Goal: Task Accomplishment & Management: Use online tool/utility

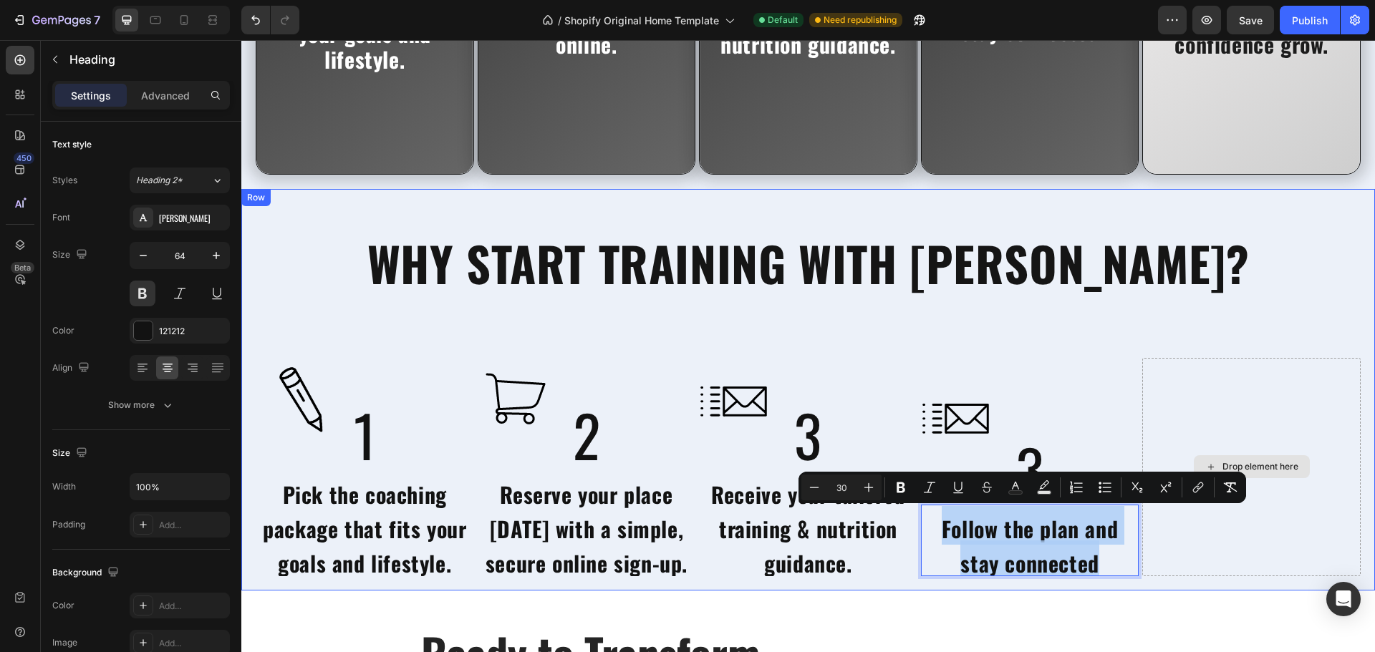
scroll to position [3, 0]
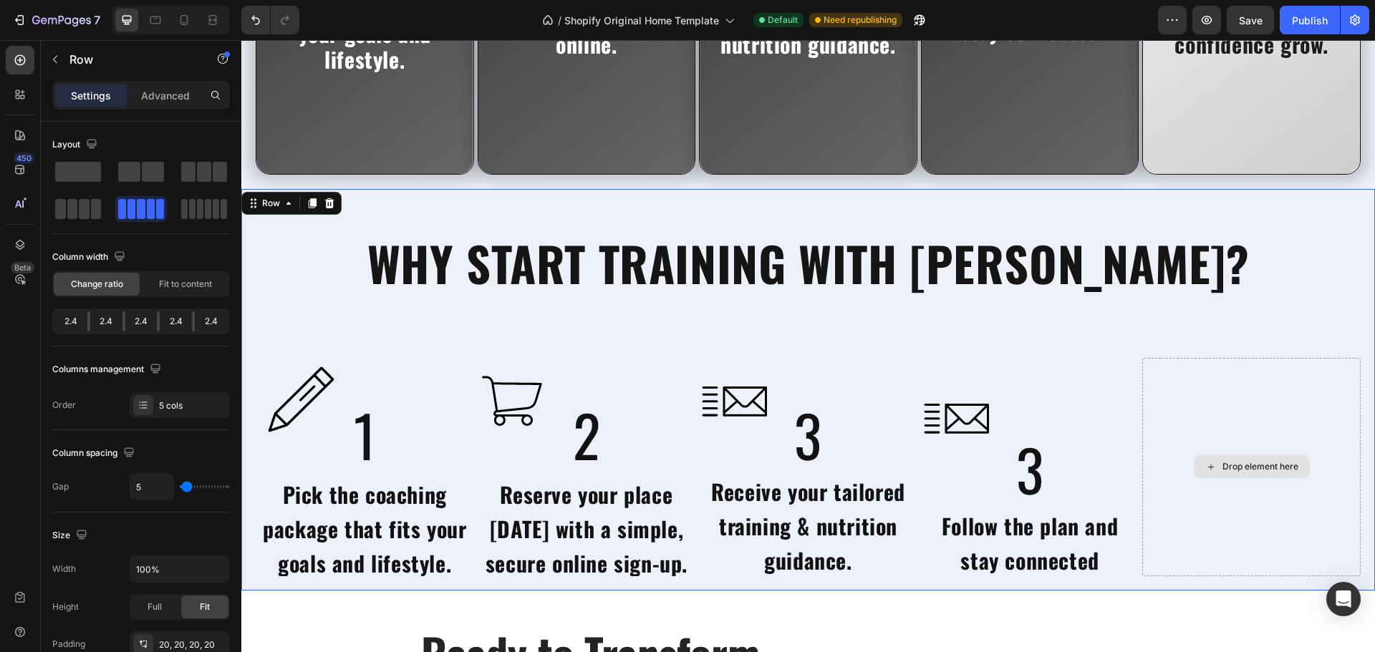
click at [1289, 552] on div "Drop element here" at bounding box center [1251, 467] width 218 height 219
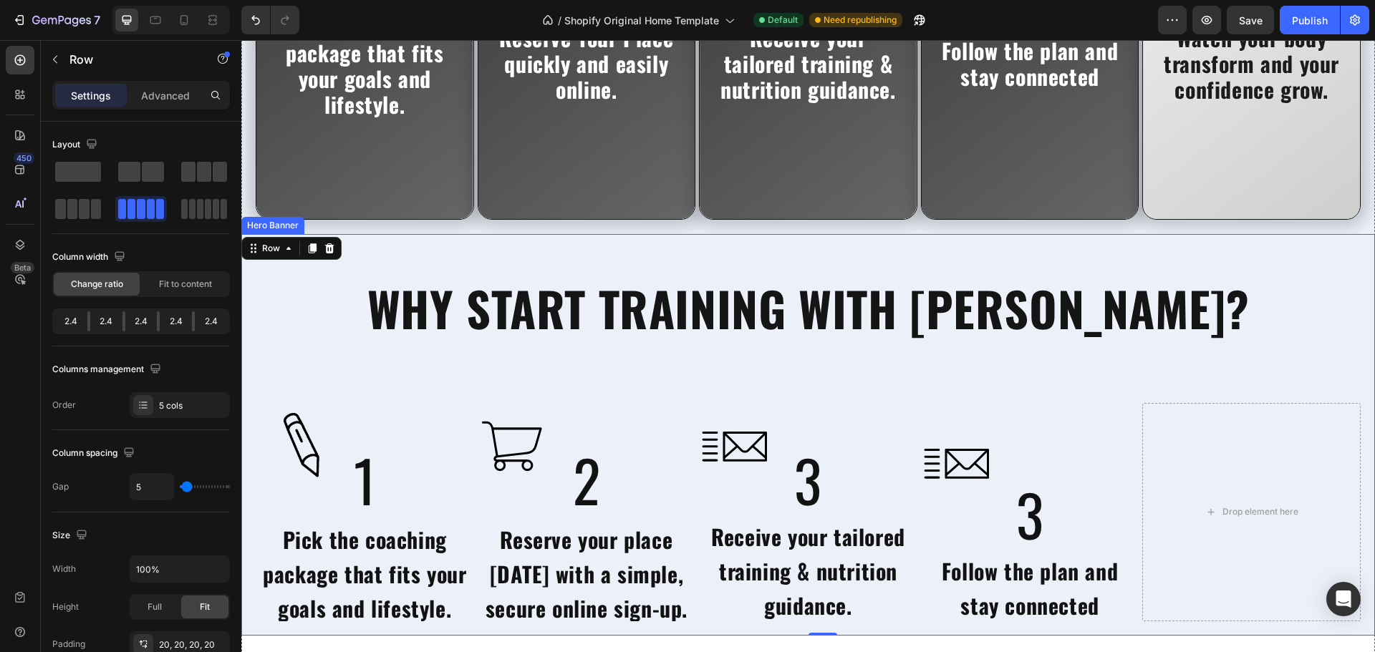
scroll to position [3605, 0]
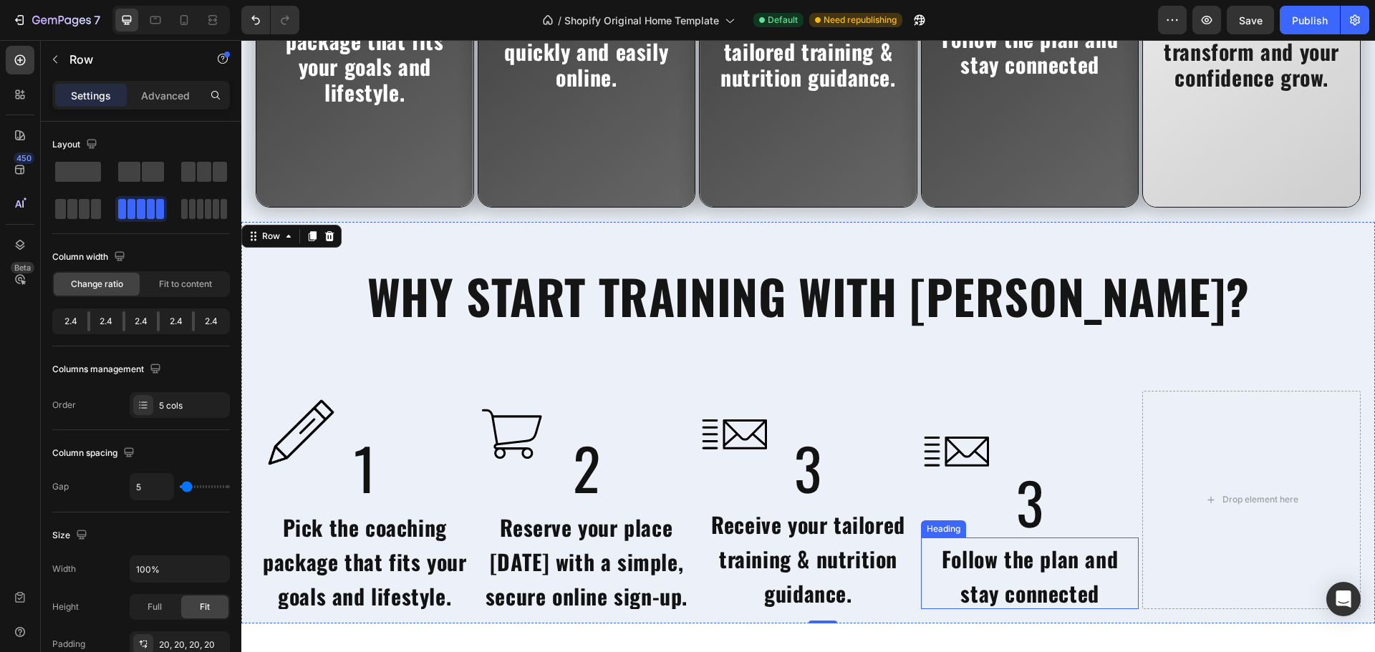
click at [1025, 571] on p "⁠⁠⁠⁠⁠⁠⁠ Follow the plan and stay connected" at bounding box center [1030, 570] width 216 height 69
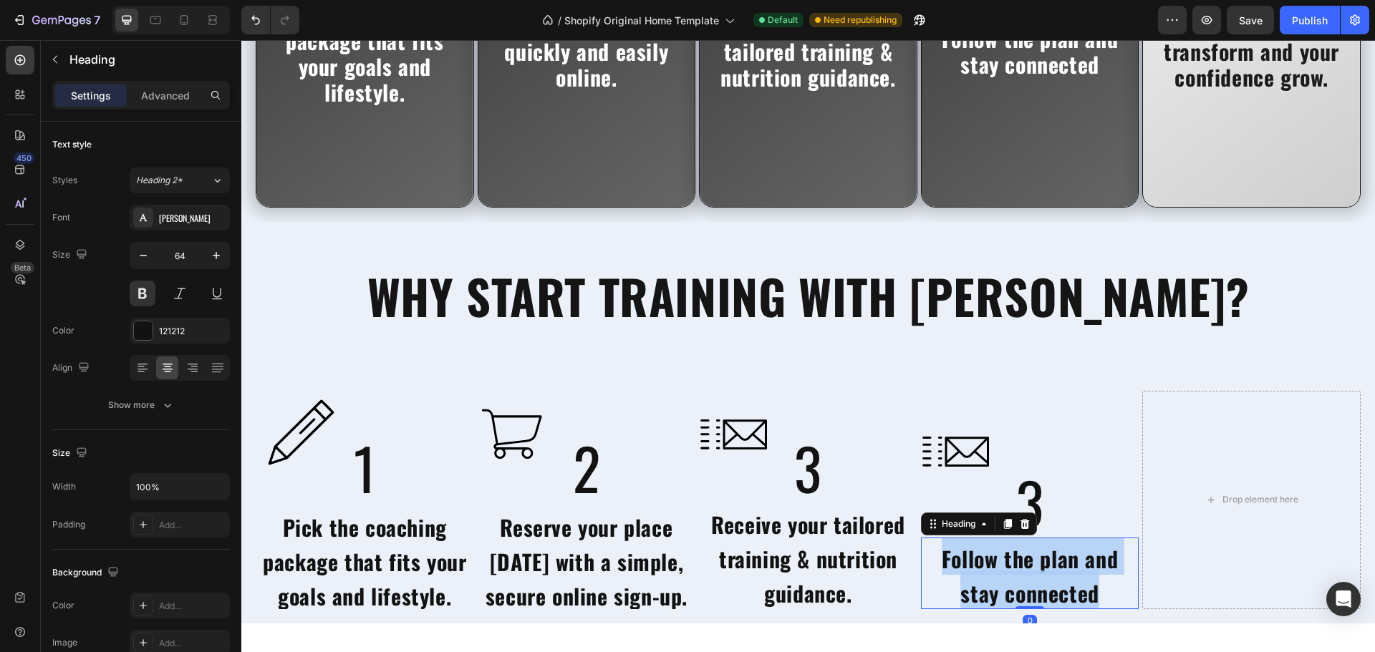
click at [1025, 571] on p "Follow the plan and stay connected" at bounding box center [1030, 570] width 216 height 69
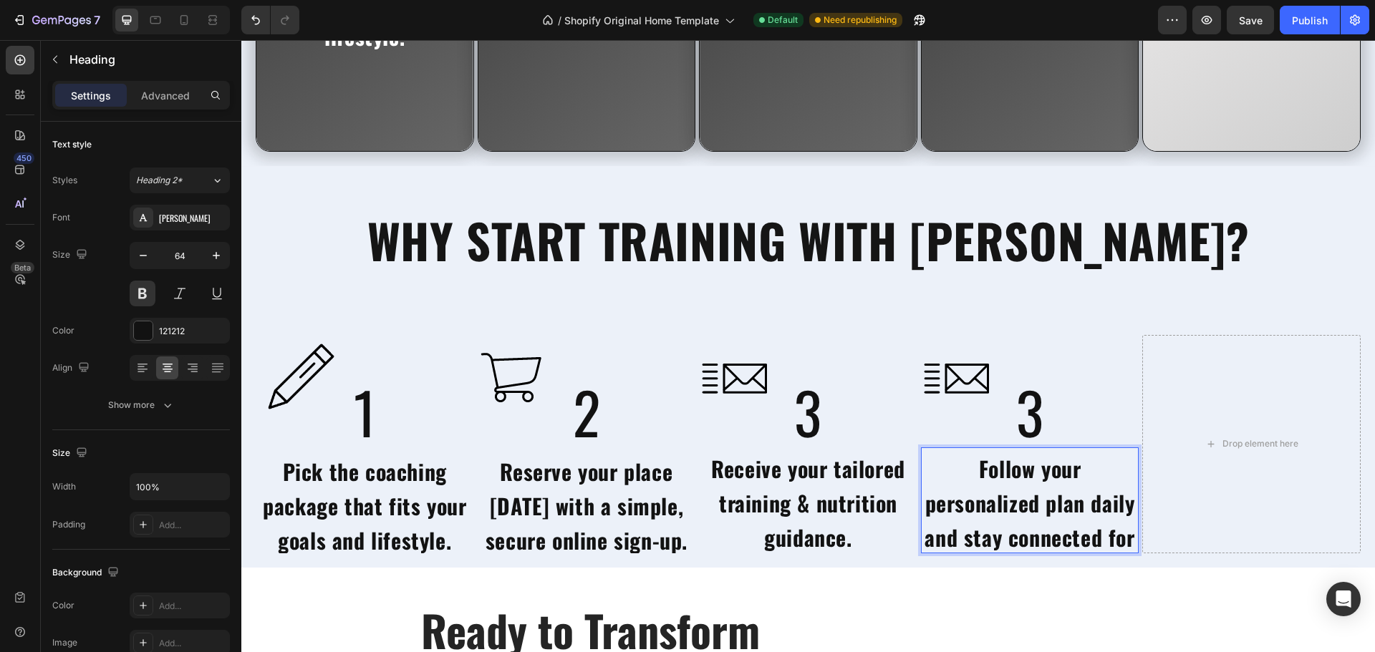
scroll to position [3675, 0]
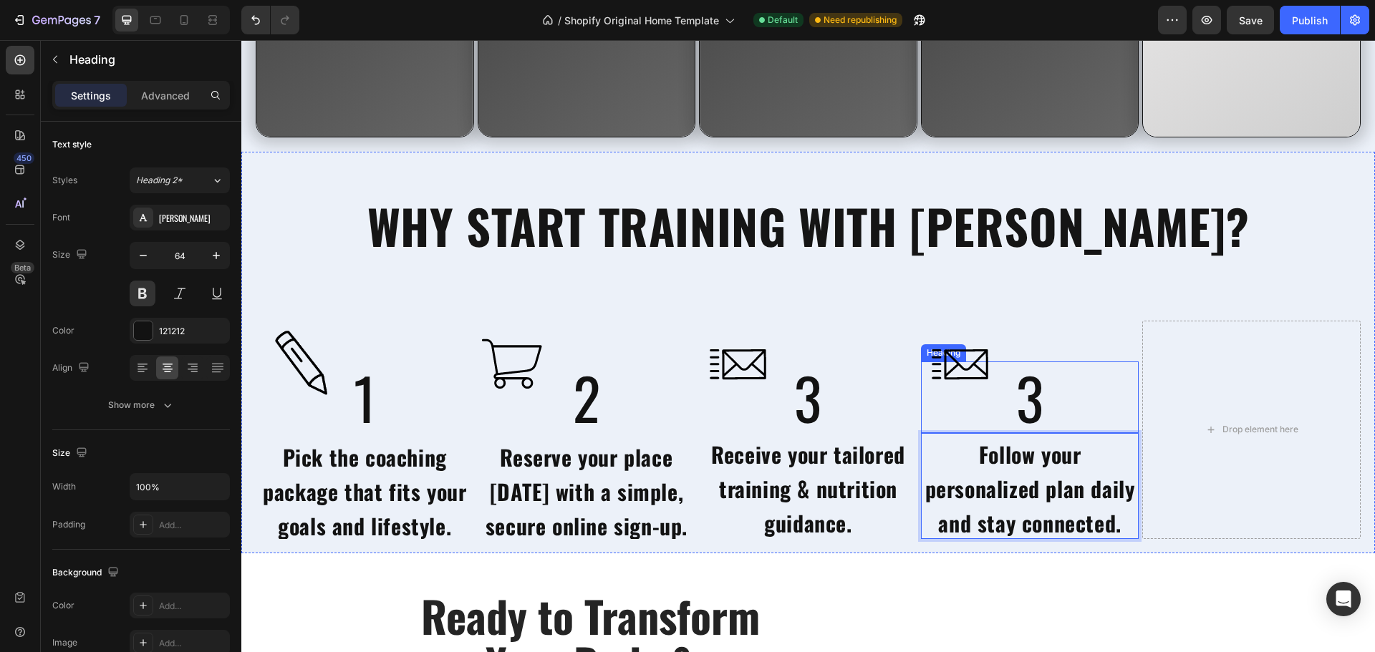
click at [1024, 407] on div at bounding box center [1030, 364] width 218 height 87
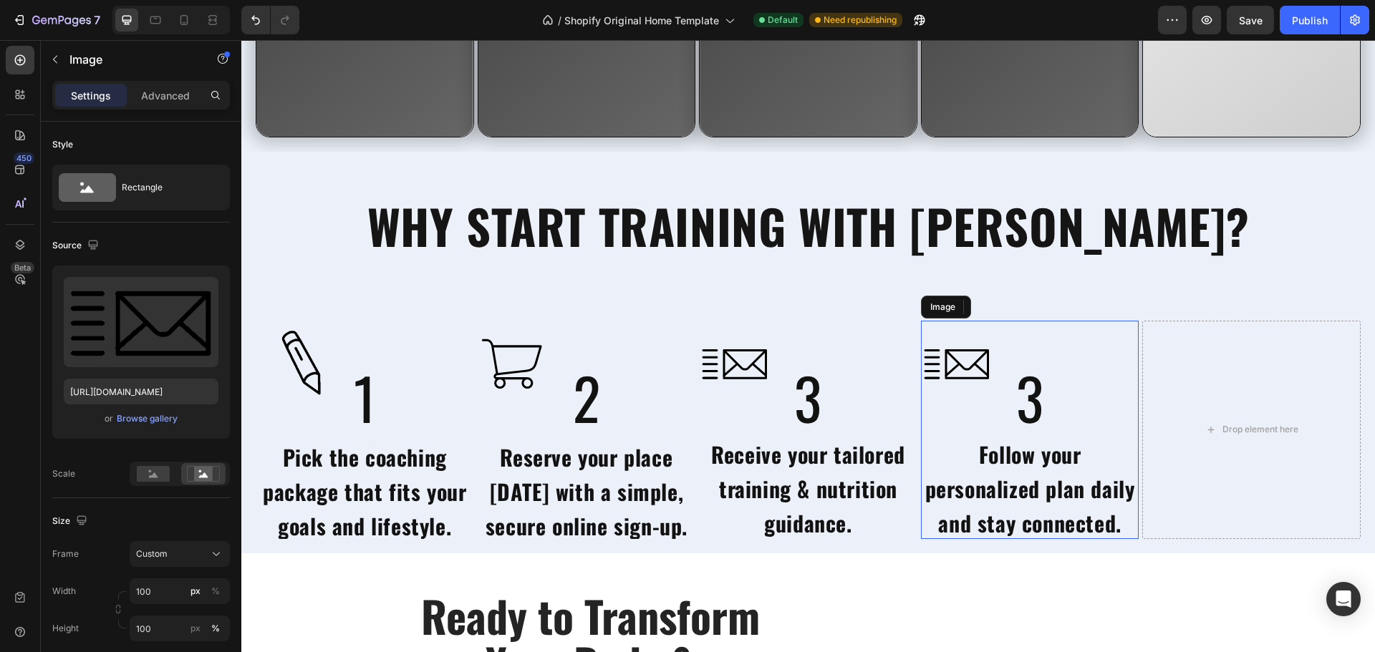
click at [1024, 407] on div at bounding box center [1030, 364] width 218 height 87
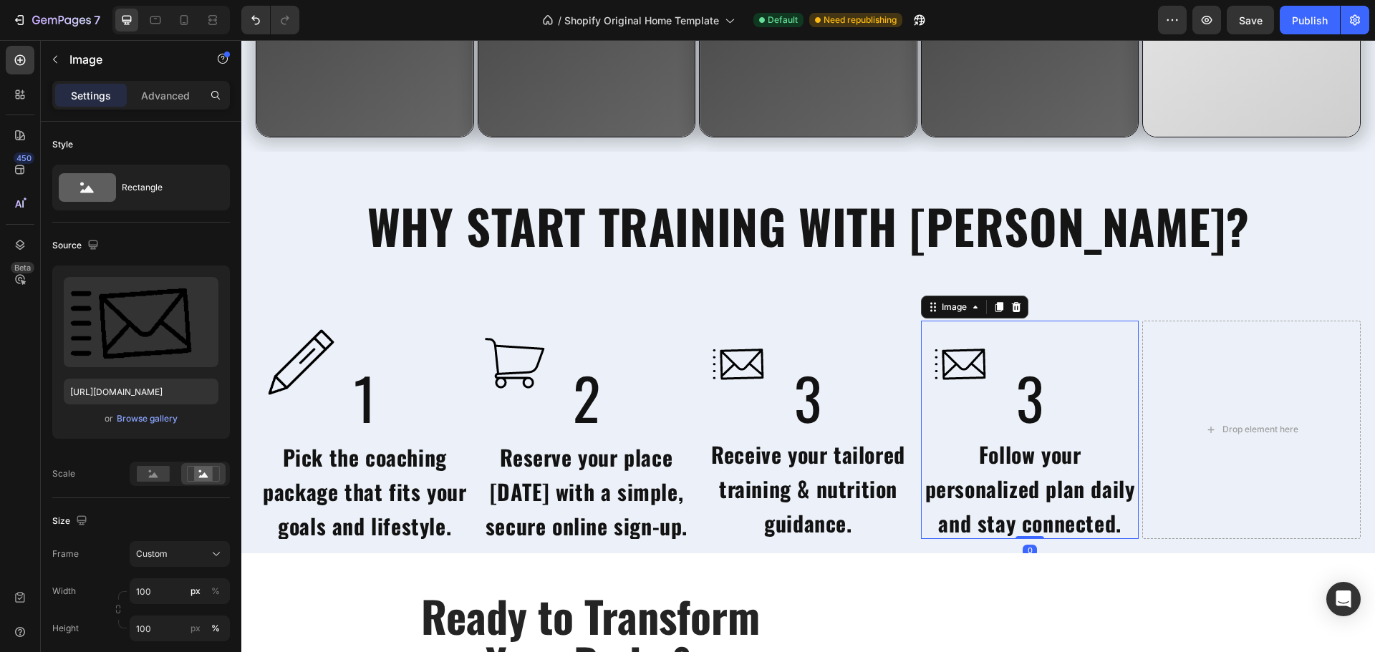
click at [1024, 407] on div at bounding box center [1030, 364] width 218 height 87
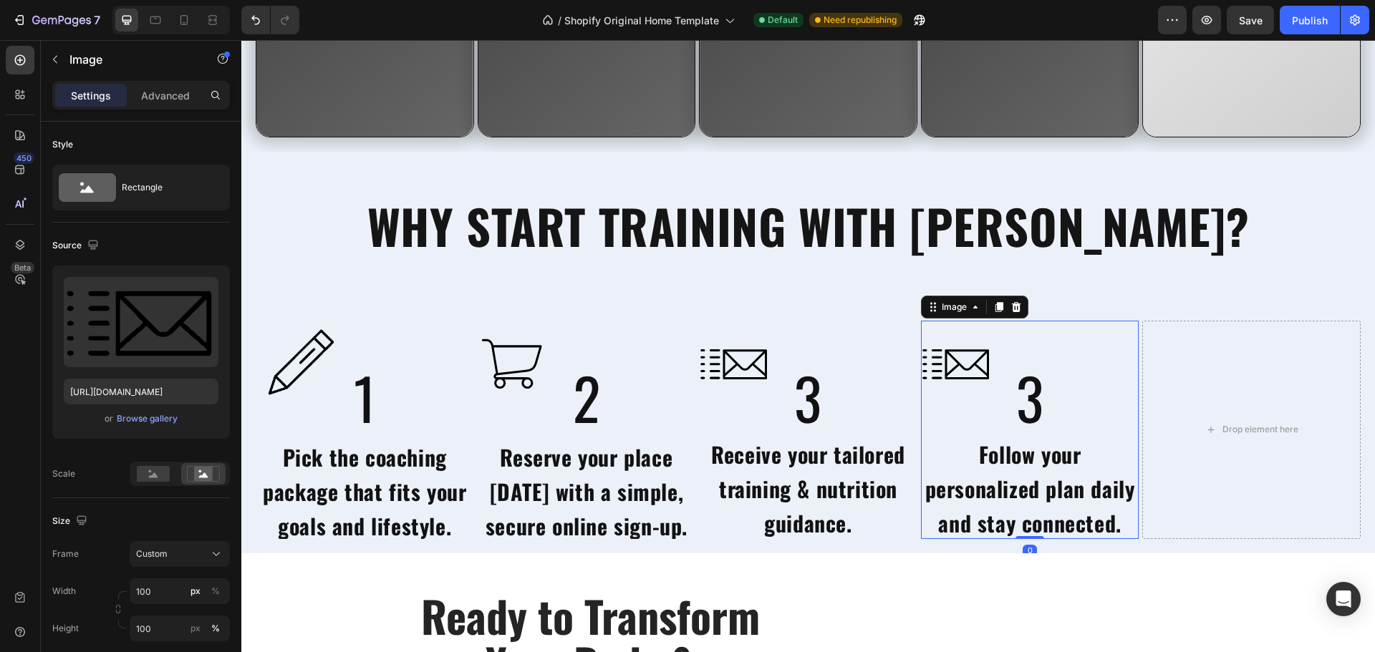
click at [1024, 407] on div at bounding box center [1030, 364] width 218 height 87
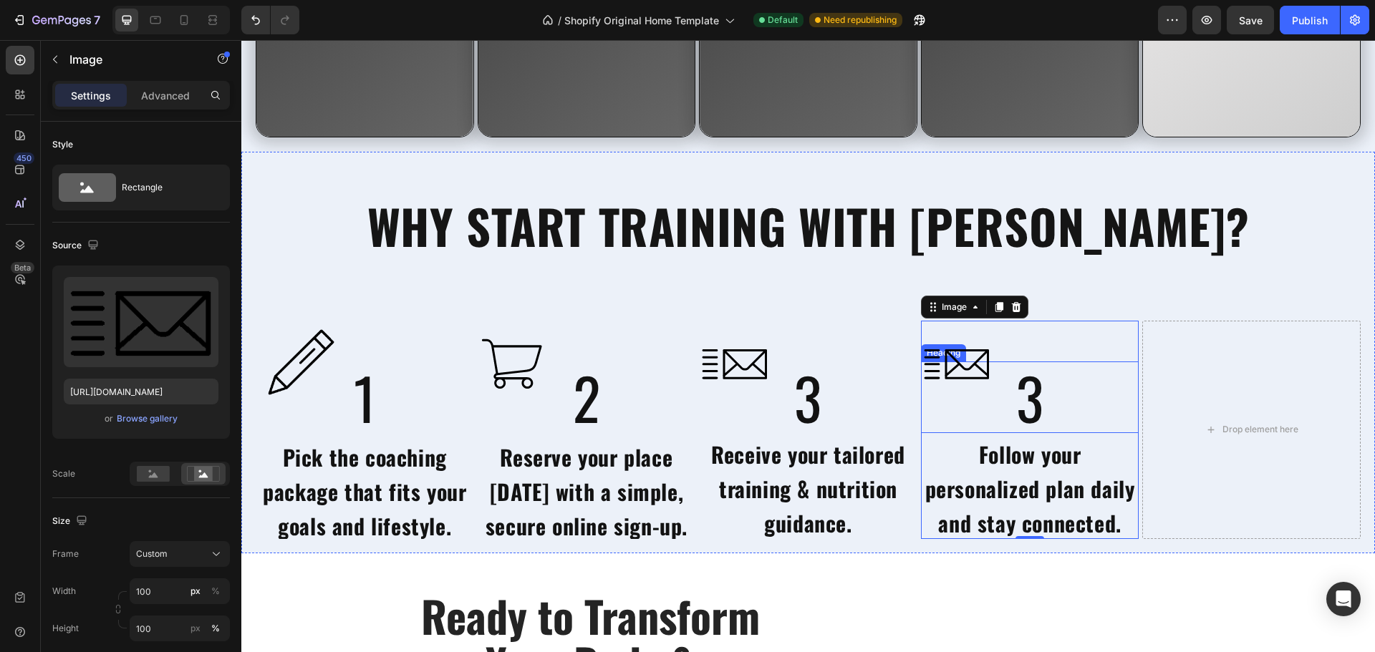
click at [1022, 410] on h2 "3" at bounding box center [1029, 398] width 143 height 72
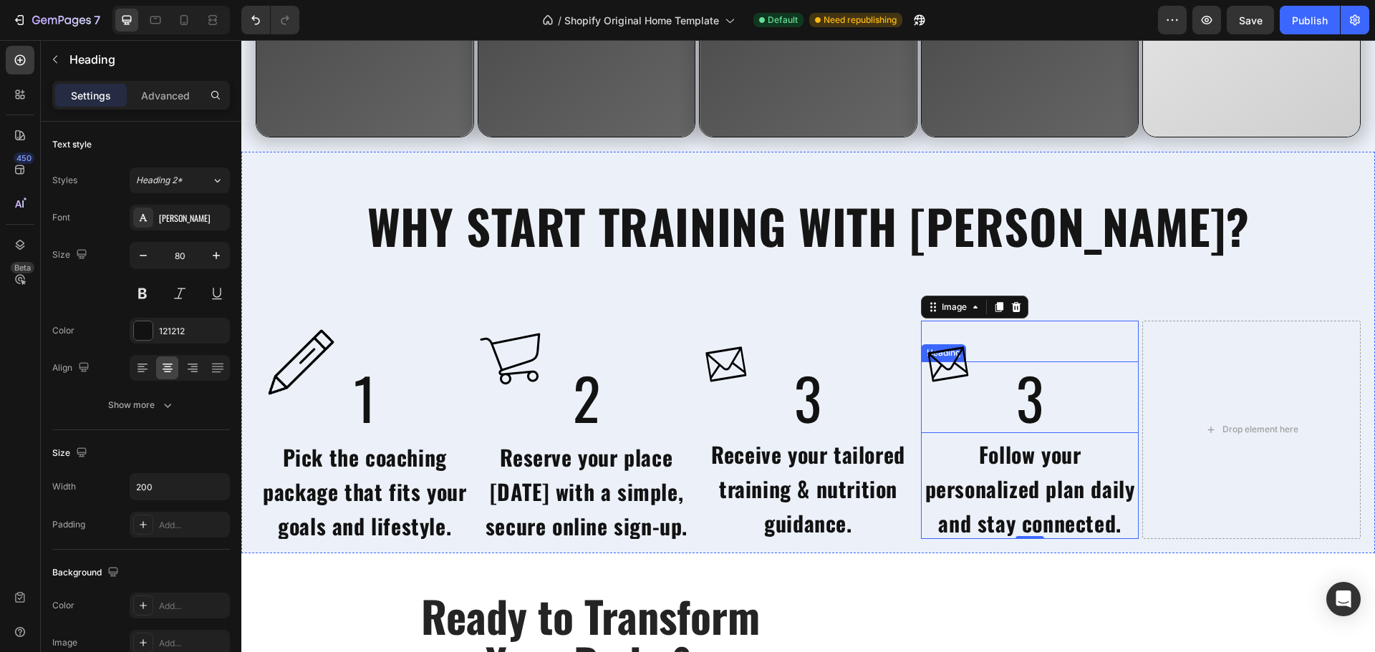
click at [1022, 410] on h2 "3" at bounding box center [1029, 398] width 143 height 72
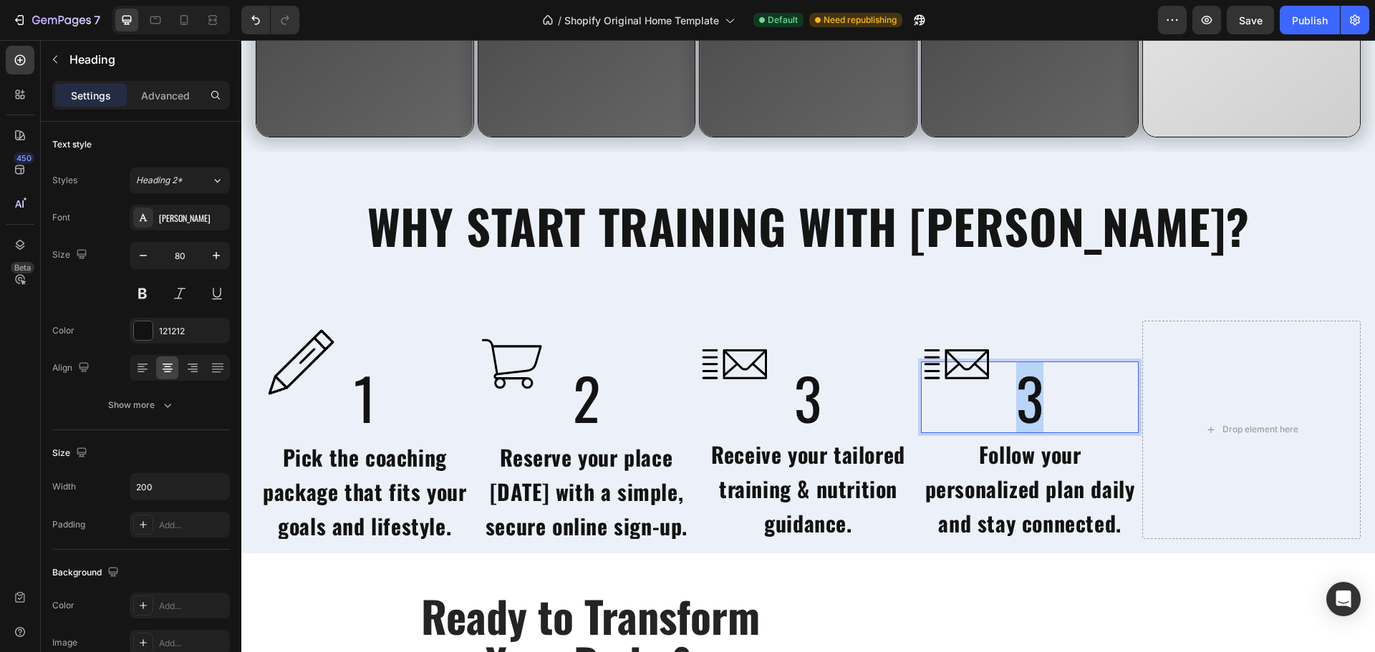
click at [1022, 410] on p "3" at bounding box center [1029, 397] width 140 height 69
click at [827, 268] on div "WHY START TRAINING WITH RASLAN? Heading Image 1 Heading Pick the coaching packa…" at bounding box center [807, 353] width 1133 height 402
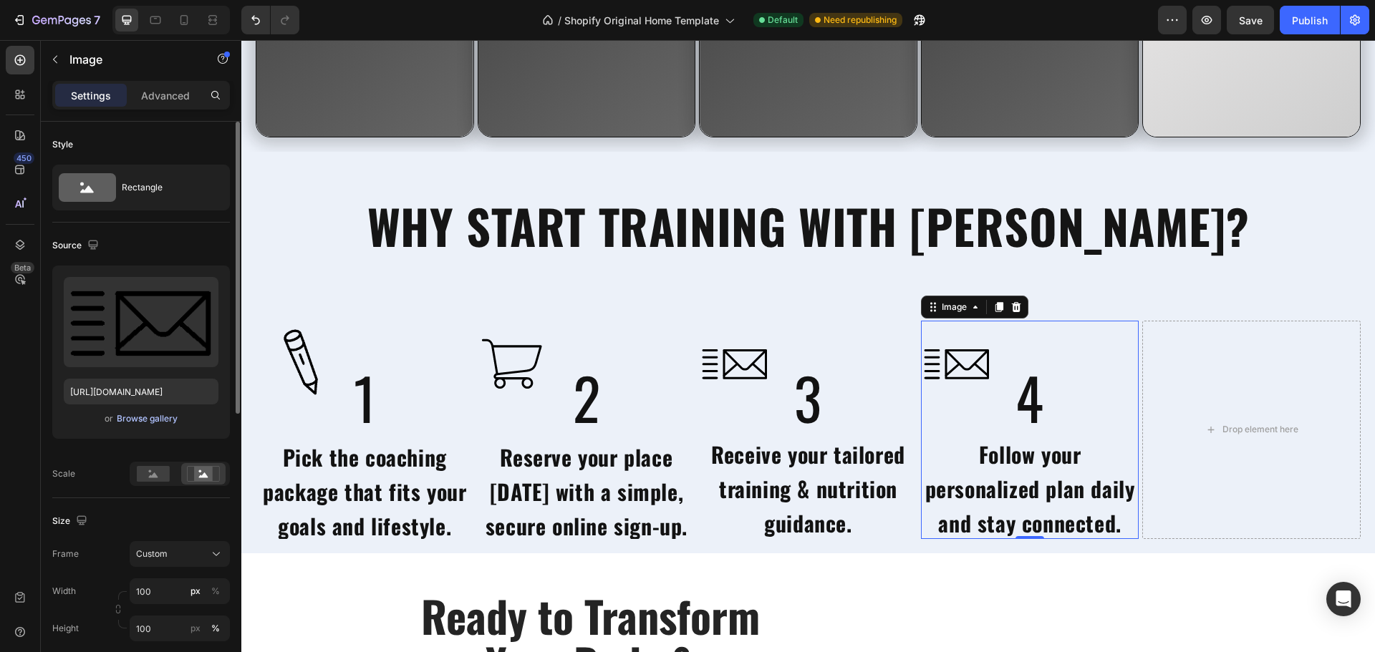
click at [148, 421] on div "Browse gallery" at bounding box center [147, 418] width 61 height 13
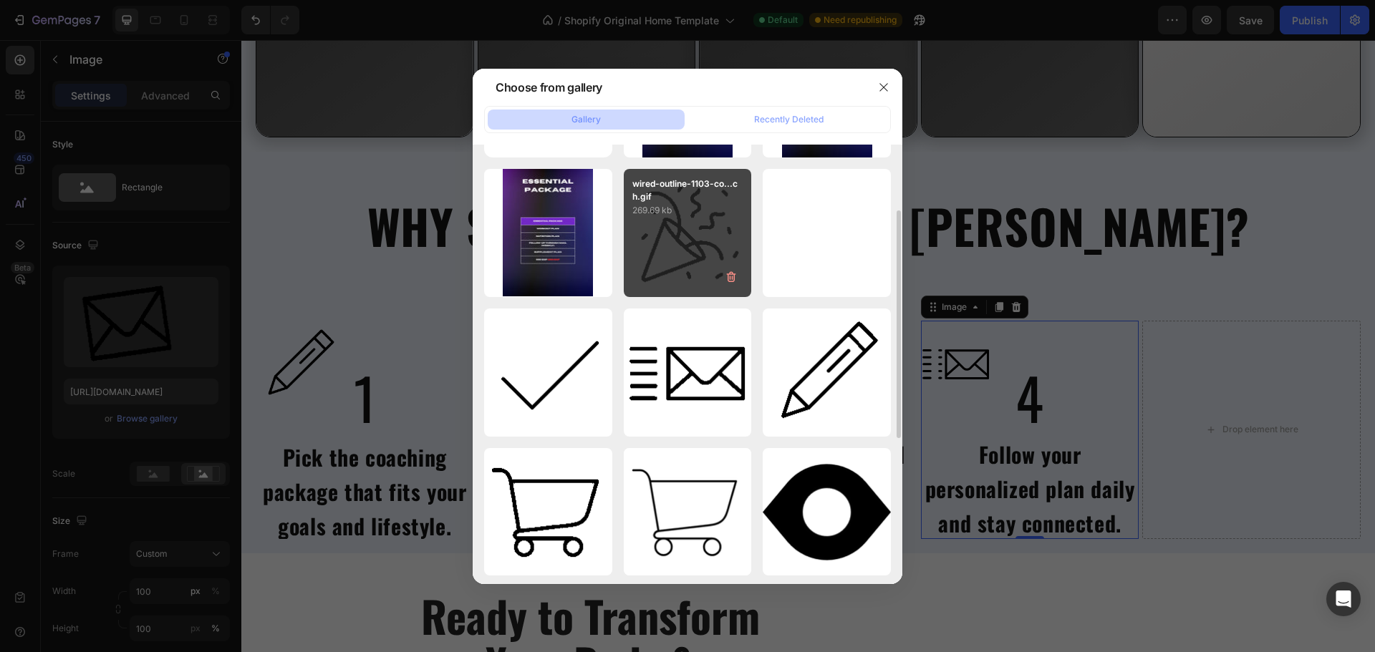
scroll to position [127, 0]
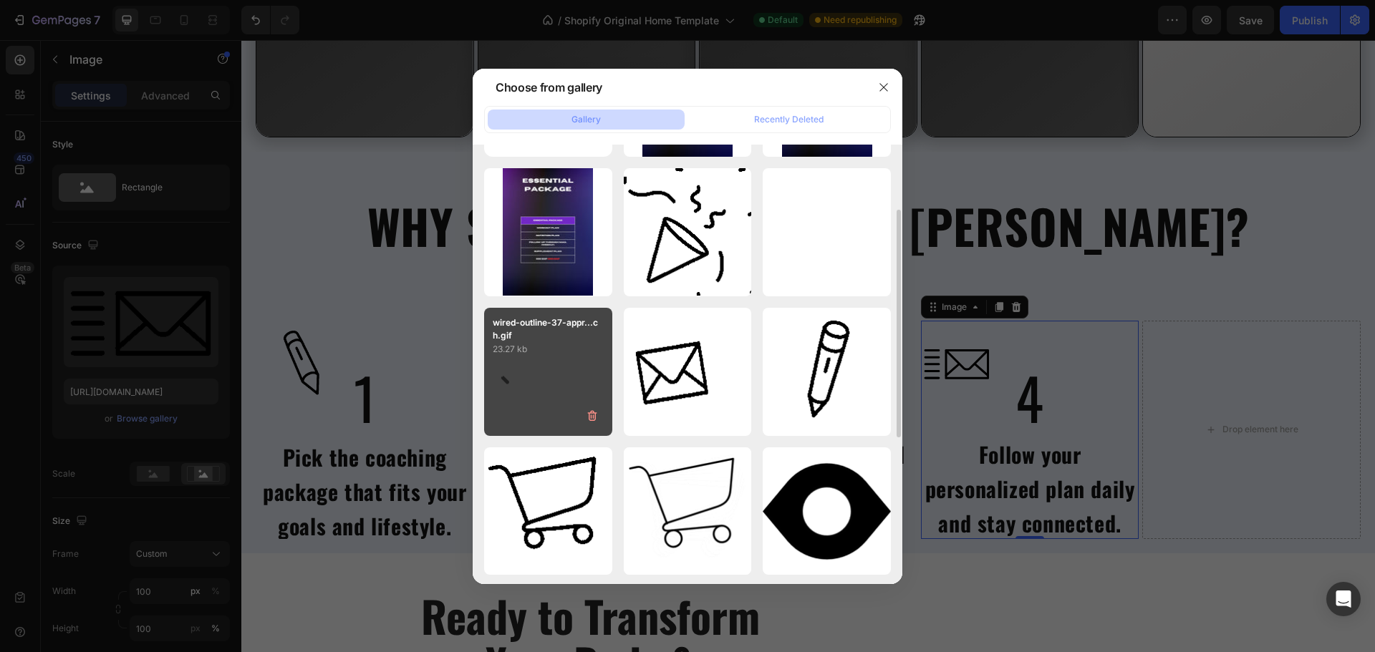
click at [546, 376] on div "wired-outline-37-appr...ch.gif 23.27 kb" at bounding box center [548, 372] width 128 height 128
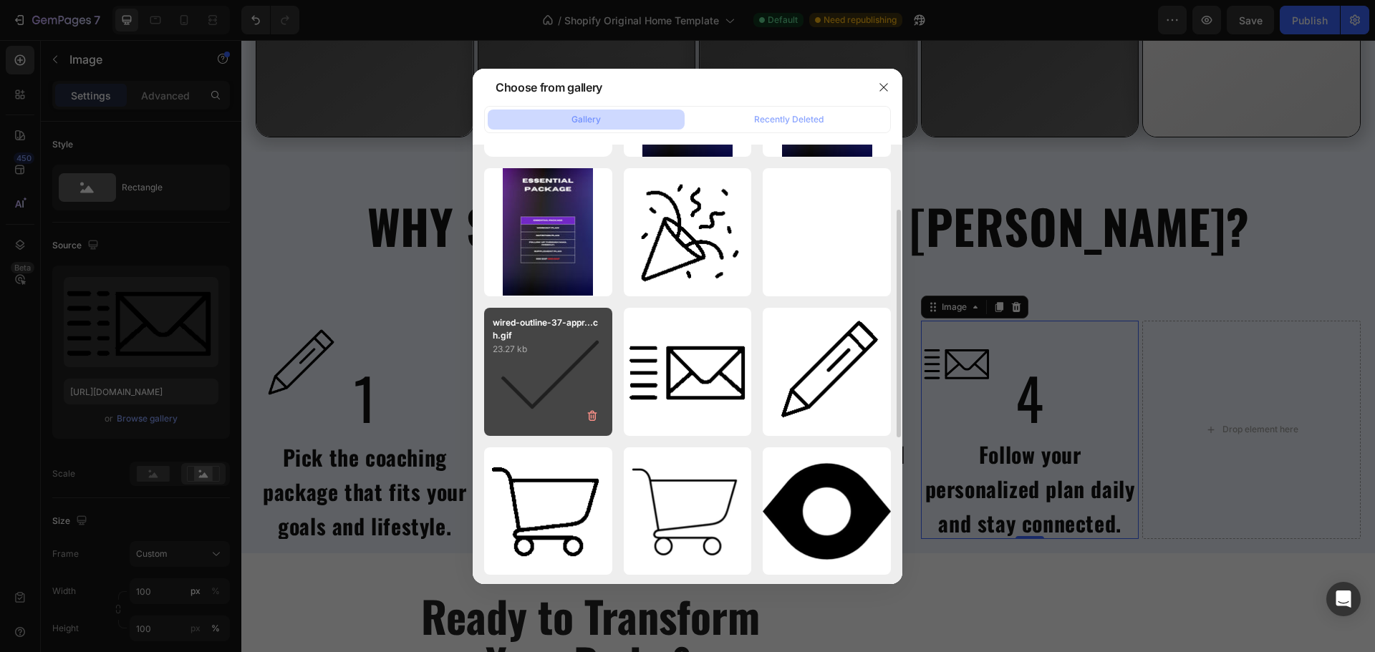
type input "https://cdn.shopify.com/s/files/1/0725/4438/7251/files/gempages_579314036349338…"
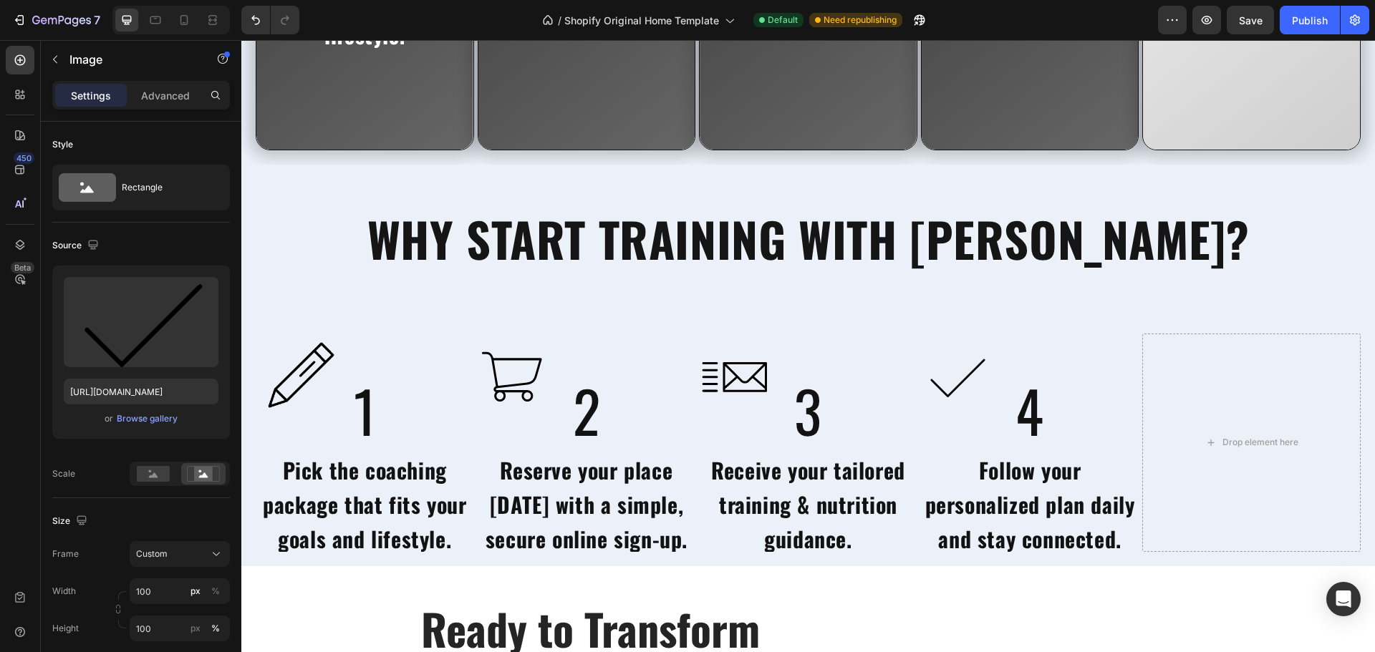
scroll to position [3663, 0]
click at [959, 378] on img at bounding box center [957, 376] width 72 height 87
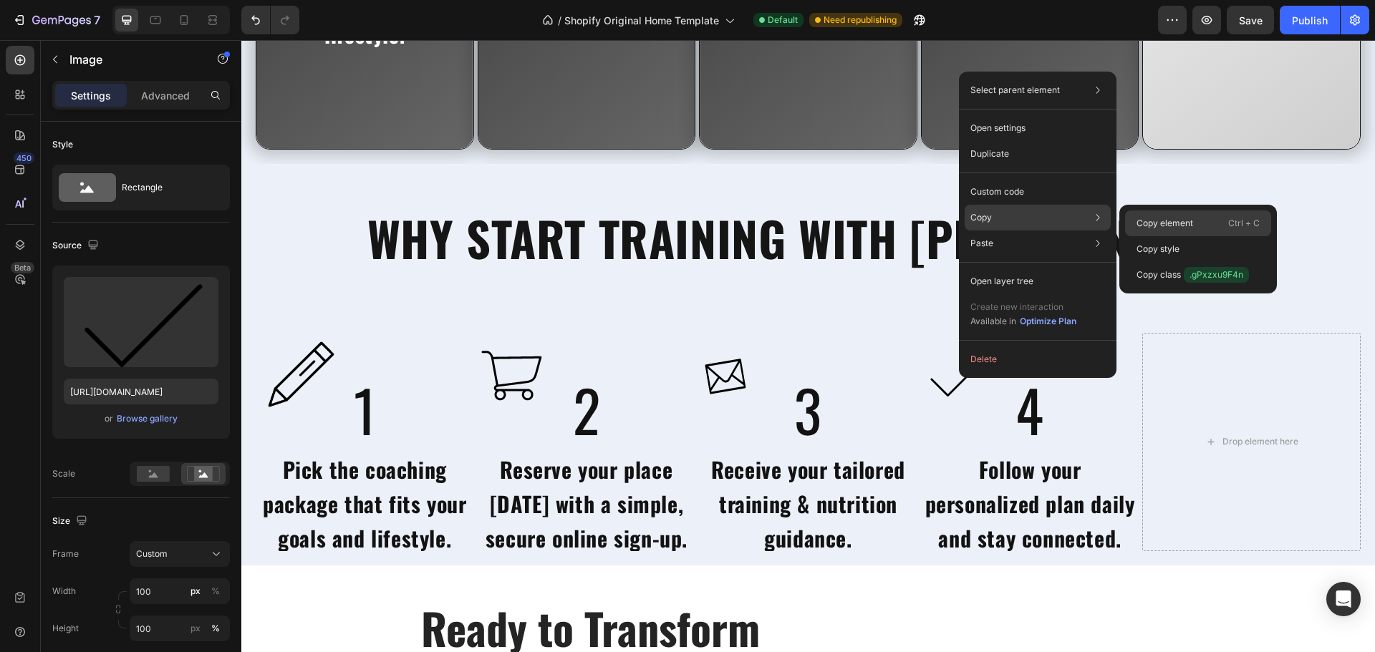
click at [1135, 236] on div "Copy element Ctrl + C" at bounding box center [1198, 249] width 146 height 26
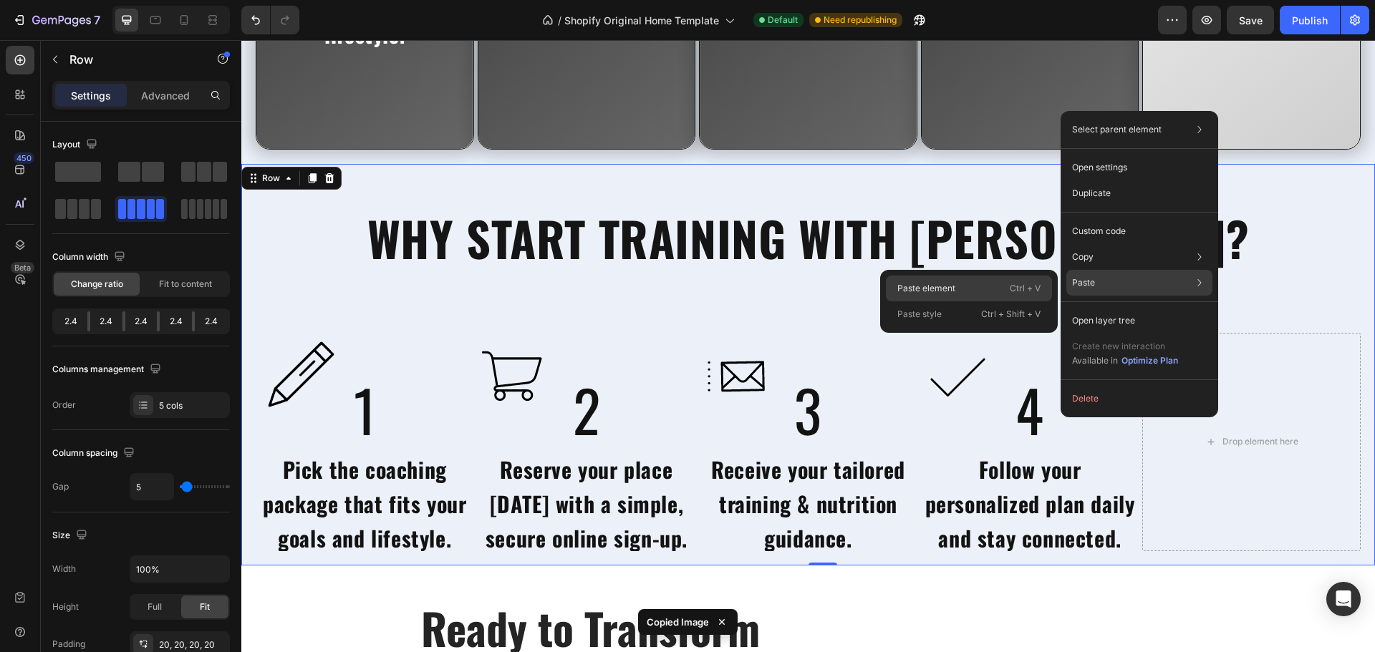
click at [1007, 301] on div "Paste element Ctrl + V" at bounding box center [969, 314] width 166 height 26
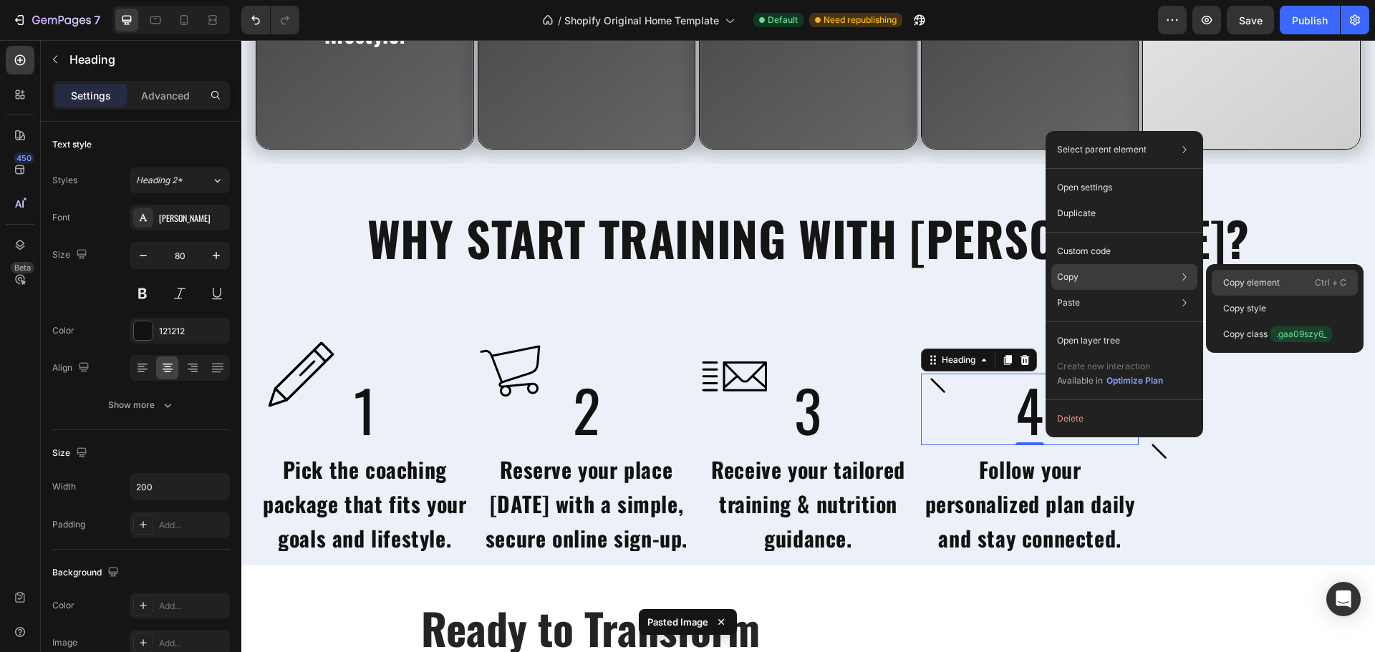
click at [1233, 296] on div "Copy element Ctrl + C" at bounding box center [1284, 309] width 146 height 26
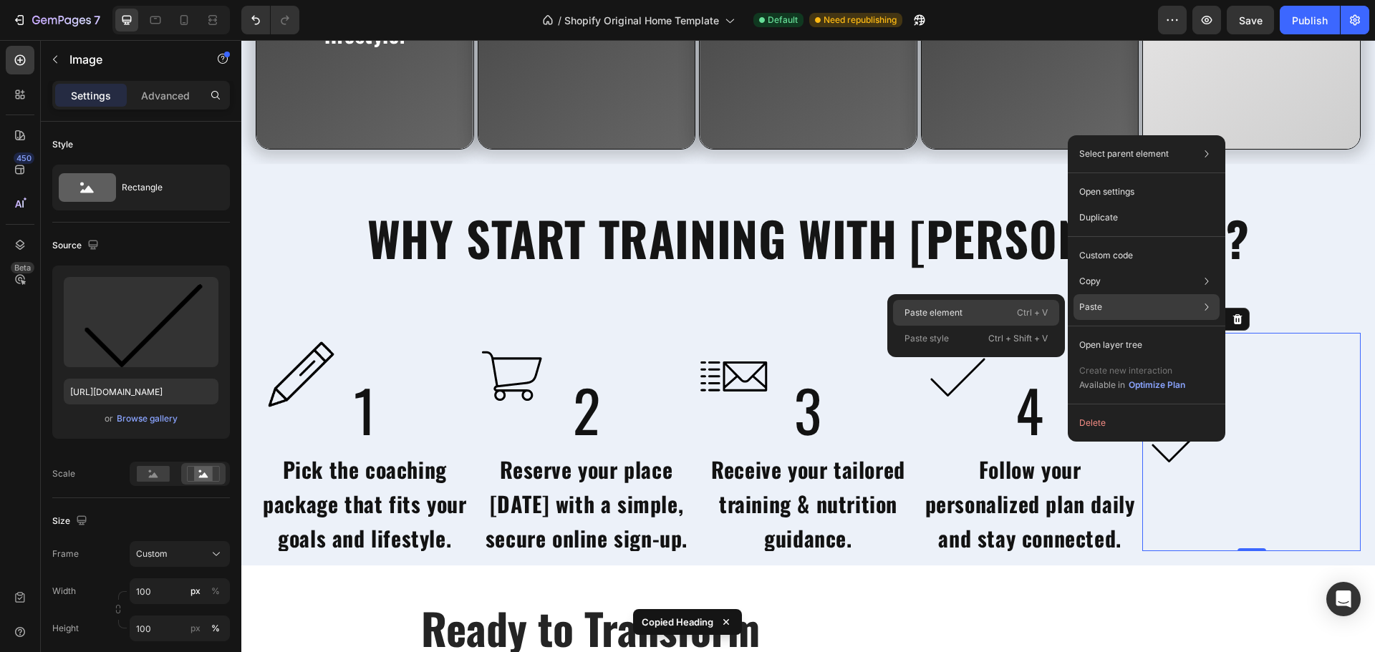
click at [1002, 326] on div "Paste element Ctrl + V" at bounding box center [976, 339] width 166 height 26
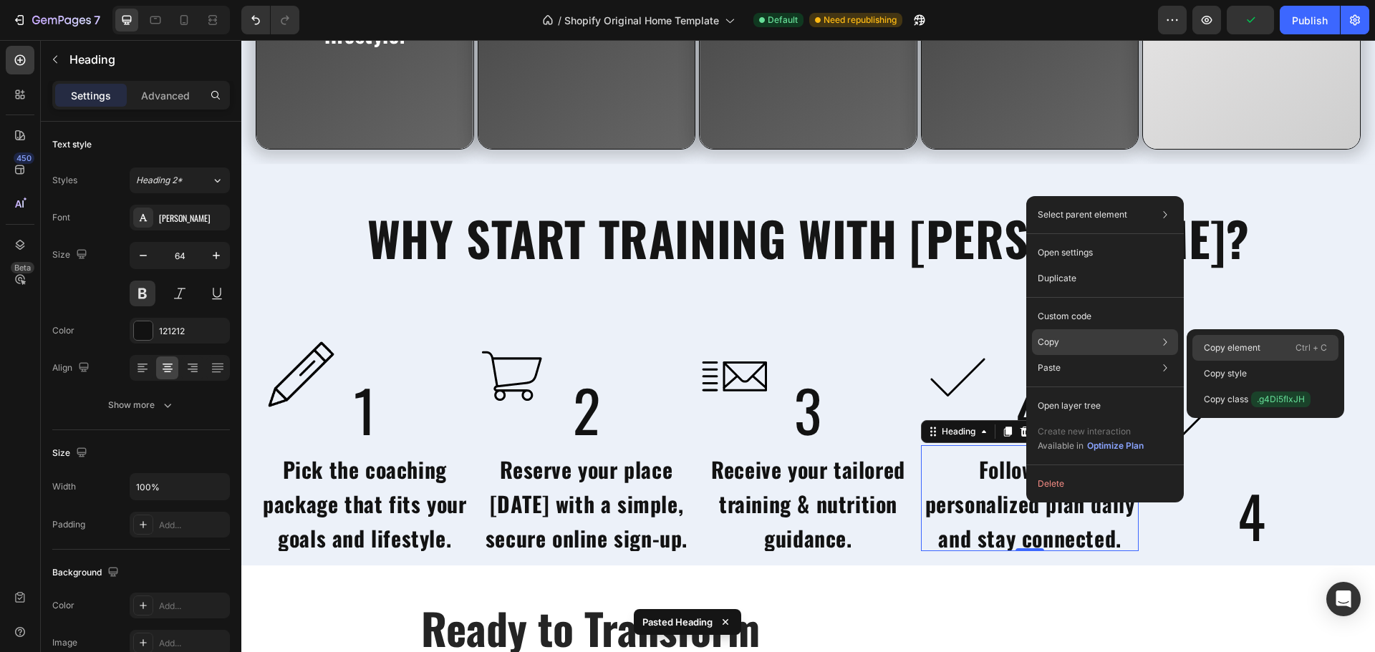
click at [1214, 344] on p "Copy element" at bounding box center [1232, 348] width 57 height 13
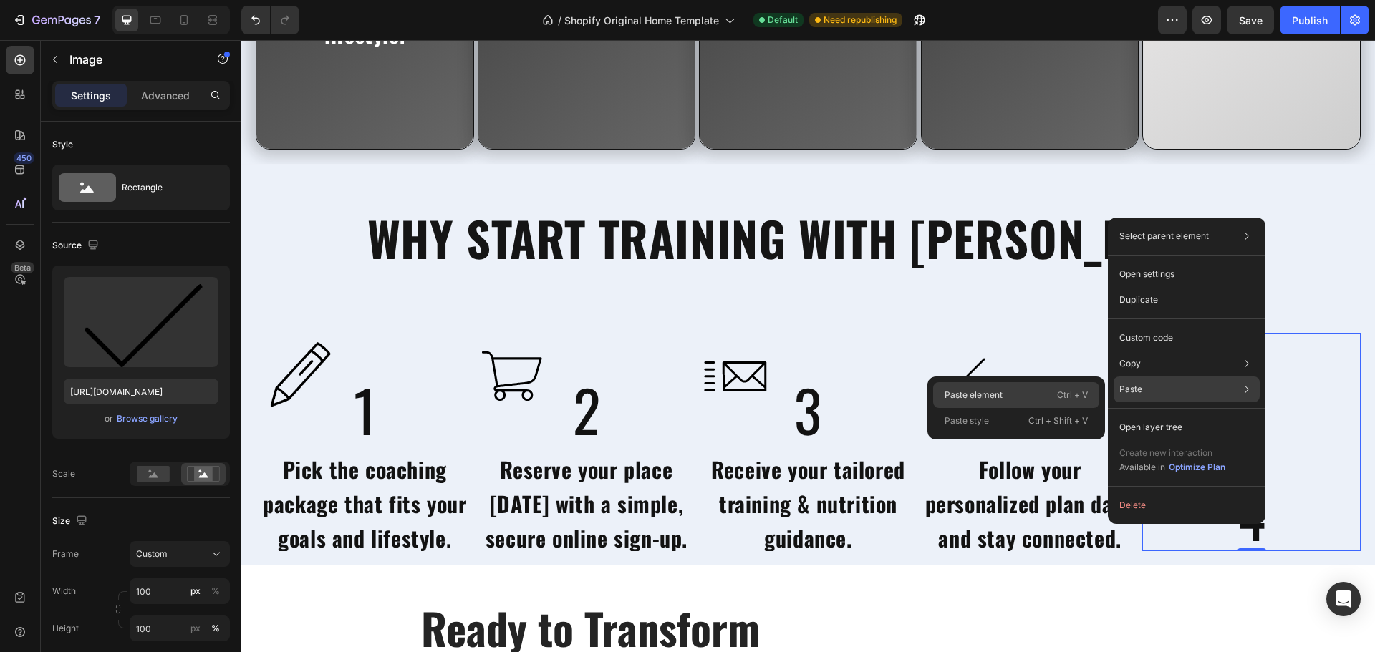
click at [1070, 391] on p "Ctrl + V" at bounding box center [1072, 395] width 31 height 14
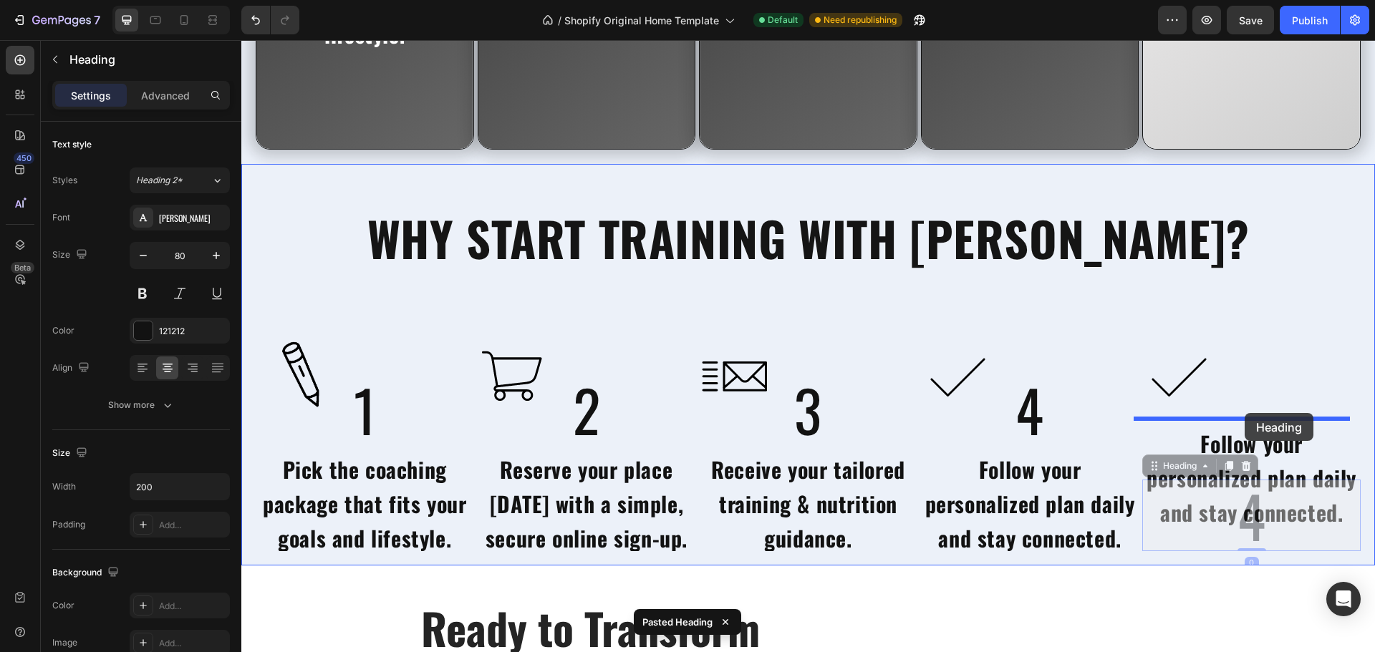
drag, startPoint x: 1241, startPoint y: 513, endPoint x: 1242, endPoint y: 410, distance: 103.1
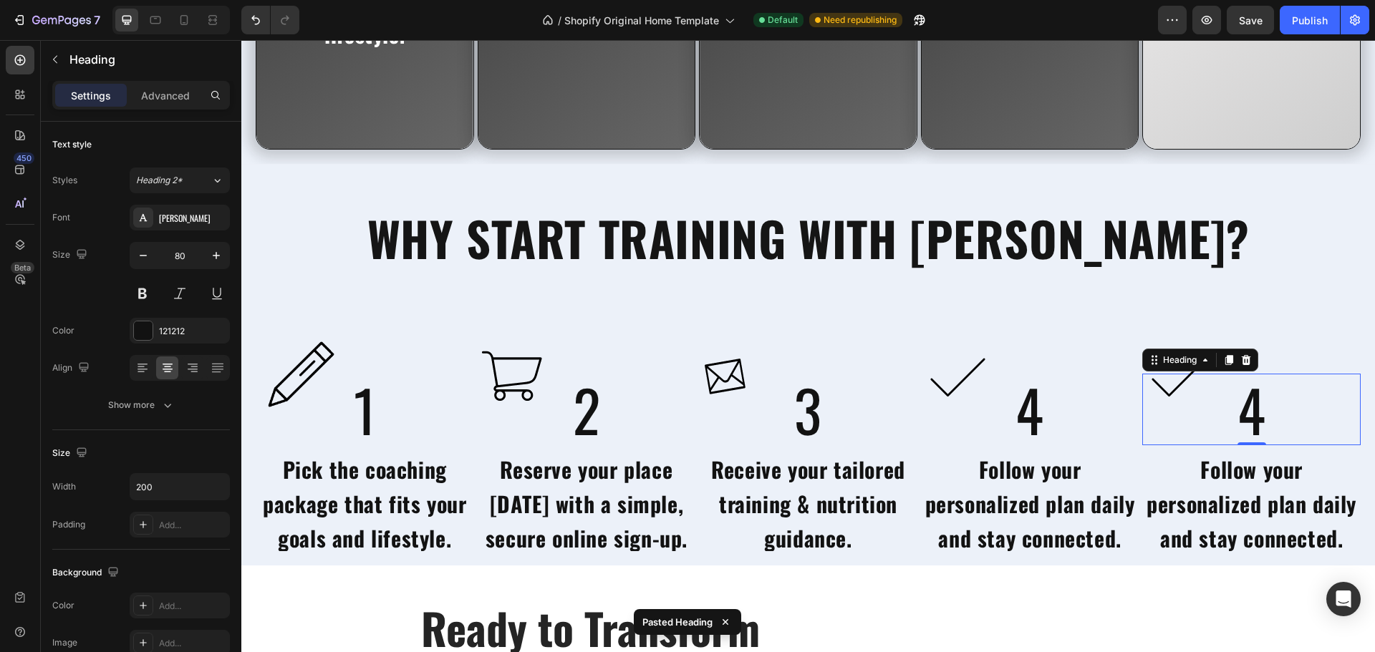
click at [1241, 420] on h2 "4" at bounding box center [1251, 410] width 143 height 72
click at [1241, 420] on p "4" at bounding box center [1251, 409] width 140 height 69
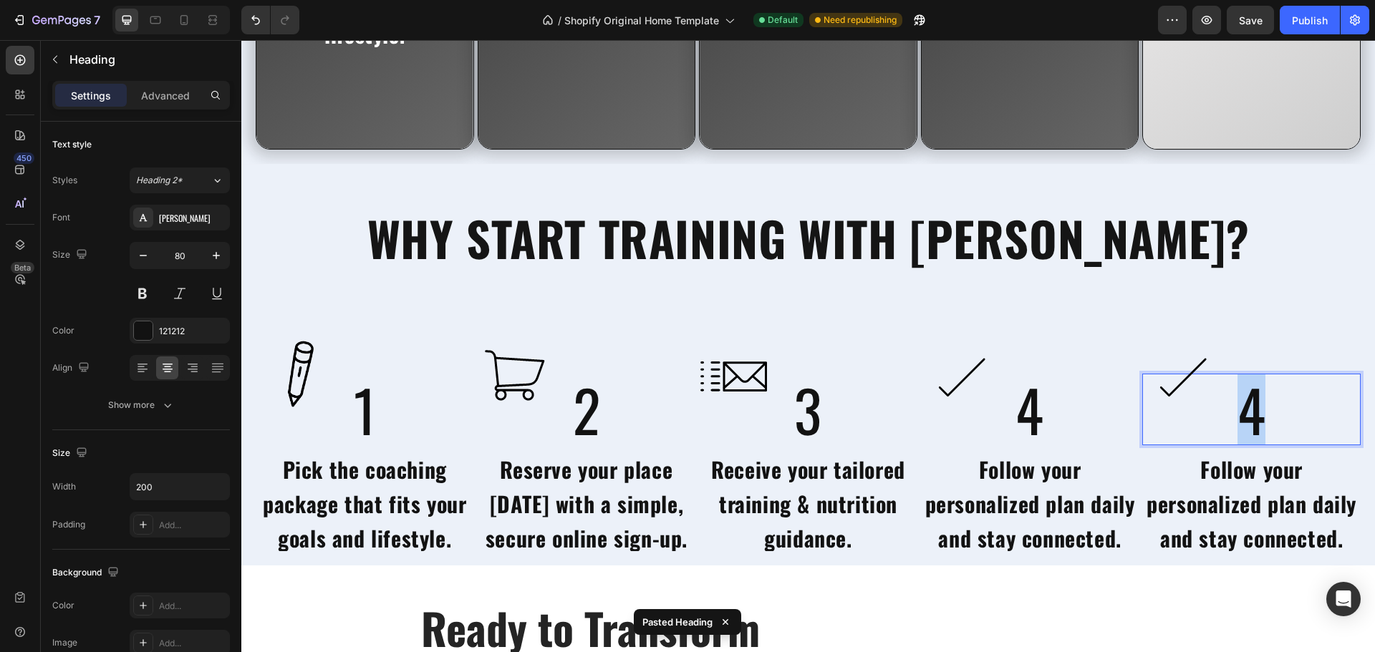
click at [1241, 420] on p "4" at bounding box center [1251, 409] width 140 height 69
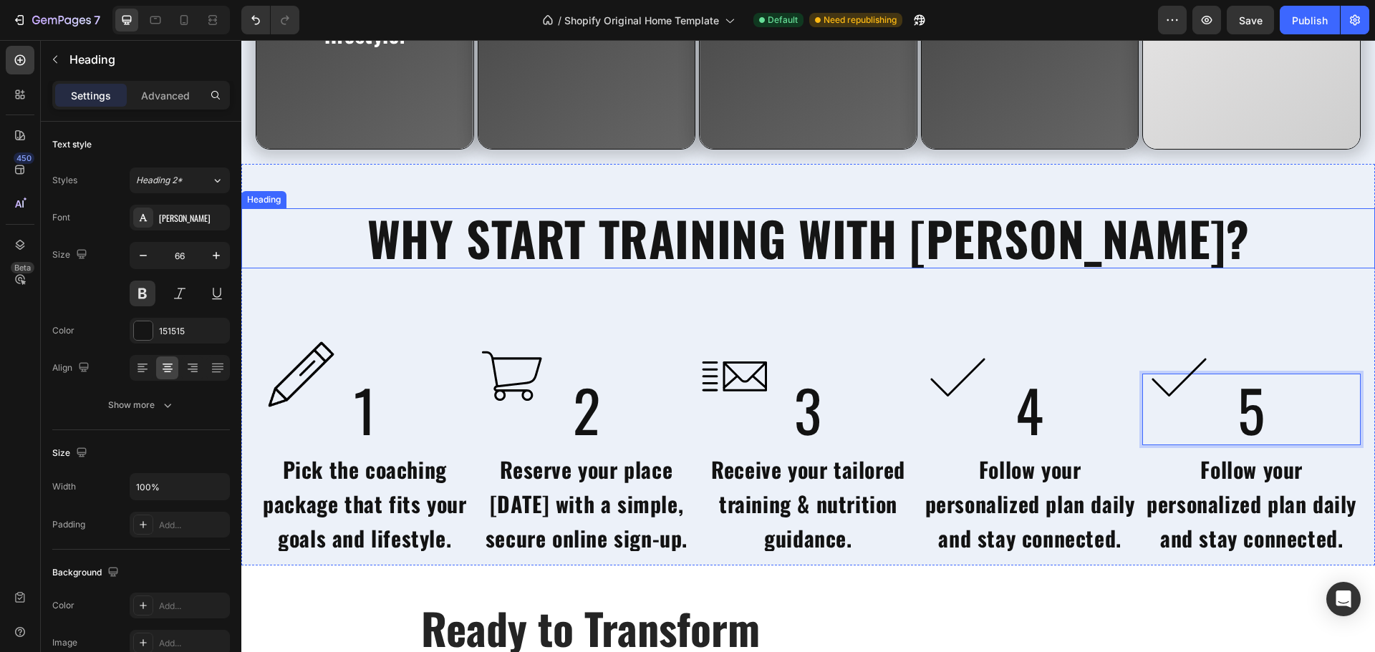
click at [1219, 268] on h2 "WHY START TRAINING WITH RASLAN?" at bounding box center [807, 237] width 1133 height 59
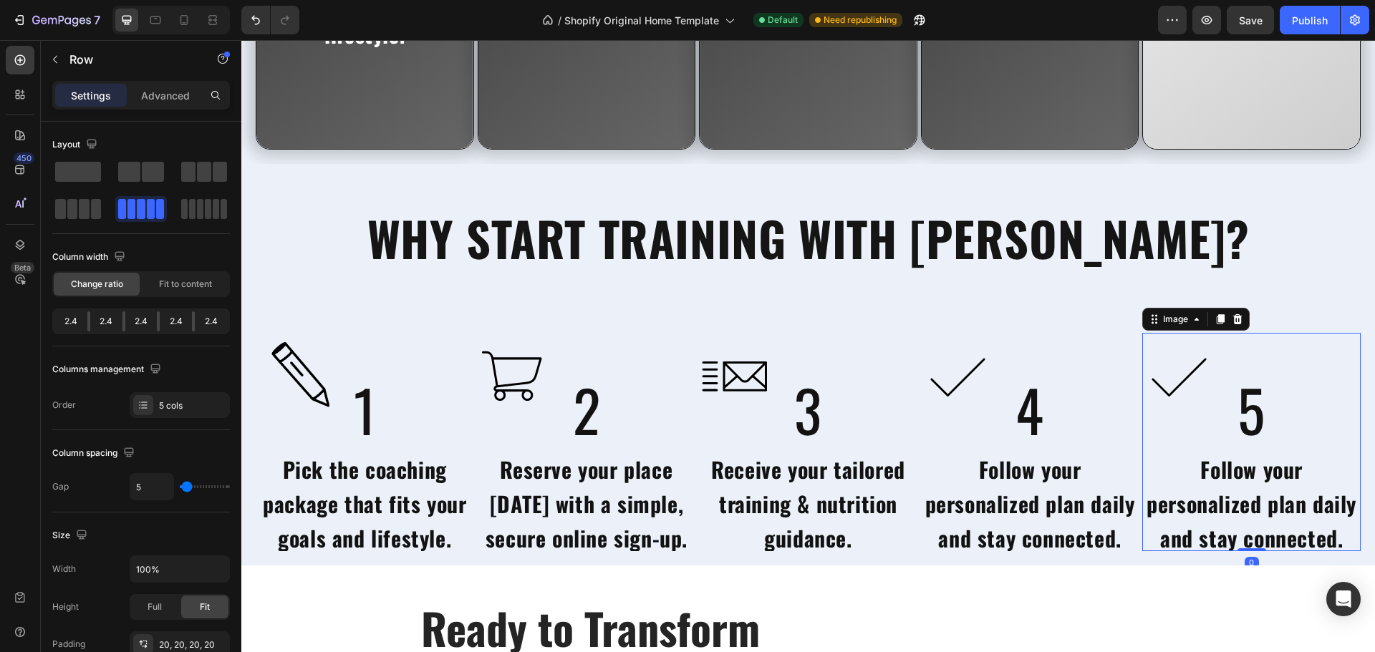
click at [1177, 372] on img at bounding box center [1178, 376] width 72 height 87
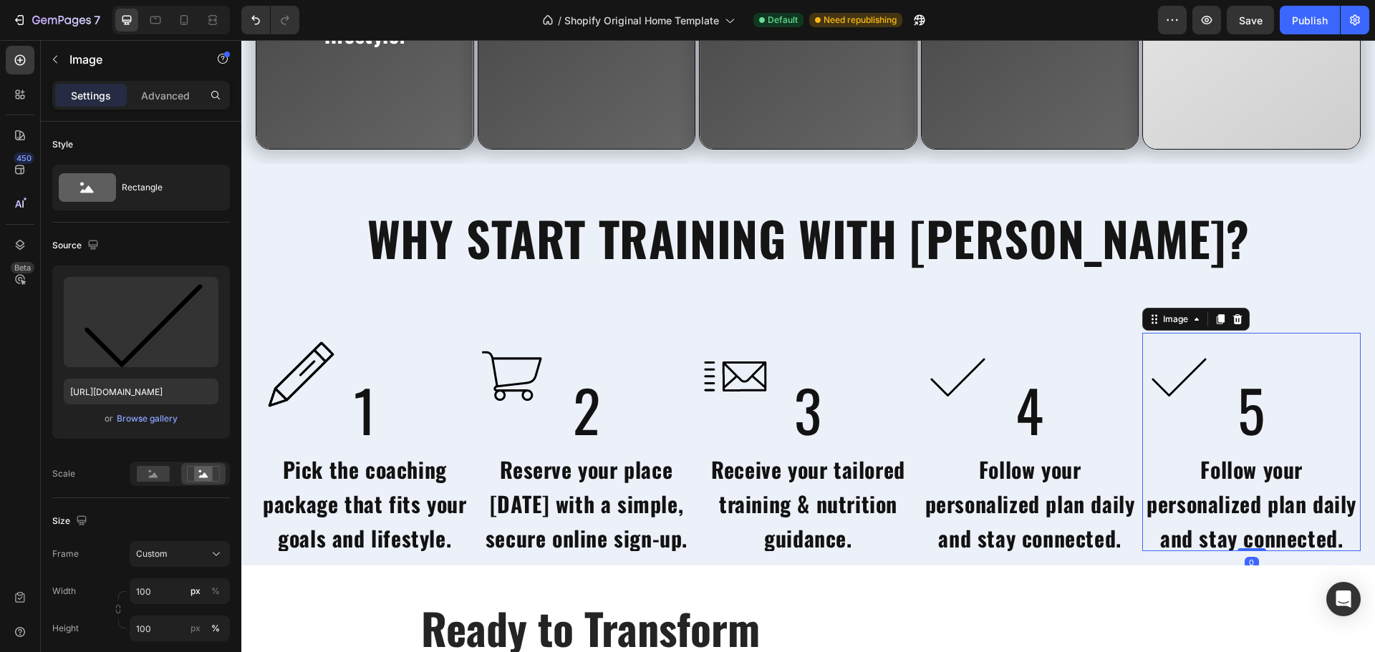
click at [1177, 372] on img at bounding box center [1178, 376] width 72 height 87
click at [168, 420] on div "Browse gallery" at bounding box center [147, 418] width 61 height 13
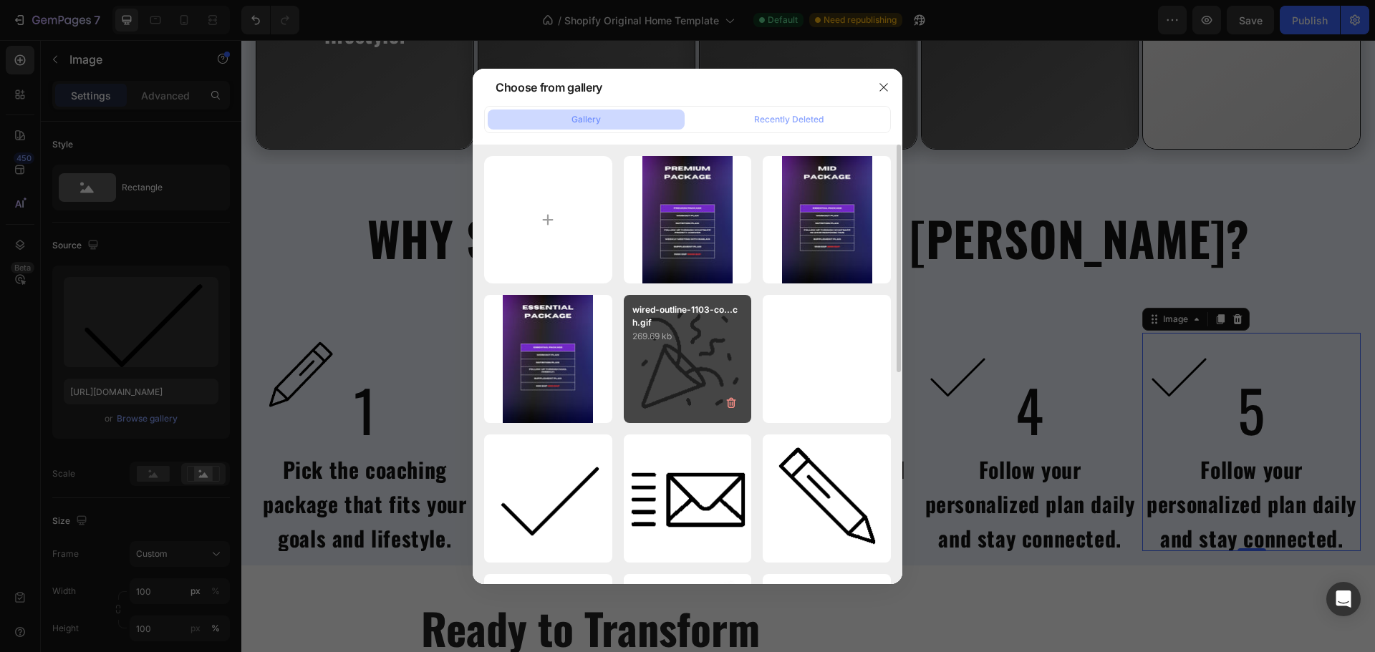
click at [669, 394] on div "wired-outline-1103-co...ch.gif 269.69 kb" at bounding box center [688, 359] width 128 height 128
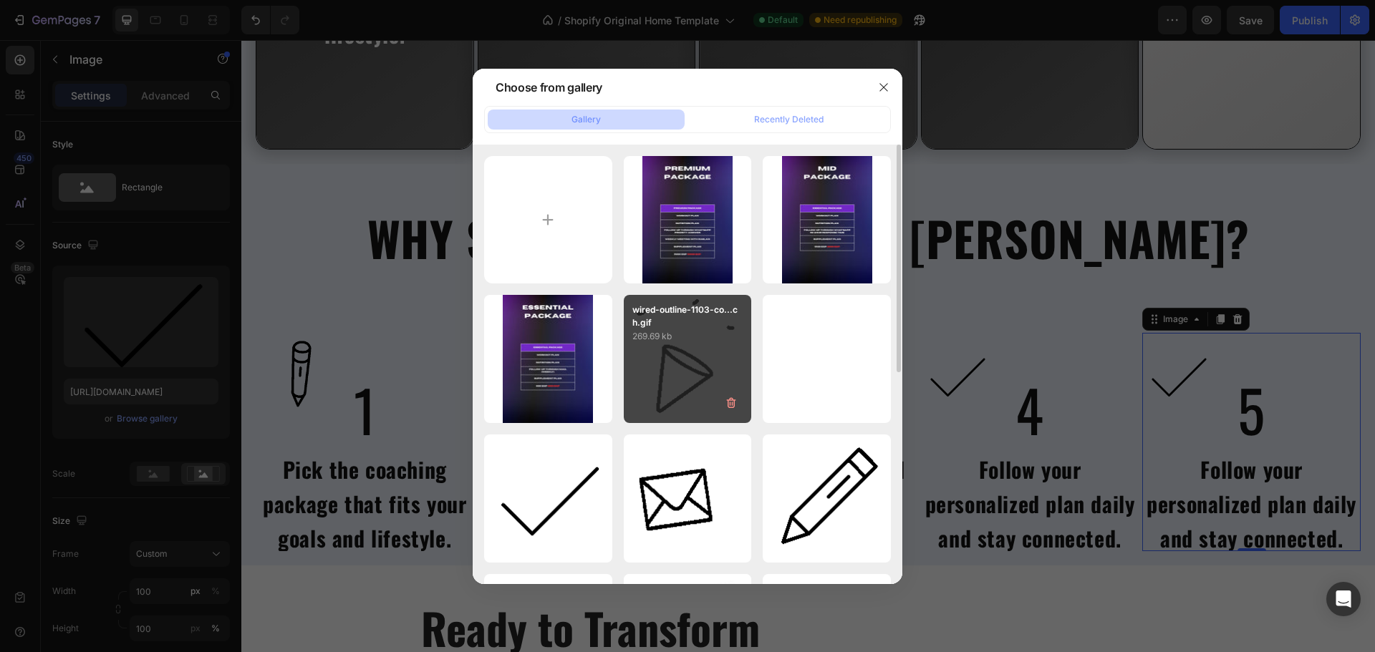
type input "https://cdn.shopify.com/s/files/1/0725/4438/7251/files/gempages_579314036349338…"
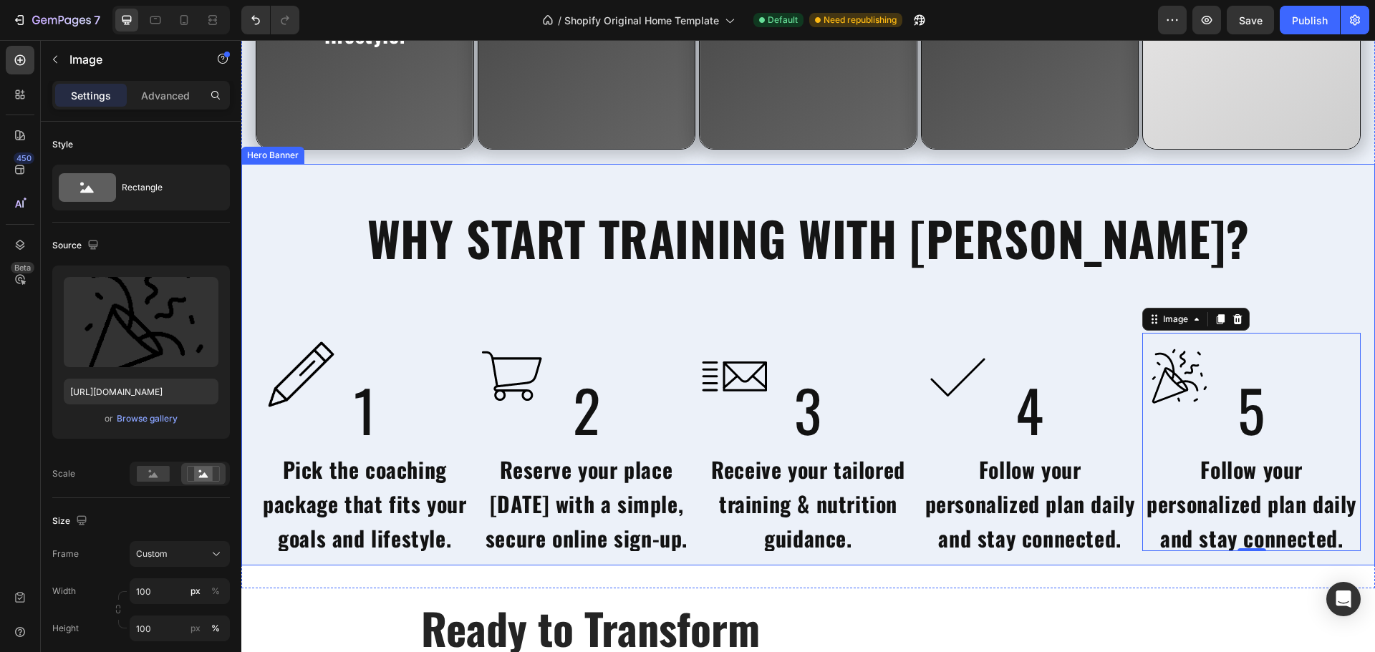
click at [1286, 274] on div "WHY START TRAINING WITH RASLAN? Heading Image 1 Heading Pick the coaching packa…" at bounding box center [807, 365] width 1133 height 402
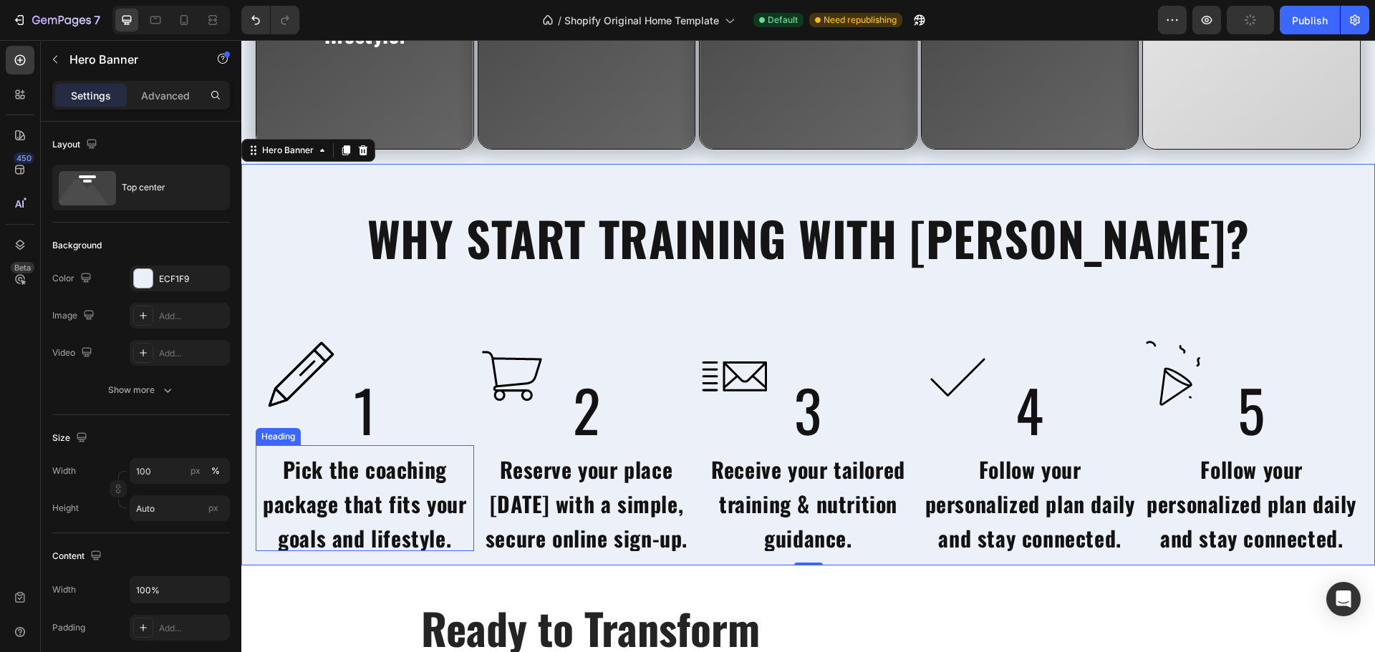
click at [395, 495] on span "Pick the coaching package that fits your goals and lifestyle." at bounding box center [364, 503] width 203 height 101
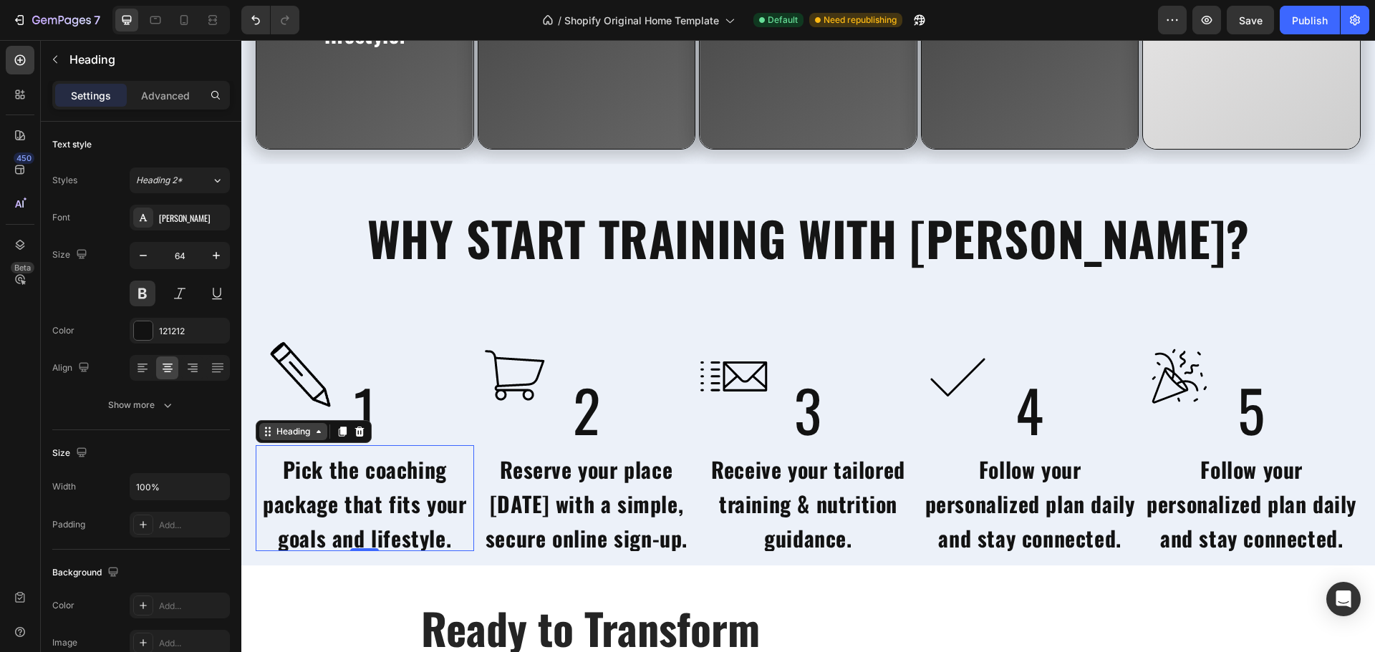
click at [304, 427] on div "Heading" at bounding box center [293, 431] width 39 height 13
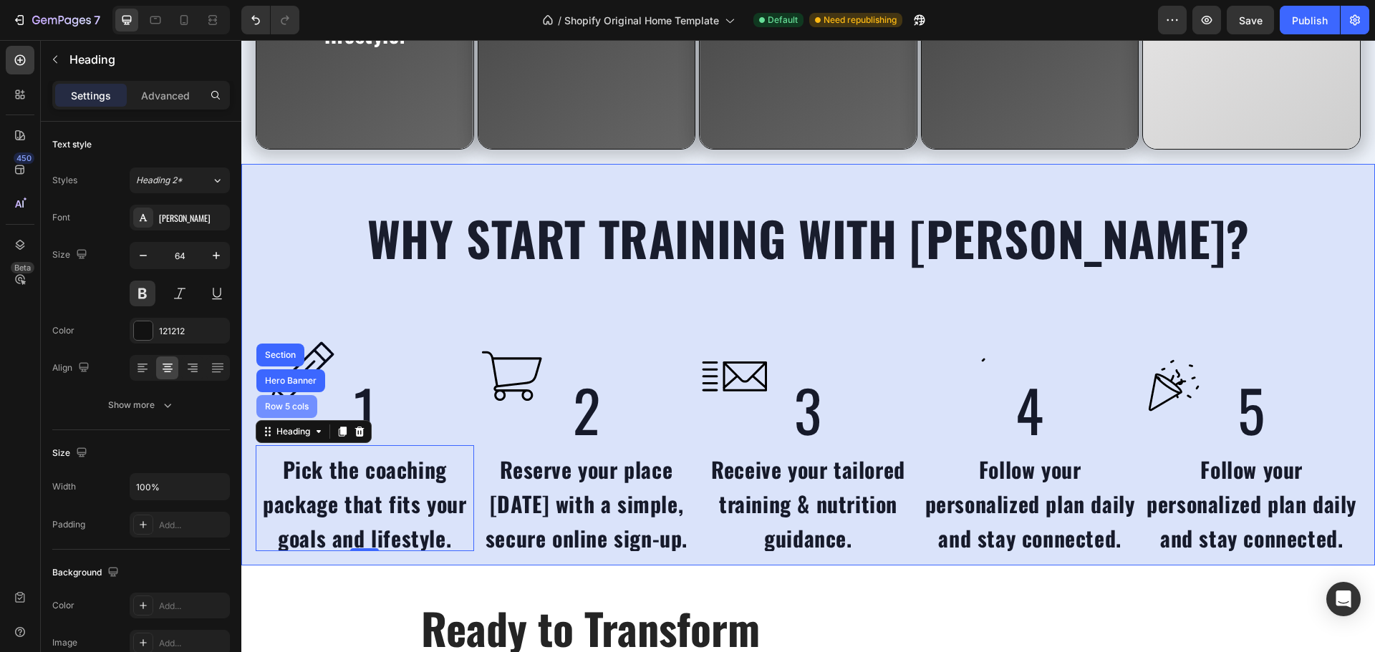
click at [296, 412] on div "Row 5 cols" at bounding box center [286, 406] width 61 height 23
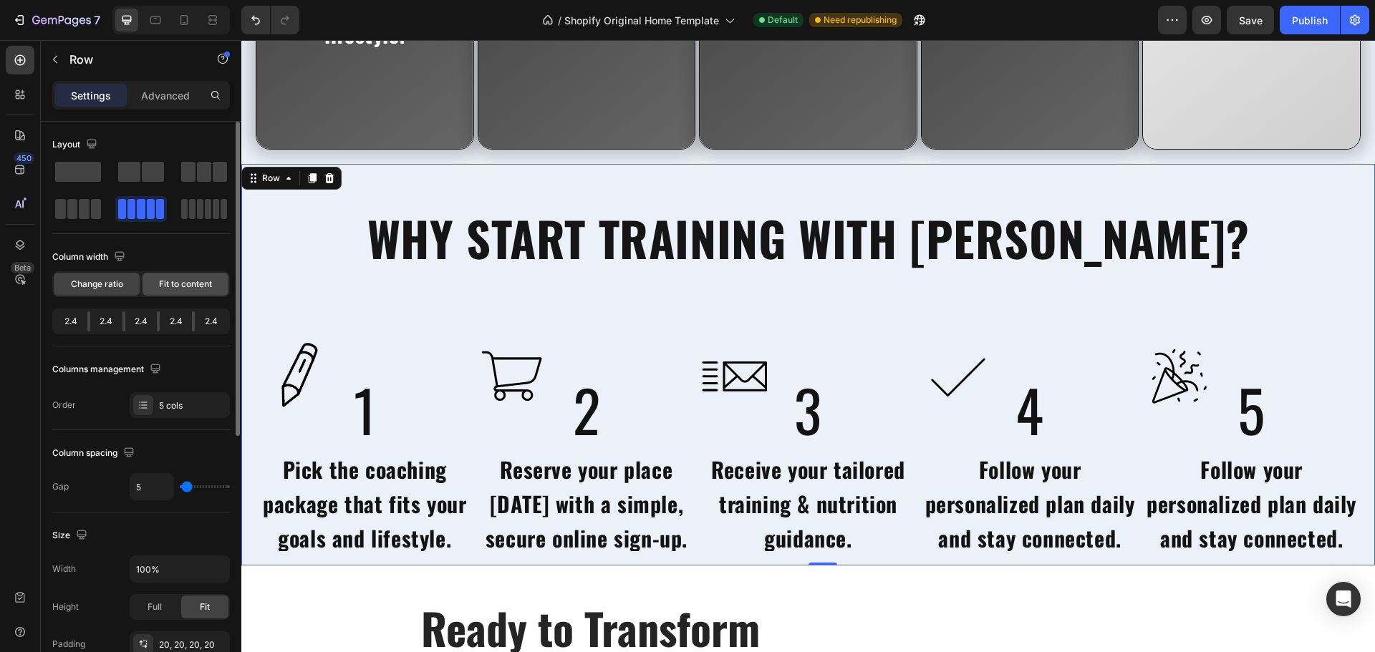
click at [177, 287] on span "Fit to content" at bounding box center [185, 284] width 53 height 13
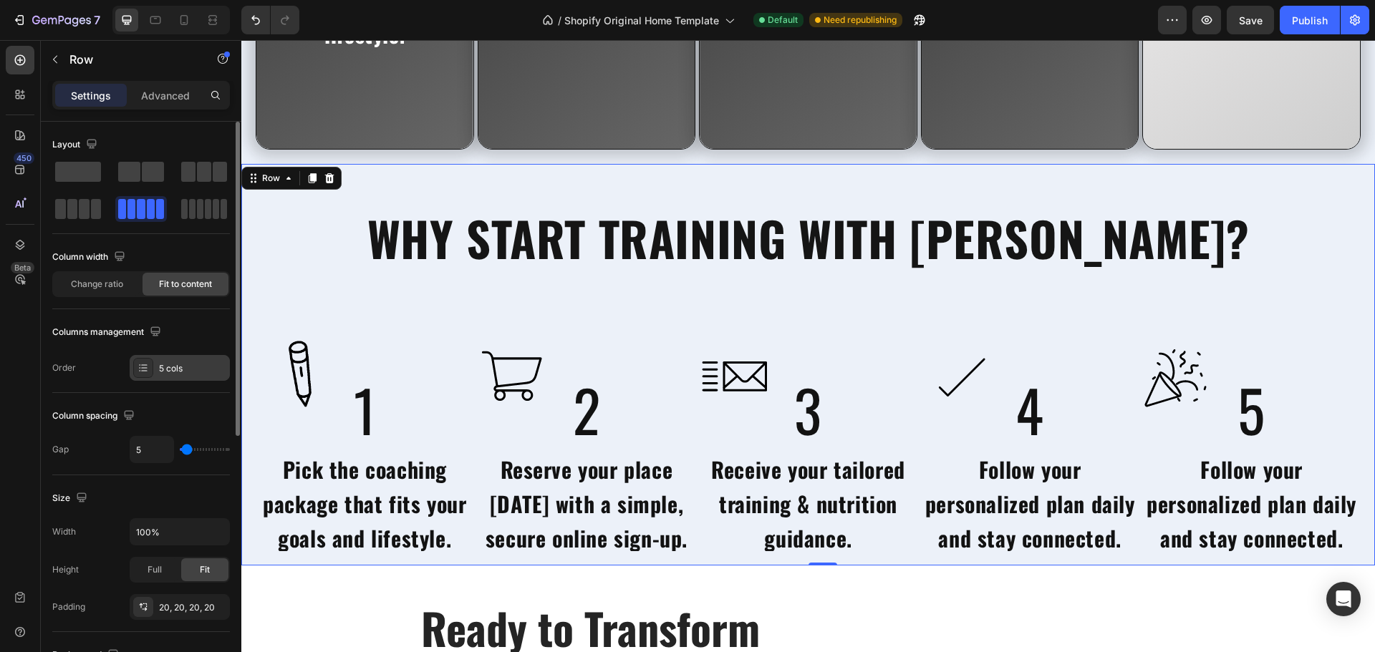
click at [172, 364] on div "5 cols" at bounding box center [192, 368] width 67 height 13
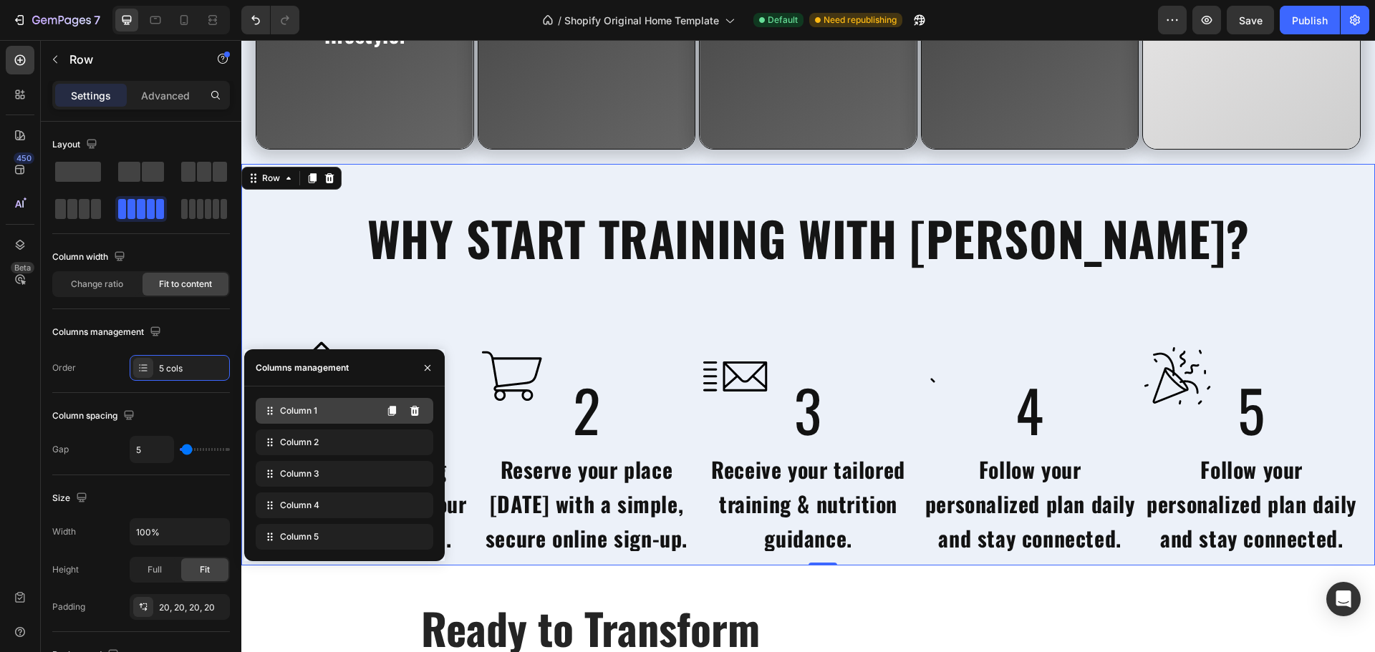
click at [295, 407] on span "Column 1" at bounding box center [298, 411] width 37 height 13
click at [180, 475] on div "Layout Column width Change ratio Fit to content Columns management Order 5 cols" at bounding box center [141, 553] width 178 height 157
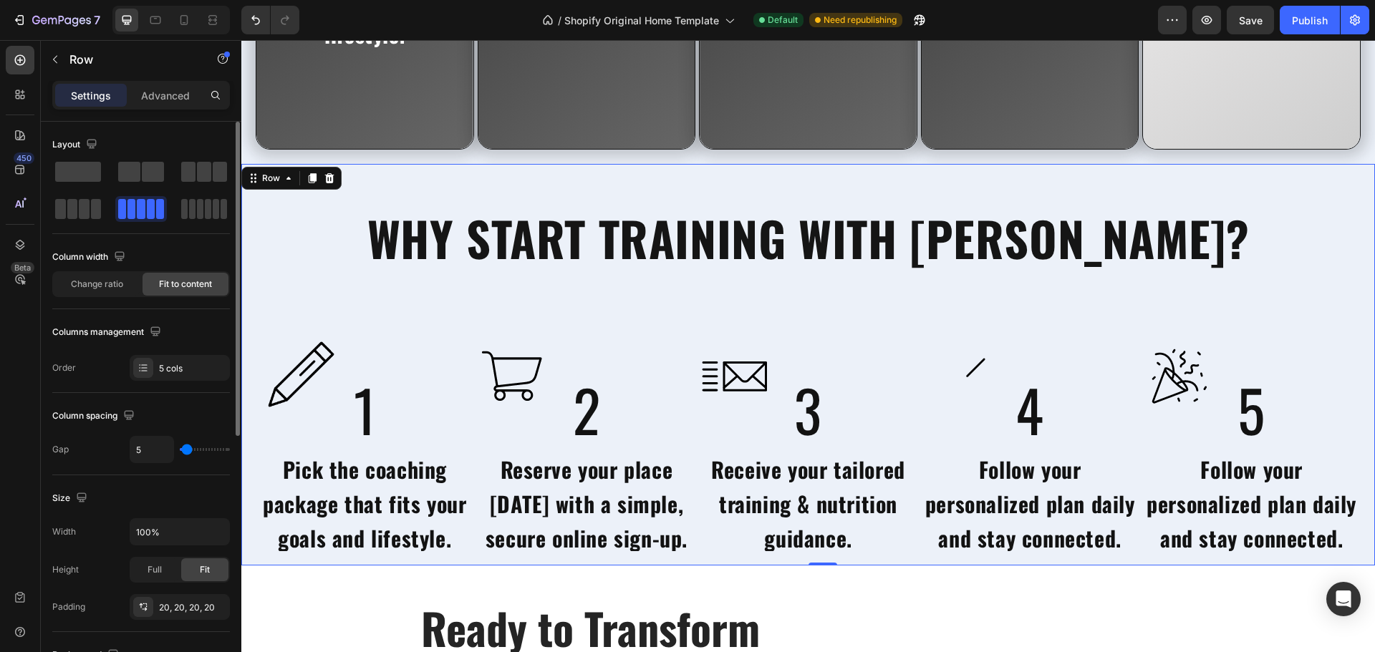
type input "18"
type input "31"
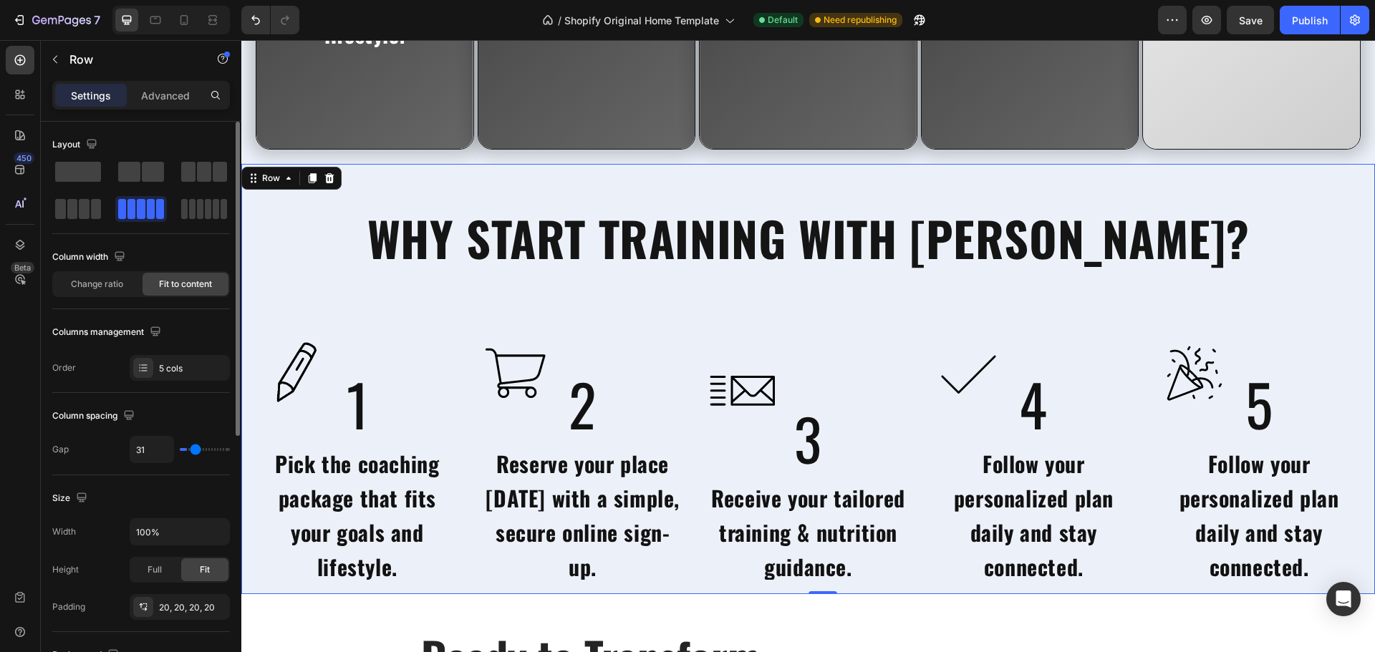
type input "42"
type input "56"
type input "58"
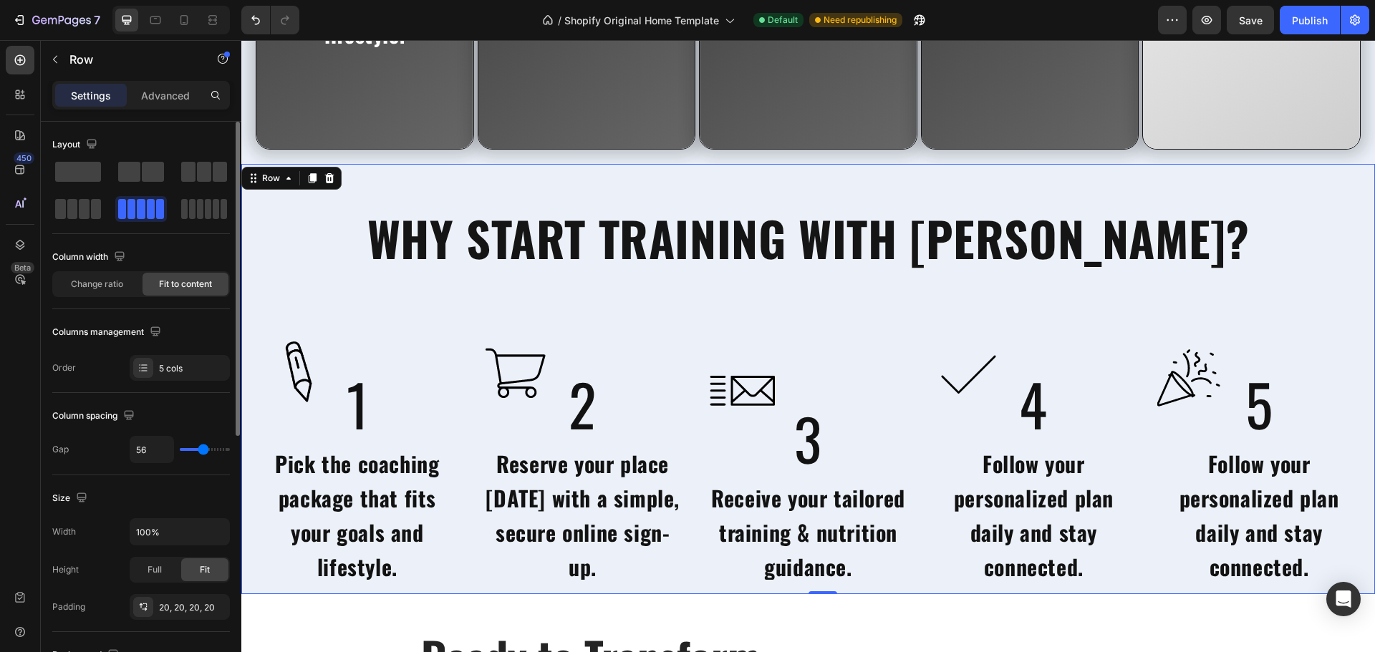
type input "58"
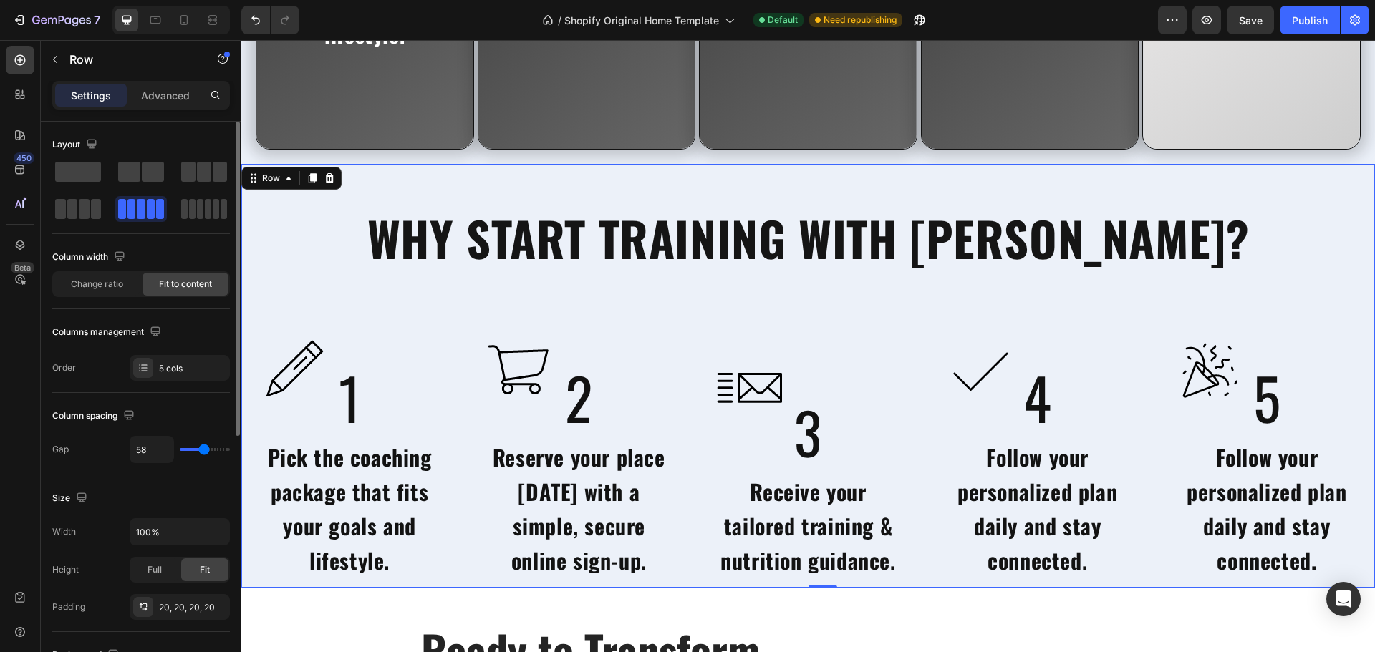
type input "60"
type input "62"
type input "67"
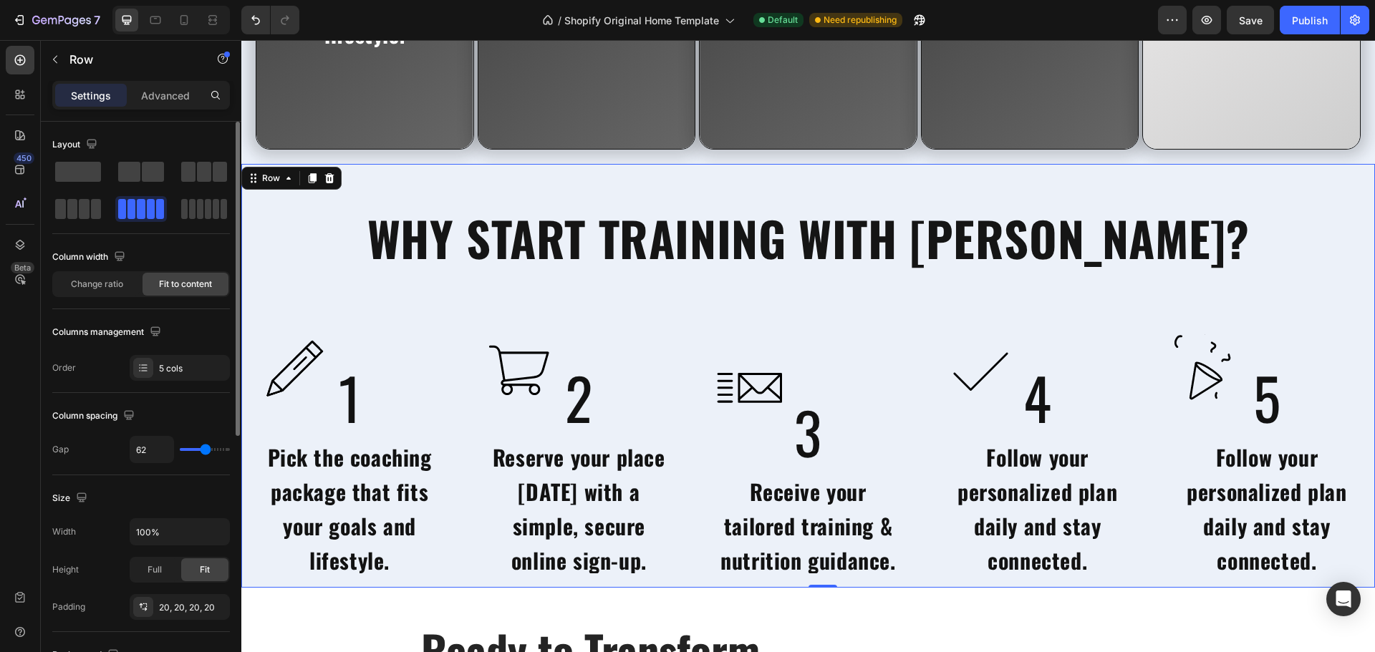
type input "67"
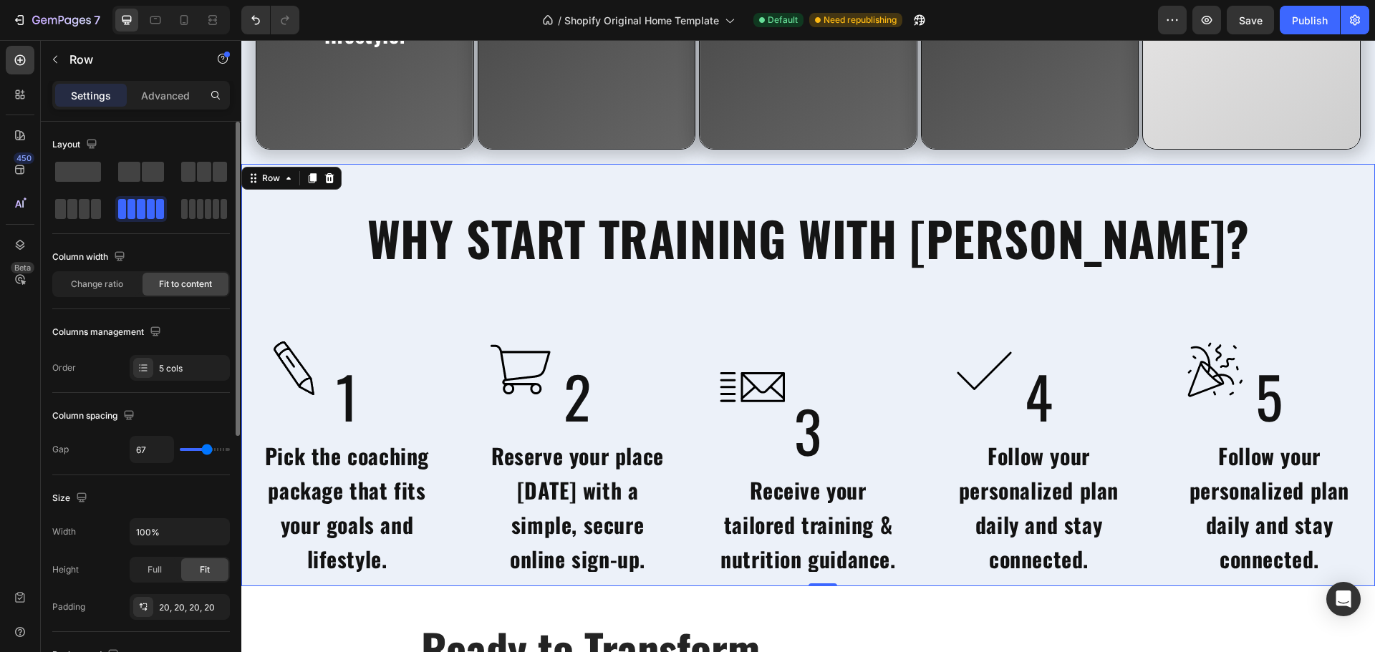
type input "69"
type input "71"
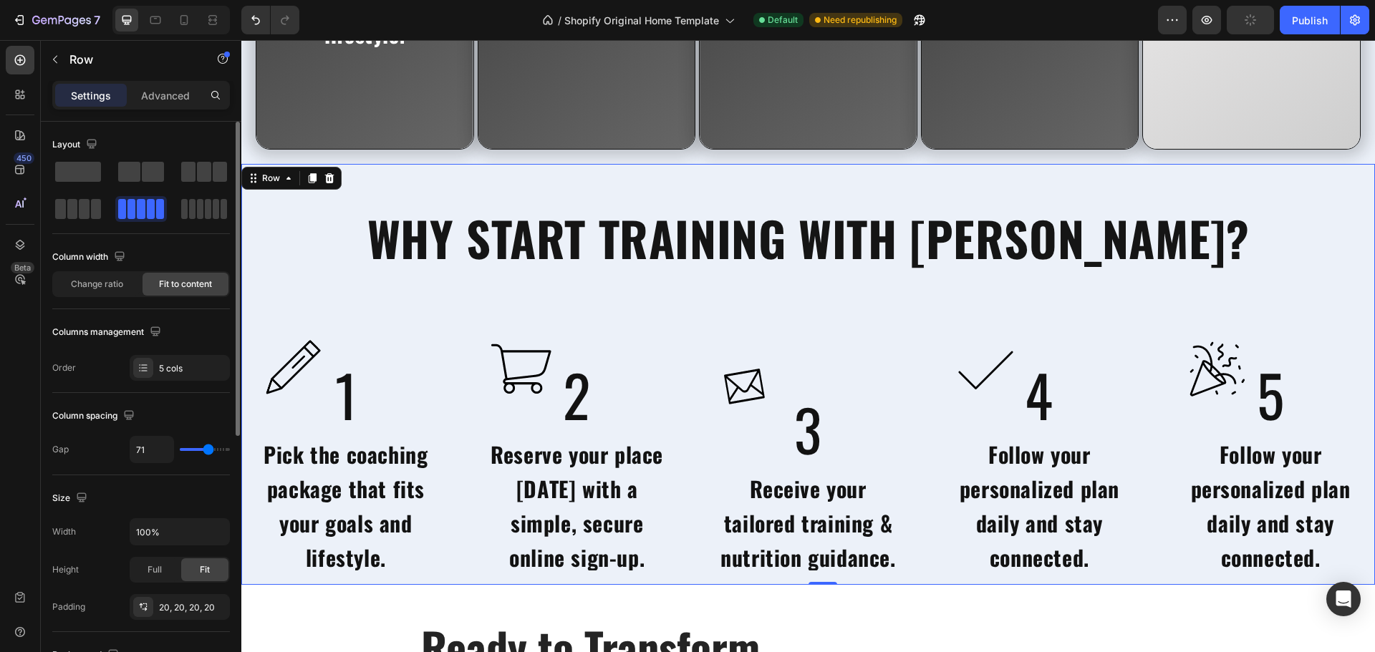
type input "73"
type input "76"
type input "78"
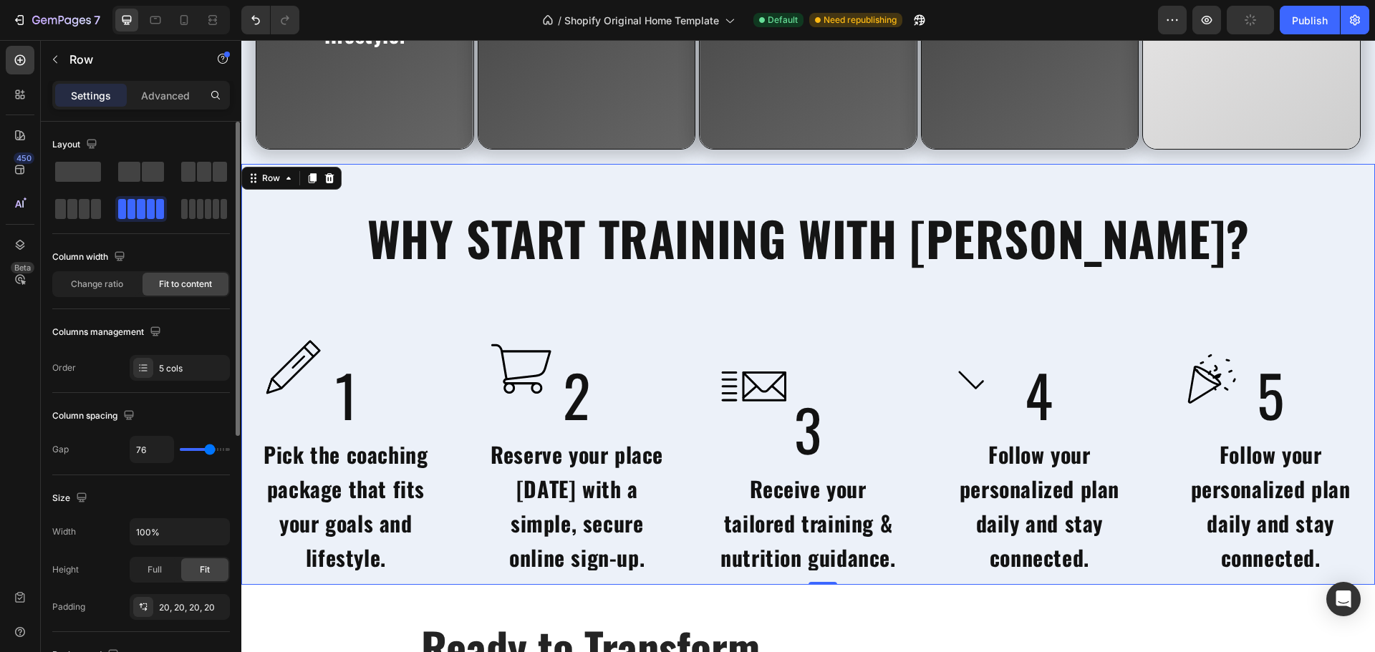
type input "78"
type input "82"
type input "89"
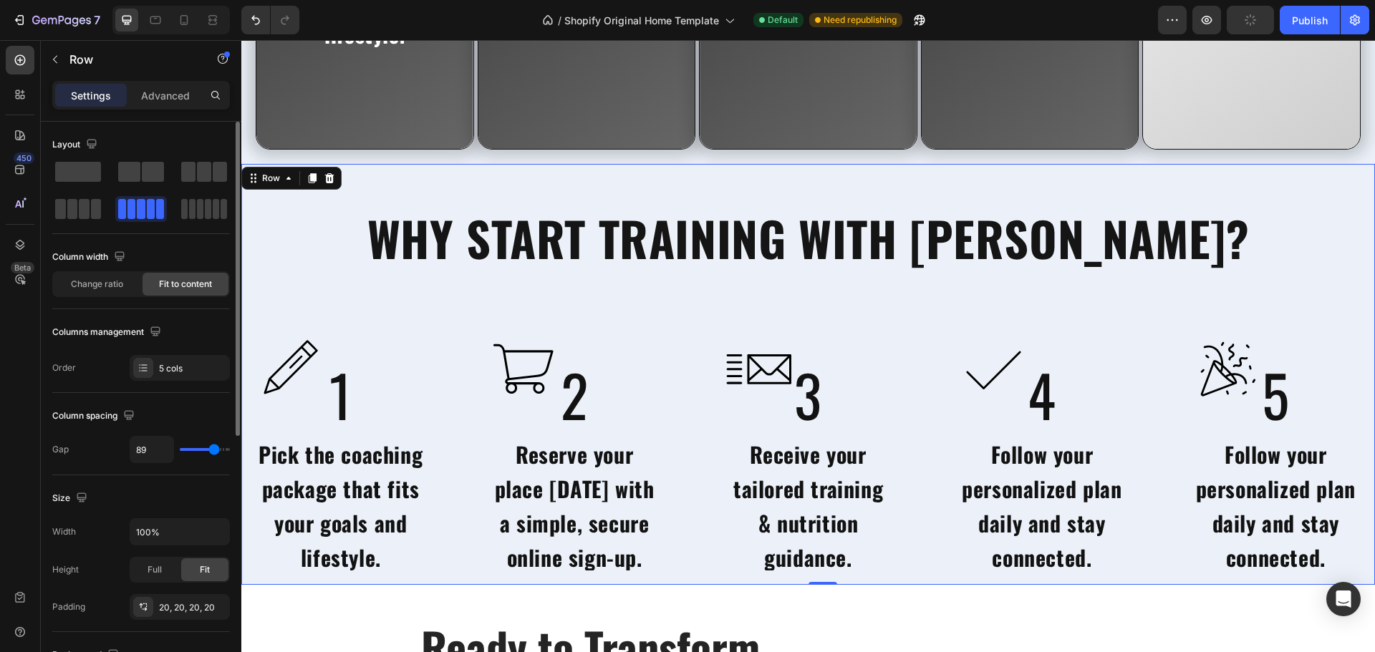
type input "93"
type input "96"
type input "98"
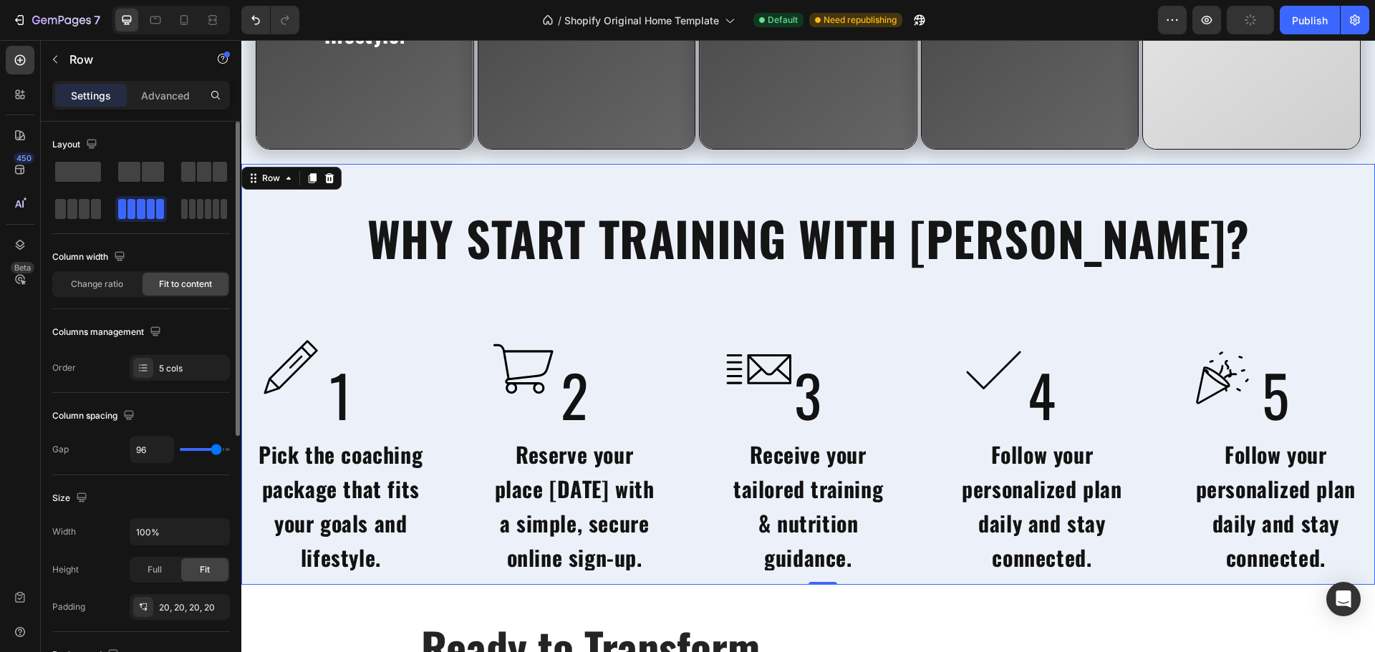
type input "98"
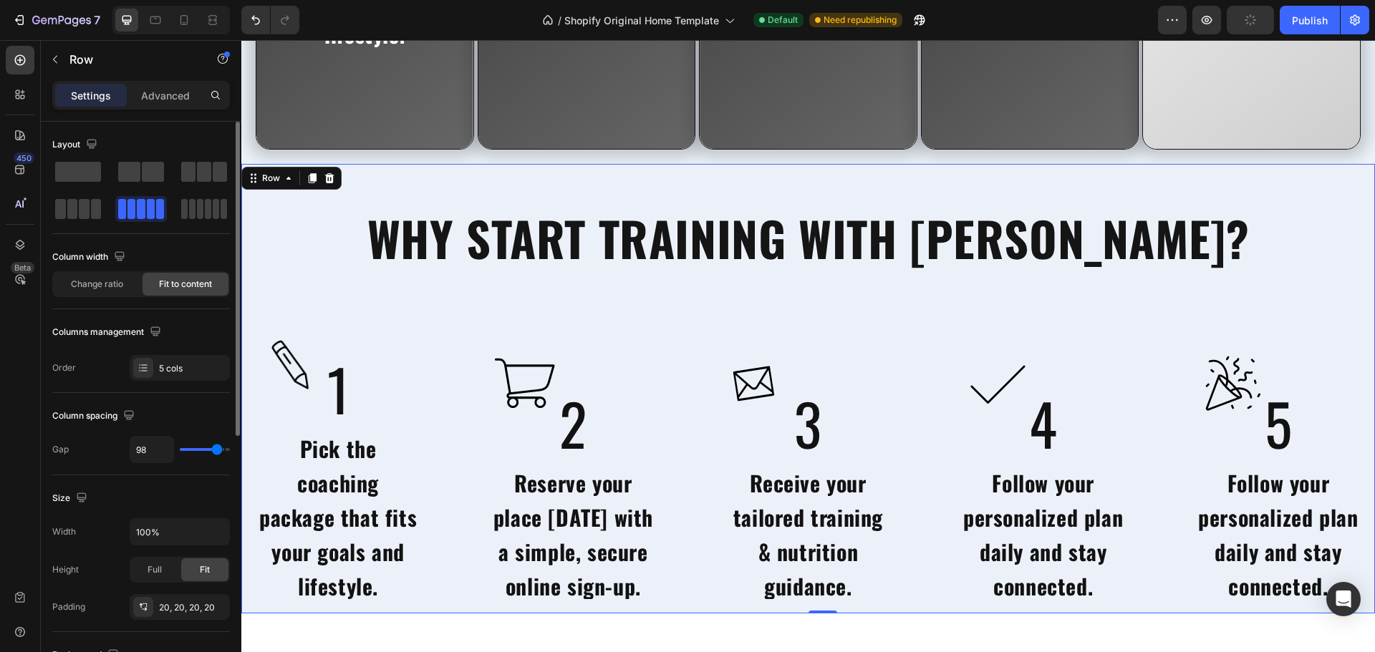
type input "96"
type input "93"
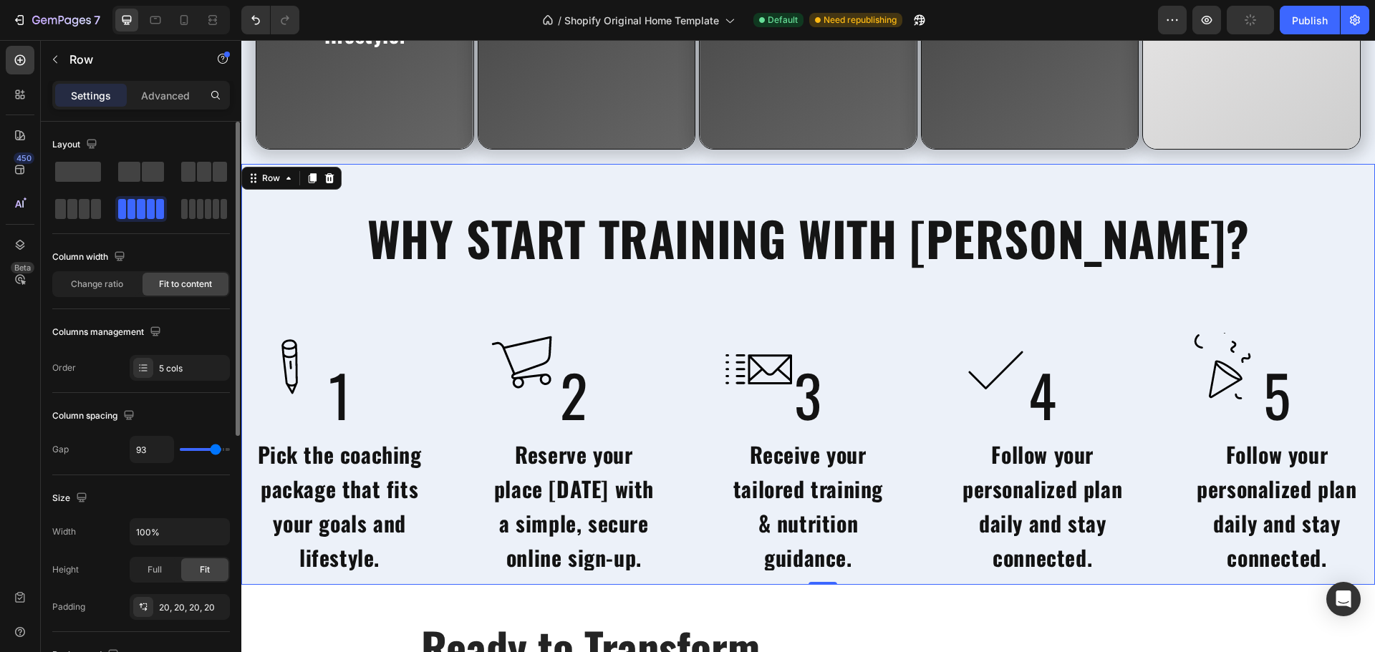
type input "87"
type input "84"
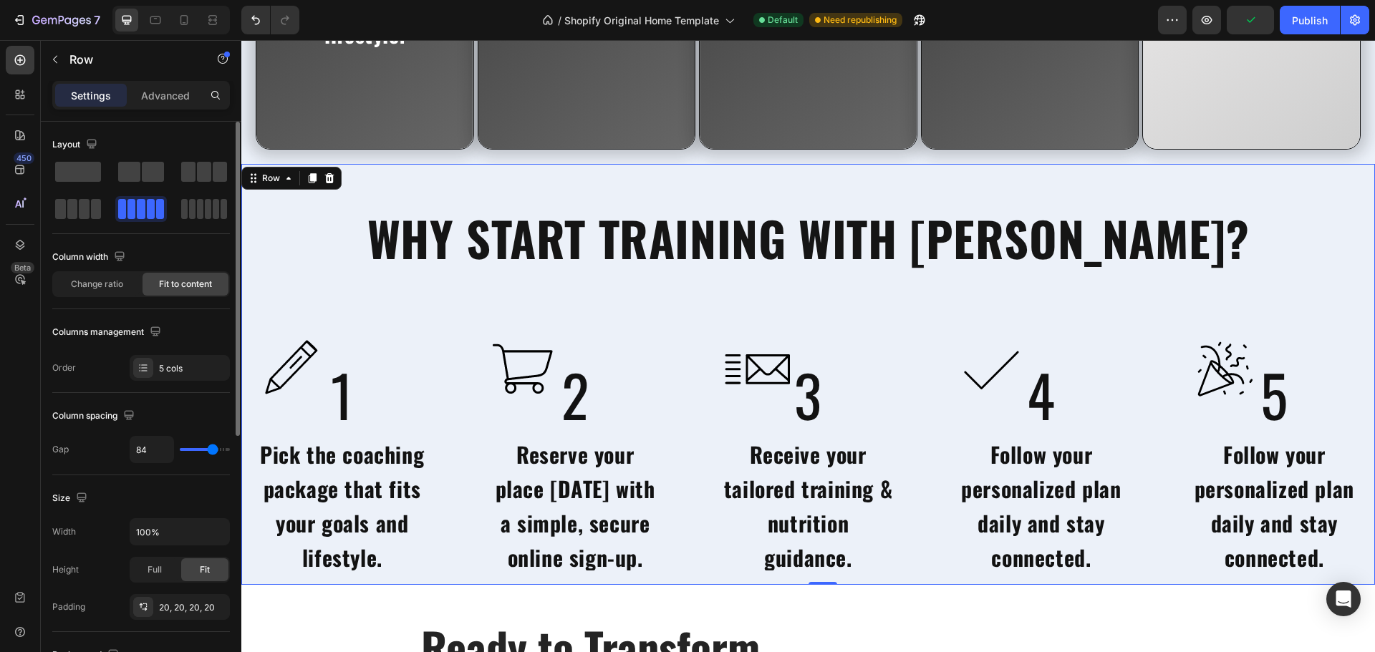
type input "82"
drag, startPoint x: 190, startPoint y: 450, endPoint x: 212, endPoint y: 465, distance: 26.6
type input "82"
click at [212, 451] on input "range" at bounding box center [205, 449] width 50 height 3
click at [154, 420] on div "Column spacing" at bounding box center [141, 416] width 178 height 23
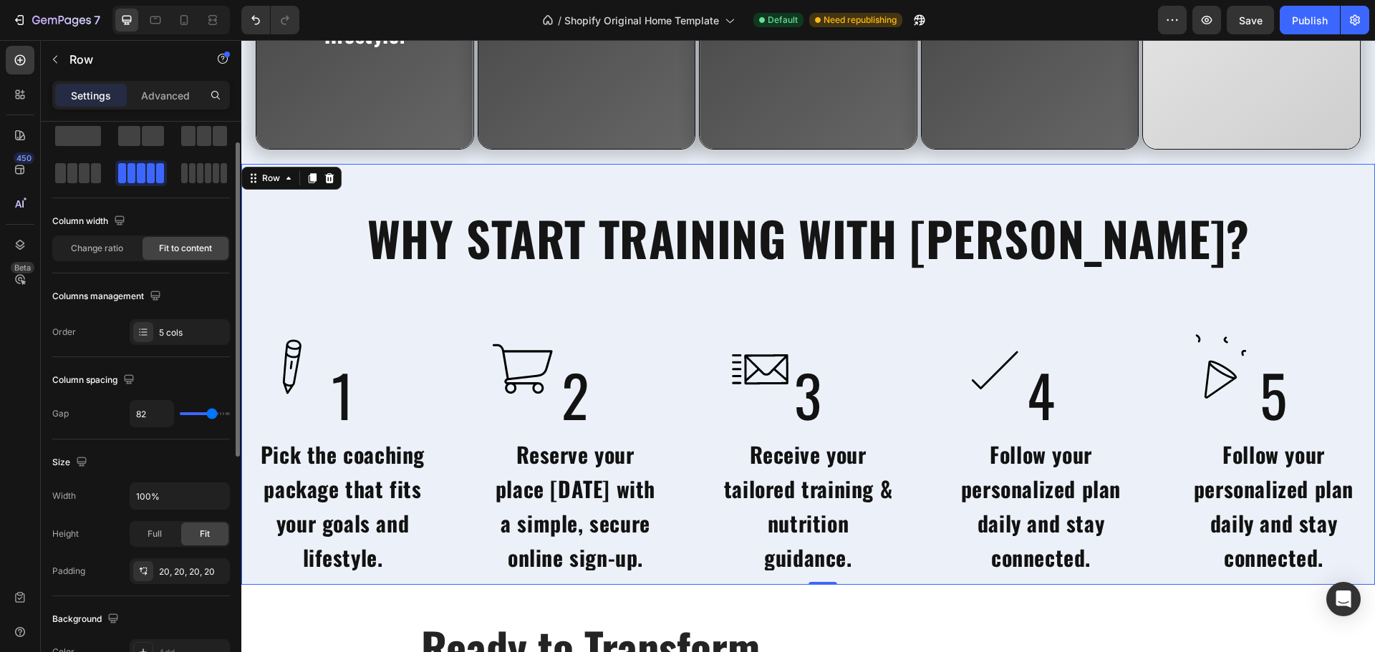
scroll to position [37, 0]
click at [212, 573] on icon "button" at bounding box center [215, 570] width 6 height 6
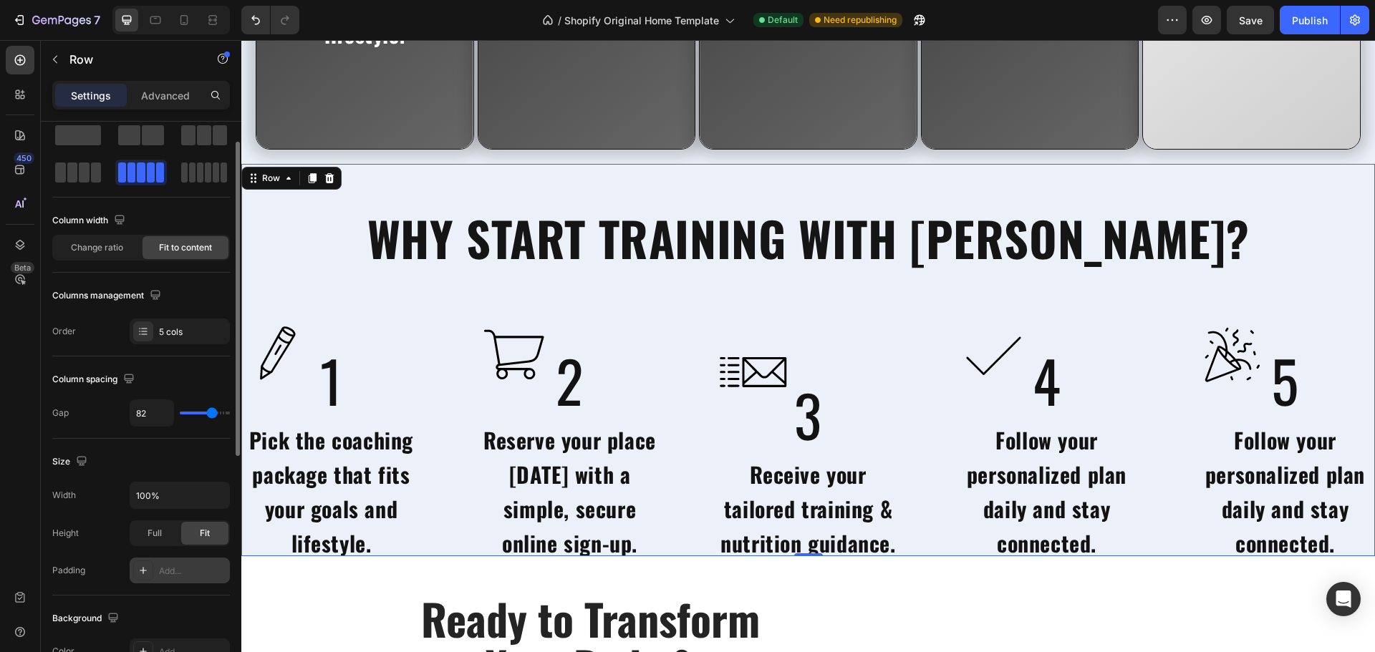
click at [176, 571] on div "Add..." at bounding box center [192, 571] width 67 height 13
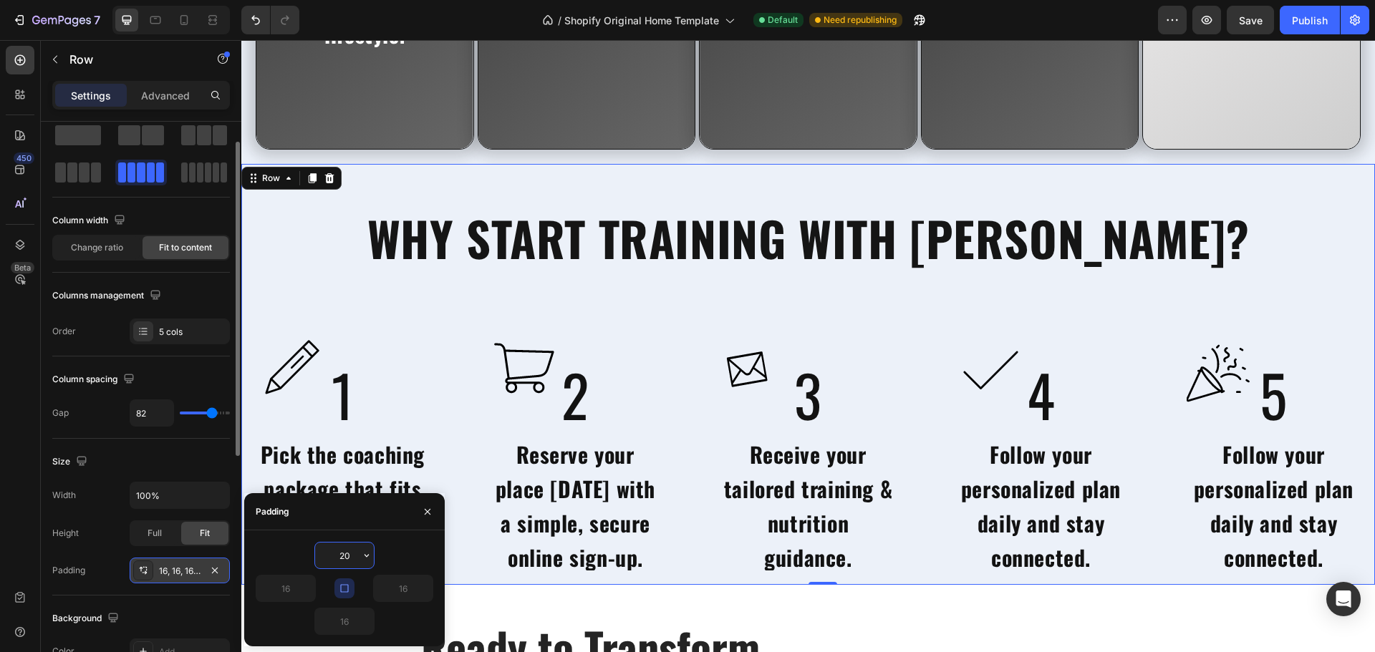
type input "2"
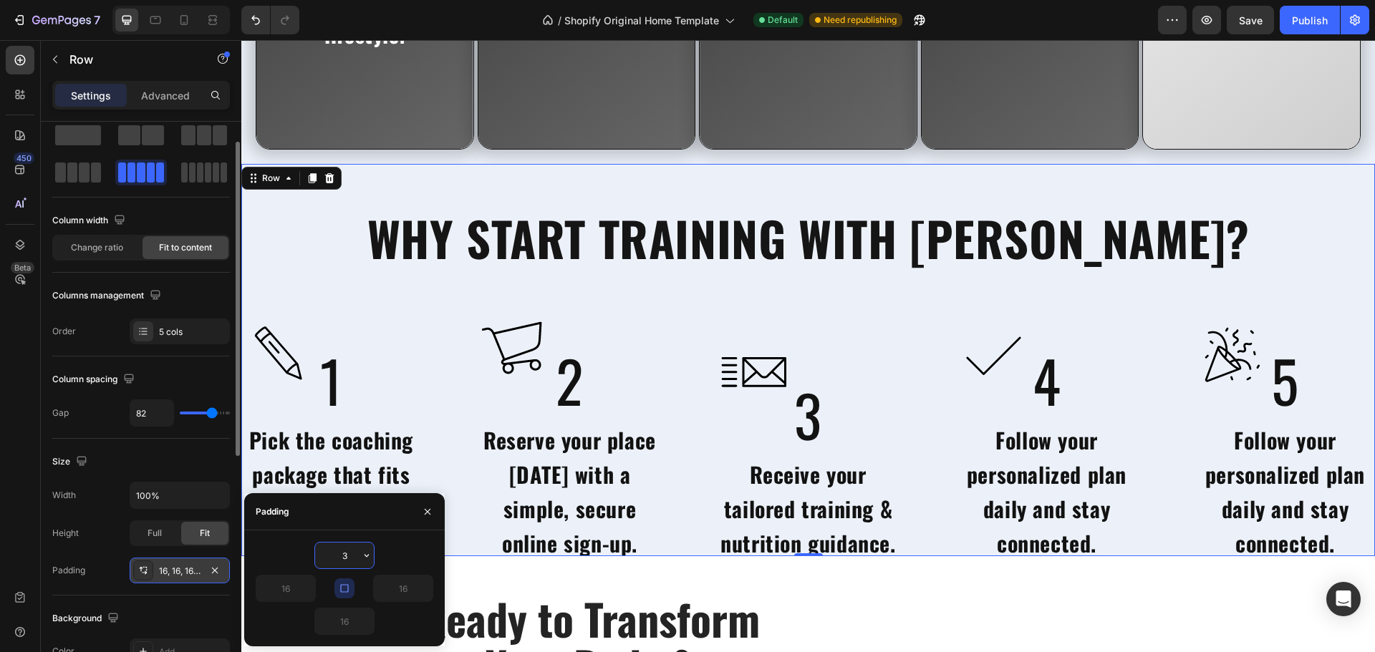
type input "30"
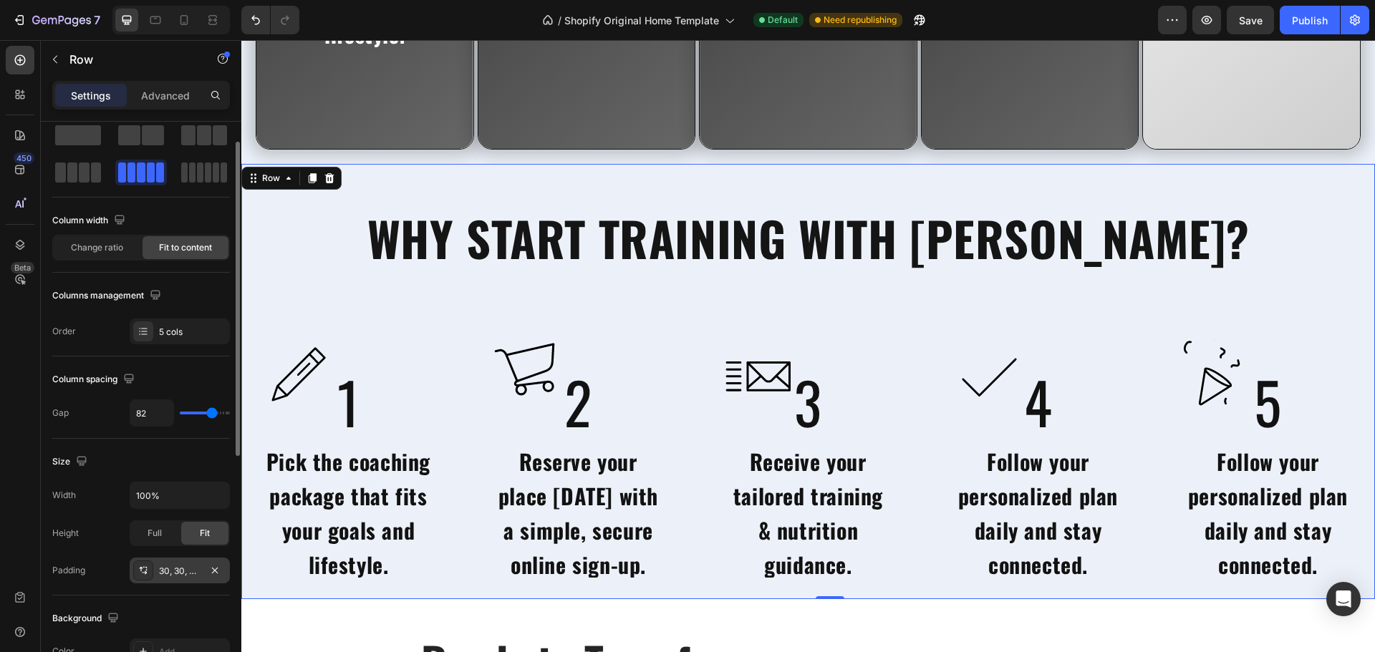
click at [192, 477] on div "Size Width 100% Height Full Fit Padding 30, 30, 30, 30" at bounding box center [141, 517] width 178 height 157
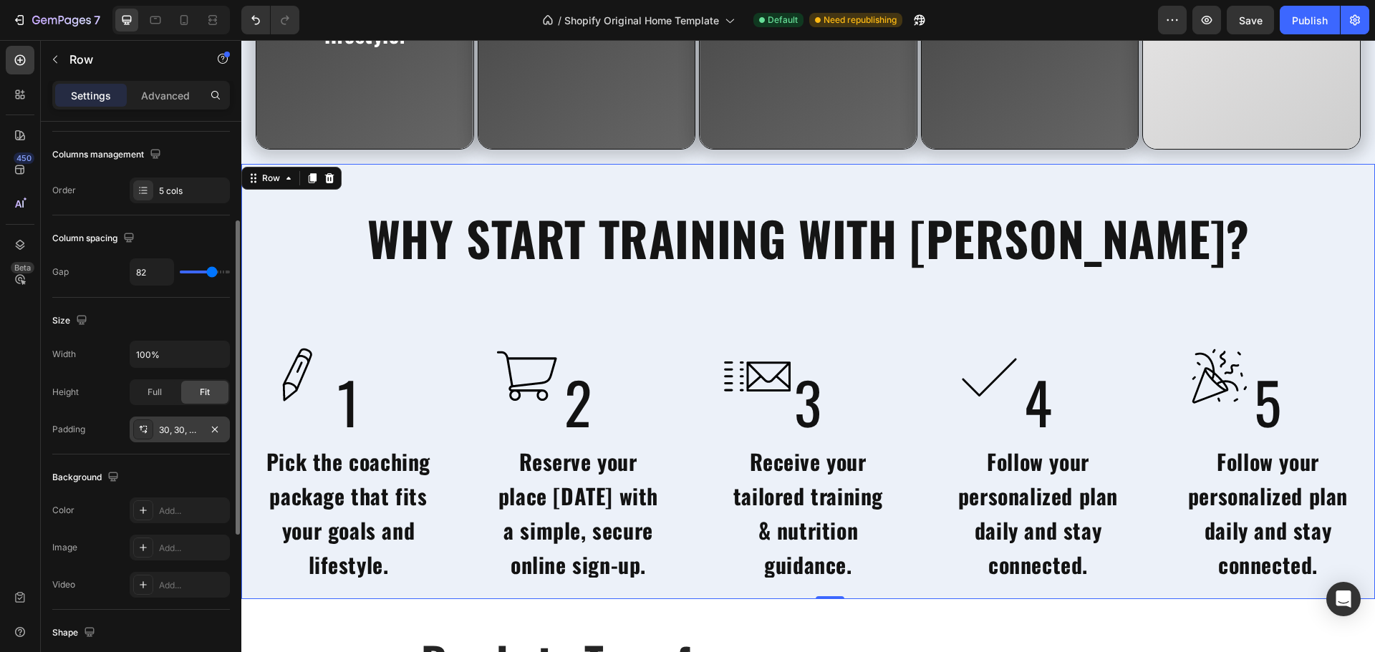
scroll to position [178, 0]
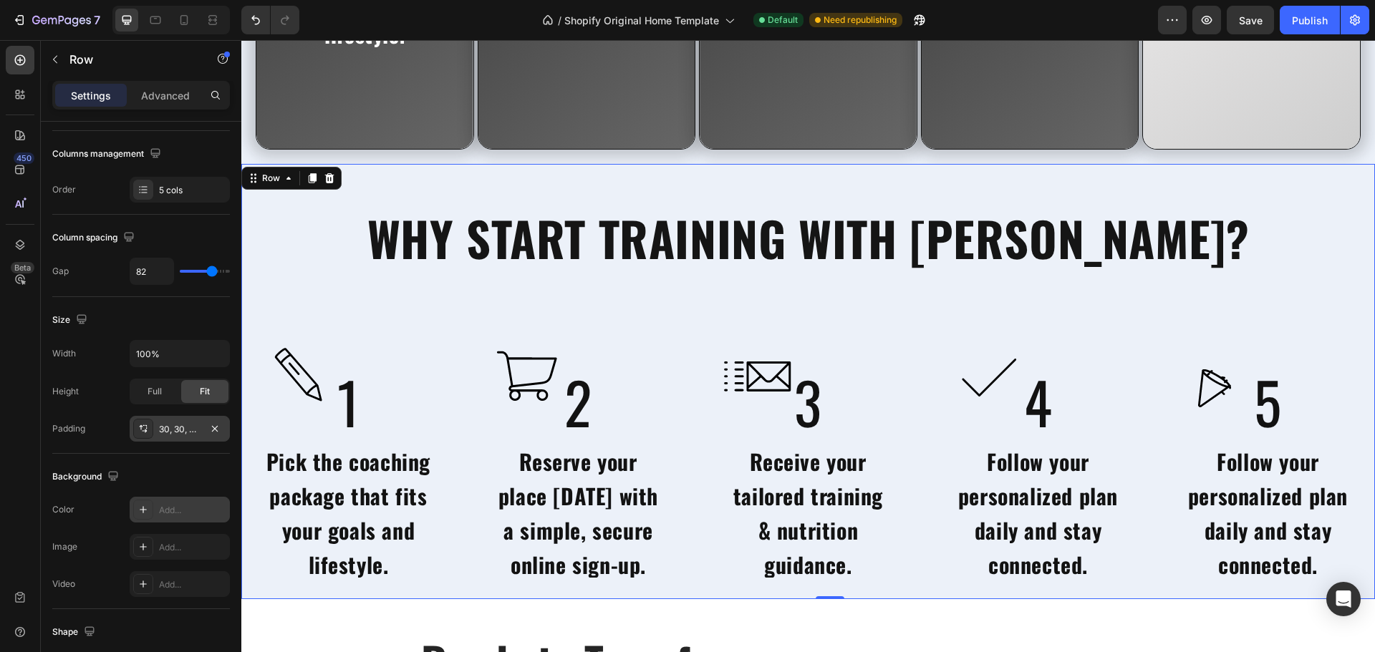
click at [182, 507] on div "Add..." at bounding box center [192, 510] width 67 height 13
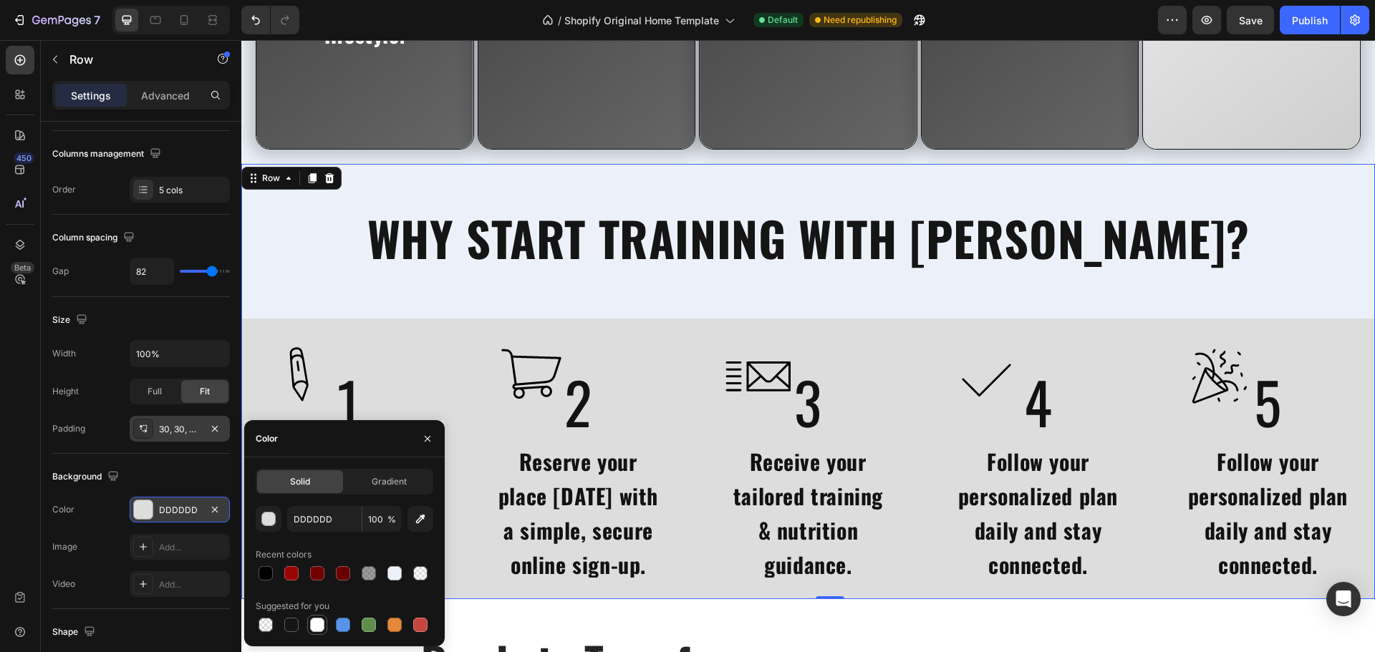
click at [320, 628] on div at bounding box center [317, 625] width 14 height 14
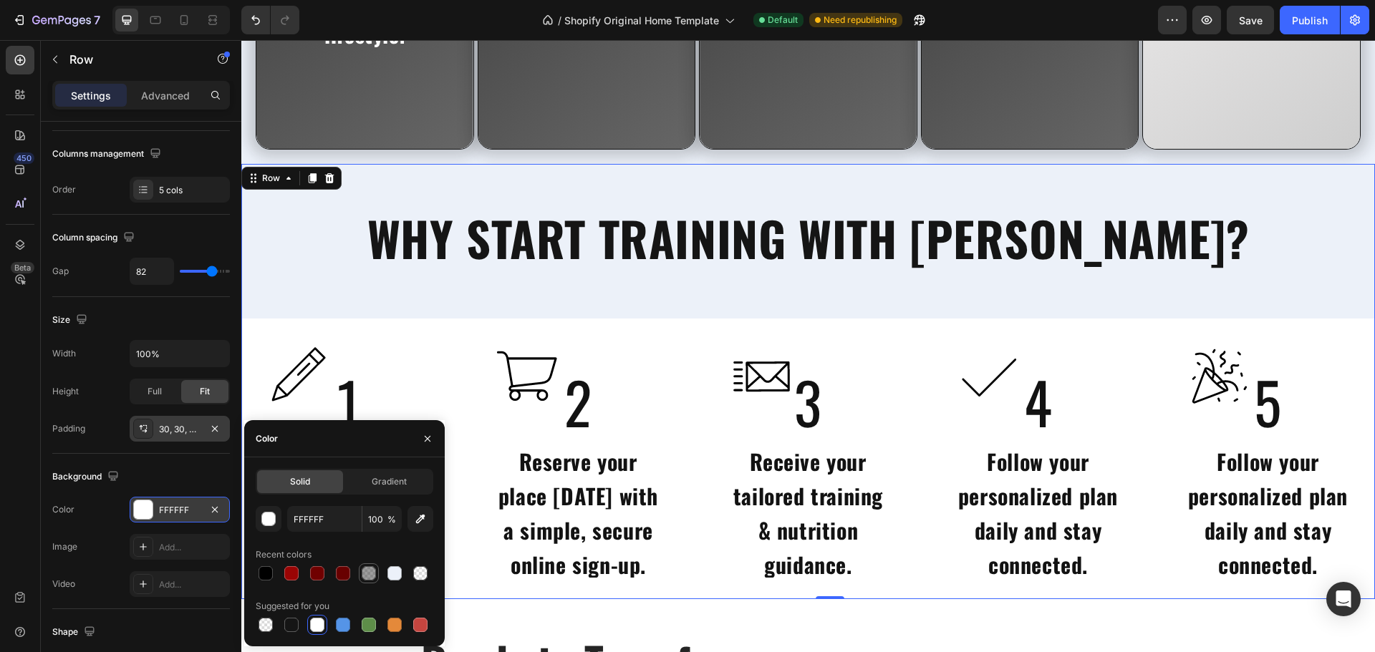
click at [369, 577] on div at bounding box center [369, 573] width 14 height 14
type input "333333"
type input "48"
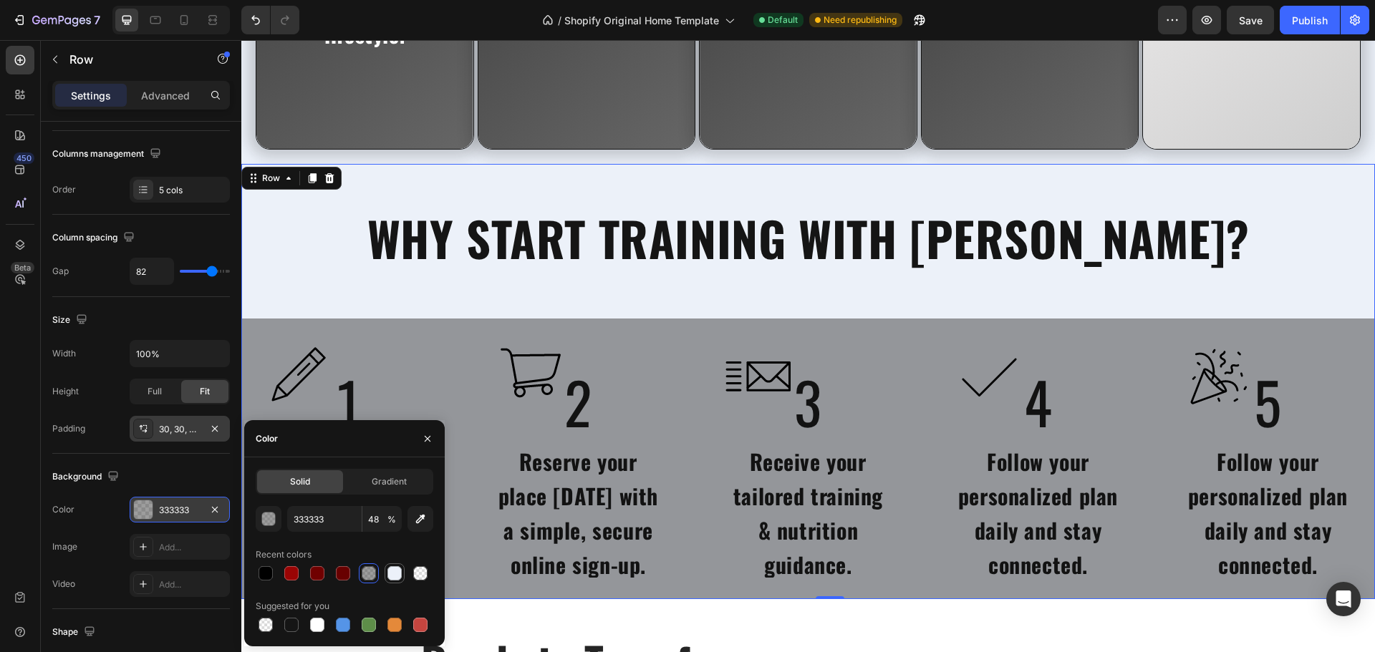
click at [399, 576] on div at bounding box center [394, 573] width 14 height 14
type input "ECF1F9"
type input "100"
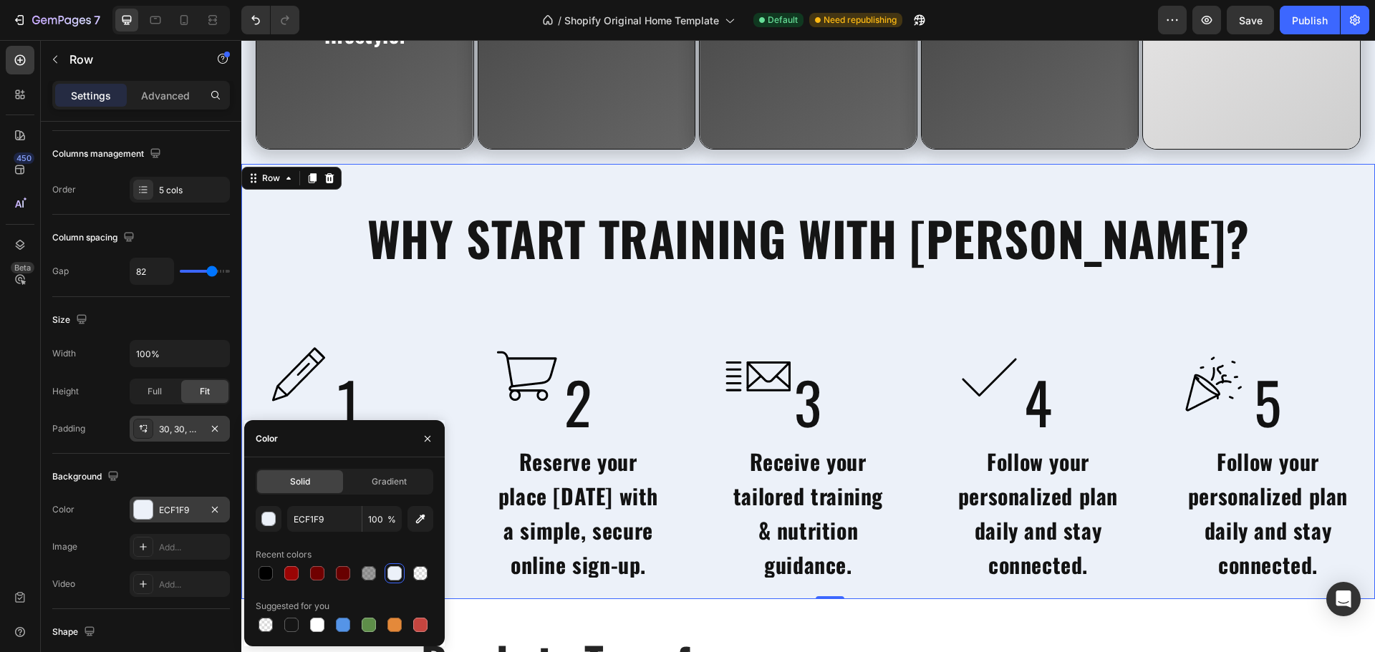
click at [202, 470] on div "Background" at bounding box center [141, 476] width 178 height 23
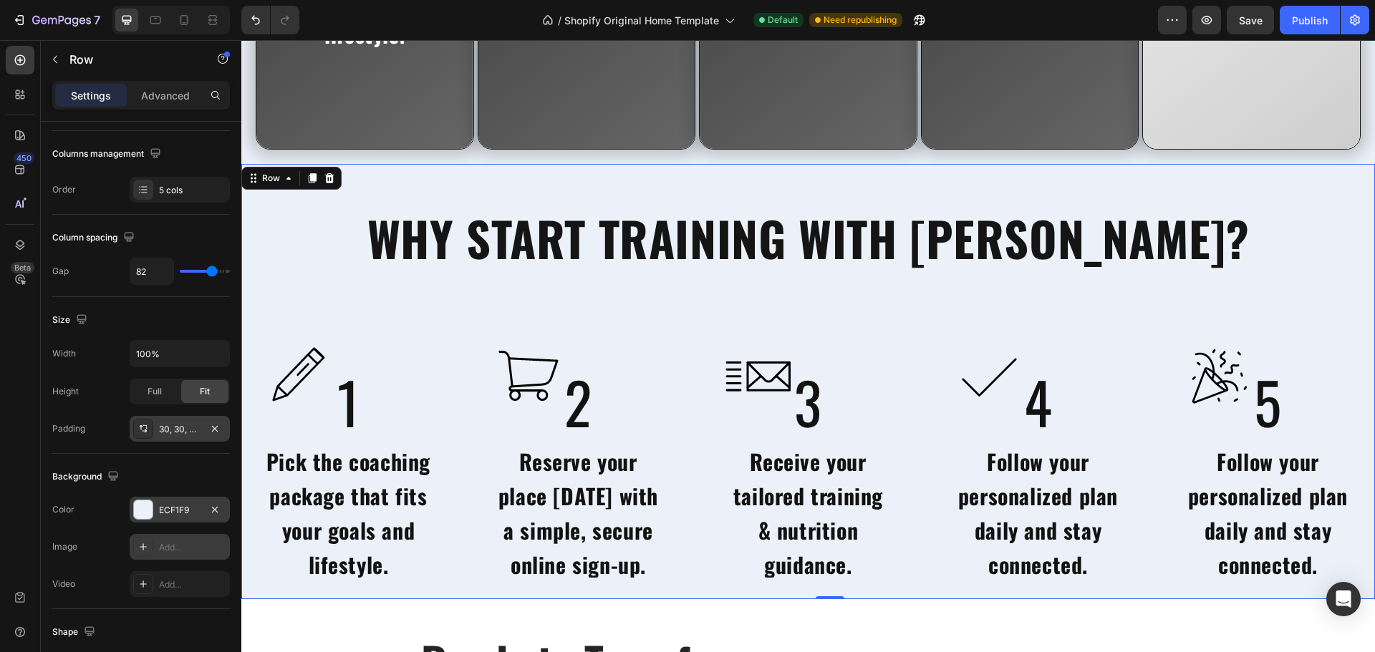
click at [186, 548] on div "Add..." at bounding box center [192, 547] width 67 height 13
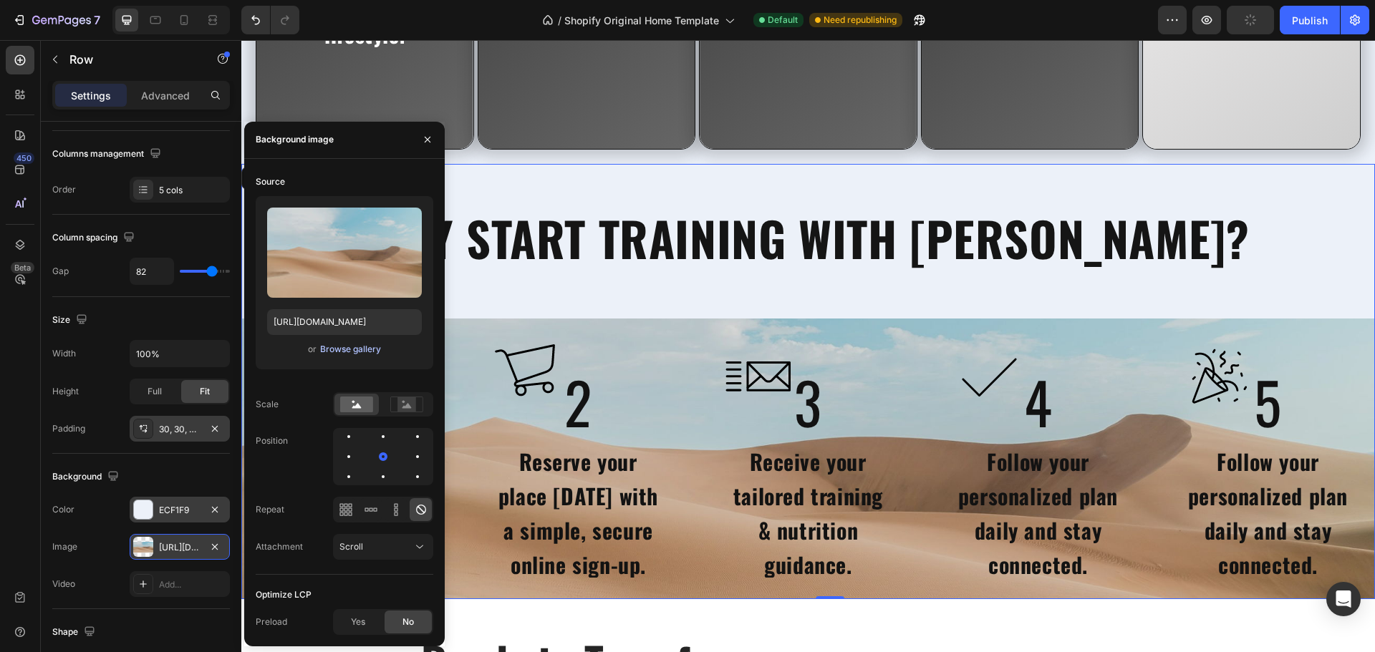
click at [344, 354] on div "Browse gallery" at bounding box center [350, 349] width 61 height 13
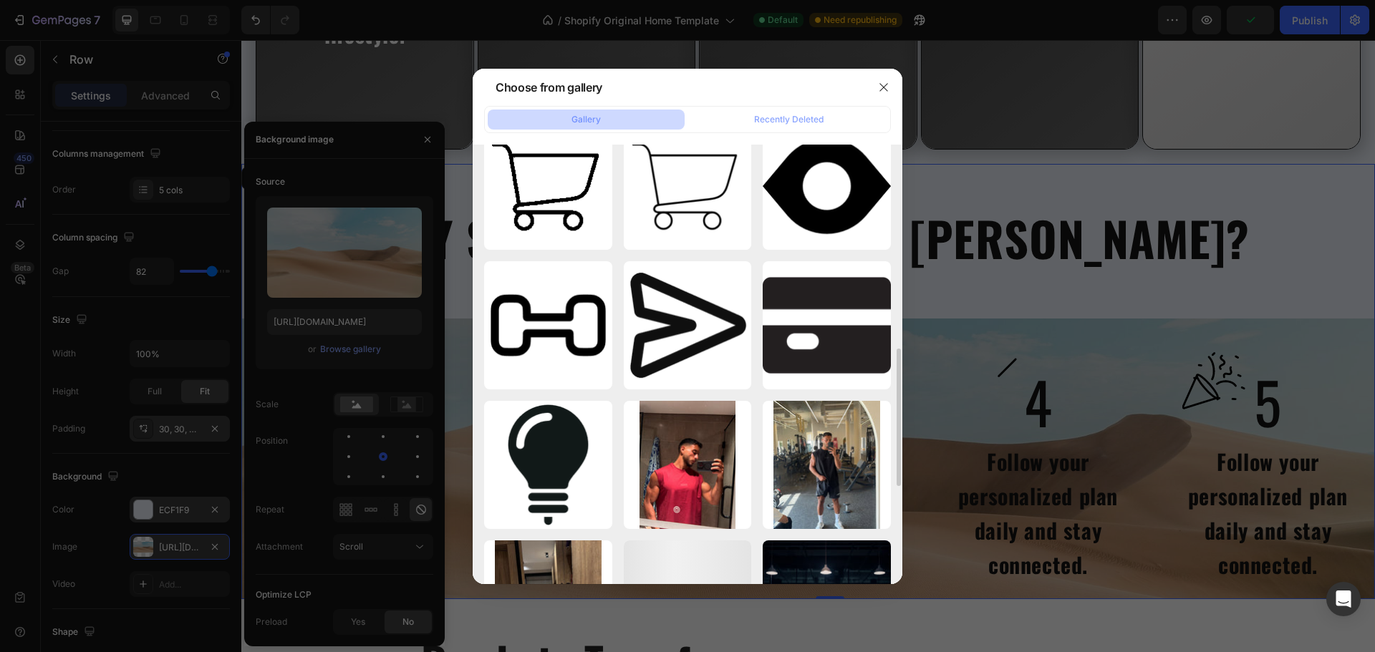
scroll to position [502, 0]
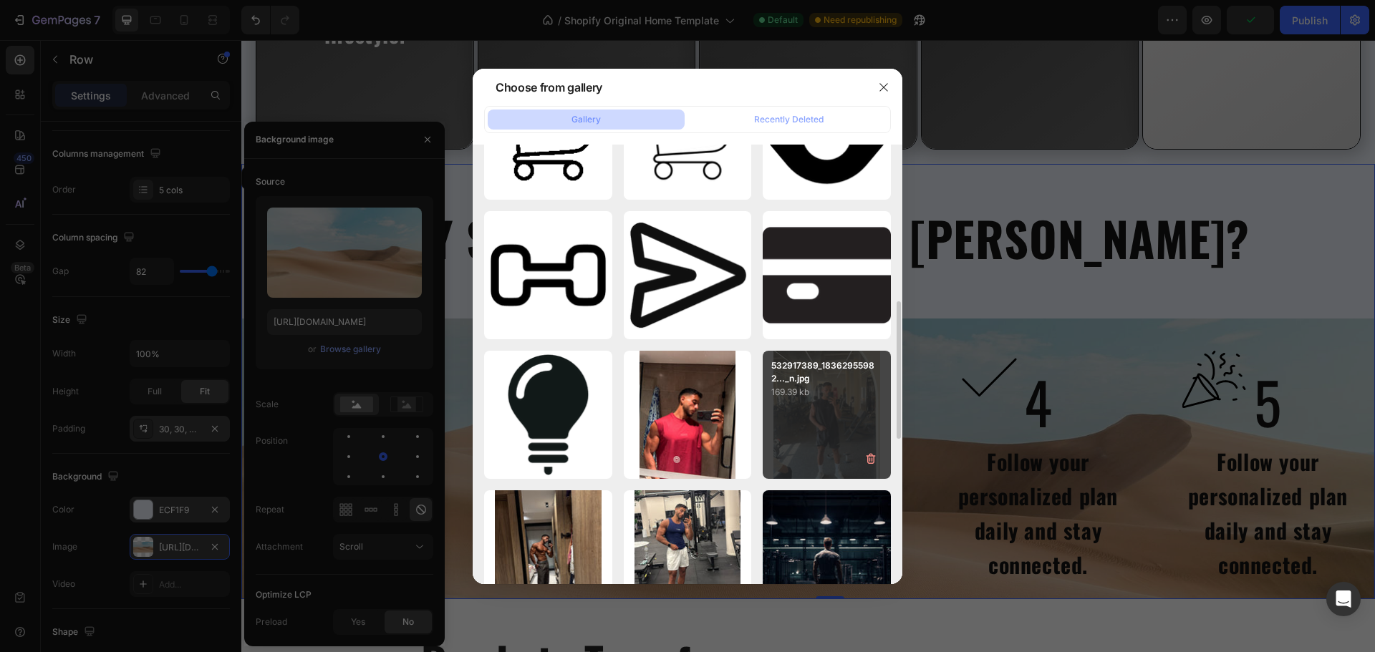
click at [819, 407] on div "532917389_18362955982..._n.jpg 169.39 kb" at bounding box center [827, 415] width 128 height 128
type input "https://cdn.shopify.com/s/files/1/0725/4438/7251/files/gempages_579314036349338…"
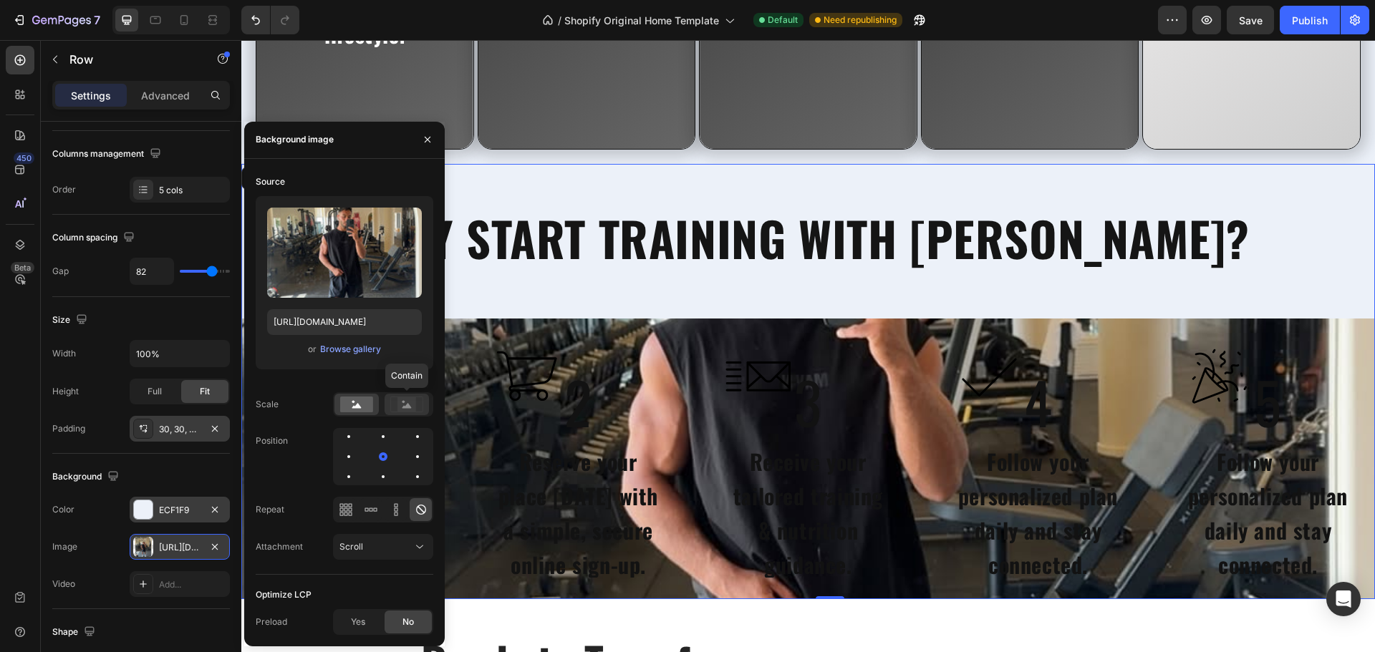
click at [406, 409] on rect at bounding box center [406, 404] width 19 height 14
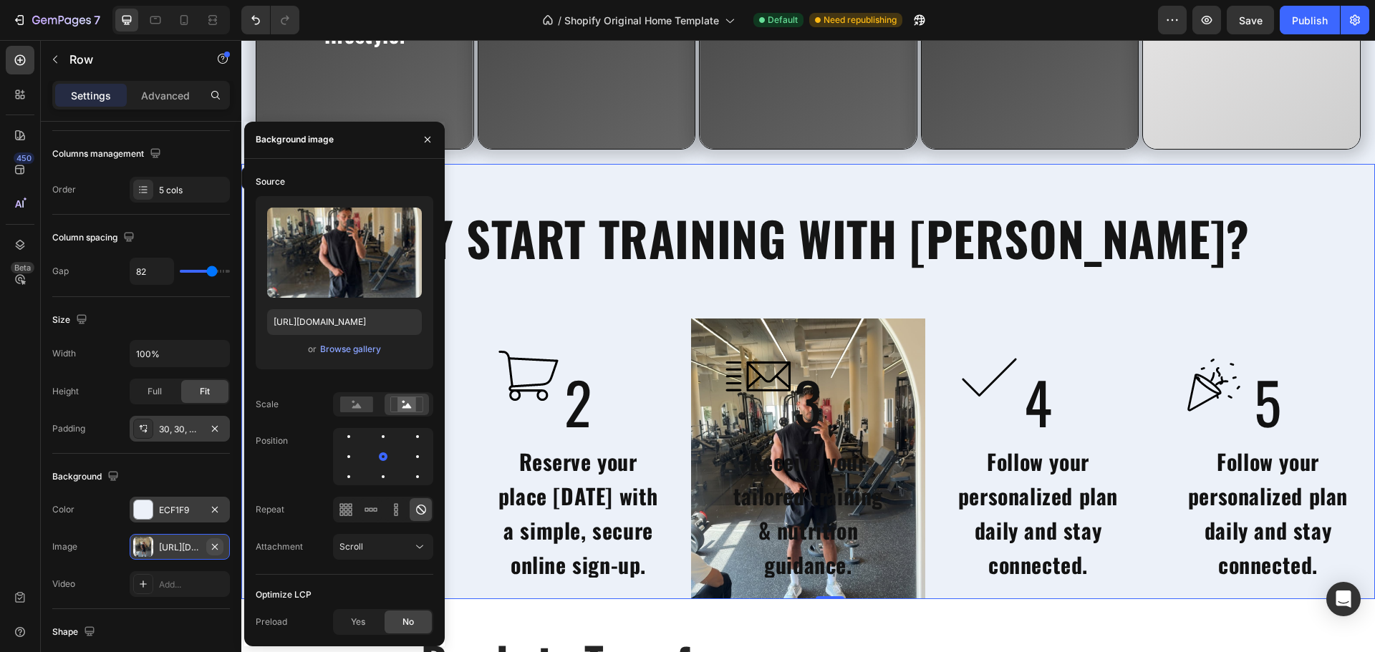
click at [215, 551] on icon "button" at bounding box center [214, 546] width 11 height 11
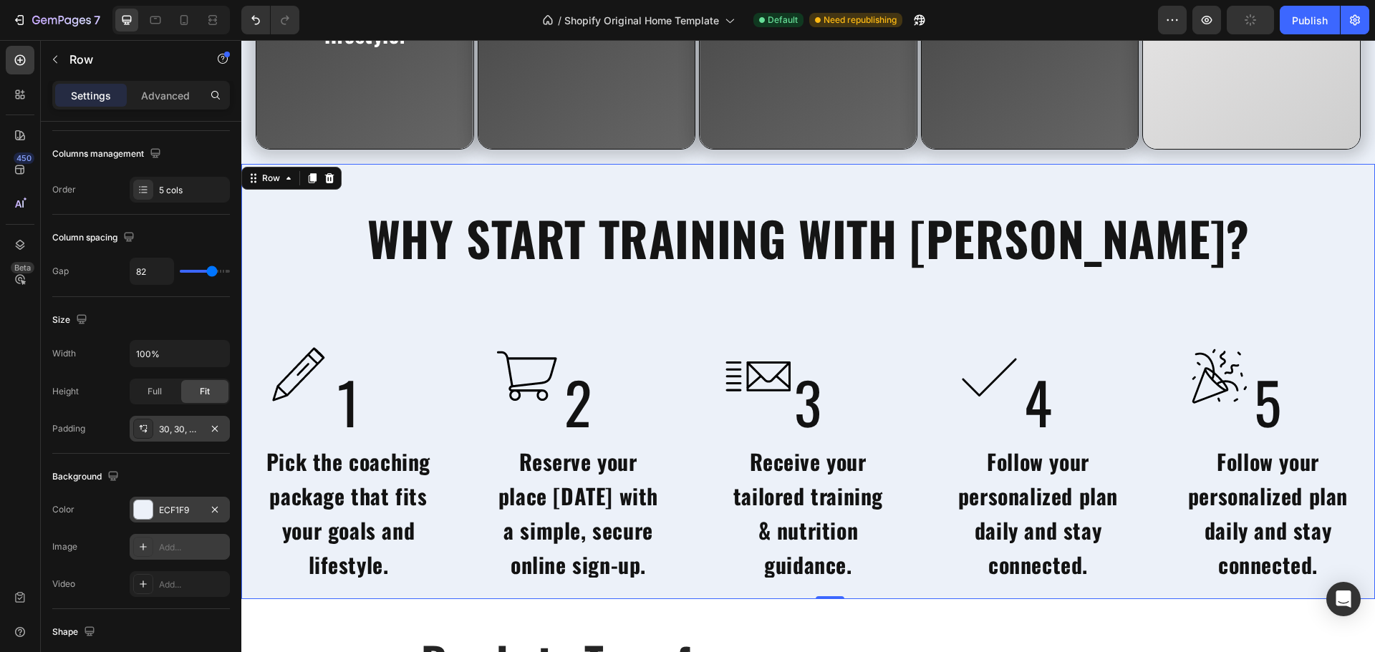
click at [185, 551] on div "Add..." at bounding box center [192, 547] width 67 height 13
type input "https://cdn.shopify.com/s/files/1/2005/9307/files/background_settings.jpg"
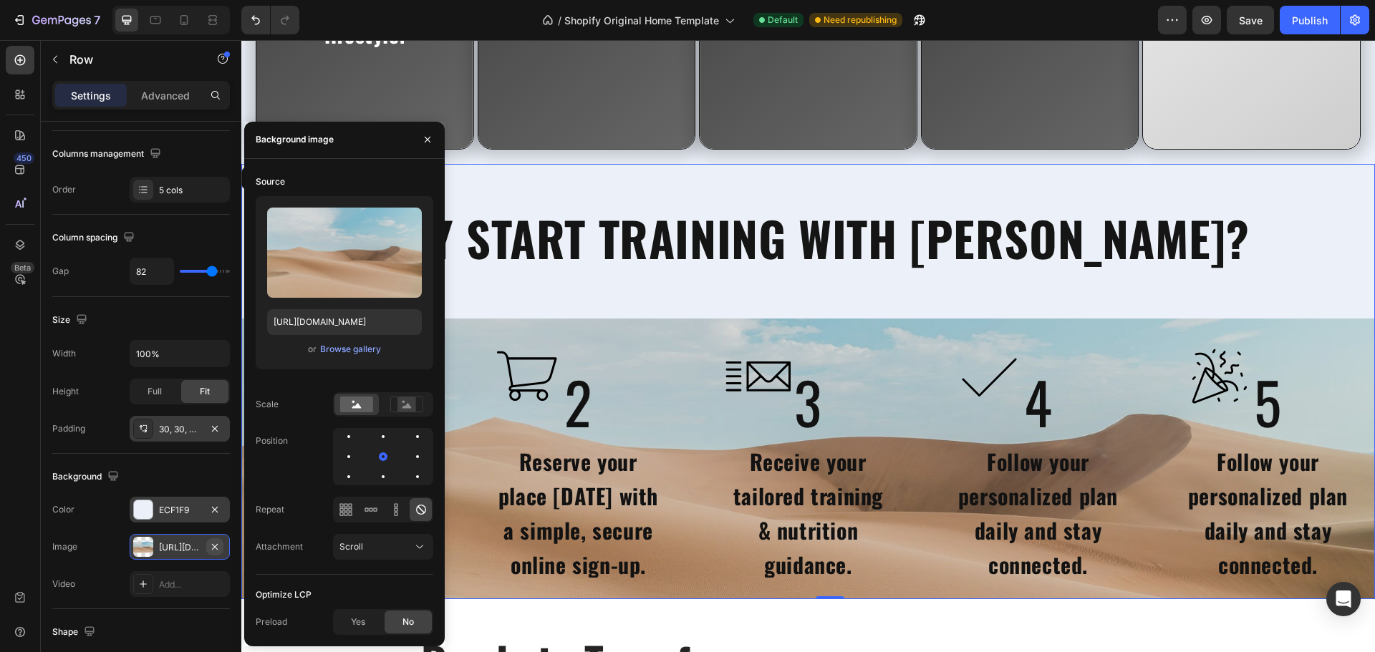
click at [216, 548] on icon "button" at bounding box center [215, 546] width 6 height 6
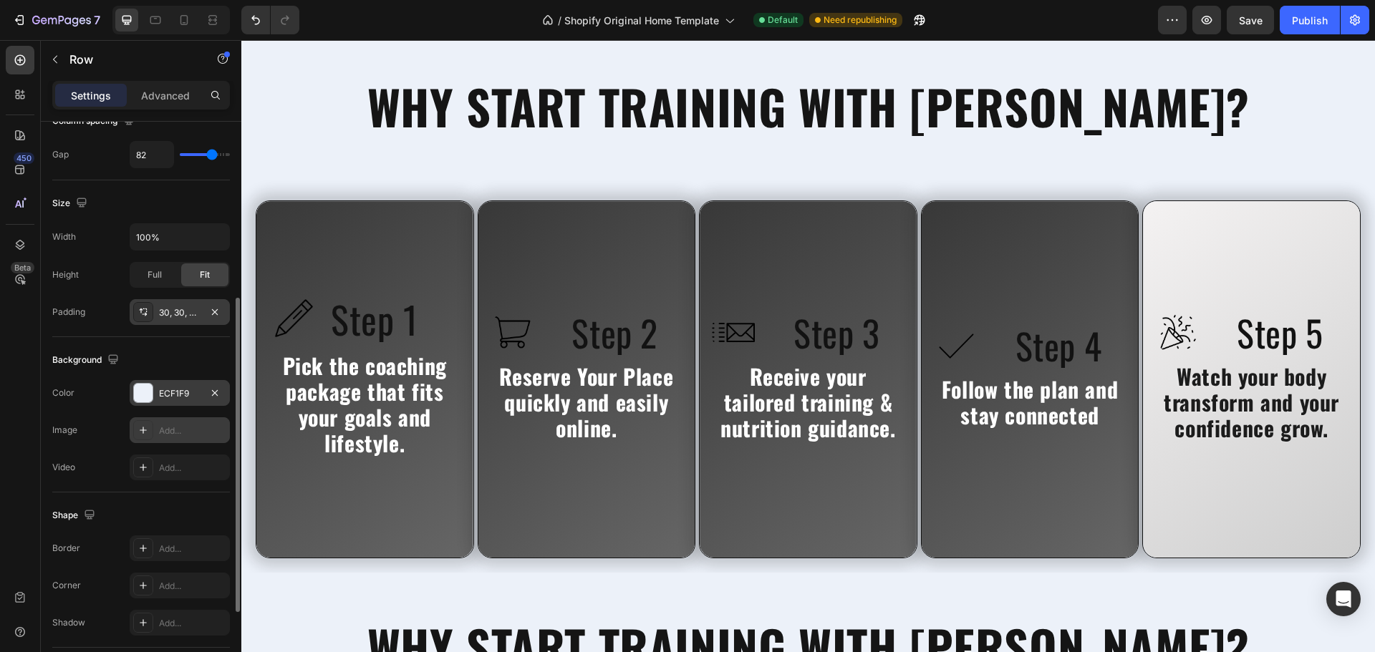
scroll to position [304, 0]
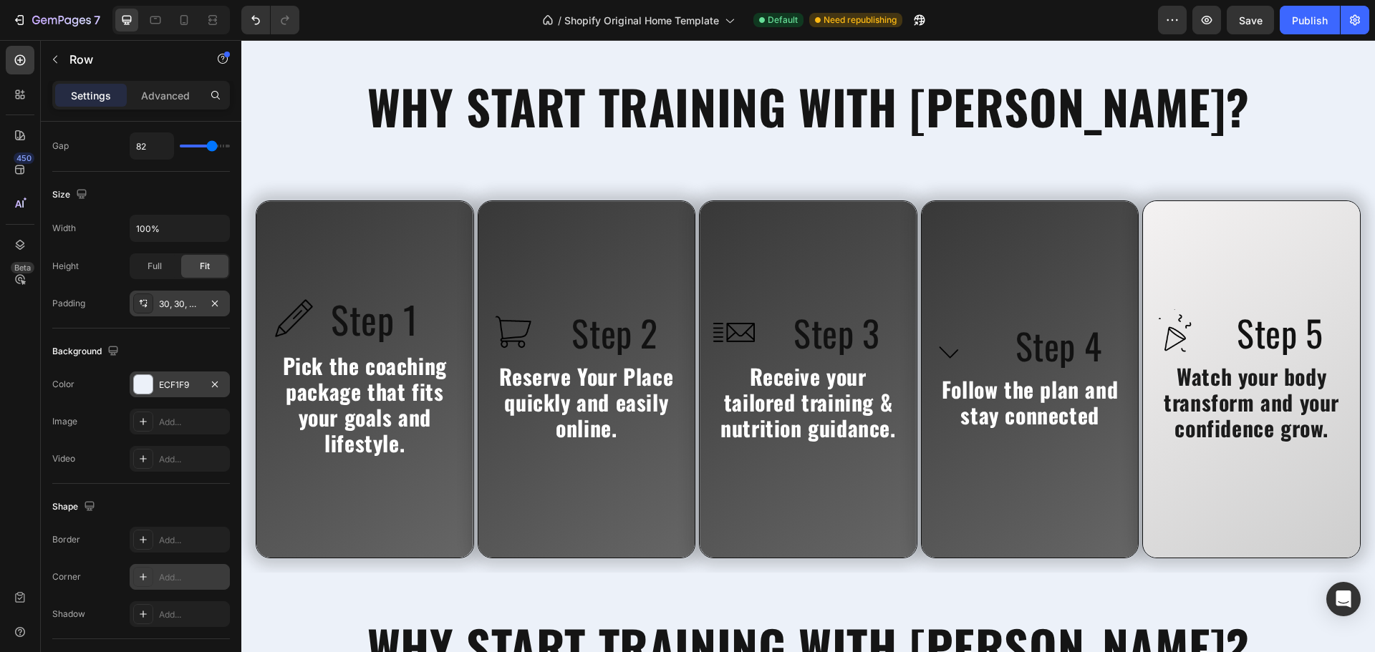
click at [179, 577] on div "Add..." at bounding box center [192, 577] width 67 height 13
click at [177, 513] on div "Shape" at bounding box center [141, 506] width 178 height 23
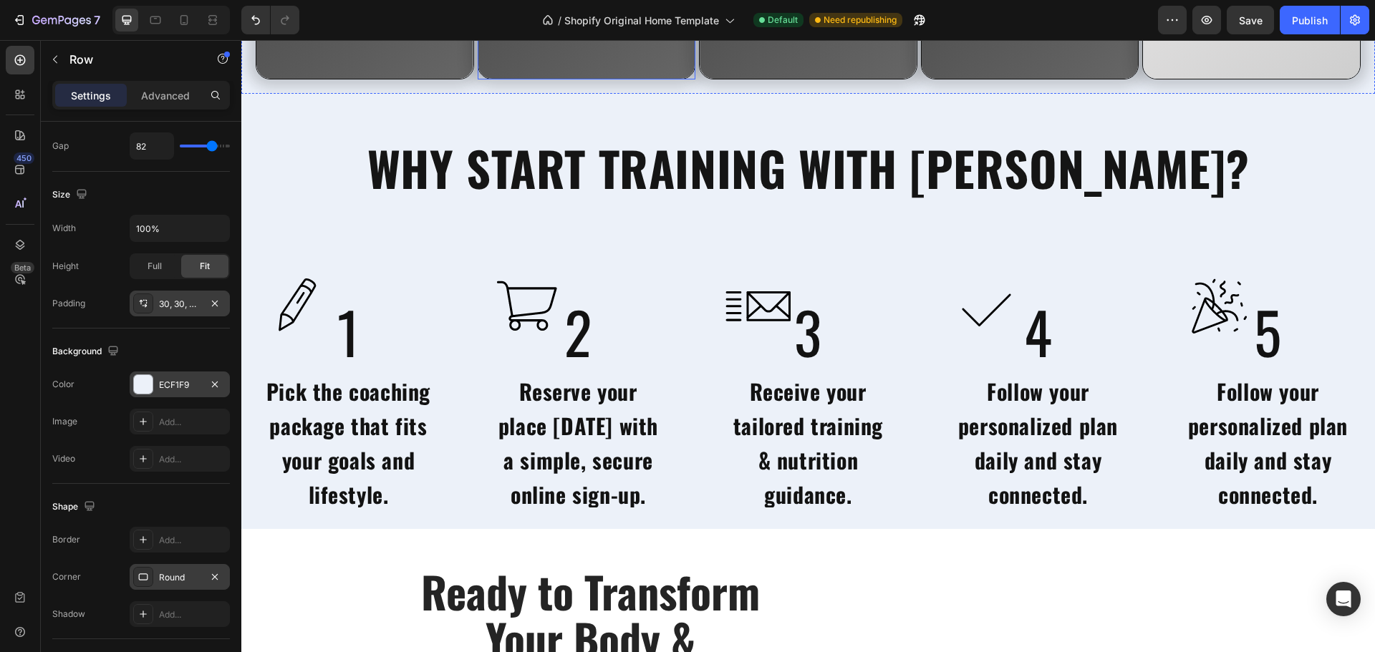
scroll to position [3732, 0]
click at [211, 580] on icon "button" at bounding box center [214, 576] width 11 height 11
click at [170, 584] on div "Add..." at bounding box center [180, 577] width 100 height 26
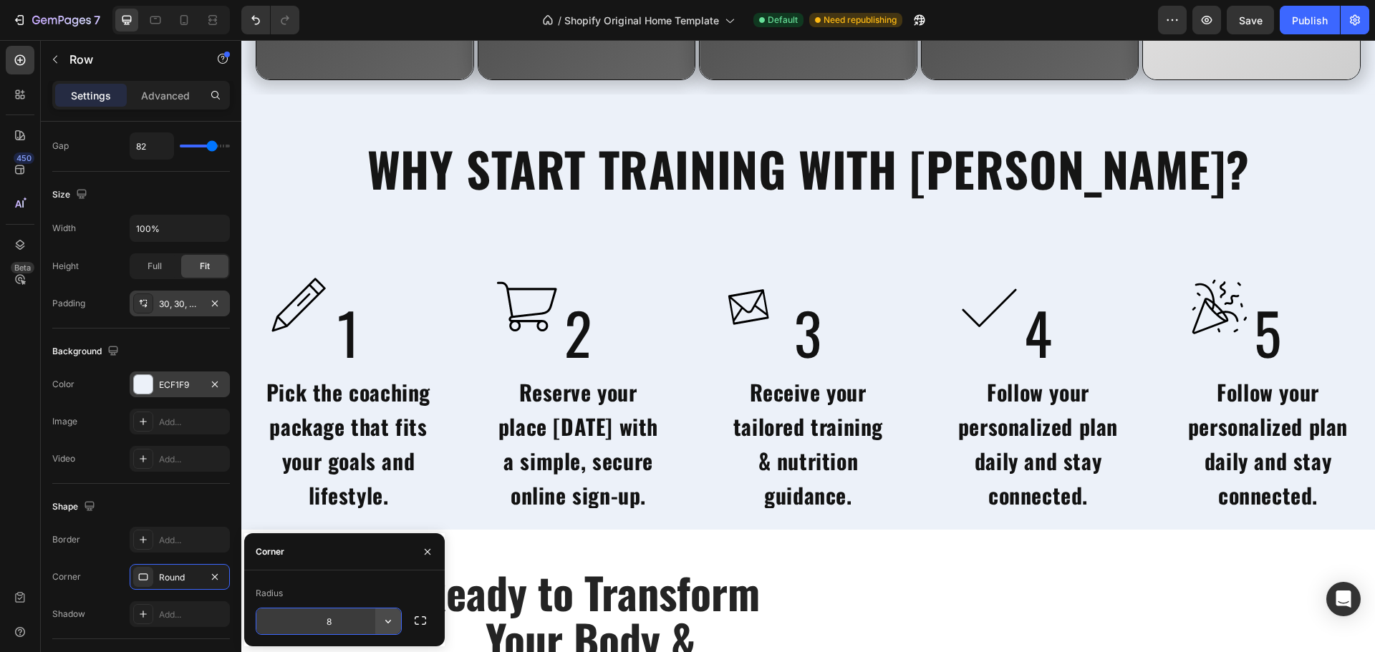
click at [386, 628] on icon "button" at bounding box center [388, 621] width 14 height 14
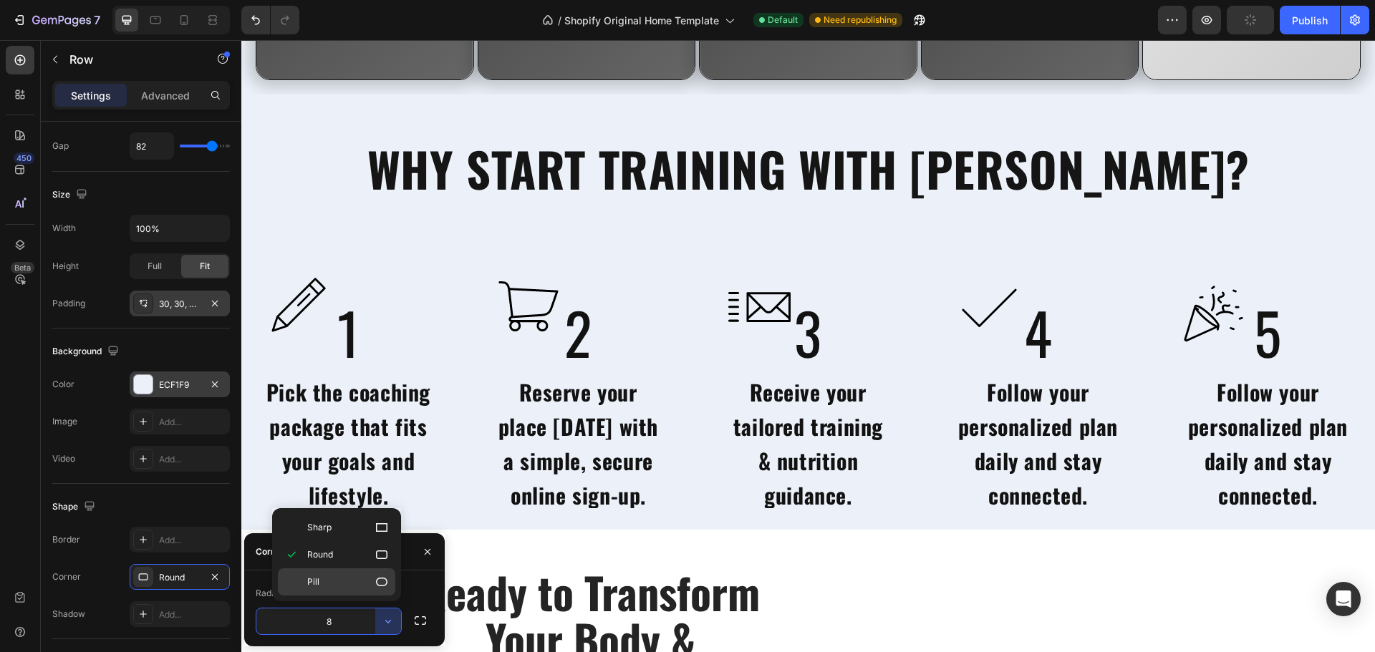
click at [371, 573] on div "Pill" at bounding box center [336, 581] width 117 height 27
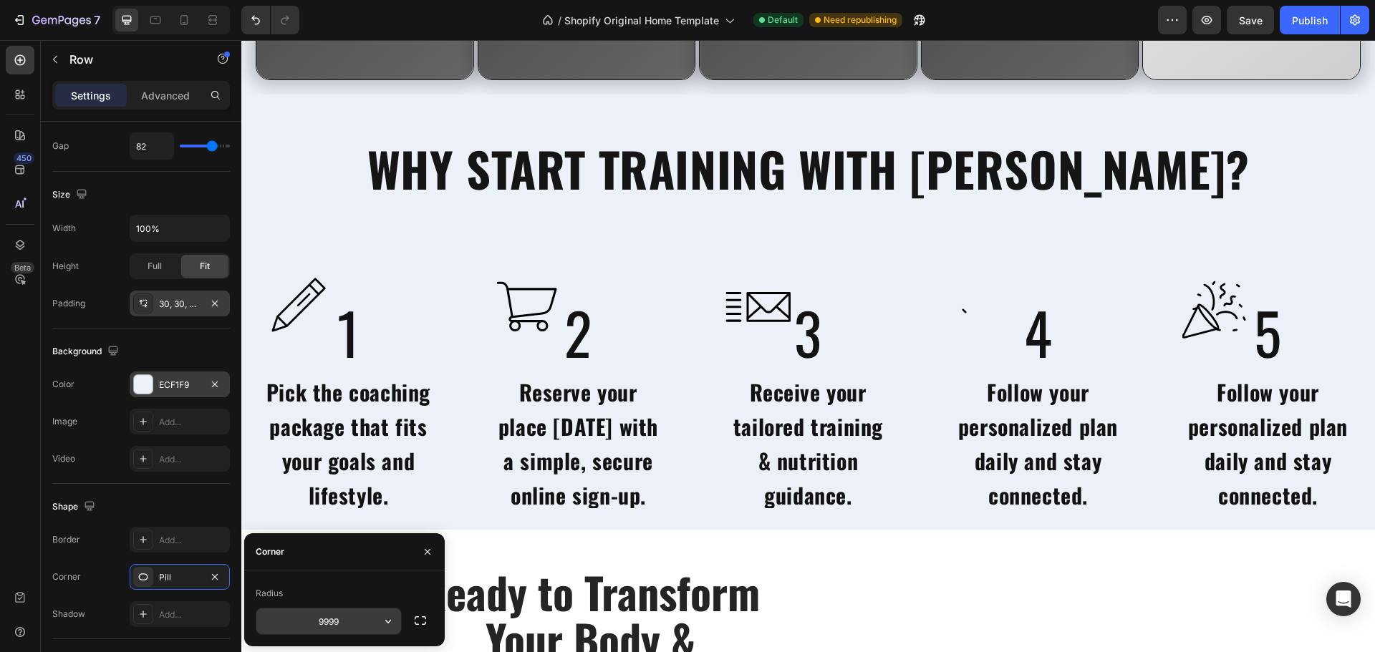
click at [376, 614] on button "button" at bounding box center [388, 622] width 26 height 26
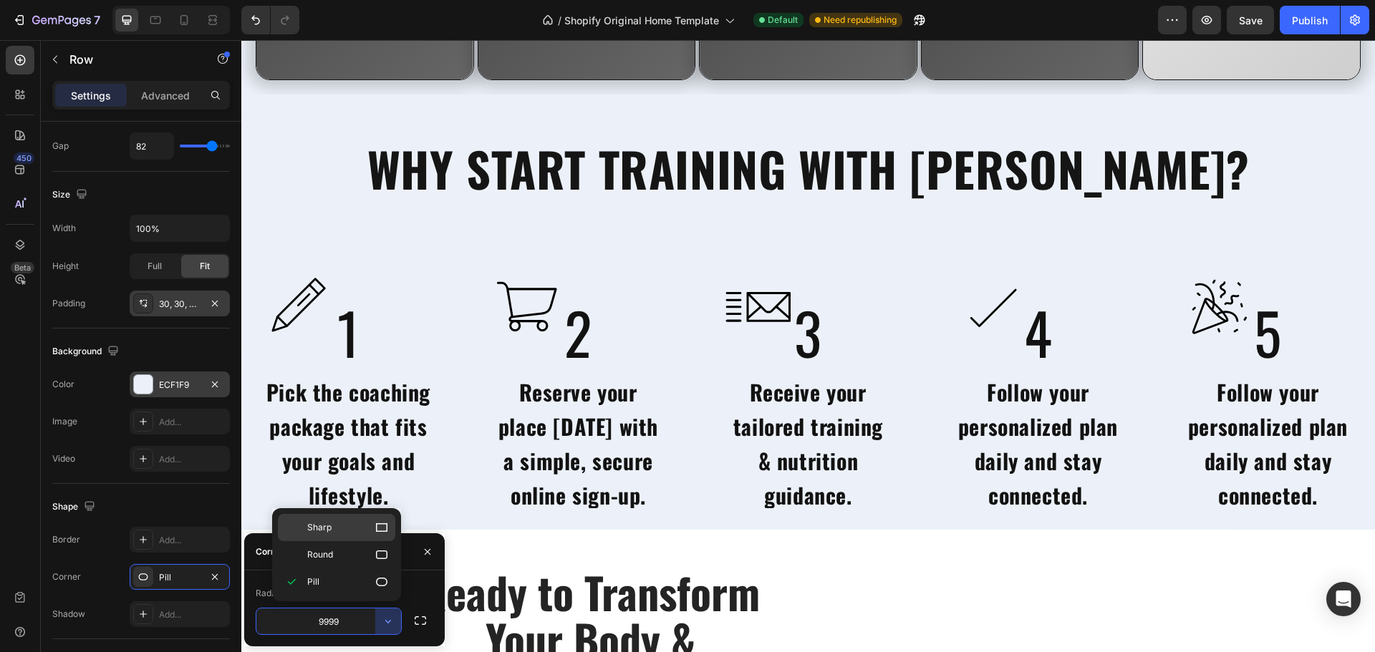
click at [354, 541] on div "Sharp" at bounding box center [336, 554] width 117 height 27
type input "0"
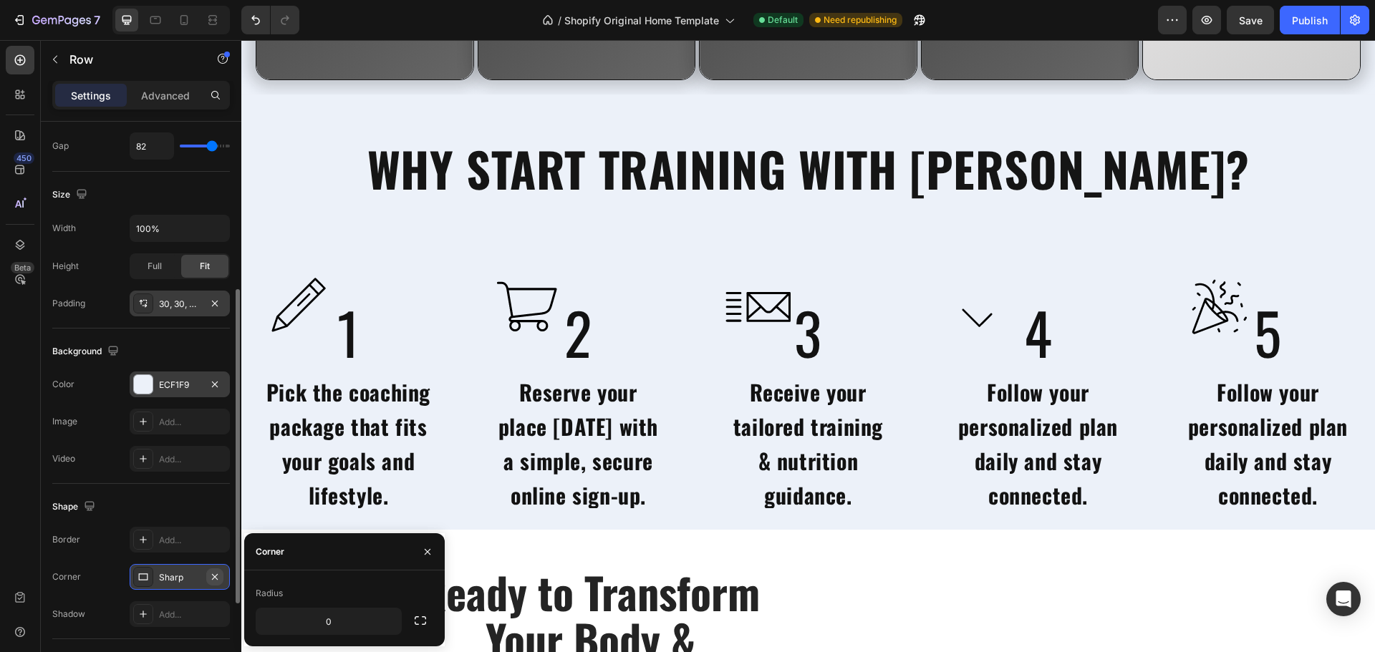
click at [214, 579] on icon "button" at bounding box center [214, 576] width 11 height 11
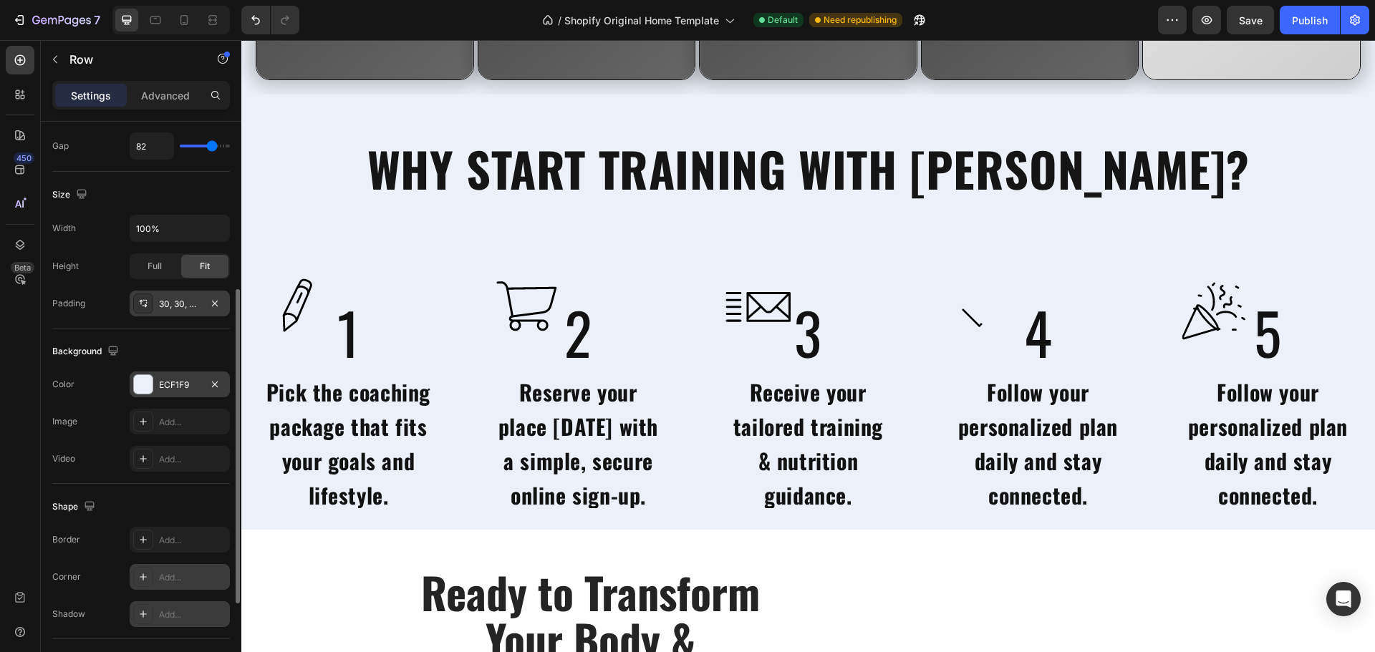
click at [185, 610] on div "Add..." at bounding box center [192, 615] width 67 height 13
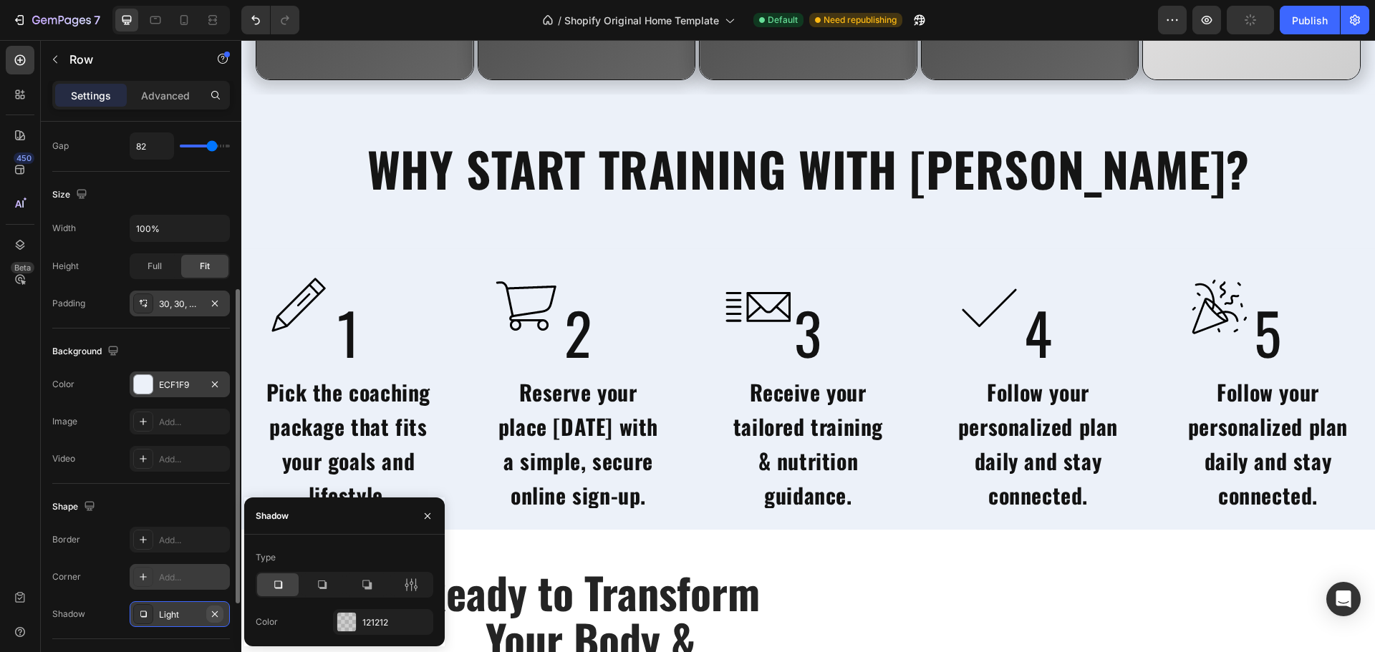
click at [221, 610] on button "button" at bounding box center [214, 614] width 17 height 17
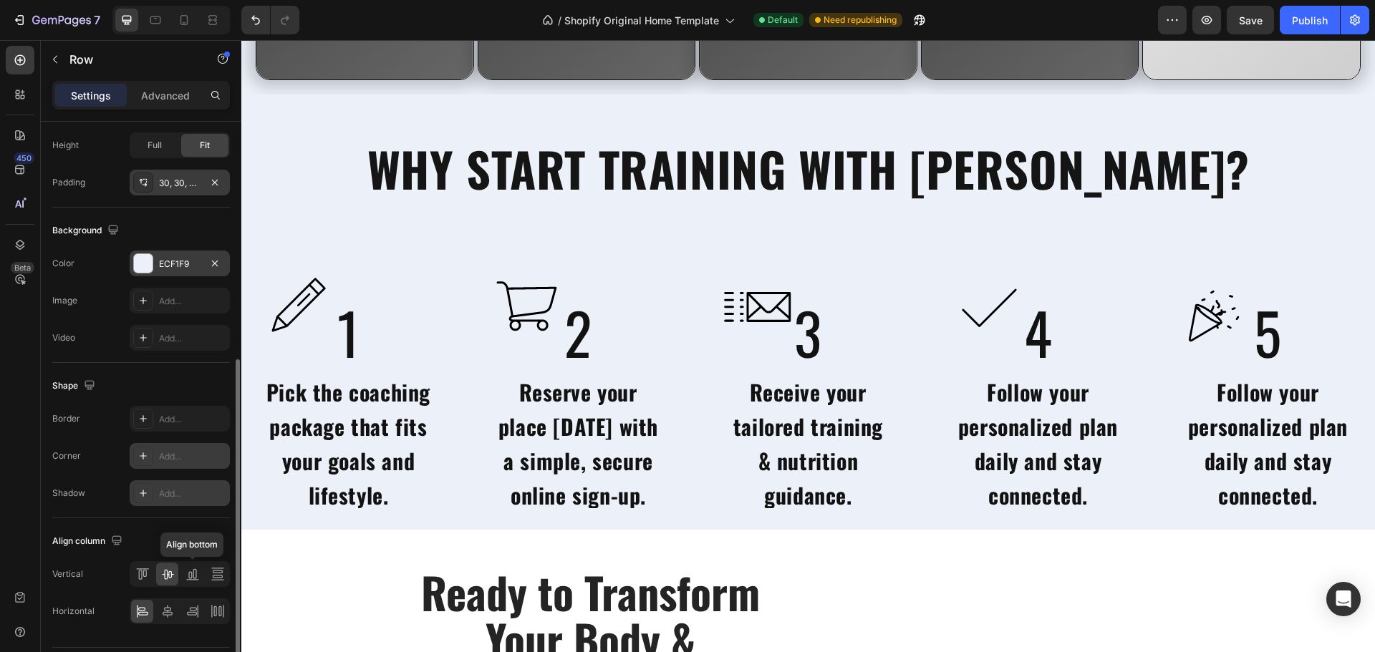
scroll to position [427, 0]
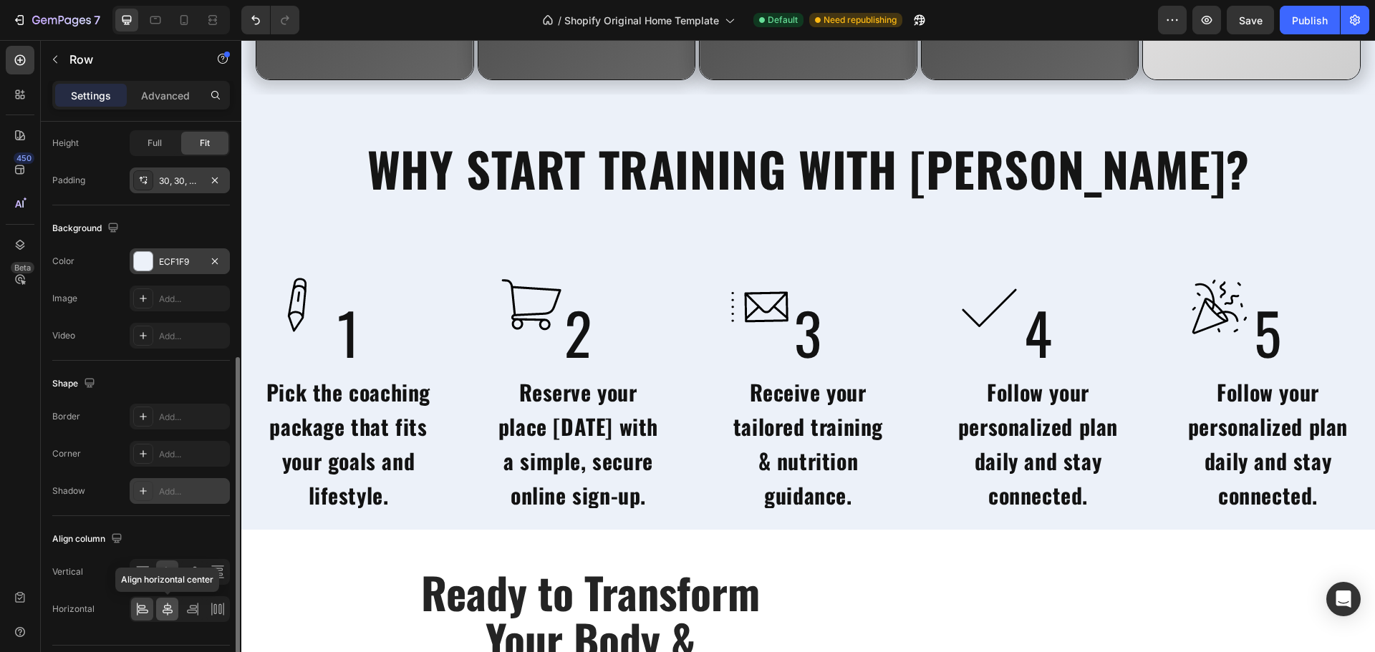
click at [165, 605] on icon at bounding box center [167, 609] width 14 height 14
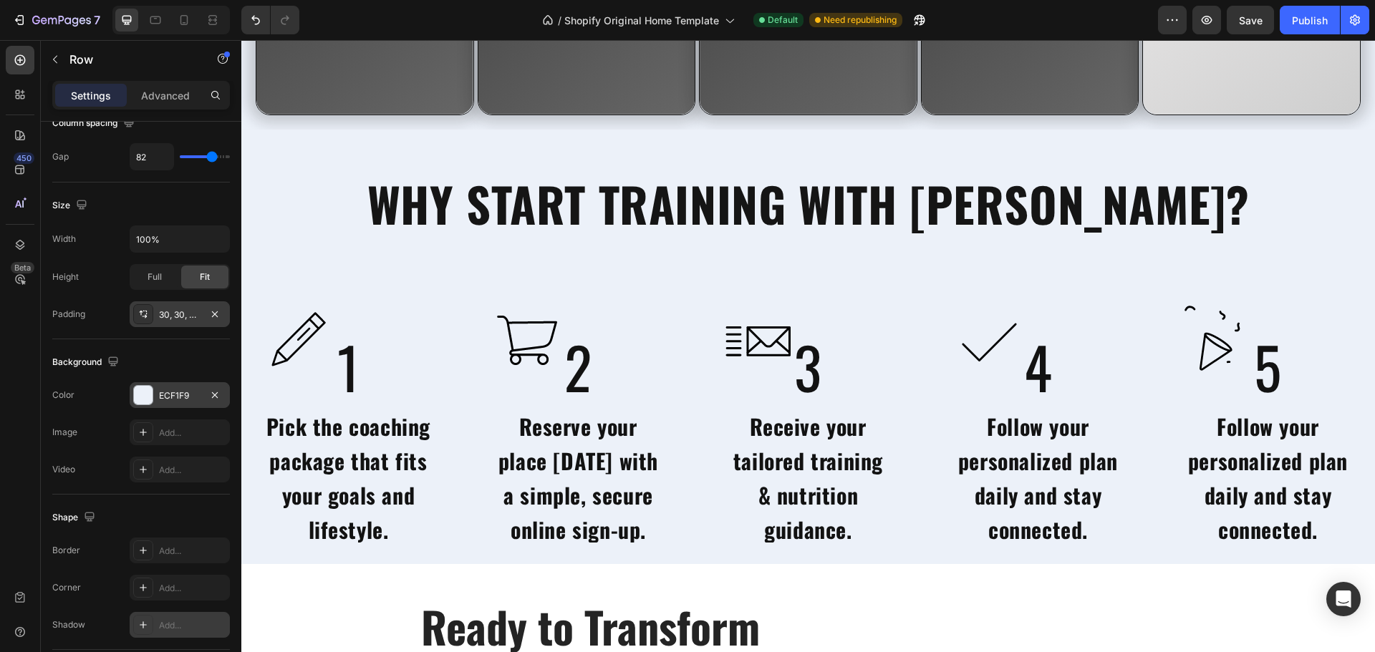
scroll to position [3493, 0]
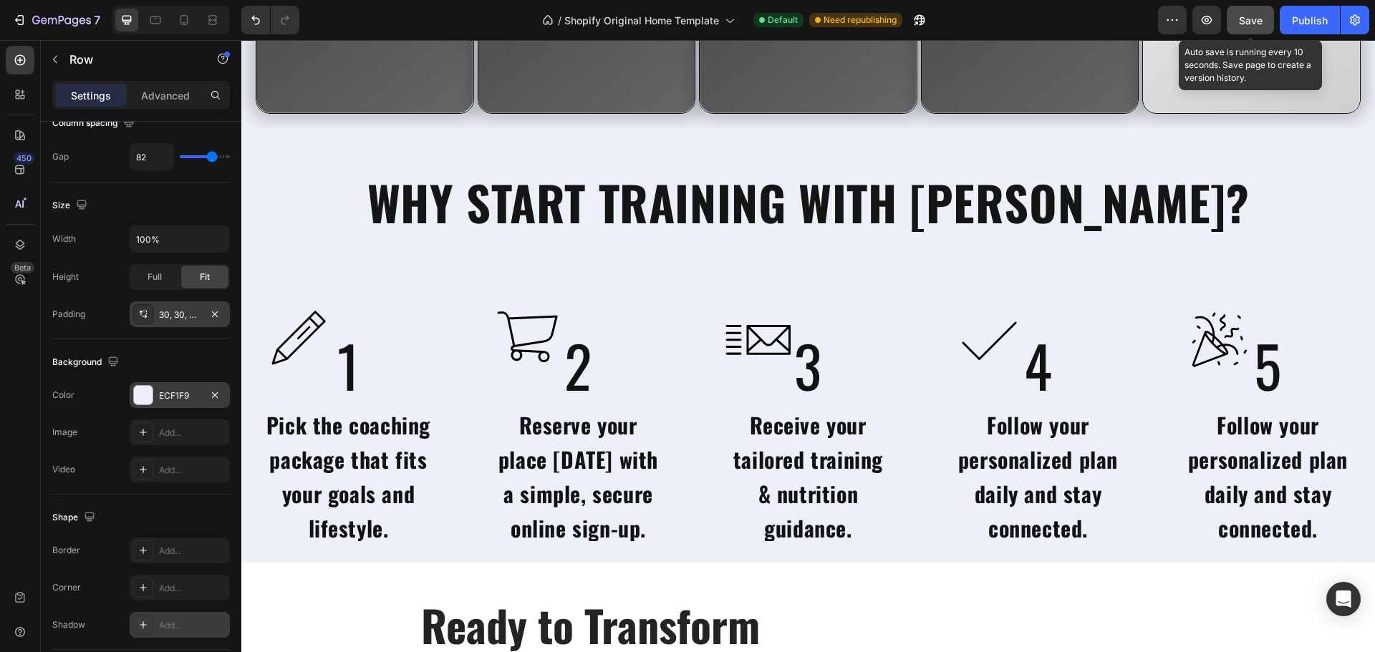
click at [1254, 19] on span "Save" at bounding box center [1251, 20] width 24 height 12
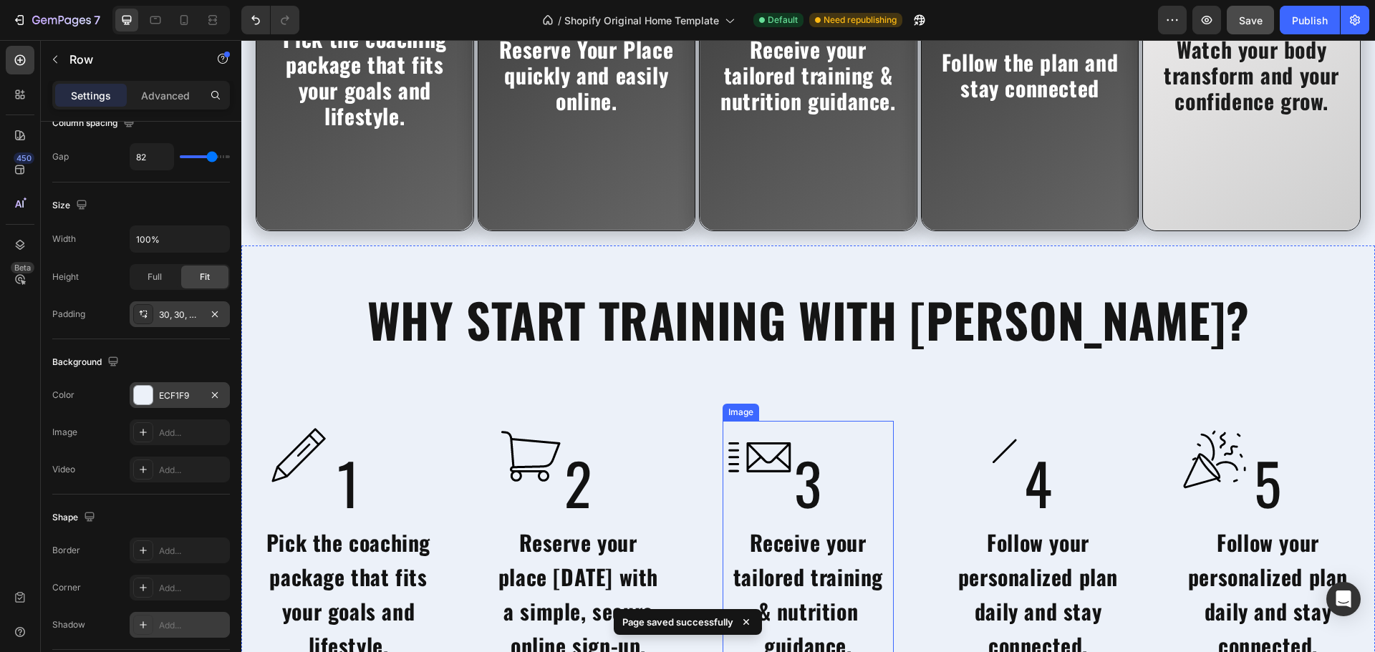
scroll to position [3374, 0]
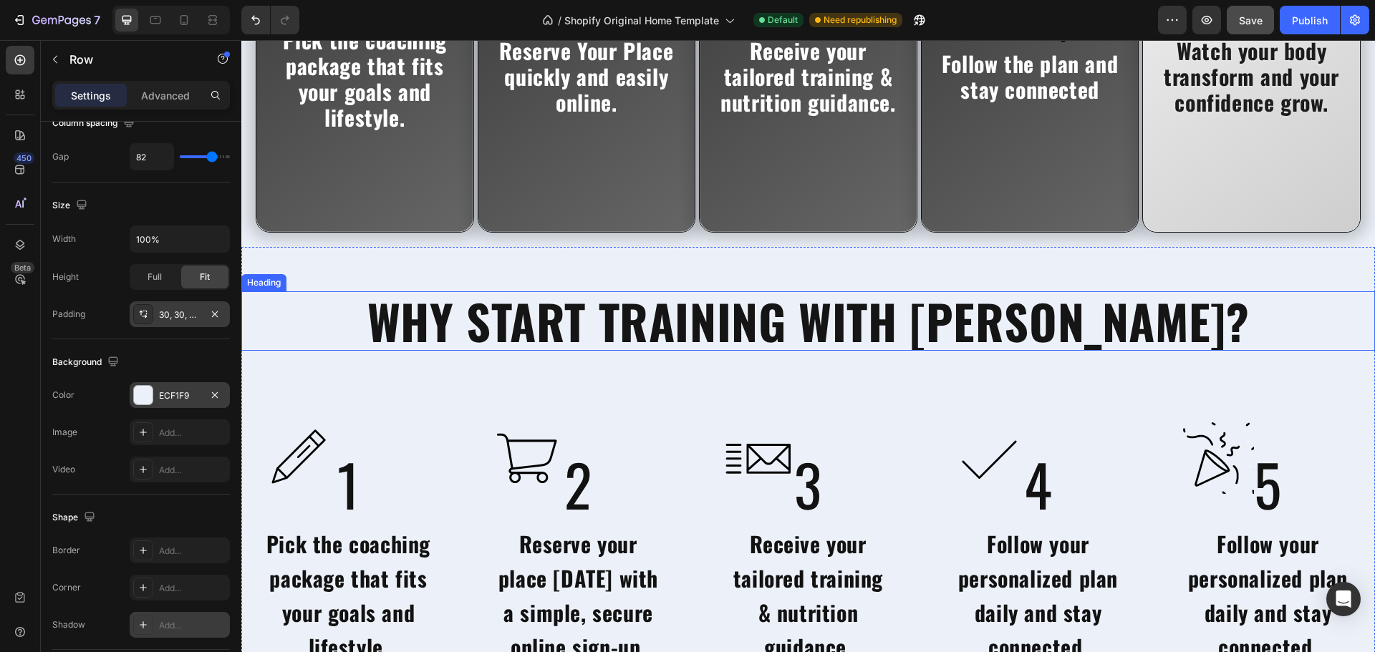
click at [720, 316] on h2 "WHY START TRAINING WITH RASLAN?" at bounding box center [807, 320] width 1133 height 59
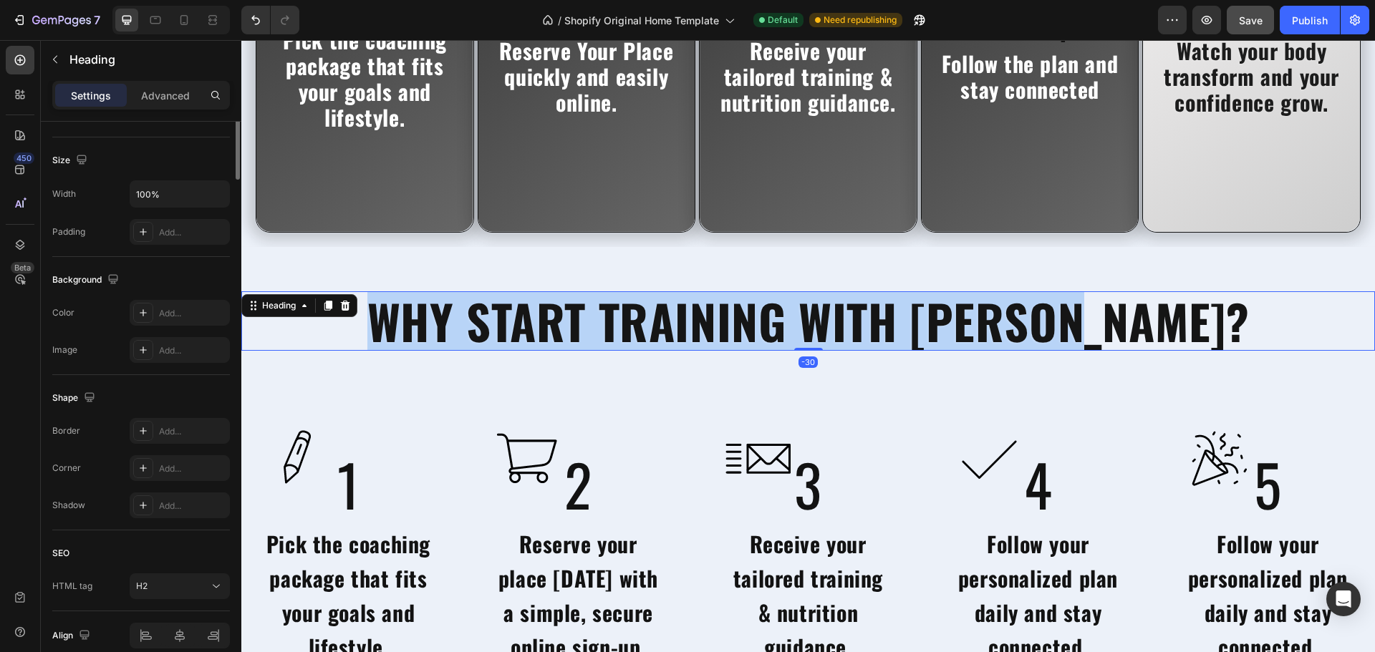
scroll to position [0, 0]
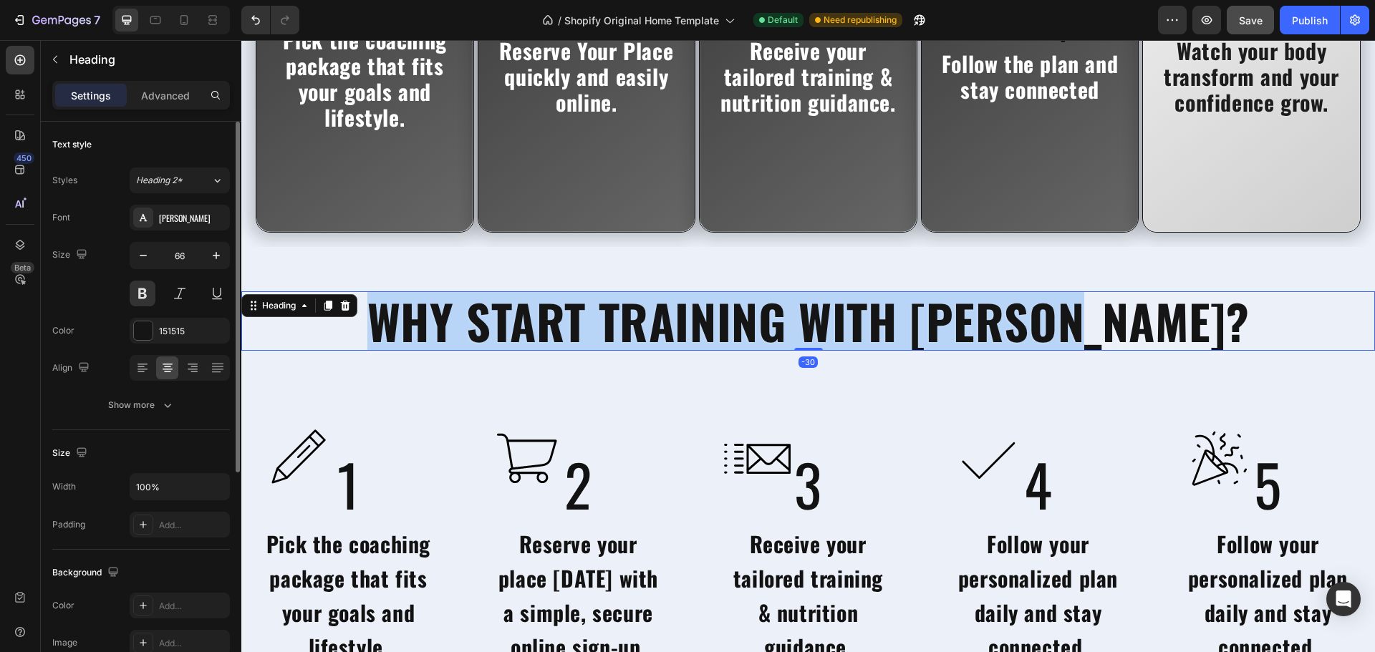
click at [720, 316] on p "WHY START TRAINING WITH RASLAN?" at bounding box center [808, 321] width 1131 height 57
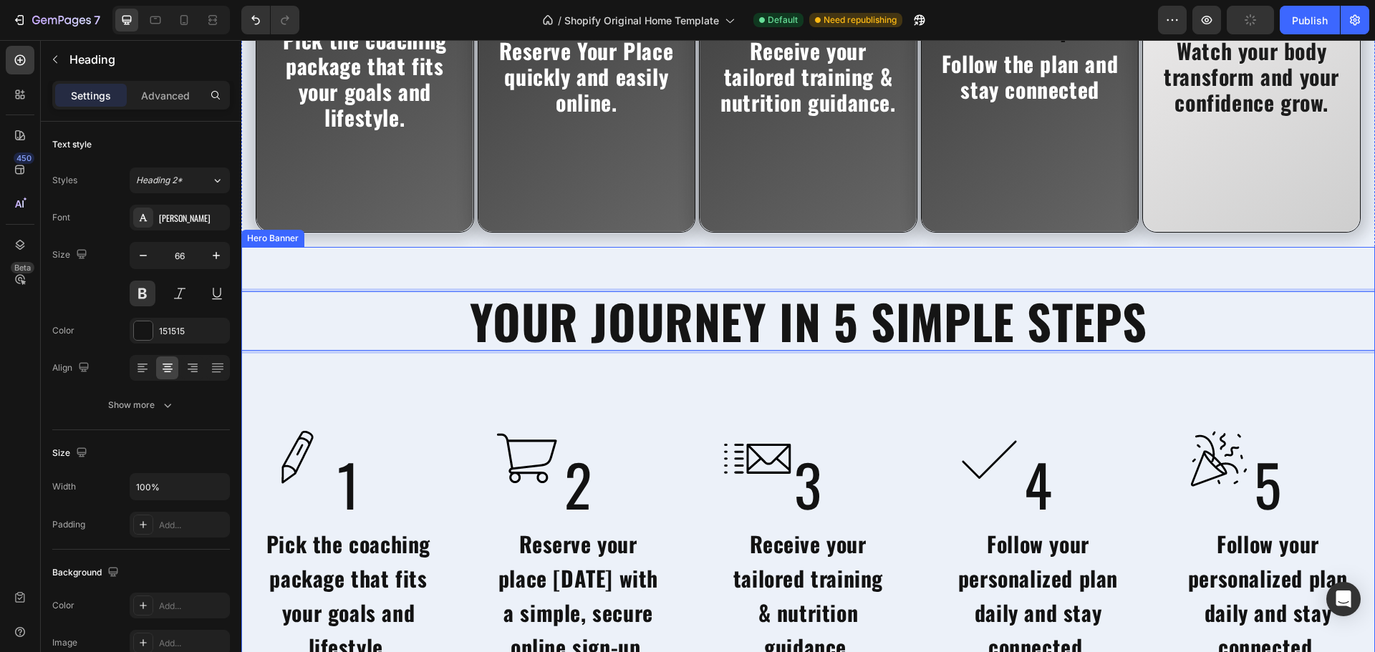
click at [817, 396] on div "YOUR JOURNEY IN 5 SIMPLE STEPS Heading -30 Image 1 Heading Pick the coaching pa…" at bounding box center [807, 464] width 1133 height 435
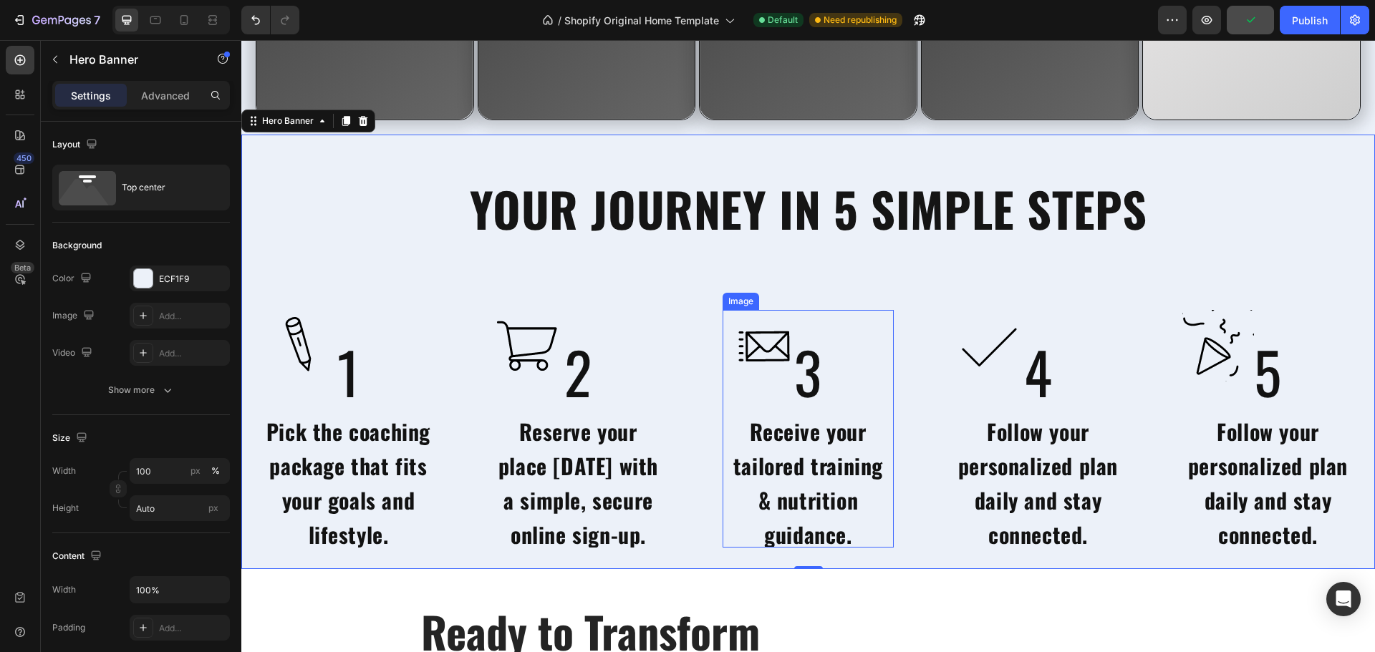
scroll to position [3488, 0]
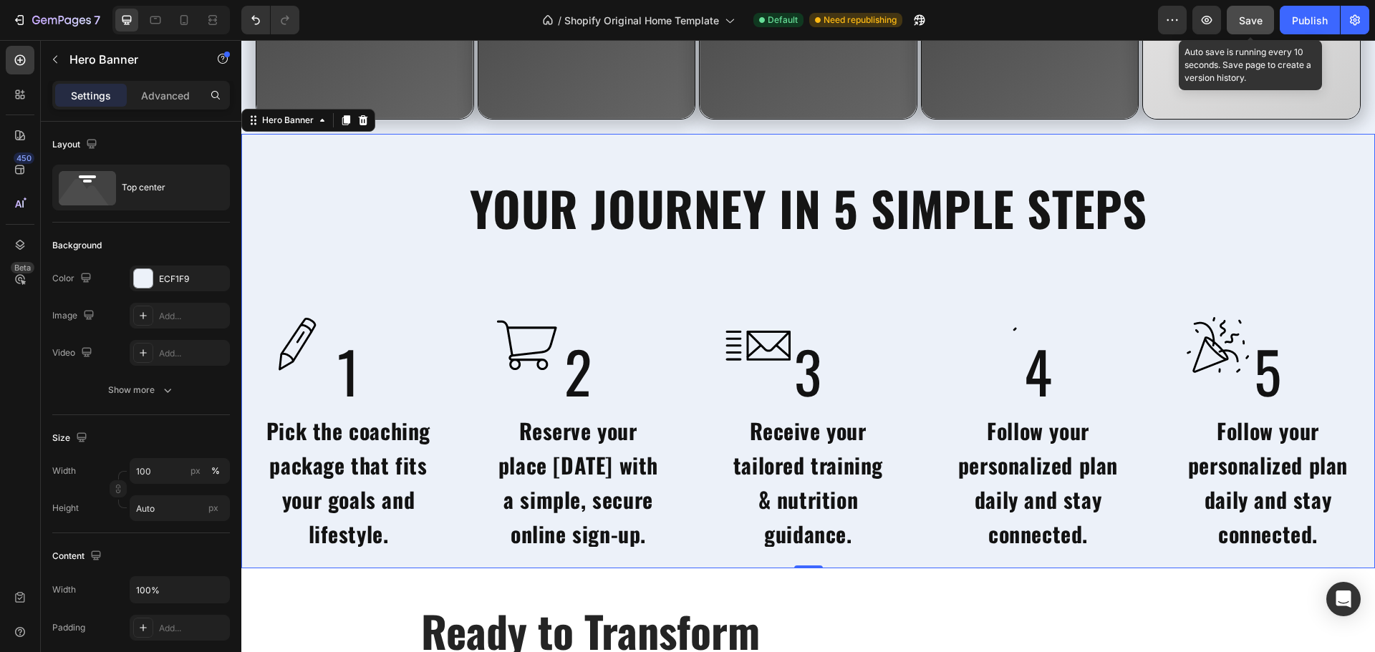
click at [1243, 9] on button "Save" at bounding box center [1249, 20] width 47 height 29
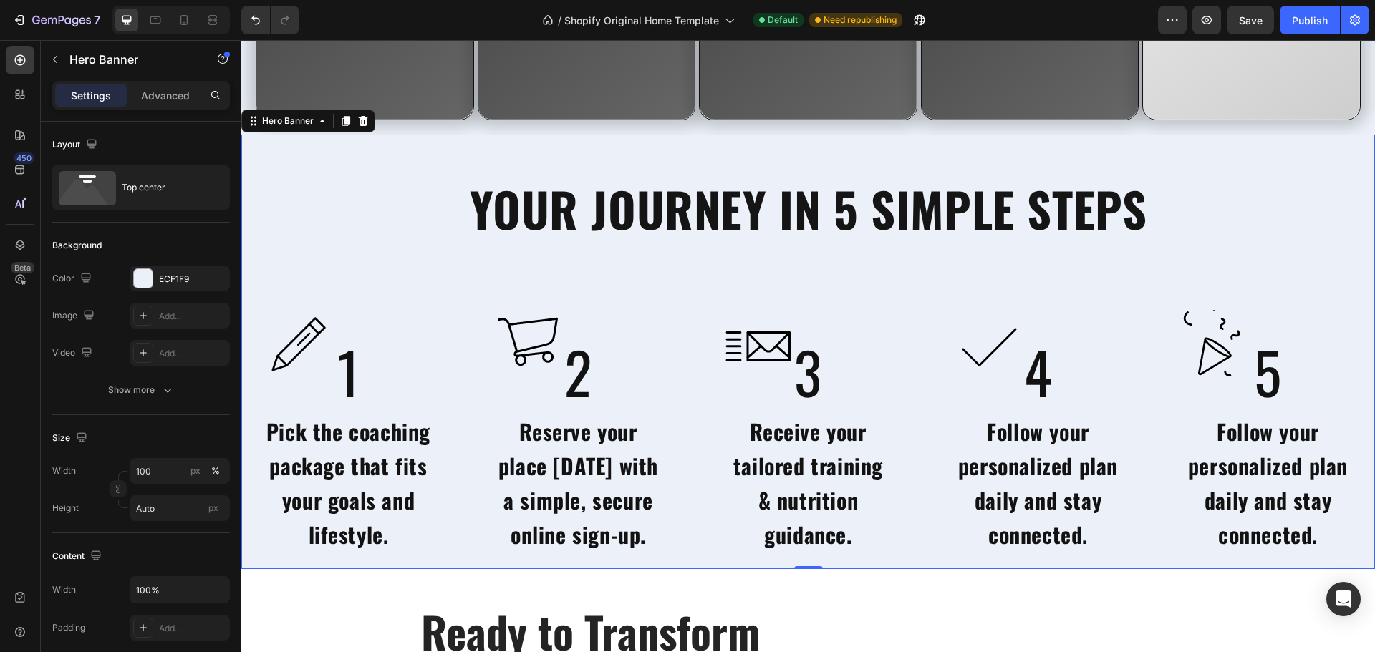
scroll to position [3486, 0]
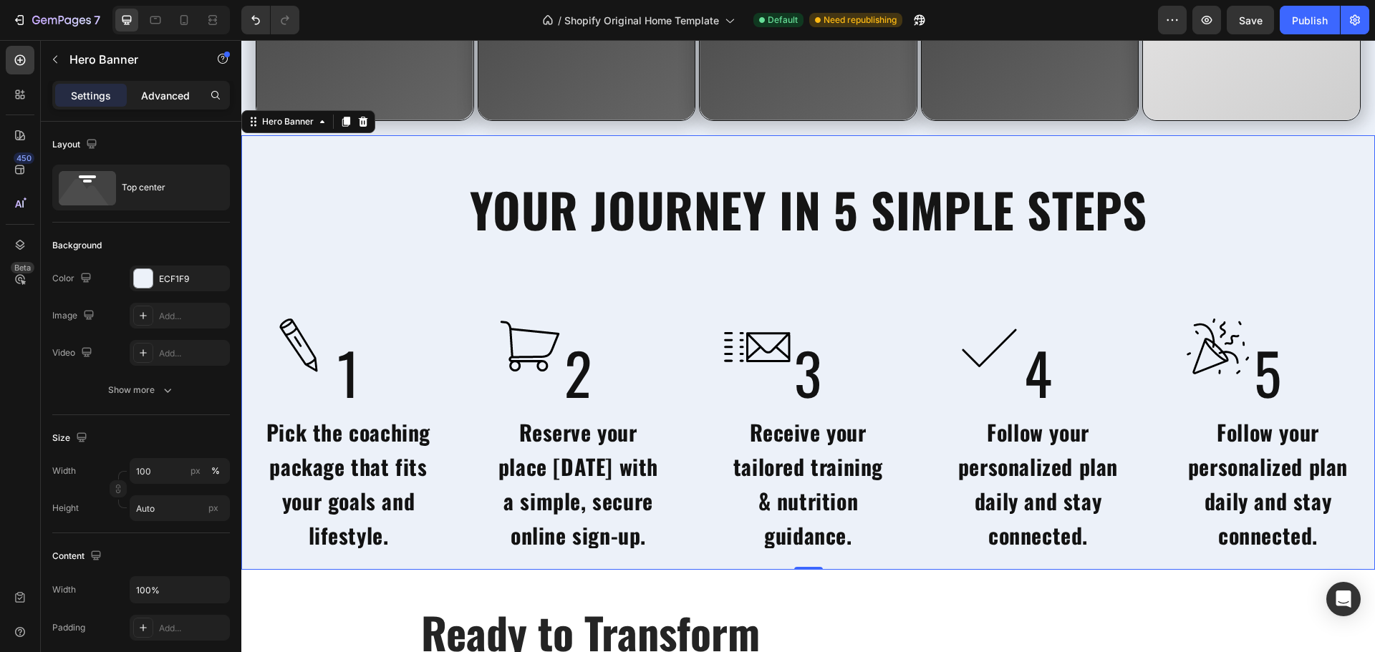
click at [188, 100] on p "Advanced" at bounding box center [165, 95] width 49 height 15
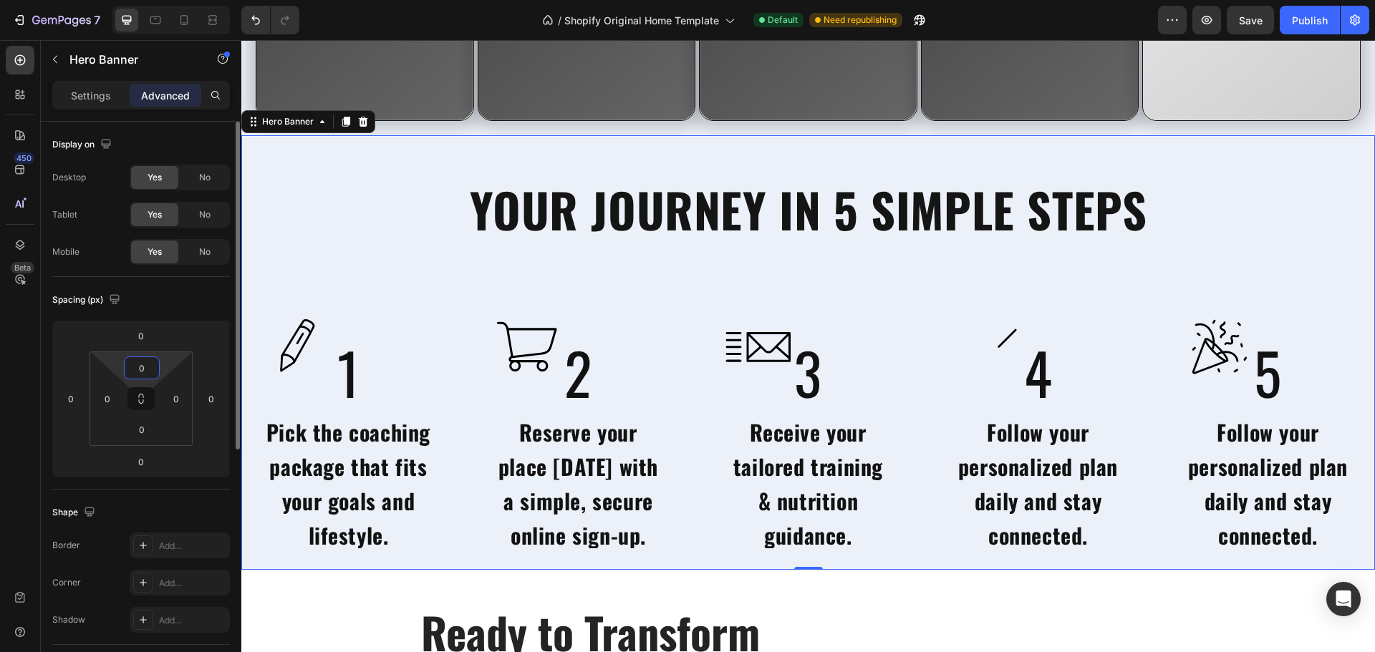
click at [144, 368] on input "0" at bounding box center [141, 367] width 29 height 21
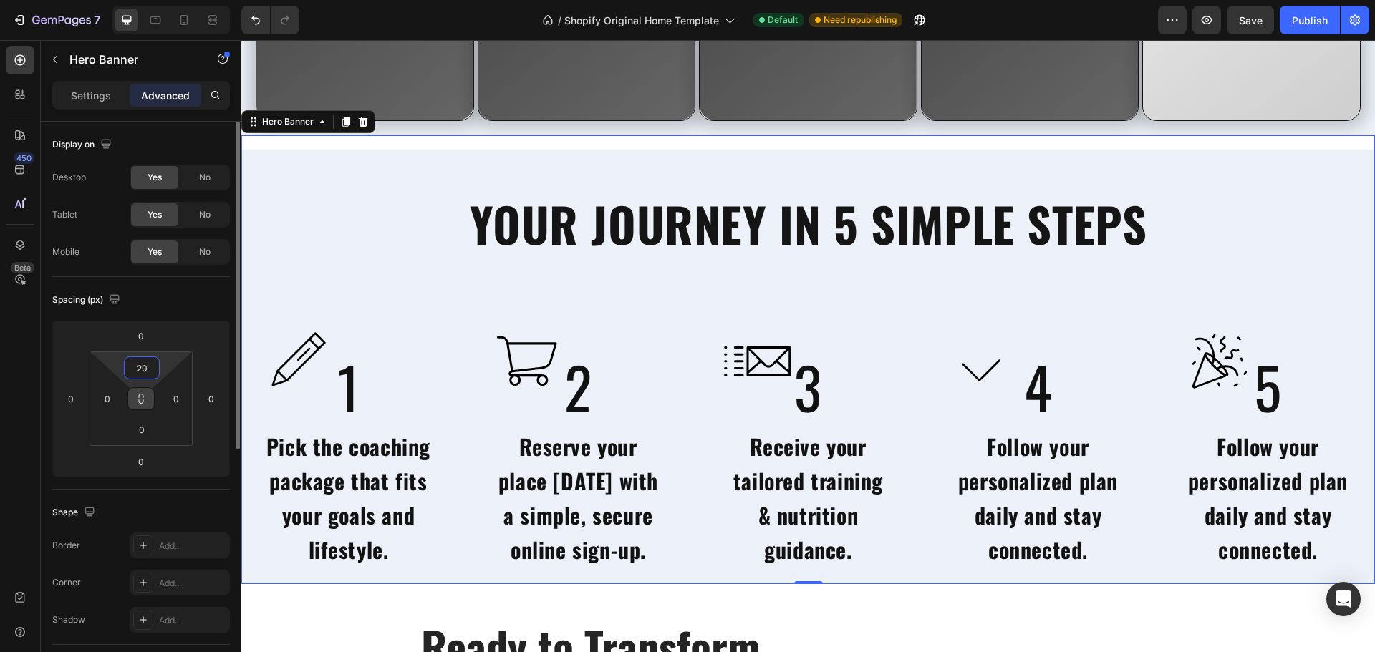
click at [139, 400] on icon at bounding box center [141, 402] width 5 height 4
click at [142, 428] on input "0" at bounding box center [141, 429] width 29 height 21
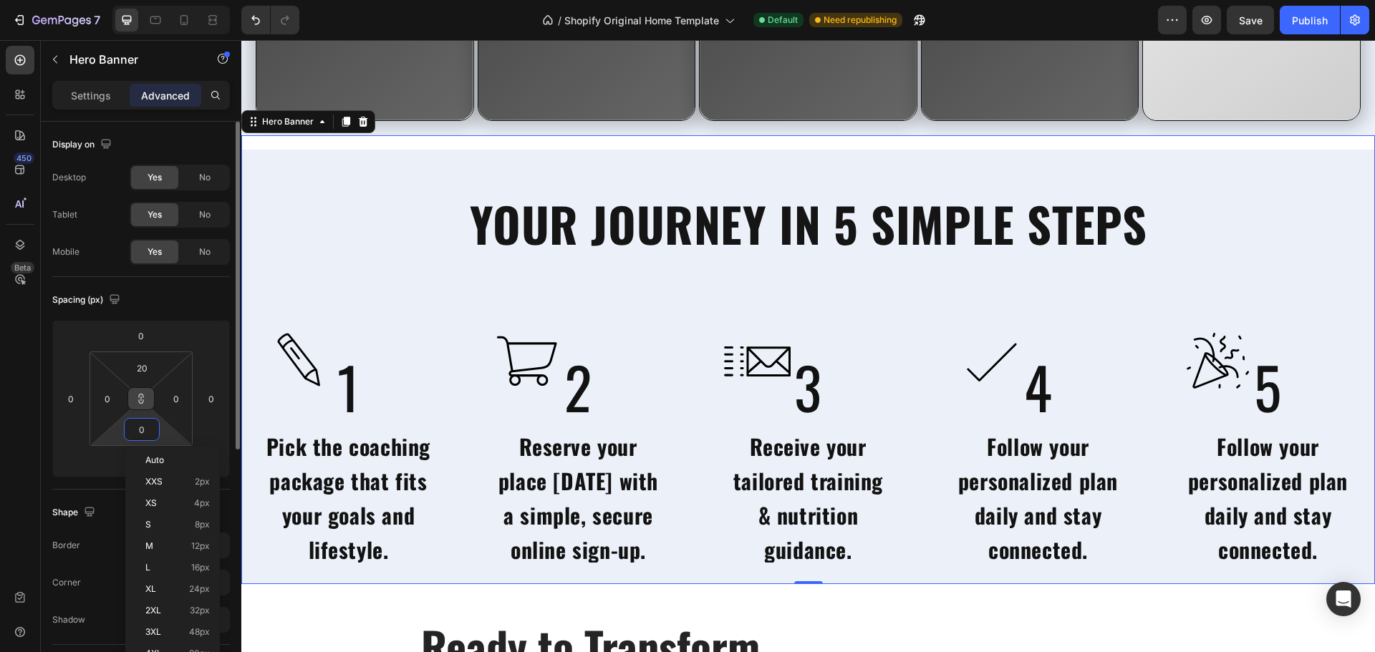
type input "2"
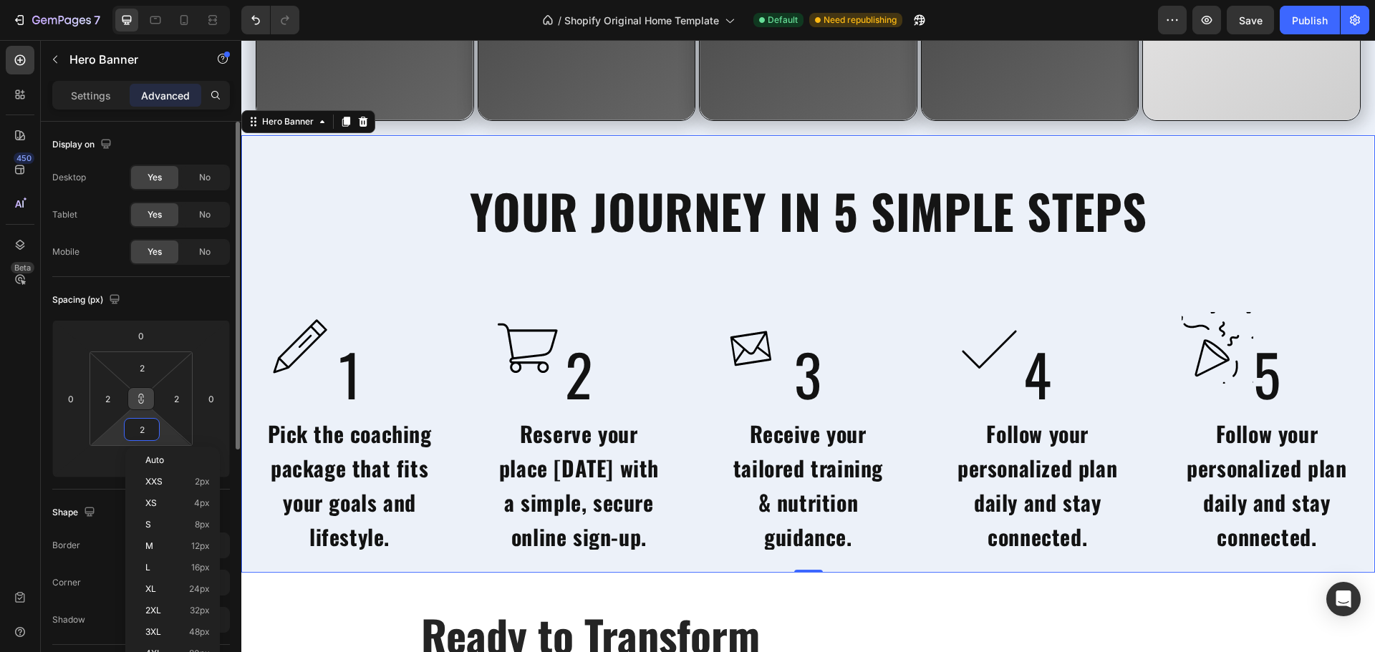
type input "20"
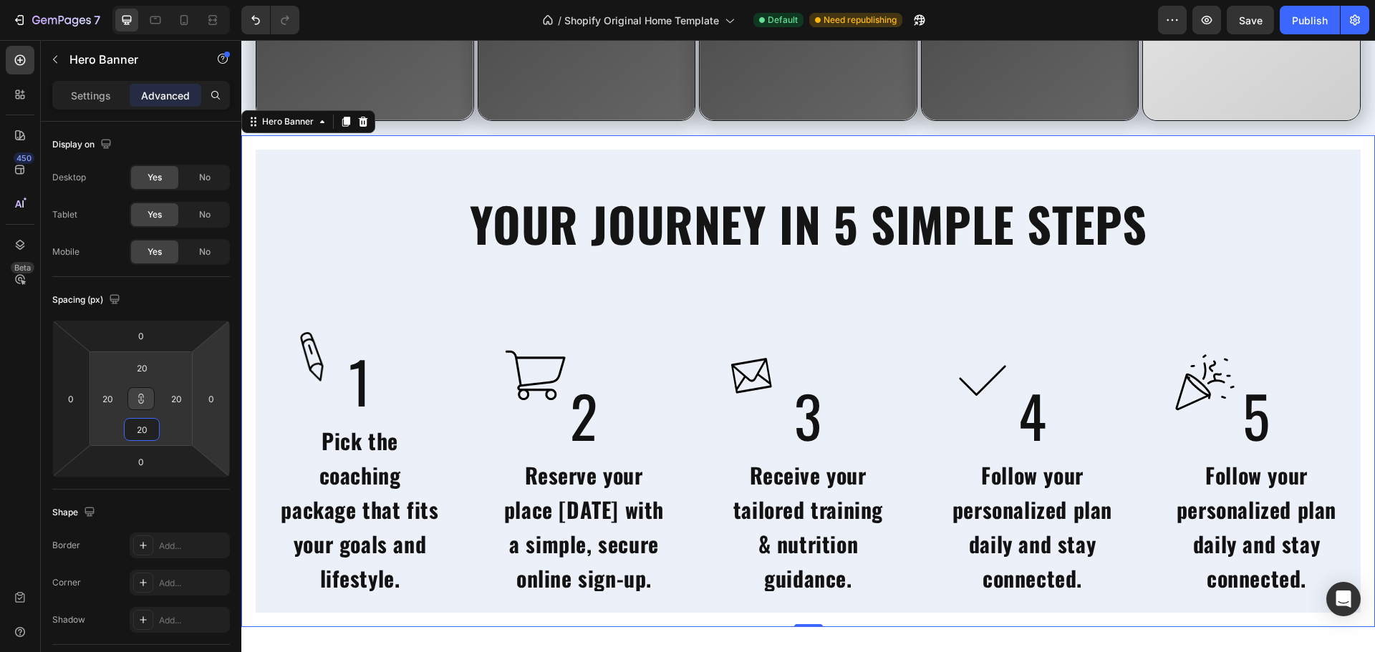
type input "20"
click at [372, 257] on div "YOUR JOURNEY IN 5 SIMPLE STEPS Heading Image 1 Heading Pick the coaching packag…" at bounding box center [808, 382] width 1105 height 464
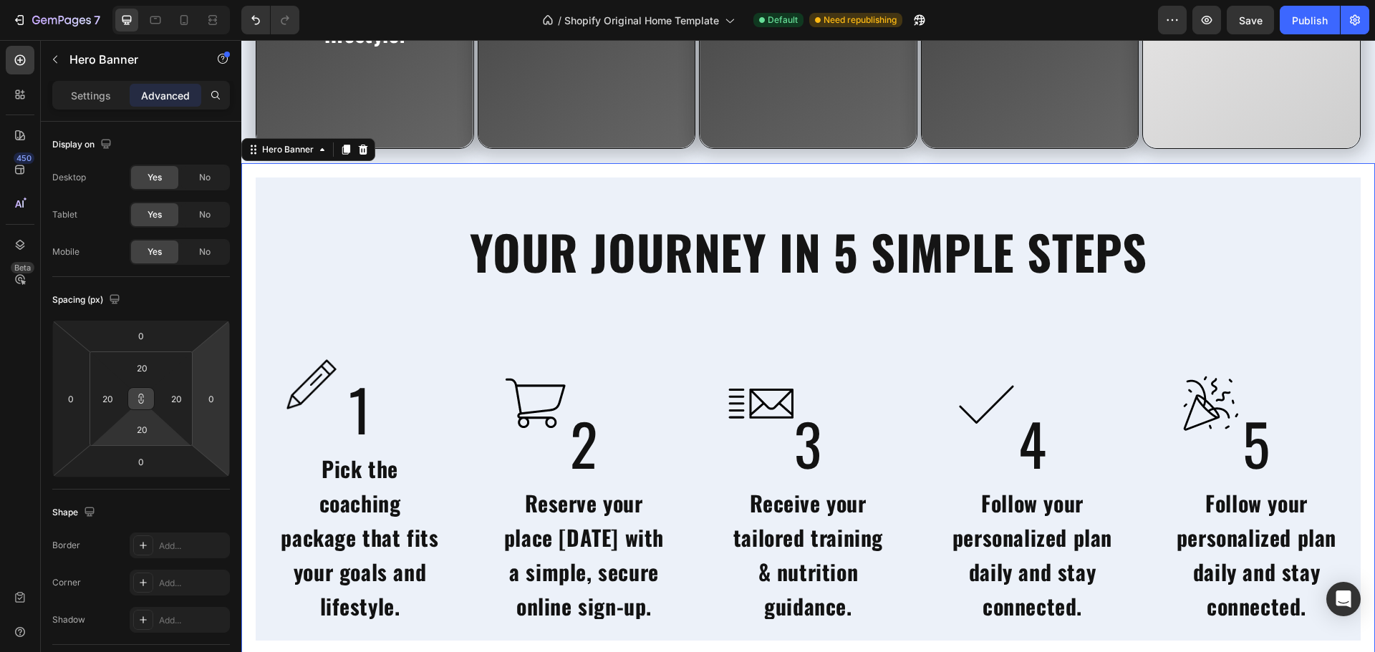
scroll to position [3455, 0]
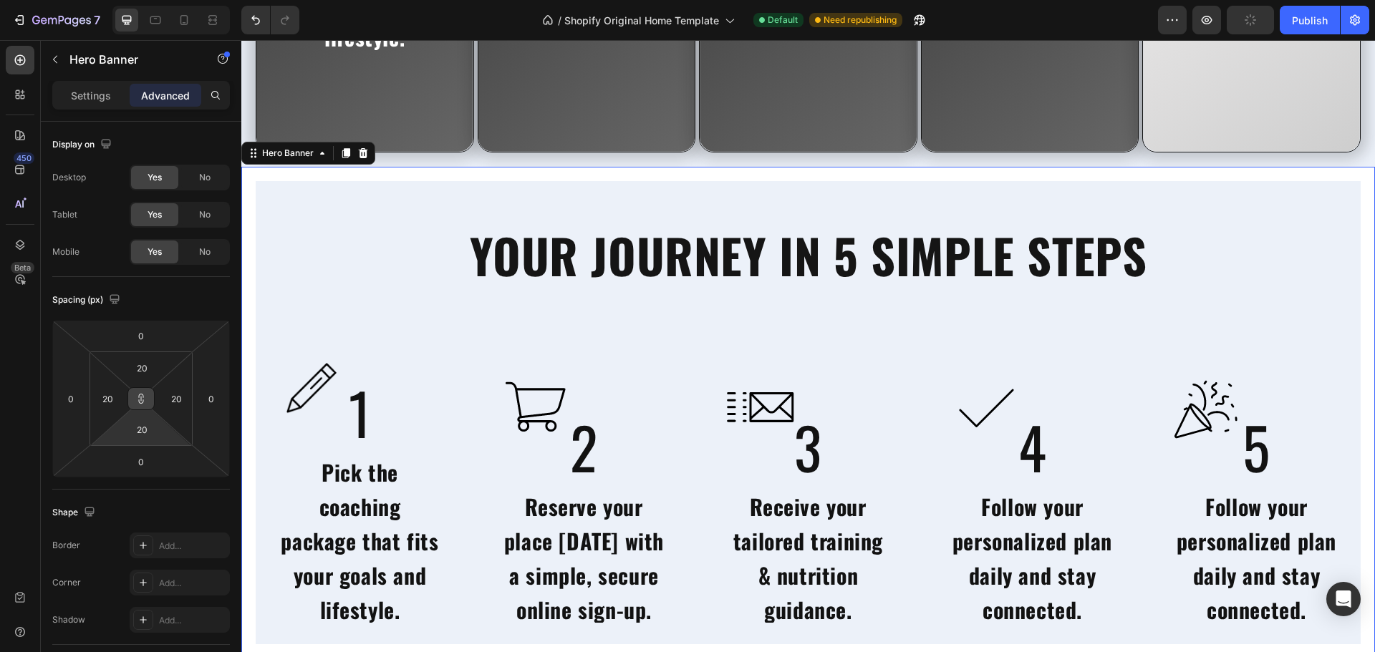
click at [145, 397] on icon at bounding box center [140, 398] width 11 height 11
click at [115, 403] on input "20" at bounding box center [107, 398] width 21 height 21
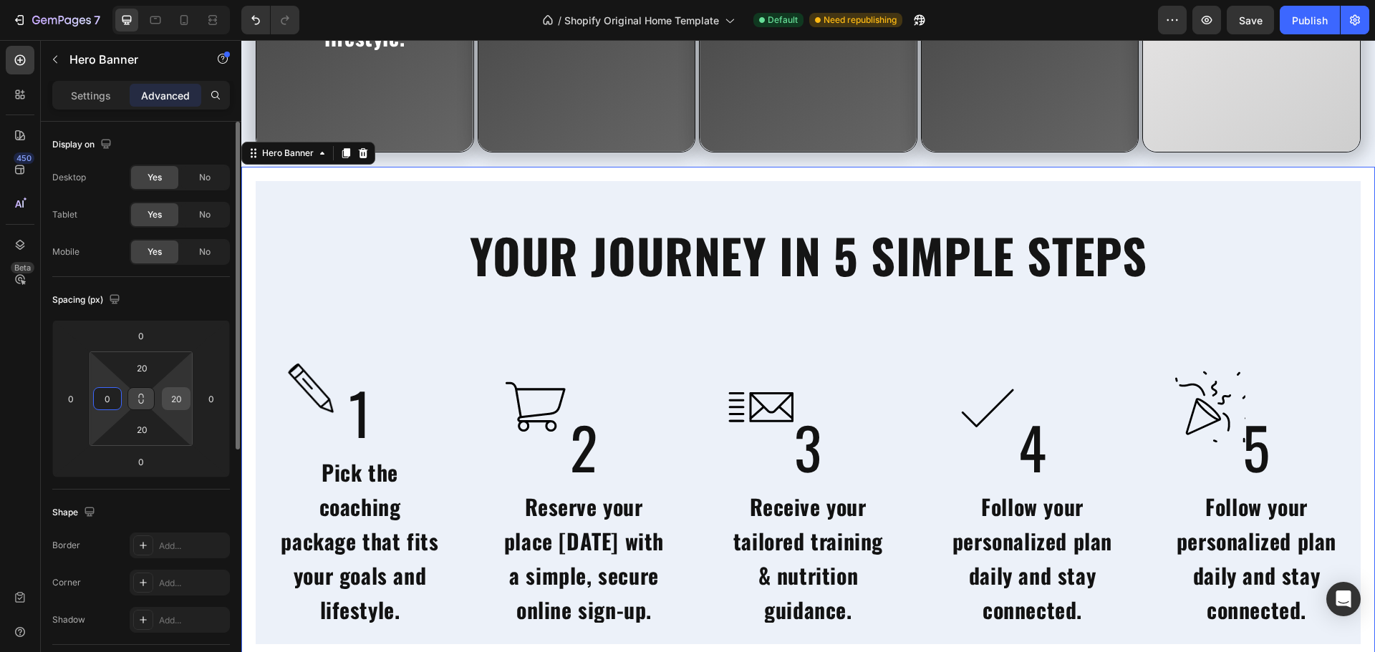
type input "0"
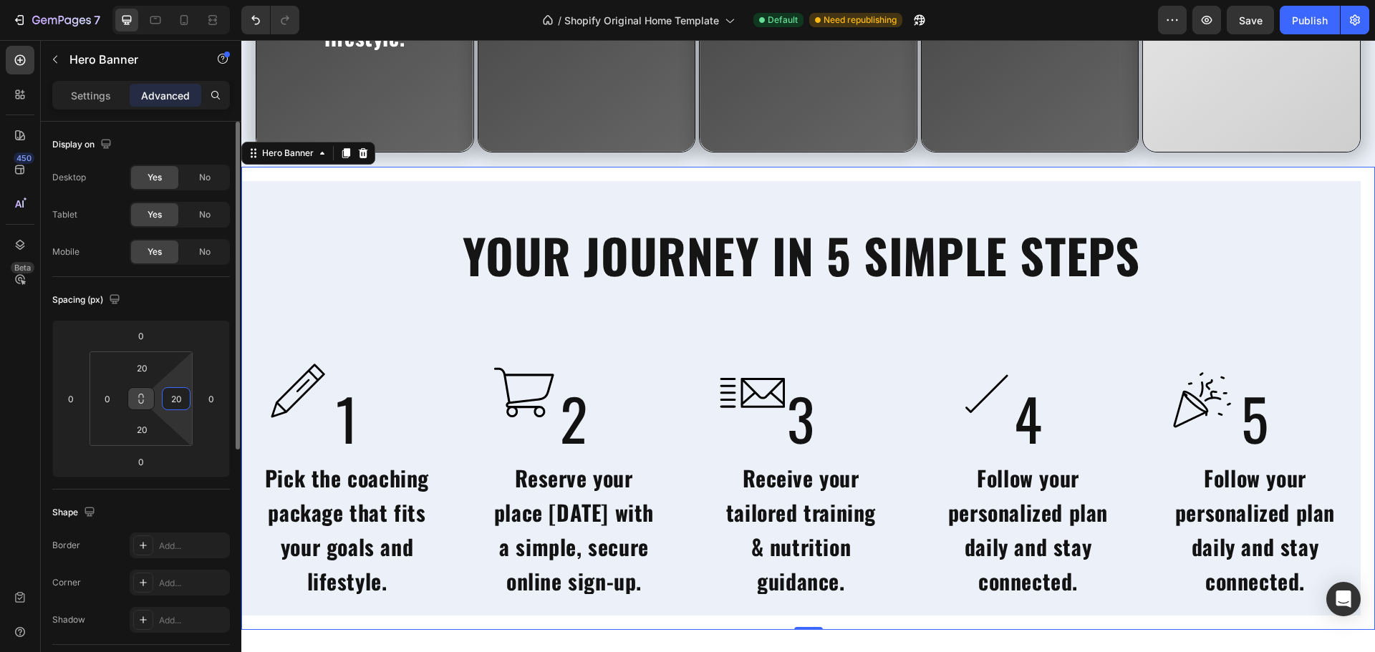
click at [168, 403] on input "20" at bounding box center [175, 398] width 21 height 21
type input "0"
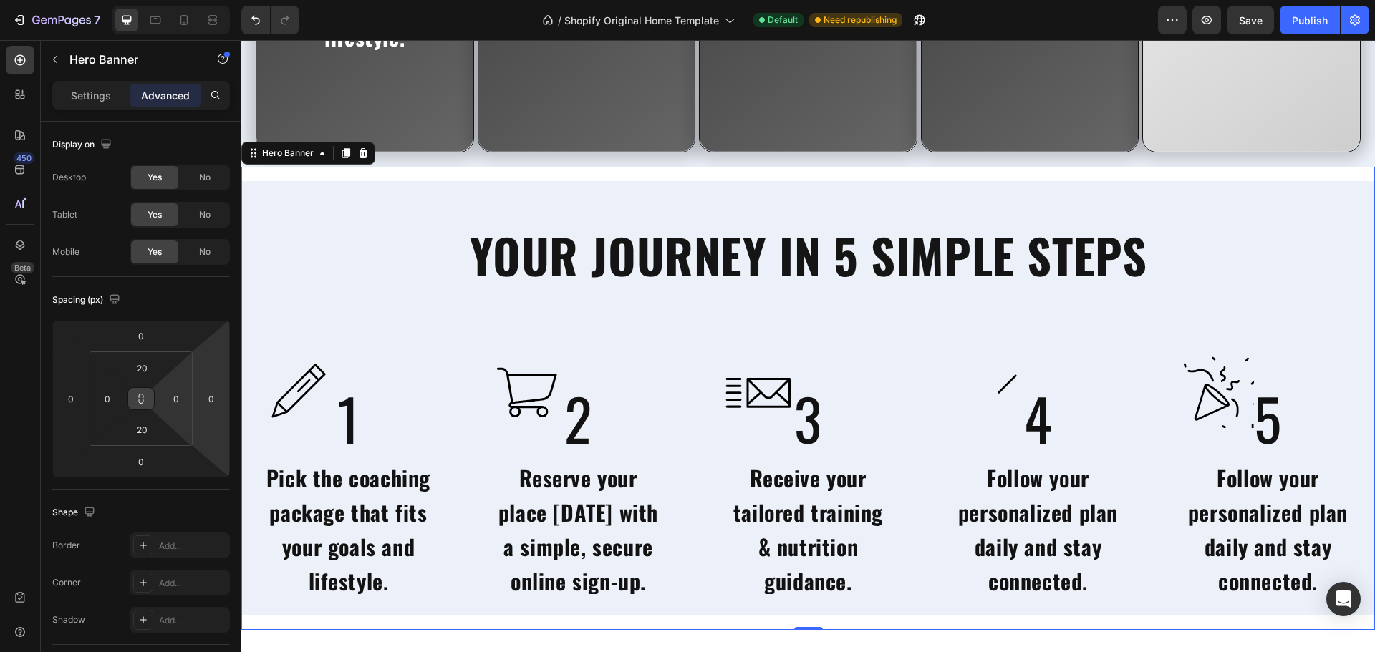
click at [471, 310] on div "YOUR JOURNEY IN 5 SIMPLE STEPS Heading Image 1 Heading Pick the coaching packag…" at bounding box center [807, 398] width 1133 height 435
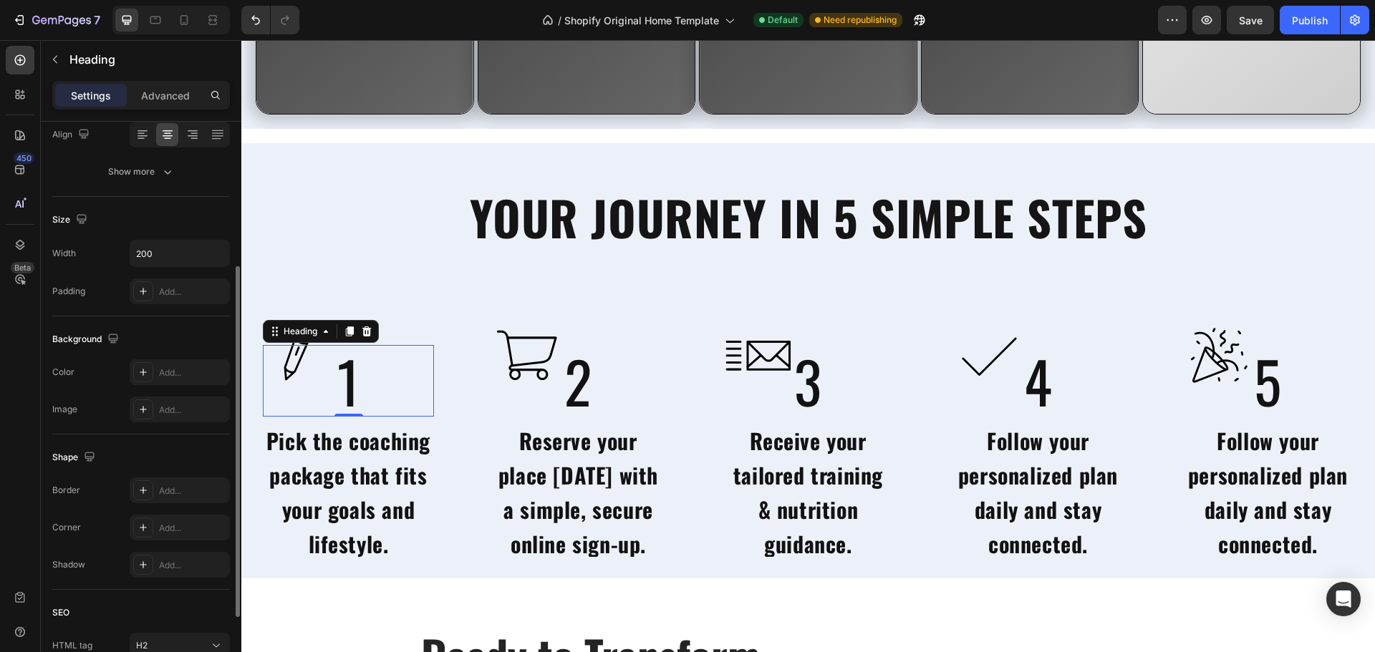
scroll to position [234, 0]
click at [156, 487] on div "Add..." at bounding box center [180, 490] width 100 height 26
click at [196, 533] on div "Add..." at bounding box center [192, 527] width 67 height 13
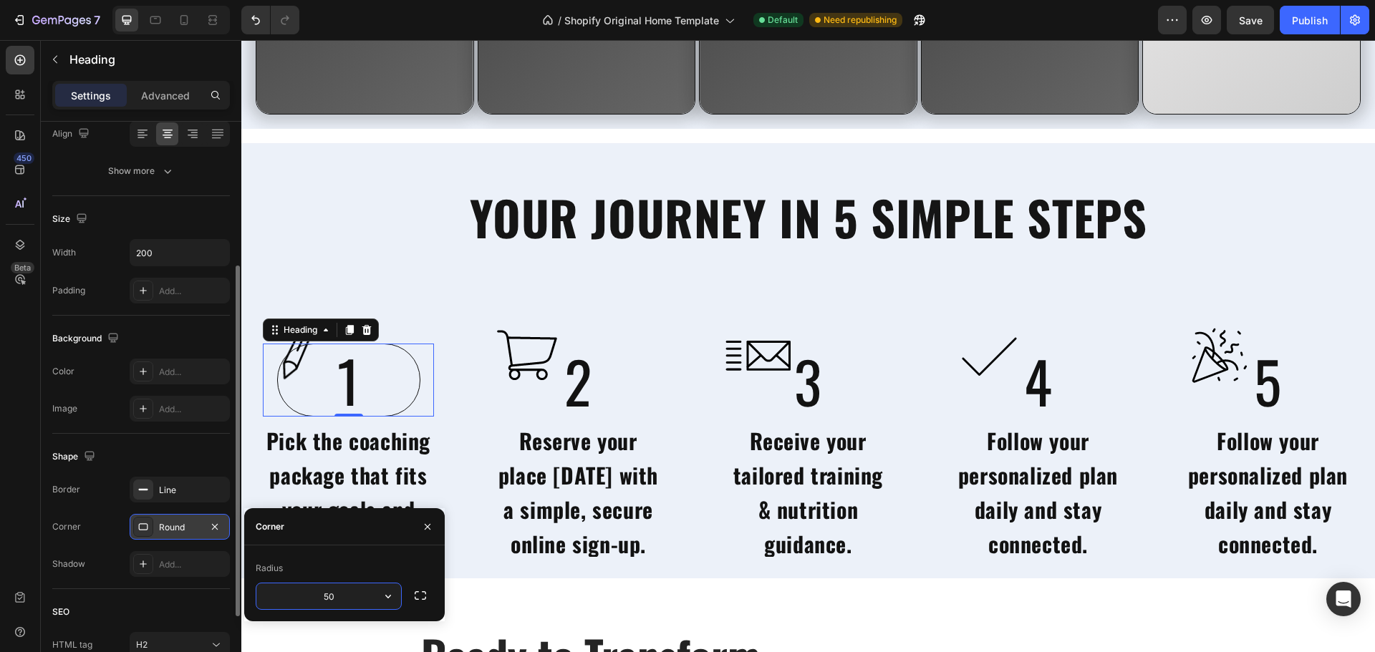
type input "5"
type input "80"
click at [205, 439] on div "Shape Border Line Corner Round Shadow Add..." at bounding box center [141, 511] width 178 height 155
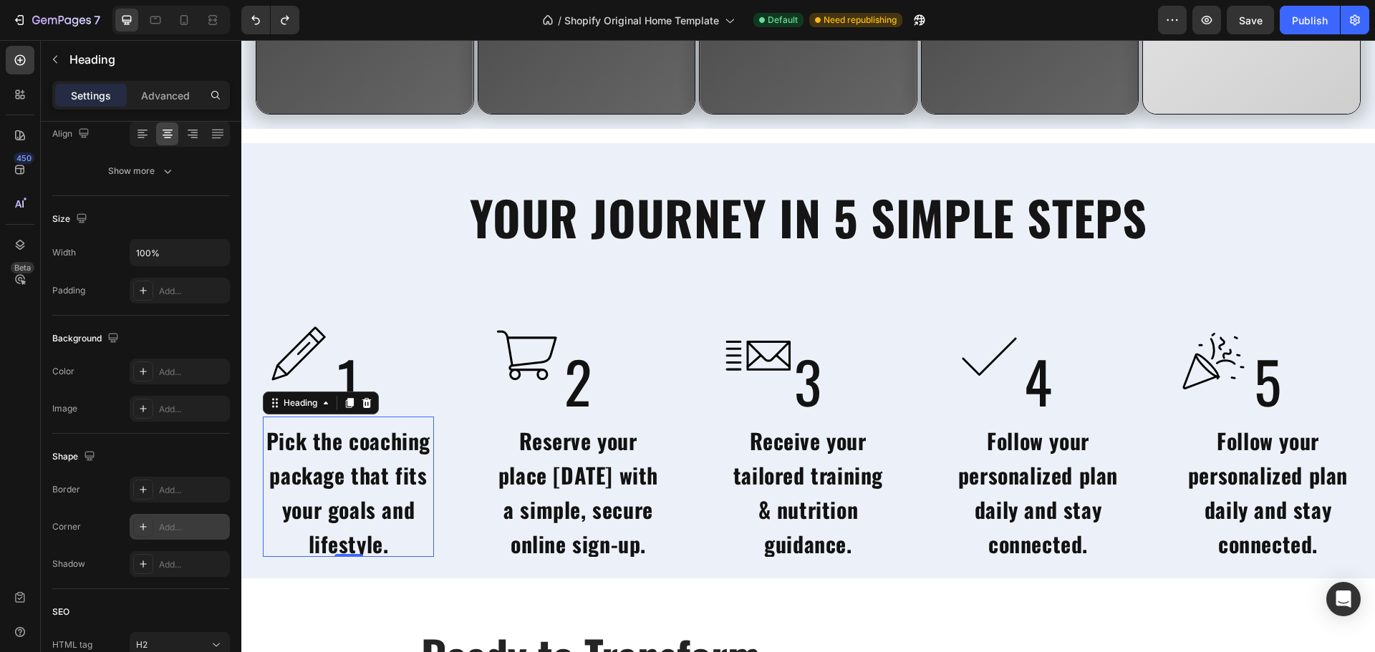
click at [186, 525] on div "Add..." at bounding box center [192, 527] width 67 height 13
click at [192, 496] on div "Add..." at bounding box center [192, 490] width 67 height 13
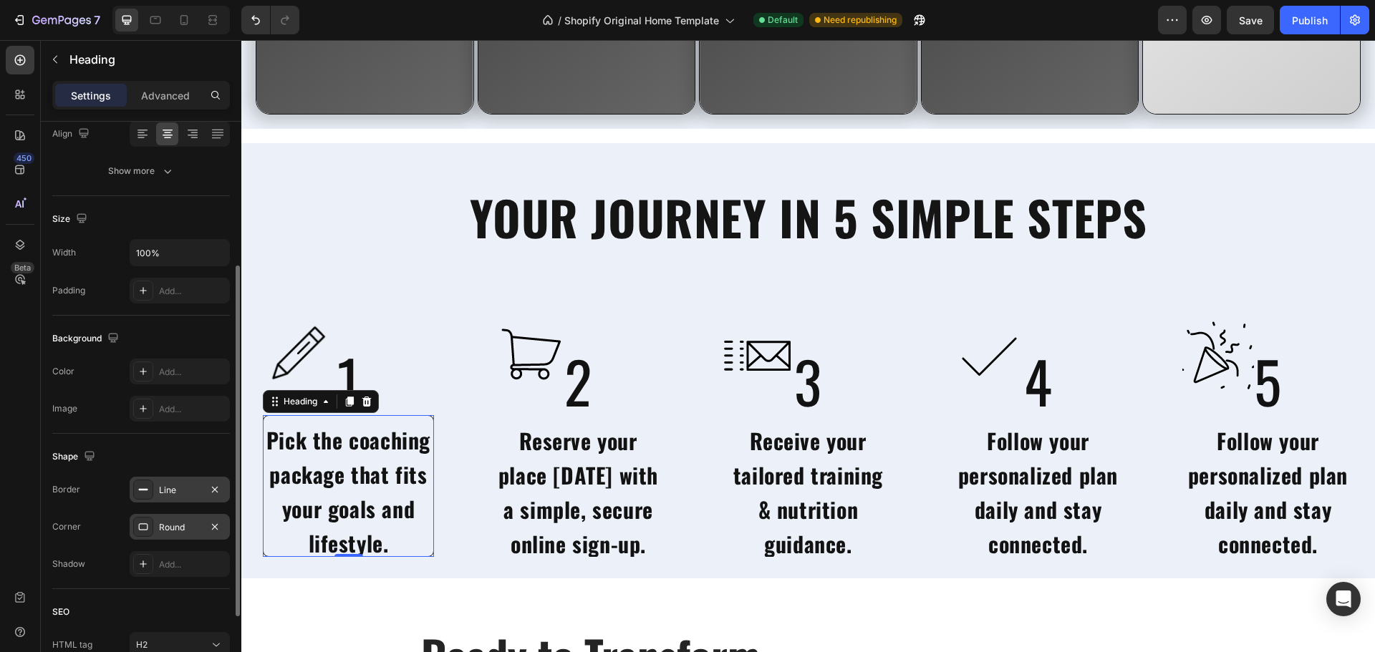
click at [175, 452] on div "Shape" at bounding box center [141, 456] width 178 height 23
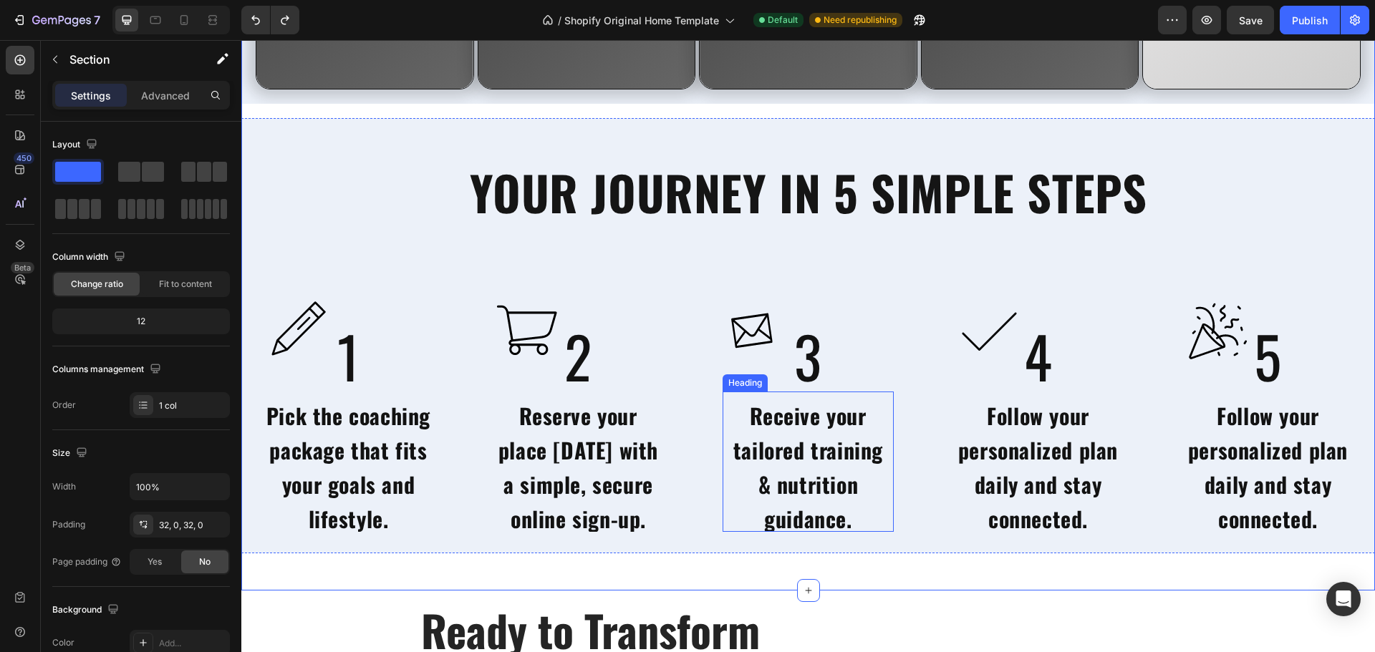
scroll to position [3714, 0]
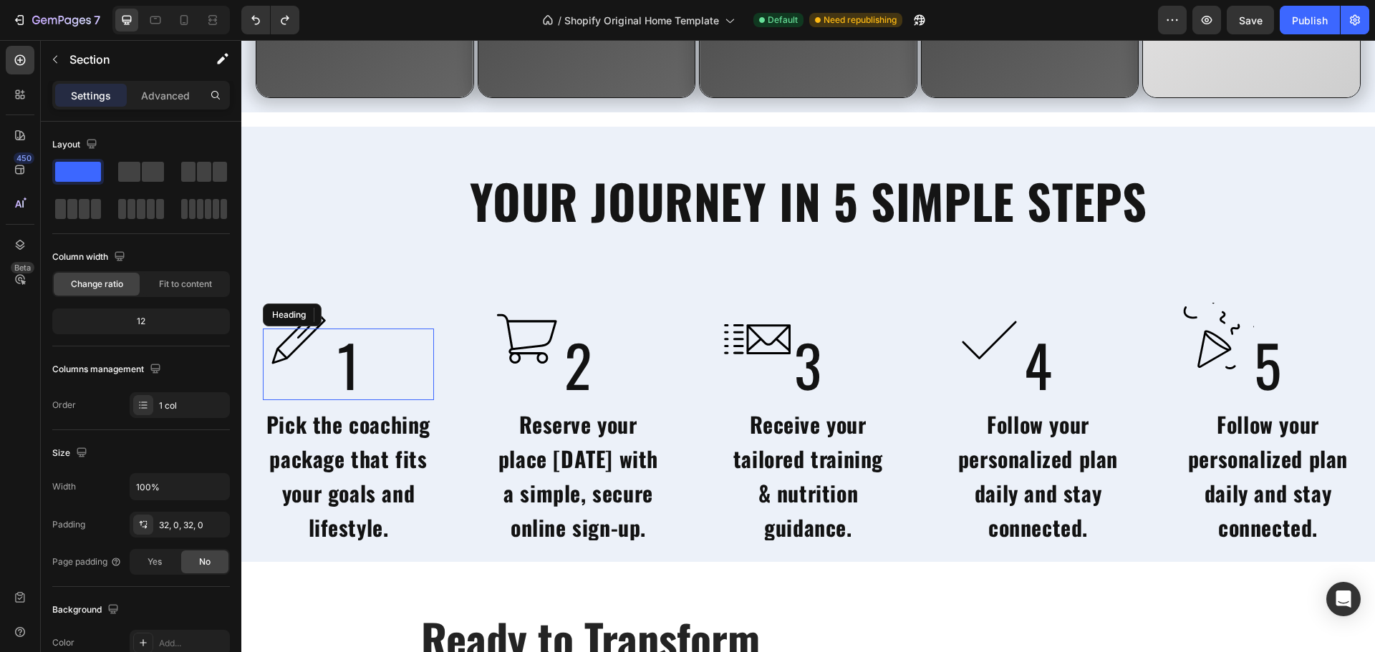
click at [354, 379] on h2 "1" at bounding box center [348, 365] width 143 height 72
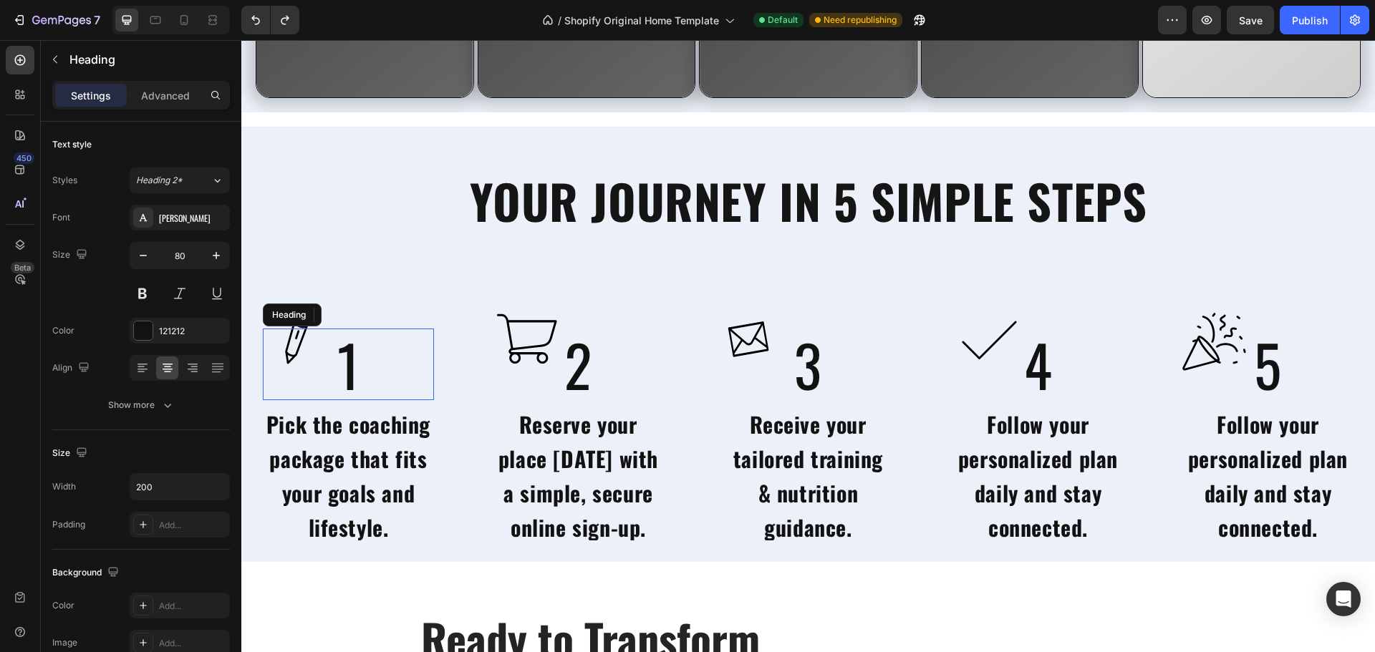
click at [354, 379] on h2 "1" at bounding box center [348, 365] width 143 height 72
click at [354, 379] on p "1" at bounding box center [349, 364] width 140 height 69
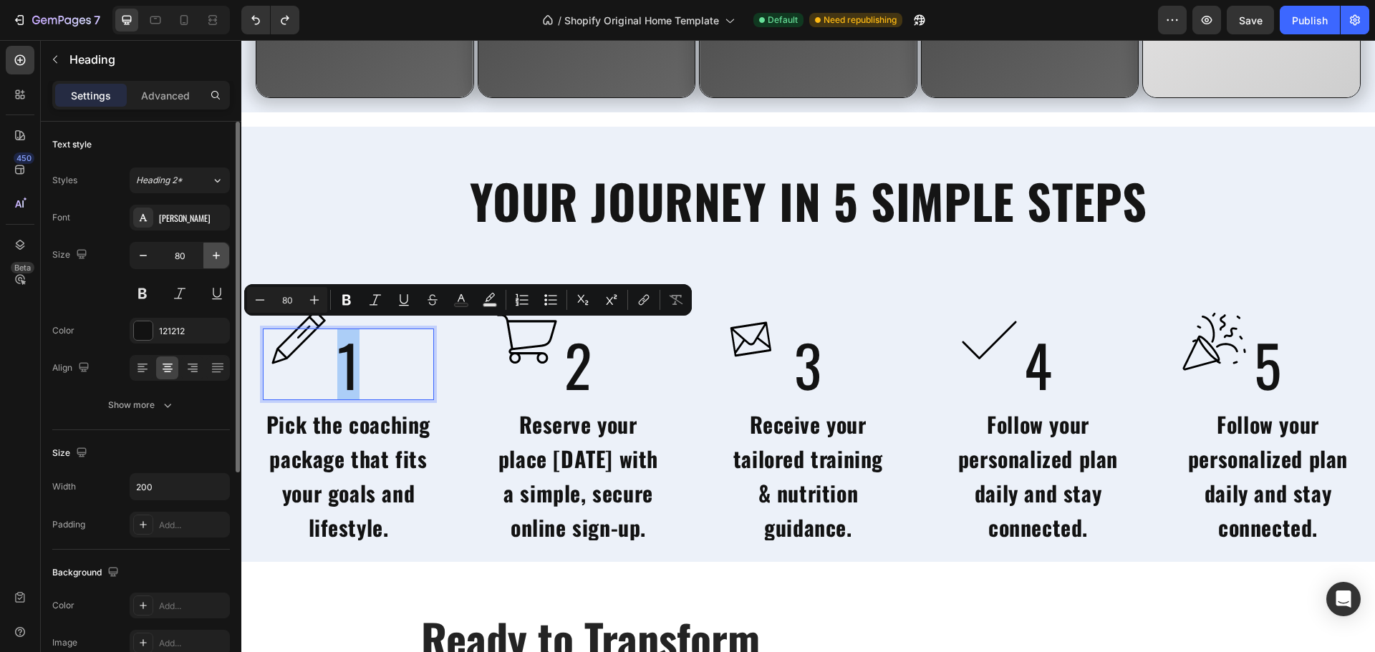
click at [208, 260] on button "button" at bounding box center [216, 256] width 26 height 26
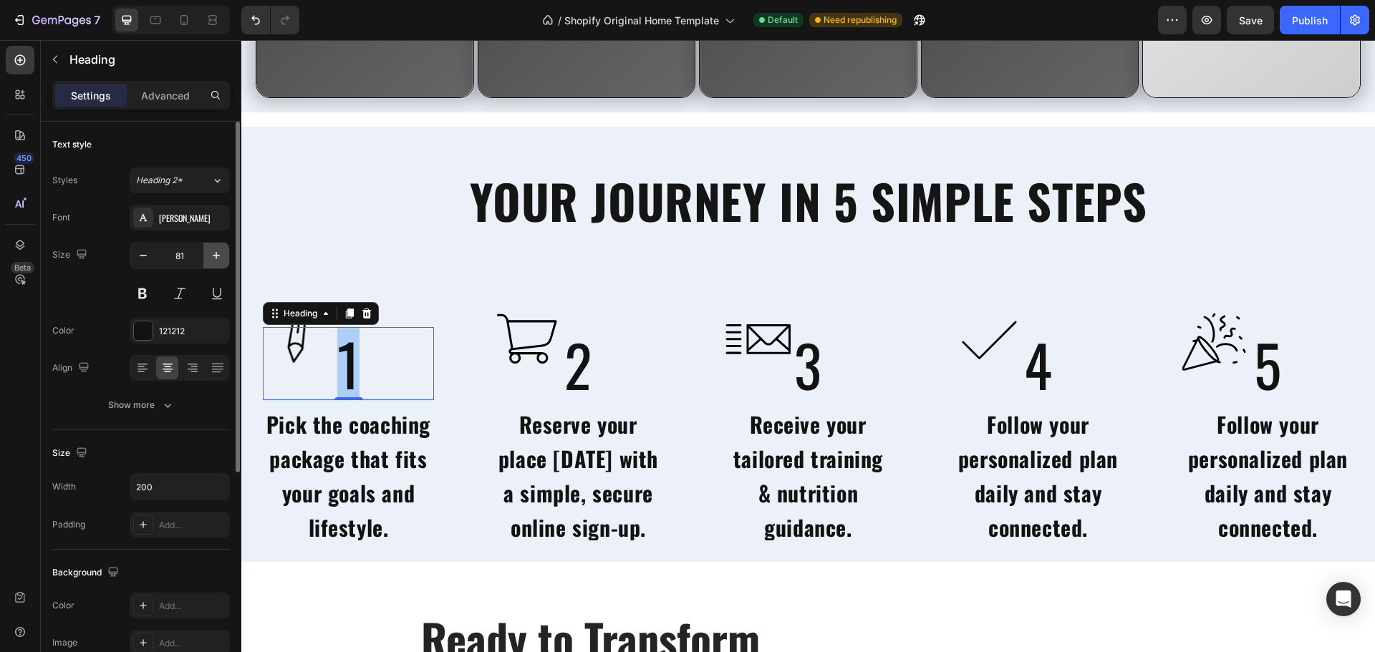
click at [208, 260] on button "button" at bounding box center [216, 256] width 26 height 26
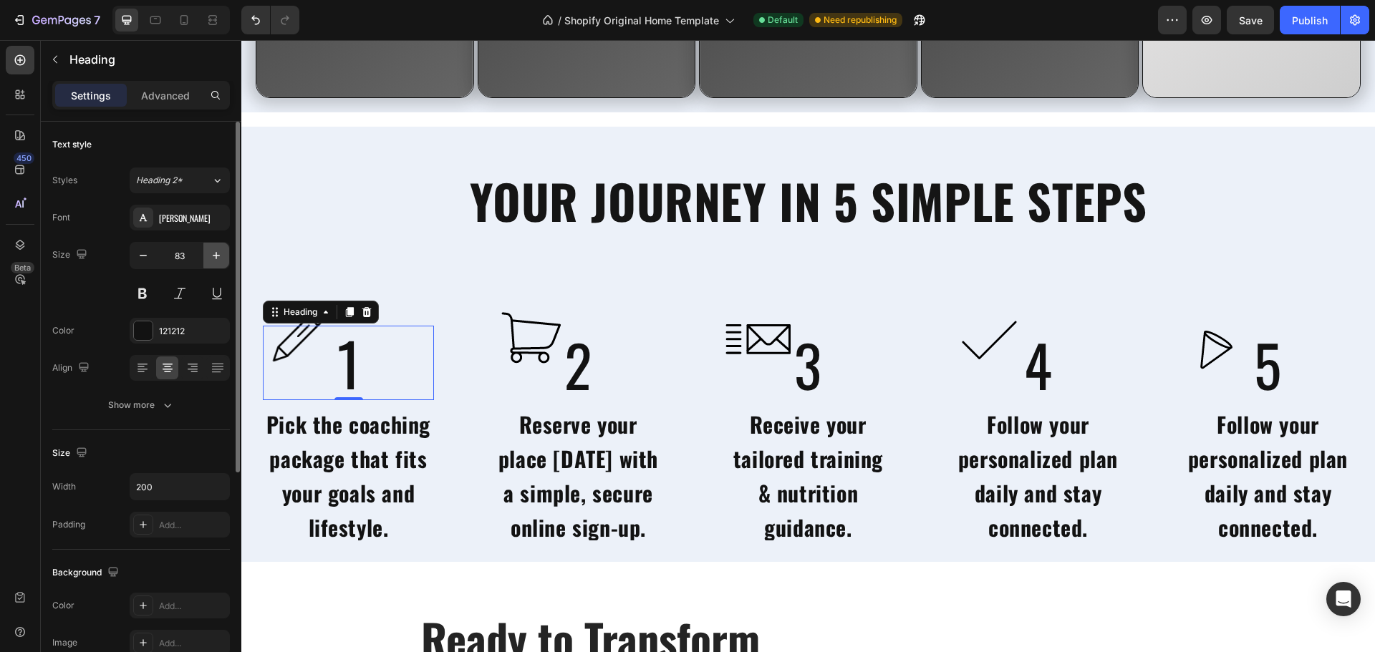
click at [208, 260] on button "button" at bounding box center [216, 256] width 26 height 26
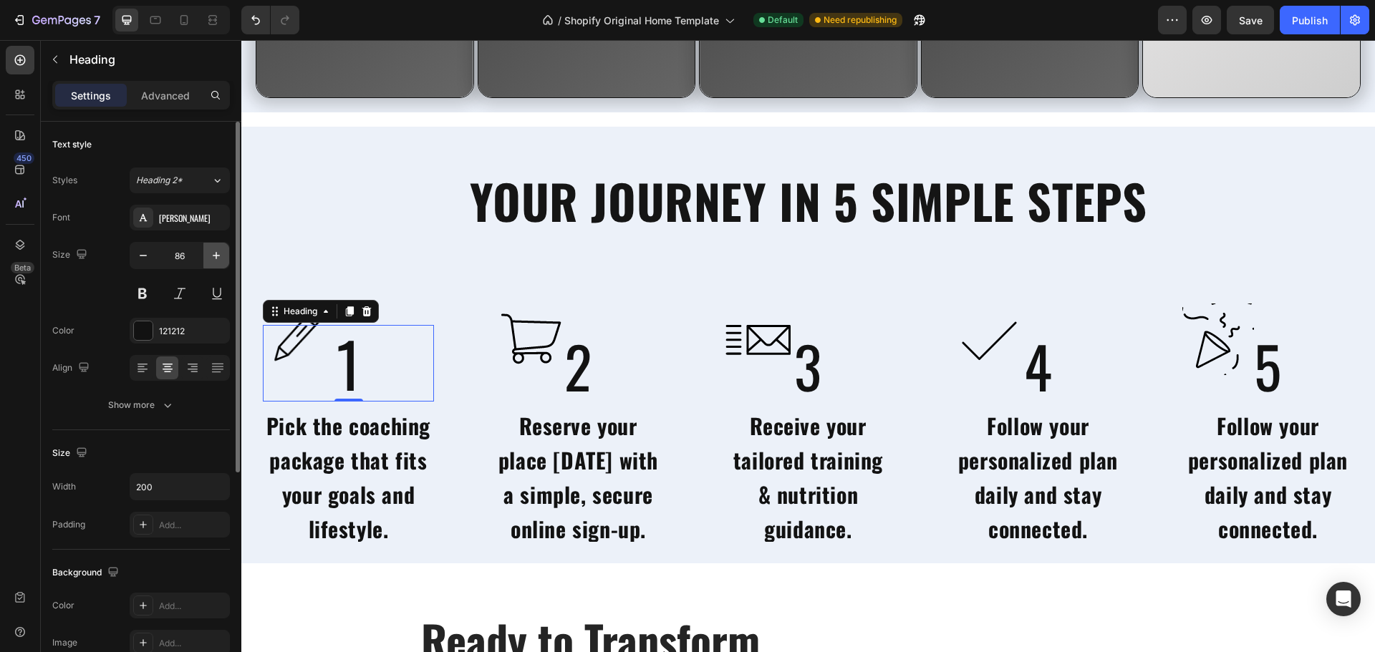
click at [208, 260] on button "button" at bounding box center [216, 256] width 26 height 26
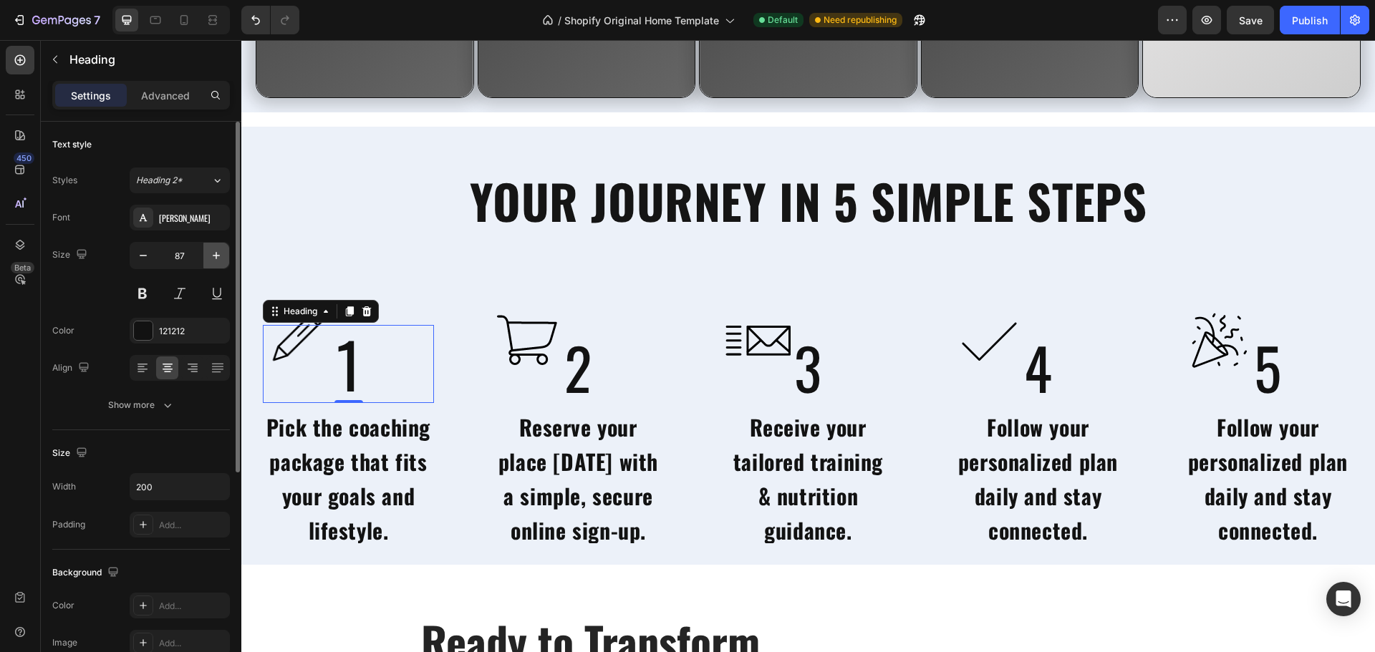
click at [208, 260] on button "button" at bounding box center [216, 256] width 26 height 26
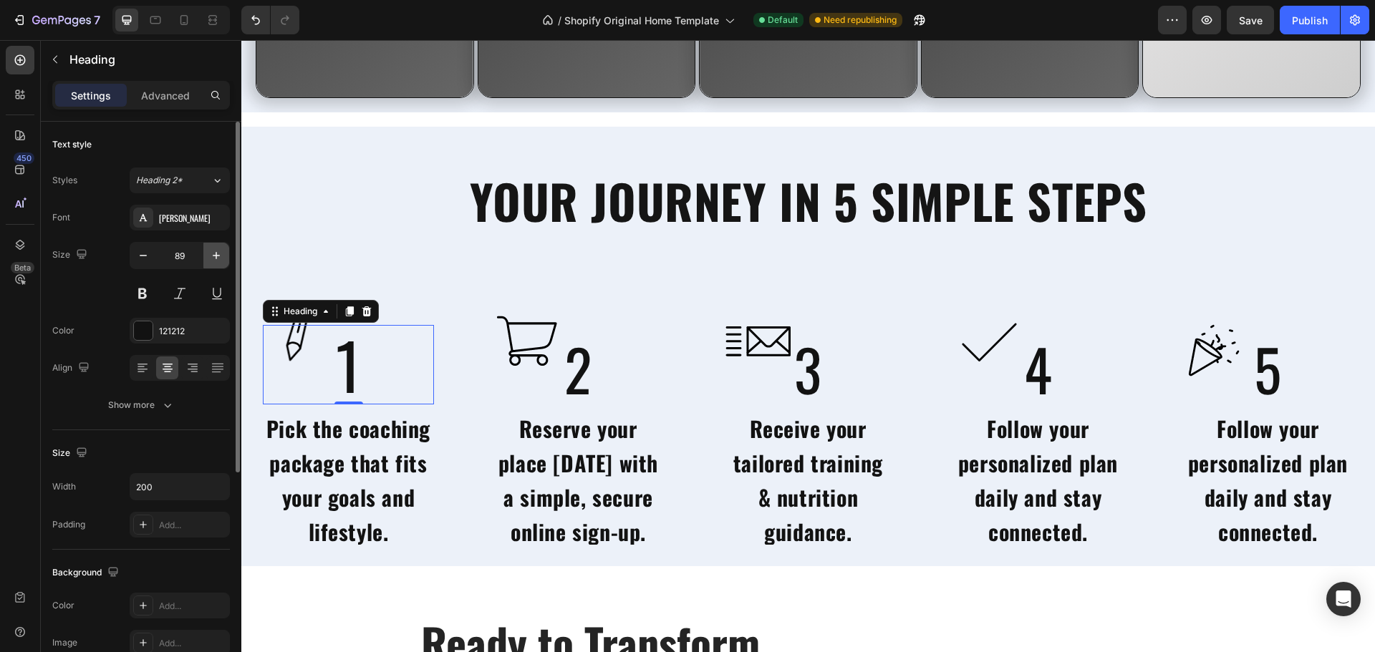
click at [214, 261] on icon "button" at bounding box center [216, 255] width 14 height 14
type input "90"
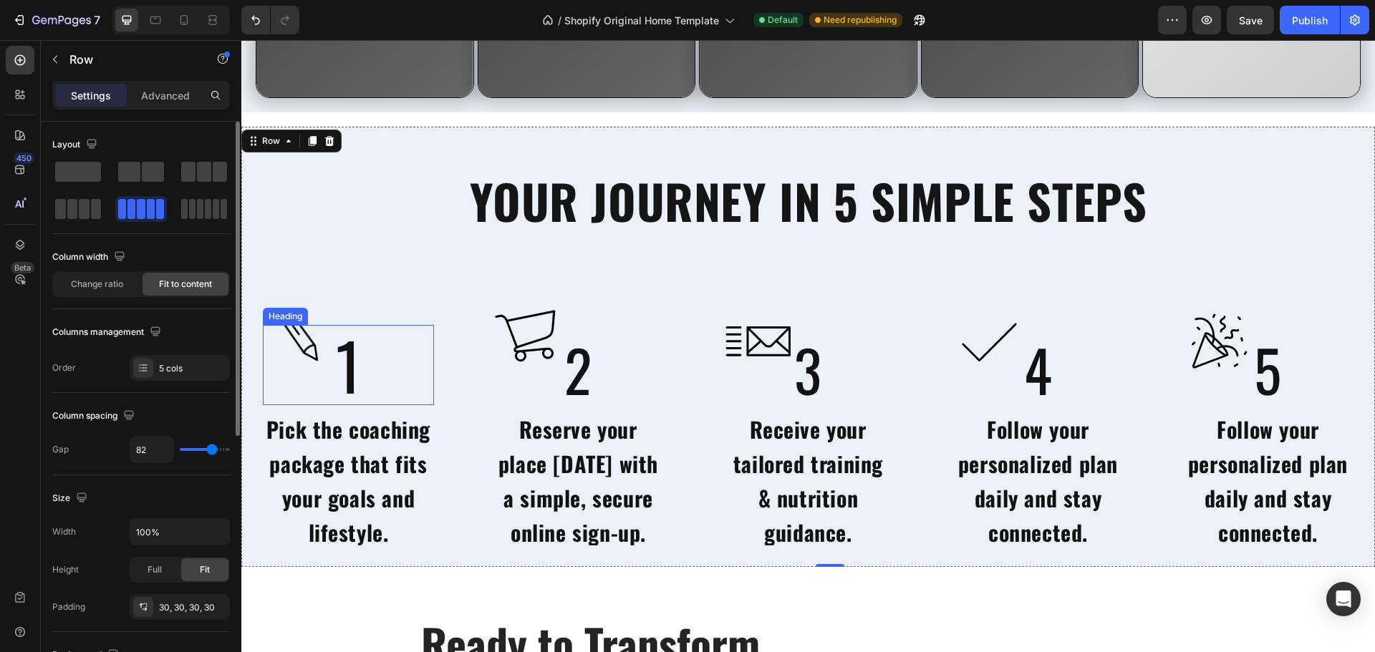
click at [359, 374] on p "1" at bounding box center [349, 364] width 140 height 77
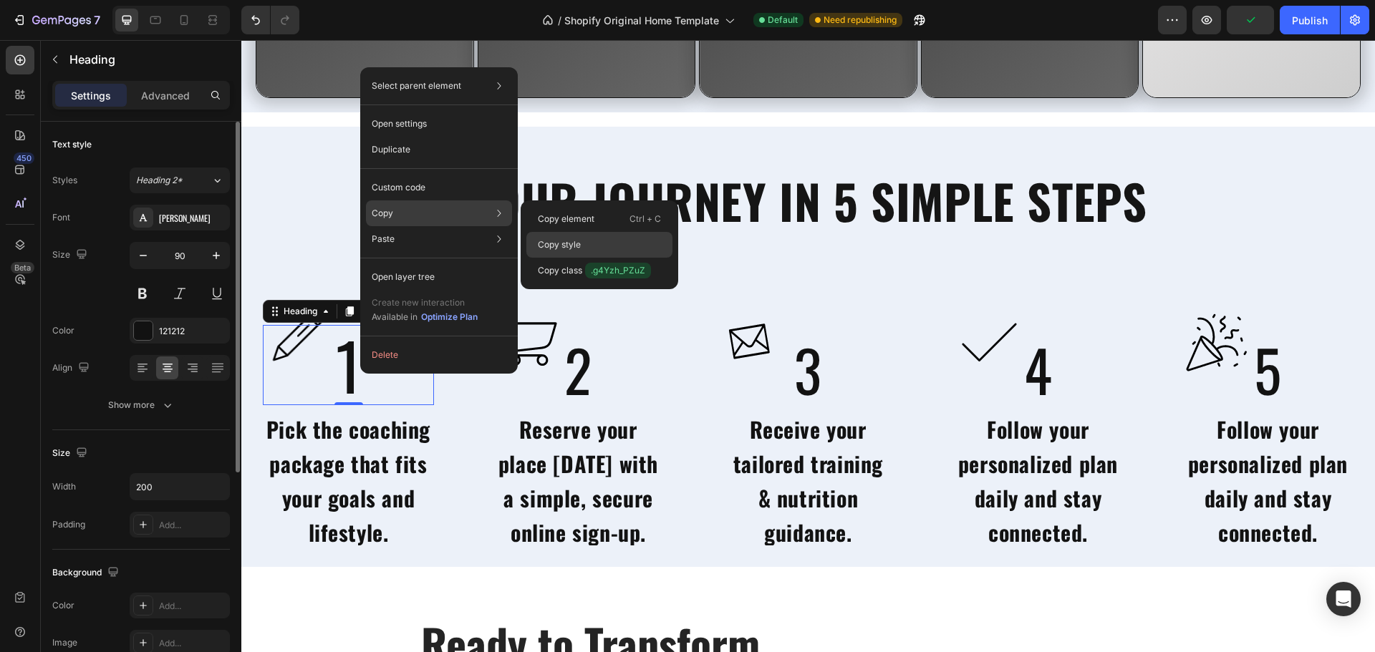
click at [539, 241] on p "Copy style" at bounding box center [559, 244] width 43 height 13
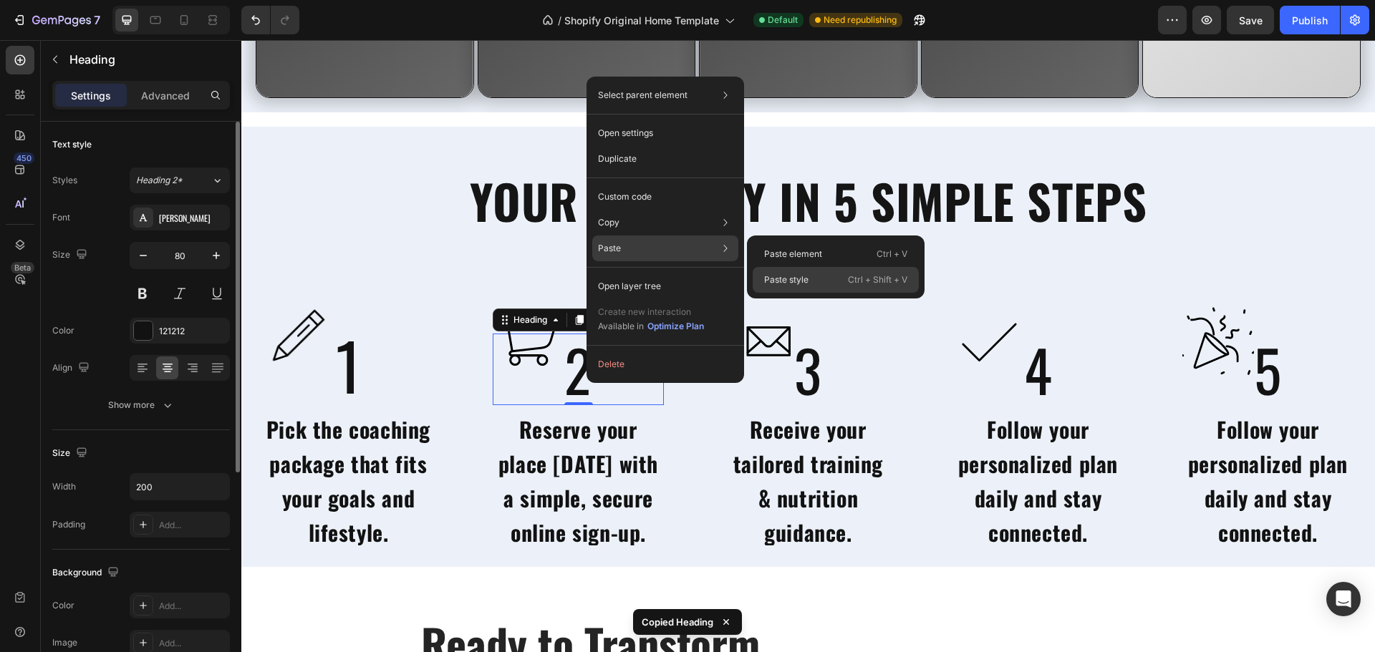
click at [760, 272] on div "Paste style Ctrl + Shift + V" at bounding box center [835, 280] width 166 height 26
type input "90"
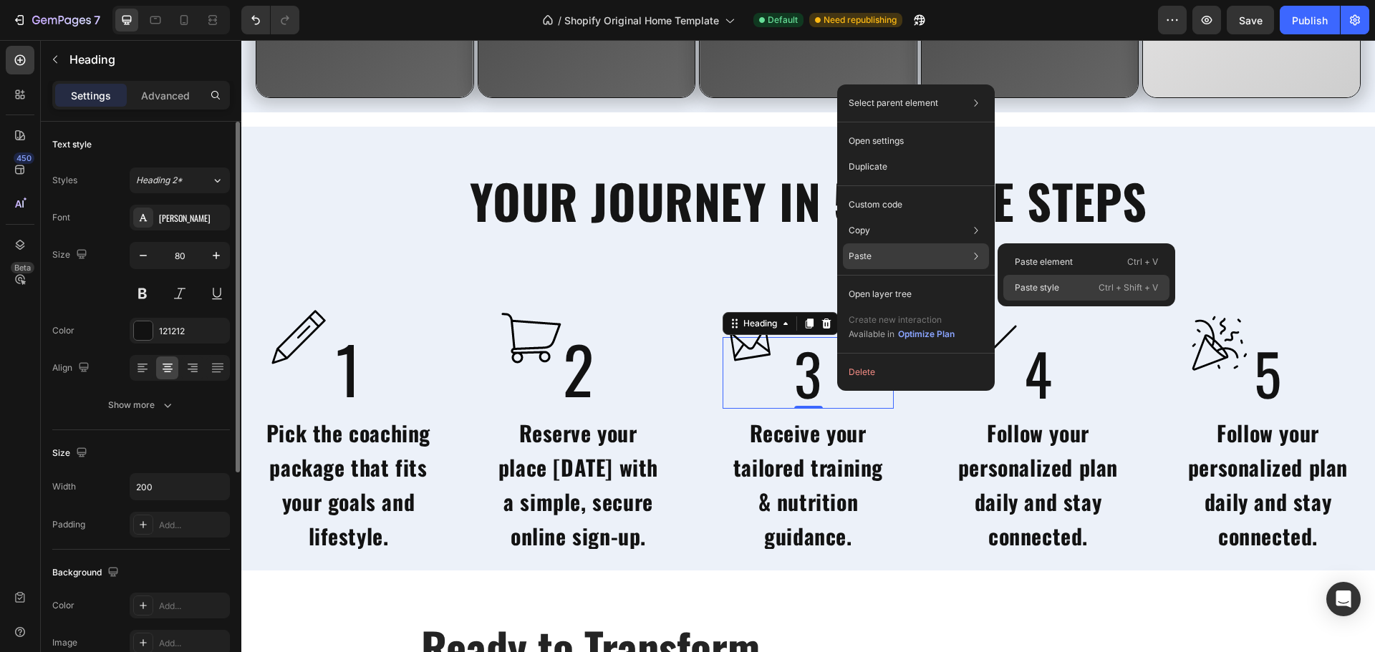
click at [1013, 285] on div "Paste style Ctrl + Shift + V" at bounding box center [1086, 288] width 166 height 26
type input "90"
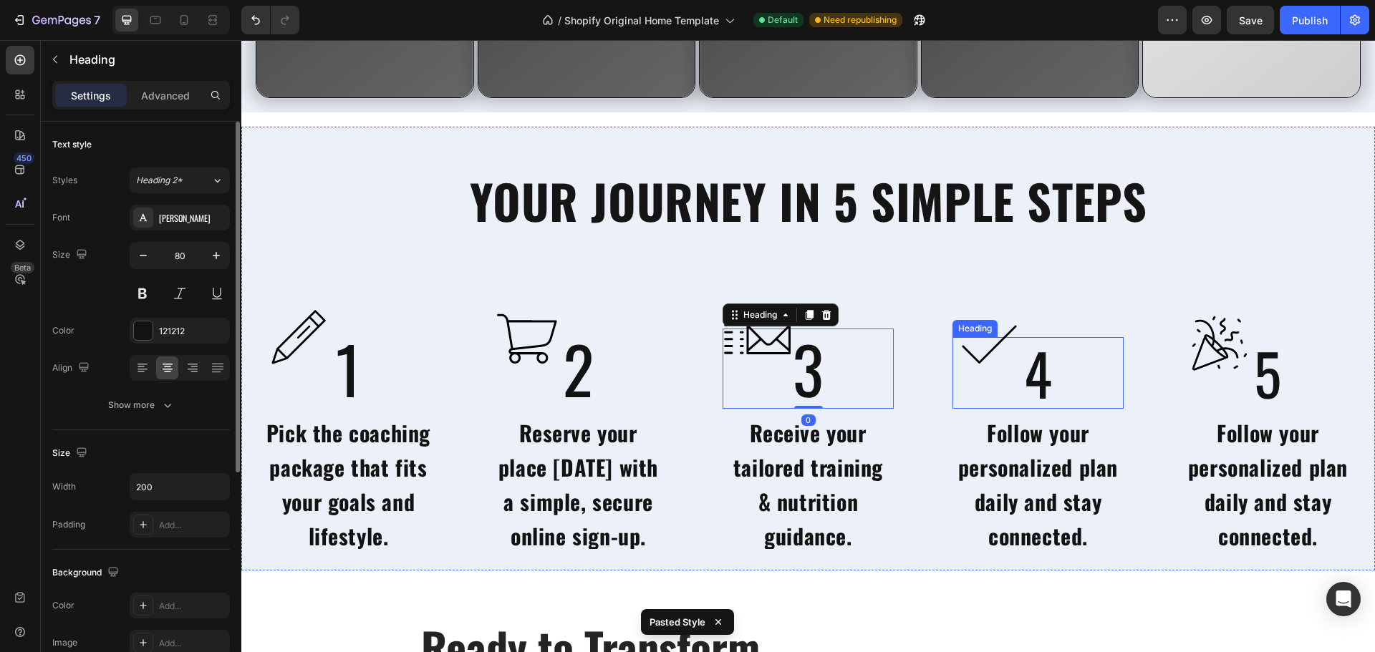
click at [1050, 387] on h2 "4" at bounding box center [1038, 373] width 143 height 72
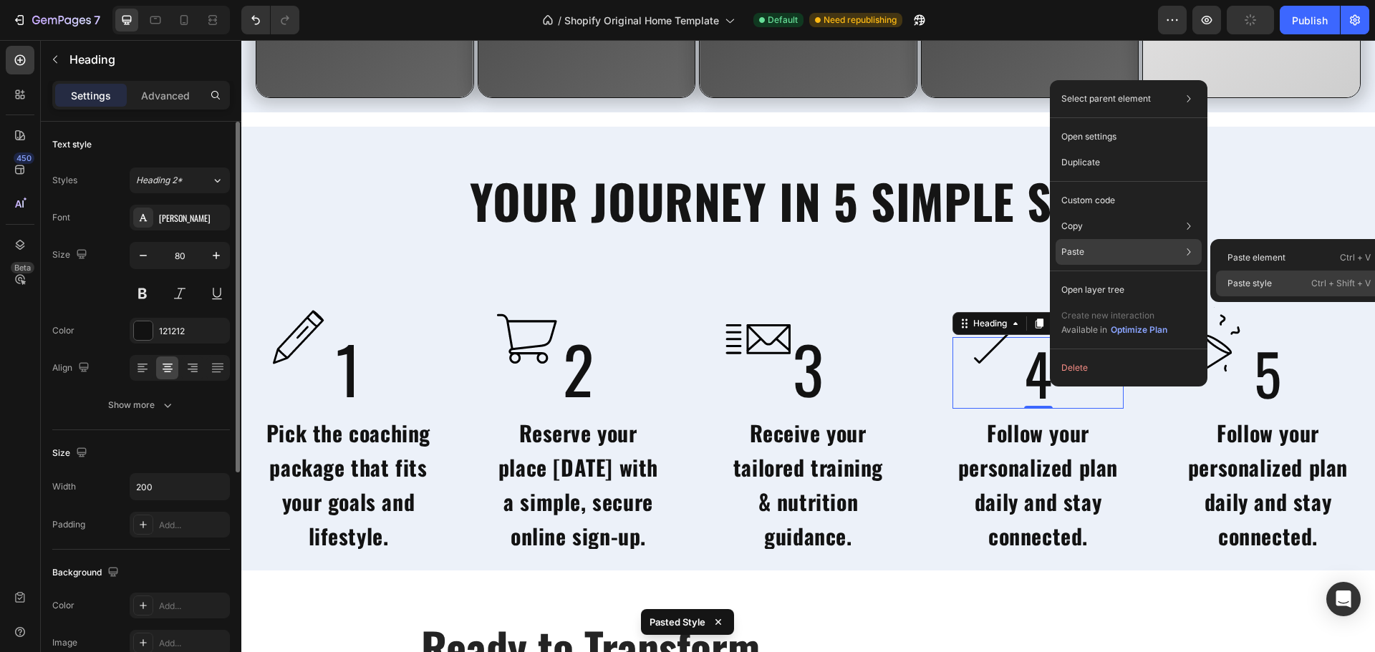
click at [1237, 283] on p "Paste style" at bounding box center [1249, 283] width 44 height 13
type input "90"
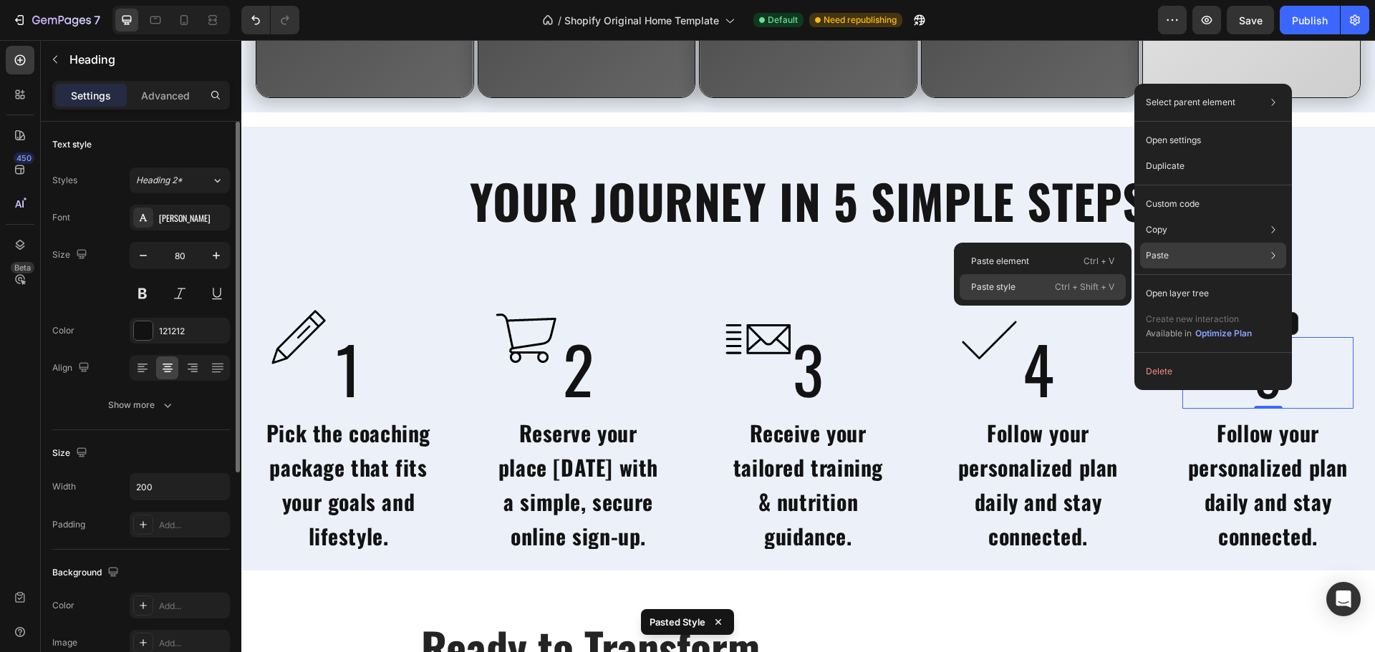
click at [1073, 289] on p "Ctrl + Shift + V" at bounding box center [1084, 287] width 59 height 14
type input "90"
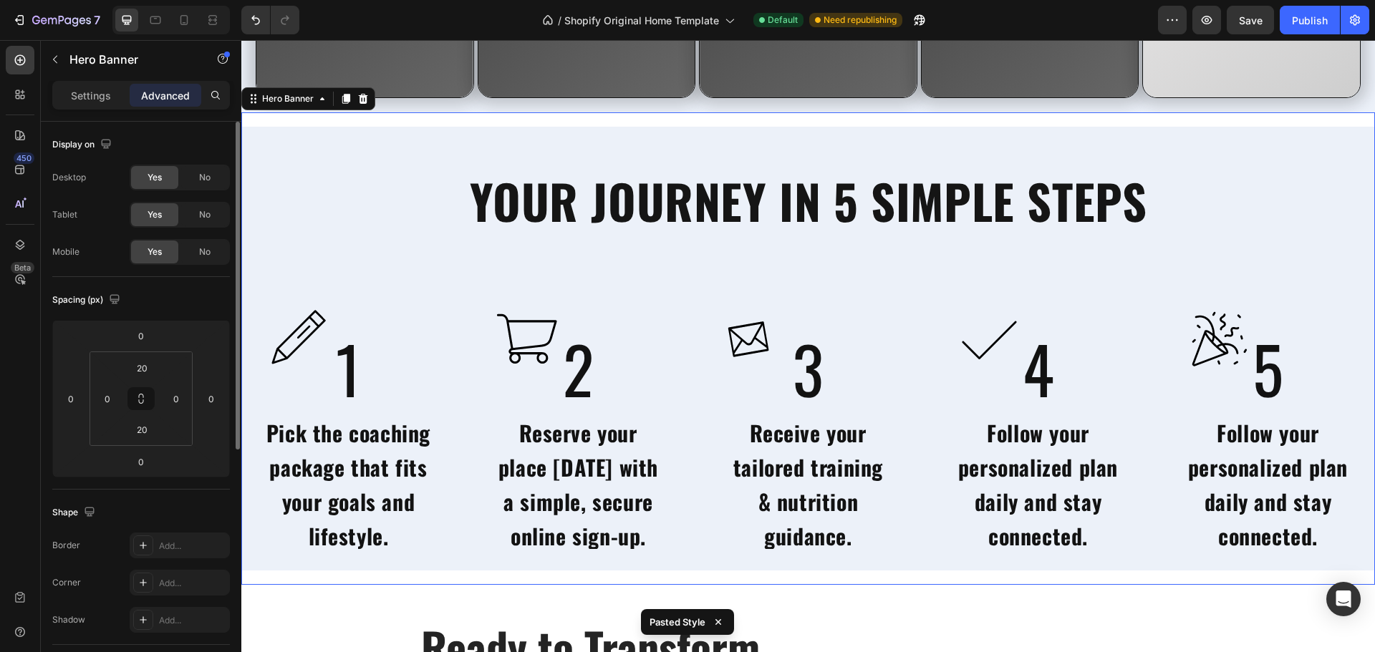
click at [951, 262] on div "YOUR JOURNEY IN 5 SIMPLE STEPS Heading Image 1 Heading Pick the coaching packag…" at bounding box center [807, 348] width 1133 height 443
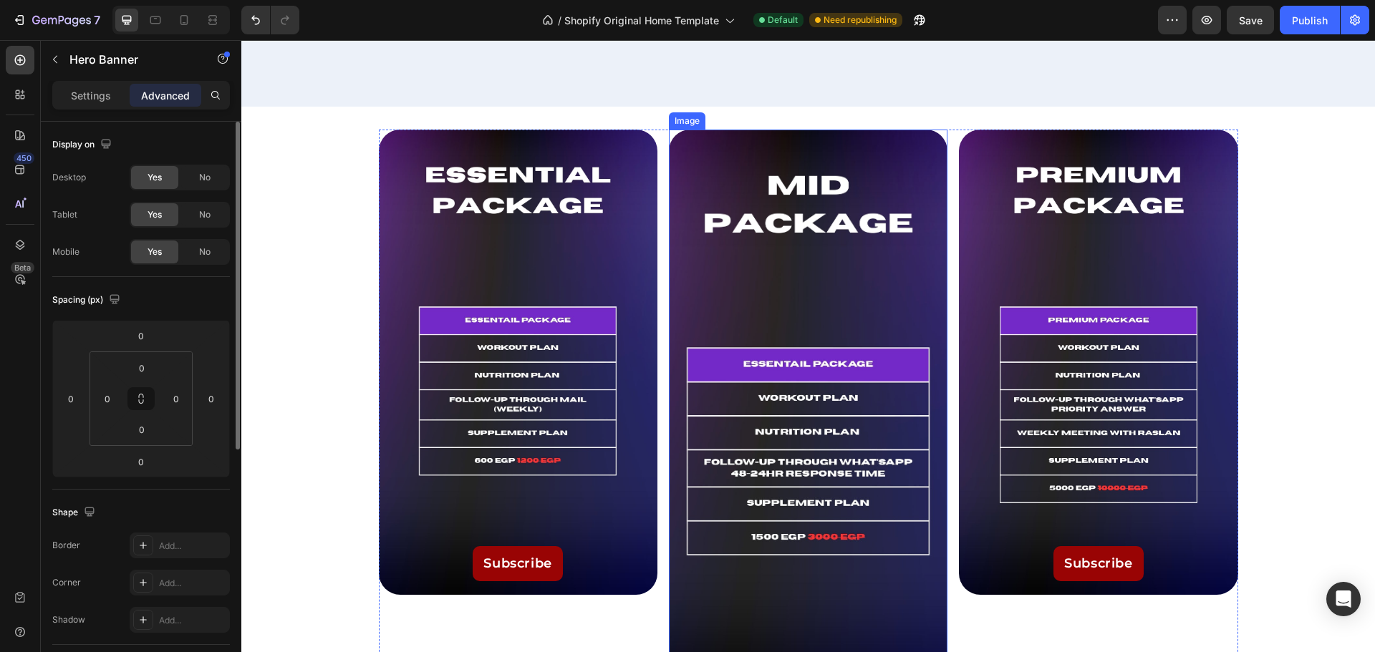
scroll to position [1928, 0]
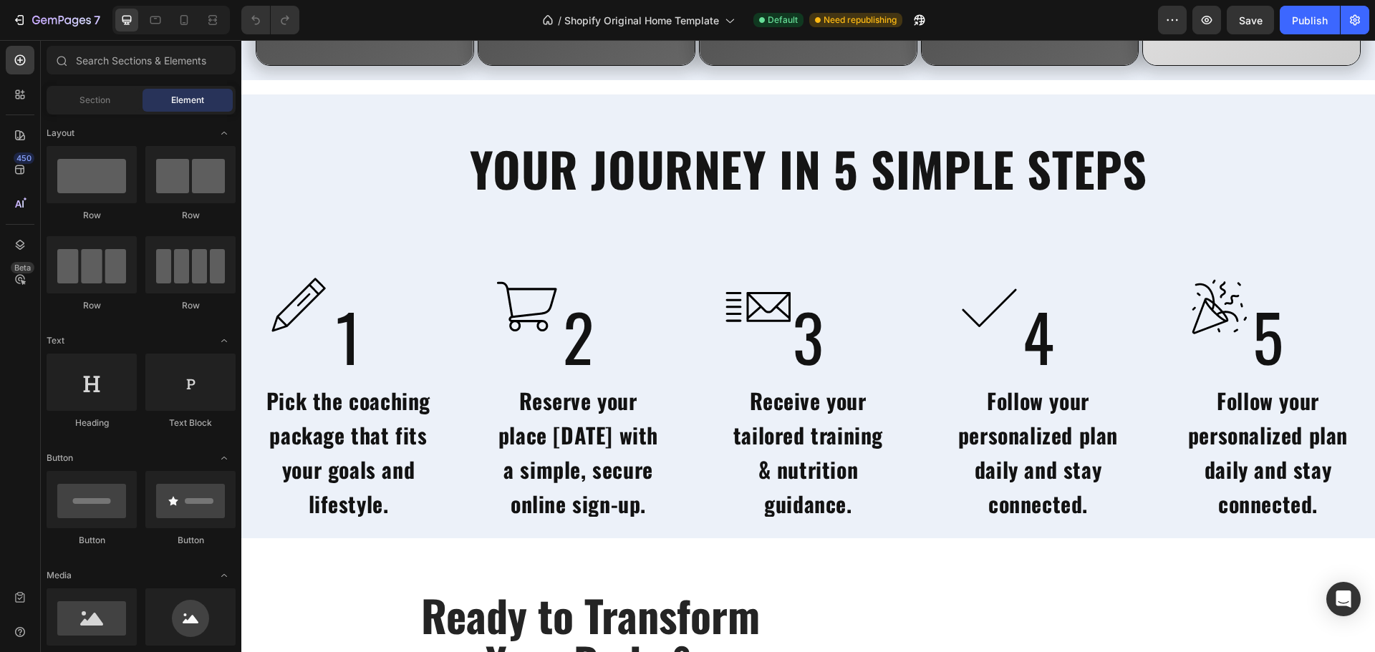
scroll to position [3747, 0]
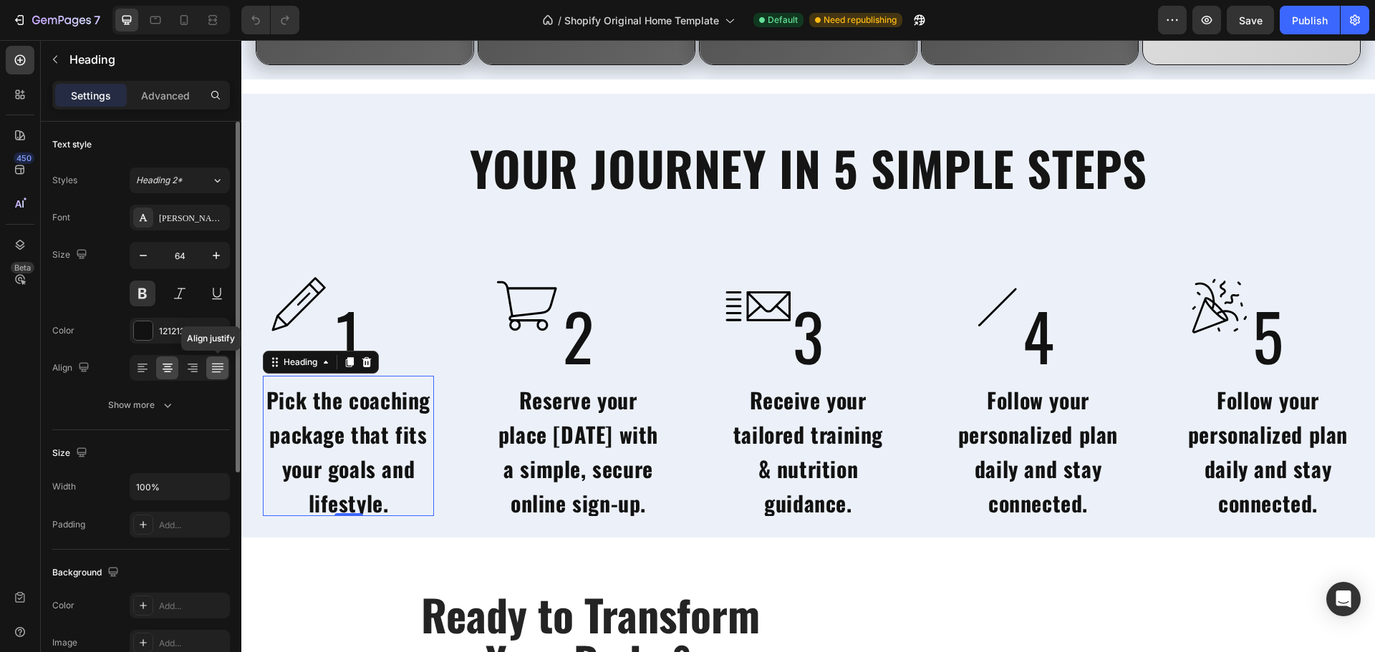
click at [216, 368] on icon at bounding box center [217, 368] width 14 height 14
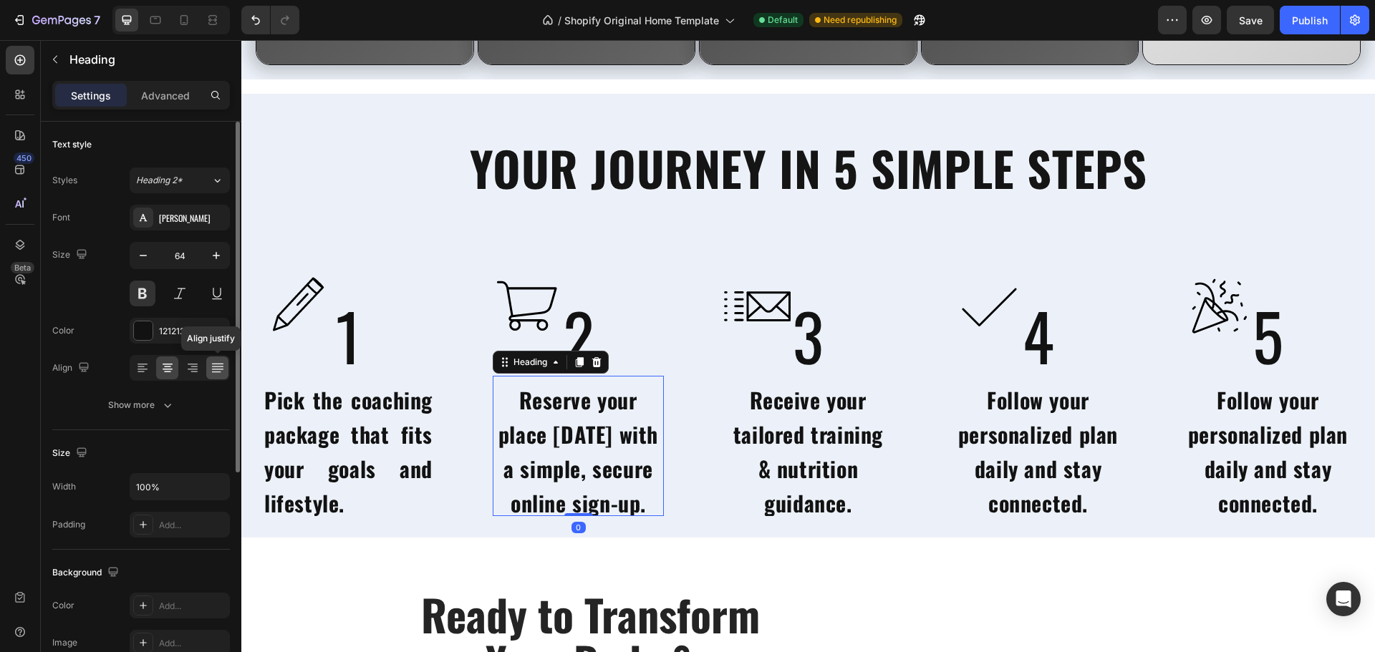
click at [224, 374] on icon at bounding box center [217, 368] width 14 height 14
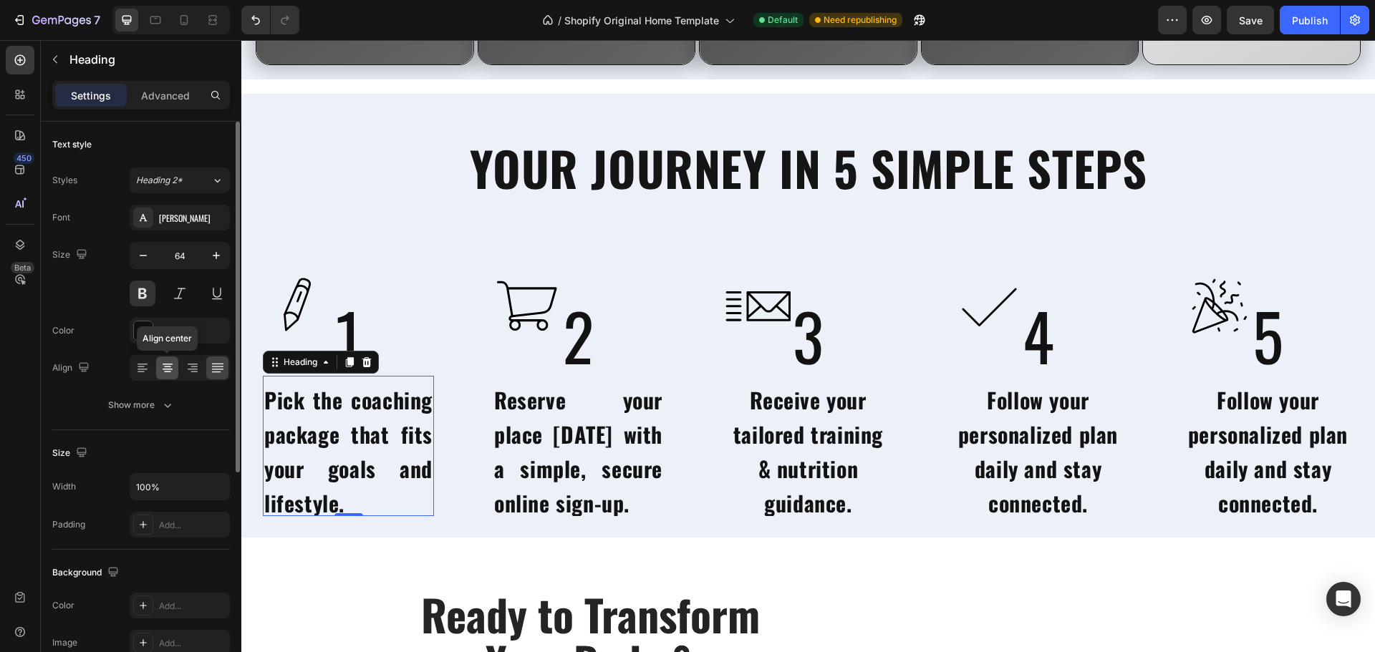
click at [169, 374] on icon at bounding box center [167, 368] width 14 height 14
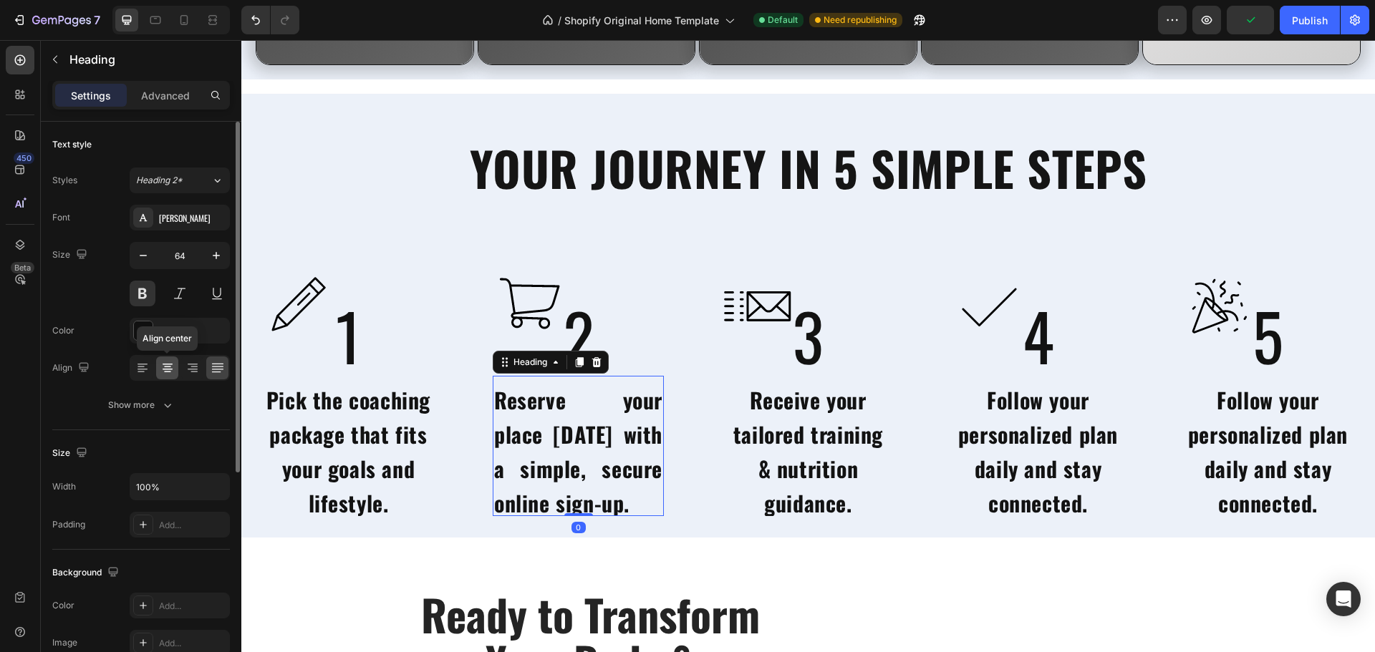
click at [165, 374] on icon at bounding box center [167, 368] width 14 height 14
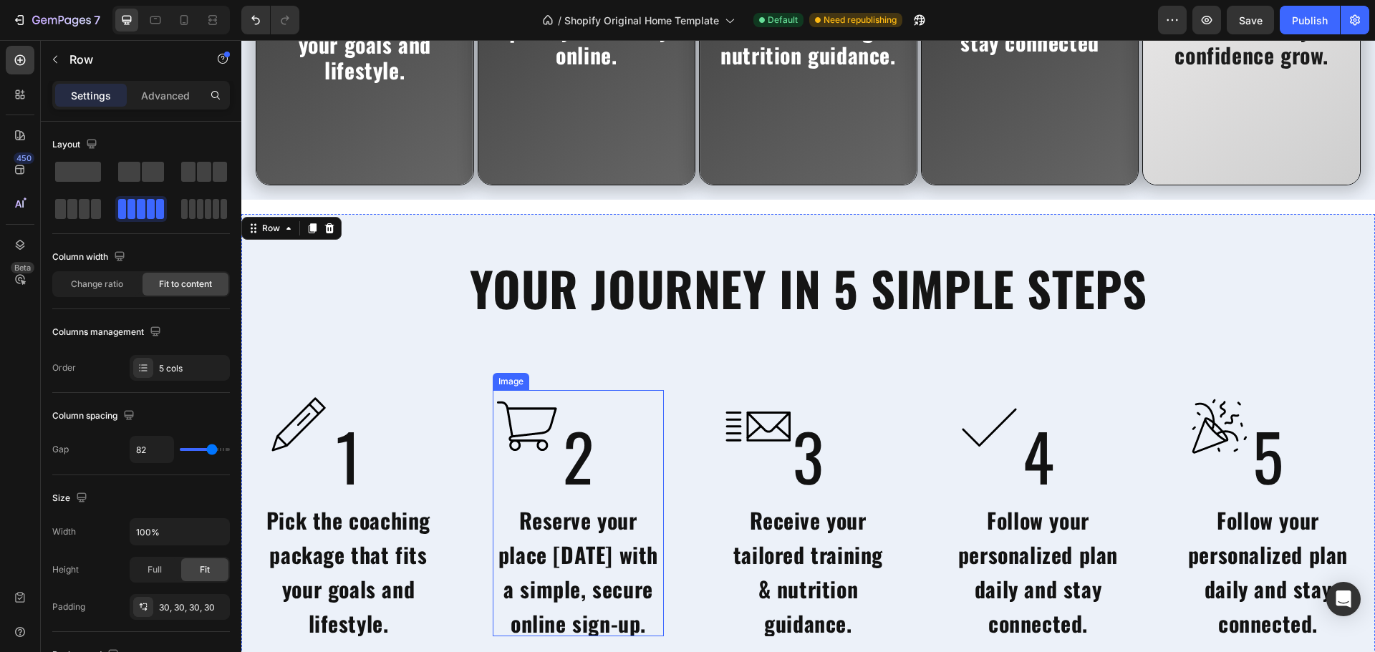
scroll to position [3653, 0]
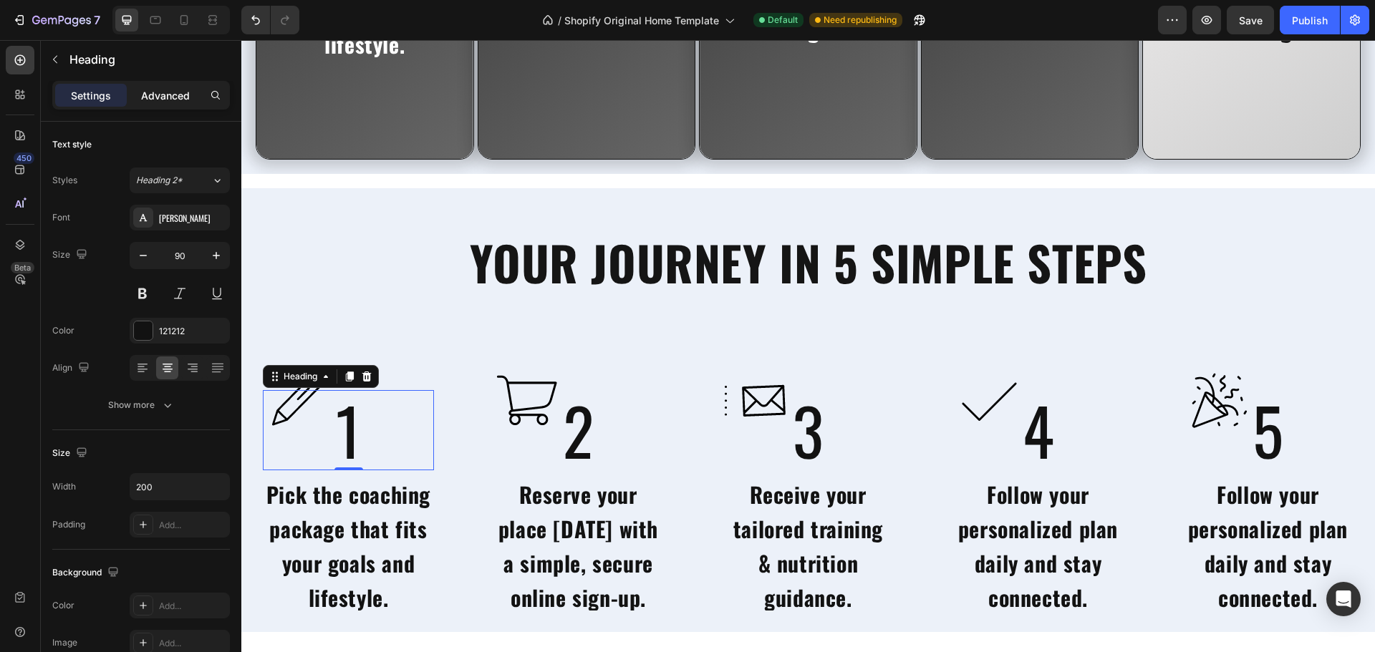
click at [170, 102] on p "Advanced" at bounding box center [165, 95] width 49 height 15
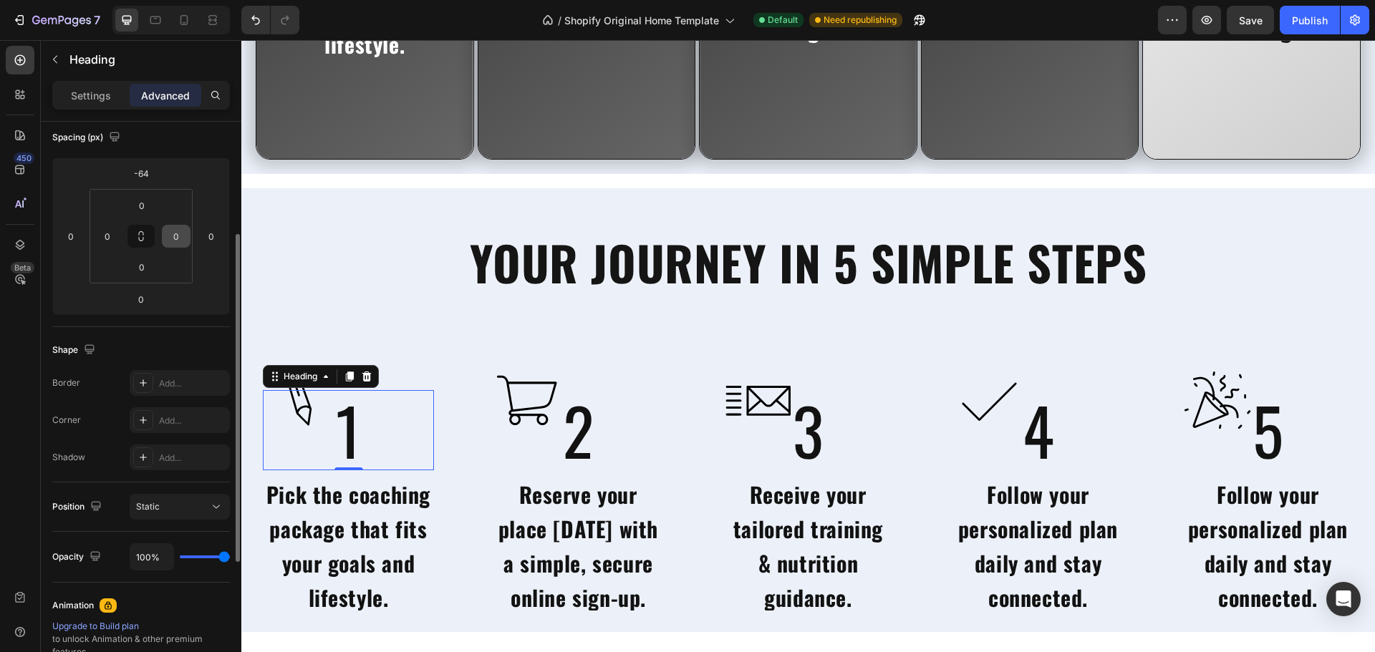
scroll to position [192, 0]
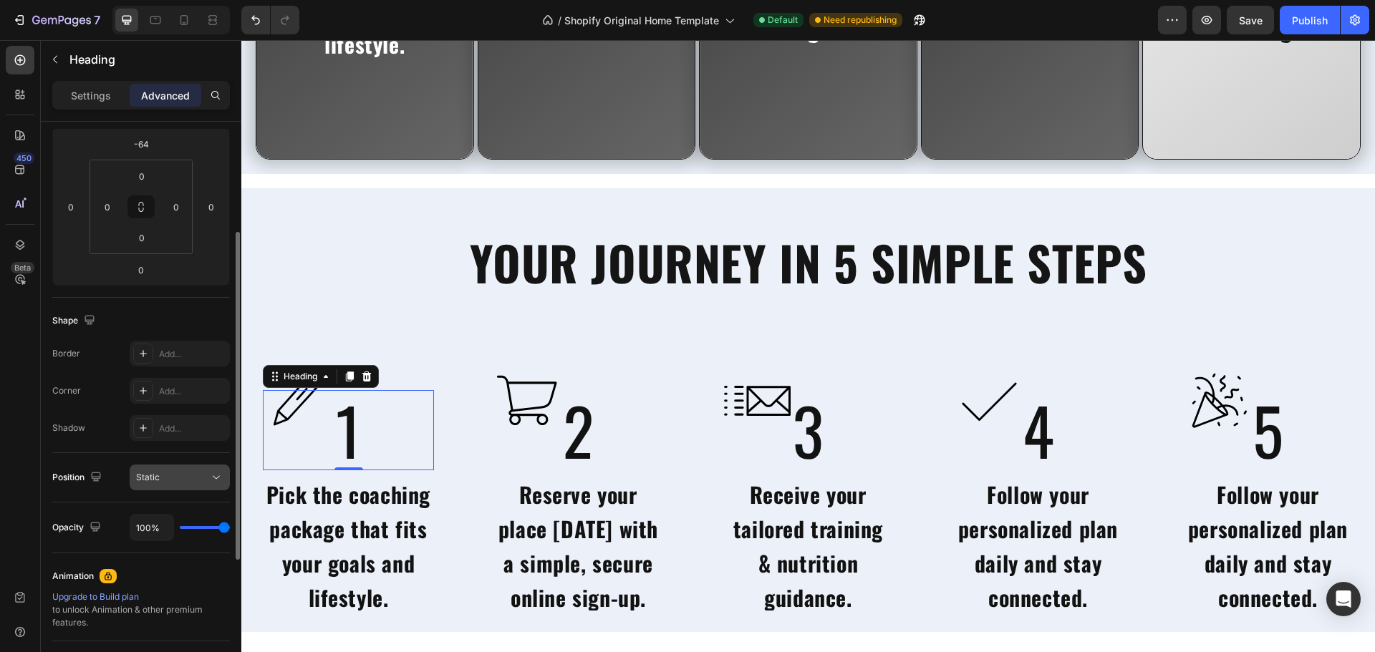
drag, startPoint x: 193, startPoint y: 490, endPoint x: 198, endPoint y: 476, distance: 15.2
click at [198, 476] on div "Position Static" at bounding box center [141, 477] width 178 height 49
click at [198, 476] on div "Static" at bounding box center [172, 477] width 73 height 13
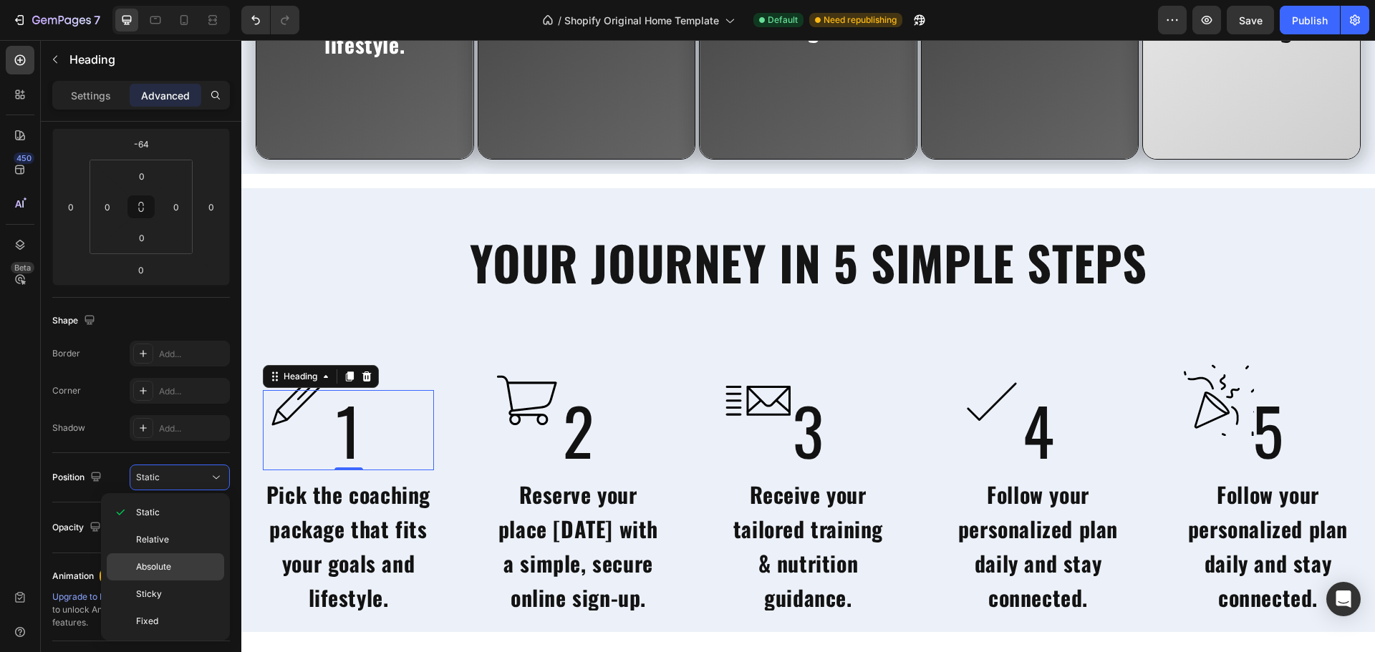
click at [187, 569] on p "Absolute" at bounding box center [177, 567] width 82 height 13
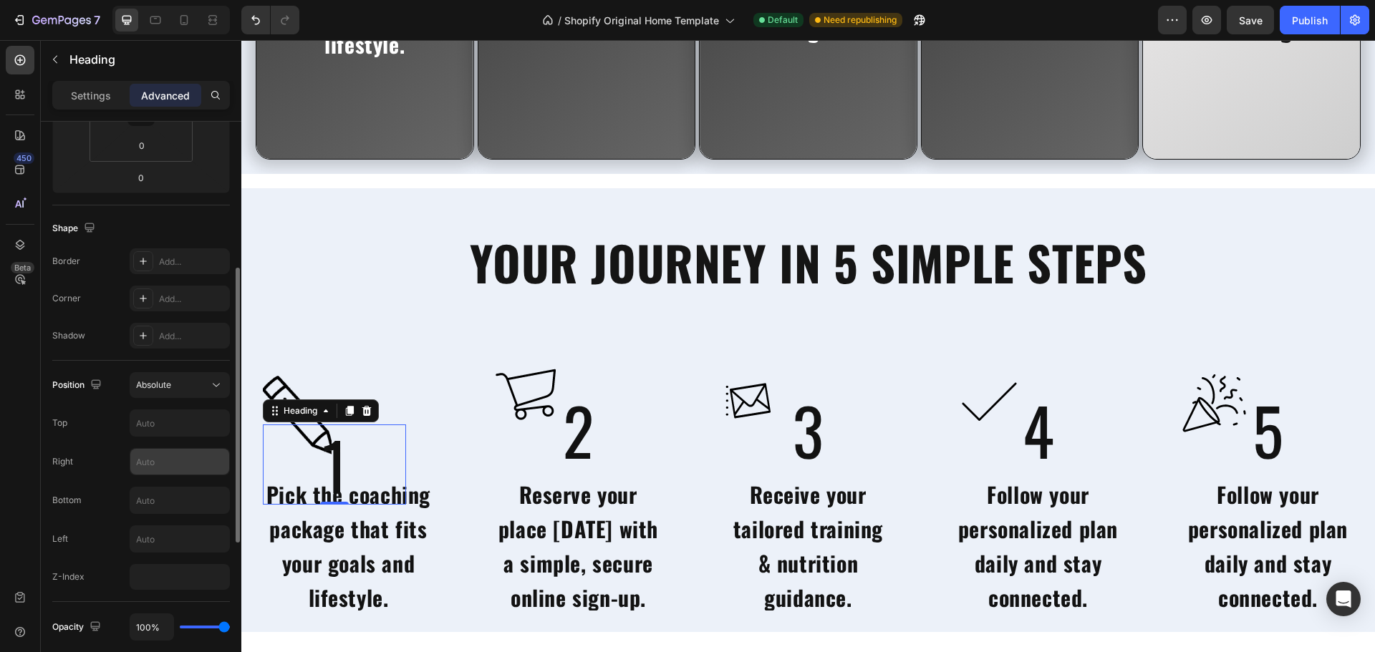
scroll to position [265, 0]
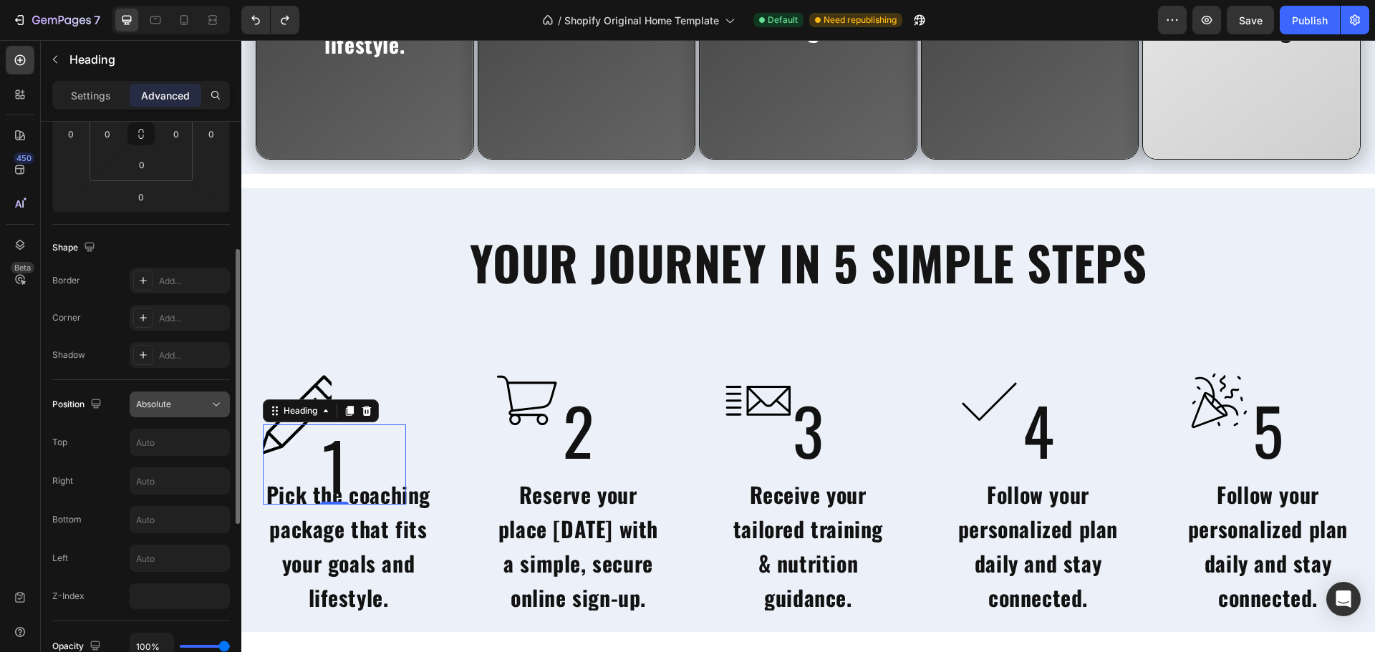
click at [178, 402] on div "Absolute" at bounding box center [172, 404] width 73 height 13
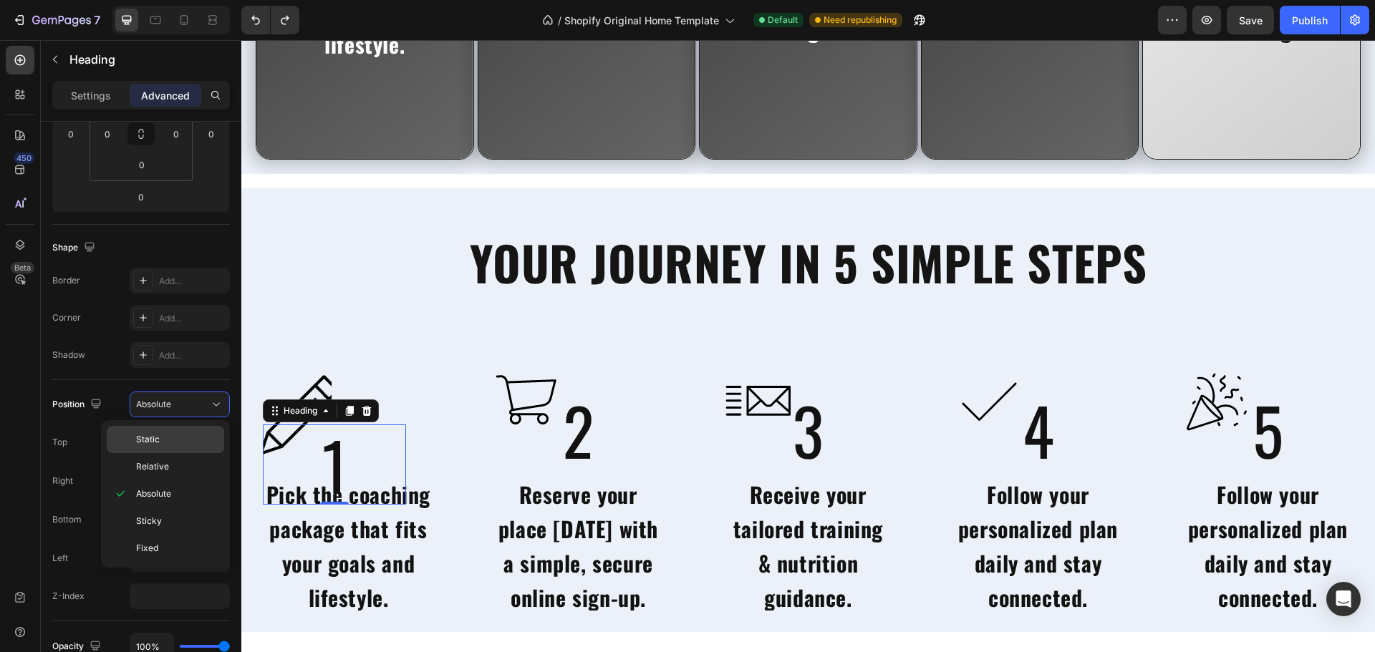
click at [174, 453] on div "Static" at bounding box center [165, 466] width 117 height 27
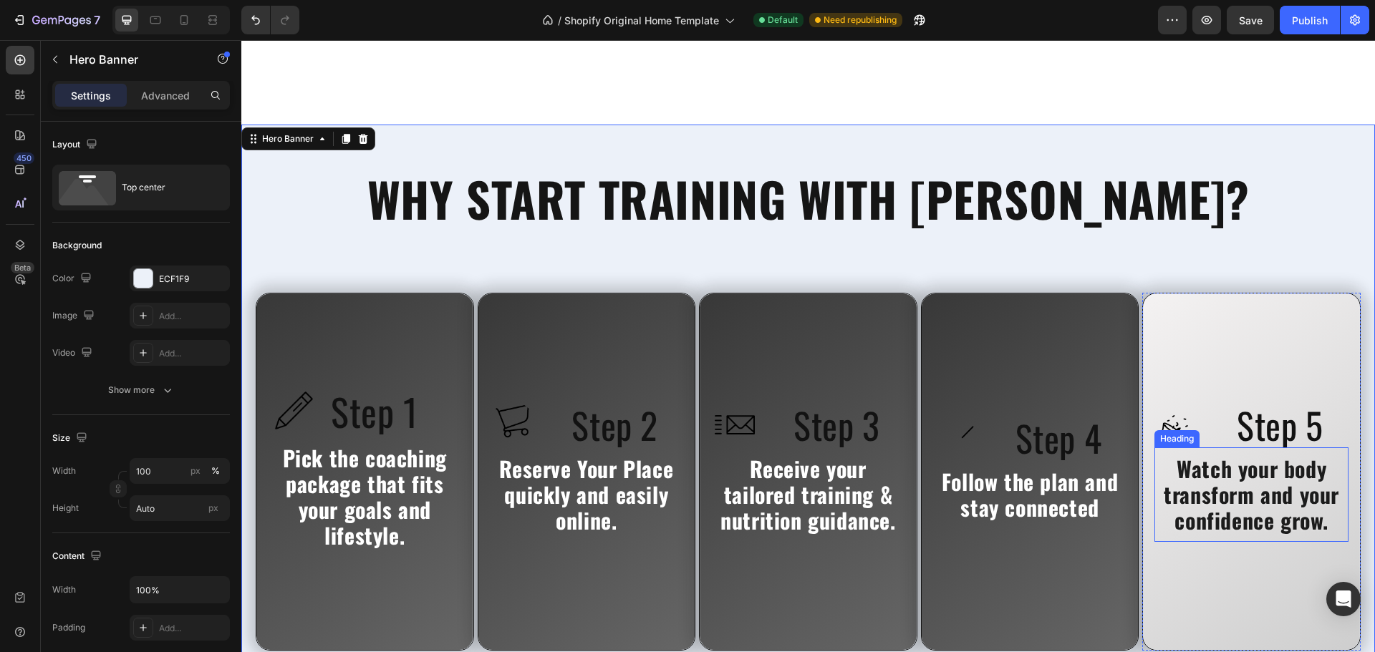
scroll to position [2983, 0]
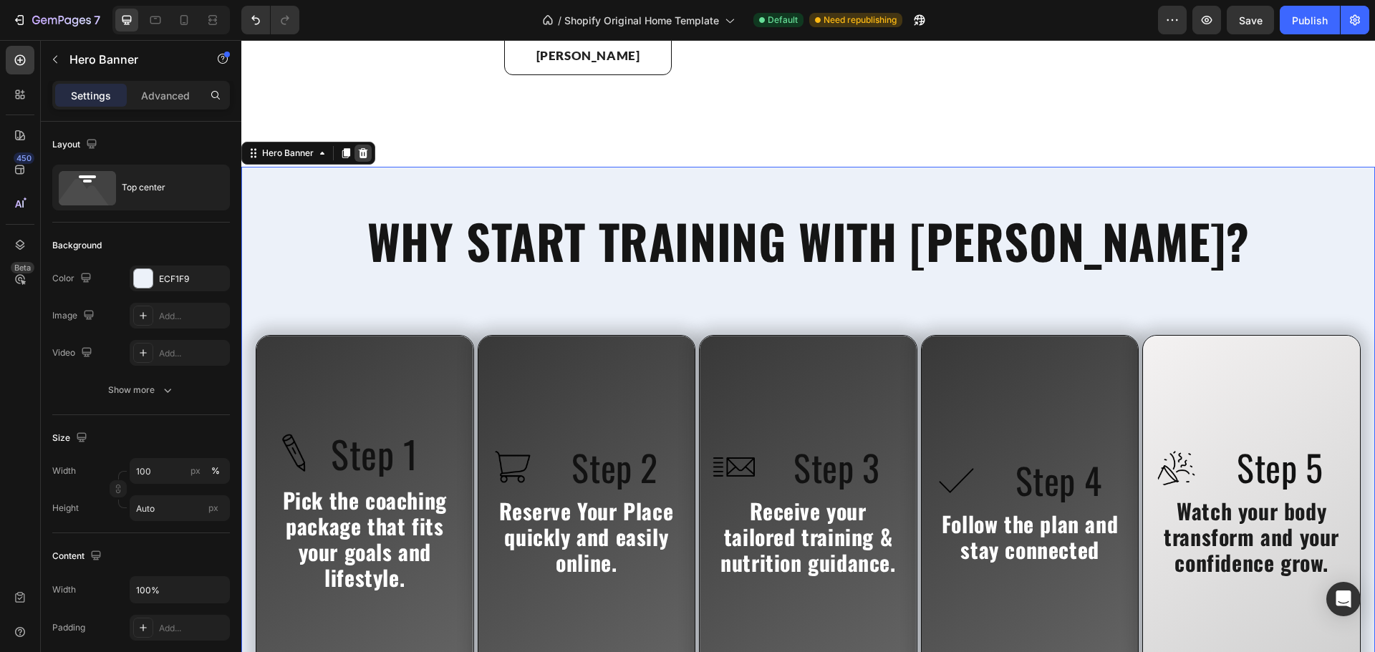
click at [362, 158] on icon at bounding box center [363, 153] width 9 height 10
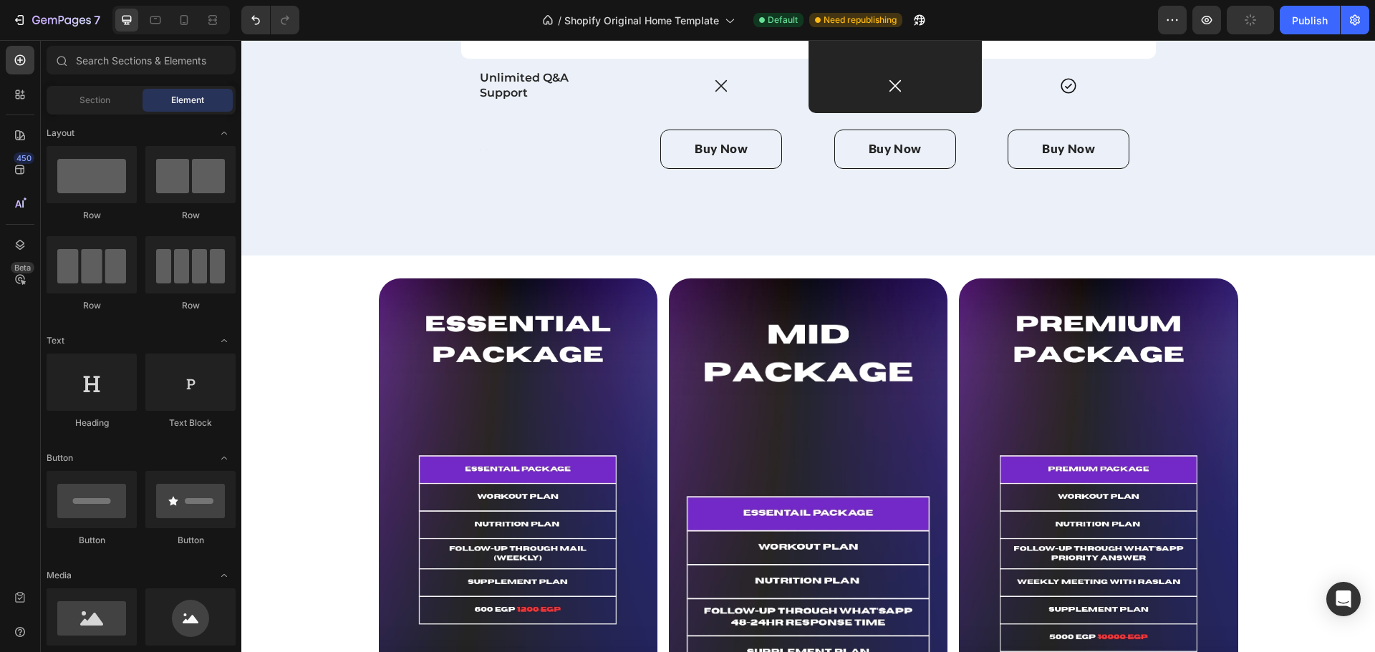
scroll to position [1784, 0]
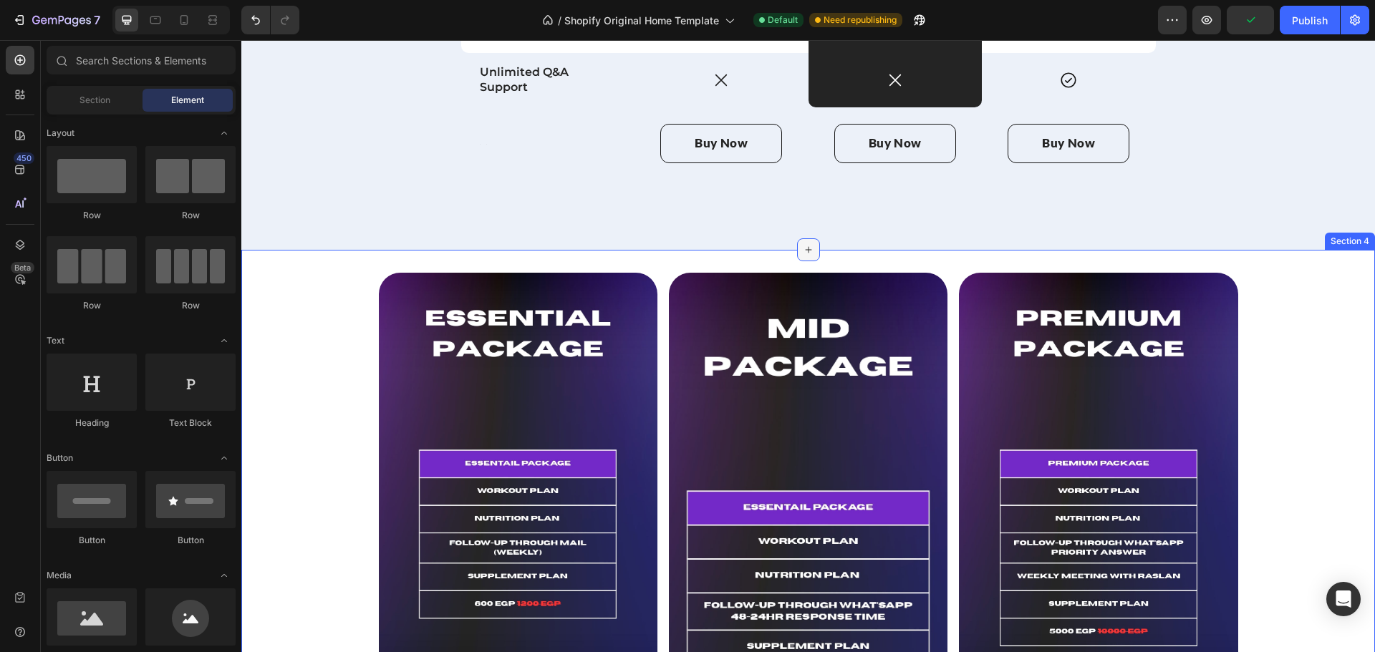
click at [805, 246] on icon at bounding box center [808, 249] width 6 height 6
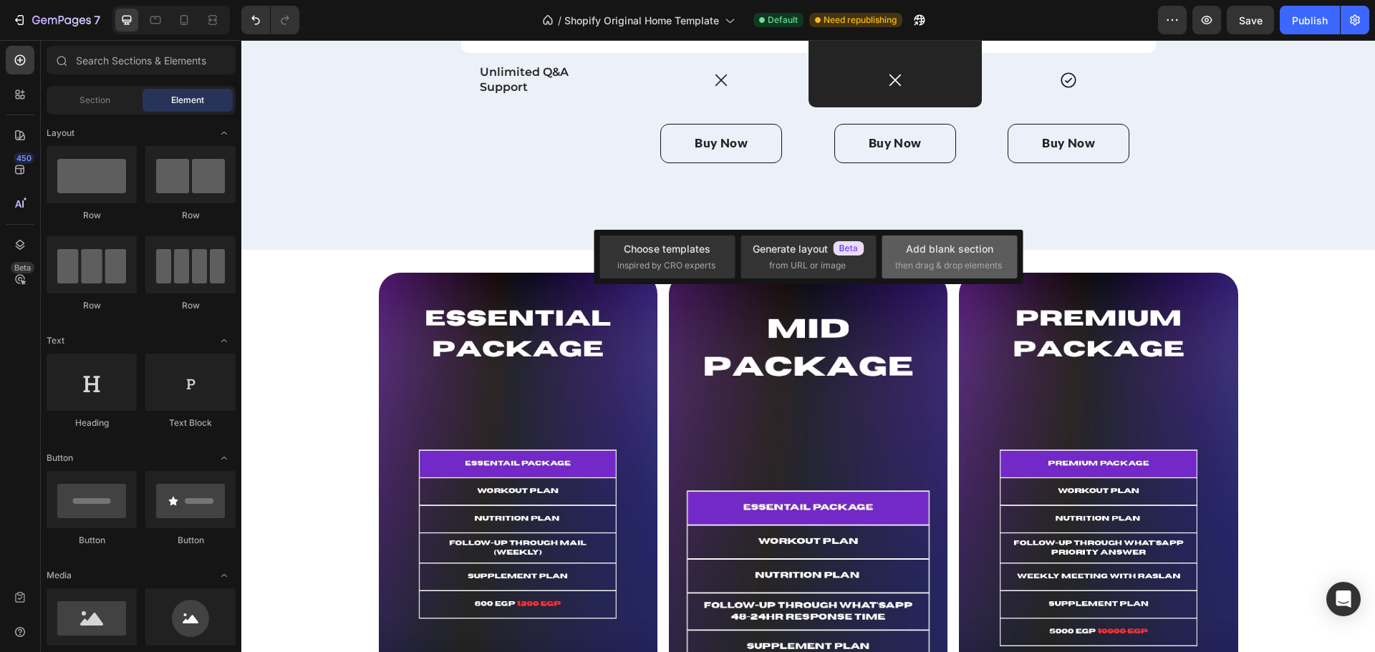
click at [931, 238] on div "Add blank section then drag & drop elements" at bounding box center [948, 257] width 135 height 43
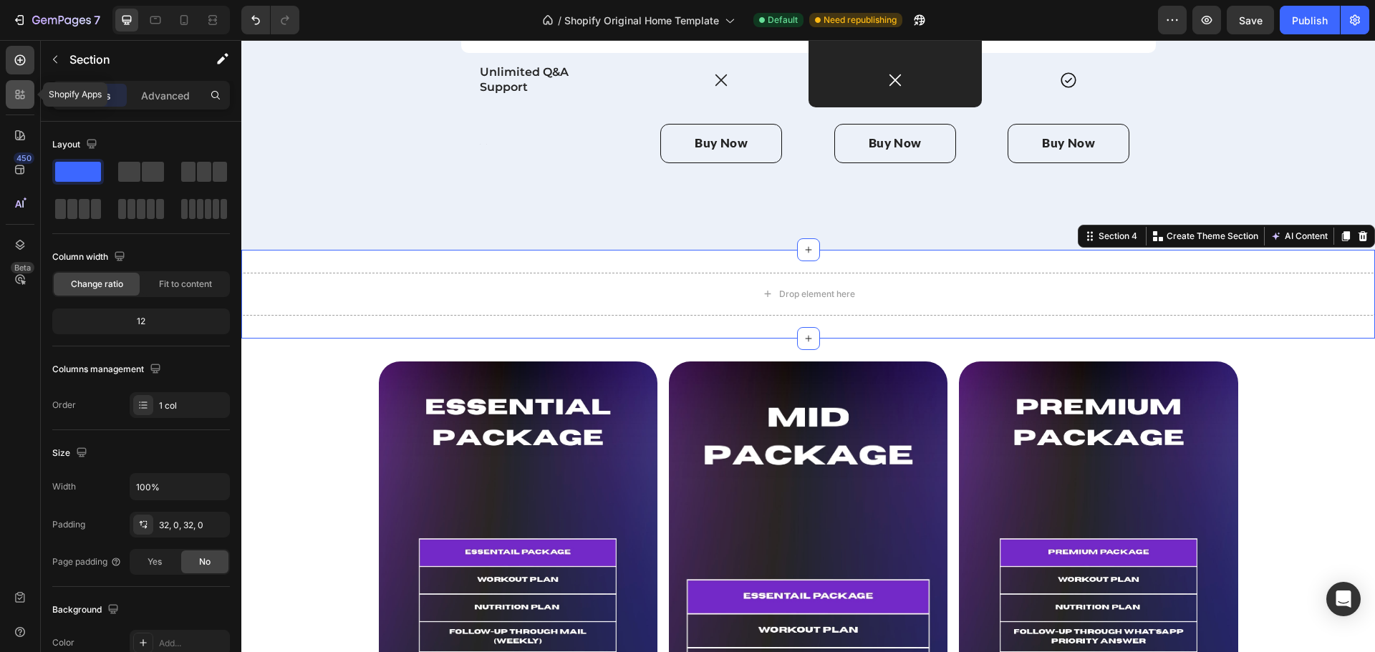
click at [23, 100] on icon at bounding box center [20, 94] width 14 height 14
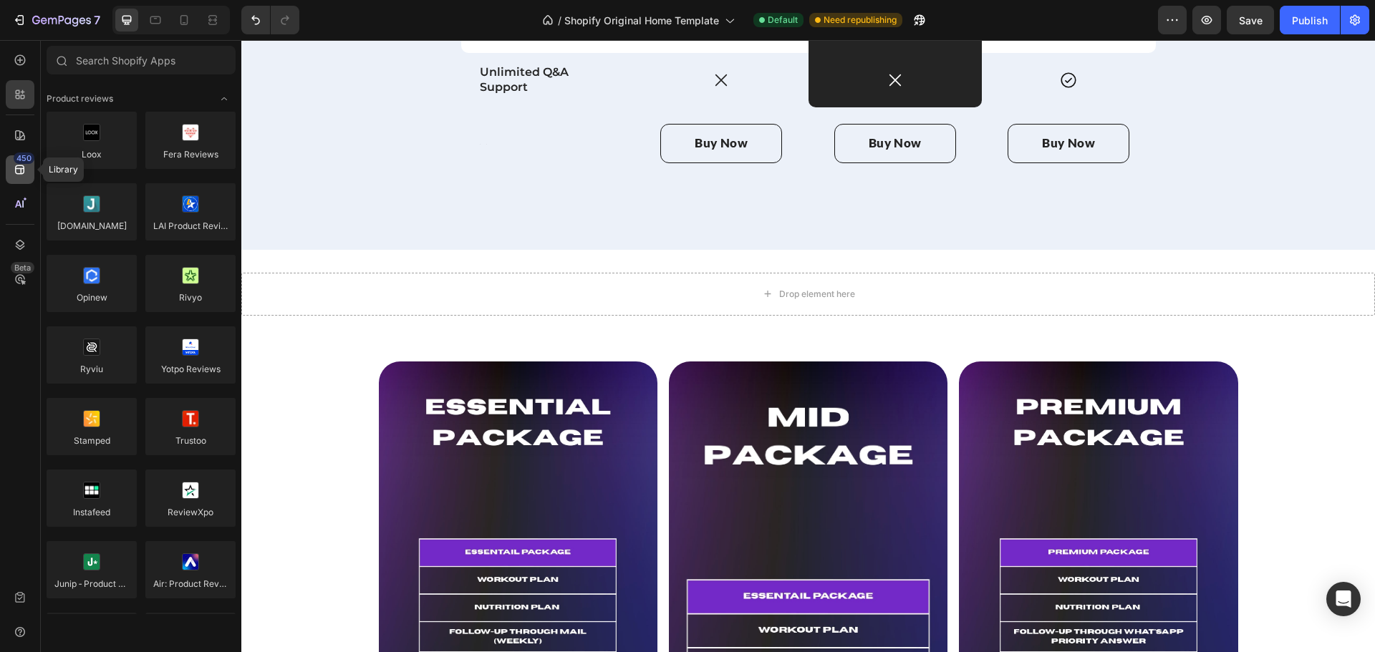
click at [27, 164] on div "450" at bounding box center [20, 169] width 29 height 29
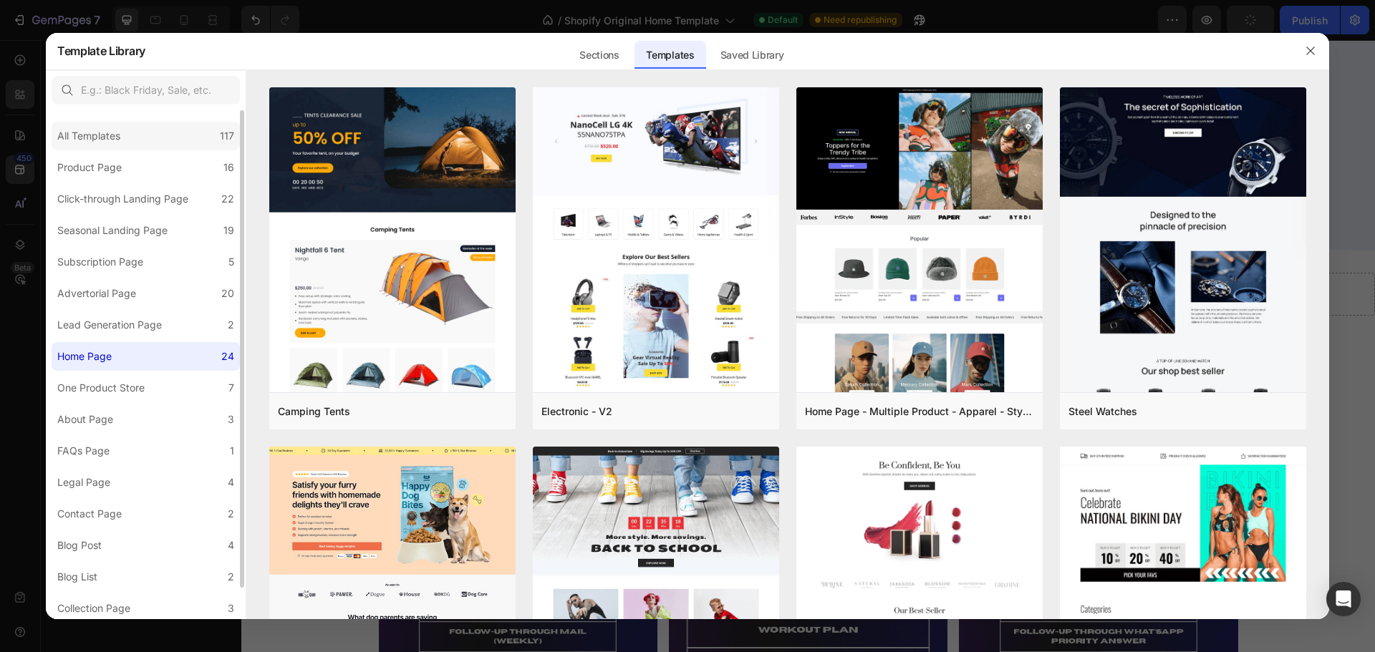
click at [140, 130] on div "All Templates 117" at bounding box center [146, 136] width 188 height 29
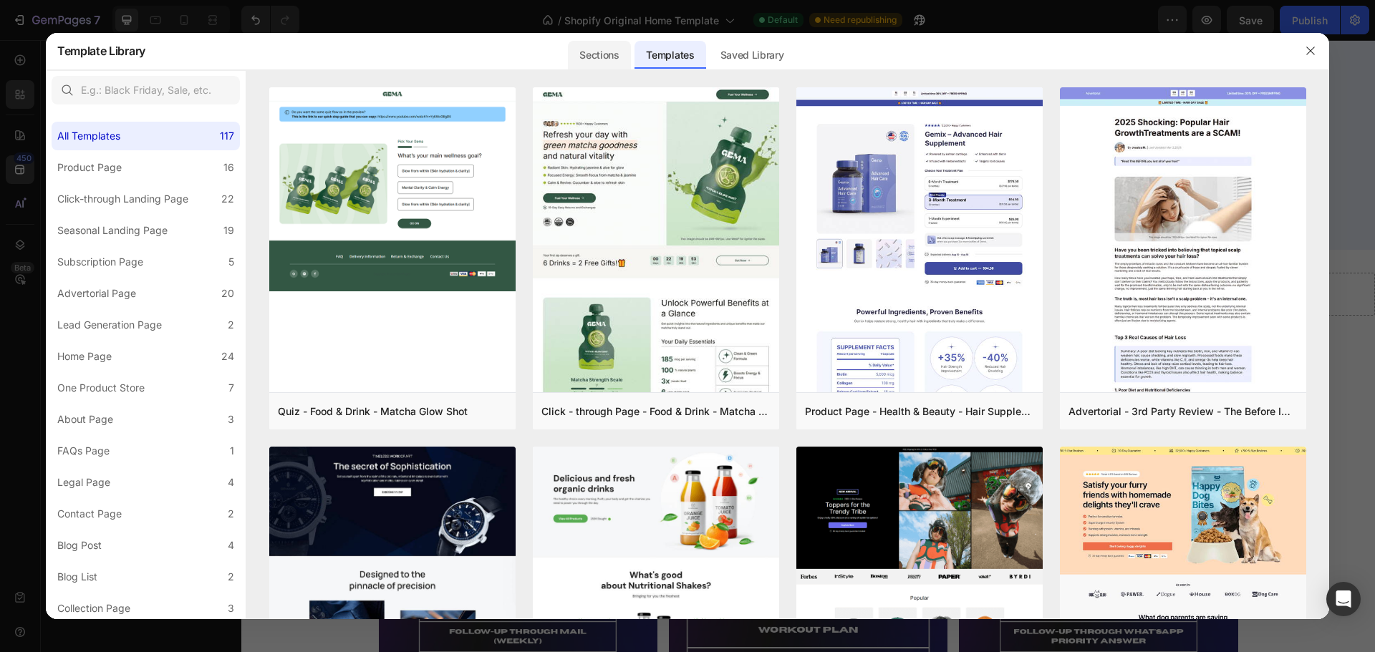
click at [575, 58] on div "Sections" at bounding box center [599, 55] width 62 height 29
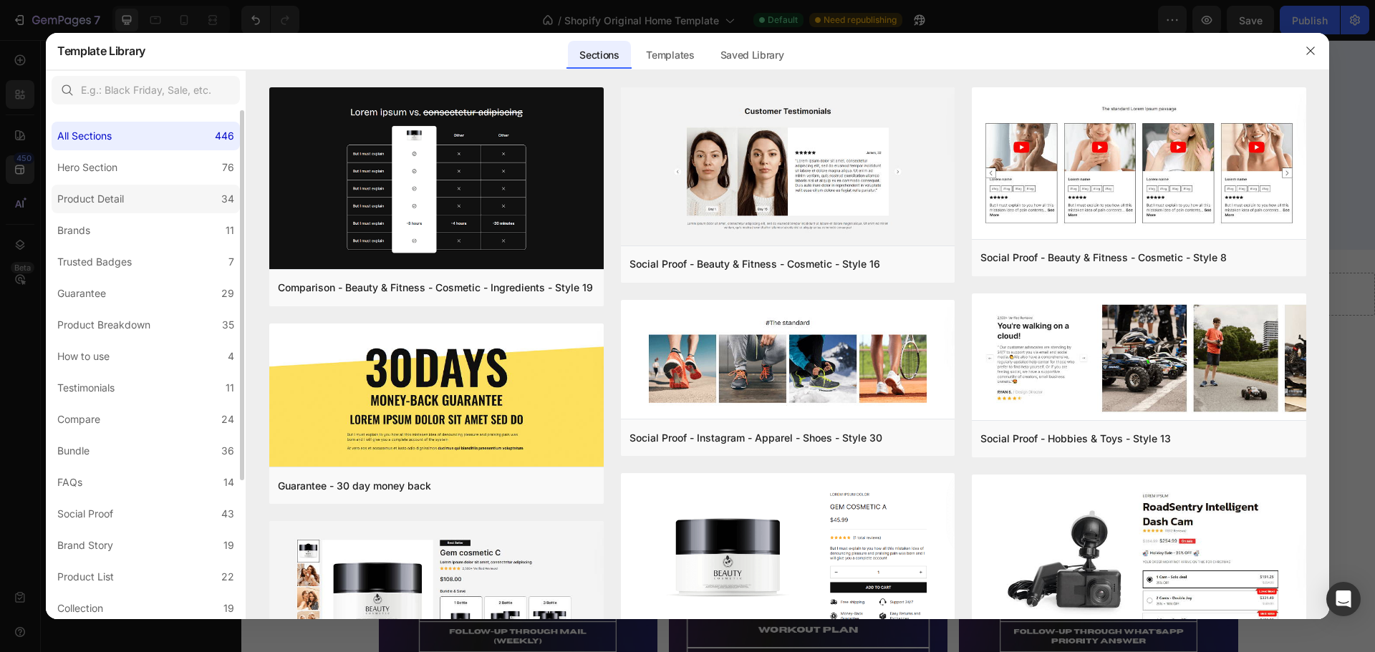
click at [199, 186] on label "Product Detail 34" at bounding box center [146, 199] width 188 height 29
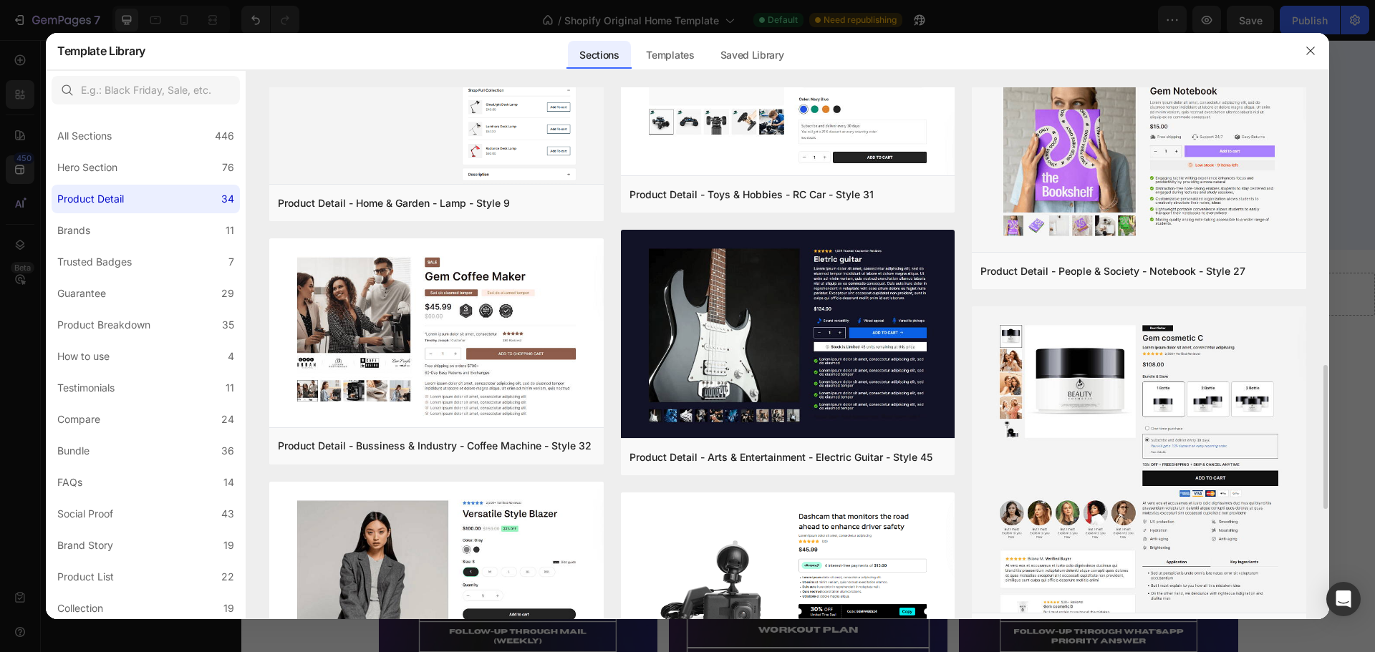
scroll to position [1027, 0]
click at [589, 254] on img at bounding box center [436, 334] width 334 height 192
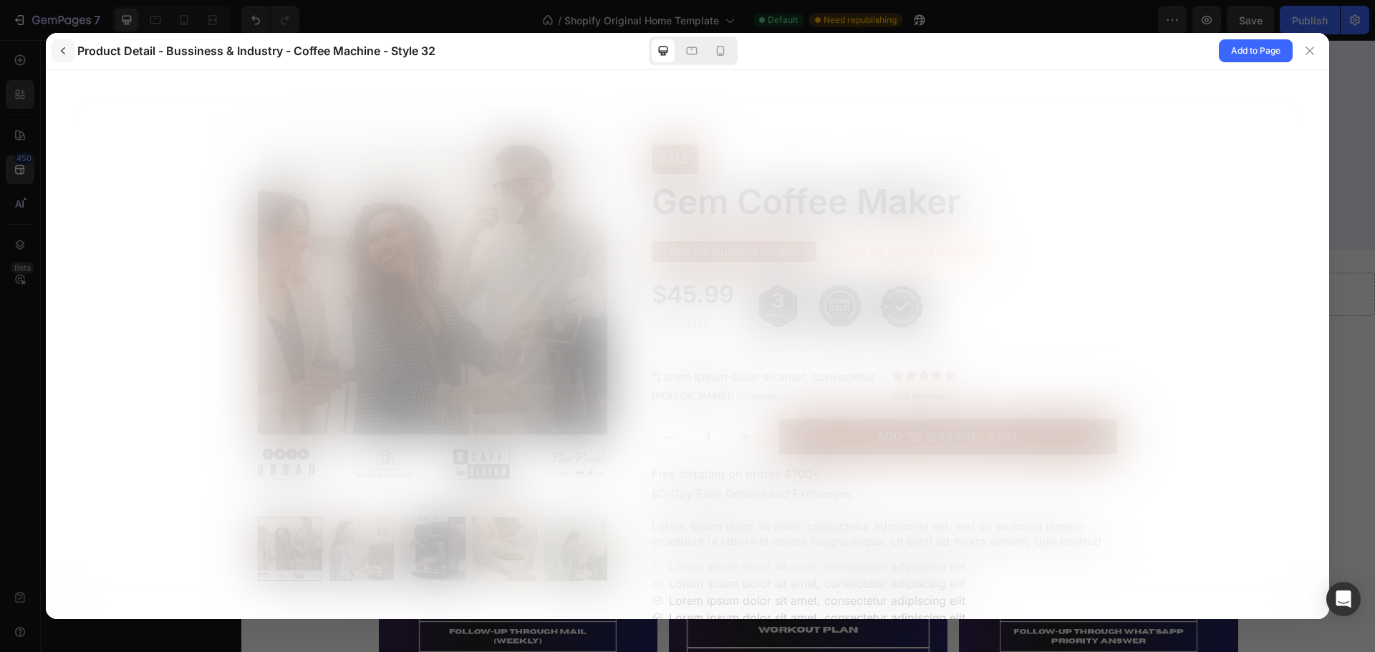
scroll to position [0, 0]
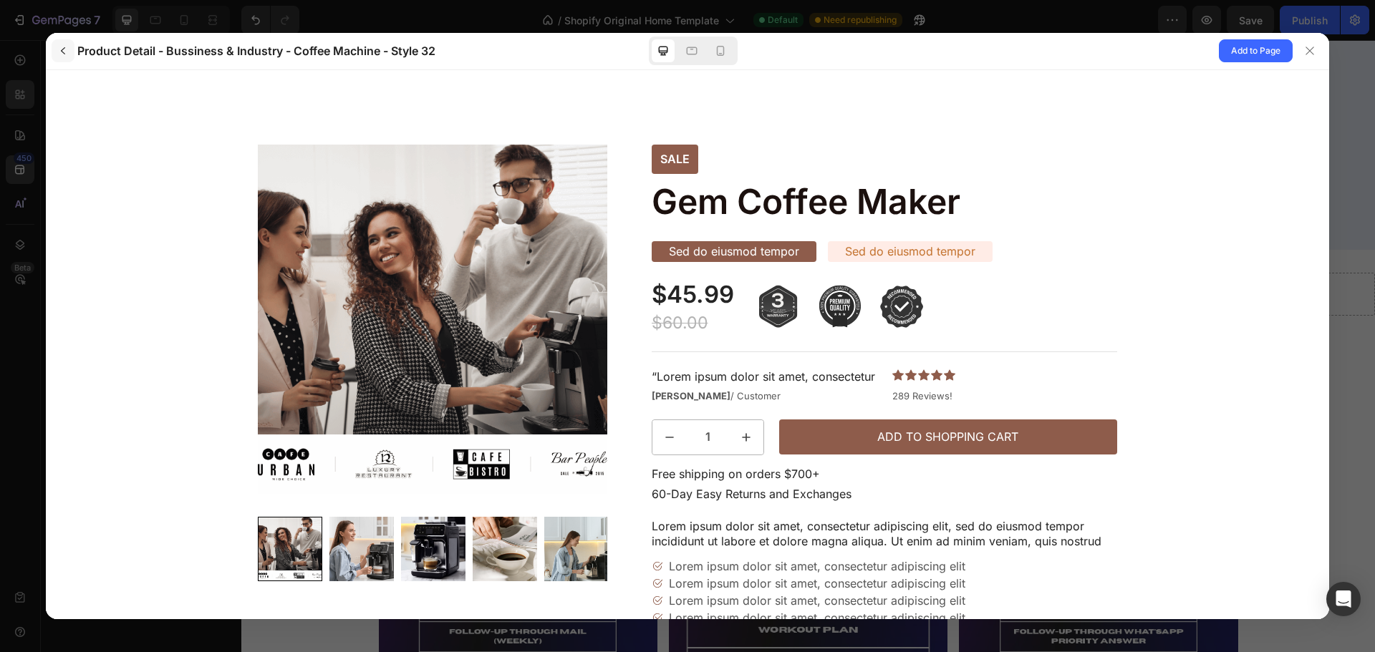
click at [69, 55] on button "button" at bounding box center [63, 50] width 23 height 23
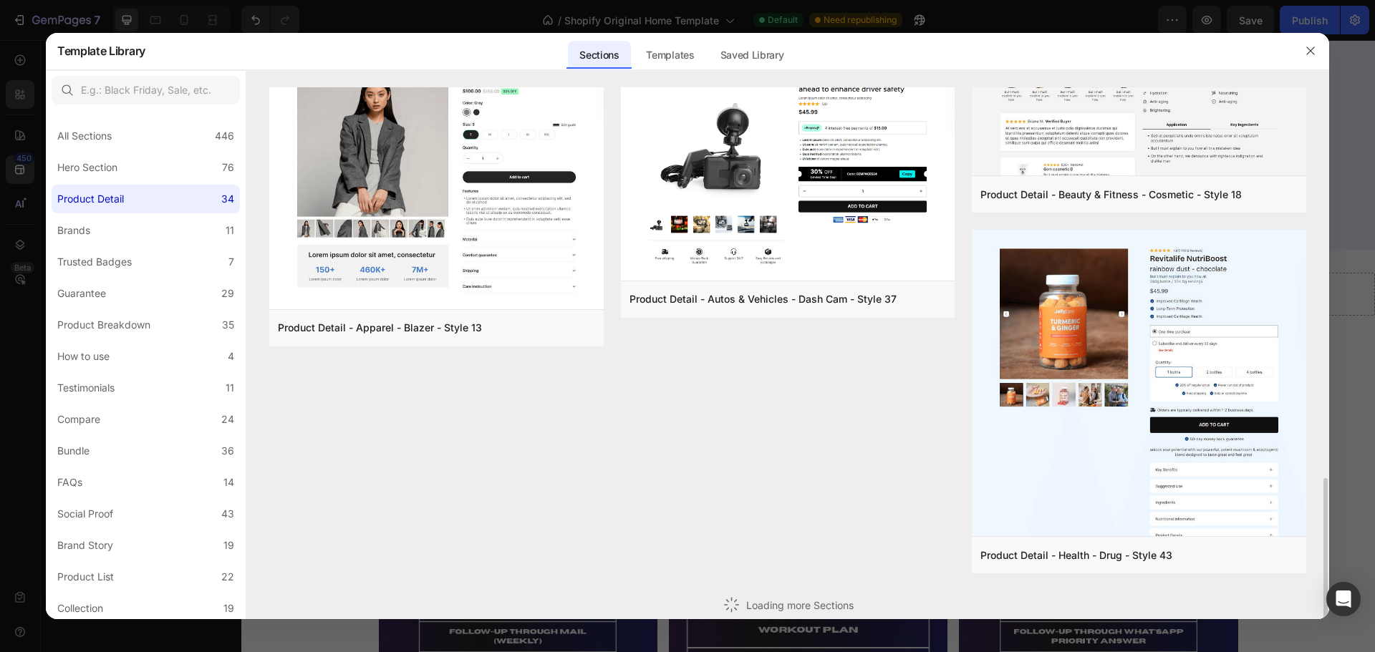
scroll to position [1177, 0]
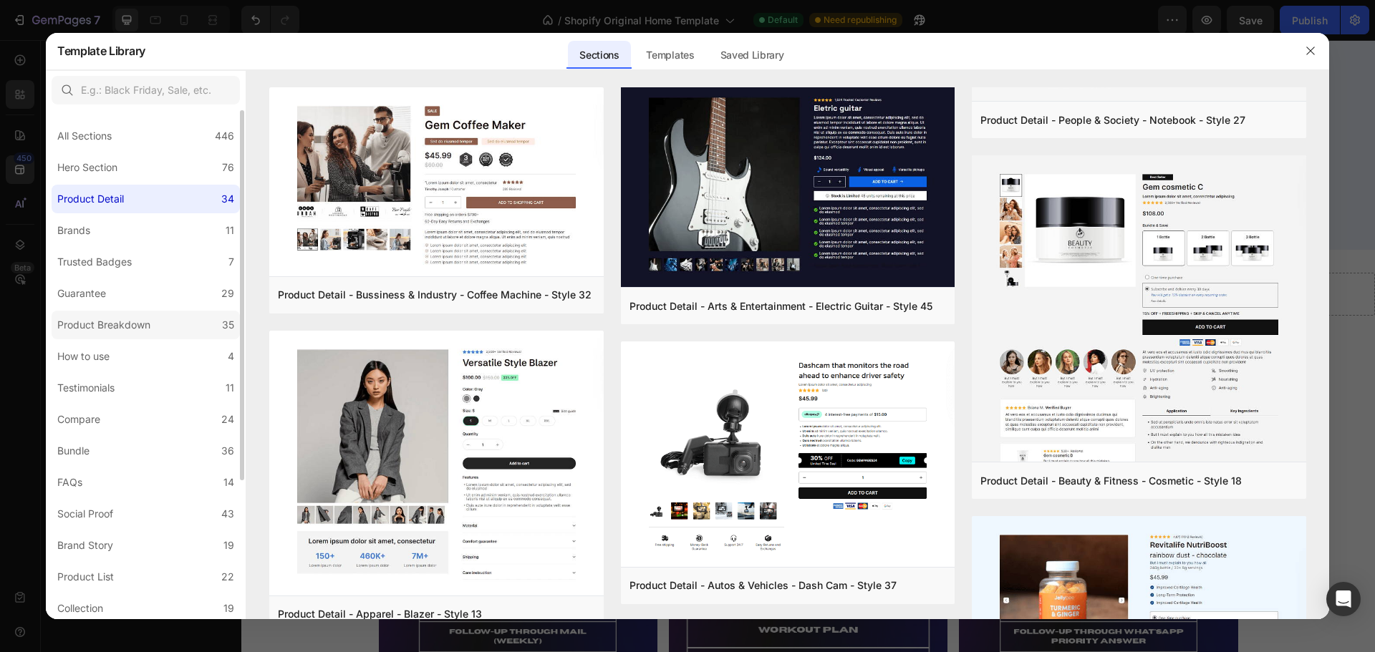
click at [182, 323] on label "Product Breakdown 35" at bounding box center [146, 325] width 188 height 29
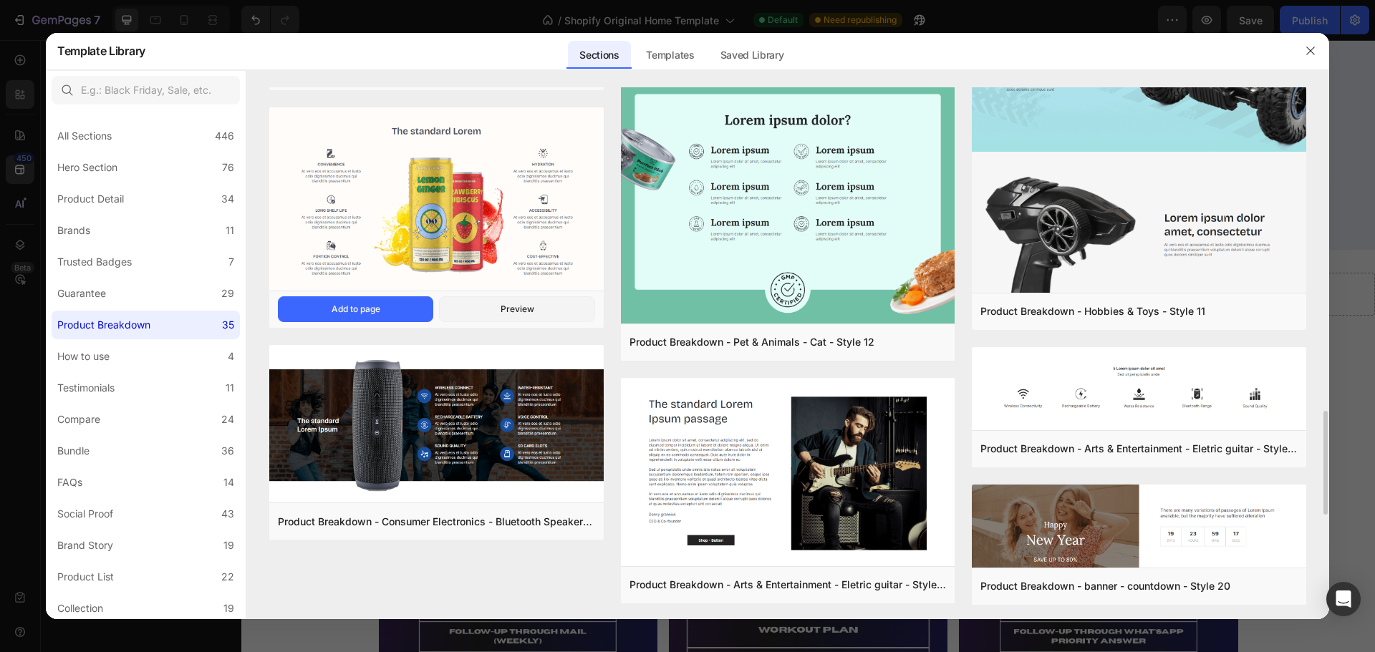
scroll to position [2196, 0]
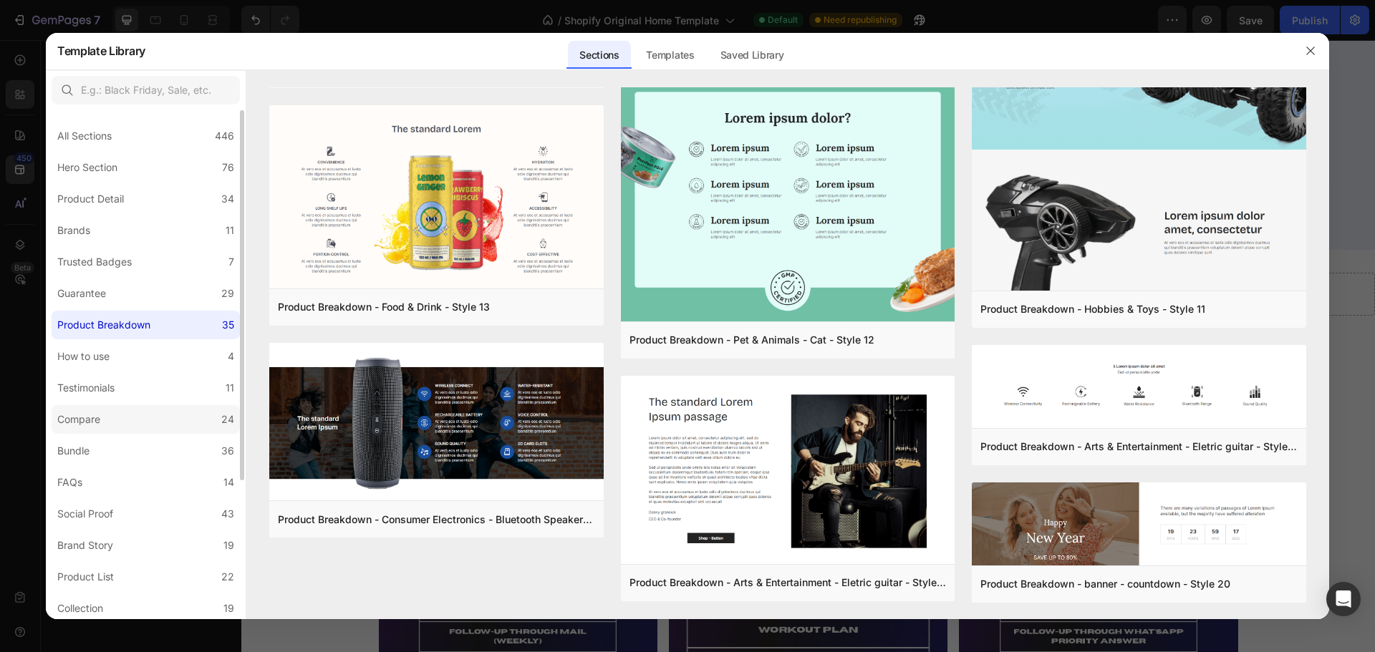
click at [181, 407] on label "Compare 24" at bounding box center [146, 419] width 188 height 29
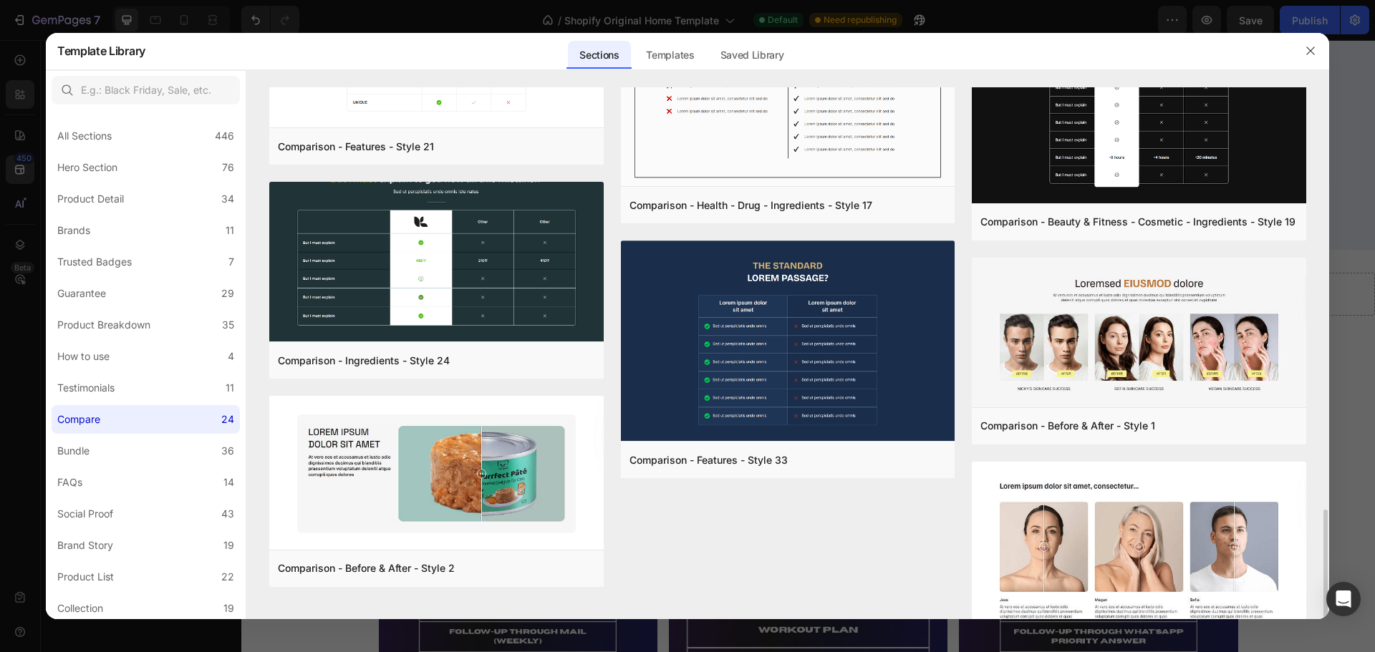
scroll to position [1607, 0]
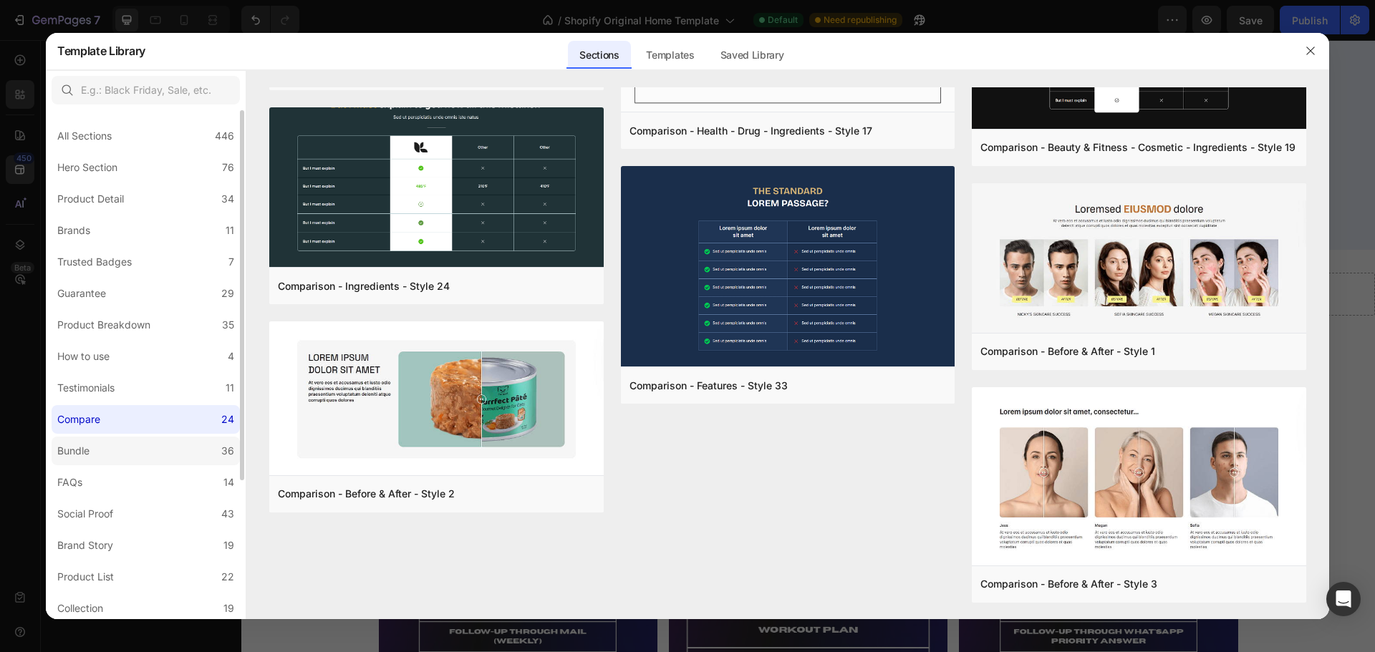
click at [210, 447] on label "Bundle 36" at bounding box center [146, 451] width 188 height 29
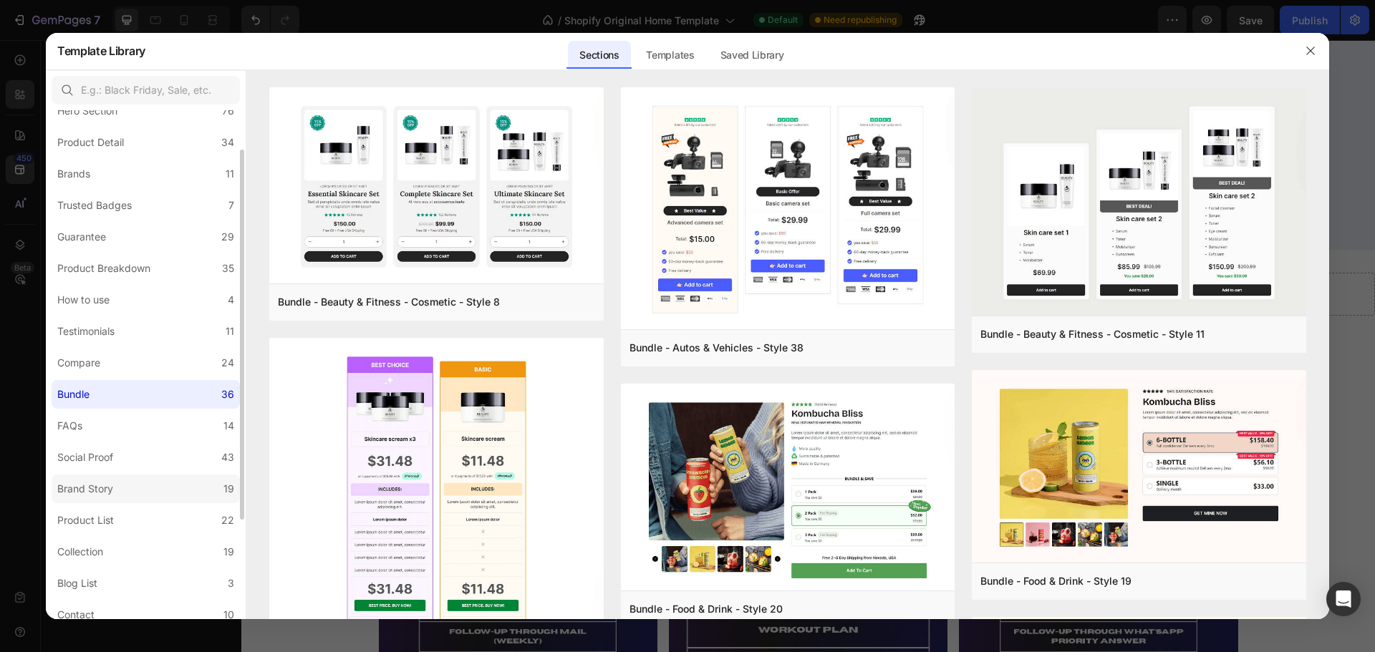
scroll to position [57, 0]
click at [193, 521] on label "Product List 22" at bounding box center [146, 519] width 188 height 29
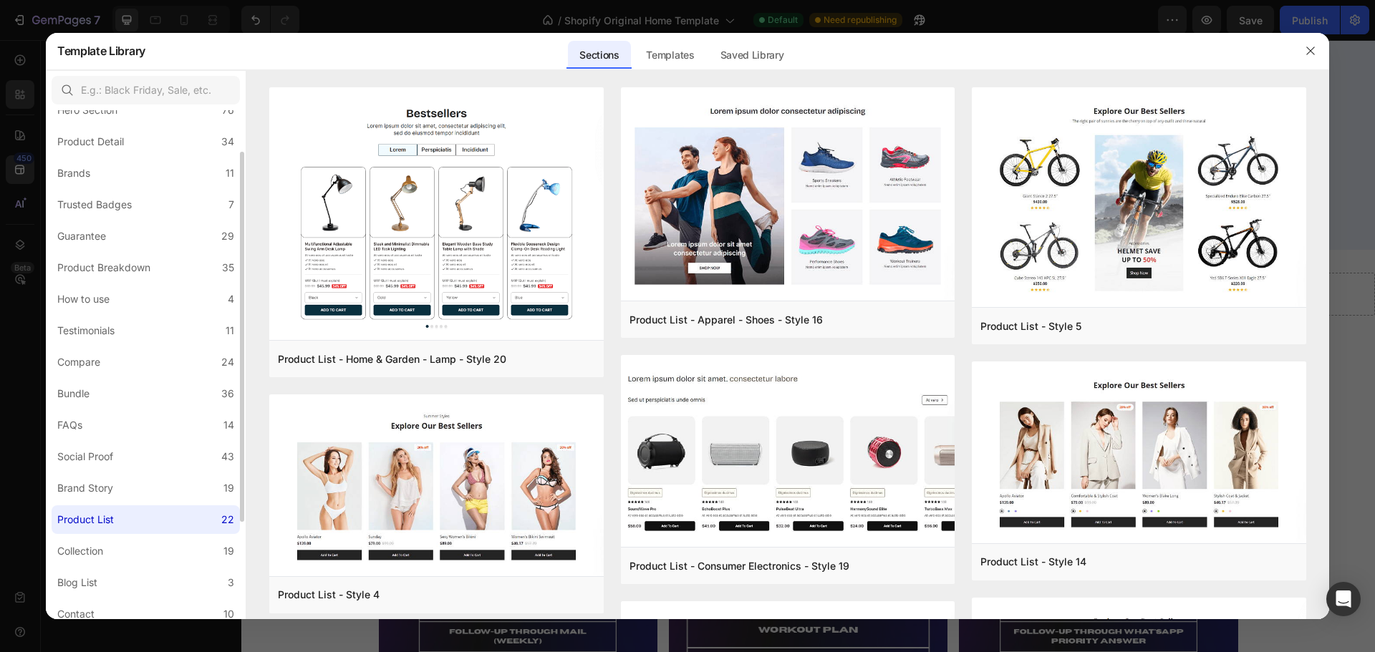
click at [193, 521] on label "Product List 22" at bounding box center [146, 519] width 188 height 29
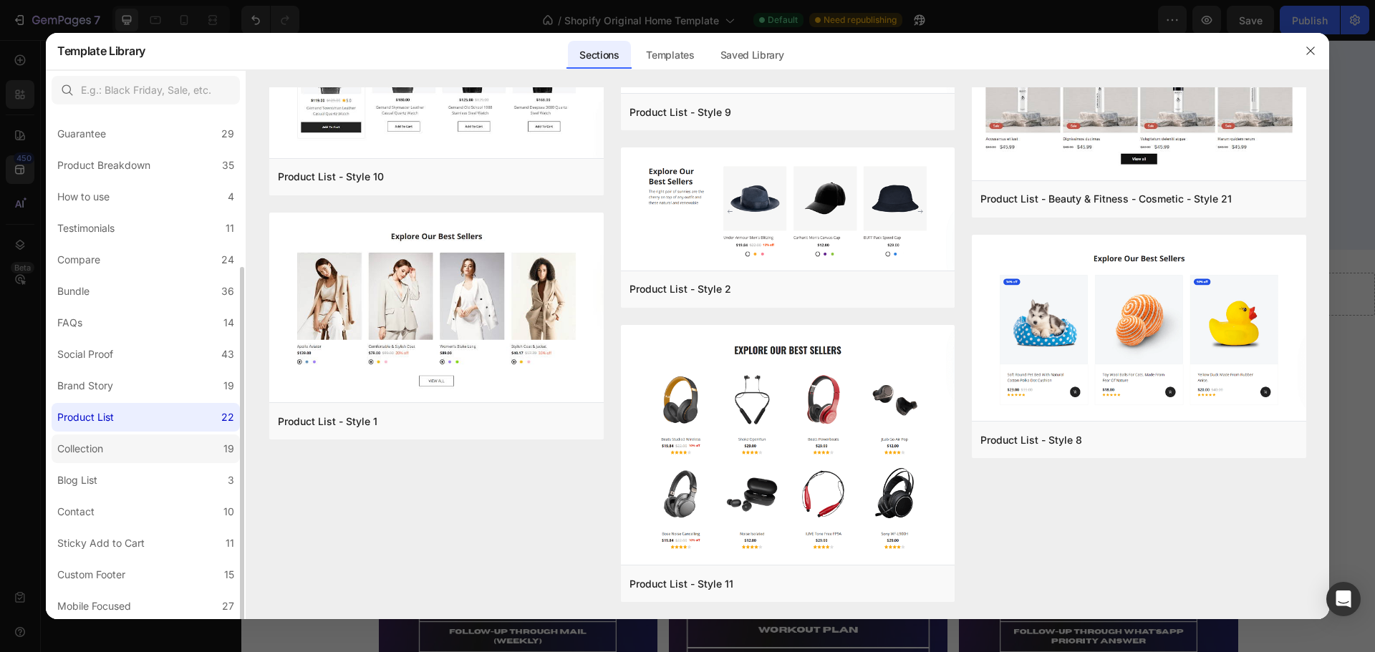
scroll to position [192, 0]
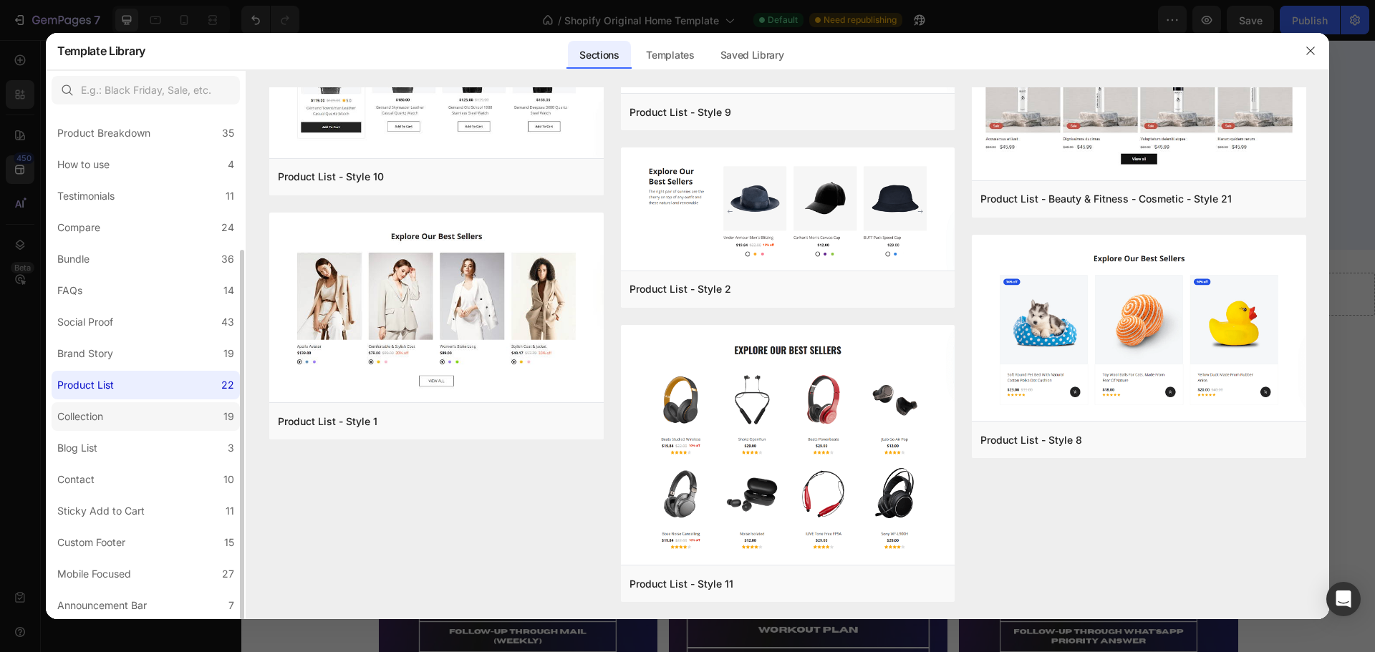
click at [153, 418] on label "Collection 19" at bounding box center [146, 416] width 188 height 29
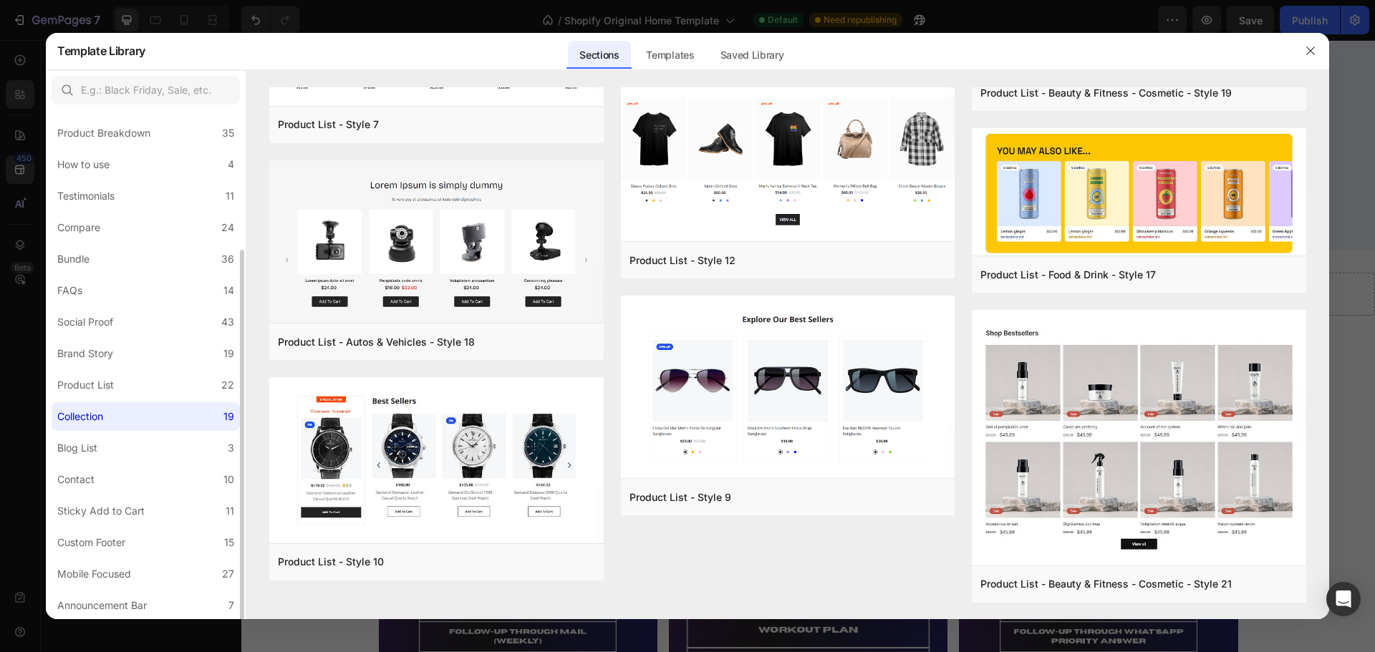
scroll to position [0, 0]
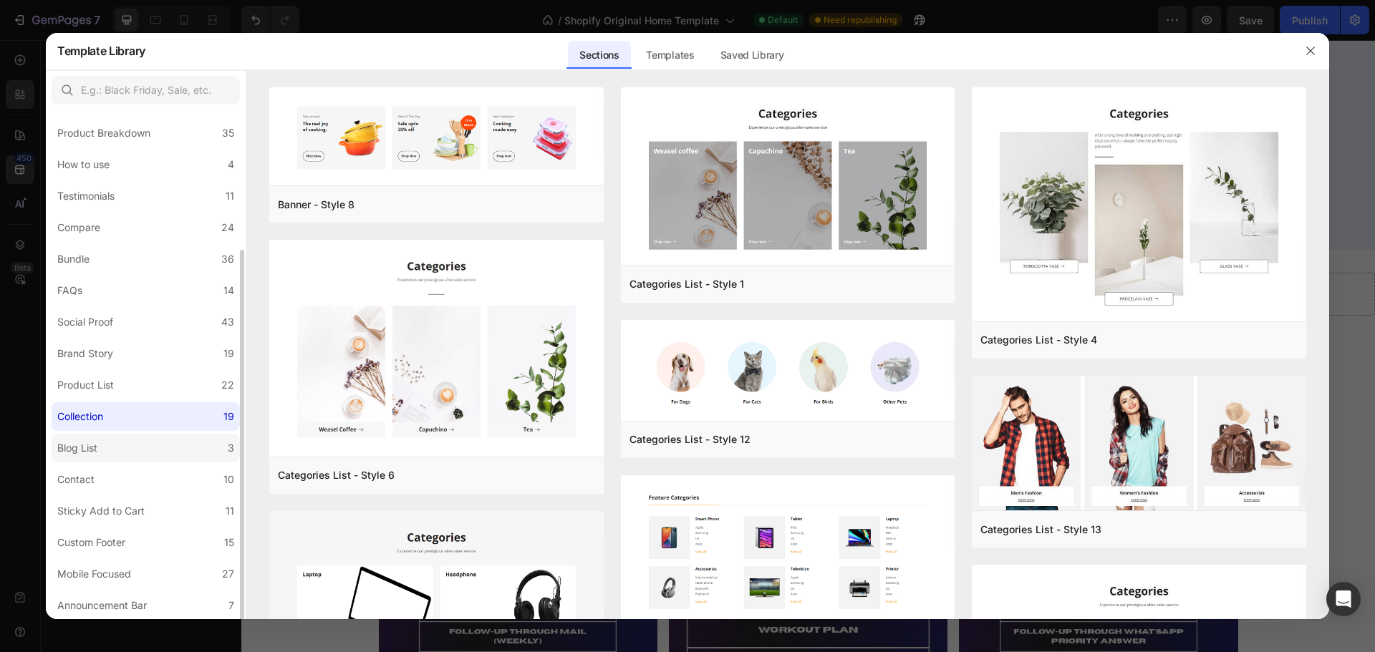
click at [186, 448] on label "Blog List 3" at bounding box center [146, 448] width 188 height 29
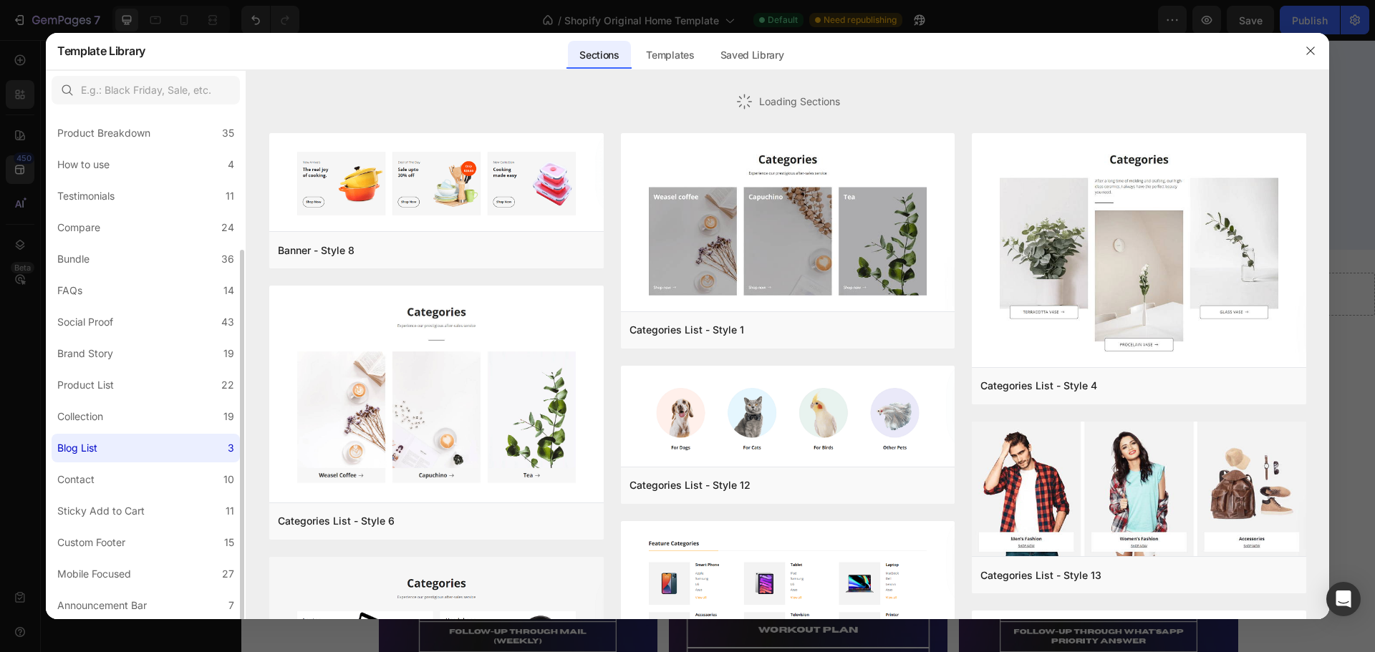
click at [186, 448] on label "Blog List 3" at bounding box center [146, 448] width 188 height 29
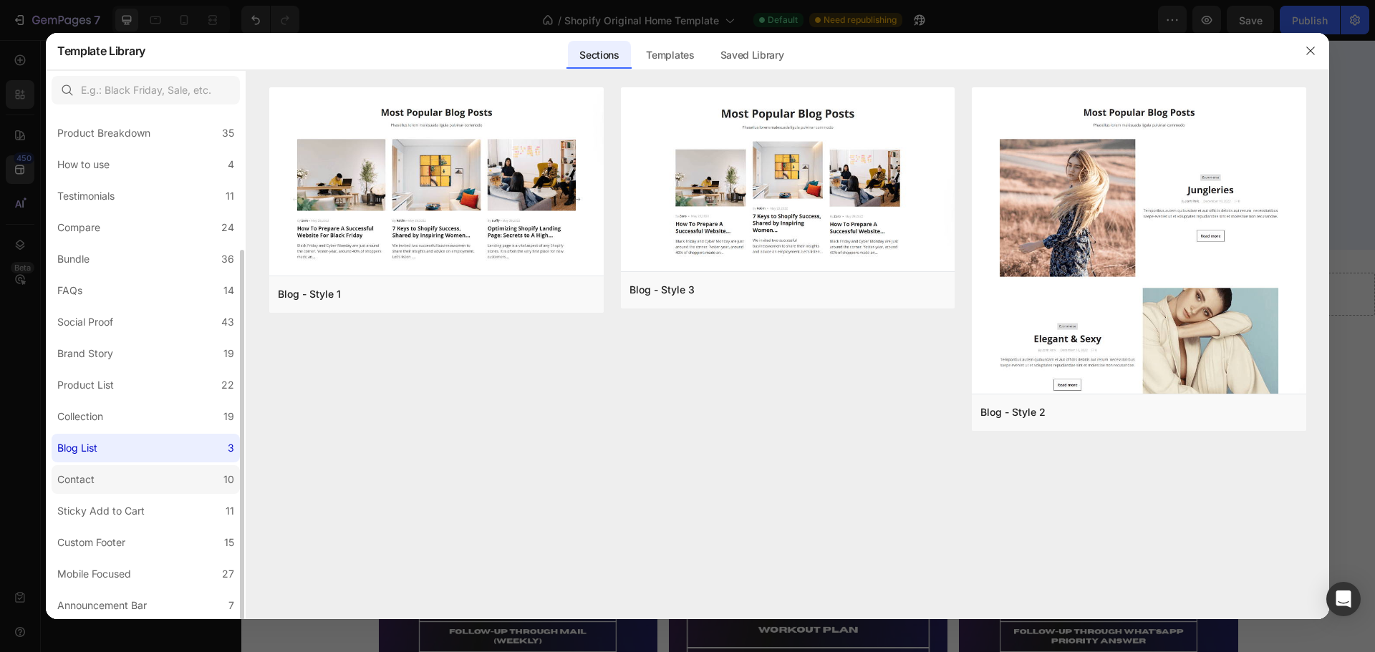
click at [193, 475] on label "Contact 10" at bounding box center [146, 479] width 188 height 29
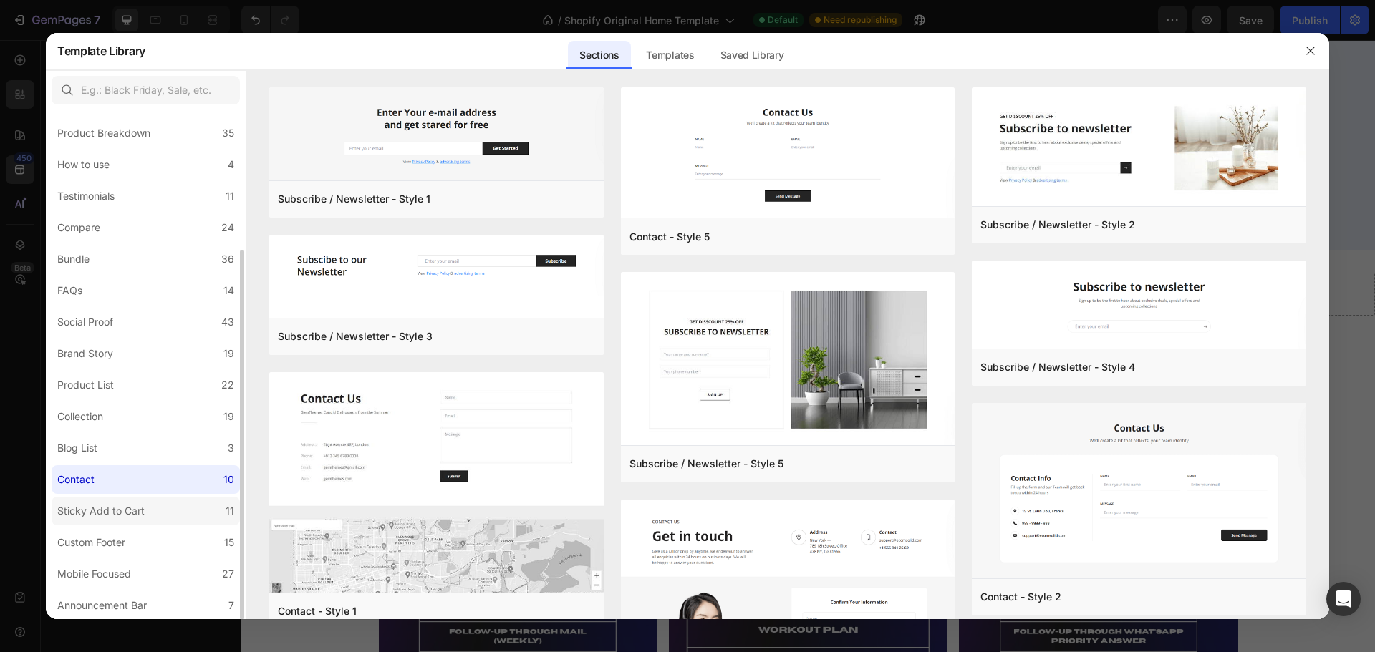
click at [183, 513] on label "Sticky Add to Cart 11" at bounding box center [146, 511] width 188 height 29
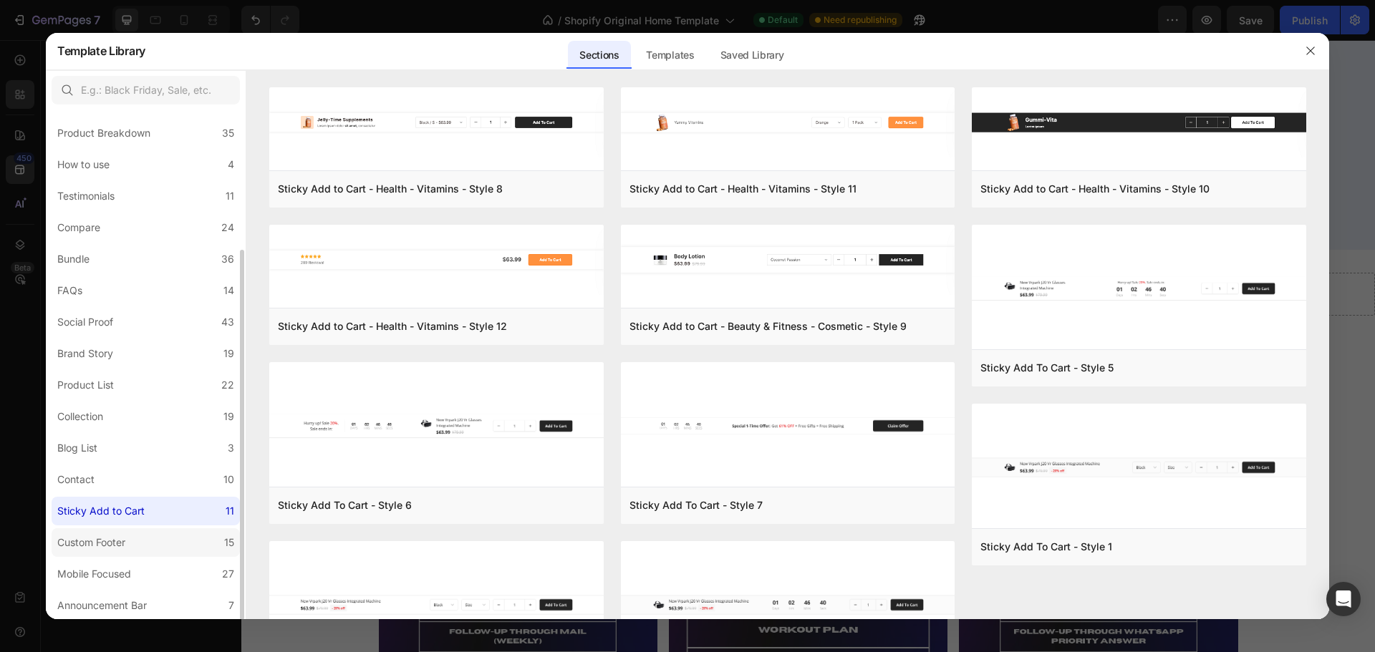
click at [186, 540] on label "Custom Footer 15" at bounding box center [146, 542] width 188 height 29
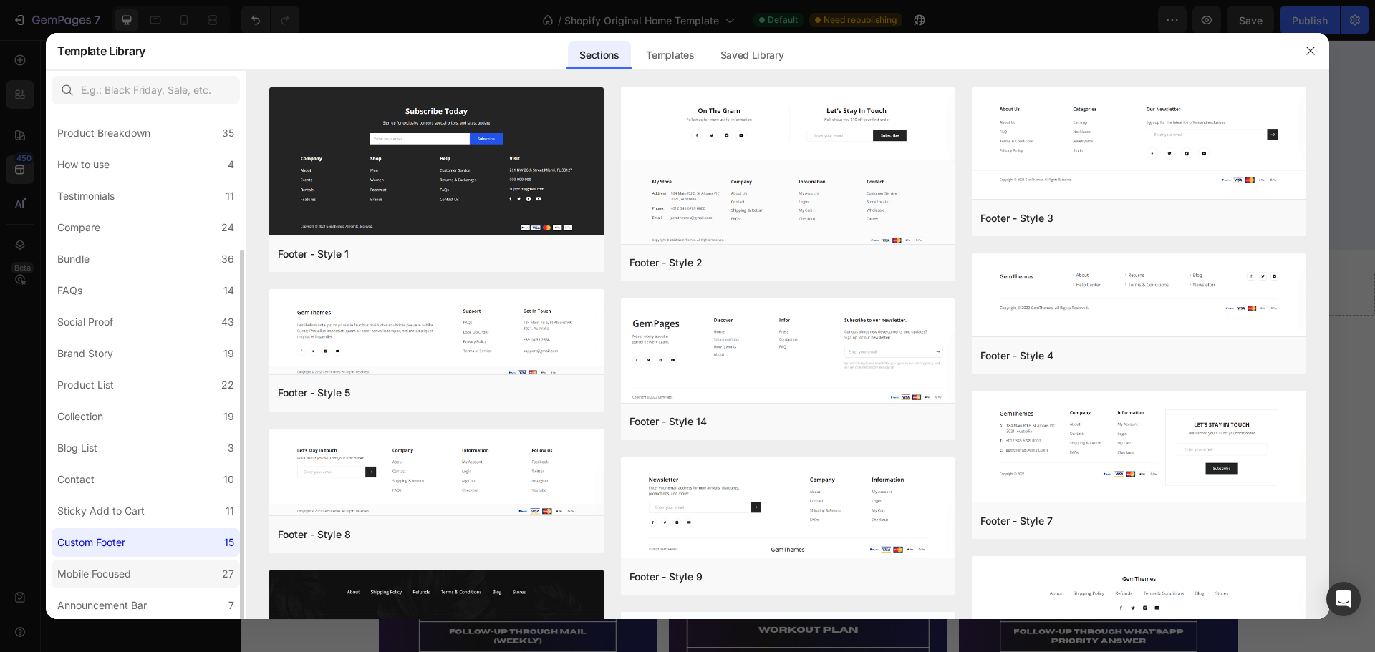
click at [191, 570] on label "Mobile Focused 27" at bounding box center [146, 574] width 188 height 29
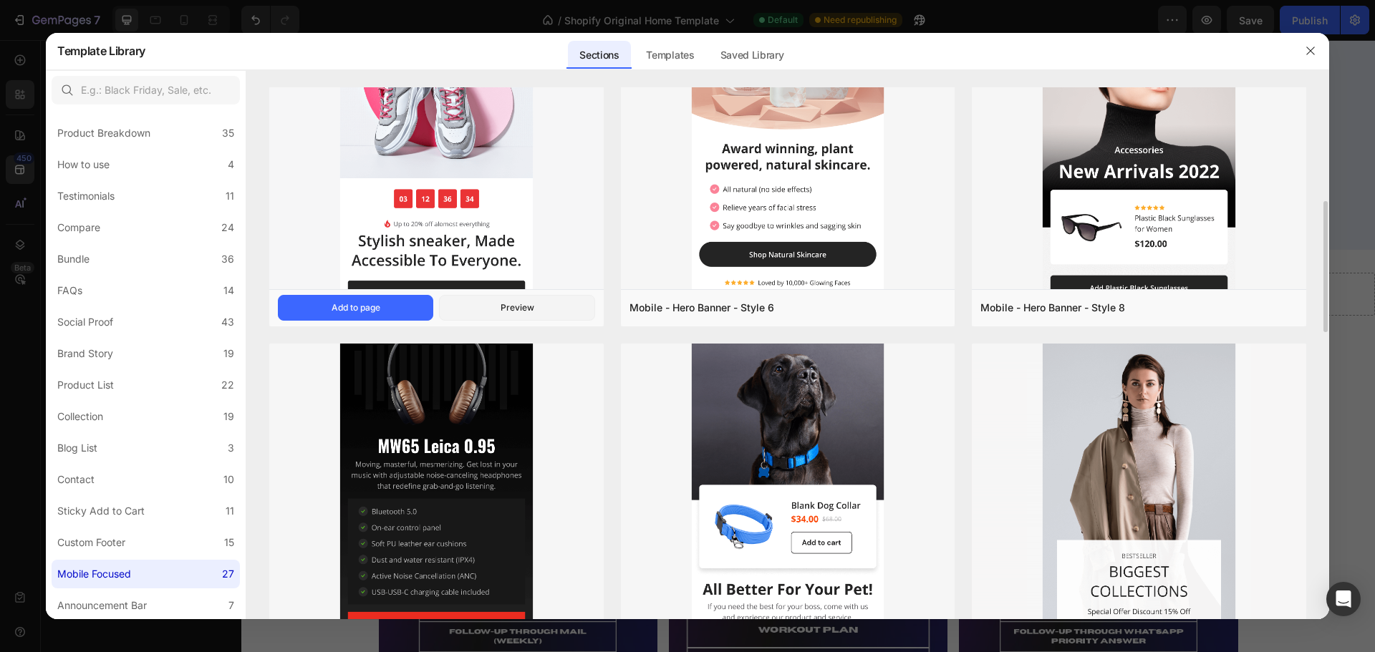
scroll to position [480, 0]
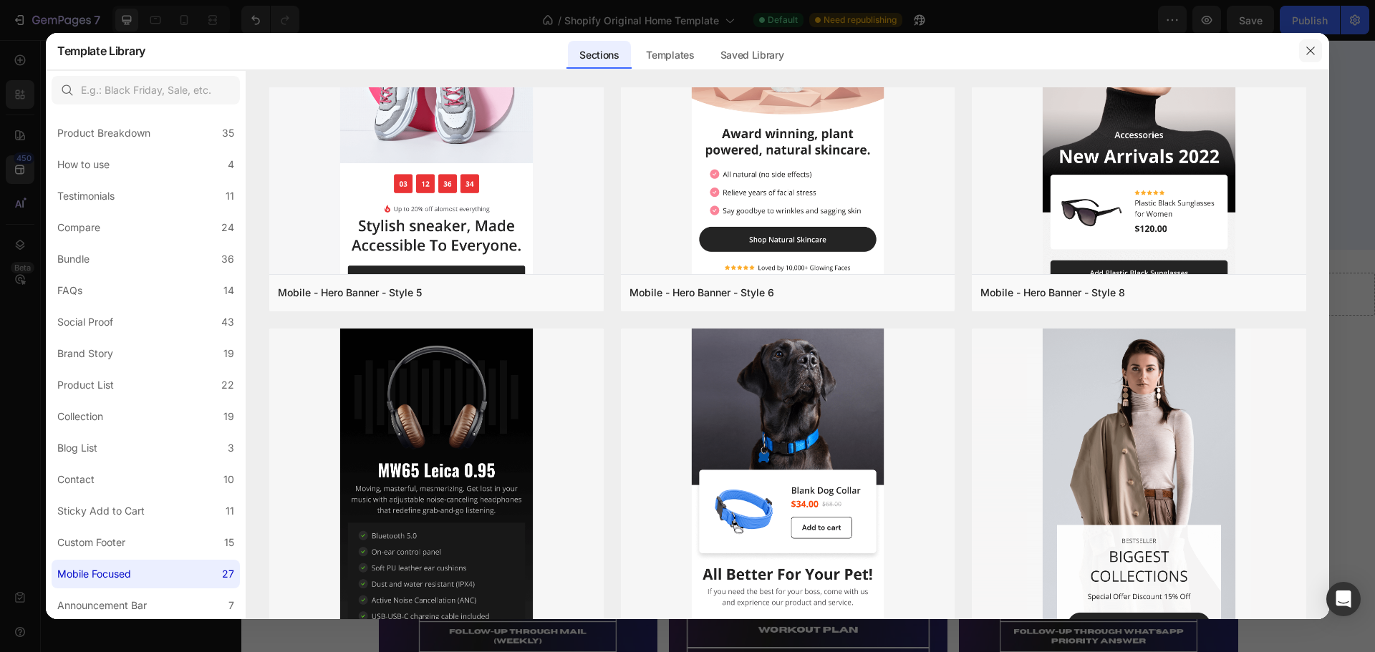
click at [1309, 59] on button "button" at bounding box center [1310, 50] width 23 height 23
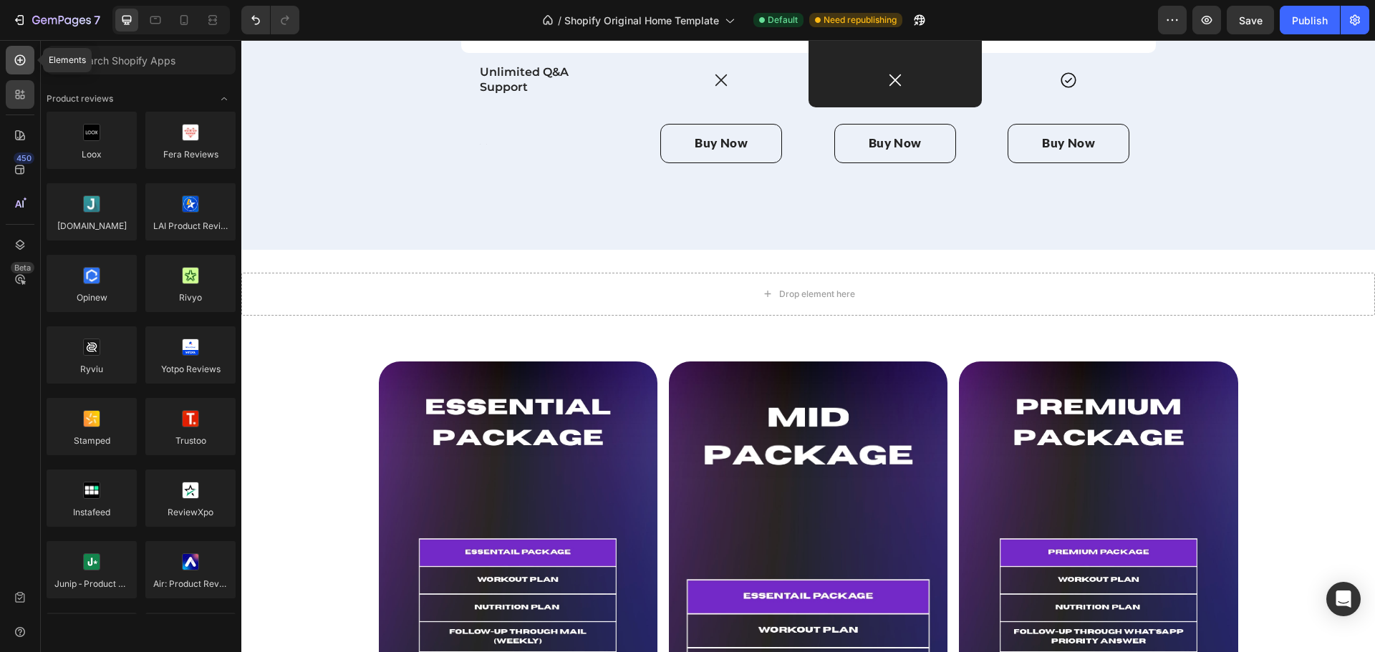
click at [15, 67] on icon at bounding box center [20, 60] width 14 height 14
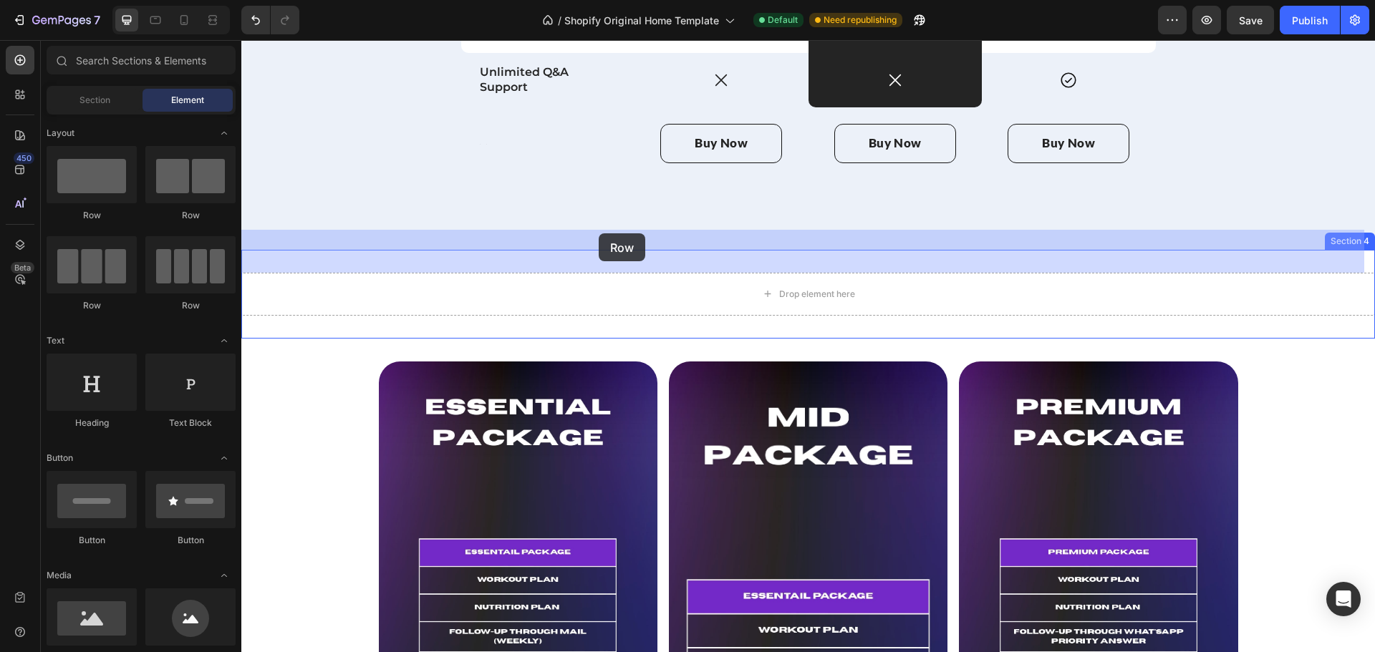
drag, startPoint x: 356, startPoint y: 300, endPoint x: 600, endPoint y: 233, distance: 253.1
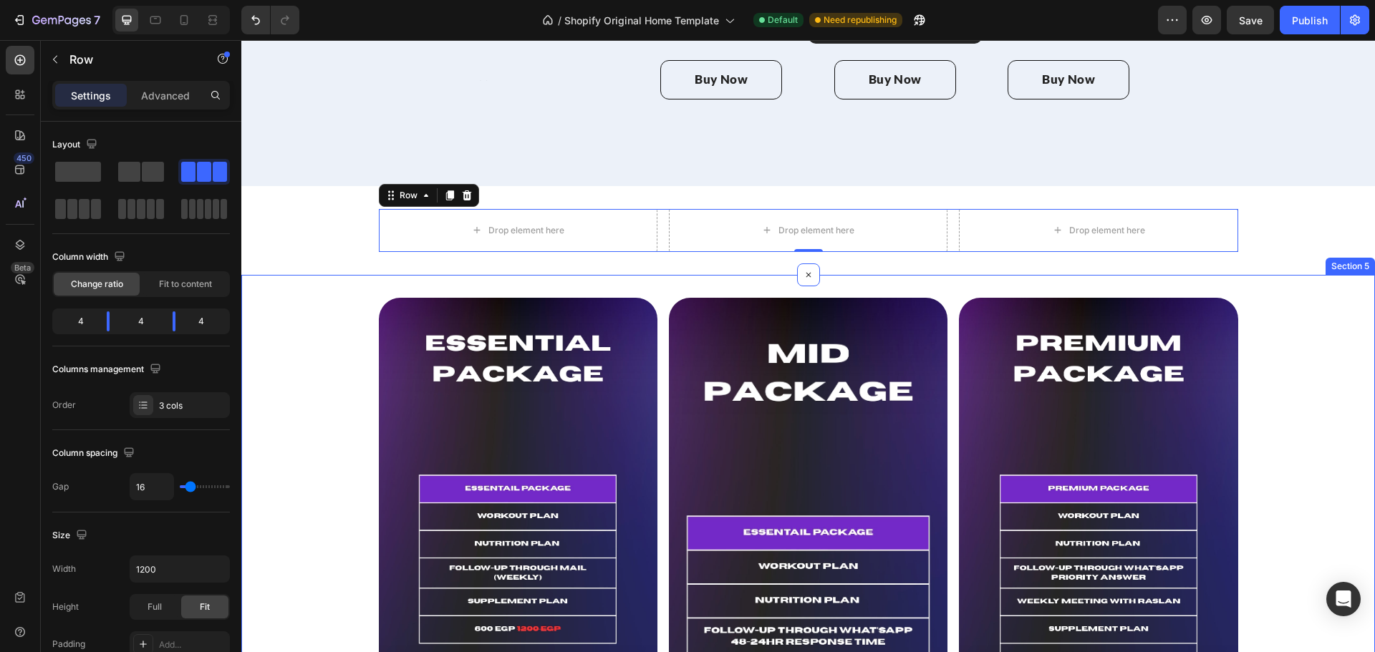
scroll to position [1844, 0]
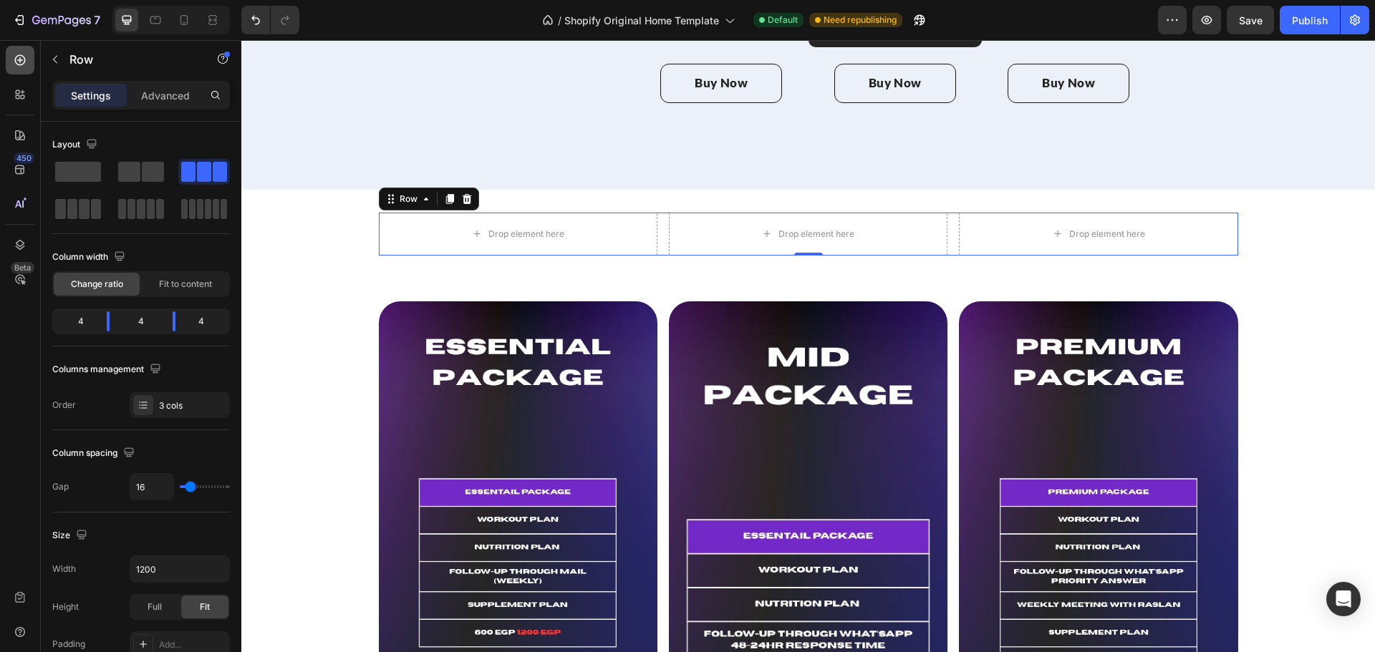
click at [15, 68] on div at bounding box center [20, 60] width 29 height 29
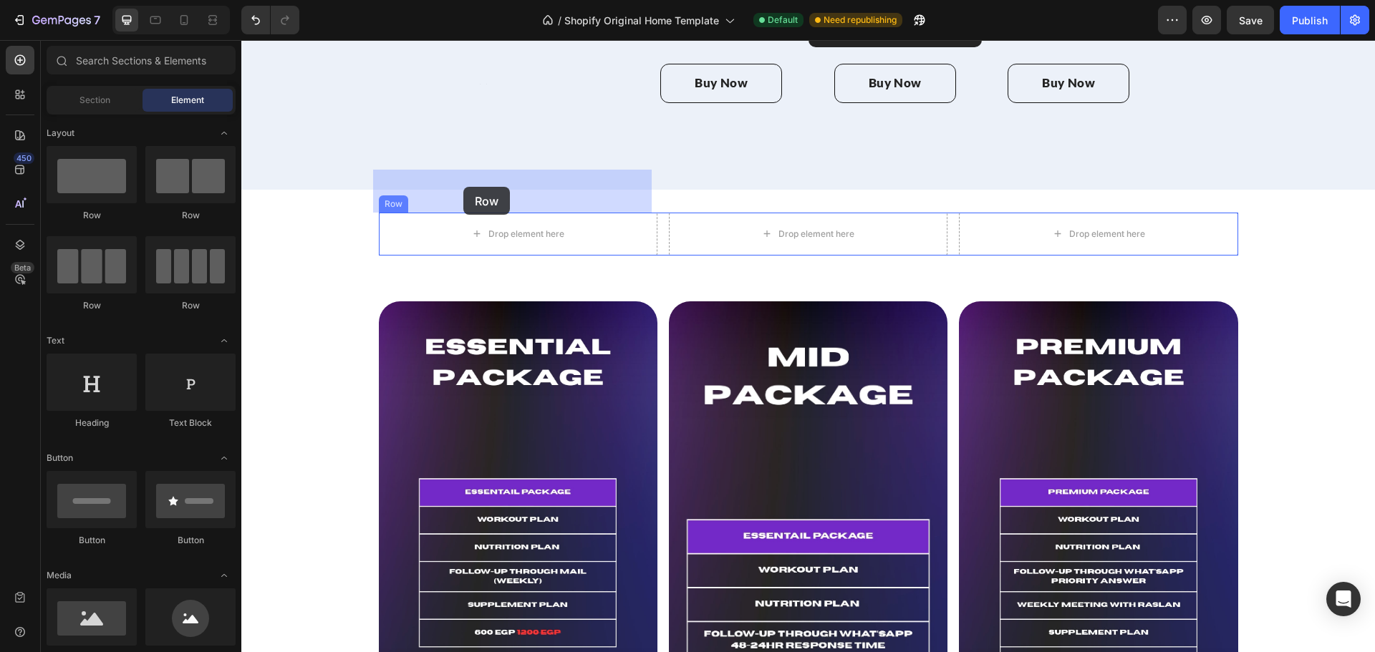
drag, startPoint x: 339, startPoint y: 199, endPoint x: 466, endPoint y: 183, distance: 128.4
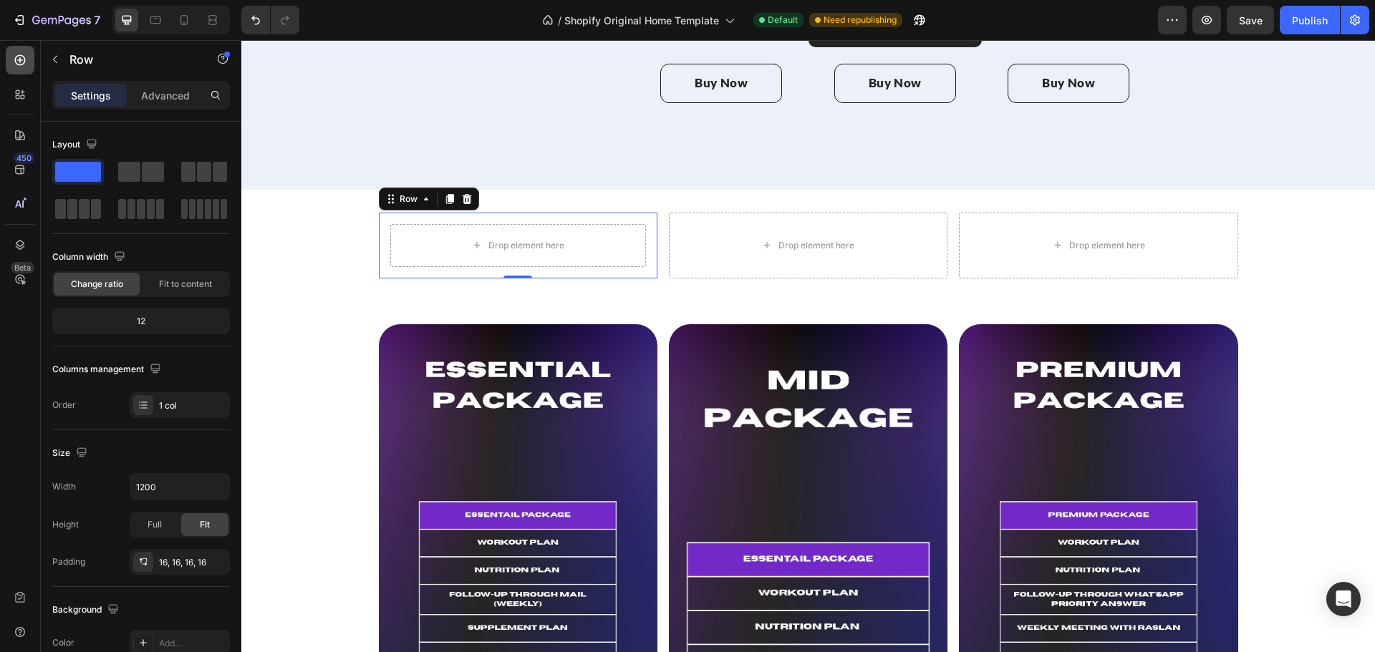
click at [24, 64] on icon at bounding box center [20, 60] width 14 height 14
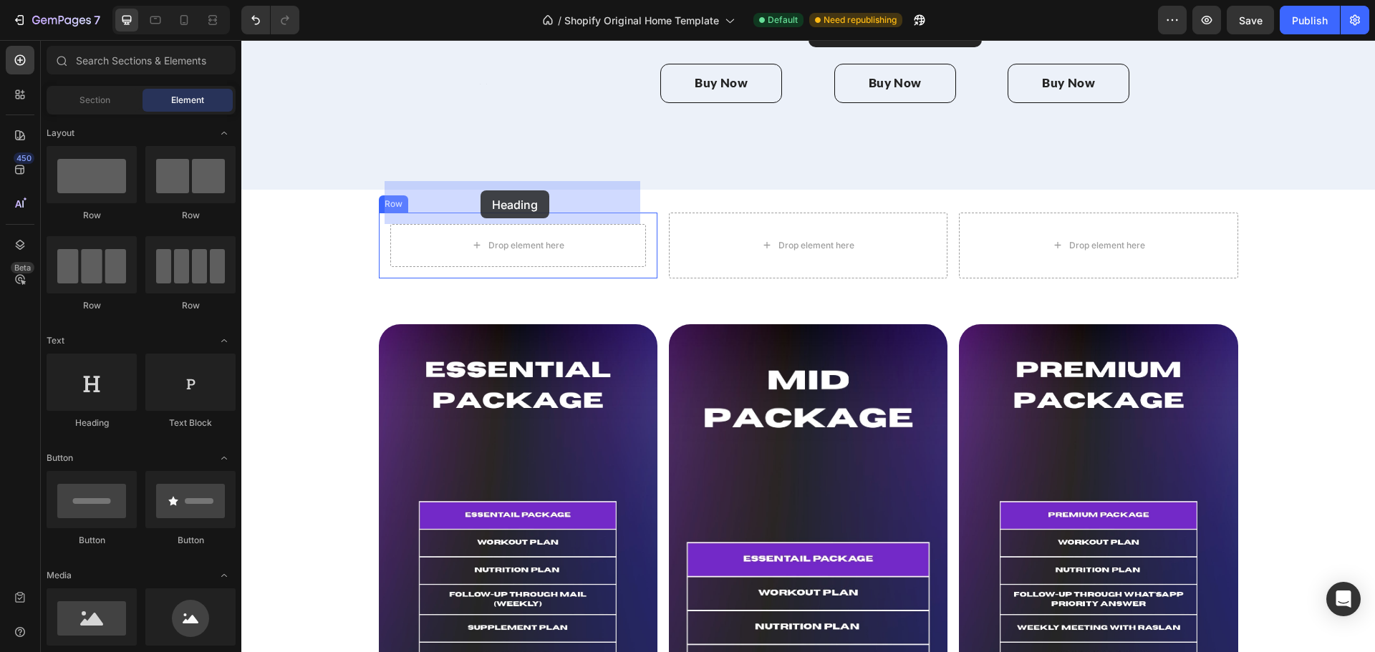
drag, startPoint x: 377, startPoint y: 423, endPoint x: 480, endPoint y: 190, distance: 254.5
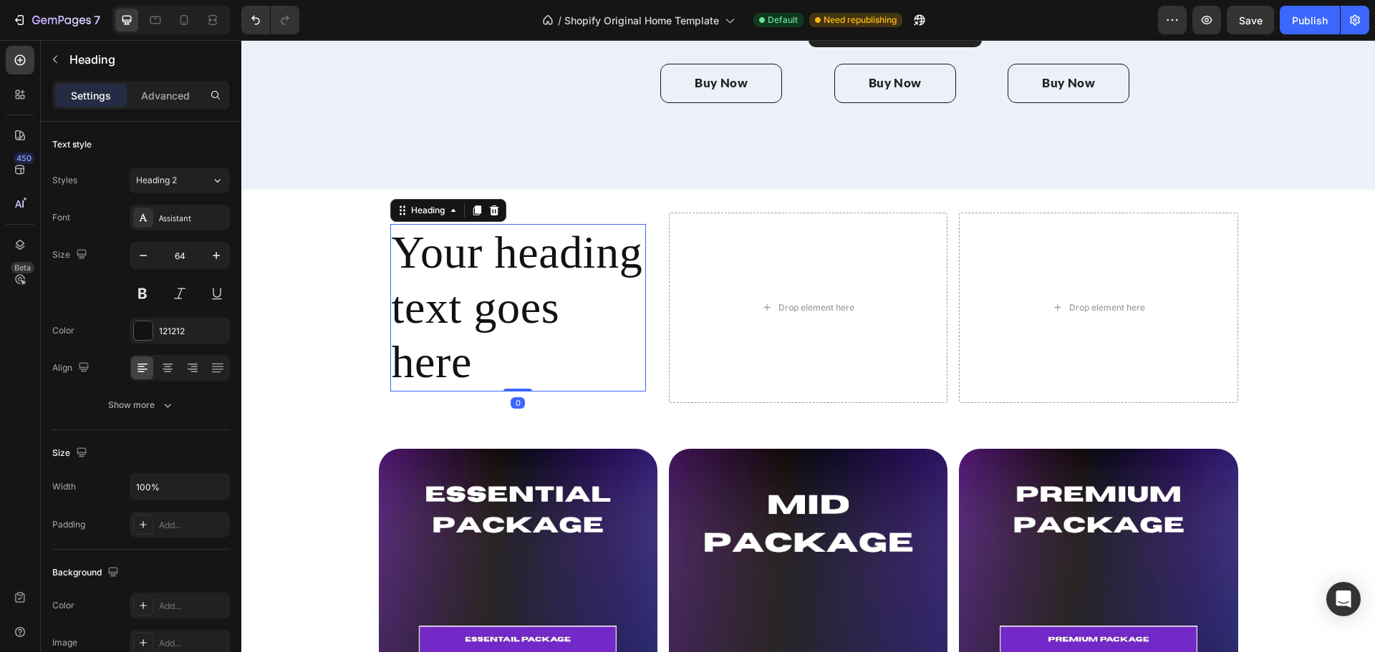
click at [508, 233] on h2 "Your heading text goes here" at bounding box center [518, 308] width 256 height 168
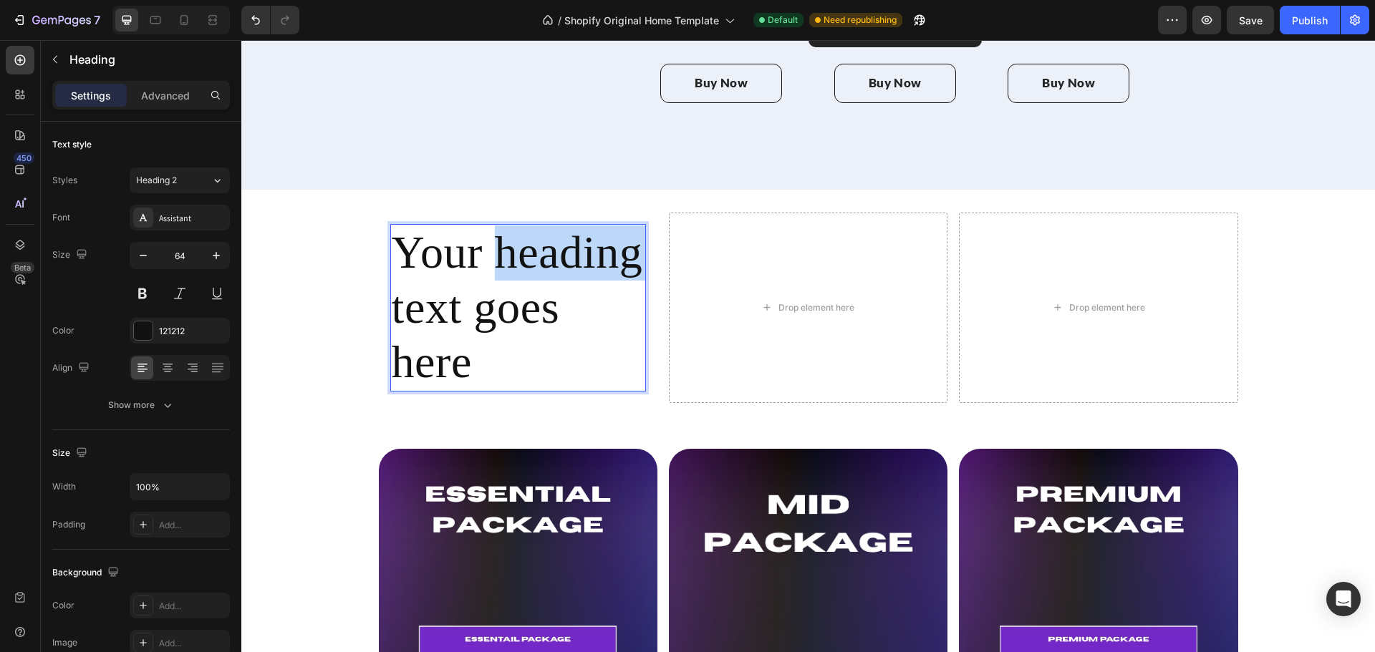
click at [508, 233] on p "Your heading text goes here" at bounding box center [518, 308] width 253 height 165
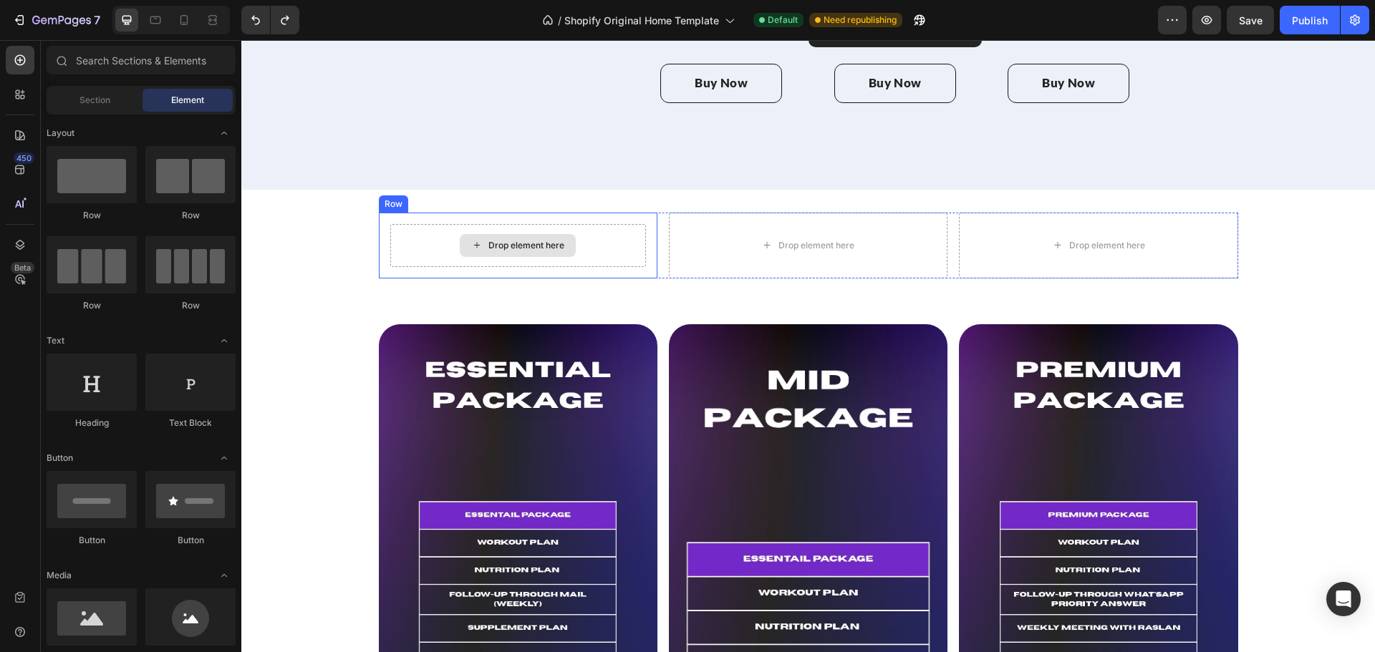
click at [483, 234] on div "Drop element here" at bounding box center [518, 245] width 116 height 23
click at [420, 224] on div "Drop element here" at bounding box center [518, 245] width 256 height 43
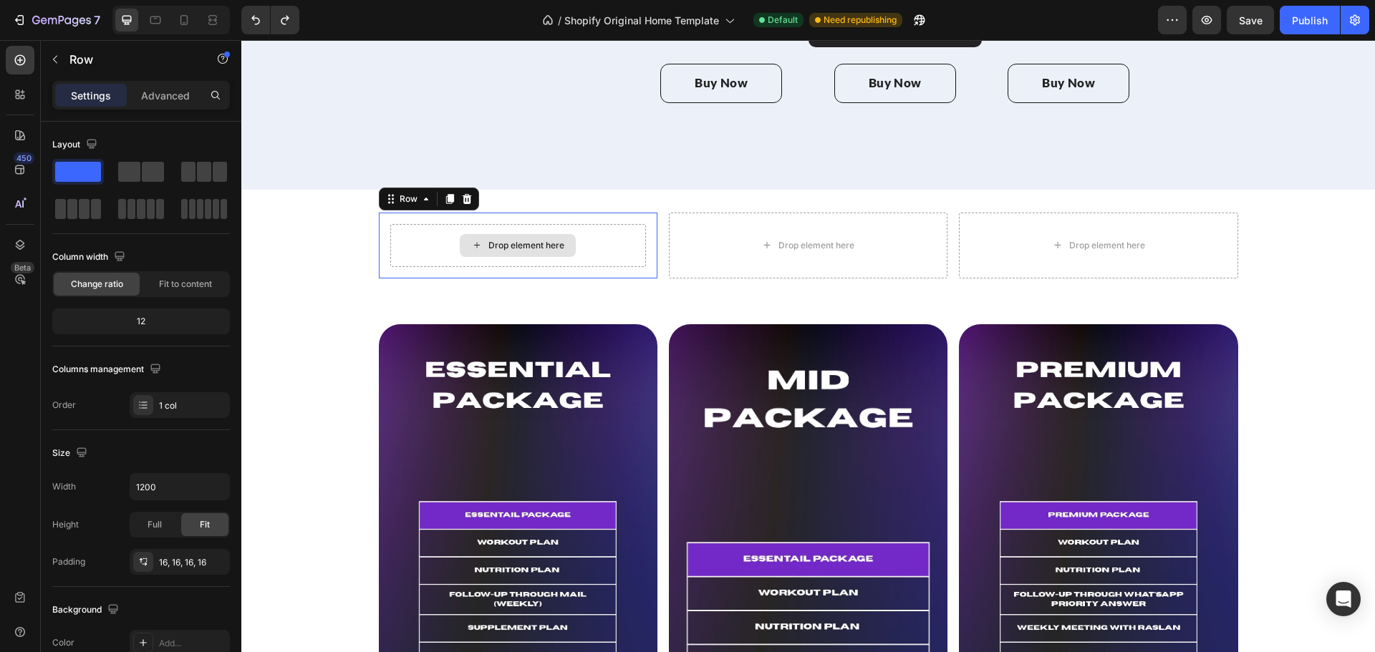
click at [420, 224] on div "Drop element here" at bounding box center [518, 245] width 256 height 43
click at [408, 193] on div "Row" at bounding box center [409, 199] width 24 height 13
click at [460, 234] on div "Drop element here" at bounding box center [518, 245] width 116 height 23
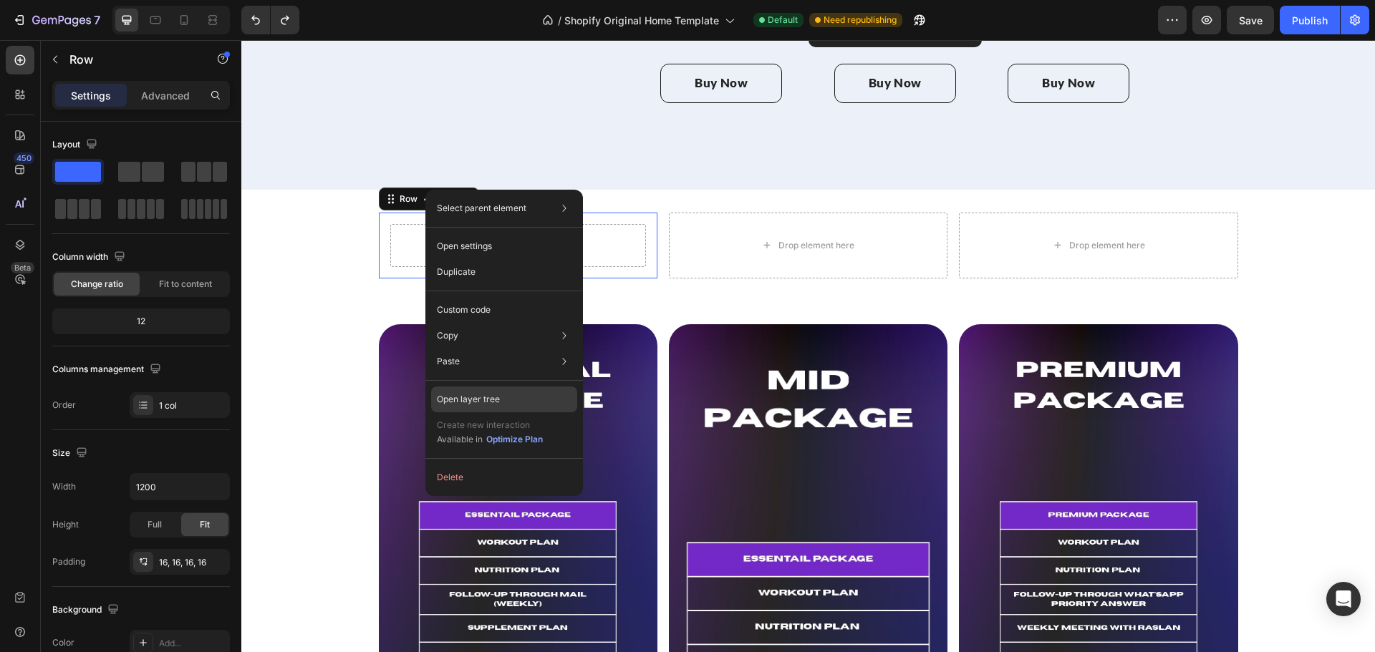
click at [531, 402] on div "Open layer tree" at bounding box center [504, 400] width 146 height 26
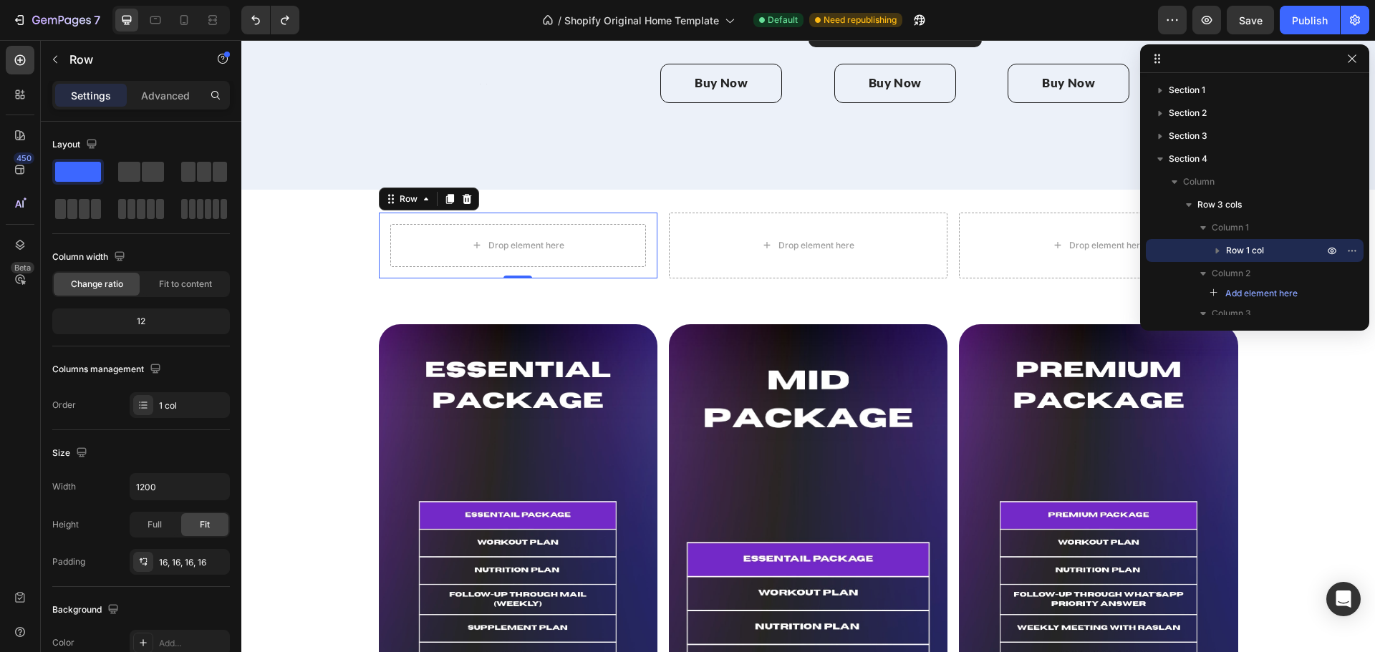
click at [1219, 254] on icon "button" at bounding box center [1217, 250] width 14 height 14
click at [1259, 273] on span "Column" at bounding box center [1256, 273] width 32 height 14
click at [1252, 273] on span "Column" at bounding box center [1256, 273] width 32 height 14
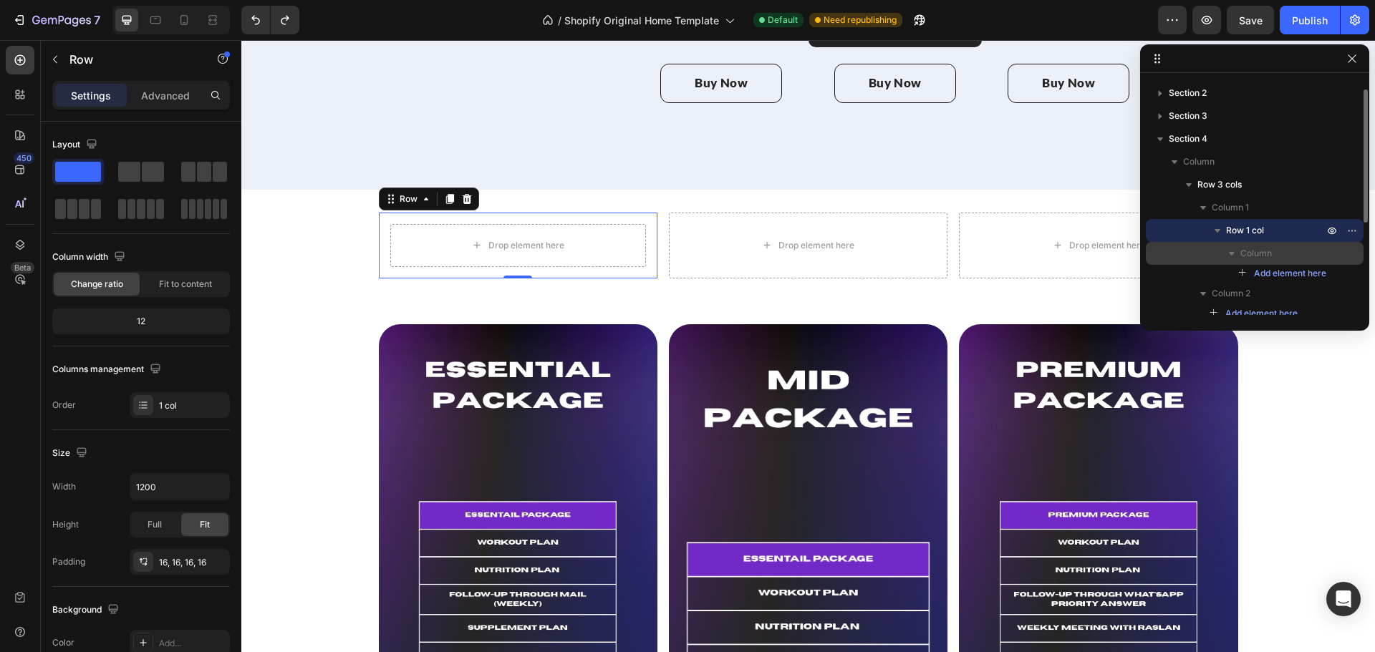
scroll to position [21, 0]
click at [1289, 269] on span "Add element here" at bounding box center [1290, 272] width 72 height 13
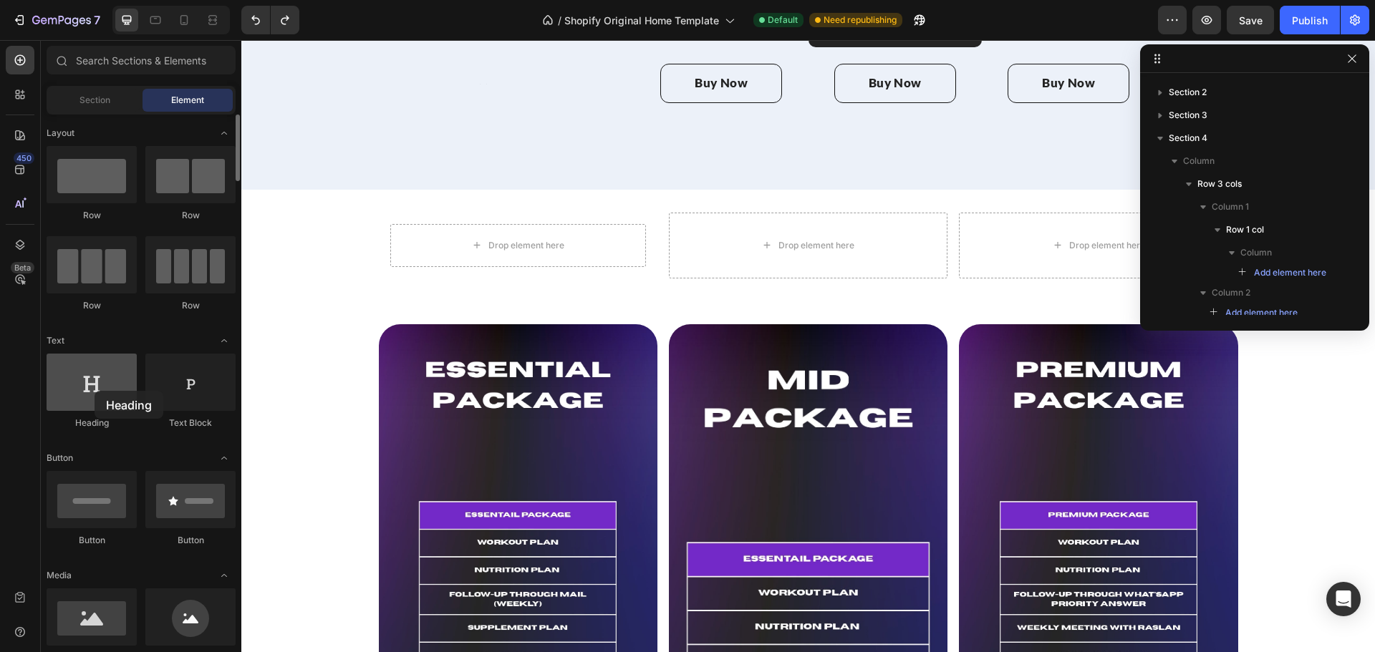
click at [95, 391] on div at bounding box center [92, 382] width 90 height 57
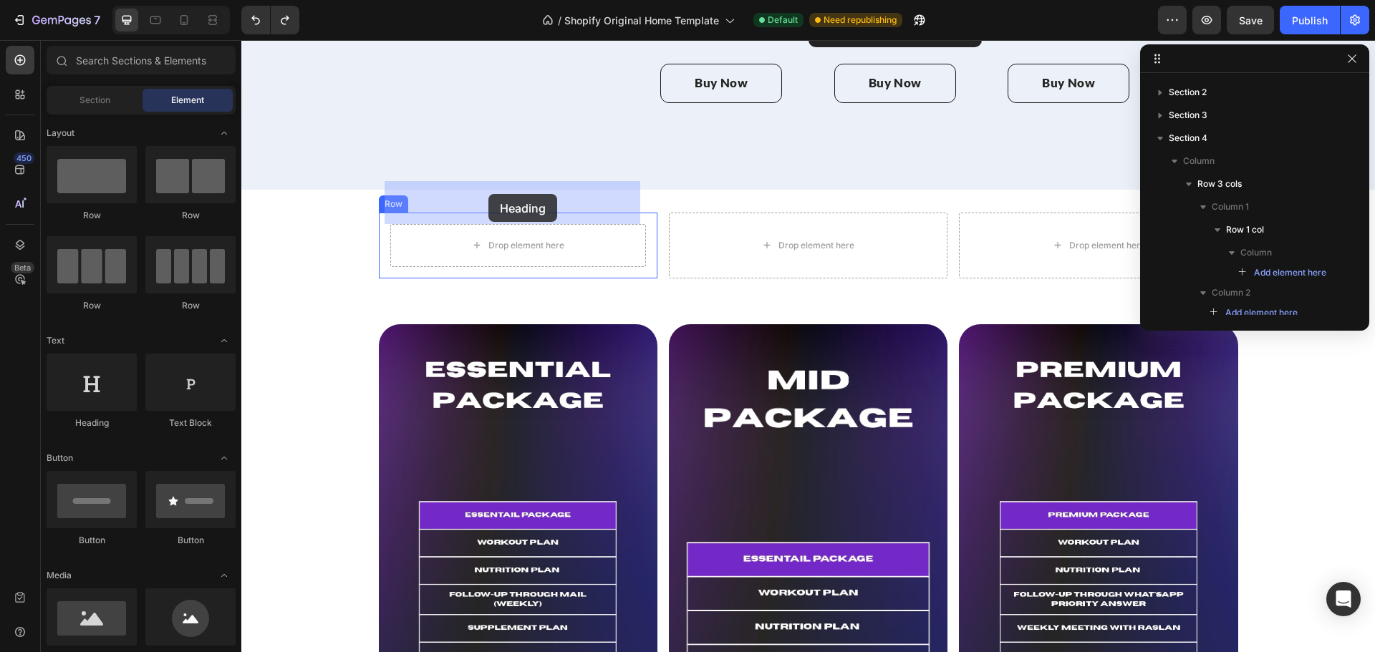
drag, startPoint x: 326, startPoint y: 428, endPoint x: 488, endPoint y: 194, distance: 284.2
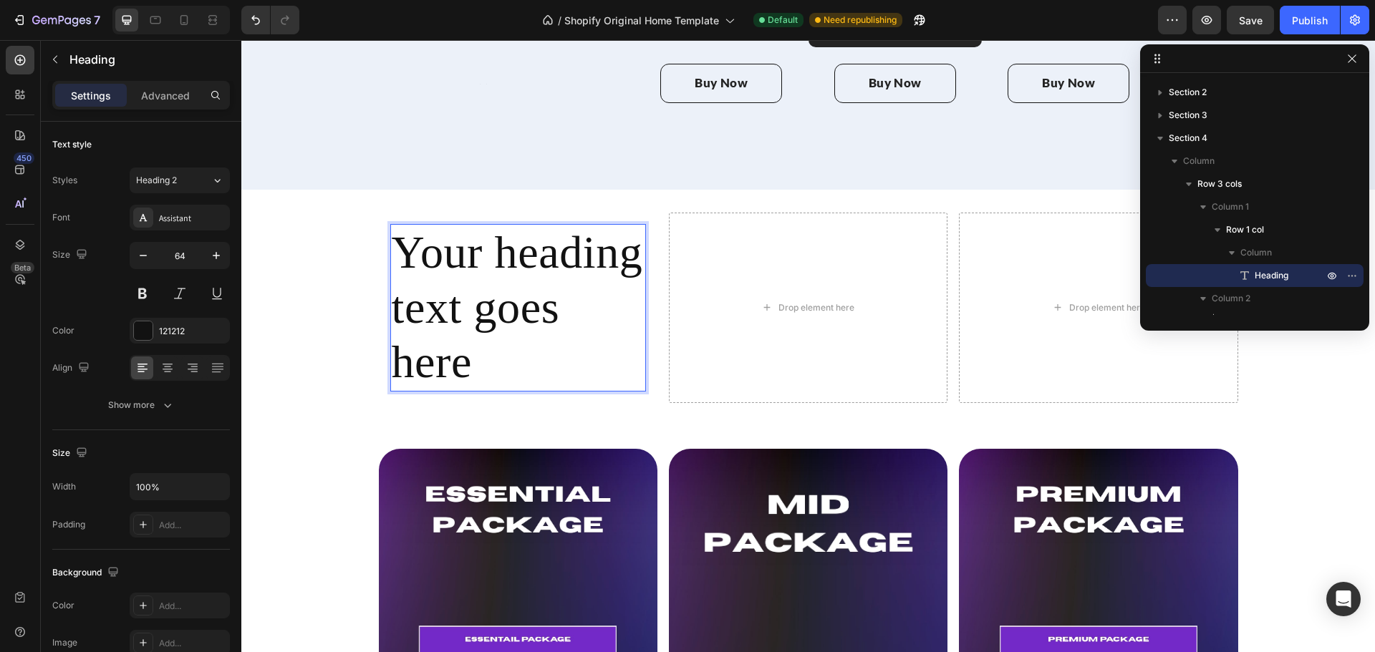
click at [492, 233] on h2 "Your heading text goes here" at bounding box center [518, 308] width 256 height 168
click at [492, 233] on p "Your heading text goes here" at bounding box center [518, 308] width 253 height 165
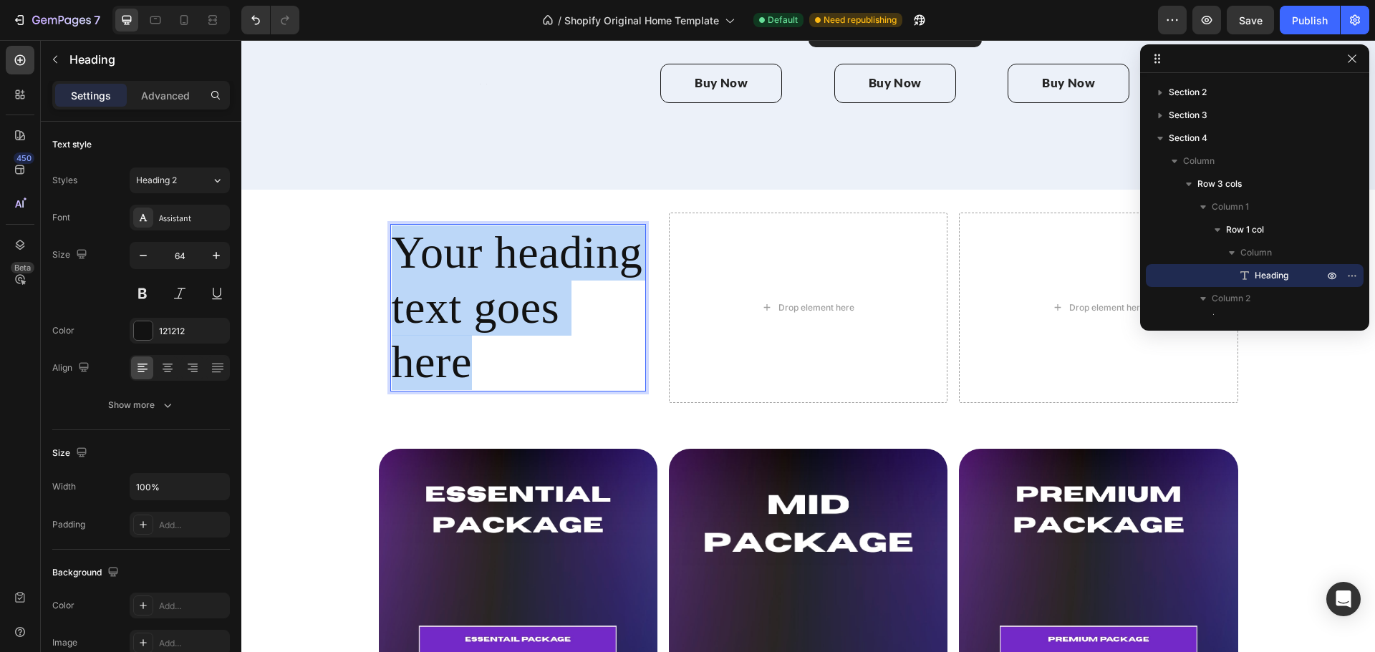
click at [492, 233] on p "Your heading text goes here" at bounding box center [518, 308] width 253 height 165
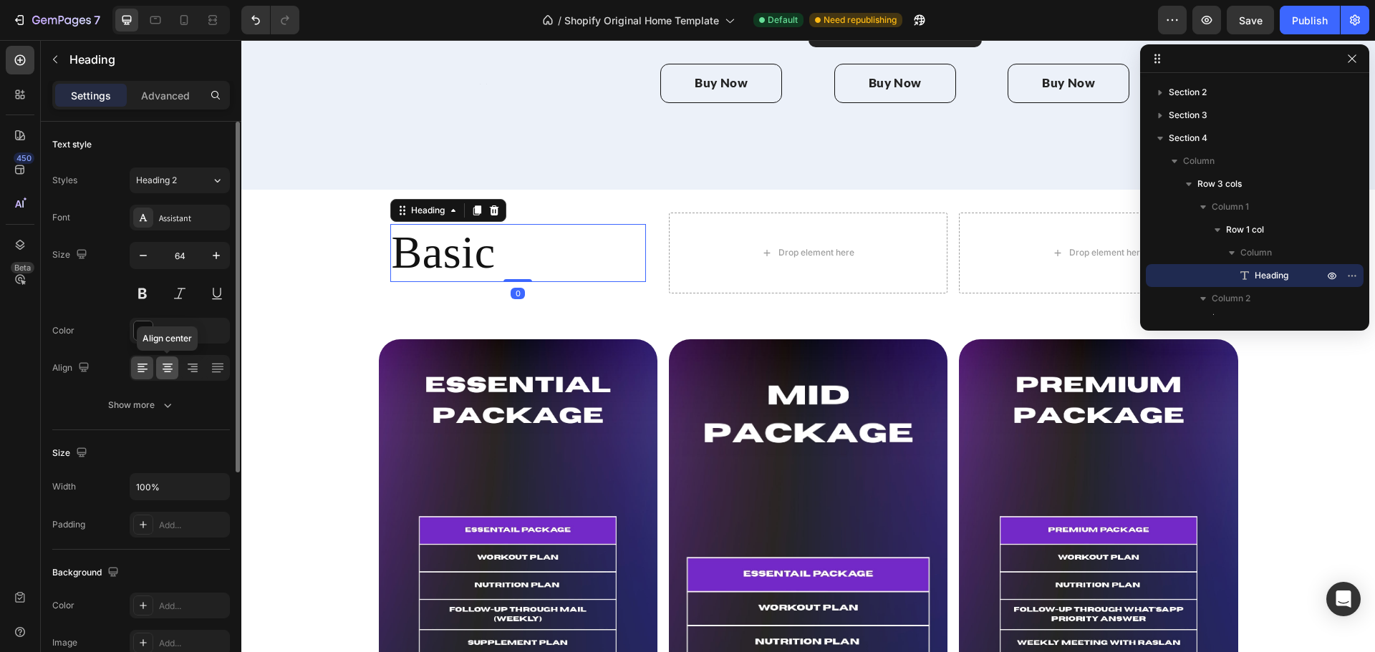
click at [160, 374] on icon at bounding box center [167, 368] width 14 height 14
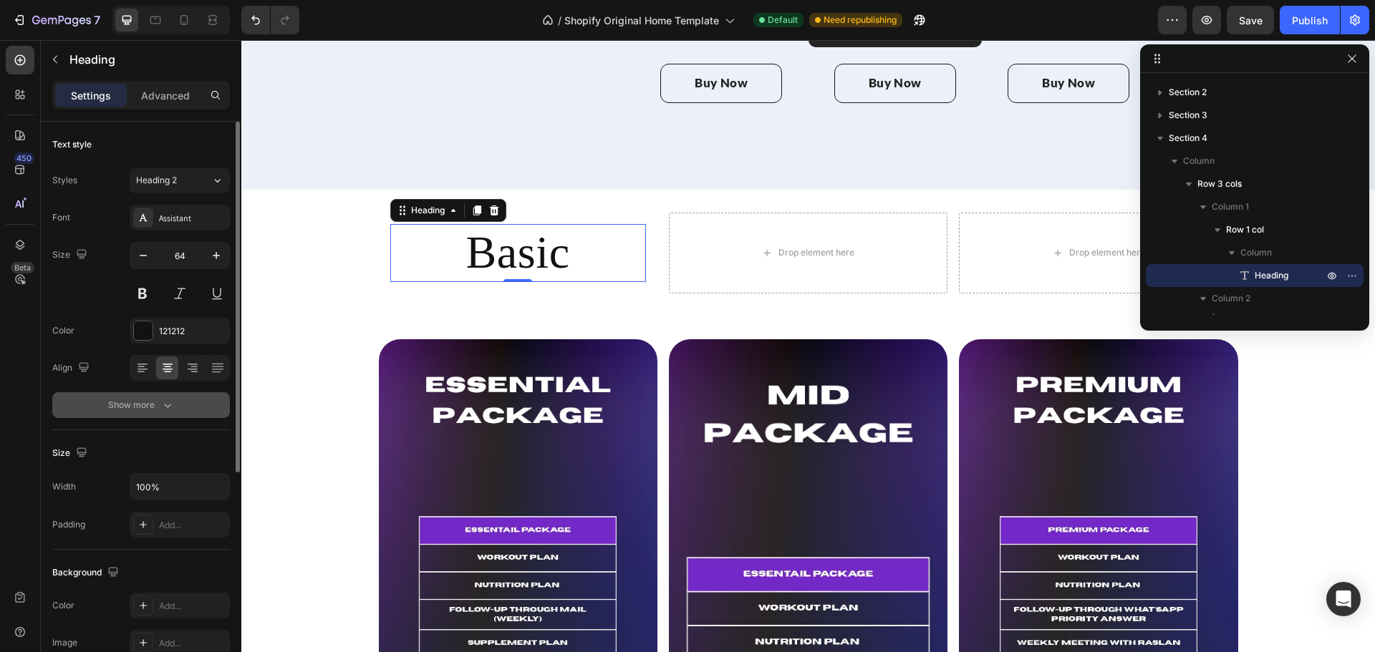
click at [158, 416] on button "Show more" at bounding box center [141, 405] width 178 height 26
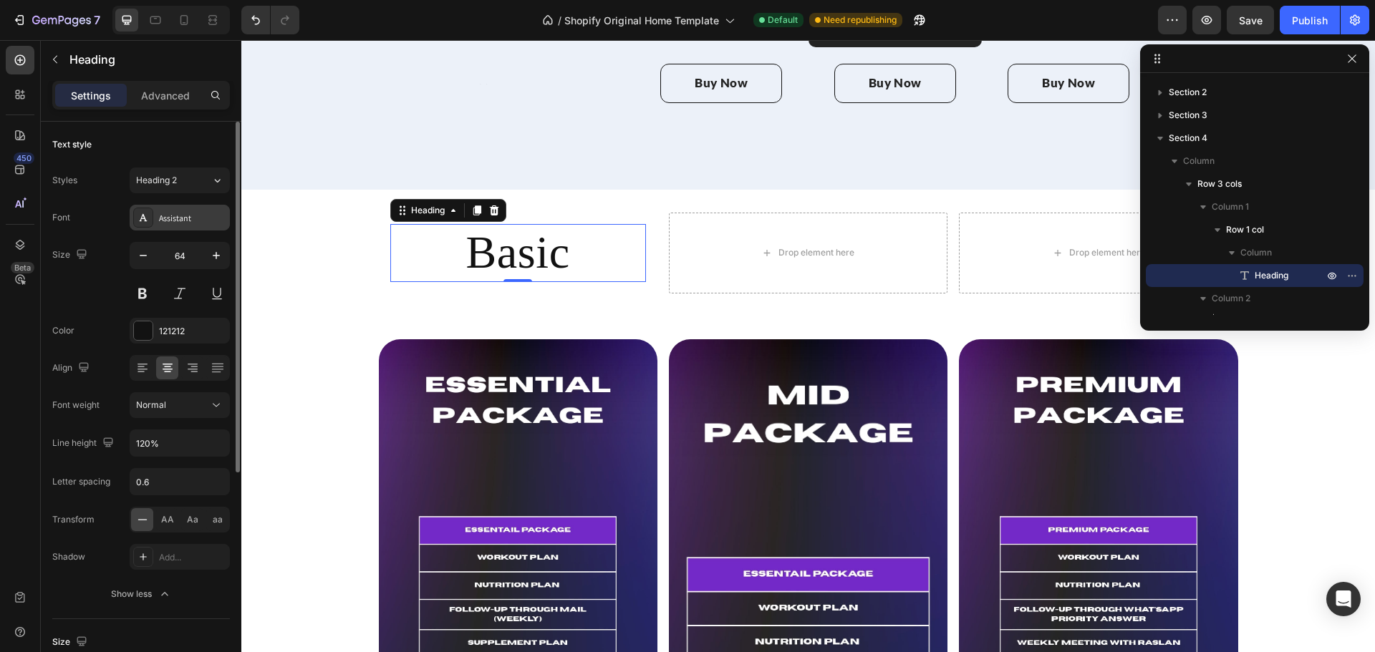
click at [194, 225] on div "Assistant" at bounding box center [180, 218] width 100 height 26
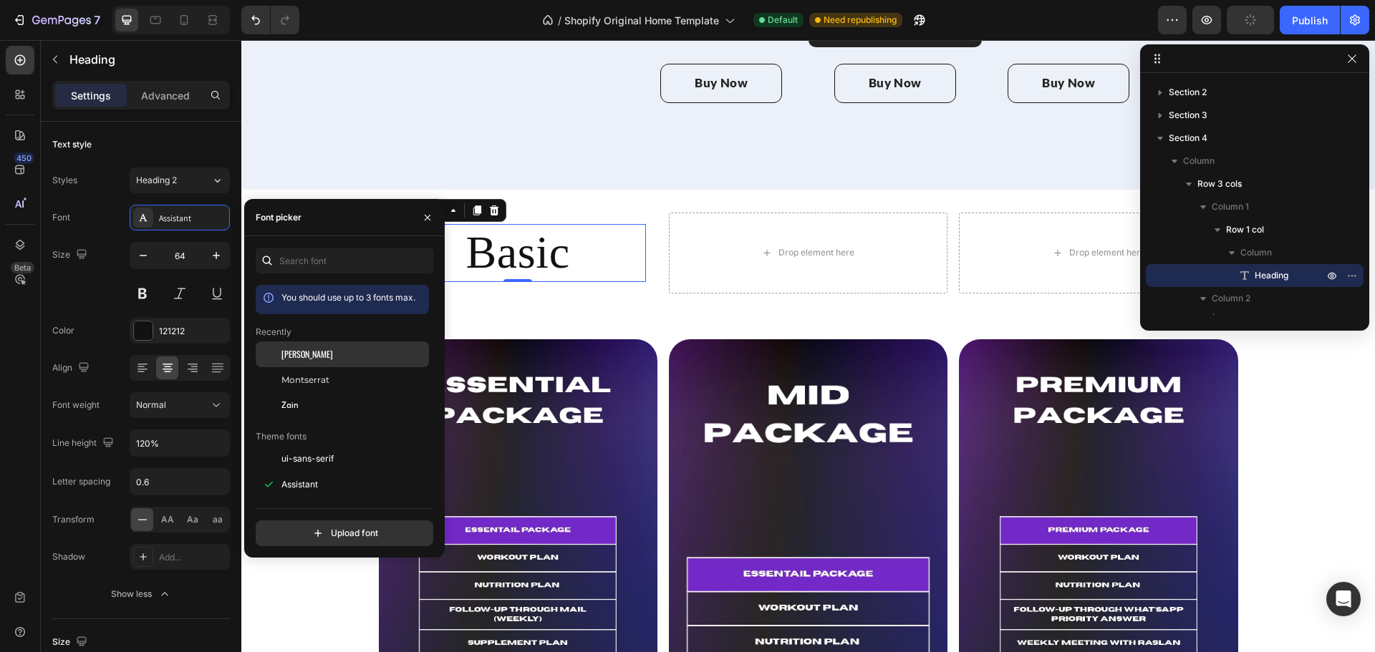
click at [316, 356] on div "[PERSON_NAME]" at bounding box center [353, 354] width 145 height 13
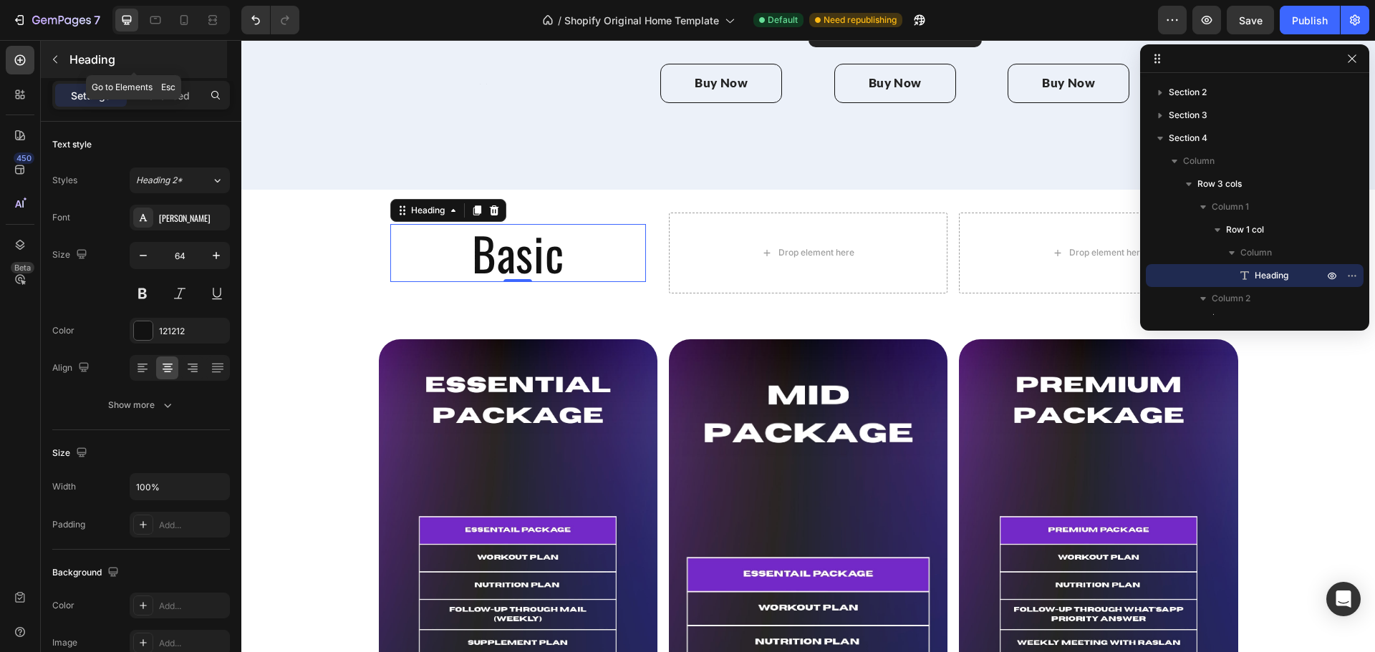
click at [72, 64] on p "Heading" at bounding box center [146, 59] width 155 height 17
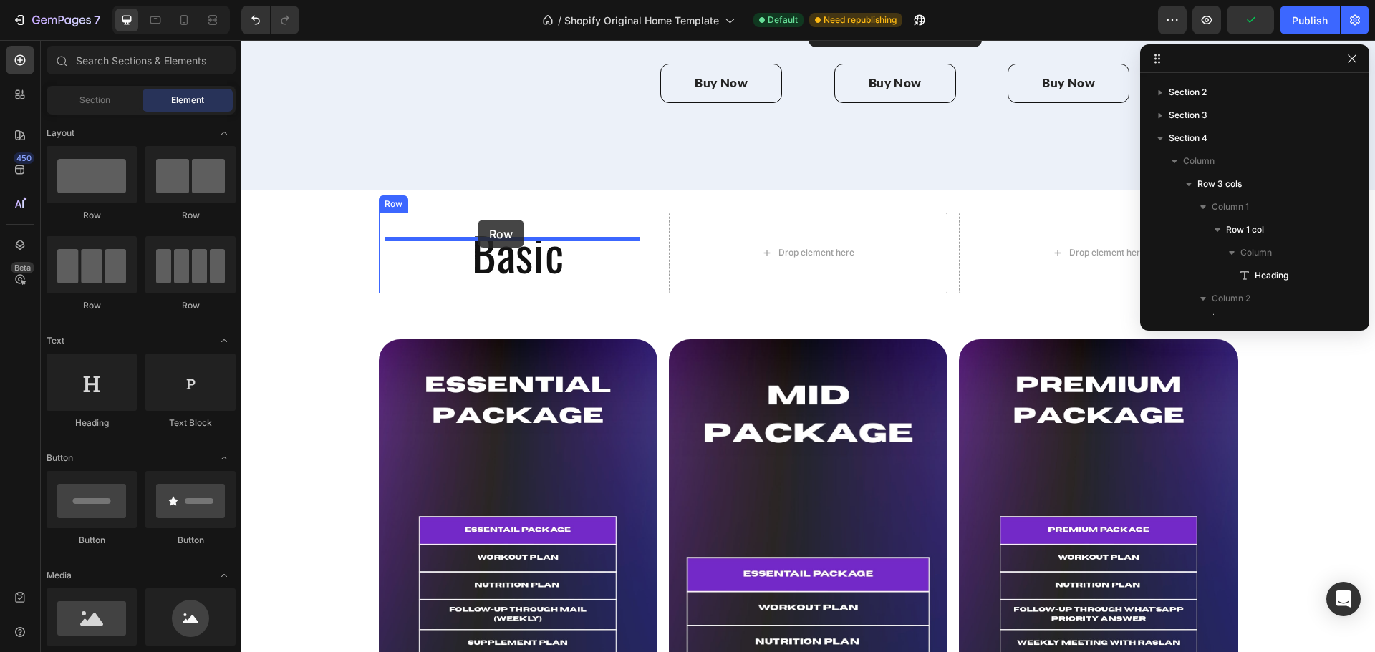
drag, startPoint x: 324, startPoint y: 221, endPoint x: 478, endPoint y: 220, distance: 154.7
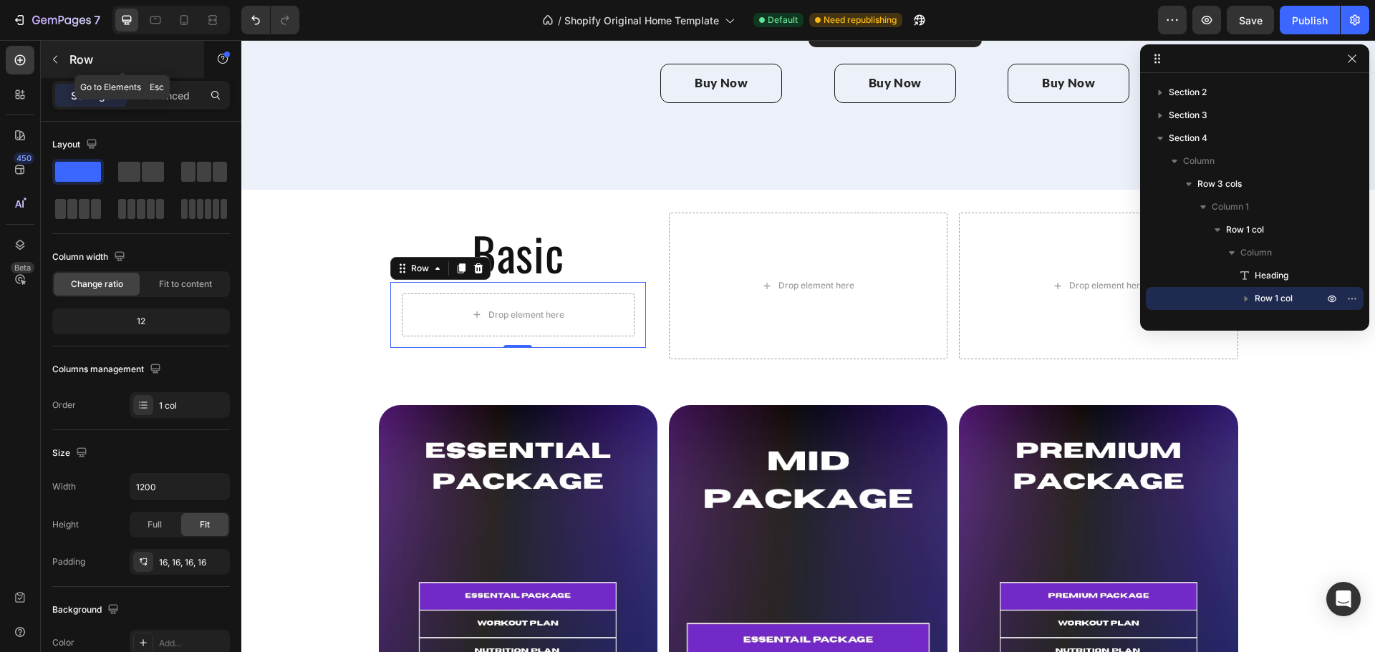
click at [60, 62] on icon "button" at bounding box center [54, 59] width 11 height 11
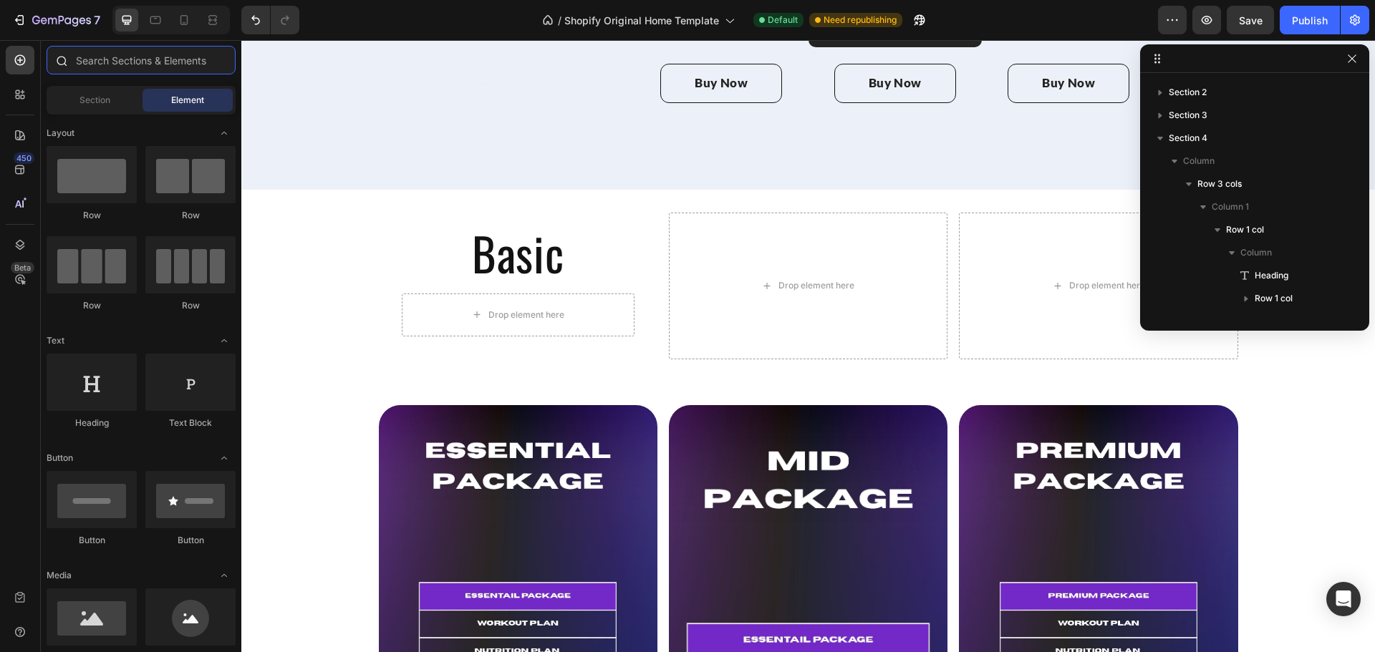
click at [154, 63] on input "text" at bounding box center [141, 60] width 189 height 29
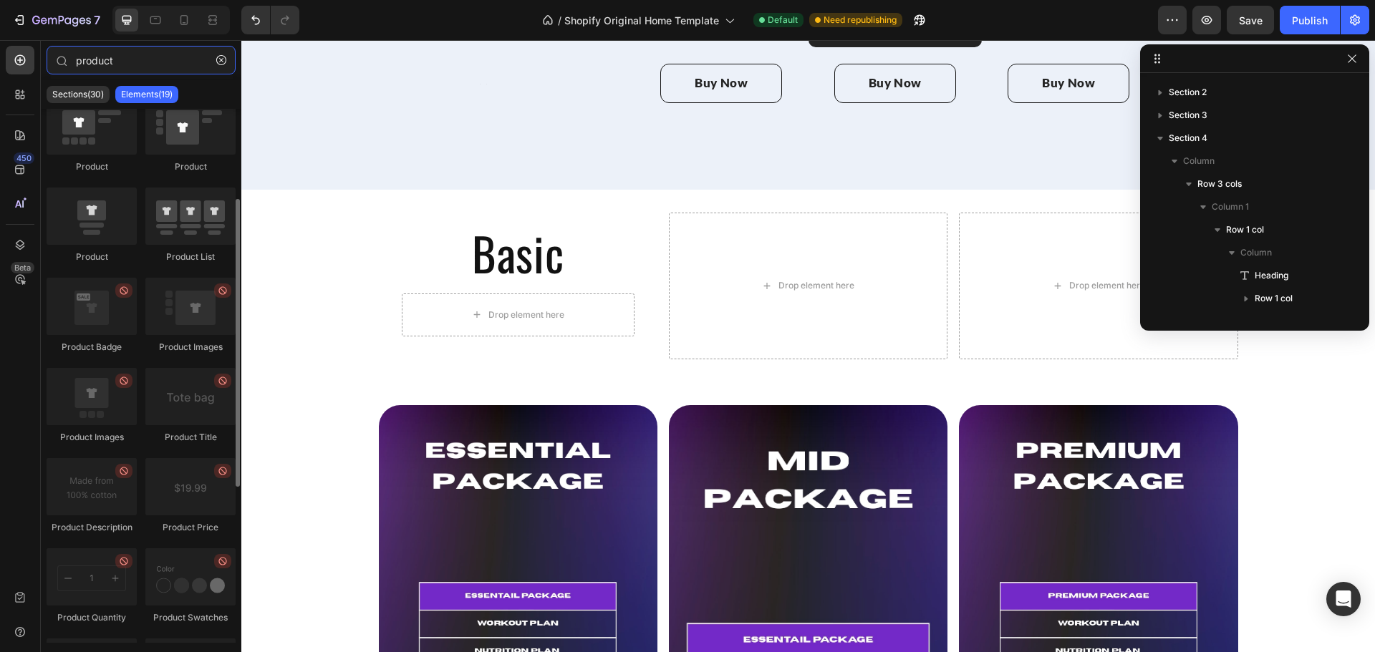
scroll to position [0, 0]
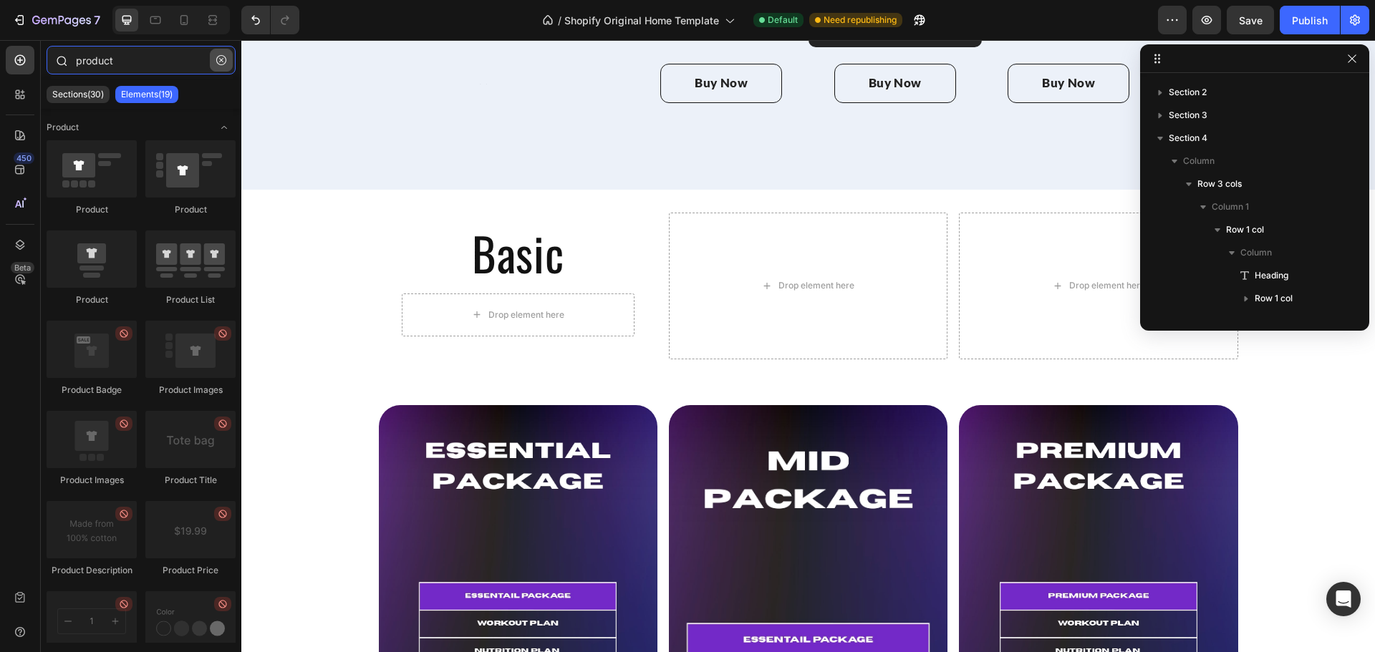
type input "product"
click at [222, 64] on icon "button" at bounding box center [221, 60] width 10 height 10
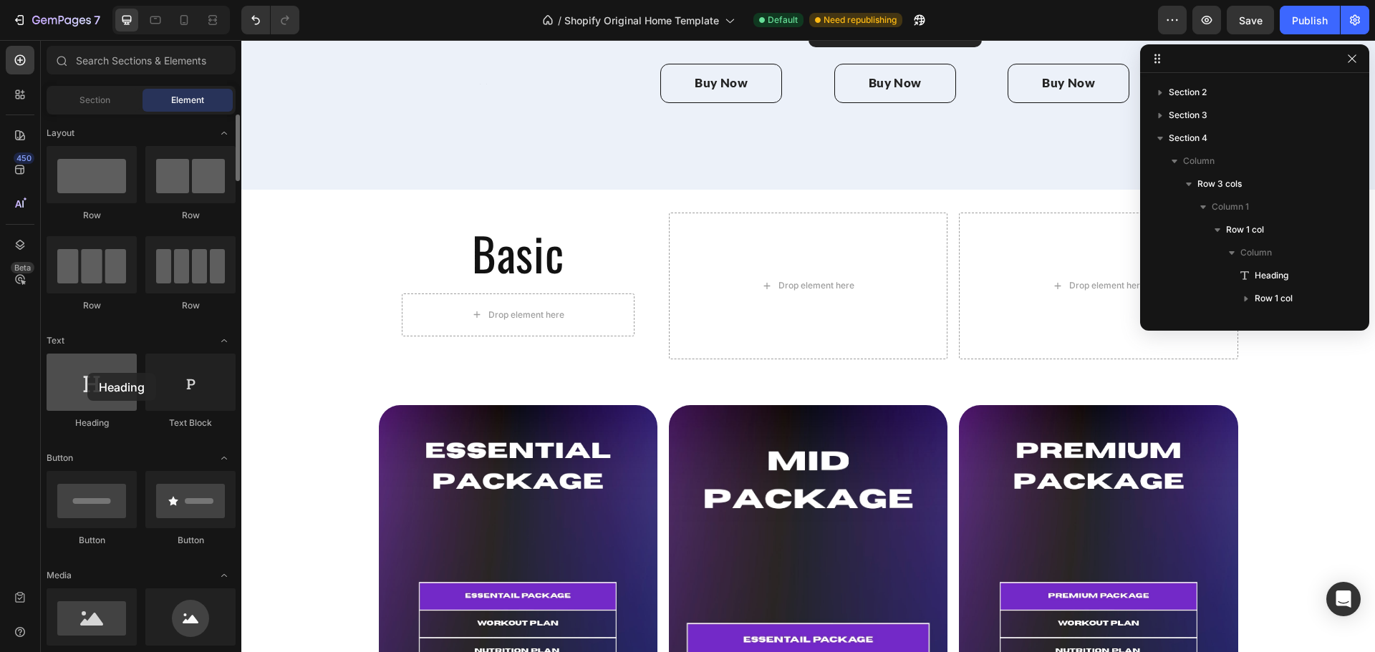
drag, startPoint x: 84, startPoint y: 413, endPoint x: 67, endPoint y: 376, distance: 41.0
click at [67, 376] on div "Heading" at bounding box center [92, 392] width 90 height 76
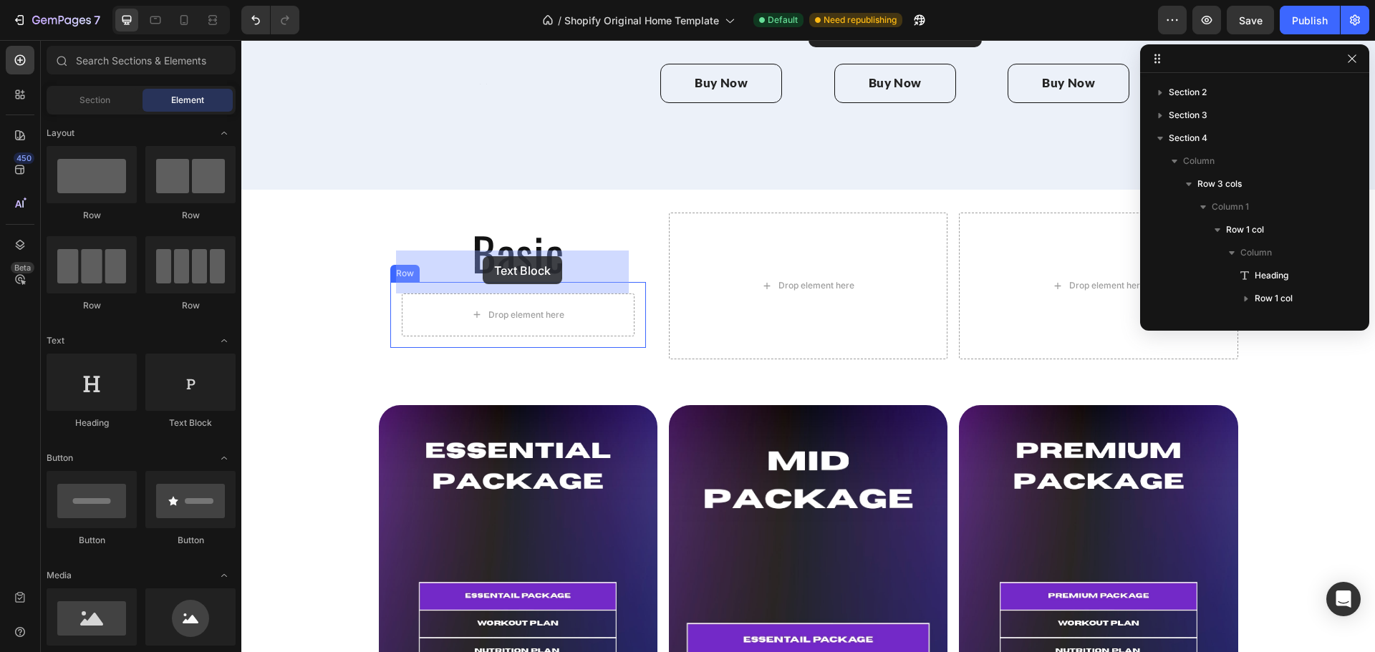
drag, startPoint x: 430, startPoint y: 434, endPoint x: 483, endPoint y: 256, distance: 185.3
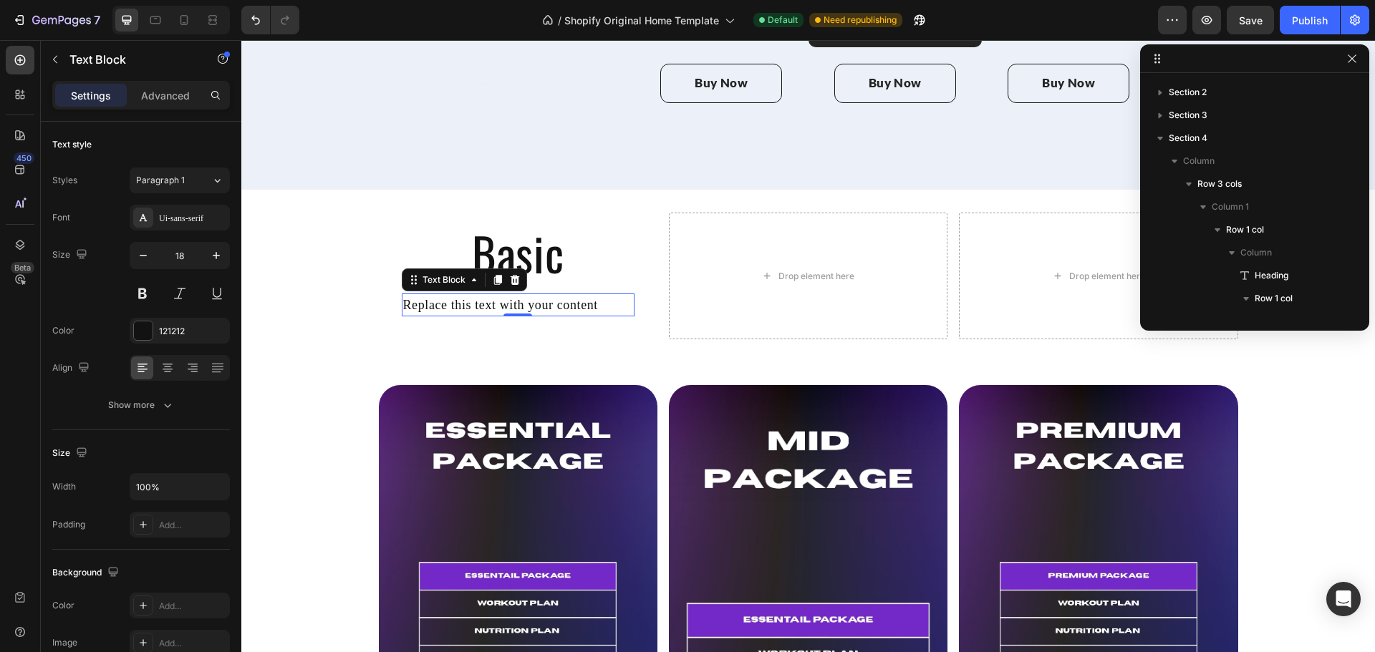
click at [546, 294] on div "Replace this text with your content" at bounding box center [518, 306] width 233 height 24
click at [169, 371] on icon at bounding box center [167, 368] width 14 height 14
click at [533, 295] on p "Replace this text with your content" at bounding box center [518, 305] width 230 height 21
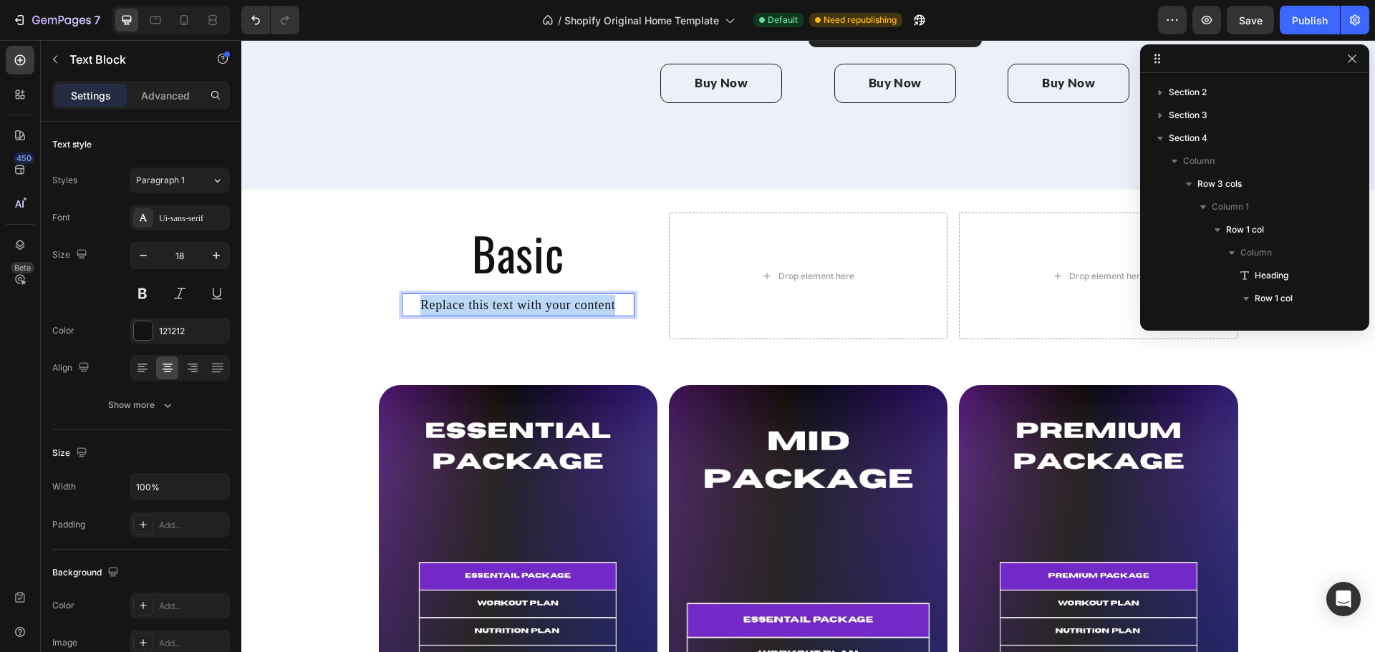
click at [533, 295] on p "Replace this text with your content" at bounding box center [518, 305] width 230 height 21
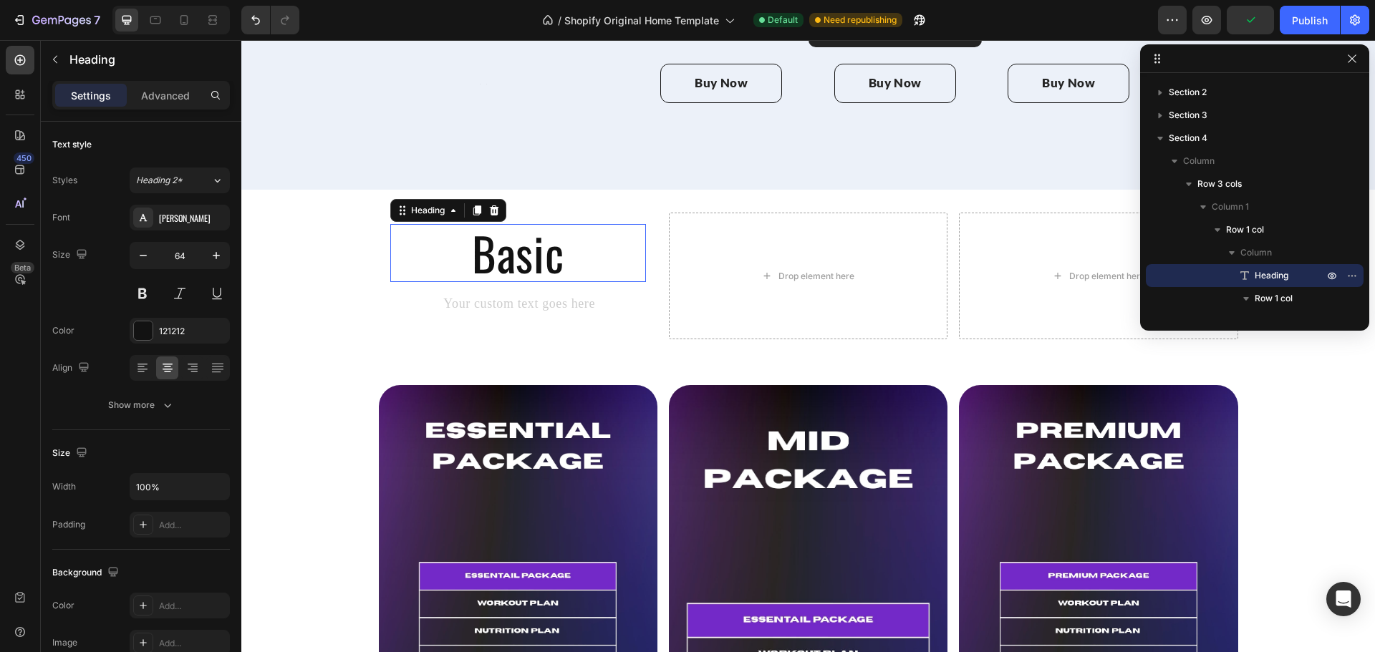
click at [559, 226] on p "Basic" at bounding box center [518, 253] width 253 height 55
click at [563, 294] on div "Rich Text Editor. Editing area: main" at bounding box center [518, 306] width 233 height 24
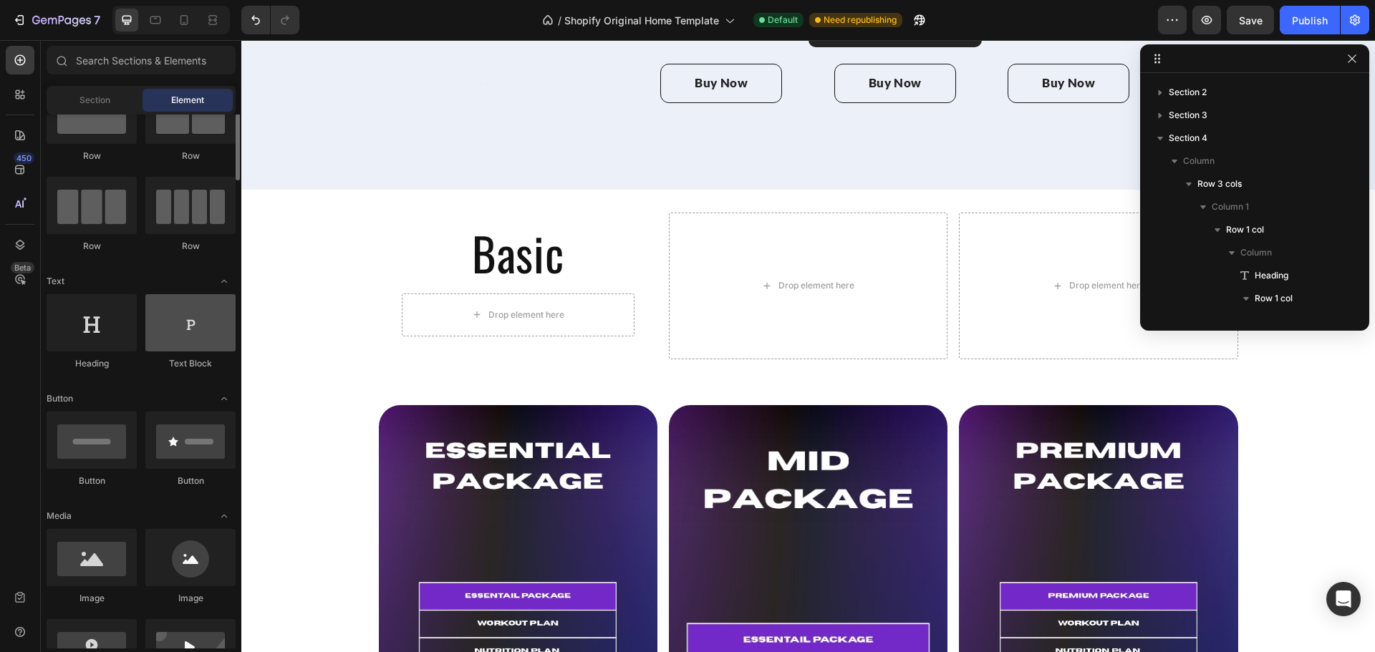
scroll to position [51, 0]
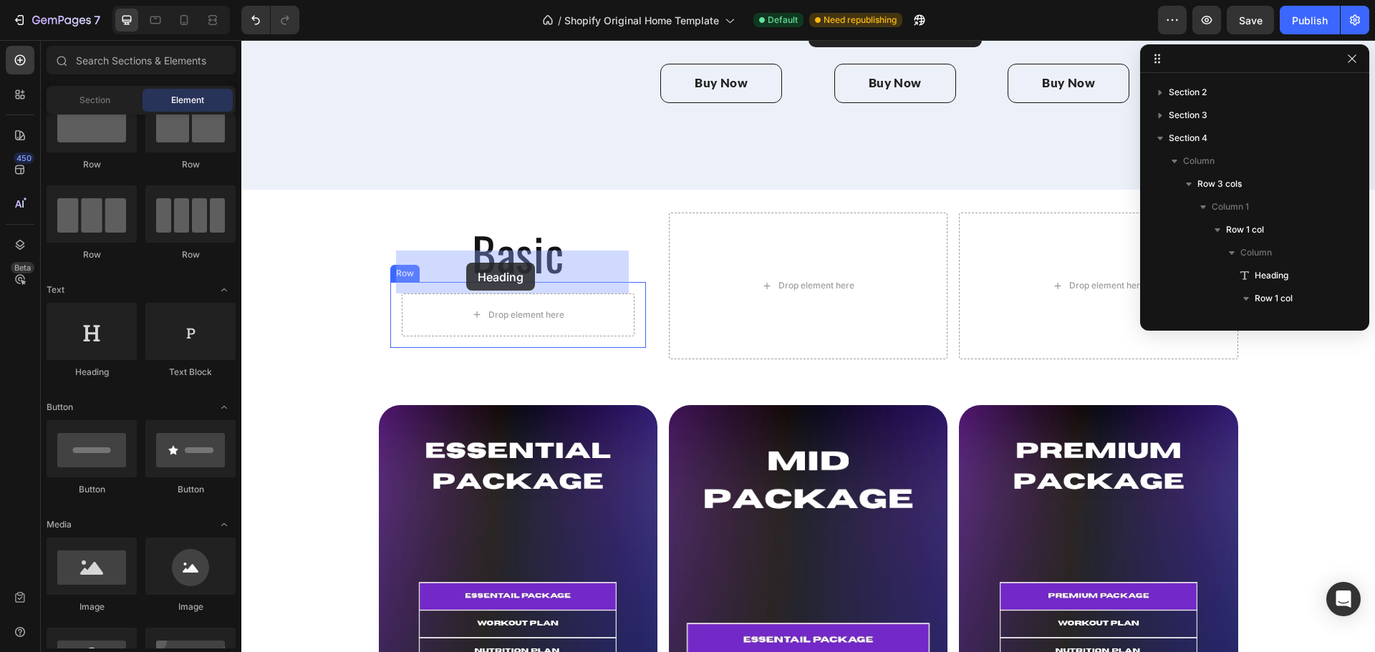
drag, startPoint x: 332, startPoint y: 363, endPoint x: 473, endPoint y: 261, distance: 173.3
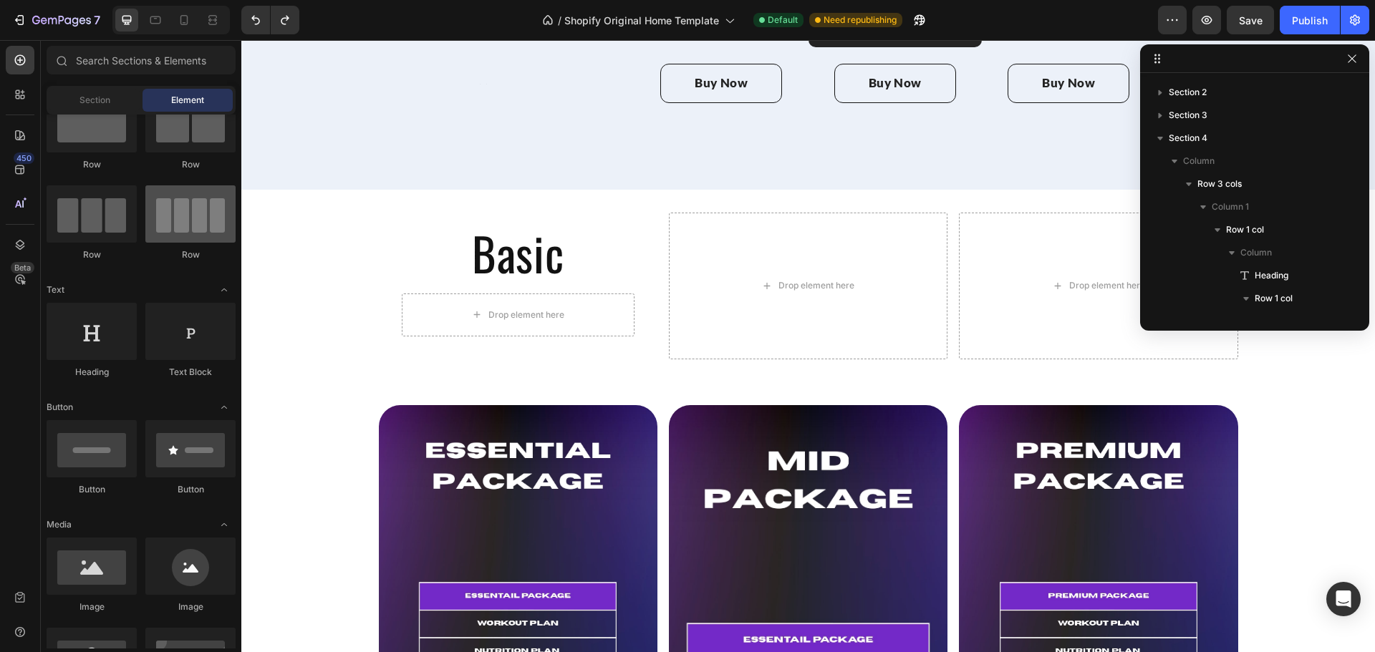
scroll to position [0, 0]
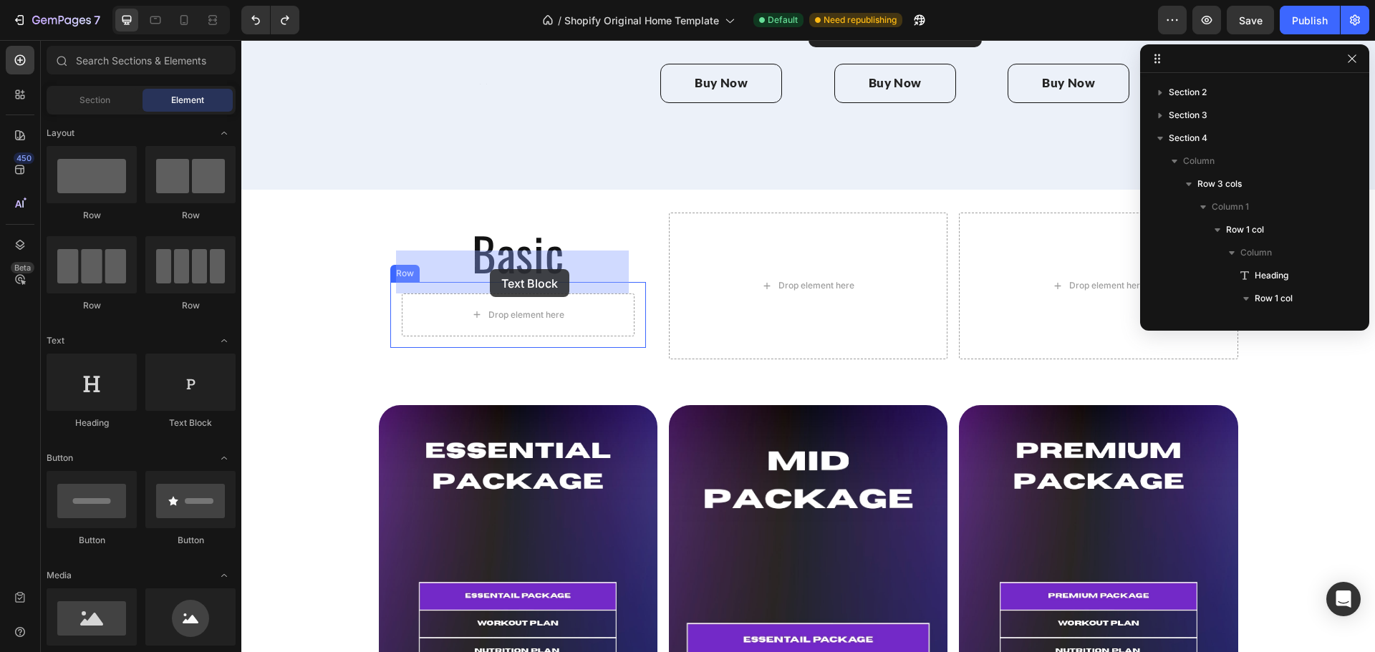
drag, startPoint x: 309, startPoint y: 364, endPoint x: 490, endPoint y: 268, distance: 204.3
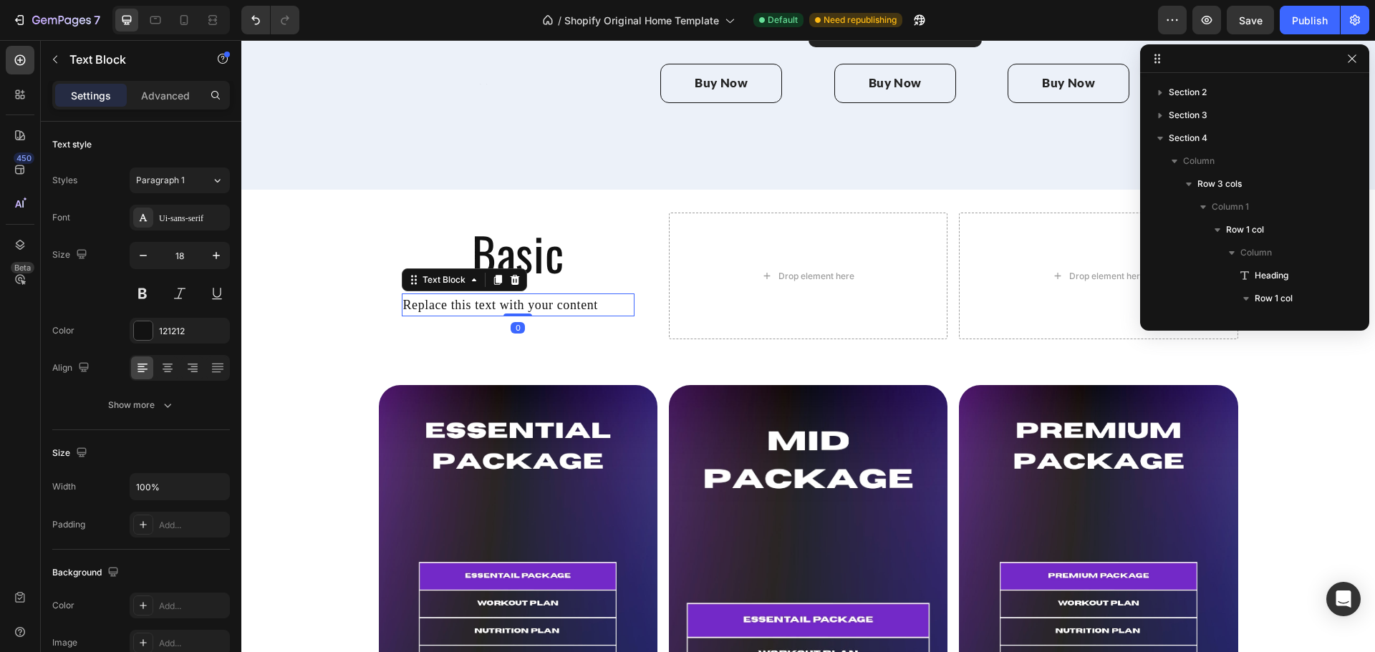
click at [505, 294] on div "Replace this text with your content" at bounding box center [518, 306] width 233 height 24
click at [505, 295] on p "Replace this text with your content" at bounding box center [518, 305] width 230 height 21
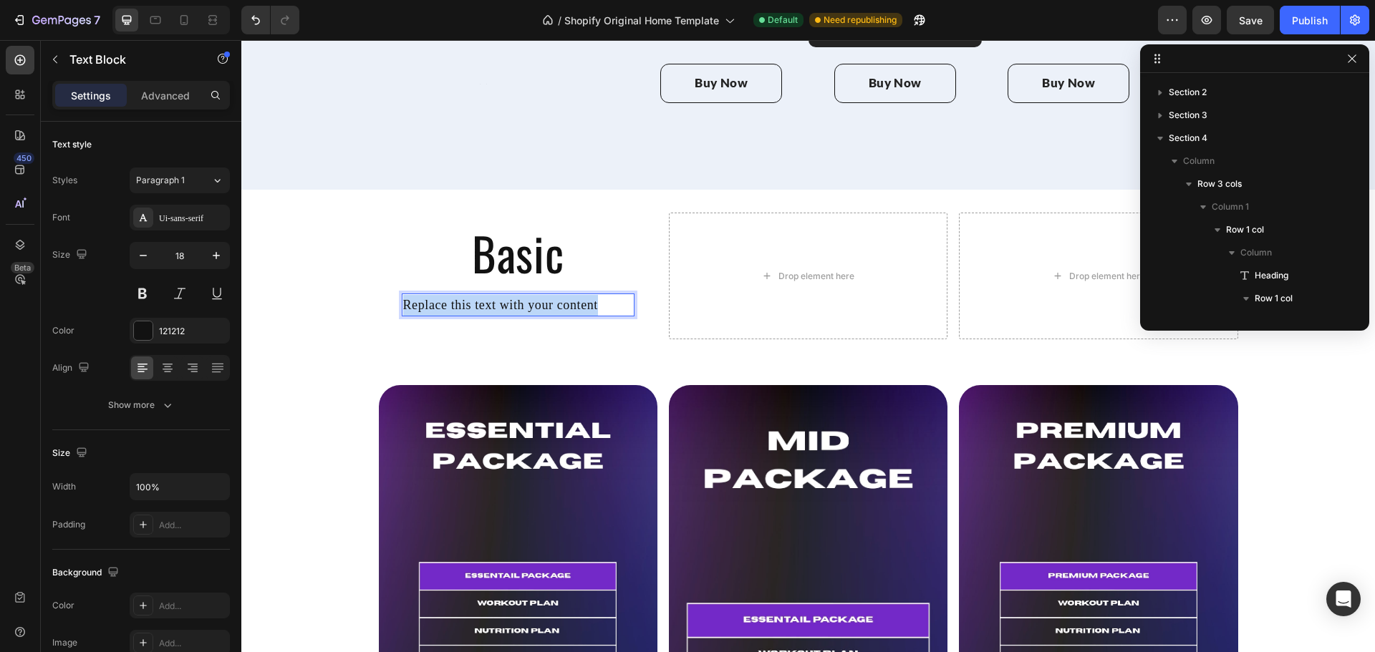
click at [505, 295] on p "Replace this text with your content" at bounding box center [518, 305] width 230 height 21
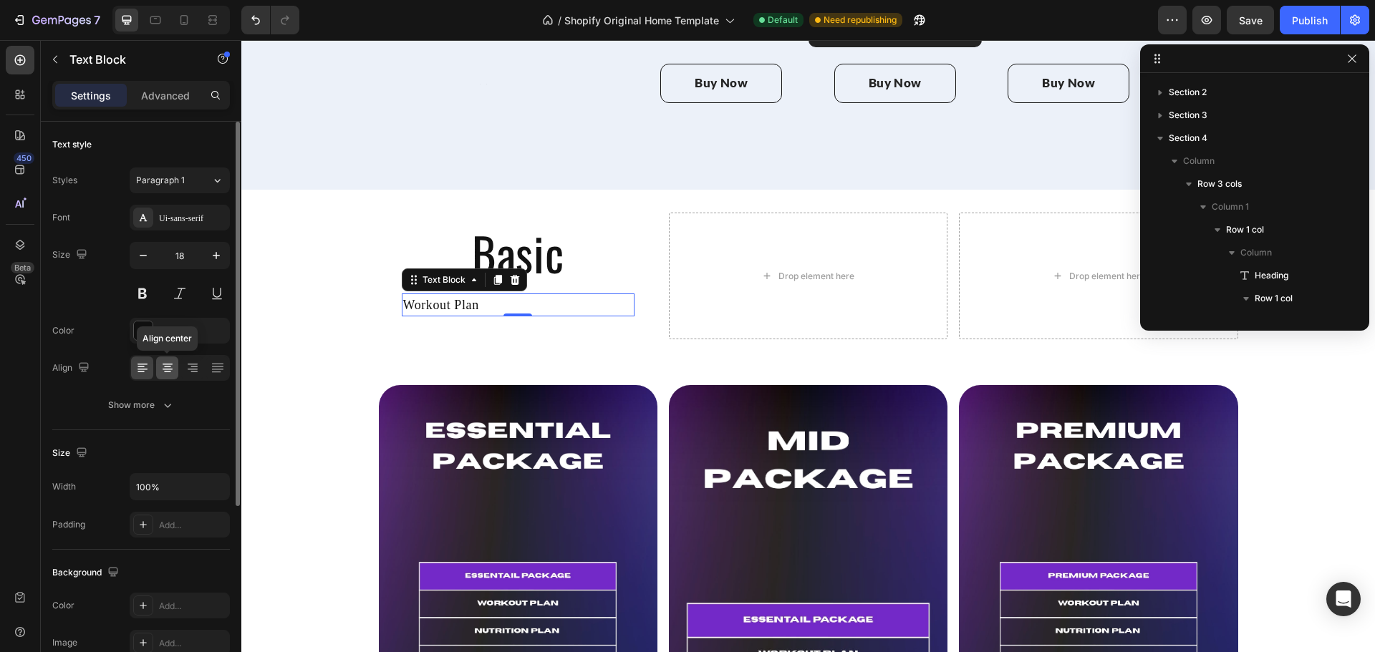
click at [169, 372] on icon at bounding box center [167, 372] width 7 height 1
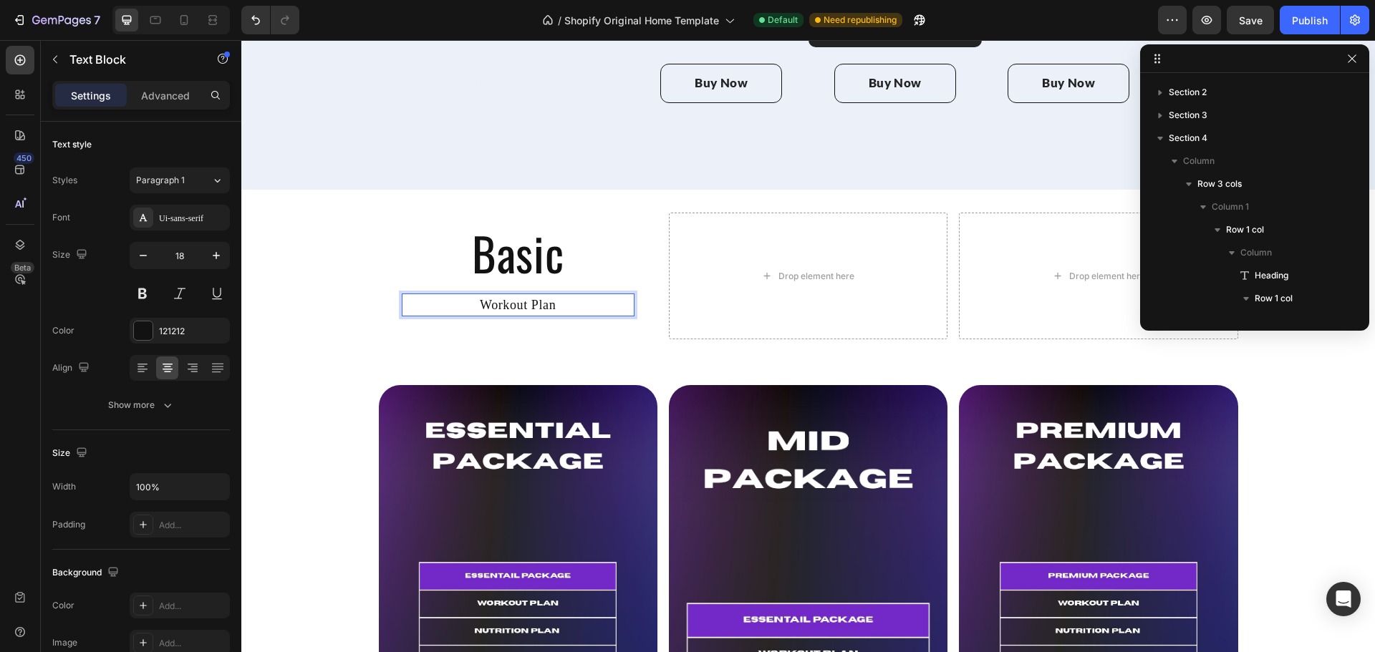
drag, startPoint x: 536, startPoint y: 265, endPoint x: 484, endPoint y: 279, distance: 53.5
click at [484, 282] on div "Workout Plan Text Block 0 Row" at bounding box center [518, 305] width 256 height 47
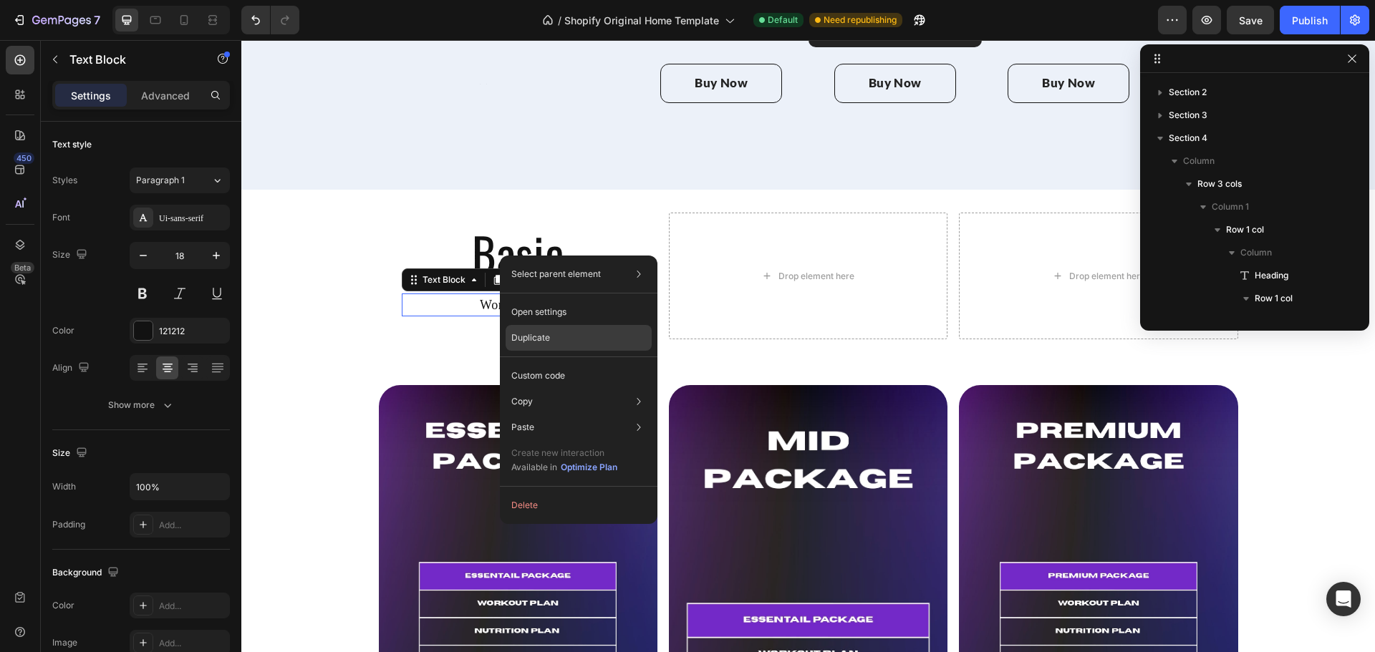
click at [538, 331] on p "Duplicate" at bounding box center [530, 337] width 39 height 13
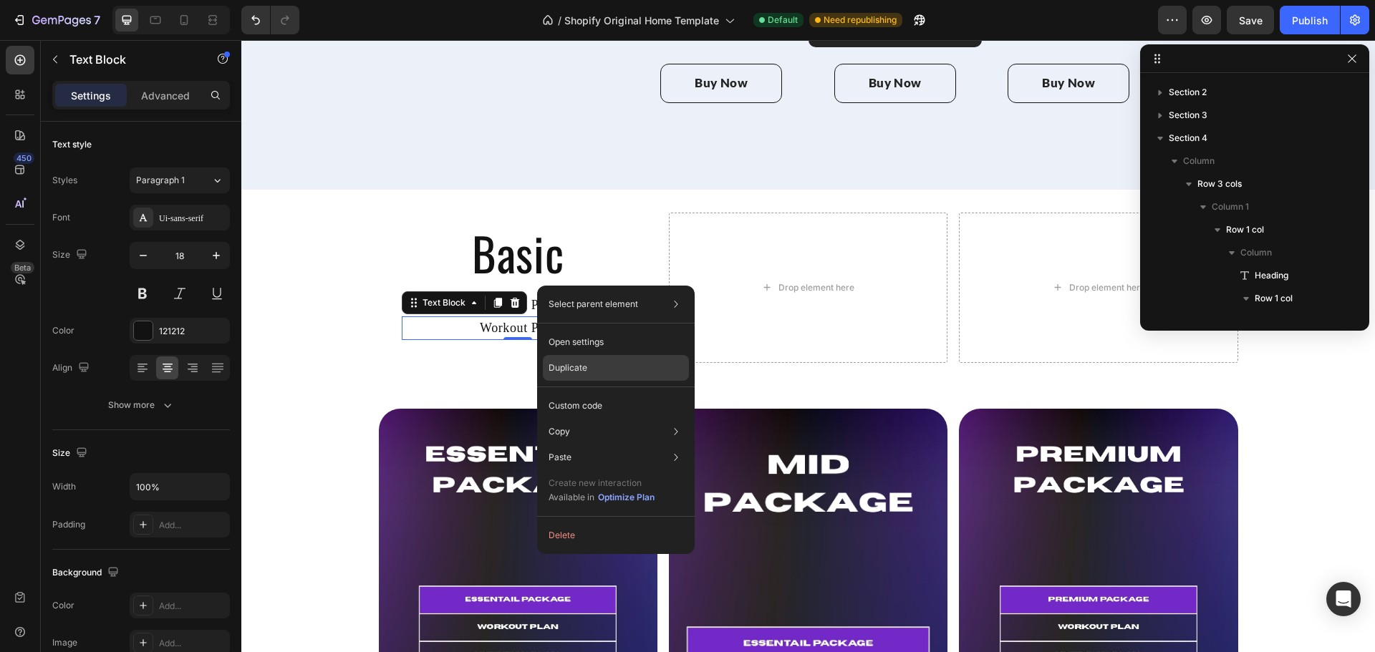
click at [576, 372] on p "Duplicate" at bounding box center [567, 368] width 39 height 13
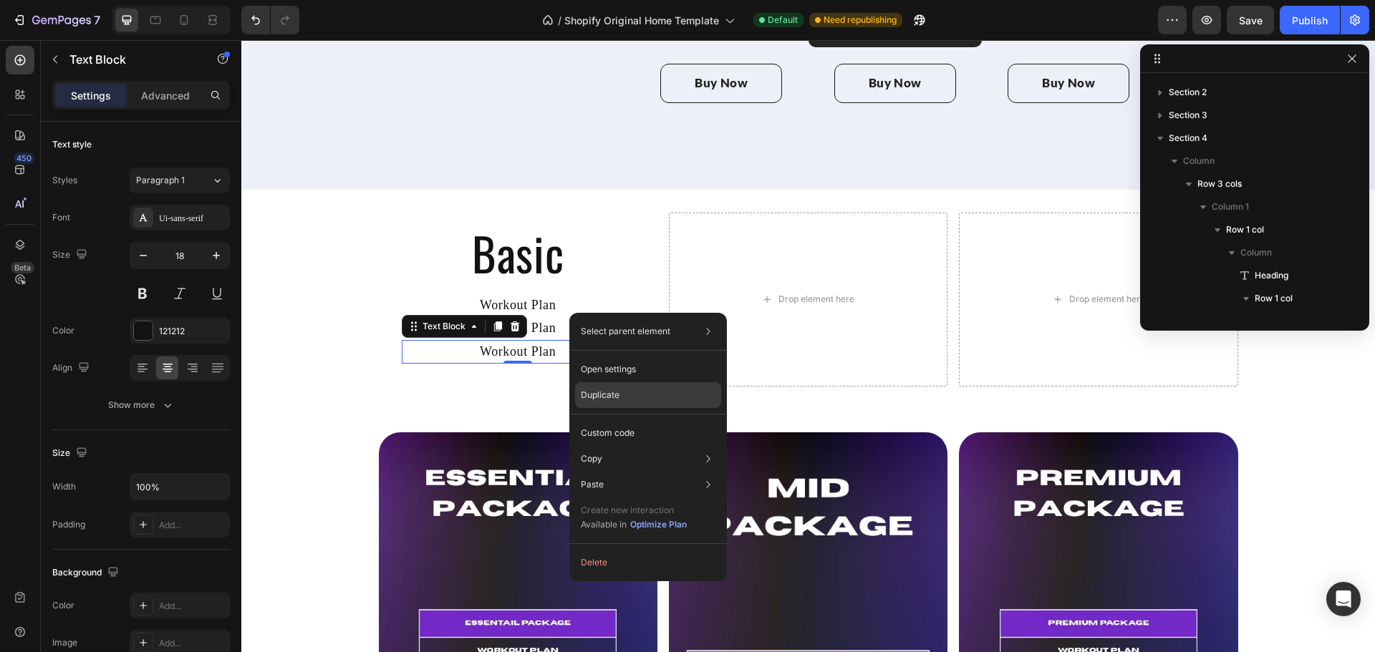
click at [612, 420] on div "Duplicate" at bounding box center [648, 433] width 146 height 26
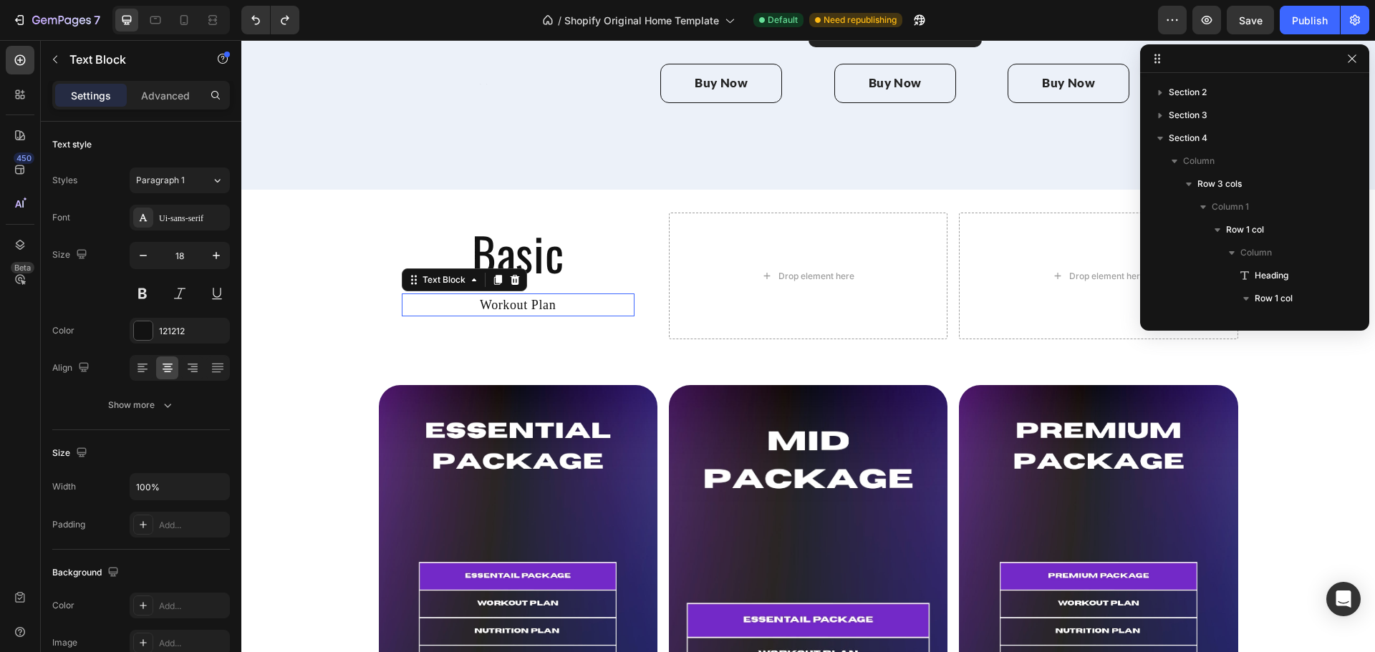
click at [521, 295] on p "Workout Plan" at bounding box center [518, 305] width 230 height 21
click at [190, 218] on div "Ui-sans-serif" at bounding box center [192, 218] width 67 height 13
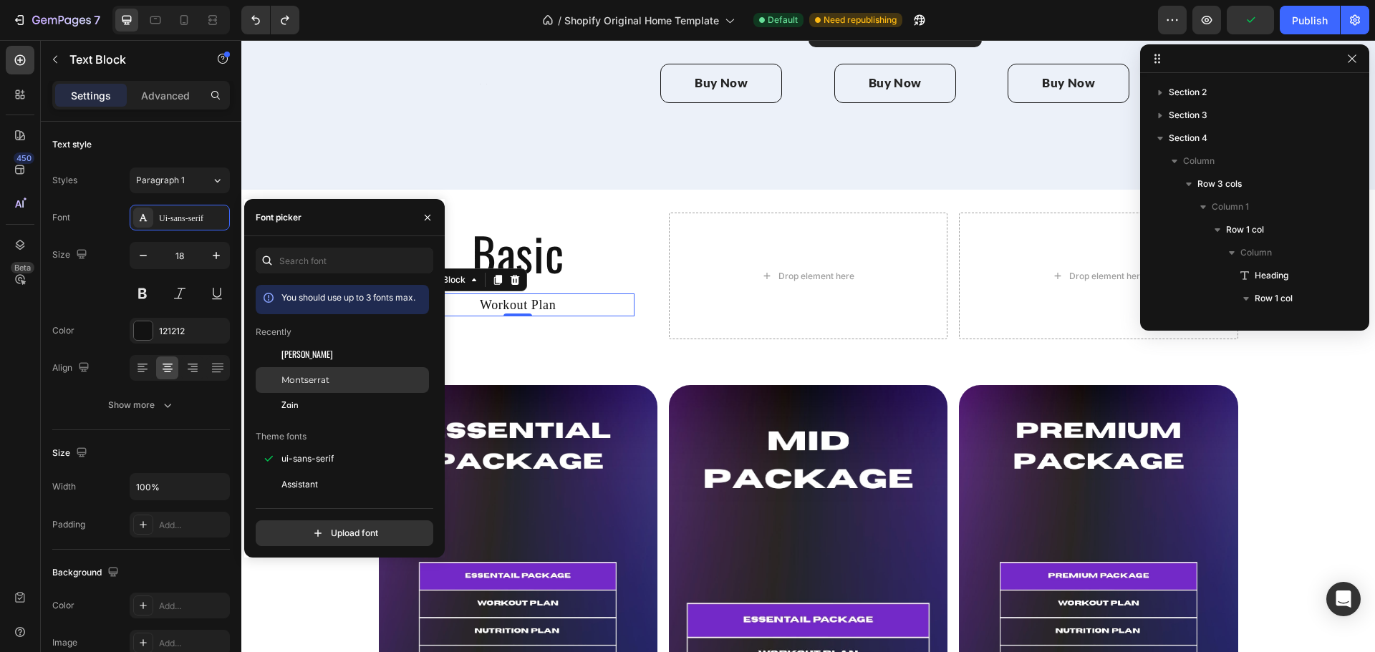
click at [287, 386] on span "Montserrat" at bounding box center [305, 380] width 48 height 13
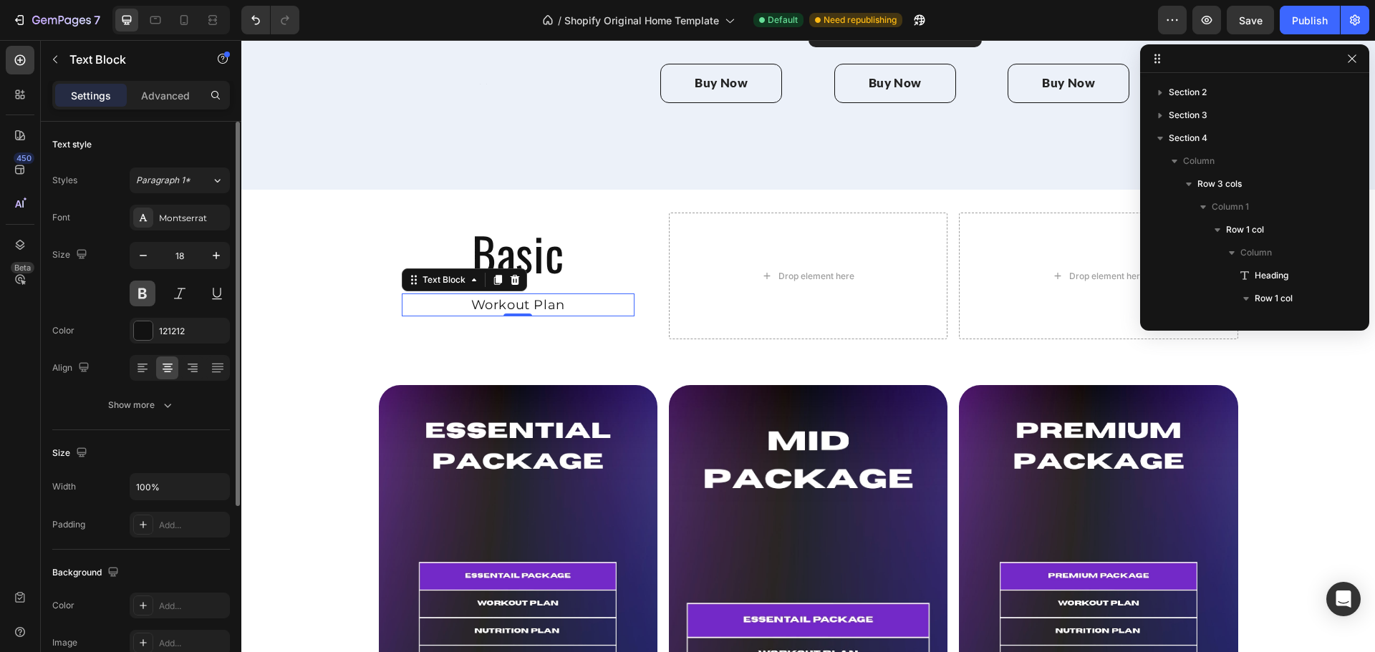
click at [141, 293] on button at bounding box center [143, 294] width 26 height 26
click at [159, 397] on button "Show more" at bounding box center [141, 405] width 178 height 26
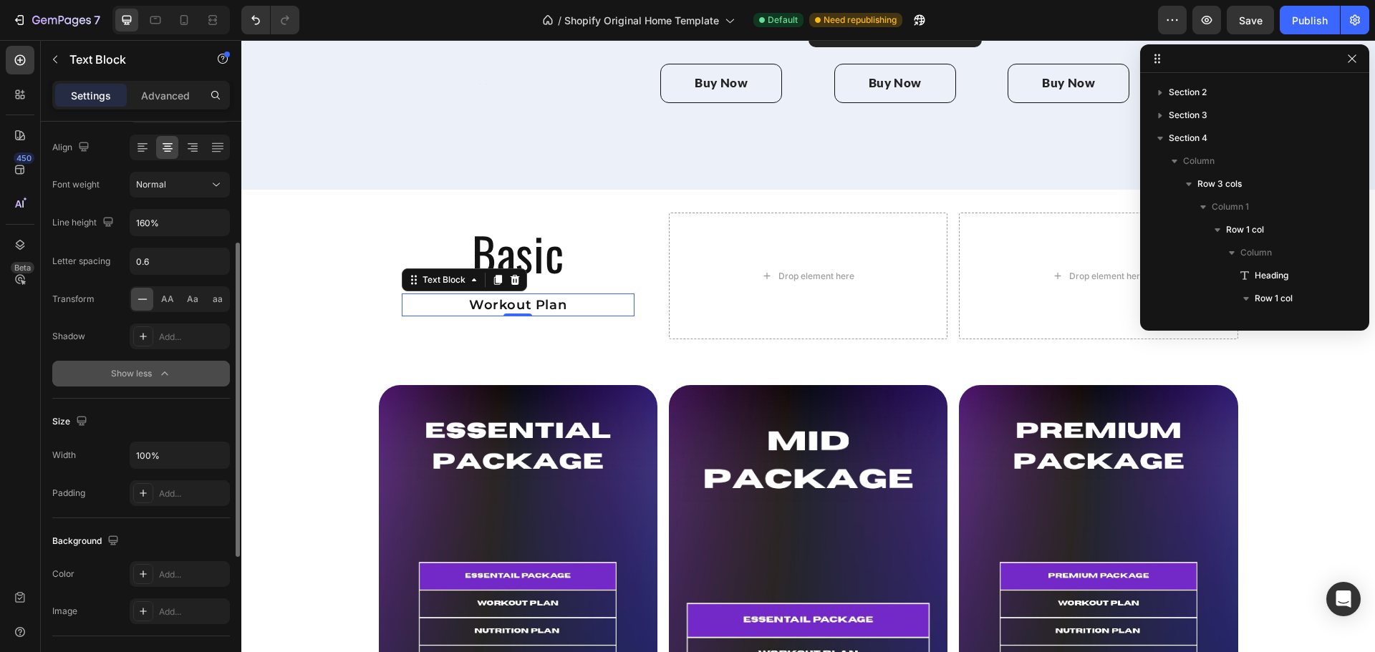
scroll to position [229, 0]
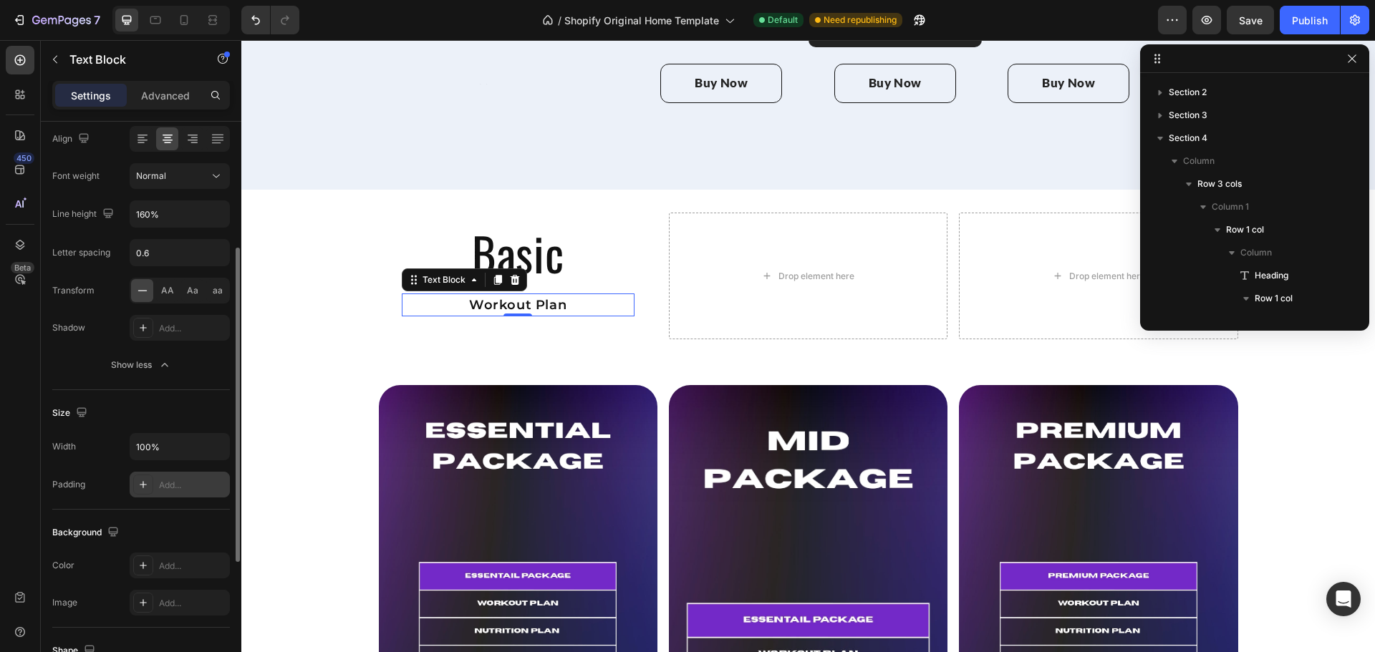
click at [173, 482] on div "Add..." at bounding box center [192, 485] width 67 height 13
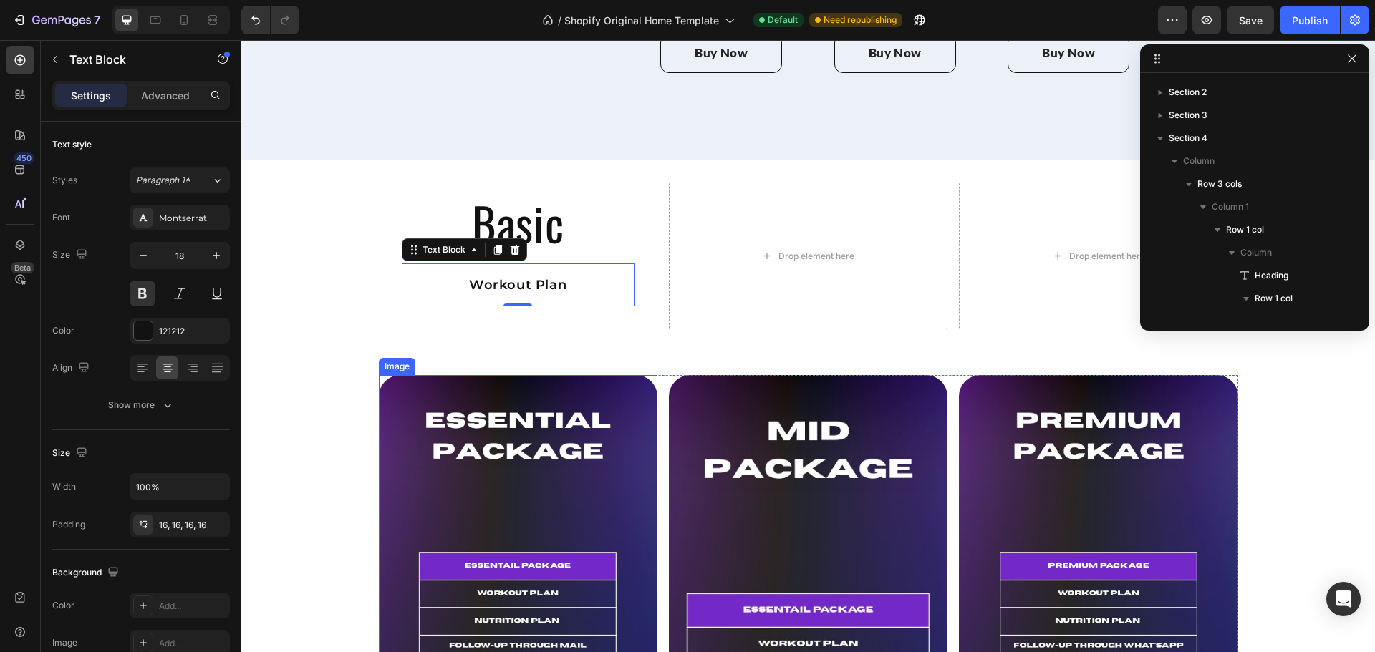
scroll to position [1862, 0]
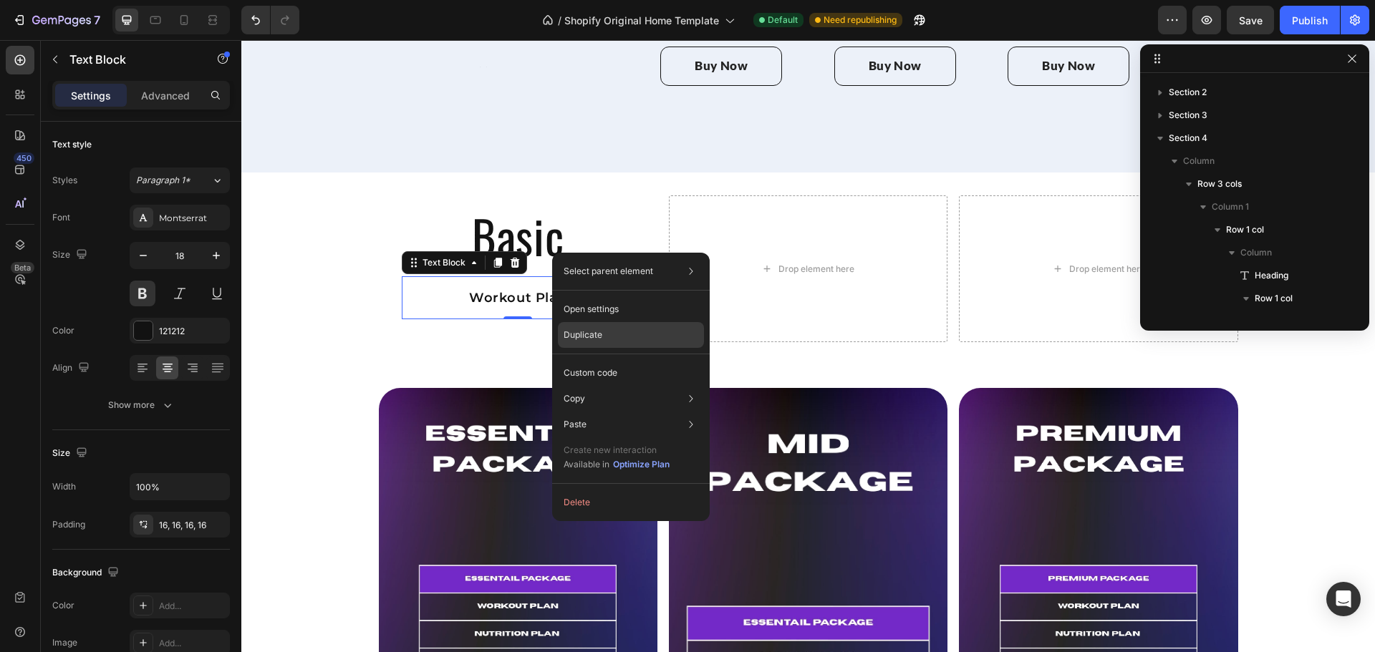
click at [589, 337] on p "Duplicate" at bounding box center [582, 335] width 39 height 13
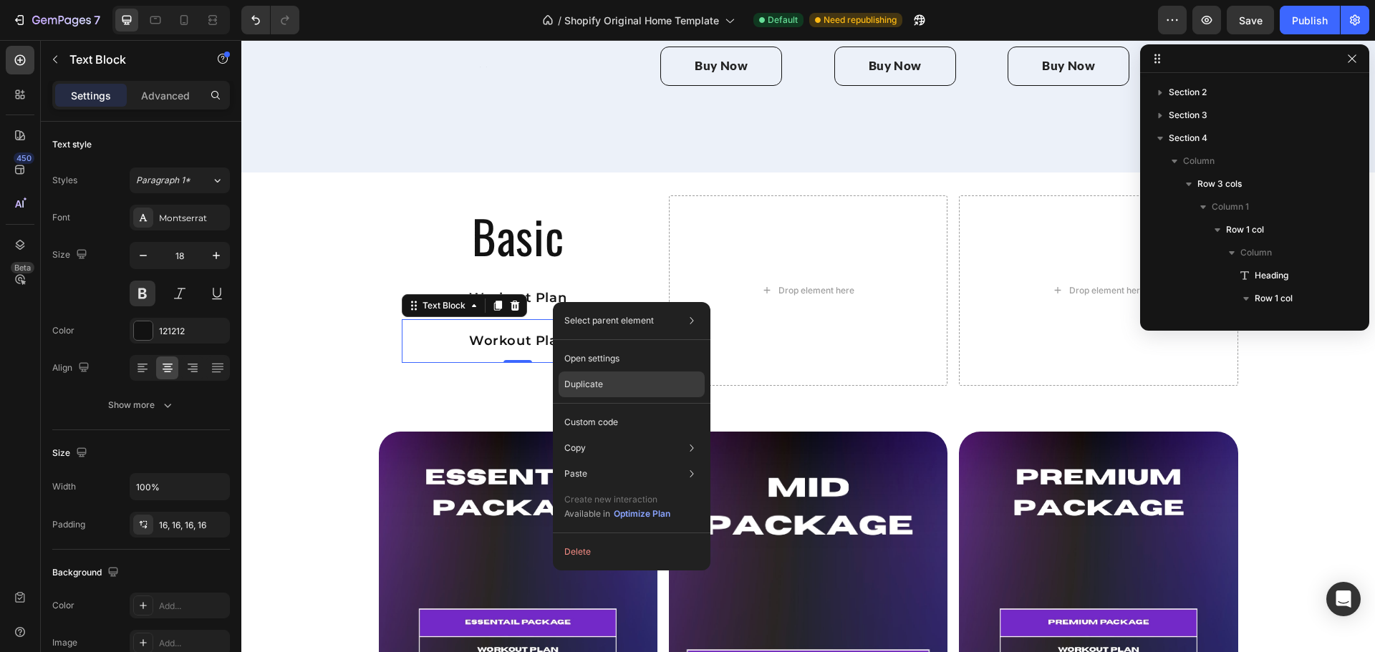
click at [596, 410] on div "Duplicate" at bounding box center [631, 423] width 146 height 26
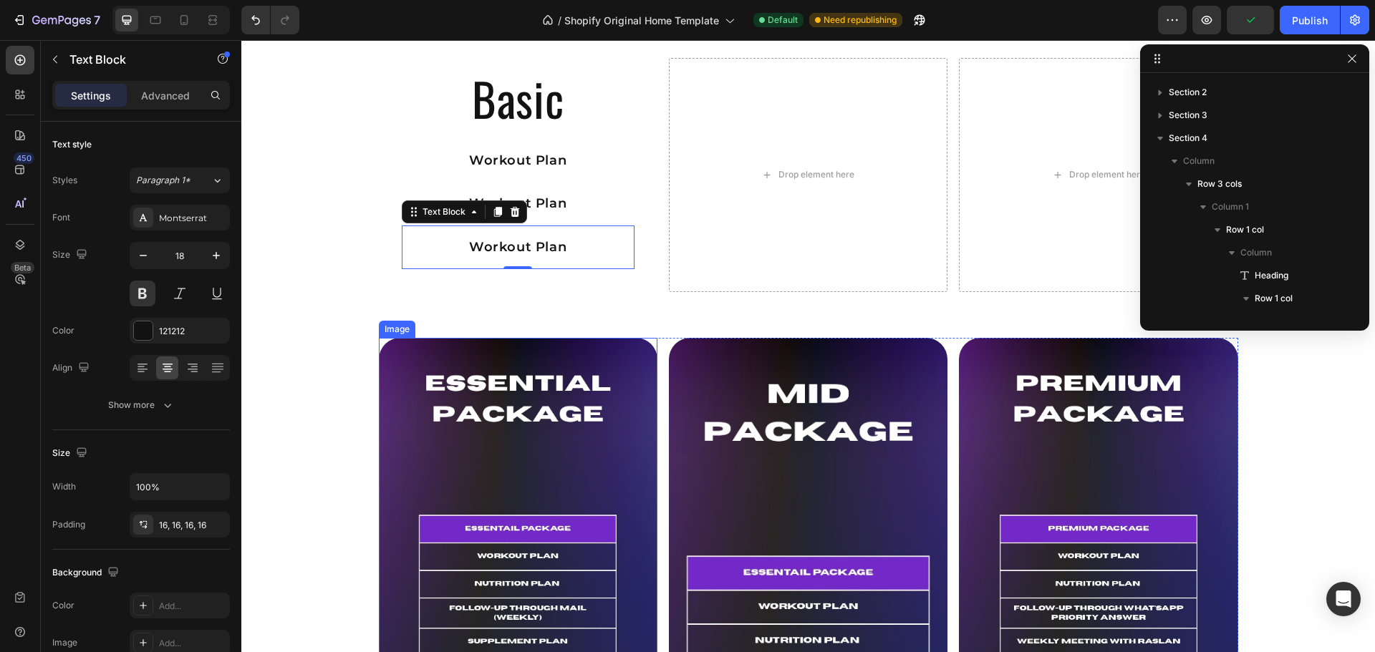
scroll to position [1946, 0]
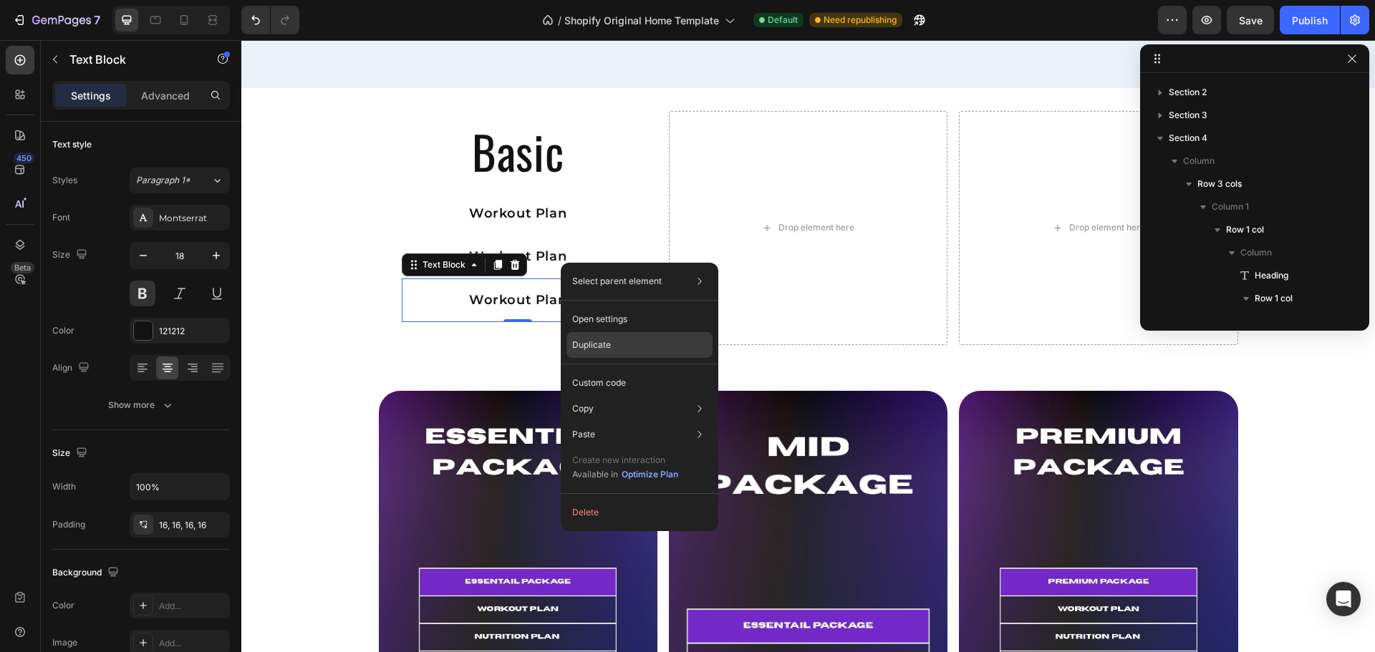
click at [597, 370] on div "Duplicate" at bounding box center [639, 383] width 146 height 26
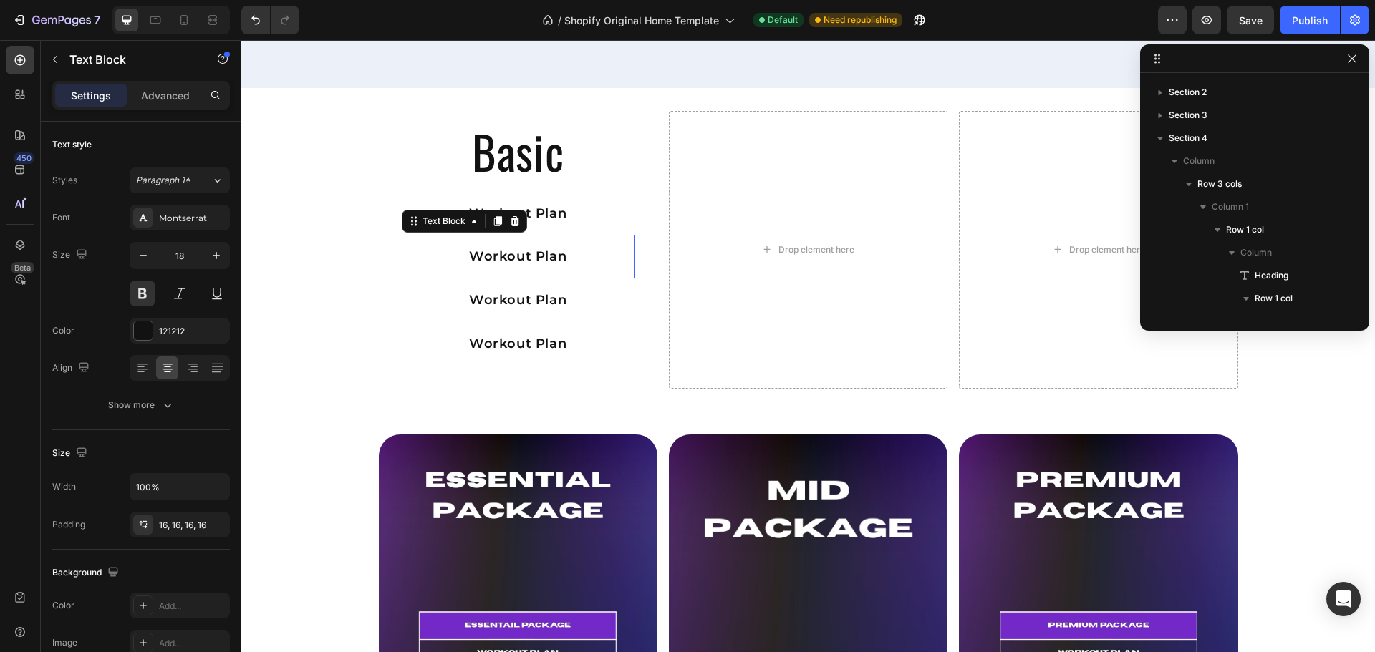
click at [513, 246] on p "Workout Plan" at bounding box center [518, 256] width 210 height 21
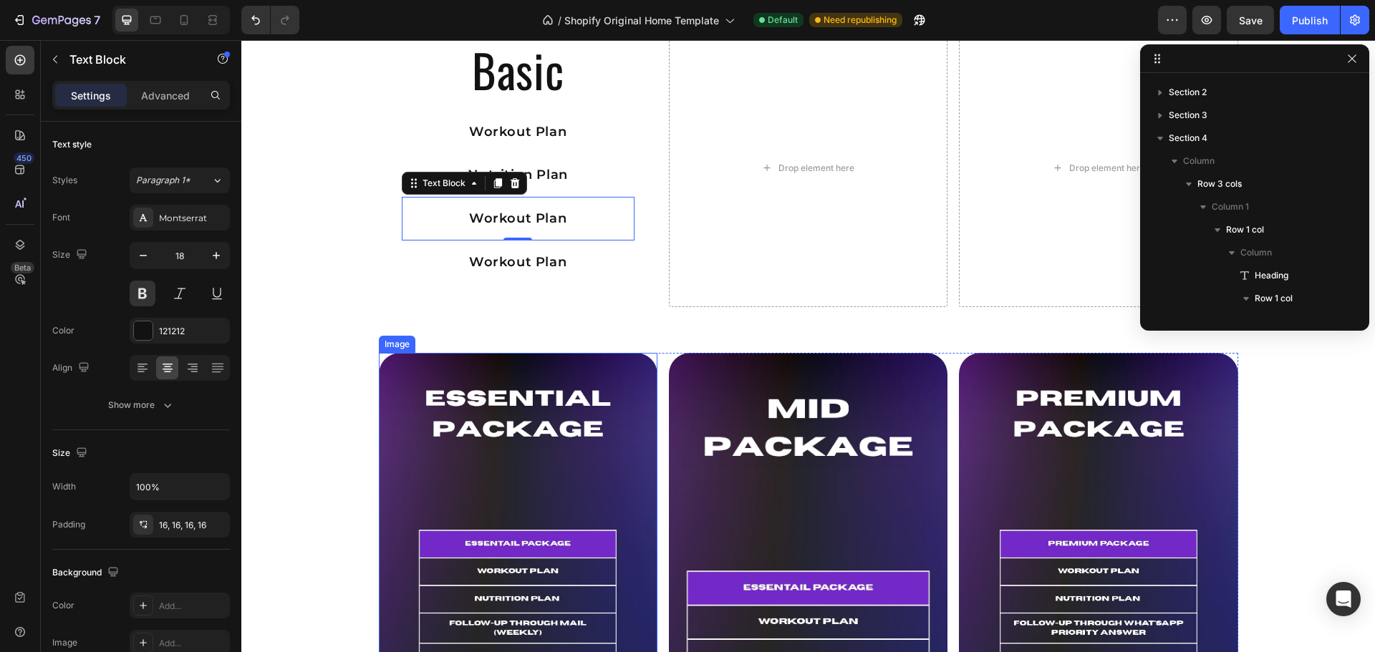
scroll to position [1980, 0]
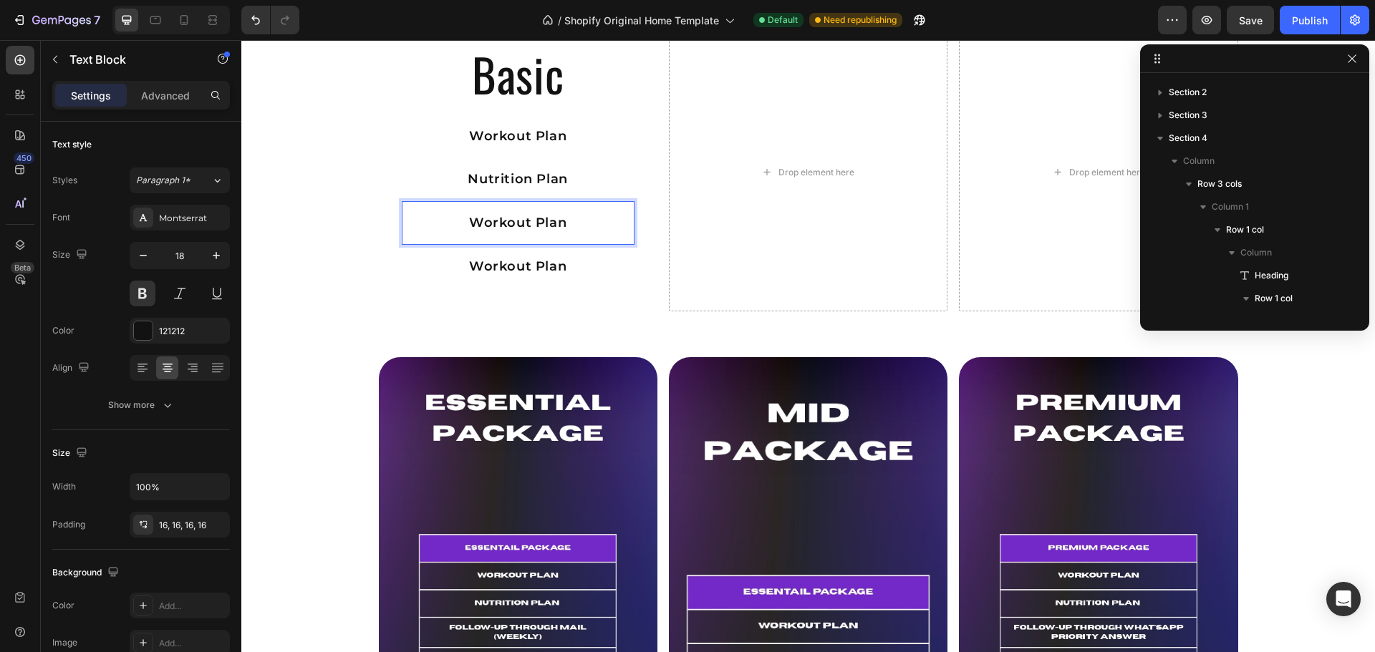
click at [513, 224] on p "Workout Plan" at bounding box center [518, 223] width 210 height 21
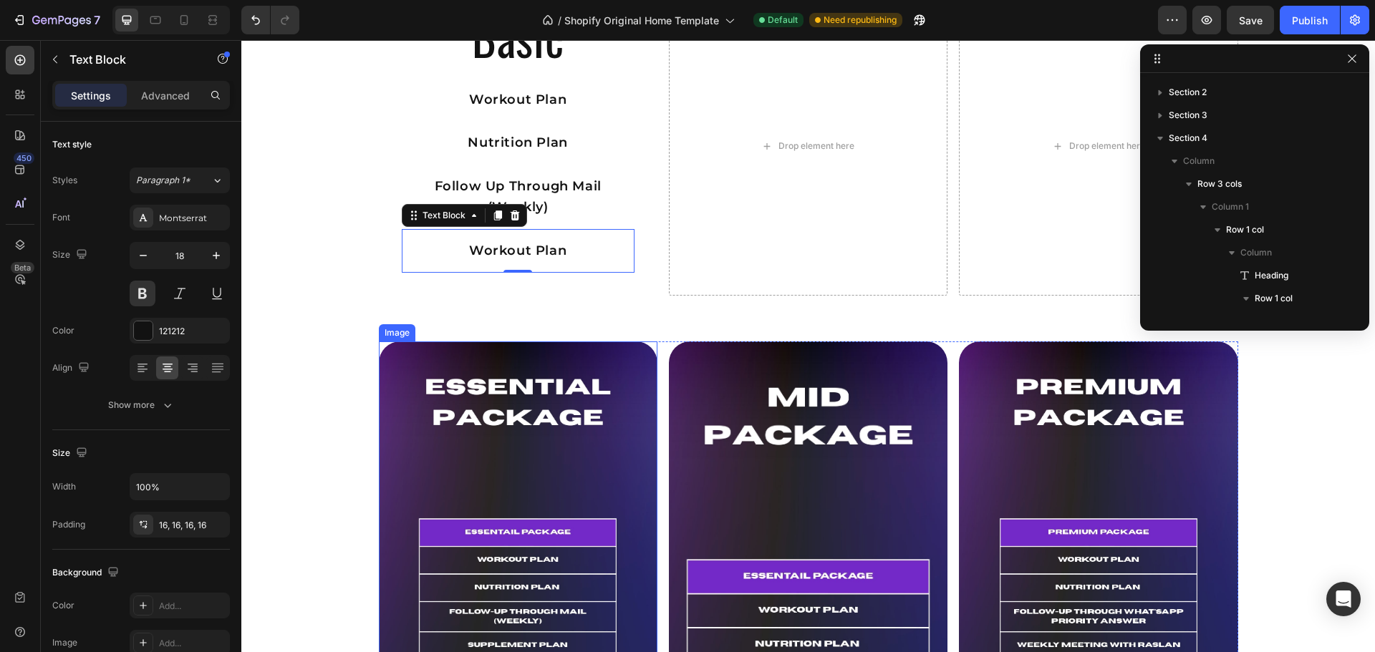
scroll to position [2013, 0]
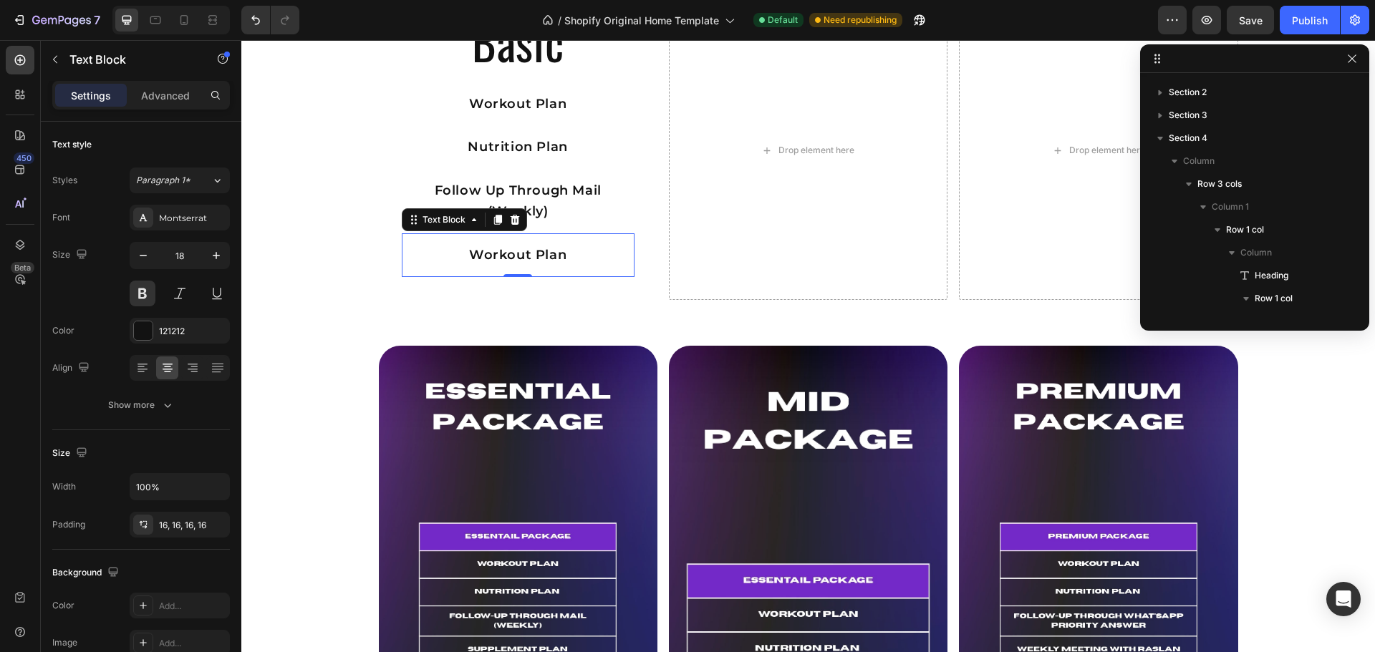
click at [512, 251] on p "Workout Plan" at bounding box center [518, 255] width 210 height 21
click at [540, 290] on div "Basic Heading Workout Plan Text Block Nutrition Plan Text Block Follow Up Throu…" at bounding box center [518, 150] width 279 height 299
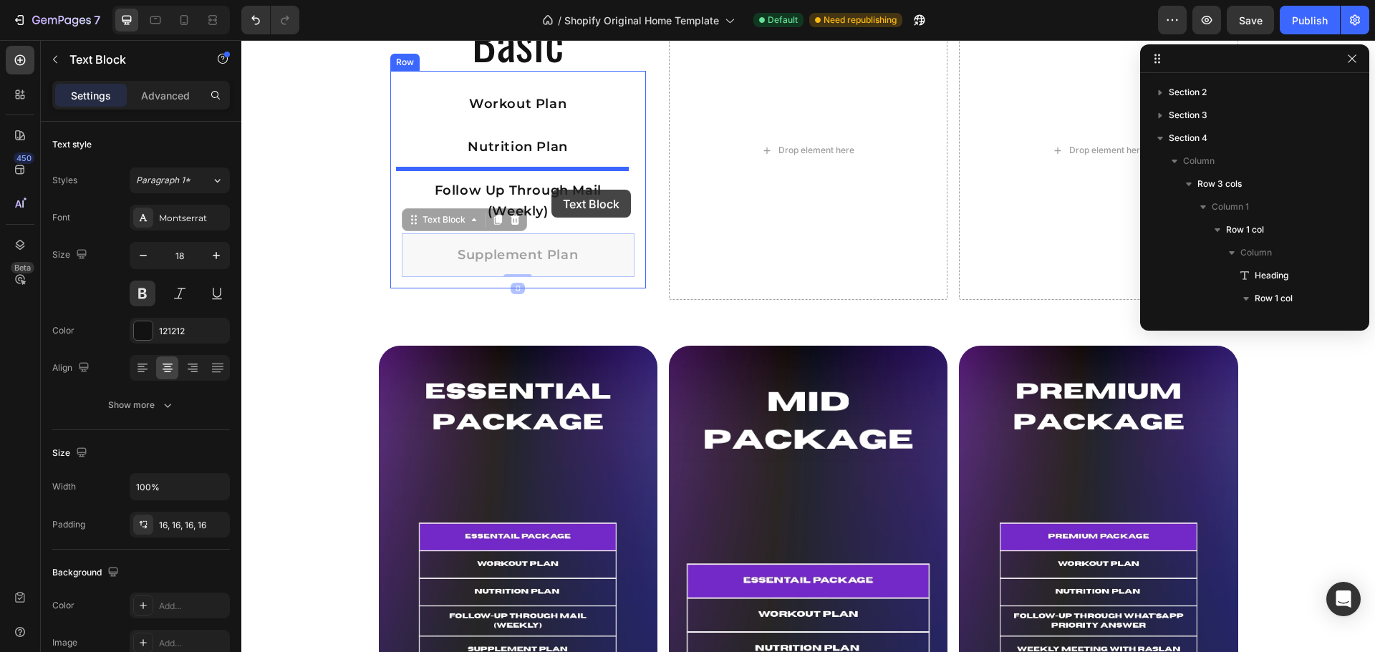
drag, startPoint x: 556, startPoint y: 261, endPoint x: 551, endPoint y: 190, distance: 71.7
click at [551, 190] on div "Basic Heading Workout Plan Text Block Nutrition Plan Text Block Follow Up Throu…" at bounding box center [807, 608] width 1133 height 5163
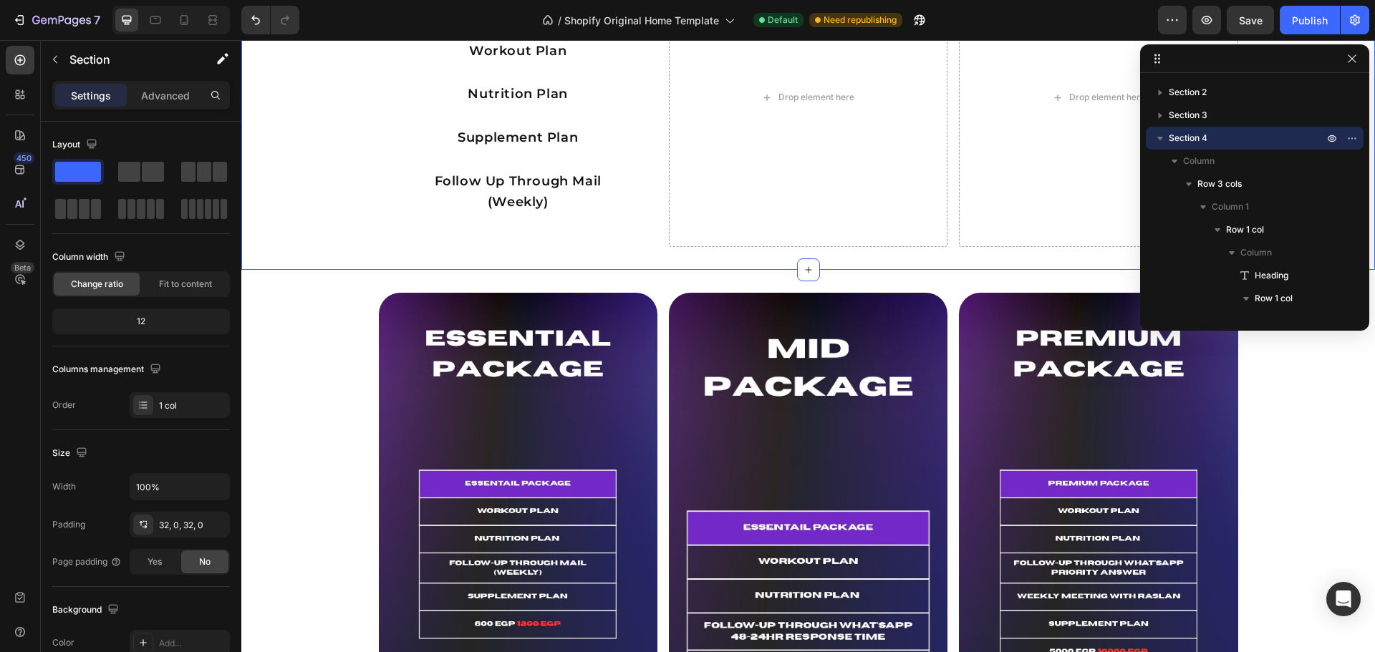
scroll to position [2049, 0]
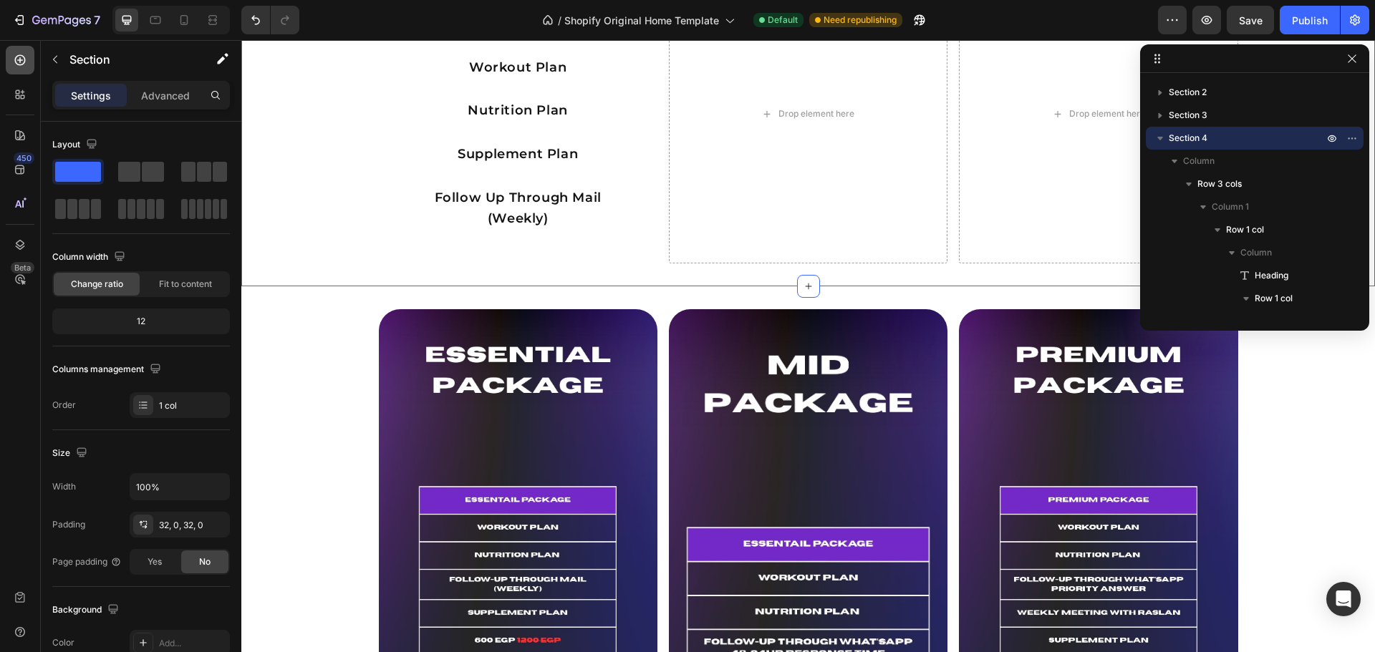
click at [24, 57] on icon at bounding box center [20, 60] width 14 height 14
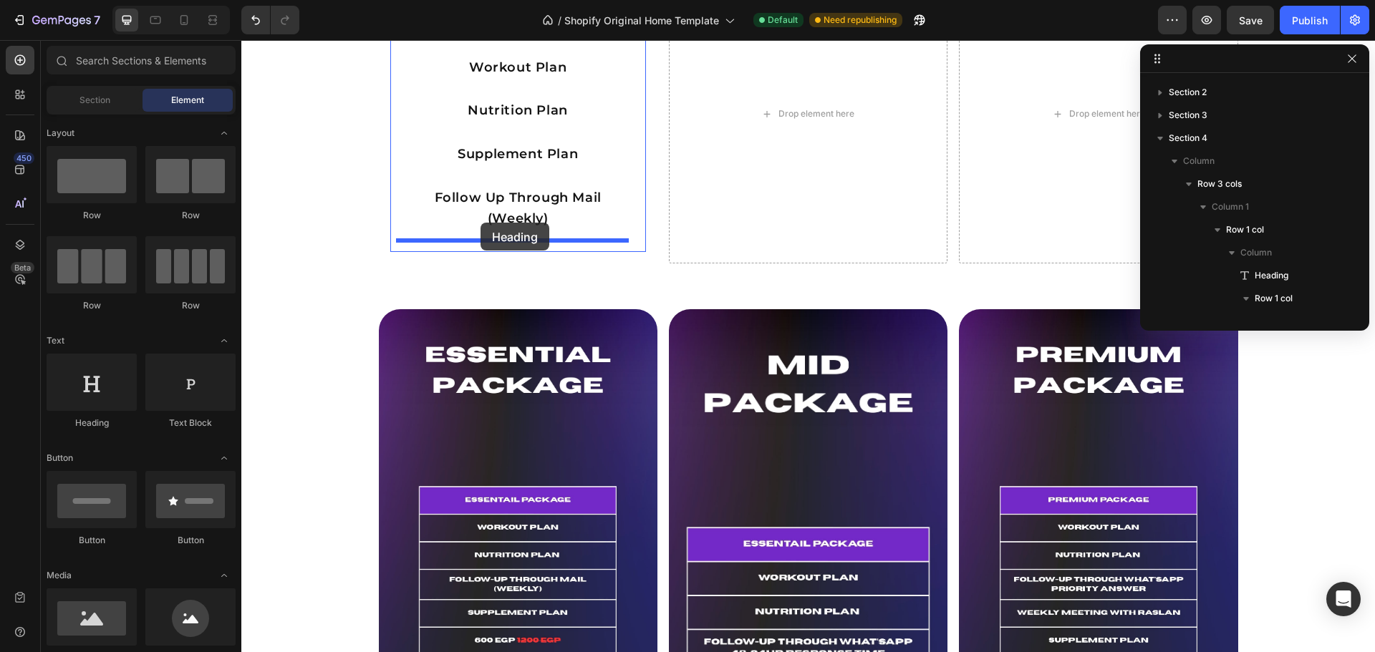
drag, startPoint x: 335, startPoint y: 419, endPoint x: 480, endPoint y: 223, distance: 244.2
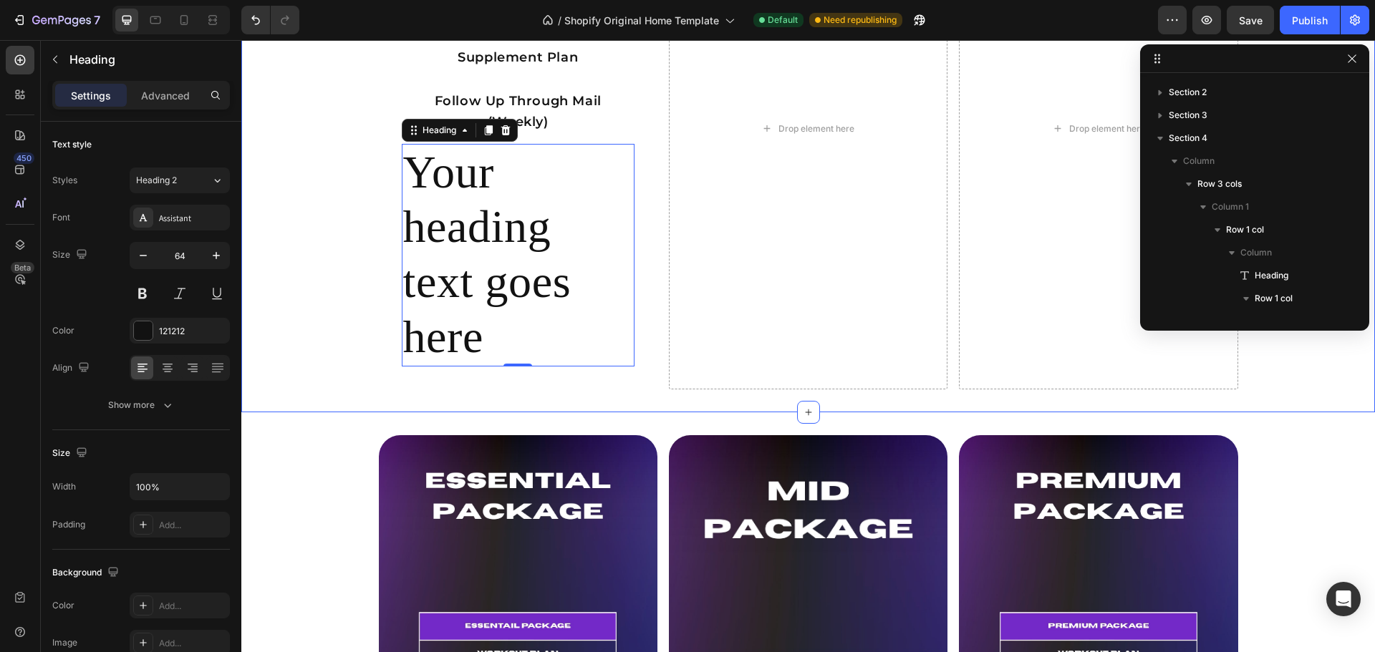
scroll to position [2145, 0]
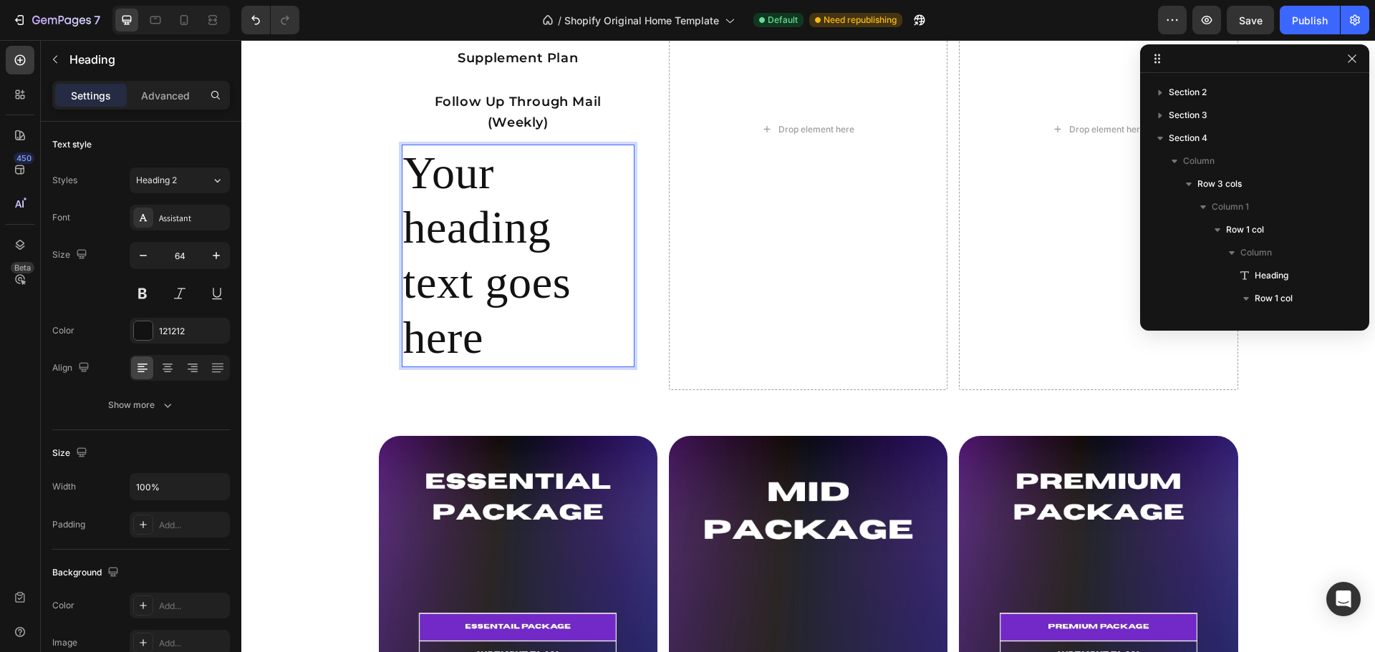
click at [473, 256] on h2 "Your heading text goes here" at bounding box center [518, 256] width 233 height 223
click at [473, 256] on p "Your heading text goes here" at bounding box center [518, 256] width 230 height 220
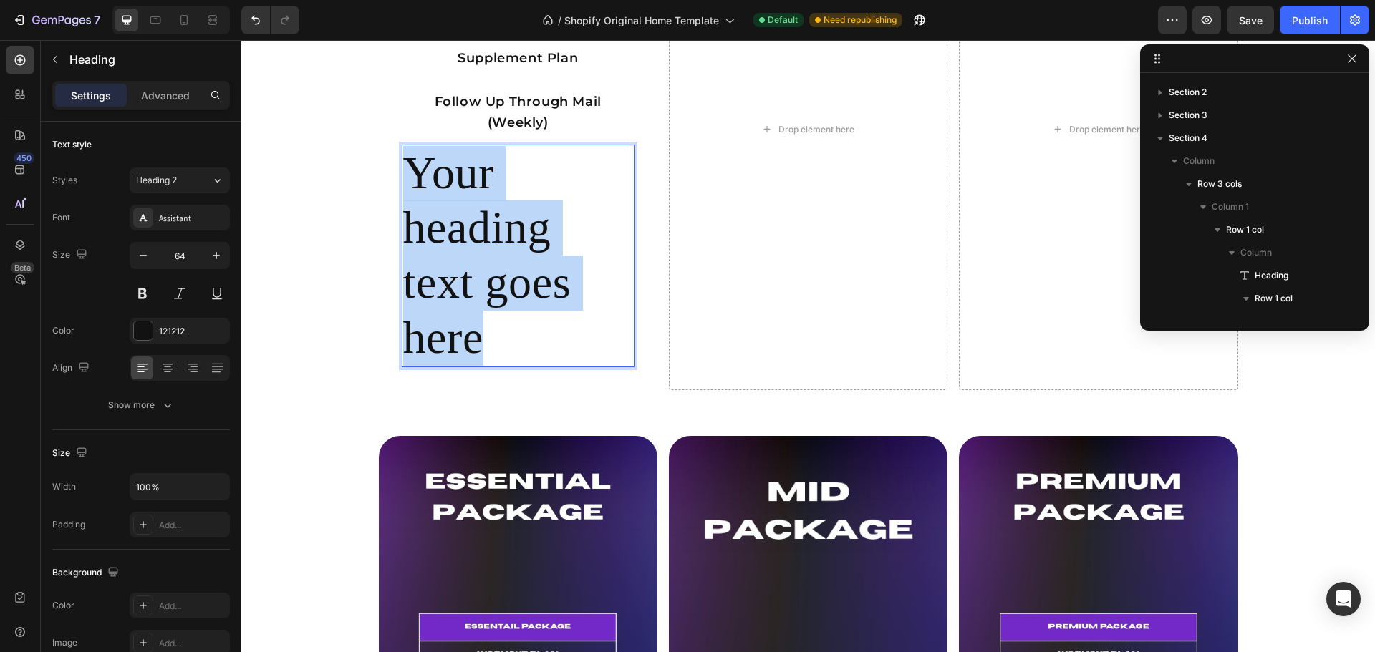
click at [473, 256] on p "Your heading text goes here" at bounding box center [518, 256] width 230 height 220
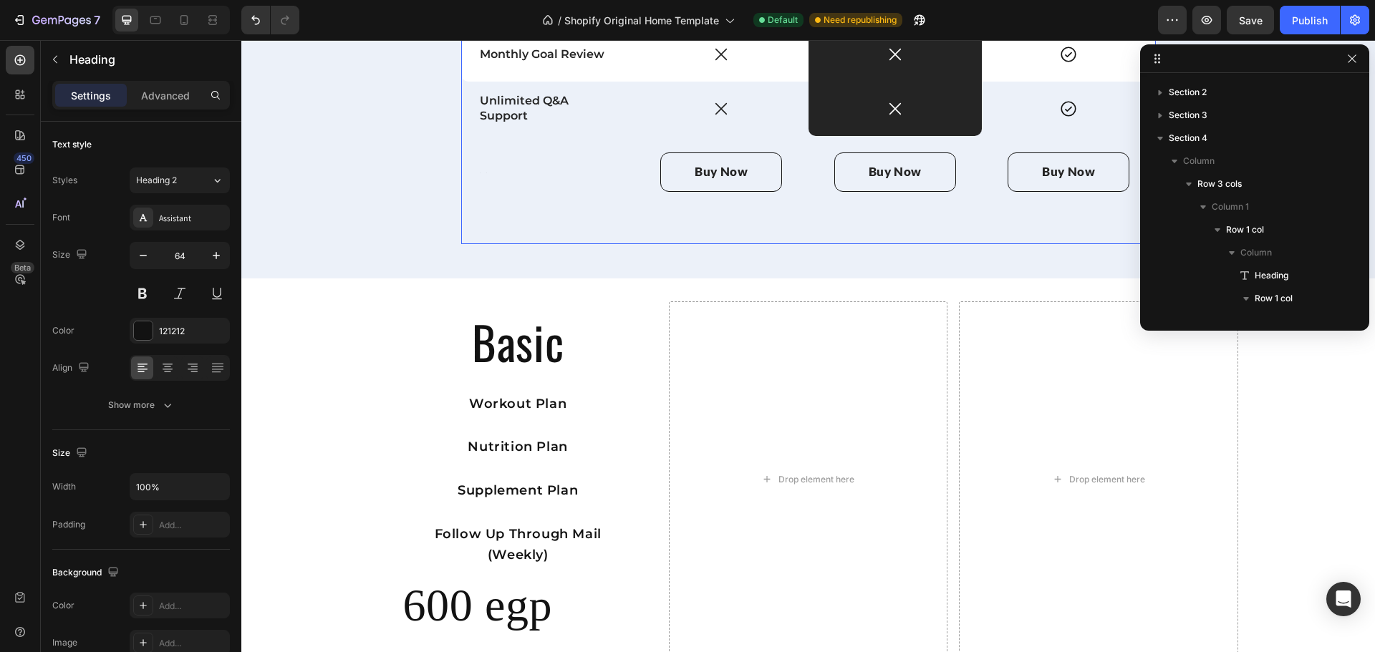
scroll to position [1788, 0]
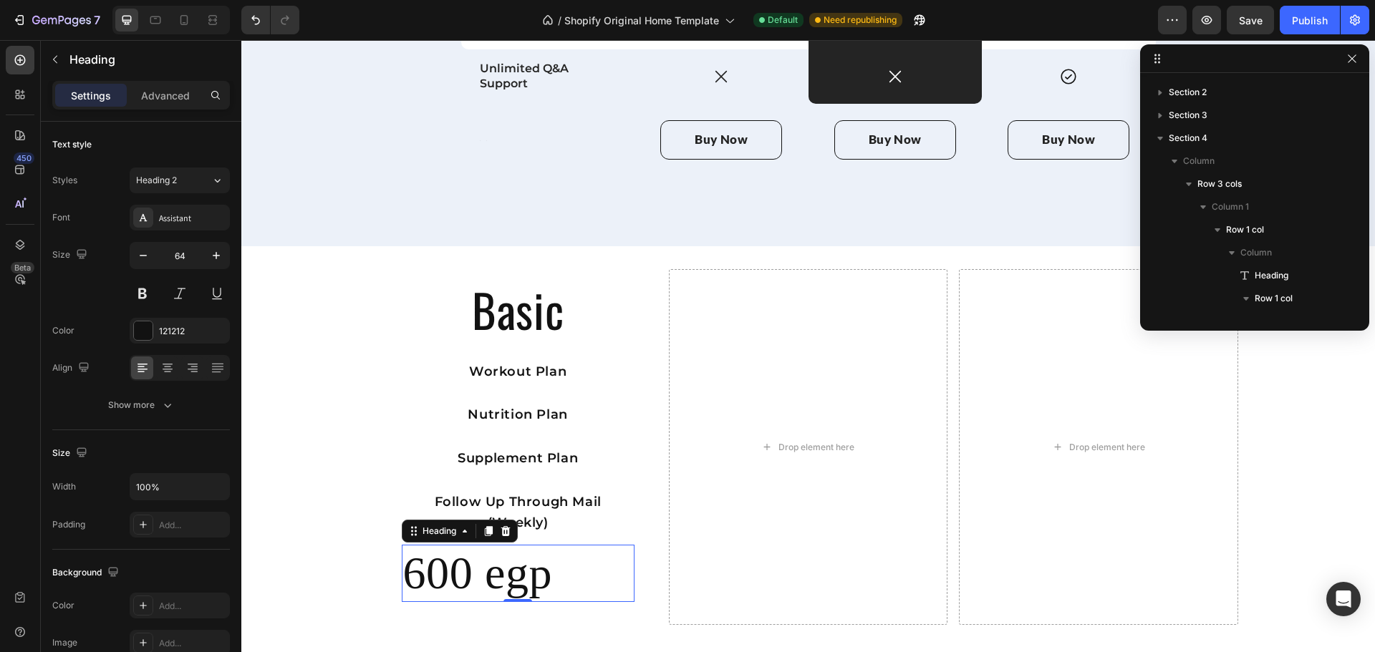
click at [569, 546] on p "600 egp" at bounding box center [518, 573] width 230 height 55
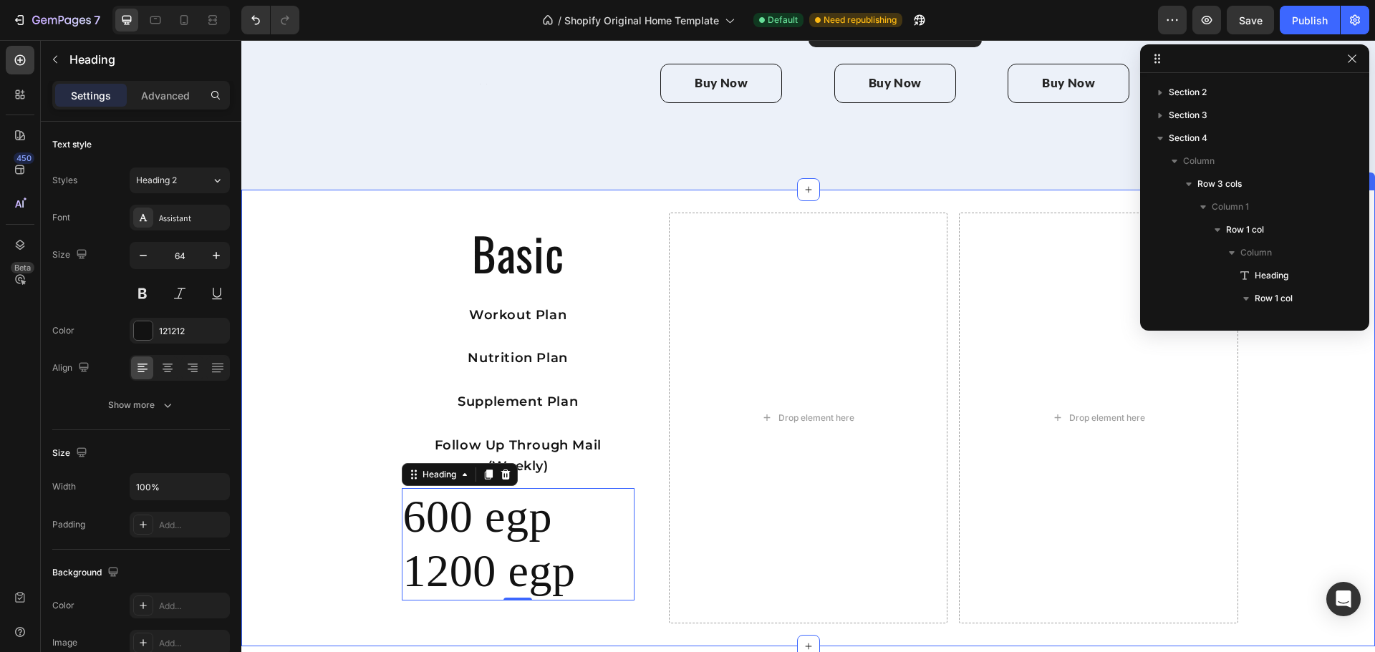
scroll to position [1845, 0]
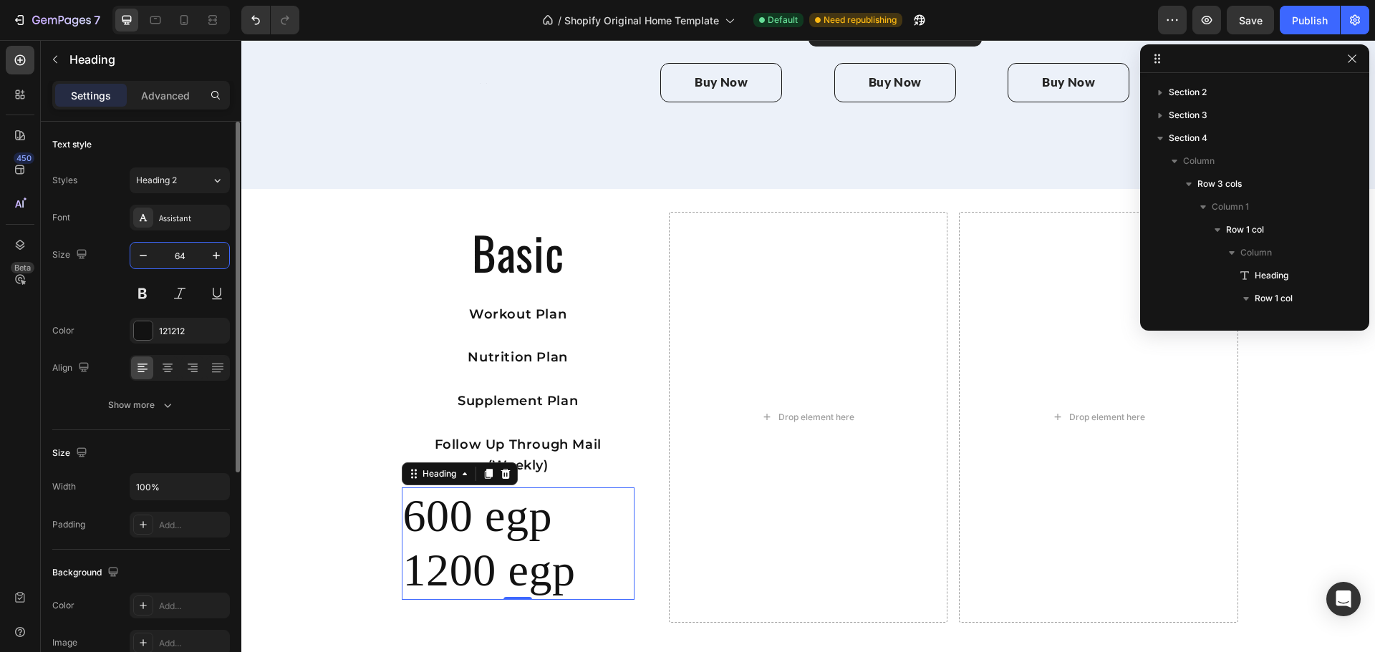
click at [179, 260] on input "64" at bounding box center [179, 256] width 47 height 26
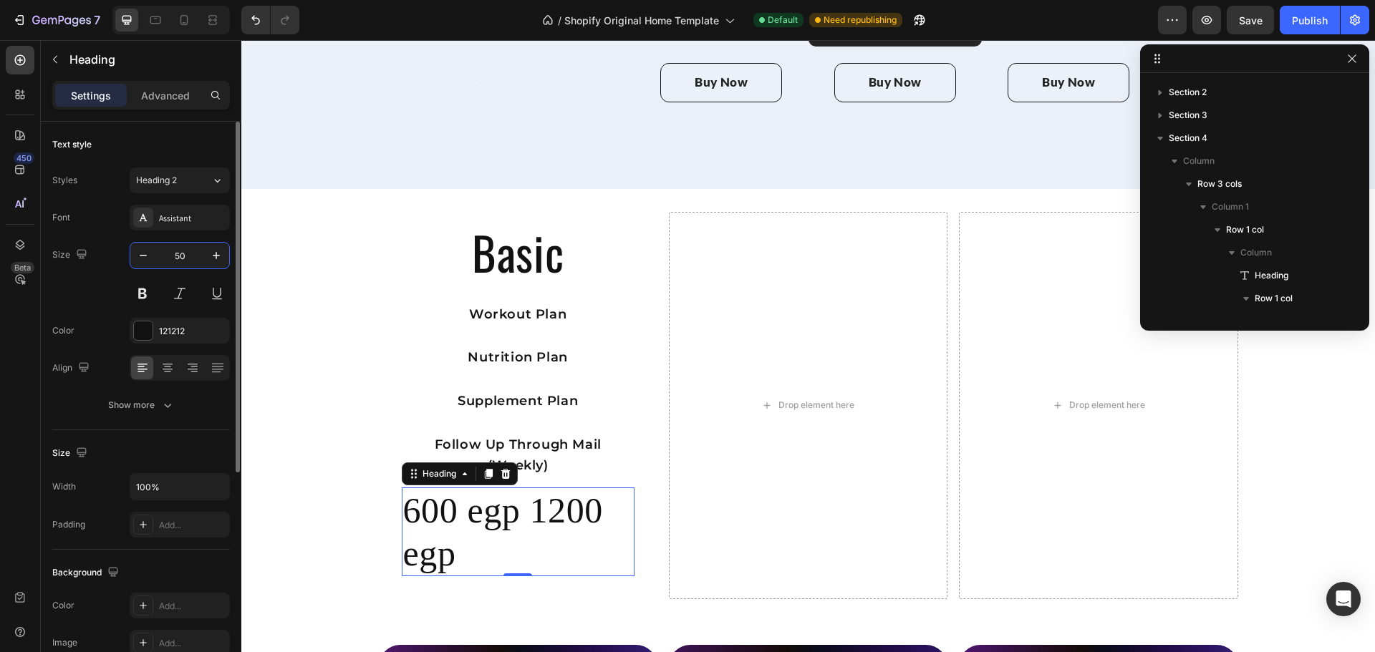
type input "5"
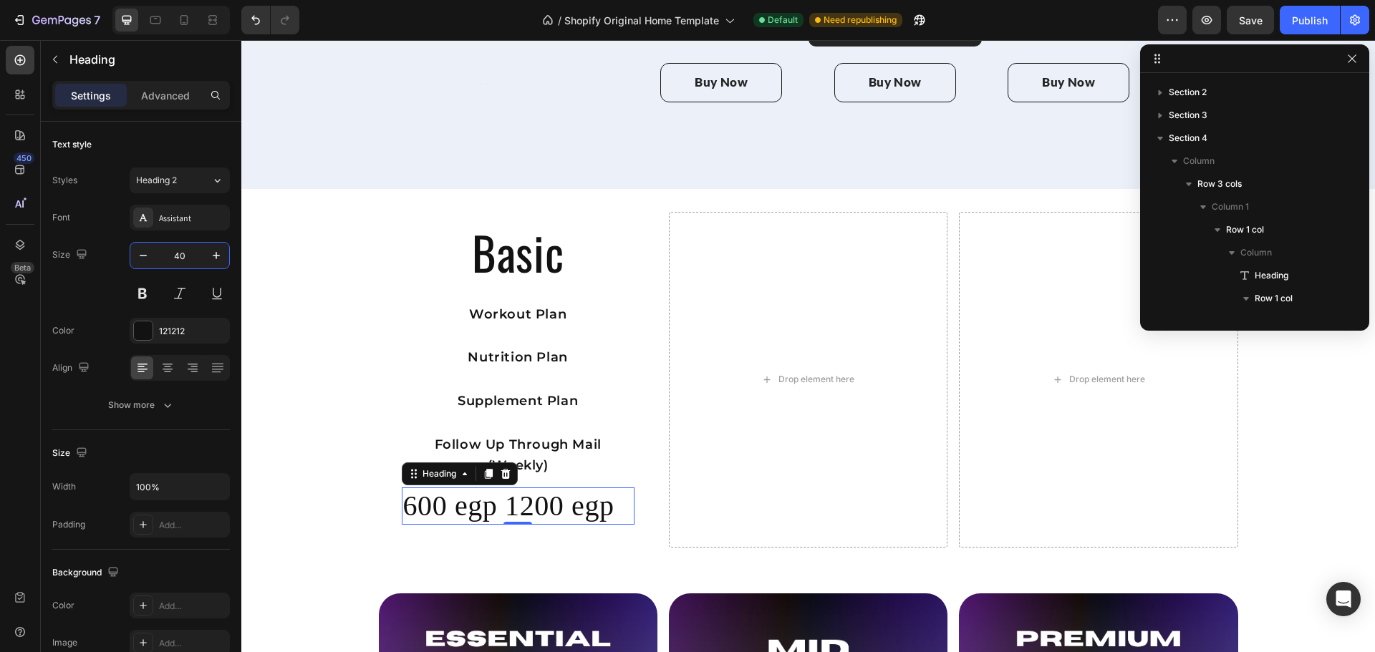
type input "40"
click at [526, 489] on p "600 egp 1200 egp" at bounding box center [518, 506] width 230 height 34
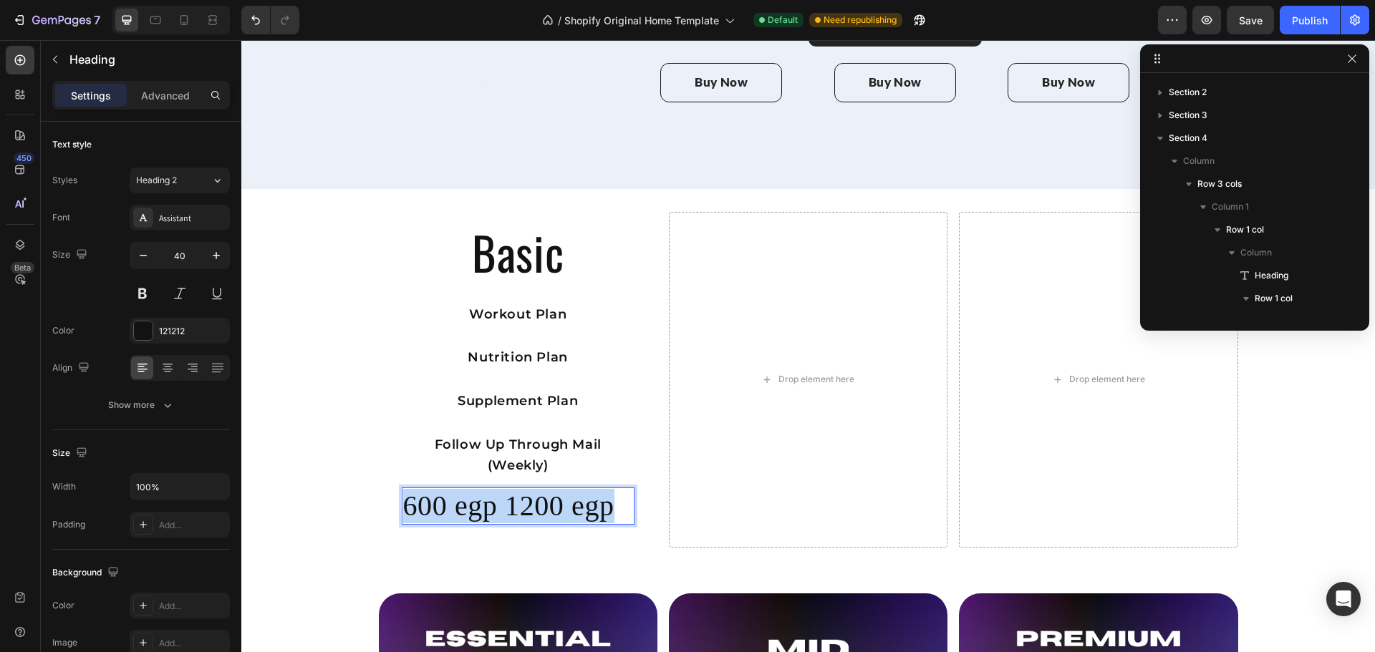
click at [526, 489] on p "600 egp 1200 egp" at bounding box center [518, 506] width 230 height 34
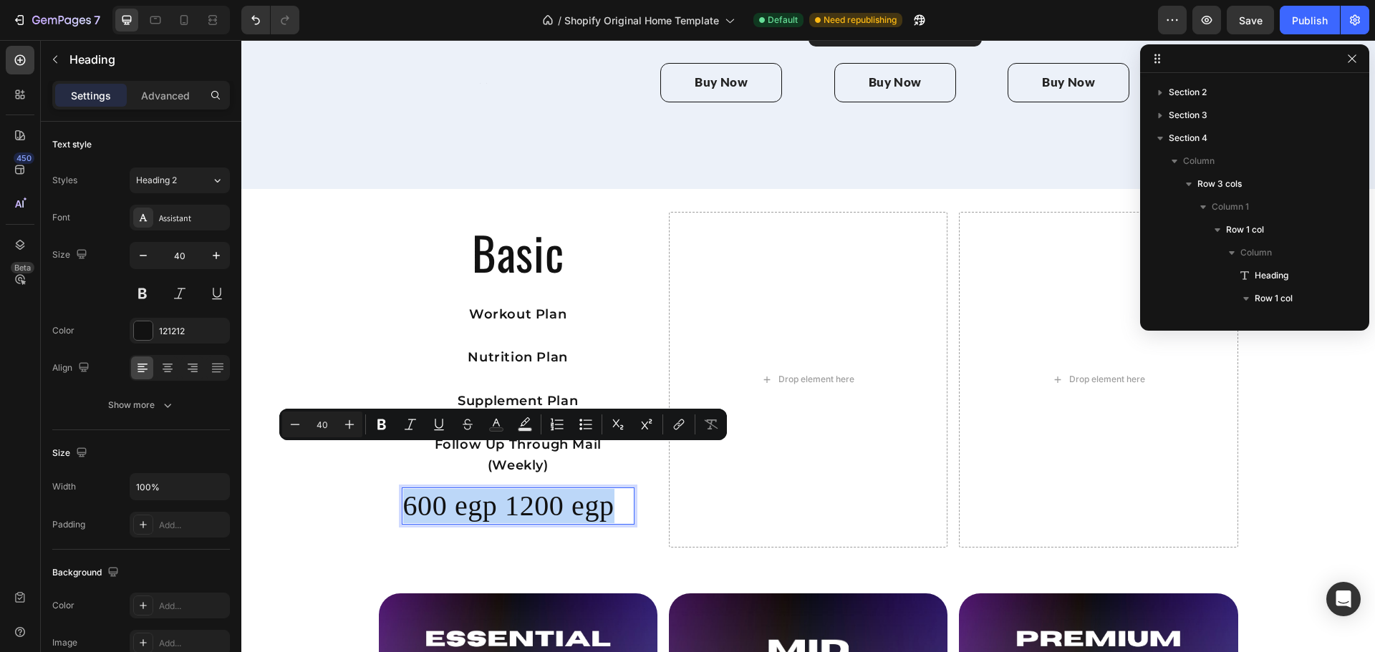
click at [510, 489] on p "600 egp 1200 egp" at bounding box center [518, 506] width 230 height 34
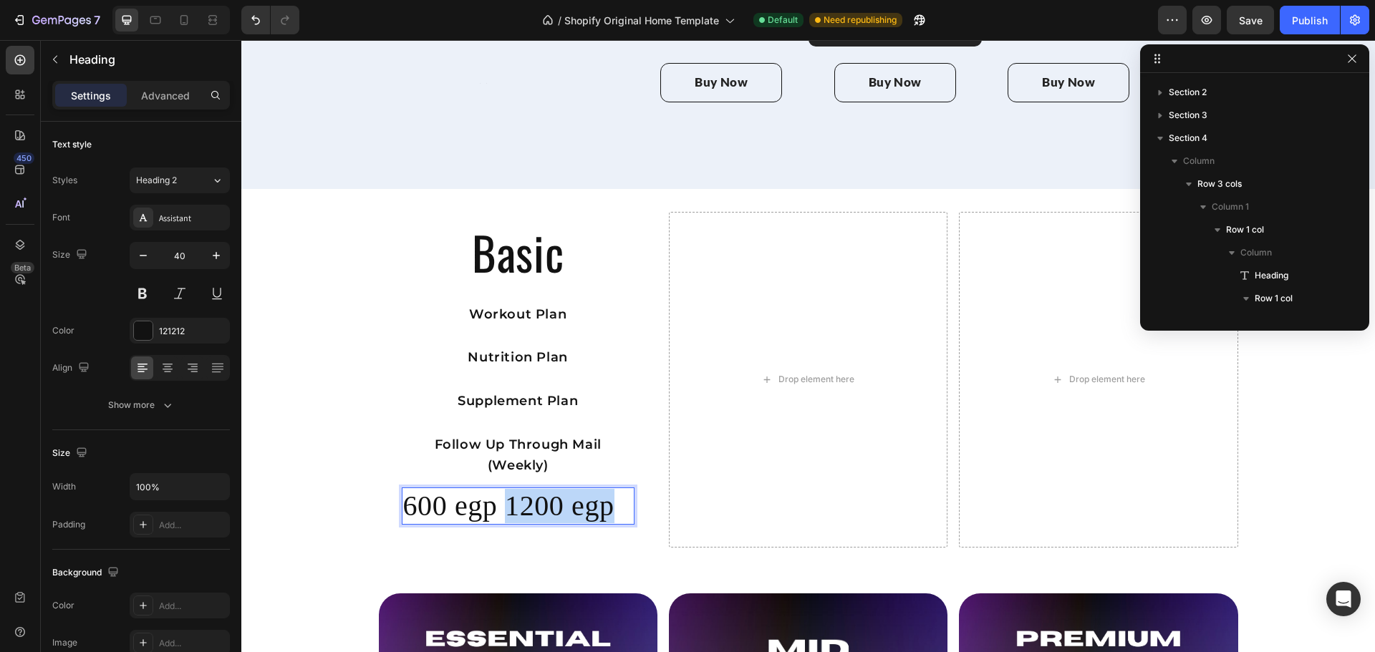
drag, startPoint x: 500, startPoint y: 465, endPoint x: 610, endPoint y: 474, distance: 109.9
click at [610, 489] on p "600 egp 1200 egp" at bounding box center [518, 506] width 230 height 34
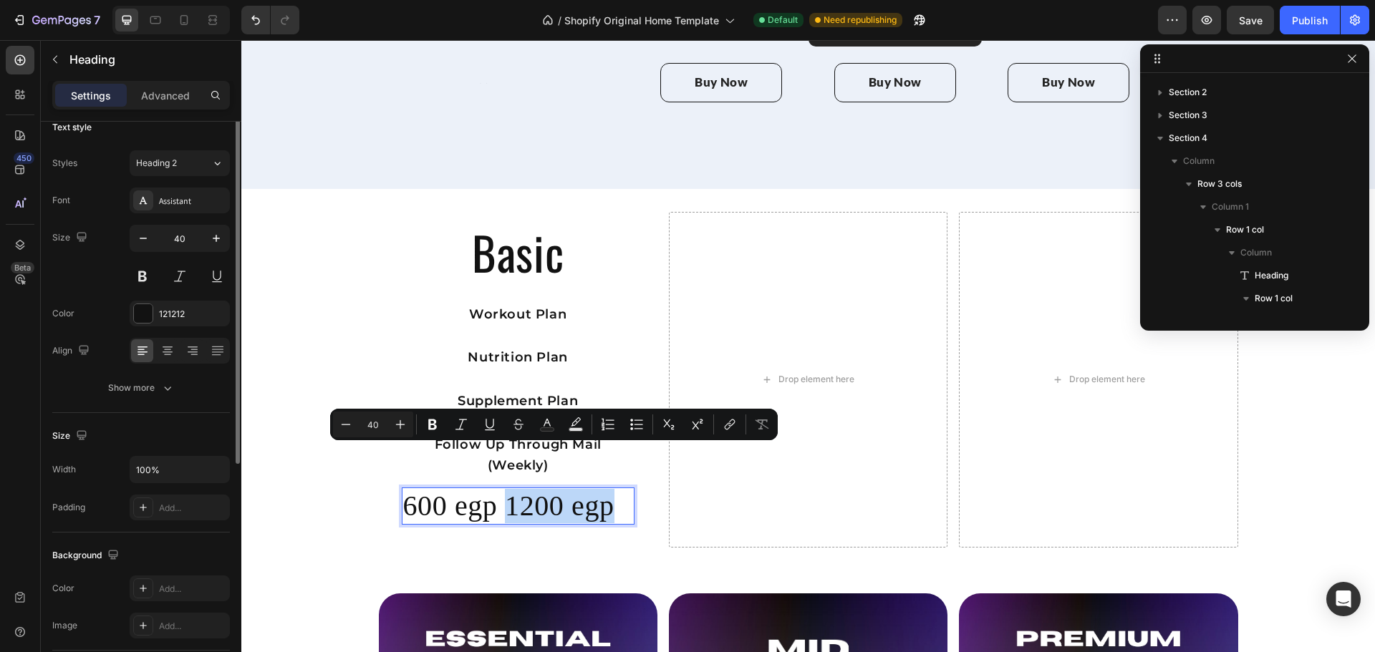
scroll to position [0, 0]
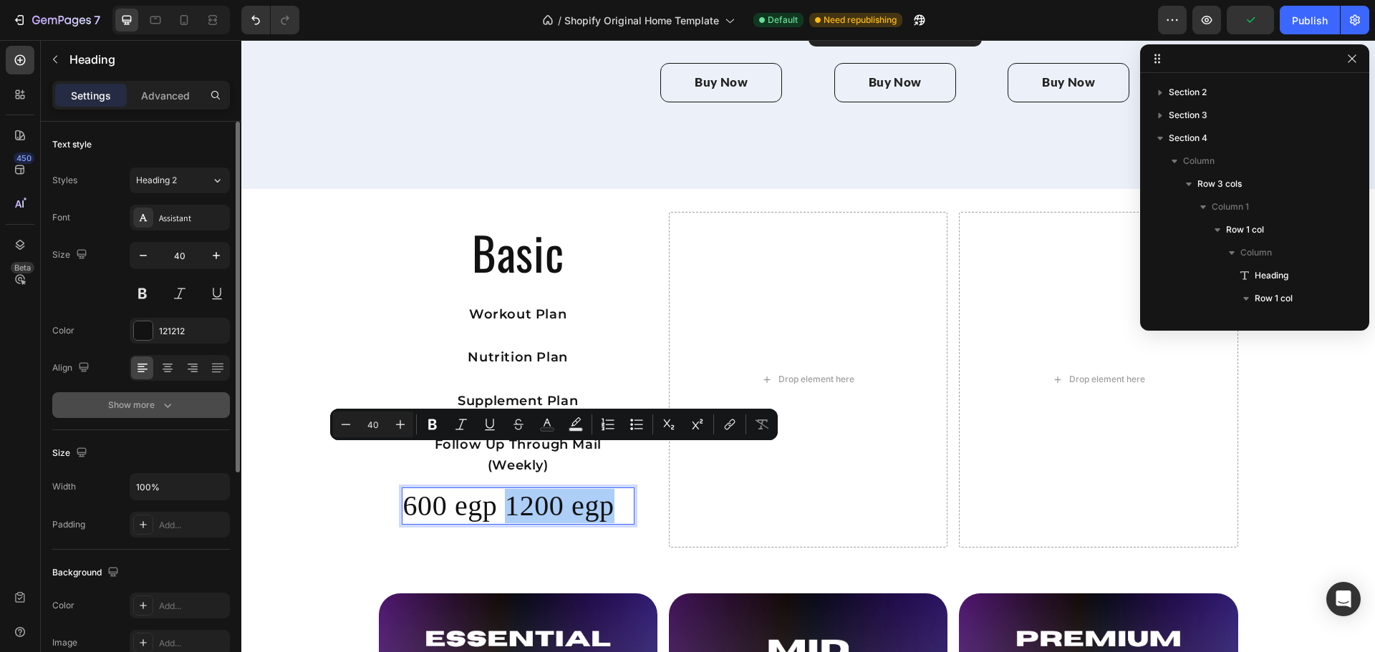
click at [140, 412] on div "Show more" at bounding box center [141, 405] width 67 height 14
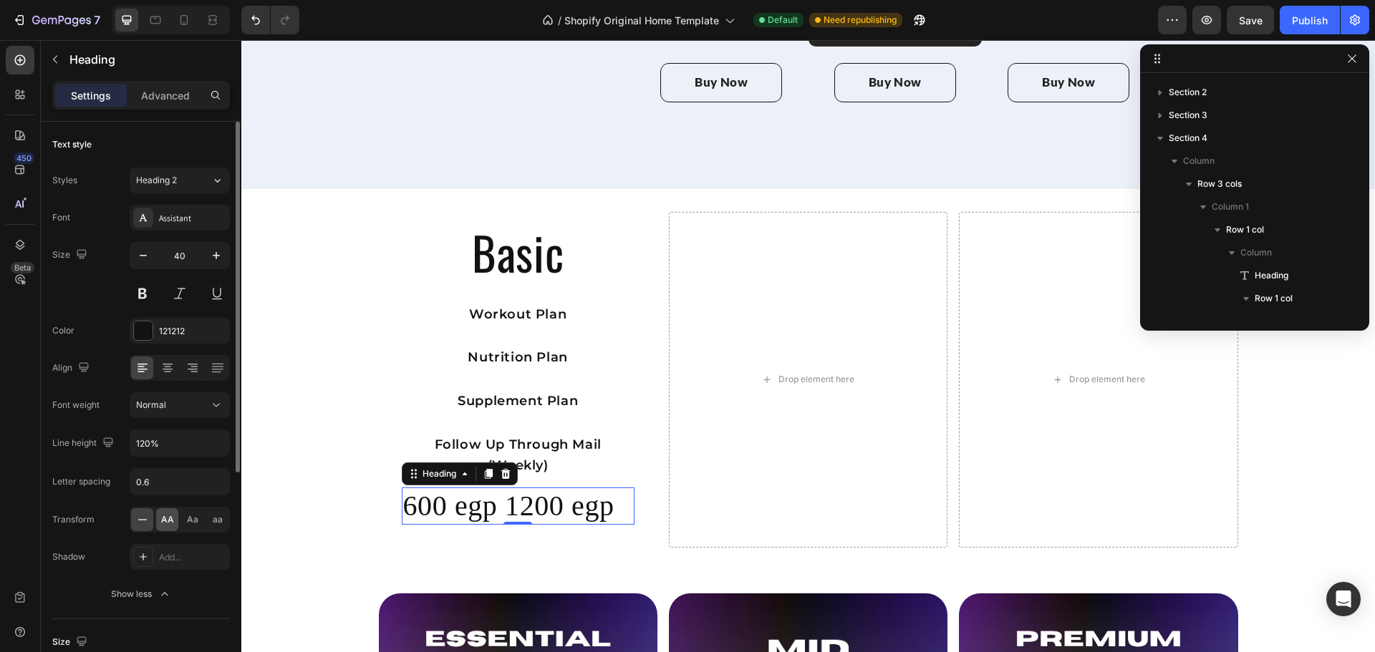
click at [165, 522] on span "AA" at bounding box center [167, 519] width 13 height 13
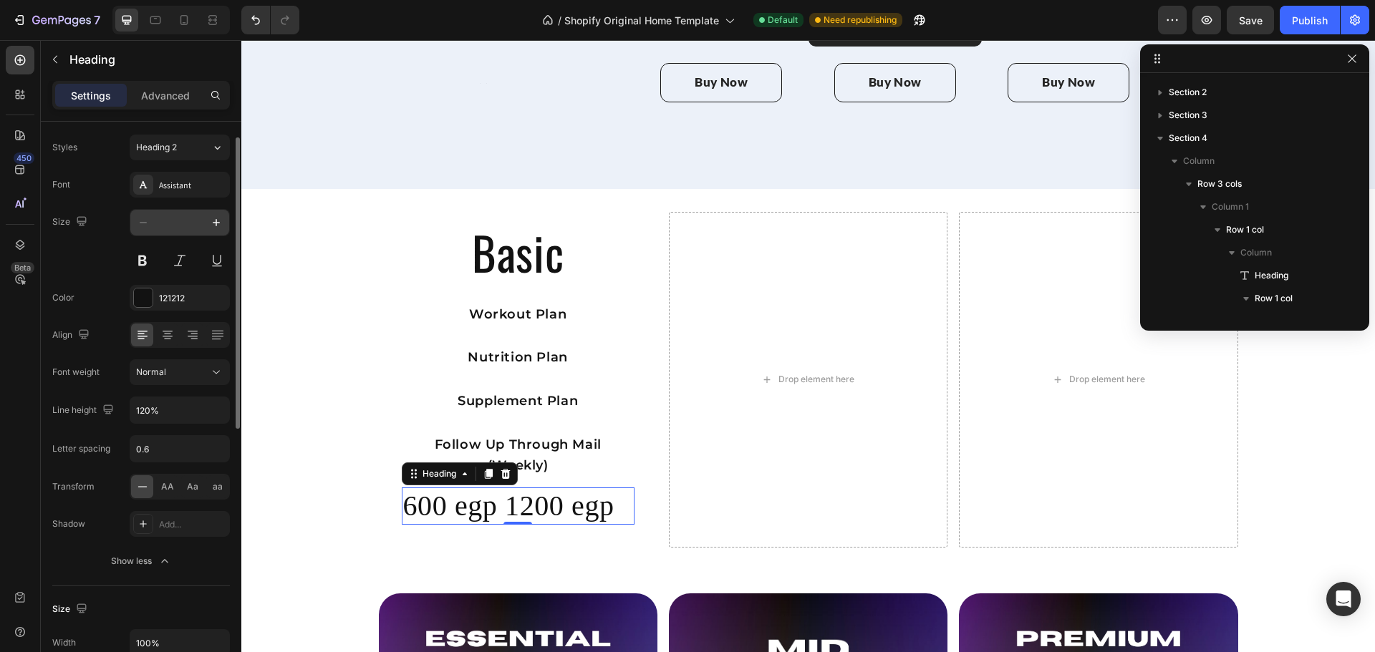
scroll to position [32, 0]
click at [143, 488] on icon at bounding box center [141, 487] width 9 height 1
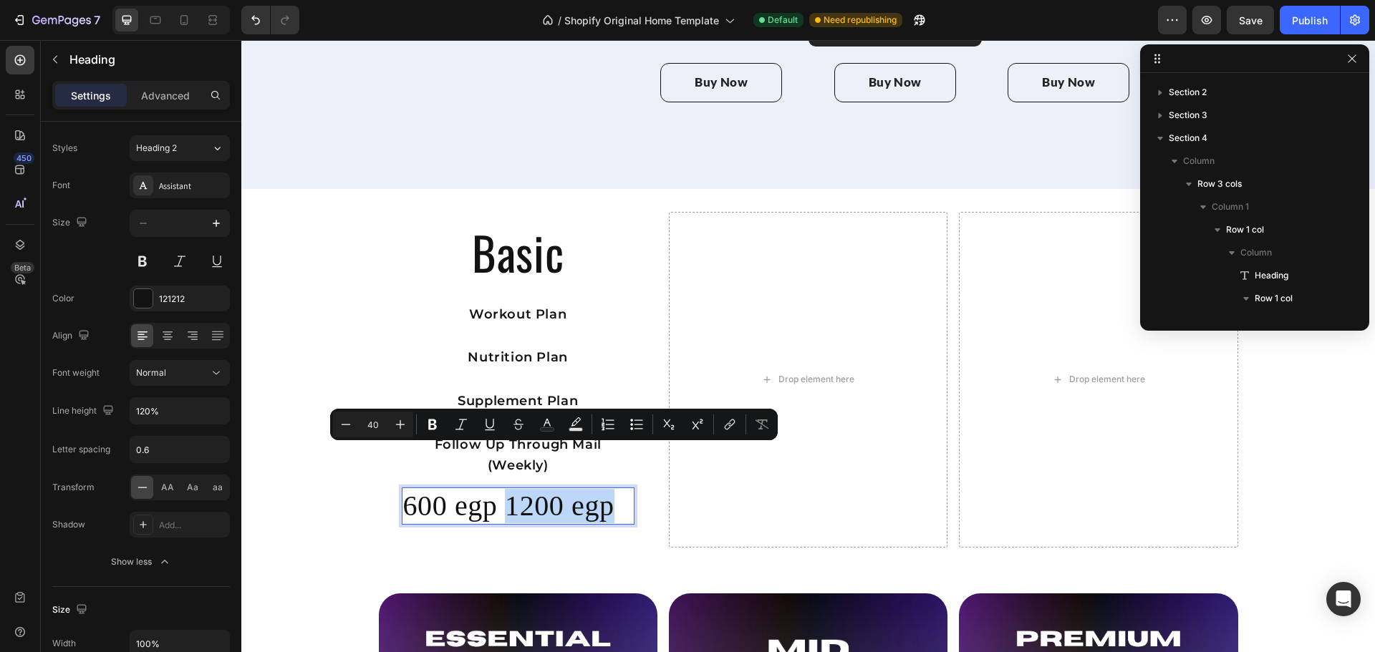
drag, startPoint x: 506, startPoint y: 465, endPoint x: 586, endPoint y: 469, distance: 80.3
click at [586, 489] on p "600 egp 1200 egp" at bounding box center [518, 506] width 230 height 34
click at [522, 428] on icon "Editor contextual toolbar" at bounding box center [518, 424] width 14 height 14
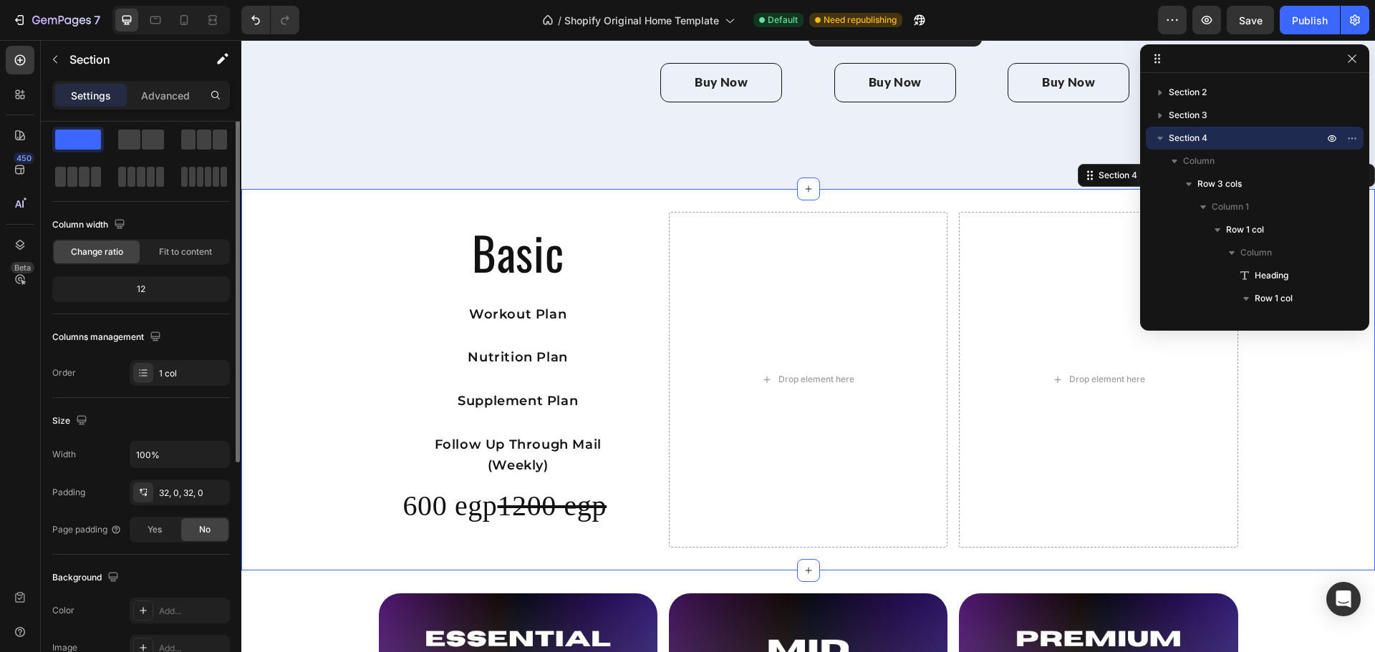
scroll to position [0, 0]
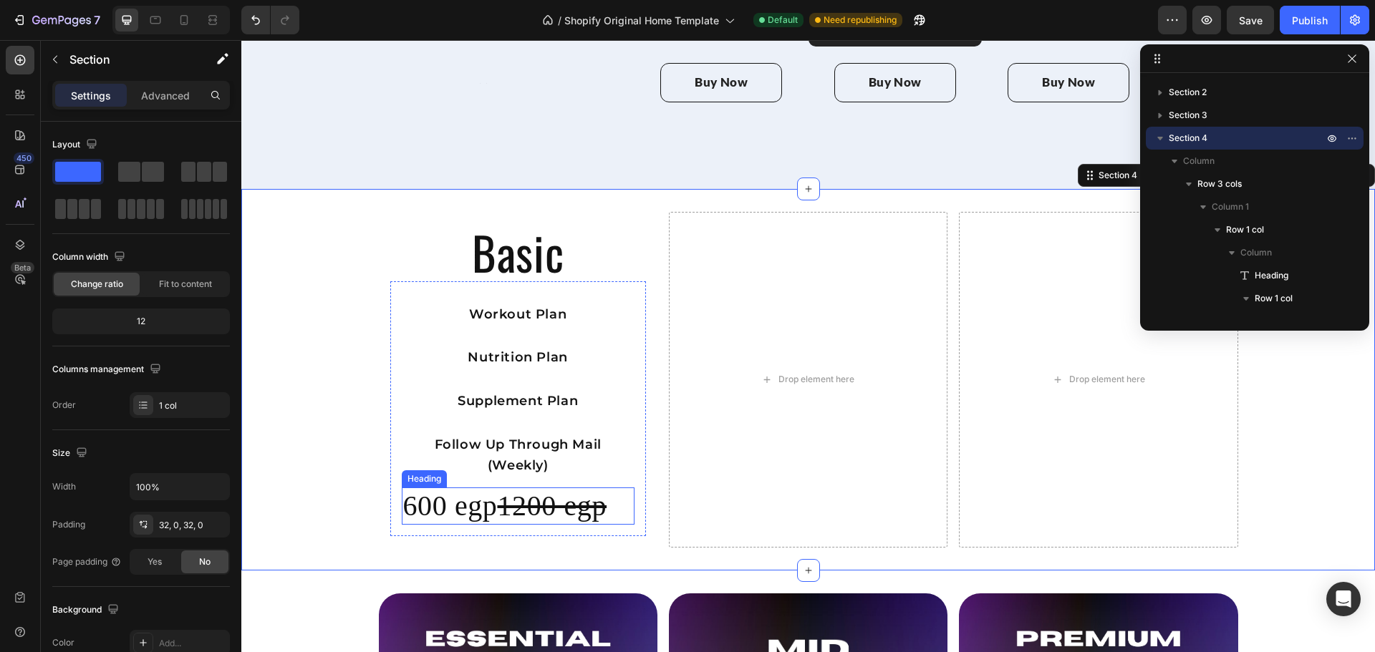
click at [470, 489] on p "600 egp 1200 egp" at bounding box center [518, 506] width 230 height 34
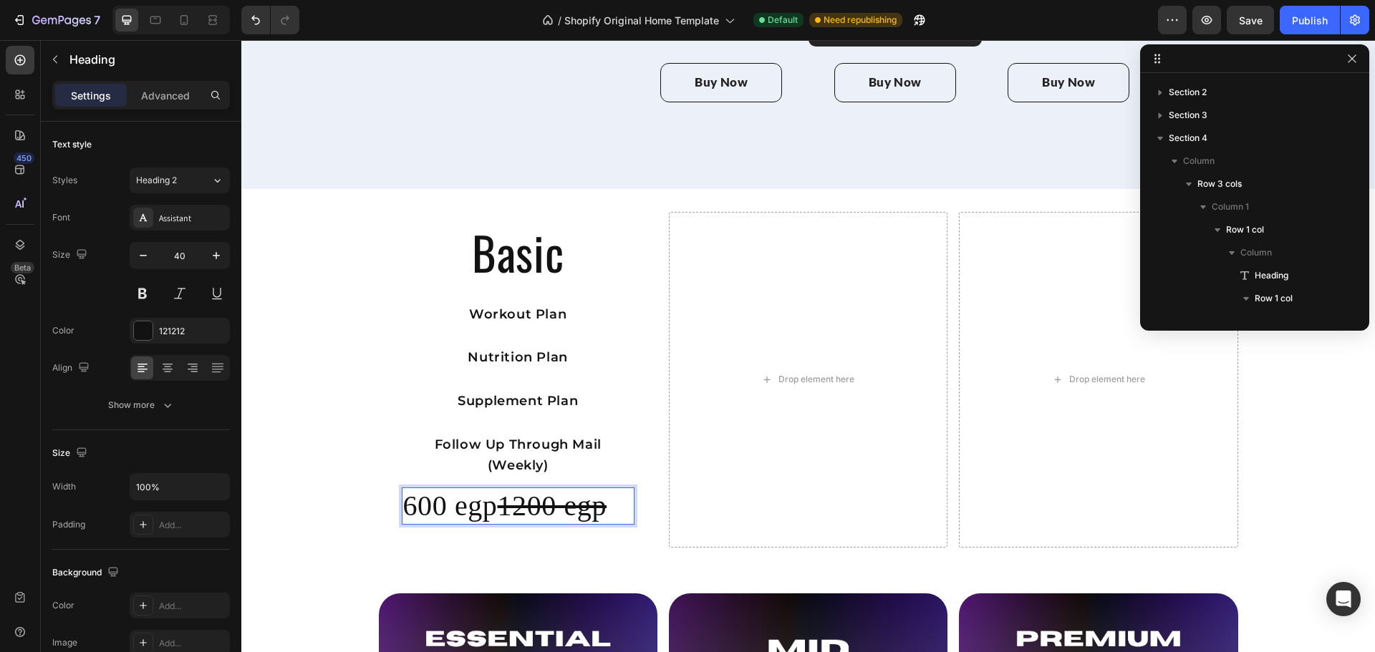
click at [470, 489] on p "600 egp 1200 egp" at bounding box center [518, 506] width 230 height 34
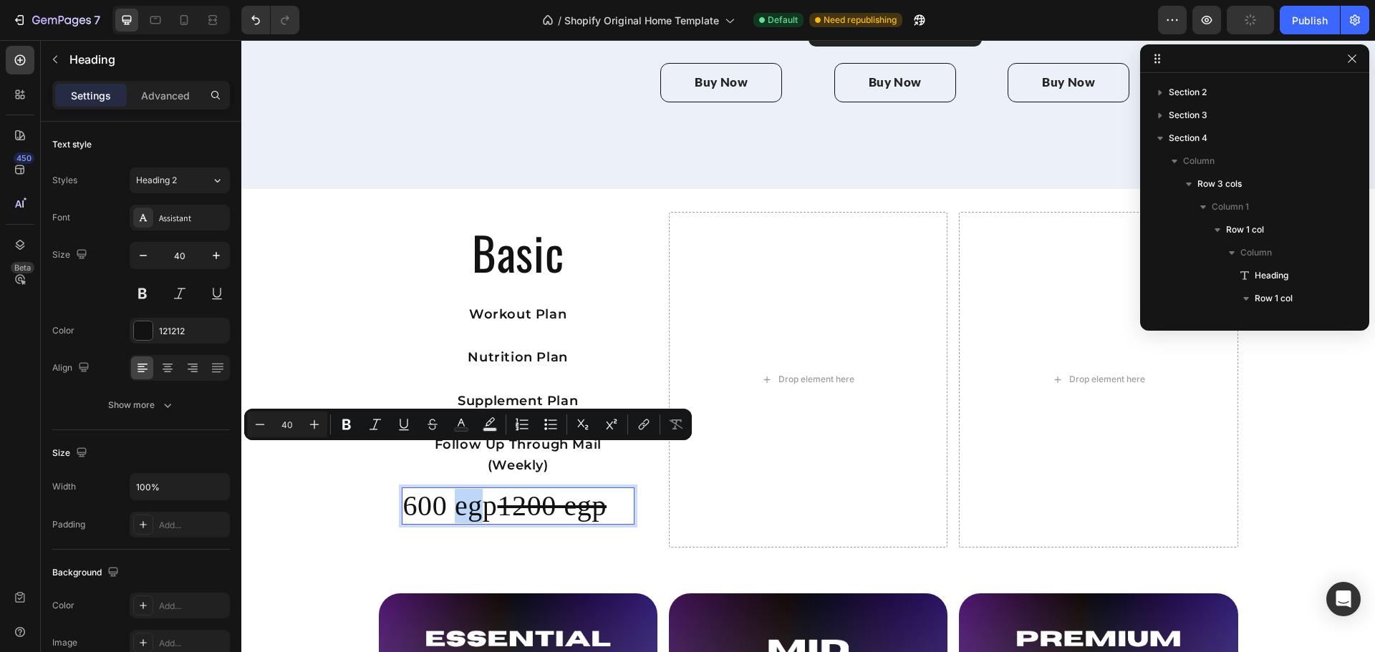
drag, startPoint x: 455, startPoint y: 469, endPoint x: 483, endPoint y: 473, distance: 28.3
click at [483, 489] on p "600 egp 1200 egp" at bounding box center [518, 506] width 230 height 34
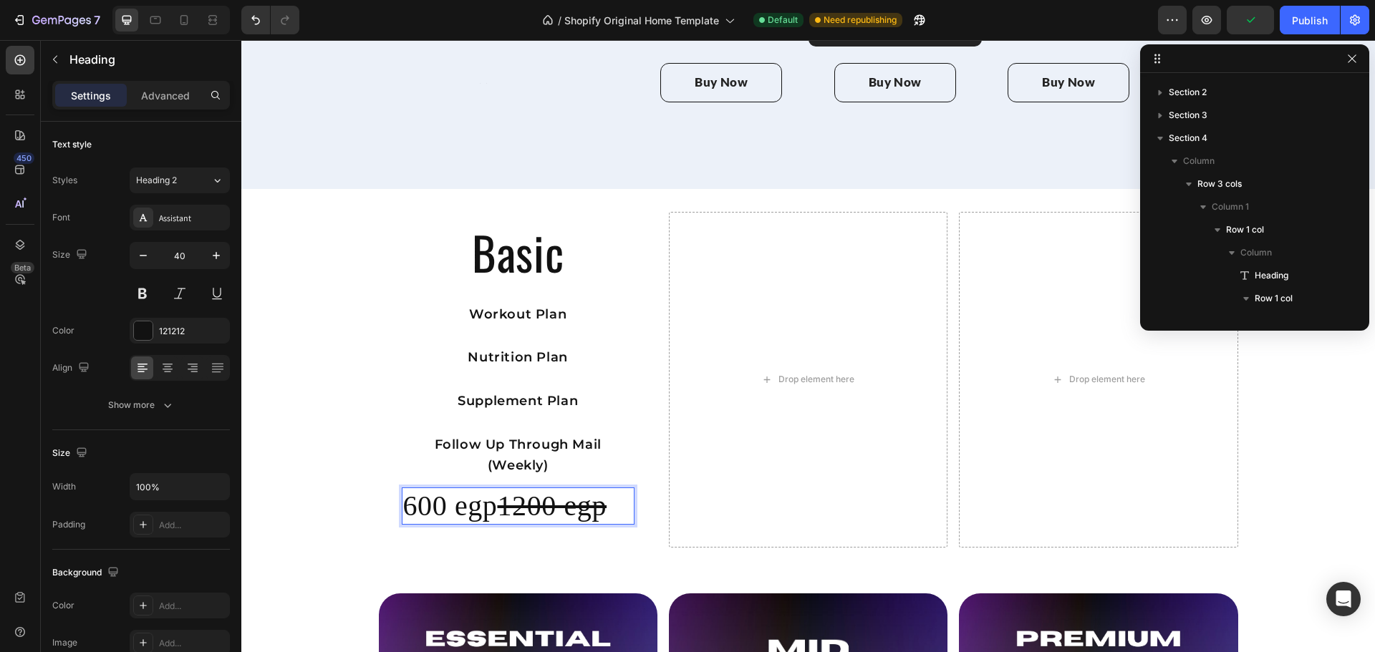
click at [488, 489] on p "600 egp 1200 egp" at bounding box center [518, 506] width 230 height 34
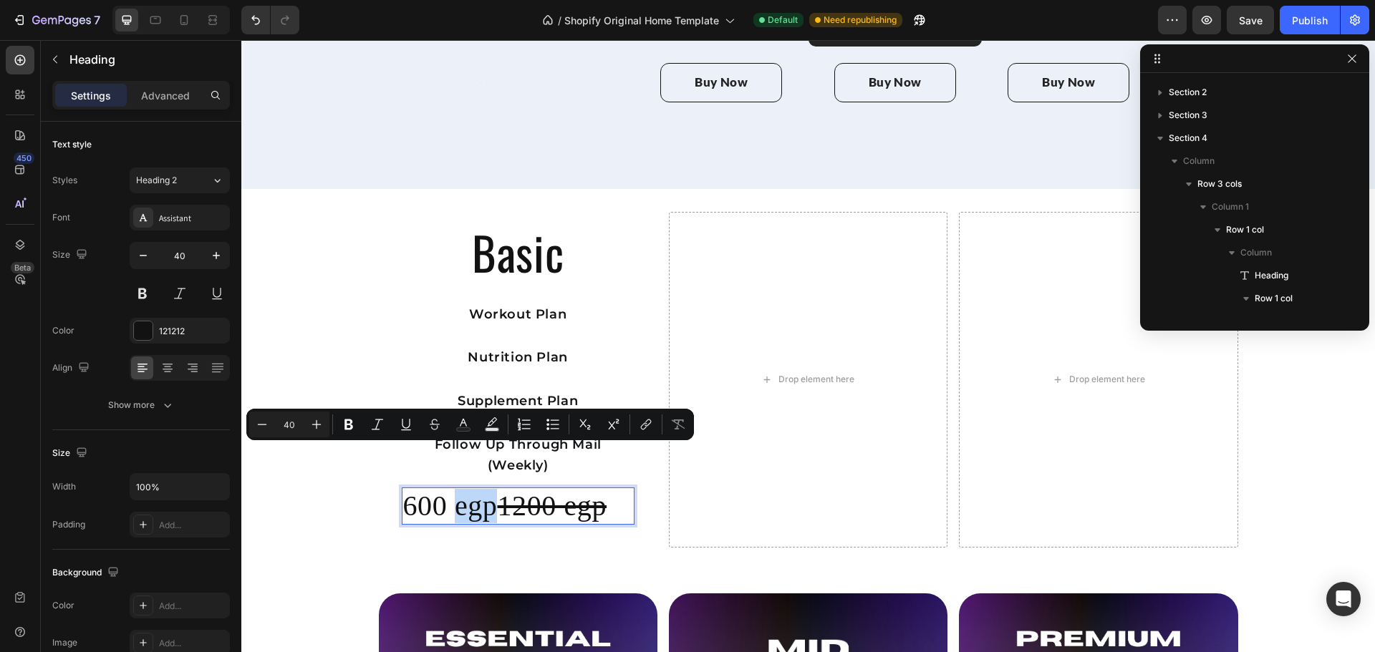
drag, startPoint x: 488, startPoint y: 473, endPoint x: 454, endPoint y: 469, distance: 33.8
click at [454, 489] on p "600 egp 1200 egp" at bounding box center [518, 506] width 230 height 34
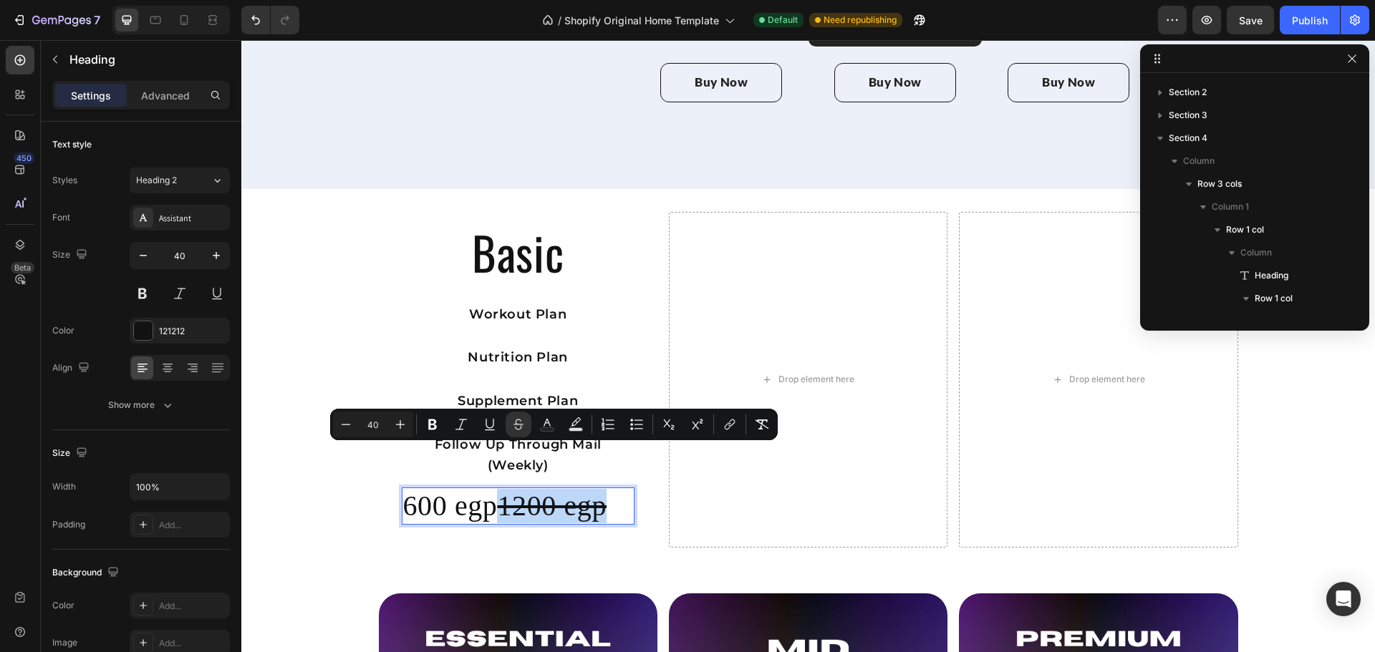
drag, startPoint x: 505, startPoint y: 464, endPoint x: 602, endPoint y: 471, distance: 96.9
click at [602, 490] on s "1200 egp" at bounding box center [552, 506] width 110 height 32
click at [552, 430] on rect "Editor contextual toolbar" at bounding box center [548, 430] width 14 height 4
type input "121212"
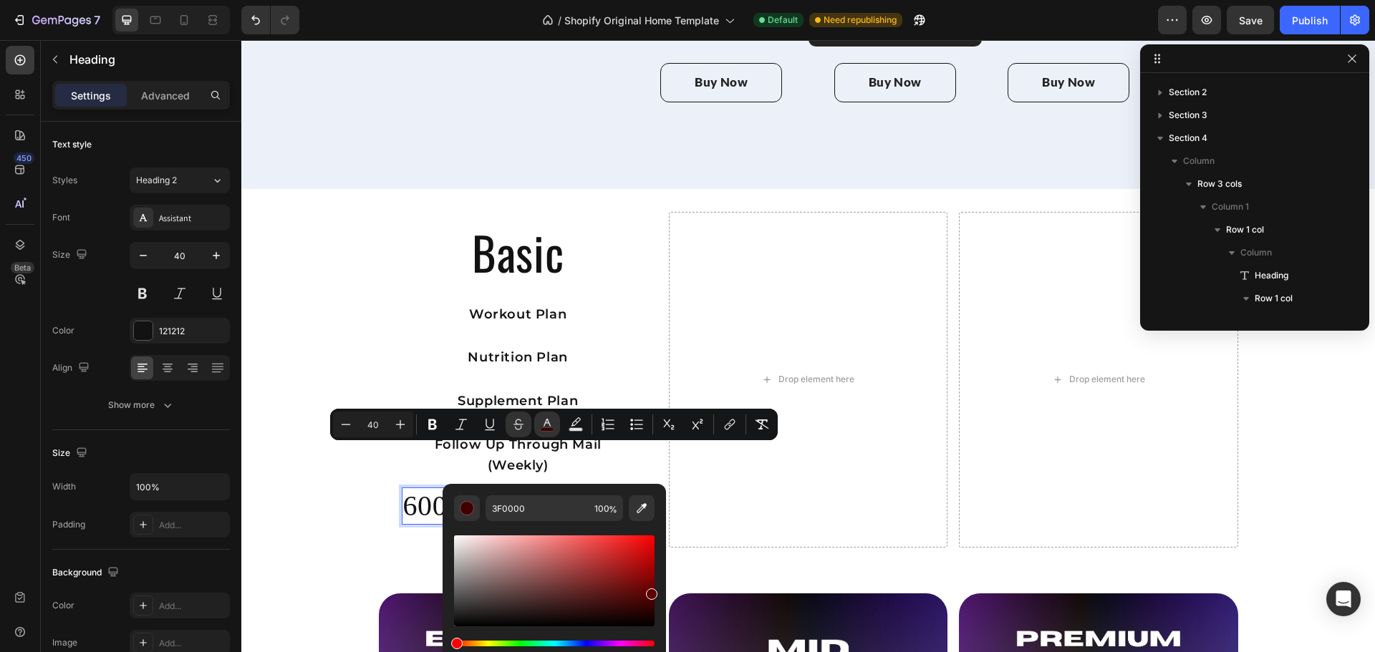
drag, startPoint x: 584, startPoint y: 567, endPoint x: 664, endPoint y: 591, distance: 82.9
click at [664, 591] on div "3F0000 100 %" at bounding box center [553, 575] width 223 height 183
drag, startPoint x: 654, startPoint y: 591, endPoint x: 657, endPoint y: 576, distance: 14.5
click at [657, 576] on div "Editor contextual toolbar" at bounding box center [651, 581] width 11 height 11
type input "A50101"
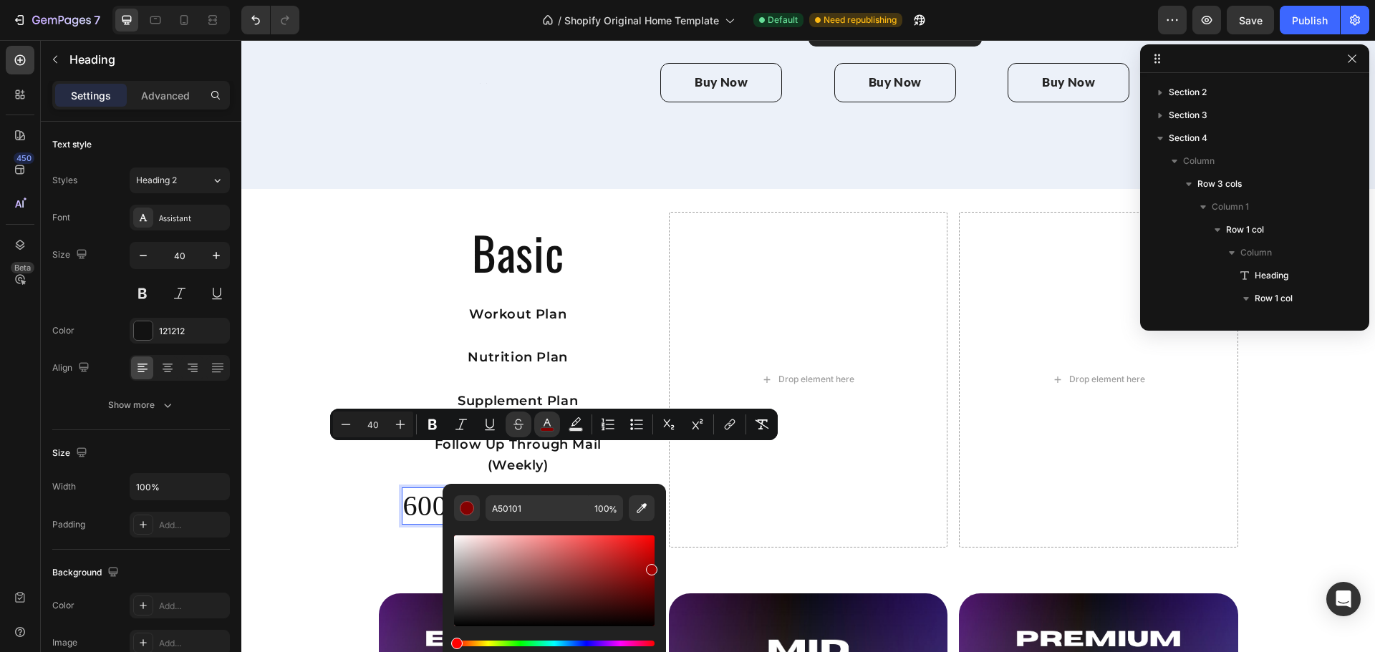
drag, startPoint x: 652, startPoint y: 579, endPoint x: 654, endPoint y: 567, distance: 11.5
click at [654, 567] on div "Editor contextual toolbar" at bounding box center [651, 569] width 11 height 11
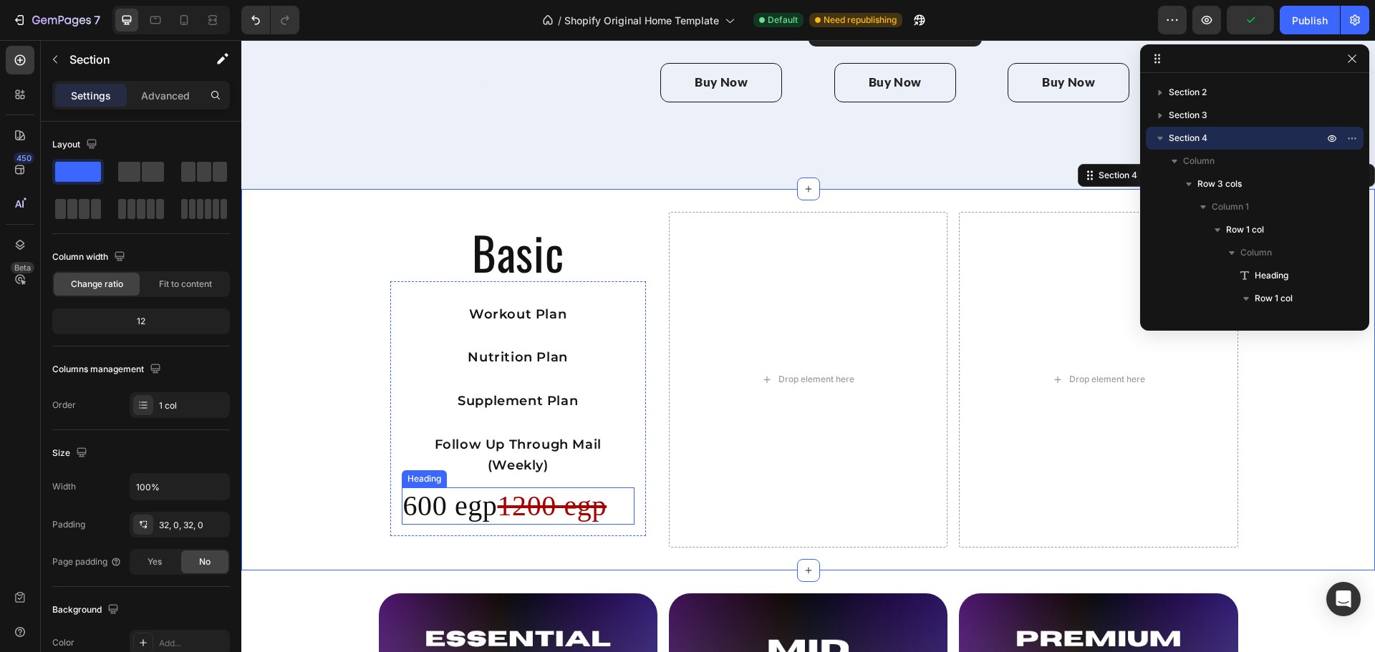
click at [517, 490] on s "1200 egp" at bounding box center [552, 506] width 110 height 32
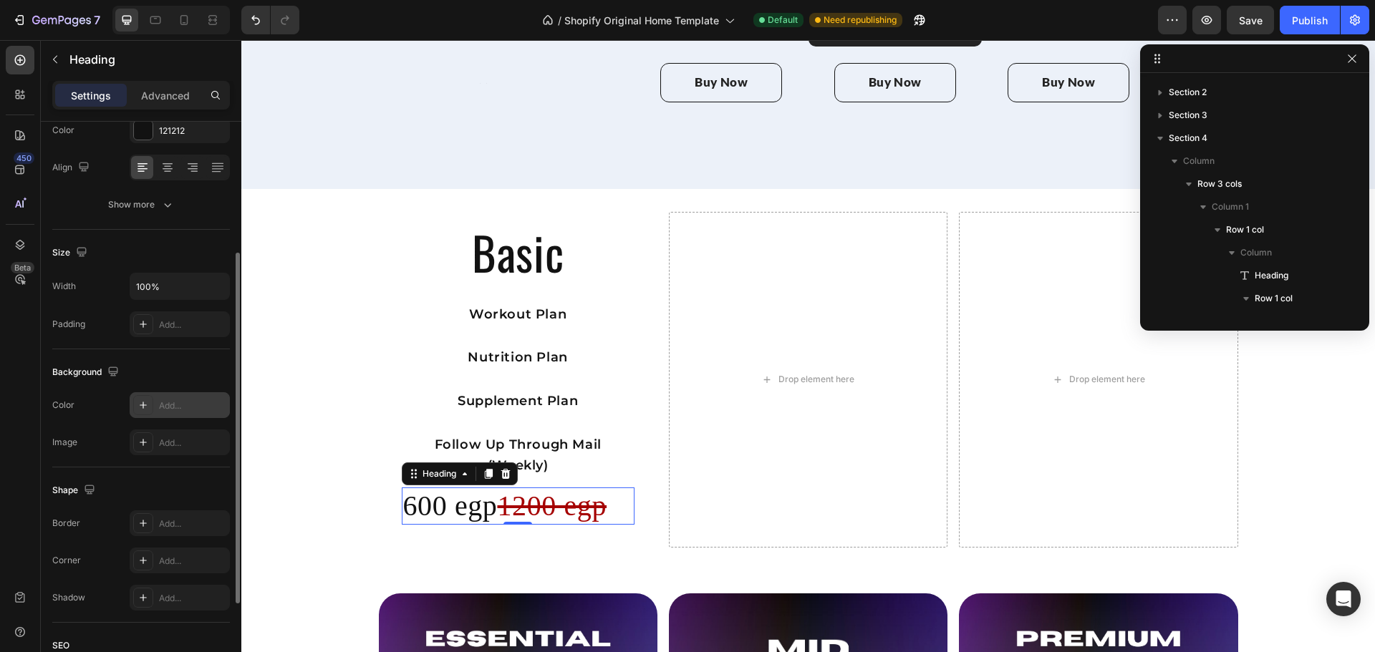
scroll to position [206, 0]
click at [180, 519] on div "Add..." at bounding box center [192, 518] width 67 height 13
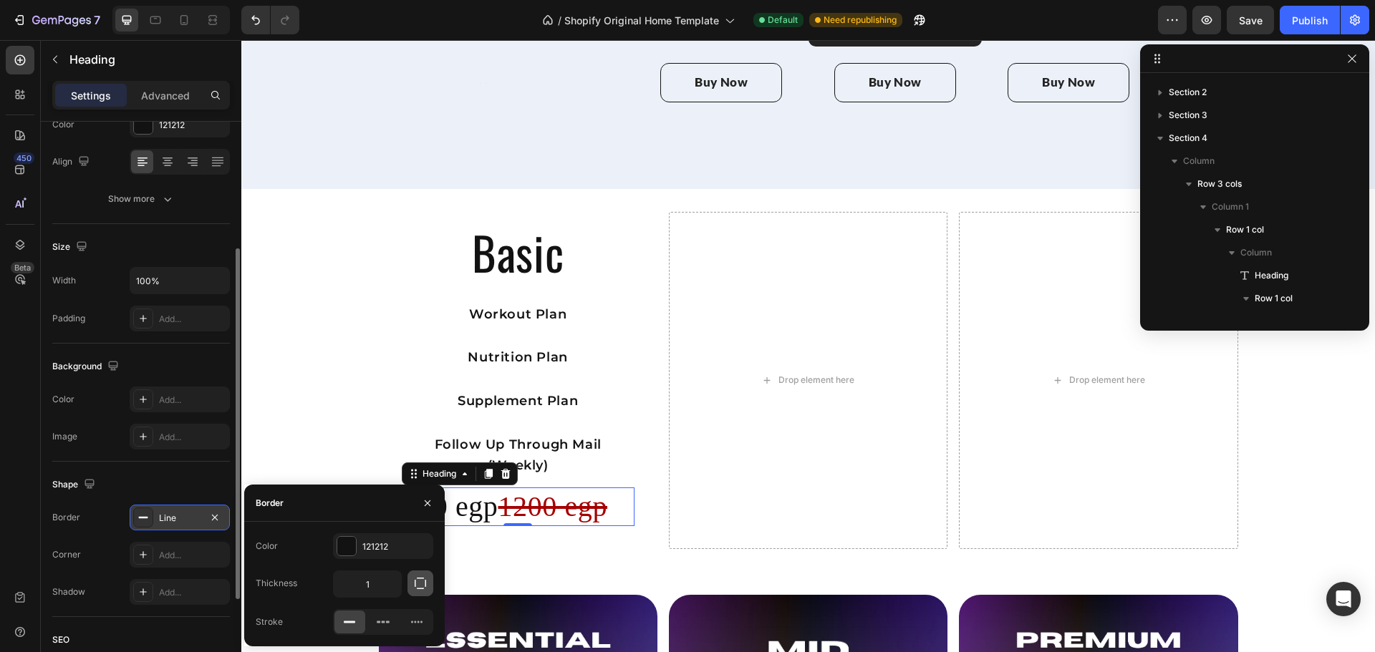
click at [412, 582] on button "button" at bounding box center [420, 584] width 26 height 26
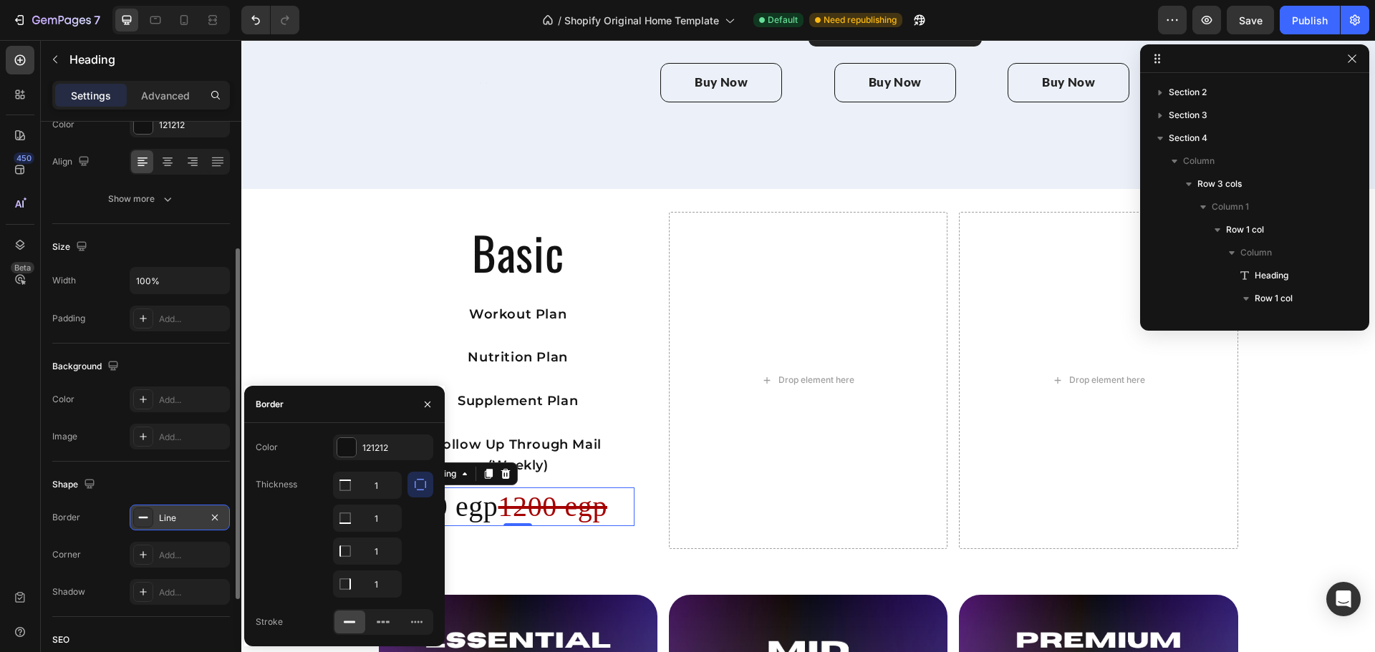
click at [422, 480] on icon "button" at bounding box center [420, 485] width 14 height 14
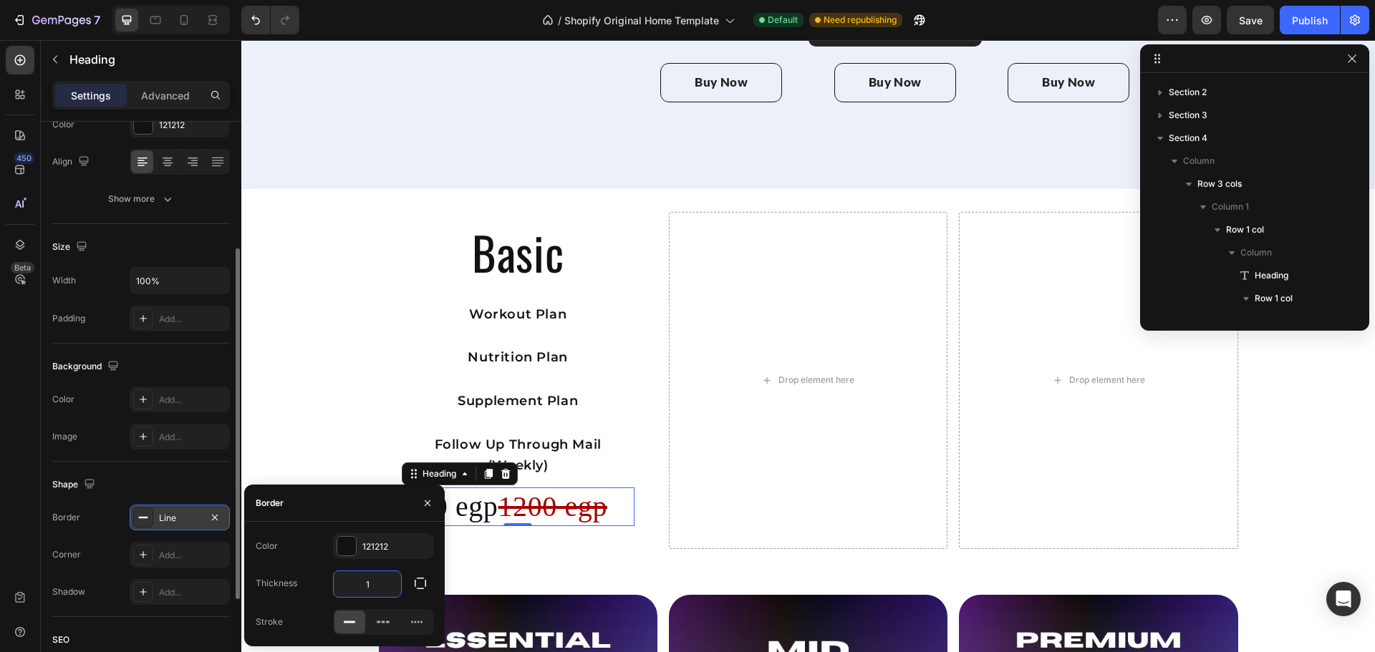
click at [369, 584] on input "1" at bounding box center [367, 584] width 67 height 26
type input "2"
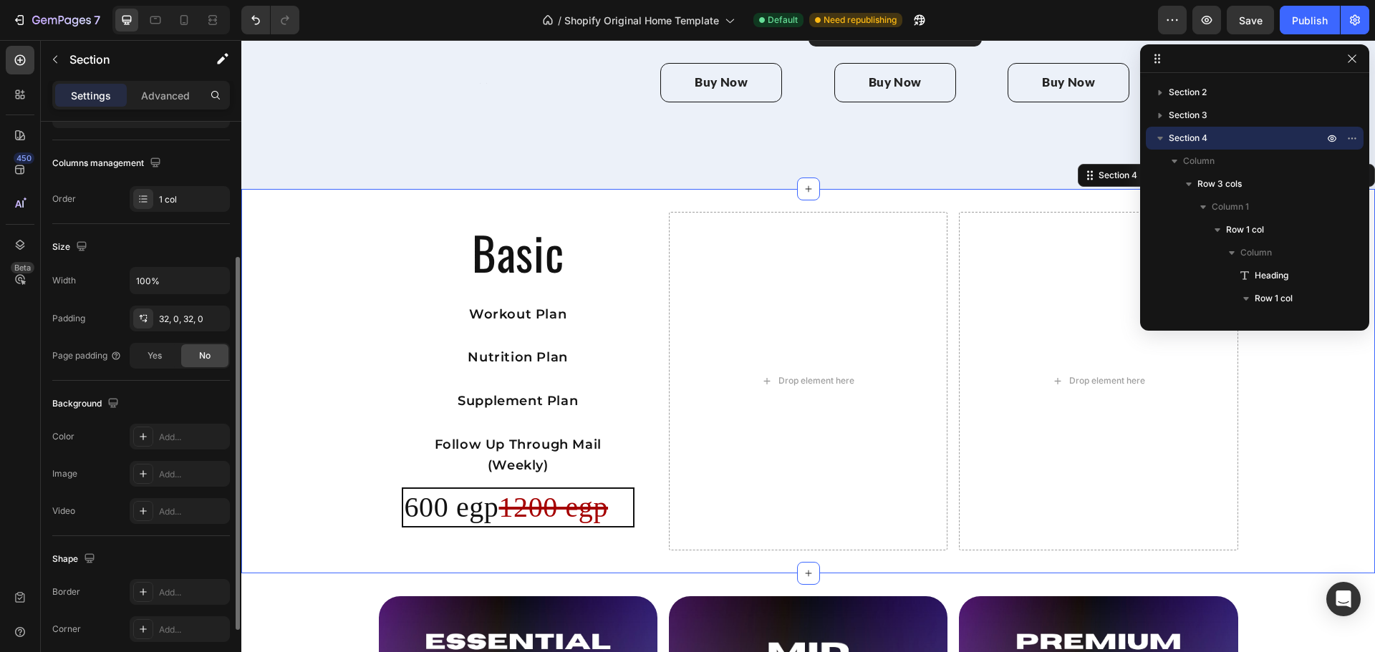
click at [310, 452] on div "Basic Heading Workout Plan Text Block Nutrition Plan Text Block Supplement Plan…" at bounding box center [807, 381] width 1133 height 339
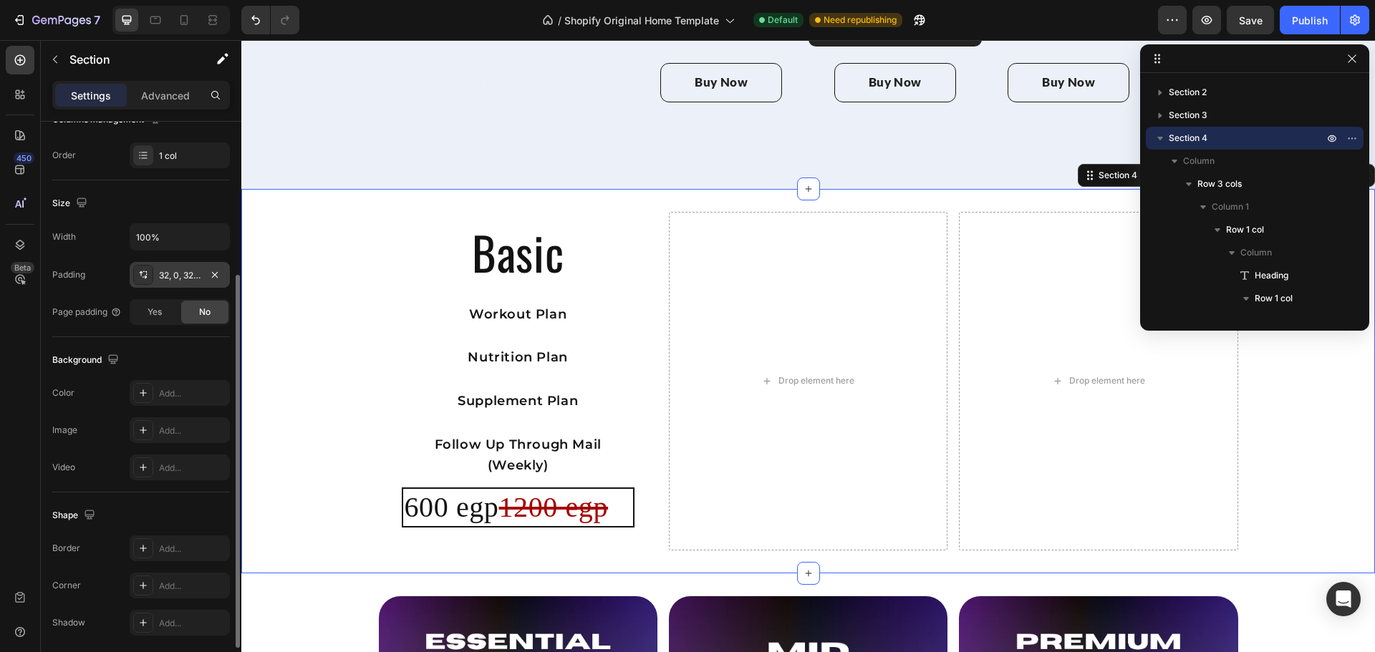
scroll to position [252, 0]
click at [185, 579] on div "Add..." at bounding box center [192, 584] width 67 height 13
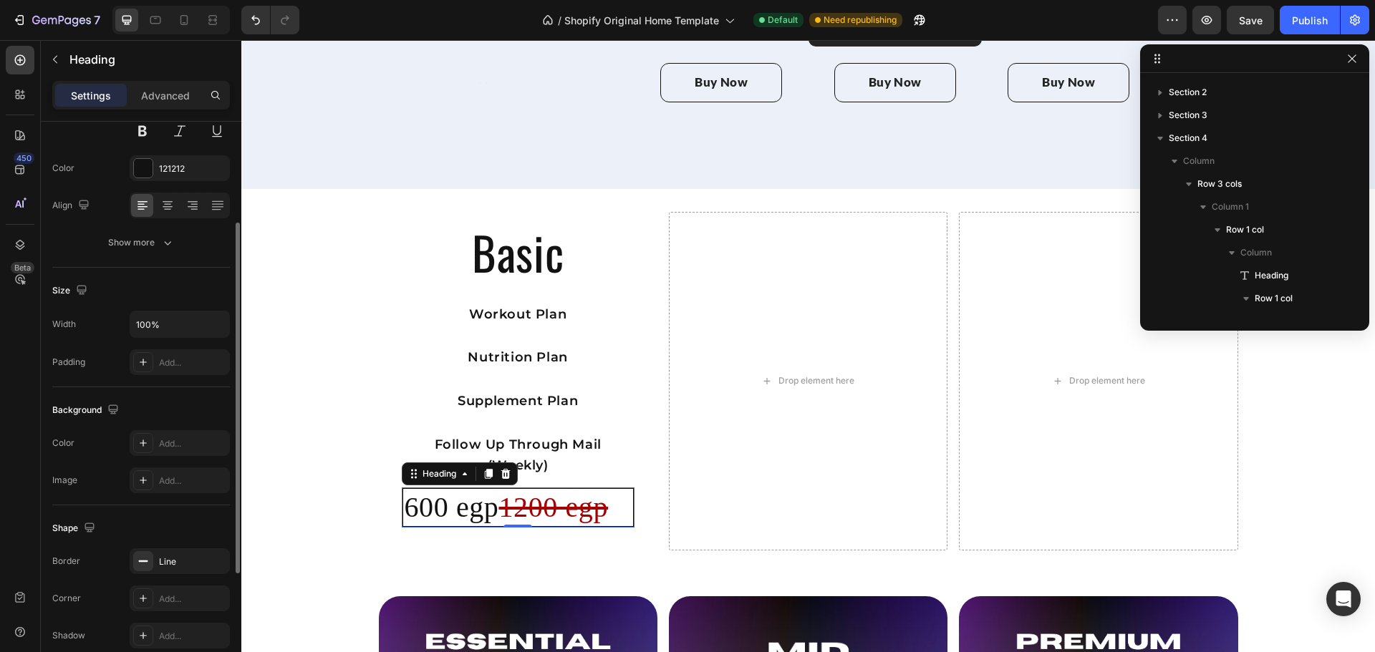
scroll to position [163, 0]
click at [177, 585] on div "Add..." at bounding box center [180, 598] width 100 height 26
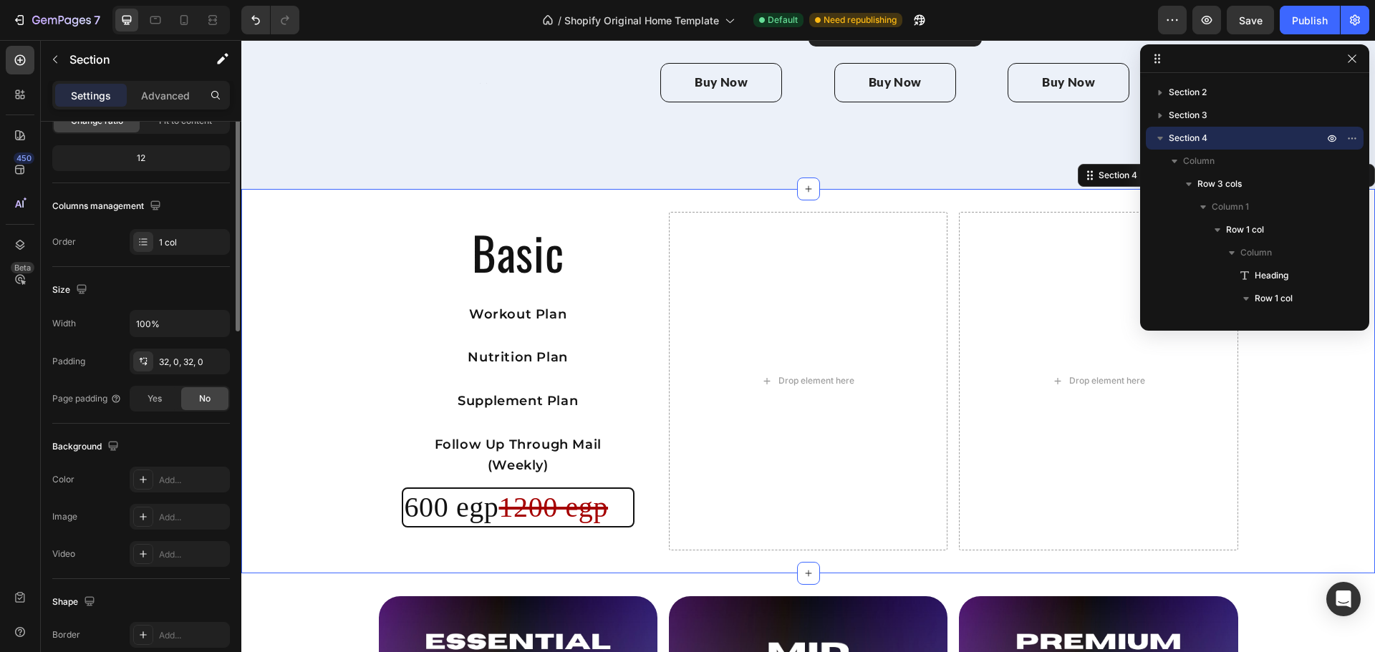
scroll to position [0, 0]
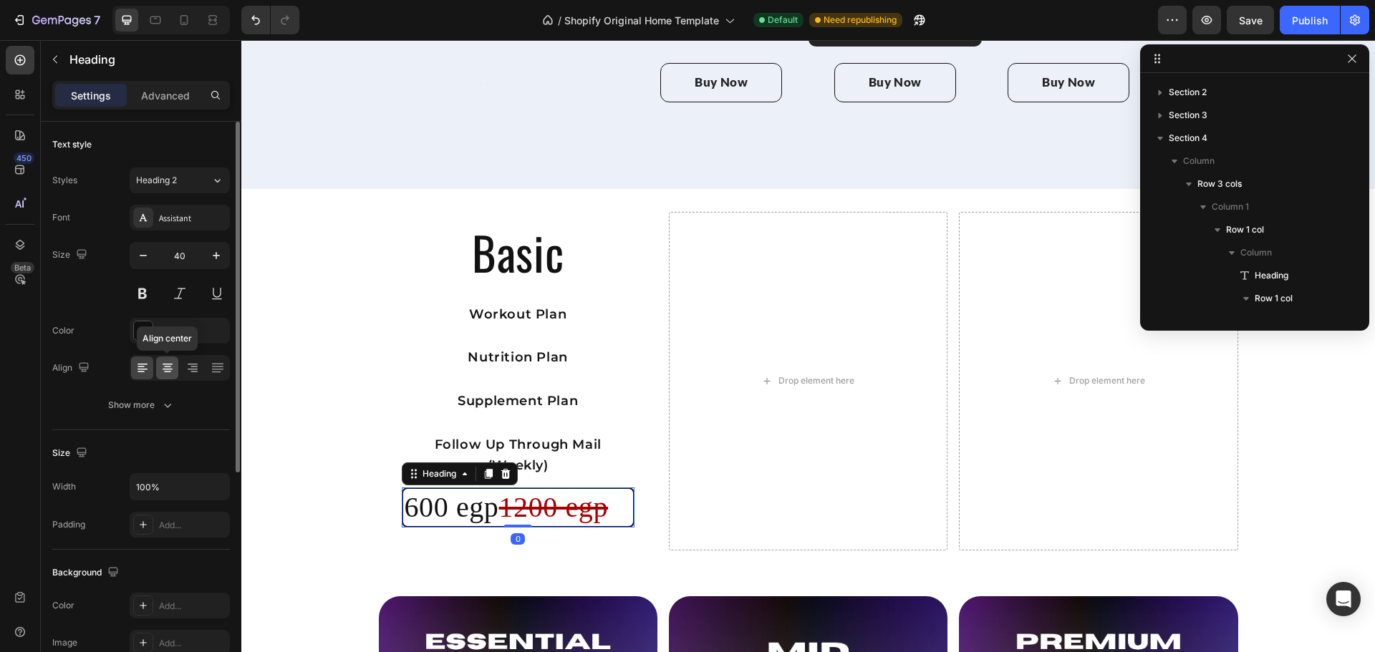
click at [175, 369] on div at bounding box center [167, 368] width 22 height 23
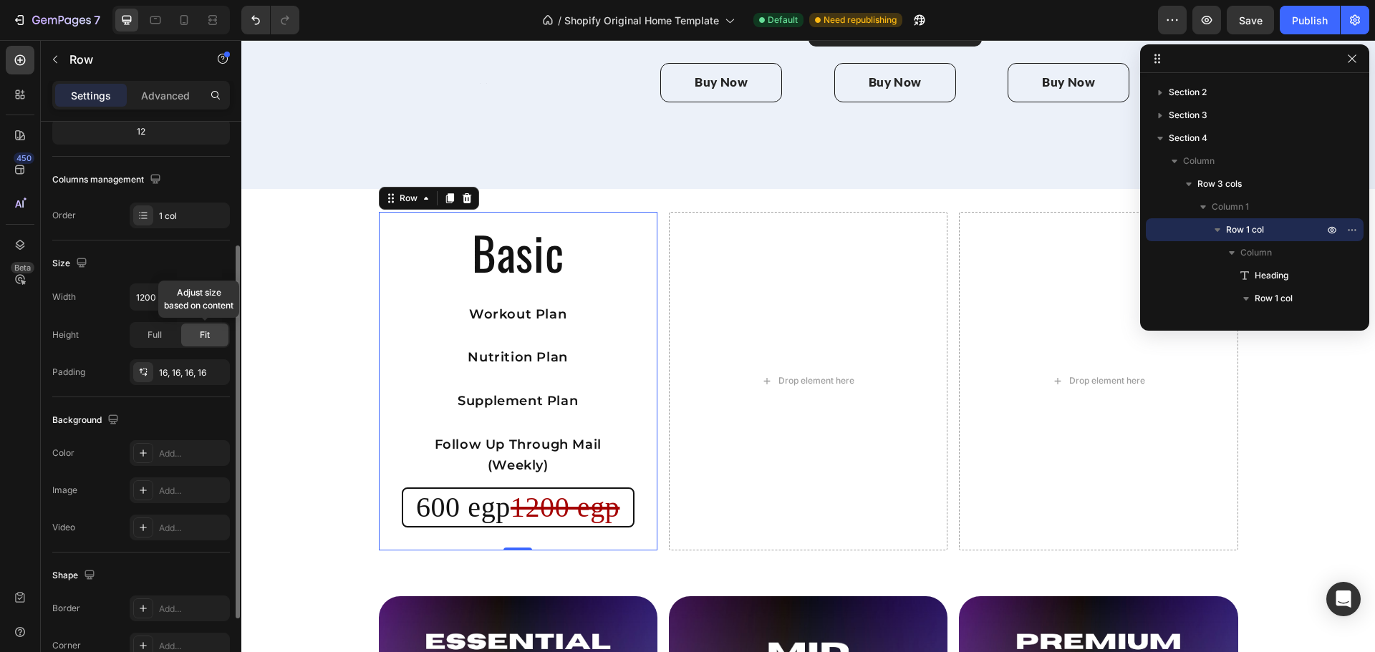
scroll to position [228, 0]
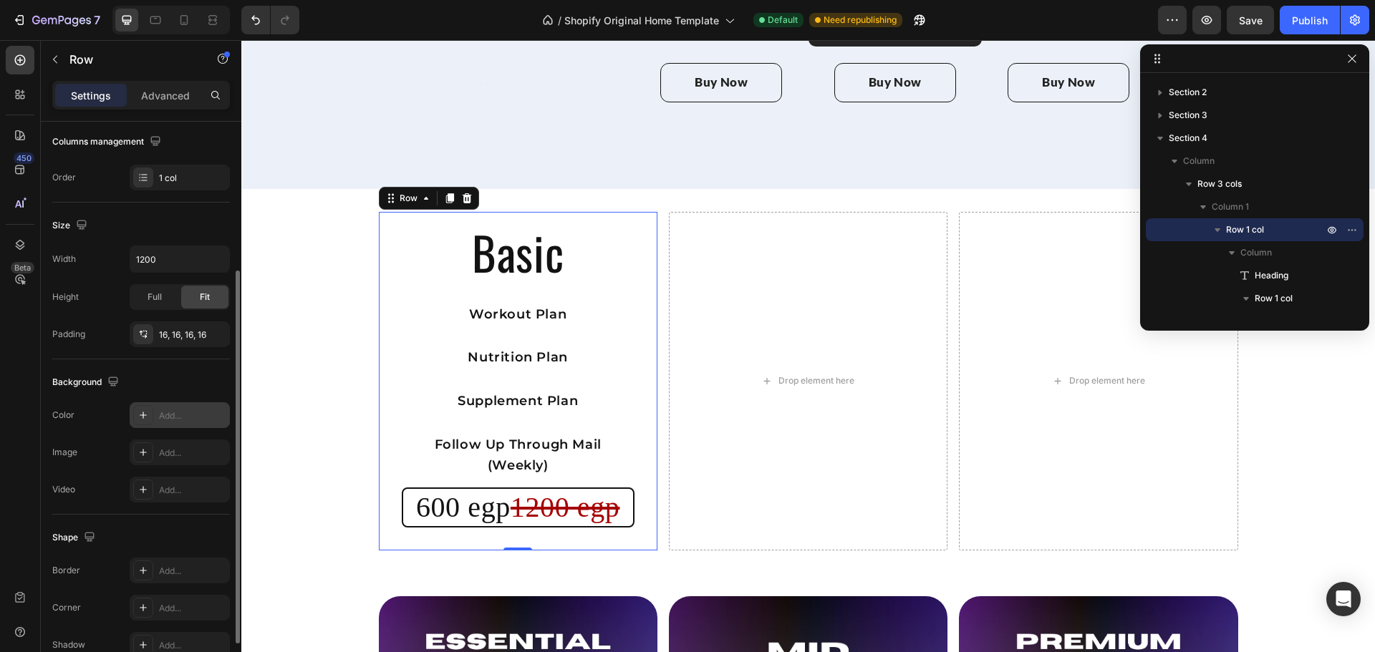
click at [185, 426] on div "Add..." at bounding box center [180, 415] width 100 height 26
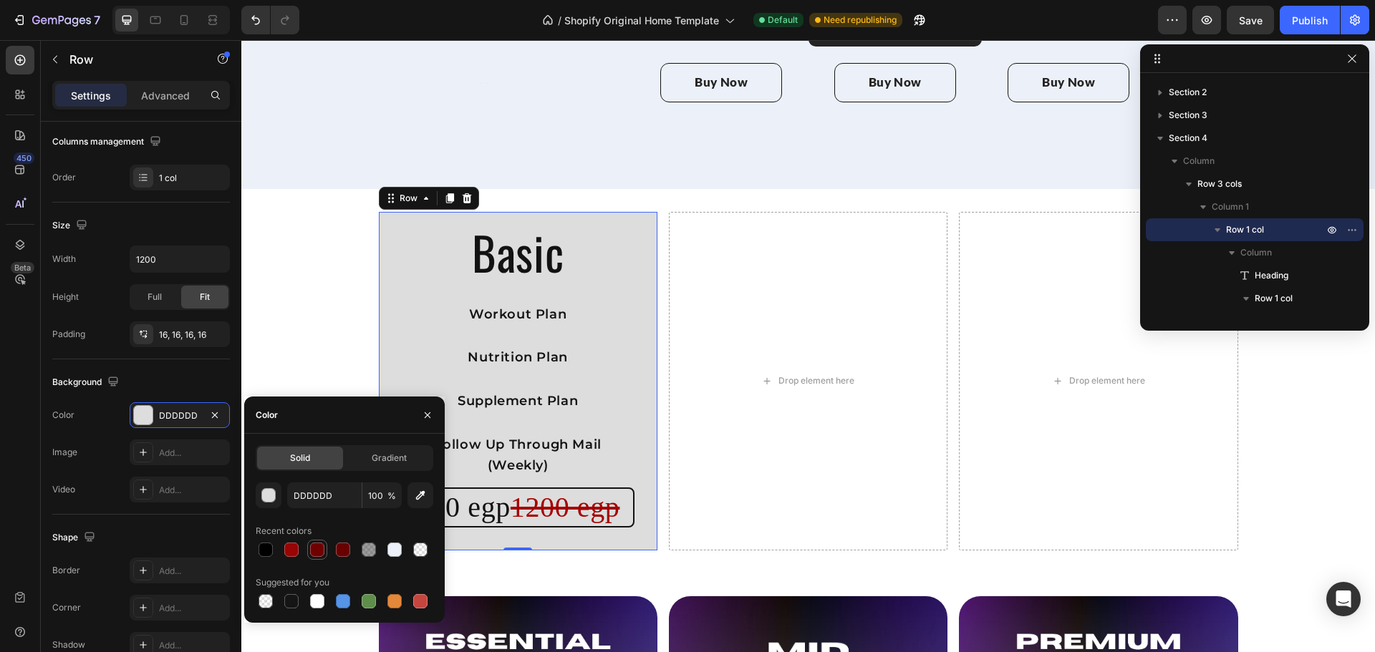
click at [321, 552] on div at bounding box center [317, 550] width 14 height 14
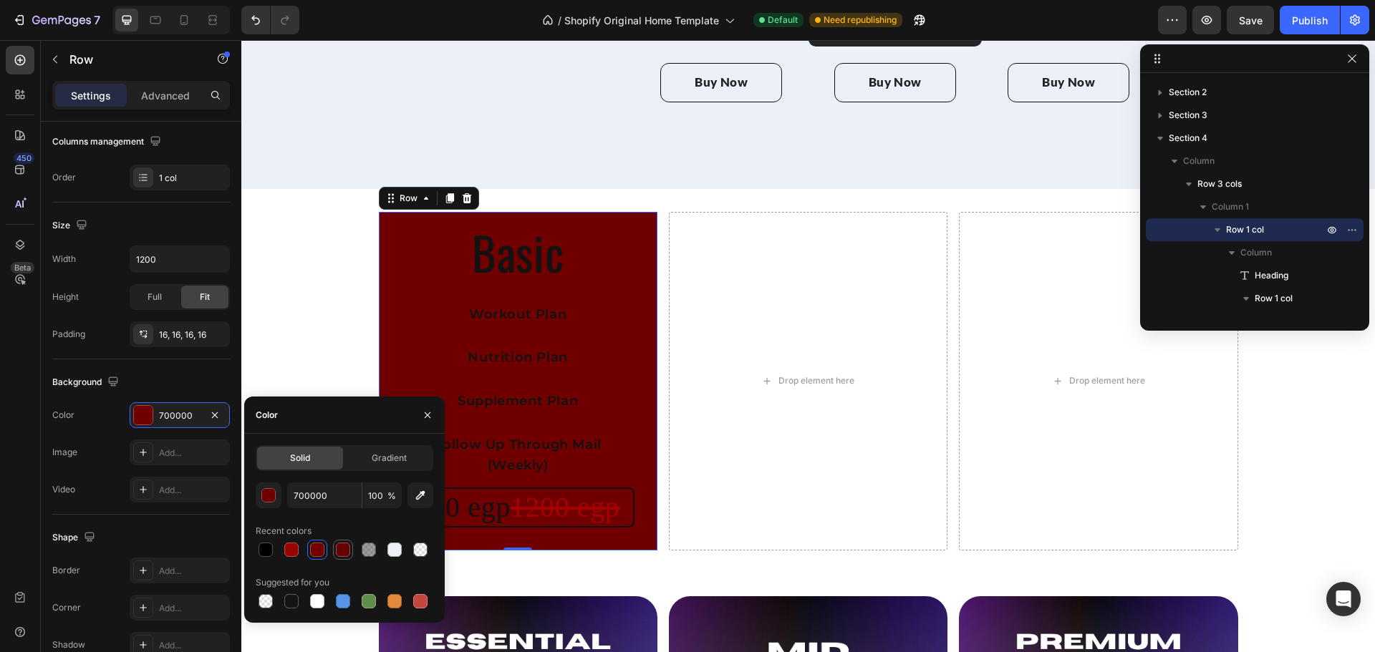
click at [339, 554] on div at bounding box center [343, 550] width 14 height 14
click at [344, 597] on div at bounding box center [343, 601] width 14 height 14
type input "5594E7"
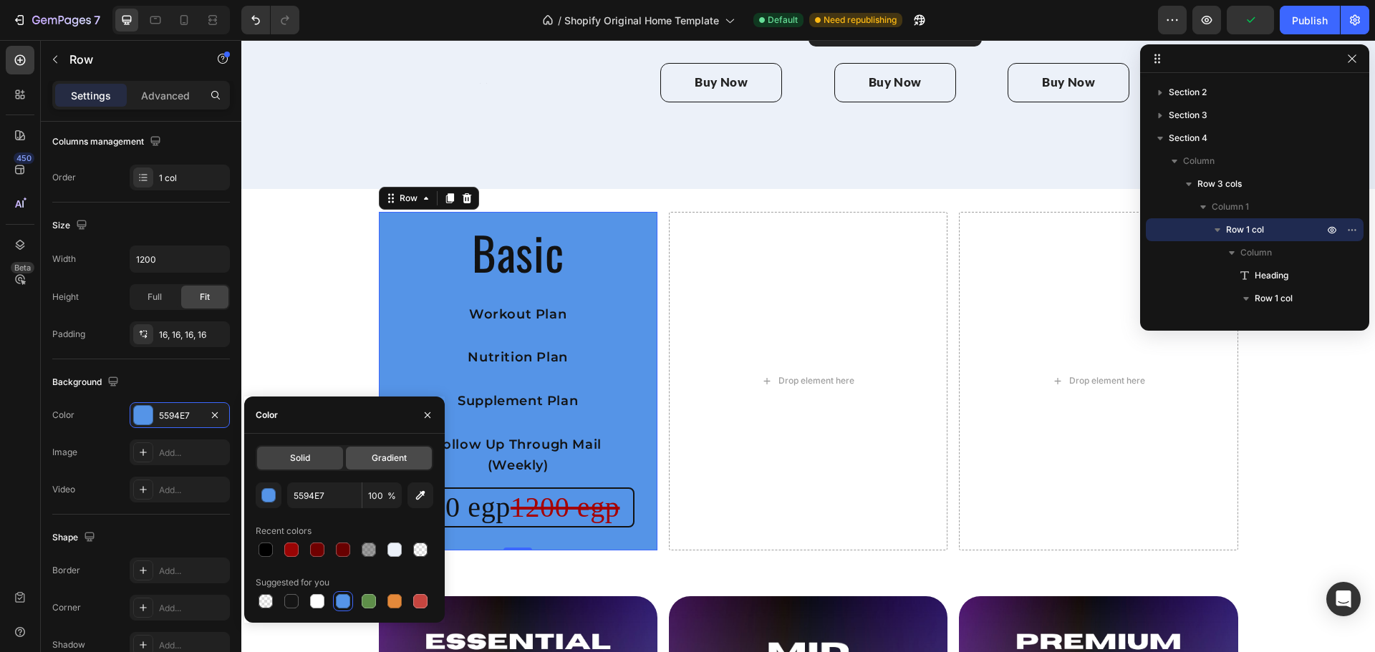
click at [377, 465] on div "Gradient" at bounding box center [389, 458] width 86 height 23
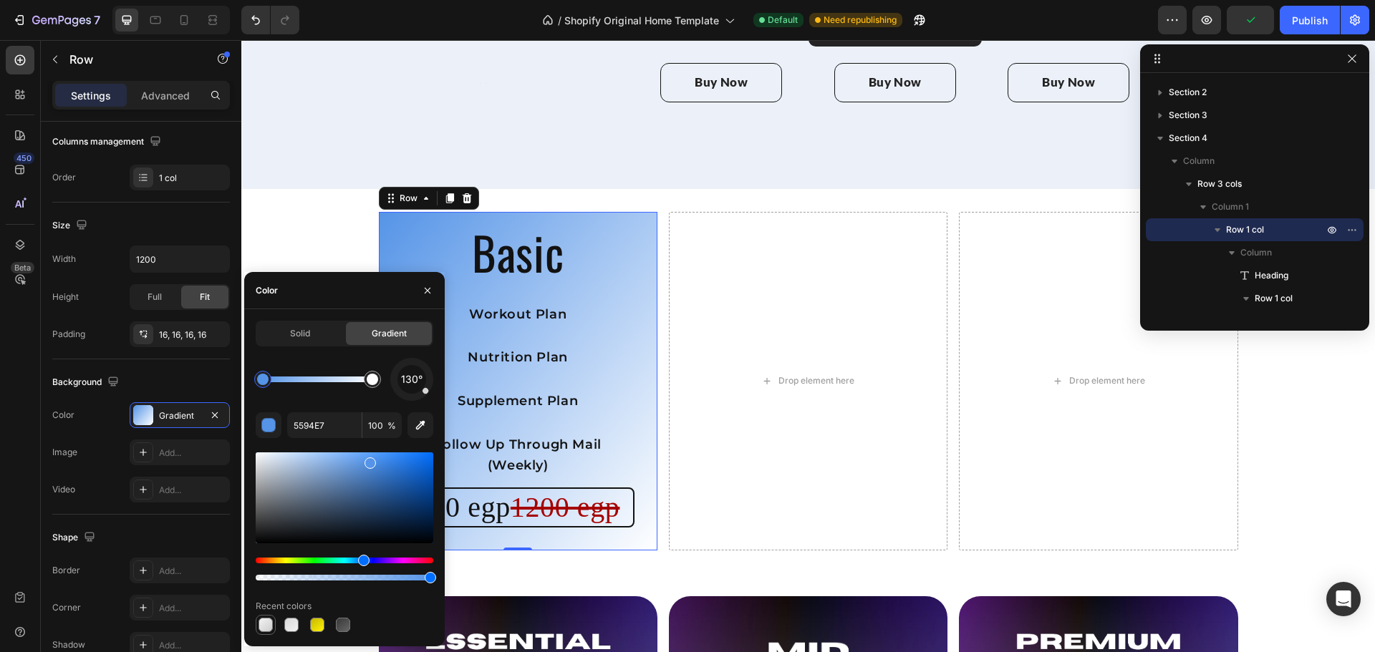
click at [269, 626] on div at bounding box center [265, 625] width 14 height 14
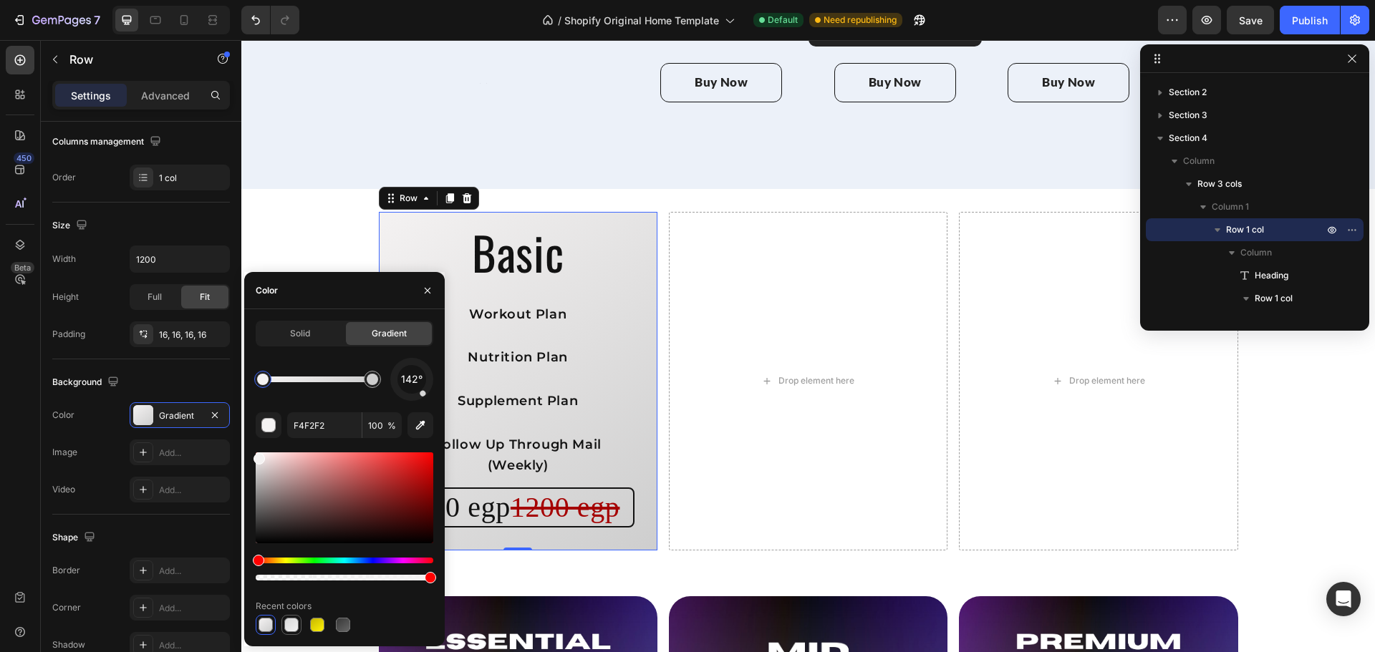
click at [284, 629] on div at bounding box center [291, 624] width 17 height 17
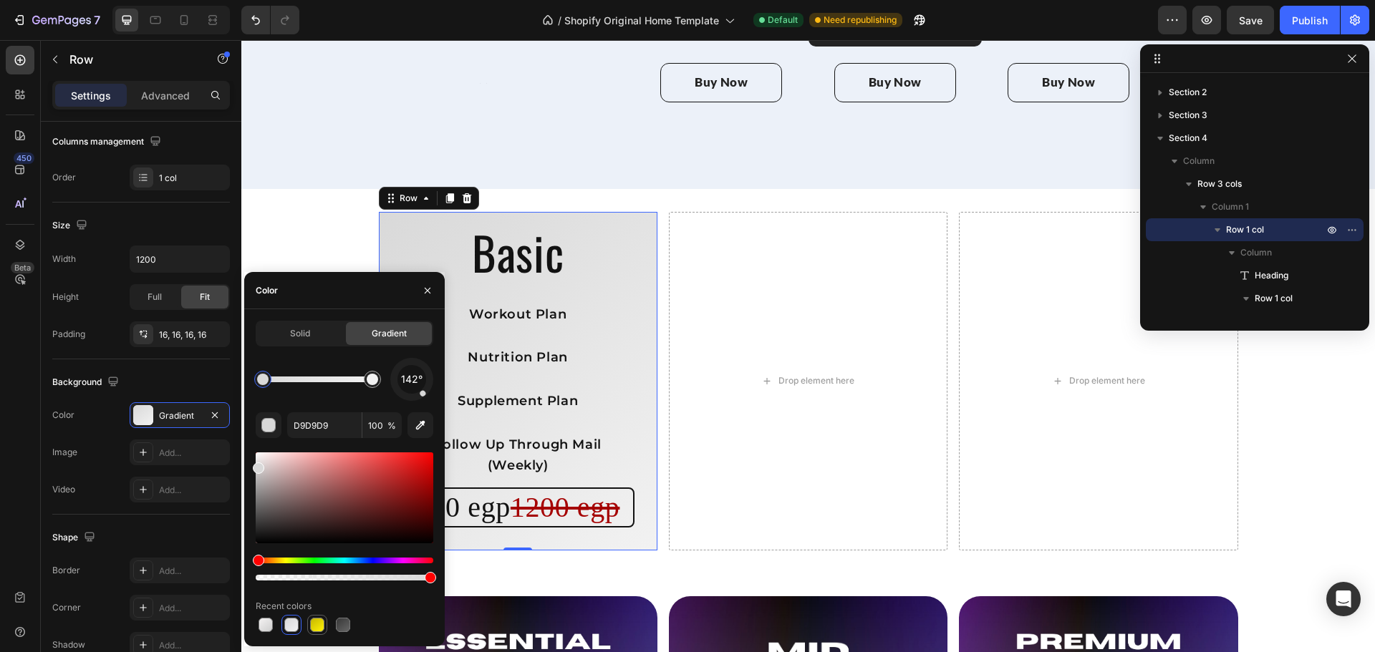
click at [310, 627] on div at bounding box center [317, 625] width 14 height 14
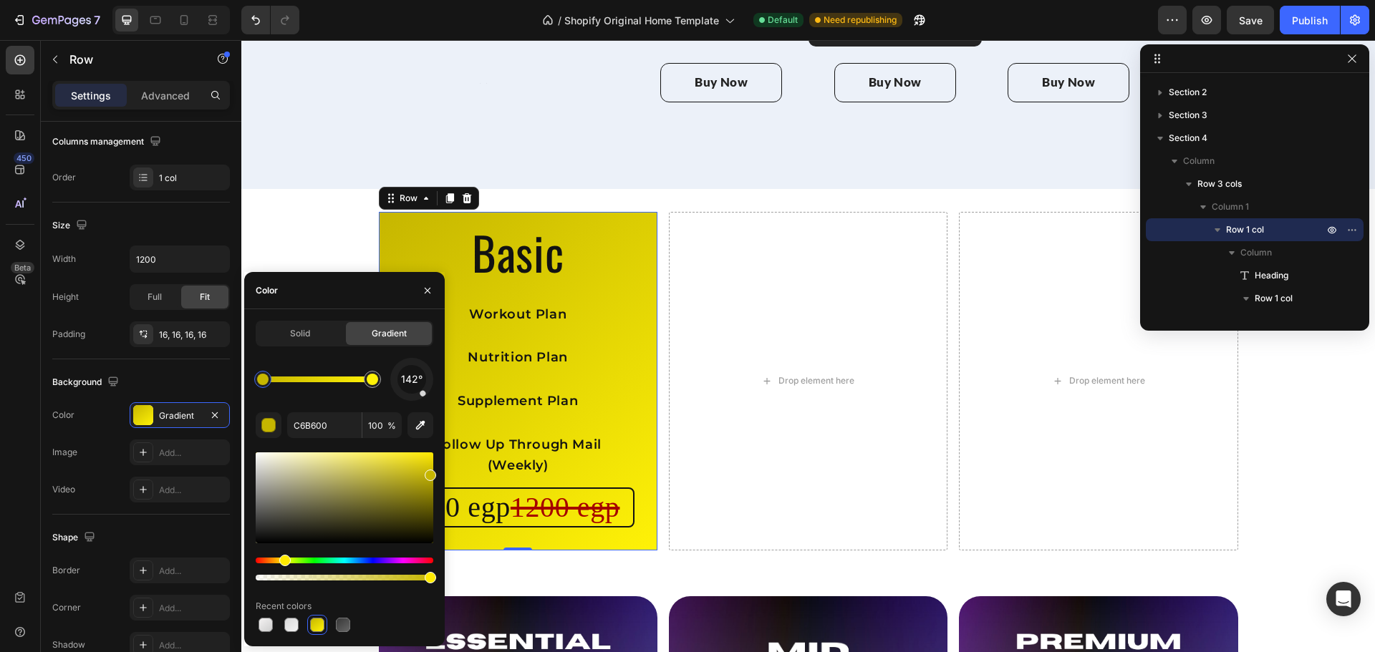
click at [329, 627] on div at bounding box center [345, 625] width 178 height 20
click at [340, 627] on div at bounding box center [343, 625] width 14 height 14
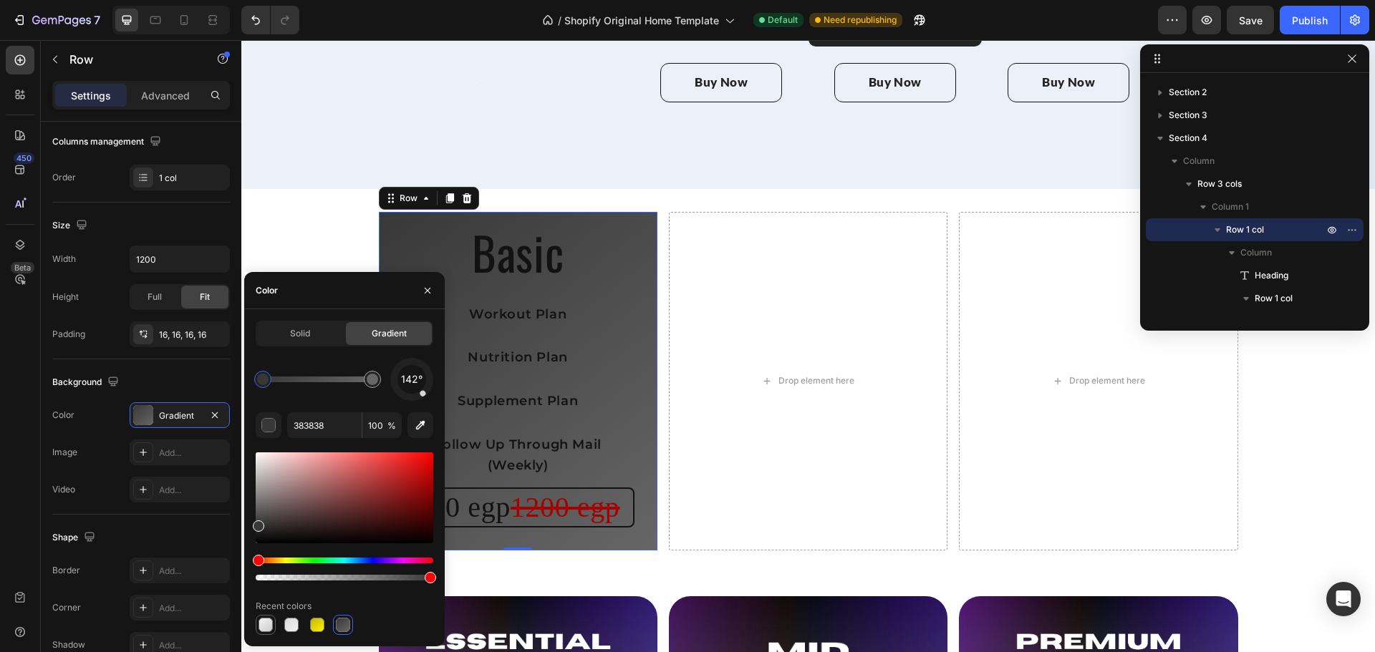
click at [268, 629] on div at bounding box center [265, 625] width 14 height 14
type input "F4F2F2"
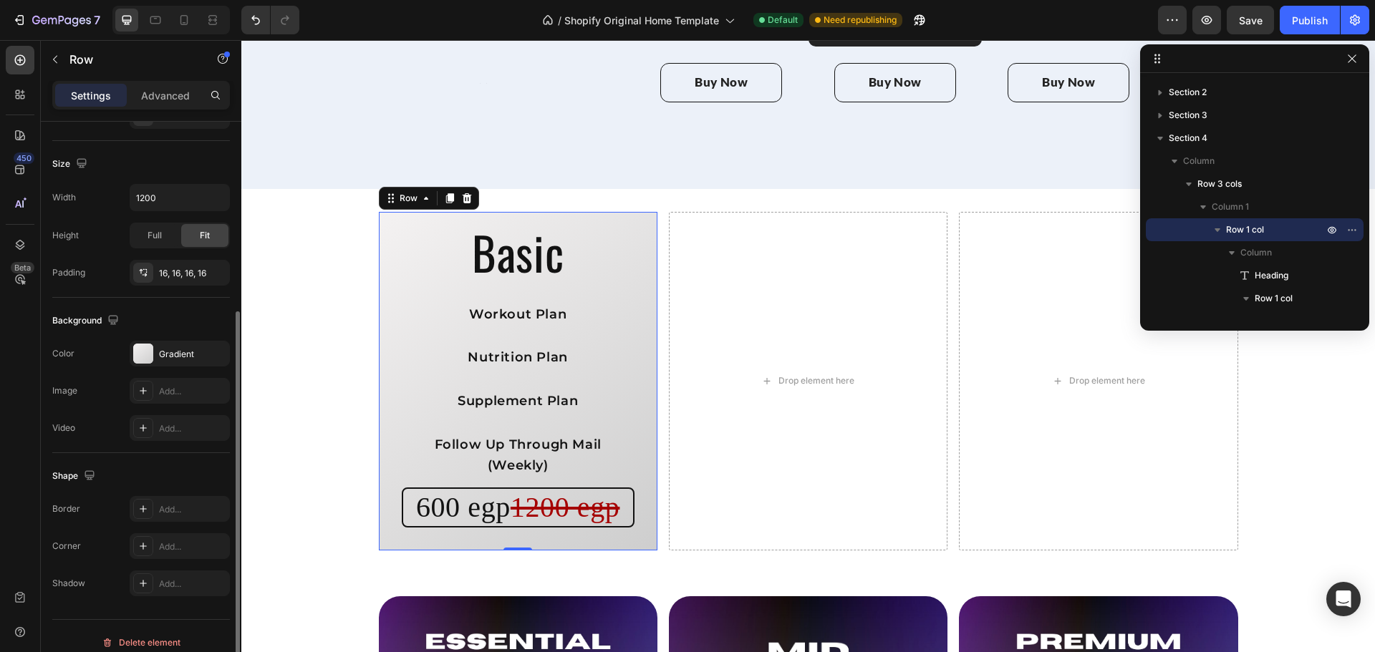
scroll to position [290, 0]
click at [175, 536] on div "Add..." at bounding box center [180, 546] width 100 height 26
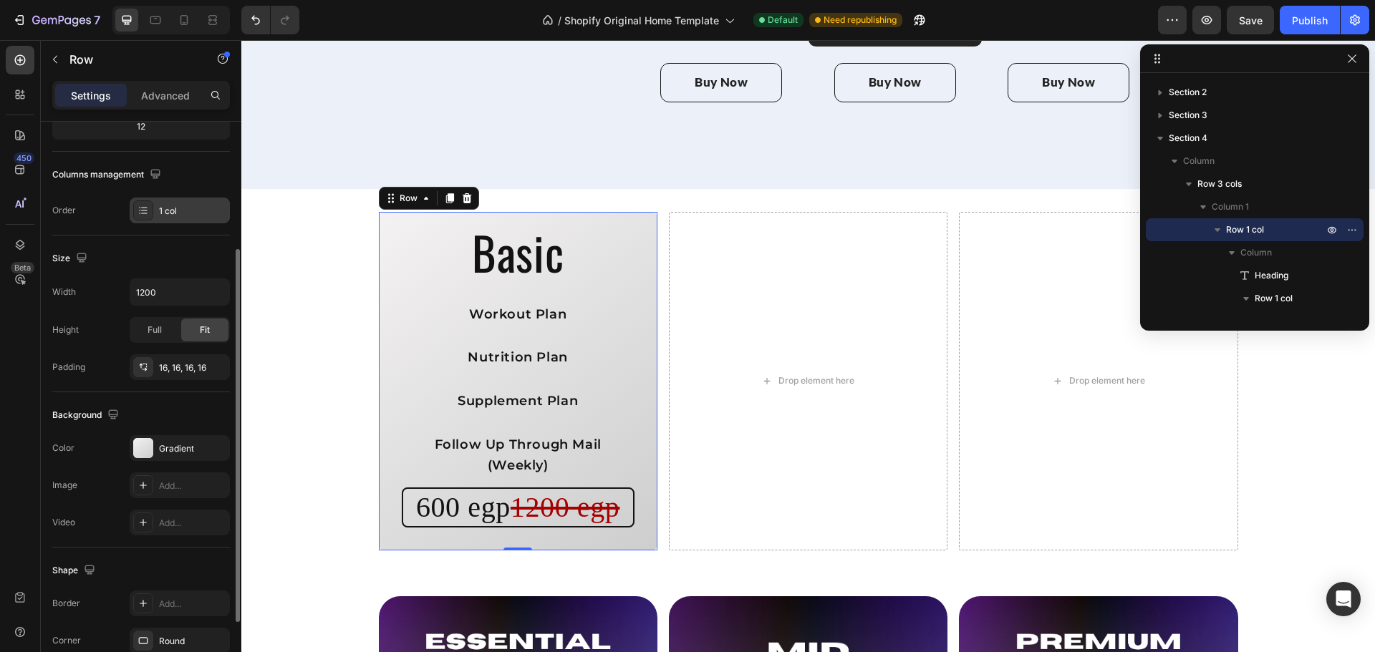
scroll to position [195, 0]
click at [155, 335] on span "Full" at bounding box center [154, 329] width 14 height 13
click at [189, 331] on div "Fit" at bounding box center [204, 329] width 47 height 23
click at [150, 331] on span "Full" at bounding box center [154, 329] width 14 height 13
click at [209, 297] on icon "button" at bounding box center [216, 291] width 14 height 14
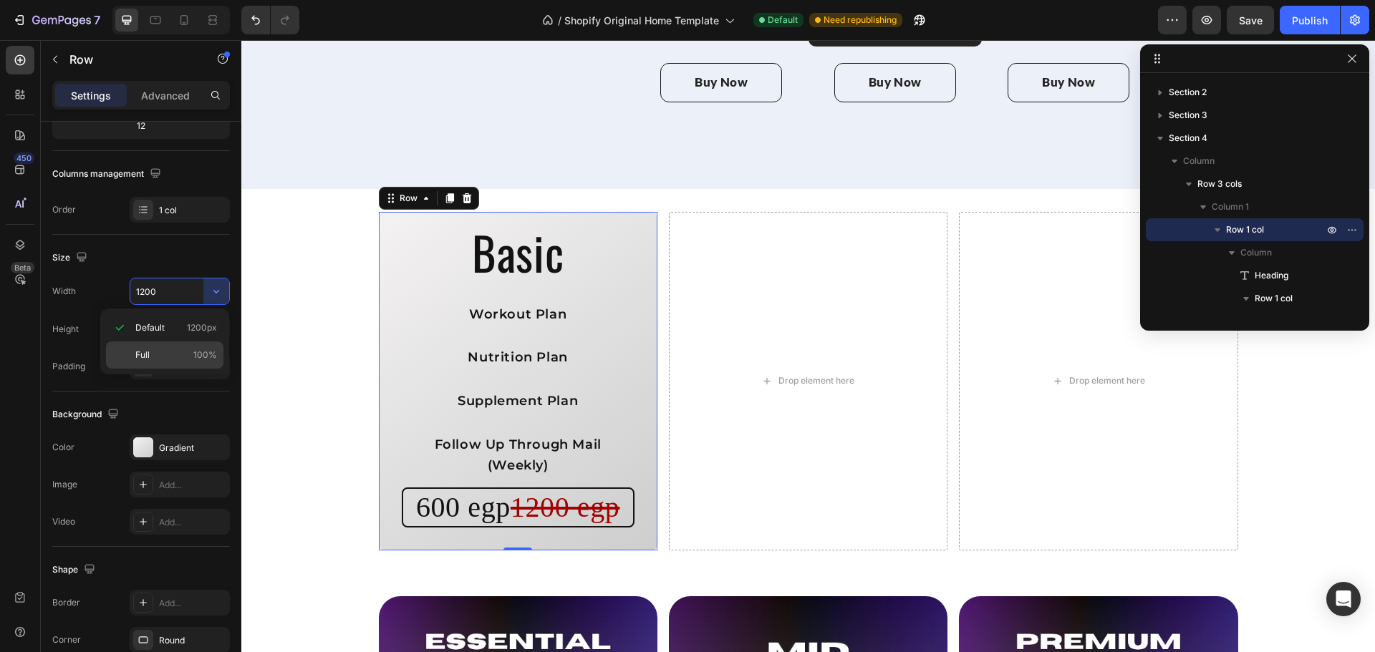
click at [187, 357] on p "Full 100%" at bounding box center [176, 355] width 82 height 13
type input "100%"
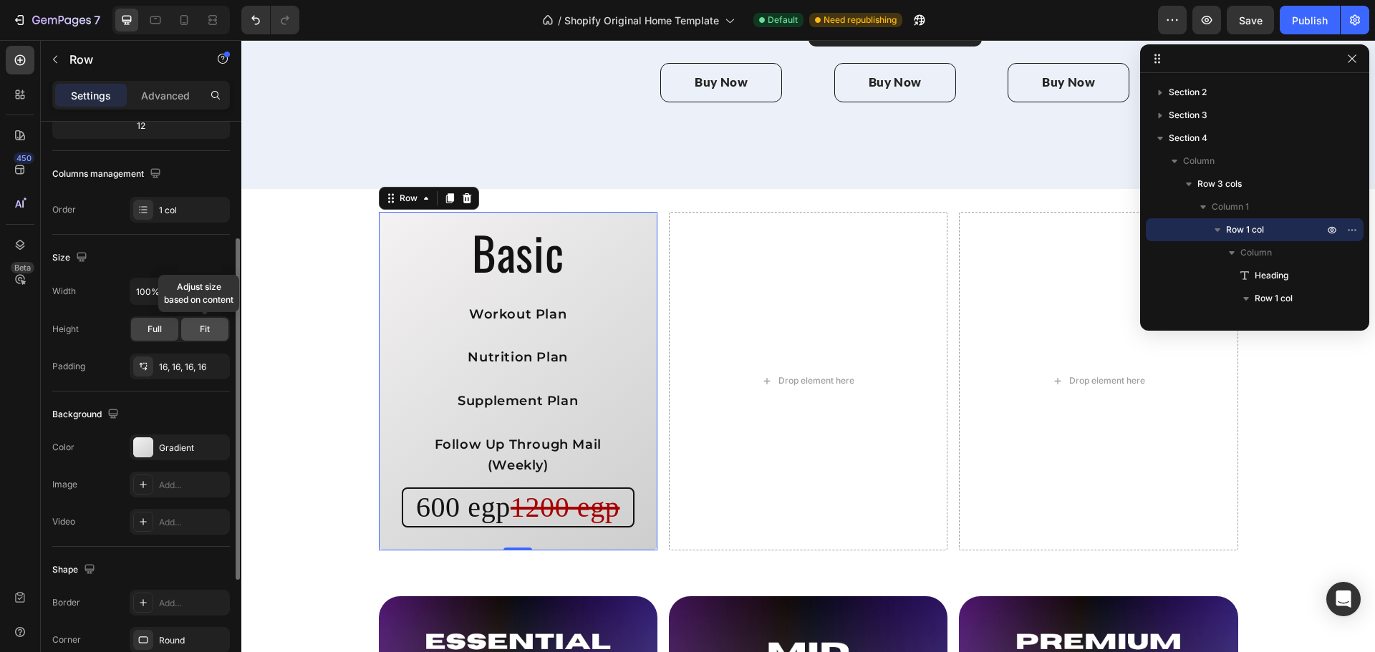
click at [197, 333] on div "Fit" at bounding box center [204, 329] width 47 height 23
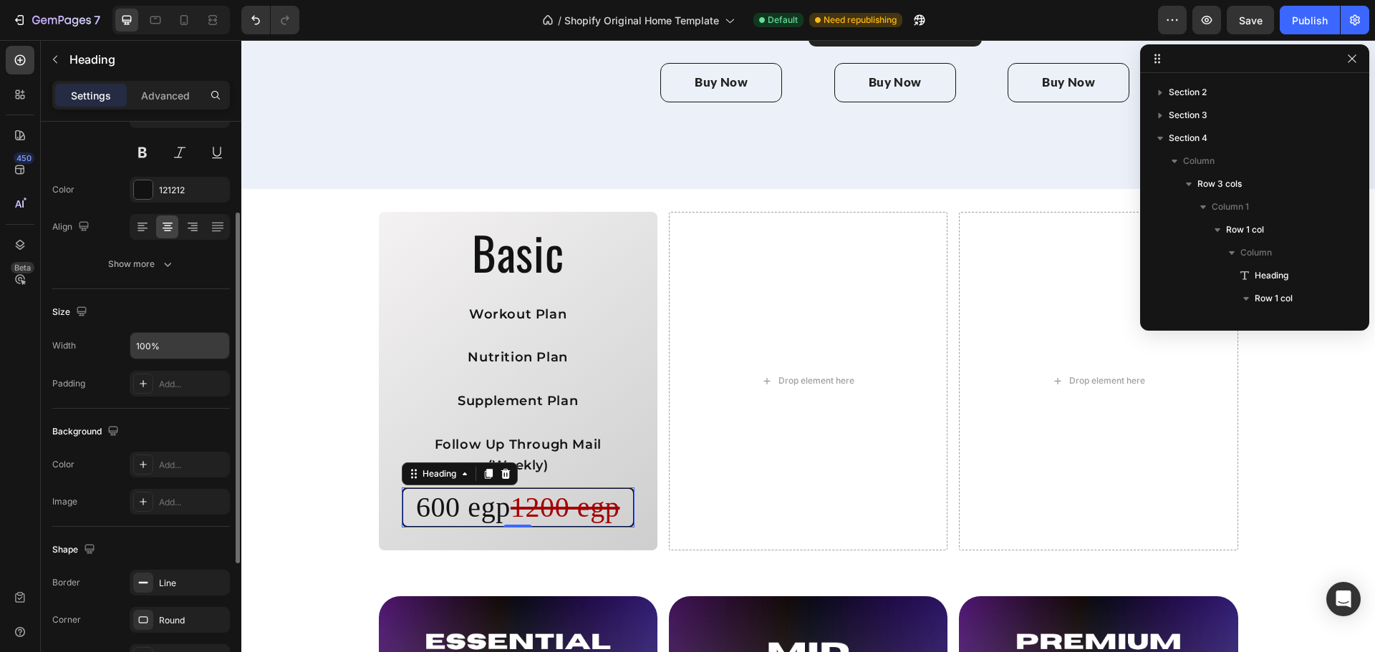
scroll to position [144, 0]
click at [216, 580] on icon "button" at bounding box center [214, 579] width 11 height 11
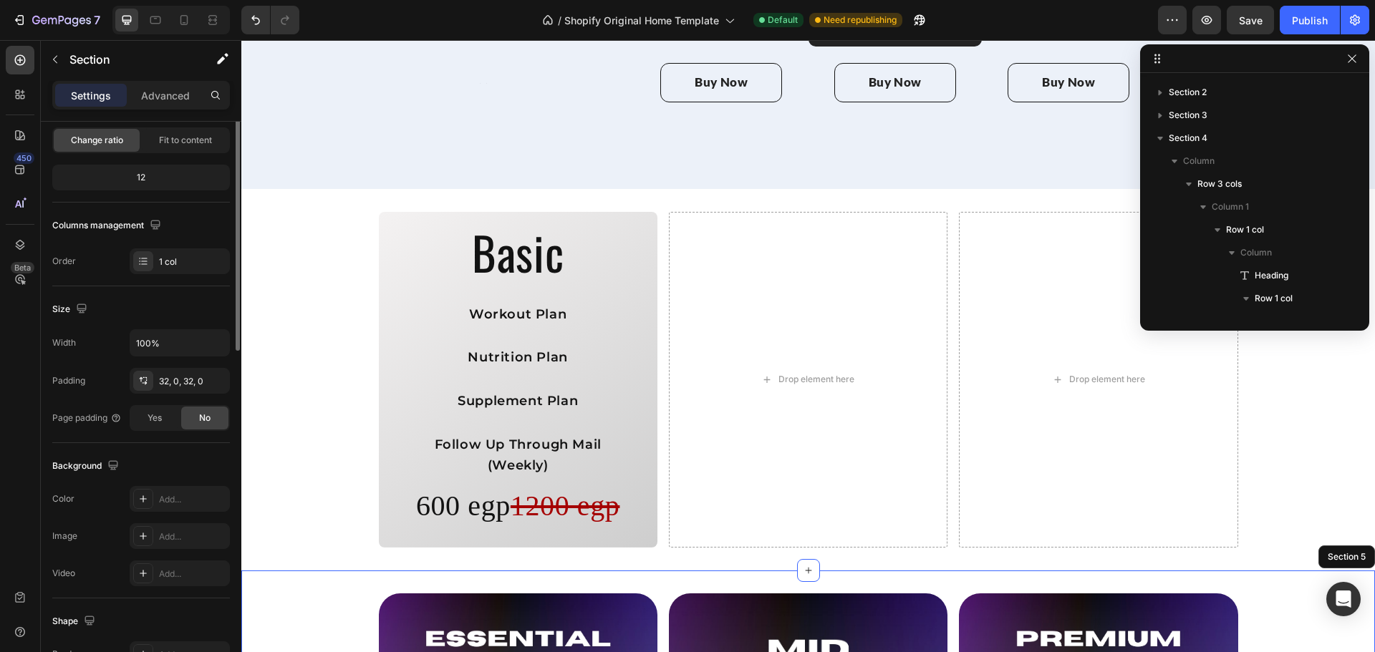
scroll to position [0, 0]
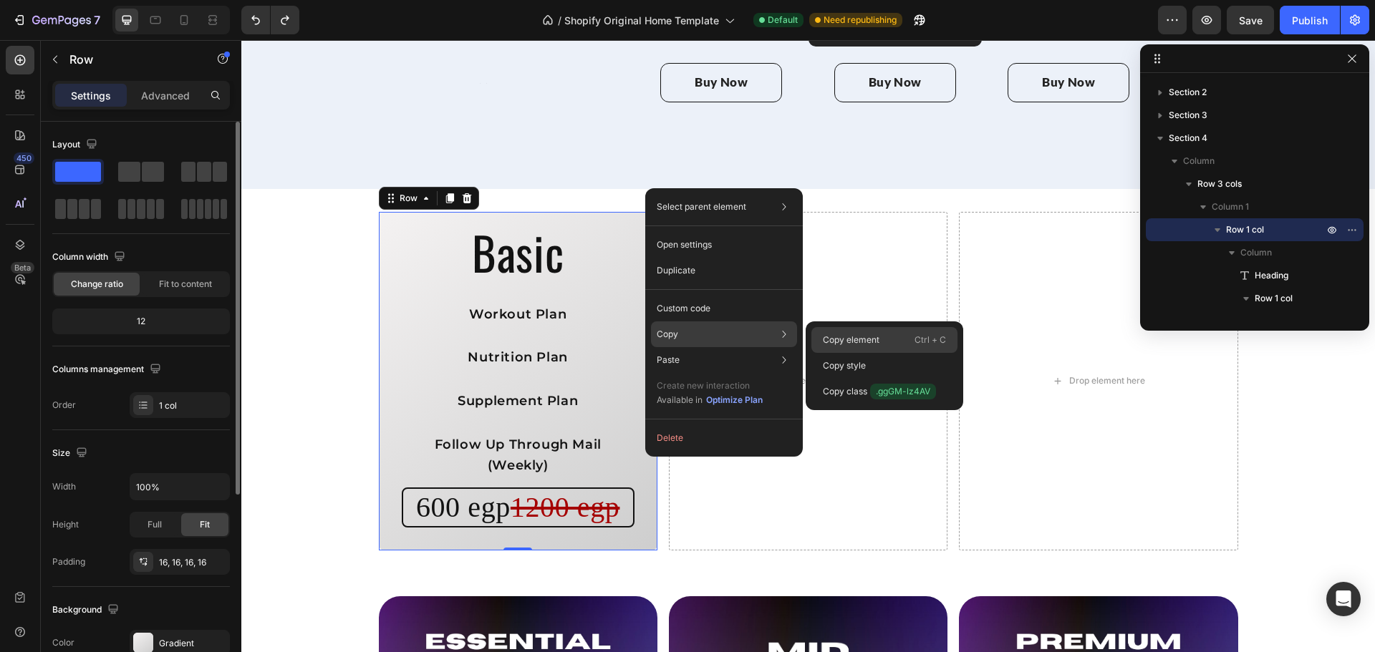
click at [834, 334] on p "Copy element" at bounding box center [851, 340] width 57 height 13
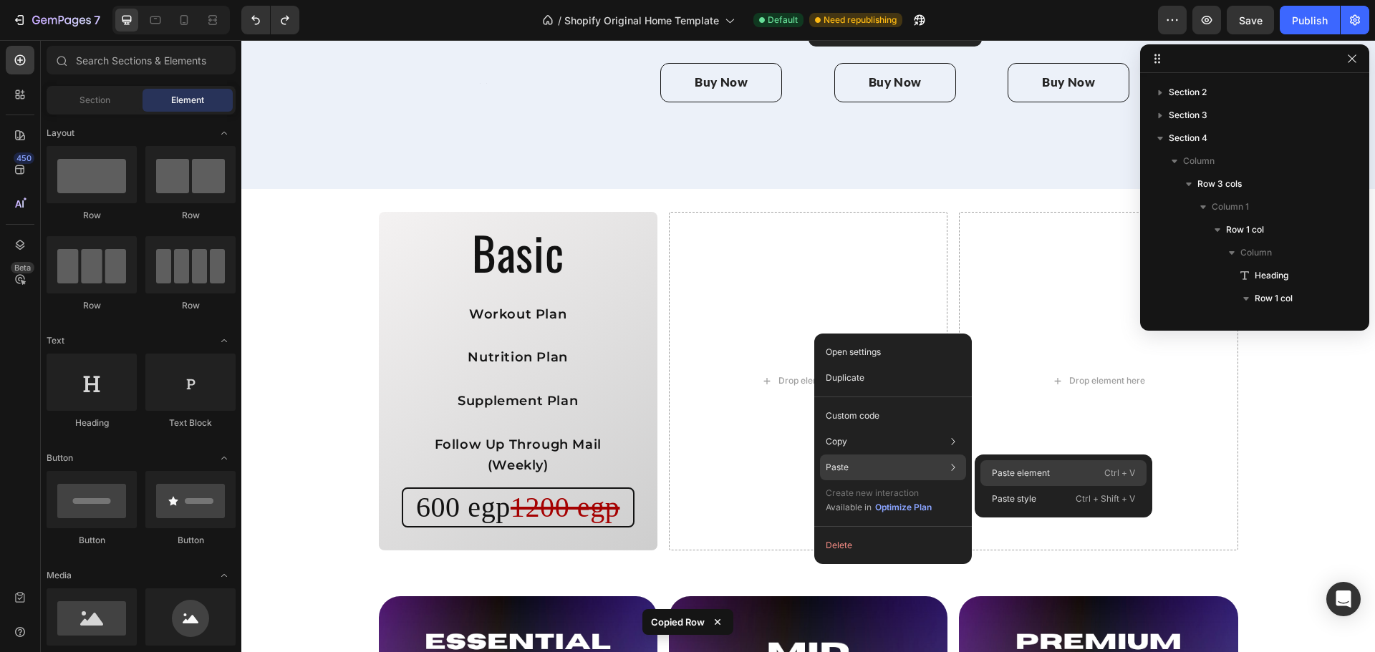
click at [987, 486] on div "Paste element Ctrl + V" at bounding box center [1063, 499] width 166 height 26
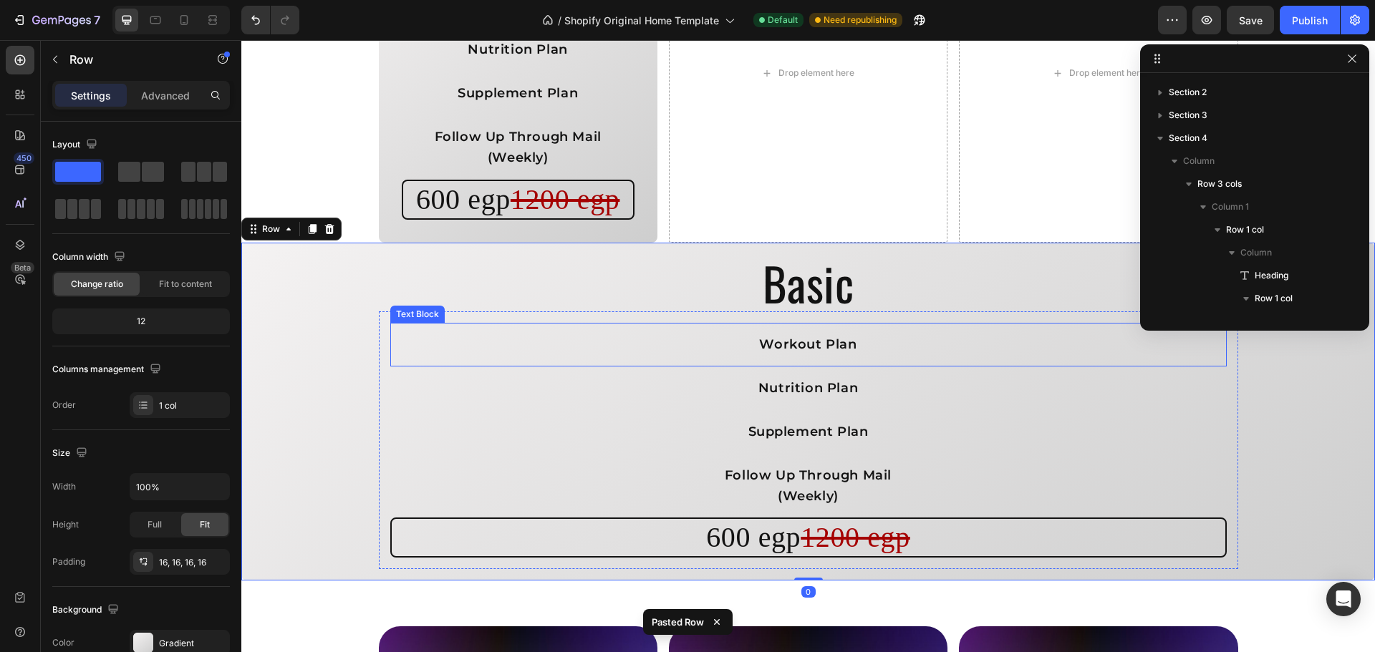
scroll to position [2109, 0]
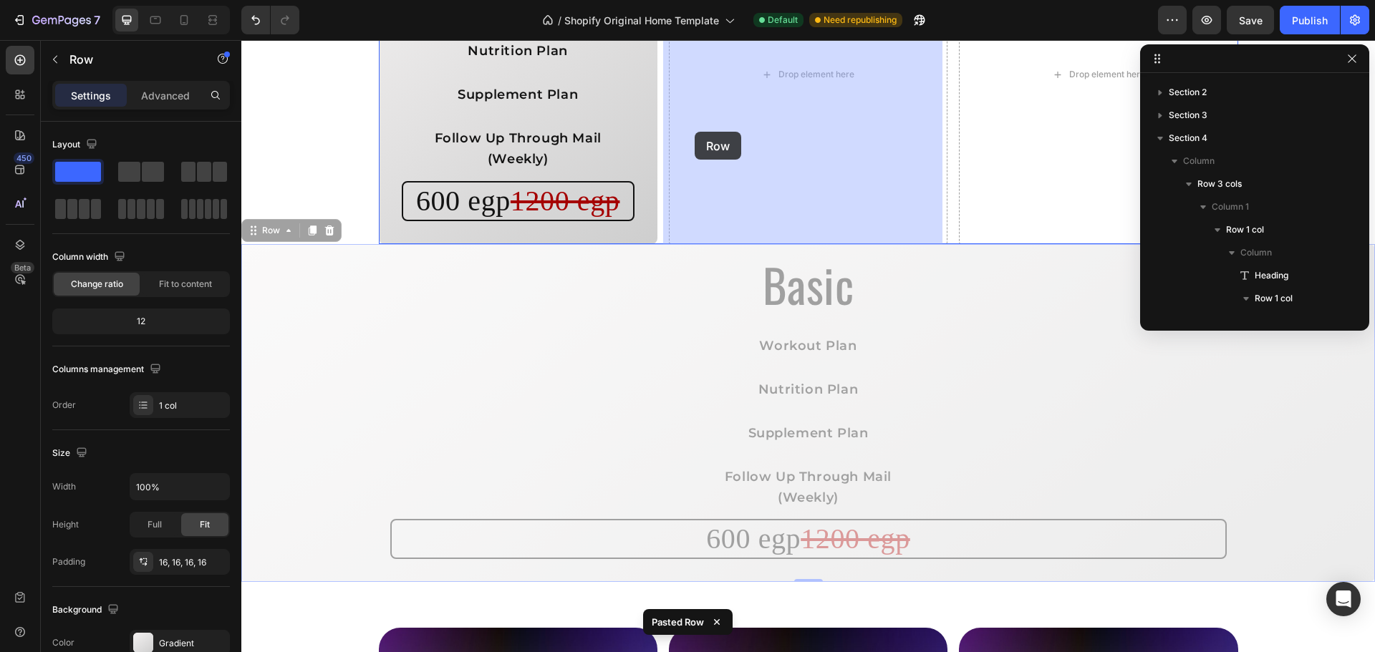
drag, startPoint x: 269, startPoint y: 235, endPoint x: 739, endPoint y: 84, distance: 493.2
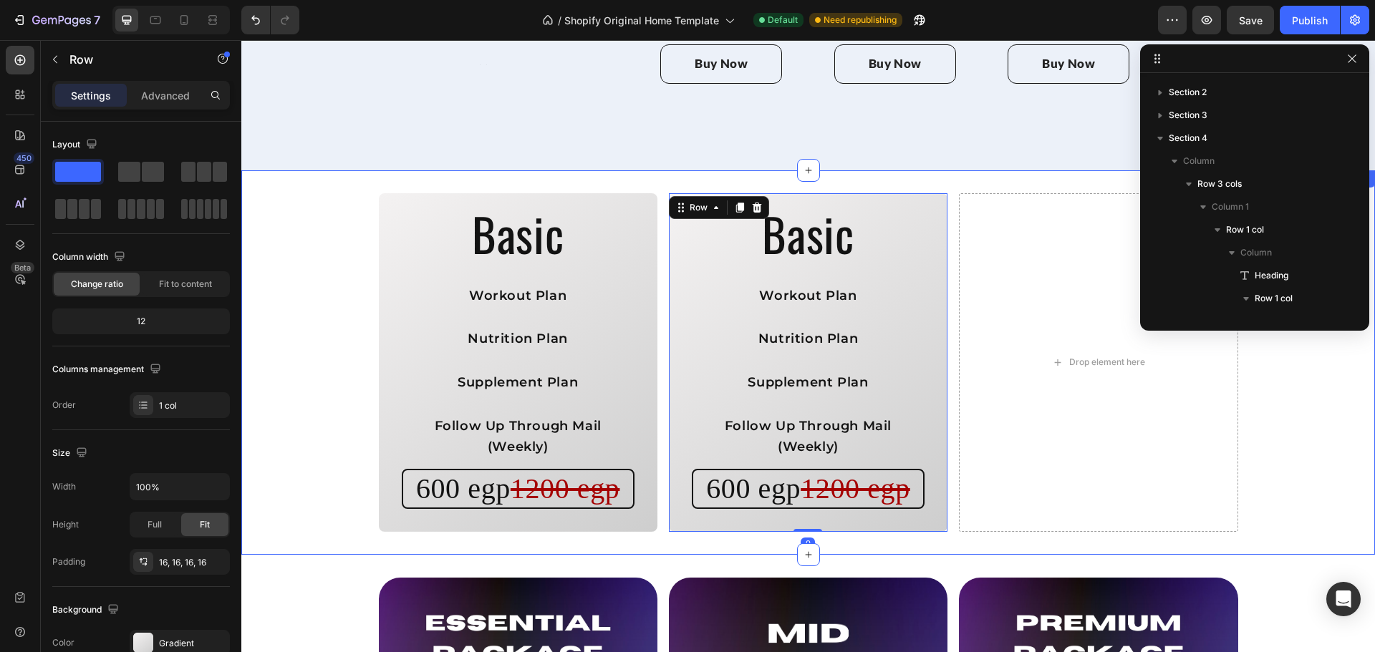
scroll to position [1859, 0]
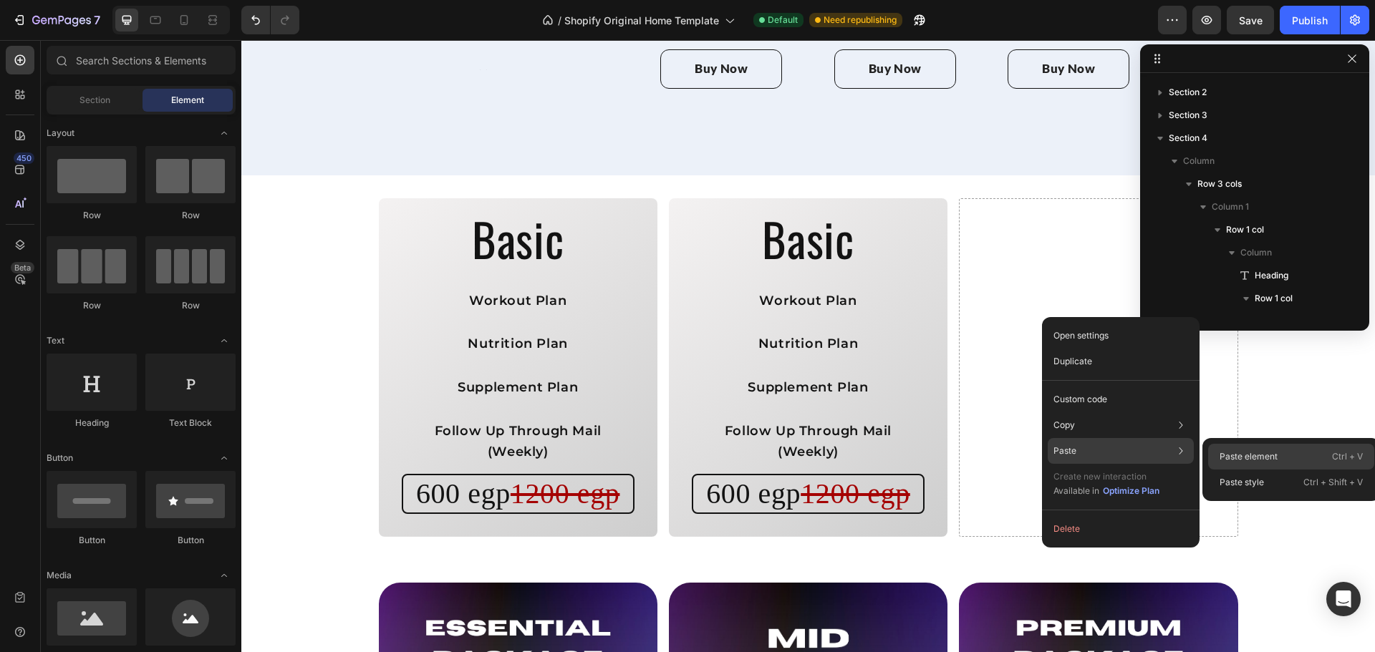
click at [1223, 454] on p "Paste element" at bounding box center [1248, 456] width 58 height 13
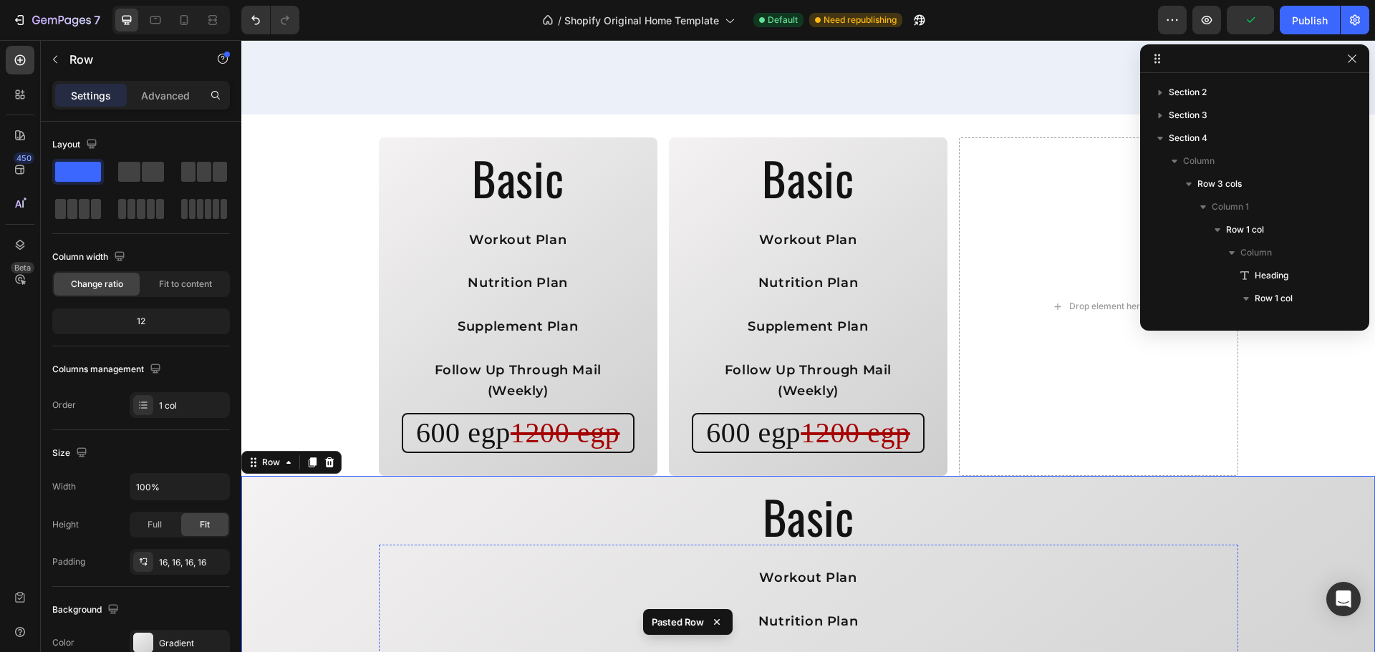
scroll to position [1919, 0]
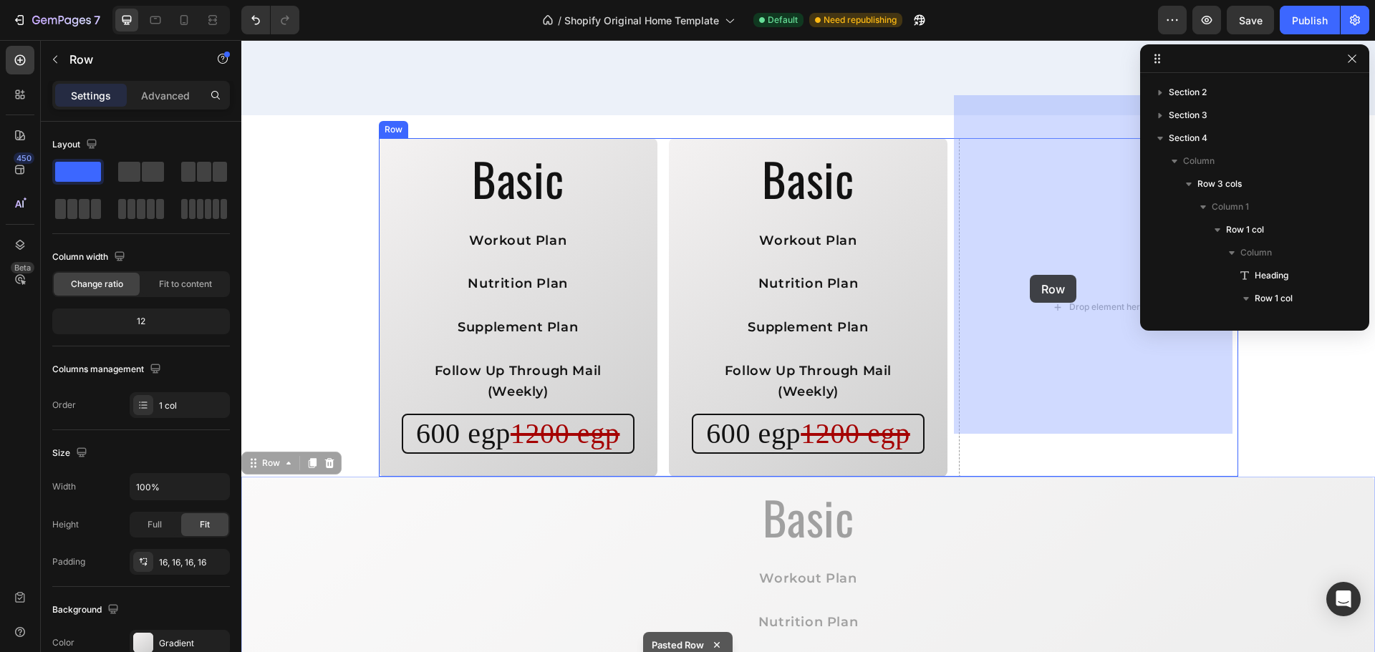
drag, startPoint x: 253, startPoint y: 419, endPoint x: 1044, endPoint y: 263, distance: 805.7
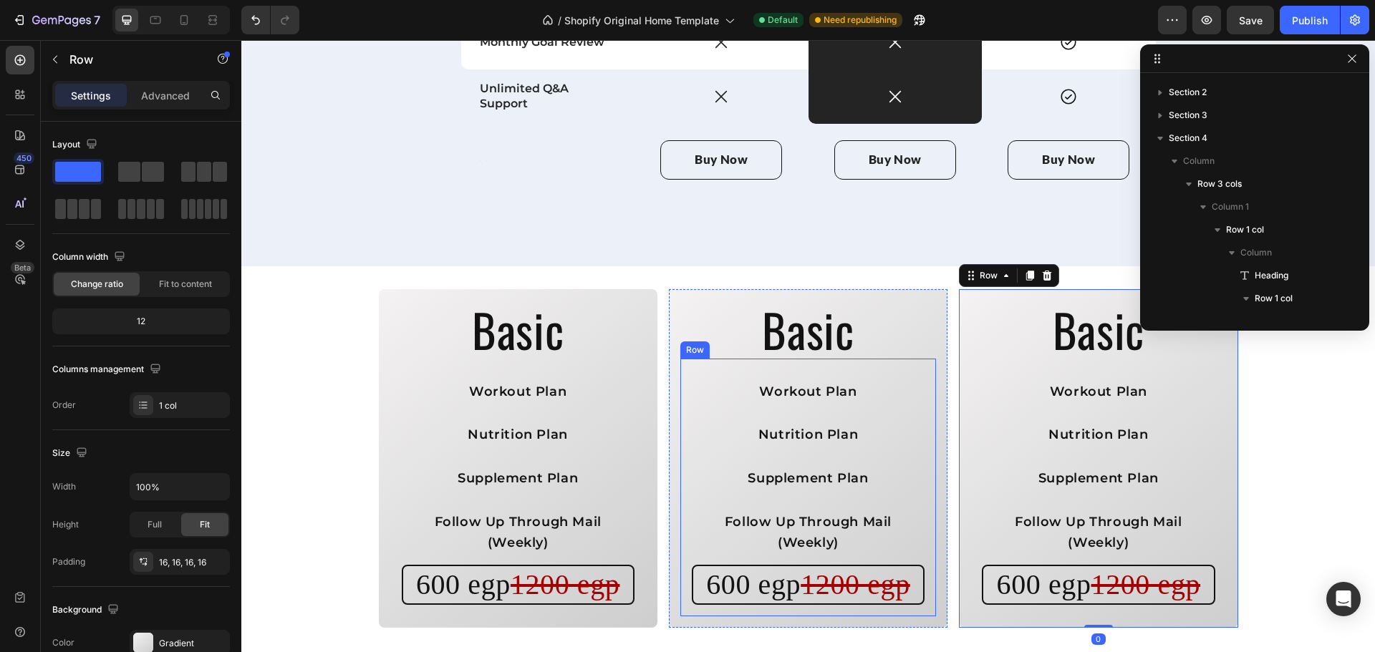
scroll to position [1767, 0]
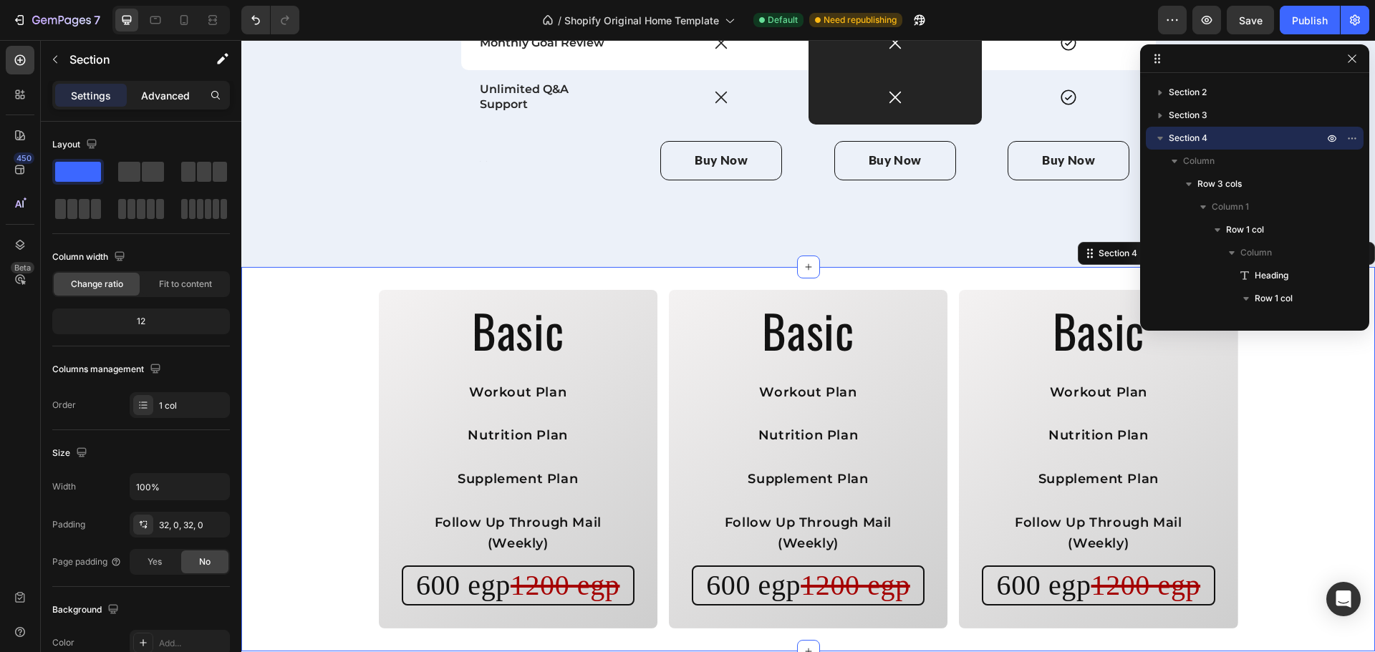
click at [153, 87] on div "Advanced" at bounding box center [166, 95] width 72 height 23
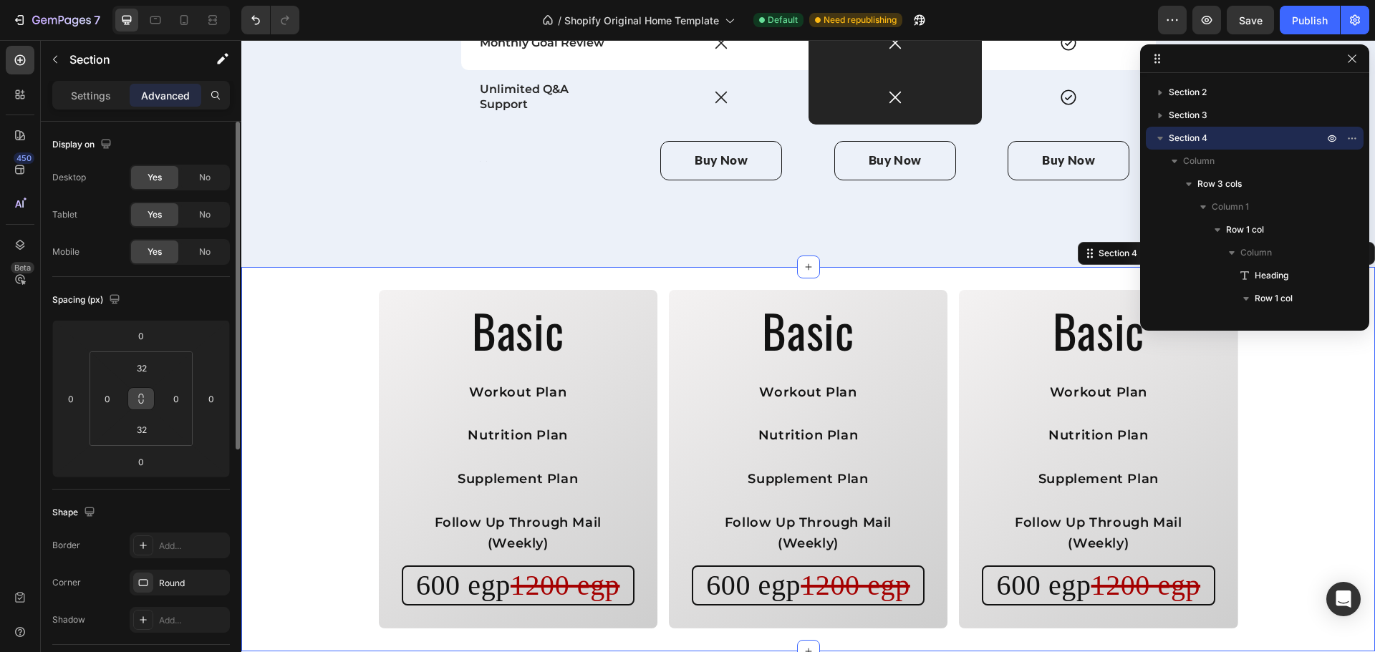
click at [142, 392] on button at bounding box center [140, 398] width 27 height 23
click at [144, 369] on input "32" at bounding box center [141, 367] width 29 height 21
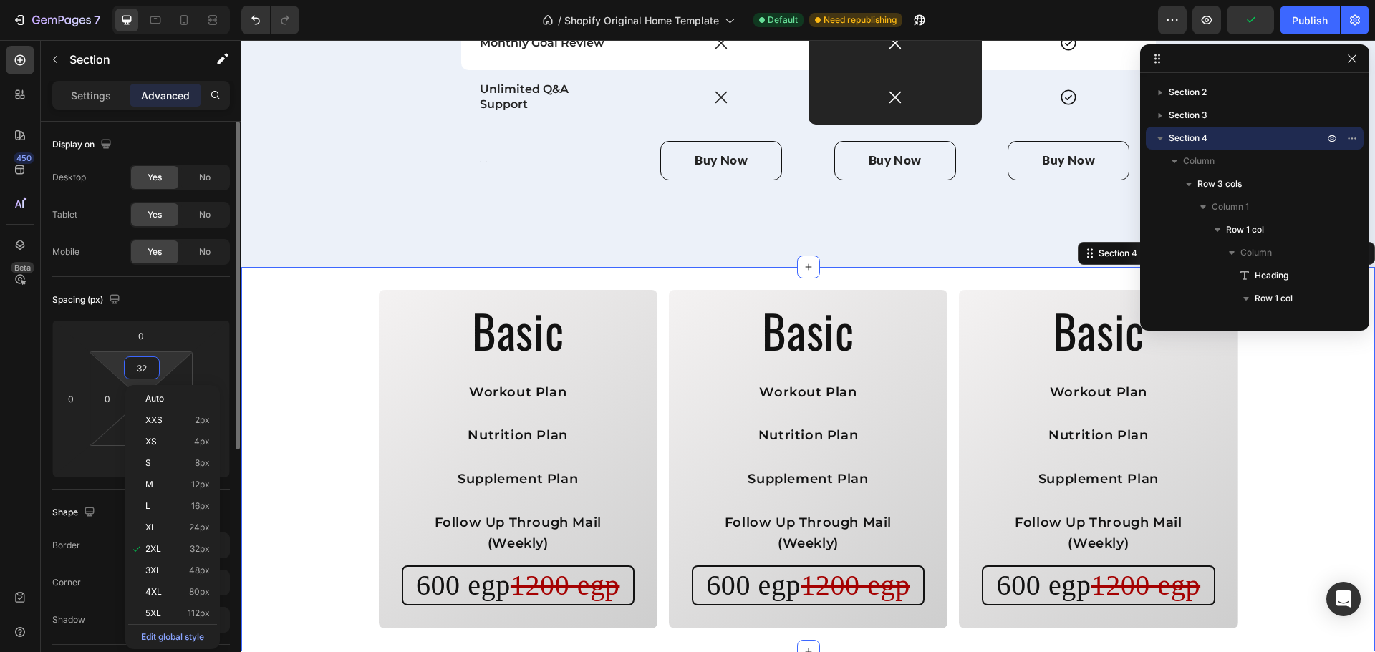
type input "4"
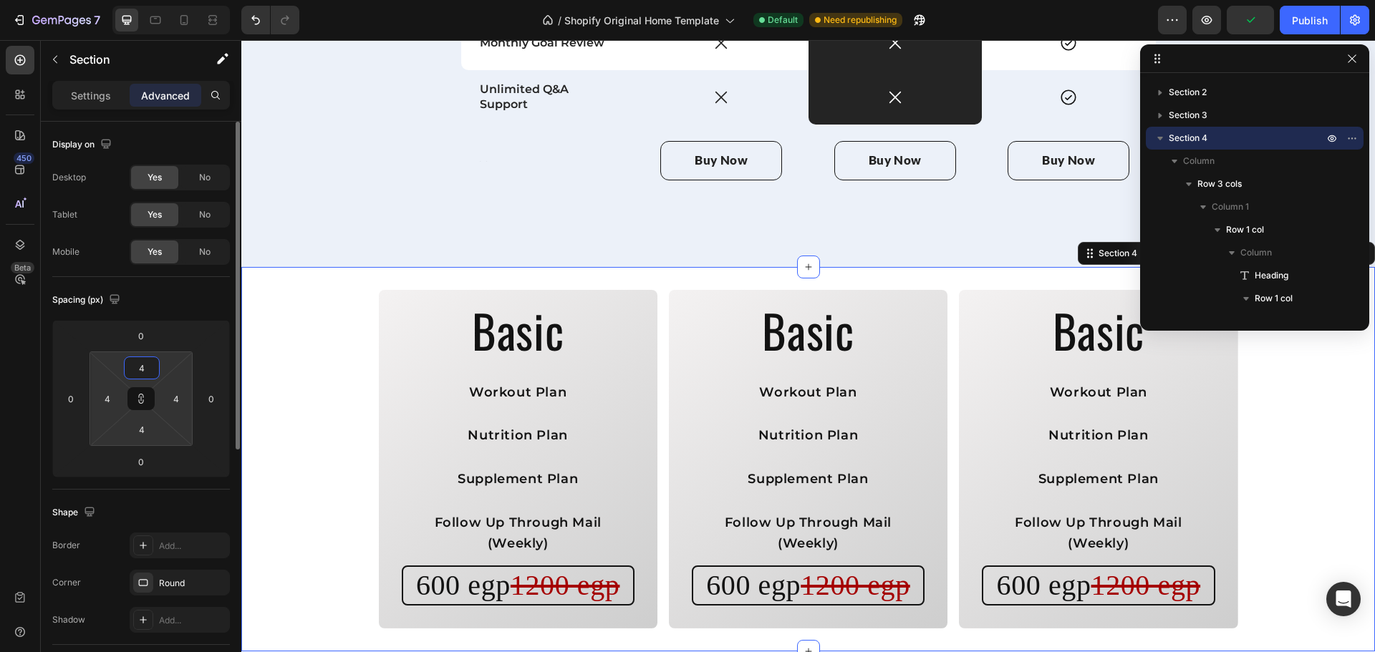
type input "40"
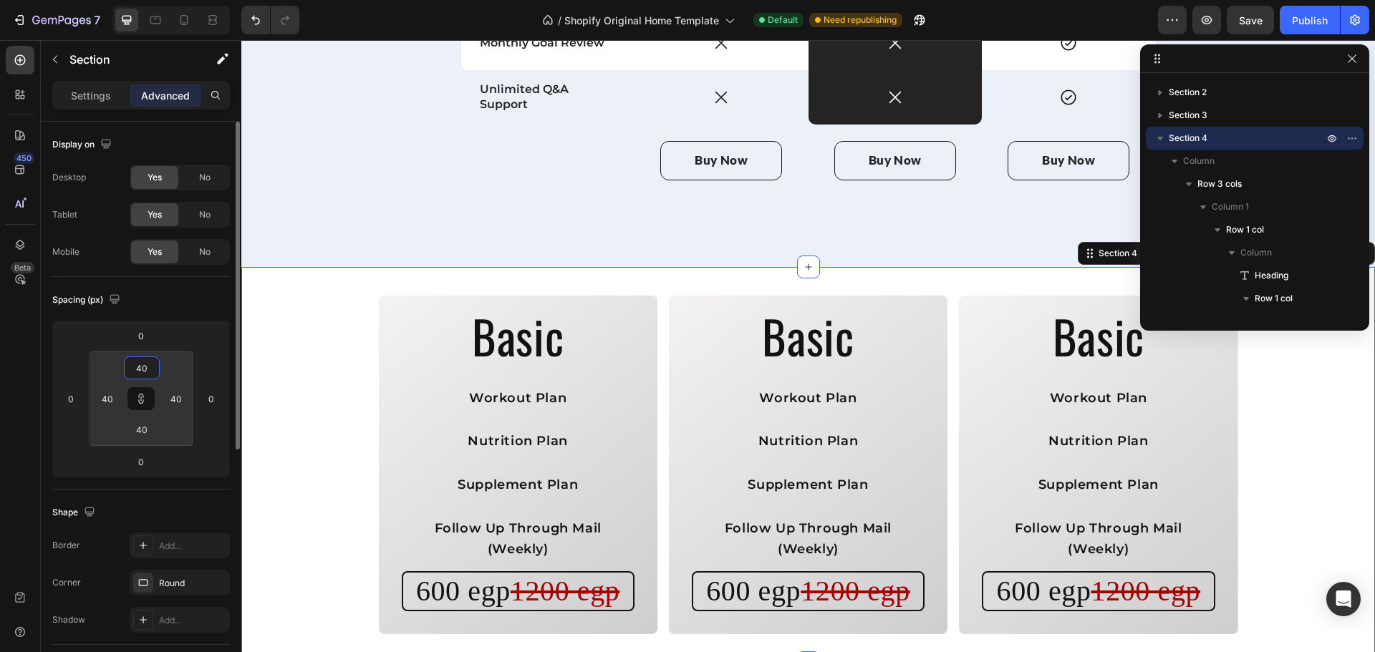
type input "40"
click at [189, 291] on div "Spacing (px)" at bounding box center [141, 300] width 178 height 23
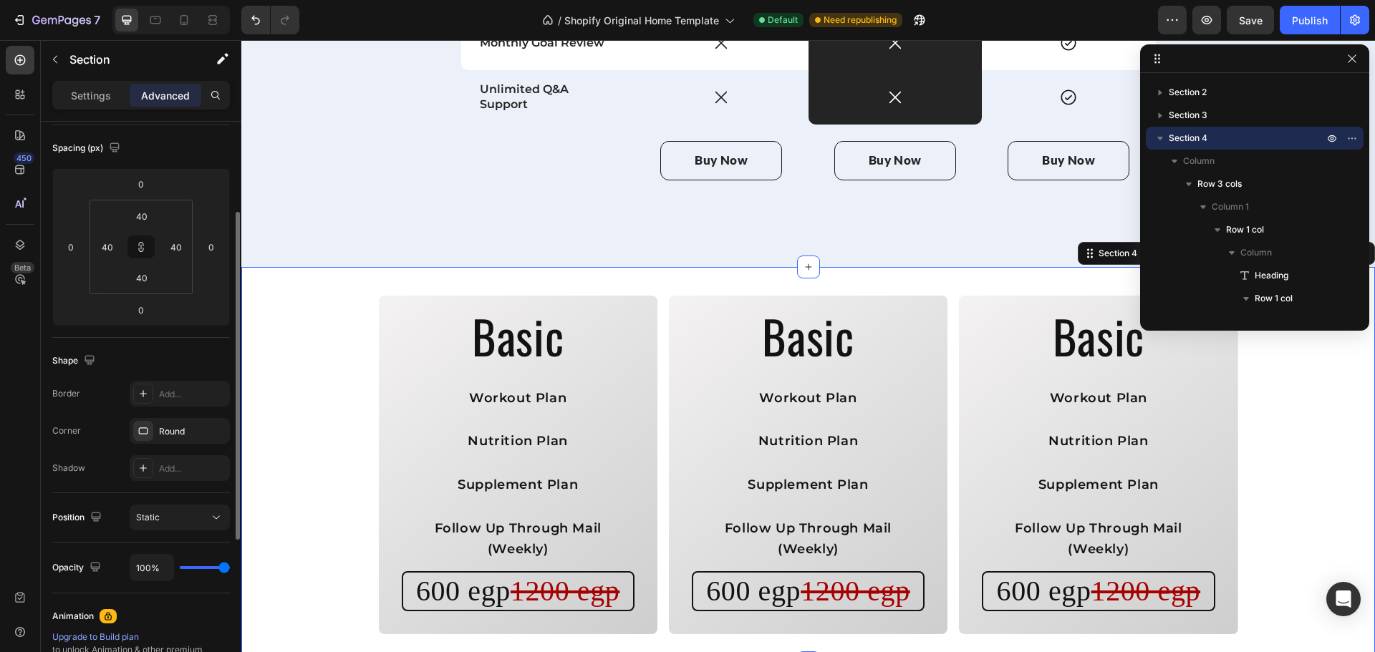
scroll to position [155, 0]
click at [930, 307] on h2 "Basic" at bounding box center [808, 336] width 256 height 58
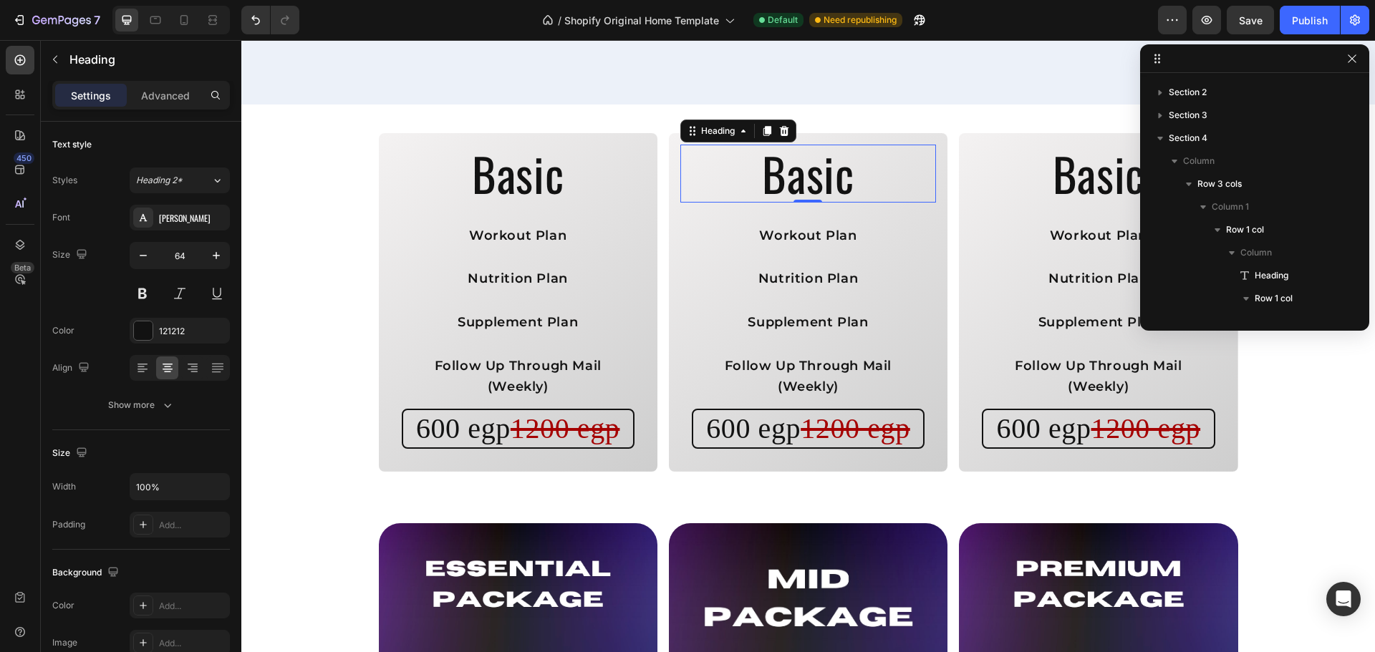
scroll to position [1930, 0]
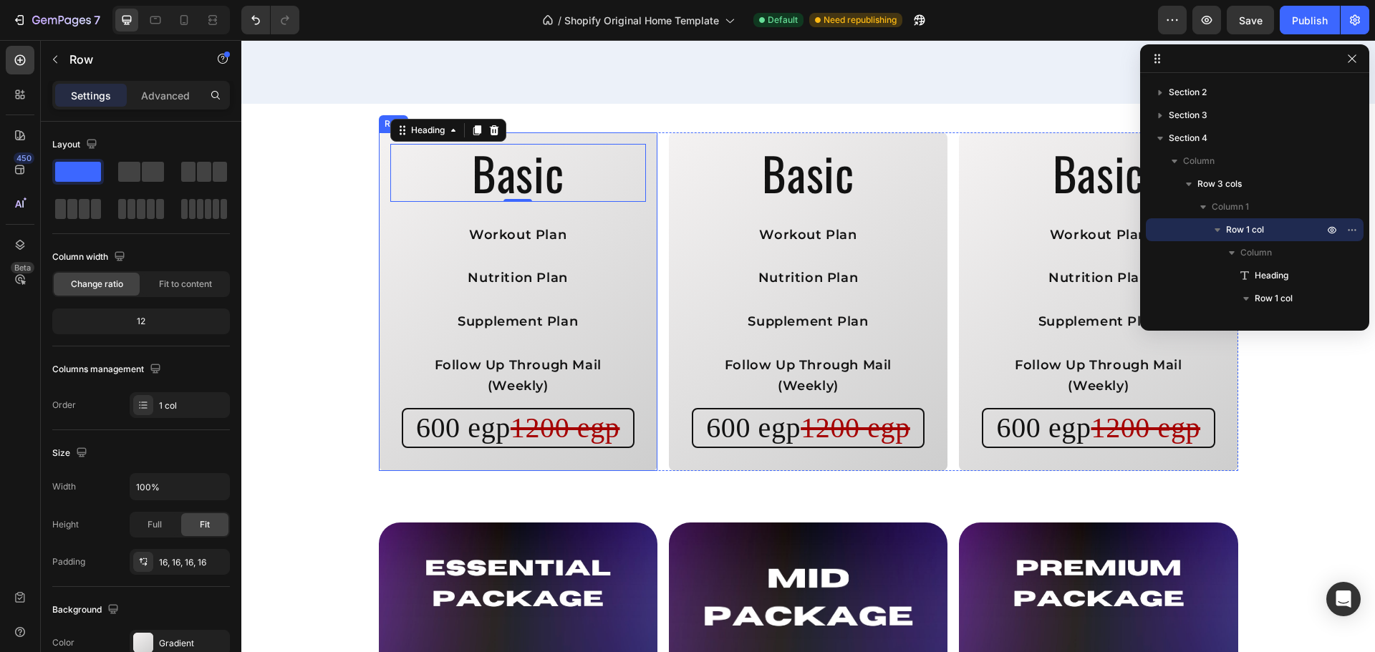
click at [382, 195] on div "Basic Heading 0 Workout Plan Text Block Nutrition Plan Text Block Supplement Pl…" at bounding box center [518, 301] width 279 height 339
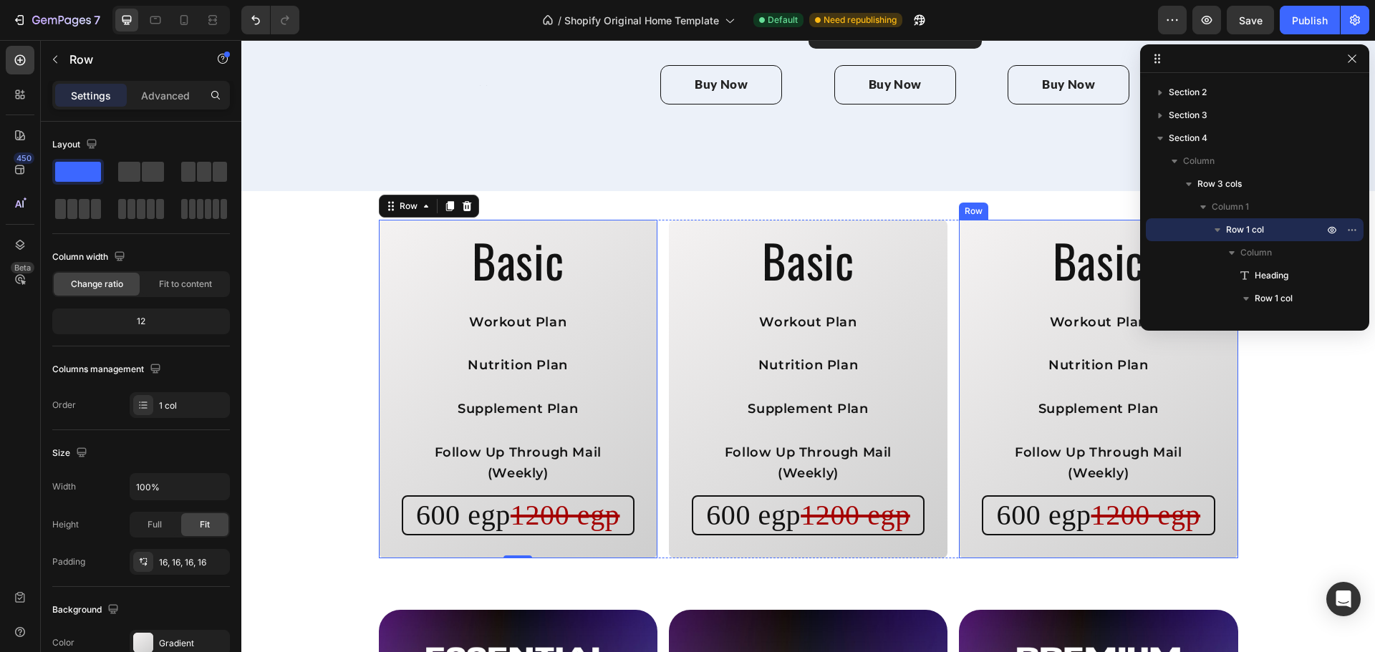
scroll to position [1874, 0]
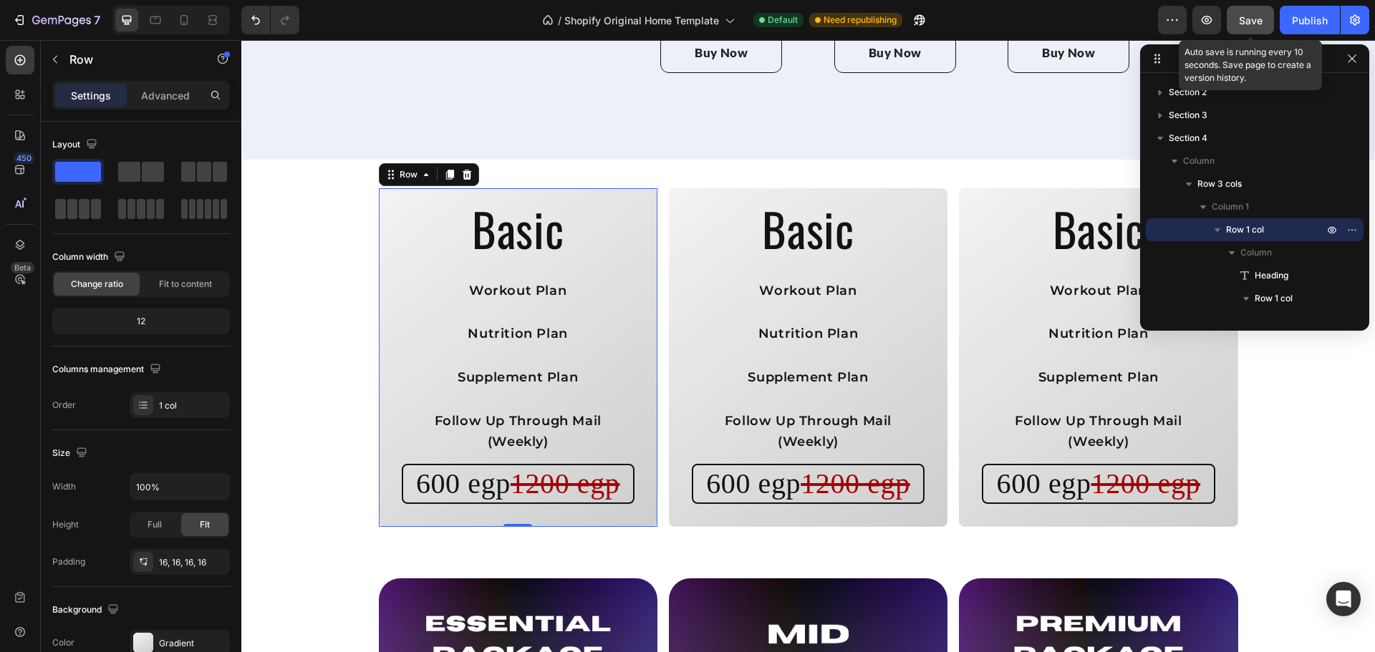
click at [1247, 30] on button "Save" at bounding box center [1249, 20] width 47 height 29
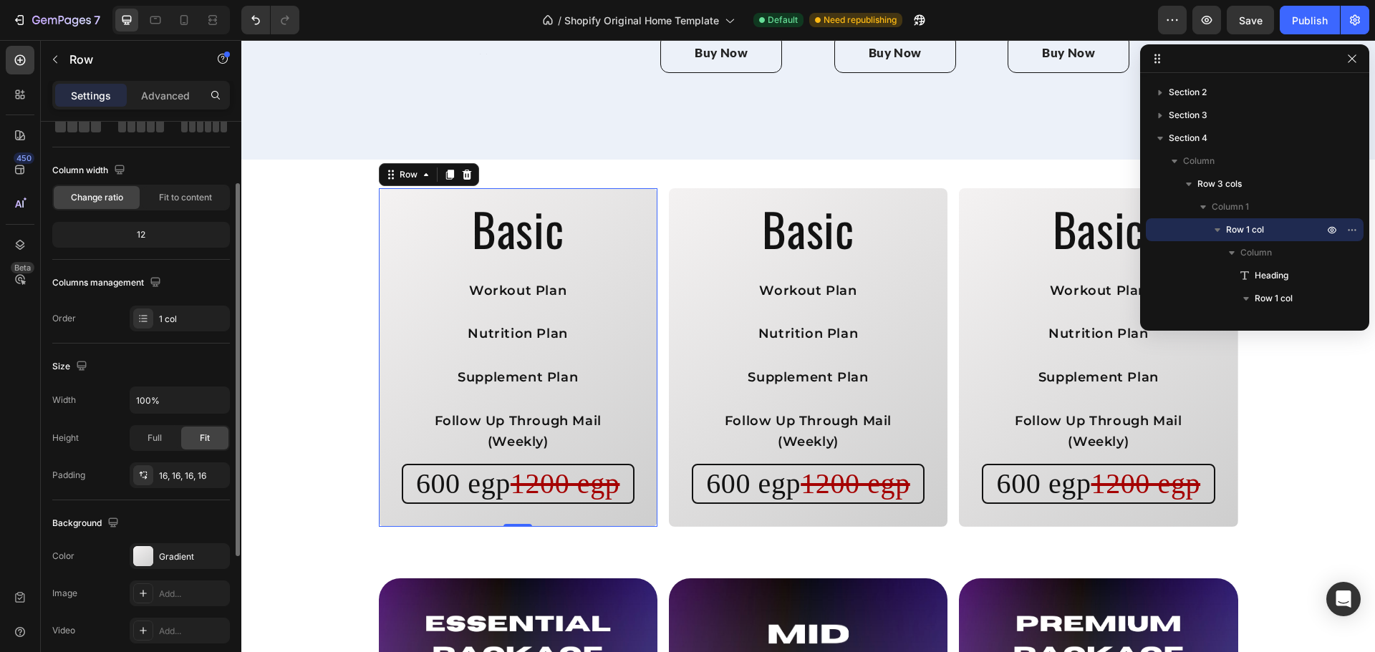
scroll to position [89, 0]
click at [156, 430] on span "Full" at bounding box center [154, 435] width 14 height 13
click at [165, 101] on p "Advanced" at bounding box center [165, 95] width 49 height 15
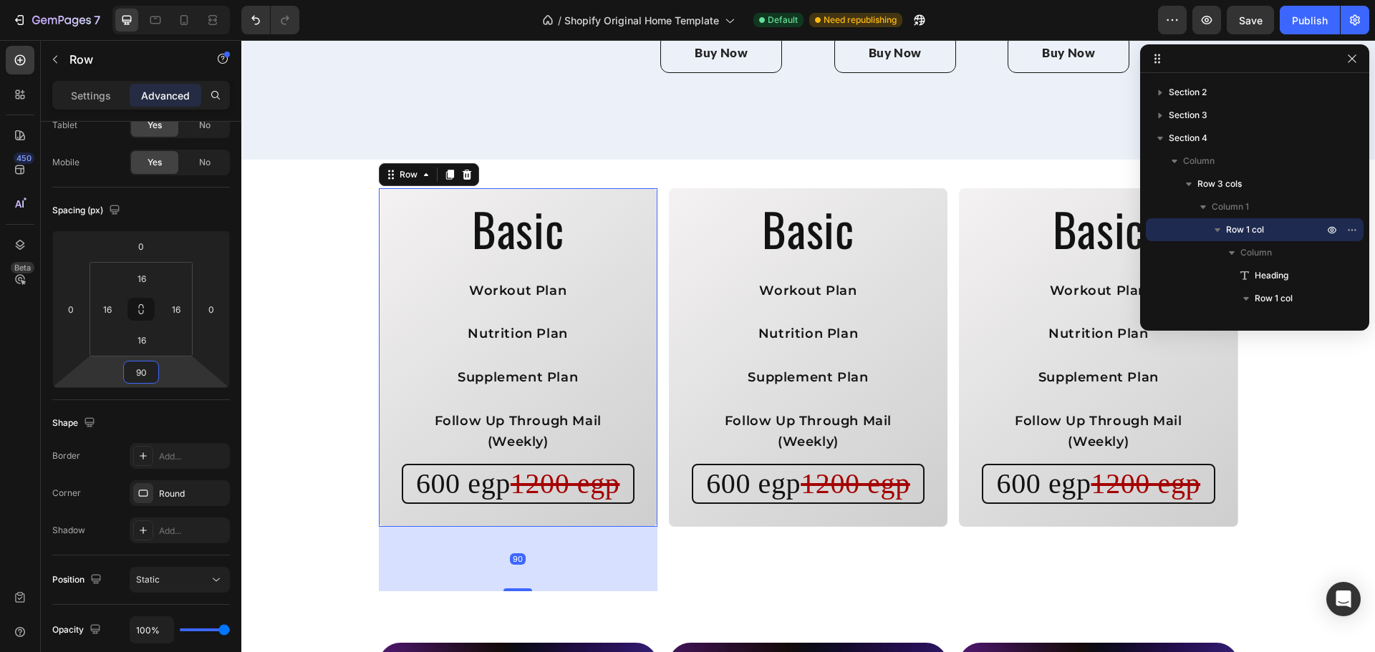
drag, startPoint x: 167, startPoint y: 364, endPoint x: 167, endPoint y: 332, distance: 32.2
click at [167, 0] on html "7 / Shopify Original Home Template Default Need republishing Preview Save Publi…" at bounding box center [687, 0] width 1375 height 0
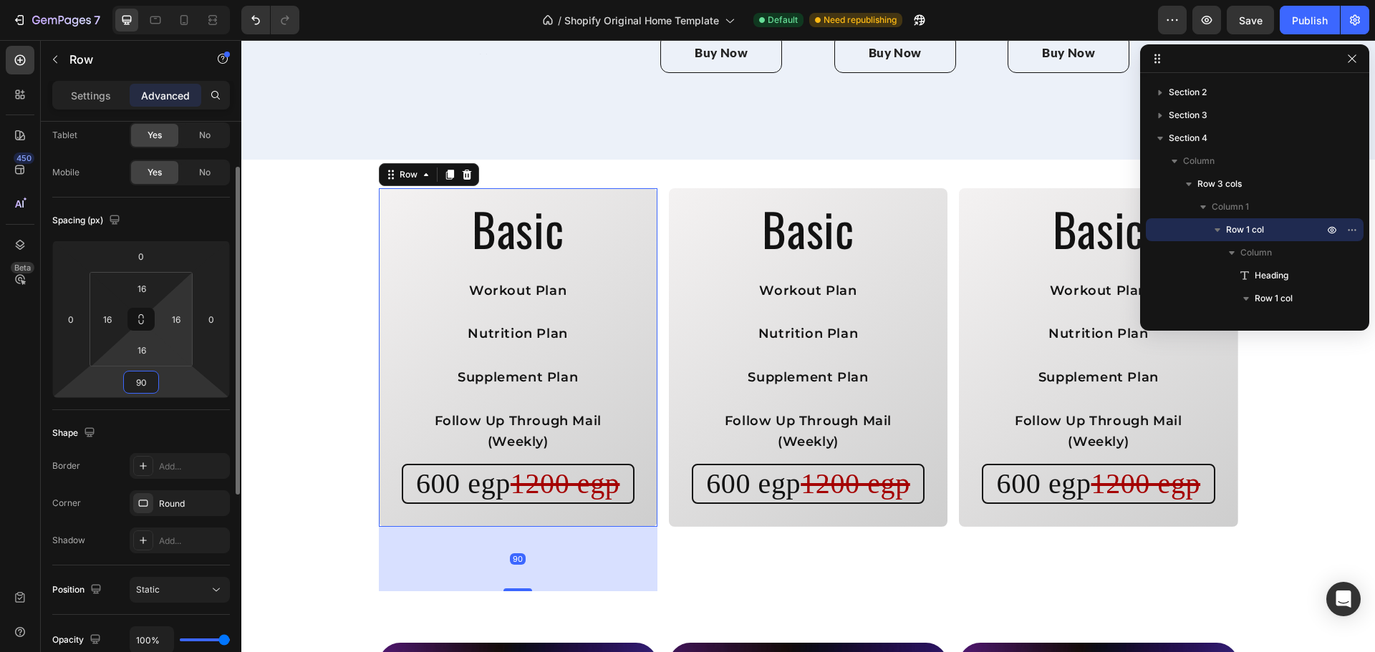
scroll to position [79, 0]
click at [146, 385] on input "90" at bounding box center [141, 382] width 29 height 21
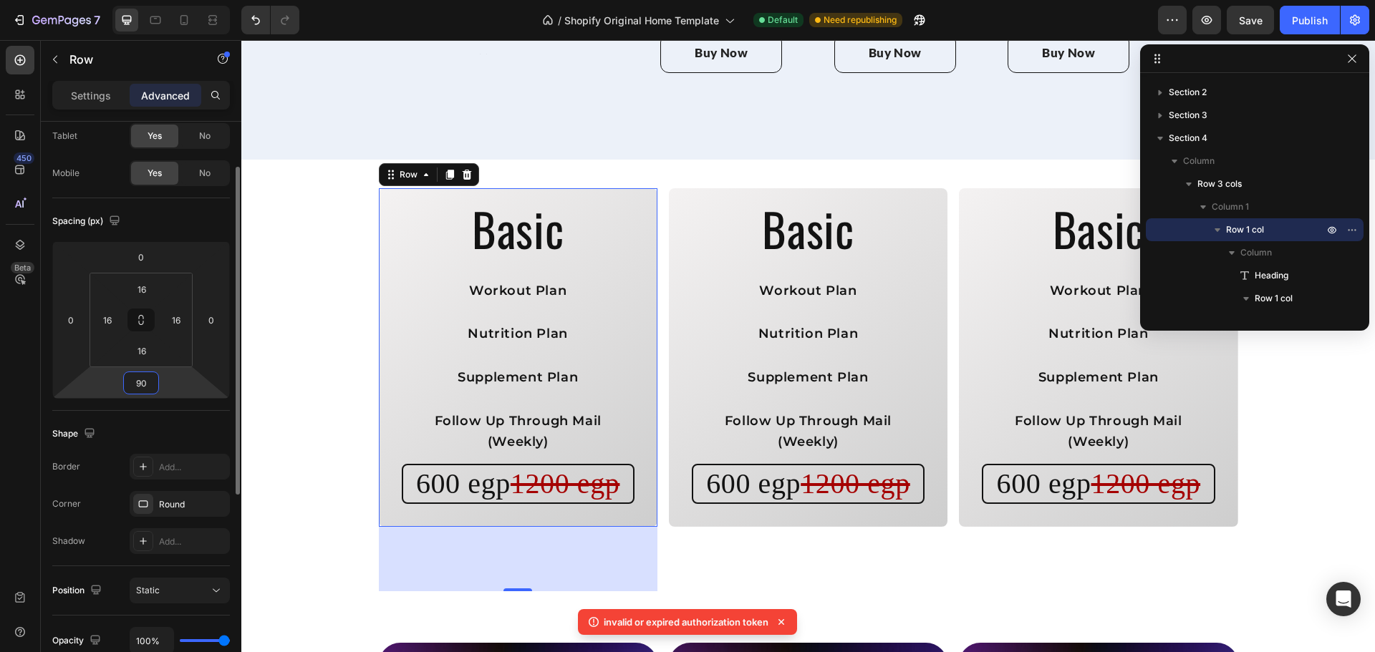
click at [135, 385] on input "90" at bounding box center [141, 382] width 29 height 21
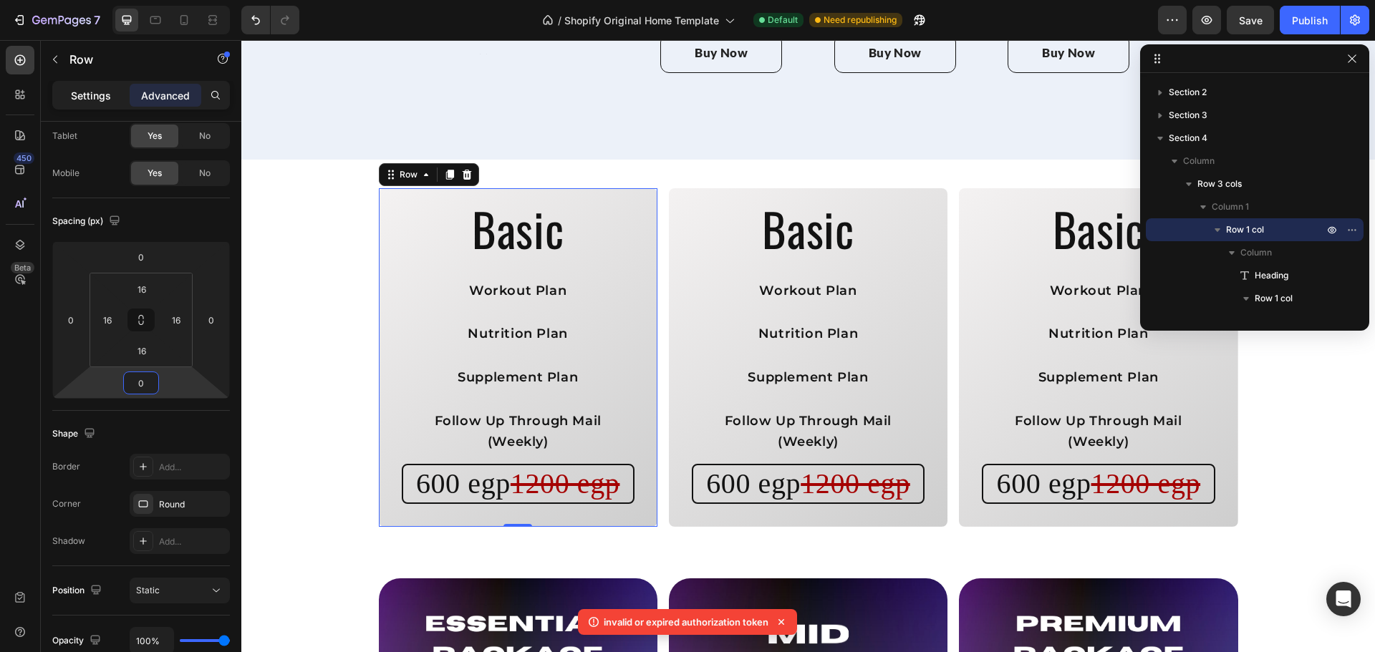
type input "0"
click at [115, 100] on div "Settings" at bounding box center [91, 95] width 72 height 23
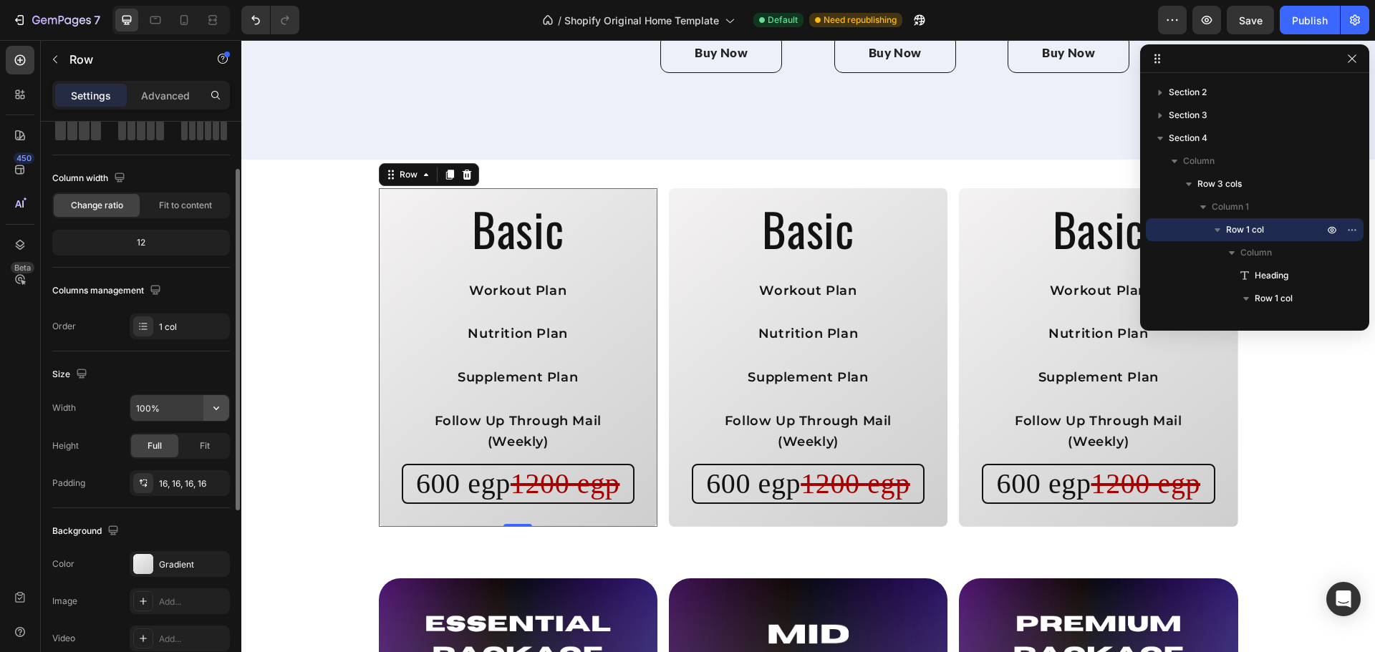
click at [210, 414] on icon "button" at bounding box center [216, 408] width 14 height 14
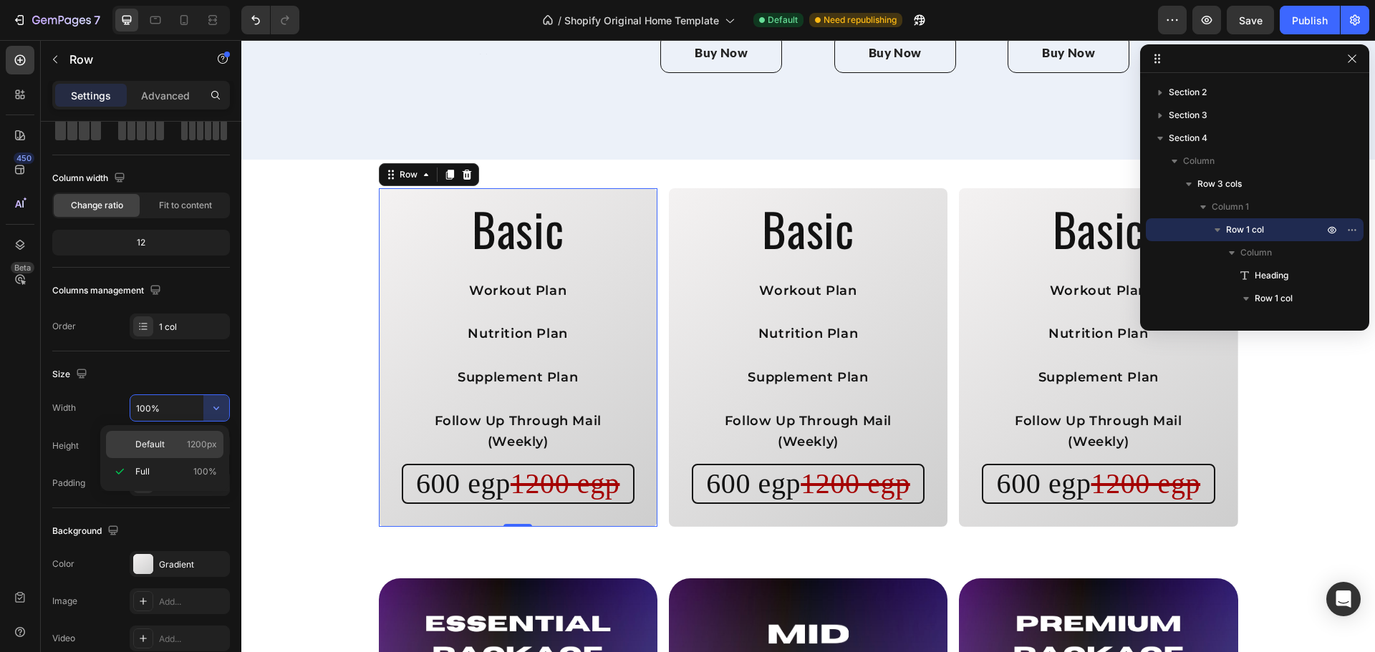
click at [193, 439] on span "1200px" at bounding box center [202, 444] width 30 height 13
type input "1200"
click at [203, 445] on span "Fit" at bounding box center [205, 446] width 10 height 13
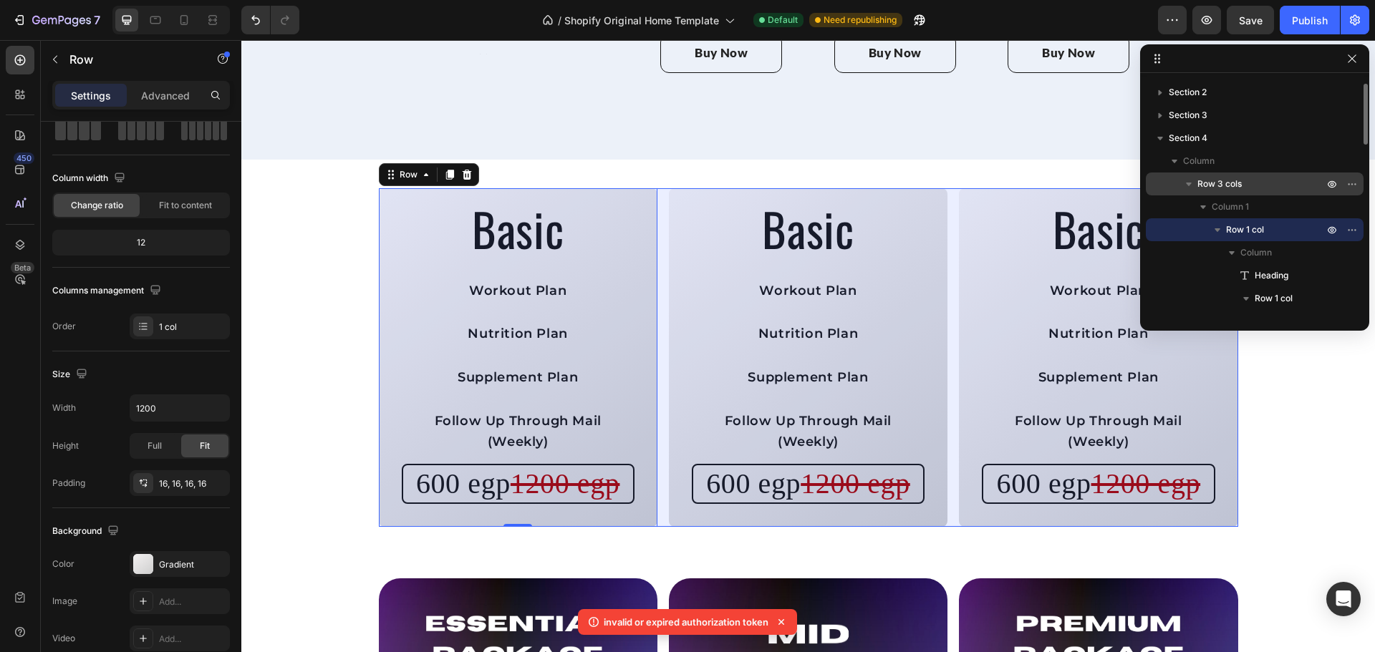
click at [1221, 183] on span "Row 3 cols" at bounding box center [1219, 184] width 44 height 14
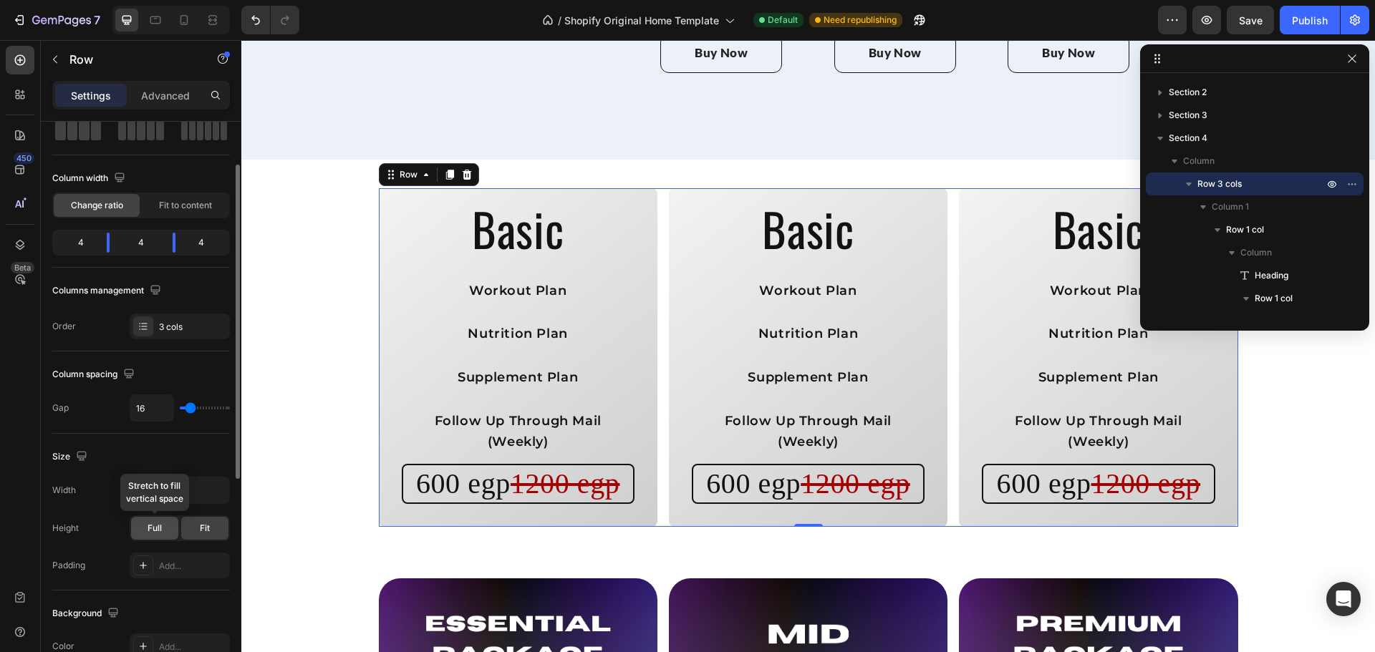
click at [161, 530] on span "Full" at bounding box center [154, 528] width 14 height 13
click at [193, 526] on div "Fit" at bounding box center [204, 528] width 47 height 23
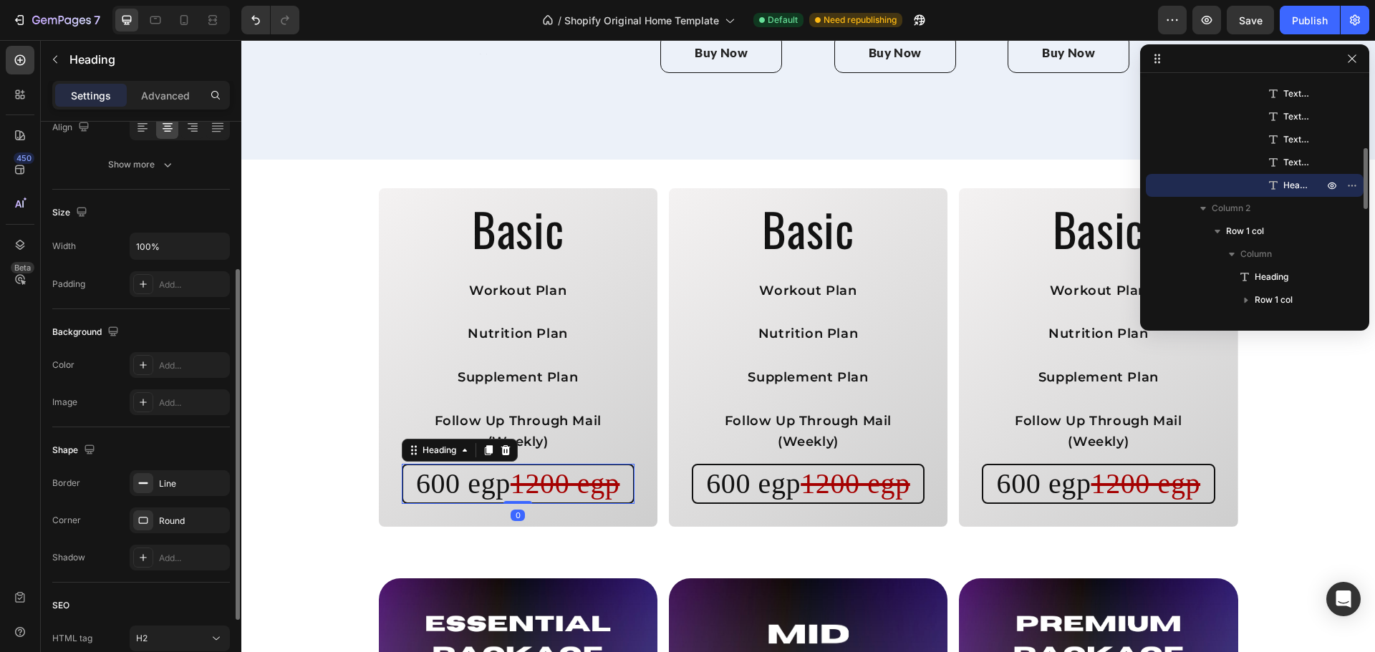
scroll to position [0, 0]
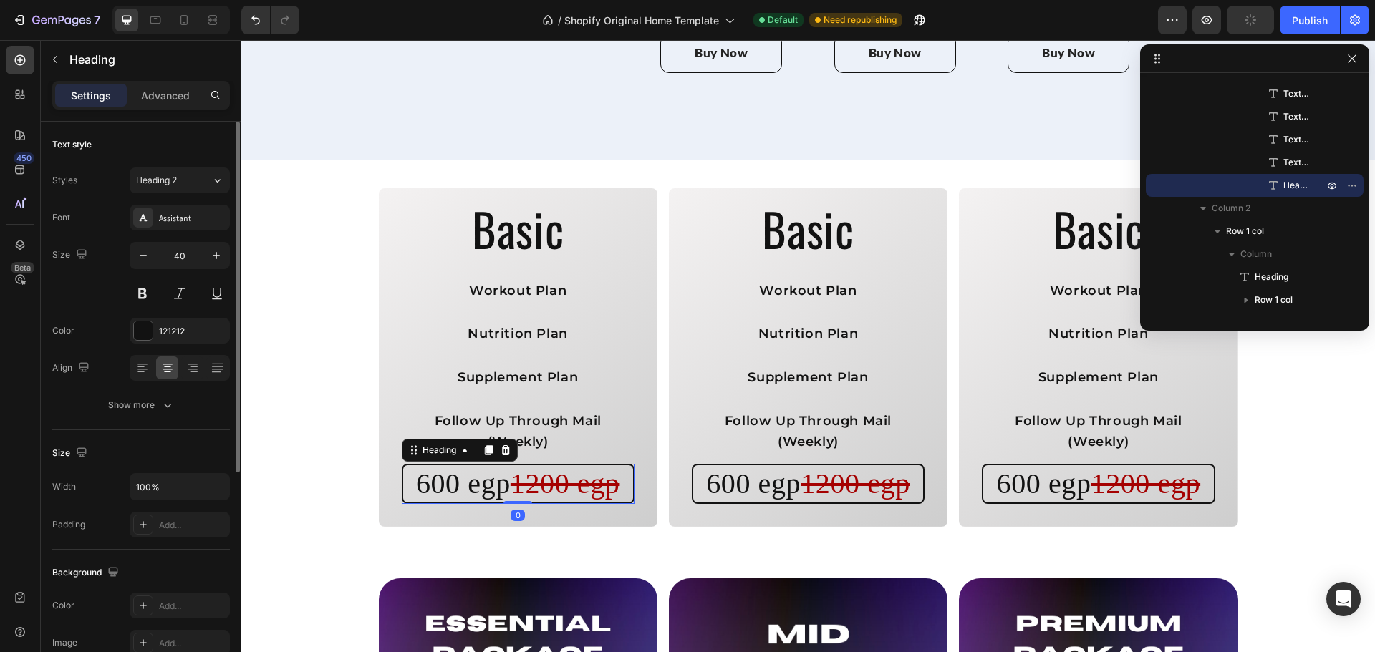
click at [171, 107] on div "Settings Advanced" at bounding box center [141, 95] width 178 height 29
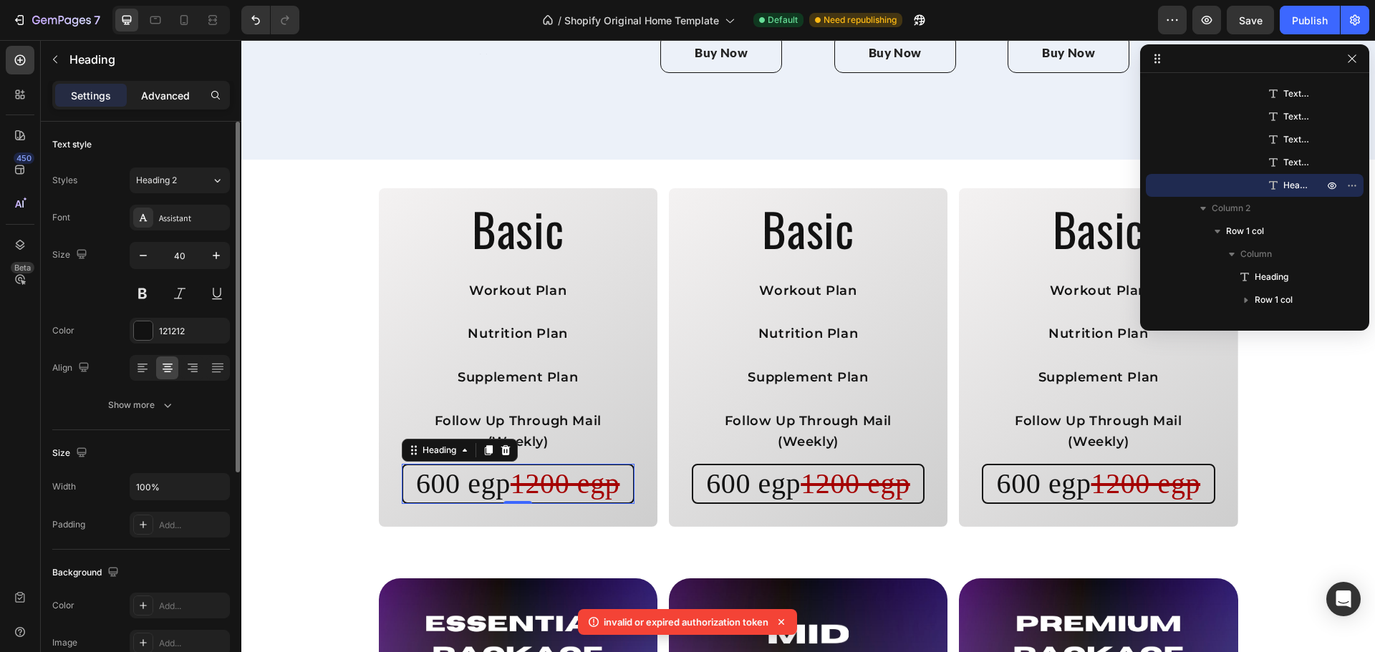
click at [171, 105] on div "Advanced" at bounding box center [166, 95] width 72 height 23
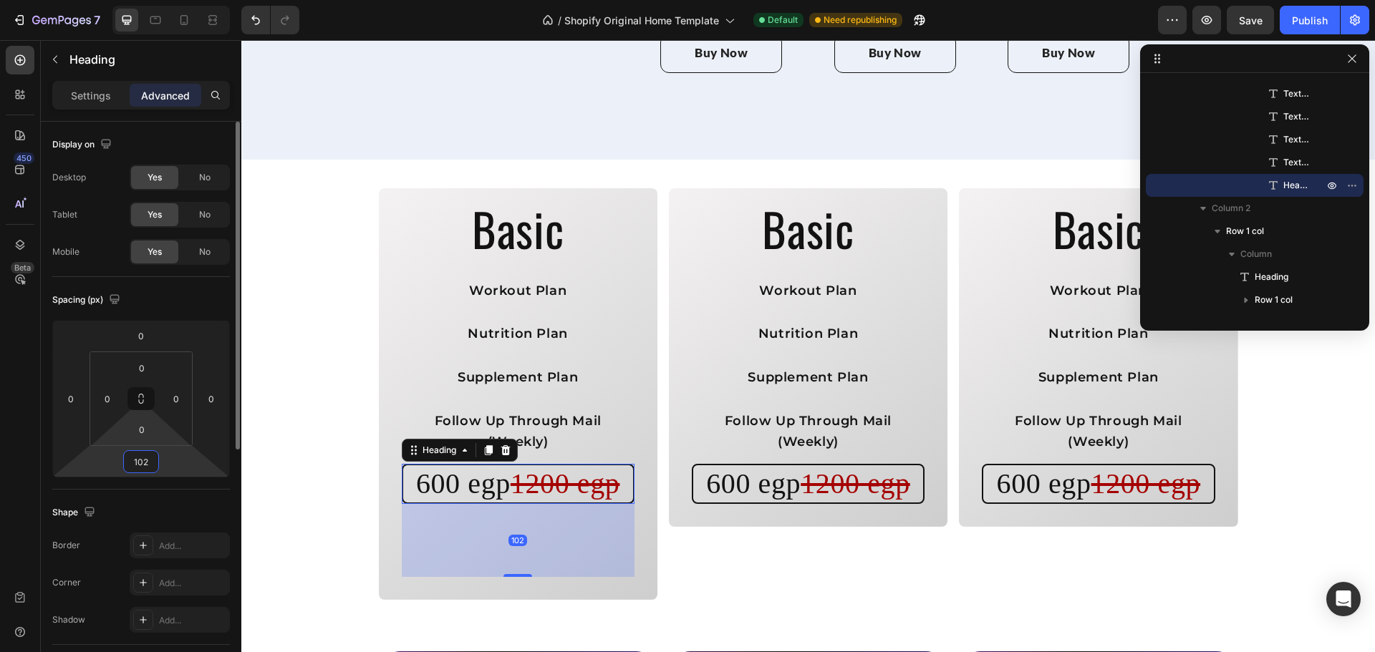
drag, startPoint x: 169, startPoint y: 470, endPoint x: 167, endPoint y: 434, distance: 35.9
click at [167, 0] on html "7 / Shopify Original Home Template Default Need republishing Preview Save Publi…" at bounding box center [687, 0] width 1375 height 0
click at [142, 465] on input "100" at bounding box center [141, 461] width 29 height 21
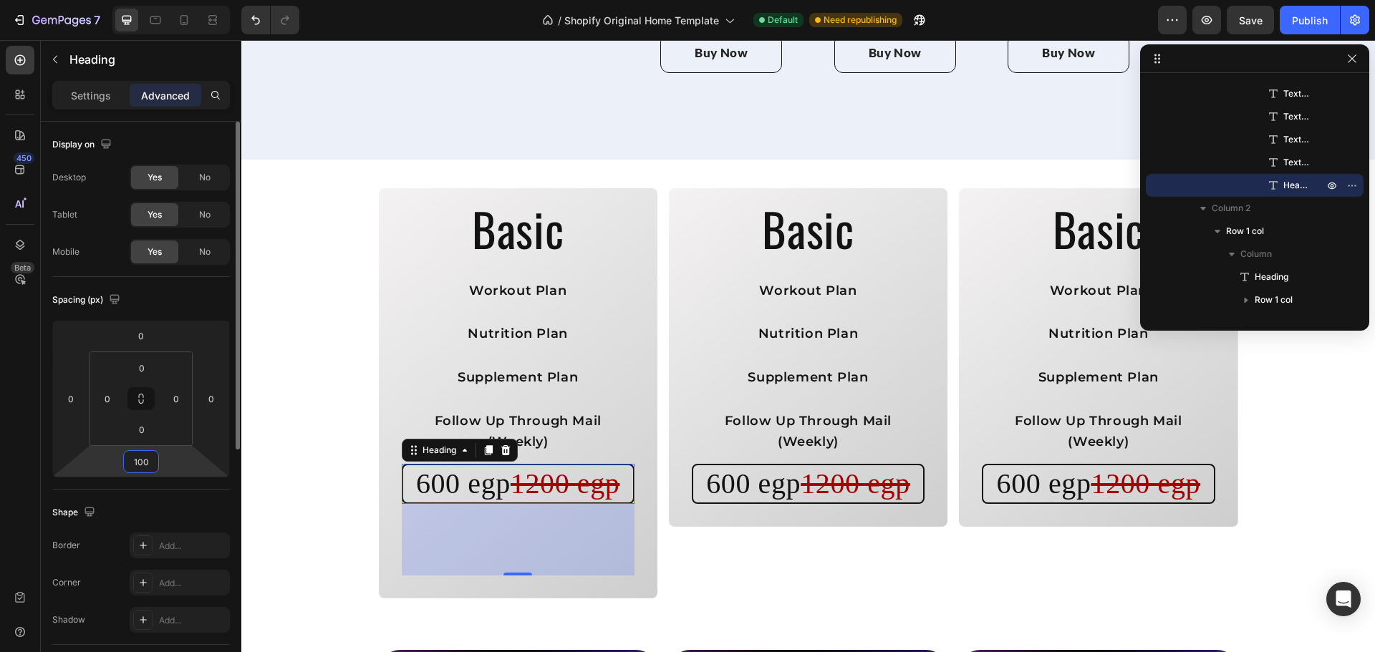
click at [142, 465] on input "100" at bounding box center [141, 461] width 29 height 21
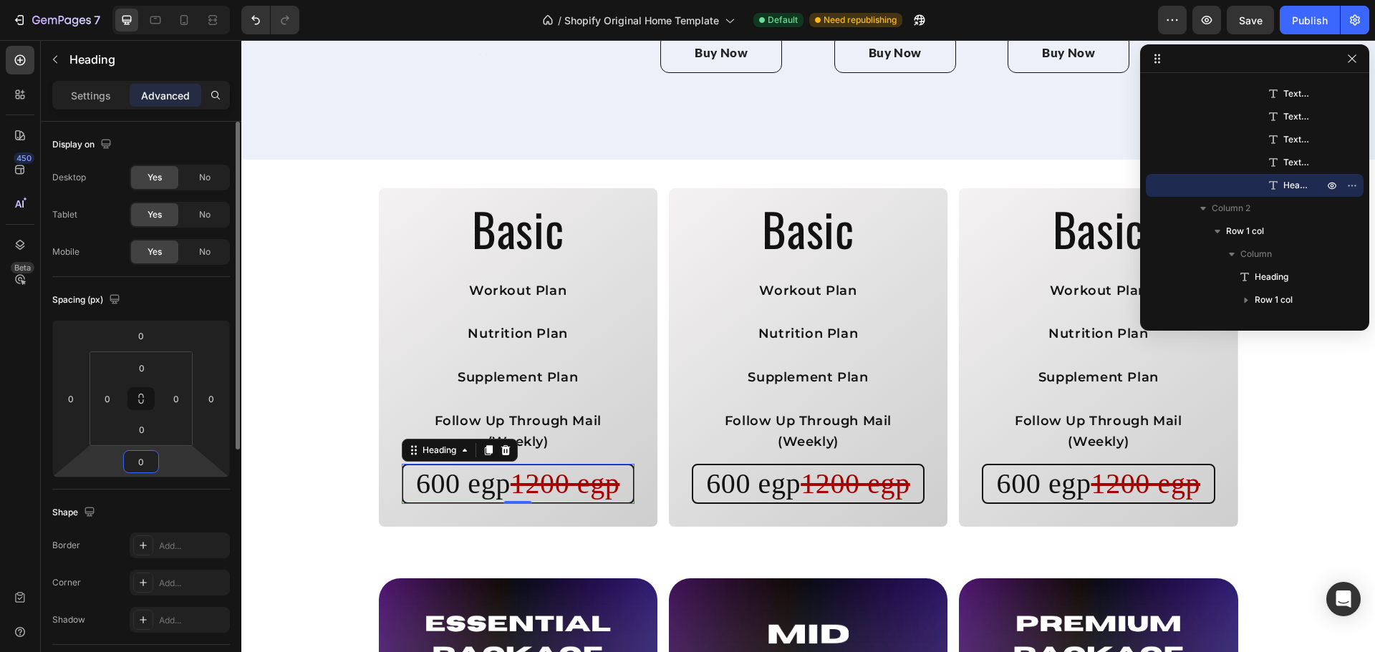
type input "0"
click at [0, 0] on div "Spacing (px) 0 0 0 0 0 0 0 0" at bounding box center [0, 0] width 0 height 0
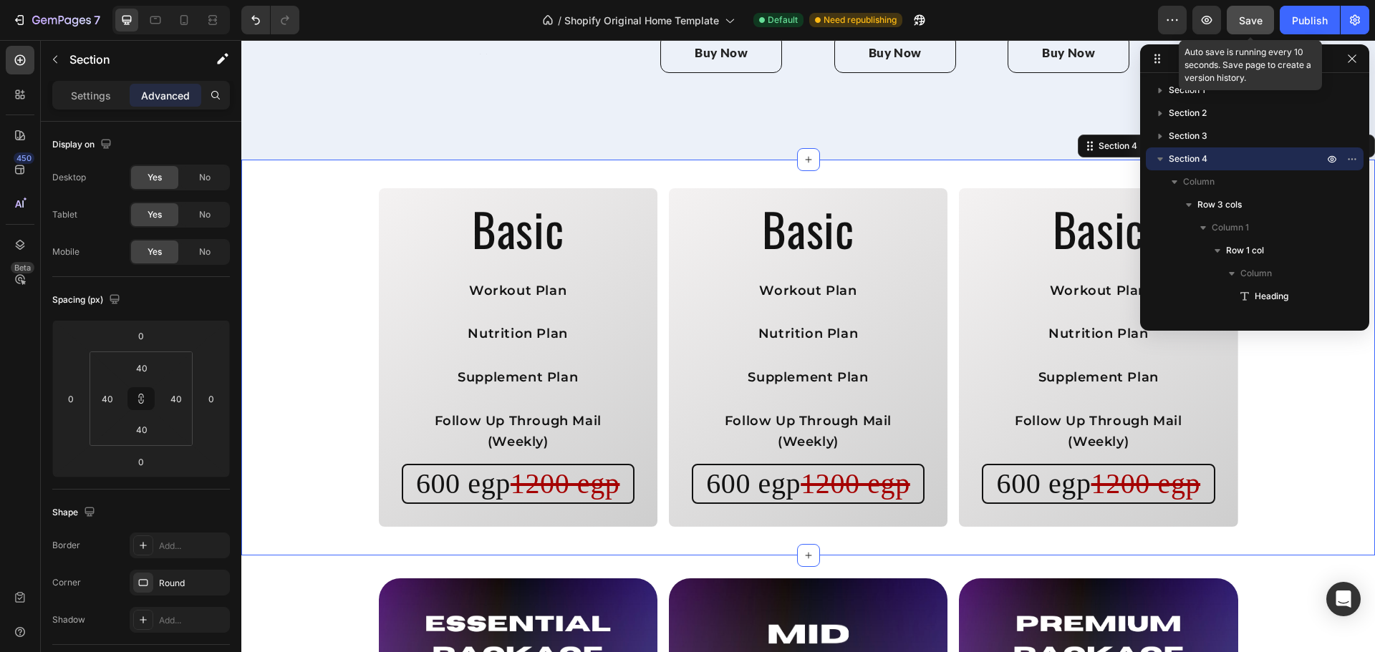
click at [1239, 14] on span "Save" at bounding box center [1251, 20] width 24 height 12
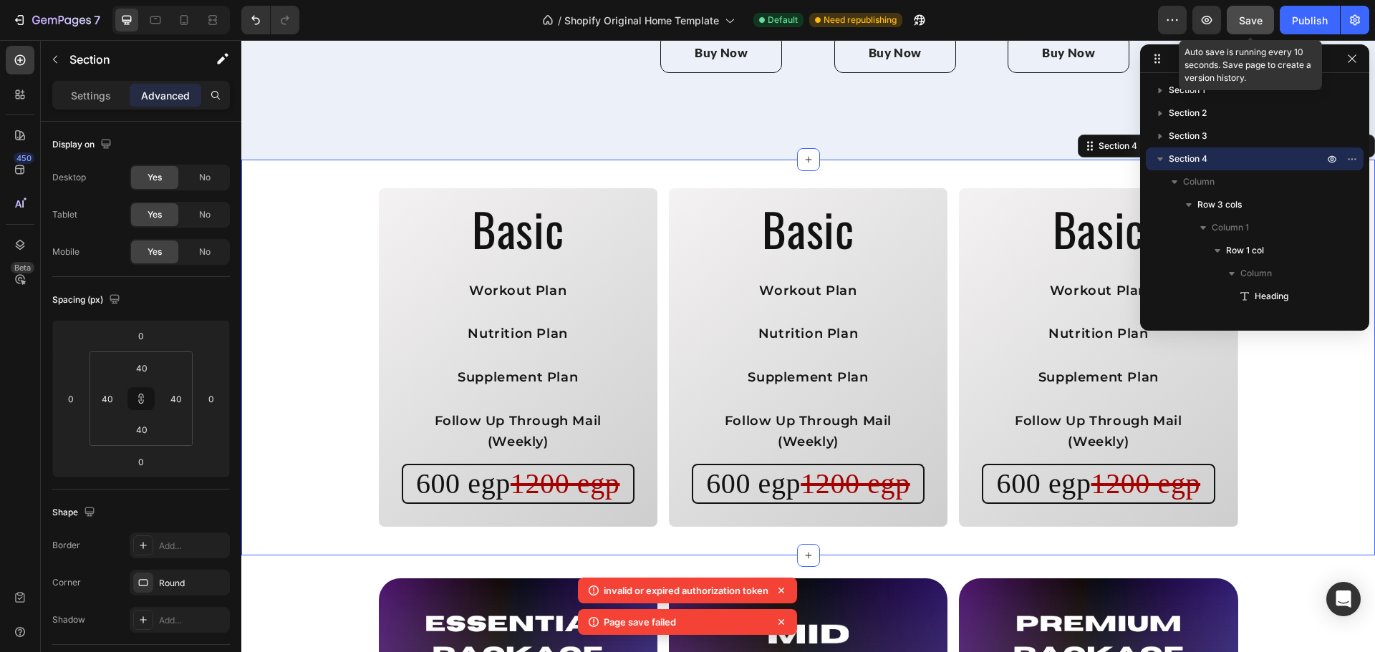
click at [1239, 14] on span "Save" at bounding box center [1251, 20] width 24 height 12
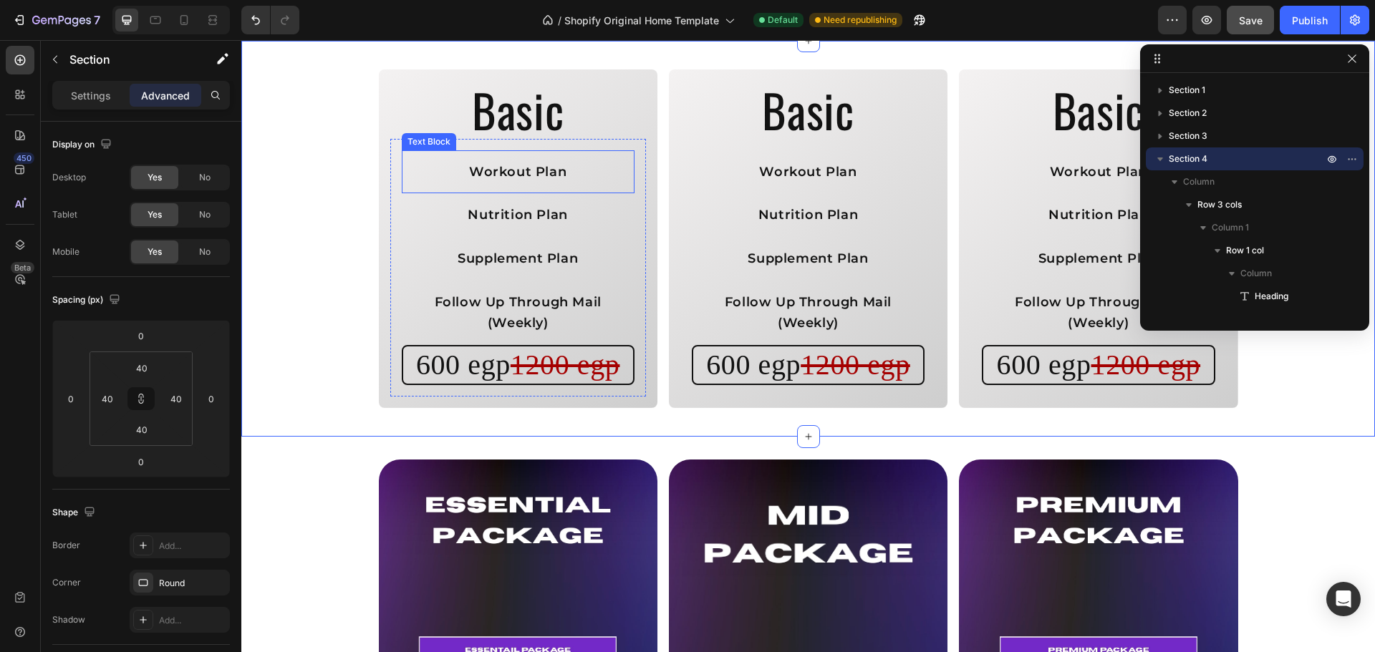
scroll to position [1869, 0]
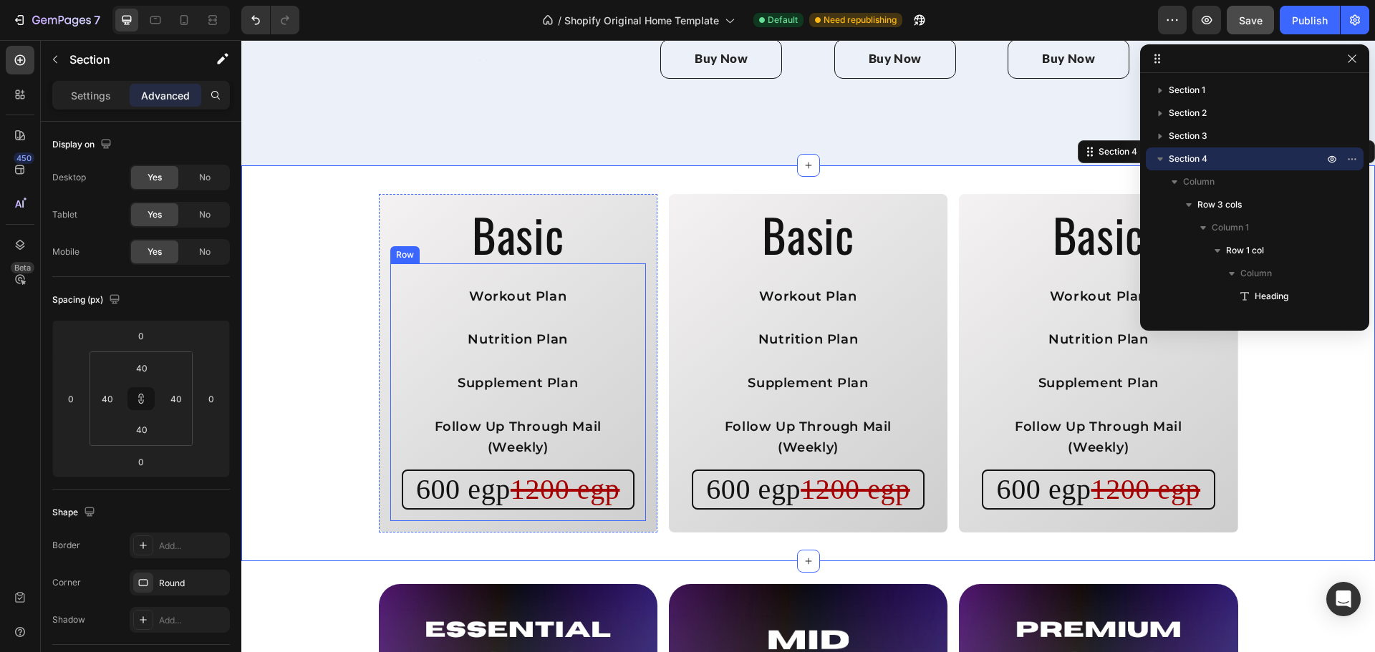
click at [601, 263] on div "Workout Plan Text Block Nutrition Plan Text Block Supplement Plan Text Block Fo…" at bounding box center [518, 392] width 256 height 258
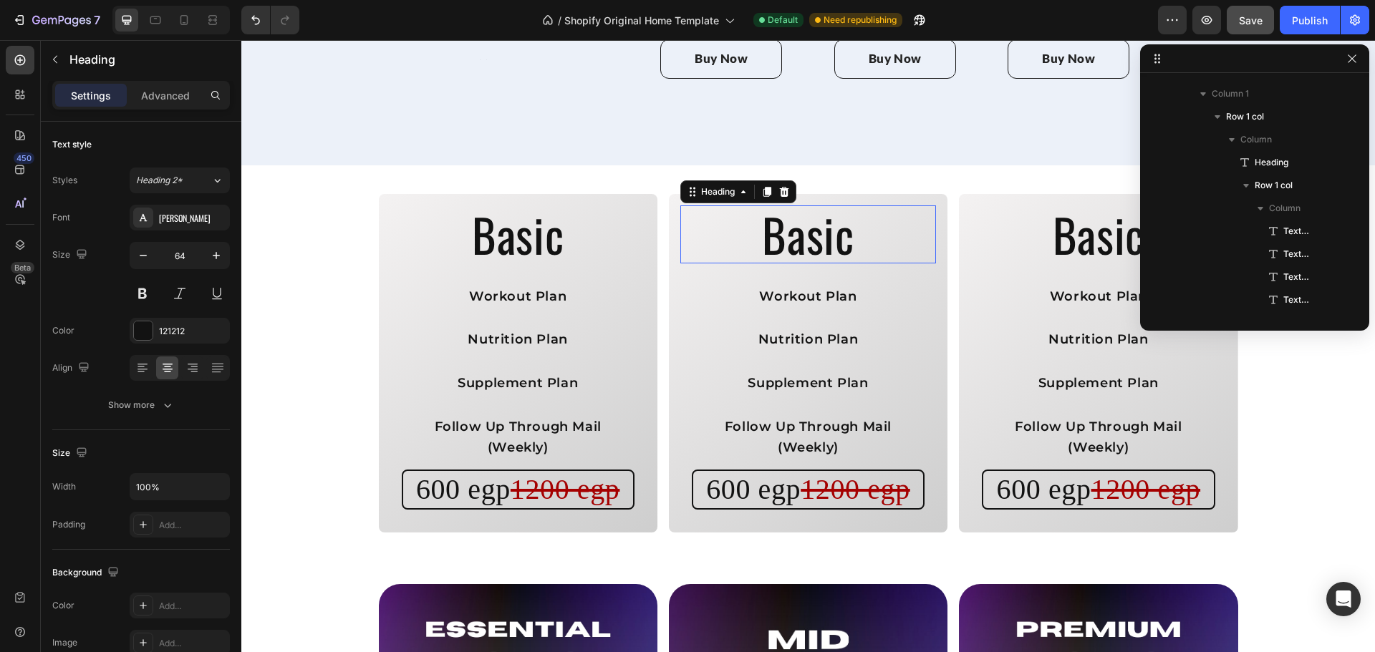
scroll to position [363, 0]
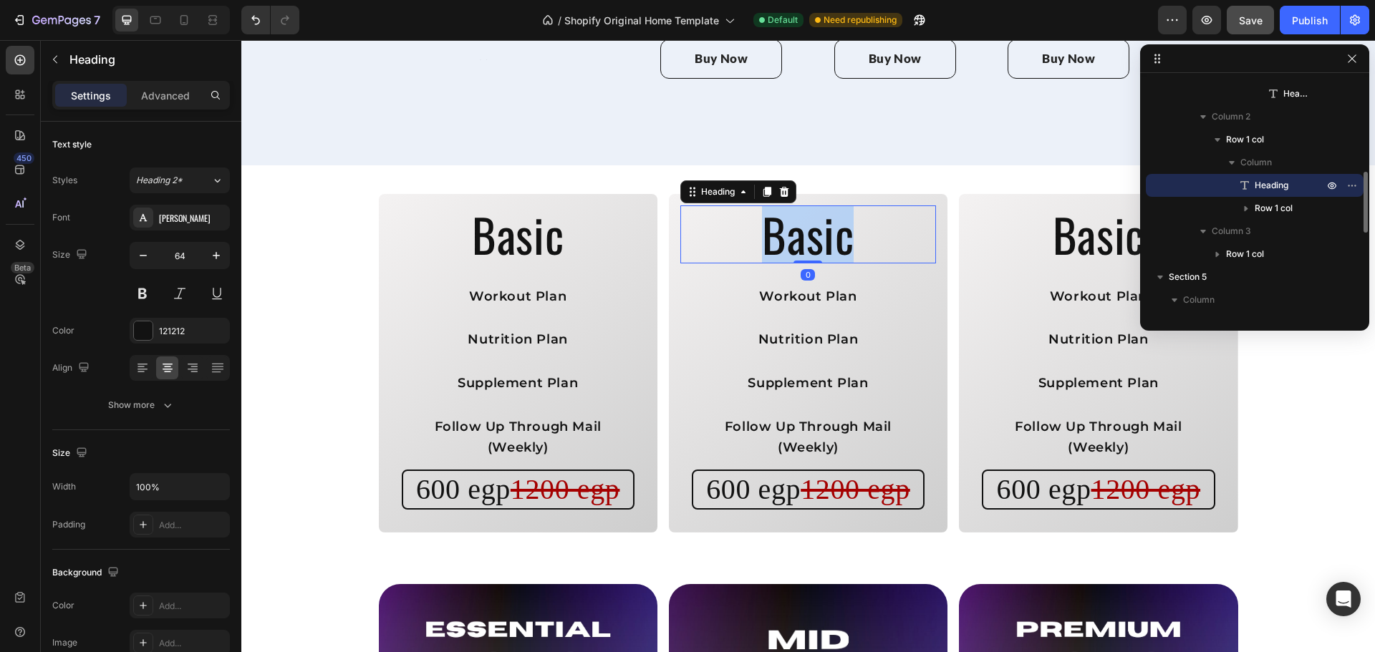
click at [791, 207] on p "Basic" at bounding box center [808, 234] width 253 height 55
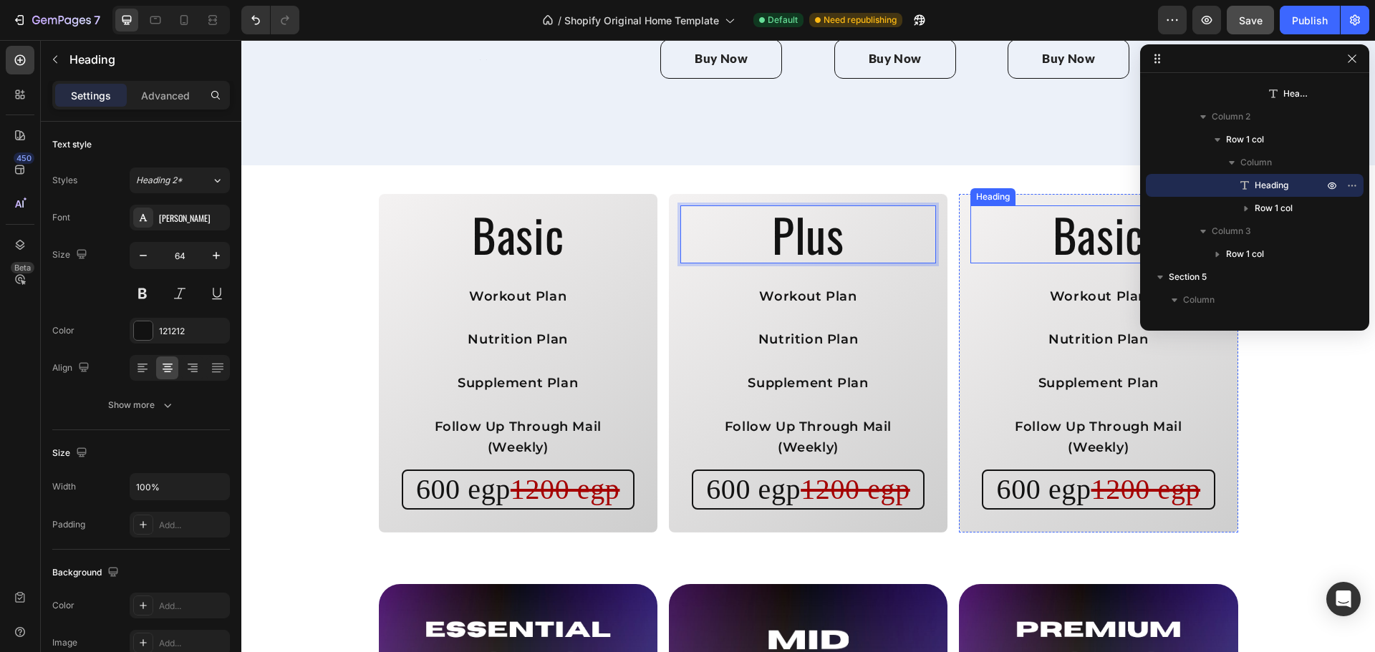
click at [1080, 205] on h2 "Basic" at bounding box center [1098, 234] width 256 height 58
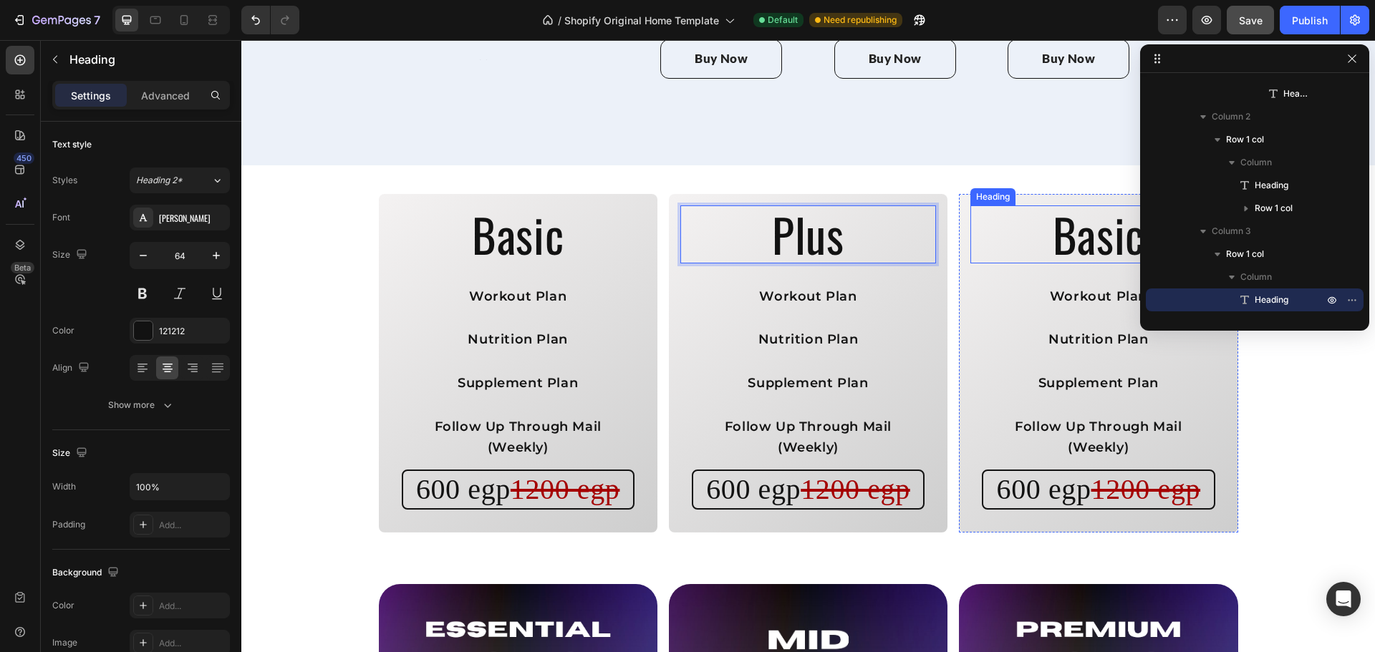
click at [1080, 205] on h2 "Basic" at bounding box center [1098, 234] width 256 height 58
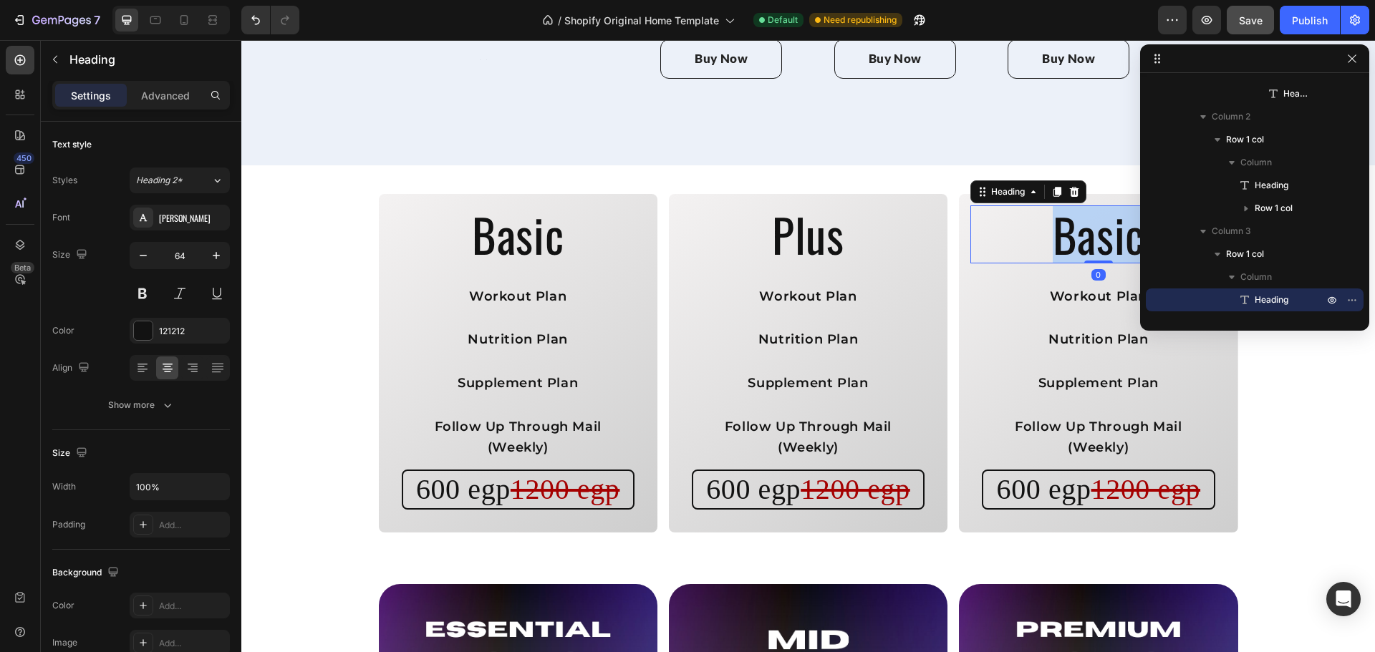
click at [1080, 207] on p "Basic" at bounding box center [1098, 234] width 253 height 55
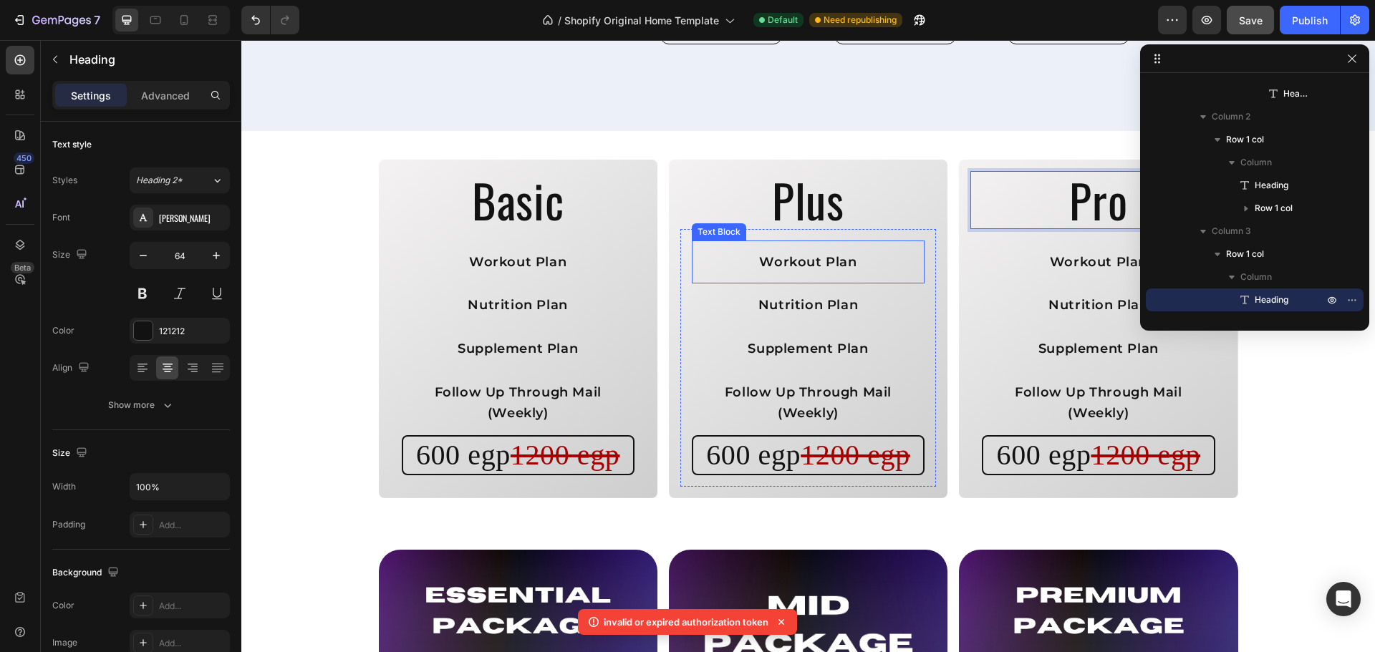
scroll to position [1904, 0]
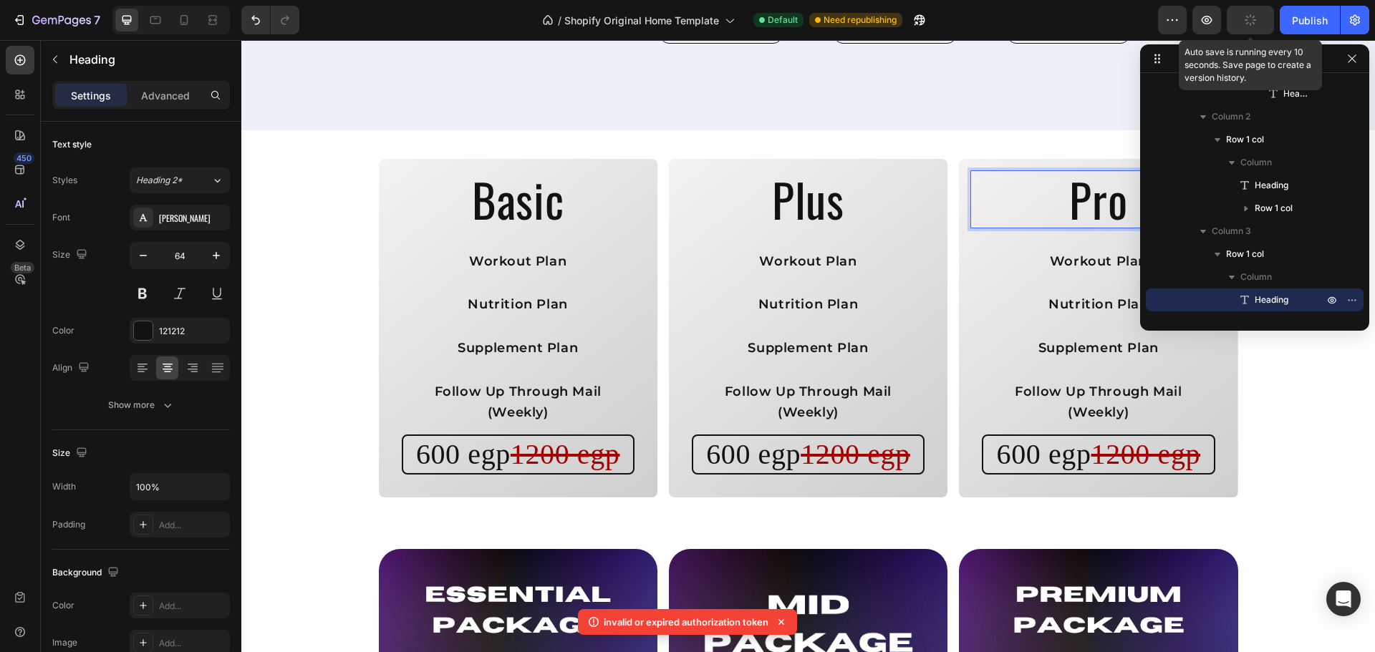
click at [1239, 29] on button "button" at bounding box center [1249, 20] width 47 height 29
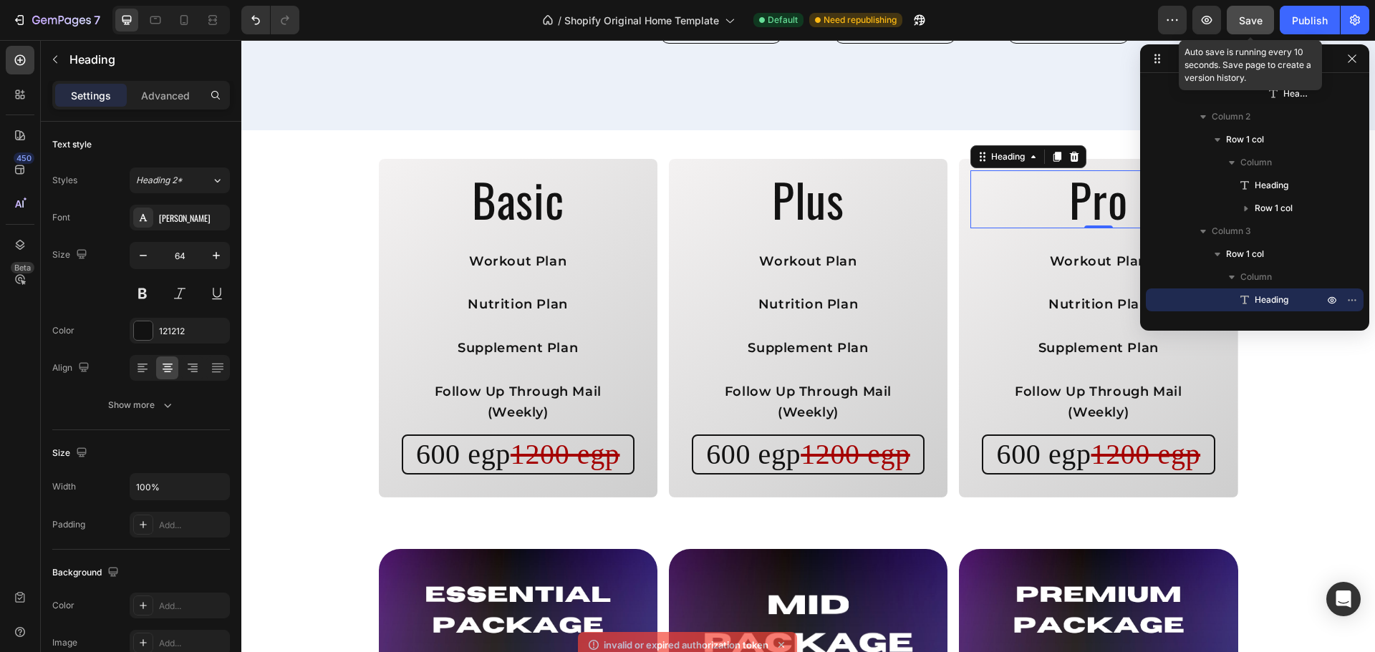
click at [1239, 29] on button "Save" at bounding box center [1249, 20] width 47 height 29
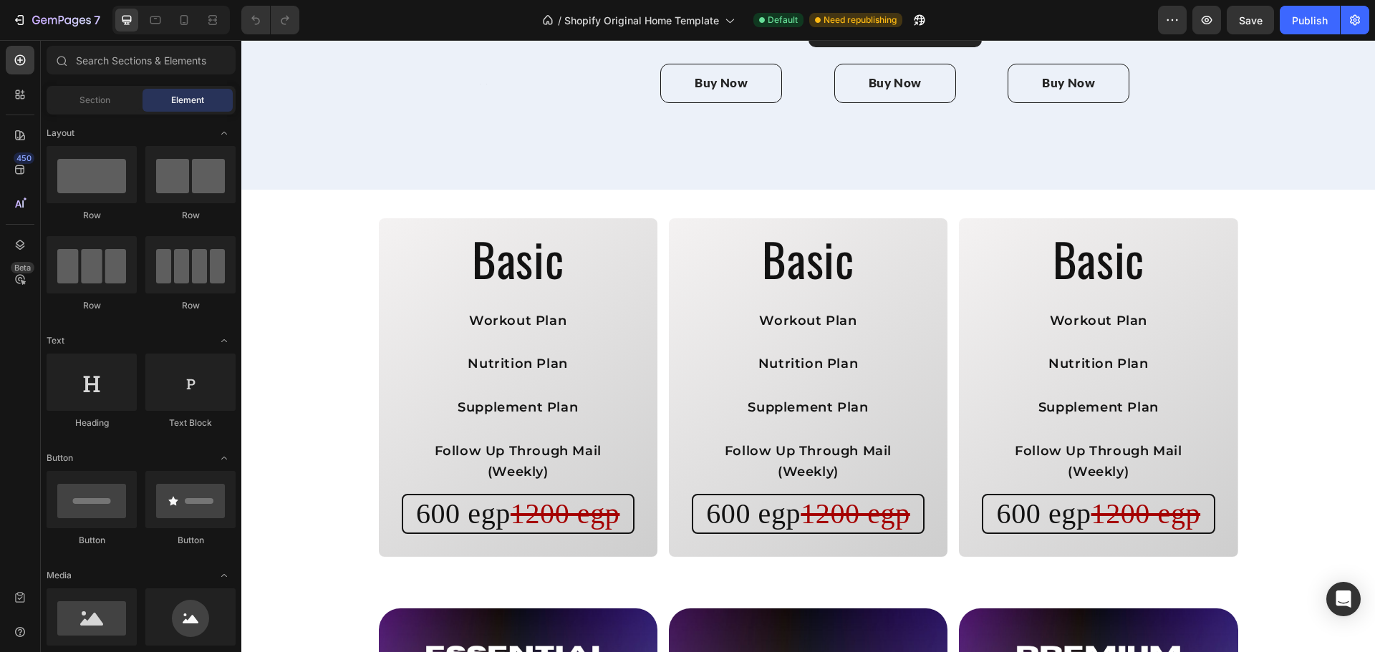
scroll to position [1844, 0]
click at [810, 231] on h2 "Basic" at bounding box center [808, 260] width 256 height 58
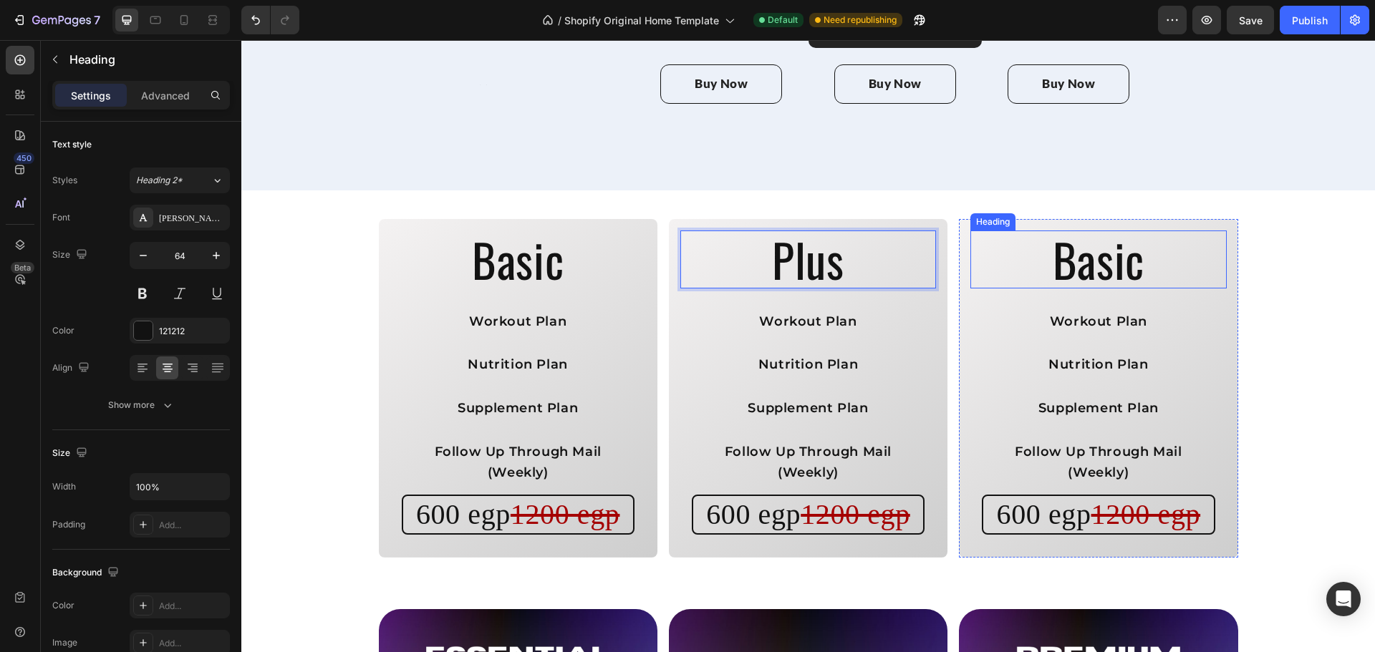
click at [1123, 231] on h2 "Basic" at bounding box center [1098, 260] width 256 height 58
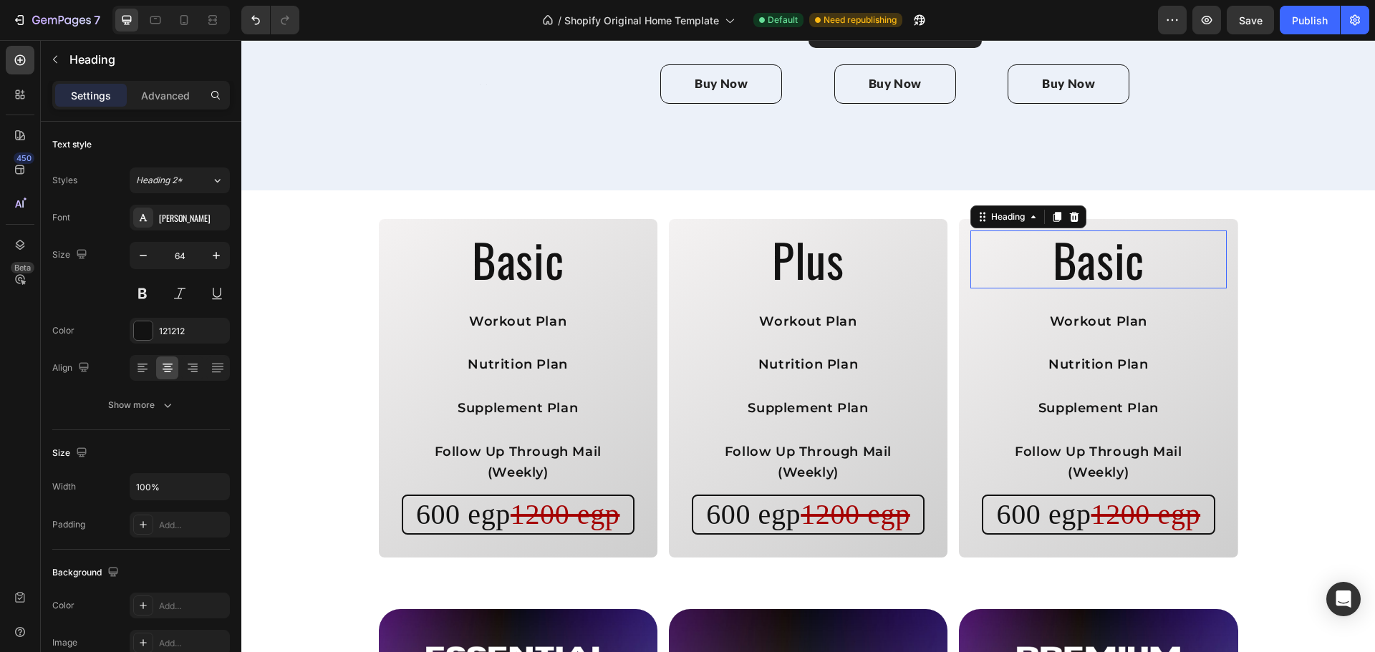
click at [1123, 231] on h2 "Basic" at bounding box center [1098, 260] width 256 height 58
click at [1123, 232] on p "Basic" at bounding box center [1098, 259] width 253 height 55
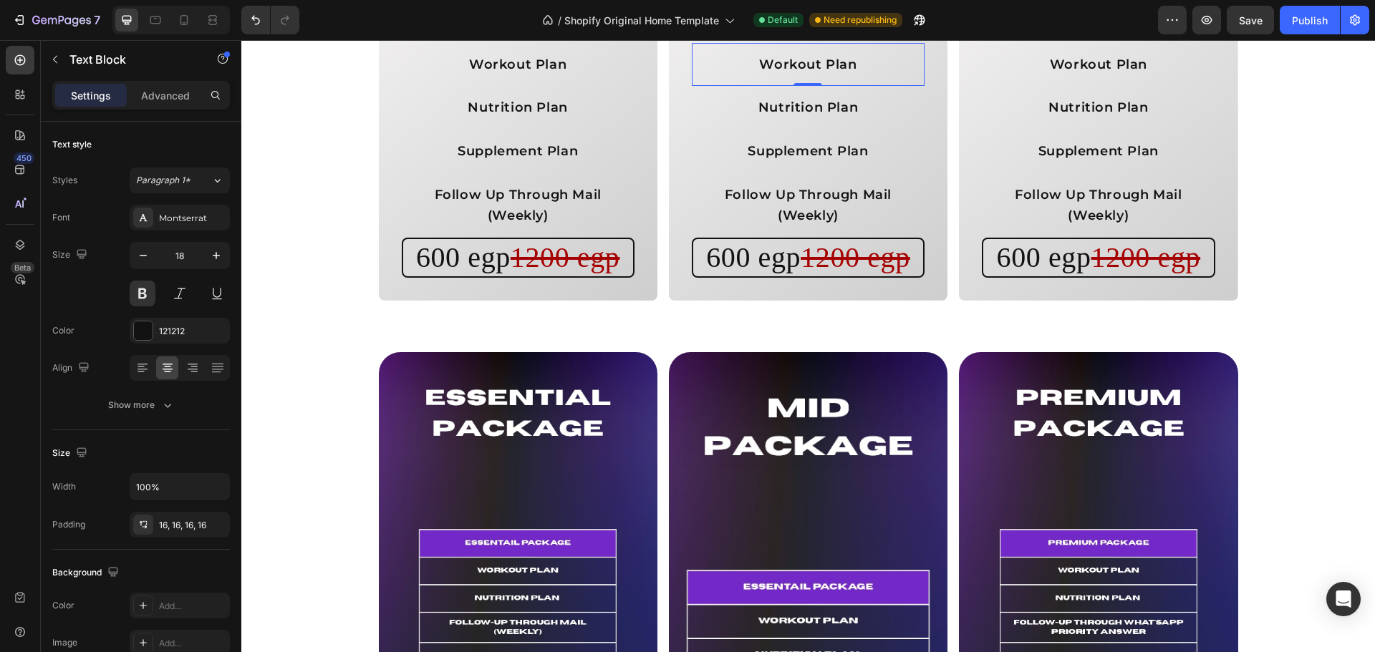
scroll to position [2028, 0]
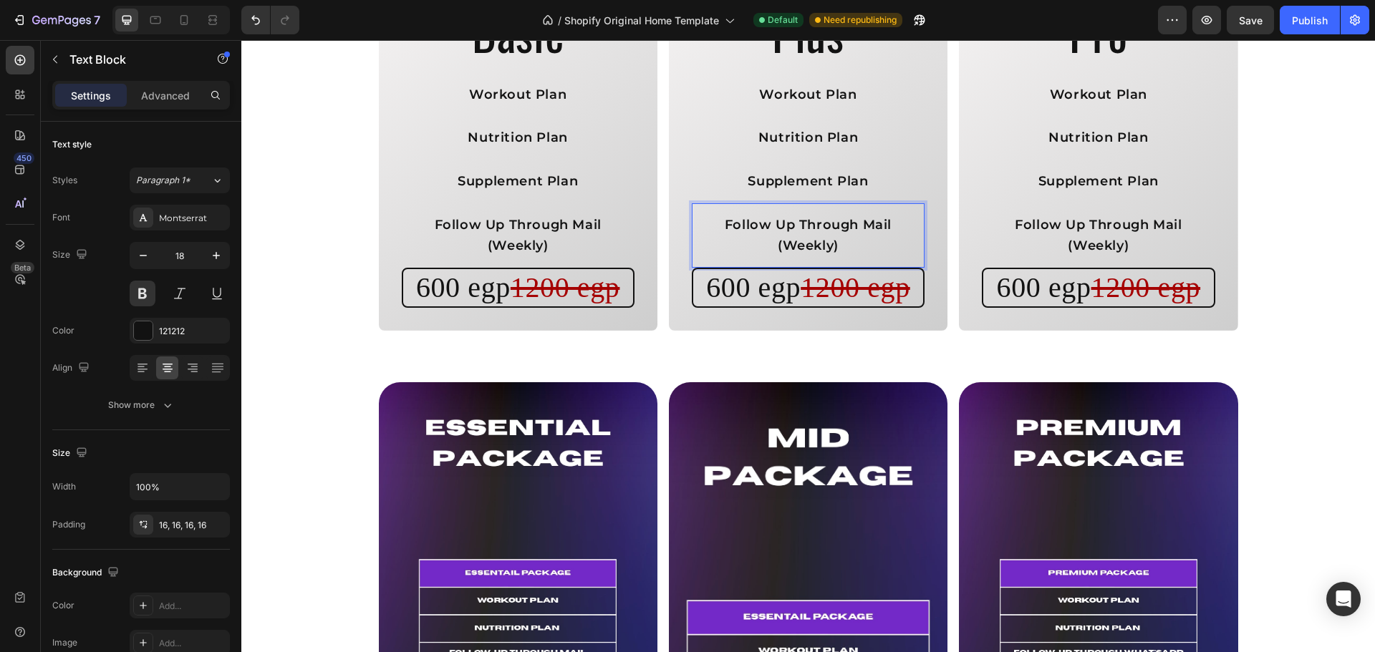
click at [883, 228] on p "Follow Up Through Mail (Weekly)" at bounding box center [808, 236] width 210 height 42
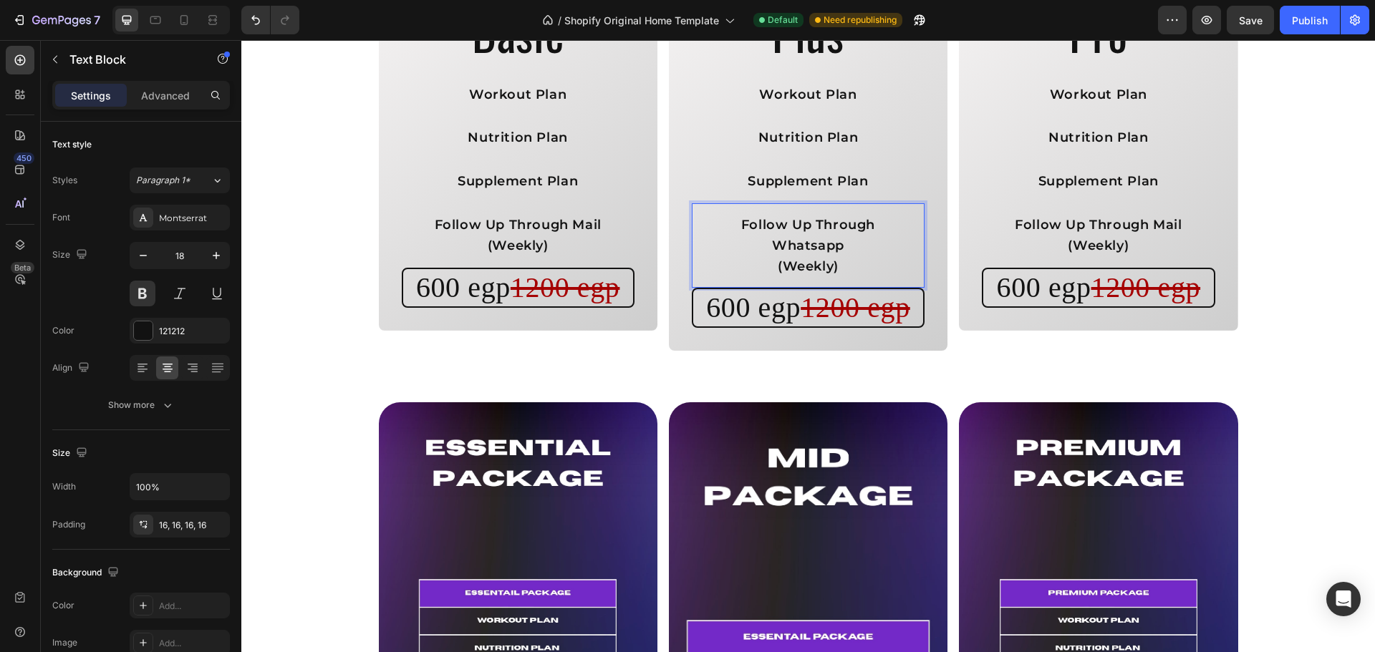
click at [811, 270] on p "Follow Up Through Whatsapp (Weekly)" at bounding box center [808, 246] width 210 height 62
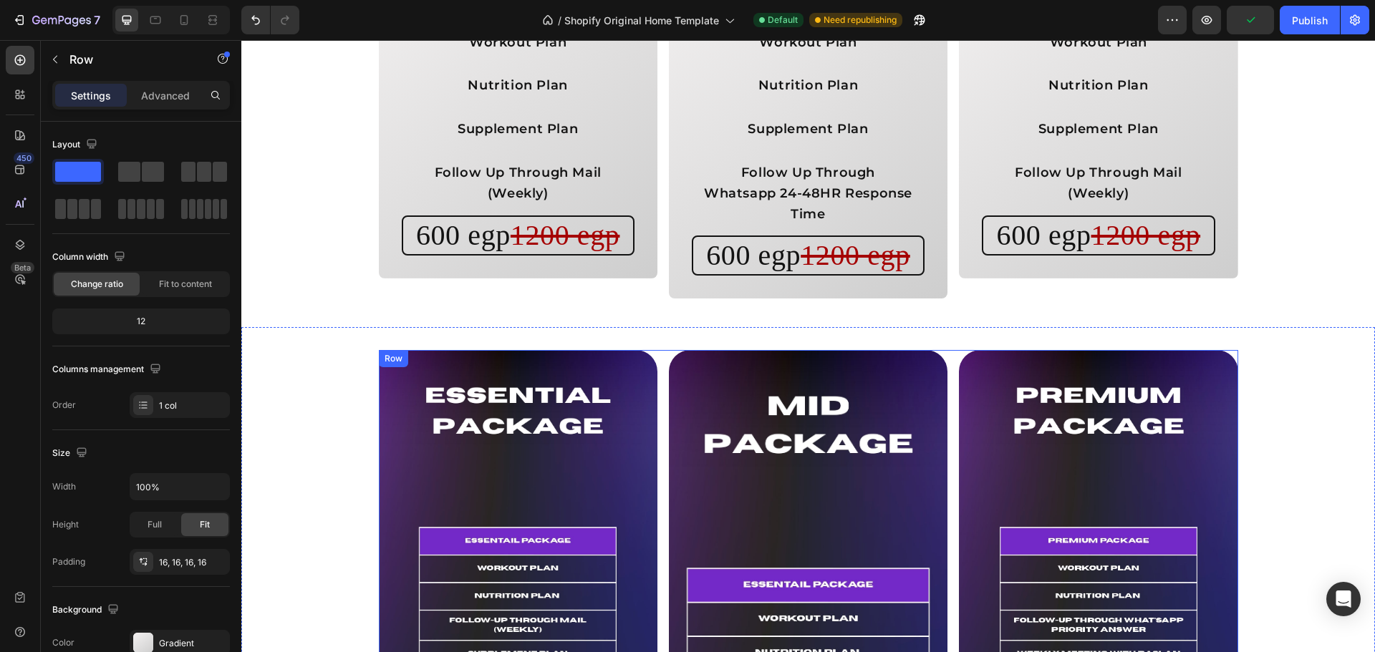
scroll to position [2079, 0]
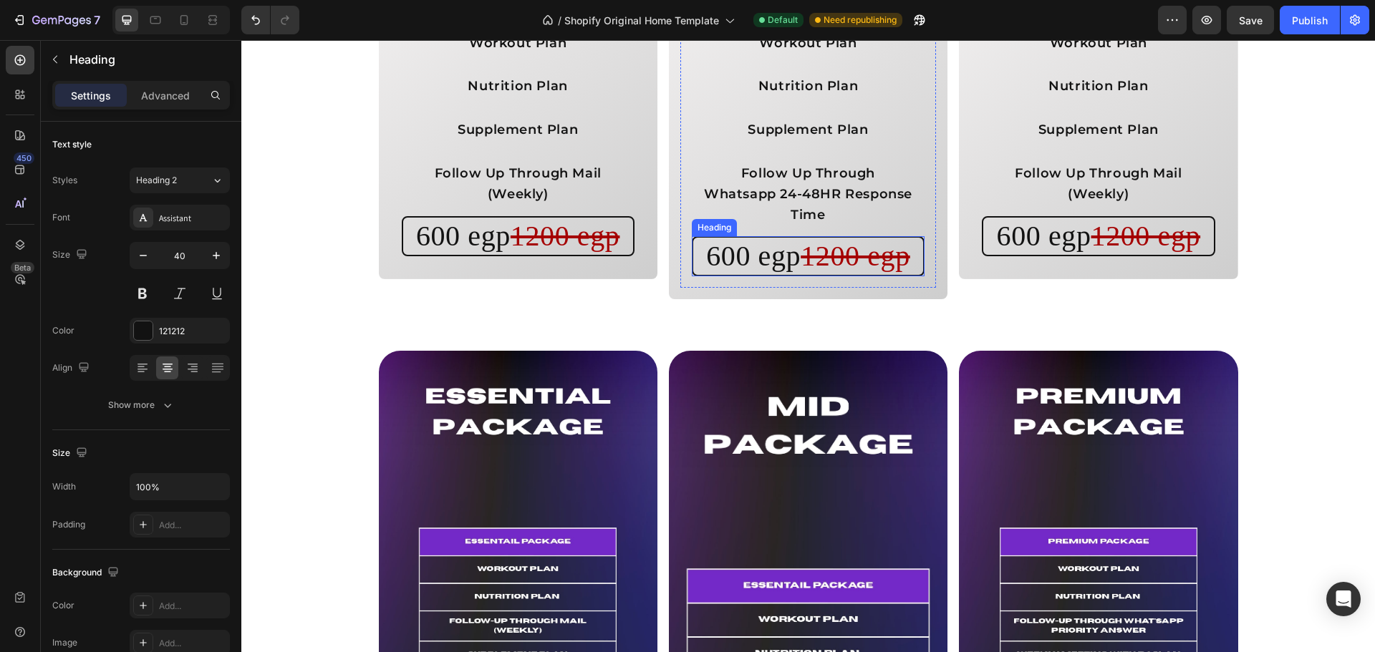
click at [702, 264] on h2 "600 egp 1200 egp" at bounding box center [808, 256] width 233 height 40
click at [702, 264] on p "600 egp 1200 egp" at bounding box center [807, 256] width 227 height 34
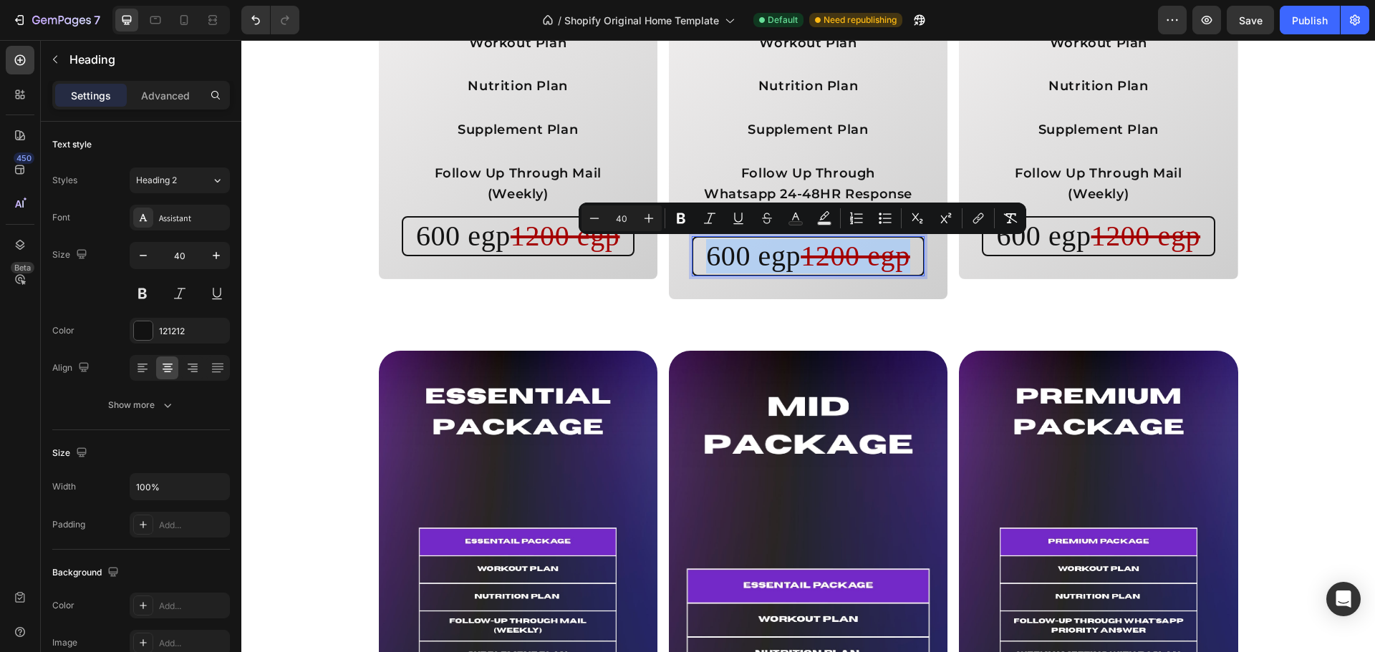
click at [702, 264] on p "600 egp 1200 egp" at bounding box center [807, 256] width 227 height 34
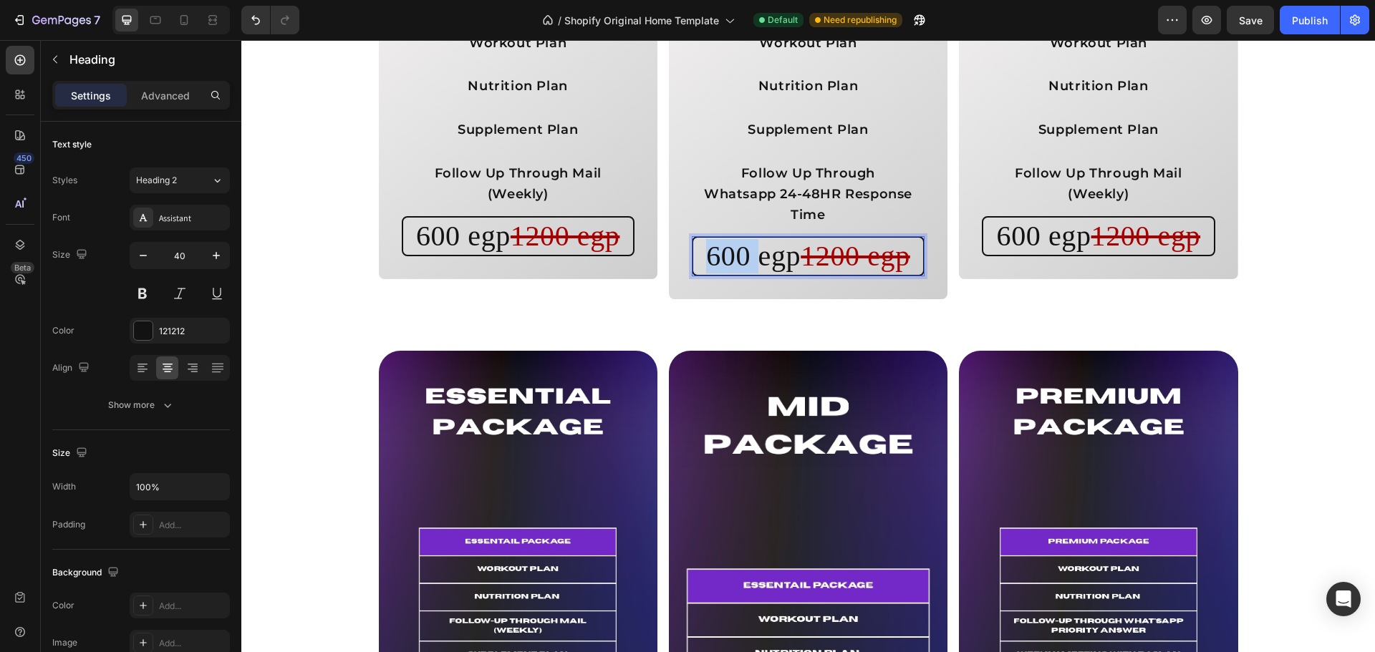
click at [702, 264] on p "600 egp 1200 egp" at bounding box center [807, 256] width 227 height 34
click at [849, 252] on s "1200 egp" at bounding box center [863, 256] width 110 height 32
click at [811, 319] on div at bounding box center [808, 327] width 23 height 23
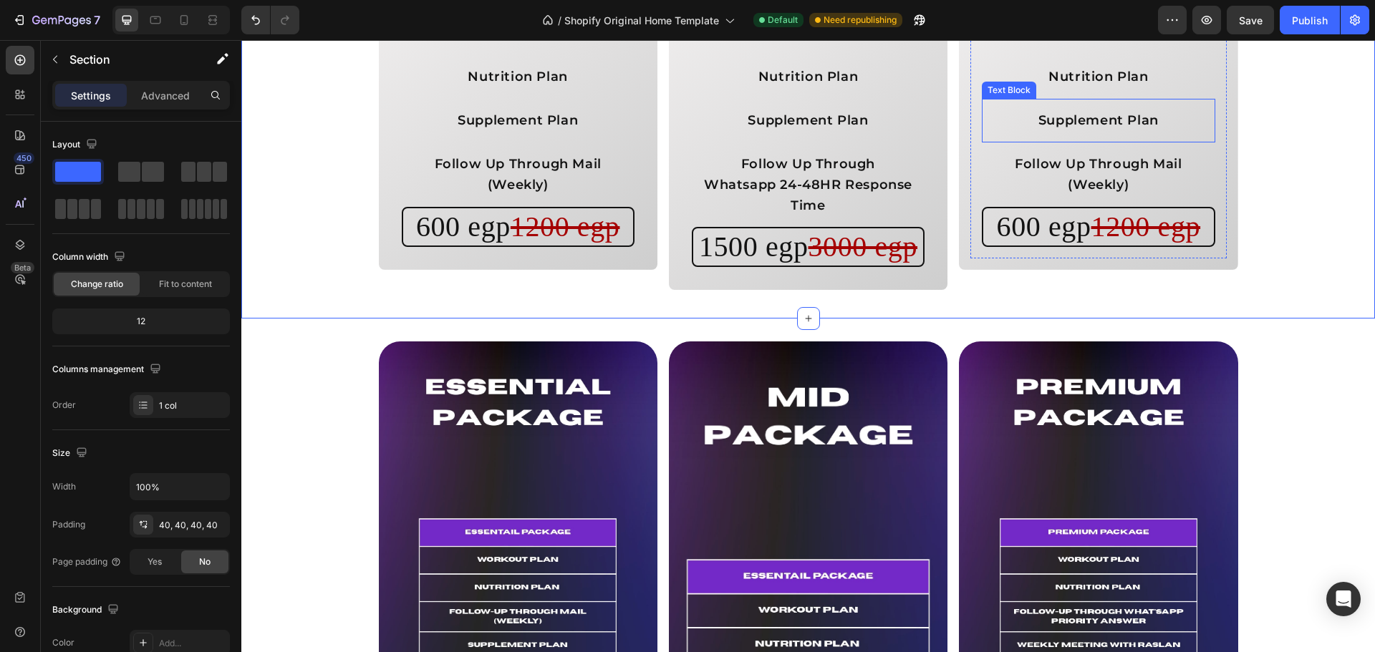
scroll to position [2030, 0]
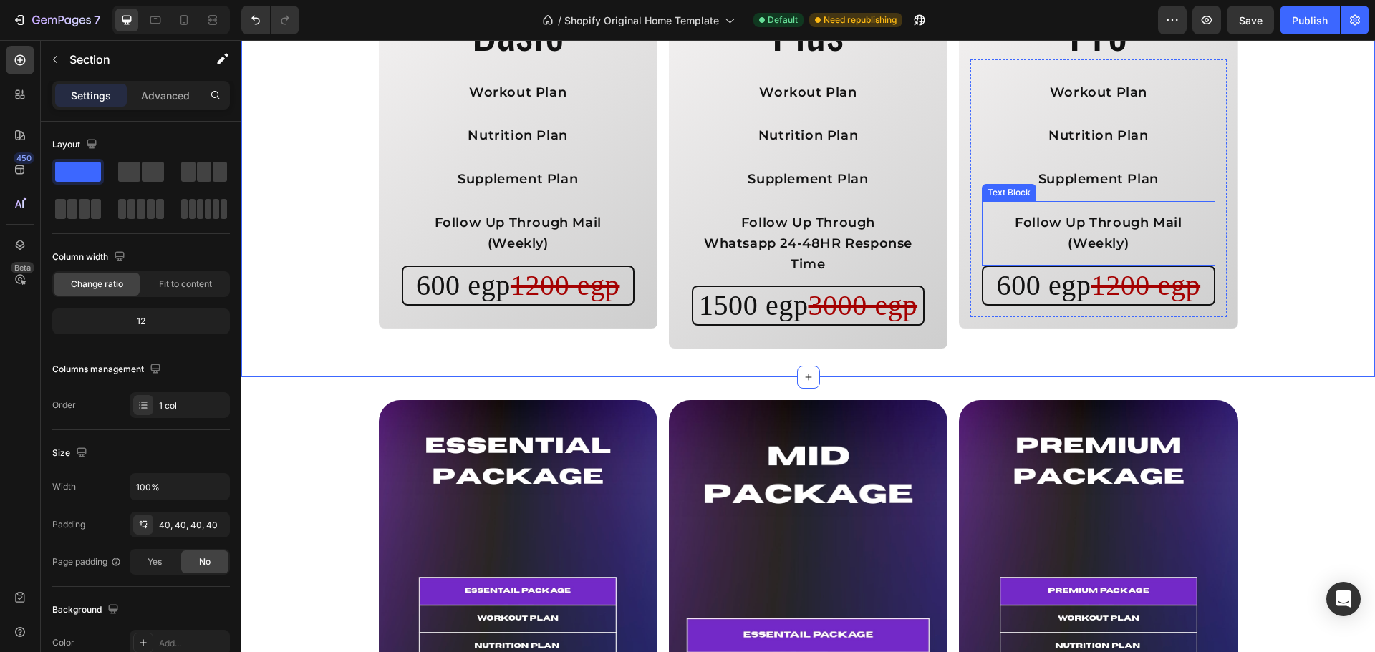
click at [1174, 220] on p "Follow Up Through Mail (Weekly)" at bounding box center [1098, 234] width 210 height 42
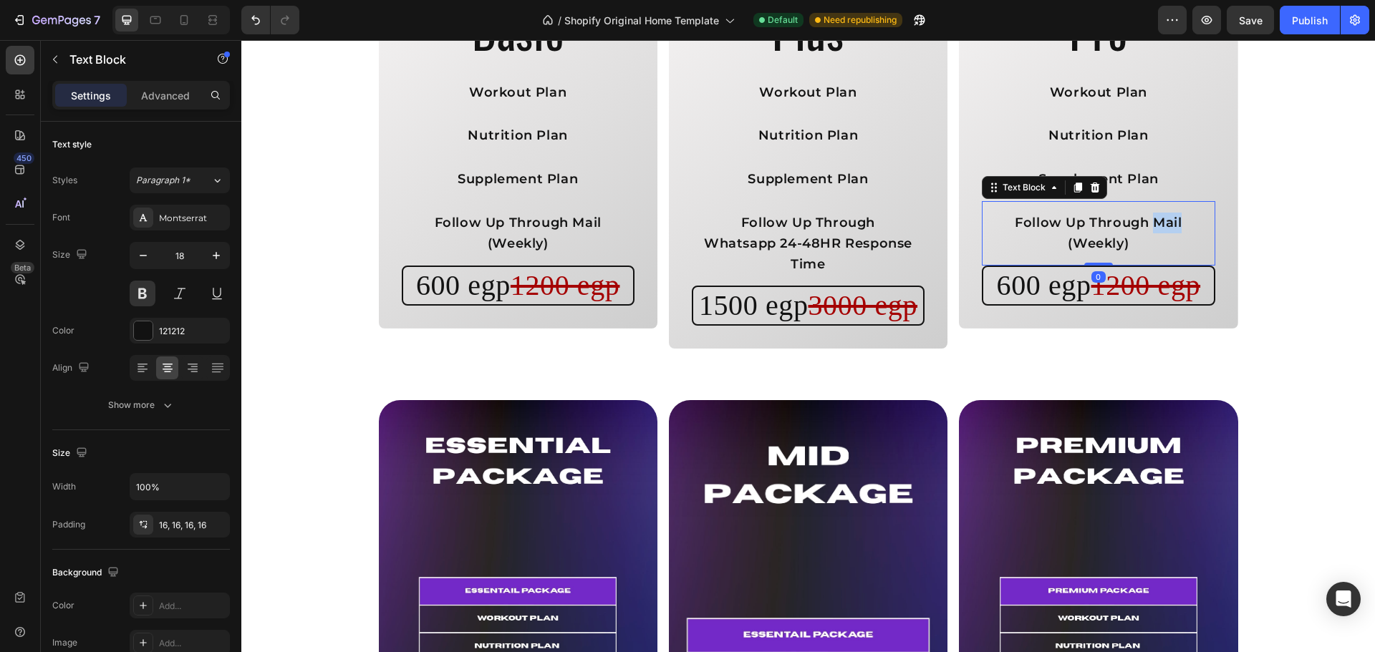
click at [1174, 220] on p "Follow Up Through Mail (Weekly)" at bounding box center [1098, 234] width 210 height 42
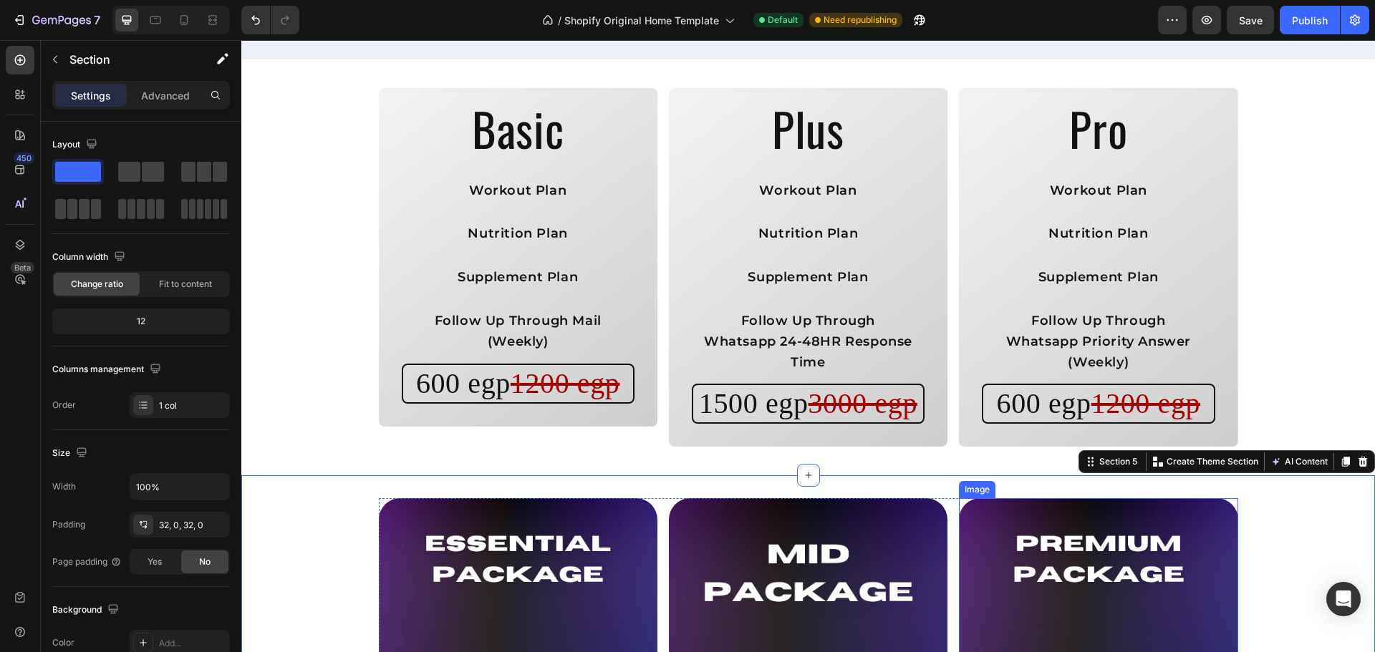
scroll to position [1933, 0]
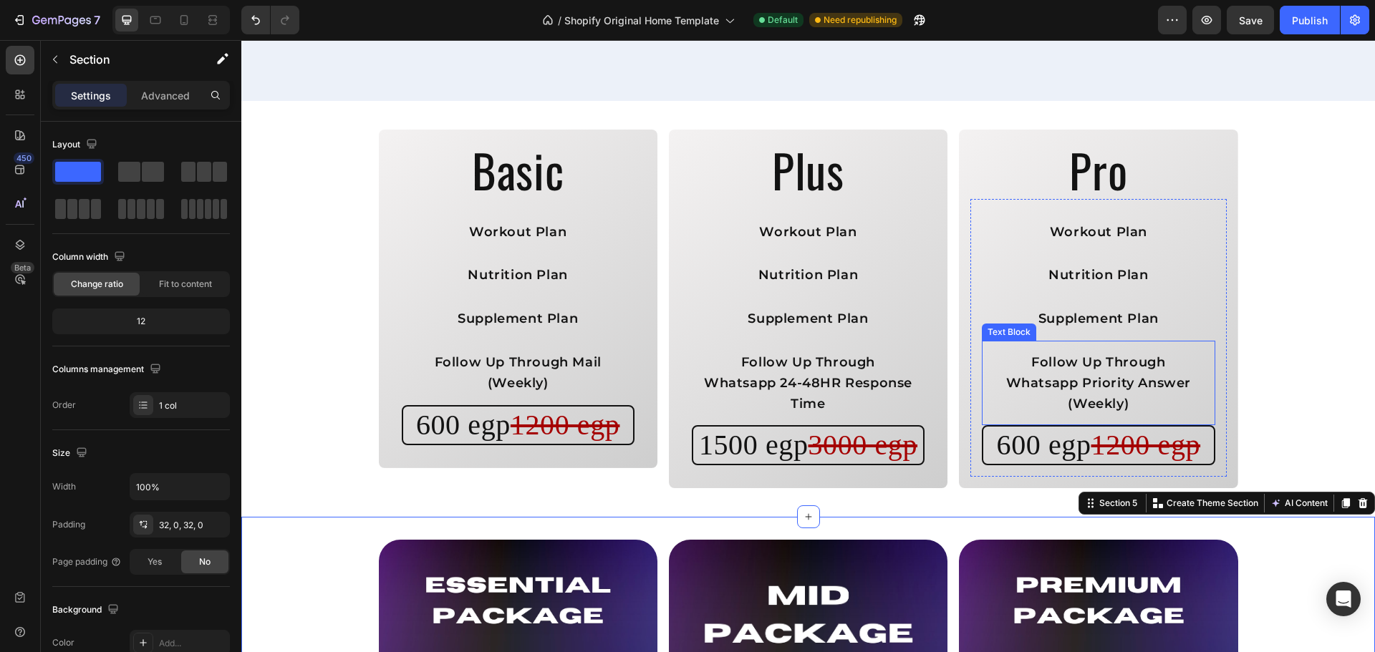
click at [1087, 361] on p "Follow Up Through Whatsapp Priority Answer (Weekly)" at bounding box center [1098, 383] width 210 height 62
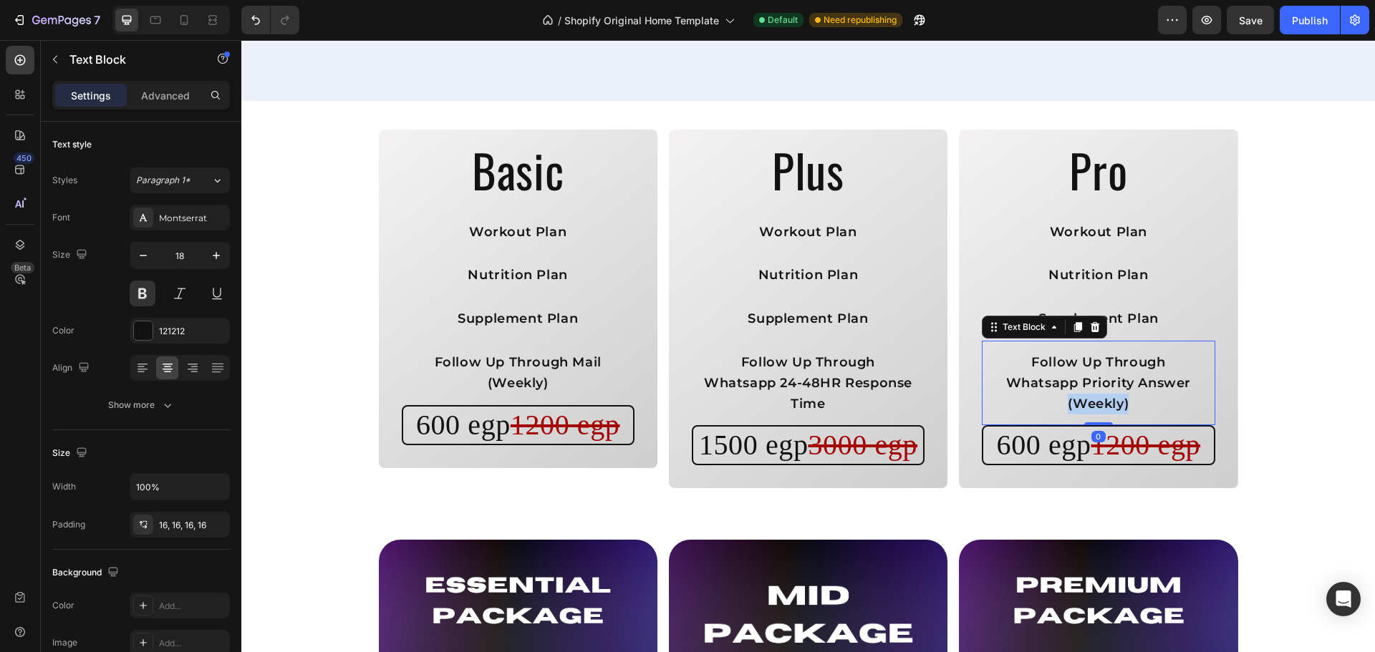
click at [1087, 361] on p "Follow Up Through Whatsapp Priority Answer (Weekly)" at bounding box center [1098, 383] width 210 height 62
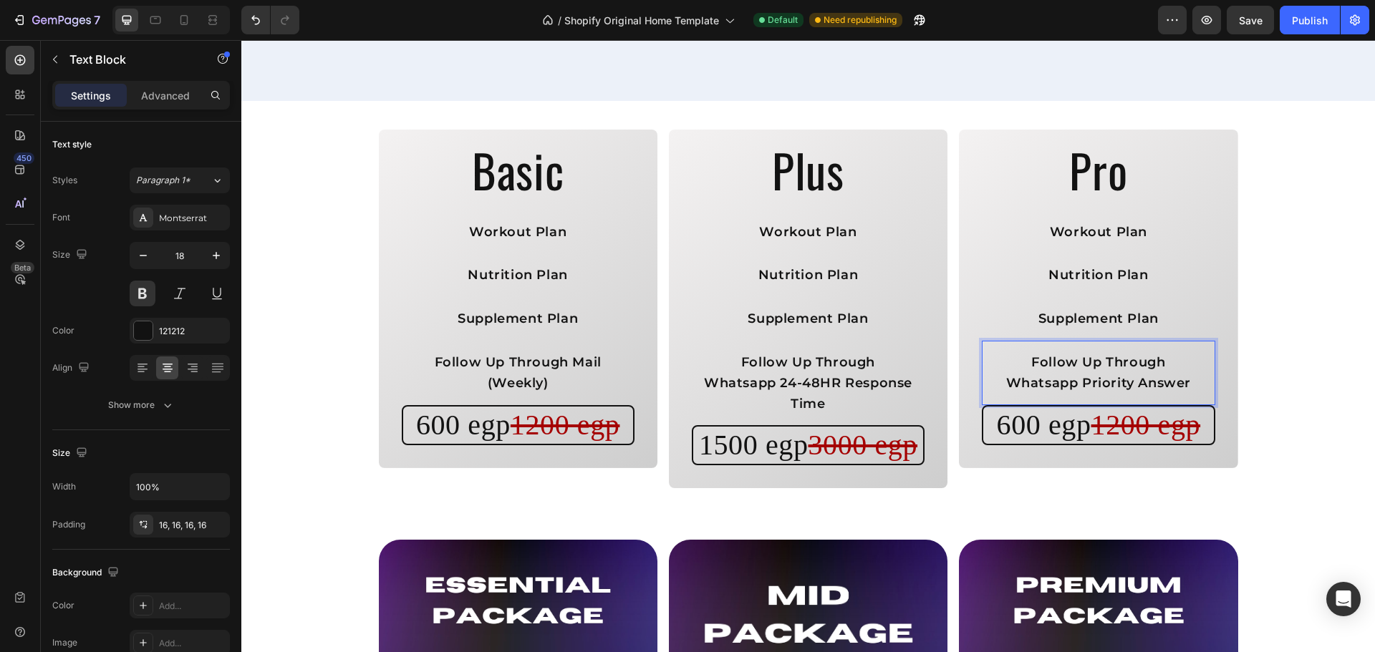
click at [1083, 352] on p "Follow Up Through Whatsapp Priority Answer" at bounding box center [1098, 373] width 210 height 42
click at [1076, 279] on icon at bounding box center [1078, 284] width 8 height 10
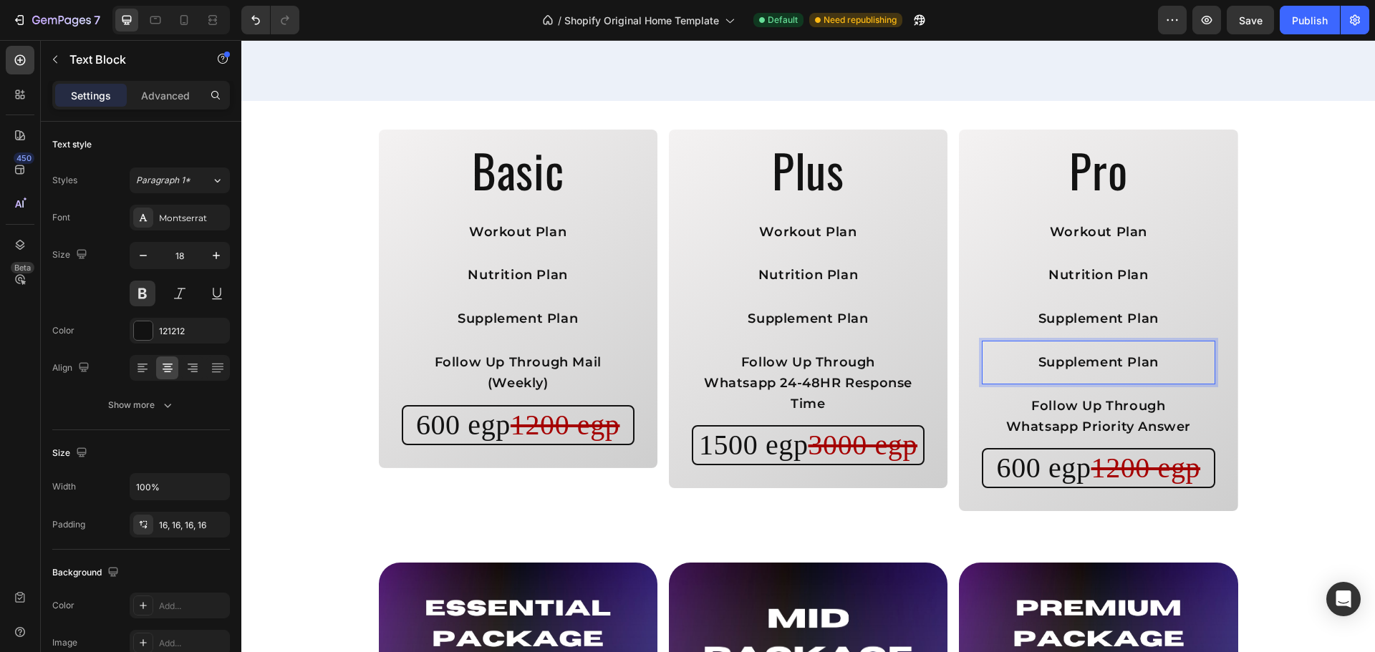
click at [1090, 352] on p "Supplement Plan" at bounding box center [1098, 362] width 210 height 21
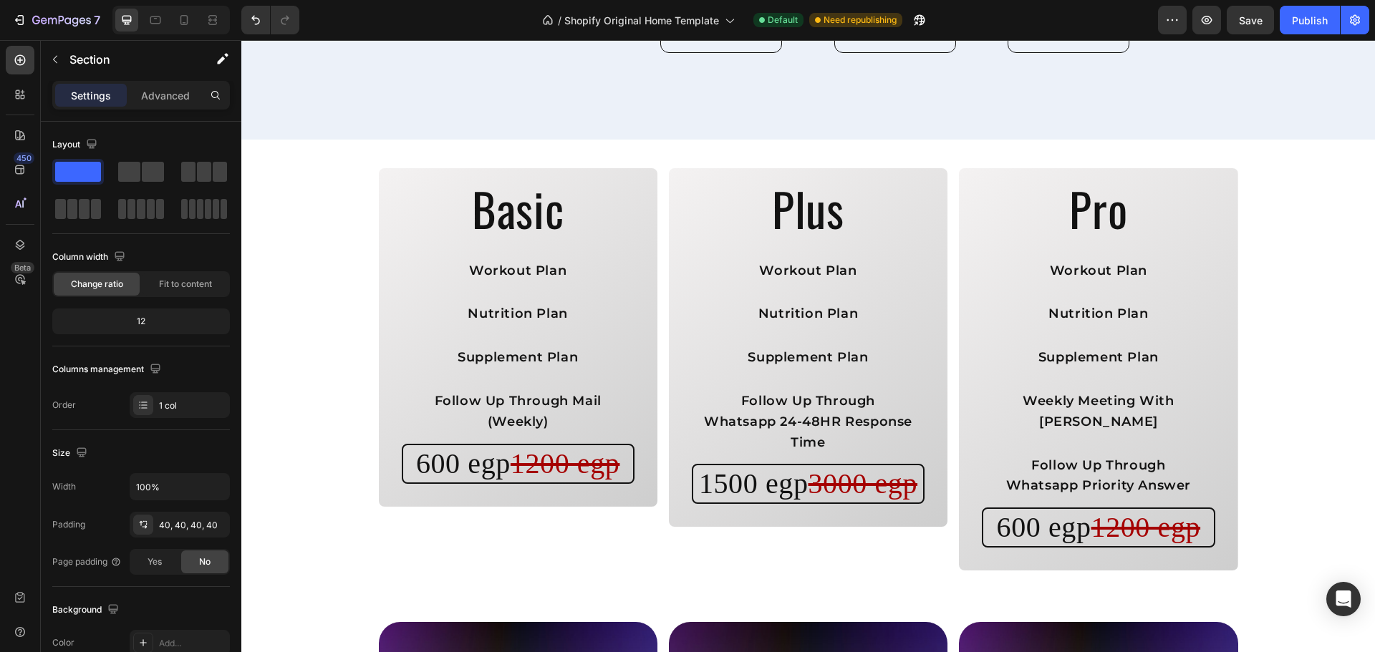
scroll to position [1895, 0]
click at [1319, 222] on div "Basic Heading Workout Plan Text Block Nutrition Plan Text Block Supplement Plan…" at bounding box center [808, 369] width 1076 height 402
click at [334, 287] on div "Basic Heading Workout Plan Text Block Nutrition Plan Text Block Supplement Plan…" at bounding box center [808, 369] width 1076 height 402
click at [328, 183] on div "Basic Heading Workout Plan Text Block Nutrition Plan Text Block Supplement Plan…" at bounding box center [808, 369] width 1076 height 402
click at [594, 179] on h2 "Basic" at bounding box center [518, 208] width 256 height 58
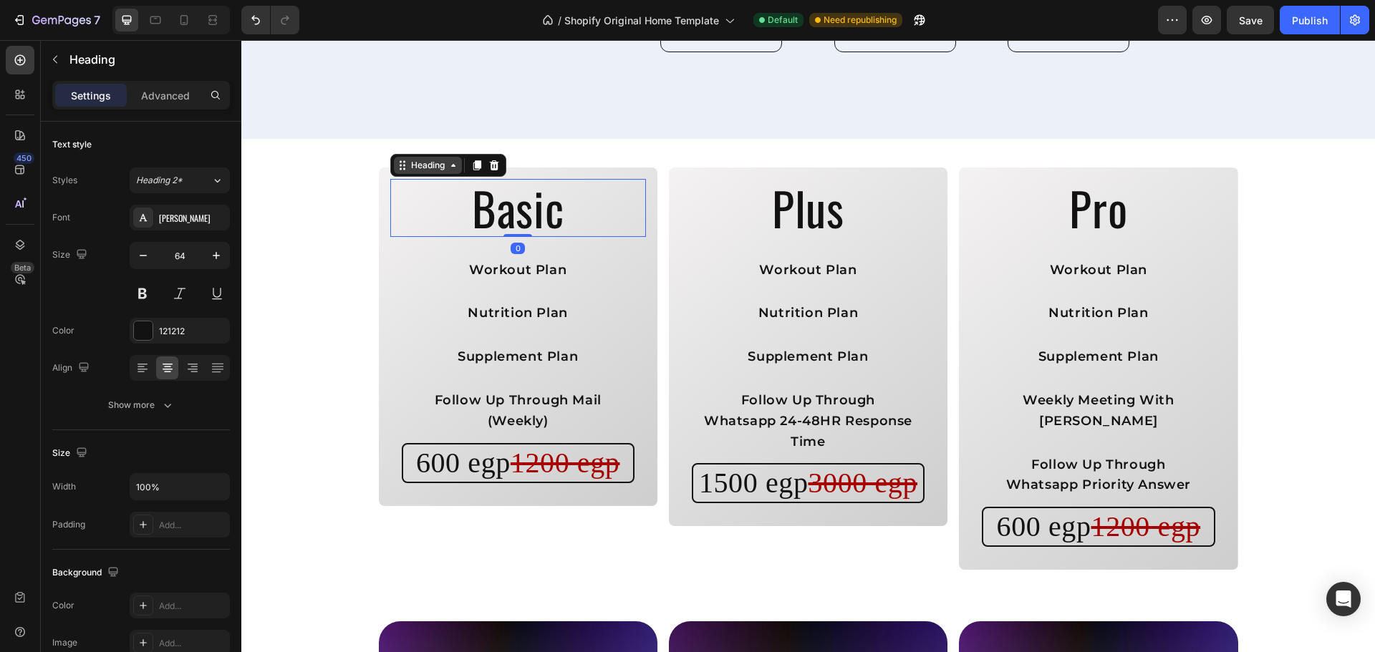
click at [432, 159] on div "Heading" at bounding box center [427, 165] width 39 height 13
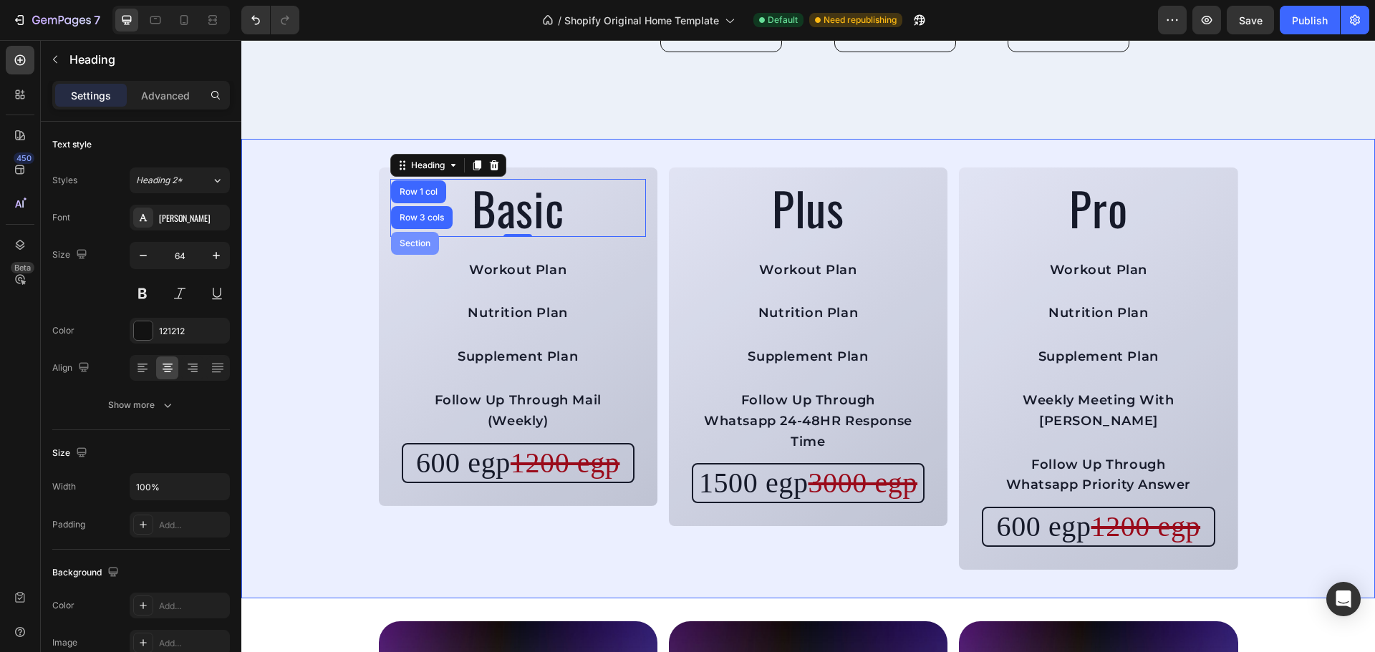
click at [418, 239] on div "Section" at bounding box center [415, 243] width 37 height 9
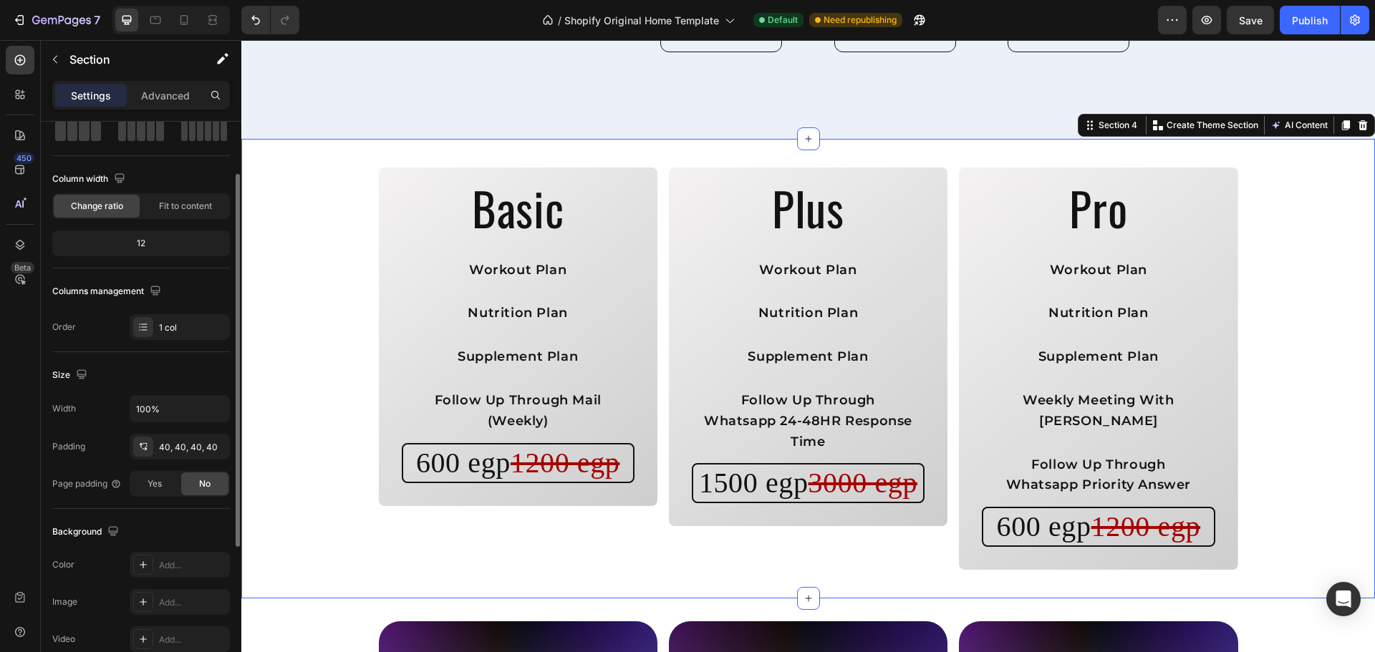
scroll to position [79, 0]
click at [209, 450] on icon "button" at bounding box center [214, 445] width 11 height 11
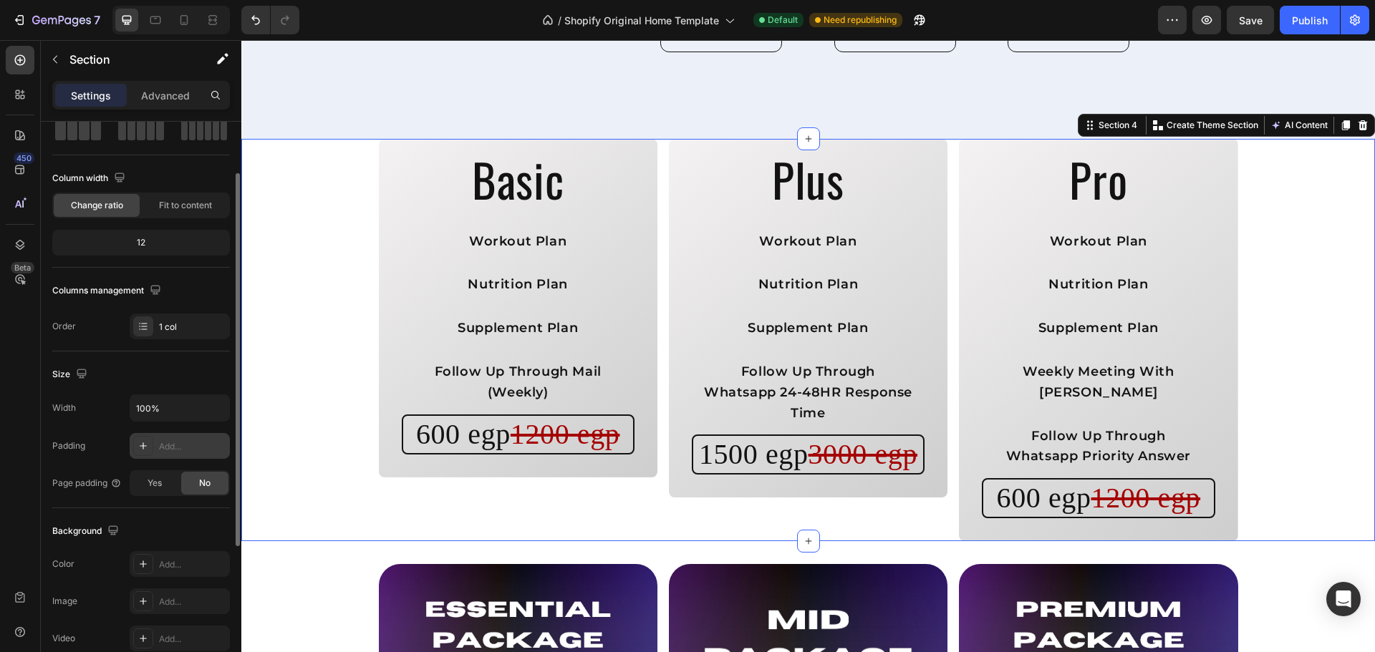
click at [175, 447] on div "Add..." at bounding box center [192, 446] width 67 height 13
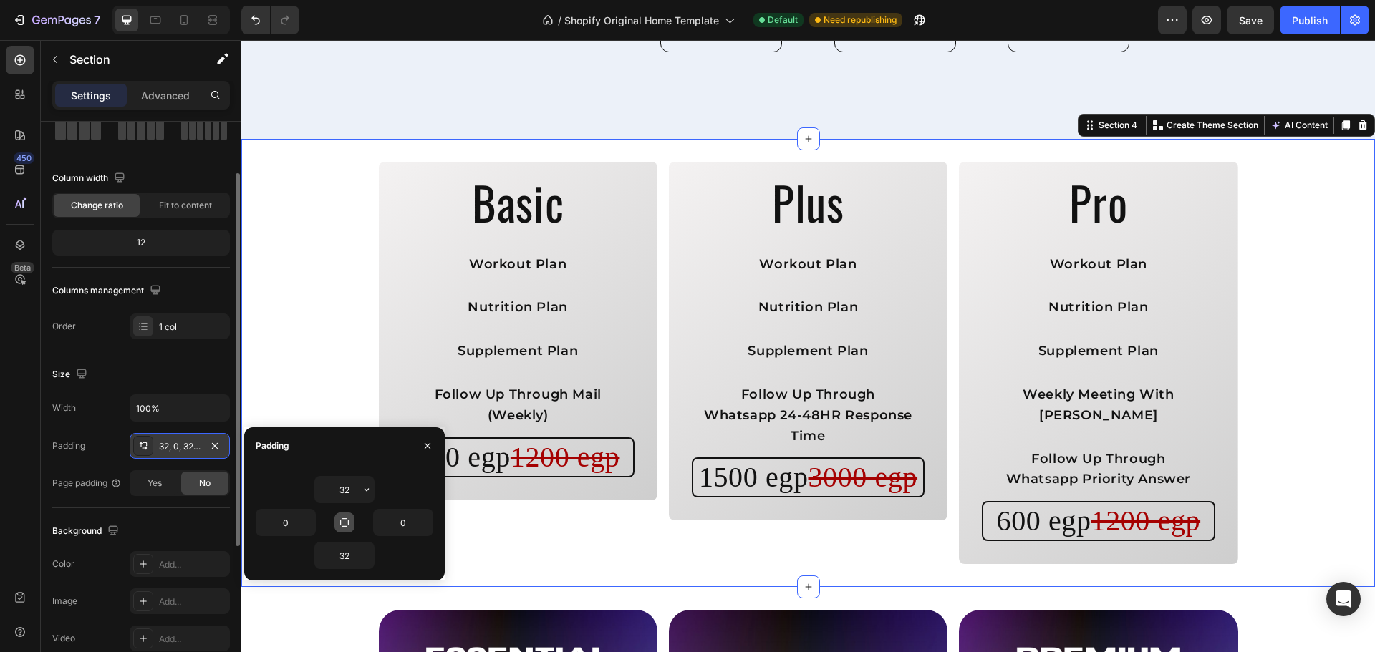
click at [349, 523] on icon "button" at bounding box center [344, 522] width 9 height 9
type input "32"
click at [342, 494] on input "32" at bounding box center [344, 490] width 59 height 26
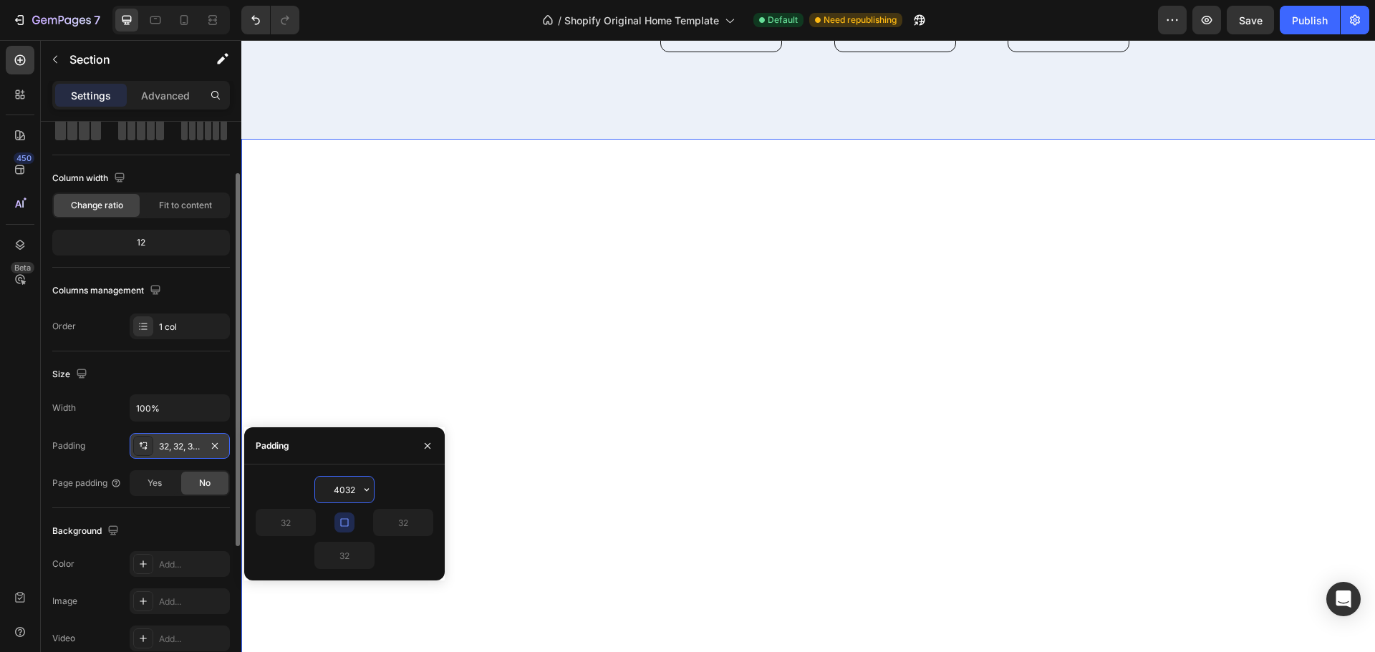
click at [349, 492] on input "4032" at bounding box center [344, 490] width 59 height 26
type input "40"
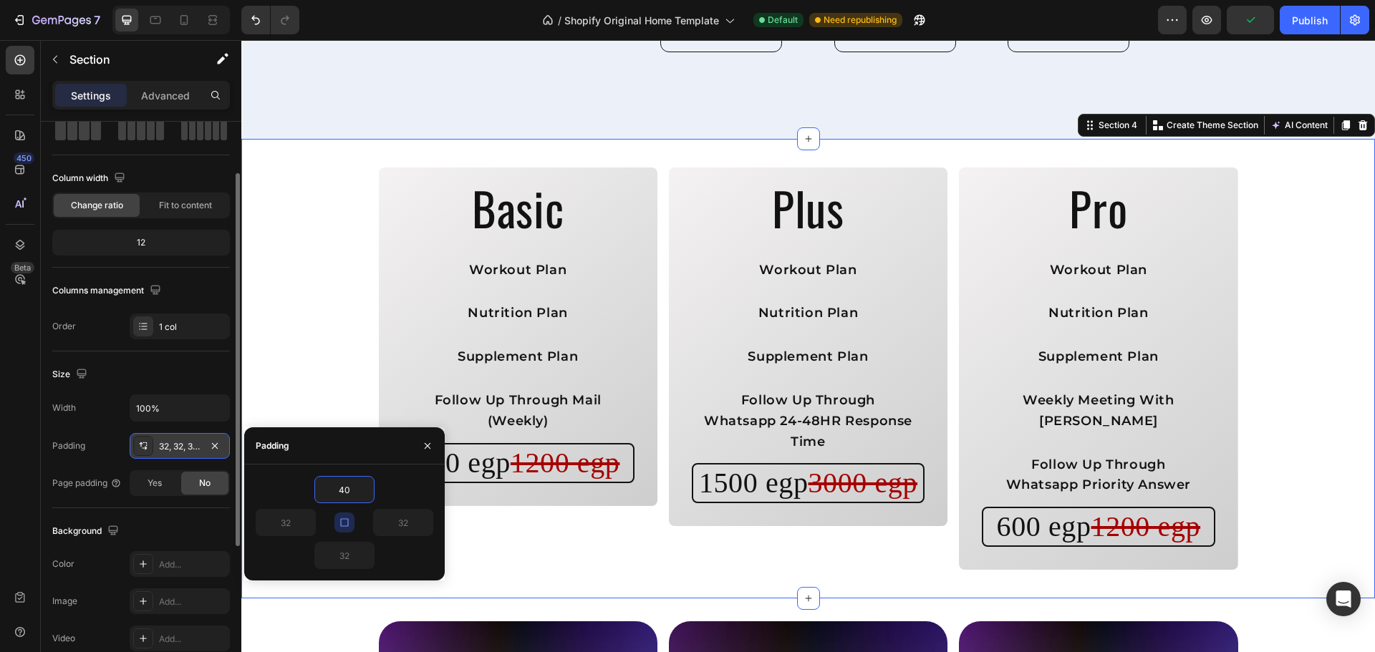
click at [179, 375] on div "Size" at bounding box center [141, 374] width 178 height 23
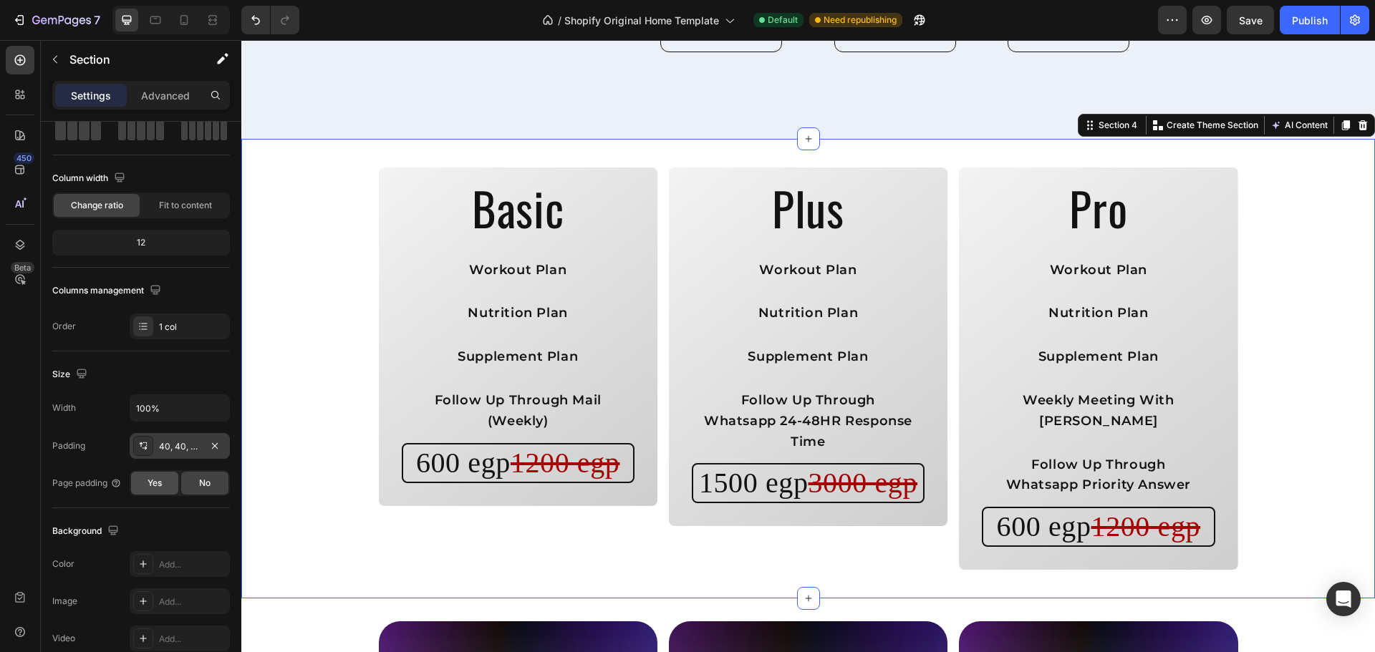
click at [159, 478] on span "Yes" at bounding box center [154, 483] width 14 height 13
click at [195, 484] on div "No" at bounding box center [204, 483] width 47 height 23
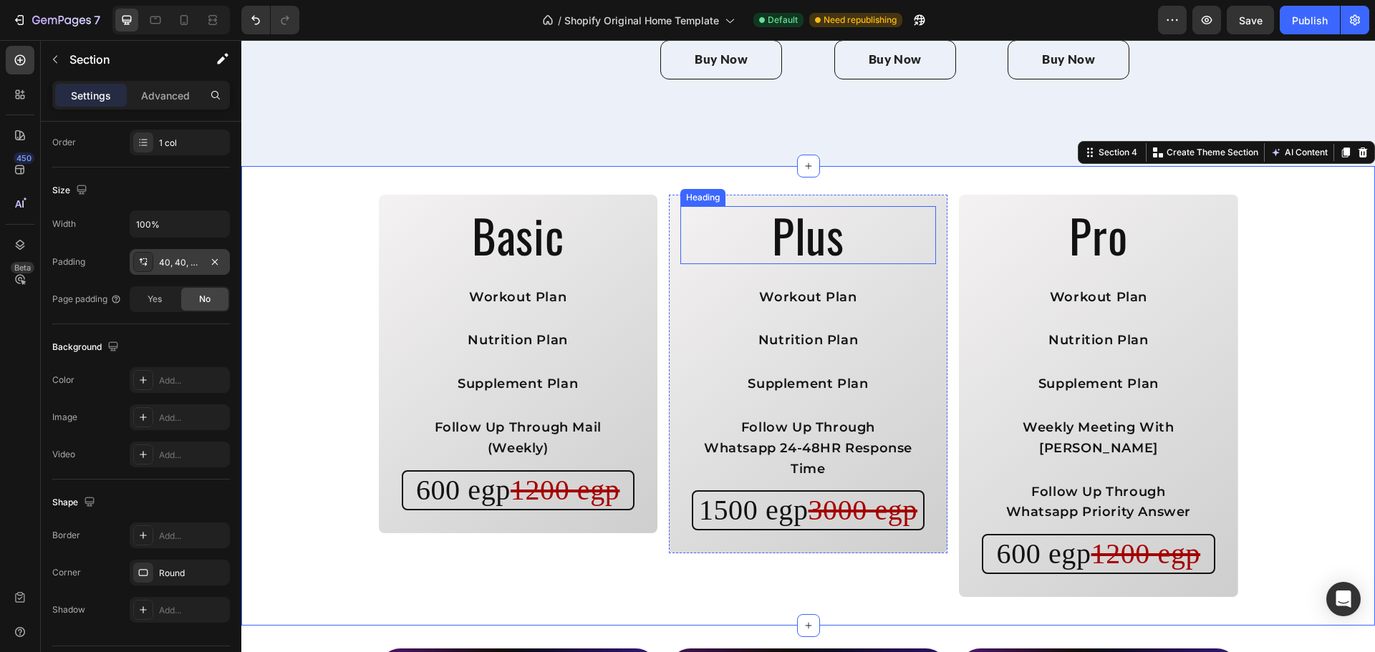
scroll to position [1870, 0]
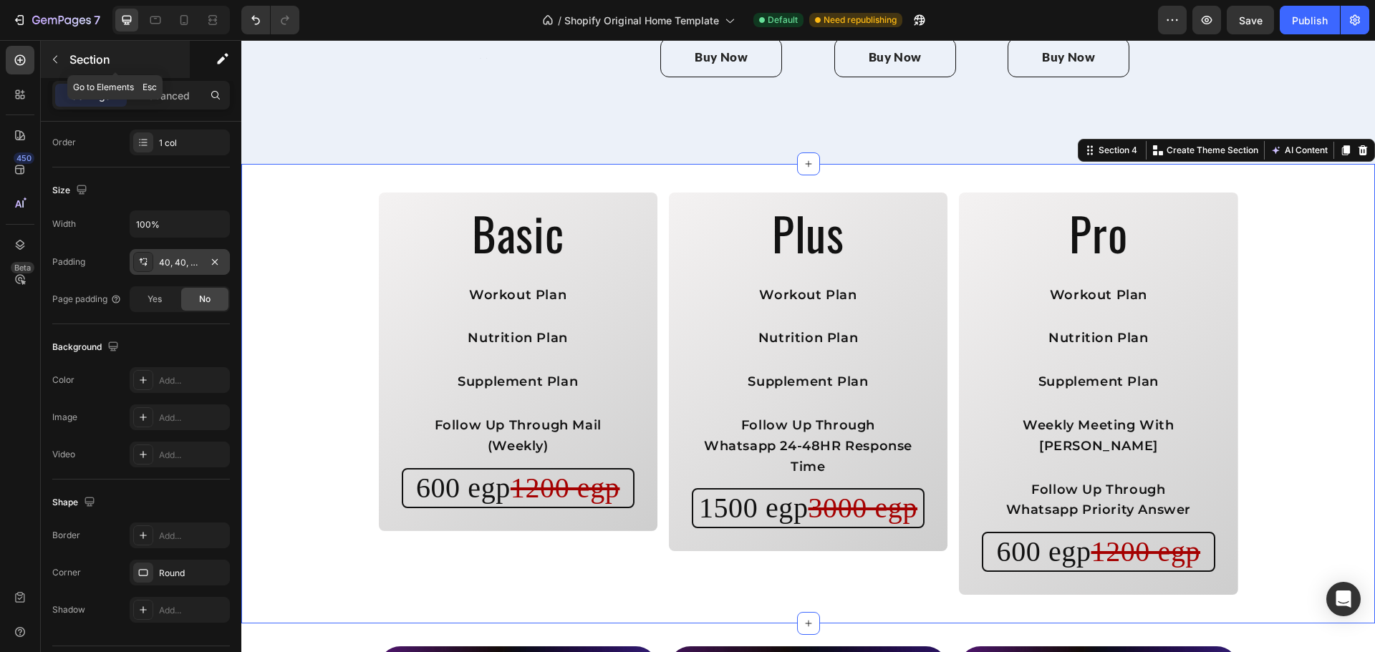
click at [57, 59] on icon "button" at bounding box center [54, 59] width 11 height 11
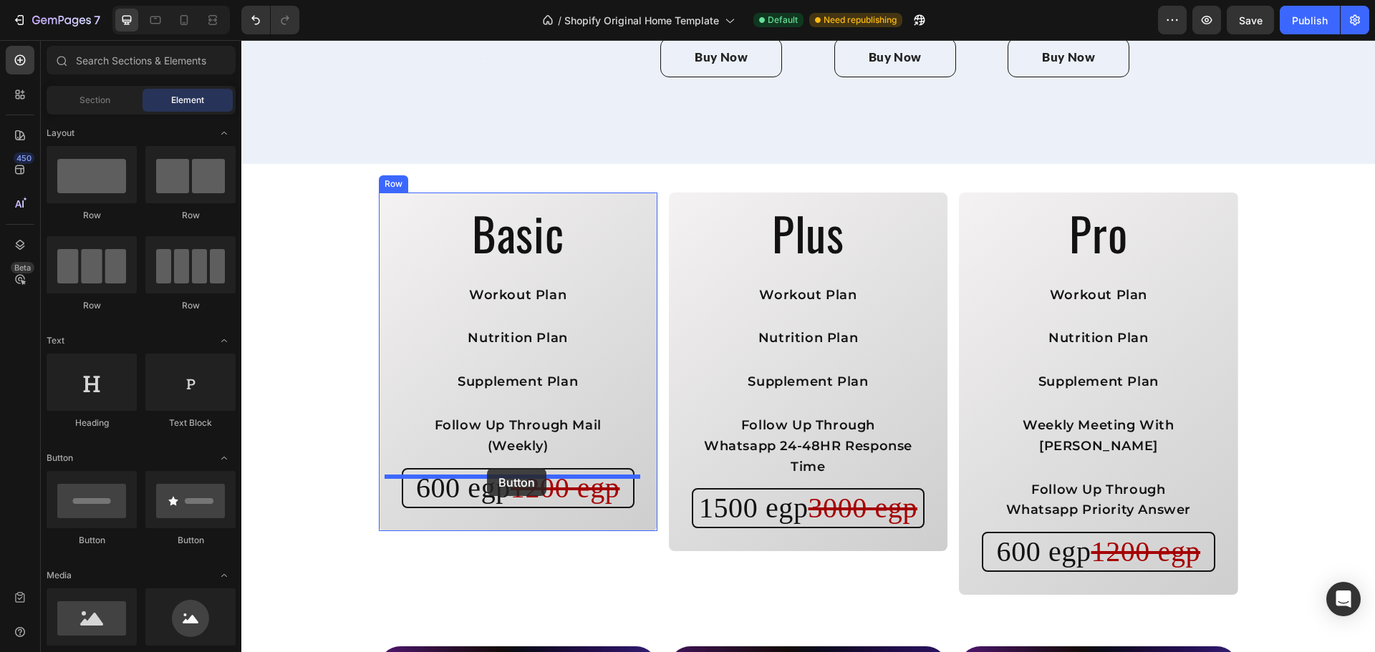
drag, startPoint x: 347, startPoint y: 544, endPoint x: 487, endPoint y: 468, distance: 158.9
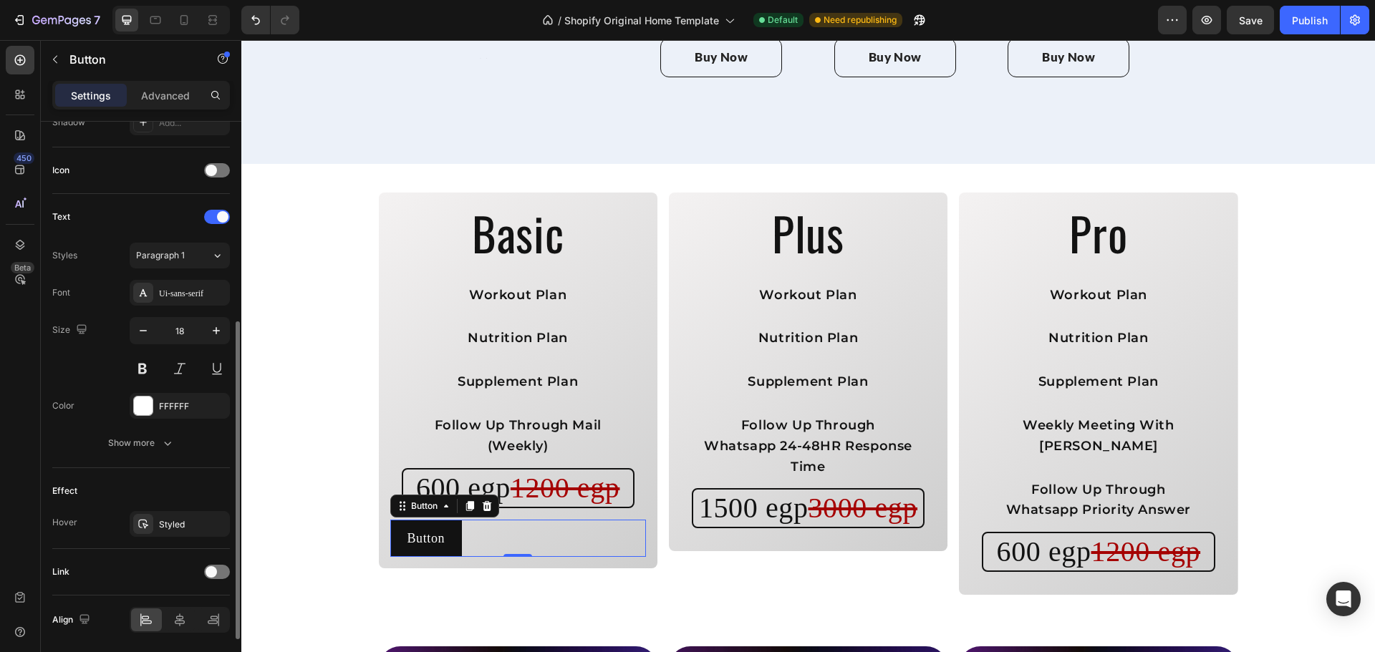
scroll to position [455, 0]
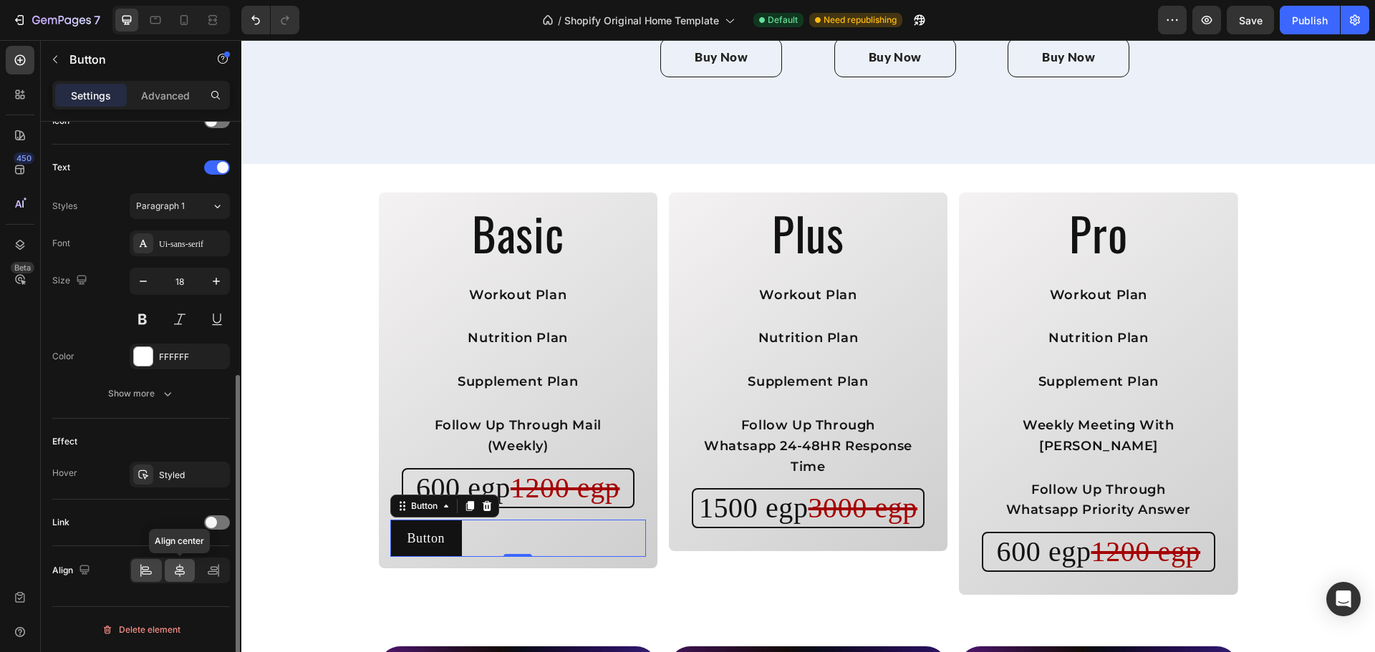
click at [174, 570] on icon at bounding box center [180, 570] width 14 height 14
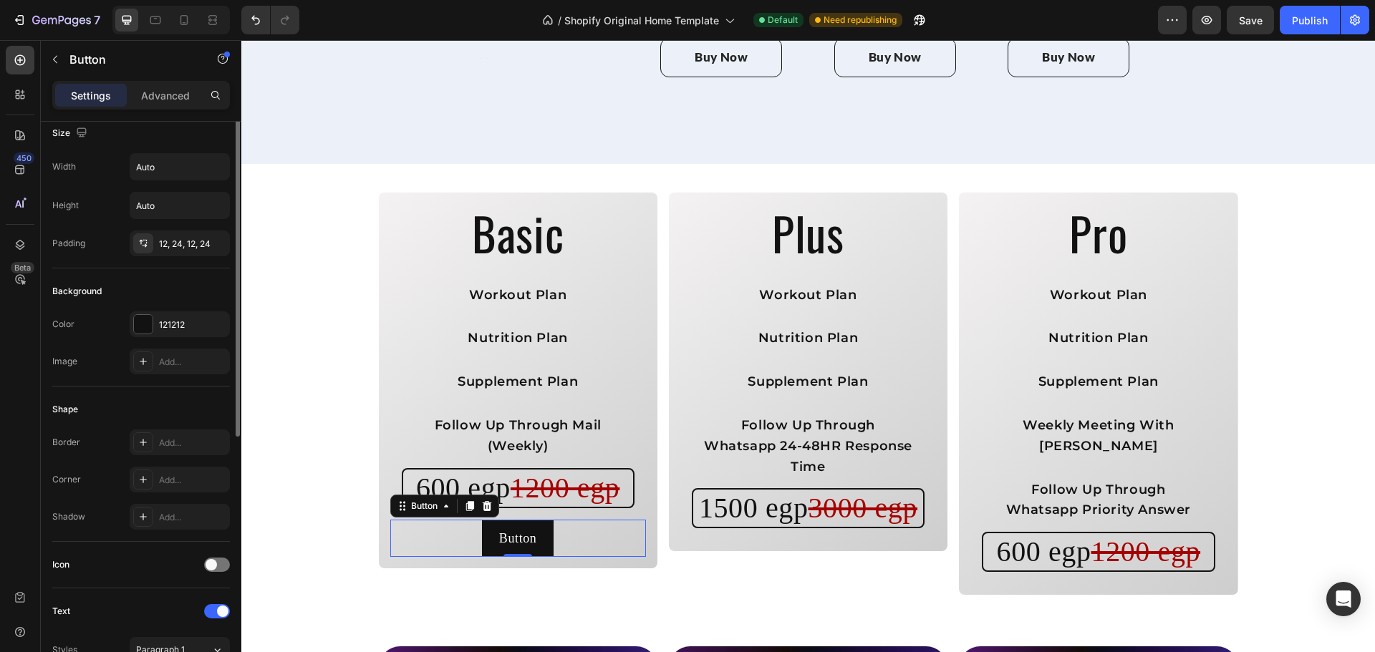
scroll to position [0, 0]
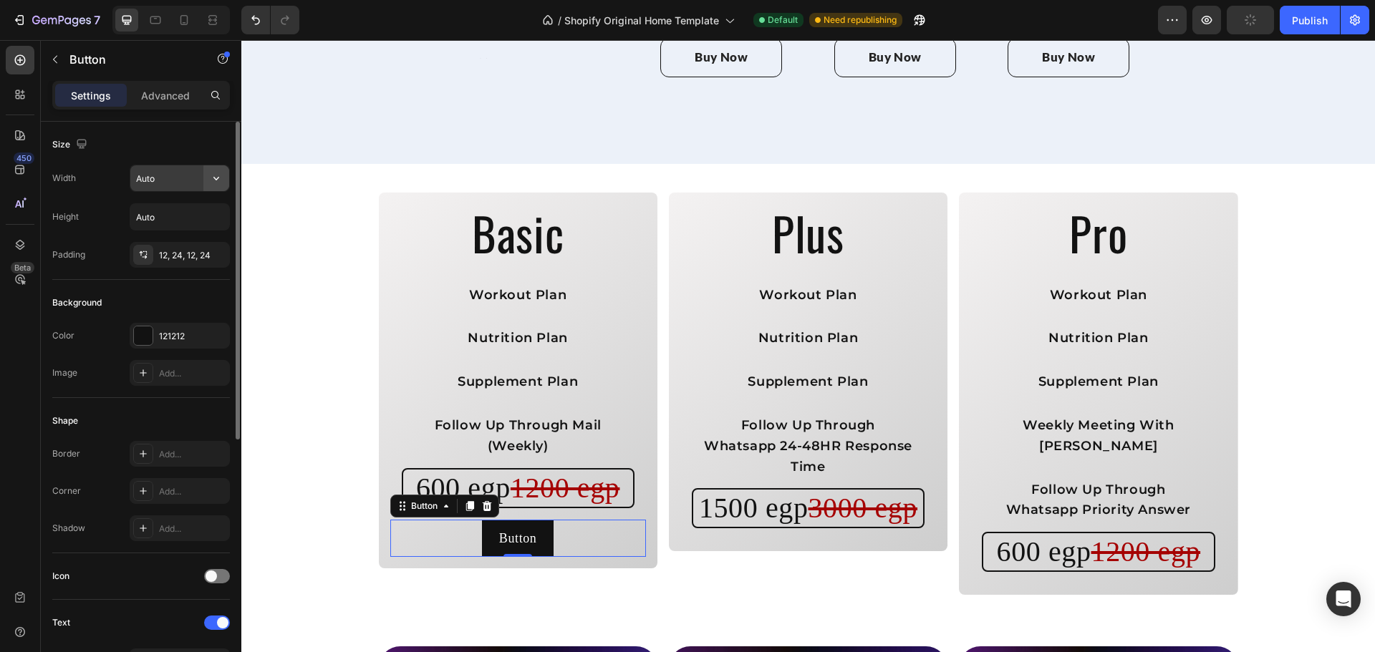
click at [214, 174] on icon "button" at bounding box center [216, 178] width 14 height 14
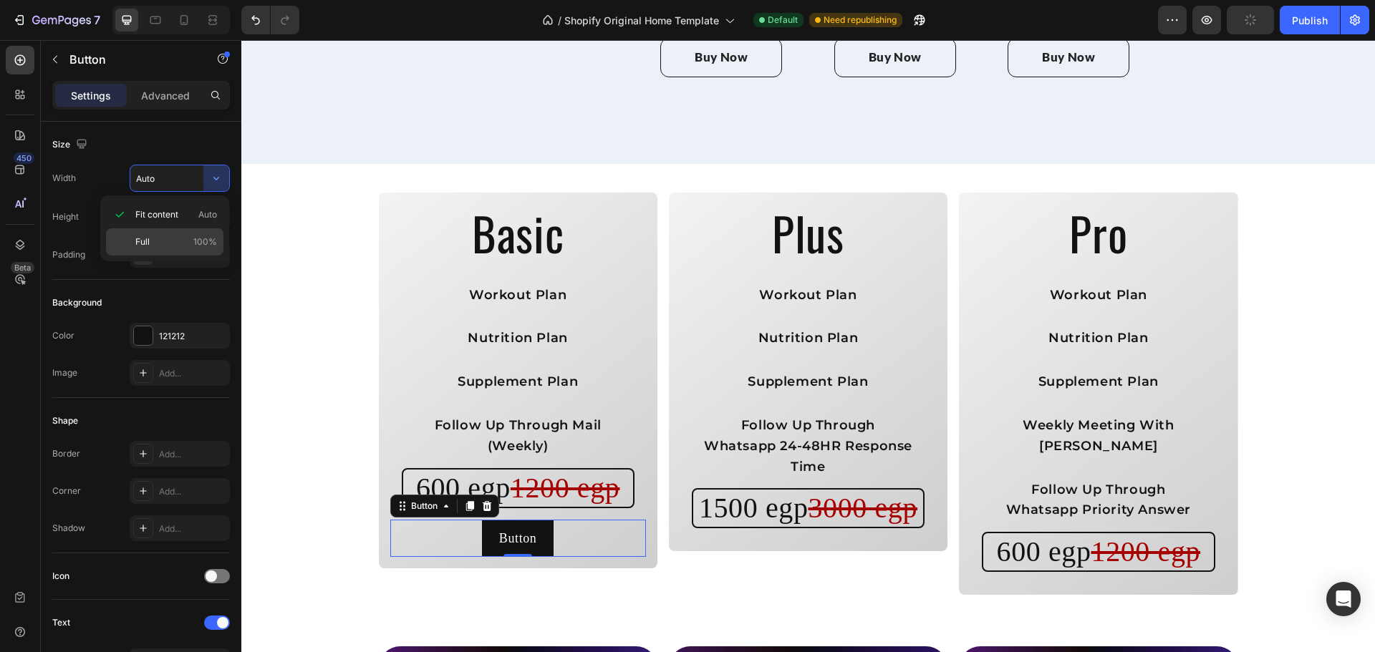
click at [195, 238] on span "100%" at bounding box center [205, 242] width 24 height 13
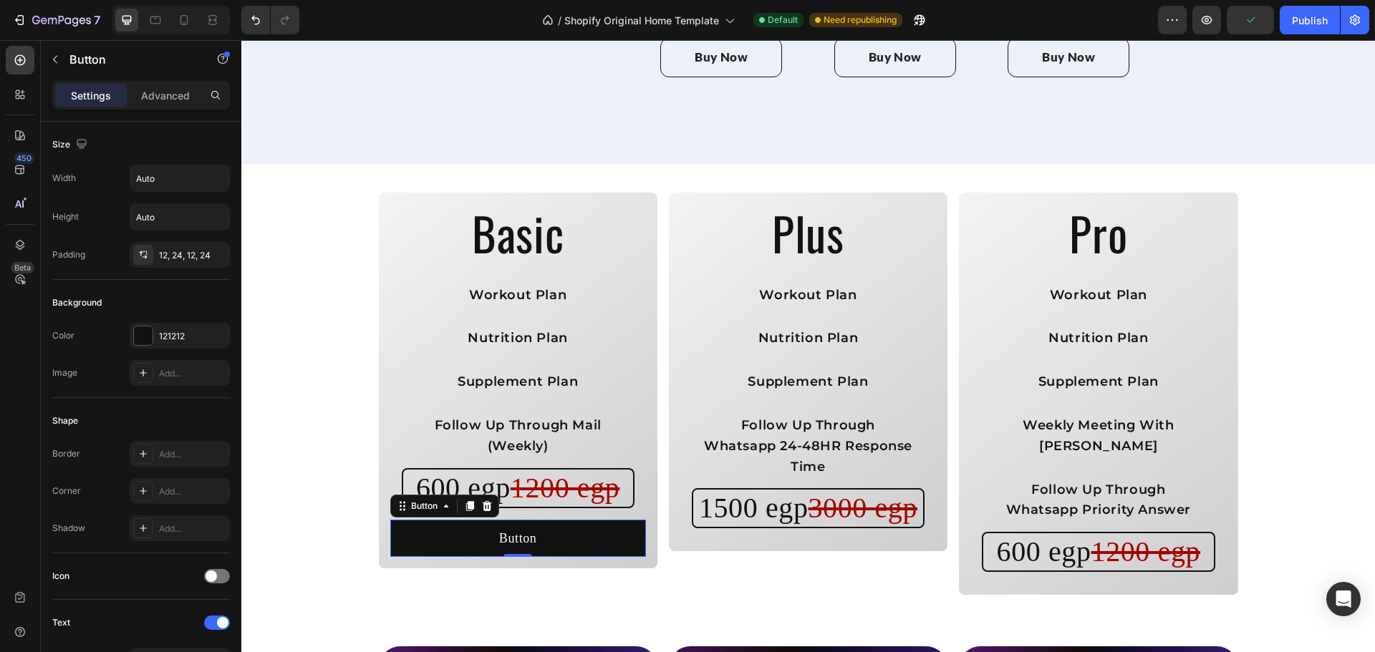
type input "100%"
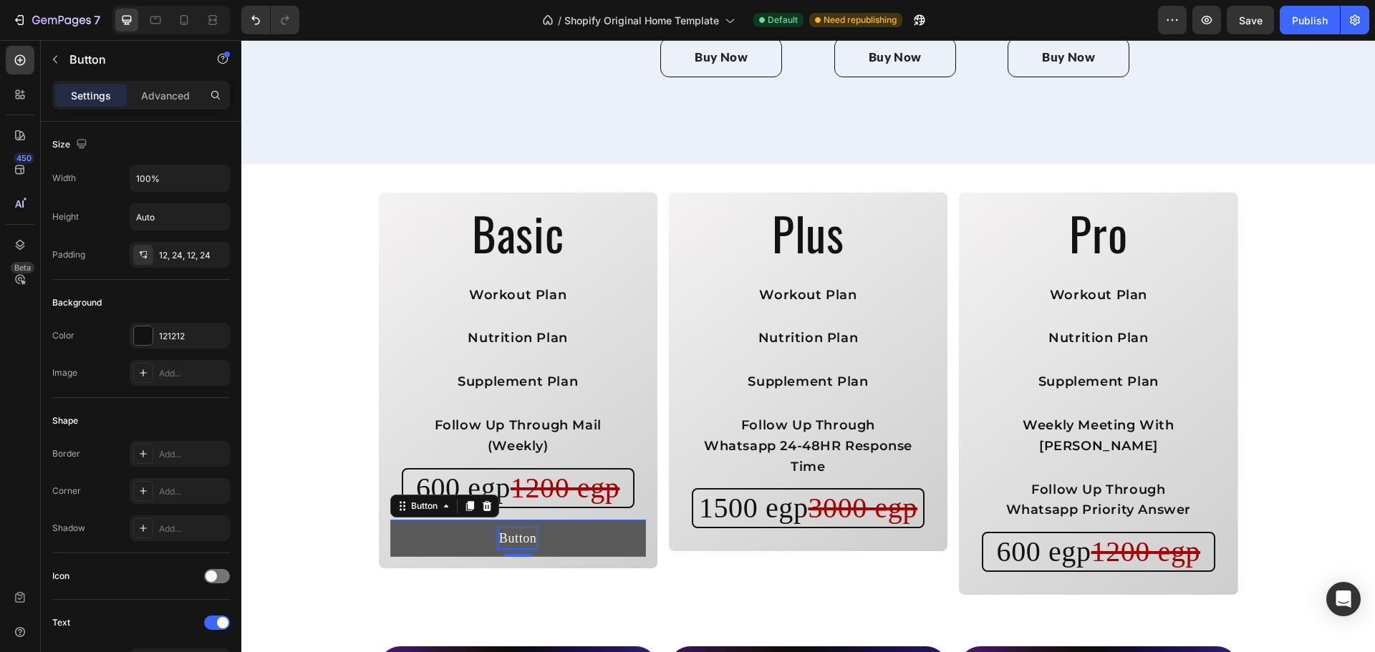
click at [506, 528] on p "Button" at bounding box center [518, 538] width 38 height 21
click at [390, 520] on button "Subscribe" at bounding box center [518, 539] width 256 height 38
click at [208, 419] on div "Shape" at bounding box center [141, 421] width 178 height 23
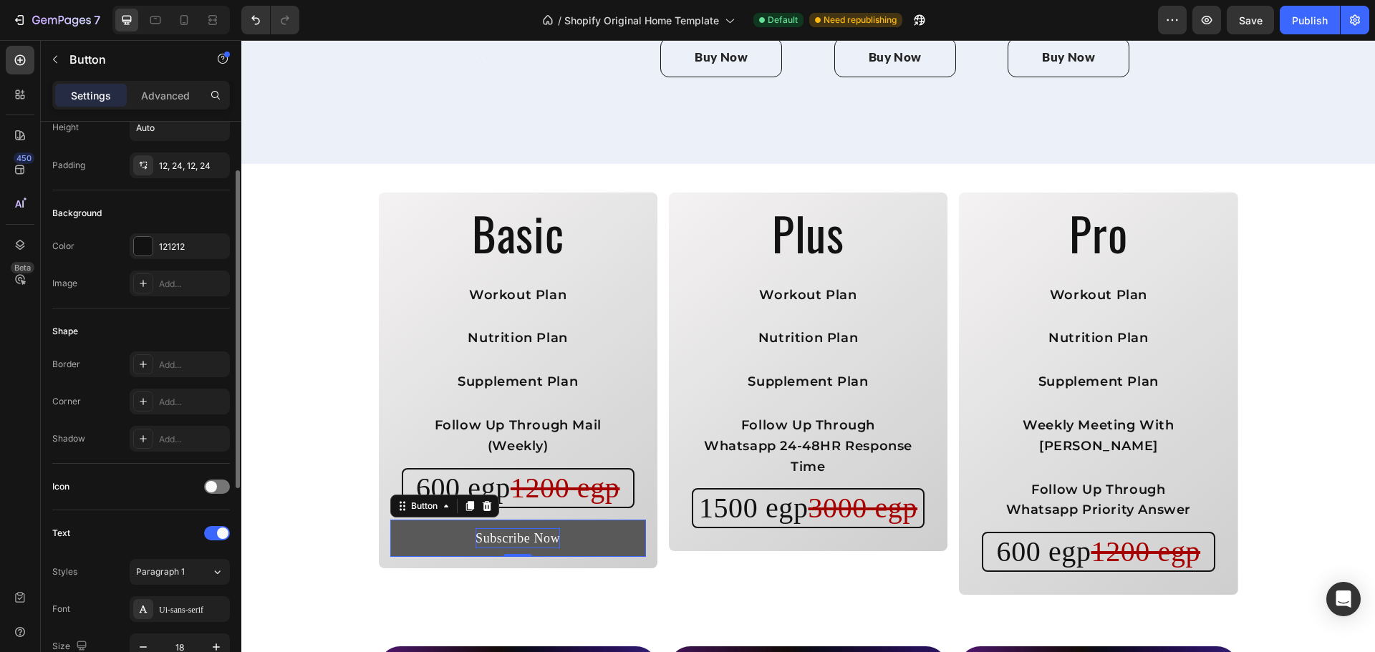
scroll to position [89, 0]
click at [179, 409] on div "Add..." at bounding box center [192, 403] width 67 height 13
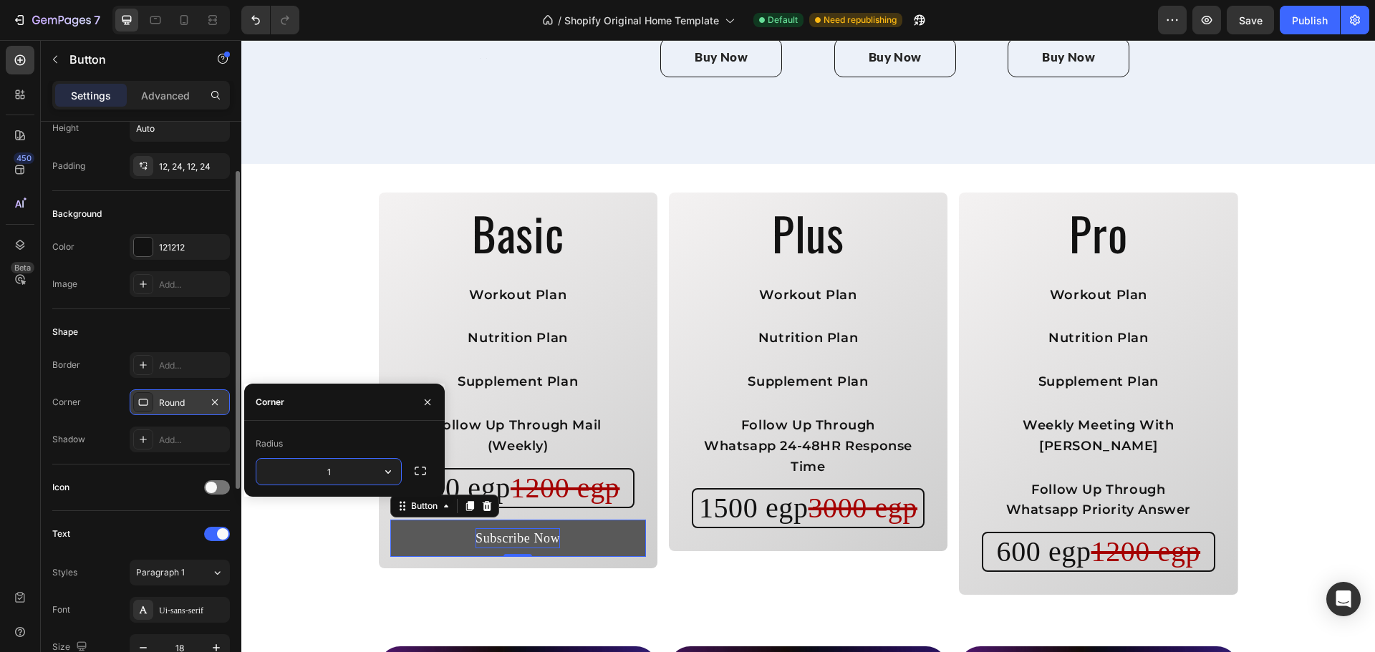
type input "15"
click at [120, 429] on div "Shadow Add..." at bounding box center [141, 440] width 178 height 26
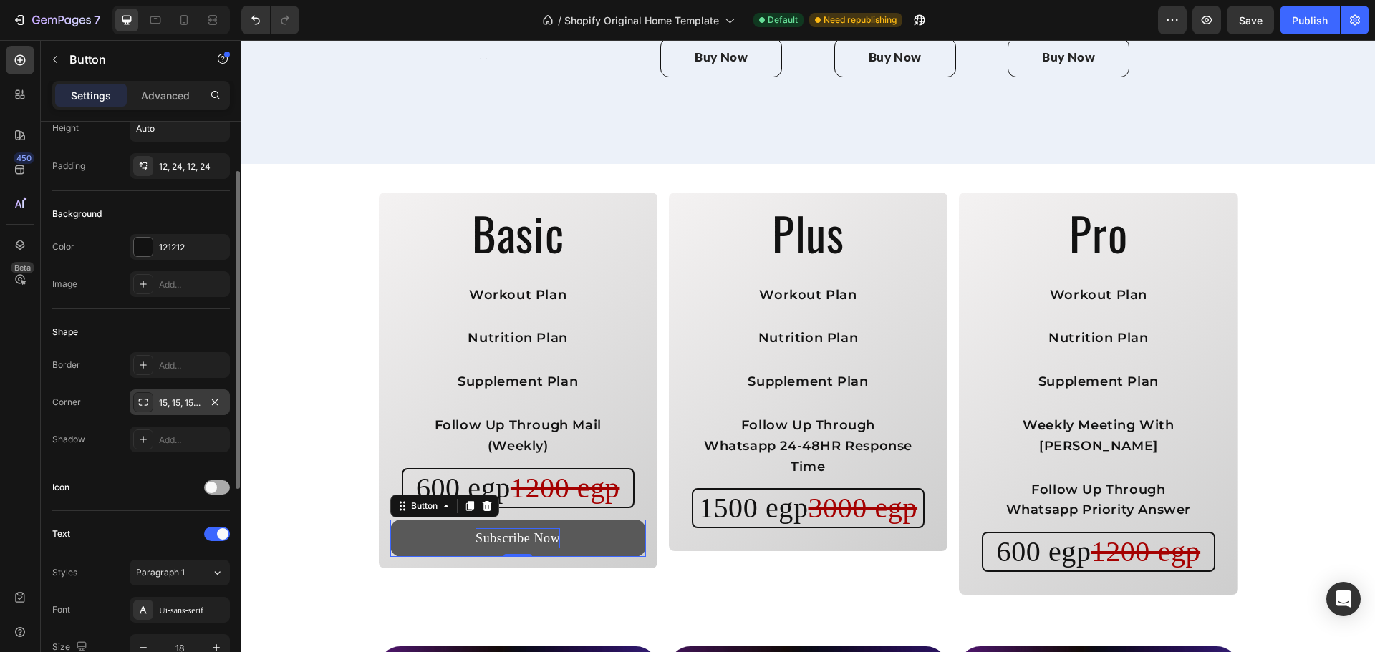
click at [207, 489] on span at bounding box center [210, 487] width 11 height 11
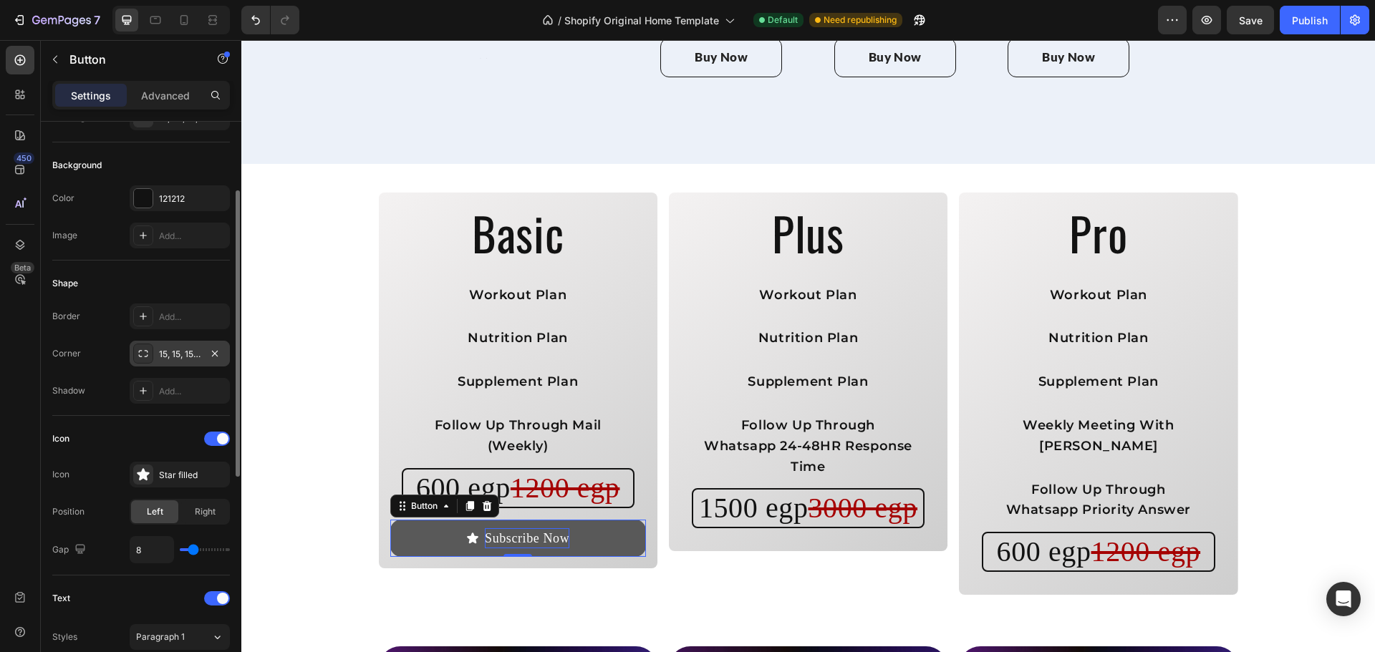
scroll to position [139, 0]
click at [179, 475] on div "Star filled" at bounding box center [192, 474] width 67 height 13
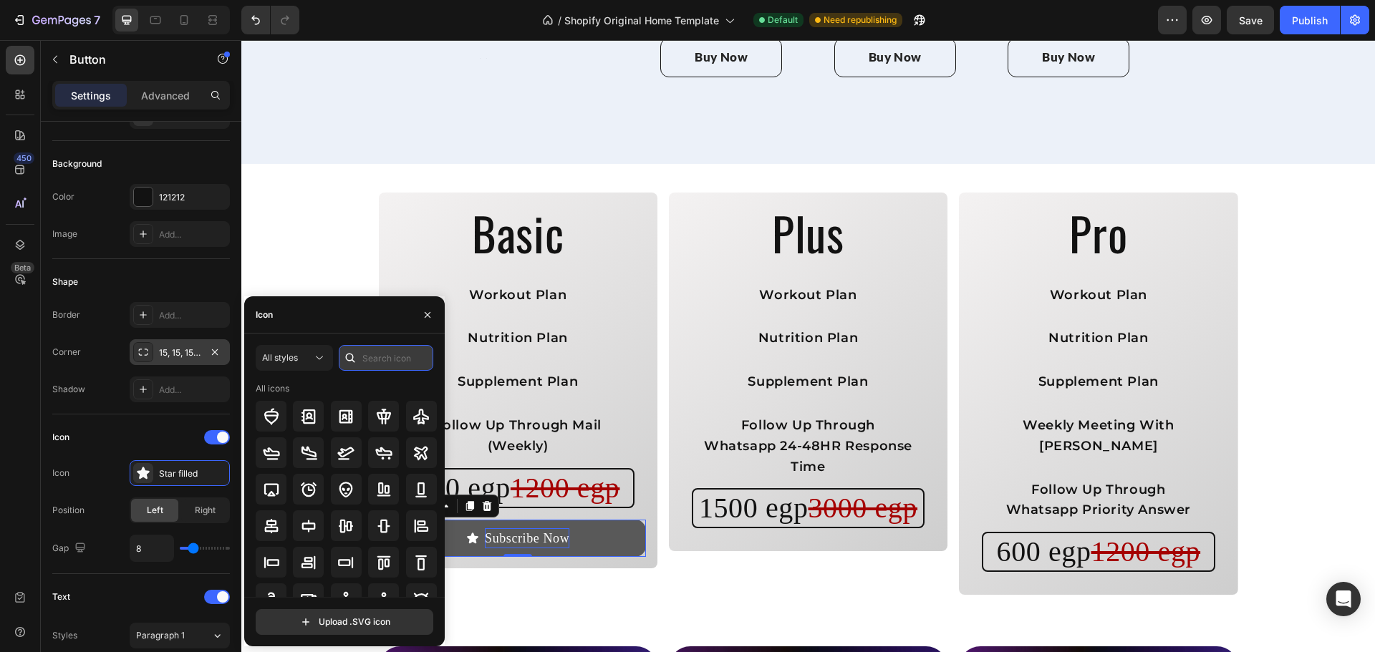
click at [381, 367] on input "text" at bounding box center [386, 358] width 95 height 26
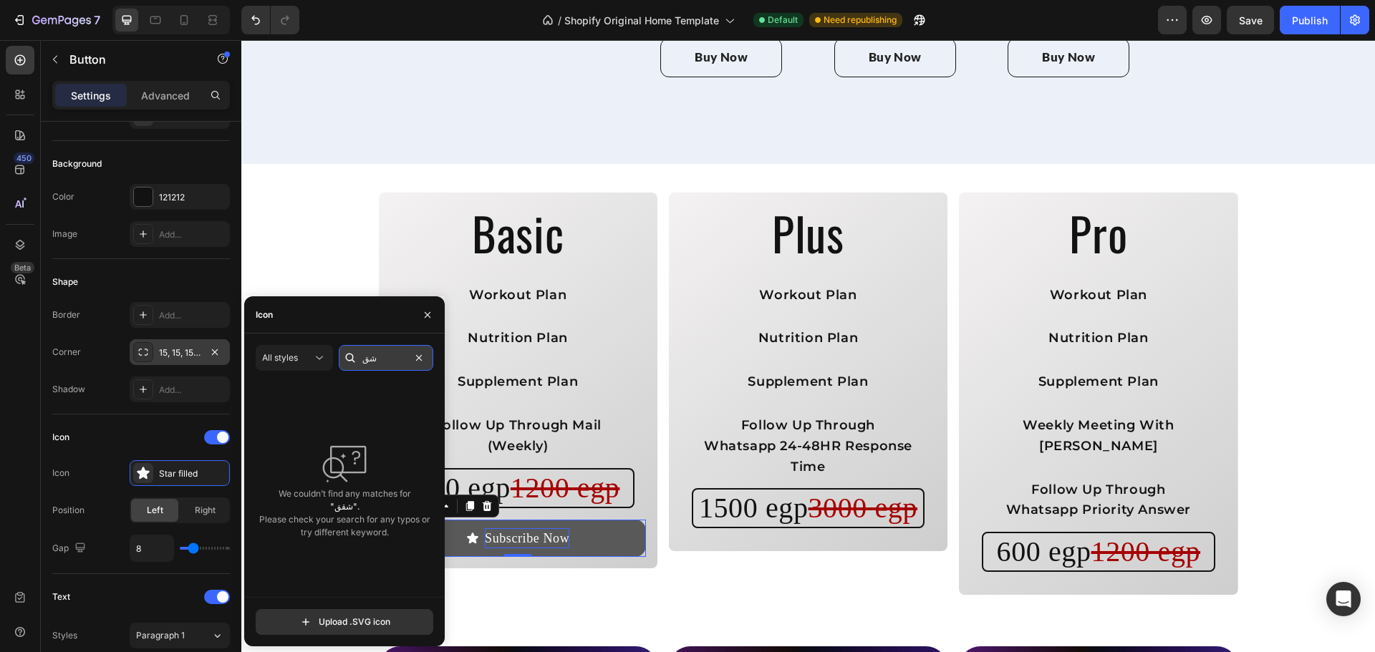
type input "ش"
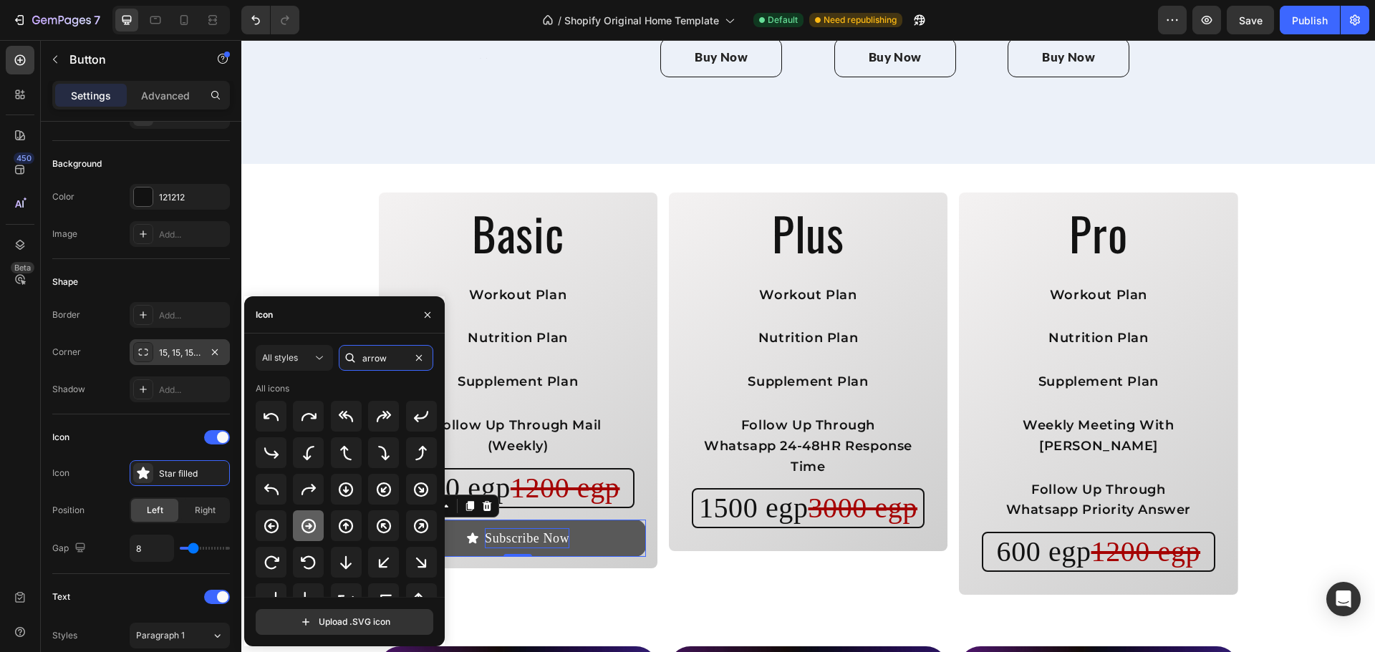
type input "arrow"
click at [306, 527] on icon at bounding box center [308, 526] width 17 height 17
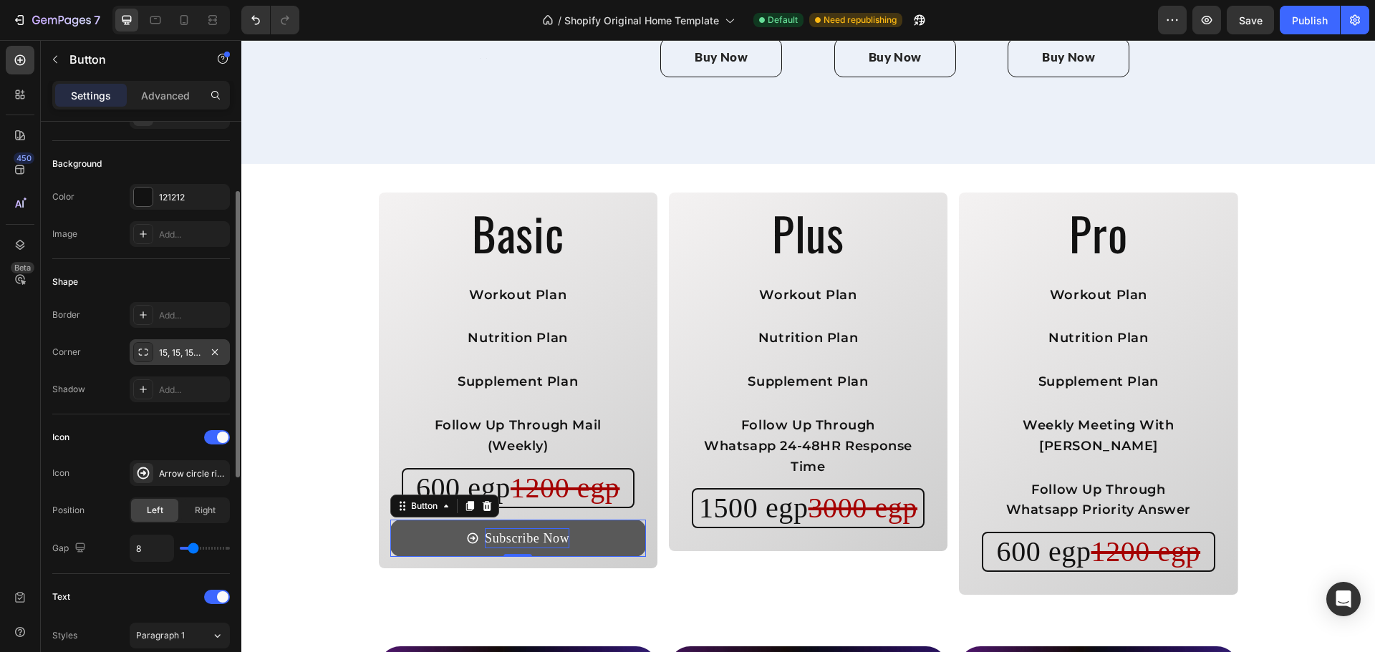
click at [120, 430] on div "Icon" at bounding box center [141, 437] width 178 height 23
click at [189, 508] on div "Right" at bounding box center [204, 510] width 47 height 23
click at [155, 511] on span "Left" at bounding box center [155, 510] width 16 height 13
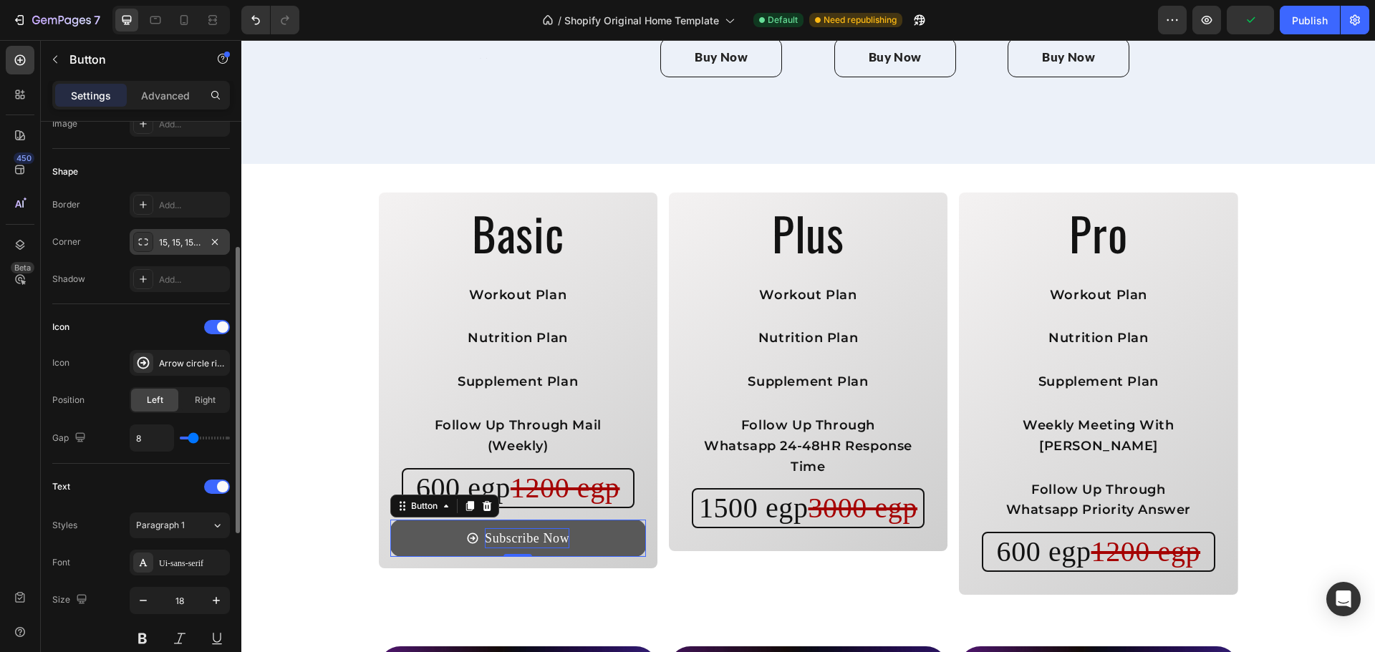
scroll to position [250, 0]
click at [185, 558] on div "Ui-sans-serif" at bounding box center [192, 562] width 67 height 13
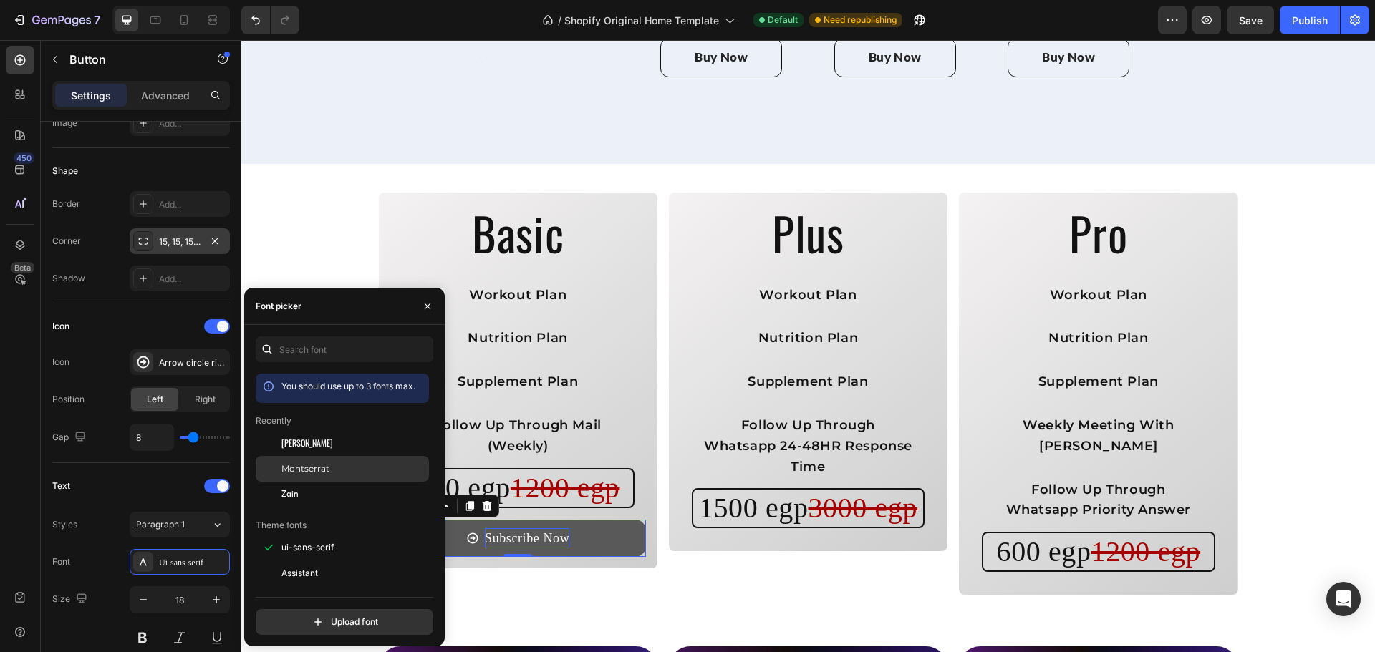
click at [310, 468] on span "Montserrat" at bounding box center [305, 469] width 48 height 13
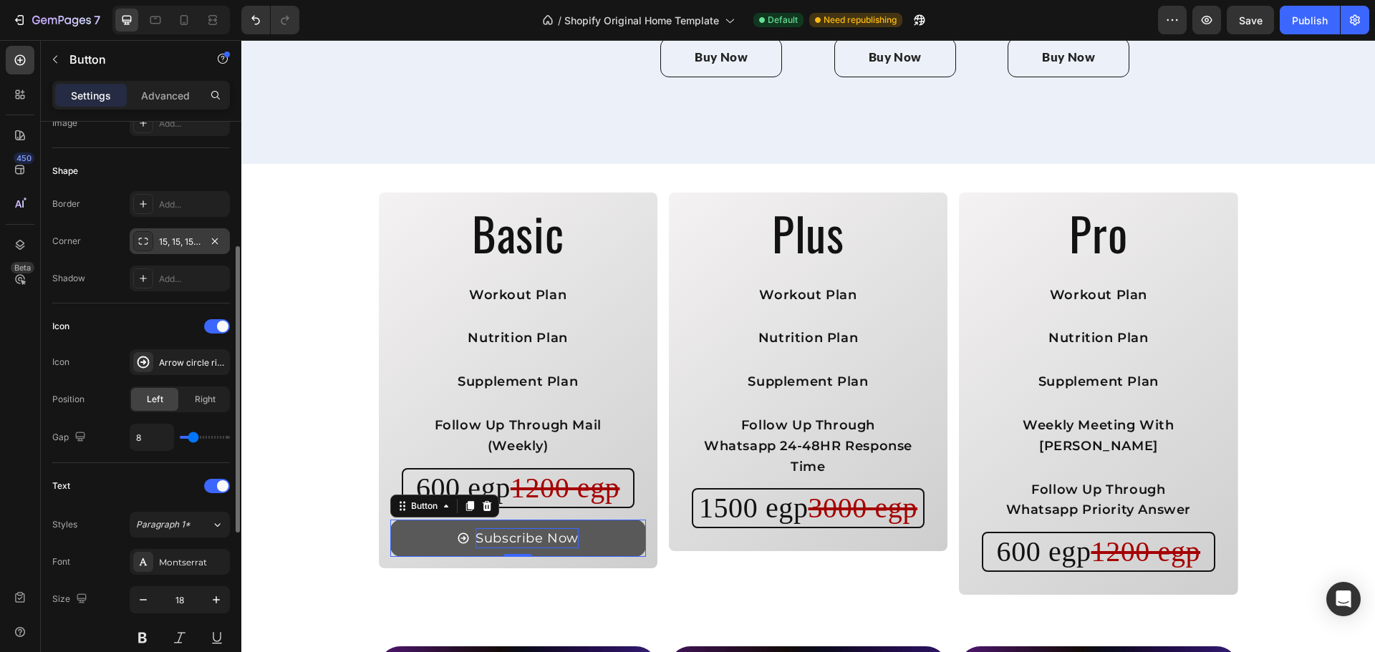
click at [102, 546] on div "Styles Paragraph 1* Font Montserrat Size 18 Color FFFFFF Show more" at bounding box center [141, 618] width 178 height 213
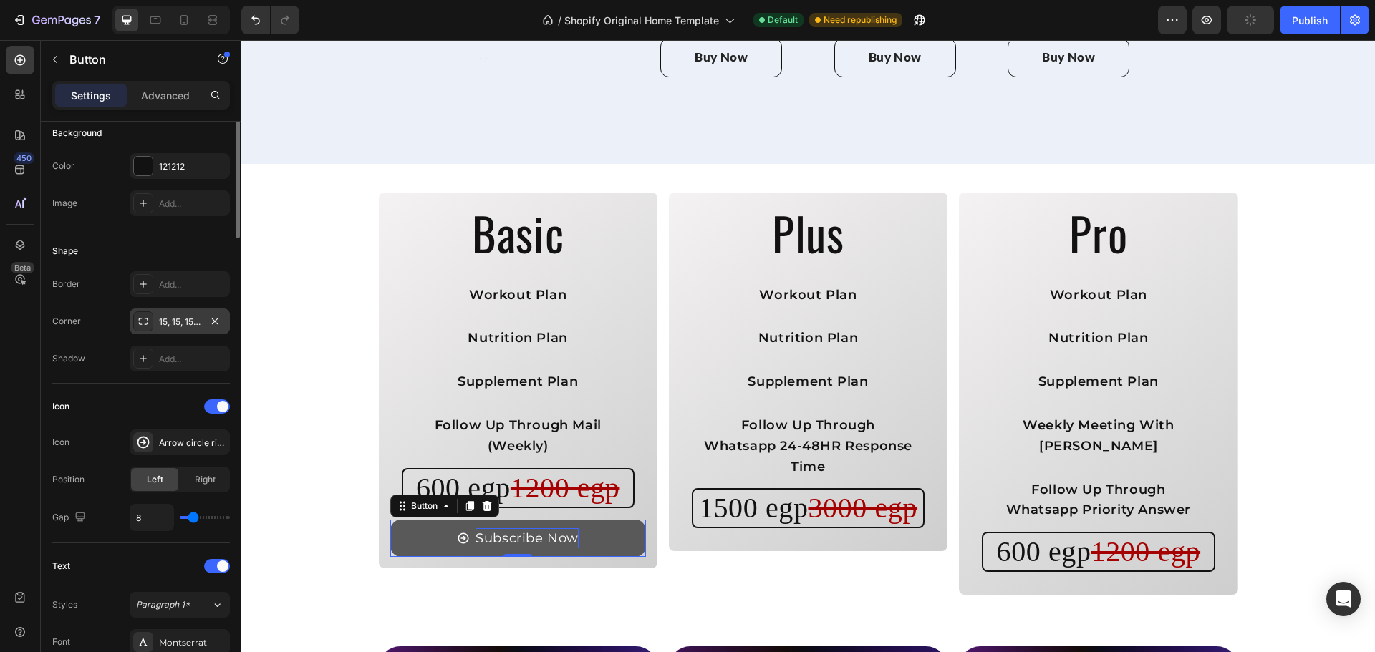
scroll to position [0, 0]
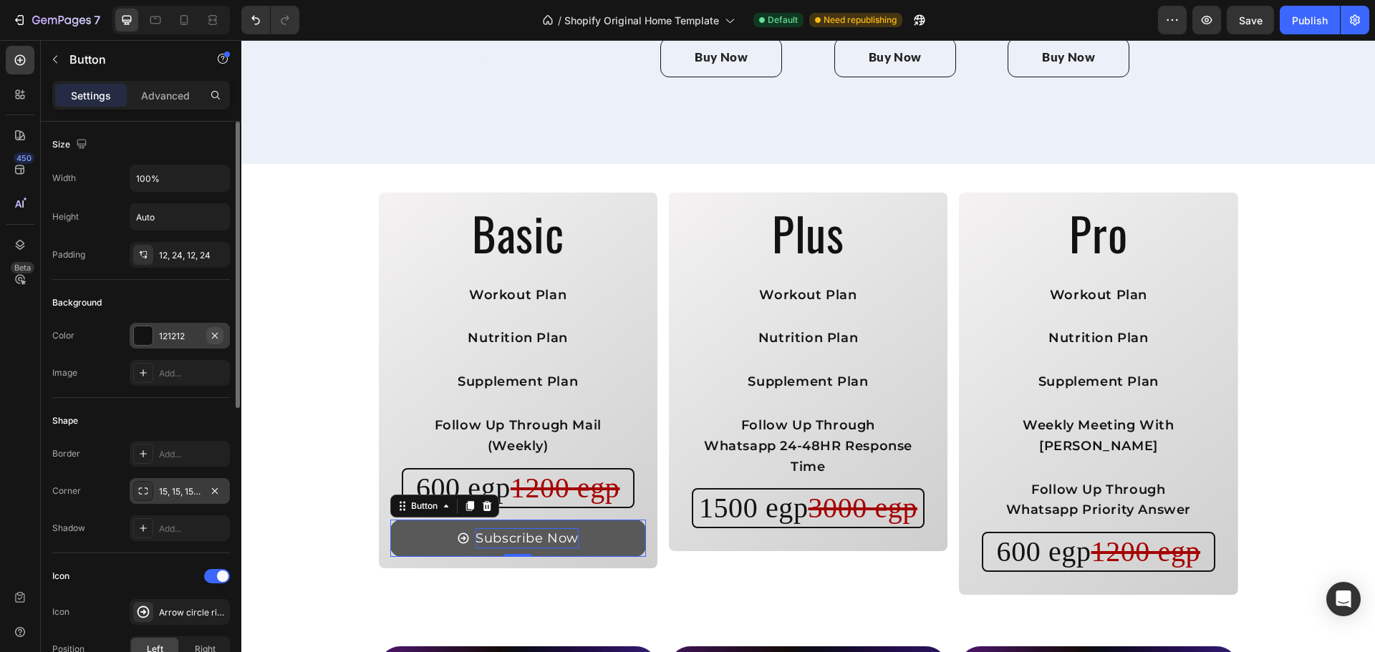
click at [216, 336] on icon "button" at bounding box center [214, 335] width 11 height 11
click at [178, 447] on div "Add..." at bounding box center [180, 454] width 100 height 26
click at [195, 427] on div "Shape" at bounding box center [141, 421] width 178 height 23
click at [476, 528] on p "Subscribe Now" at bounding box center [526, 538] width 103 height 21
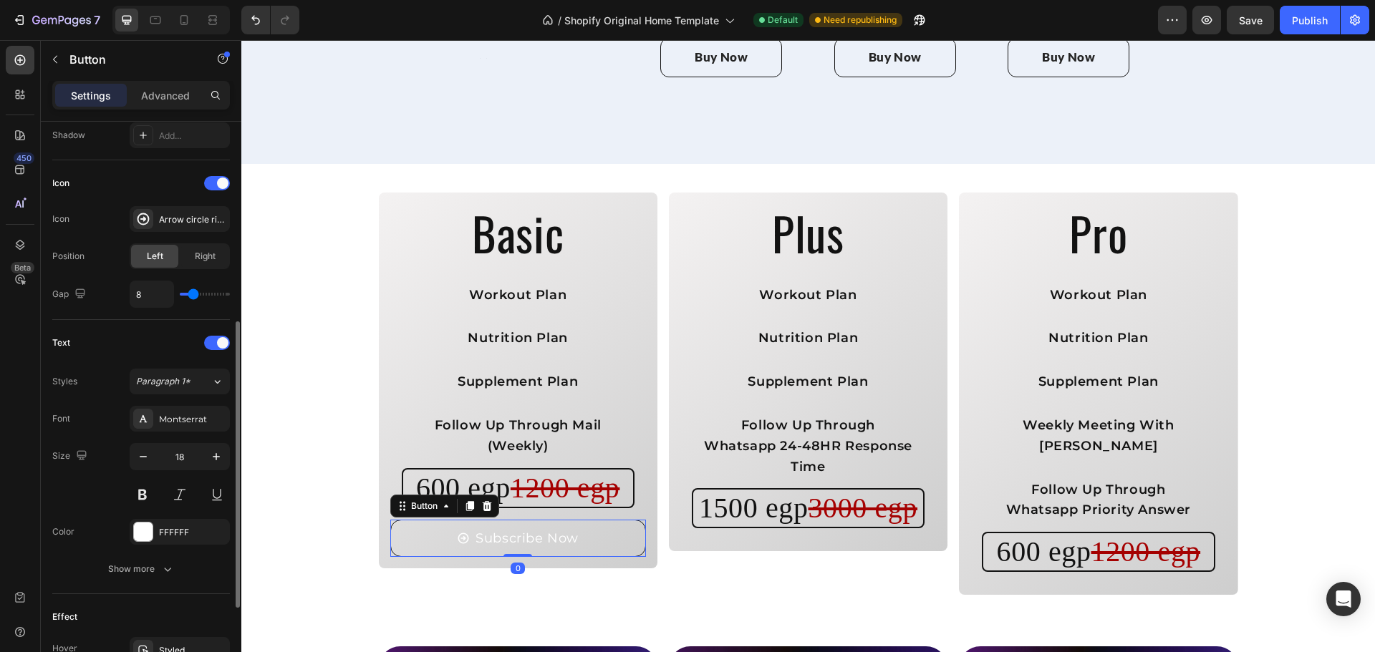
scroll to position [395, 0]
click at [168, 531] on div "FFFFFF" at bounding box center [180, 530] width 42 height 13
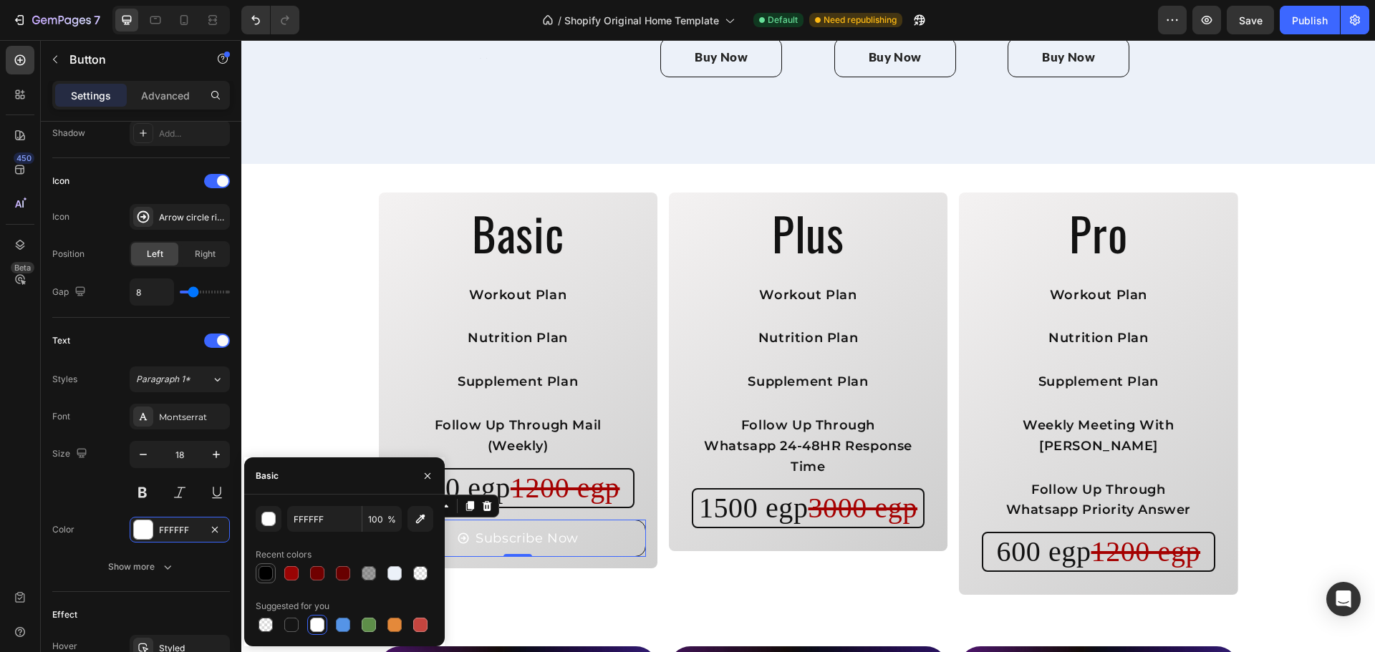
click at [259, 563] on div at bounding box center [266, 573] width 20 height 20
type input "000000"
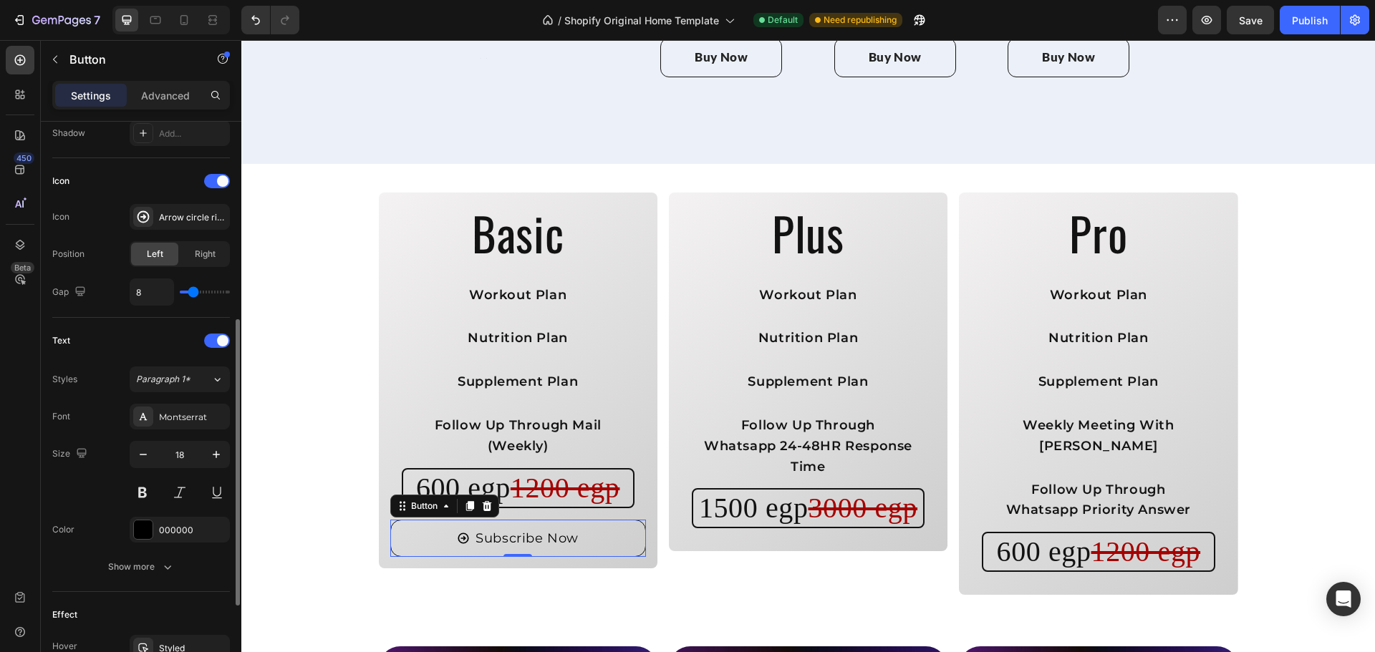
click at [107, 515] on div "Font Montserrat Size 18 Color 000000 Show more" at bounding box center [141, 492] width 178 height 176
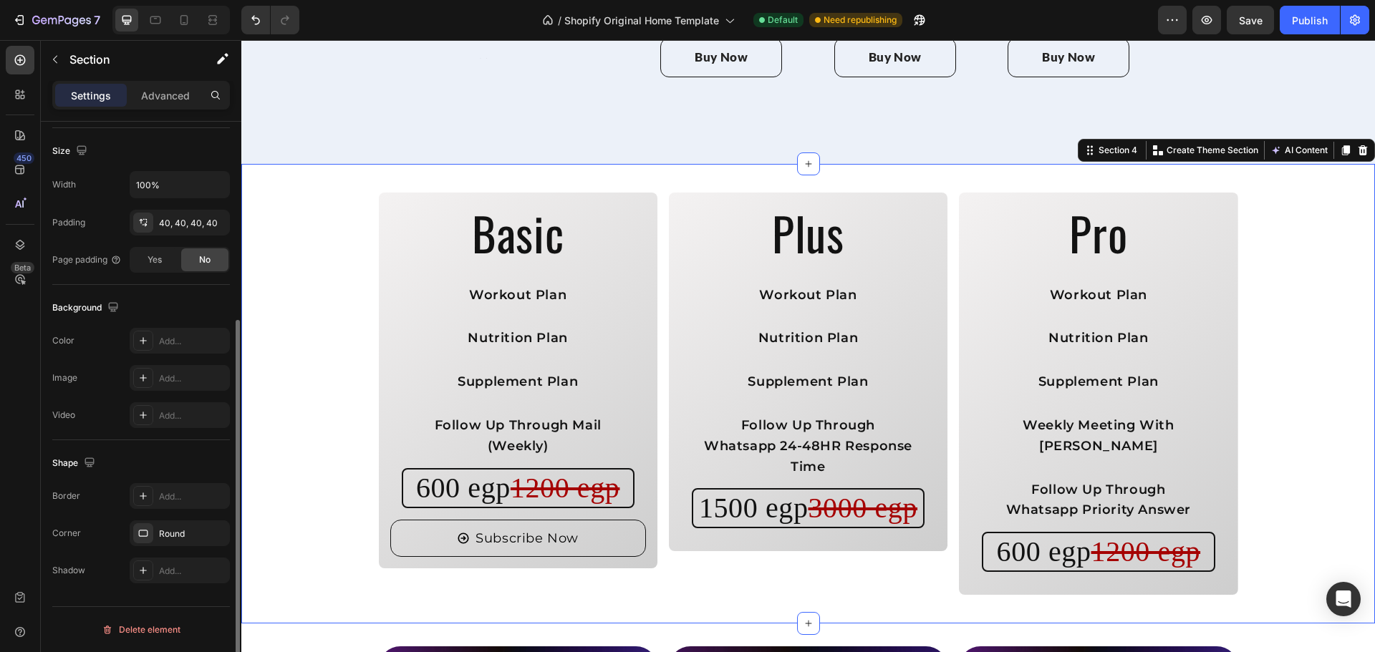
scroll to position [0, 0]
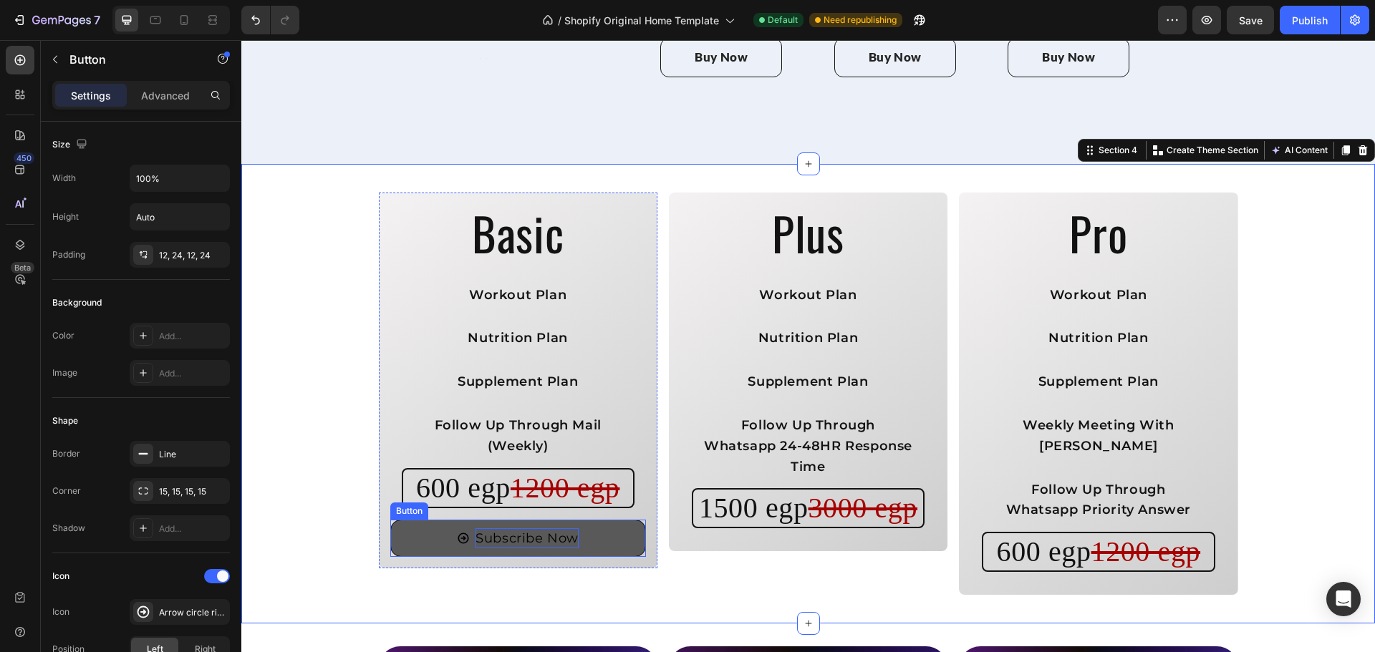
click at [475, 528] on p "Subscribe Now" at bounding box center [526, 538] width 103 height 21
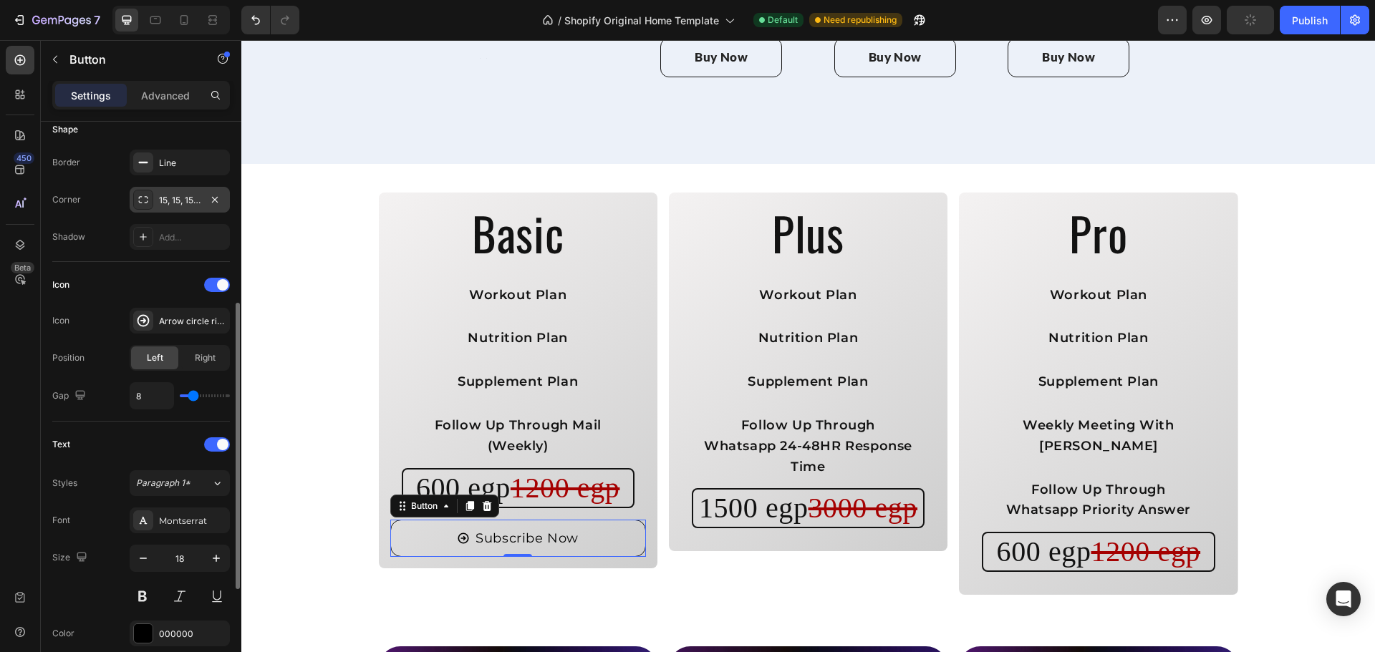
scroll to position [320, 0]
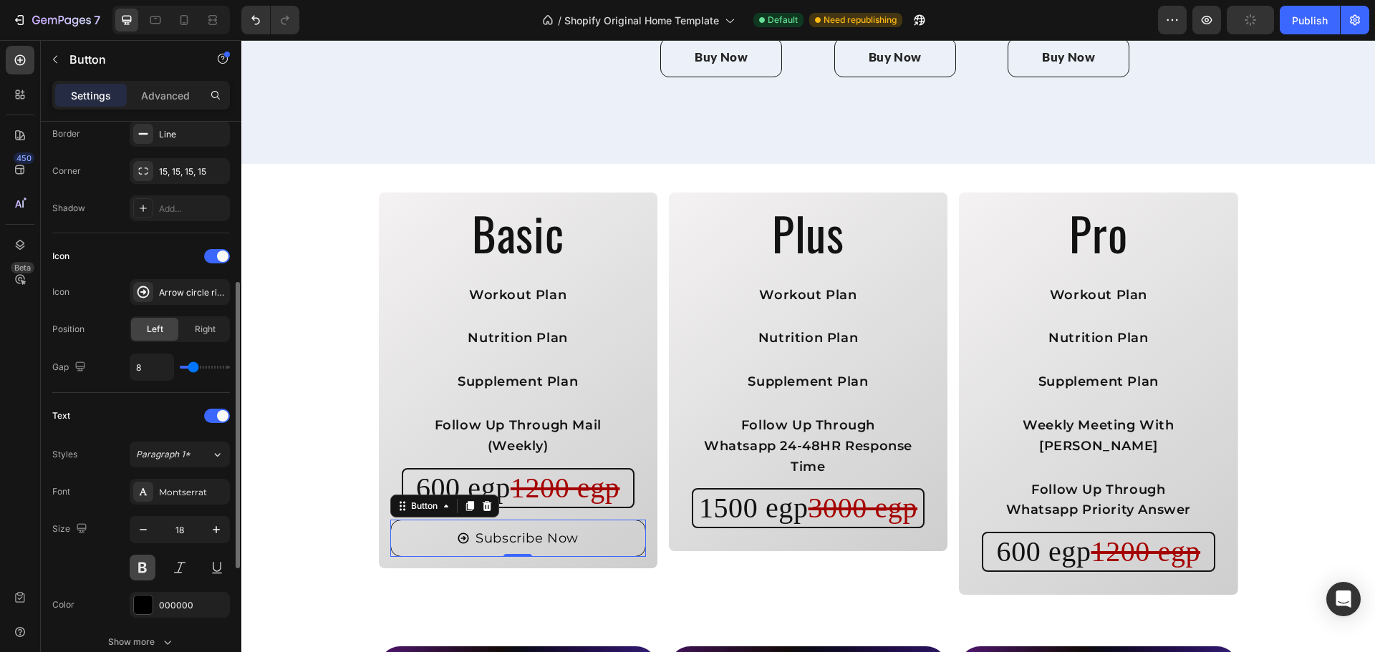
click at [150, 566] on button at bounding box center [143, 568] width 26 height 26
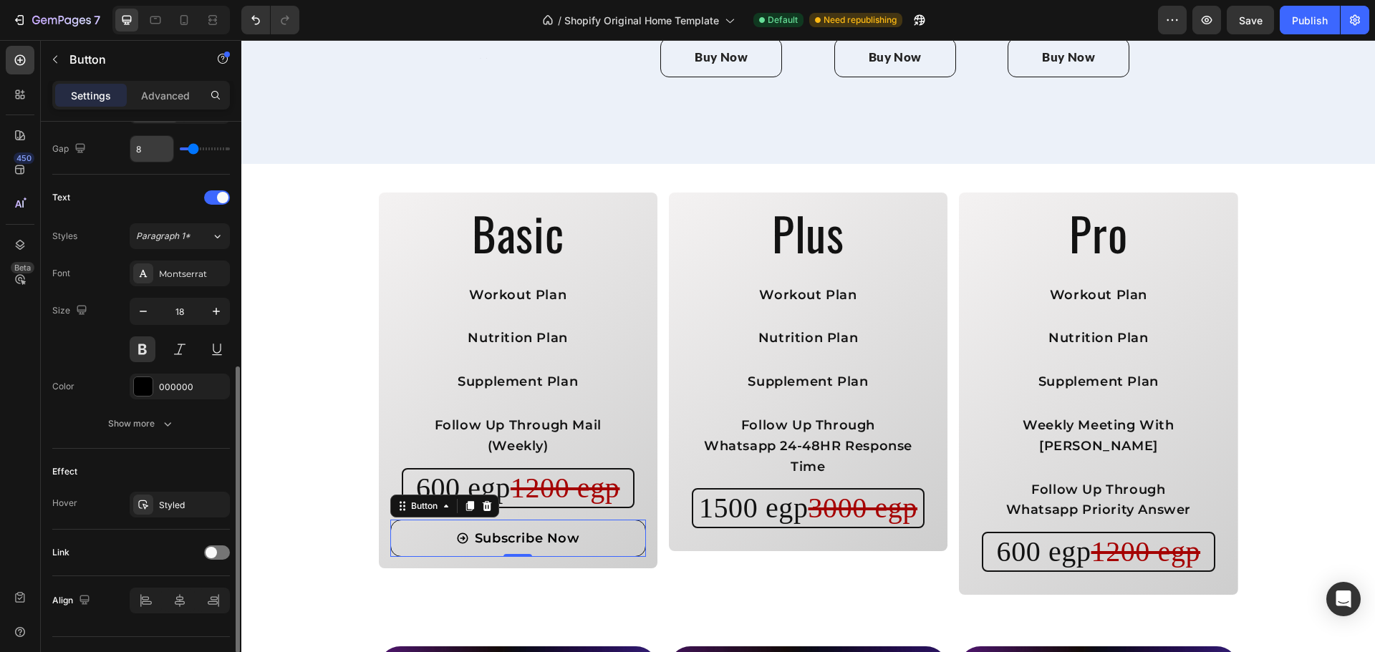
scroll to position [568, 0]
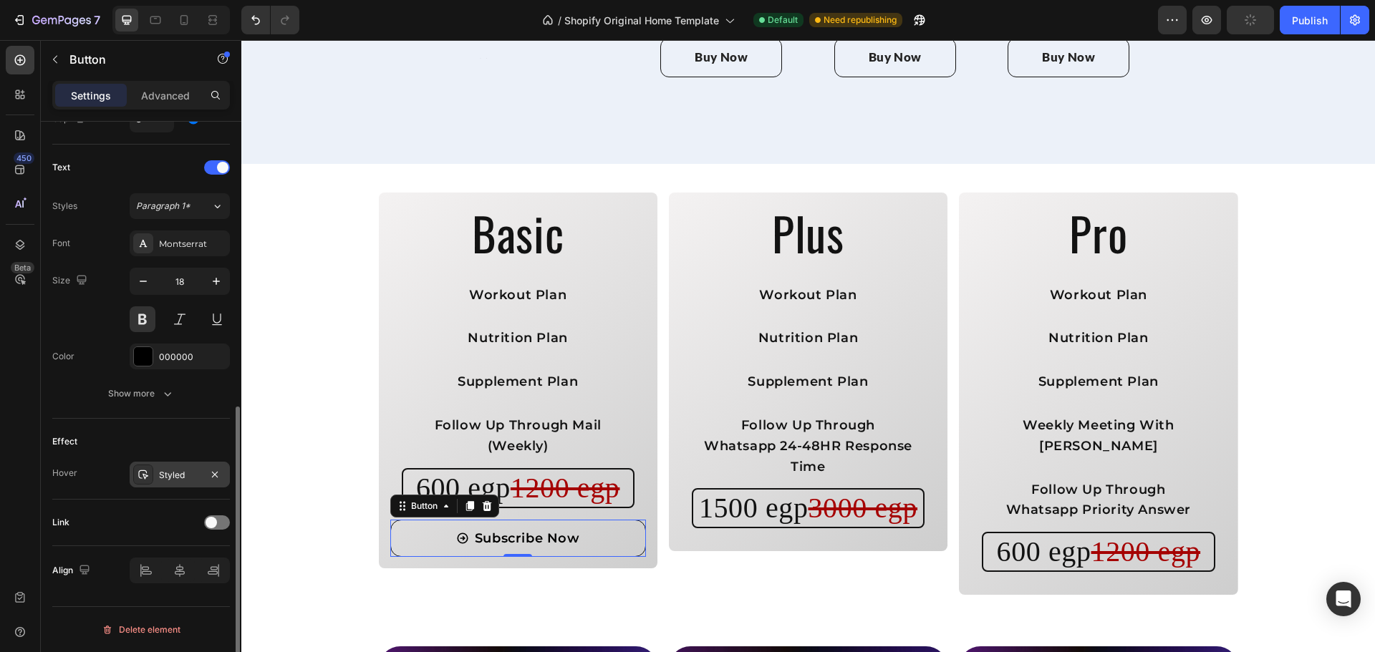
click at [195, 479] on div "Styled" at bounding box center [180, 475] width 42 height 13
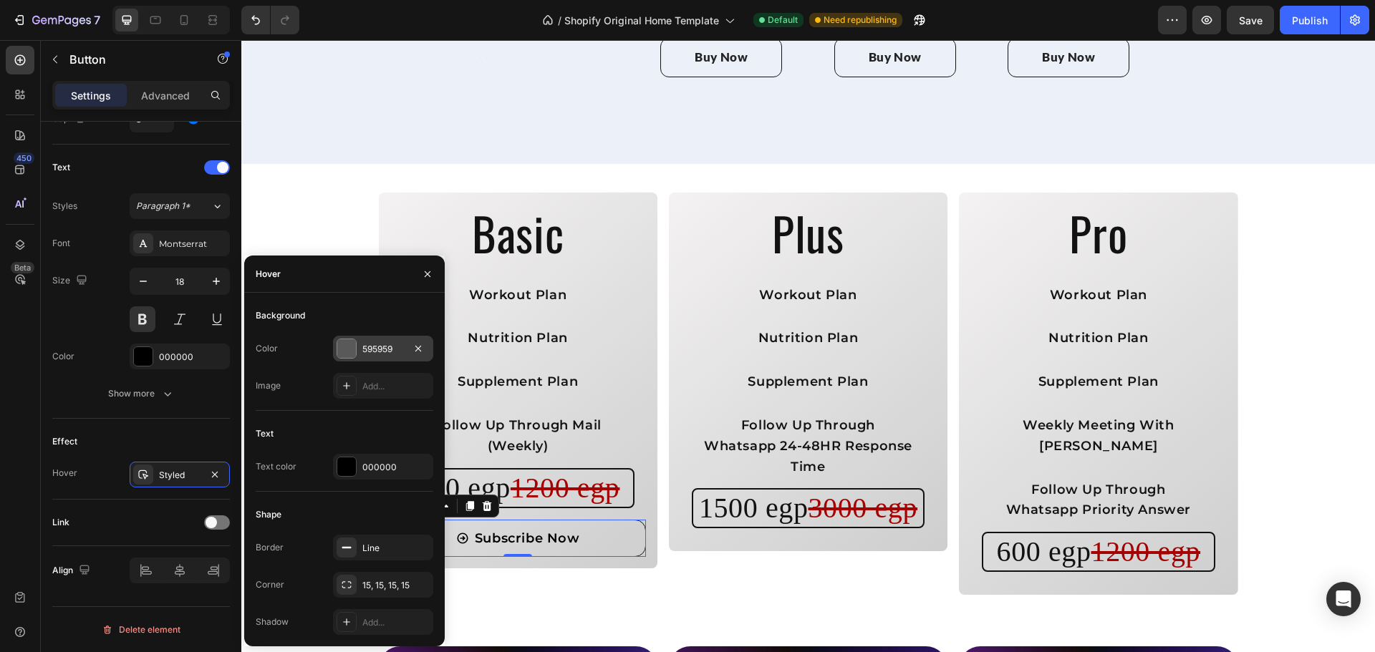
click at [389, 349] on div "595959" at bounding box center [383, 349] width 42 height 13
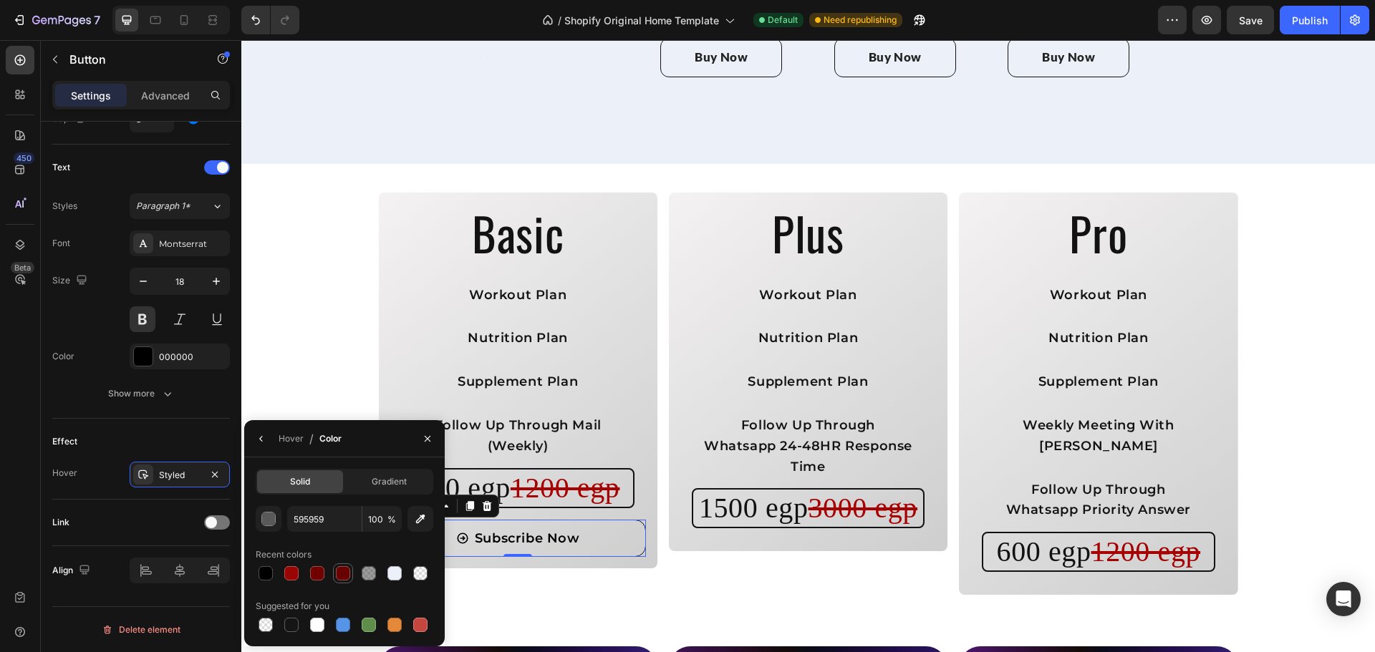
click at [339, 568] on div at bounding box center [343, 573] width 14 height 14
type input "680000"
click at [293, 441] on div "Hover" at bounding box center [291, 438] width 25 height 13
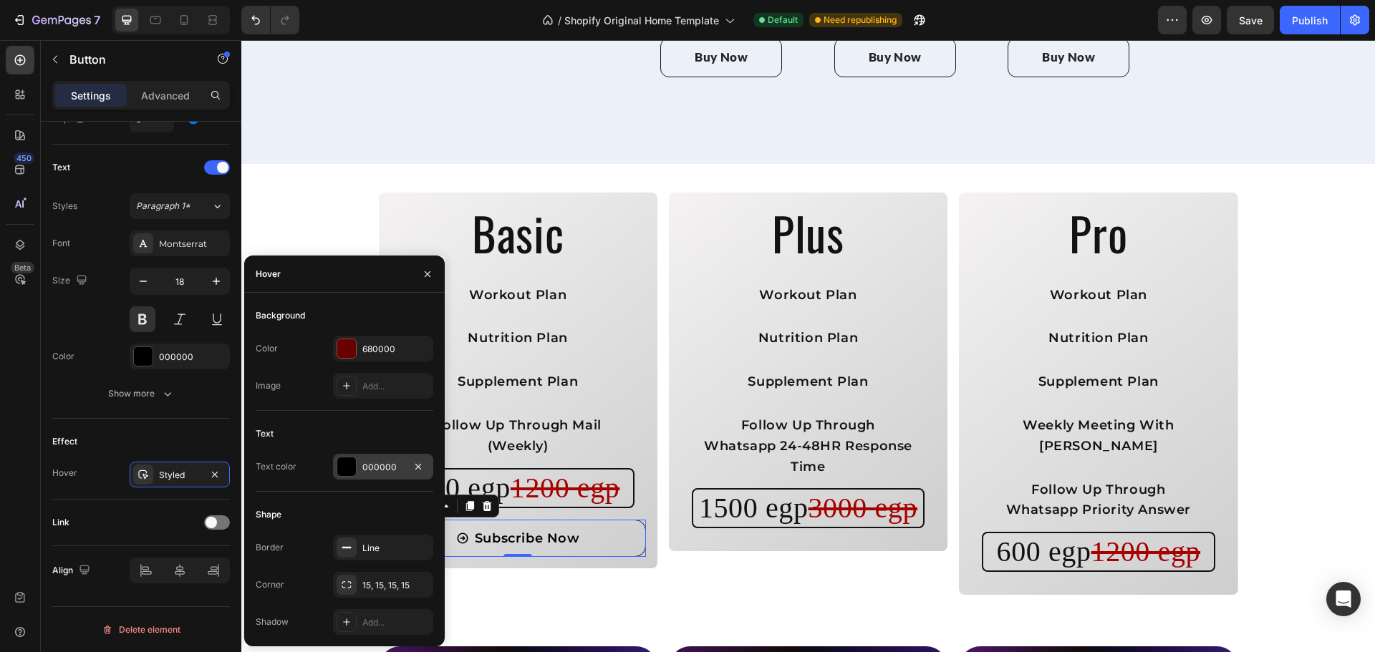
click at [367, 463] on div "000000" at bounding box center [383, 467] width 42 height 13
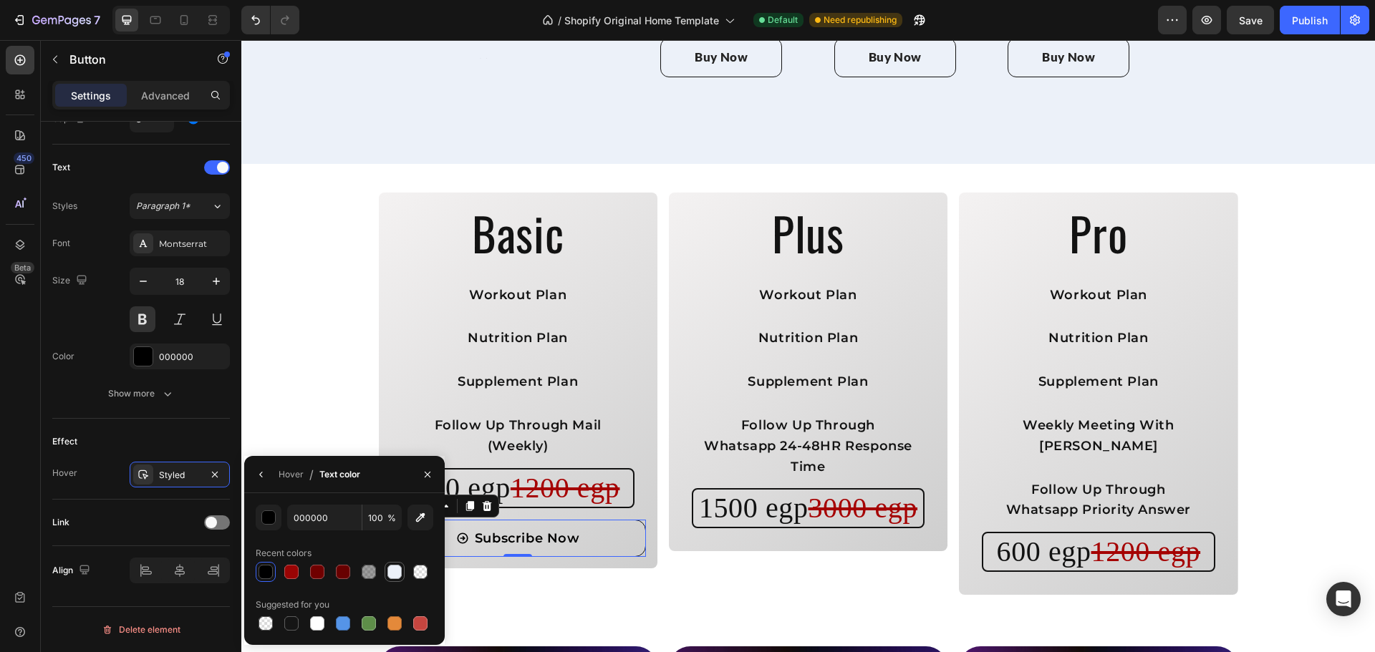
click at [404, 576] on div at bounding box center [394, 572] width 20 height 20
type input "ECF1F9"
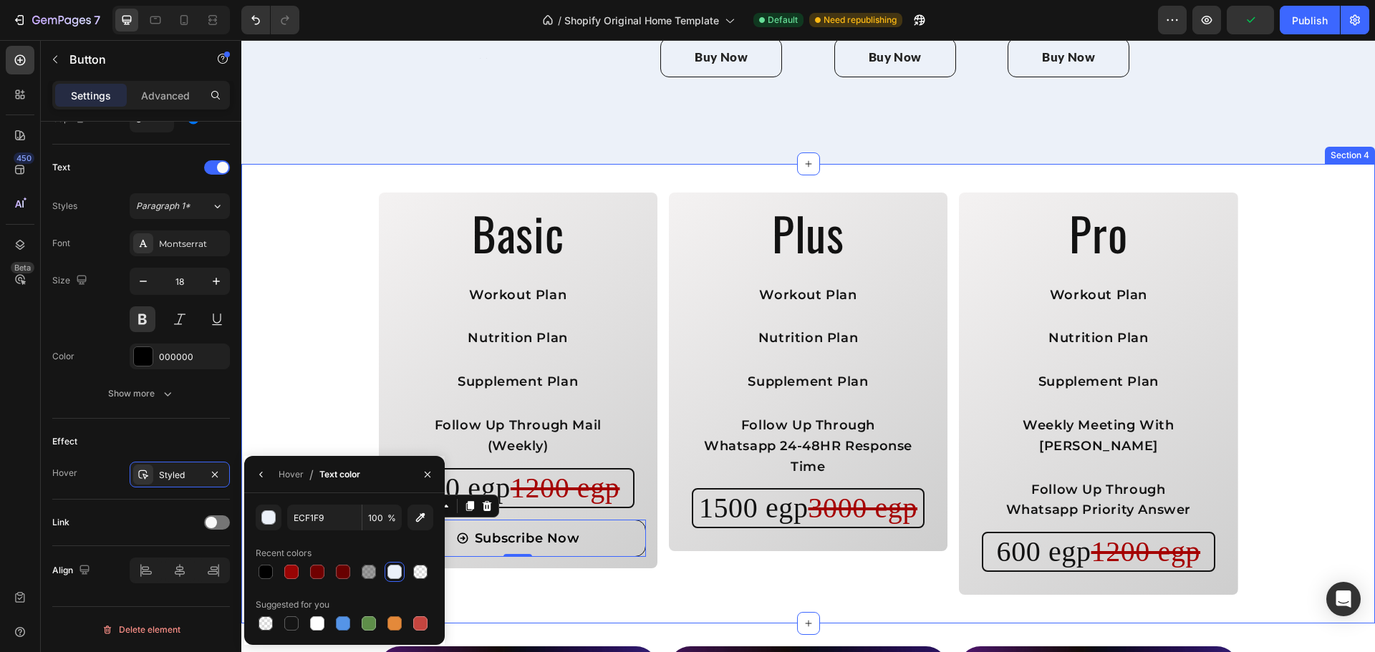
click at [308, 400] on div "Basic Heading Workout Plan Text Block Nutrition Plan Text Block Supplement Plan…" at bounding box center [808, 394] width 1076 height 402
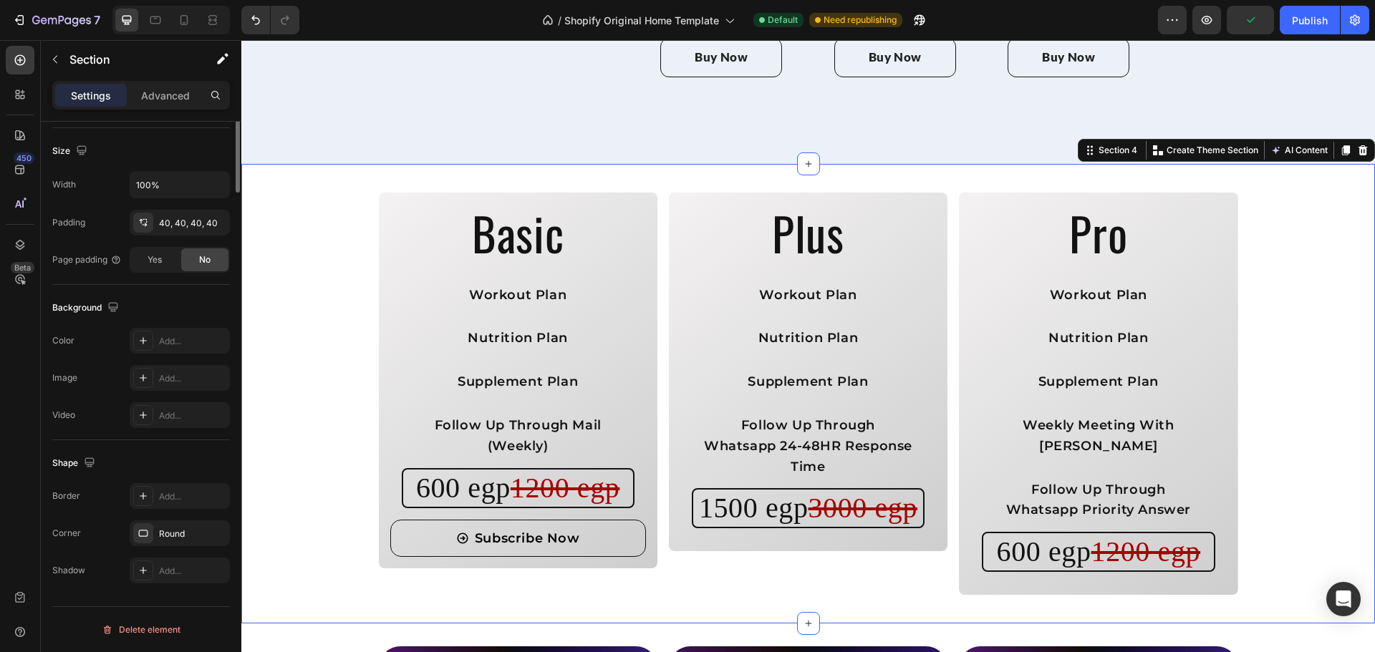
scroll to position [0, 0]
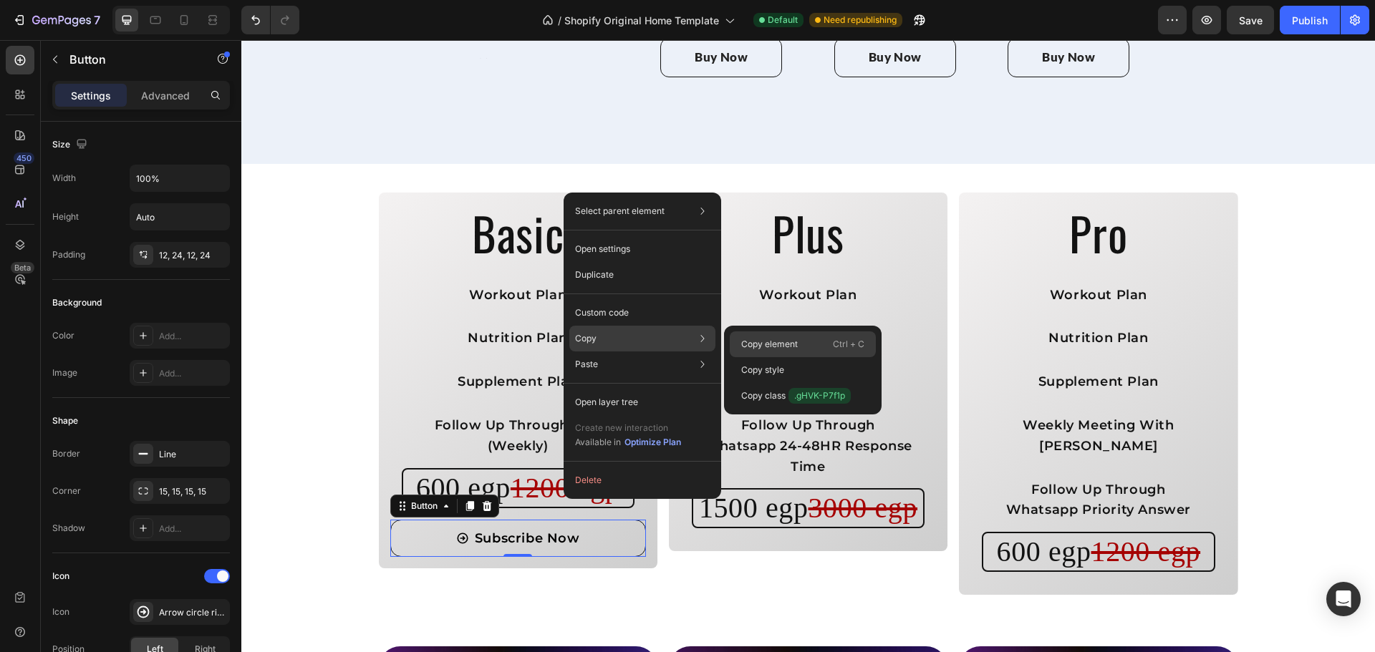
click at [756, 344] on p "Copy element" at bounding box center [769, 344] width 57 height 13
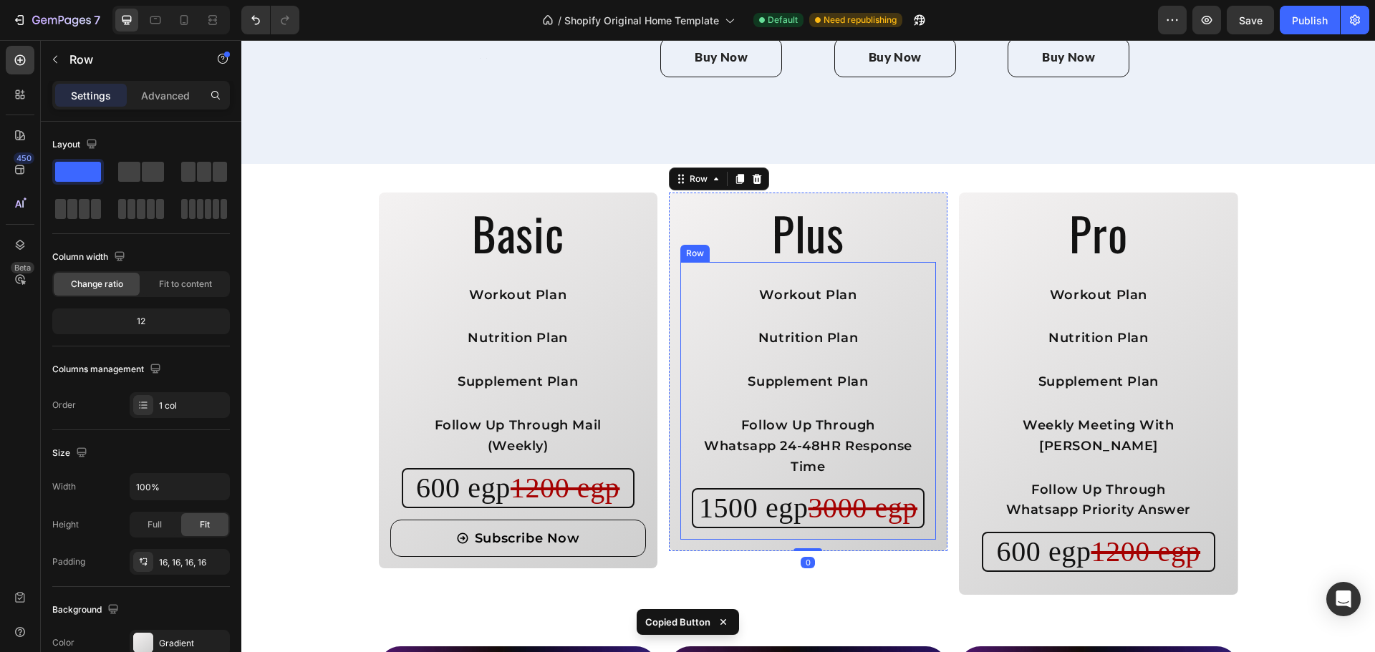
click at [795, 493] on div "Workout Plan Text Block Nutrition Plan Text Block Supplement Plan Text Block Fo…" at bounding box center [808, 401] width 256 height 279
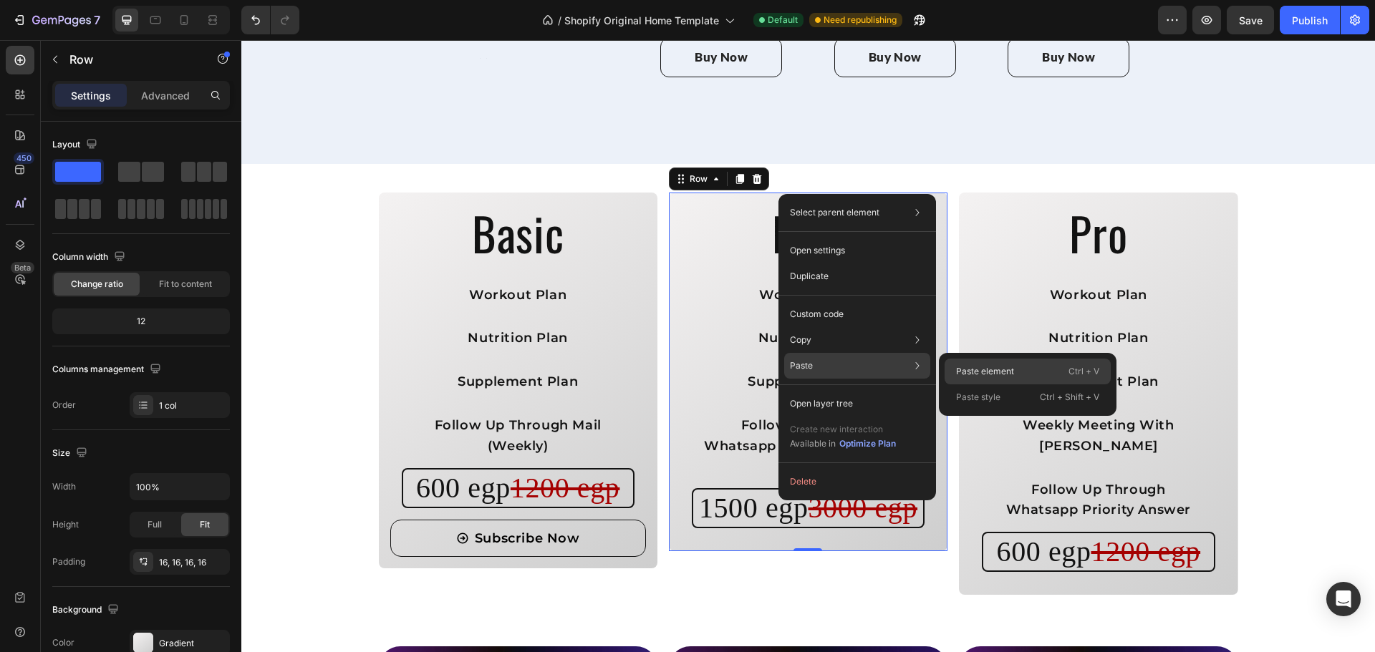
drag, startPoint x: 957, startPoint y: 374, endPoint x: 657, endPoint y: 412, distance: 301.6
click at [957, 374] on p "Paste element" at bounding box center [985, 371] width 58 height 13
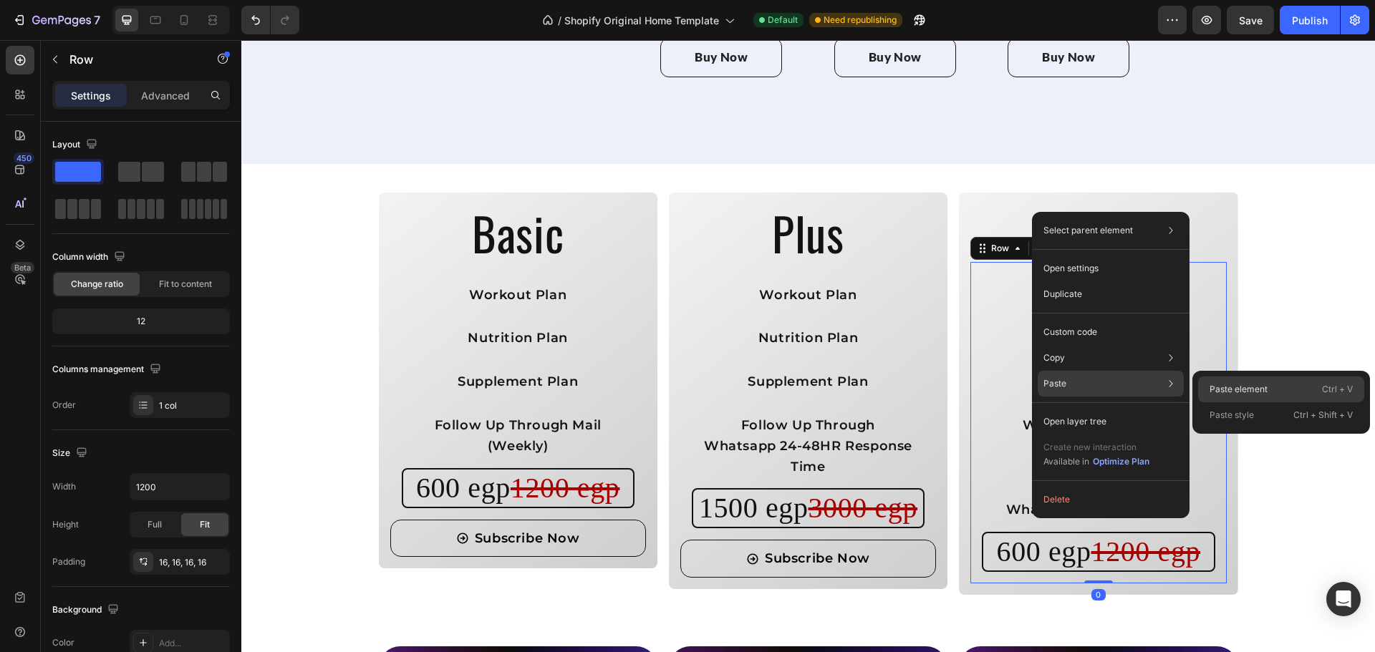
click at [1199, 402] on div "Paste element Ctrl + V" at bounding box center [1281, 415] width 166 height 26
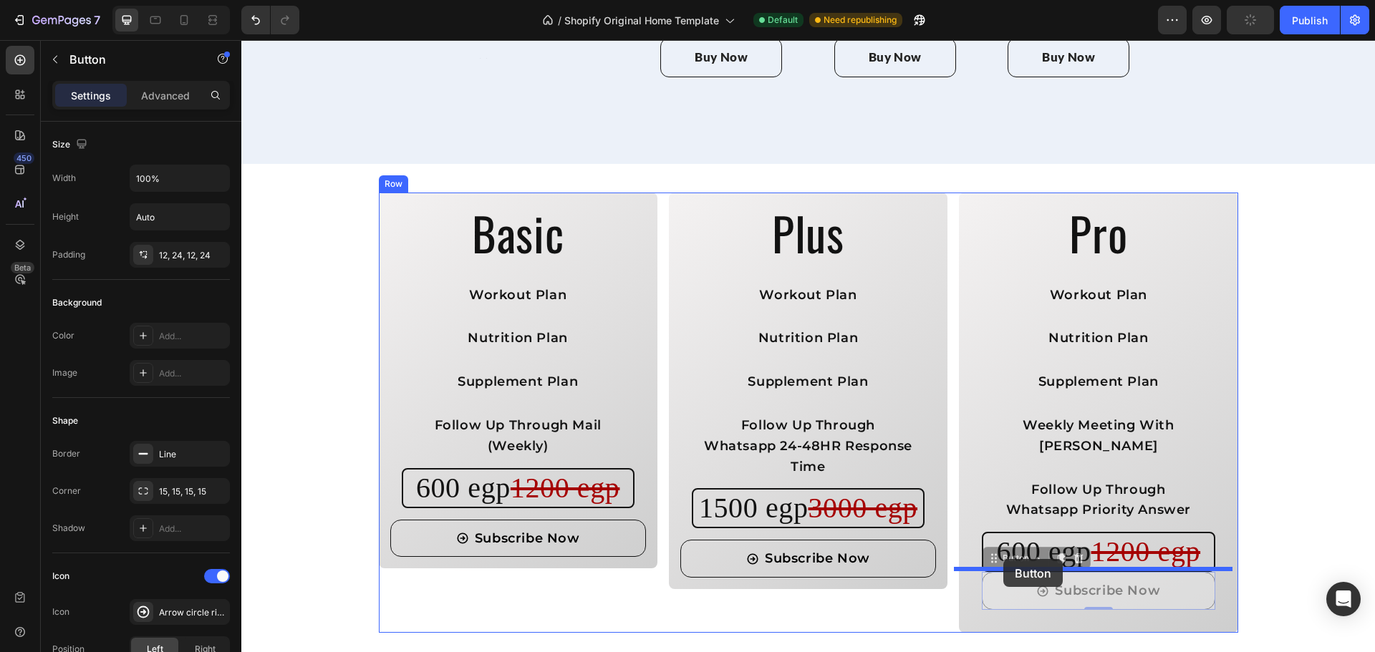
drag, startPoint x: 993, startPoint y: 500, endPoint x: 1003, endPoint y: 559, distance: 59.6
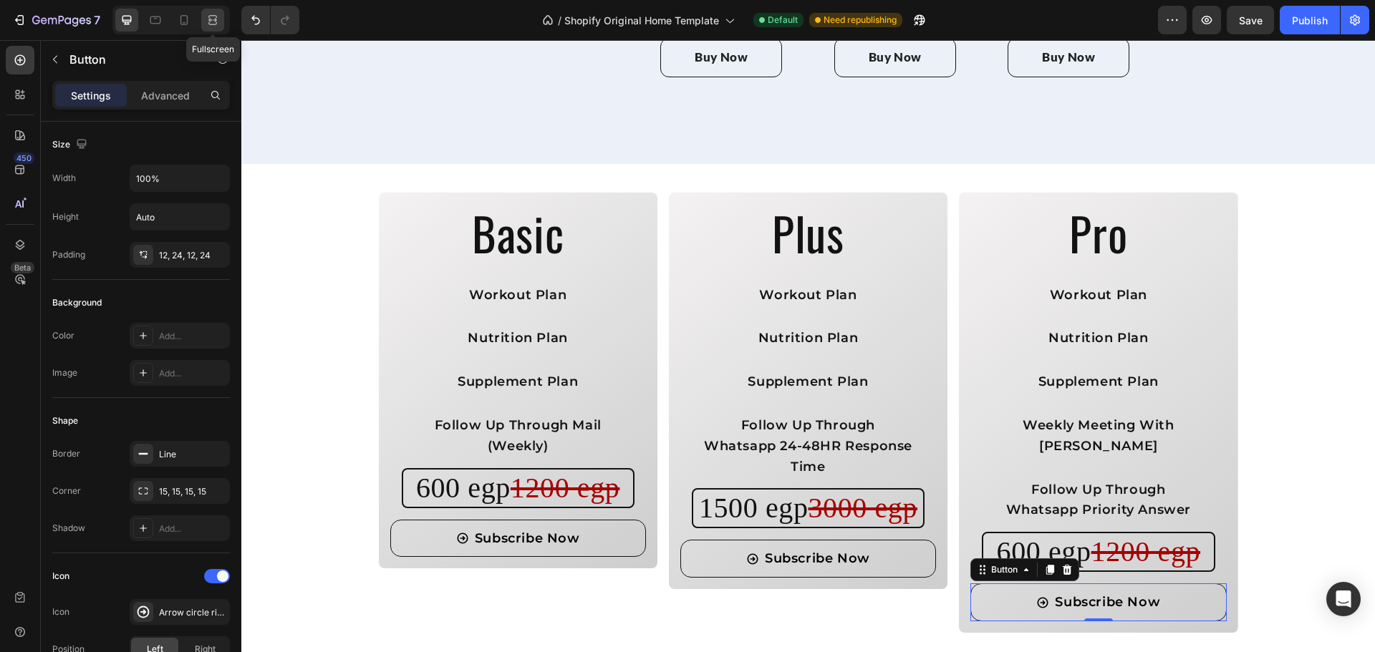
click at [206, 27] on div at bounding box center [212, 20] width 23 height 23
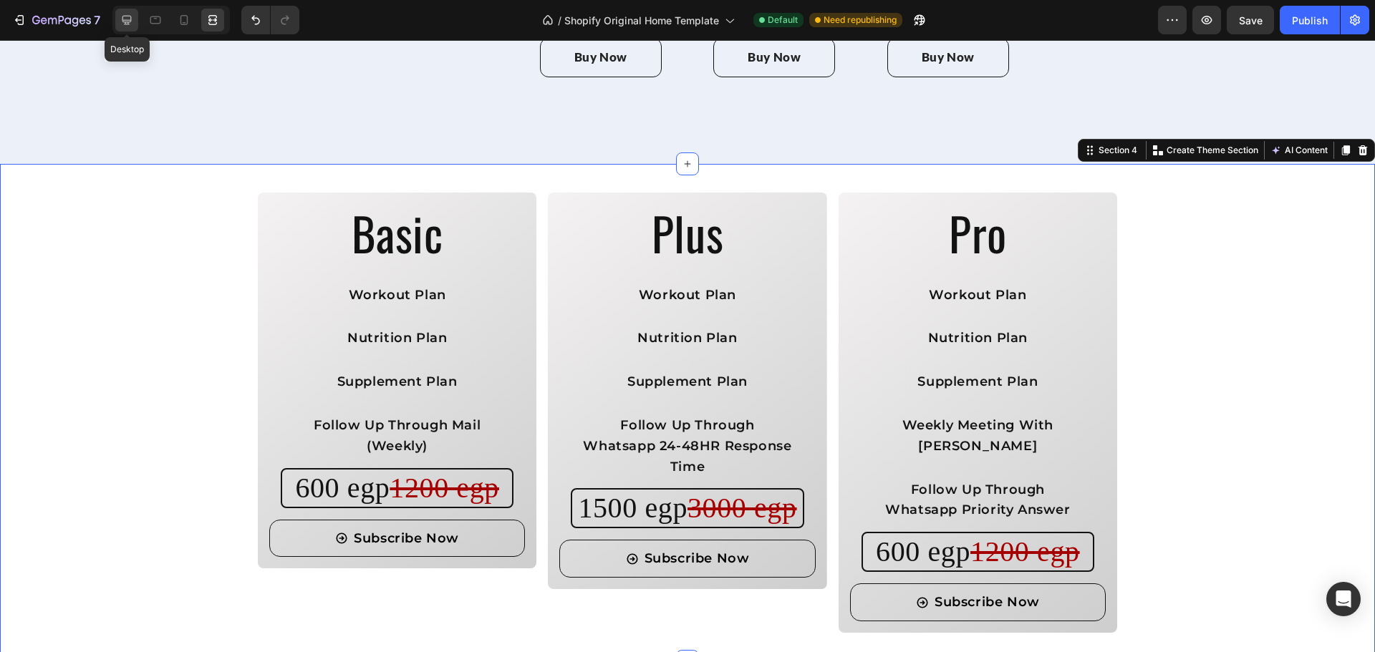
click at [127, 23] on icon at bounding box center [127, 20] width 14 height 14
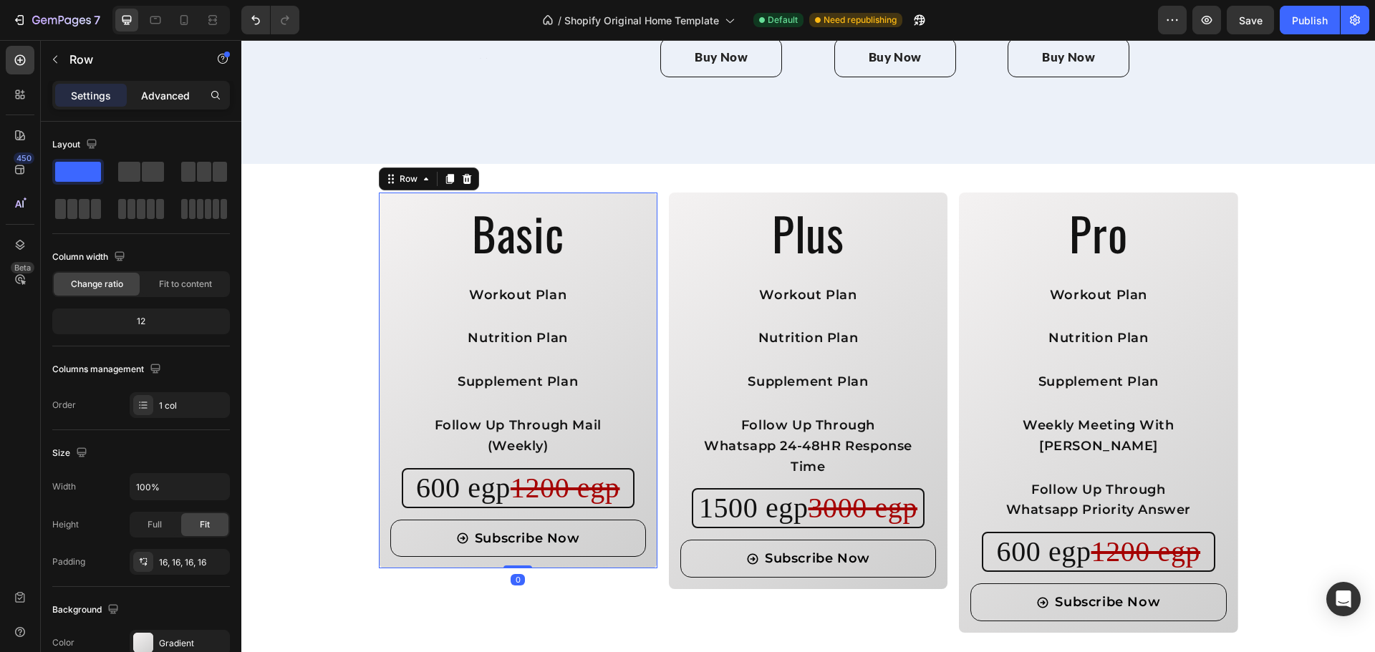
click at [147, 85] on div "Advanced" at bounding box center [166, 95] width 72 height 23
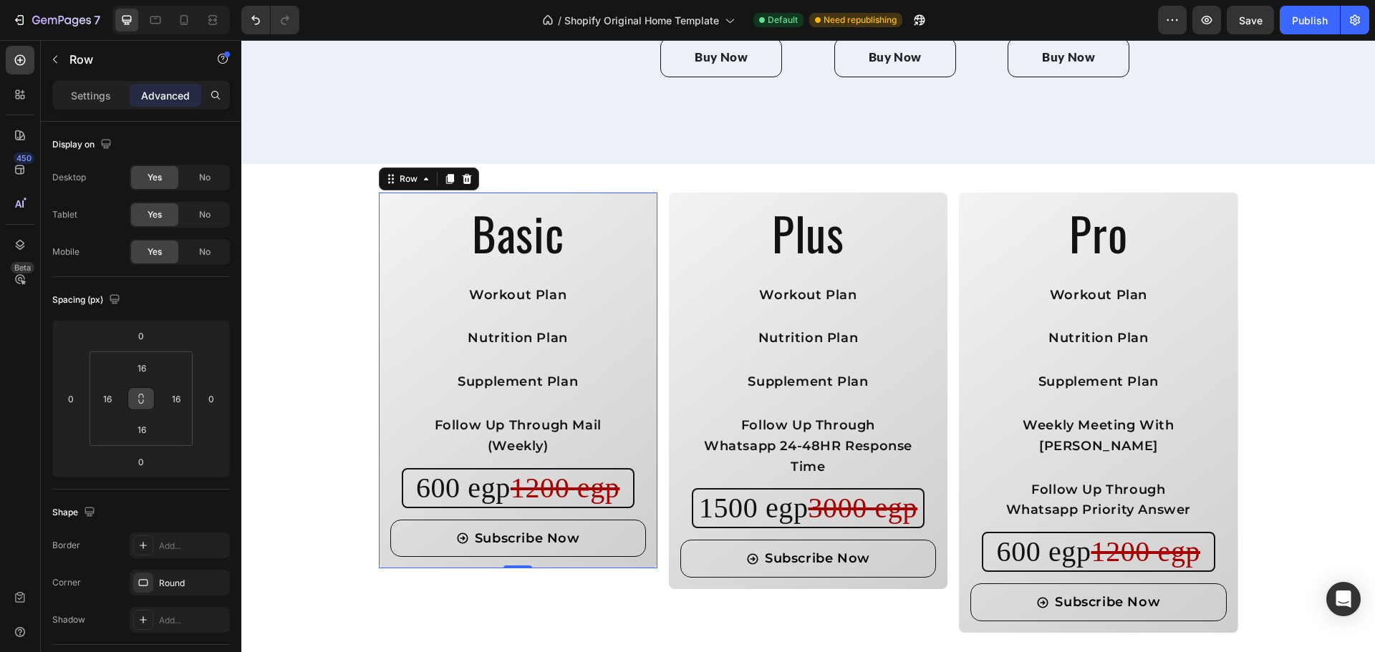
click at [140, 396] on icon at bounding box center [140, 398] width 11 height 11
click at [147, 376] on input "16" at bounding box center [141, 367] width 29 height 21
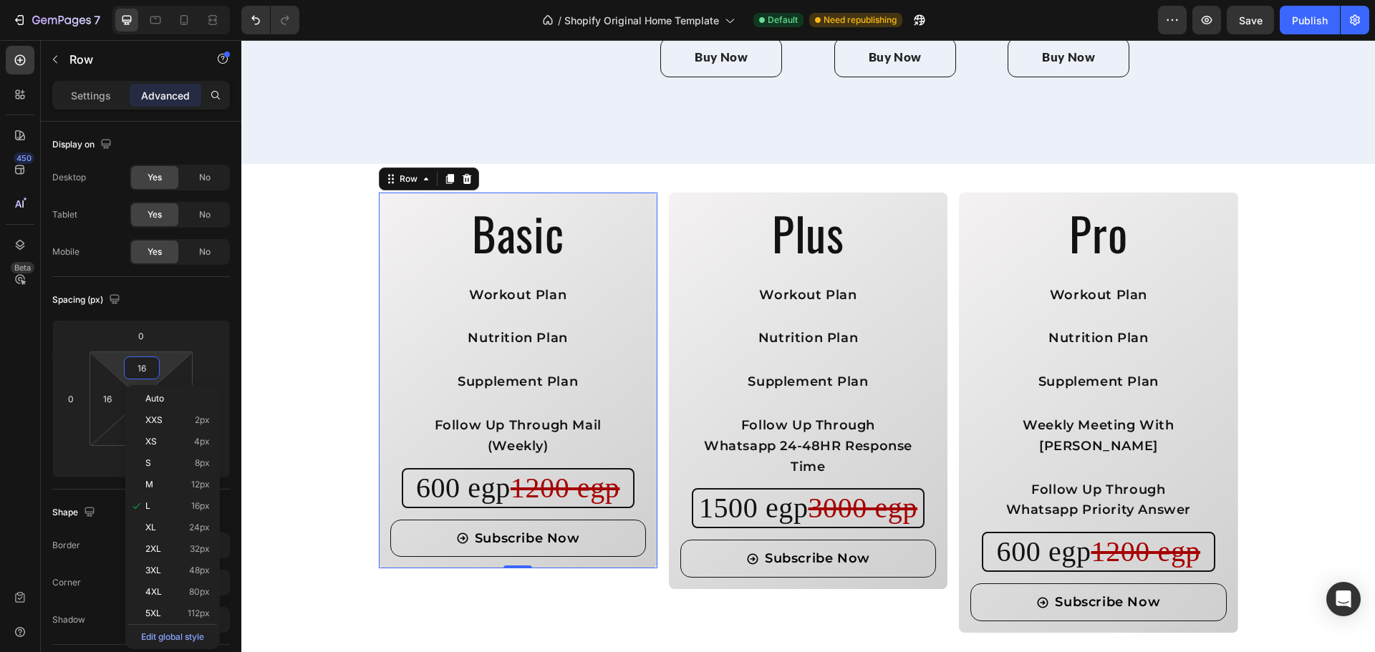
type input "3"
type input "30"
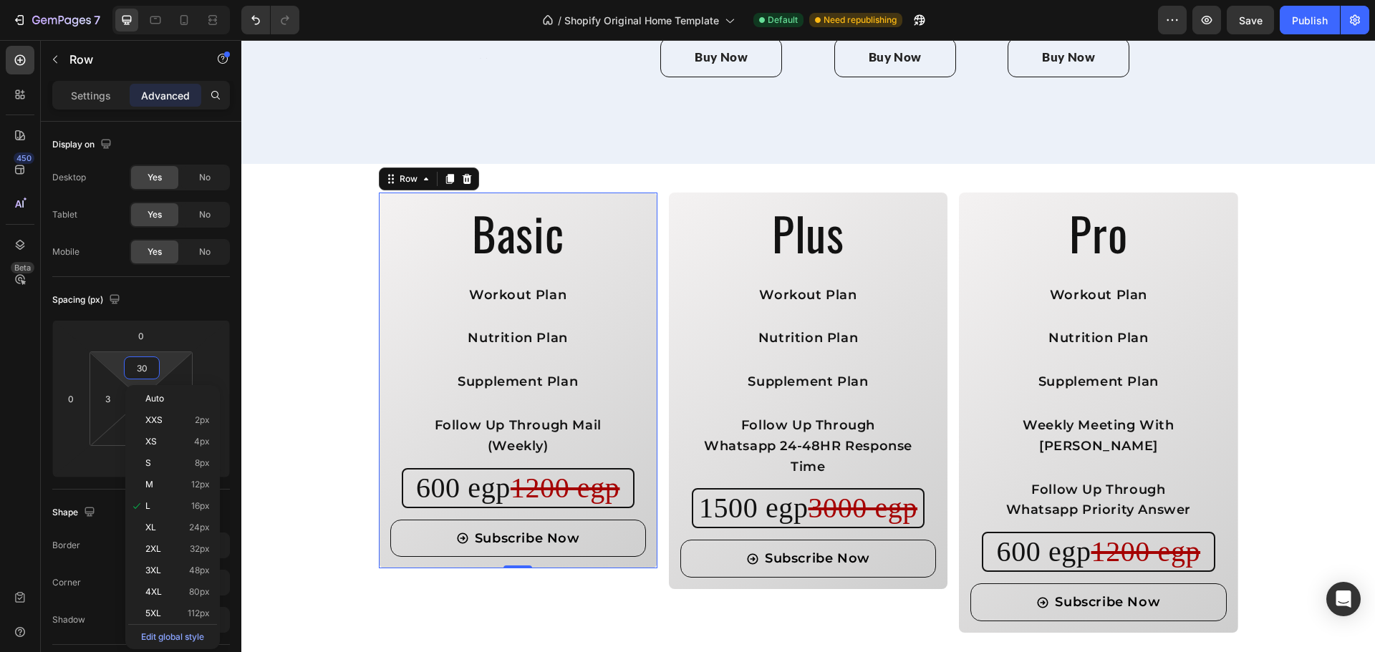
type input "30"
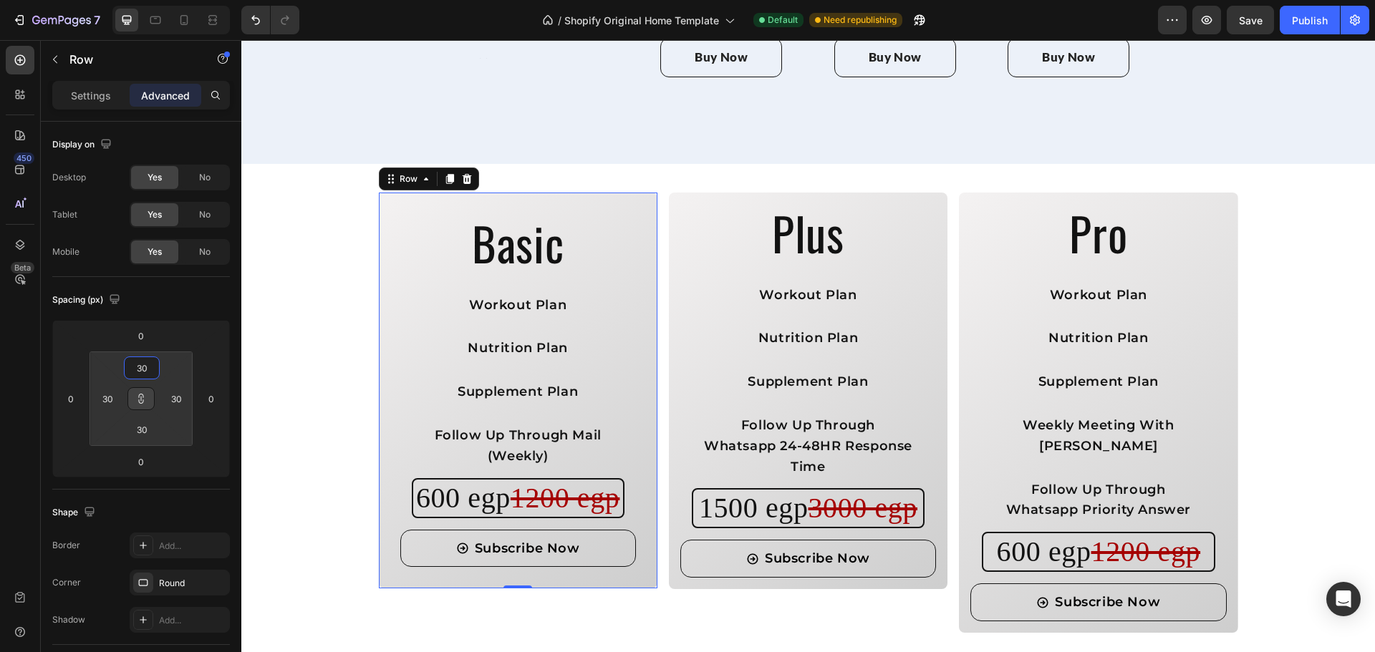
type input "30"
click at [184, 296] on div "Spacing (px)" at bounding box center [141, 300] width 178 height 23
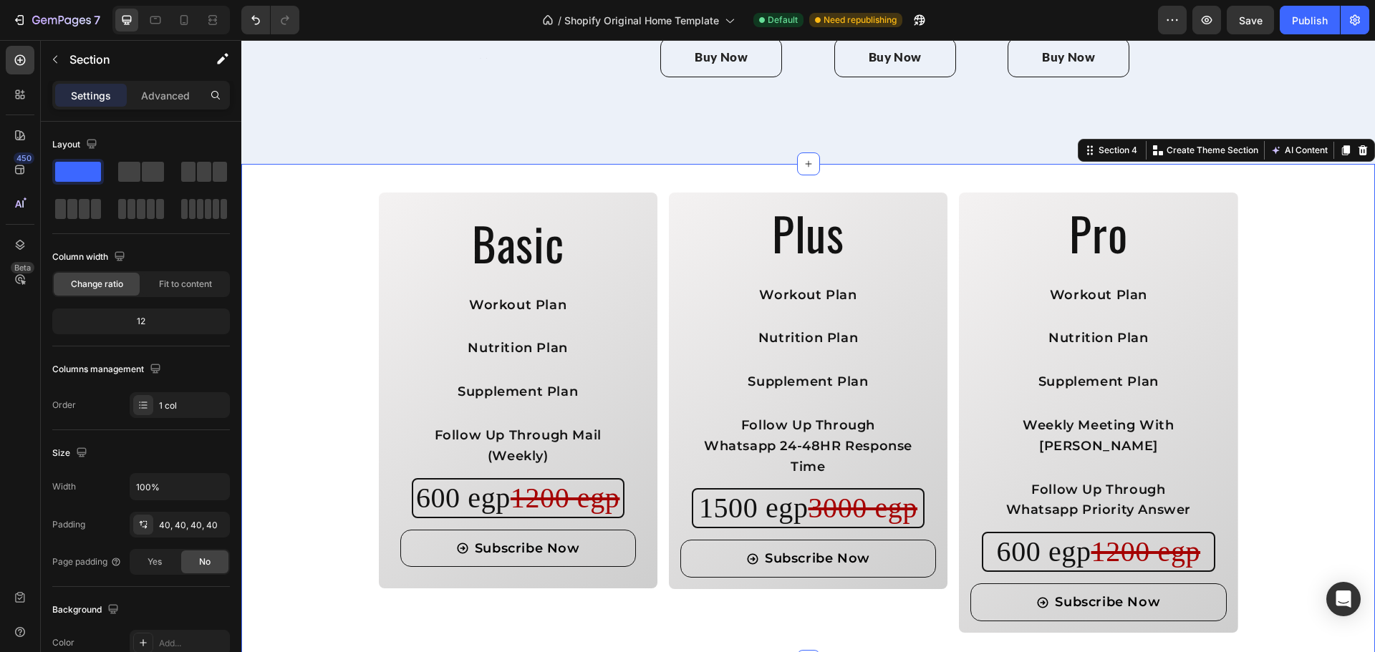
click at [278, 193] on div "Basic Heading Workout Plan Text Block Nutrition Plan Text Block Supplement Plan…" at bounding box center [808, 413] width 1076 height 440
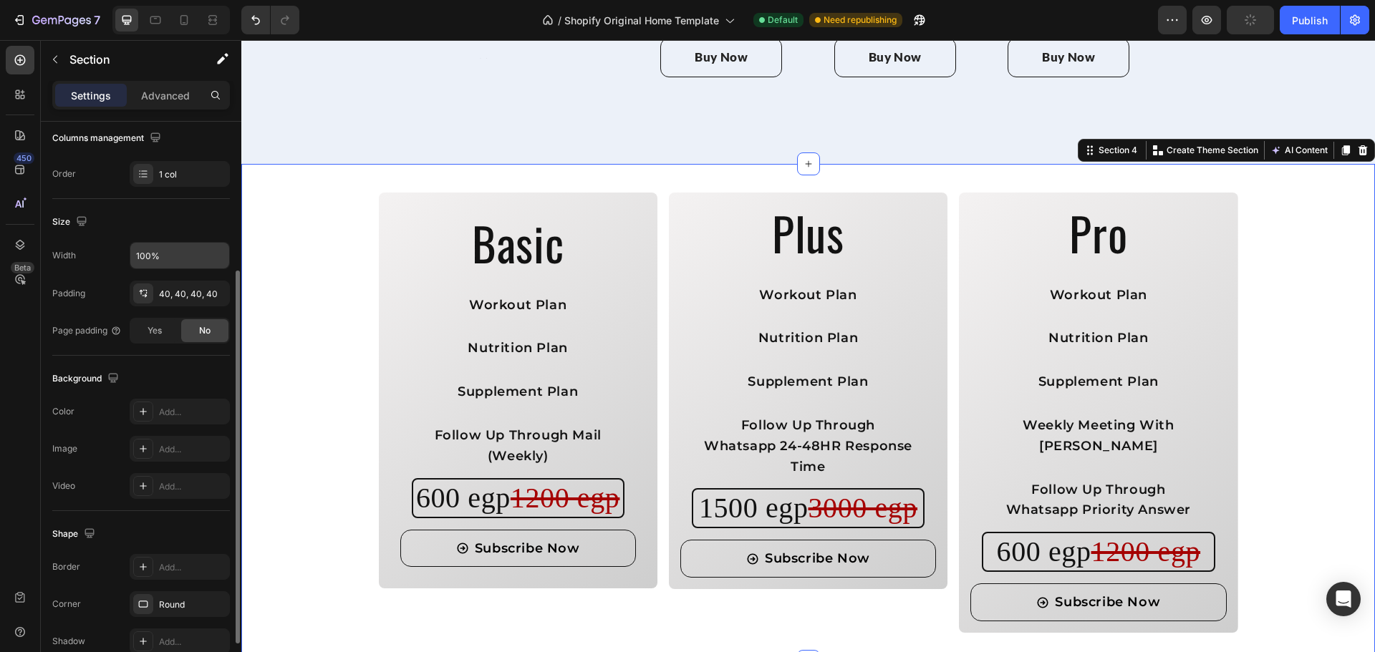
scroll to position [230, 0]
click at [178, 453] on div "Add..." at bounding box center [192, 451] width 67 height 13
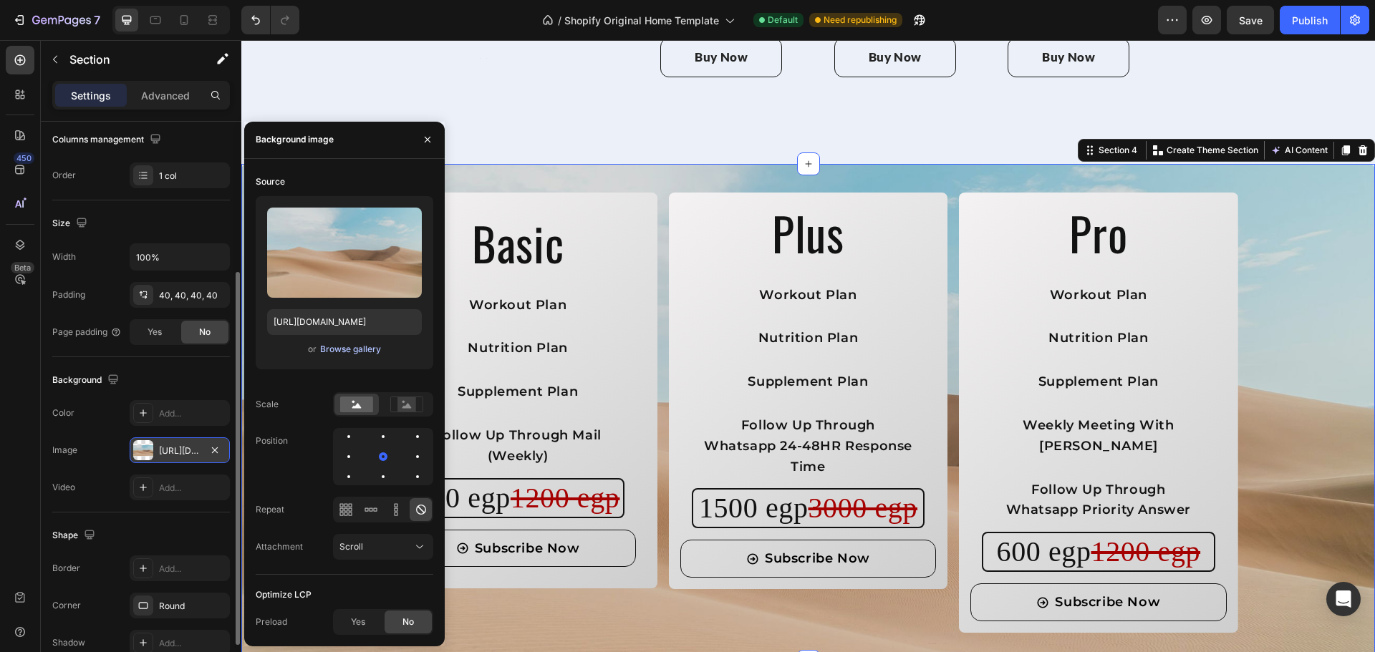
click at [344, 350] on div "Browse gallery" at bounding box center [350, 349] width 61 height 13
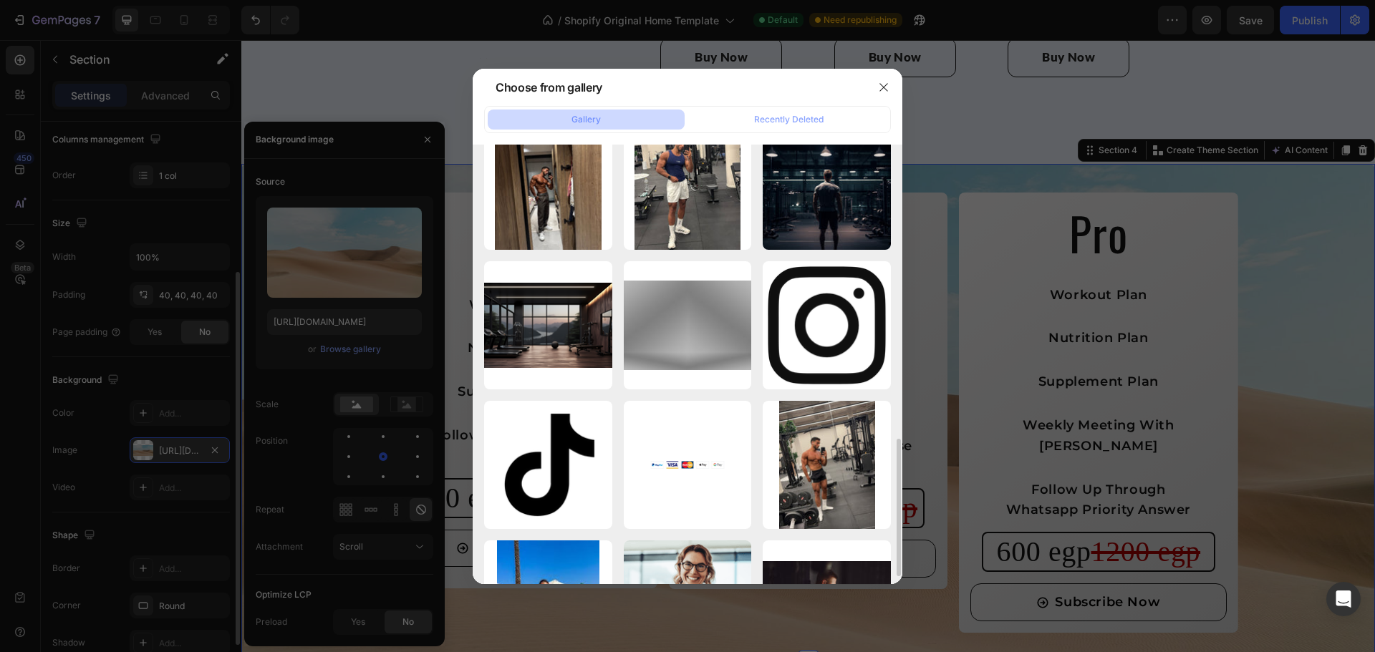
scroll to position [966, 0]
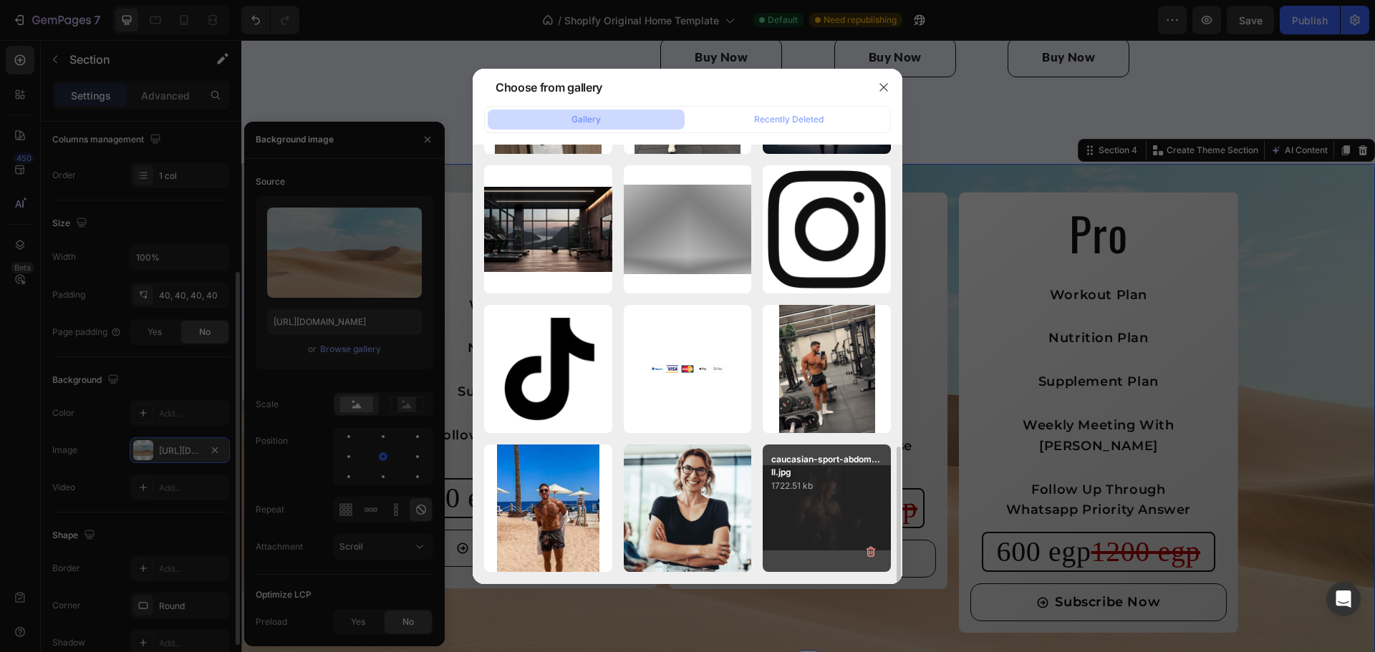
click at [788, 496] on div "caucasian-sport-abdom...ll.jpg 1722.51 kb" at bounding box center [827, 509] width 128 height 128
type input "https://cdn.shopify.com/s/files/1/0725/4438/7251/files/gempages_579314036349338…"
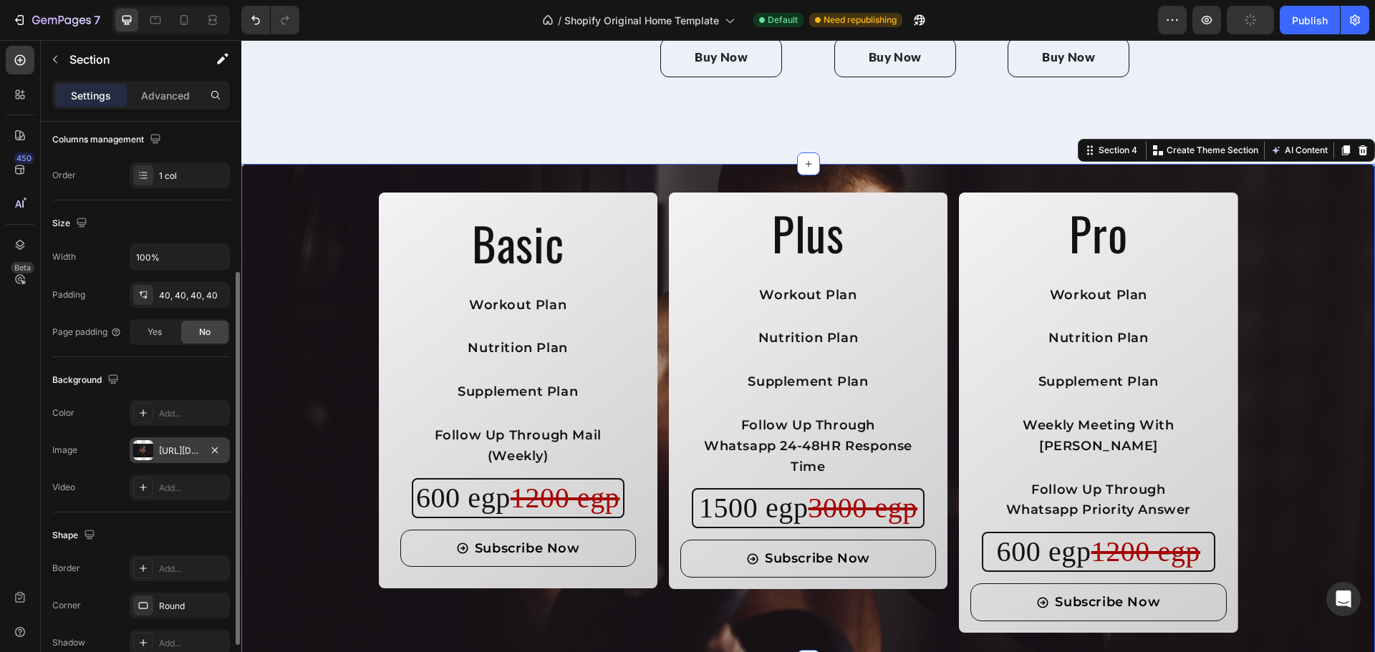
click at [155, 217] on div "Size" at bounding box center [141, 223] width 178 height 23
click at [171, 457] on div "https://cdn.shopify.com/s/files/1/0725/4438/7251/files/gempages_579314036349338…" at bounding box center [180, 451] width 42 height 13
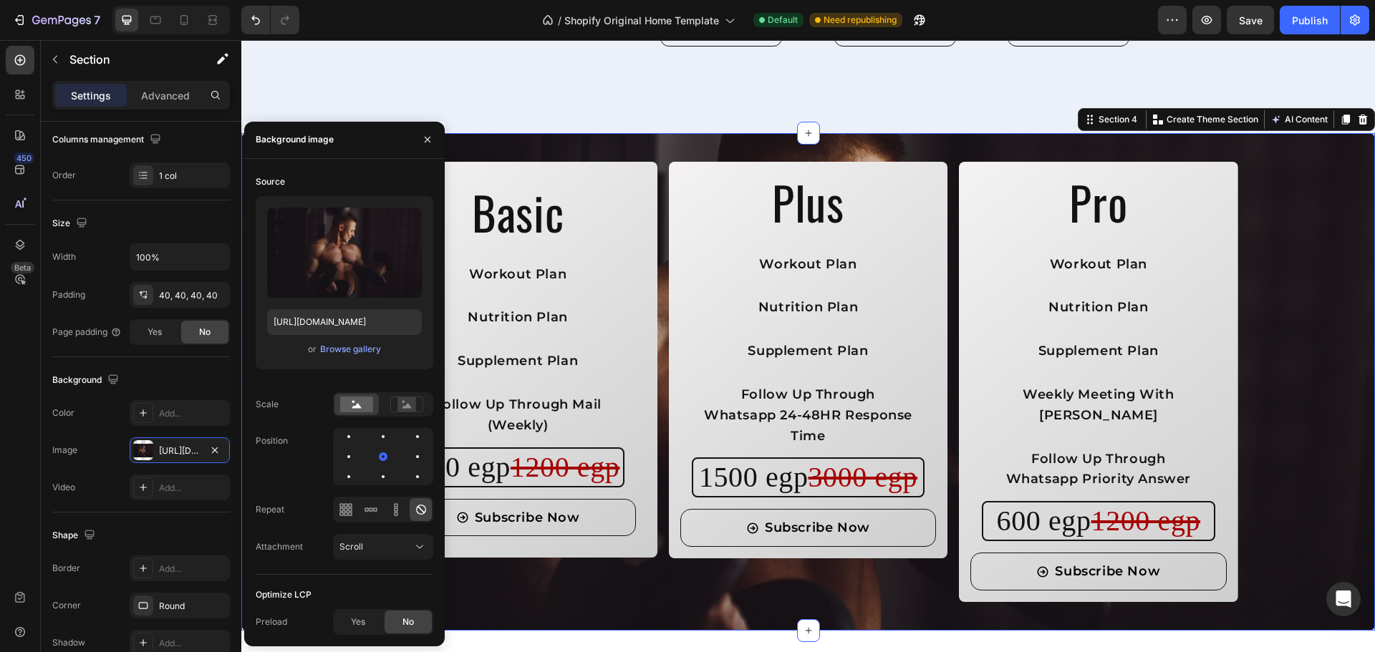
scroll to position [1831, 0]
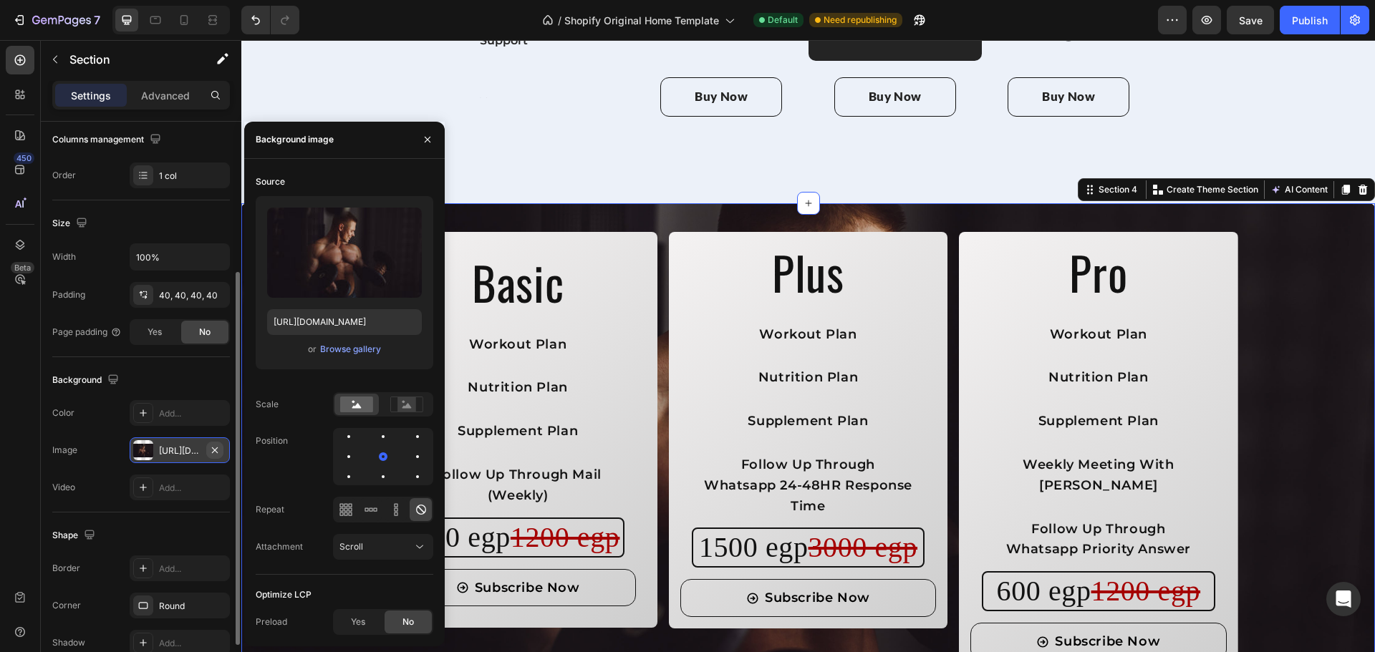
click at [209, 445] on icon "button" at bounding box center [214, 450] width 11 height 11
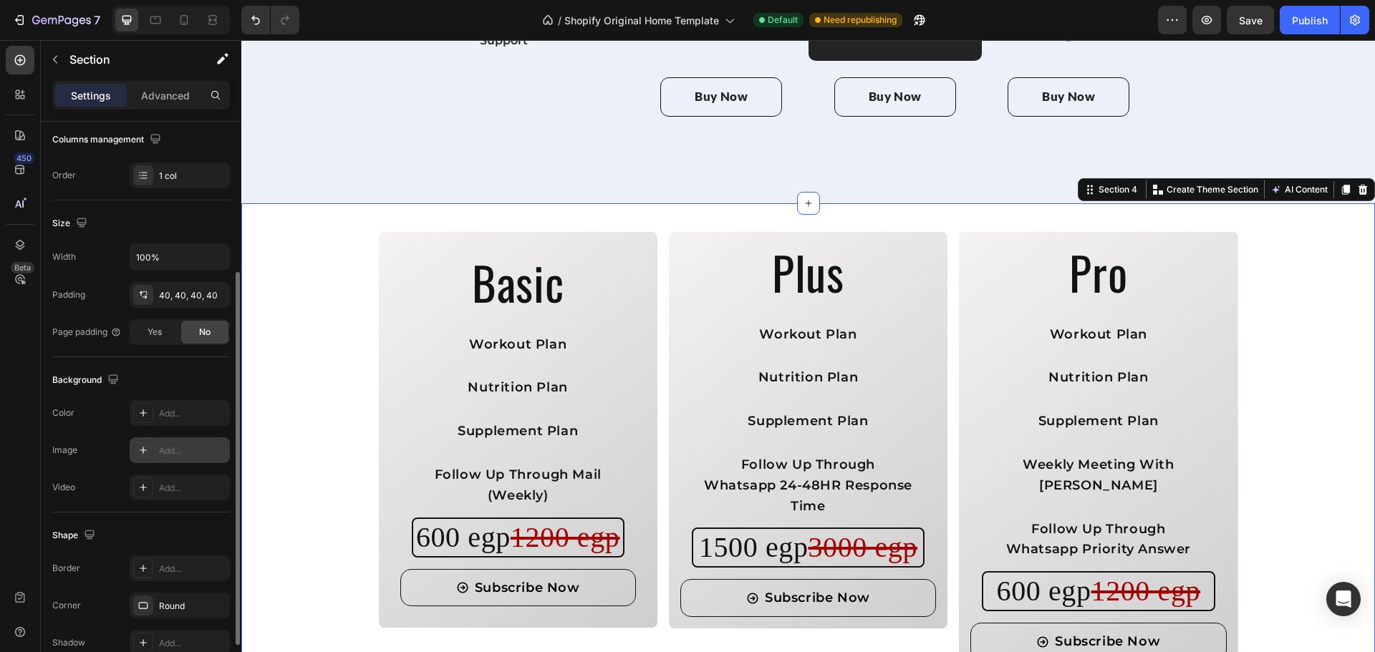
click at [177, 379] on div "Background" at bounding box center [141, 380] width 178 height 23
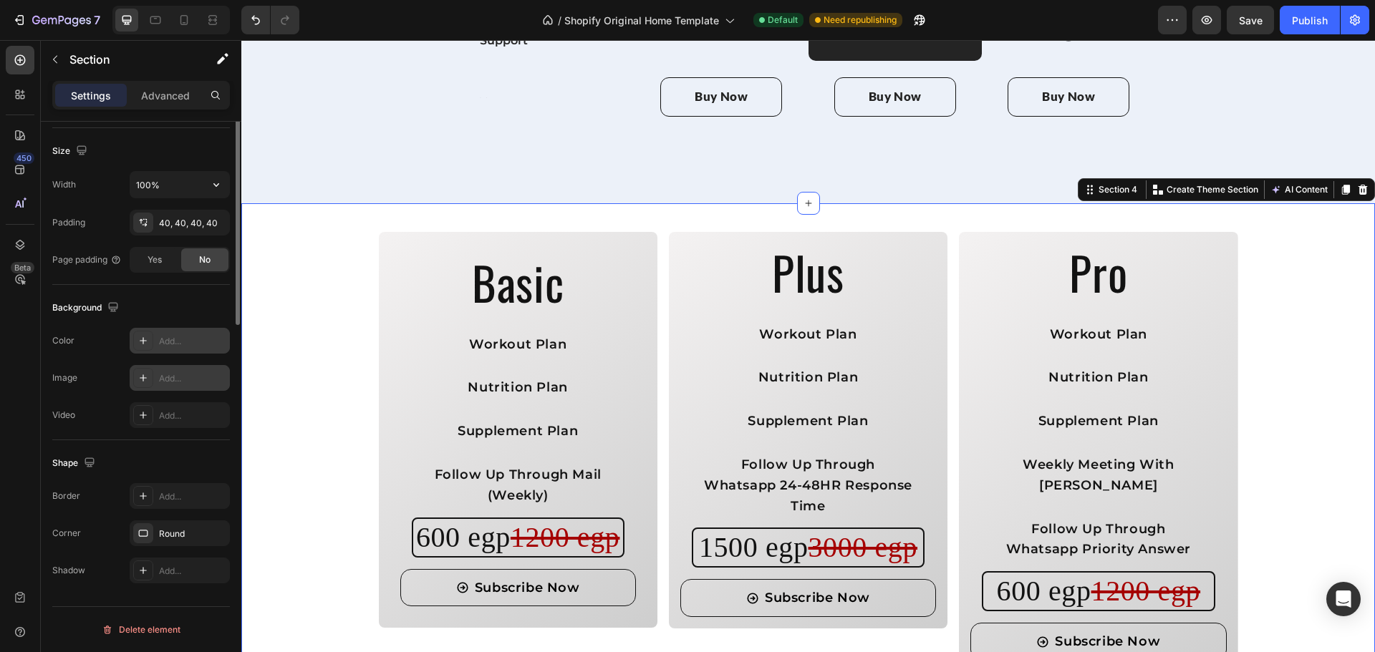
scroll to position [0, 0]
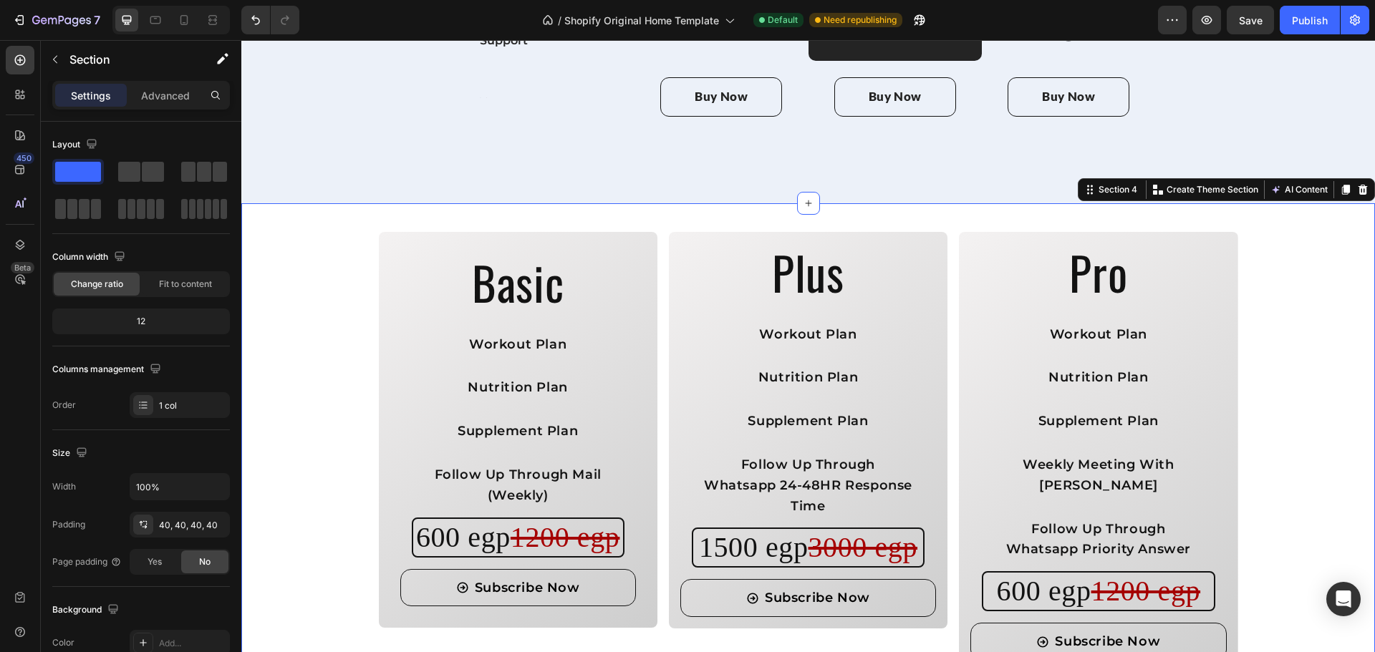
click at [167, 83] on div "Settings Advanced" at bounding box center [141, 95] width 178 height 29
click at [167, 90] on p "Advanced" at bounding box center [165, 95] width 49 height 15
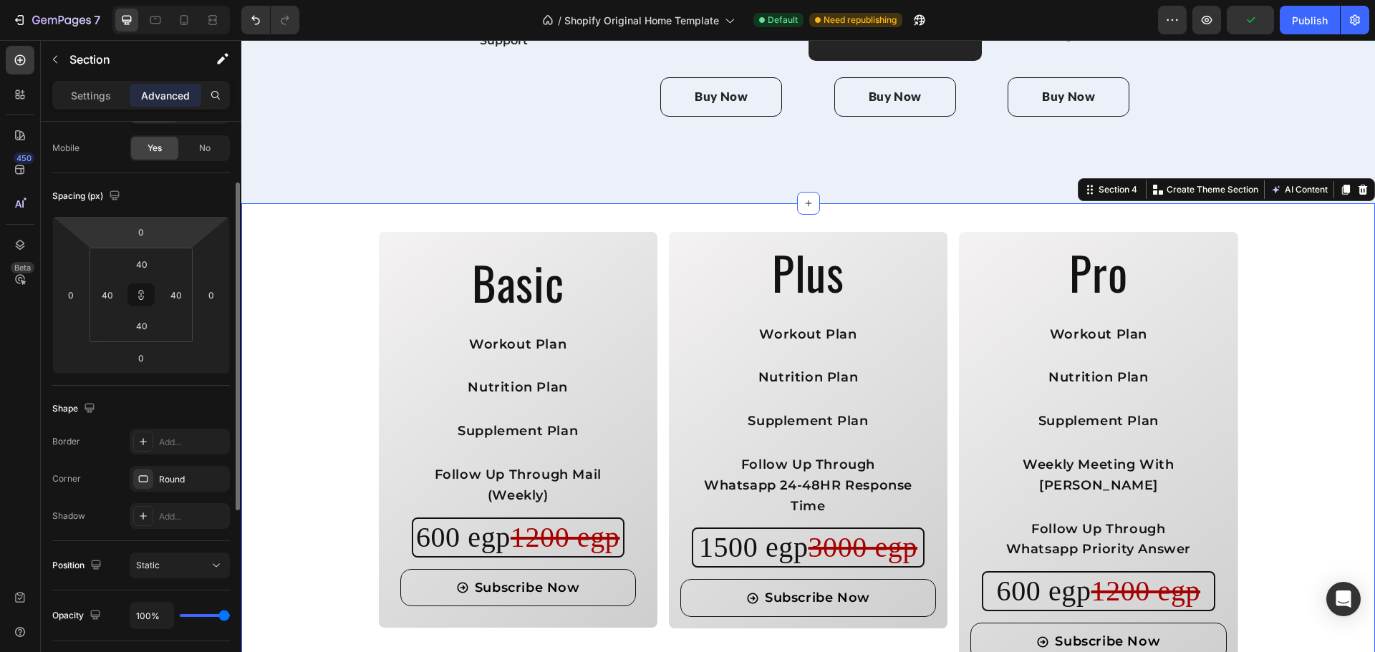
scroll to position [105, 0]
click at [211, 479] on icon "button" at bounding box center [214, 478] width 11 height 11
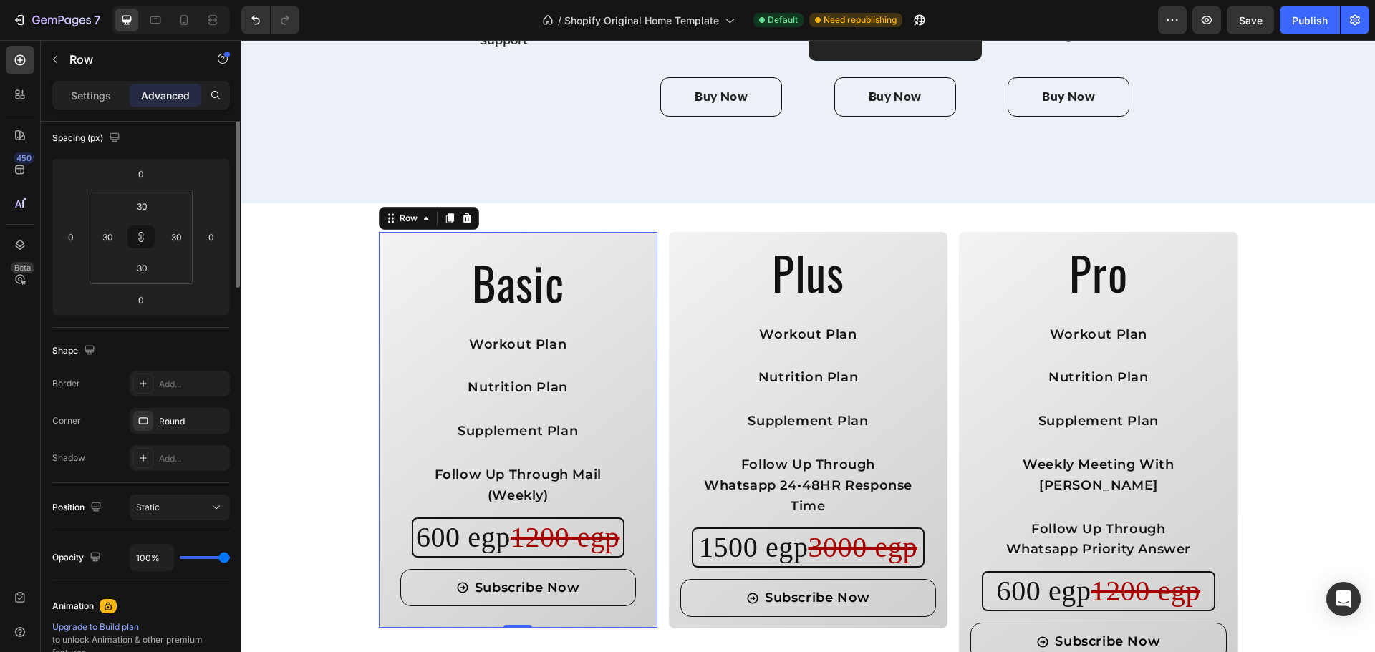
scroll to position [0, 0]
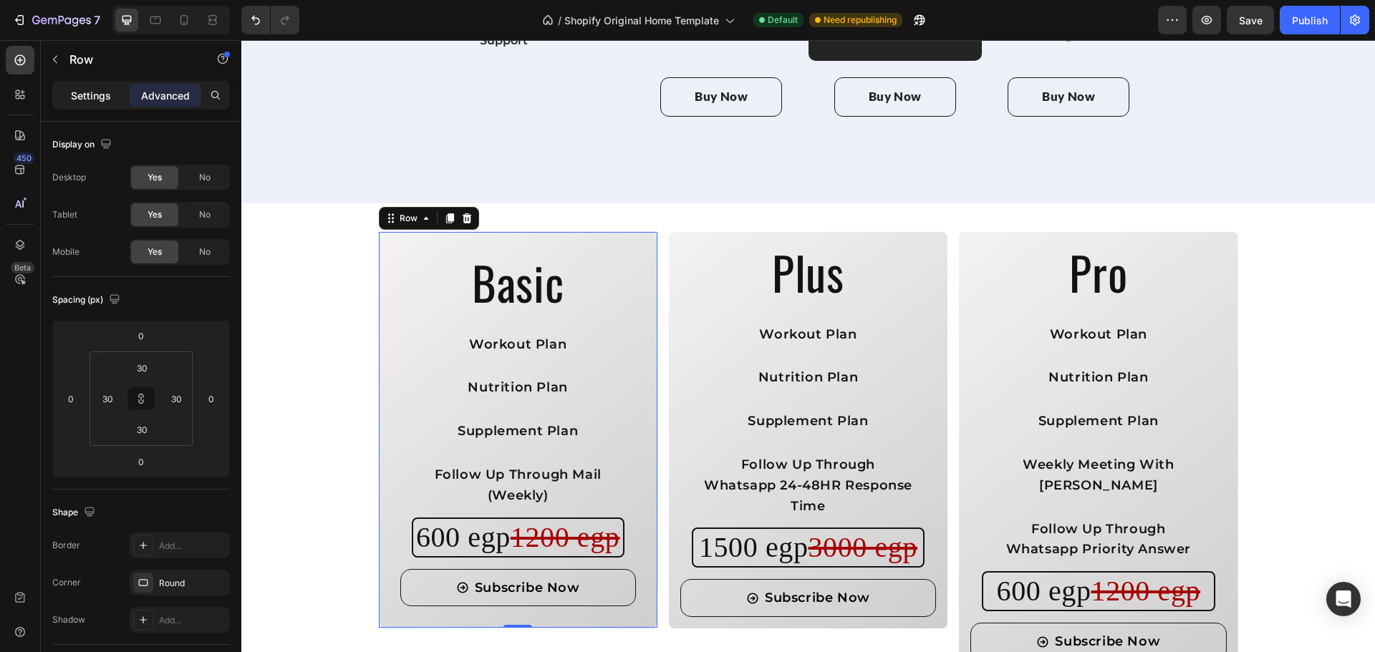
click at [110, 101] on p "Settings" at bounding box center [91, 95] width 40 height 15
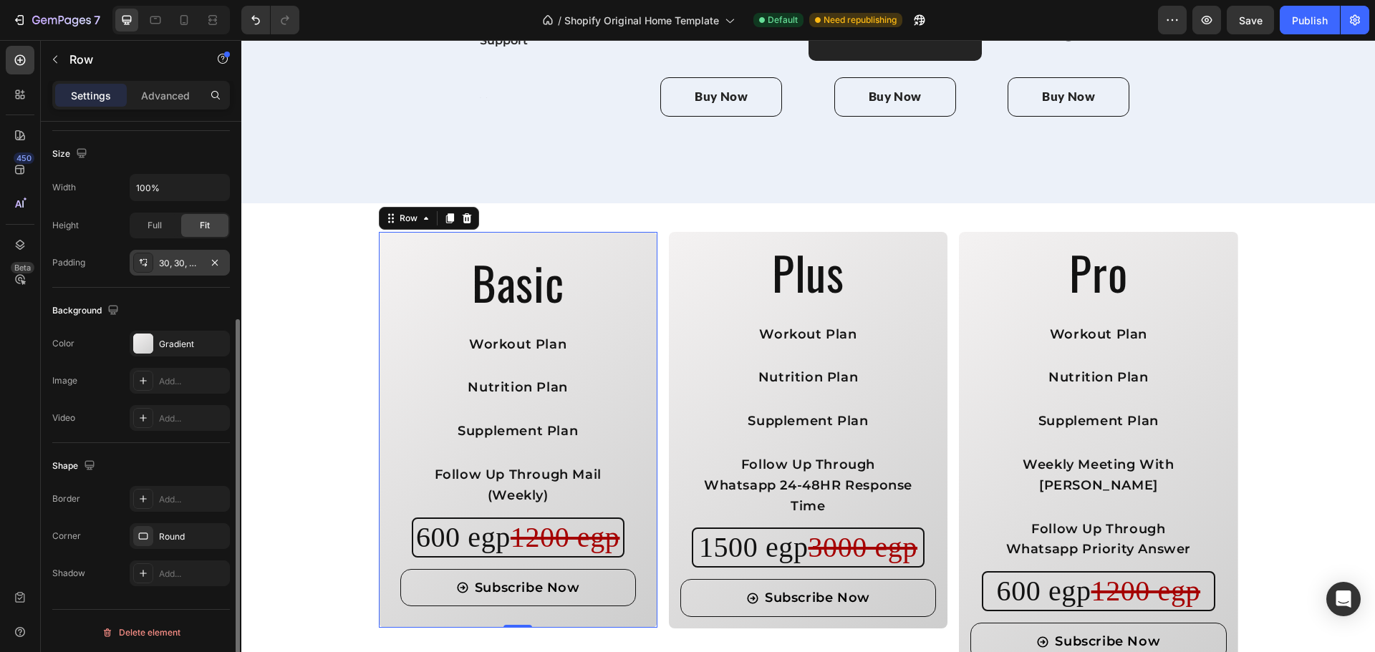
scroll to position [300, 0]
click at [169, 528] on div "Round" at bounding box center [180, 536] width 100 height 26
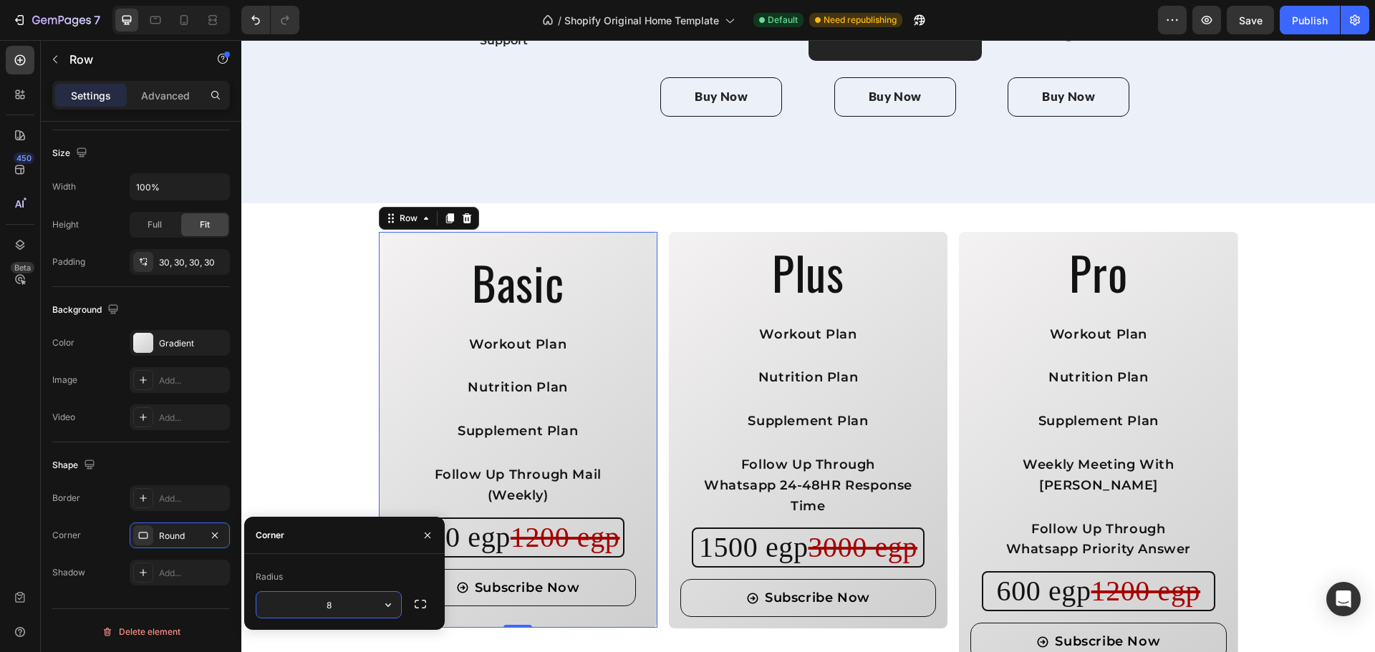
click at [322, 603] on input "8" at bounding box center [328, 605] width 145 height 26
type input "15"
click at [203, 465] on div "Shape" at bounding box center [141, 465] width 178 height 23
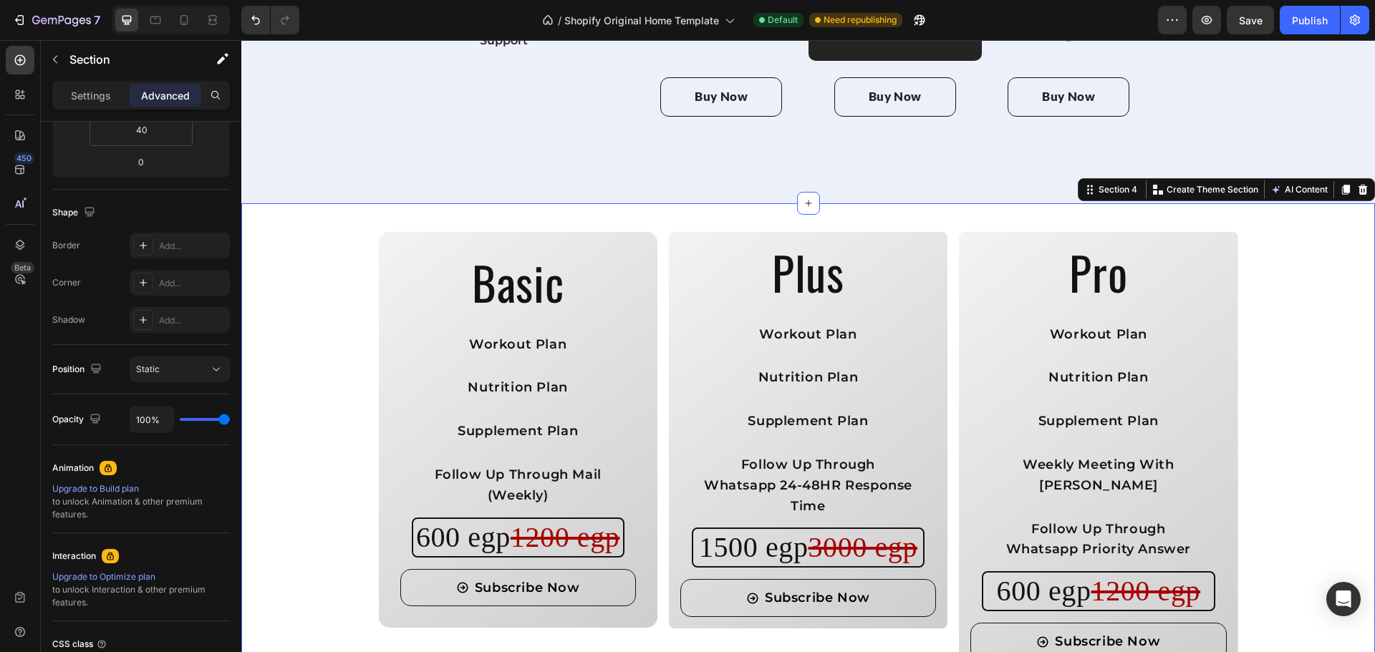
click at [286, 494] on div "Basic Heading Workout Plan Text Block Nutrition Plan Text Block Supplement Plan…" at bounding box center [808, 452] width 1076 height 440
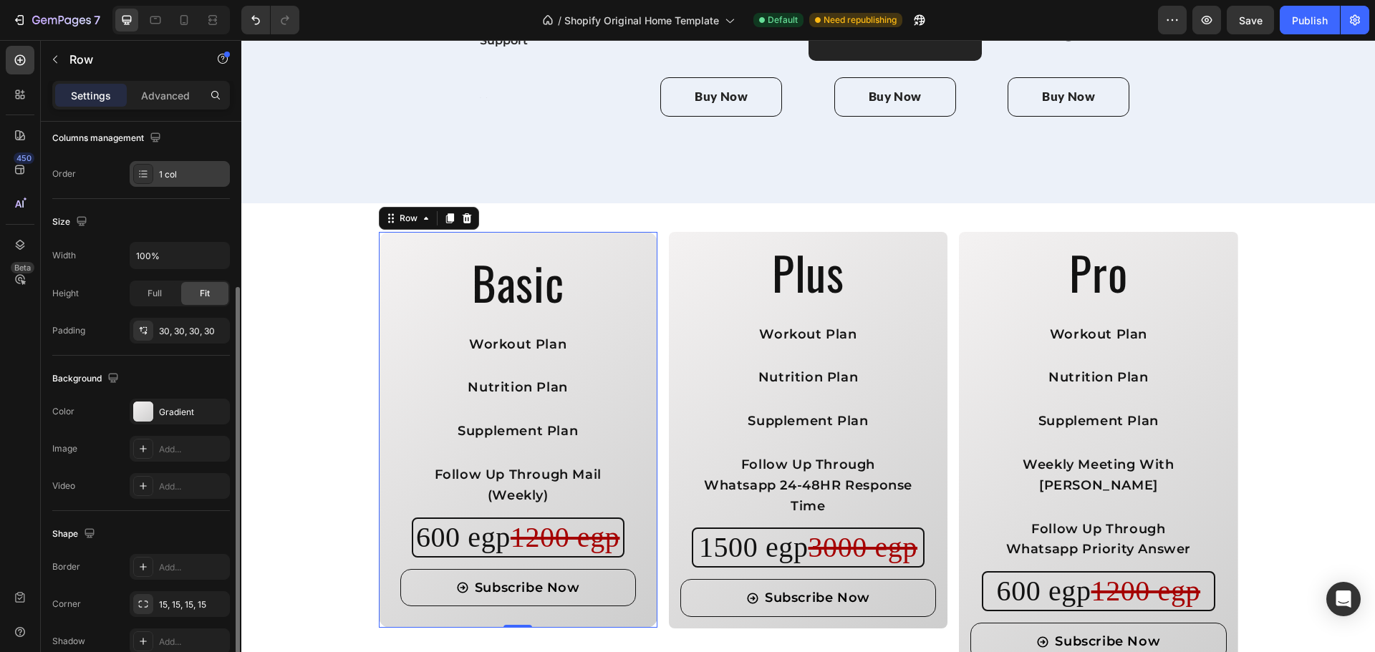
scroll to position [302, 0]
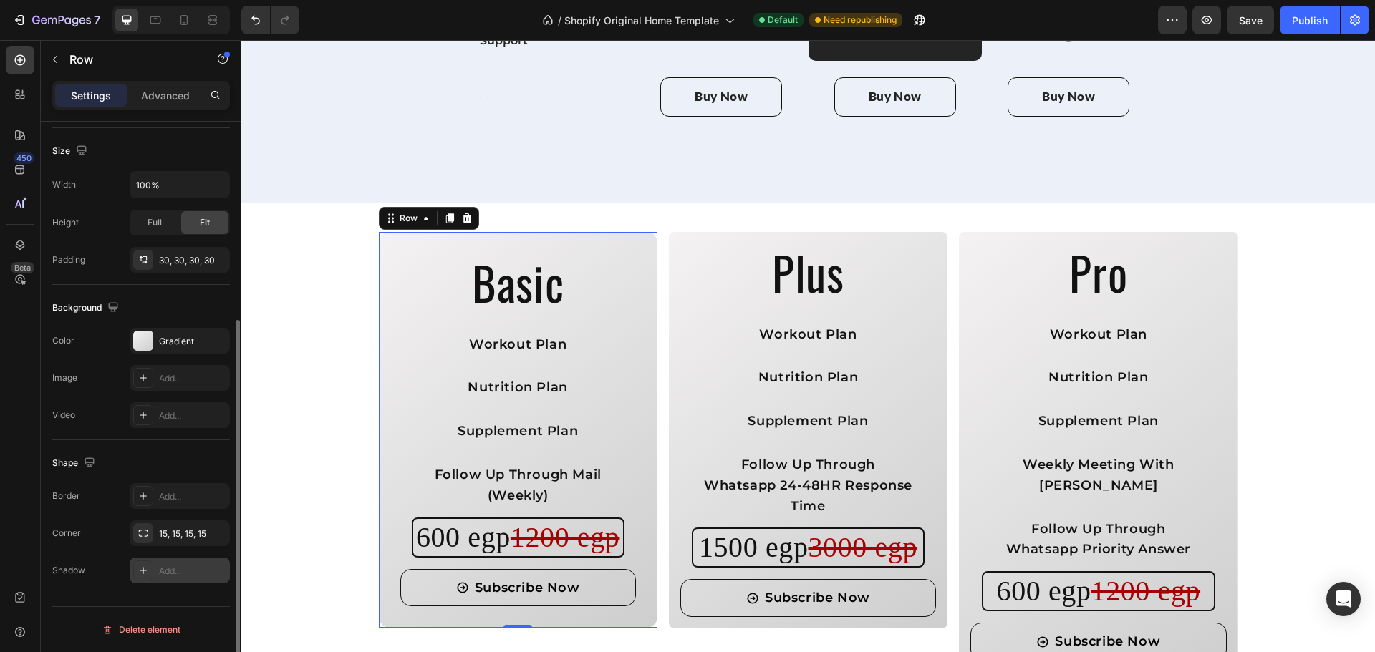
click at [168, 570] on div "Add..." at bounding box center [192, 571] width 67 height 13
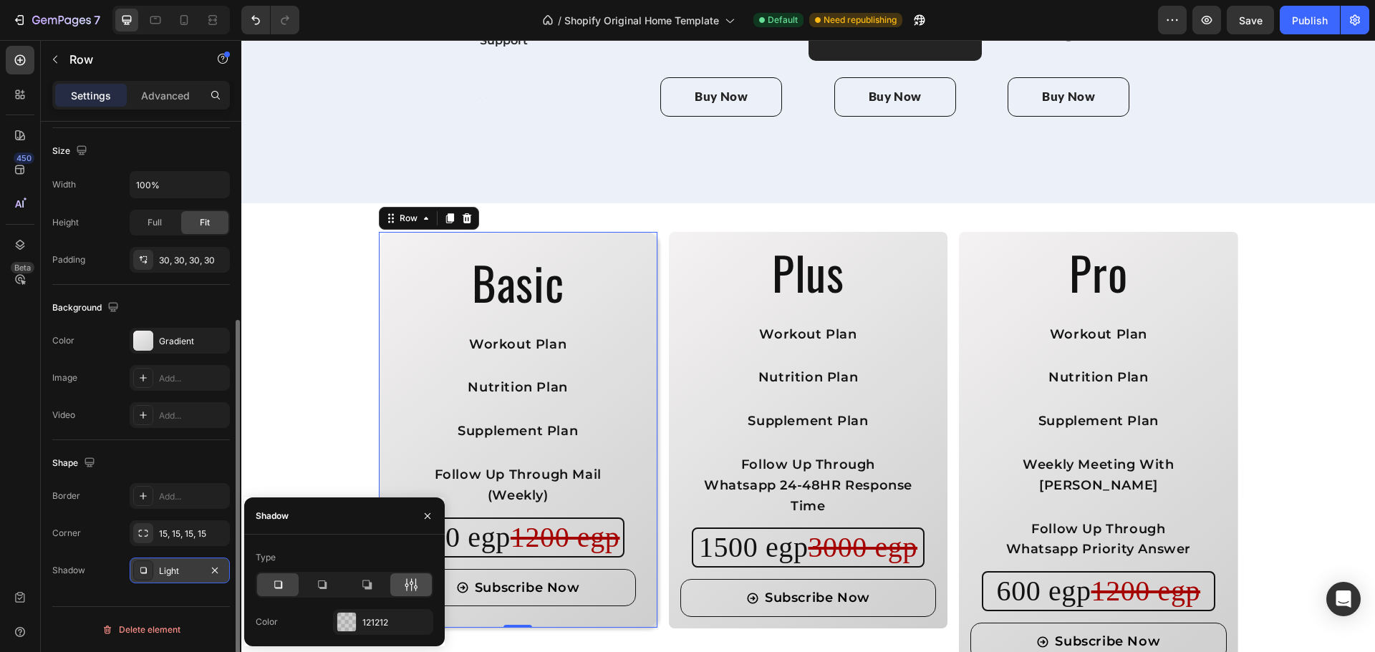
click at [421, 584] on div at bounding box center [411, 584] width 42 height 23
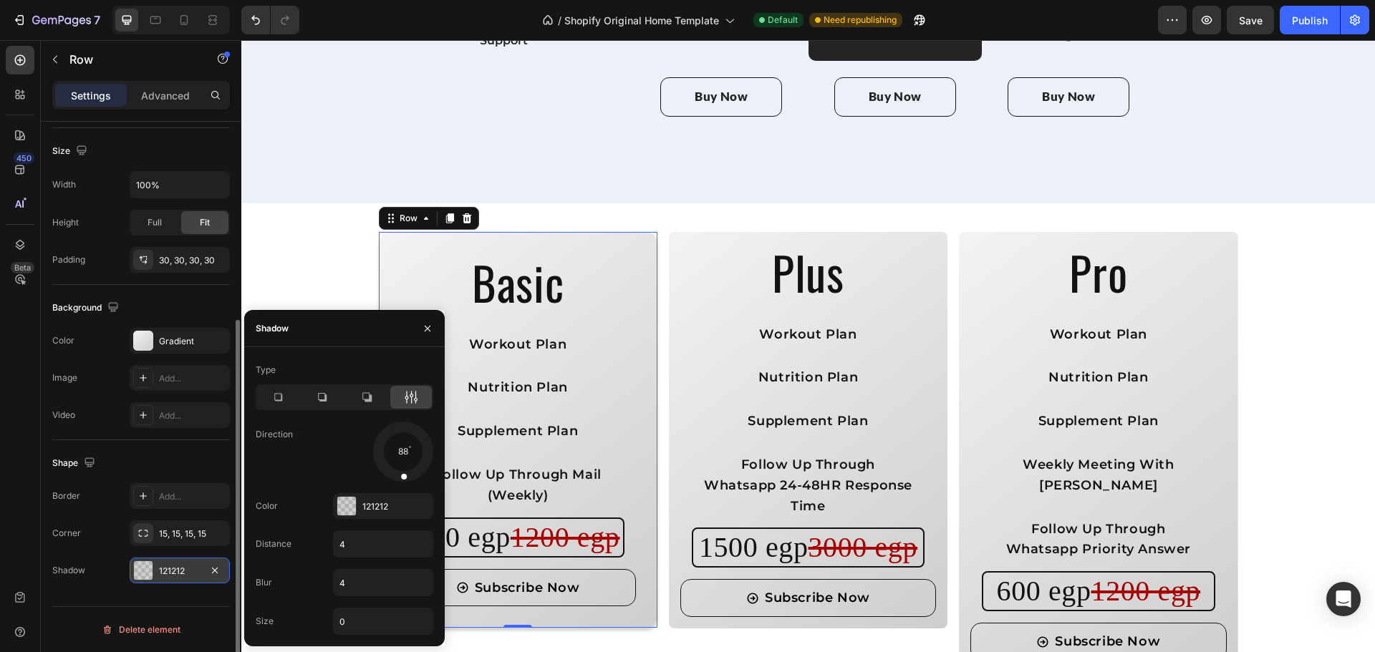
drag, startPoint x: 422, startPoint y: 468, endPoint x: 402, endPoint y: 485, distance: 27.0
click at [402, 485] on div "Type Direction 88 Color 121212 Distance 4 Blur 4 Size 0" at bounding box center [344, 497] width 200 height 276
click at [406, 454] on div at bounding box center [414, 461] width 29 height 27
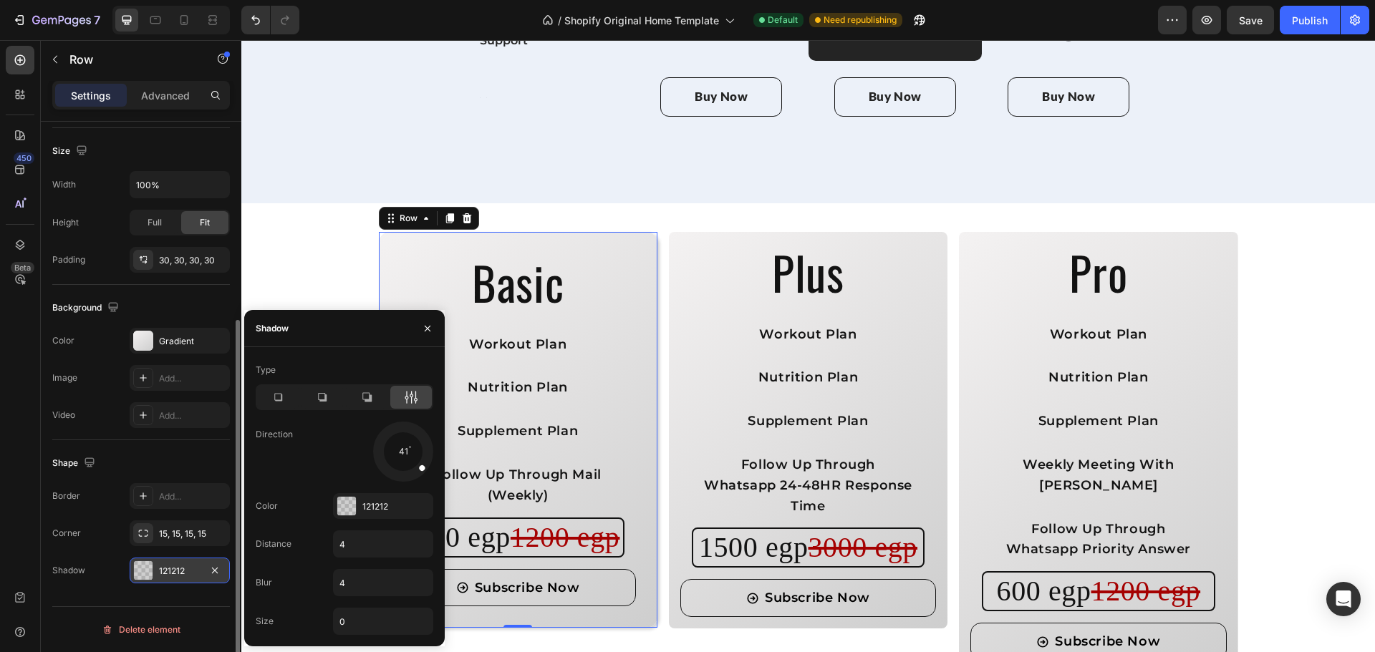
click at [406, 454] on div at bounding box center [414, 461] width 29 height 27
click at [407, 459] on div at bounding box center [412, 464] width 25 height 31
click at [407, 463] on div at bounding box center [409, 466] width 21 height 32
click at [406, 470] on div at bounding box center [403, 452] width 64 height 64
click at [405, 471] on div at bounding box center [406, 466] width 15 height 33
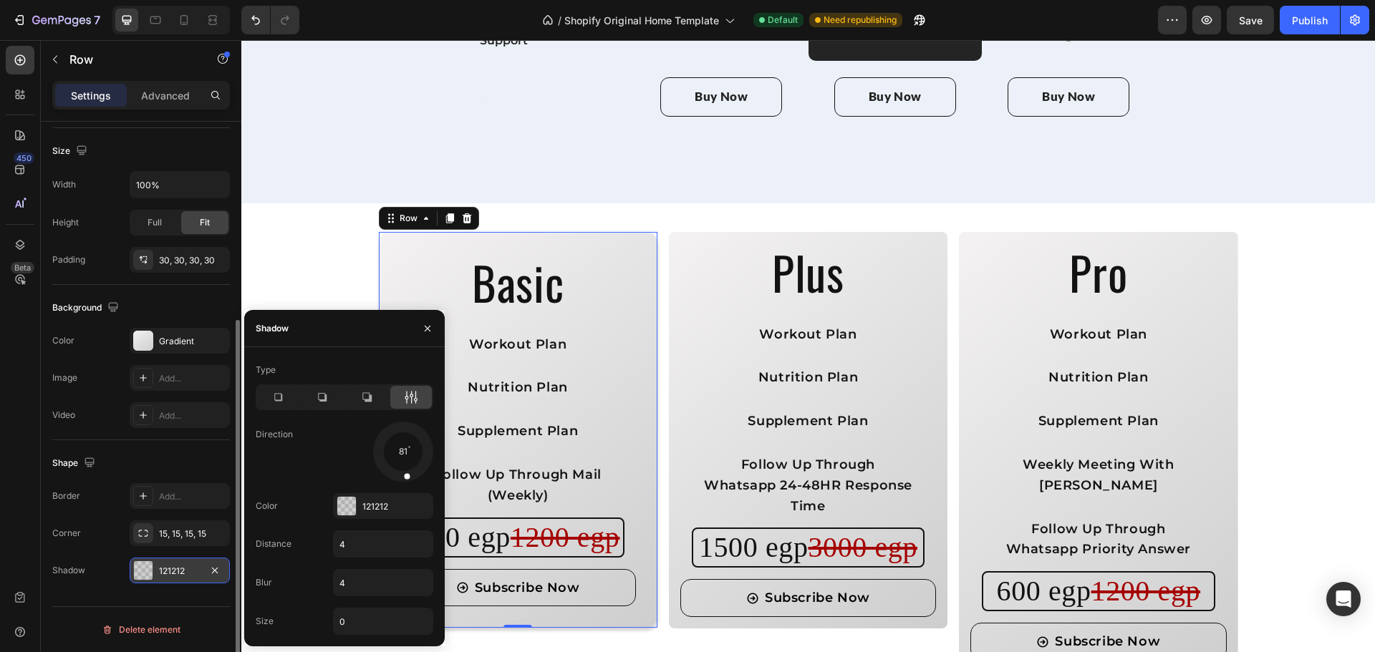
click at [405, 473] on div at bounding box center [406, 467] width 14 height 33
click at [403, 473] on div at bounding box center [405, 467] width 12 height 33
click at [403, 475] on span at bounding box center [405, 476] width 6 height 6
click at [402, 475] on span at bounding box center [405, 476] width 6 height 6
click at [401, 476] on div at bounding box center [403, 467] width 9 height 32
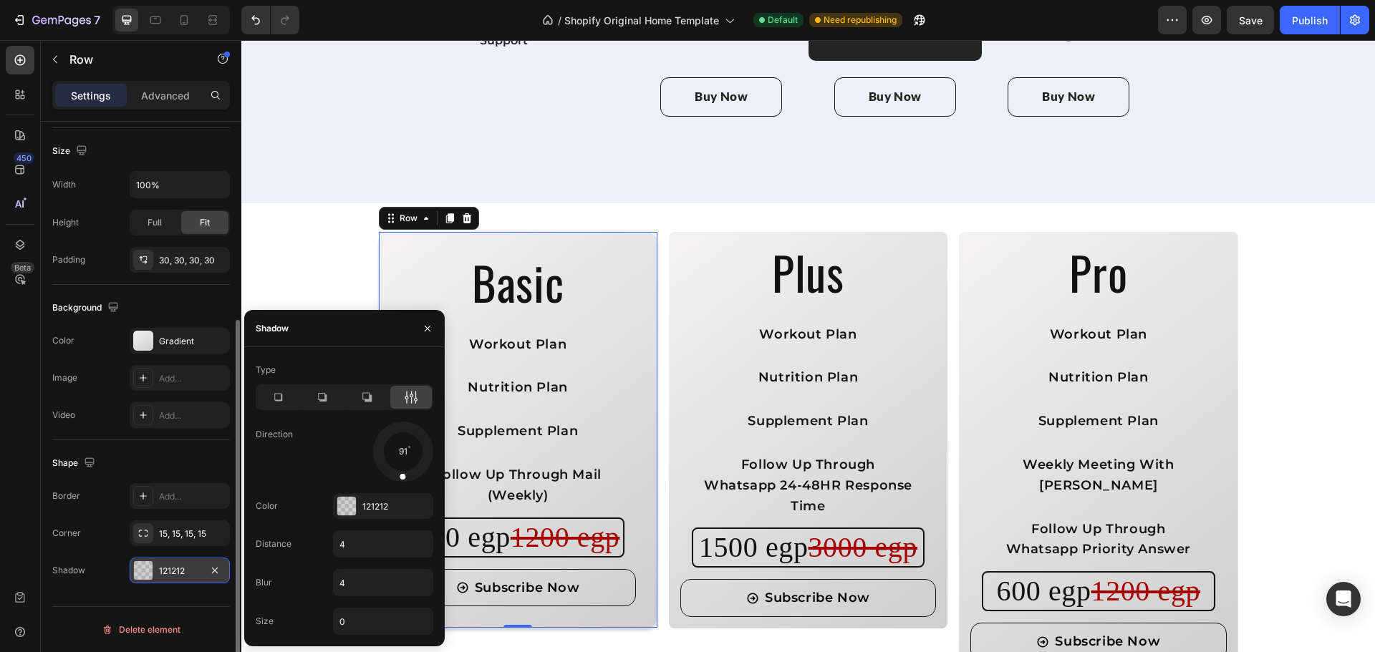
click at [400, 477] on span at bounding box center [403, 476] width 6 height 6
click at [377, 543] on input "4" at bounding box center [383, 544] width 99 height 26
type input "5"
click at [314, 456] on div "Direction 91" at bounding box center [345, 452] width 178 height 60
click at [427, 327] on icon "button" at bounding box center [427, 328] width 11 height 11
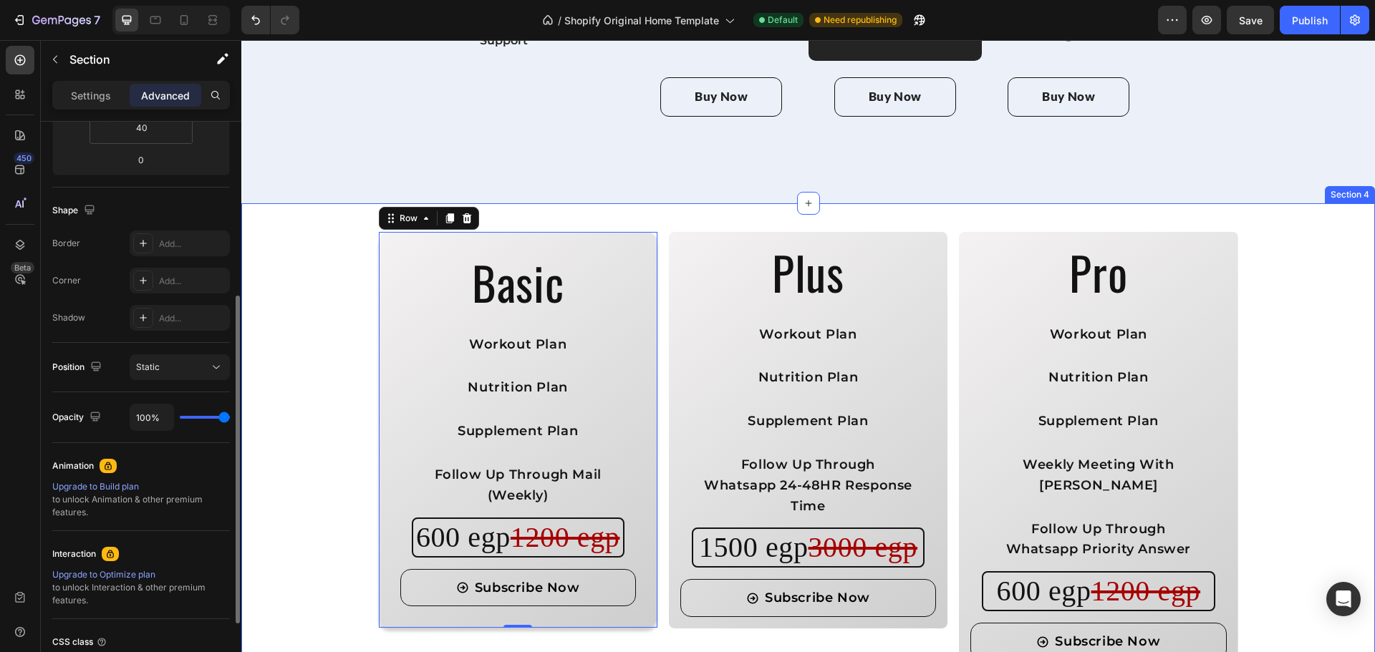
click at [304, 445] on div "Basic Heading Workout Plan Text Block Nutrition Plan Text Block Supplement Plan…" at bounding box center [808, 452] width 1076 height 440
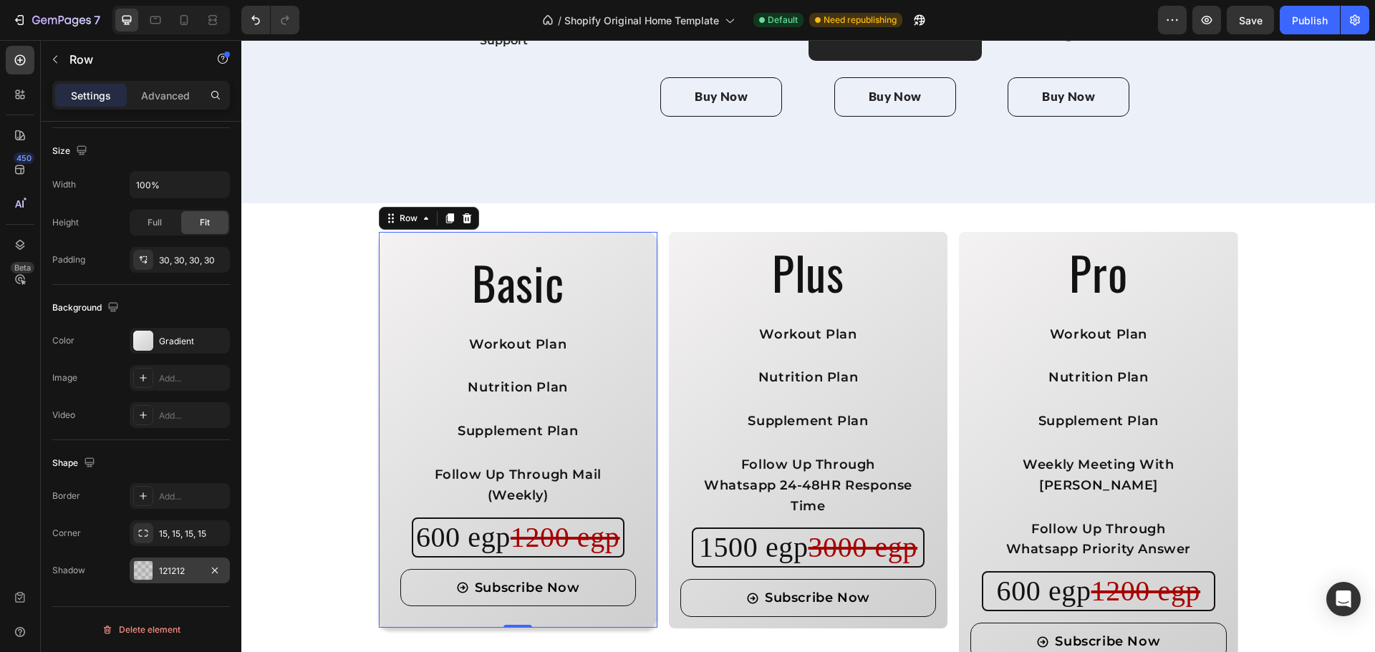
click at [178, 566] on div "121212" at bounding box center [180, 571] width 42 height 13
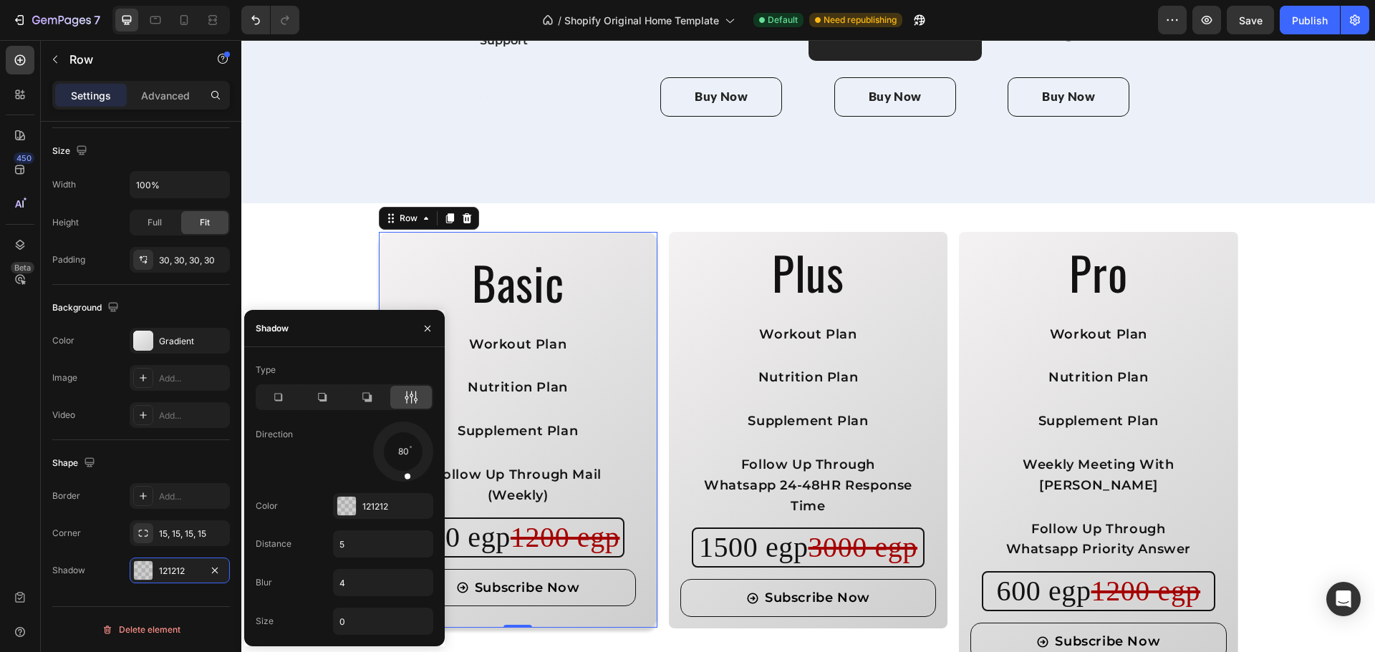
drag, startPoint x: 402, startPoint y: 478, endPoint x: 409, endPoint y: 474, distance: 8.3
click at [409, 474] on span at bounding box center [407, 476] width 6 height 6
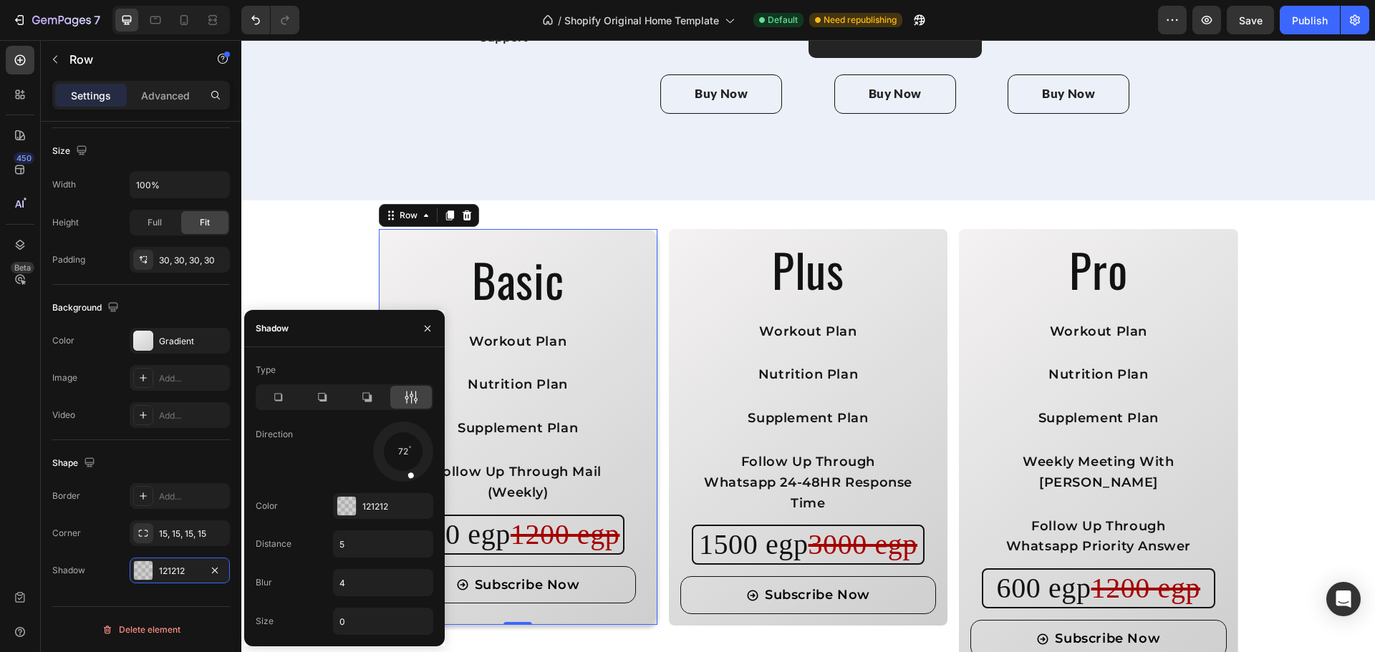
scroll to position [1834, 0]
drag, startPoint x: 409, startPoint y: 474, endPoint x: 430, endPoint y: 473, distance: 20.8
click at [430, 473] on div at bounding box center [403, 452] width 64 height 64
click at [422, 466] on span at bounding box center [422, 467] width 8 height 8
click at [420, 468] on span at bounding box center [421, 469] width 8 height 8
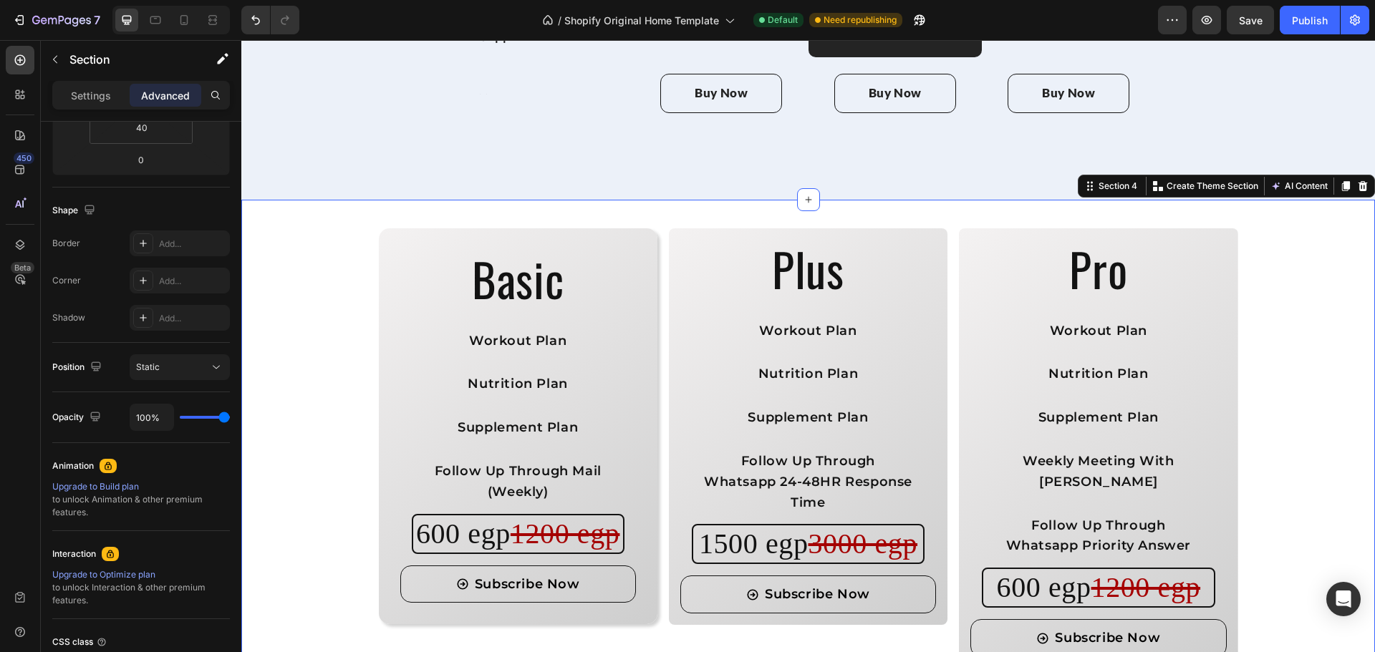
click at [678, 619] on div "Basic Heading Workout Plan Text Block Nutrition Plan Text Block Supplement Plan…" at bounding box center [807, 449] width 1133 height 498
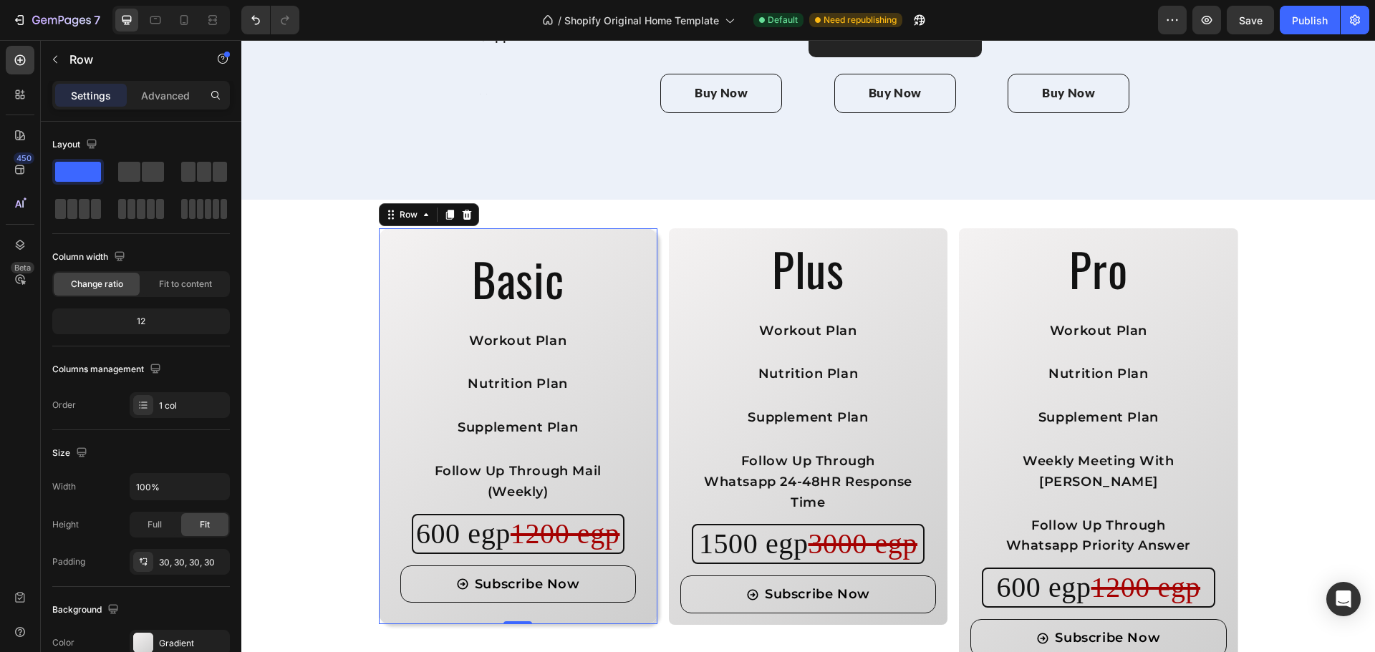
click at [594, 228] on div "Basic Heading Workout Plan Text Block Nutrition Plan Text Block Supplement Plan…" at bounding box center [518, 426] width 279 height 397
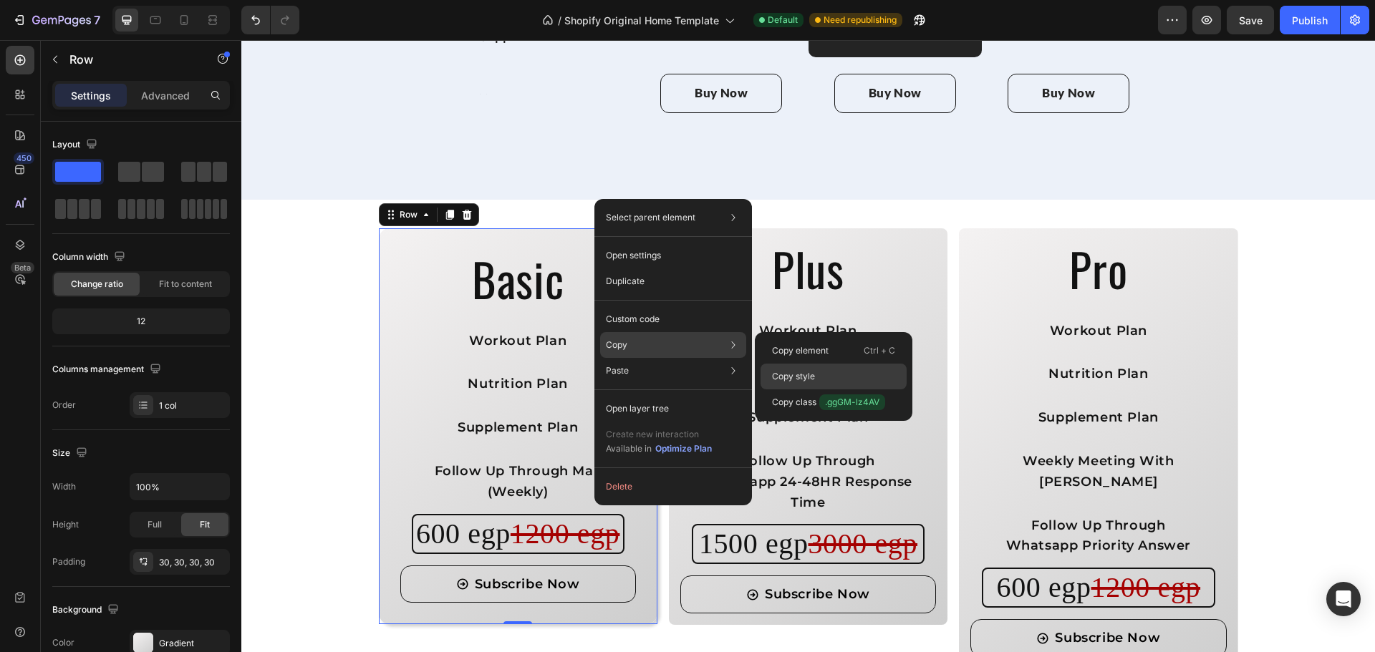
click at [782, 389] on div "Copy style" at bounding box center [833, 402] width 146 height 26
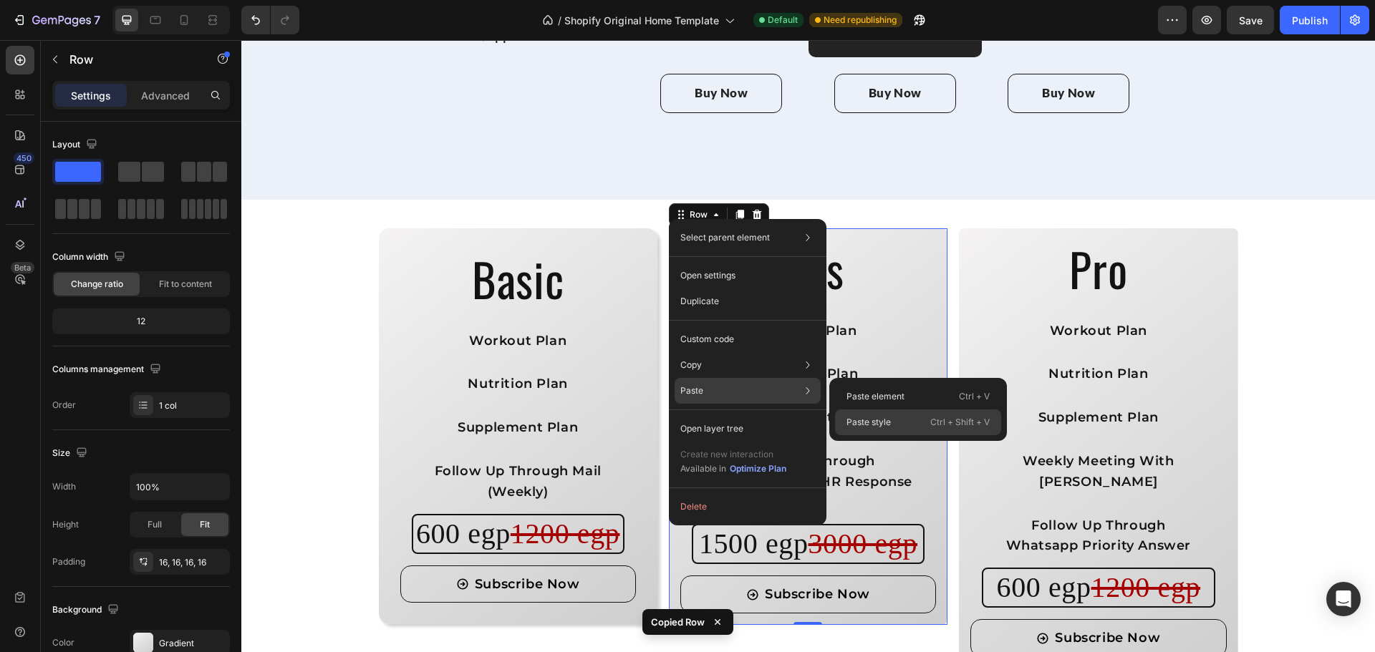
click at [891, 420] on div "Paste style Ctrl + Shift + V" at bounding box center [918, 423] width 166 height 26
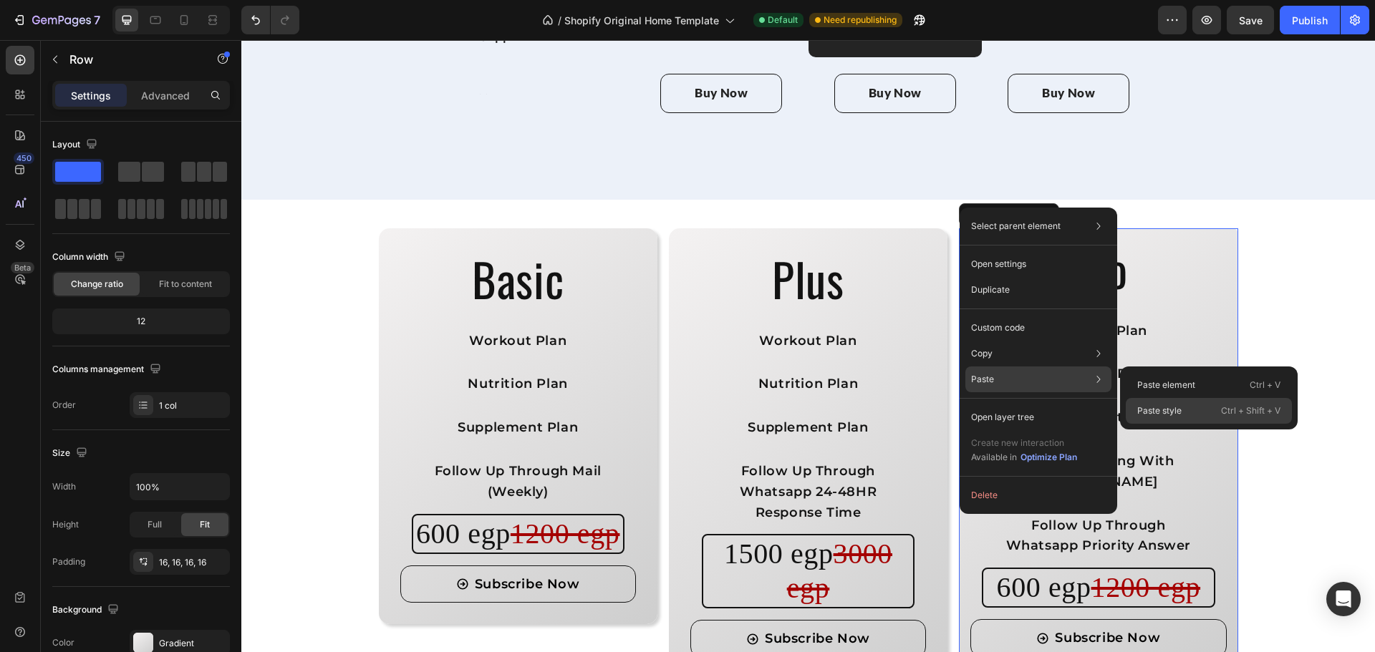
click at [1157, 409] on p "Paste style" at bounding box center [1159, 411] width 44 height 13
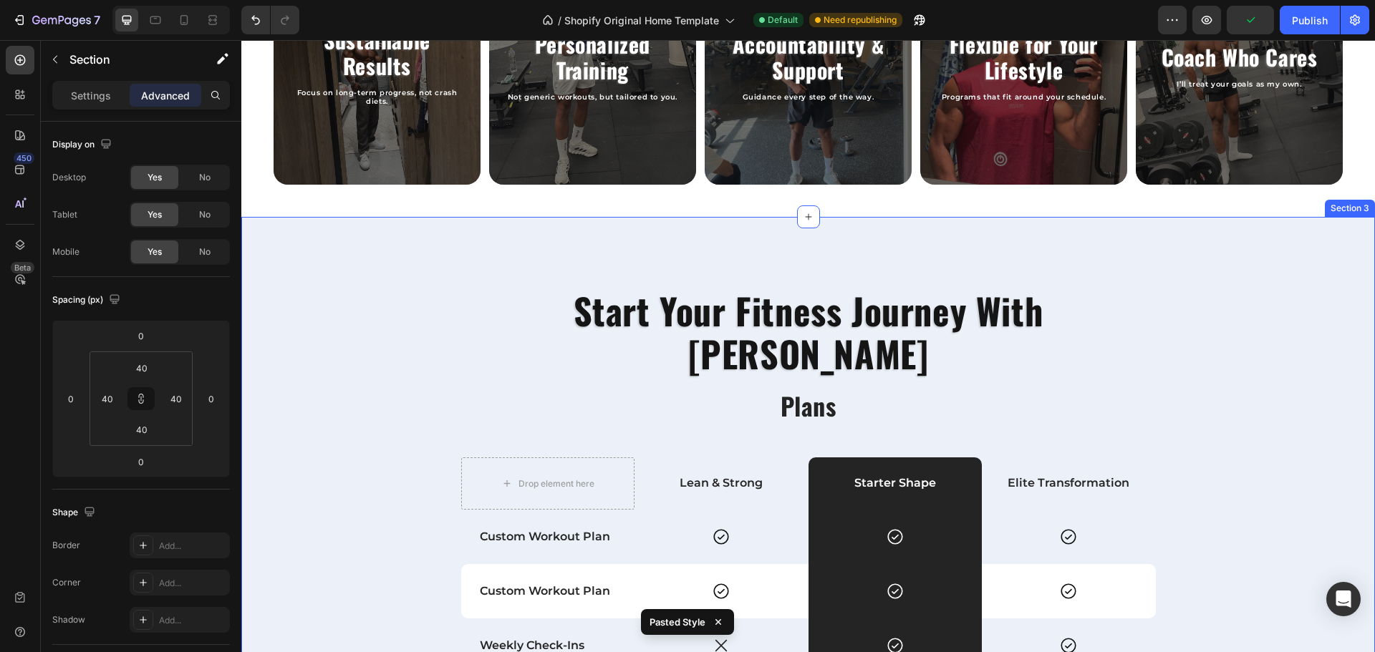
scroll to position [995, 0]
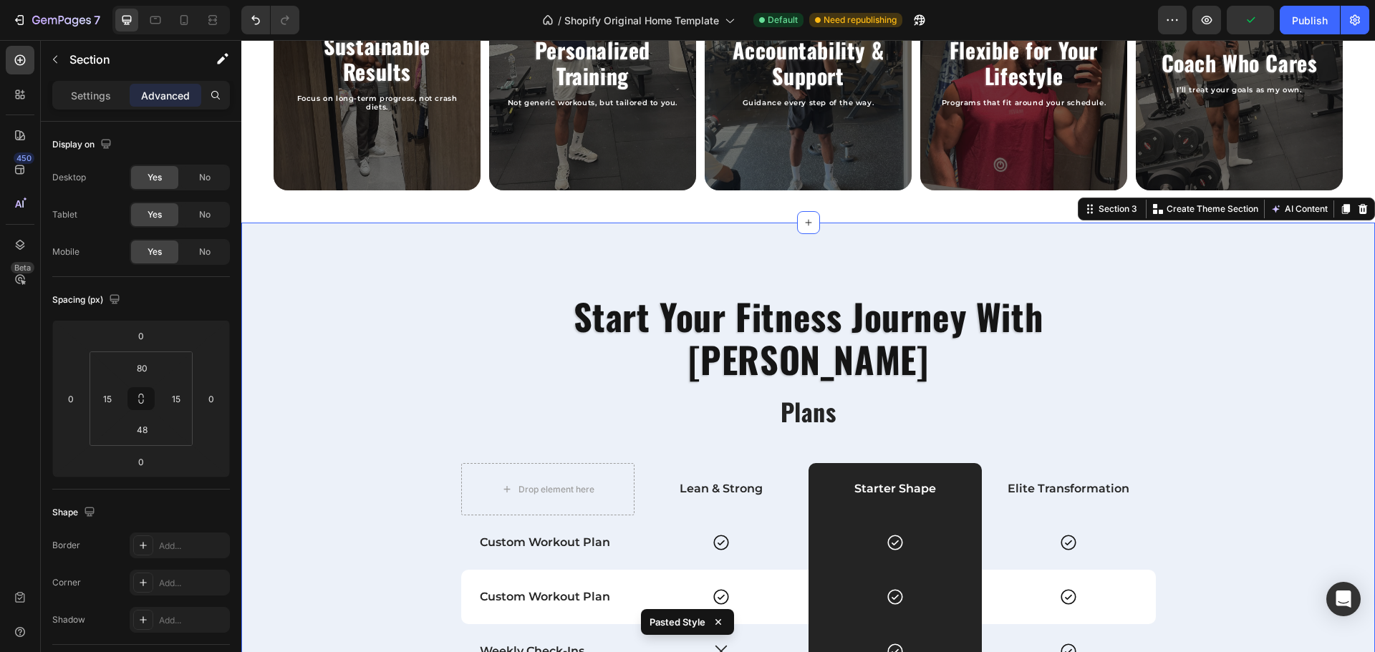
click at [948, 261] on div "Start Your Fitness Journey With Raslan Heading Plans Heading Drop element here …" at bounding box center [807, 631] width 1133 height 816
click at [1358, 212] on icon at bounding box center [1362, 209] width 9 height 10
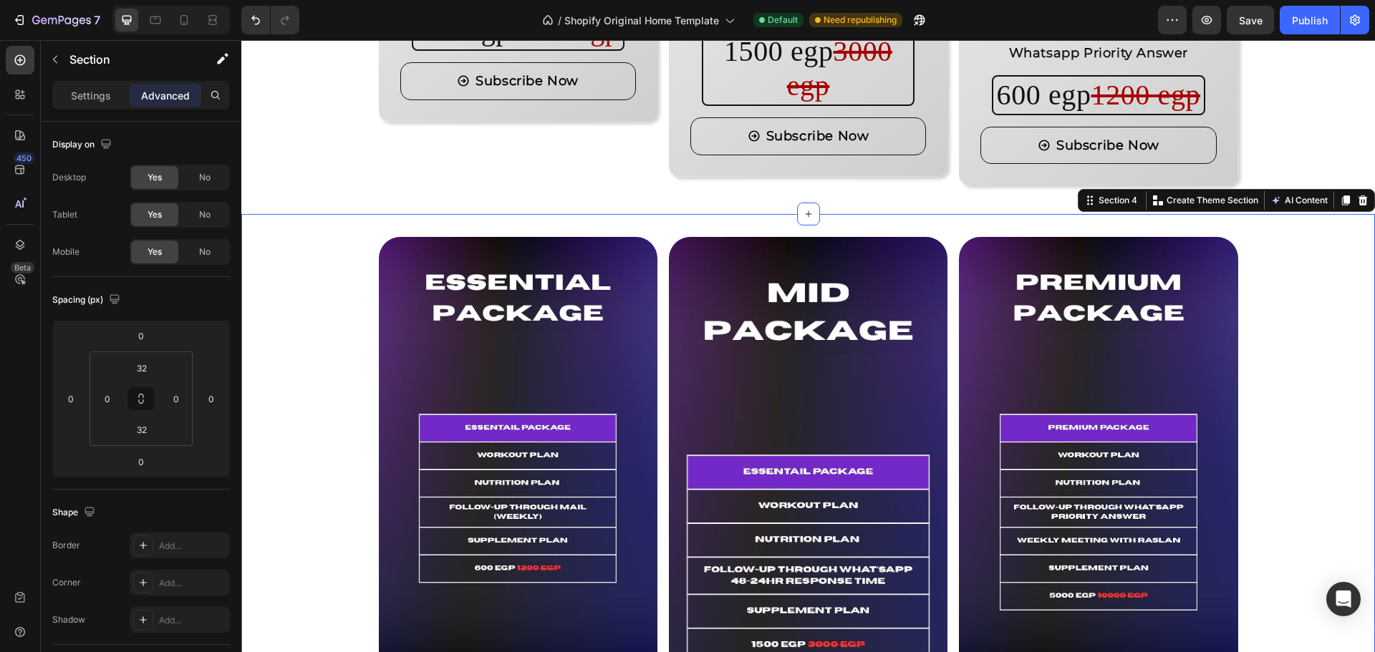
scroll to position [1511, 0]
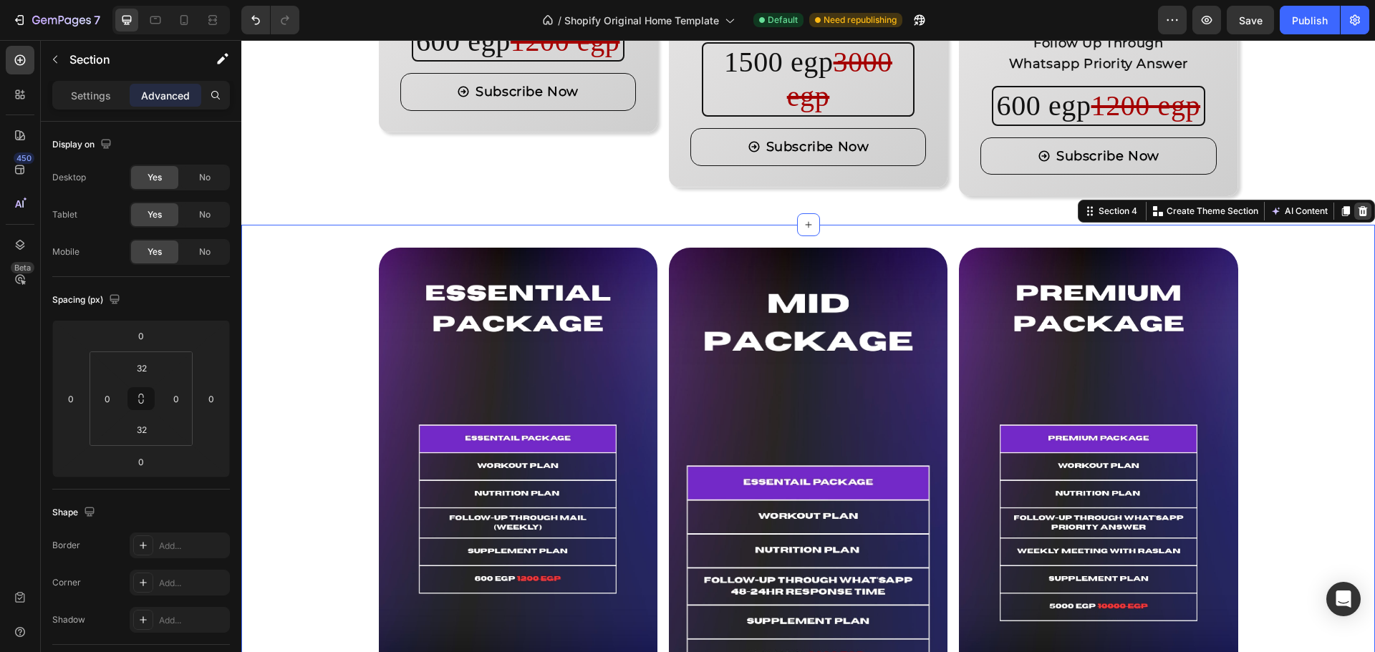
click at [1357, 217] on icon at bounding box center [1362, 210] width 11 height 11
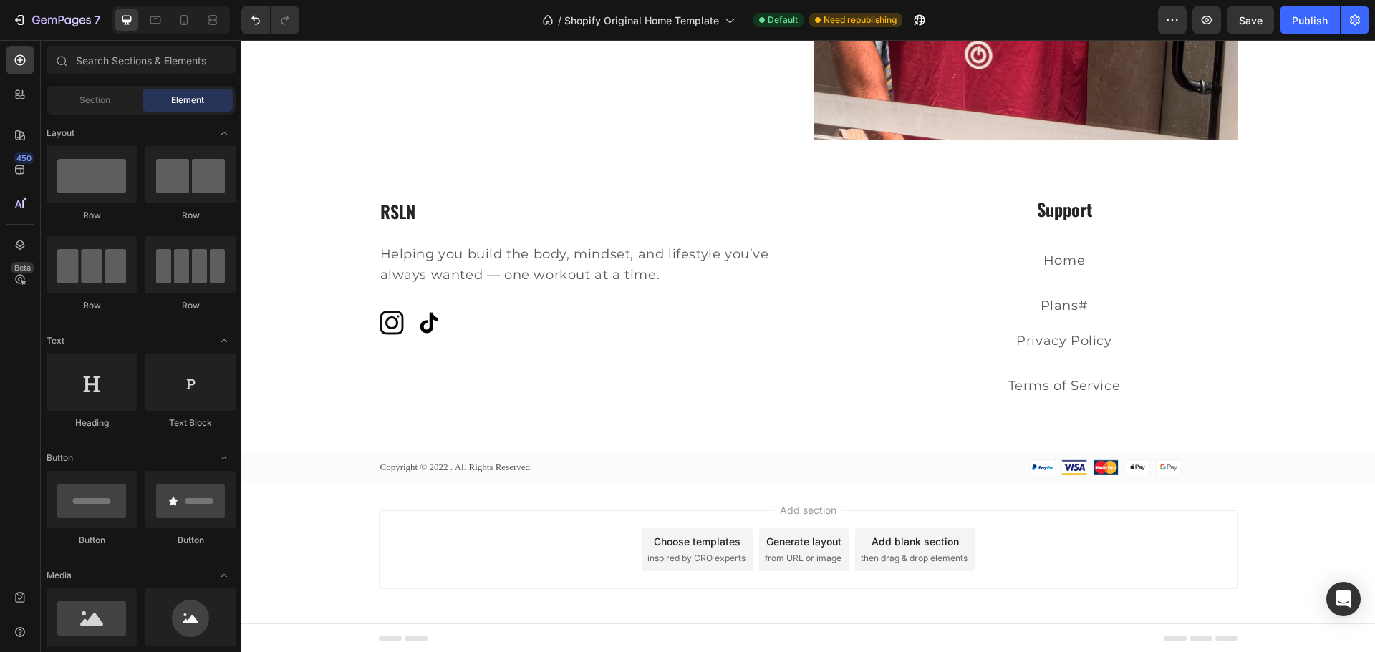
scroll to position [3367, 0]
click at [1251, 550] on div "Add section Choose templates inspired by CRO experts Generate layout from URL o…" at bounding box center [807, 551] width 1133 height 142
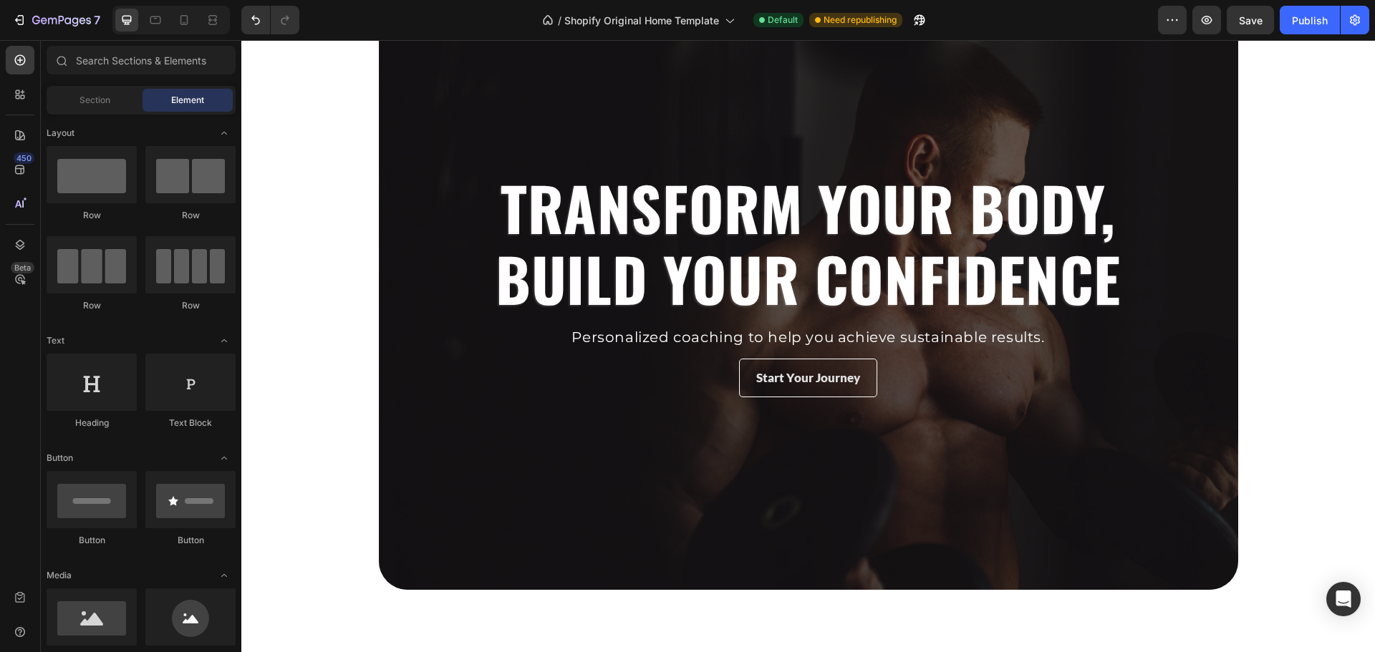
scroll to position [0, 0]
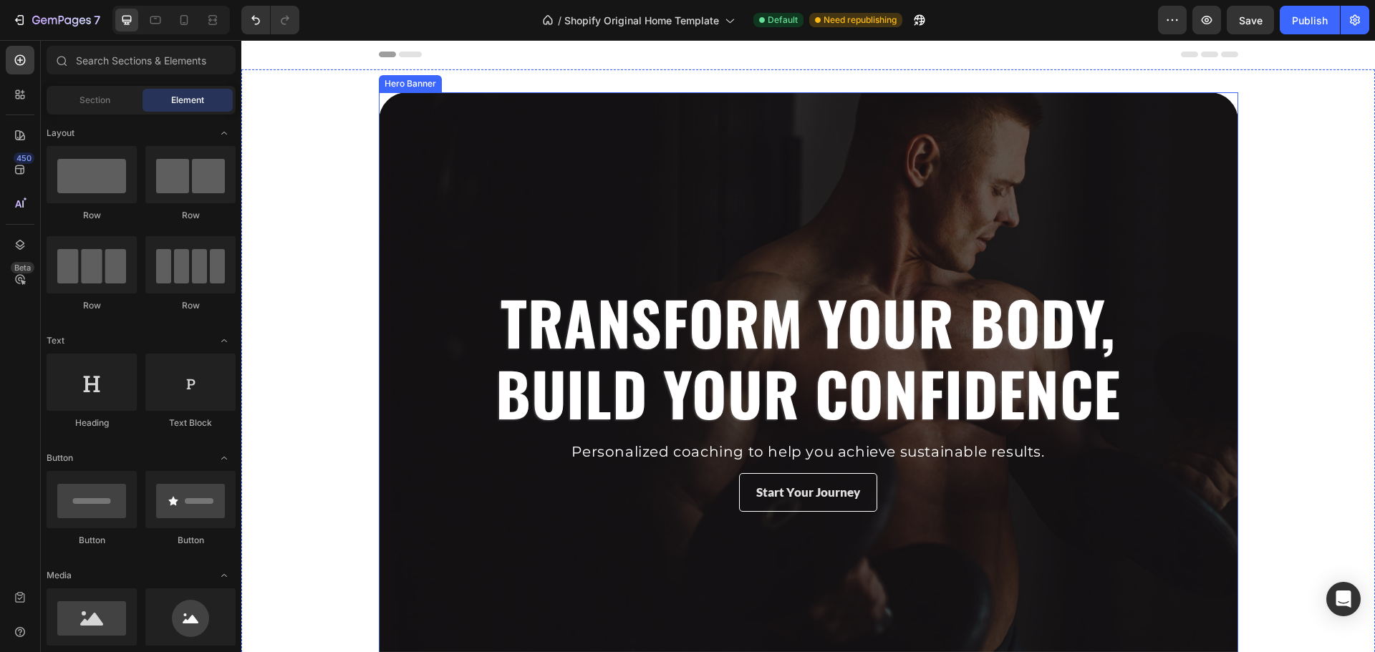
click at [1108, 193] on div "Overlay" at bounding box center [808, 398] width 859 height 612
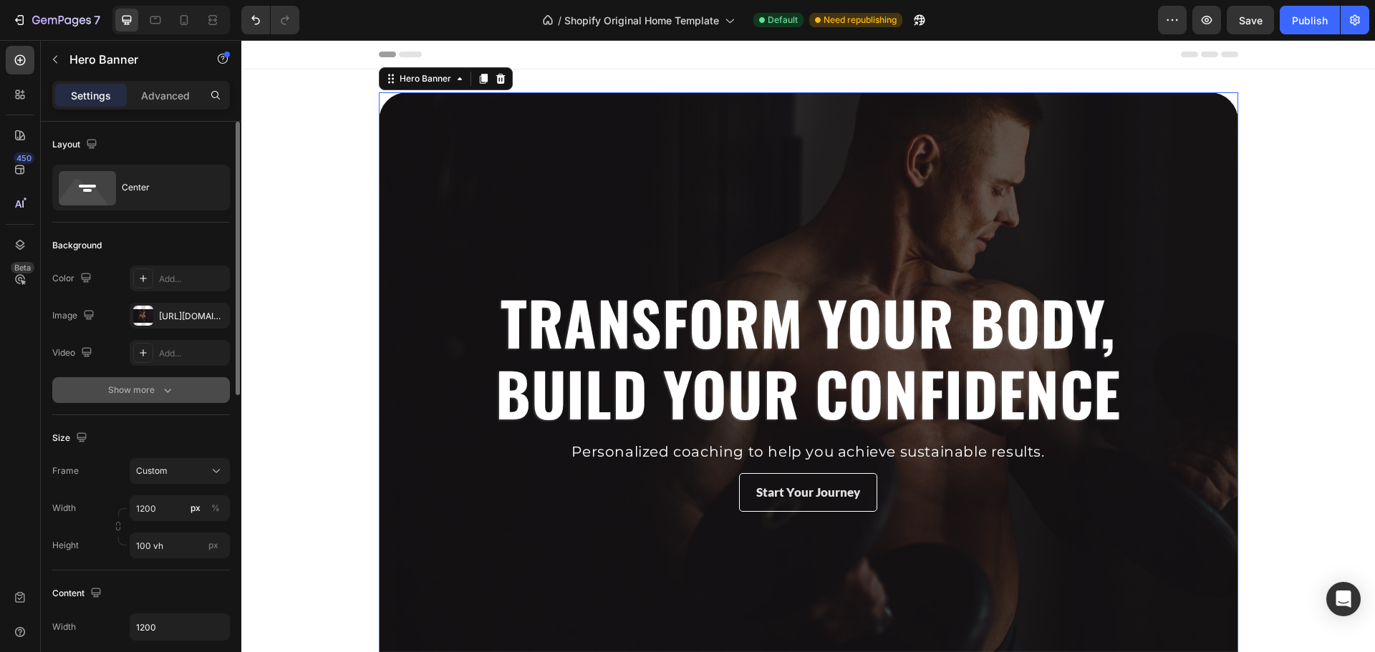
click at [150, 384] on div "Show more" at bounding box center [141, 390] width 67 height 14
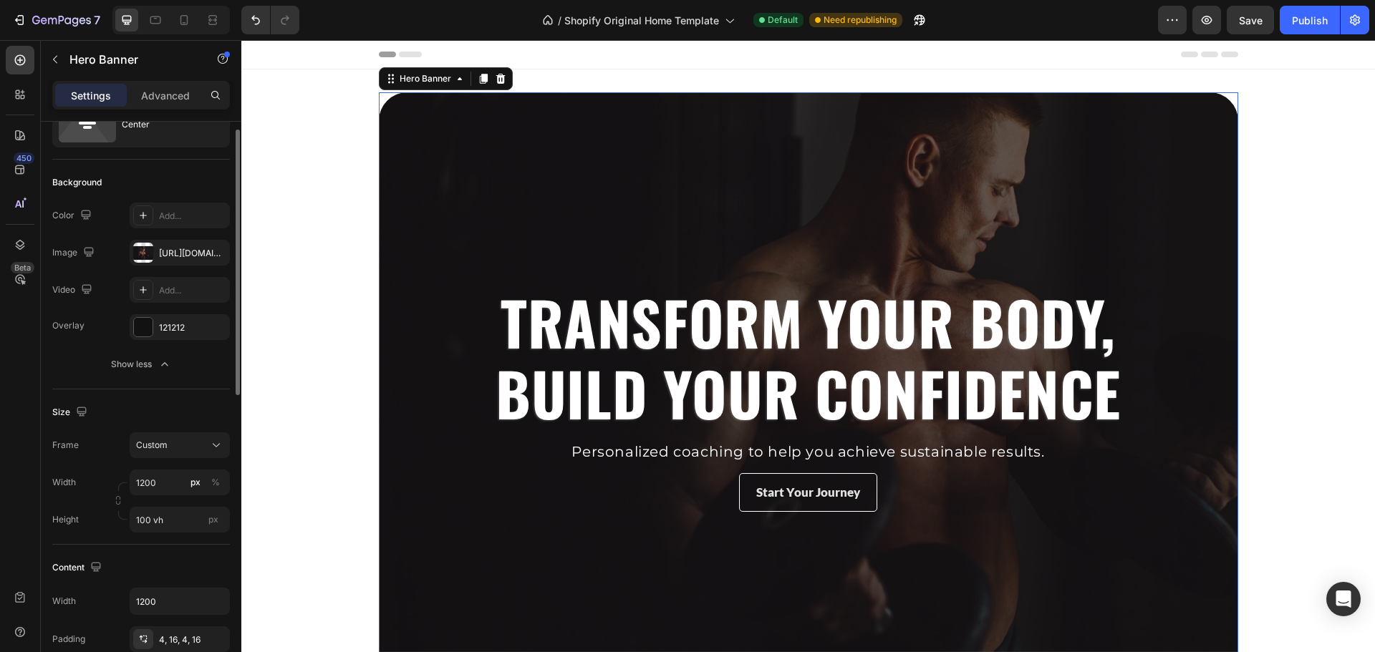
scroll to position [64, 0]
click at [187, 439] on div "Custom" at bounding box center [171, 443] width 70 height 13
click at [159, 473] on span "As banner source" at bounding box center [170, 478] width 71 height 13
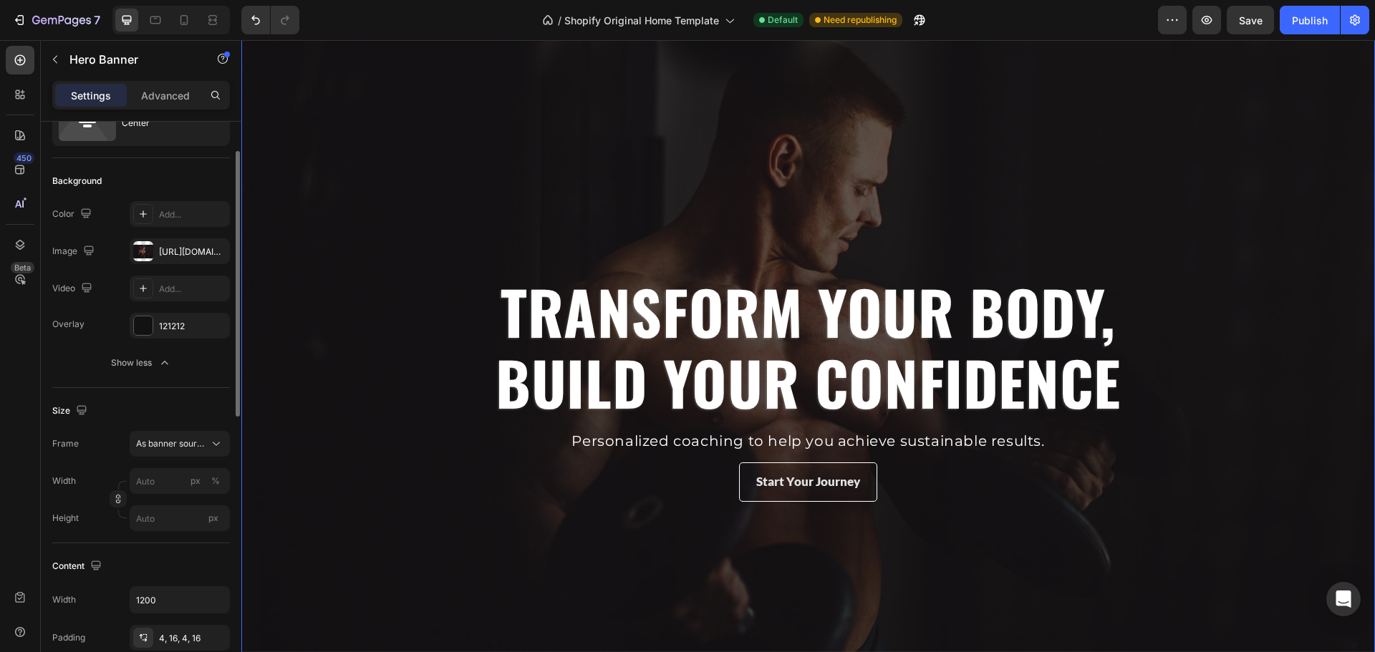
scroll to position [78, 0]
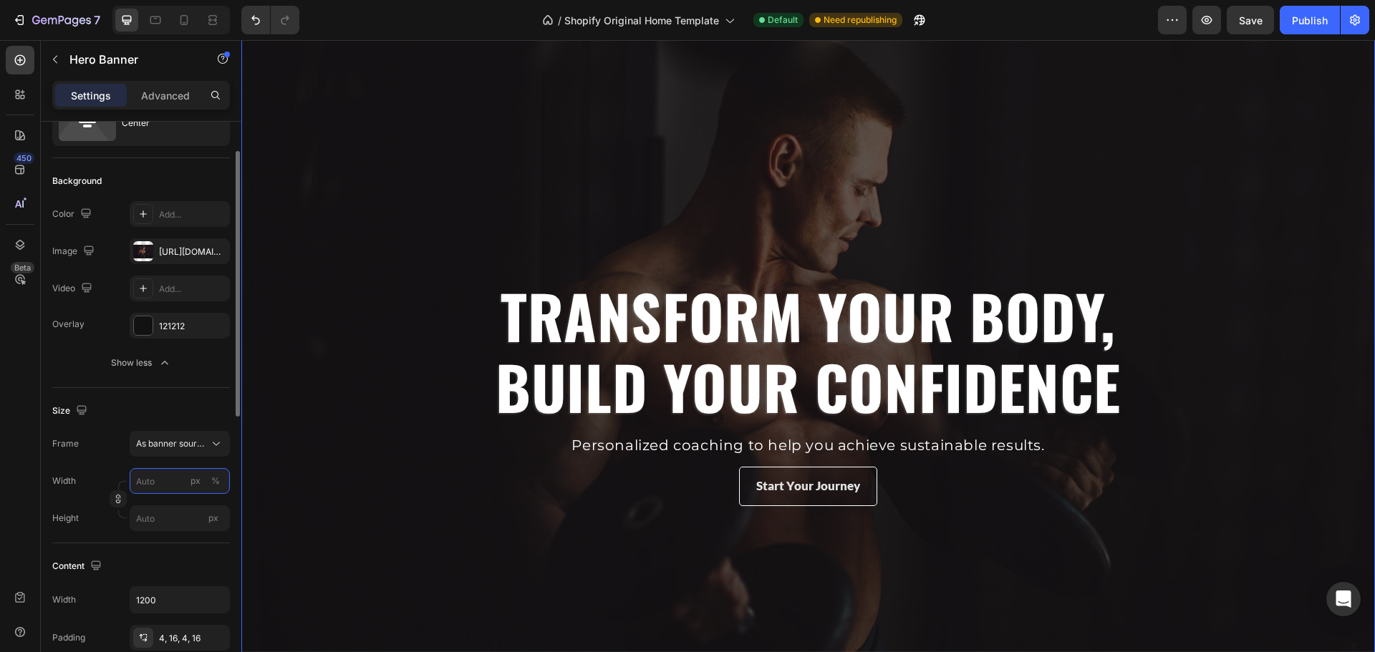
click at [155, 475] on input "px %" at bounding box center [180, 481] width 100 height 26
click at [168, 515] on p "Full 100%" at bounding box center [176, 515] width 83 height 13
type input "100"
click at [178, 526] on input "px" at bounding box center [180, 518] width 100 height 26
click at [179, 569] on div "Fit screen 100vh" at bounding box center [165, 579] width 117 height 26
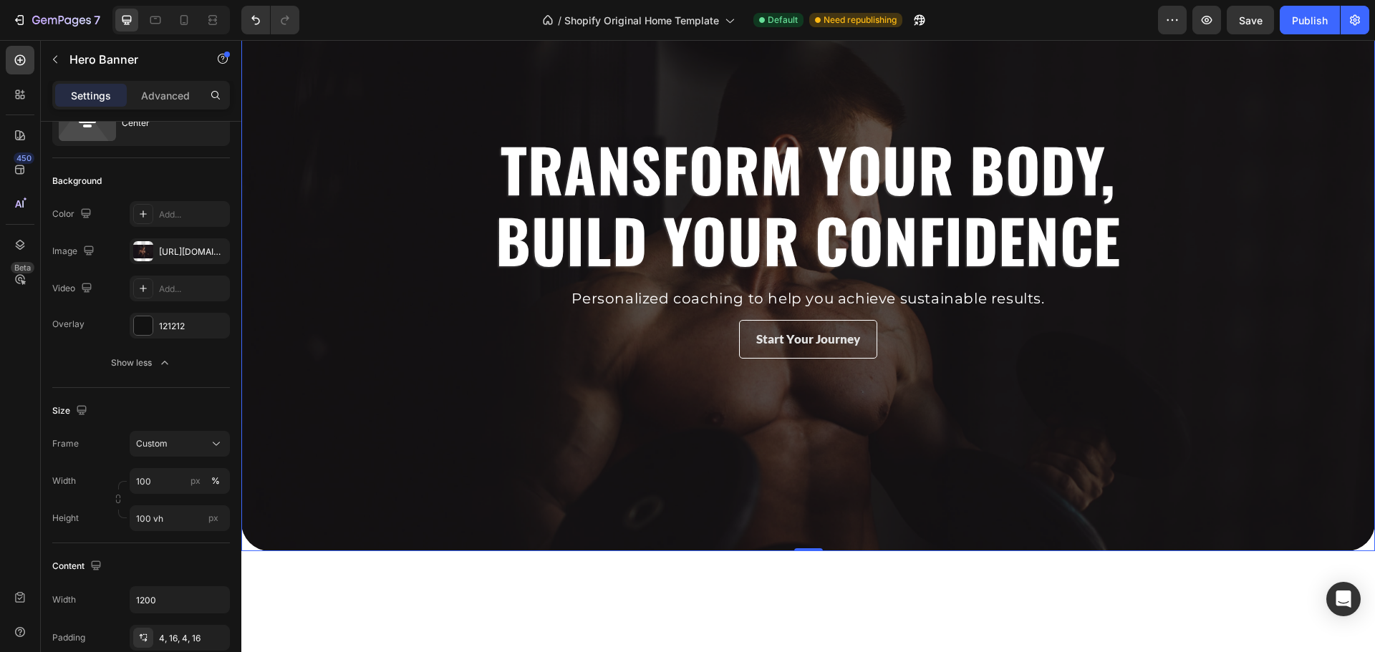
scroll to position [0, 0]
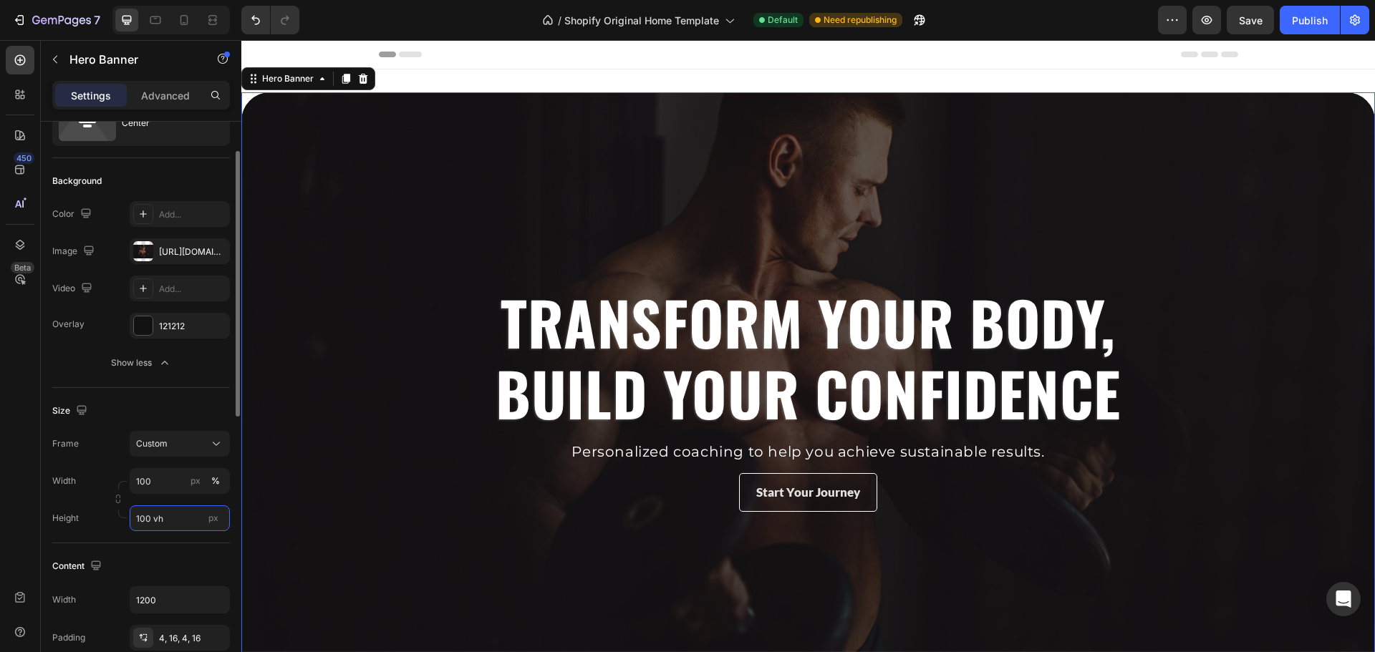
click at [168, 520] on input "100 vh" at bounding box center [180, 518] width 100 height 26
click at [175, 540] on div "Fit content Auto" at bounding box center [165, 553] width 117 height 26
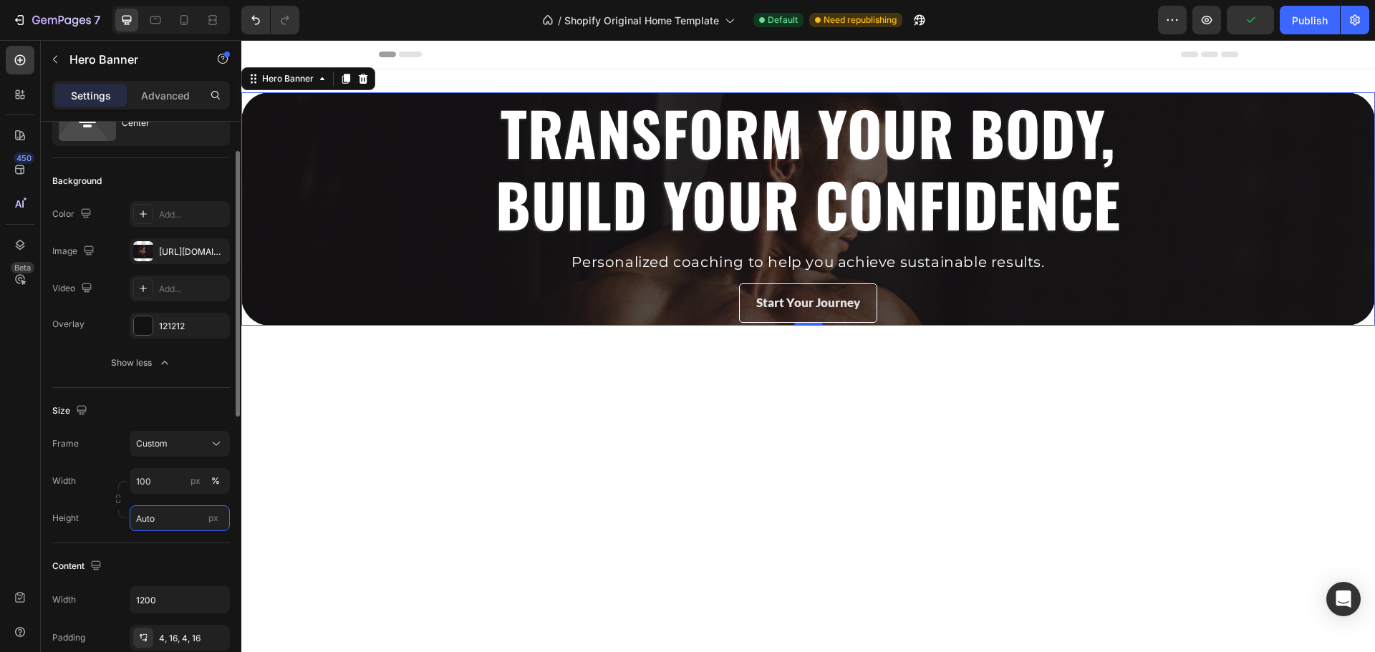
click at [177, 521] on input "Auto" at bounding box center [180, 518] width 100 height 26
click at [177, 571] on div "Fit screen 100vh" at bounding box center [165, 579] width 117 height 26
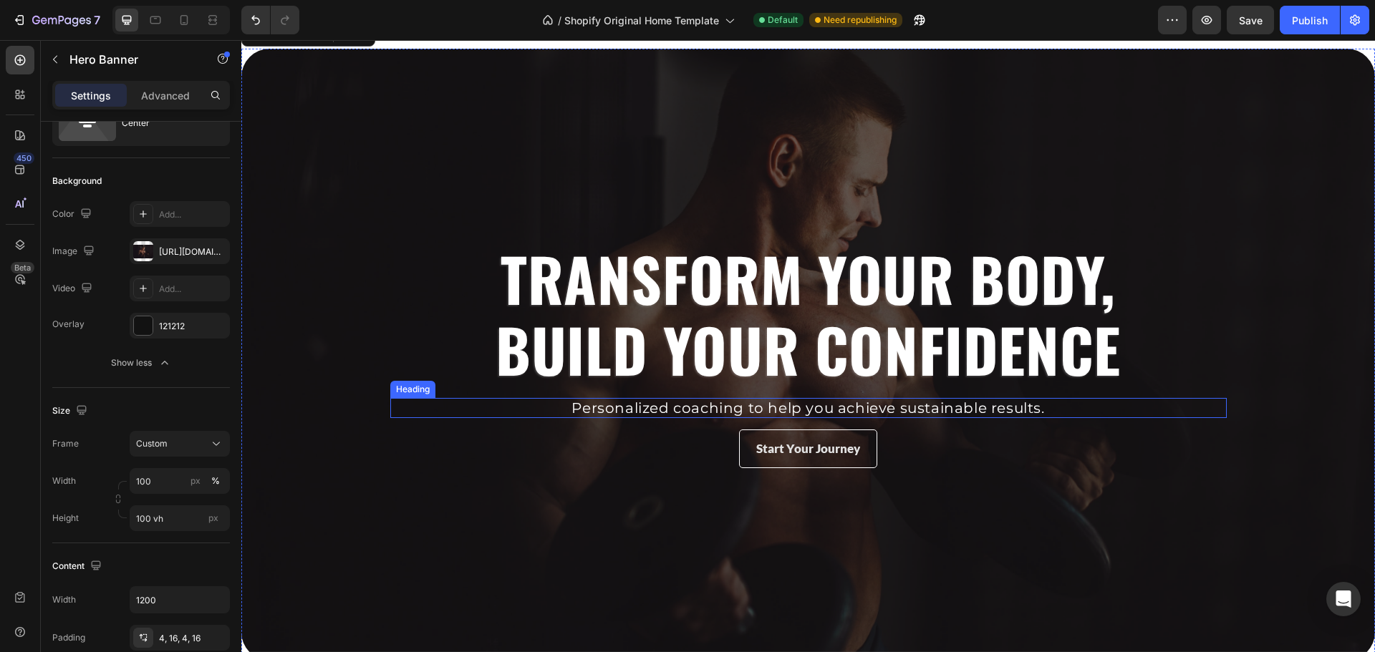
scroll to position [43, 0]
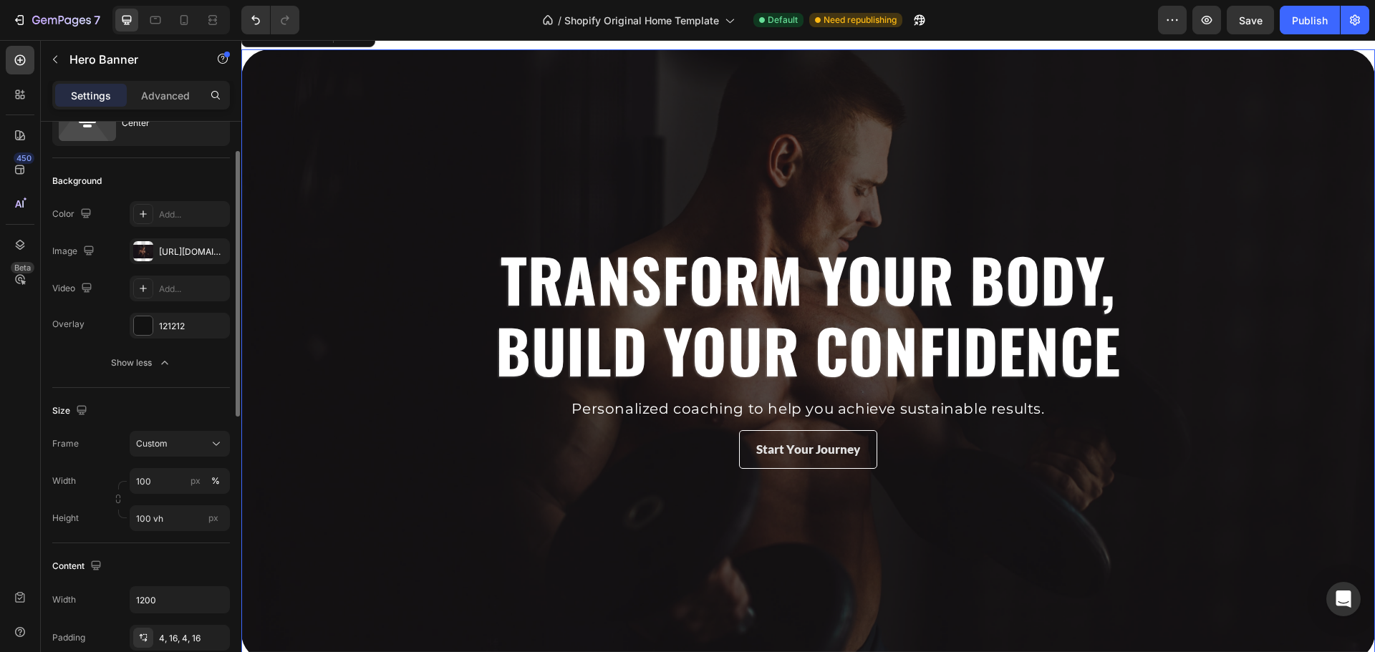
click at [120, 559] on div "Content" at bounding box center [141, 566] width 178 height 23
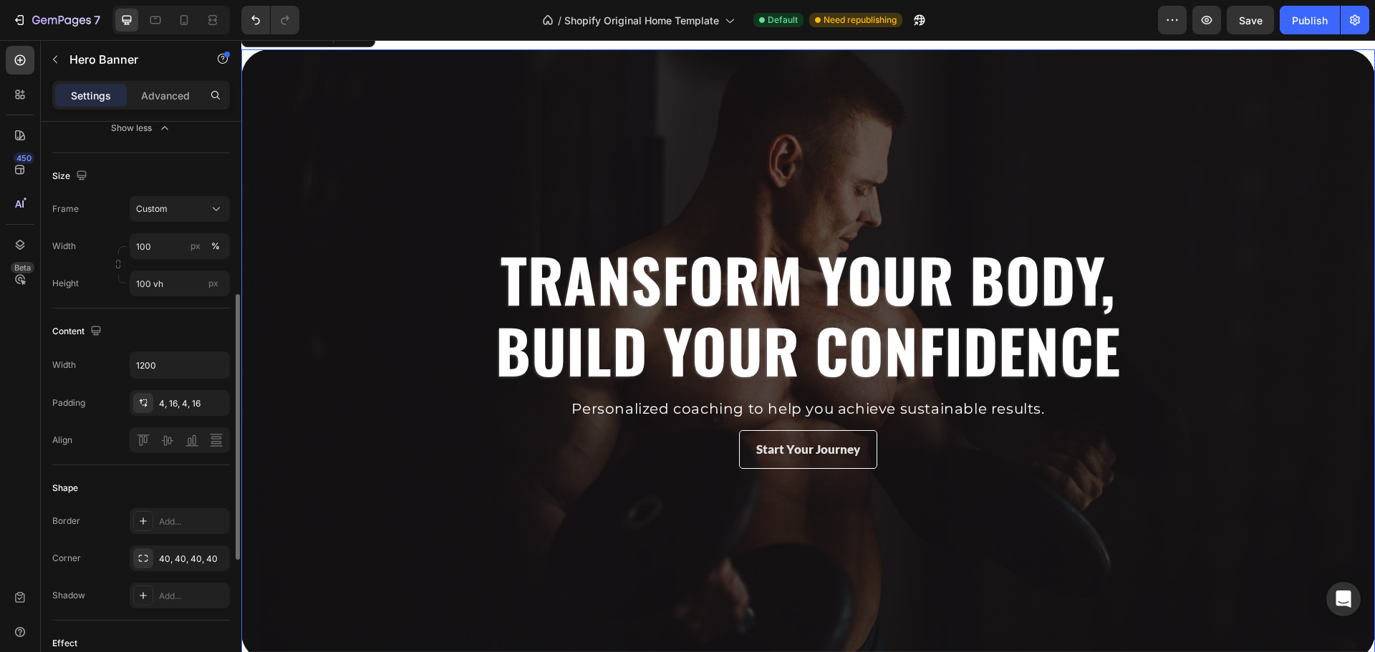
scroll to position [350, 0]
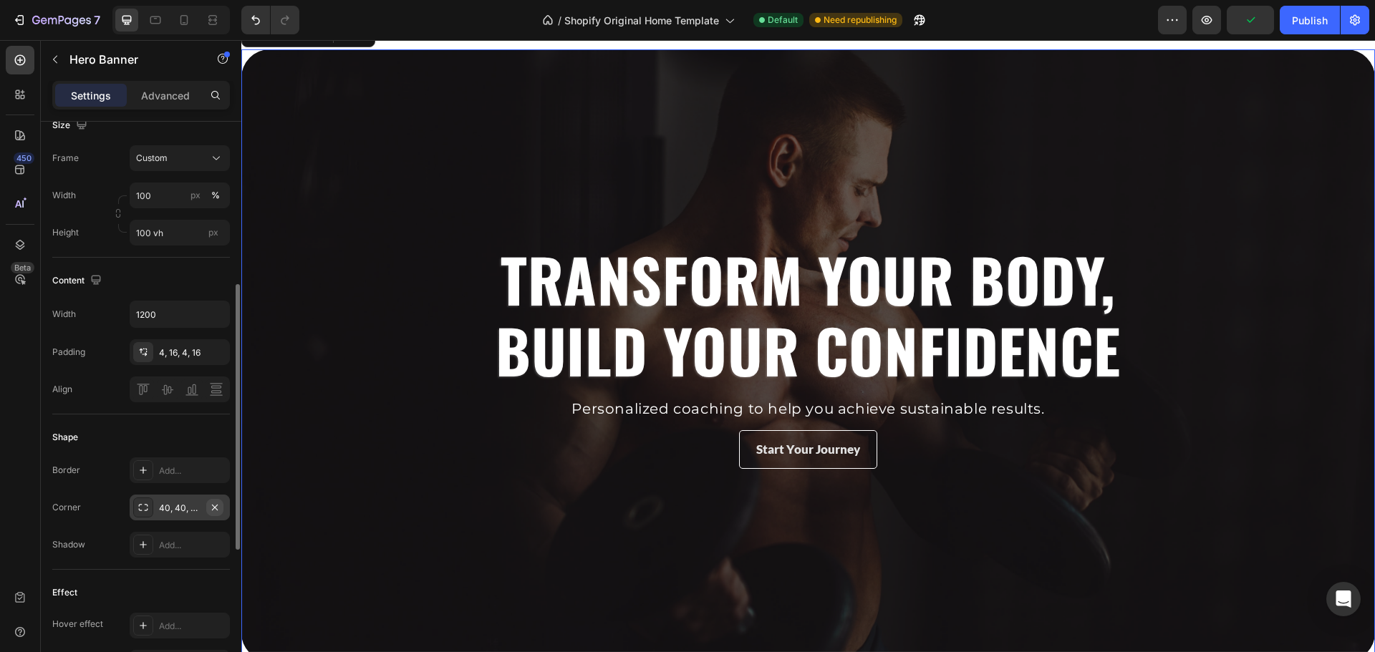
click at [212, 511] on icon "button" at bounding box center [214, 507] width 11 height 11
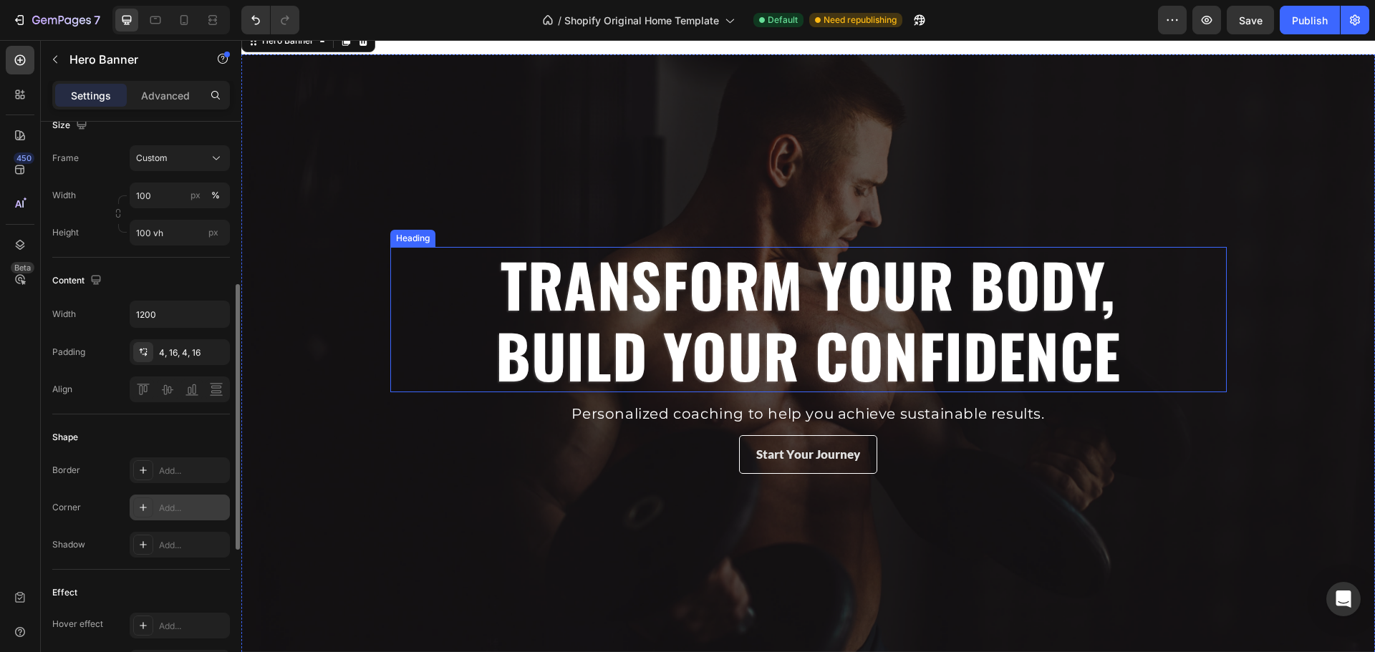
scroll to position [25, 0]
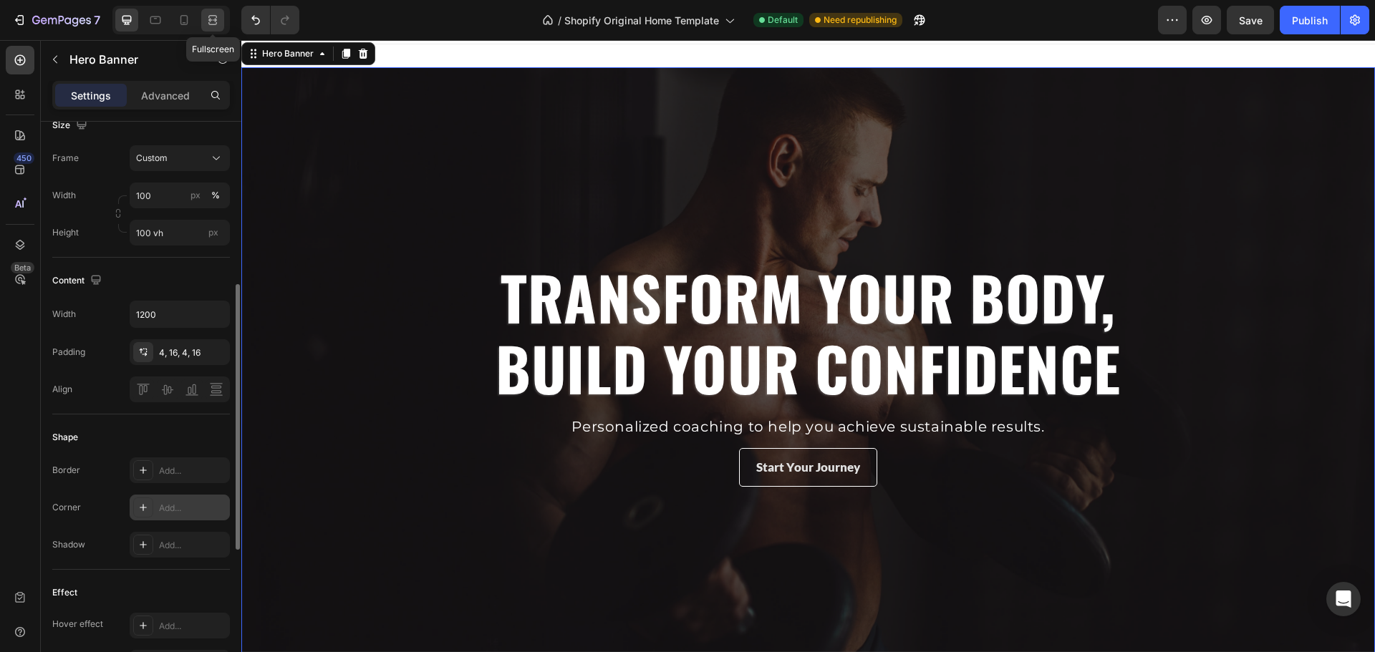
click at [206, 26] on icon at bounding box center [212, 20] width 14 height 14
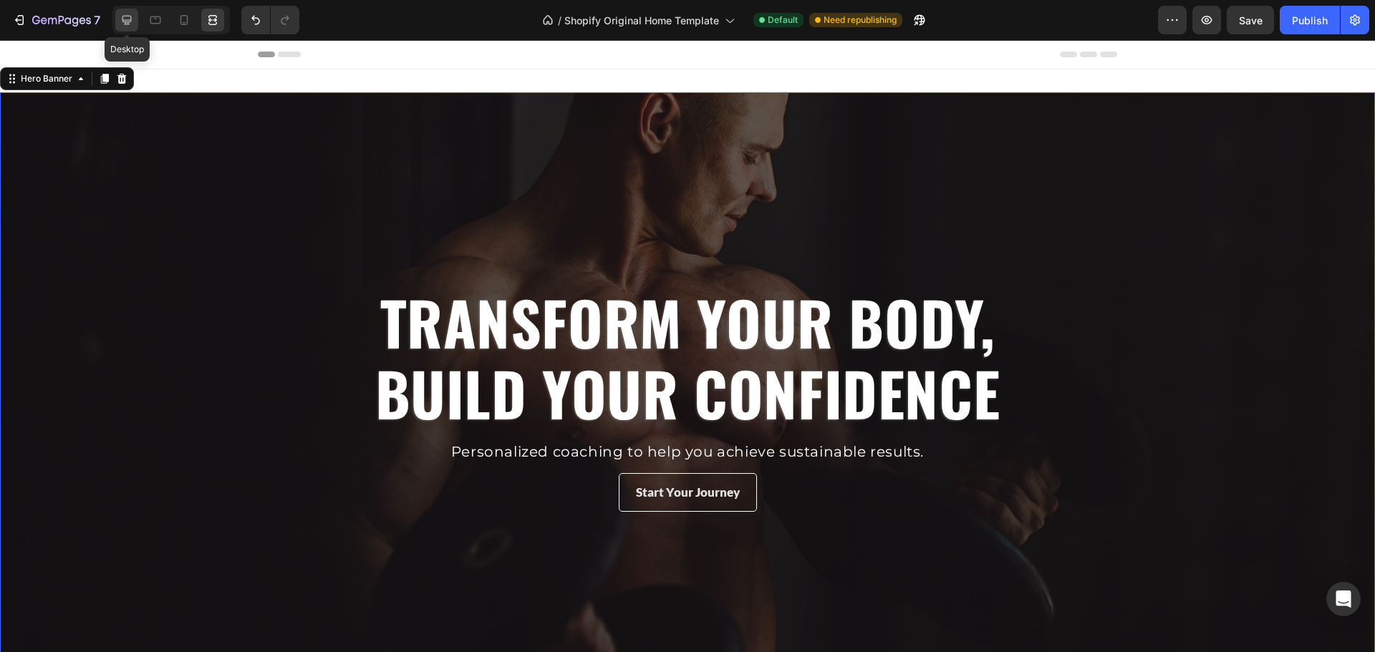
click at [132, 22] on icon at bounding box center [127, 20] width 14 height 14
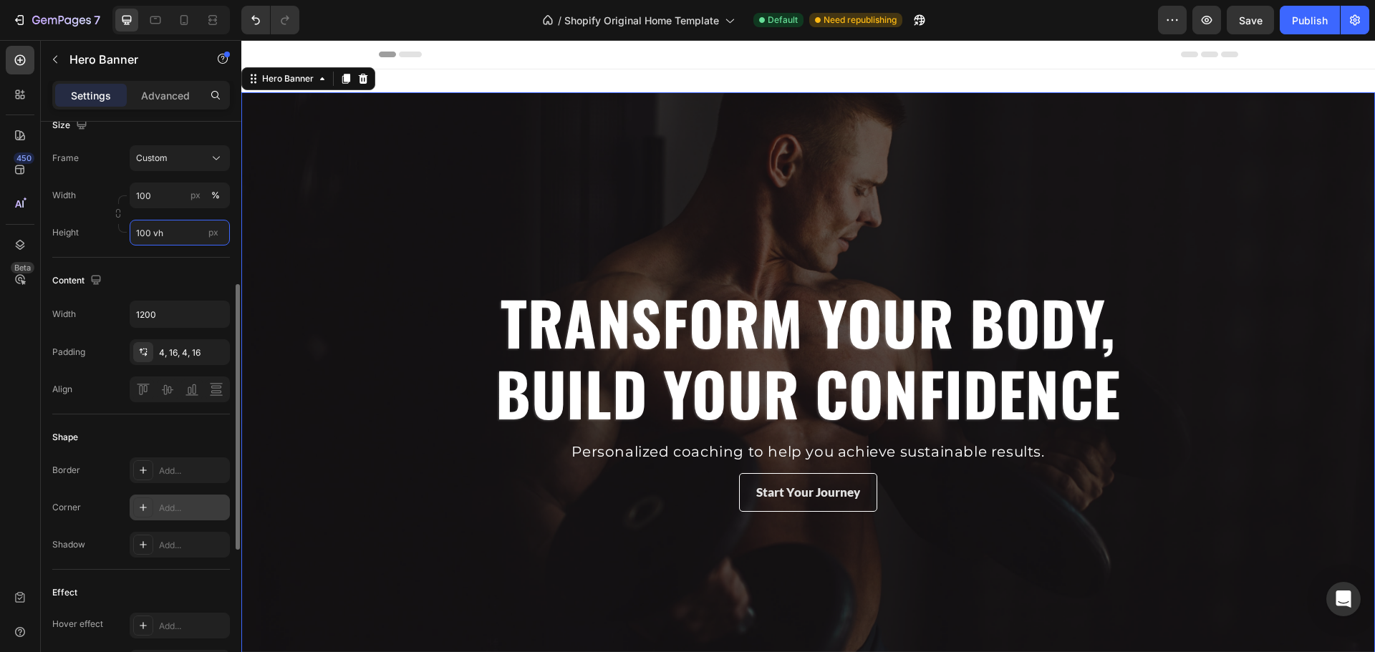
click at [147, 238] on input "100 vh" at bounding box center [180, 233] width 100 height 26
type input "1 vh"
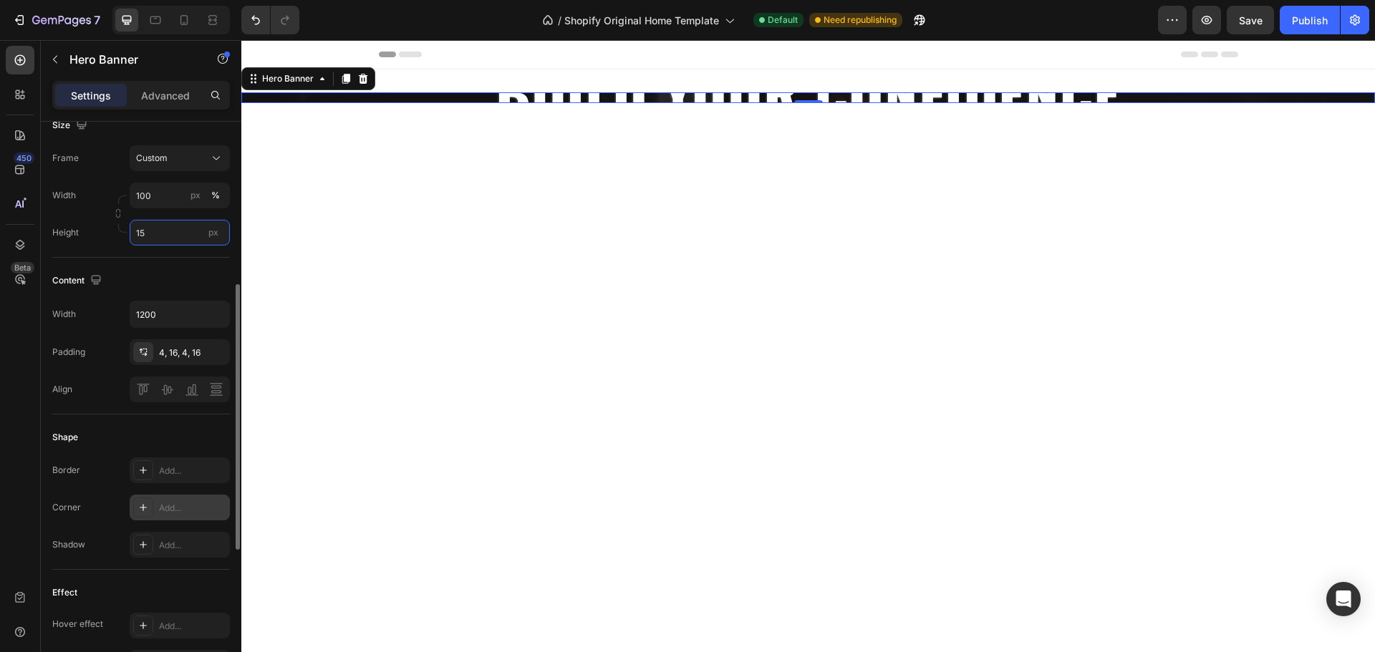
type input "1"
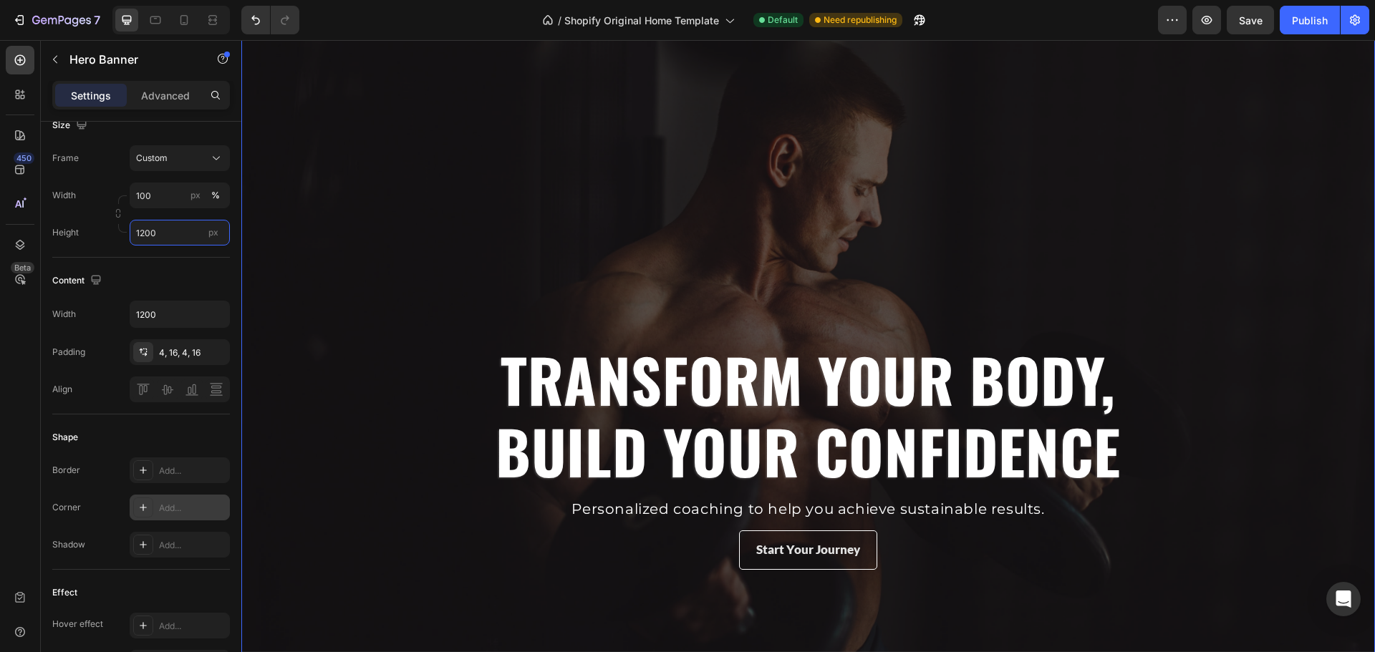
scroll to position [65, 0]
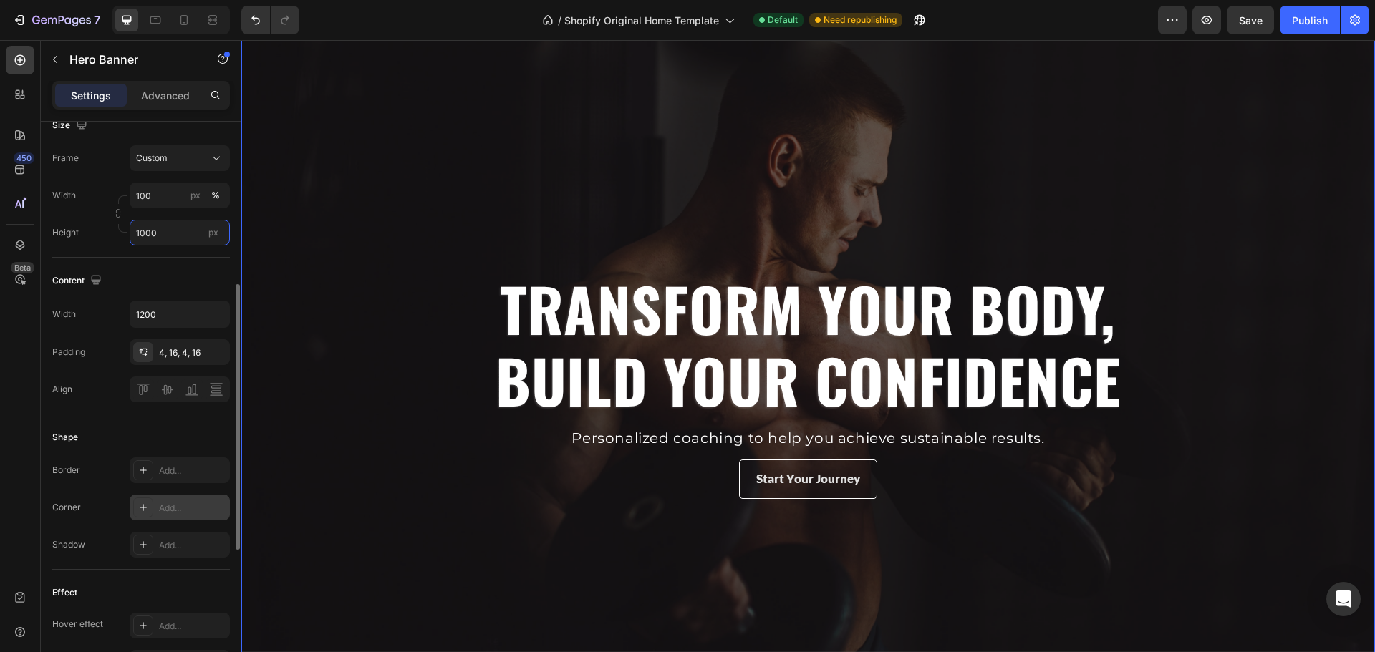
type input "1000"
click at [218, 272] on div "Content" at bounding box center [141, 280] width 178 height 23
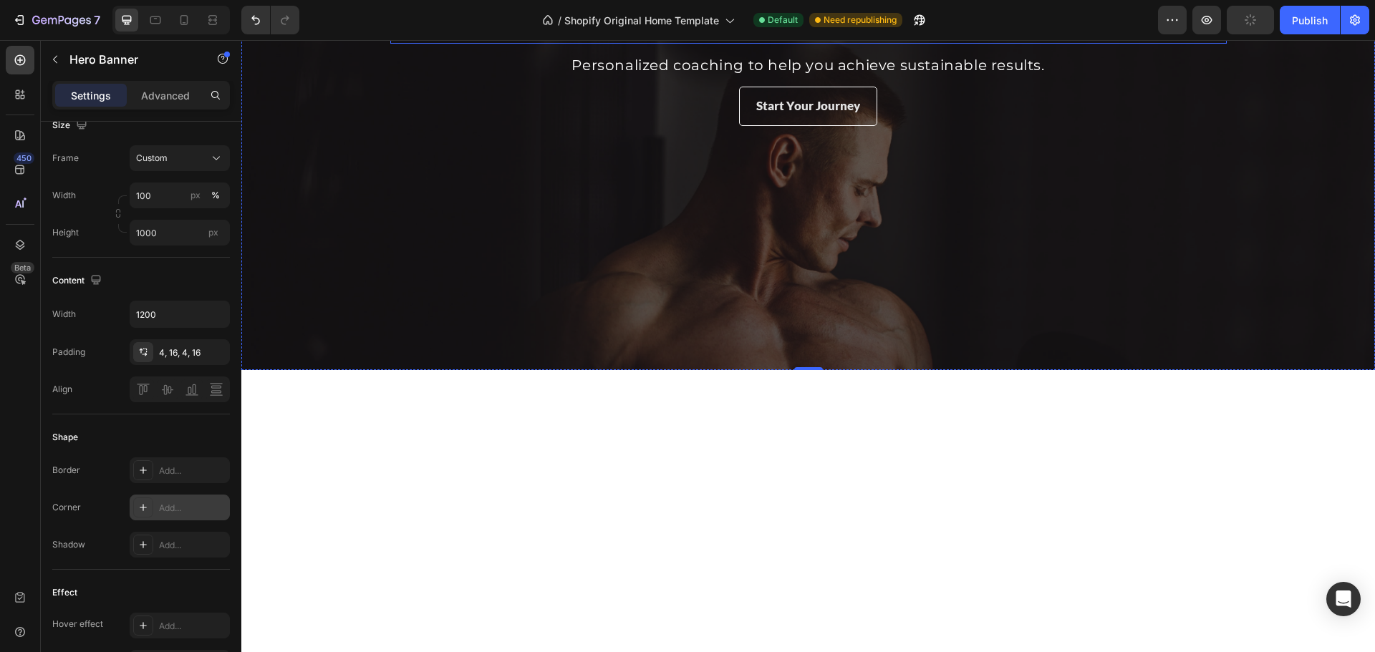
scroll to position [0, 0]
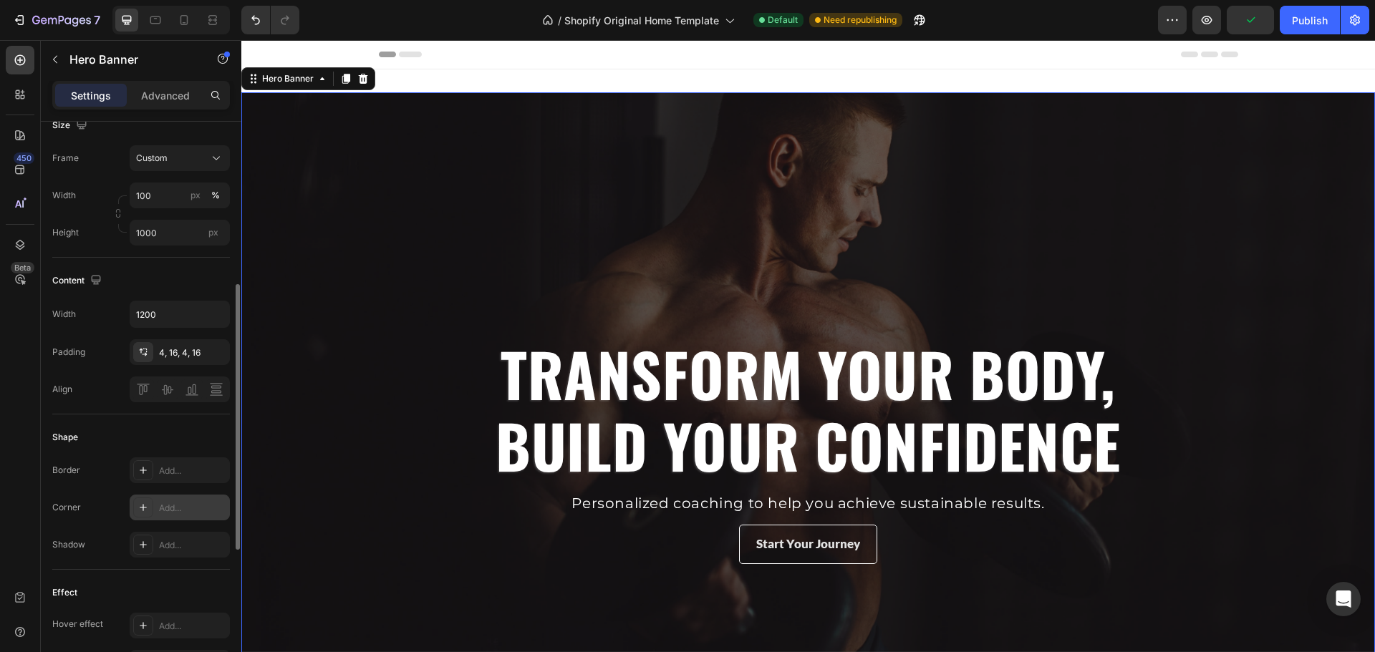
click at [150, 261] on div "Content Width 1200 Padding 4, 16, 4, 16 Align" at bounding box center [141, 336] width 178 height 157
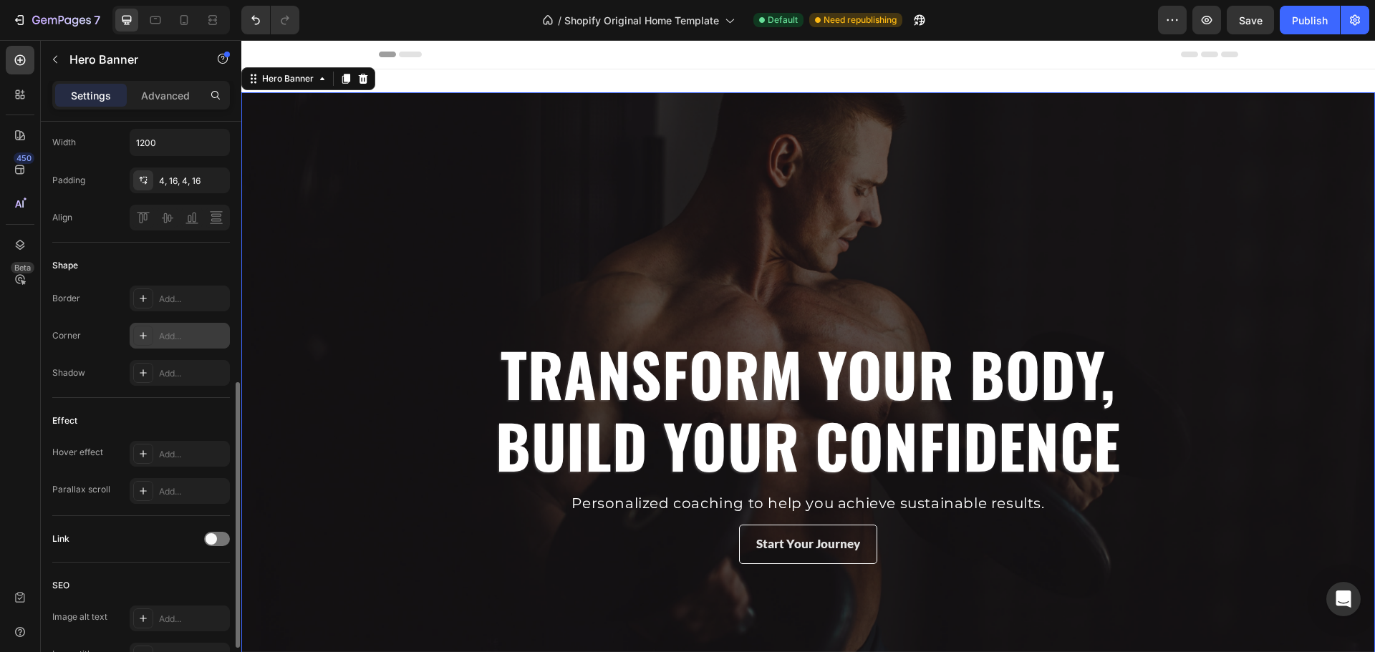
scroll to position [657, 0]
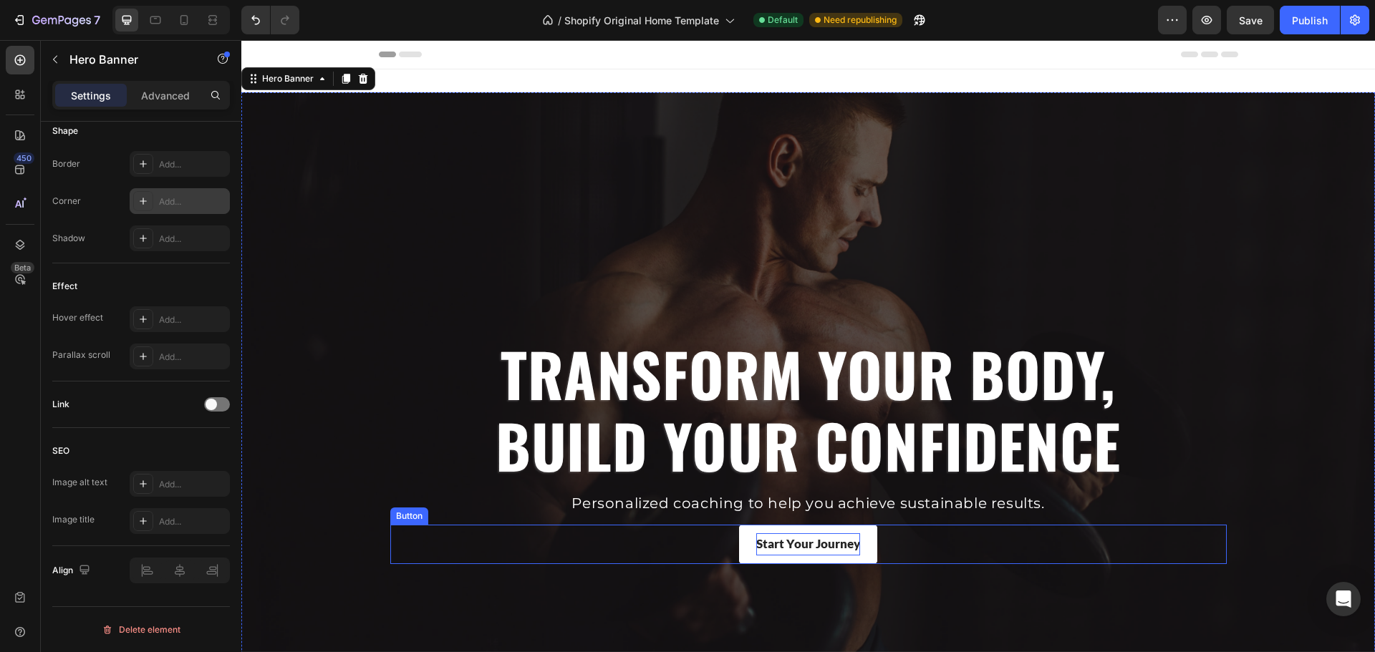
click at [818, 543] on p "Start Your Journey" at bounding box center [808, 544] width 104 height 22
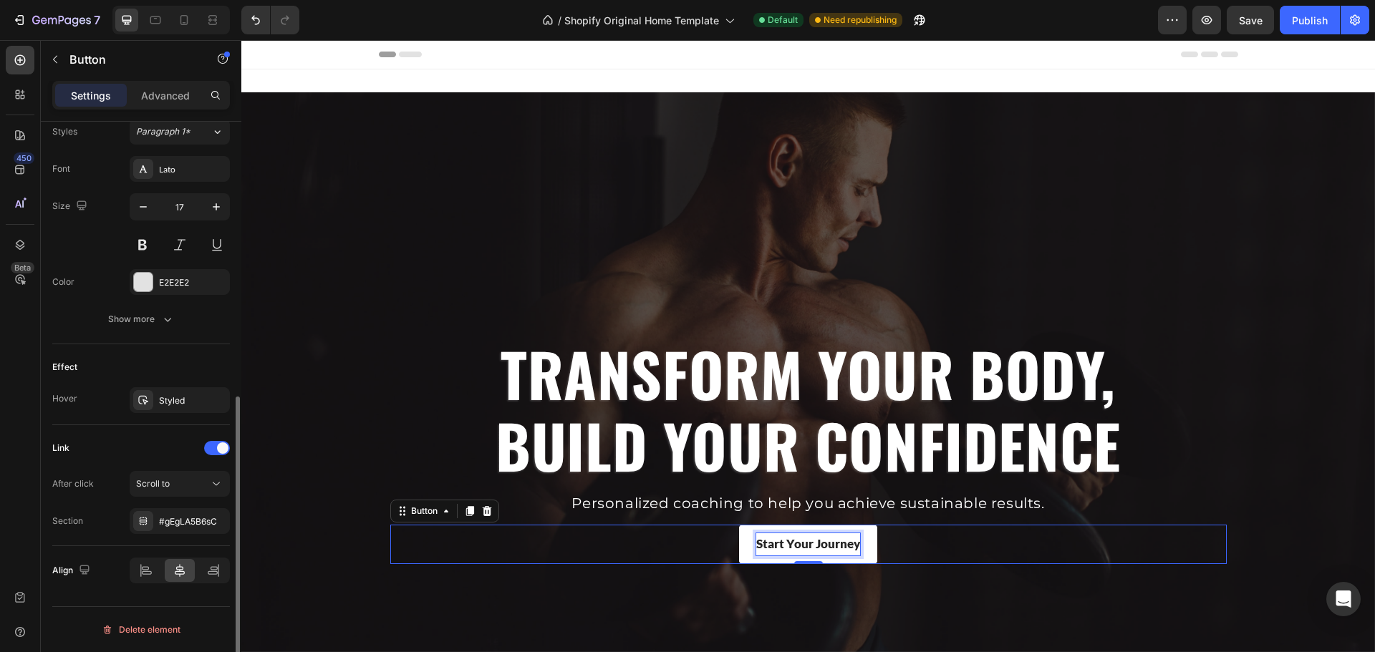
click at [818, 543] on p "Start Your Journey" at bounding box center [808, 544] width 104 height 22
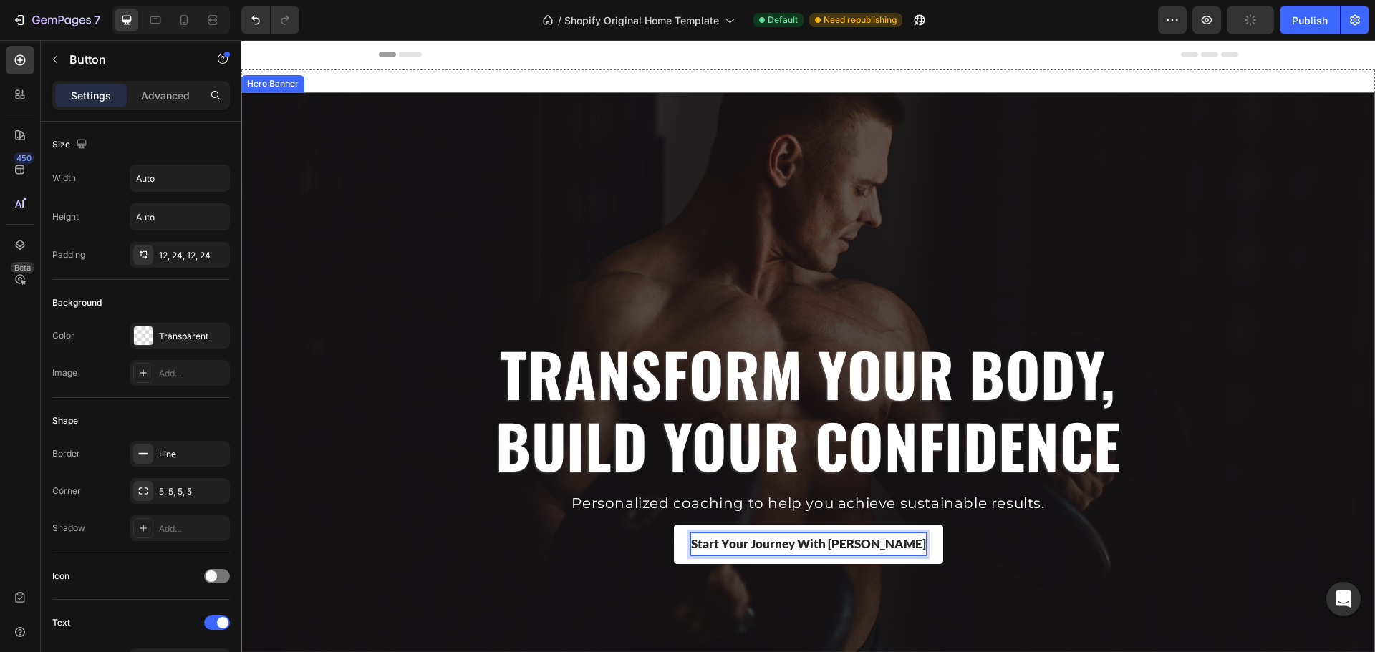
click at [1005, 572] on div "Overlay" at bounding box center [807, 450] width 1133 height 716
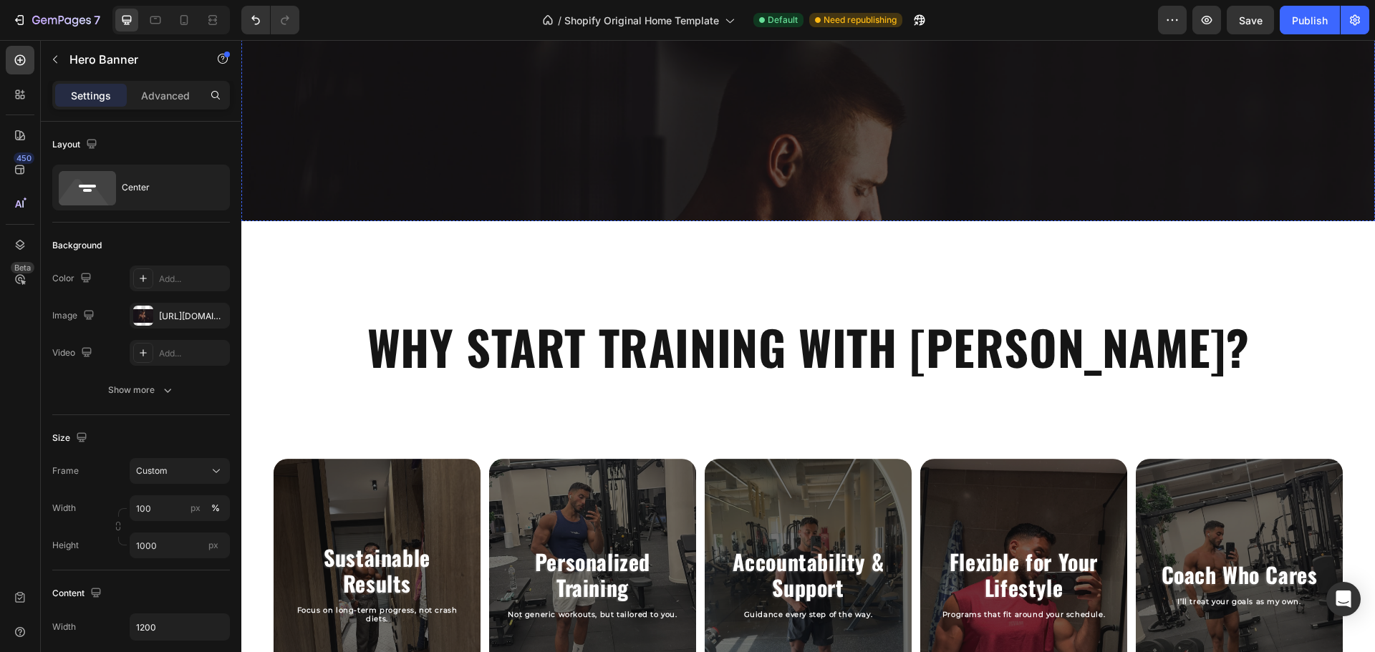
scroll to position [589, 0]
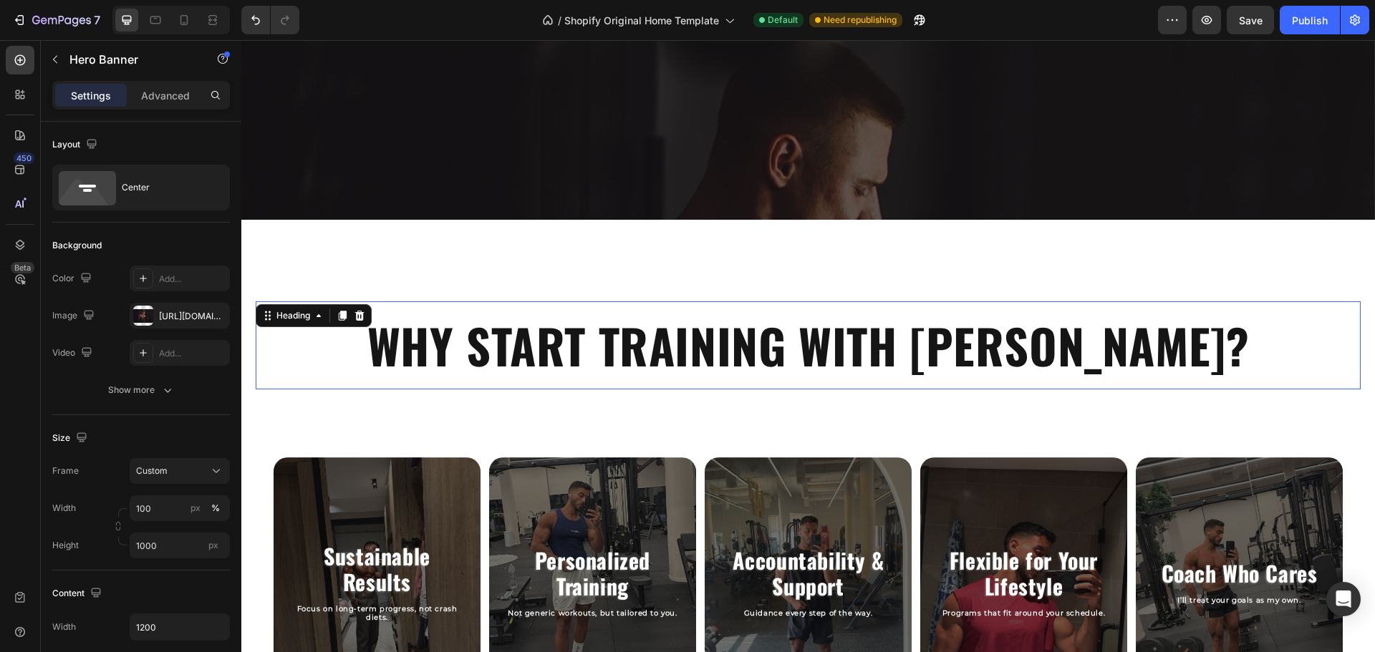
click at [394, 341] on h2 "WHY START TRAINING WITH [PERSON_NAME]?" at bounding box center [808, 345] width 1076 height 59
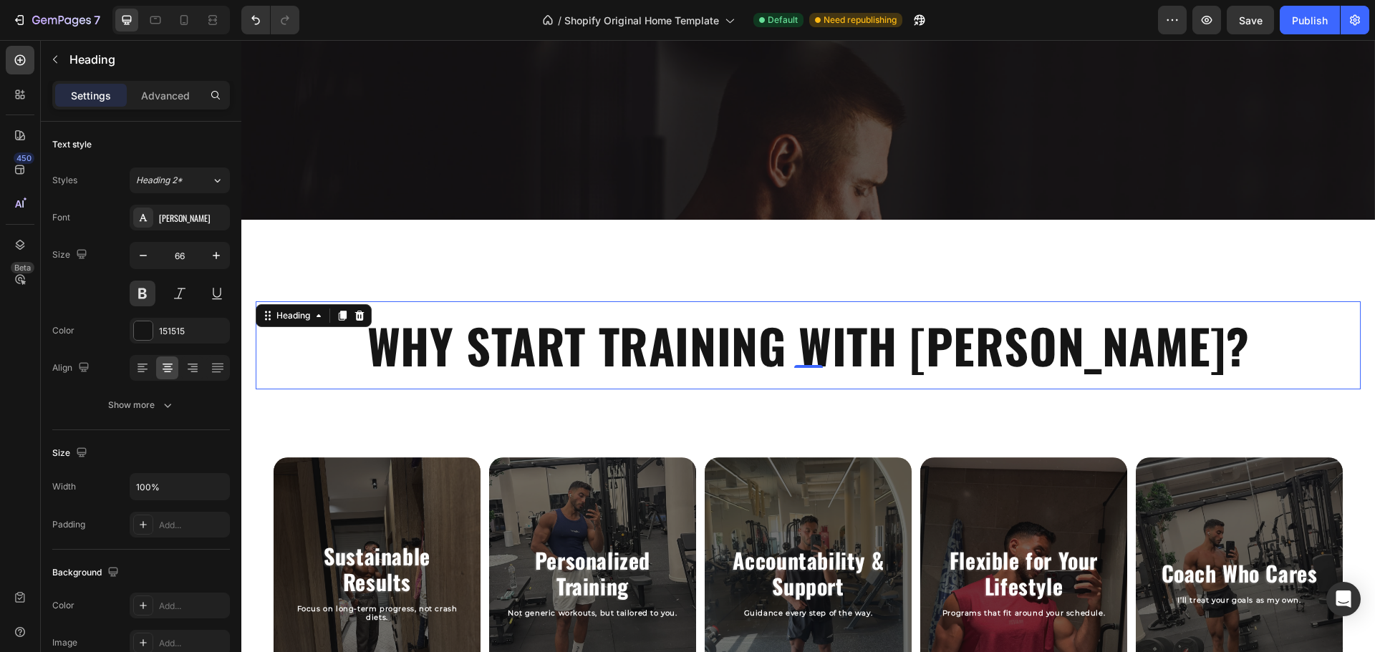
click at [394, 341] on p "WHY START TRAINING WITH [PERSON_NAME]?" at bounding box center [807, 345] width 1073 height 57
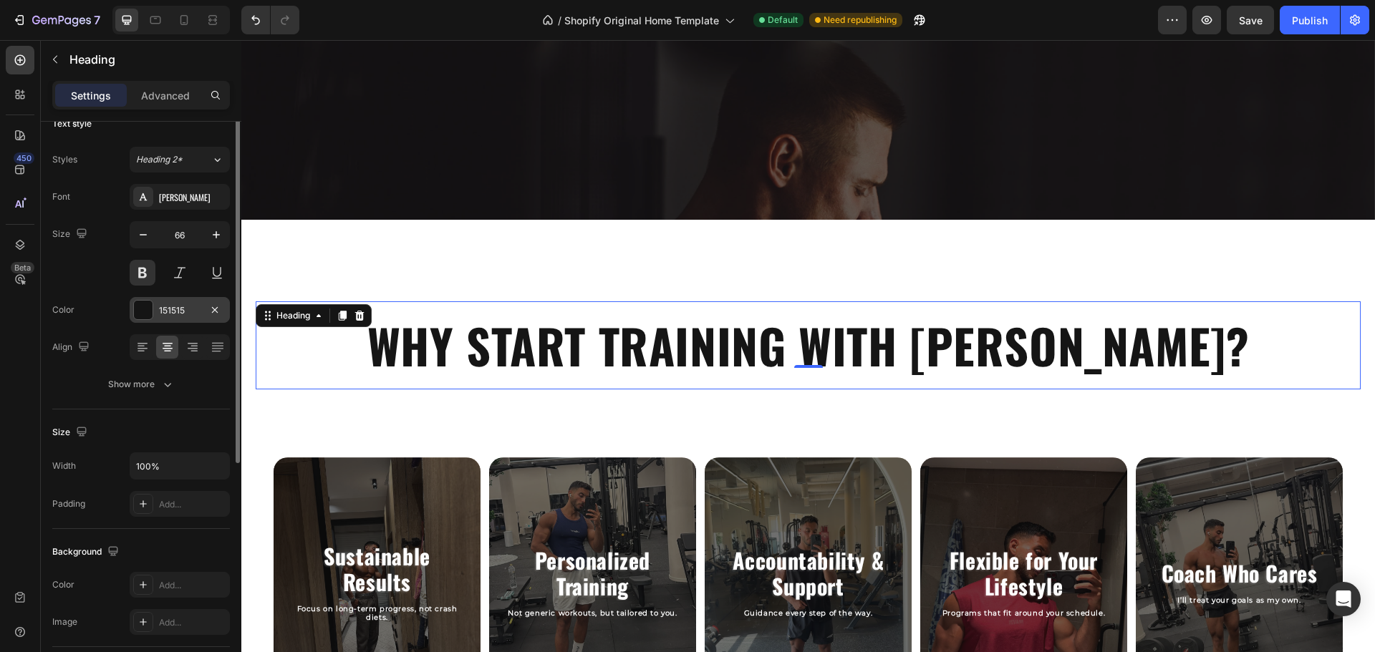
scroll to position [0, 0]
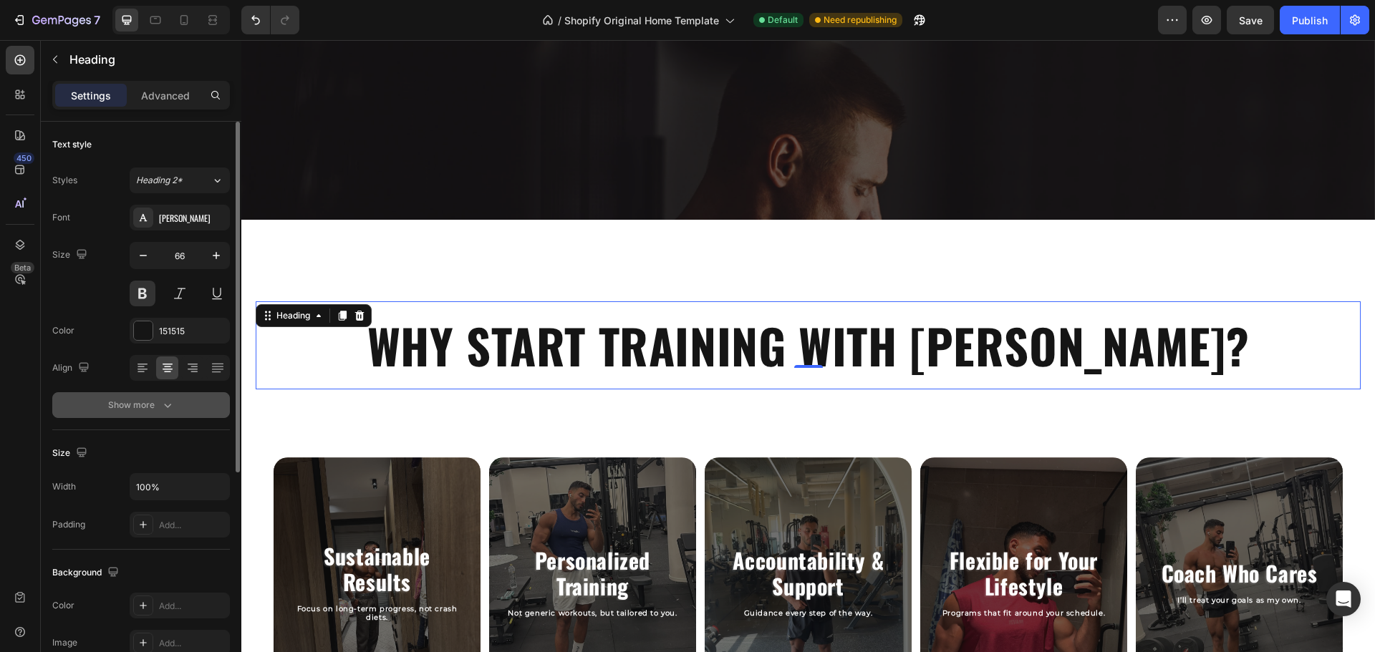
click at [150, 403] on div "Show more" at bounding box center [141, 405] width 67 height 14
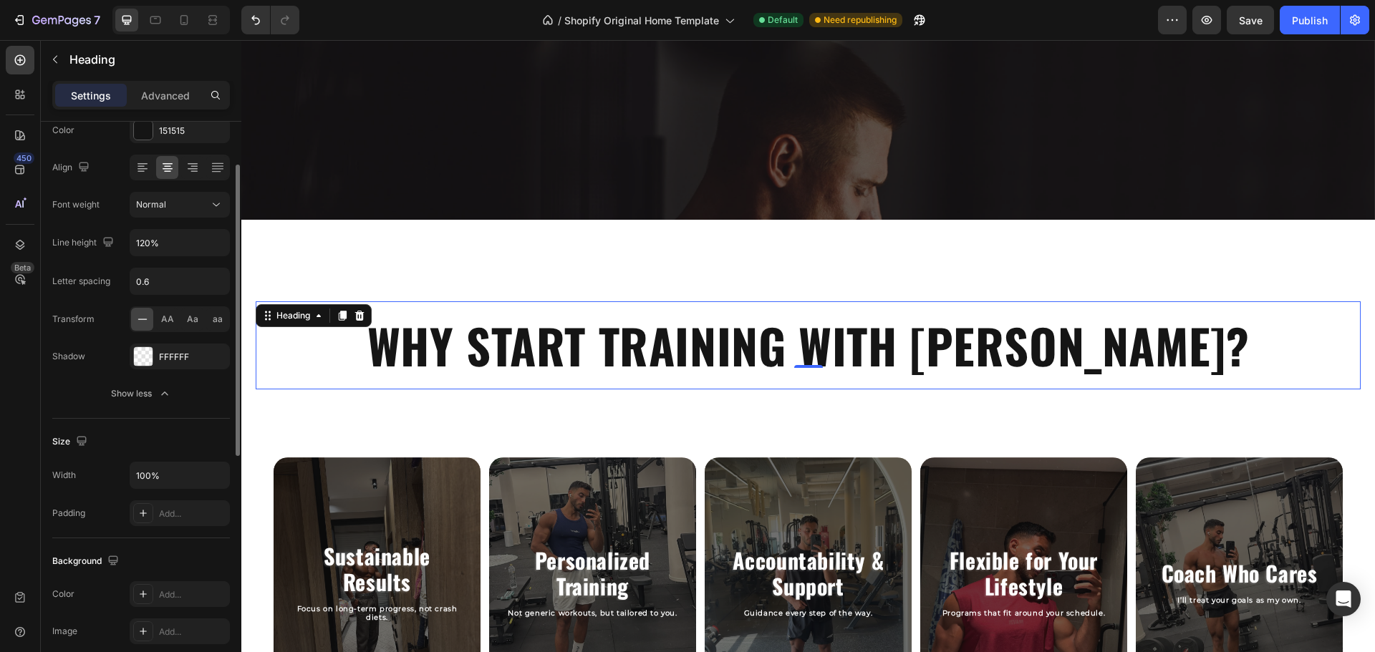
scroll to position [161, 0]
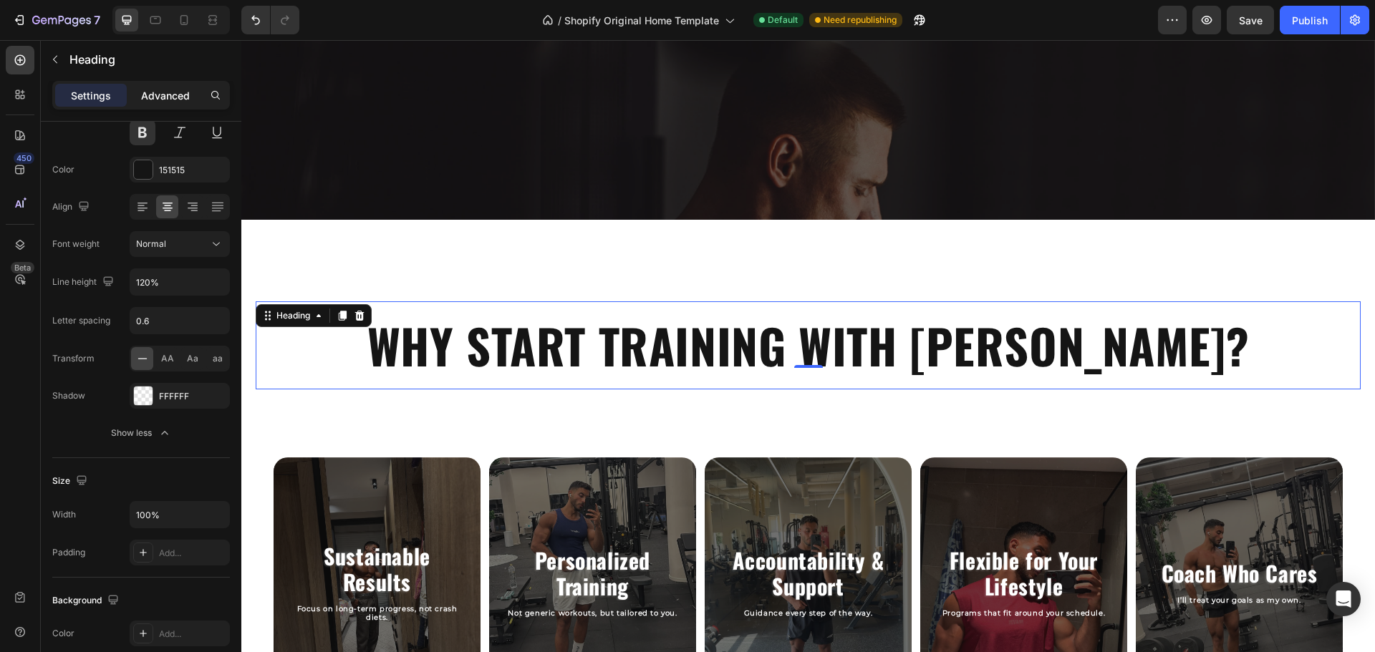
click at [169, 105] on div "Advanced" at bounding box center [166, 95] width 72 height 23
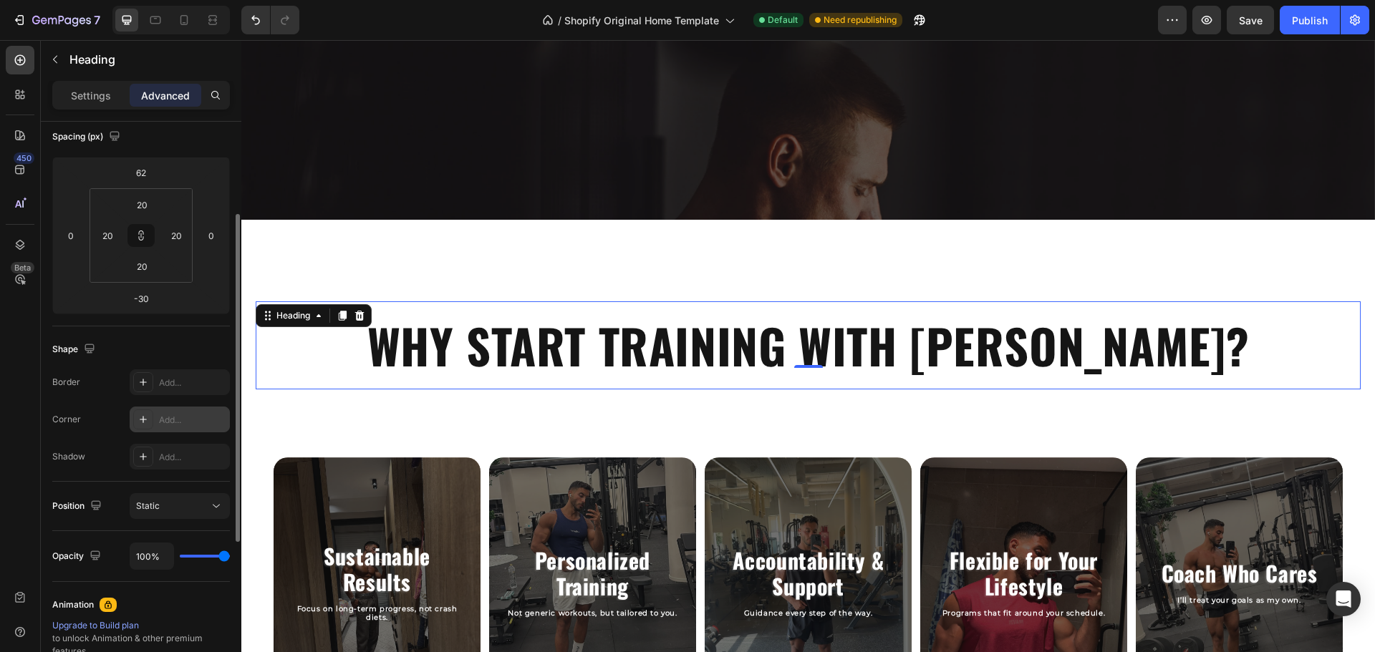
scroll to position [163, 0]
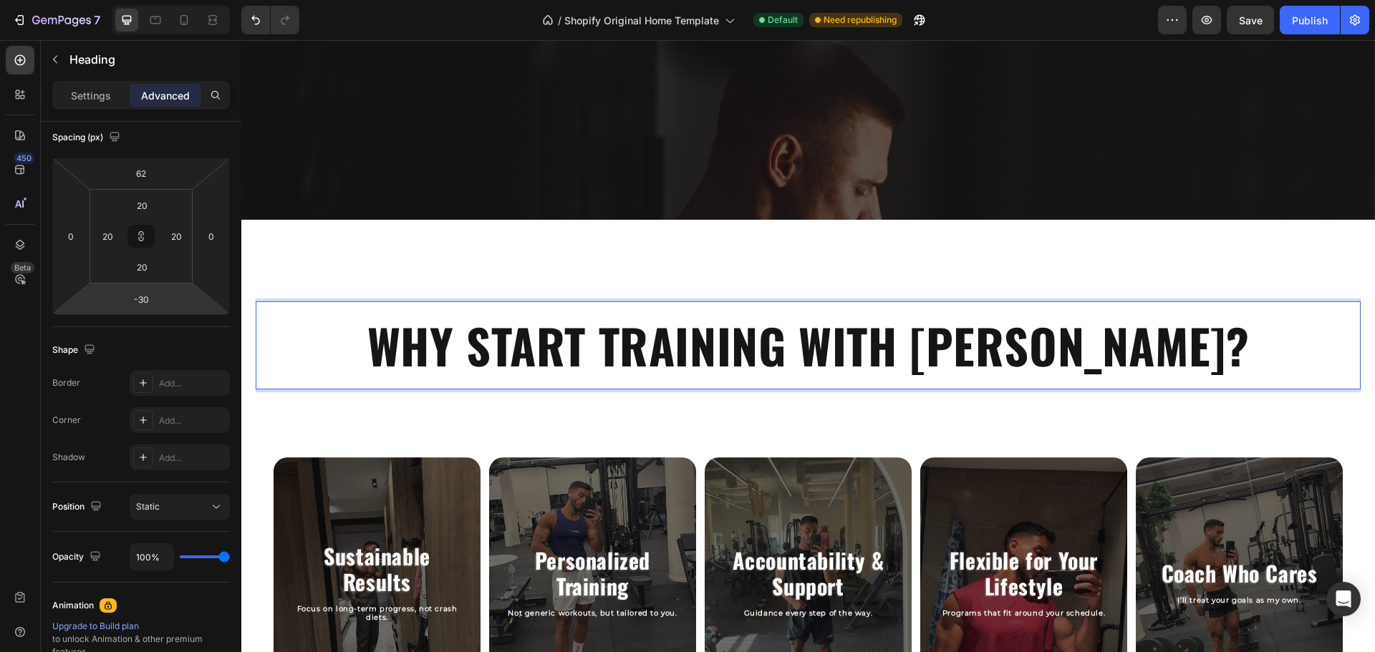
type input "-90"
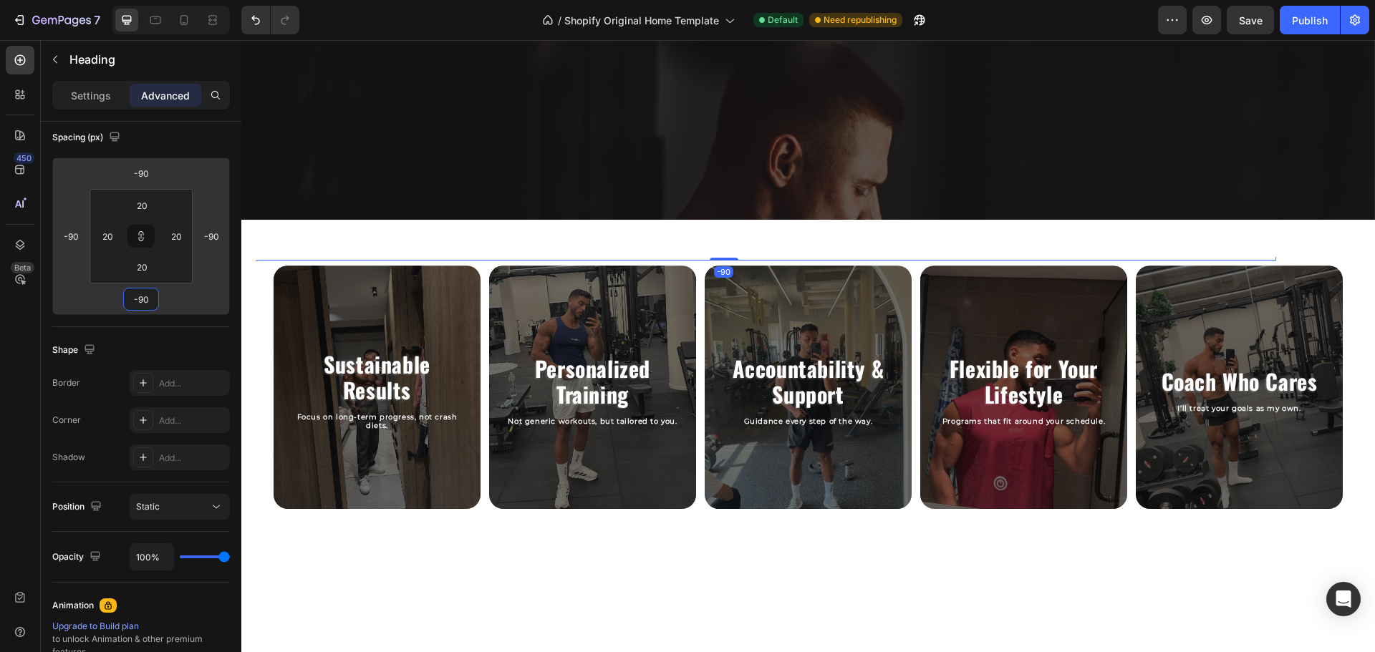
type input "-118"
type input "-120"
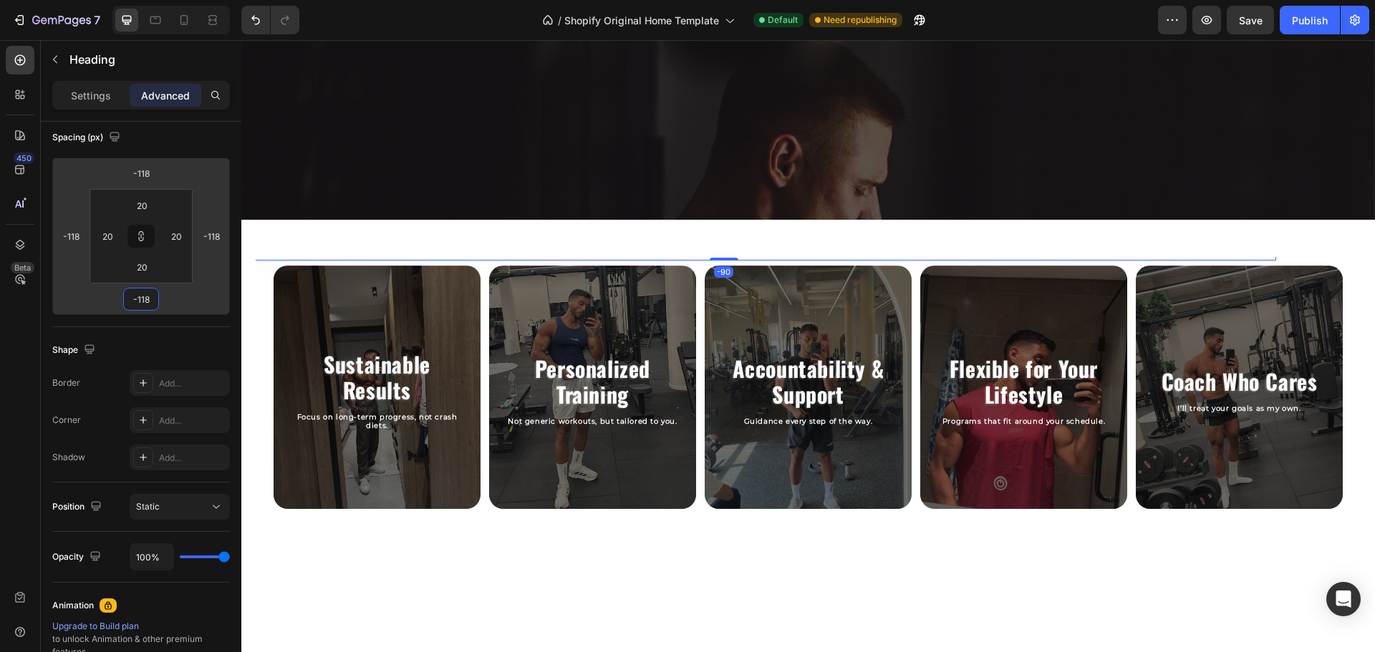
type input "-120"
type input "-122"
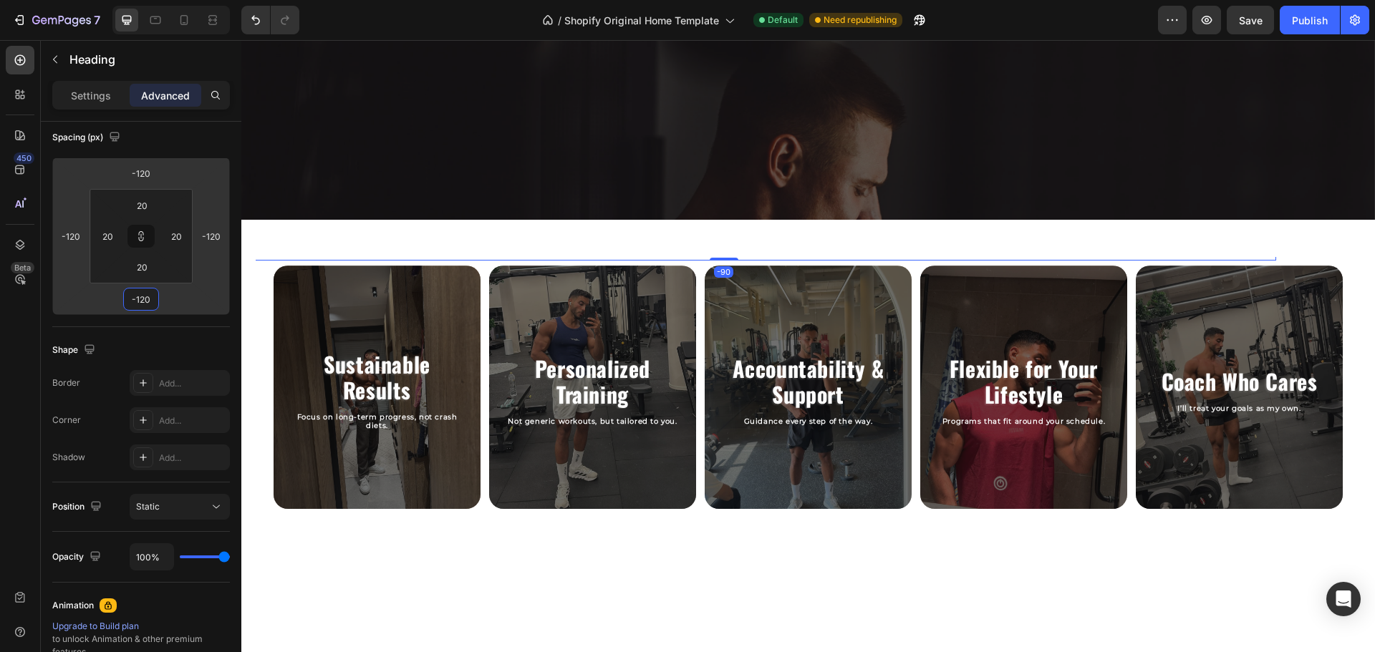
type input "-122"
type input "-124"
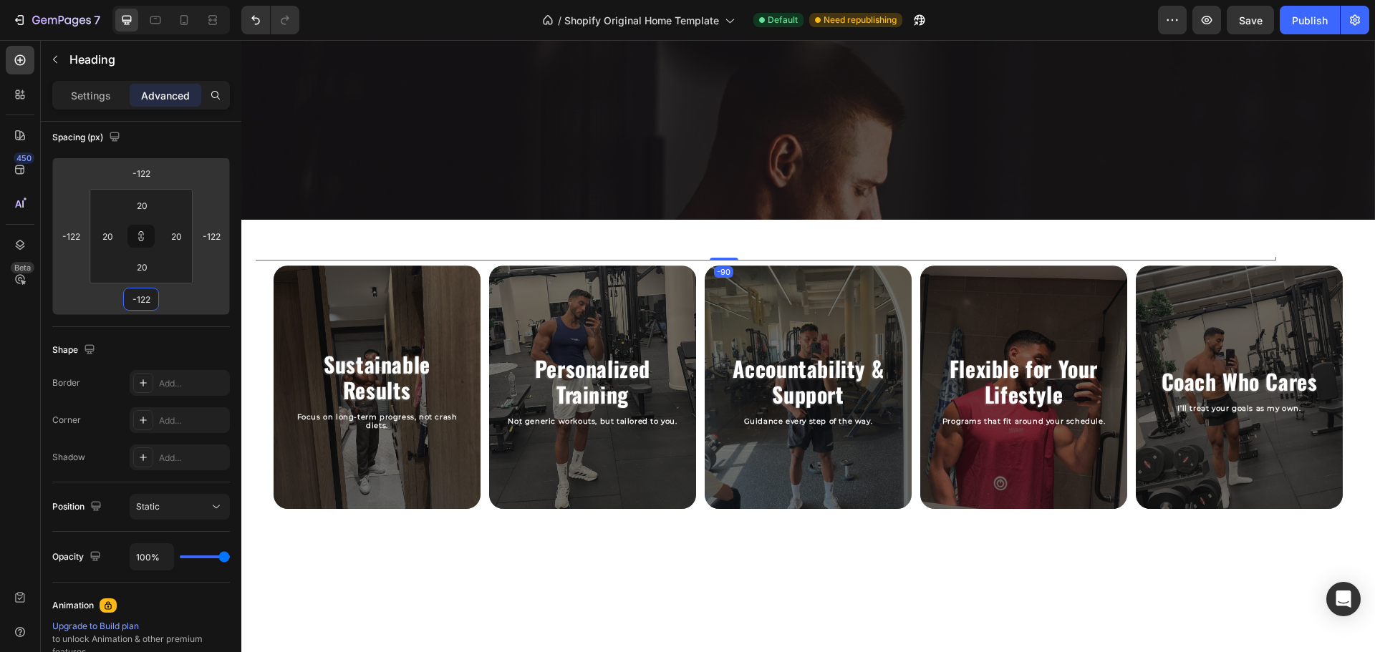
type input "-124"
type input "-126"
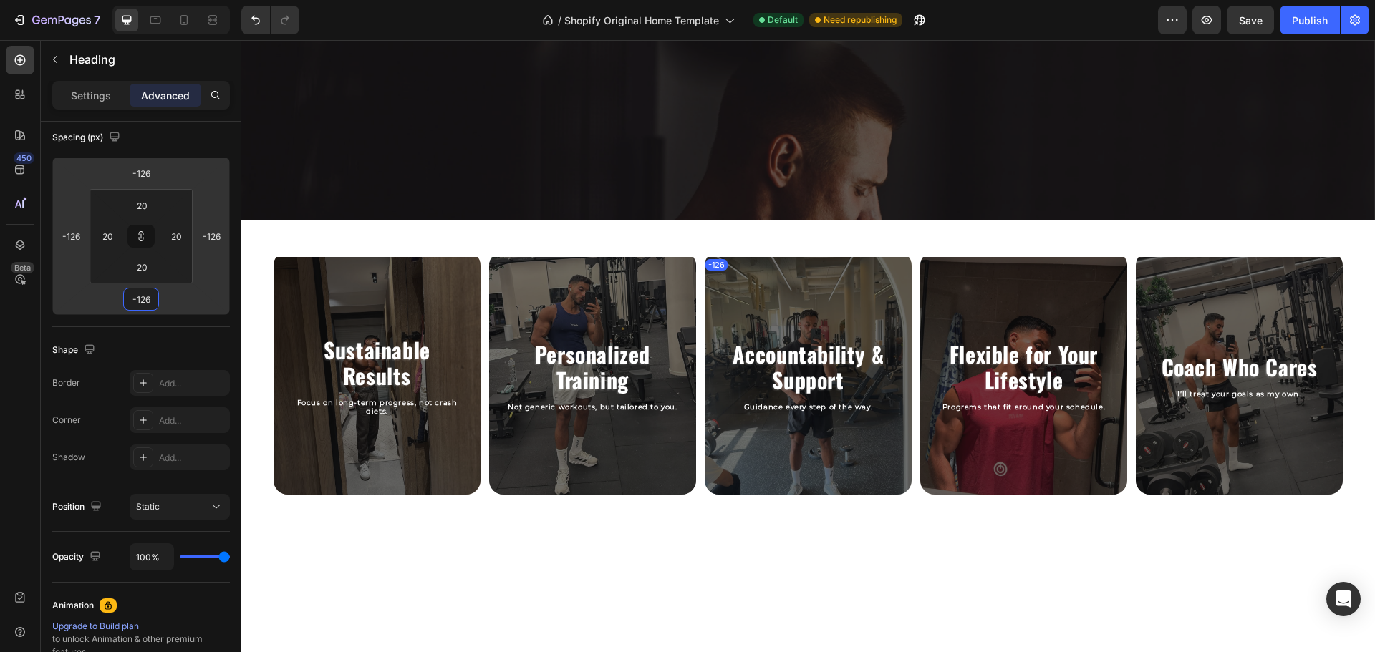
type input "-128"
type input "-130"
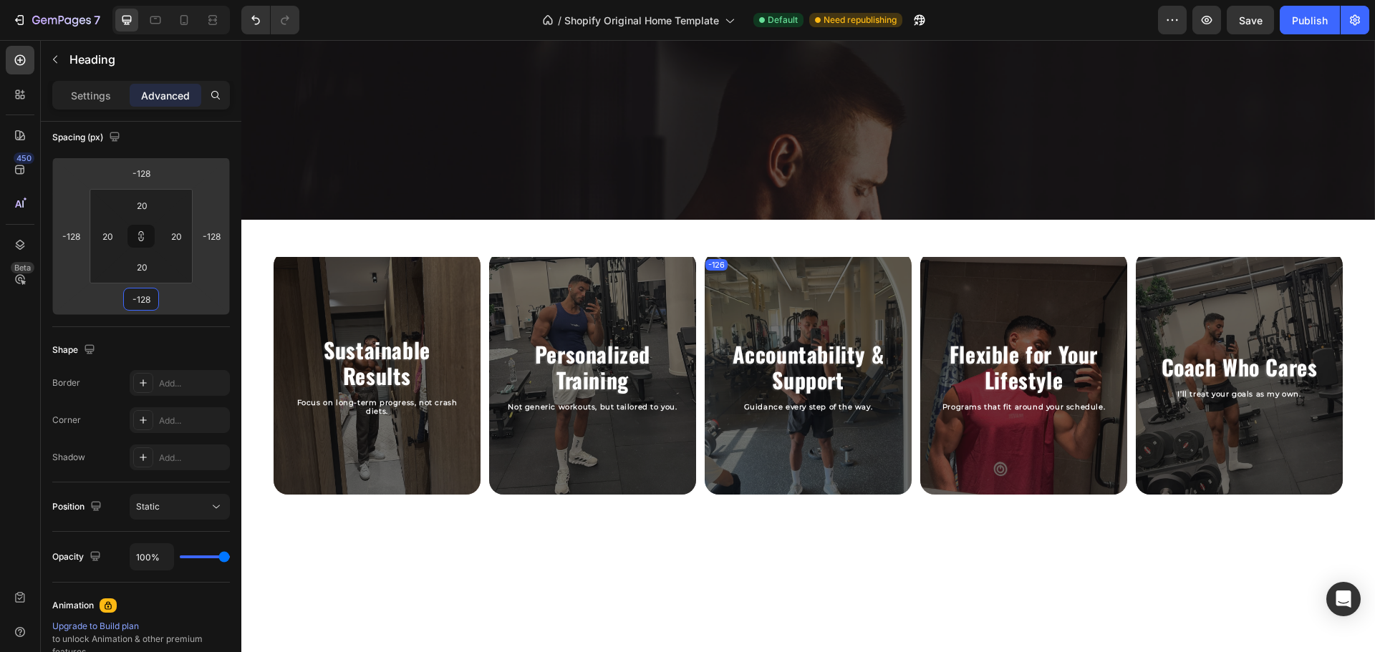
type input "-130"
type input "-142"
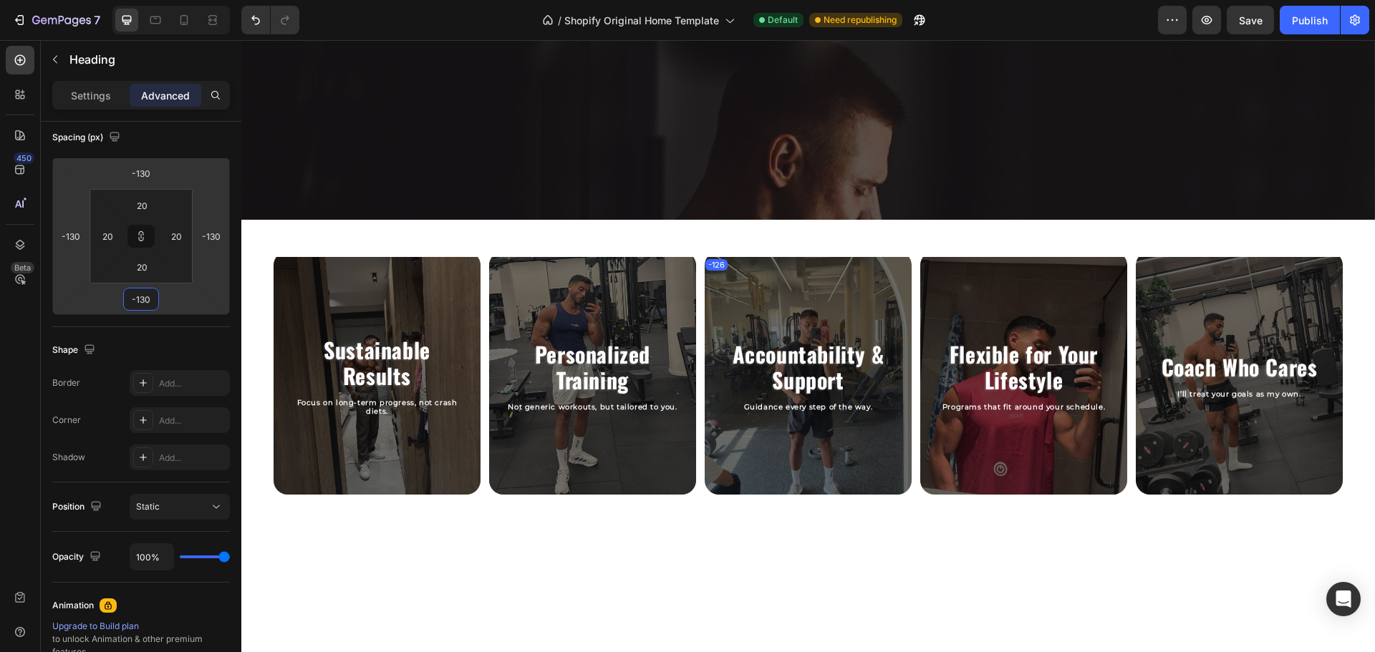
type input "-142"
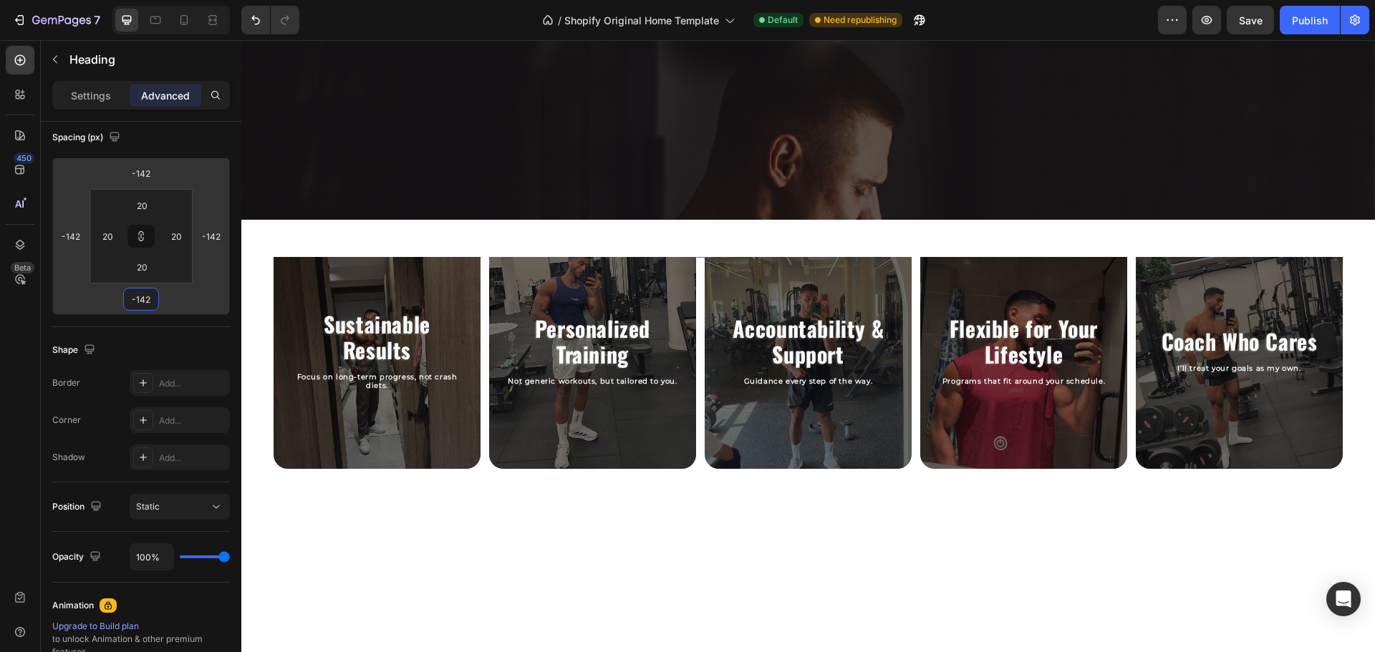
type input "-146"
type input "-148"
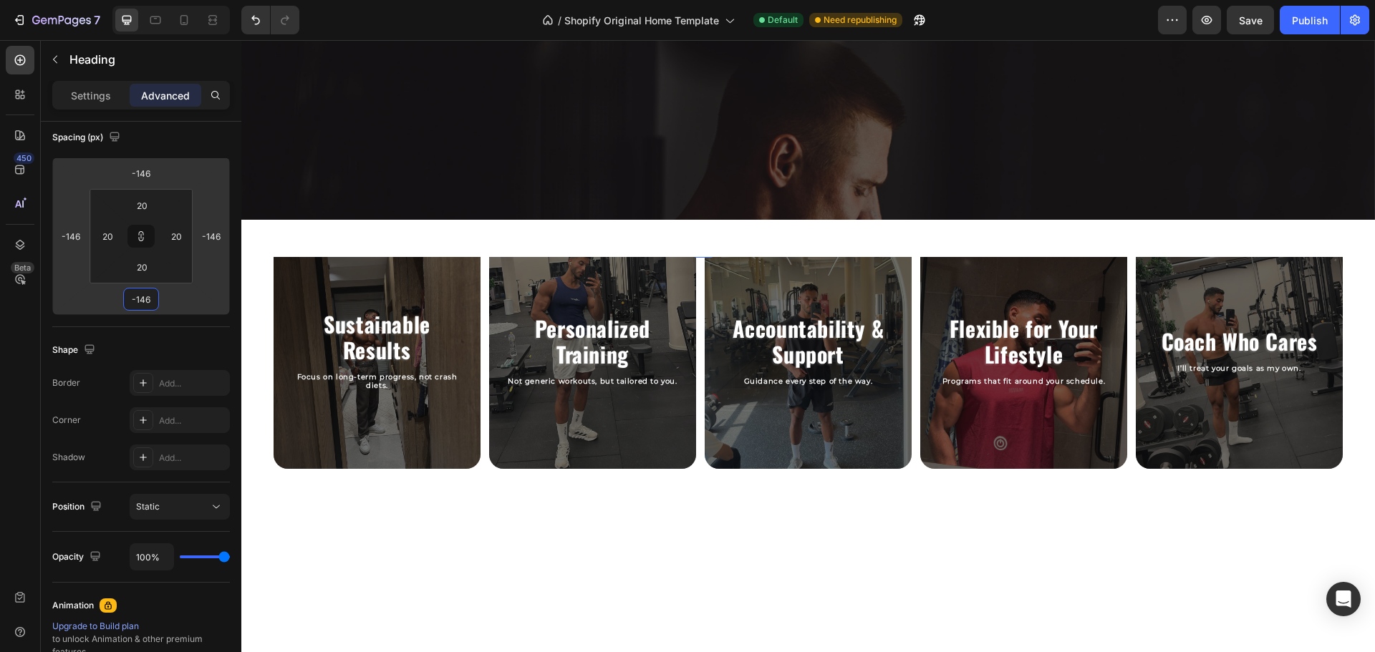
type input "-148"
type input "-150"
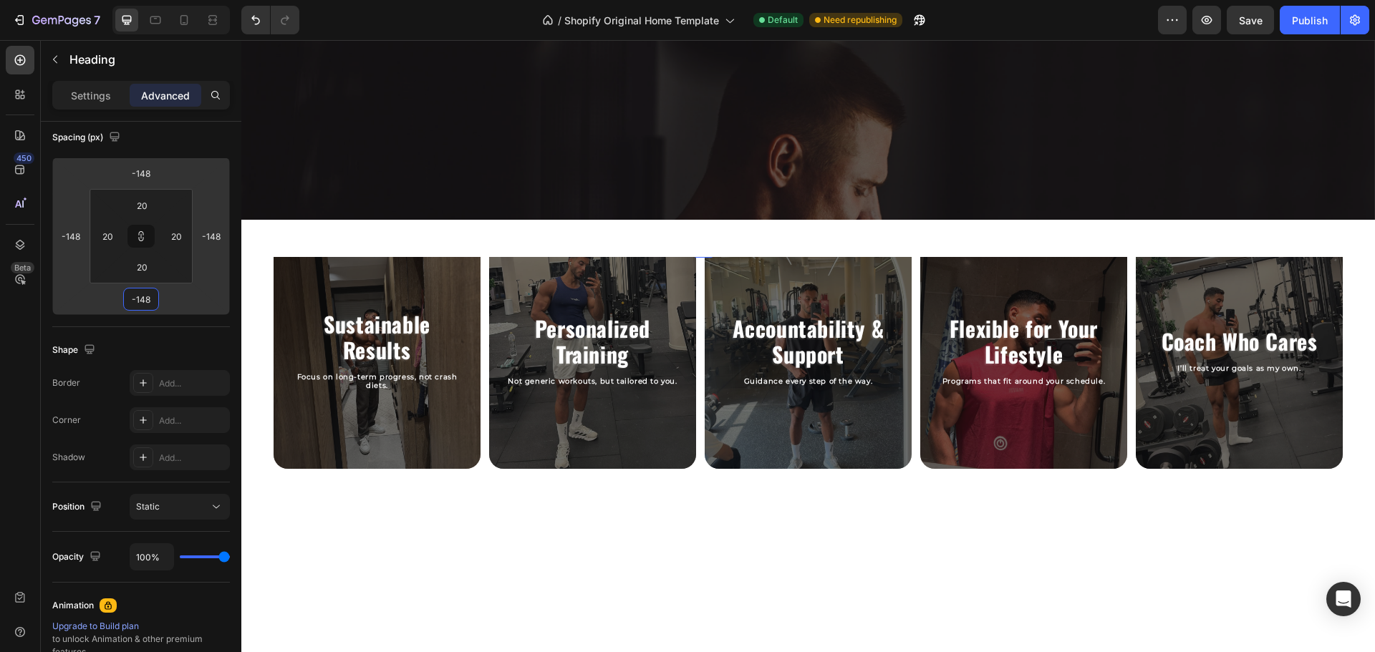
type input "-150"
type input "-152"
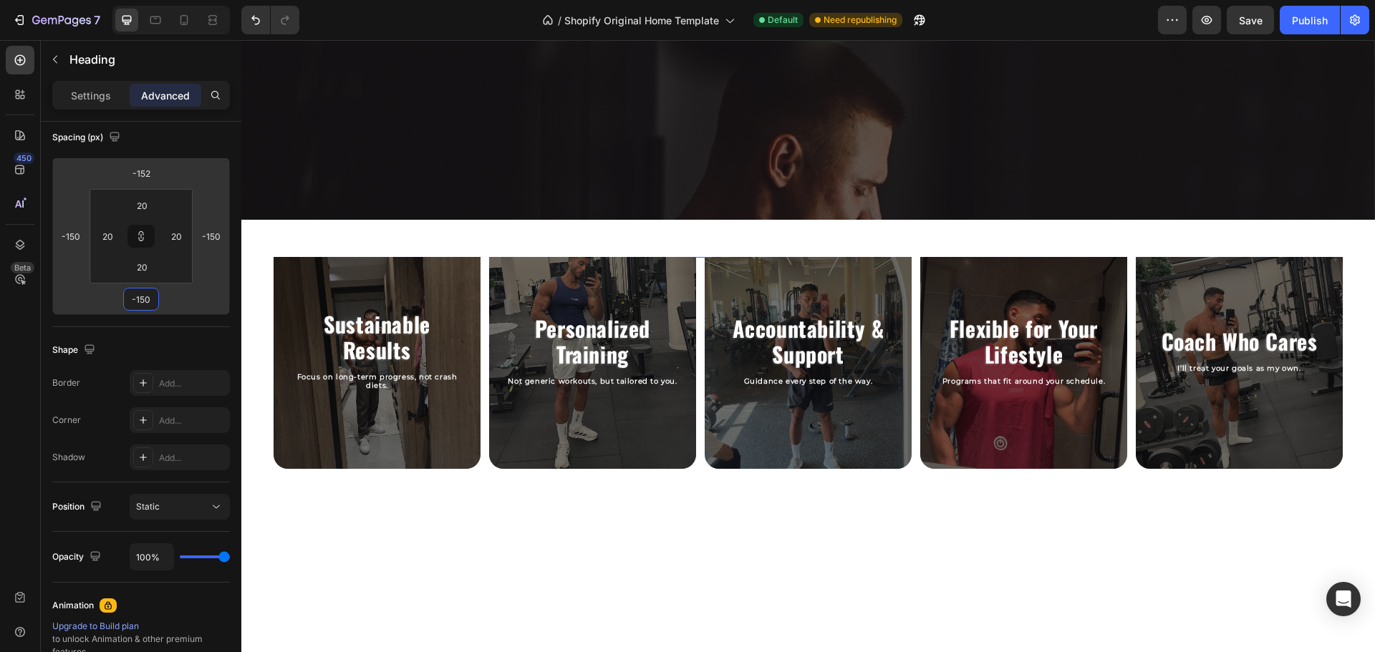
type input "-152"
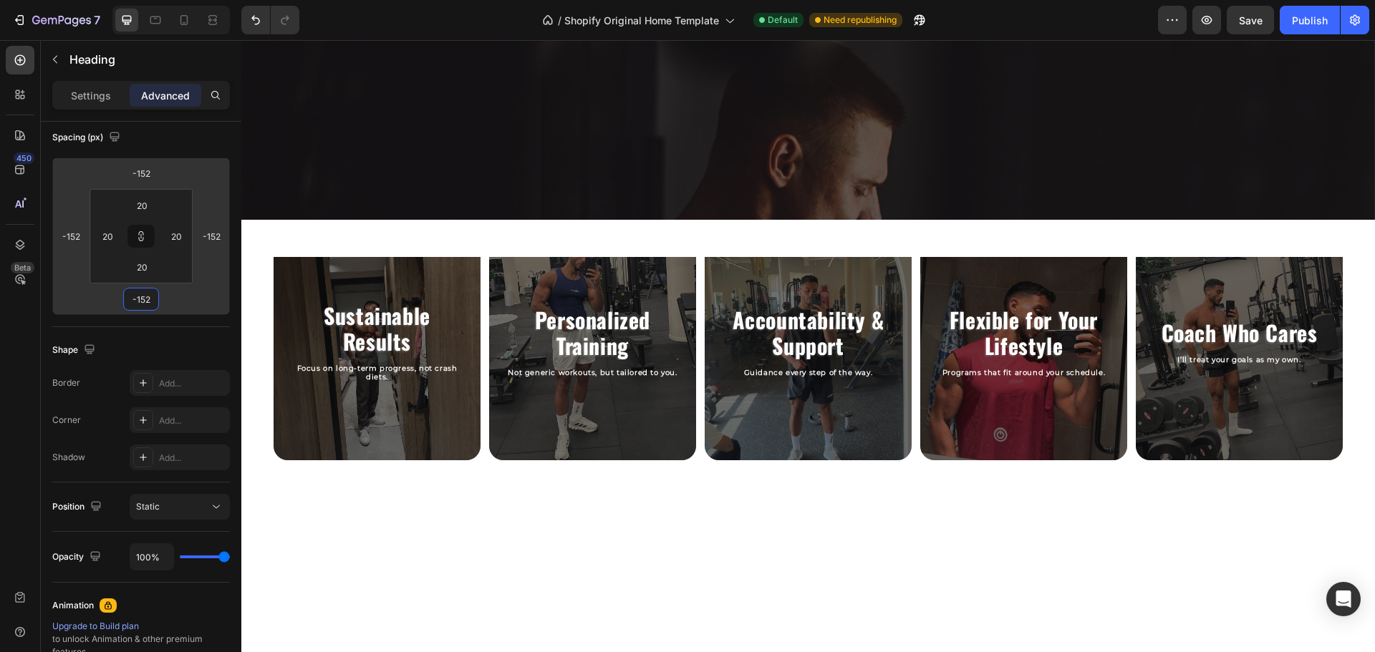
type input "-154"
type input "-106"
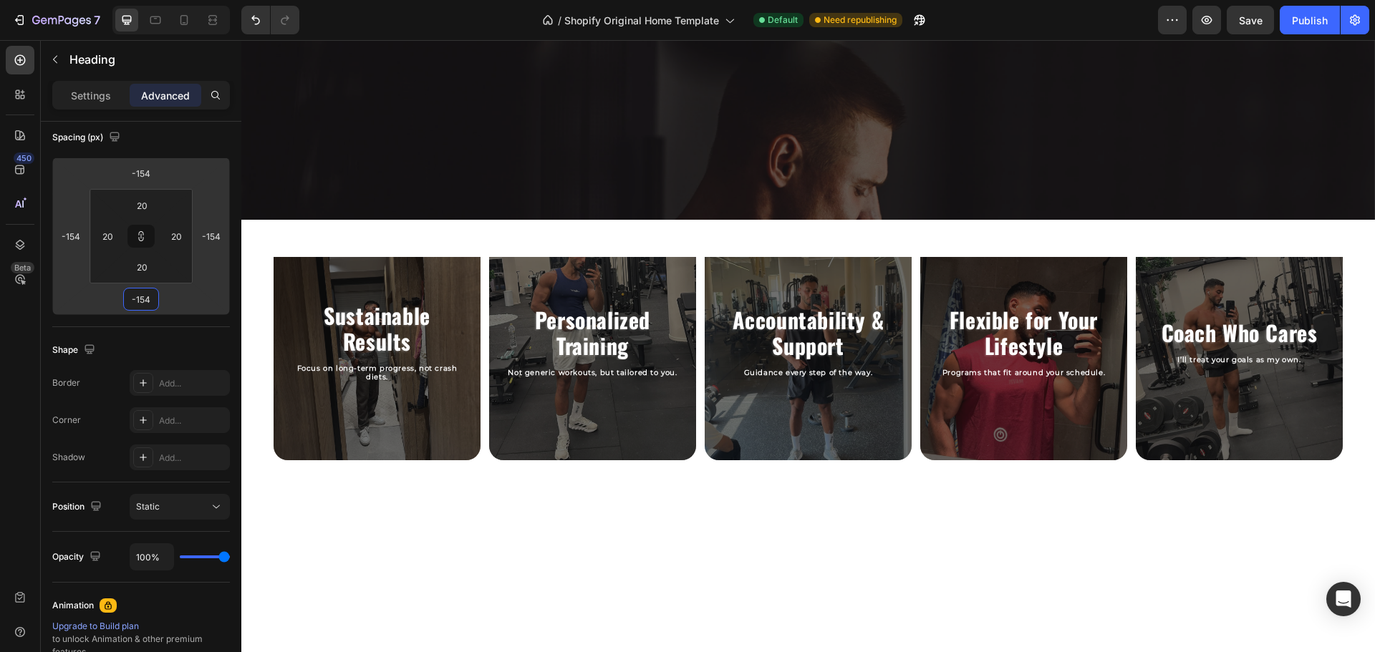
type input "-106"
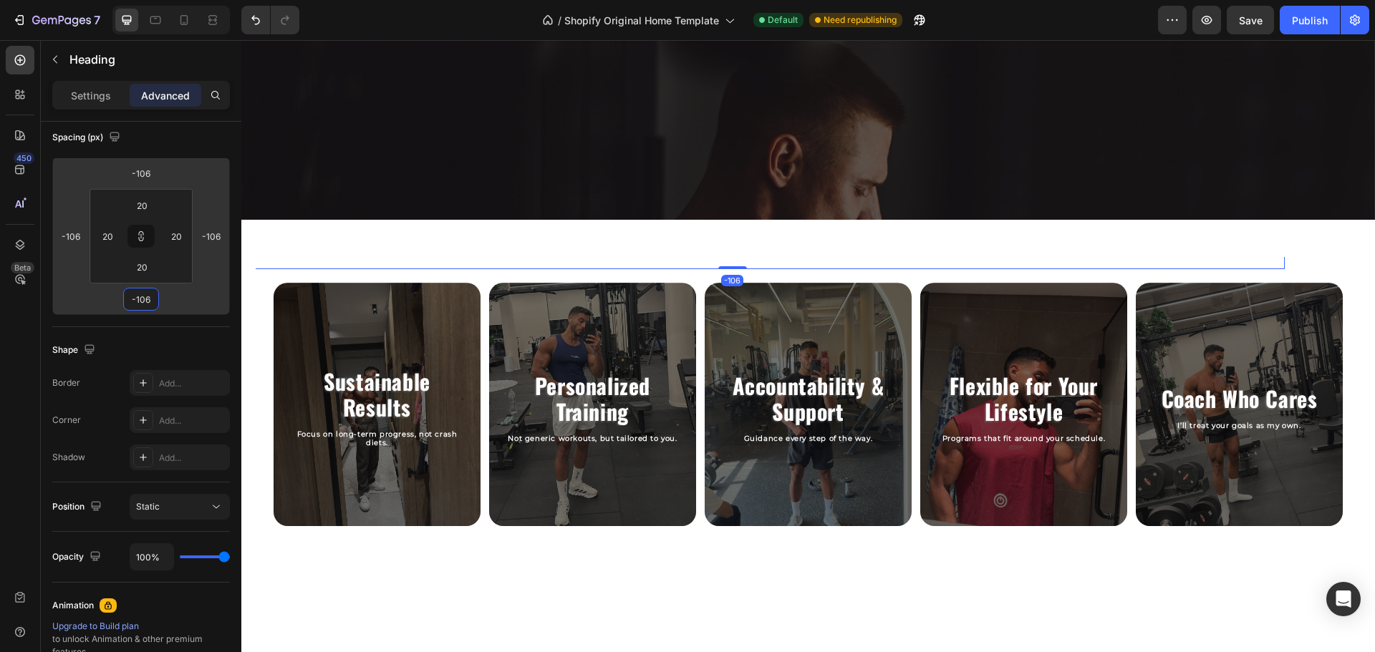
type input "-92"
type input "-74"
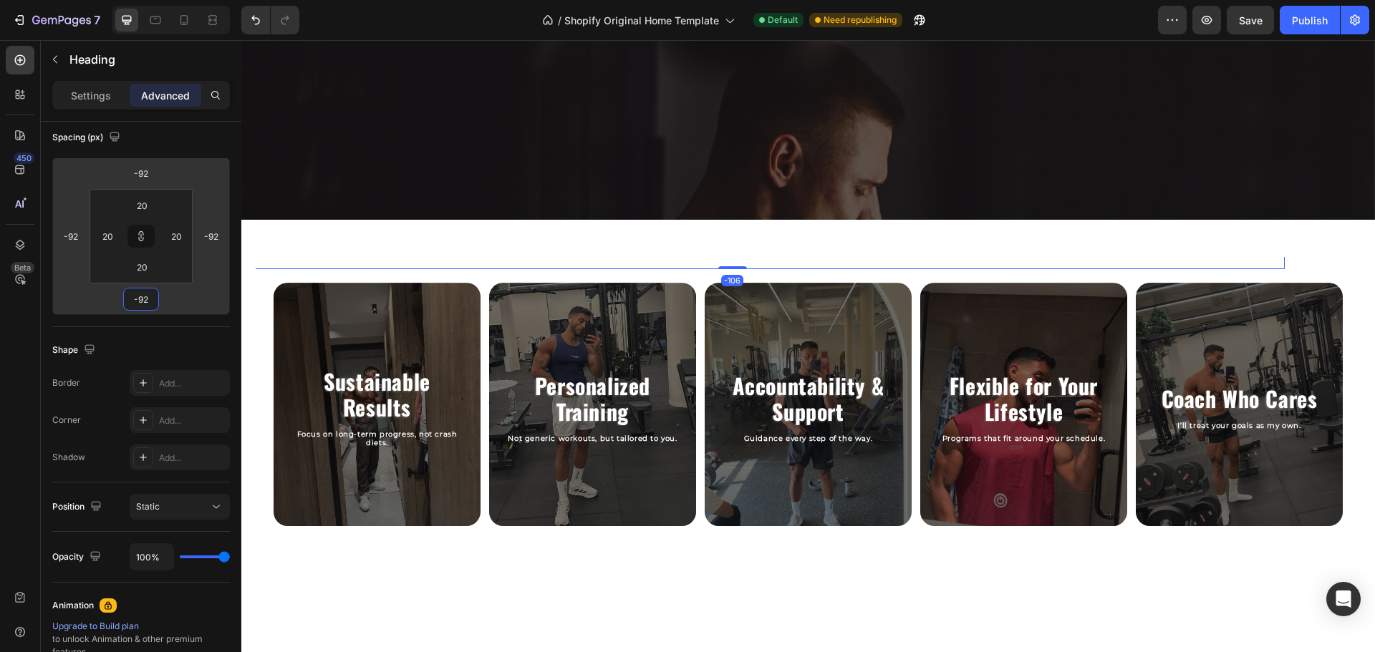
type input "-74"
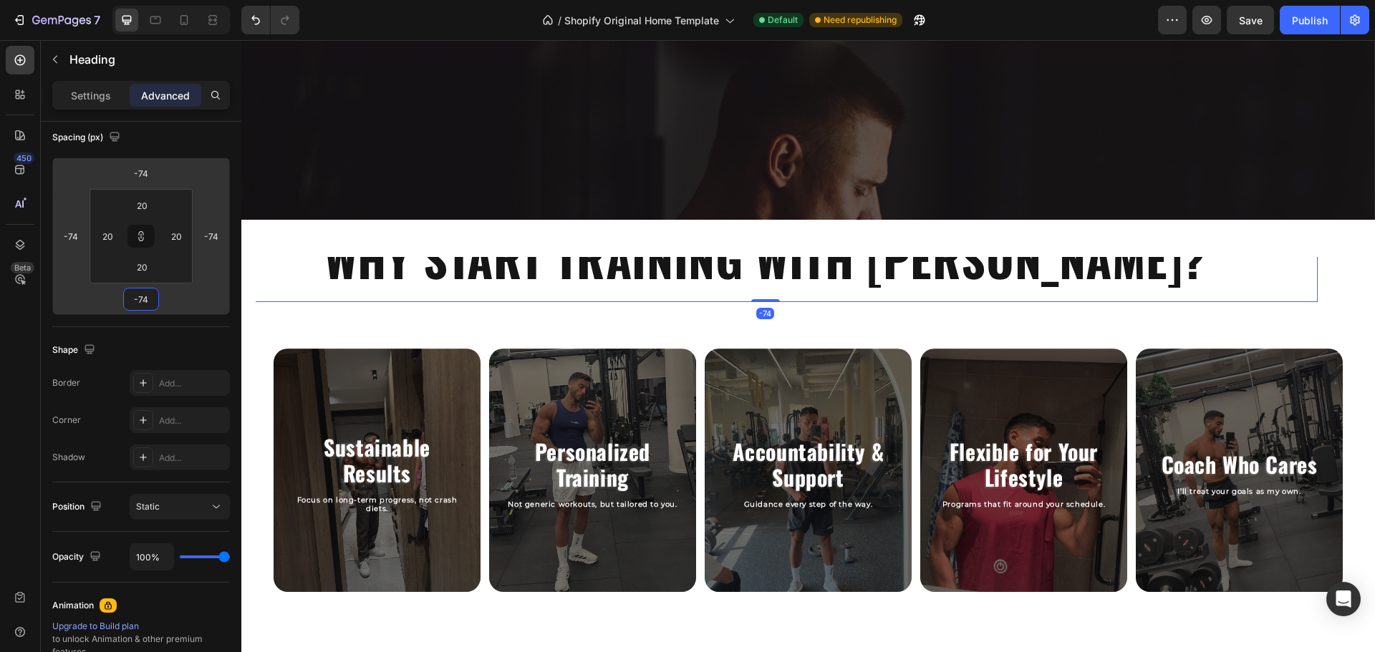
type input "-60"
type input "-40"
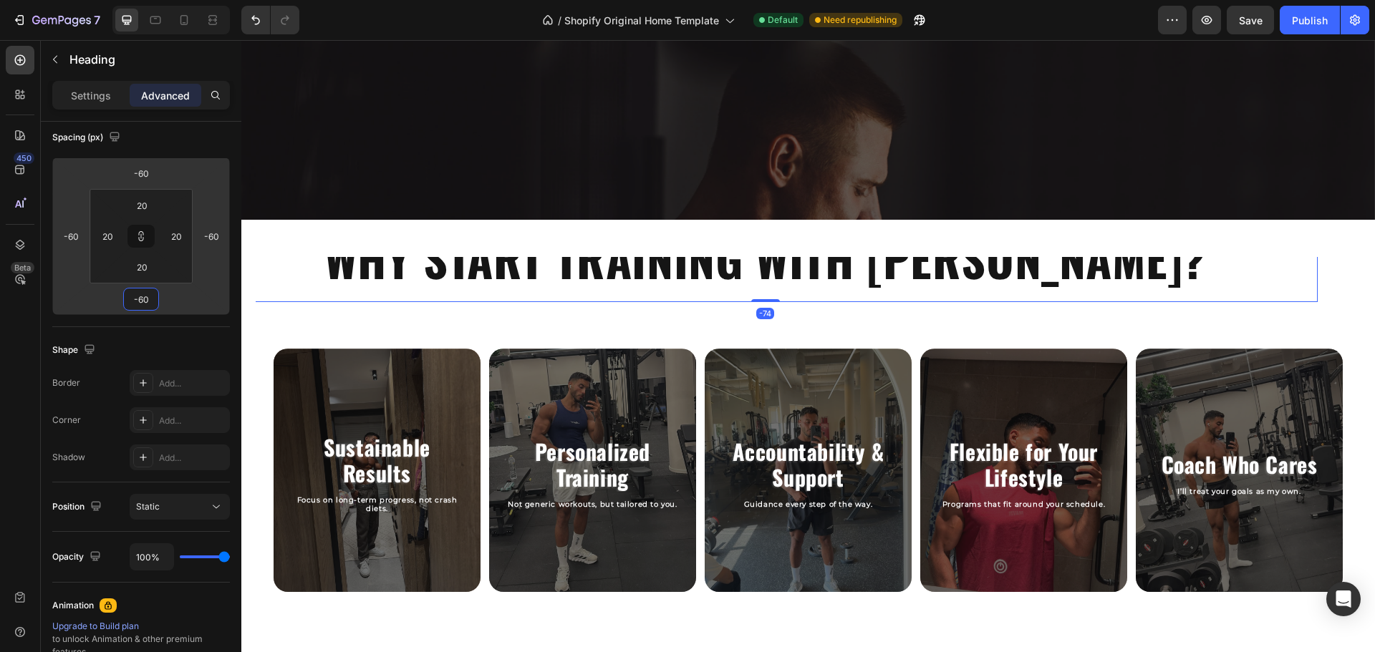
type input "-40"
type input "-30"
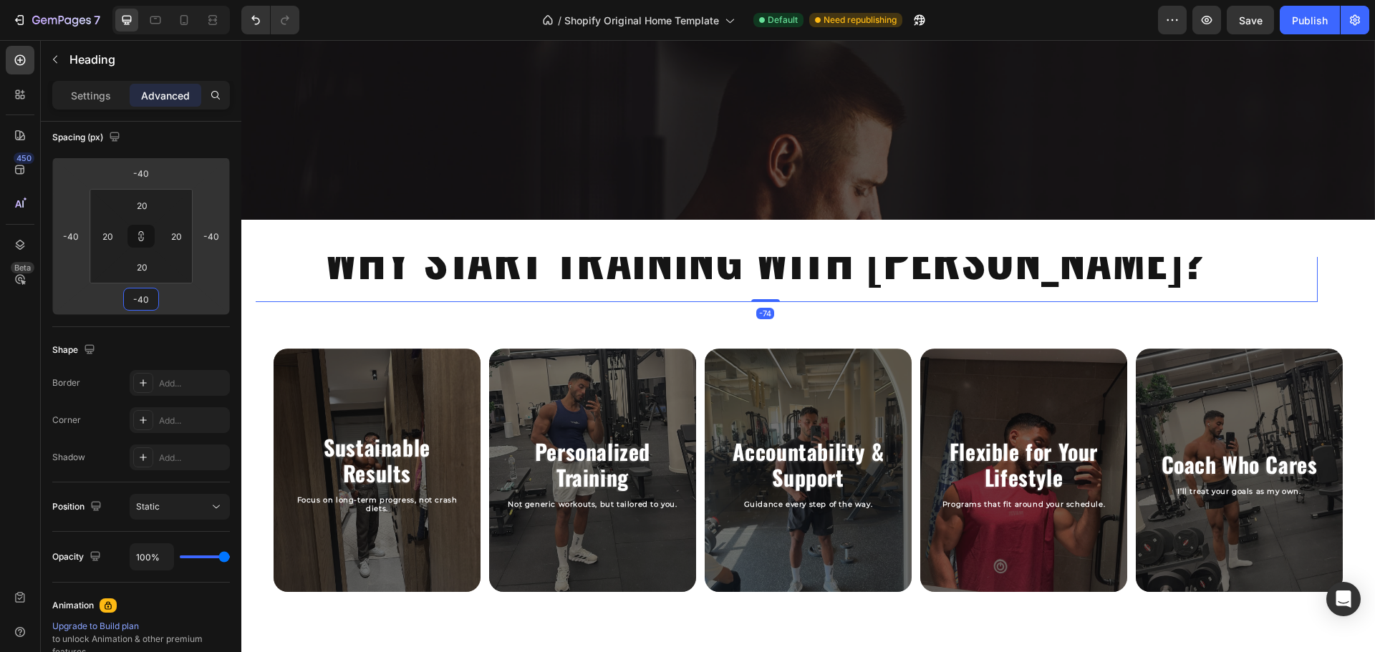
type input "-30"
type input "-26"
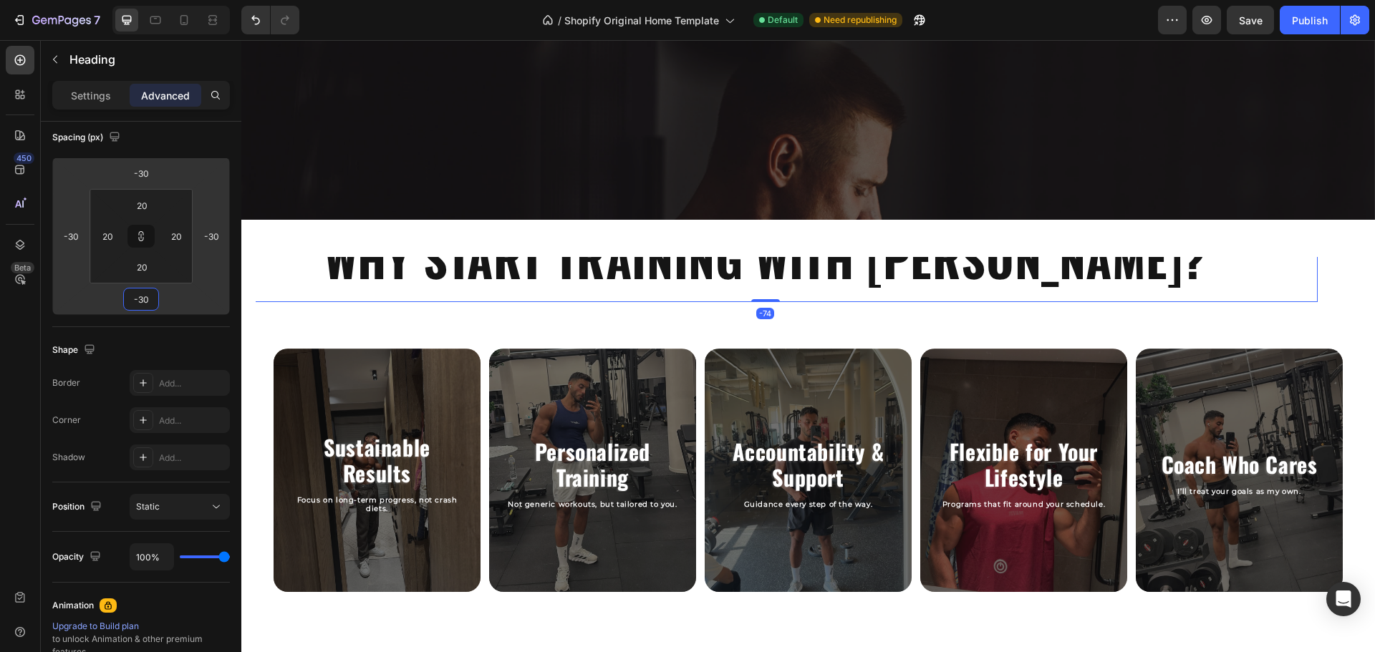
type input "-26"
type input "-24"
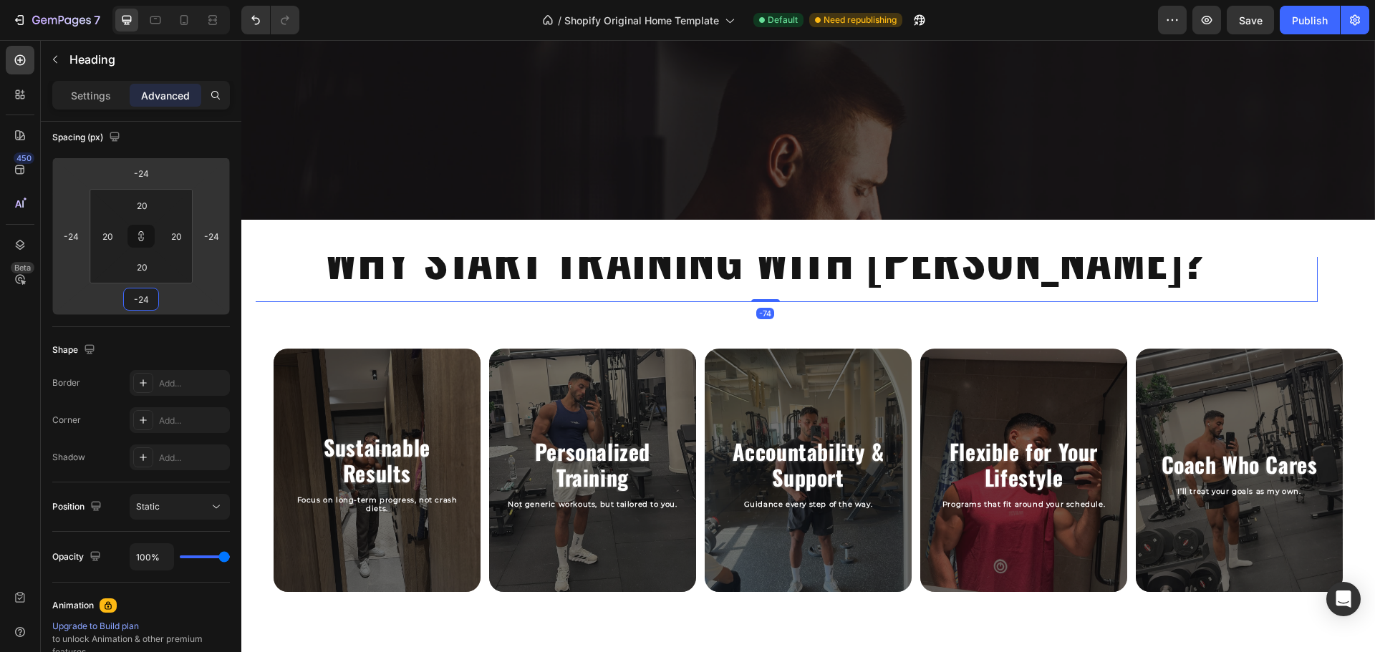
type input "-20"
type input "-18"
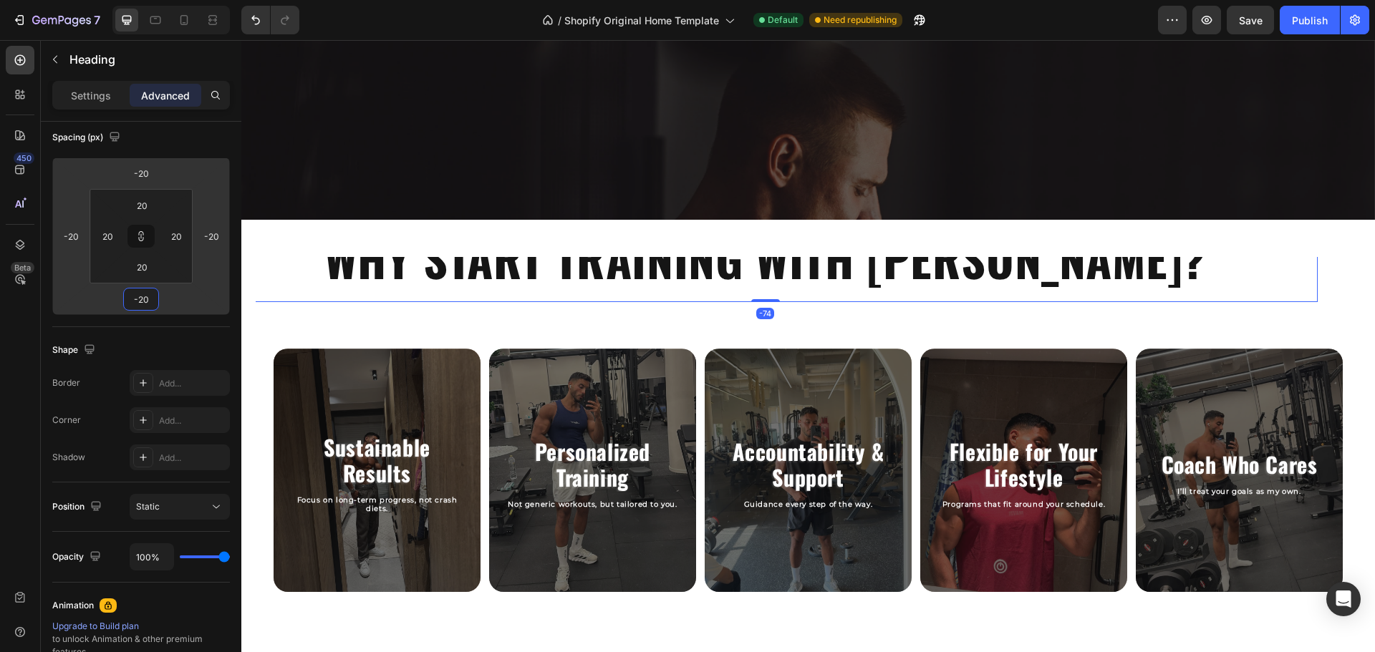
type input "-18"
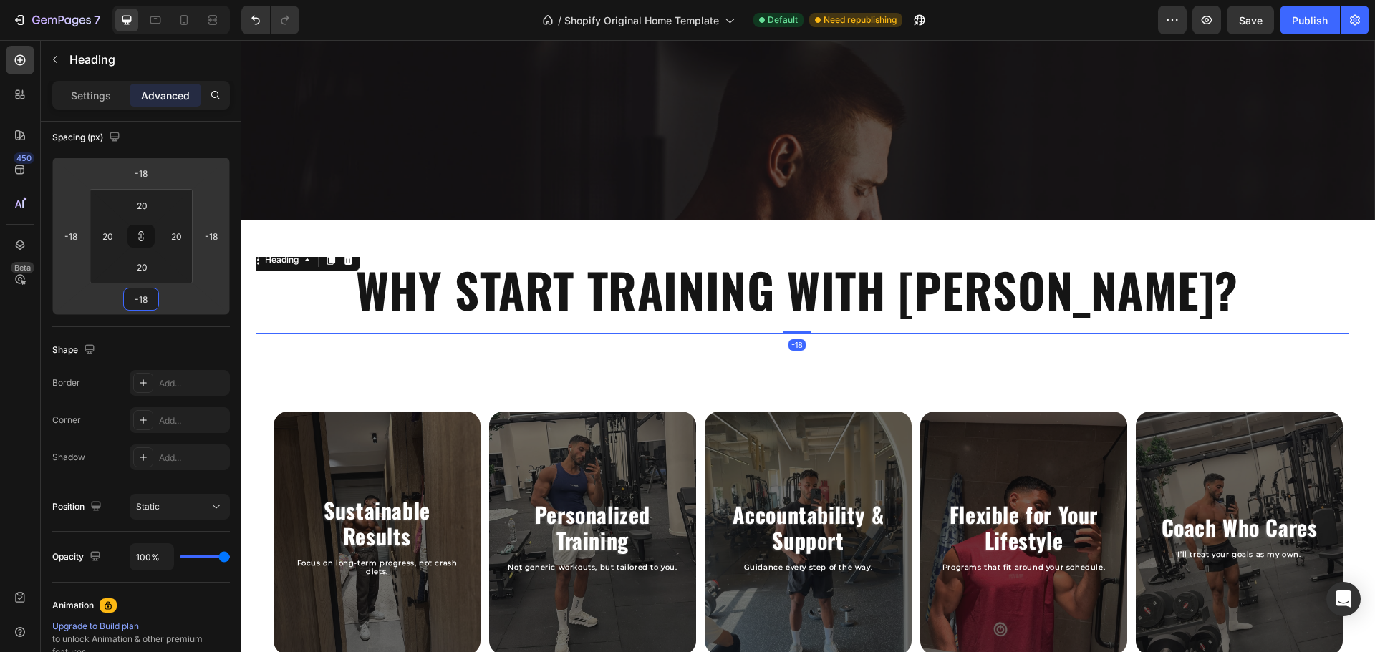
type input "-16"
type input "-14"
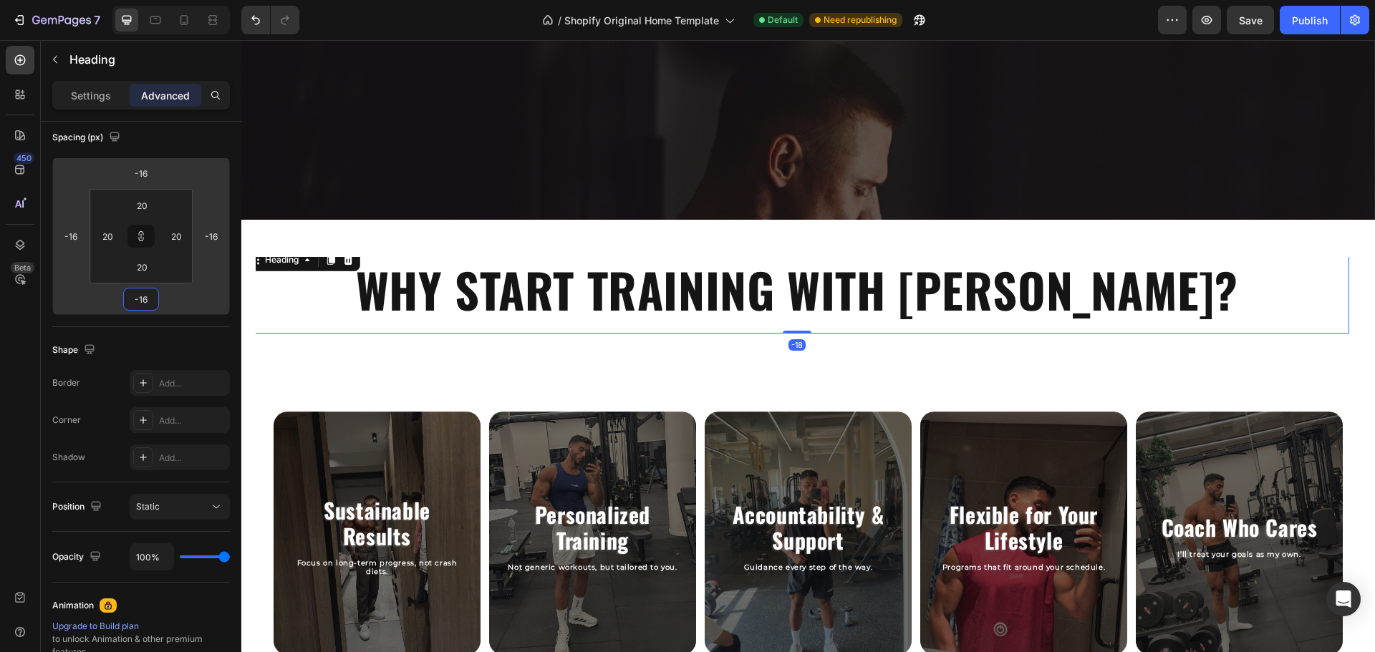
type input "-14"
type input "-12"
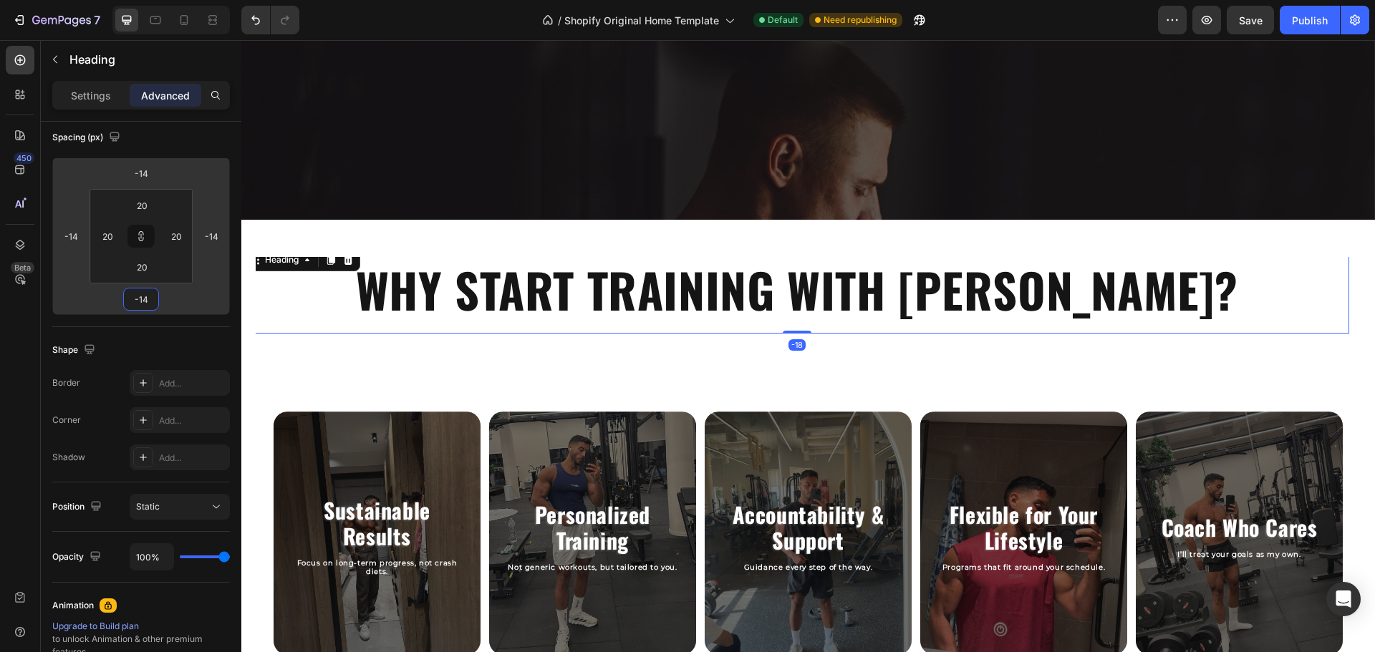
type input "-12"
type input "-10"
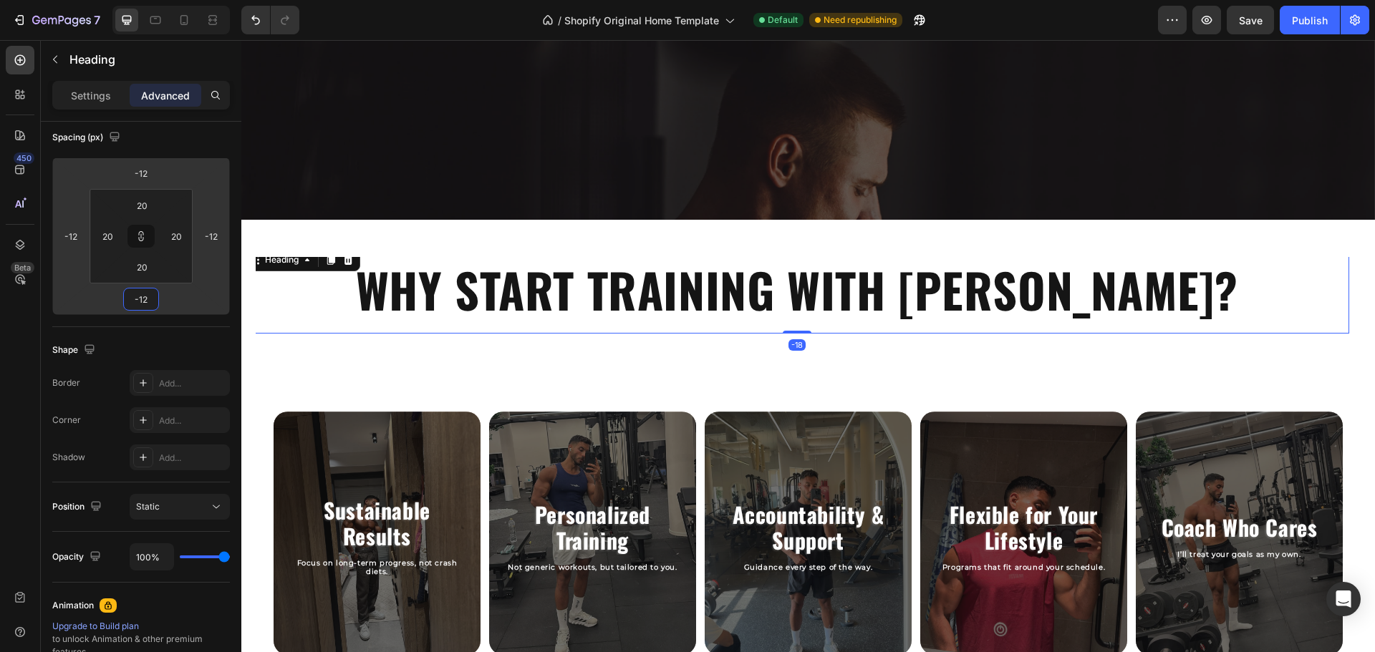
type input "-10"
type input "-6"
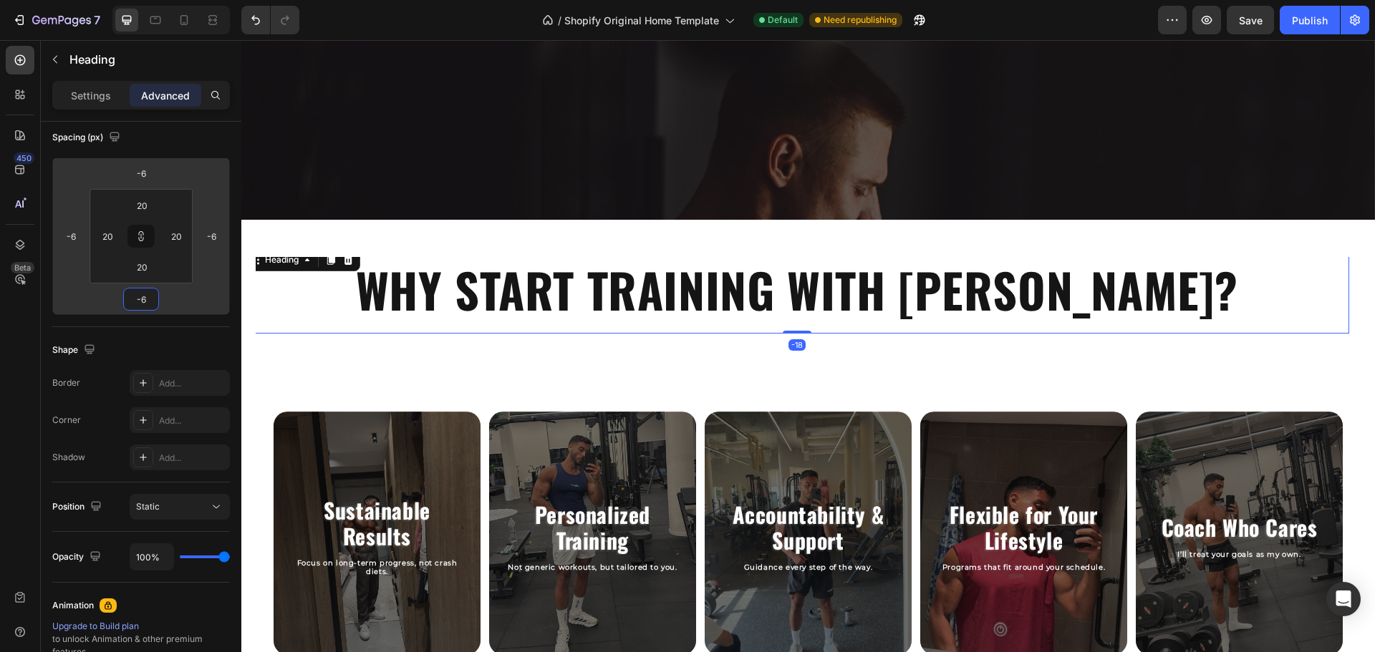
type input "-4"
type input "0"
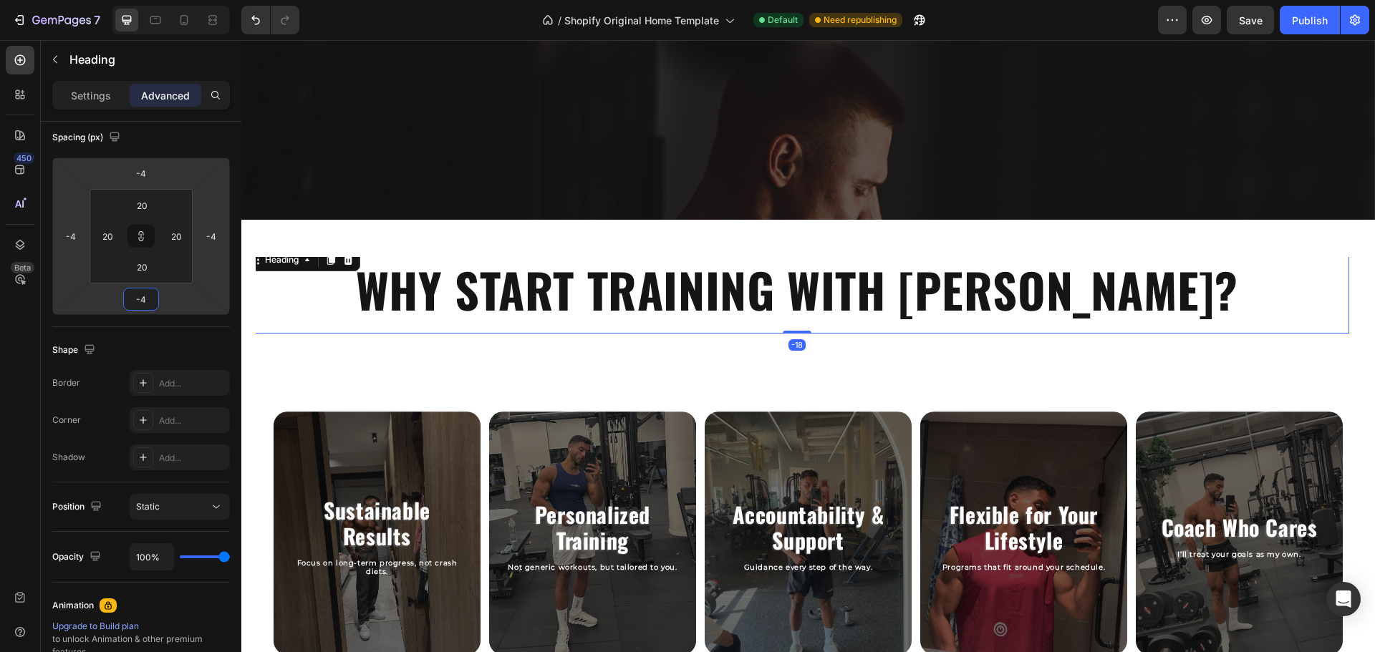
type input "0"
type input "2"
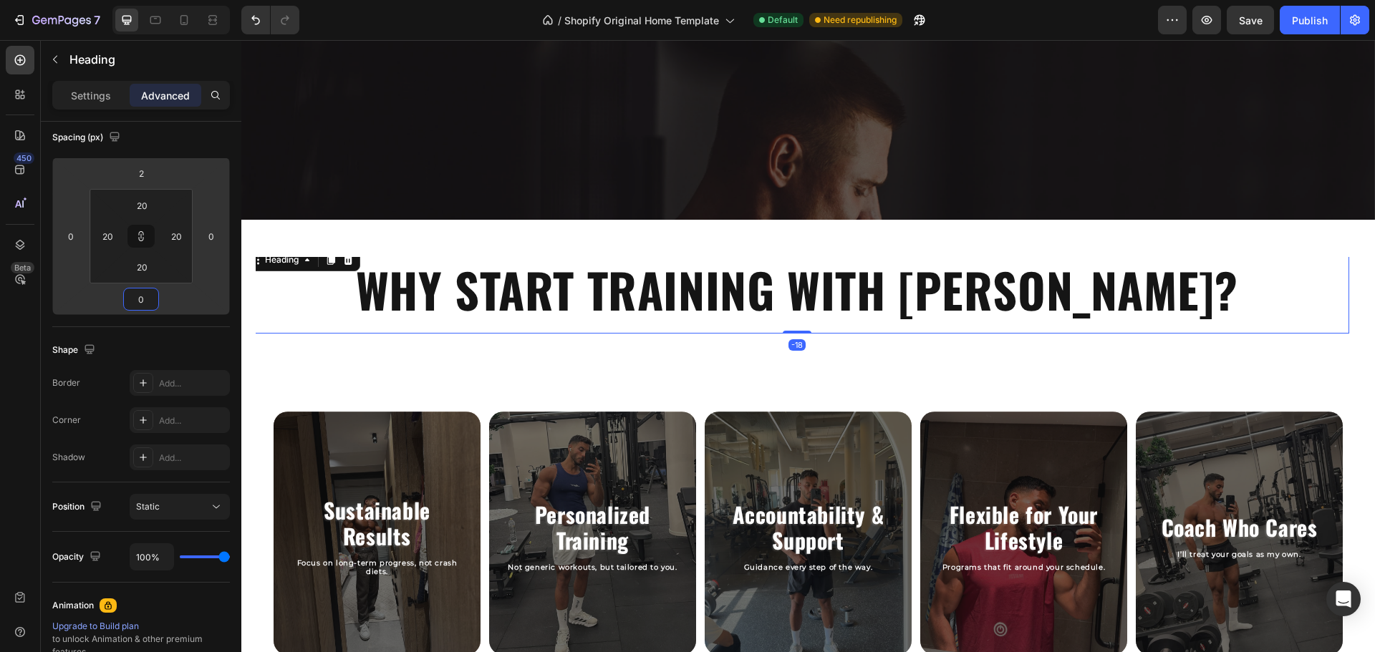
type input "2"
type input "4"
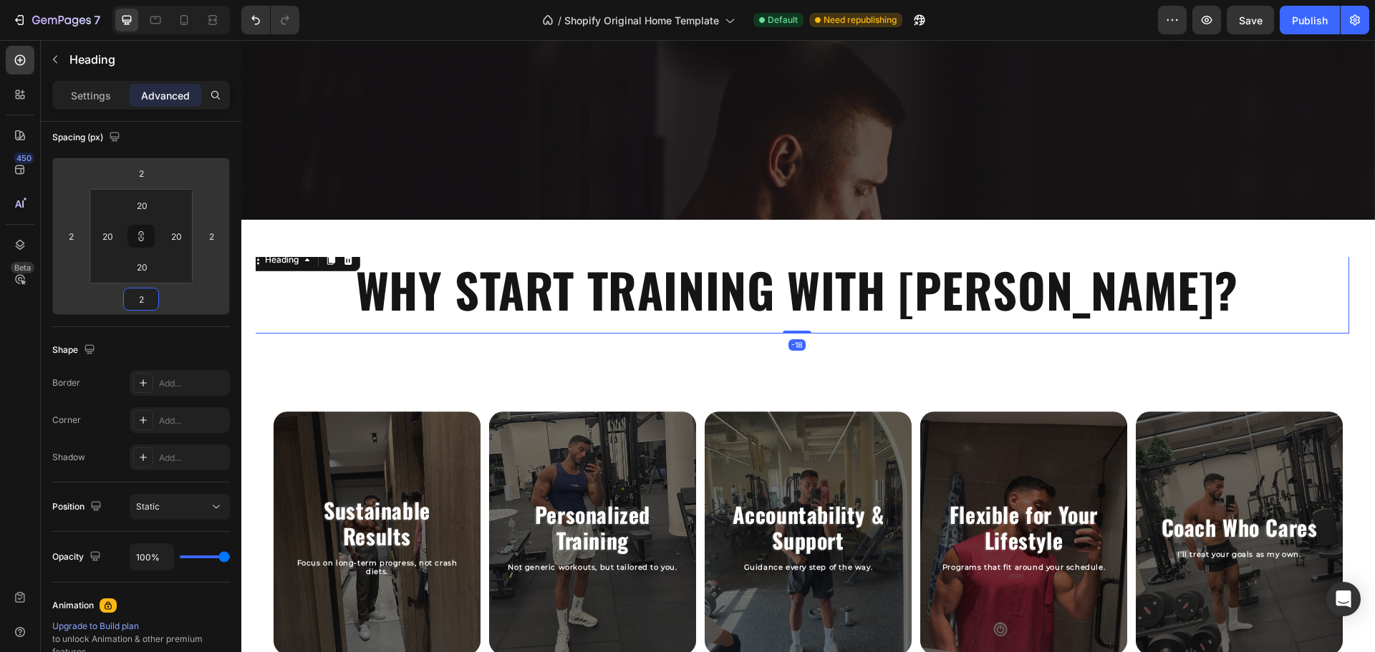
type input "4"
type input "8"
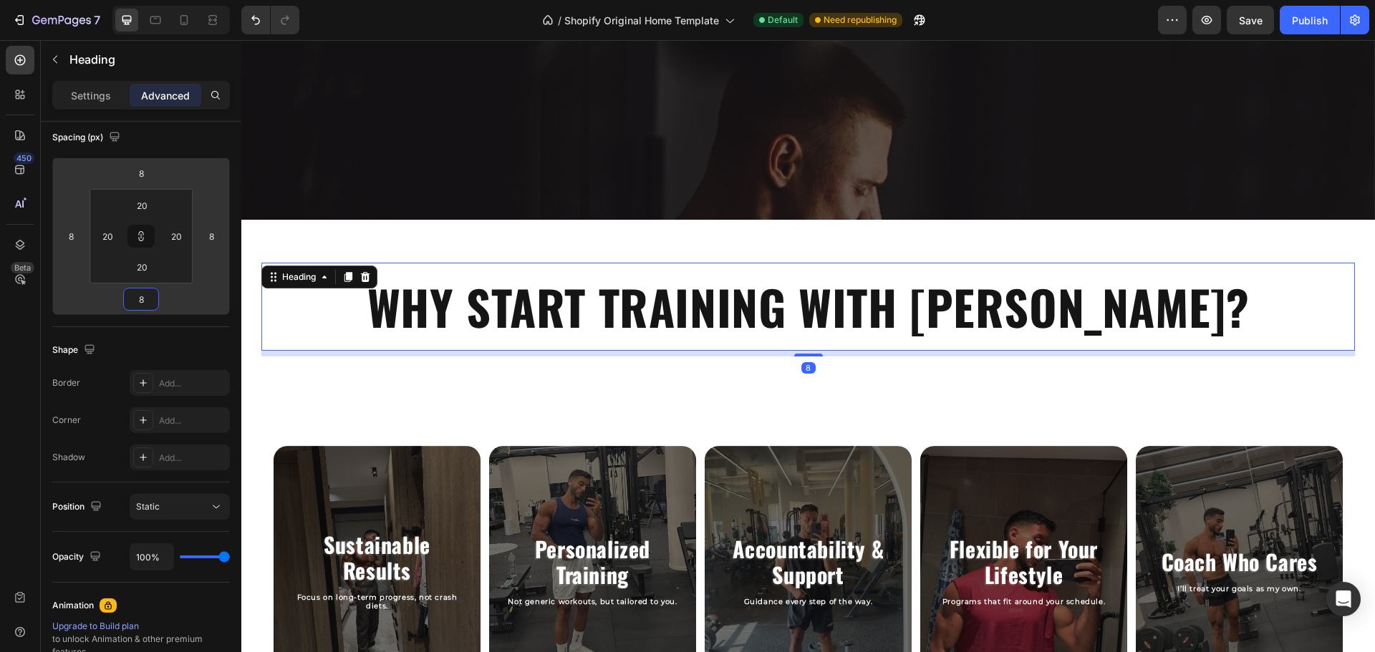
type input "10"
type input "12"
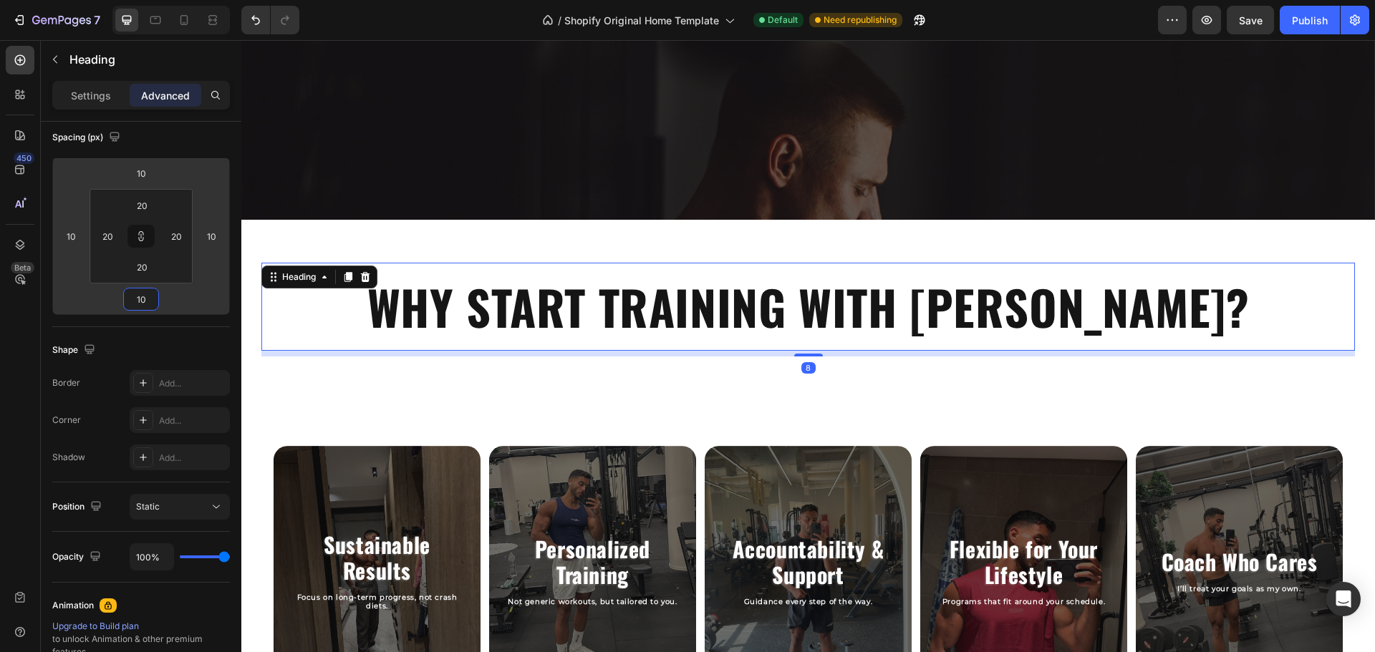
type input "12"
type input "32"
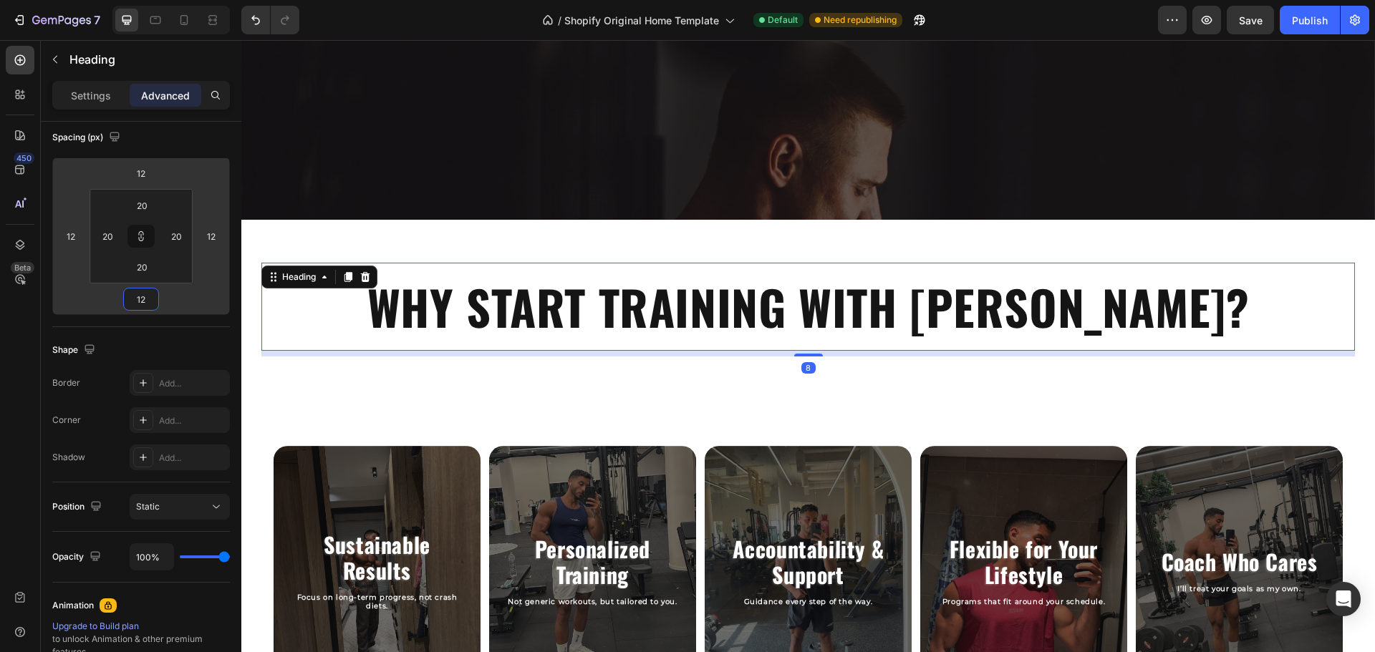
type input "32"
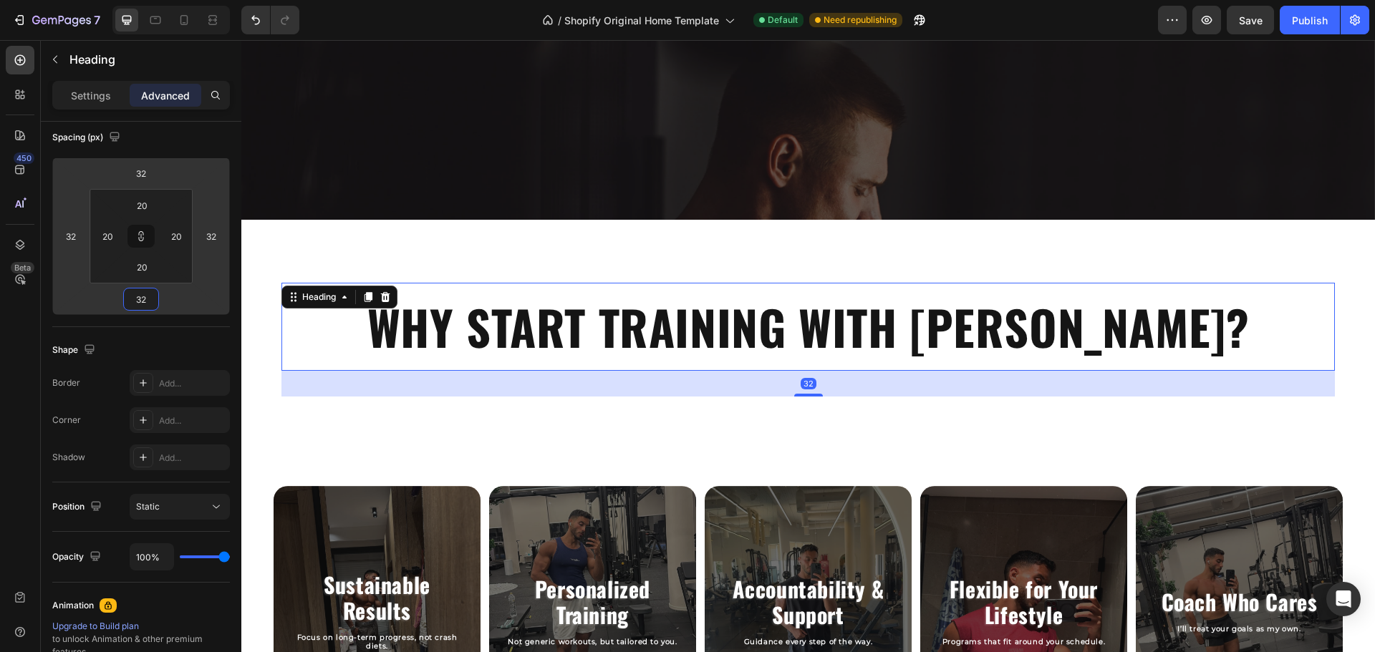
type input "36"
type input "40"
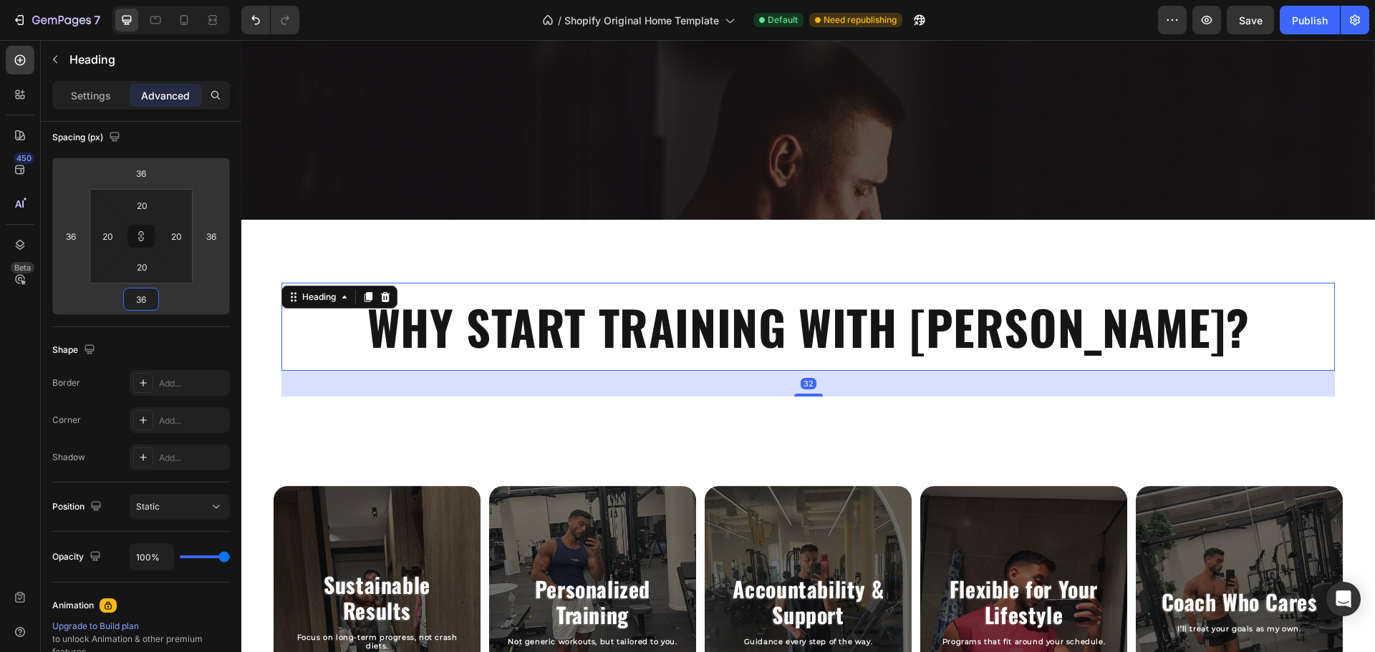
type input "40"
type input "44"
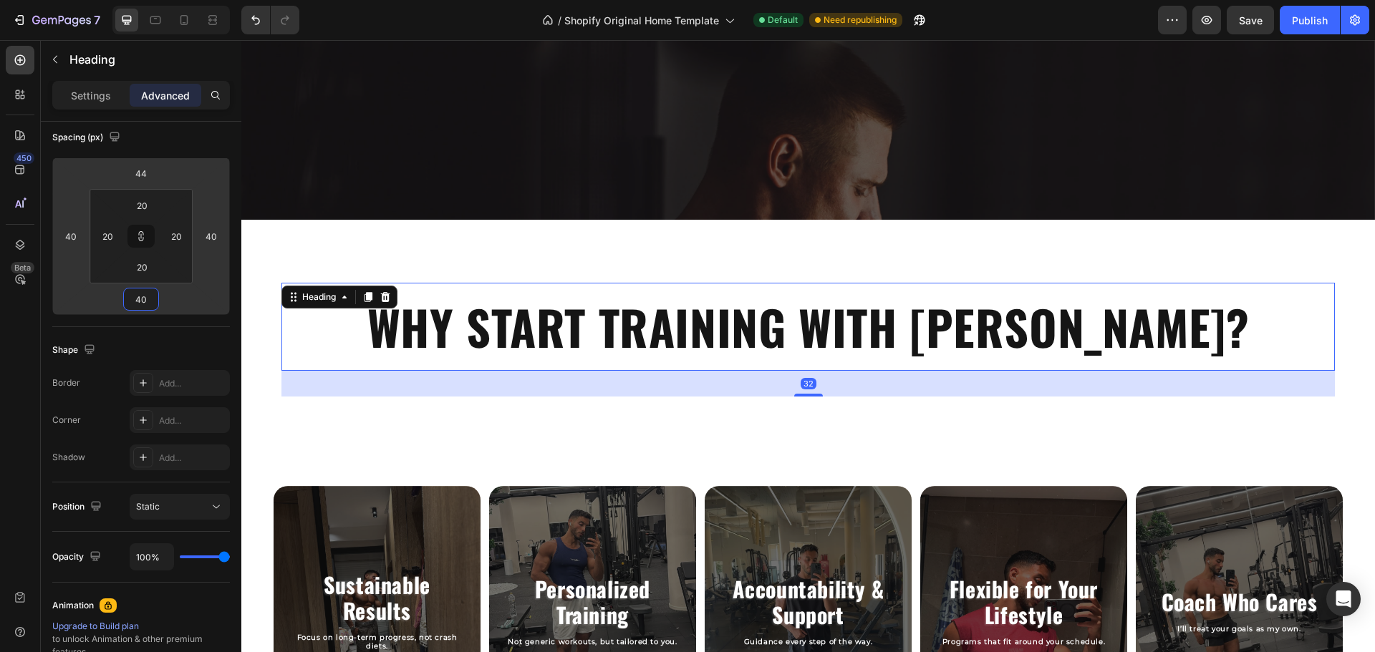
type input "44"
type input "46"
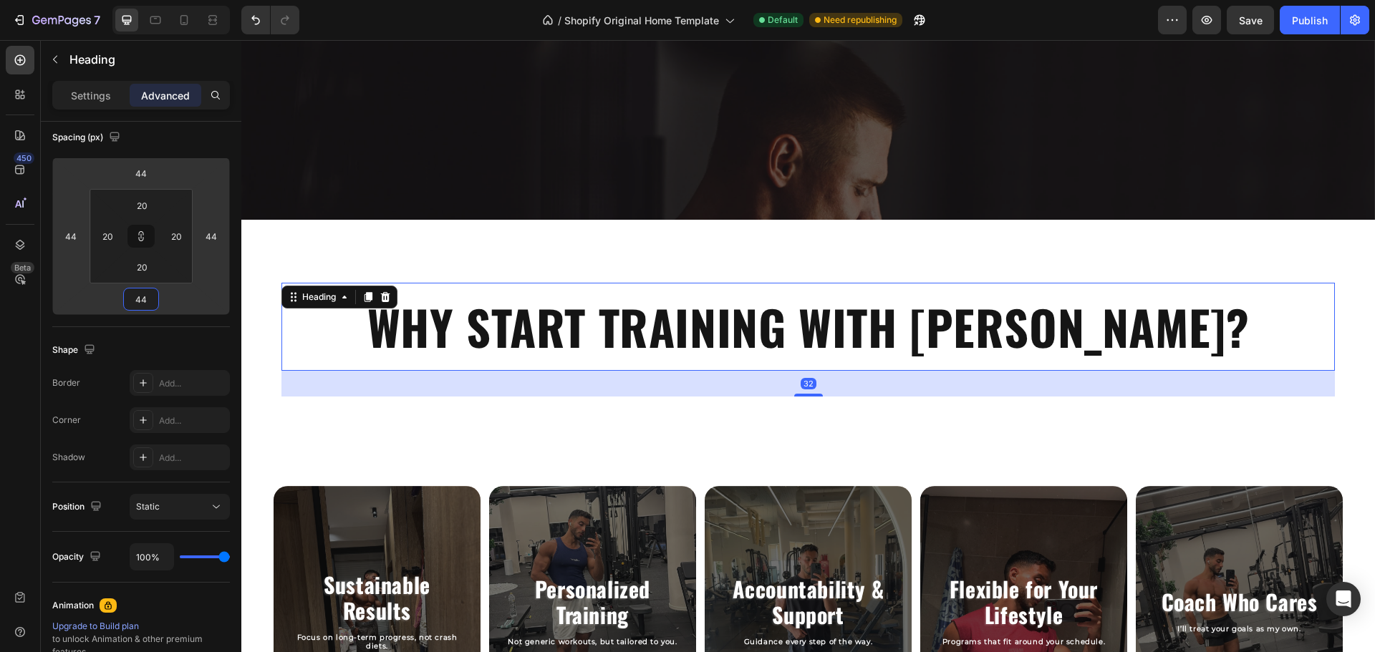
type input "46"
type input "48"
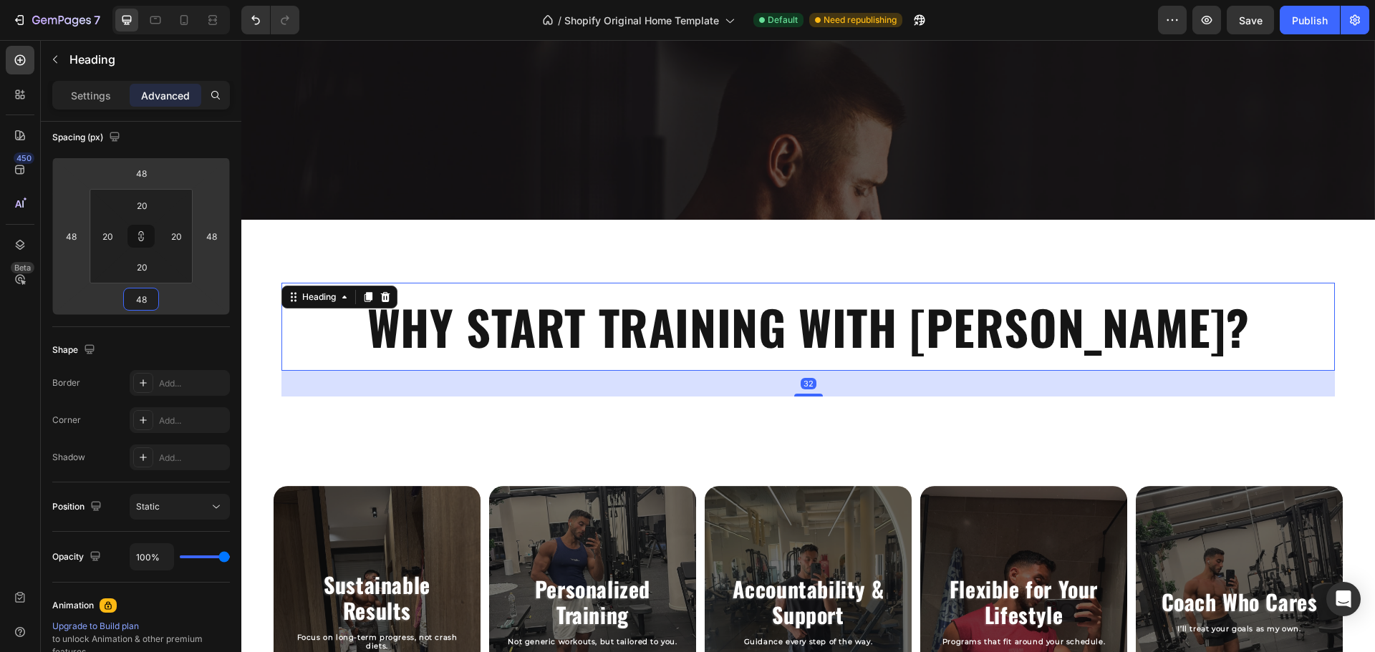
type input "52"
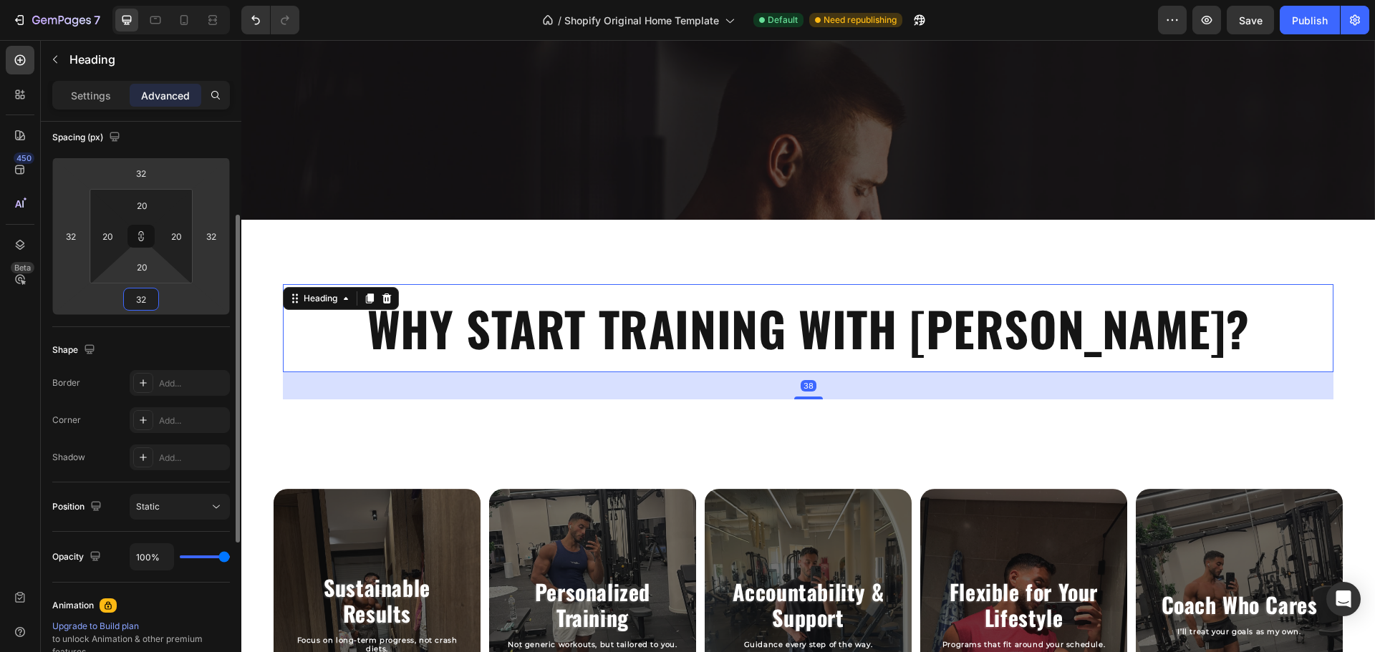
drag, startPoint x: 168, startPoint y: 291, endPoint x: 170, endPoint y: 271, distance: 21.0
click at [170, 0] on html "7 / Shopify Original Home Template Default Need republishing Preview Save Publi…" at bounding box center [687, 0] width 1375 height 0
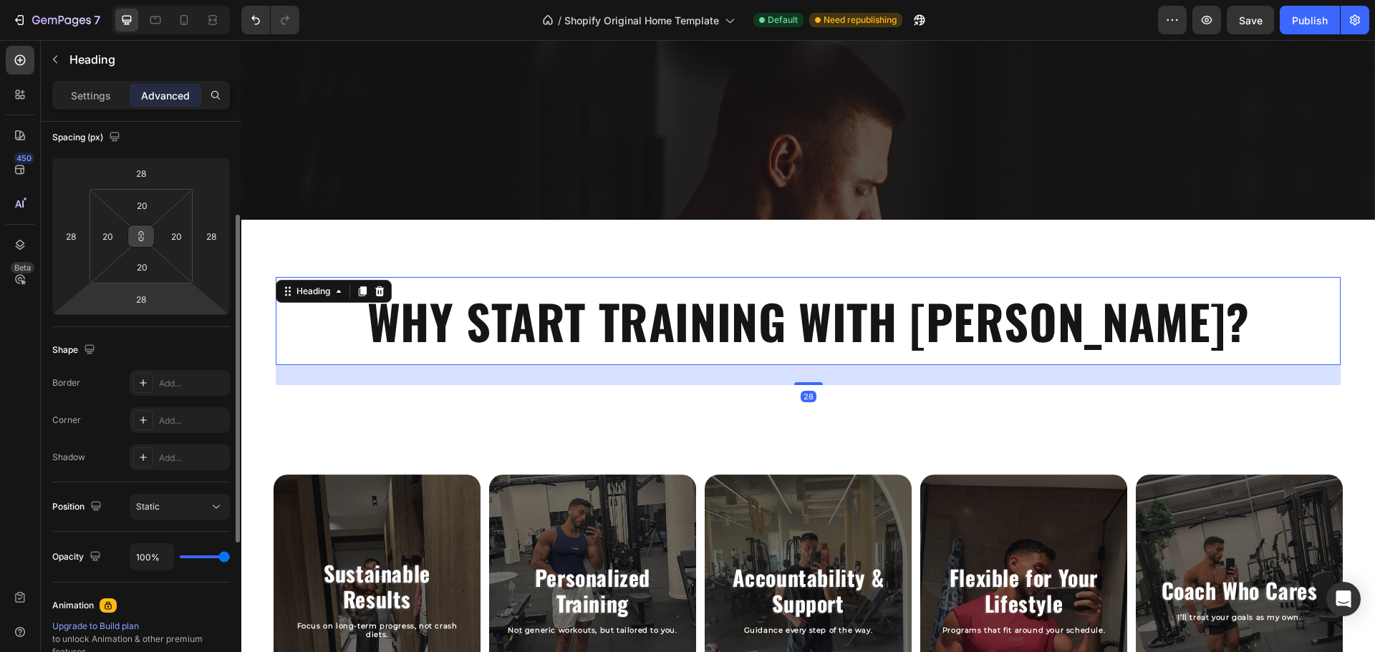
click at [145, 239] on icon at bounding box center [140, 236] width 11 height 11
click at [145, 292] on input "28" at bounding box center [141, 299] width 29 height 21
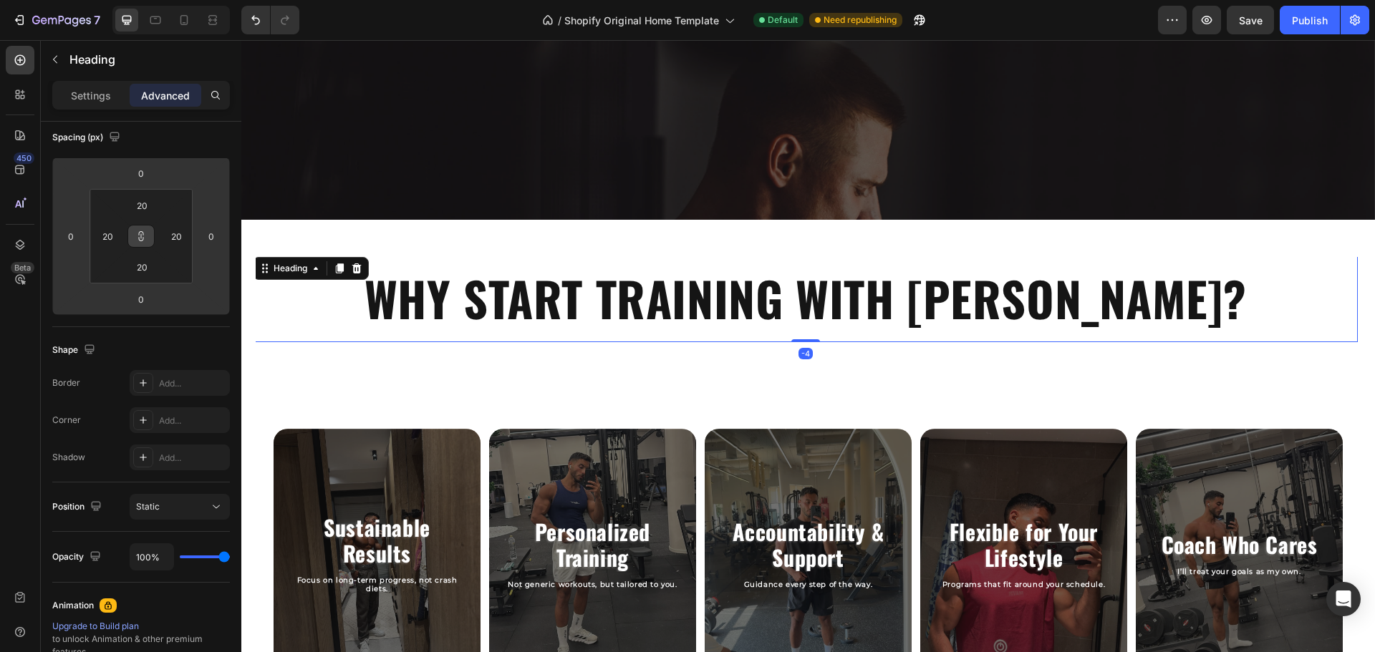
click at [176, 0] on html "7 / Shopify Original Home Template Default Need republishing Preview Save Publi…" at bounding box center [687, 0] width 1375 height 0
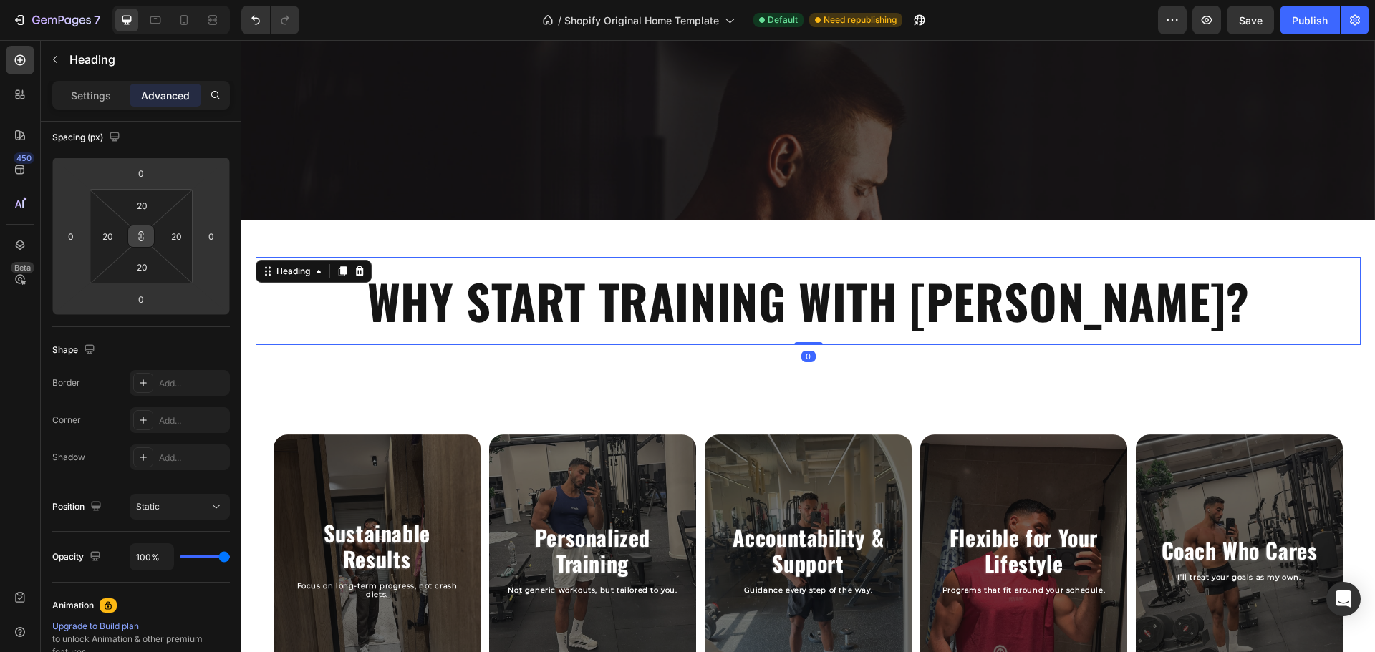
click at [140, 234] on icon at bounding box center [140, 236] width 11 height 11
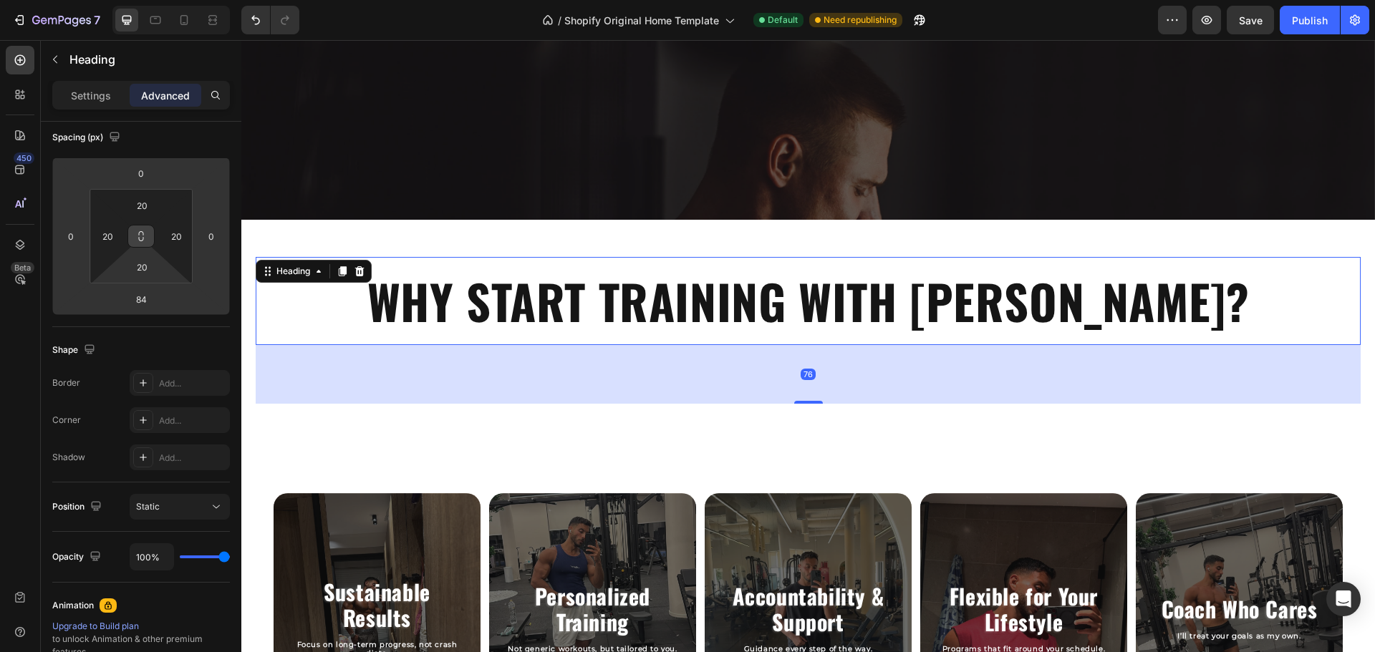
drag, startPoint x: 175, startPoint y: 296, endPoint x: 171, endPoint y: 266, distance: 30.4
click at [171, 0] on html "7 / Shopify Original Home Template Default Need republishing Preview Save Publi…" at bounding box center [687, 0] width 1375 height 0
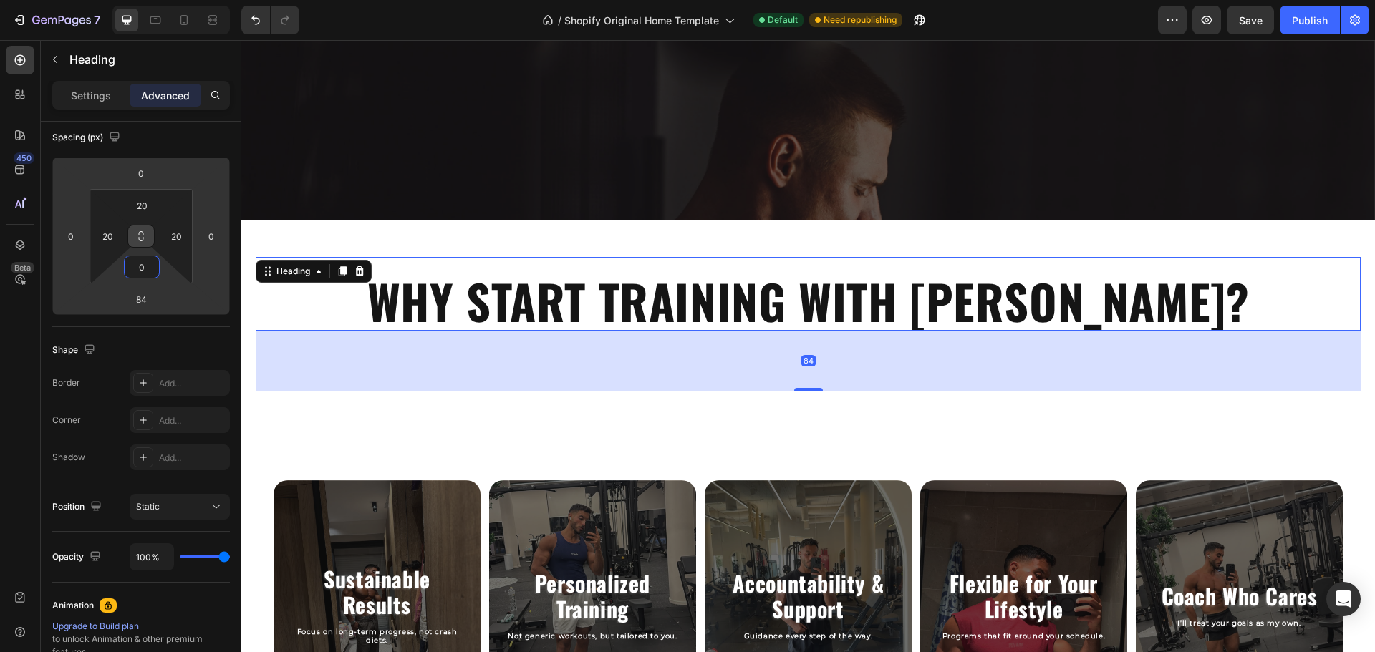
drag, startPoint x: 171, startPoint y: 266, endPoint x: 173, endPoint y: 279, distance: 13.7
click at [173, 0] on html "7 / Shopify Original Home Template Default Need republishing Preview Save Publi…" at bounding box center [687, 0] width 1375 height 0
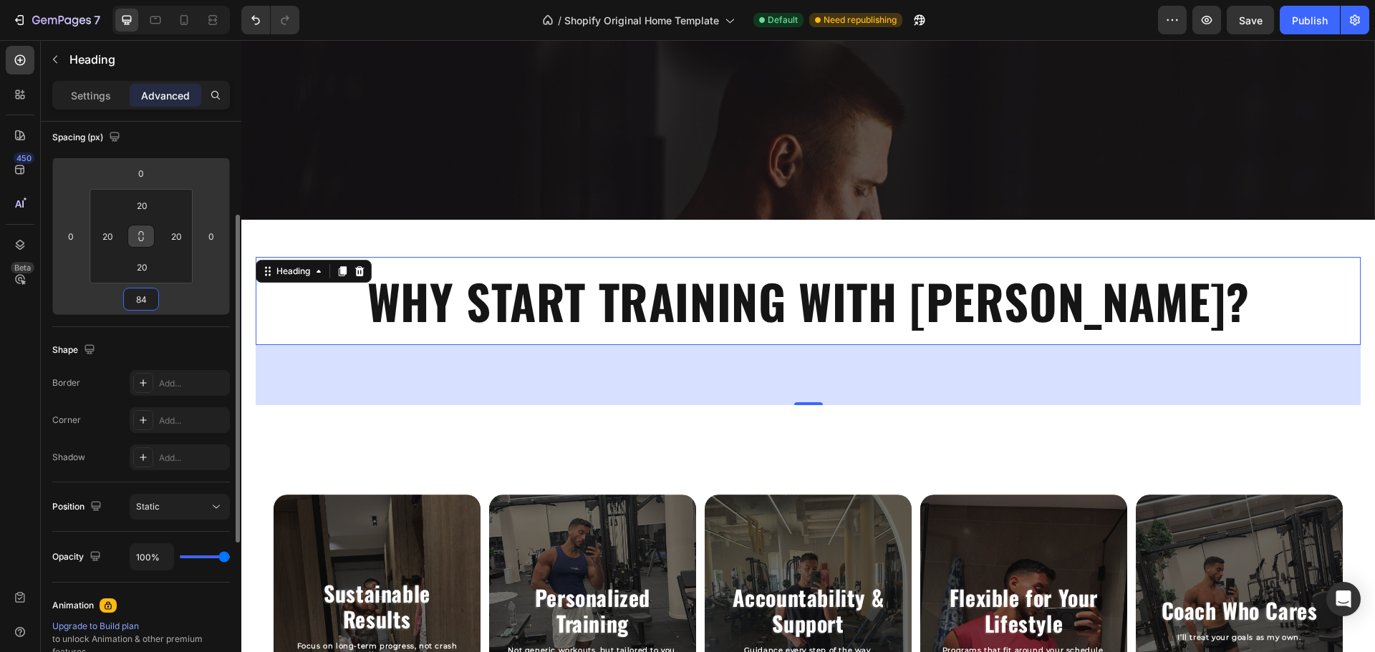
click at [142, 296] on input "84" at bounding box center [141, 299] width 29 height 21
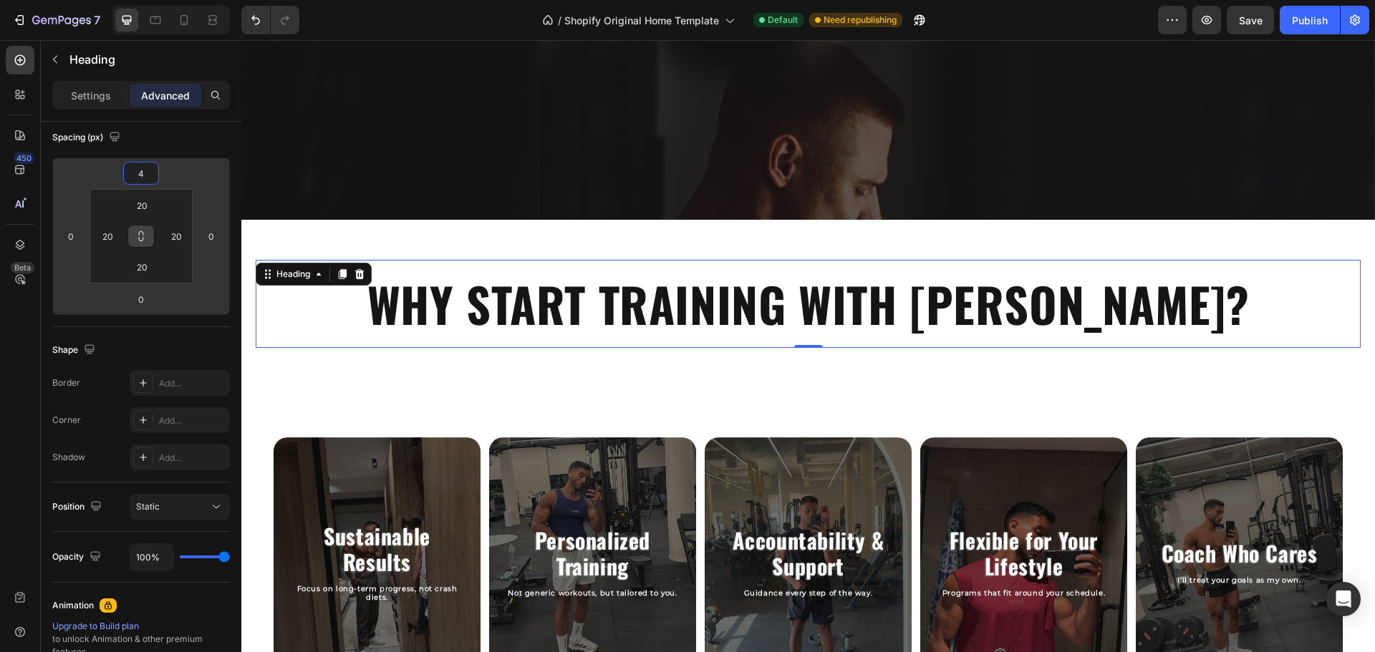
drag, startPoint x: 170, startPoint y: 175, endPoint x: 179, endPoint y: 174, distance: 9.4
click at [179, 0] on html "7 / Shopify Original Home Template Default Need republishing Preview Save Publi…" at bounding box center [687, 0] width 1375 height 0
click at [142, 175] on input "4" at bounding box center [141, 173] width 29 height 21
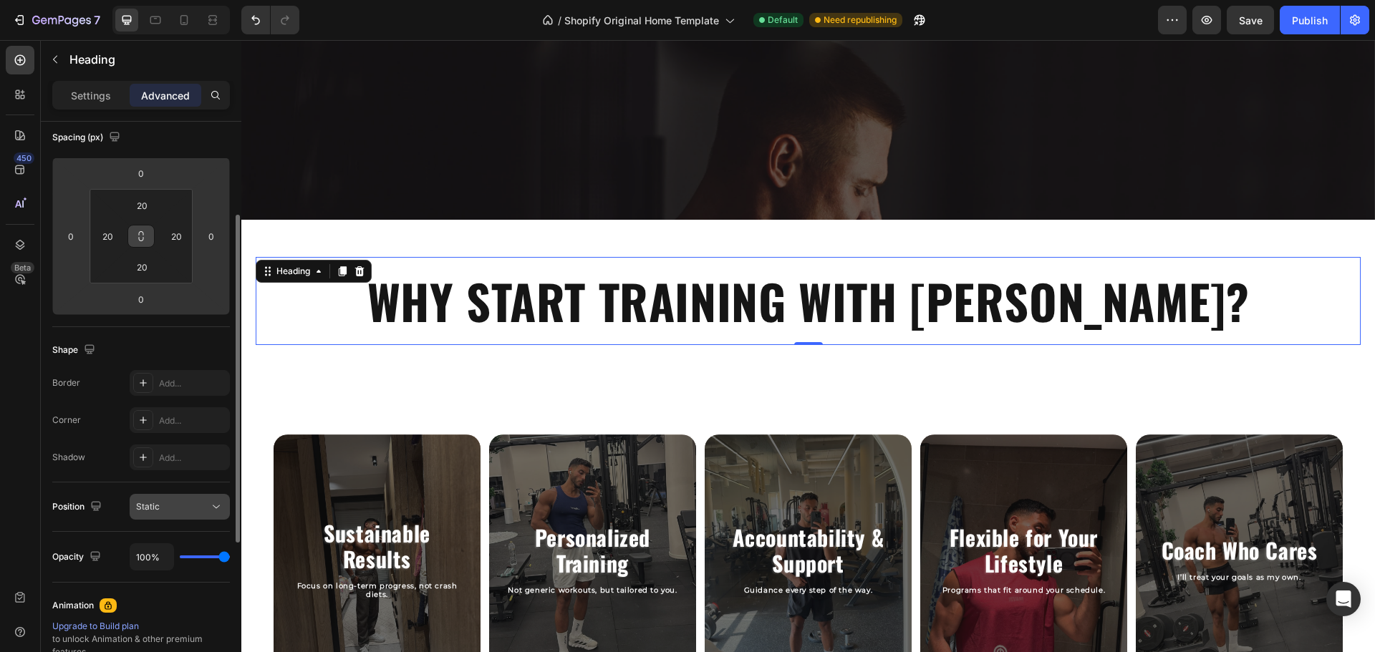
click at [165, 511] on div "Static" at bounding box center [172, 506] width 73 height 13
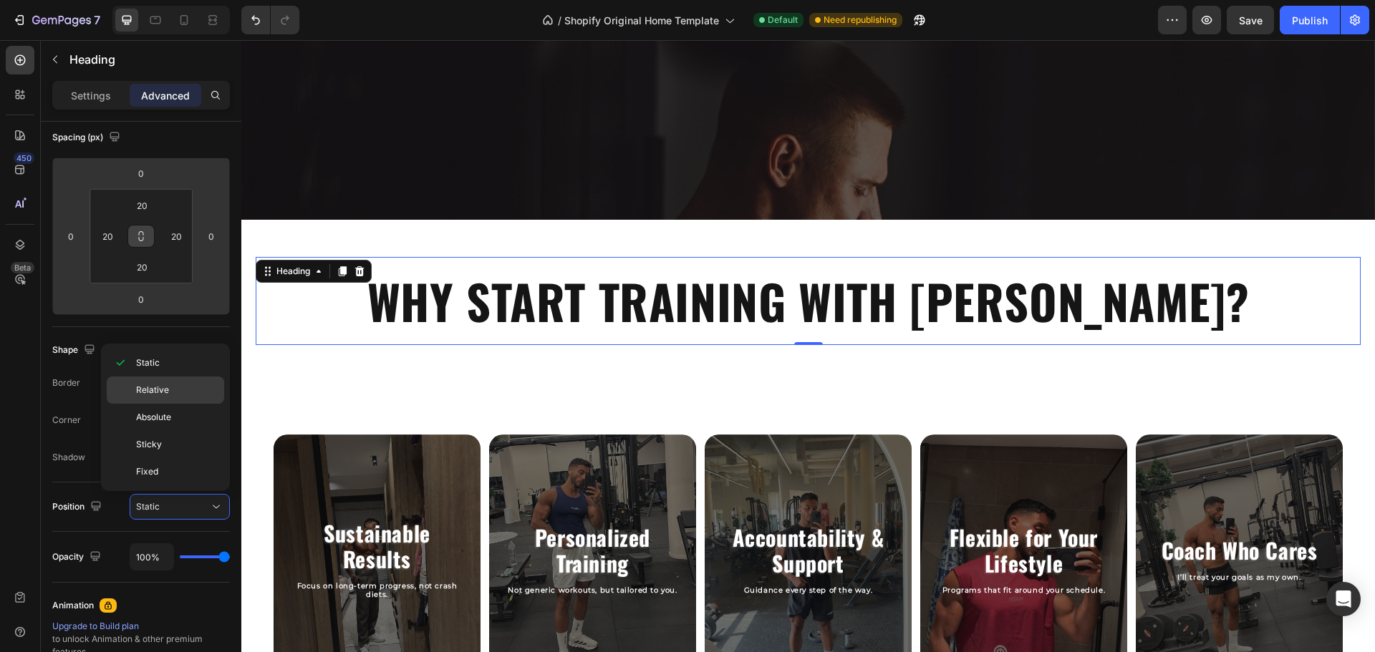
click at [182, 404] on div "Relative" at bounding box center [165, 417] width 117 height 27
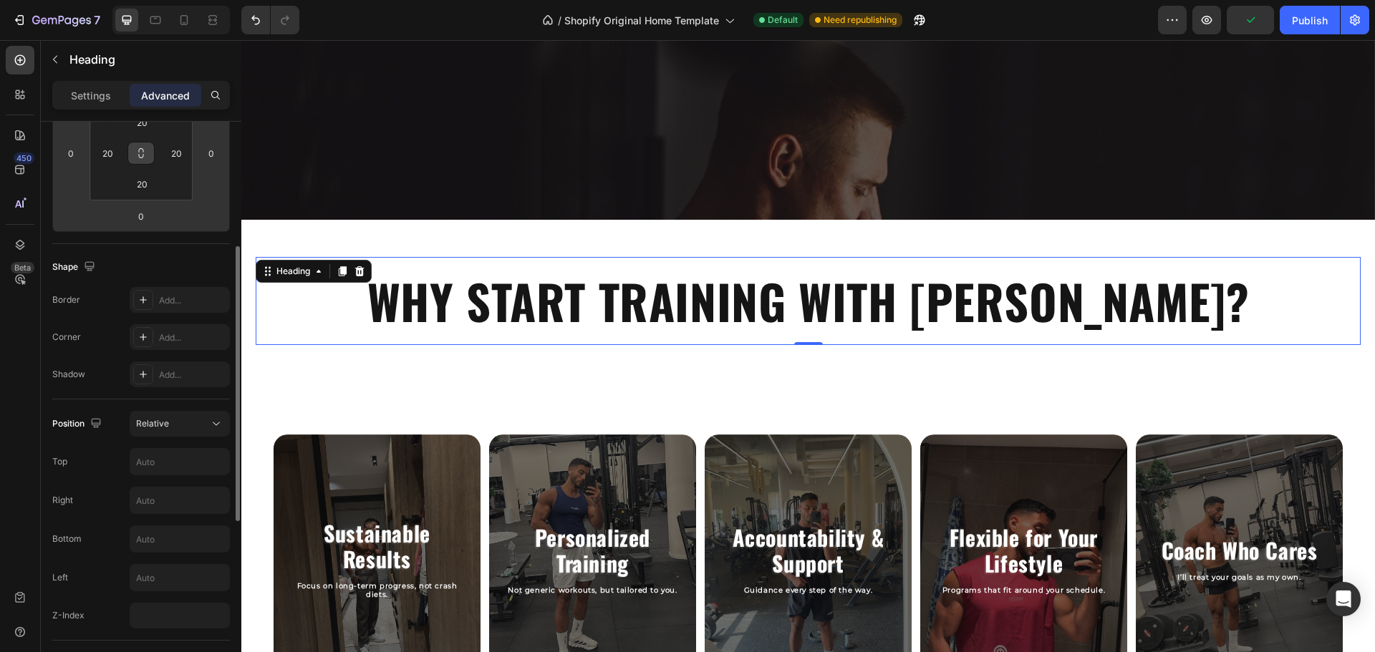
scroll to position [250, 0]
click at [168, 601] on input "number" at bounding box center [180, 612] width 100 height 26
click at [95, 400] on div "Position Relative Top Right Bottom Left Z-Index 999" at bounding box center [141, 515] width 178 height 241
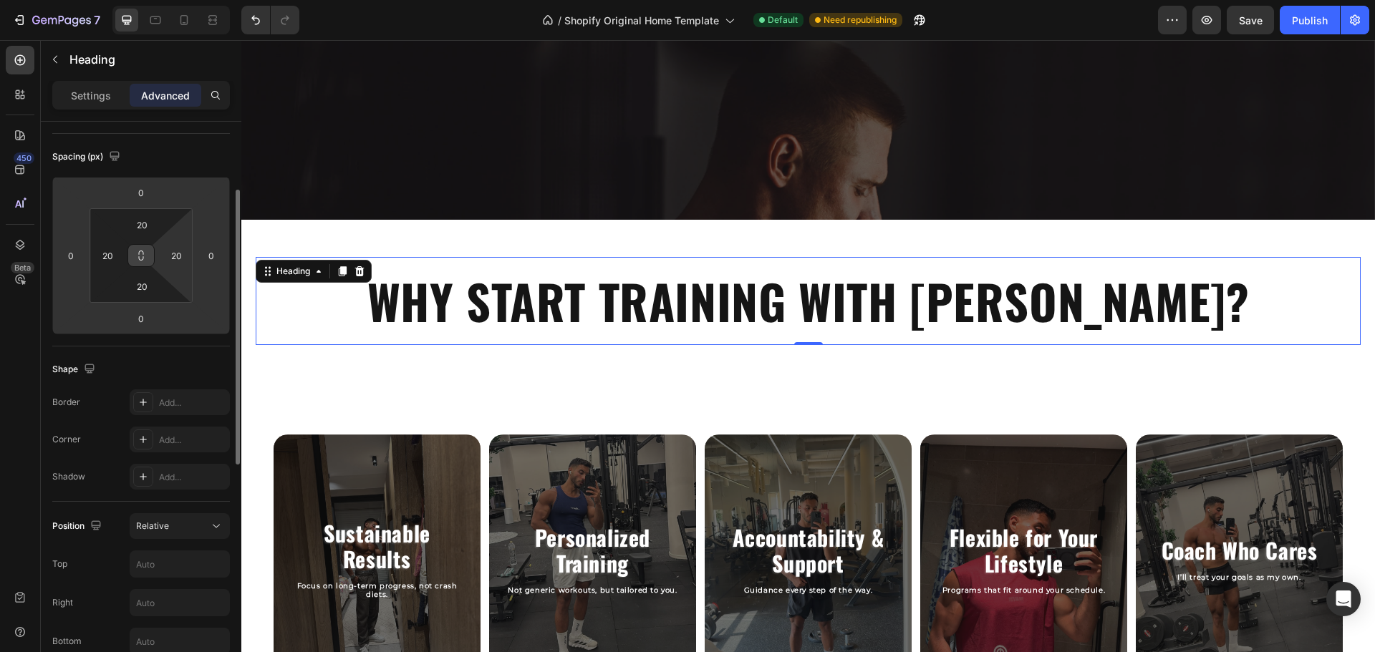
scroll to position [142, 0]
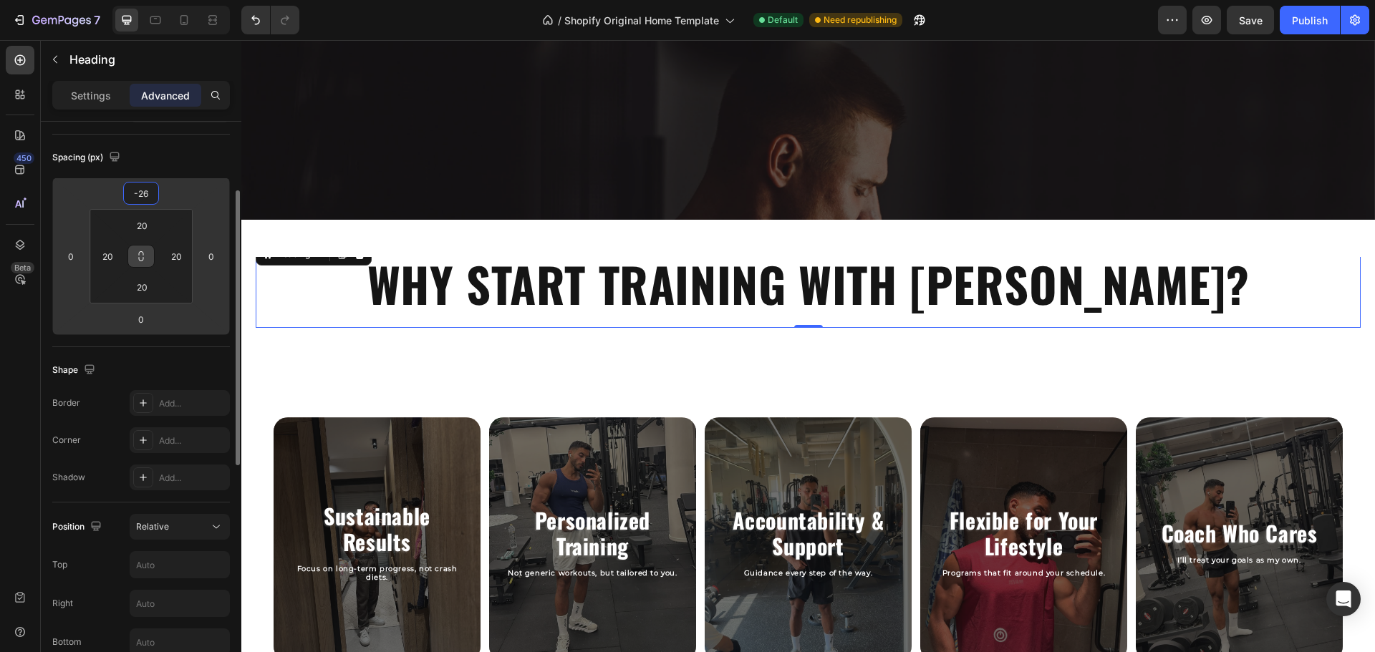
drag, startPoint x: 168, startPoint y: 186, endPoint x: 172, endPoint y: 198, distance: 12.0
click at [172, 0] on html "7 / Shopify Original Home Template Default Need republishing Preview Save Publi…" at bounding box center [687, 0] width 1375 height 0
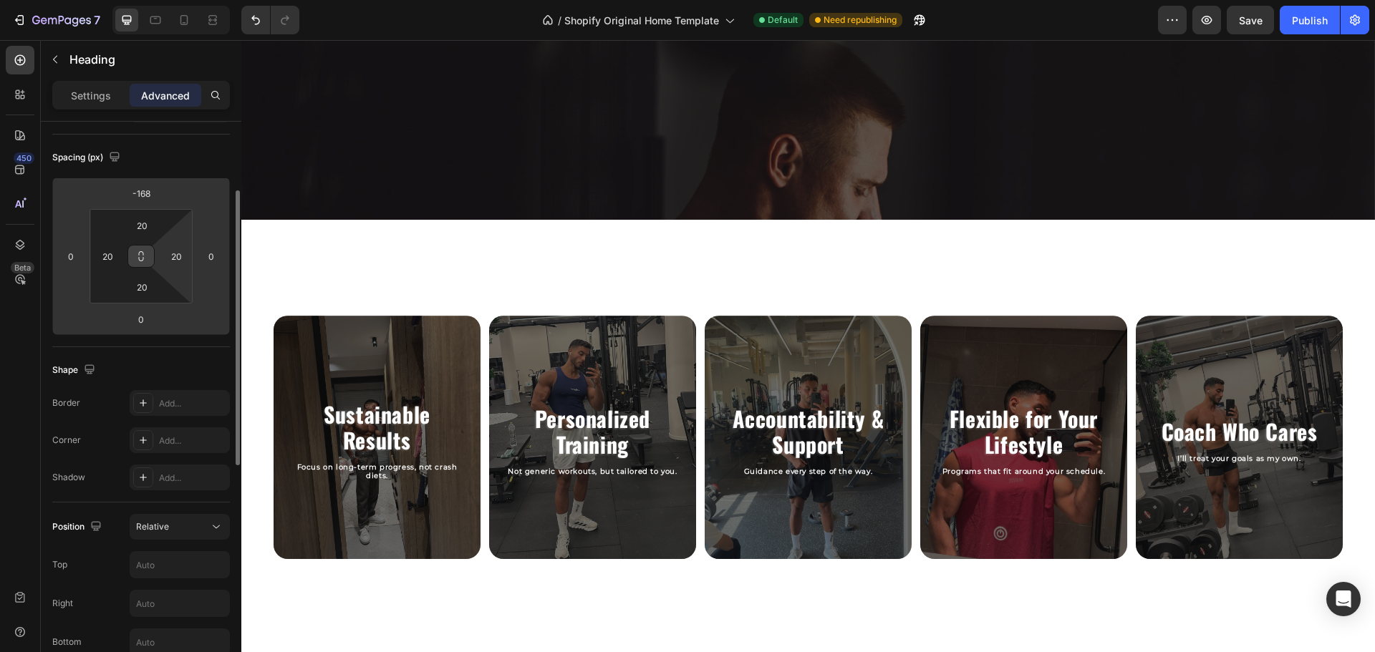
drag, startPoint x: 173, startPoint y: 188, endPoint x: 179, endPoint y: 238, distance: 50.4
click at [179, 0] on html "7 / Shopify Original Home Template Default Need republishing Preview Save Publi…" at bounding box center [687, 0] width 1375 height 0
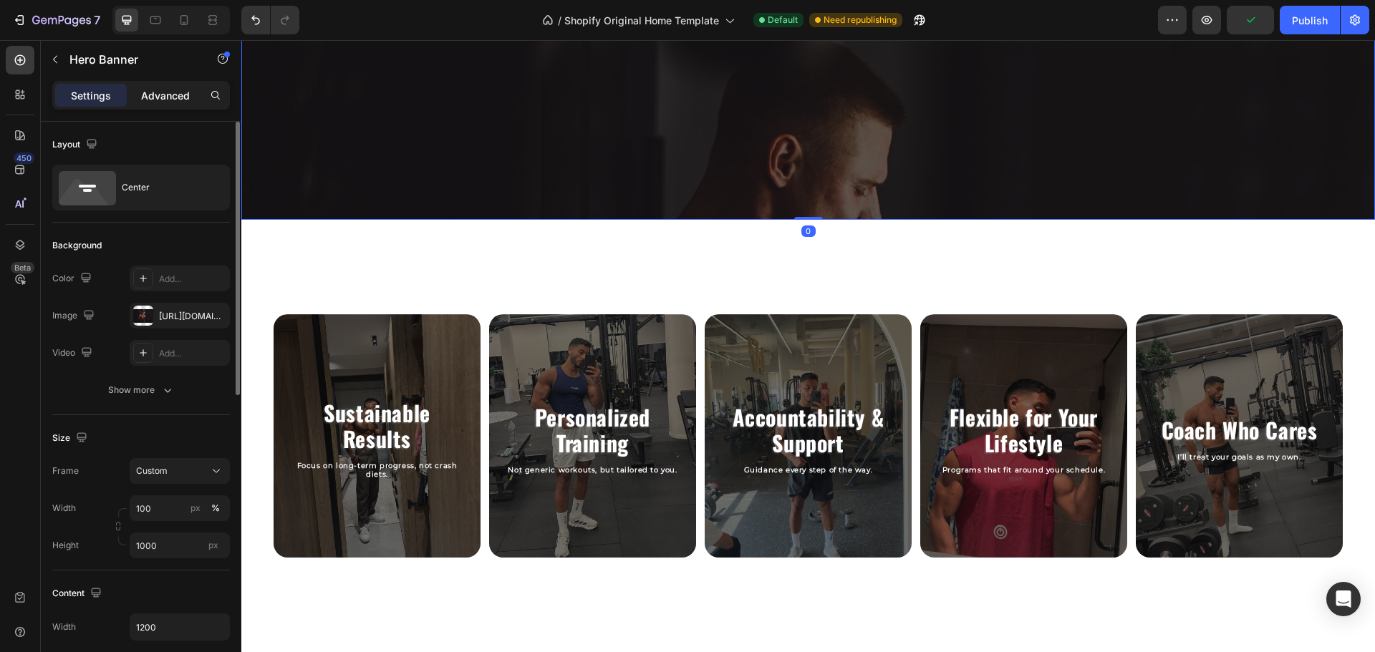
click at [158, 98] on p "Advanced" at bounding box center [165, 95] width 49 height 15
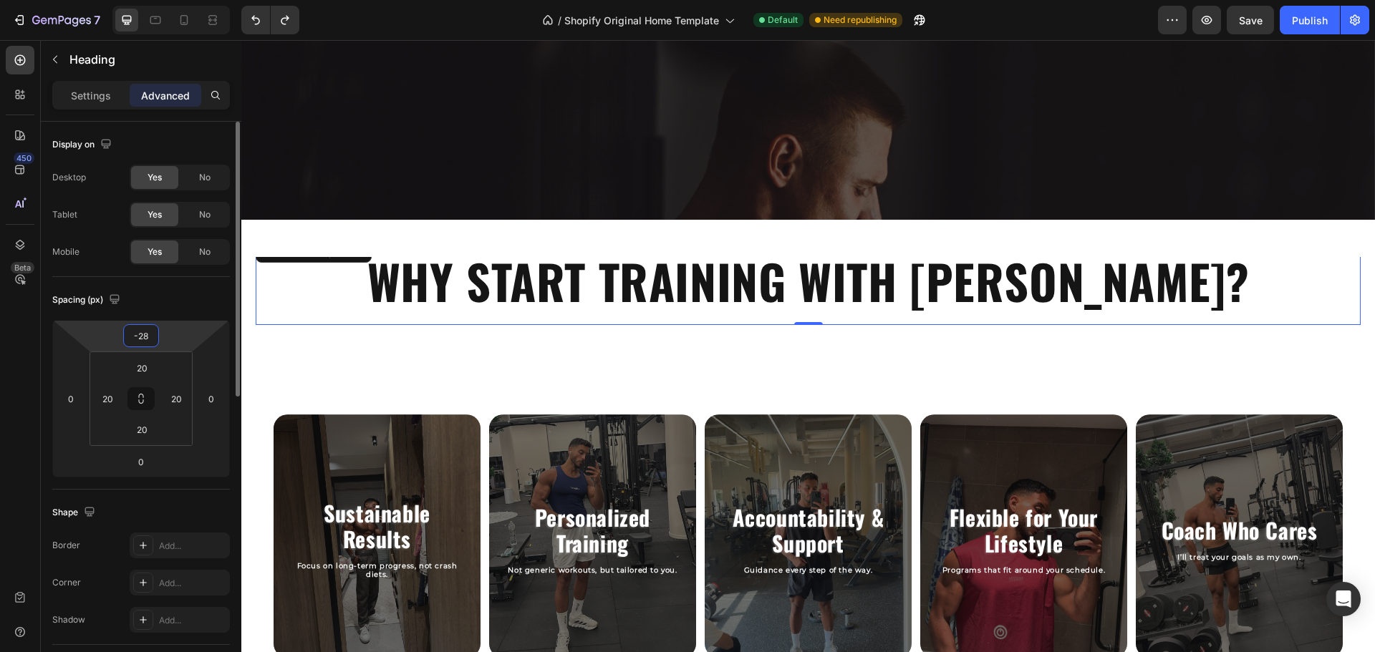
click at [155, 335] on input "-28" at bounding box center [141, 335] width 29 height 21
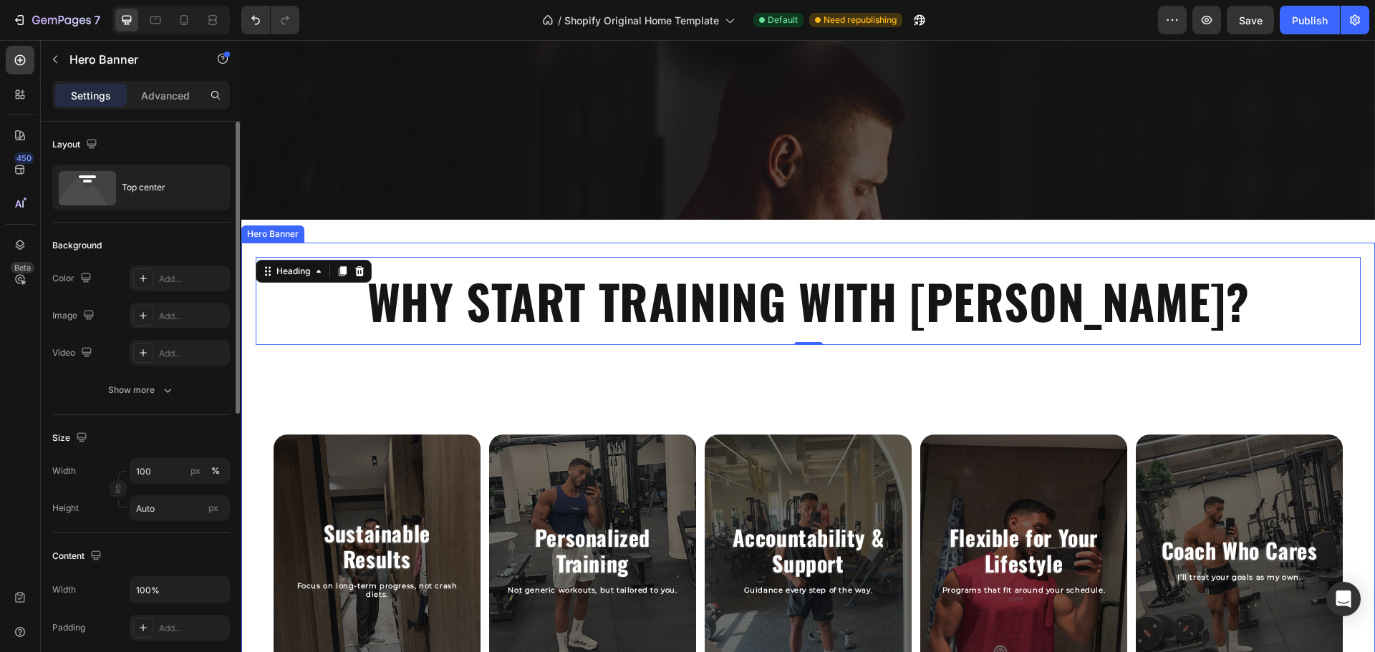
click at [355, 377] on div "WHY START TRAINING WITH RASLAN? Heading 0 Sustainable Results Heading Focus on …" at bounding box center [808, 476] width 1105 height 439
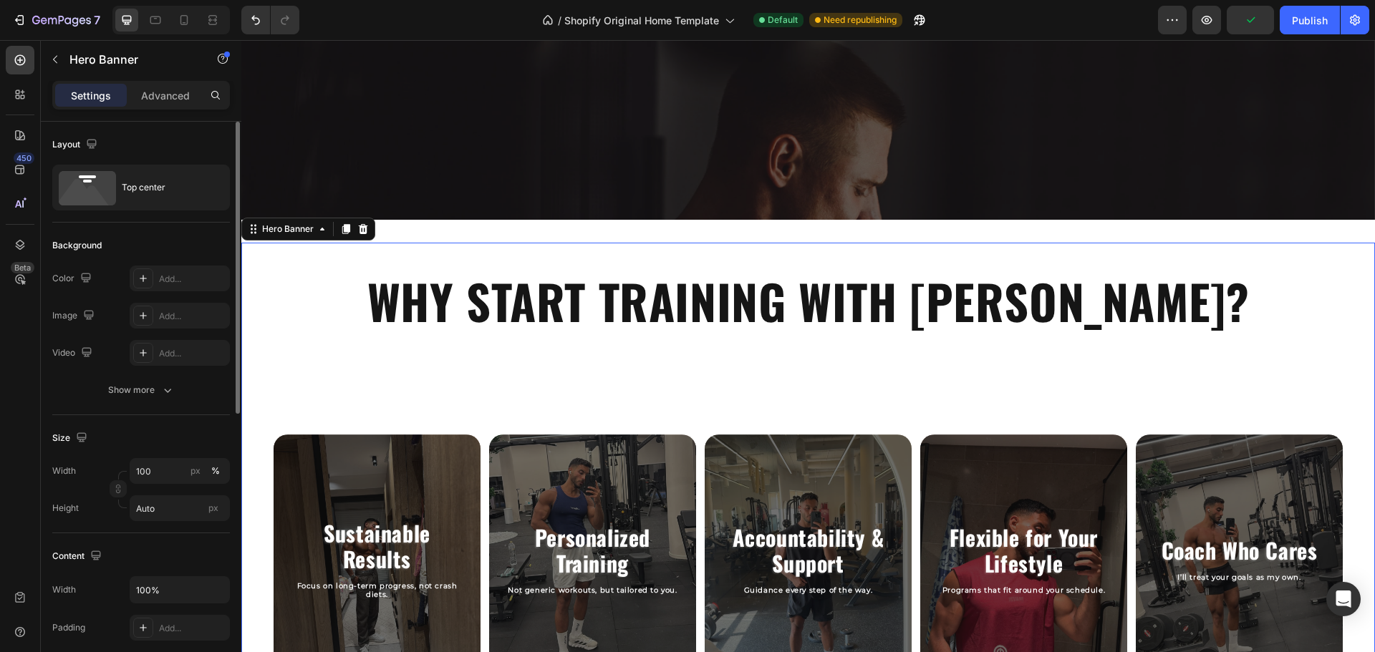
click at [577, 367] on div "WHY START TRAINING WITH RASLAN? Heading Sustainable Results Heading Focus on lo…" at bounding box center [808, 476] width 1105 height 439
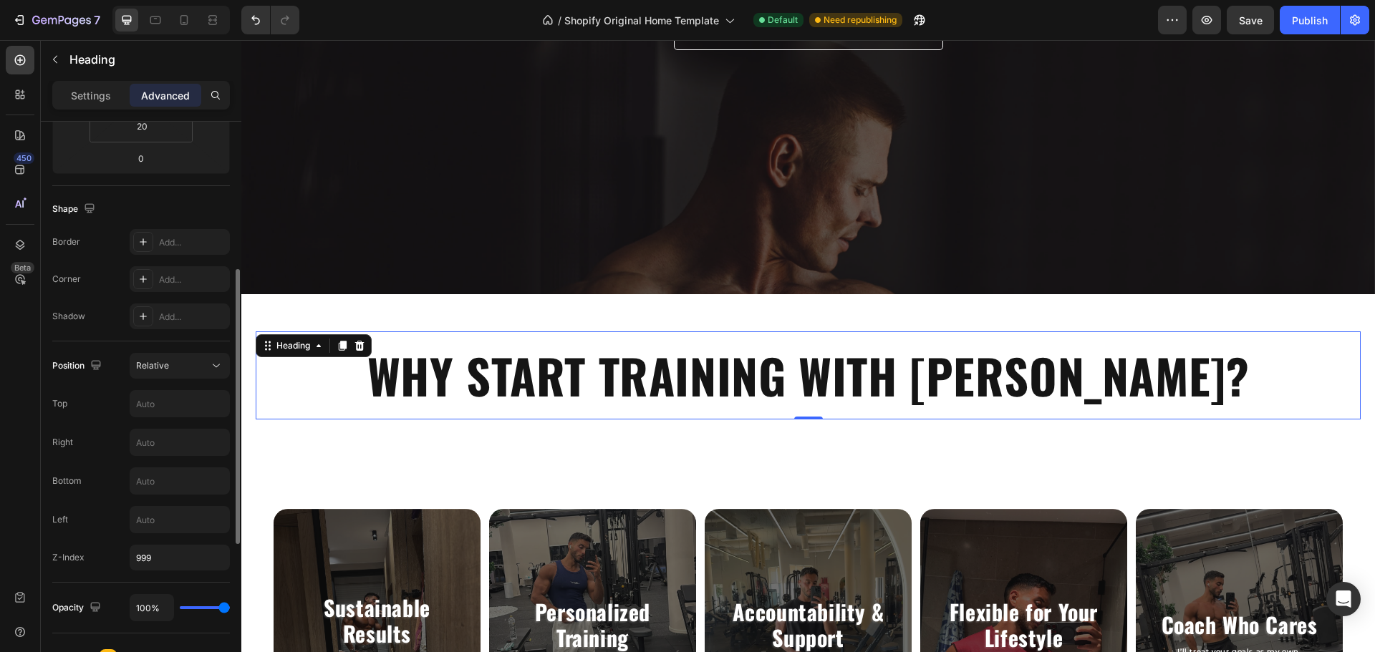
scroll to position [304, 0]
click at [195, 402] on input "text" at bounding box center [179, 403] width 99 height 26
click at [182, 374] on button "Relative" at bounding box center [180, 365] width 100 height 26
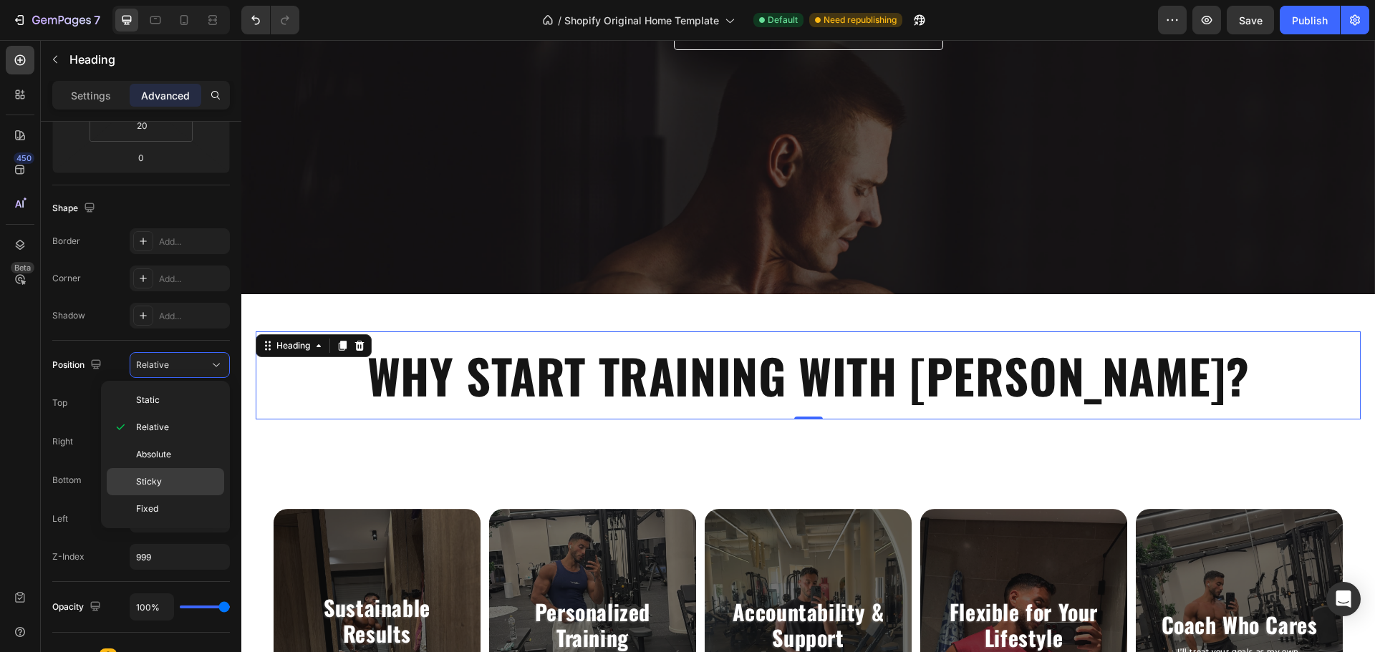
click at [166, 495] on div "Sticky" at bounding box center [165, 508] width 117 height 27
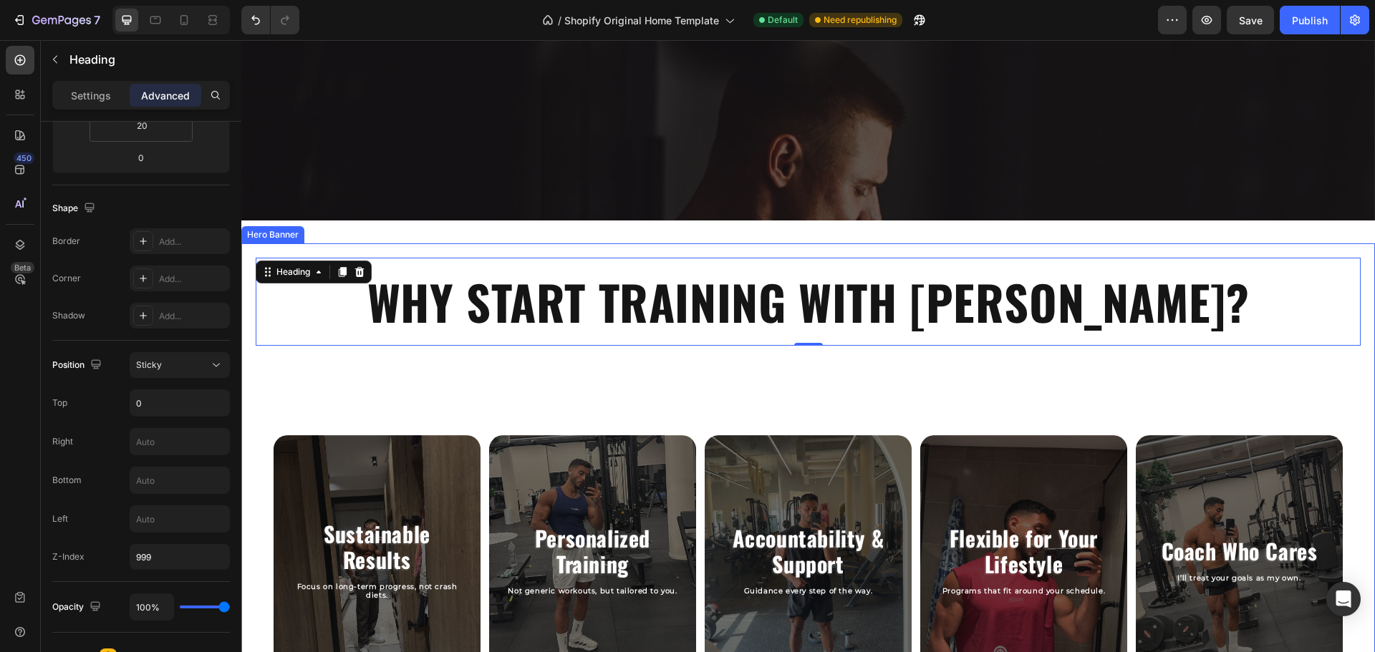
scroll to position [587, 0]
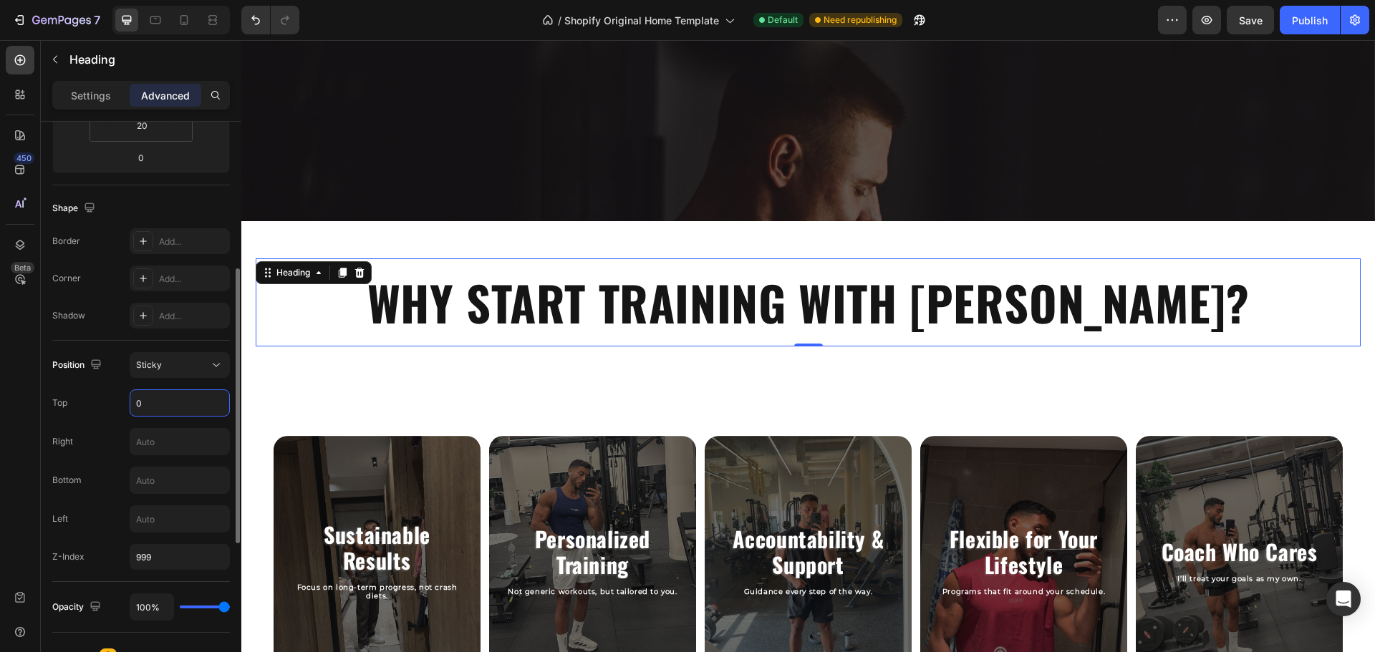
click at [176, 397] on input "0" at bounding box center [179, 403] width 99 height 26
drag, startPoint x: 188, startPoint y: 378, endPoint x: 195, endPoint y: 365, distance: 14.4
click at [195, 365] on div "Position Sticky Top Right Bottom Left Z-Index 999" at bounding box center [141, 461] width 178 height 218
click at [195, 365] on div "Sticky" at bounding box center [172, 365] width 73 height 13
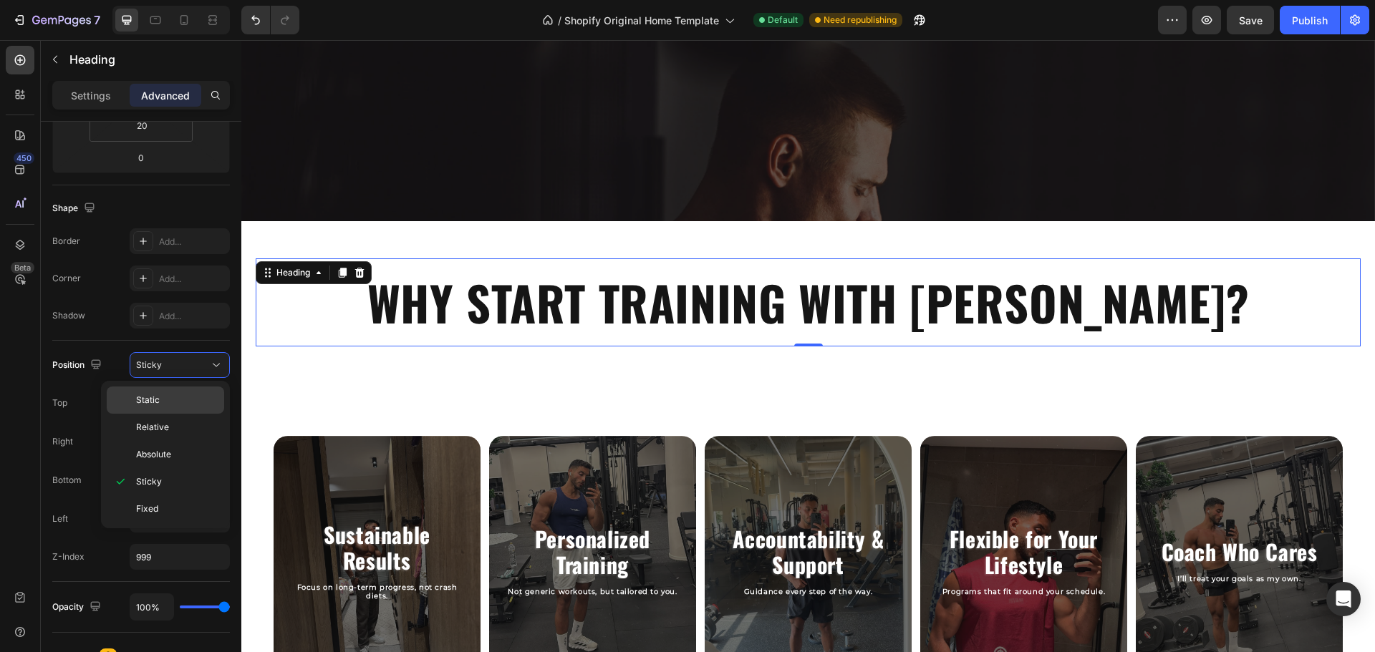
click at [183, 402] on p "Static" at bounding box center [177, 400] width 82 height 13
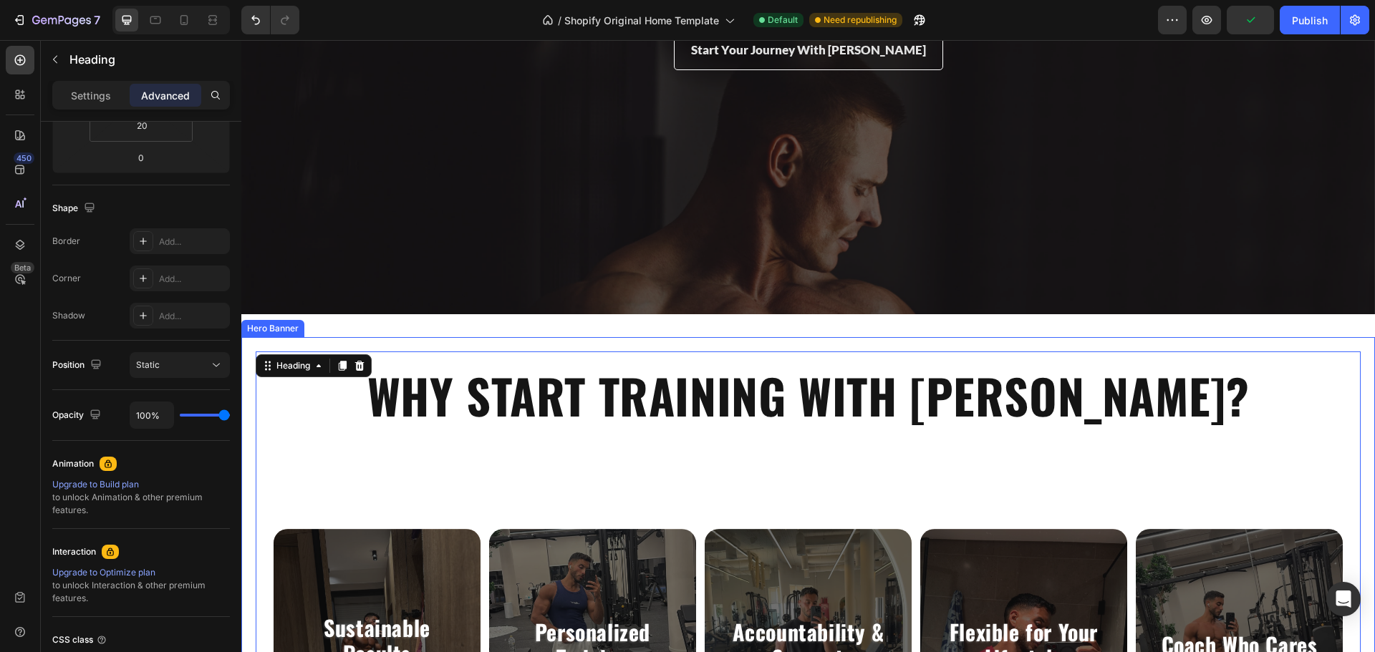
scroll to position [541, 0]
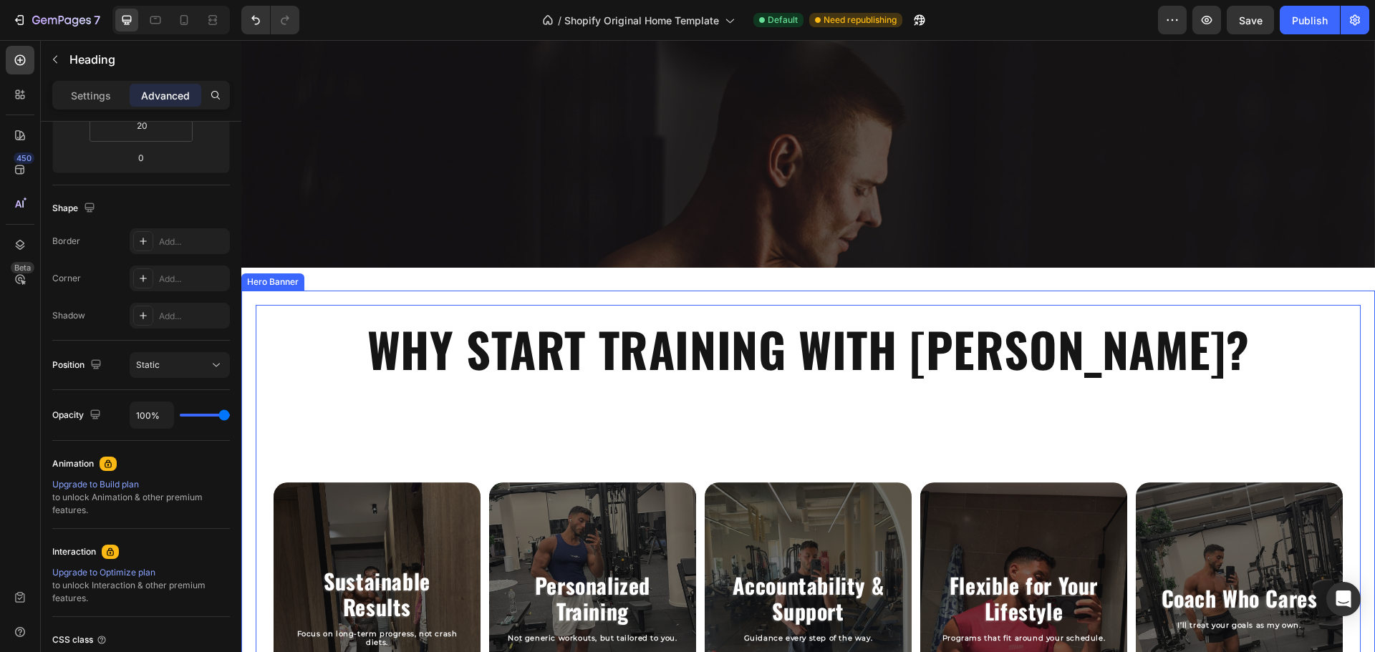
click at [799, 414] on div "WHY START TRAINING WITH RASLAN? Heading 0 Sustainable Results Heading Focus on …" at bounding box center [808, 524] width 1105 height 439
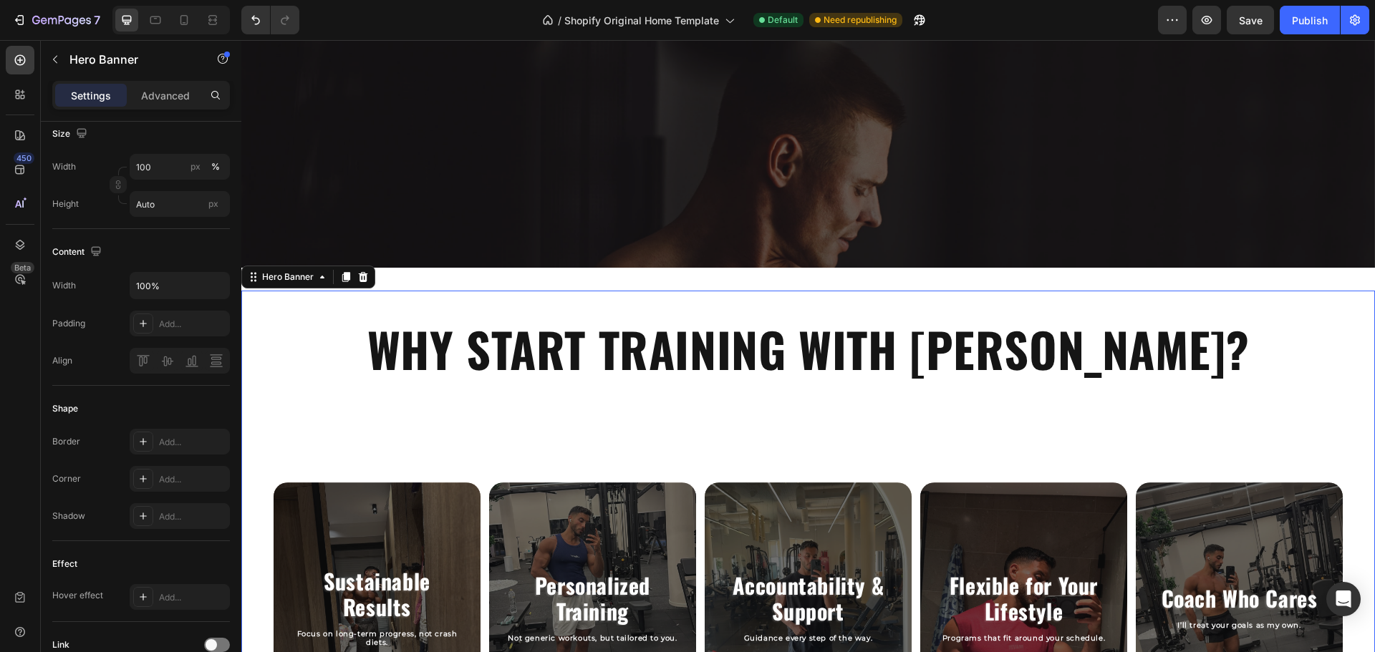
scroll to position [0, 0]
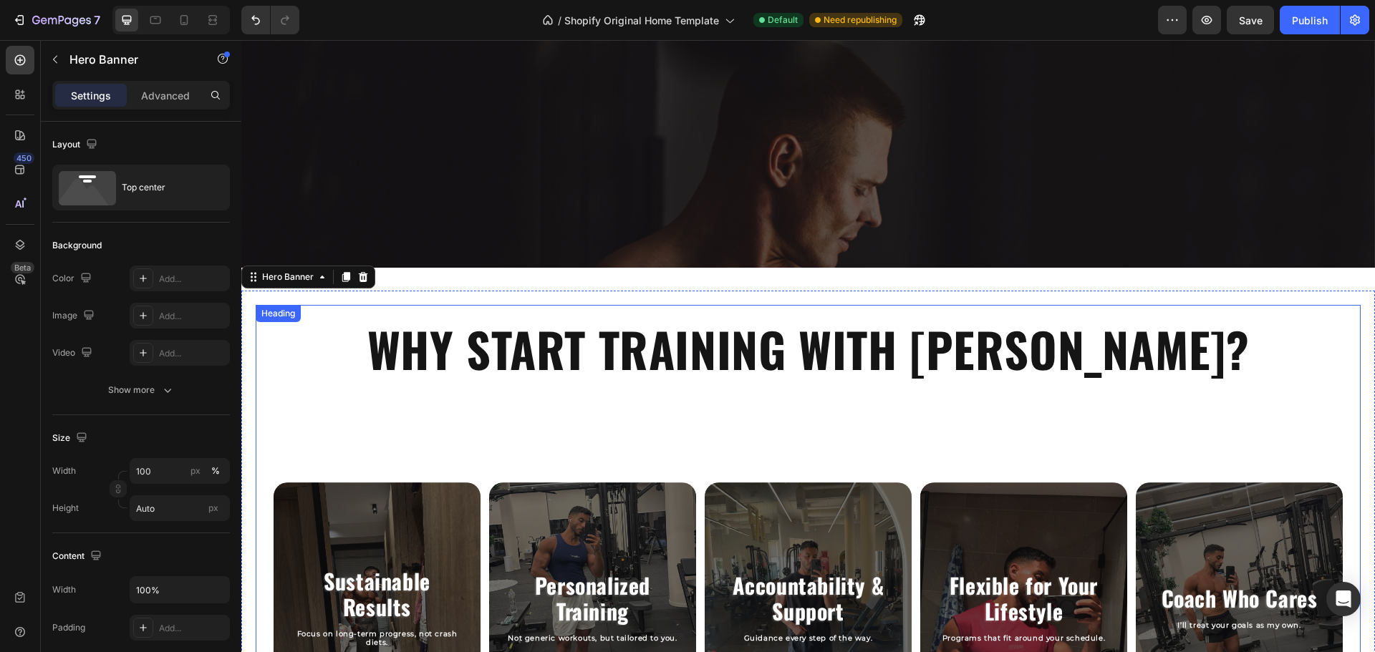
click at [1220, 367] on p "WHY START TRAINING WITH [PERSON_NAME]?" at bounding box center [807, 349] width 1073 height 57
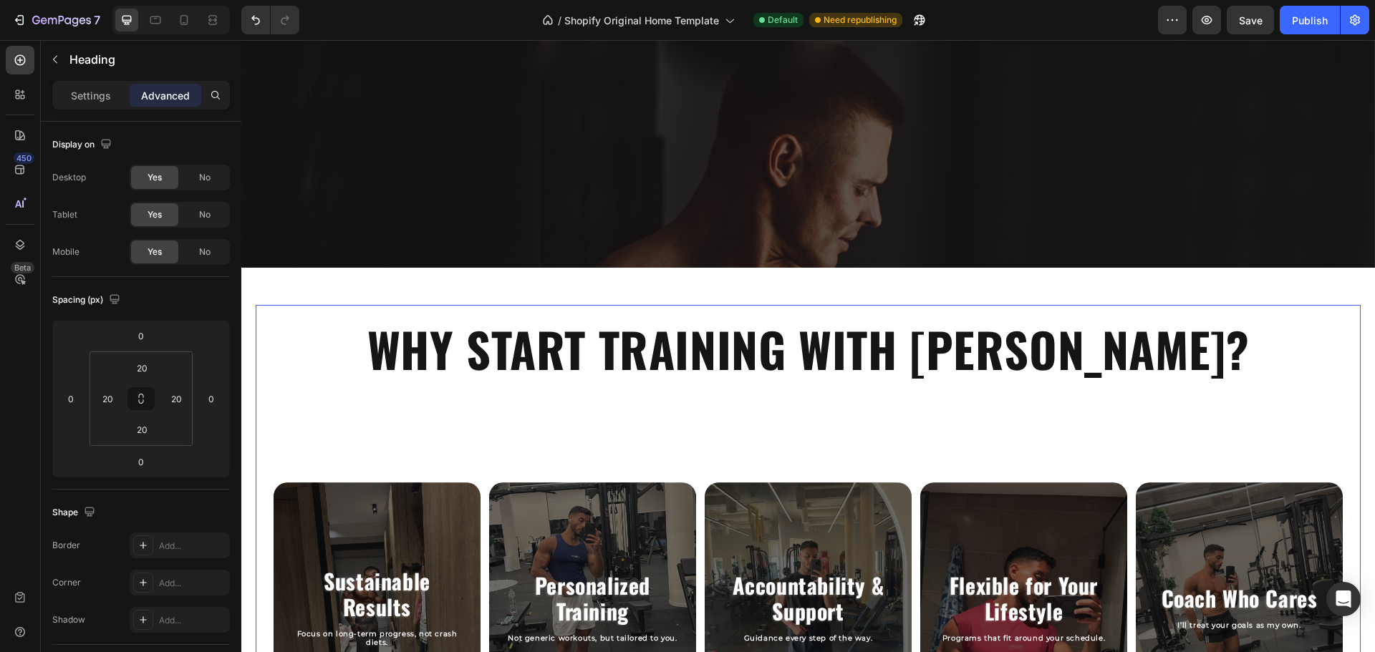
click at [1126, 351] on p "WHY START TRAINING WITH [PERSON_NAME]?" at bounding box center [807, 349] width 1073 height 57
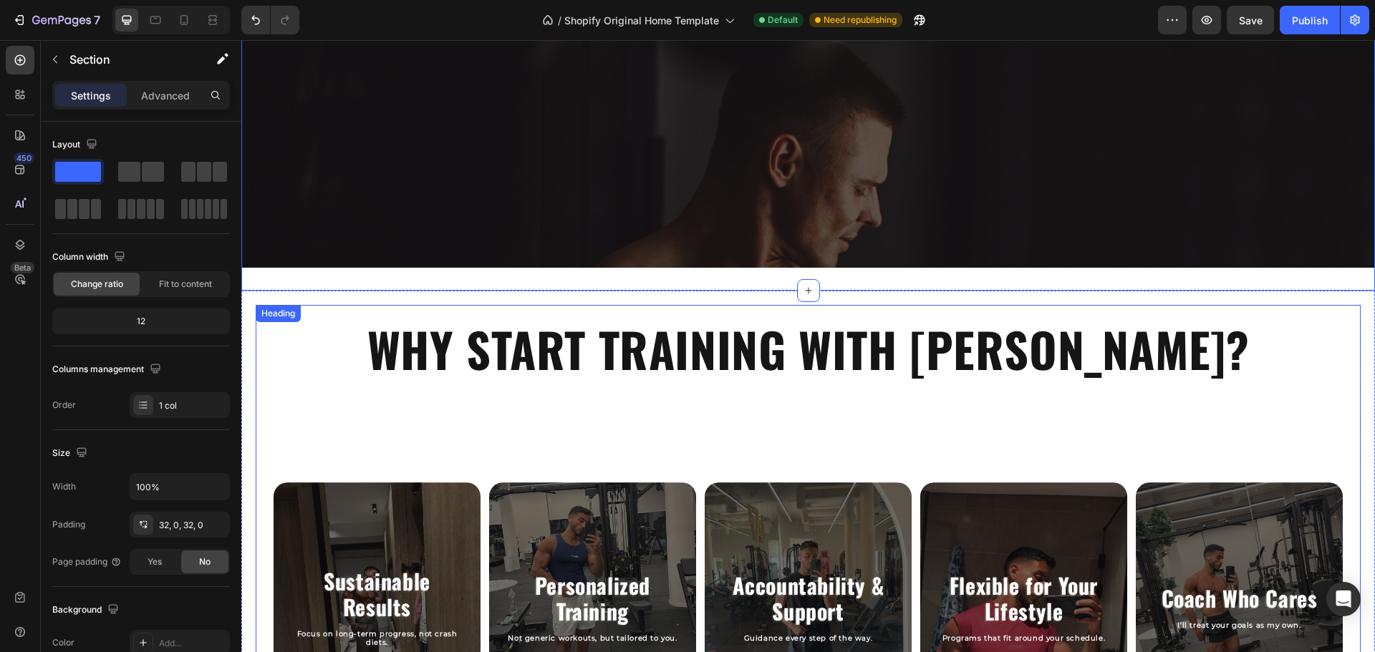
click at [395, 348] on p "WHY START TRAINING WITH [PERSON_NAME]?" at bounding box center [807, 349] width 1073 height 57
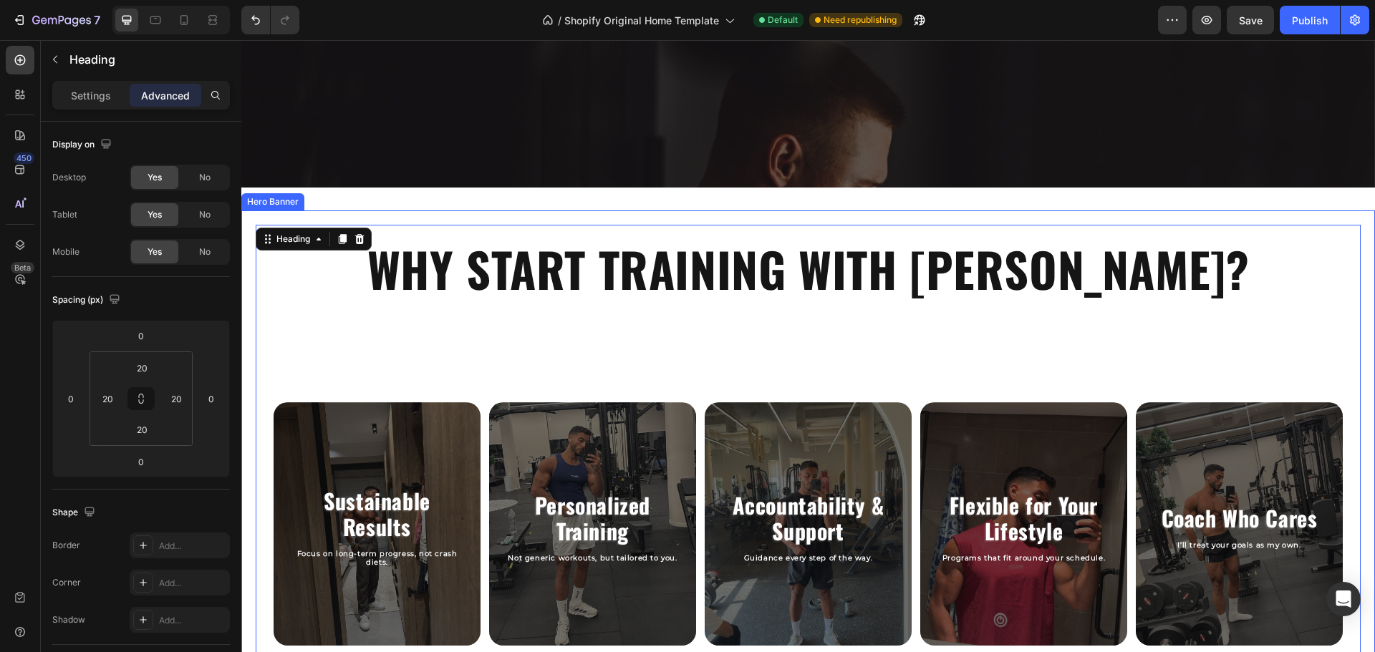
scroll to position [620, 0]
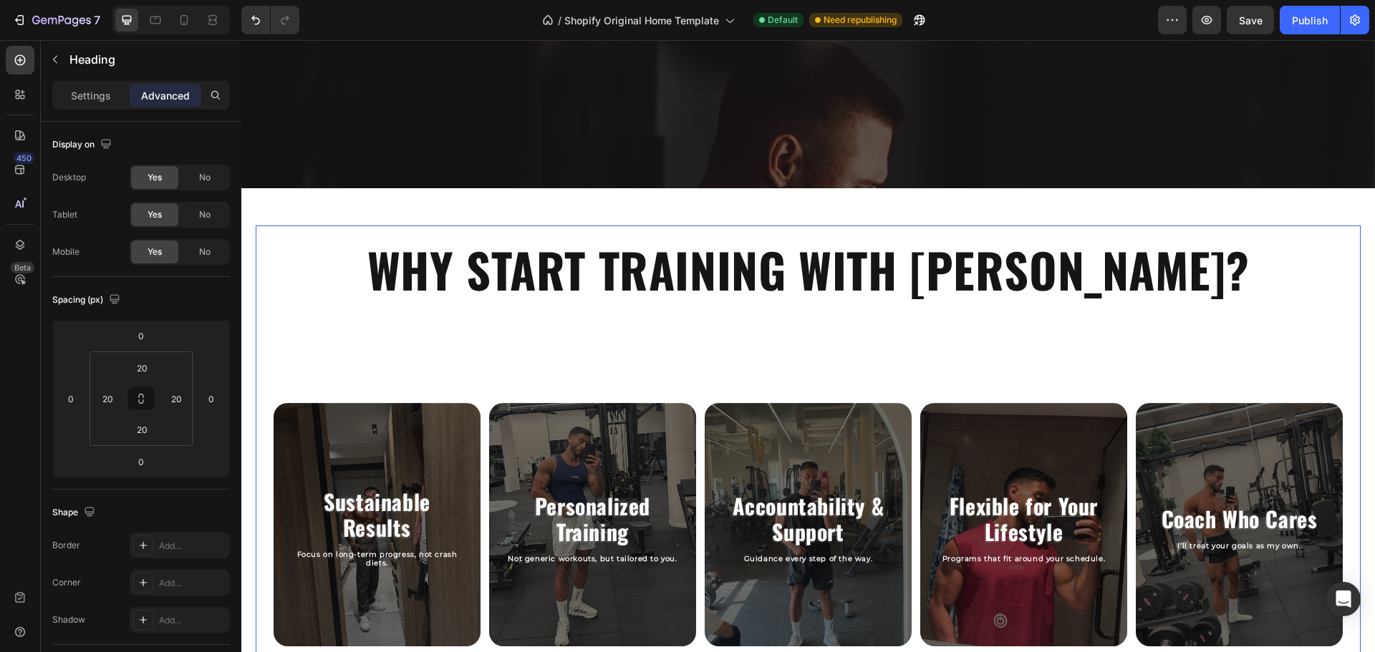
click at [379, 275] on p "WHY START TRAINING WITH [PERSON_NAME]?" at bounding box center [807, 269] width 1073 height 57
click at [286, 228] on div "WHY START TRAINING WITH RASLAN? Heading 0" at bounding box center [808, 270] width 1105 height 88
click at [286, 233] on div "Heading" at bounding box center [293, 239] width 68 height 17
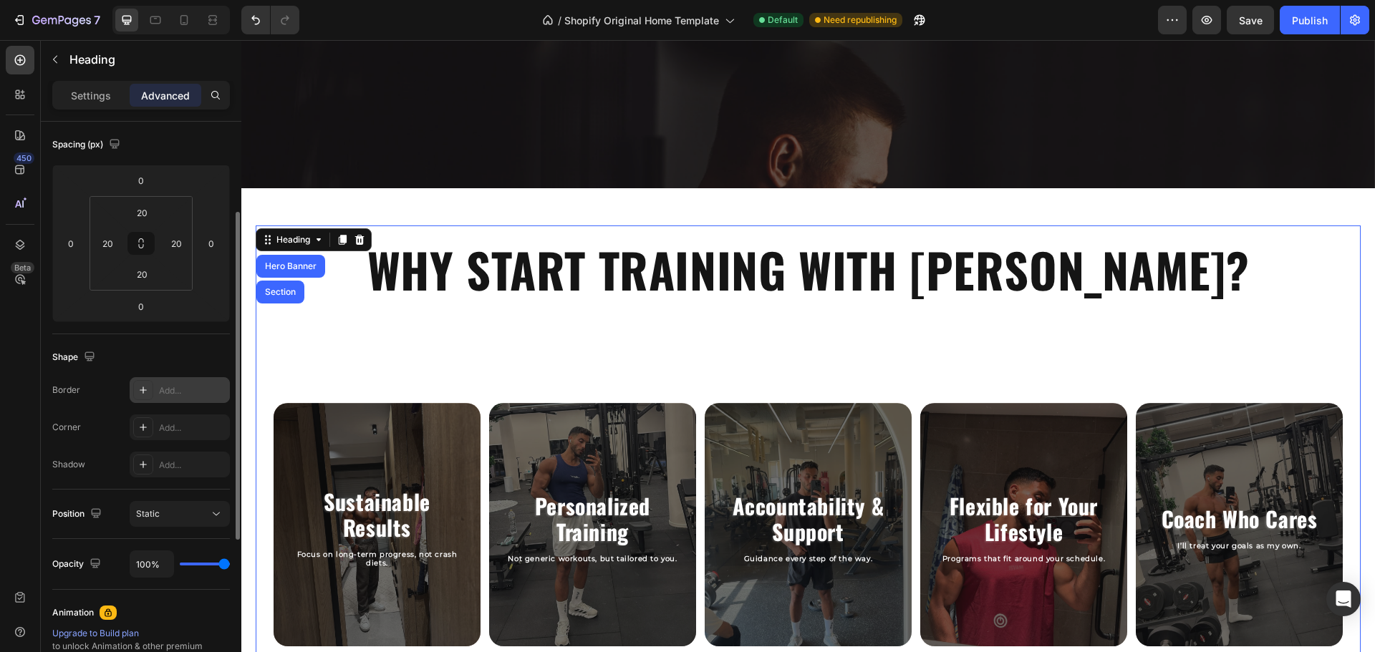
scroll to position [156, 0]
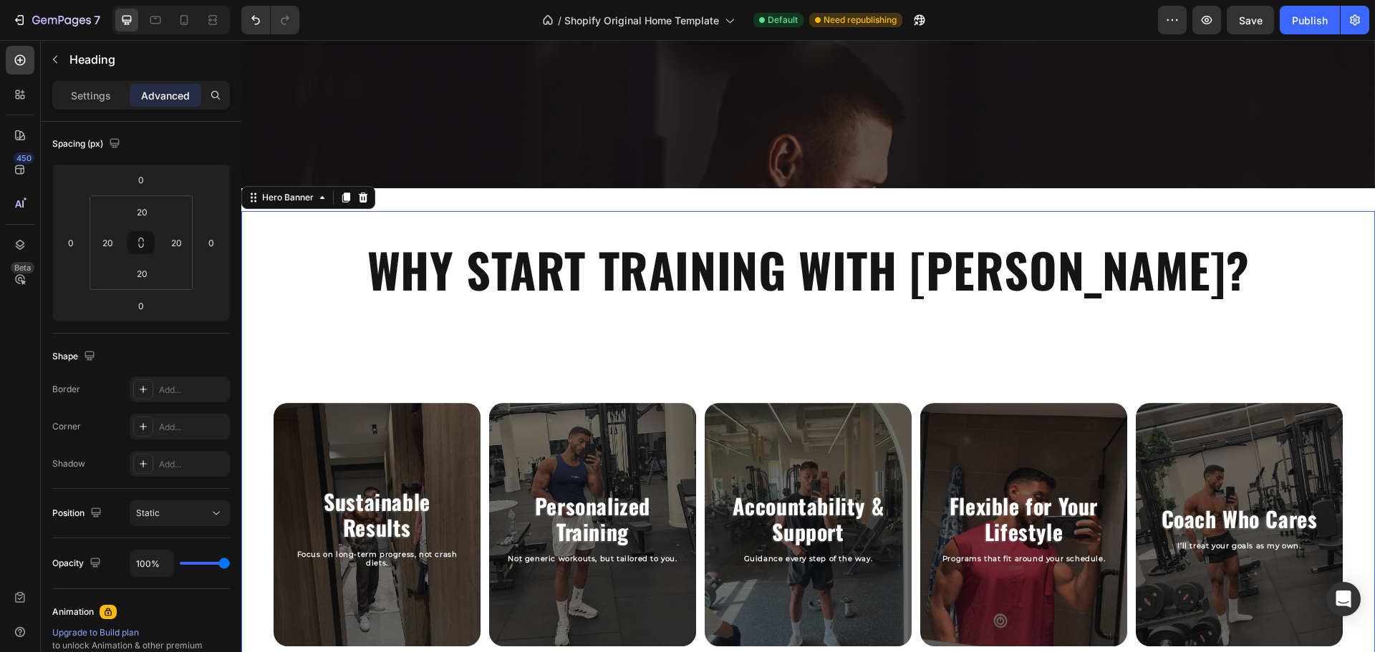
click at [731, 338] on div "WHY START TRAINING WITH RASLAN? Heading Sustainable Results Heading Focus on lo…" at bounding box center [808, 445] width 1105 height 439
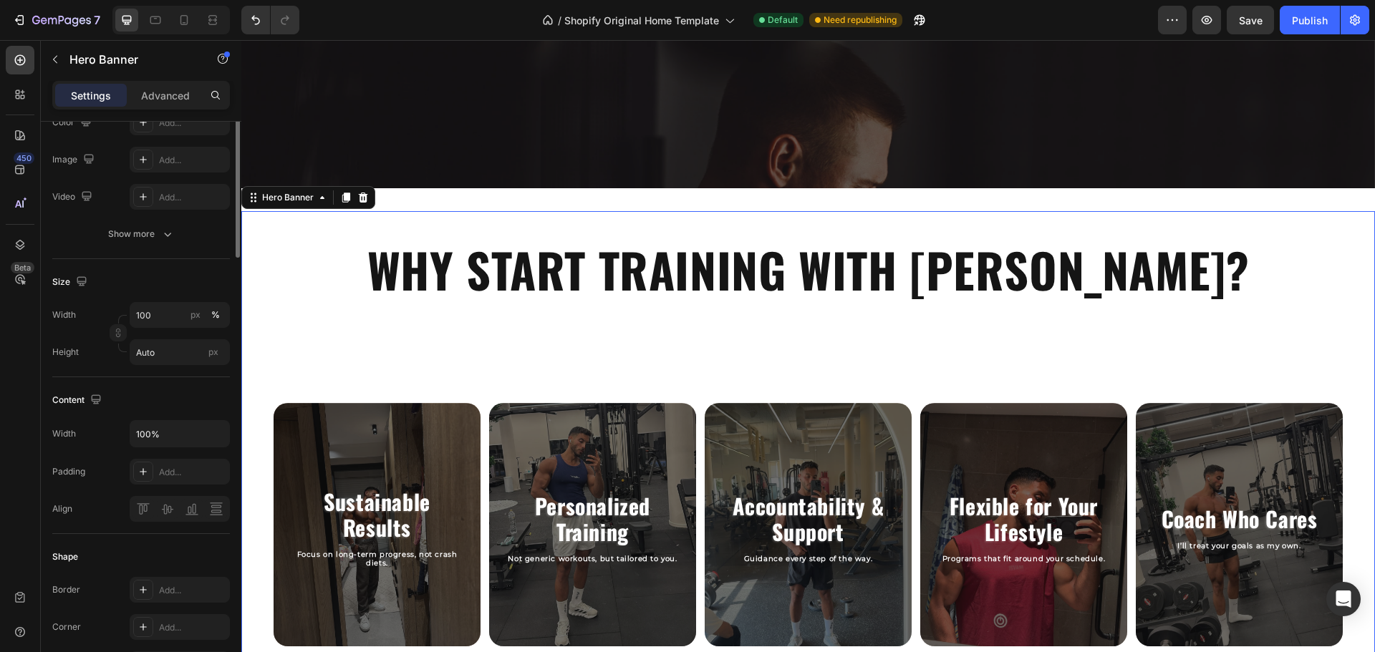
scroll to position [0, 0]
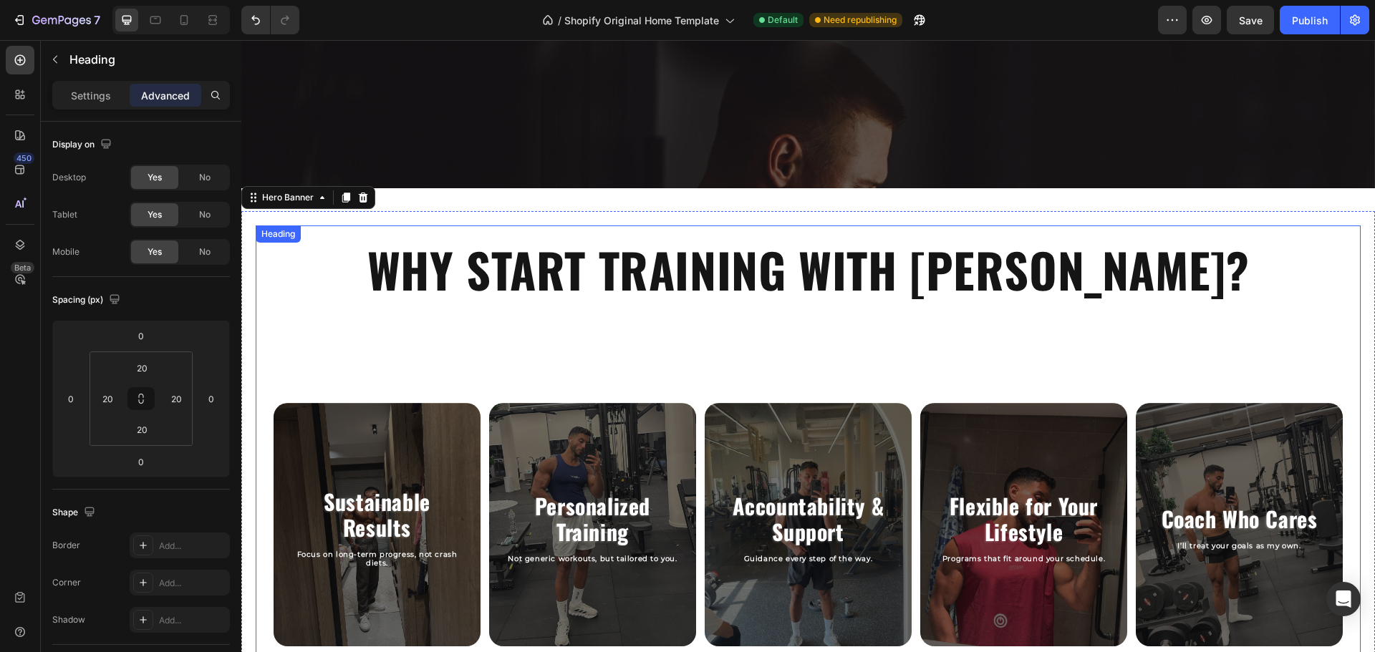
click at [762, 279] on p "WHY START TRAINING WITH [PERSON_NAME]?" at bounding box center [807, 269] width 1073 height 57
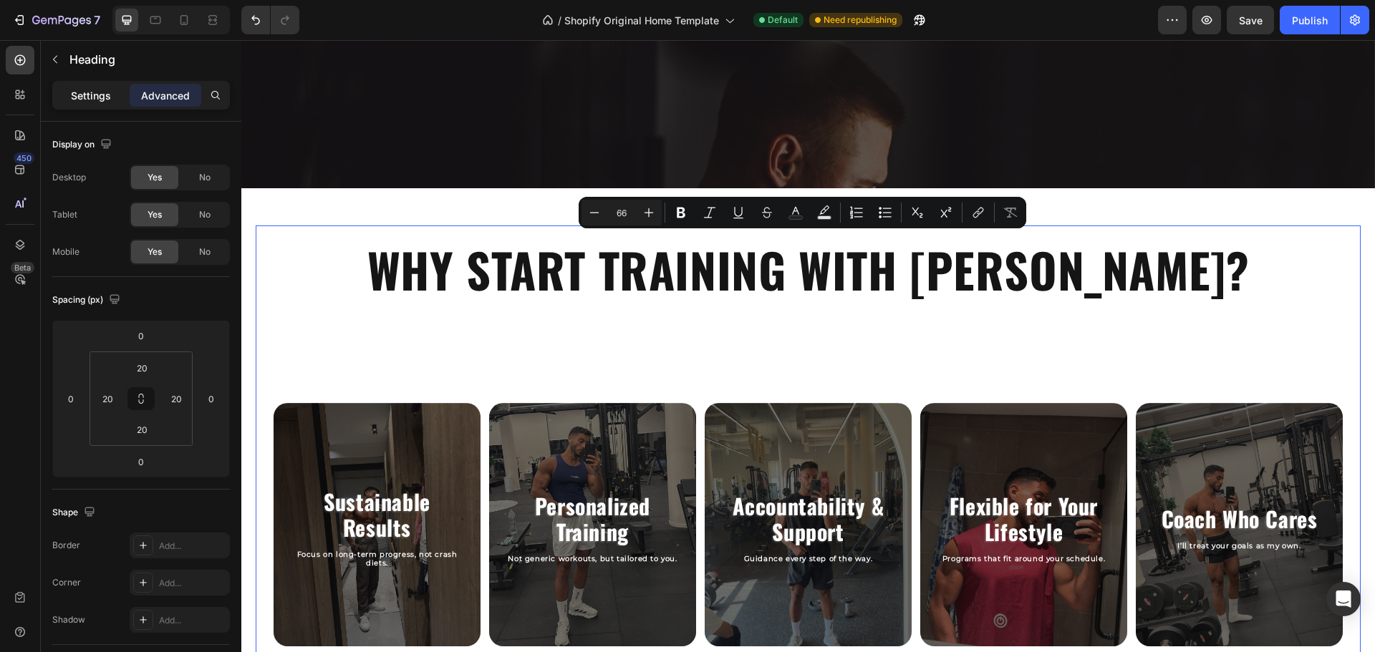
click at [72, 94] on p "Settings" at bounding box center [91, 95] width 40 height 15
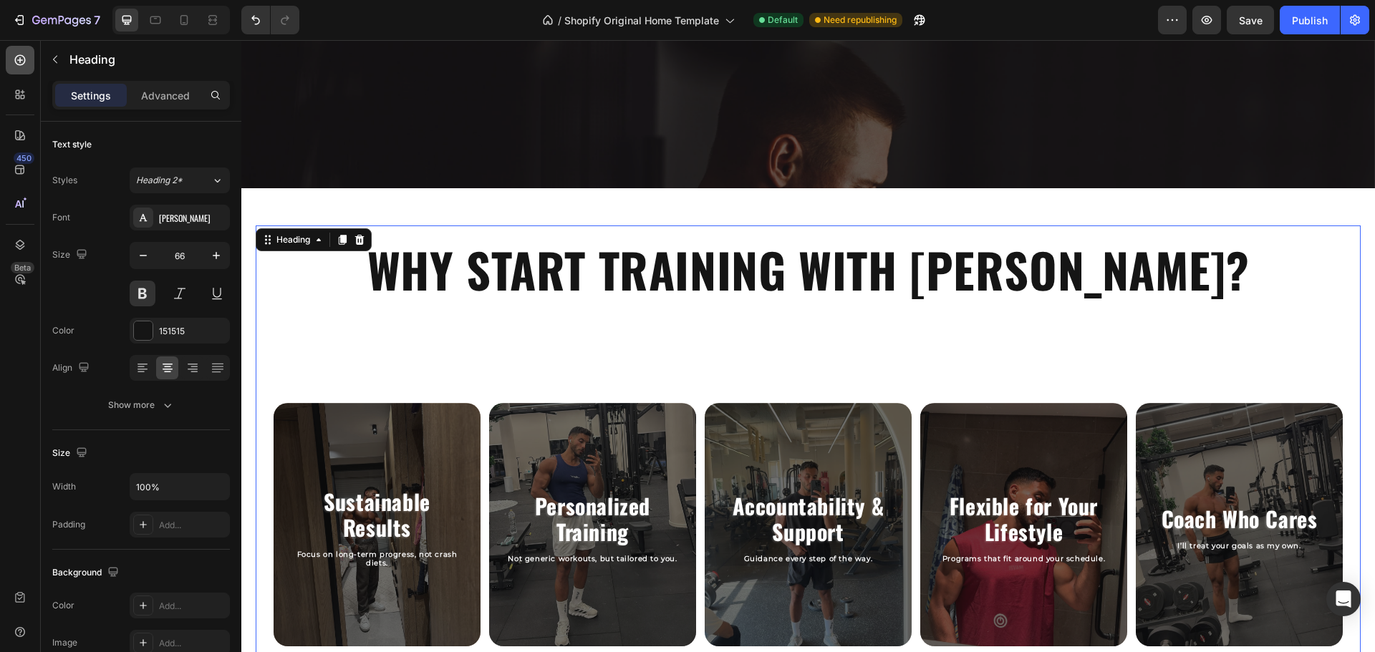
click at [9, 64] on div at bounding box center [20, 60] width 29 height 29
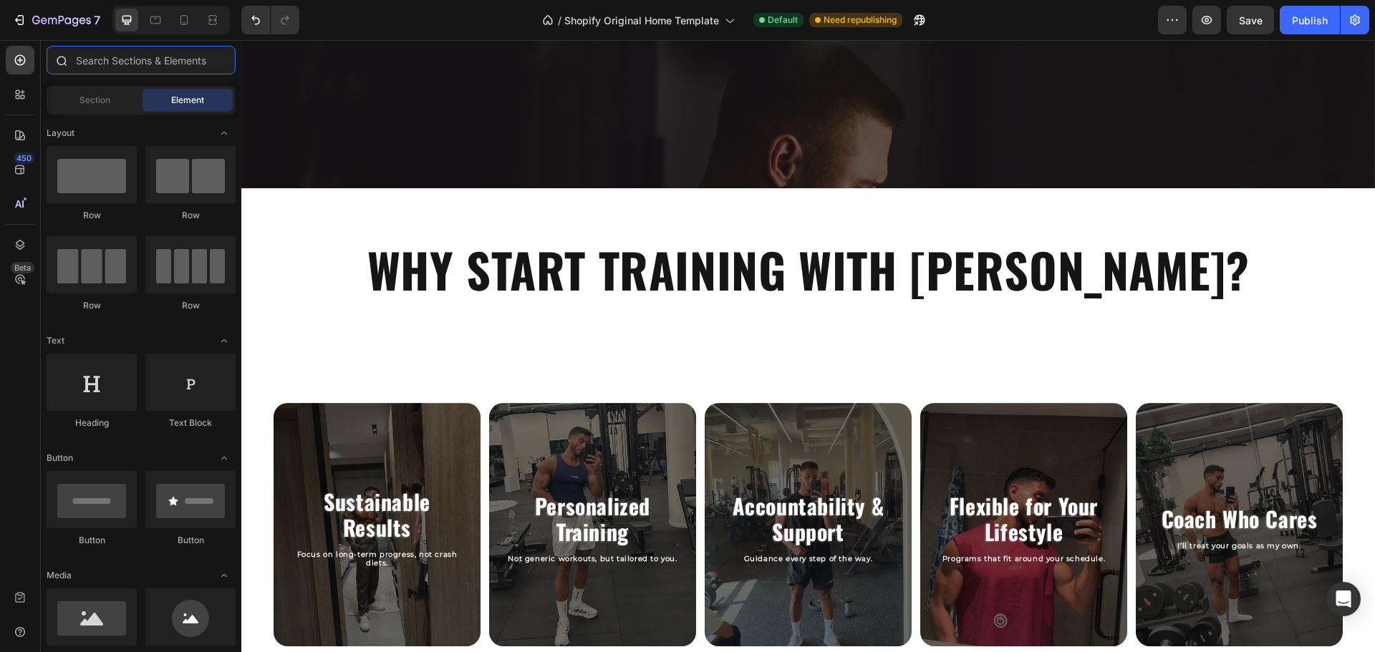
click at [104, 65] on input "text" at bounding box center [141, 60] width 189 height 29
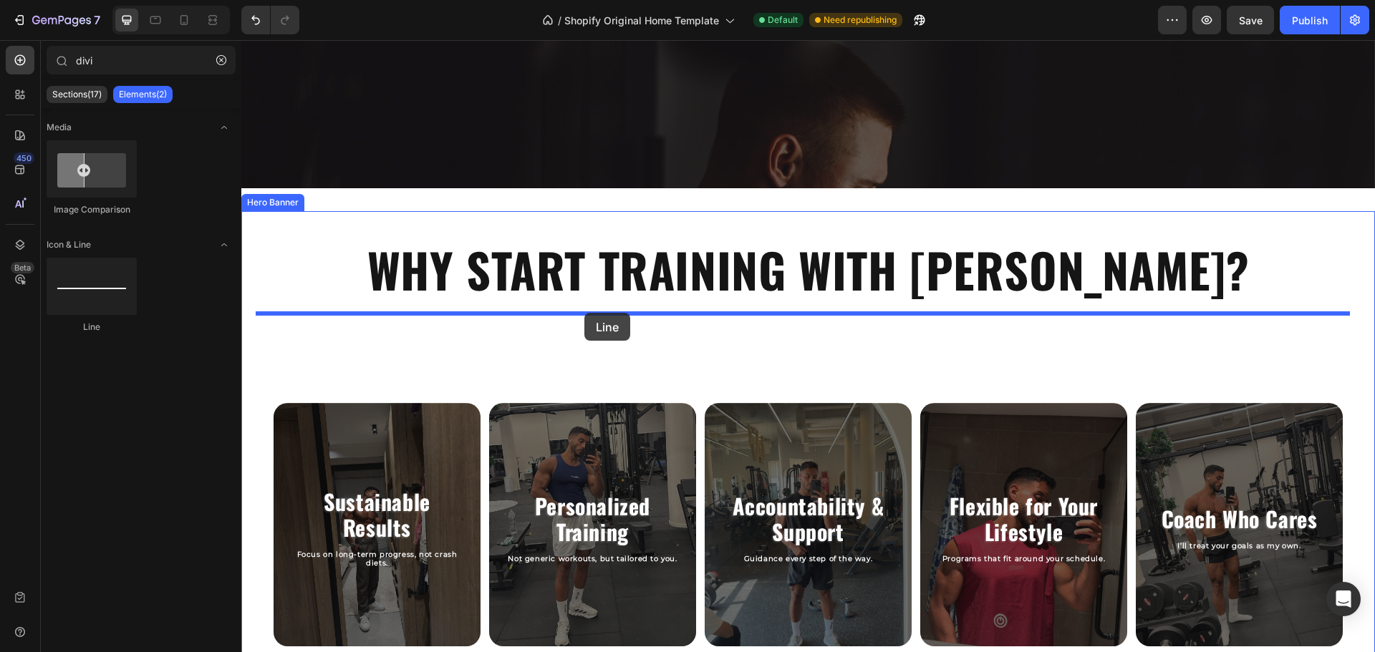
drag, startPoint x: 329, startPoint y: 344, endPoint x: 585, endPoint y: 309, distance: 258.8
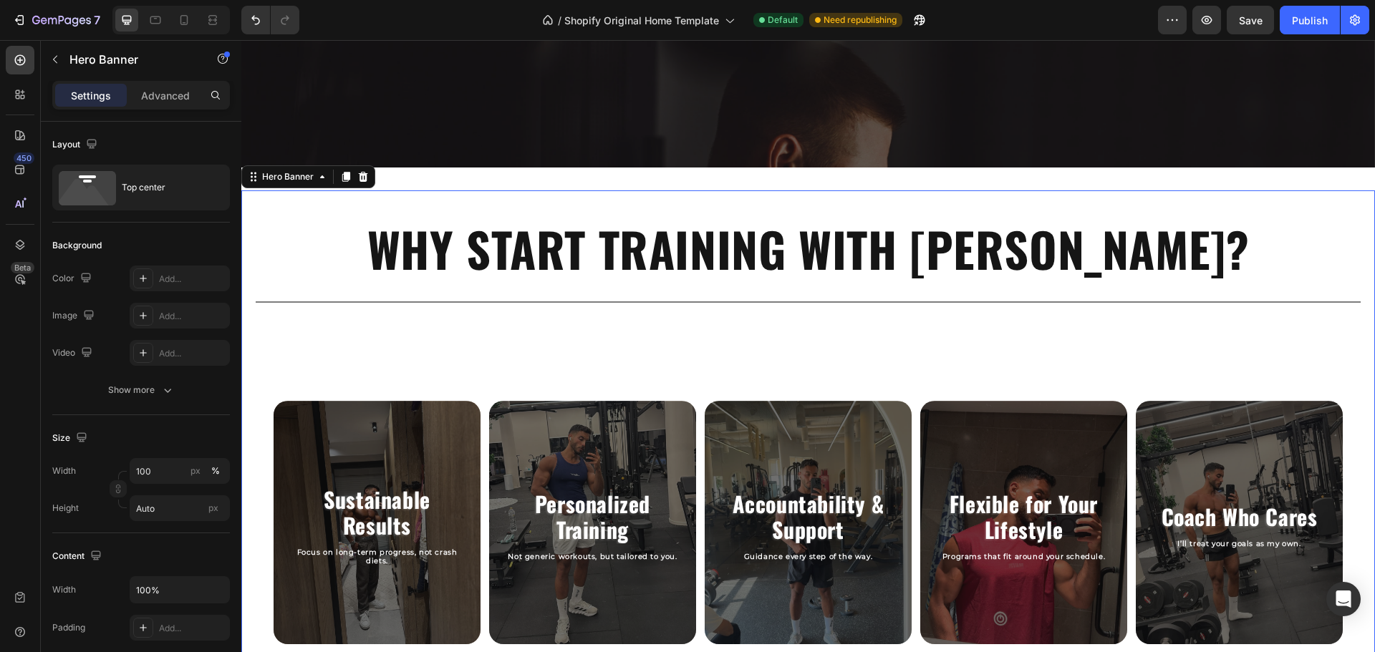
scroll to position [609, 0]
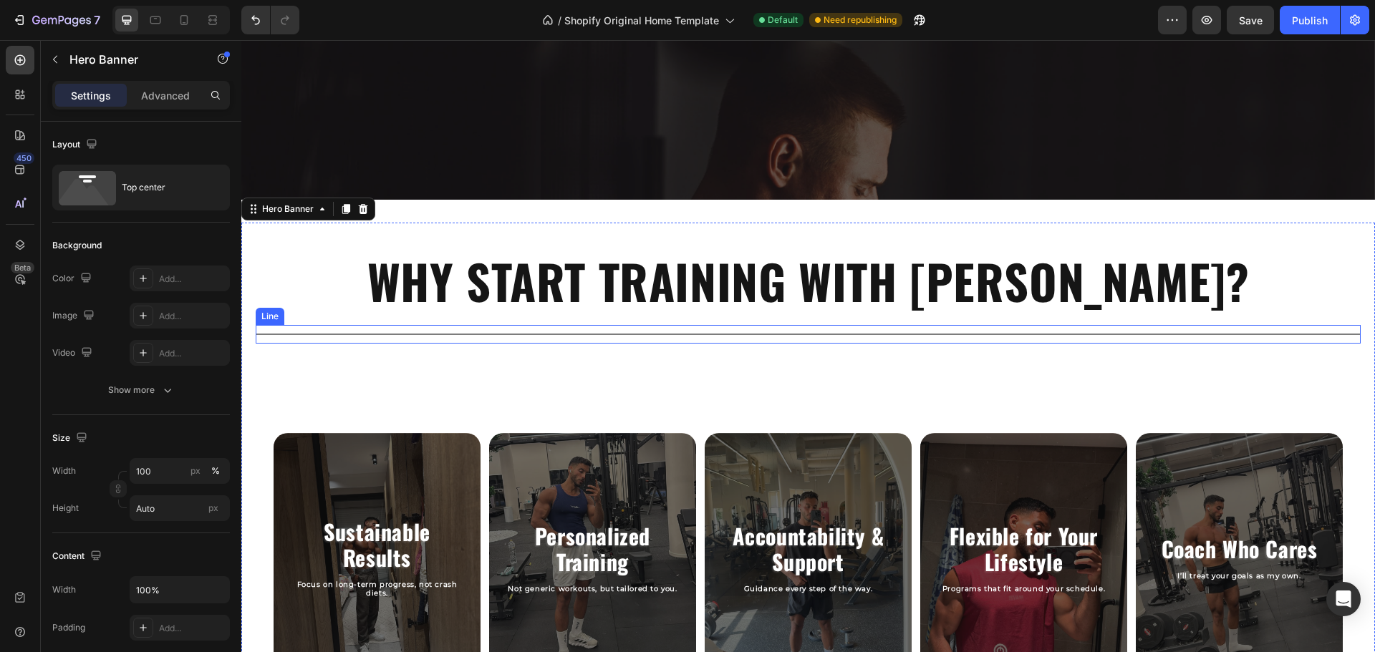
click at [712, 330] on div "Title Line" at bounding box center [808, 334] width 1105 height 19
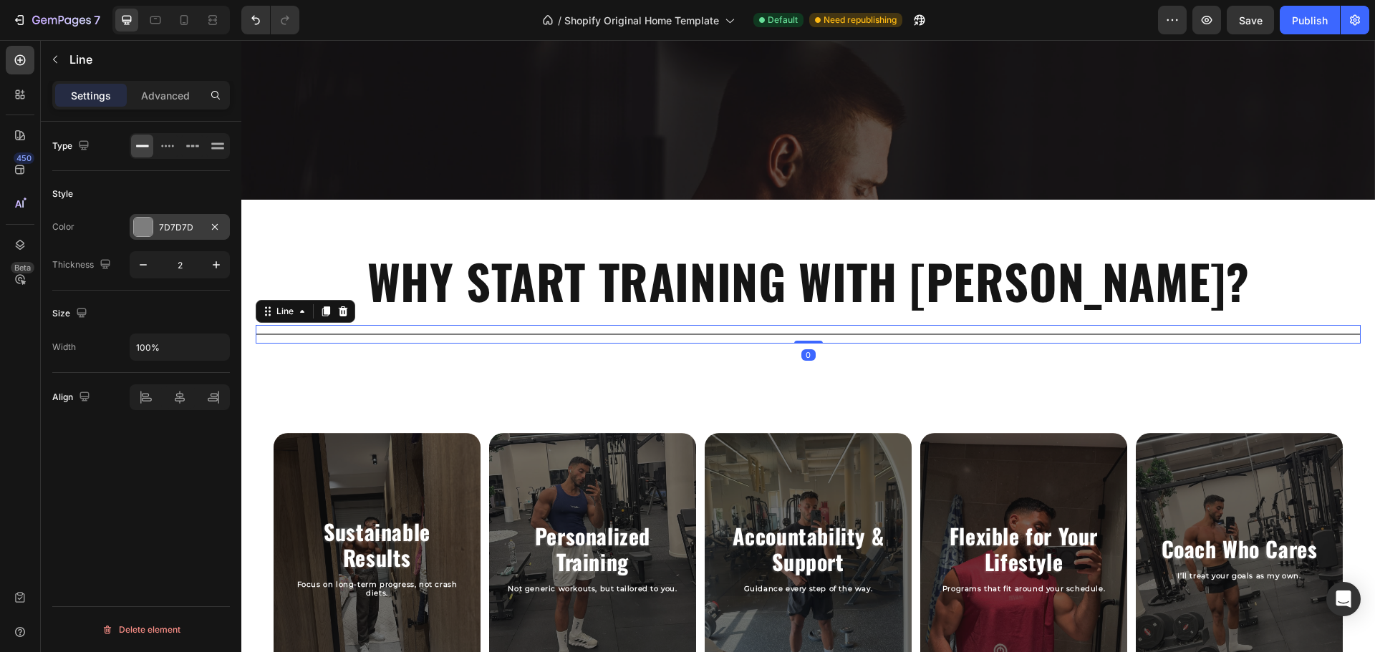
click at [192, 228] on div "7D7D7D" at bounding box center [180, 227] width 42 height 13
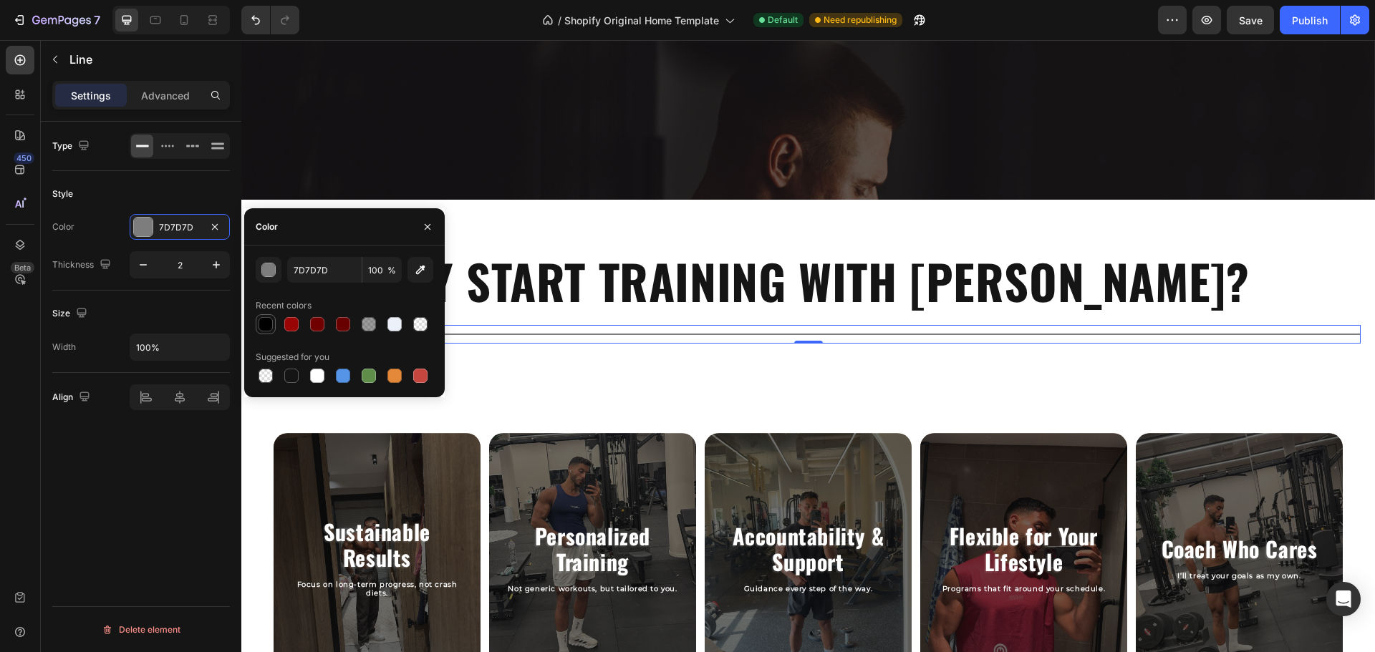
click at [263, 319] on div at bounding box center [265, 324] width 14 height 14
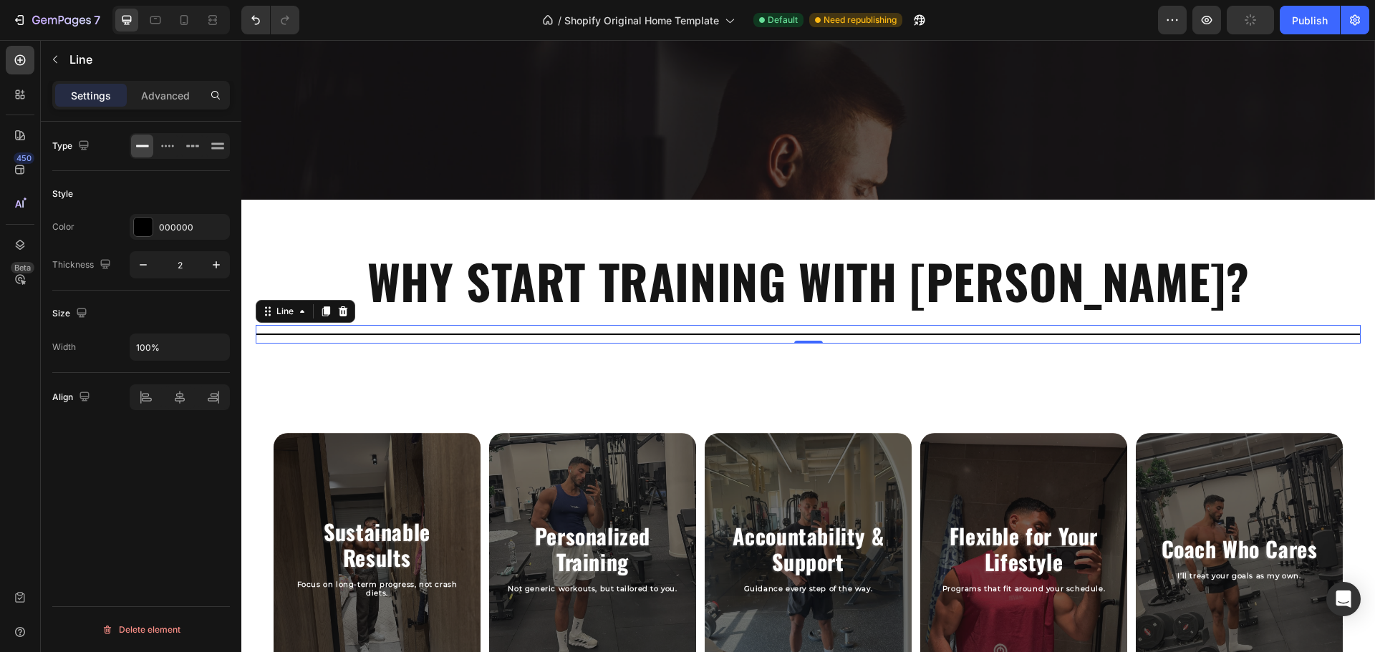
click at [143, 308] on div "Size" at bounding box center [141, 313] width 178 height 23
click at [176, 397] on div at bounding box center [180, 397] width 100 height 26
click at [161, 88] on p "Advanced" at bounding box center [165, 95] width 49 height 15
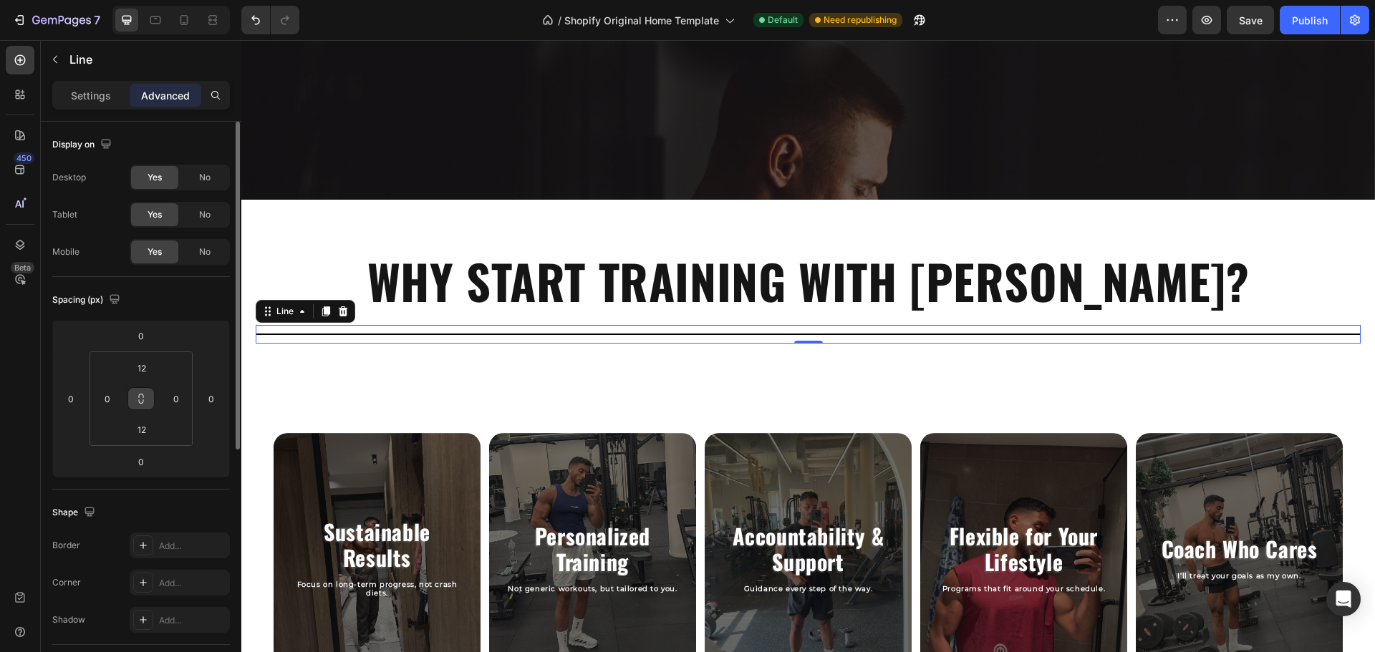
click at [150, 395] on button at bounding box center [140, 398] width 27 height 23
click at [143, 378] on input "12" at bounding box center [141, 367] width 29 height 21
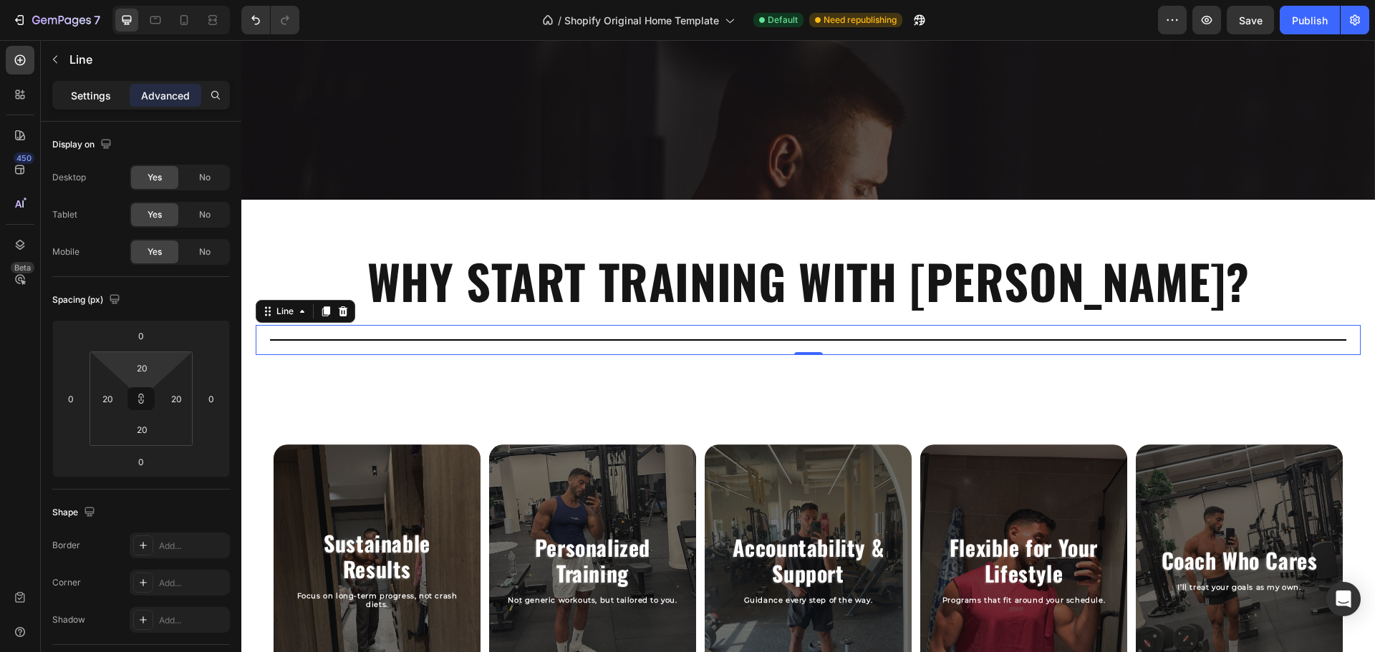
click at [97, 85] on div "Settings" at bounding box center [91, 95] width 72 height 23
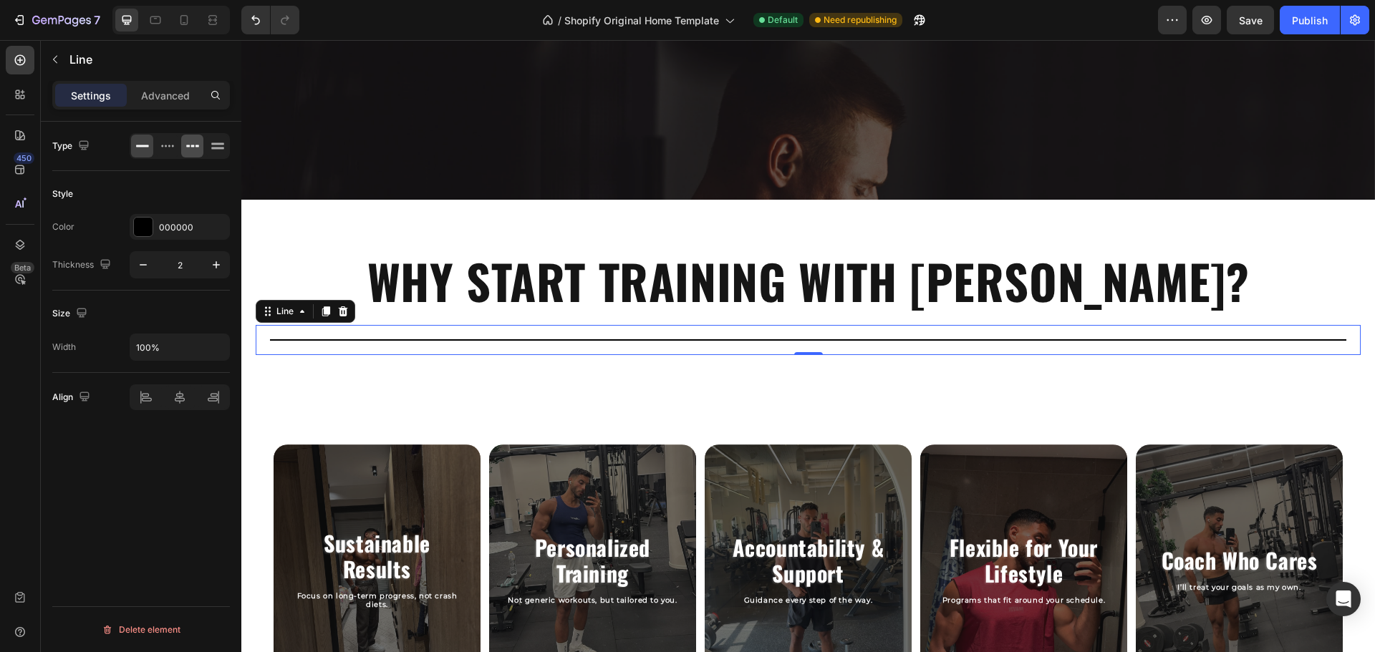
click at [190, 144] on icon at bounding box center [192, 146] width 14 height 14
click at [142, 143] on icon at bounding box center [142, 146] width 14 height 14
click at [166, 89] on p "Advanced" at bounding box center [165, 95] width 49 height 15
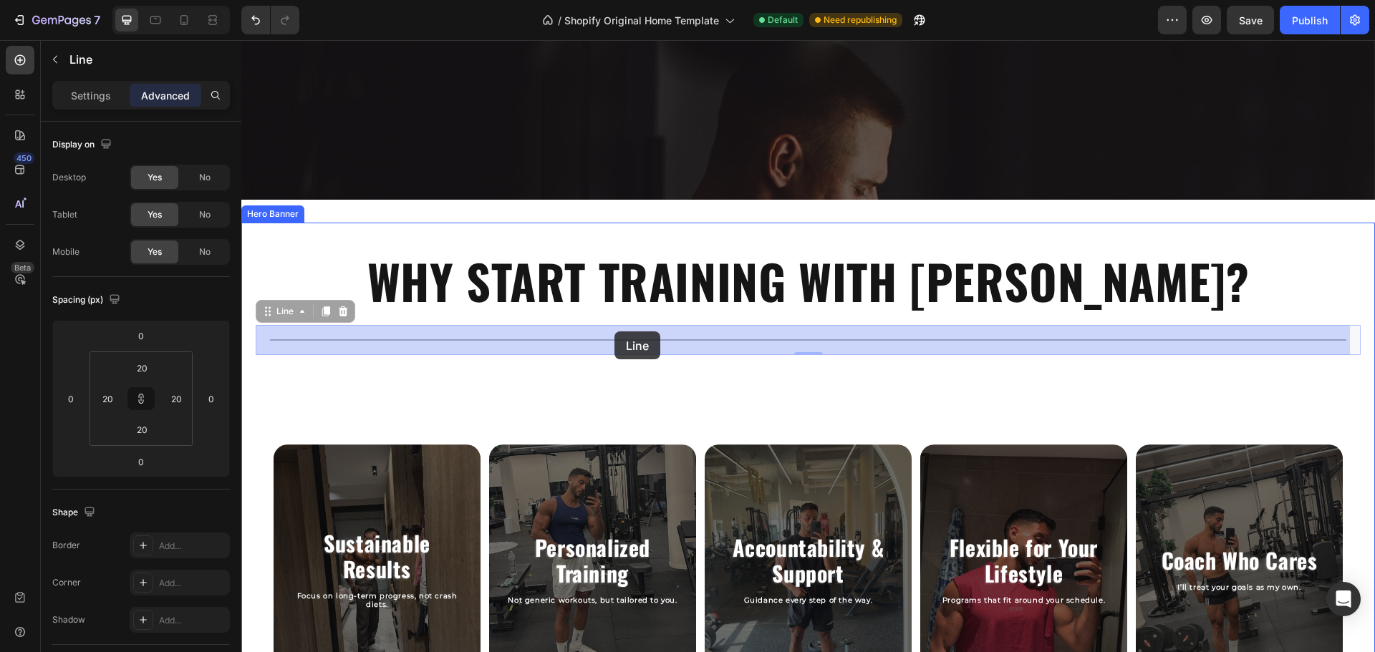
drag, startPoint x: 596, startPoint y: 342, endPoint x: 614, endPoint y: 334, distance: 20.5
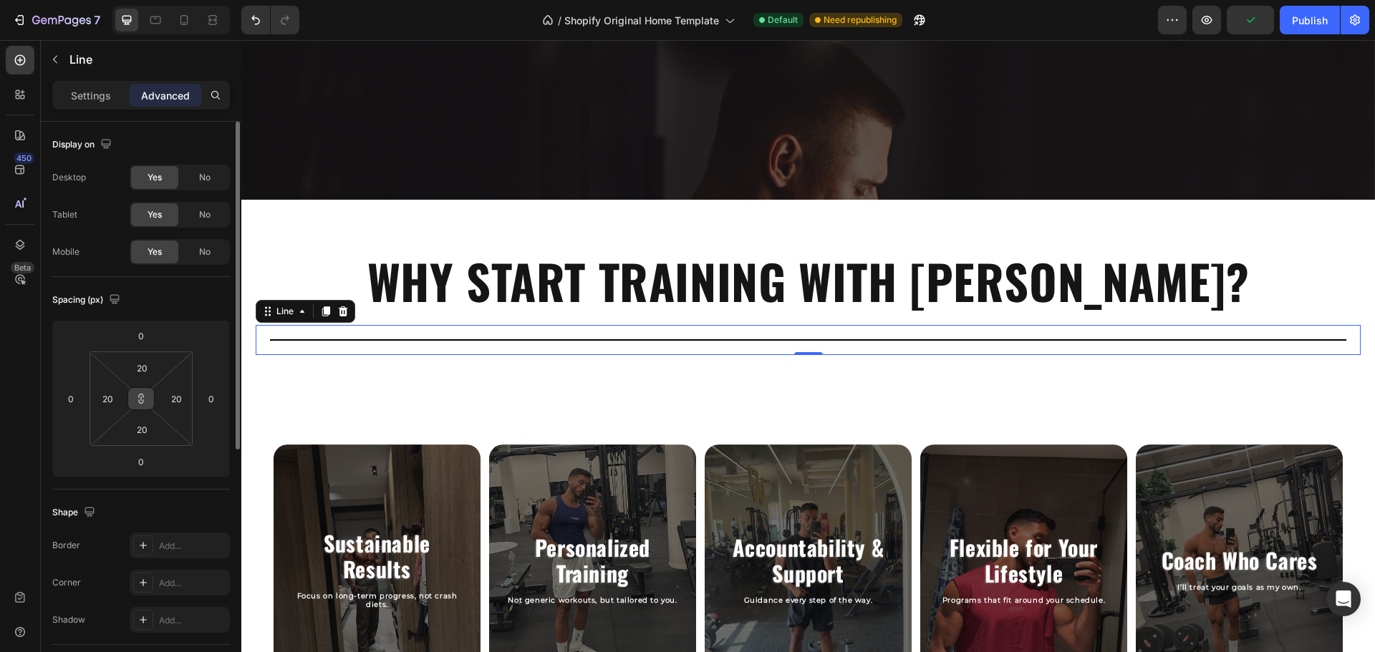
click at [140, 399] on icon at bounding box center [140, 398] width 11 height 11
click at [167, 0] on html "7 / Shopify Original Home Template Default Need republishing Preview Save Publi…" at bounding box center [687, 0] width 1375 height 0
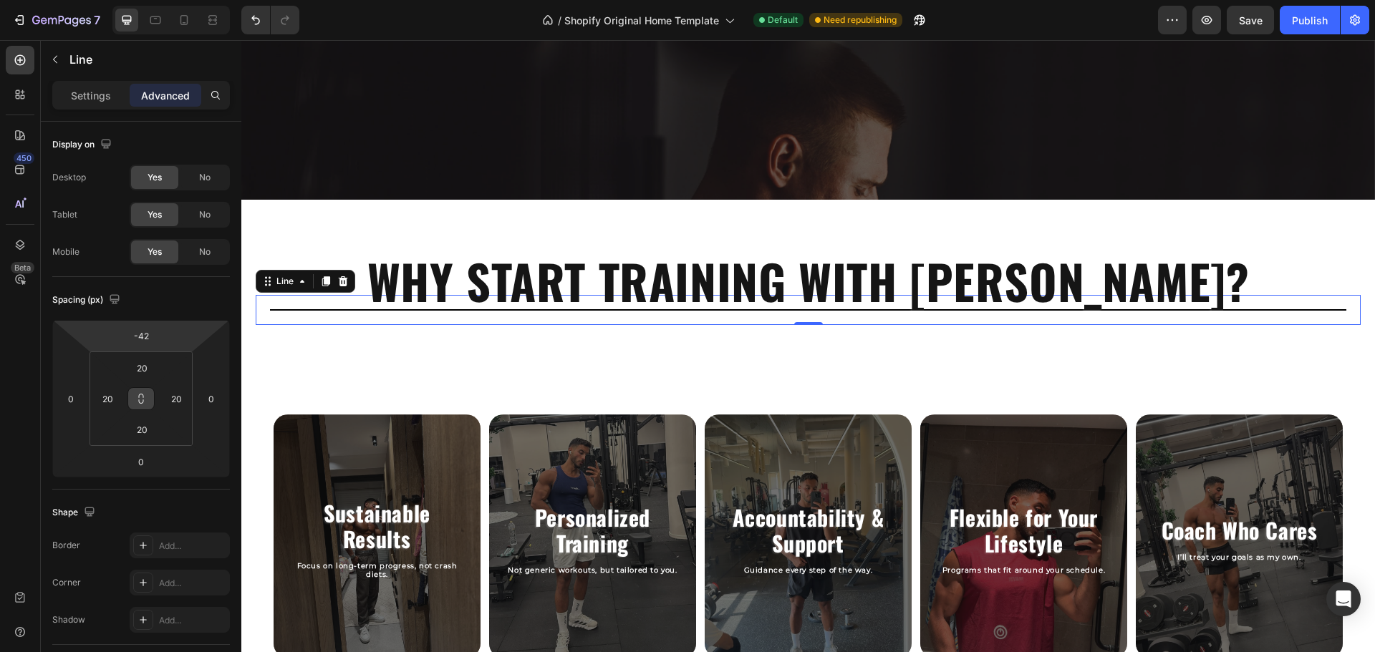
drag, startPoint x: 175, startPoint y: 332, endPoint x: 178, endPoint y: 347, distance: 15.2
click at [178, 0] on html "7 / Shopify Original Home Template Default Need republishing Preview Save Publi…" at bounding box center [687, 0] width 1375 height 0
click at [67, 403] on input "0" at bounding box center [70, 398] width 21 height 21
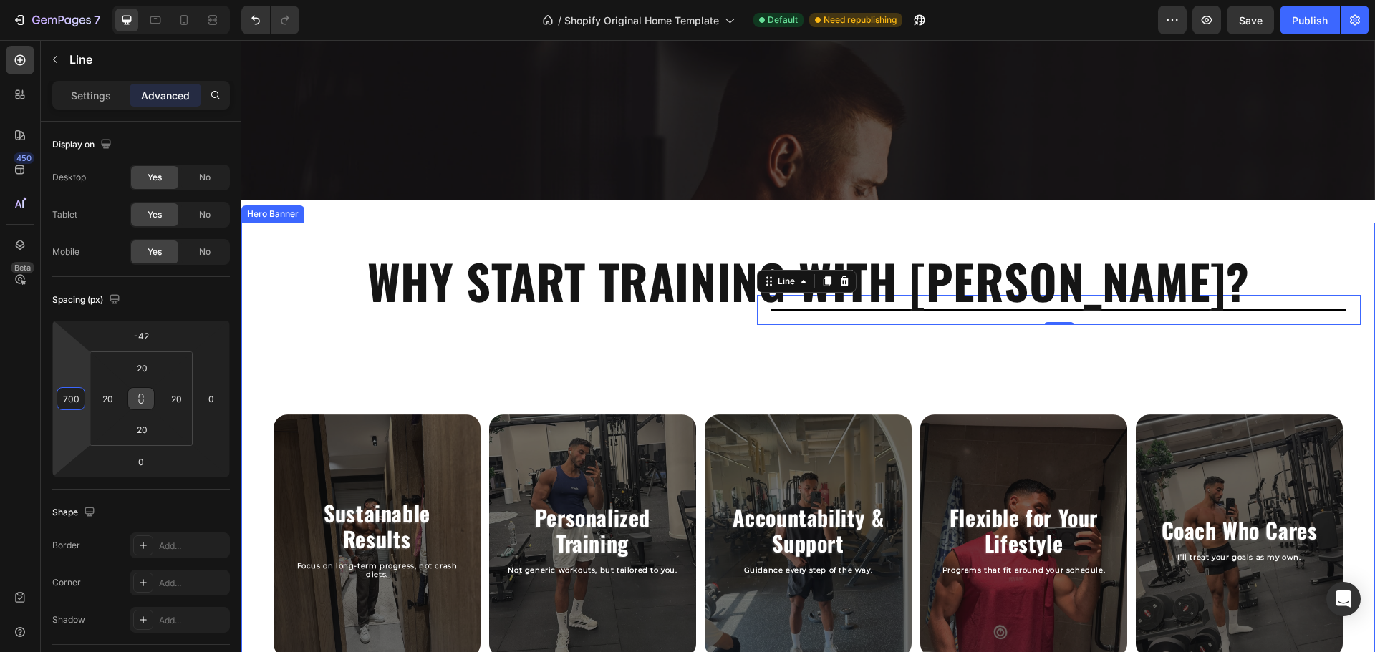
click at [339, 359] on div "WHY START TRAINING WITH RASLAN? Heading Title Line 0 Sustainable Results Headin…" at bounding box center [808, 456] width 1105 height 439
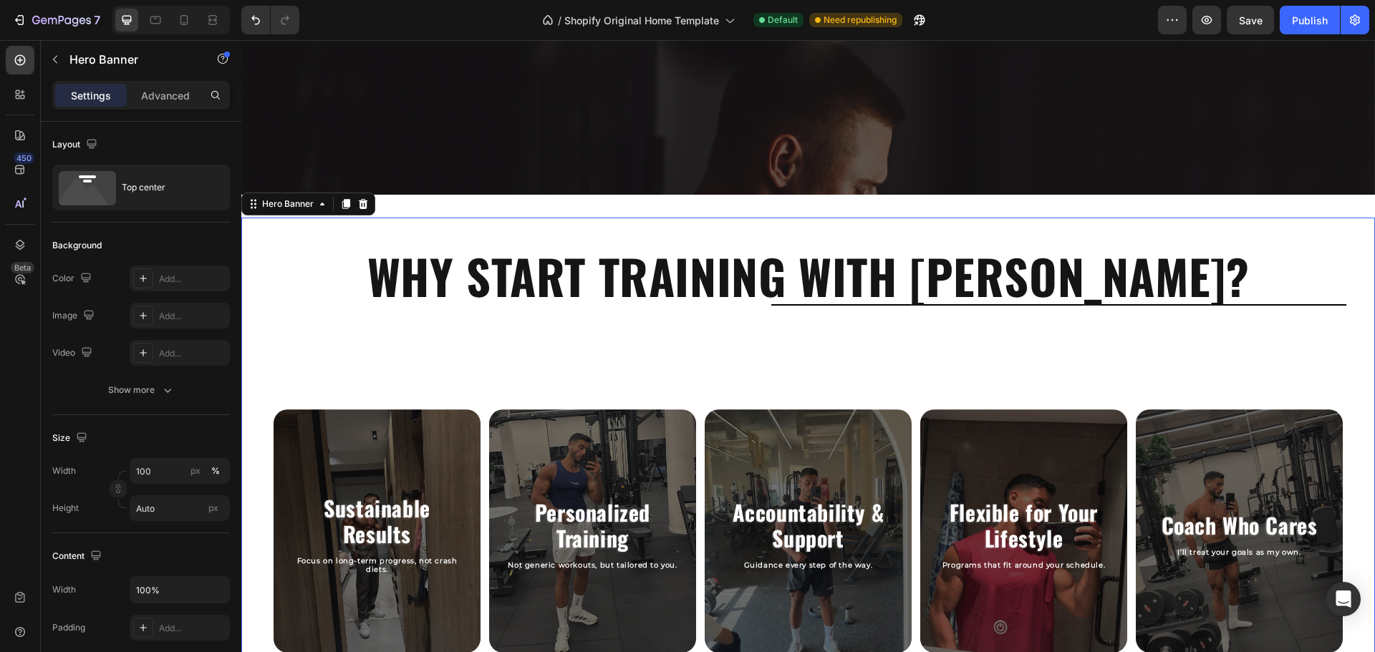
scroll to position [611, 0]
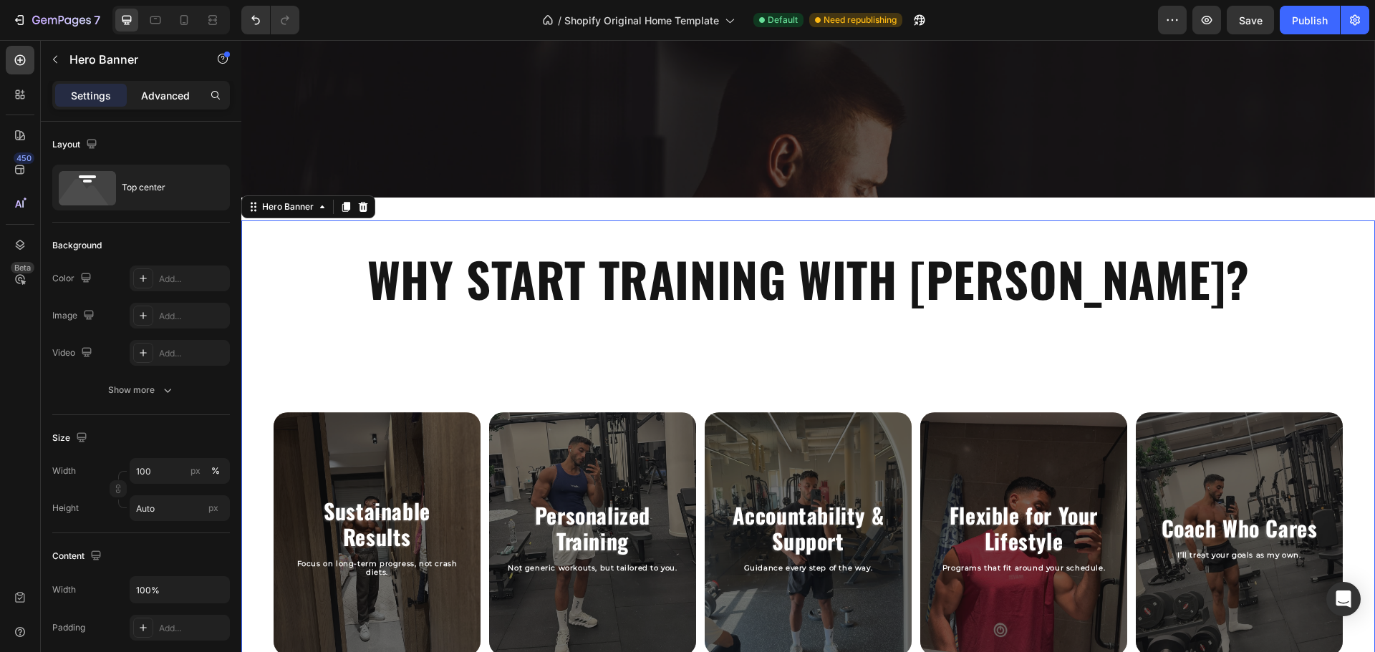
click at [176, 96] on p "Advanced" at bounding box center [165, 95] width 49 height 15
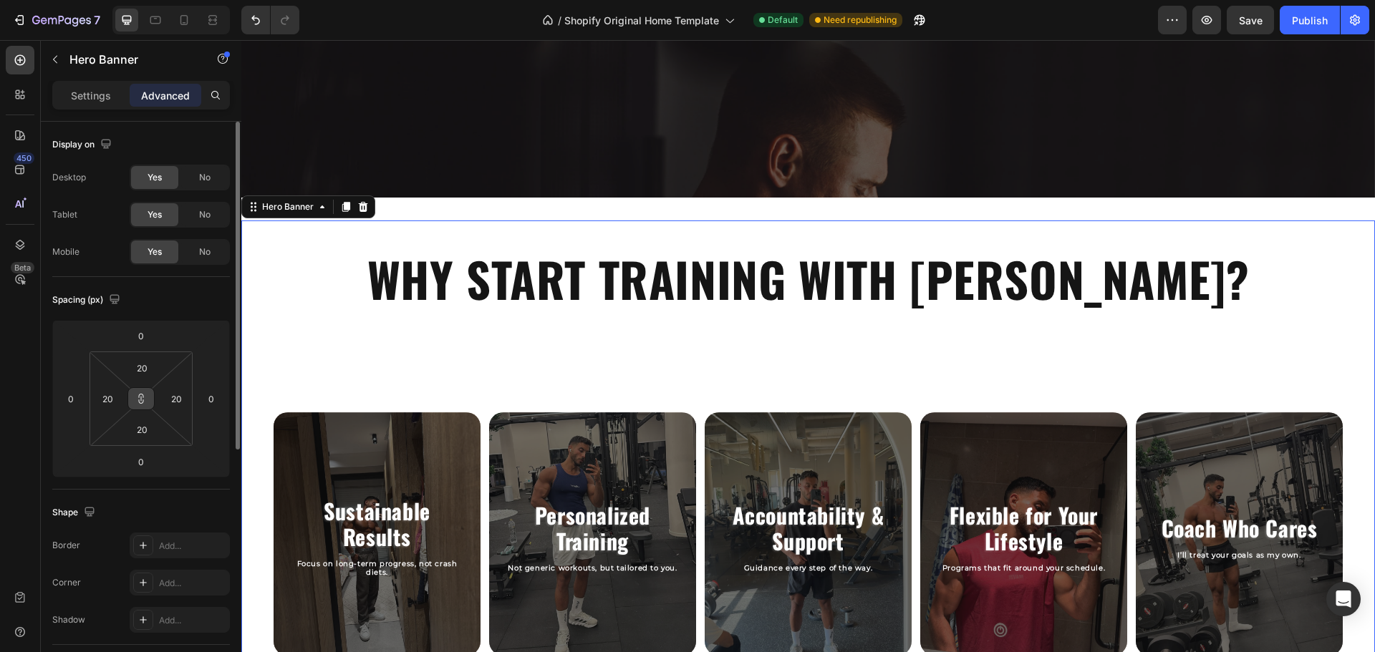
click at [133, 398] on button at bounding box center [140, 398] width 27 height 23
click at [135, 422] on input "20" at bounding box center [141, 429] width 29 height 21
click at [178, 304] on div "Spacing (px)" at bounding box center [141, 300] width 178 height 23
click at [149, 428] on input "0" at bounding box center [141, 429] width 29 height 21
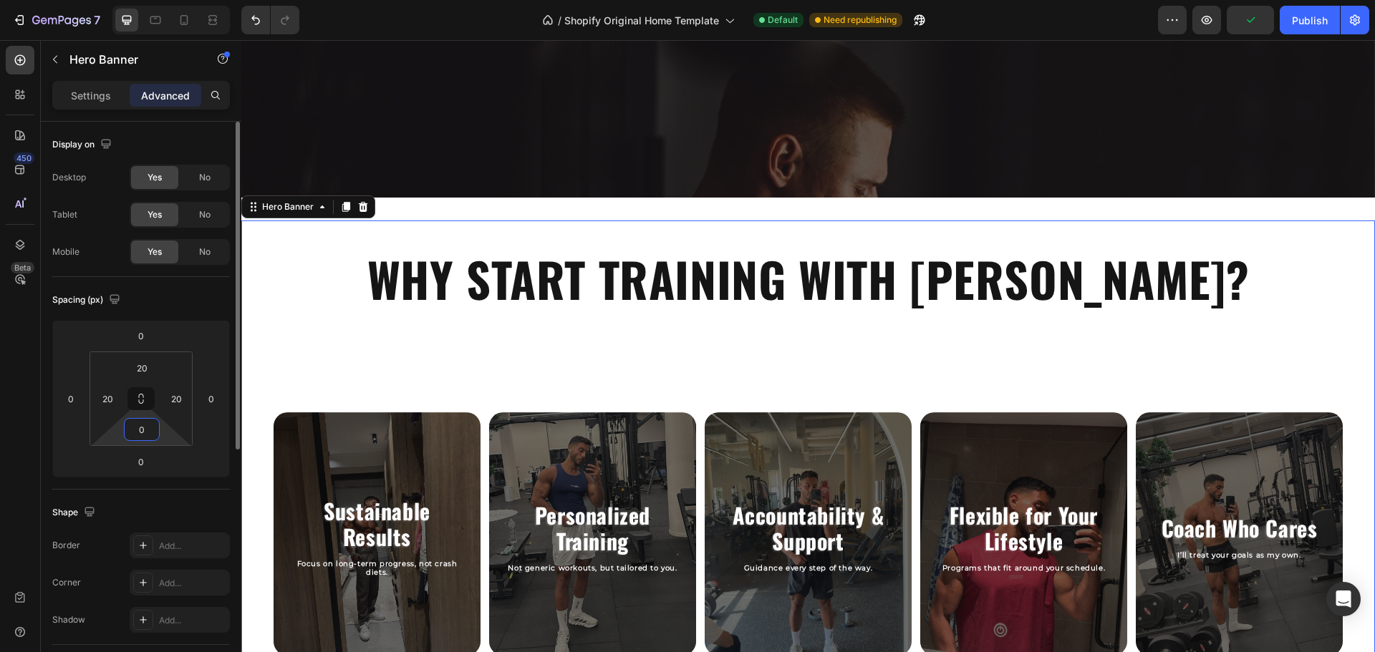
click at [149, 428] on input "0" at bounding box center [141, 429] width 29 height 21
click at [180, 302] on div "Spacing (px)" at bounding box center [141, 300] width 178 height 23
drag, startPoint x: 177, startPoint y: 471, endPoint x: 180, endPoint y: 446, distance: 25.2
click at [180, 0] on html "7 / Shopify Original Home Template Default Need republishing Preview Save Publi…" at bounding box center [687, 0] width 1375 height 0
click at [407, 359] on div "WHY START TRAINING WITH RASLAN? Heading Sustainable Results Heading Focus on lo…" at bounding box center [808, 454] width 1105 height 439
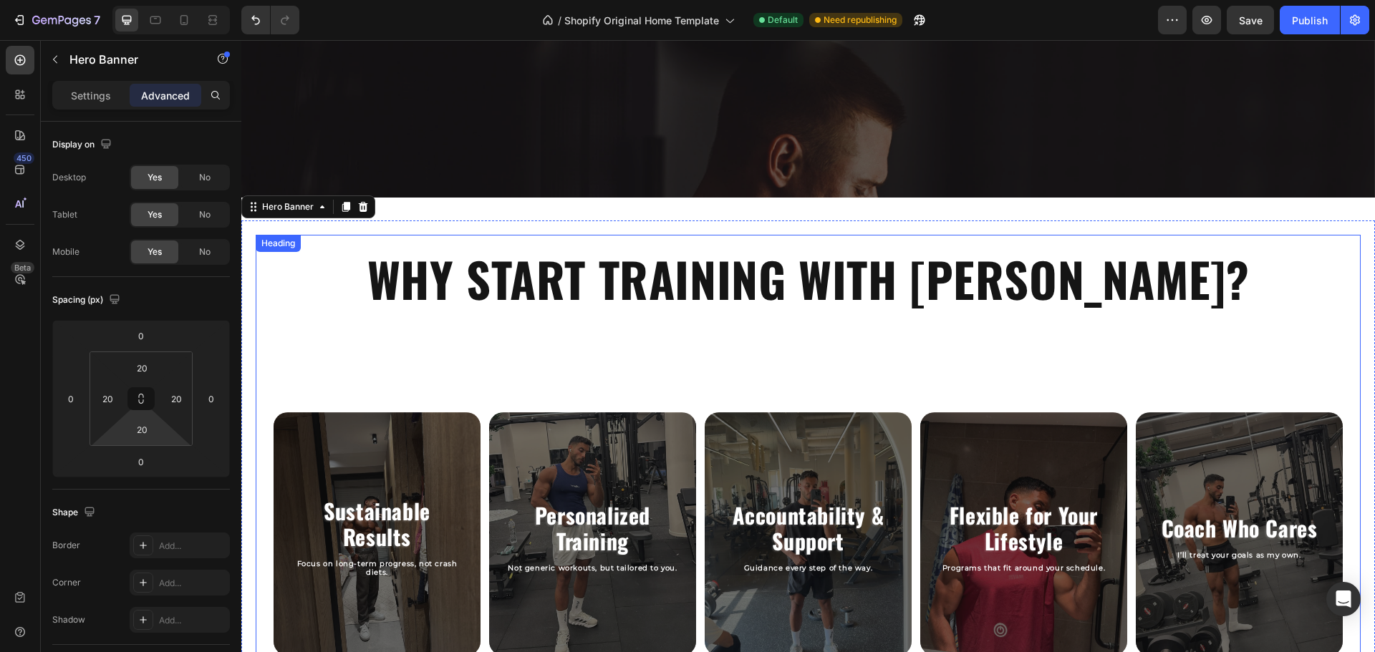
click at [591, 321] on div "WHY START TRAINING WITH RASLAN? Heading" at bounding box center [808, 279] width 1105 height 88
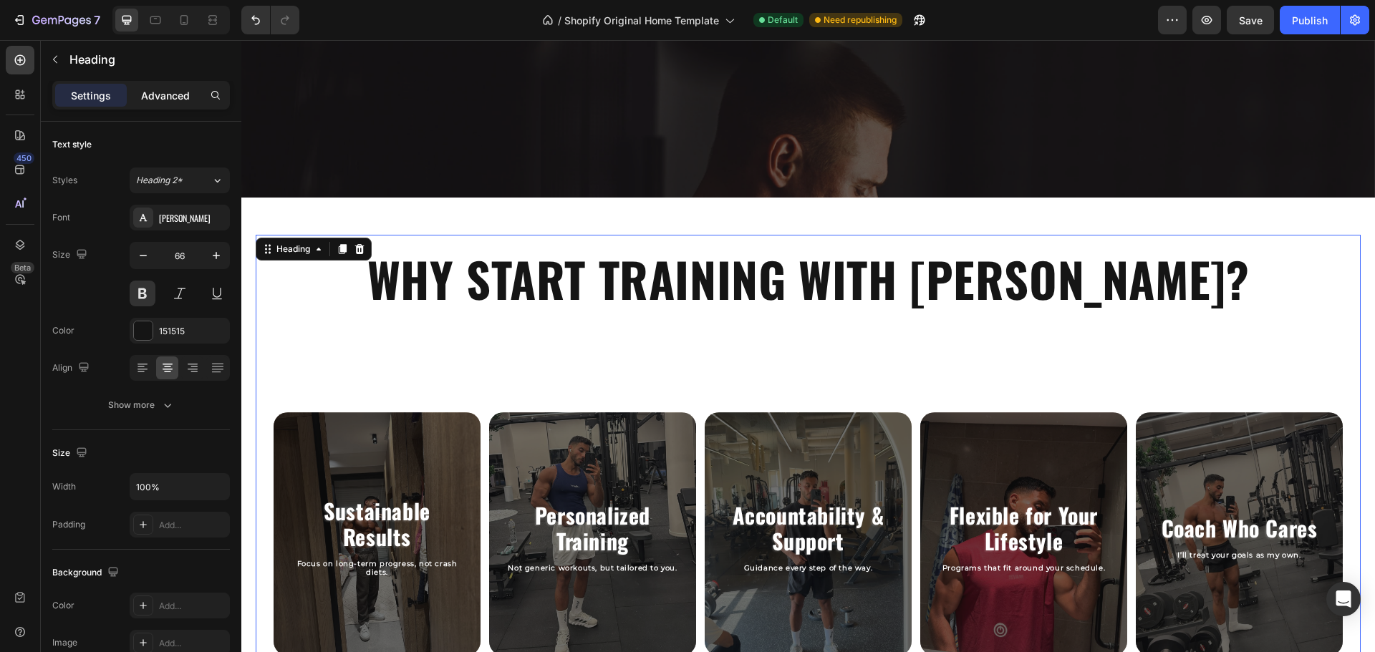
click at [181, 95] on p "Advanced" at bounding box center [165, 95] width 49 height 15
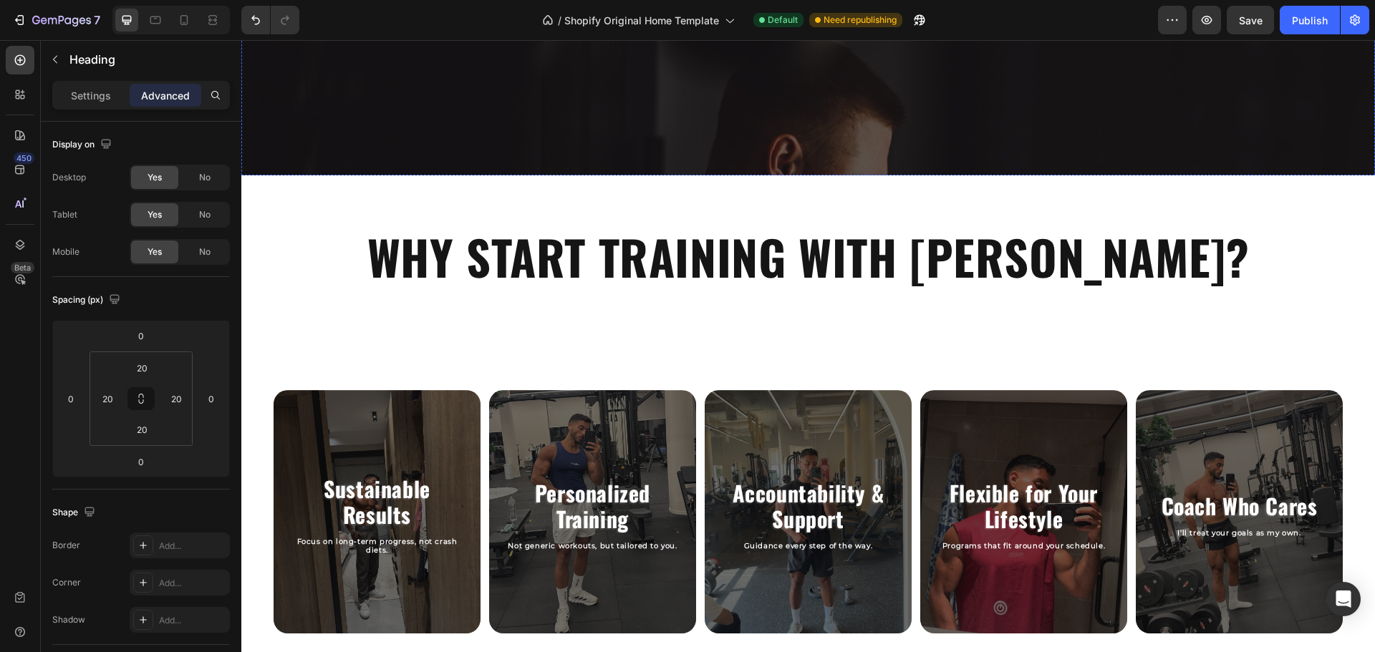
scroll to position [660, 0]
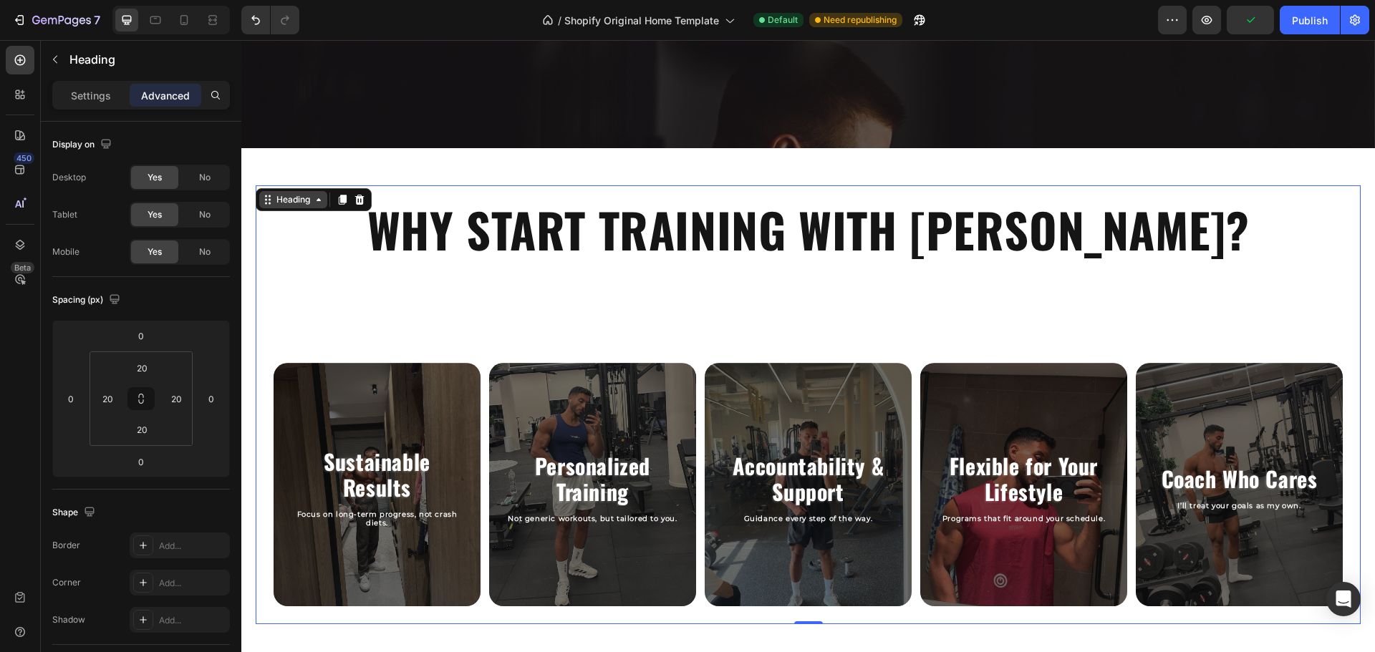
click at [294, 198] on div "Heading" at bounding box center [293, 199] width 39 height 13
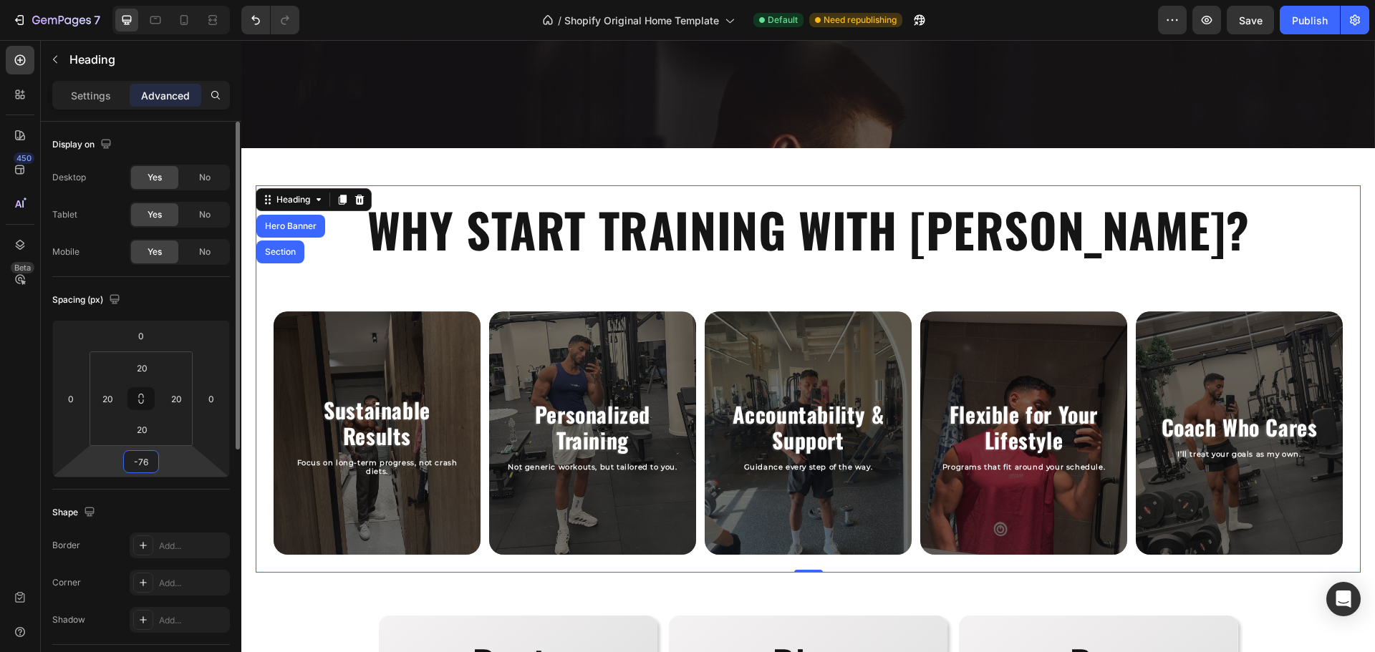
drag, startPoint x: 163, startPoint y: 460, endPoint x: 175, endPoint y: 487, distance: 29.8
click at [175, 0] on html "7 / Shopify Original Home Template Default Need republishing Preview Save Publi…" at bounding box center [687, 0] width 1375 height 0
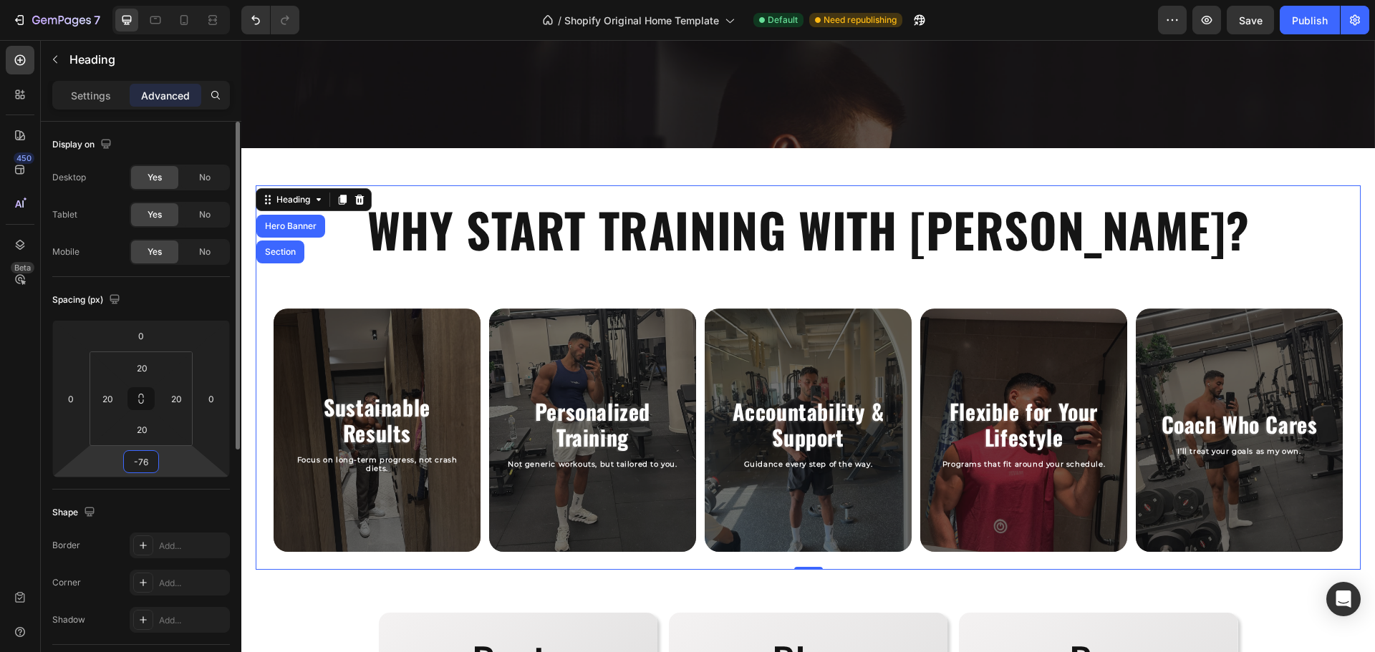
click at [145, 463] on input "-76" at bounding box center [141, 461] width 29 height 21
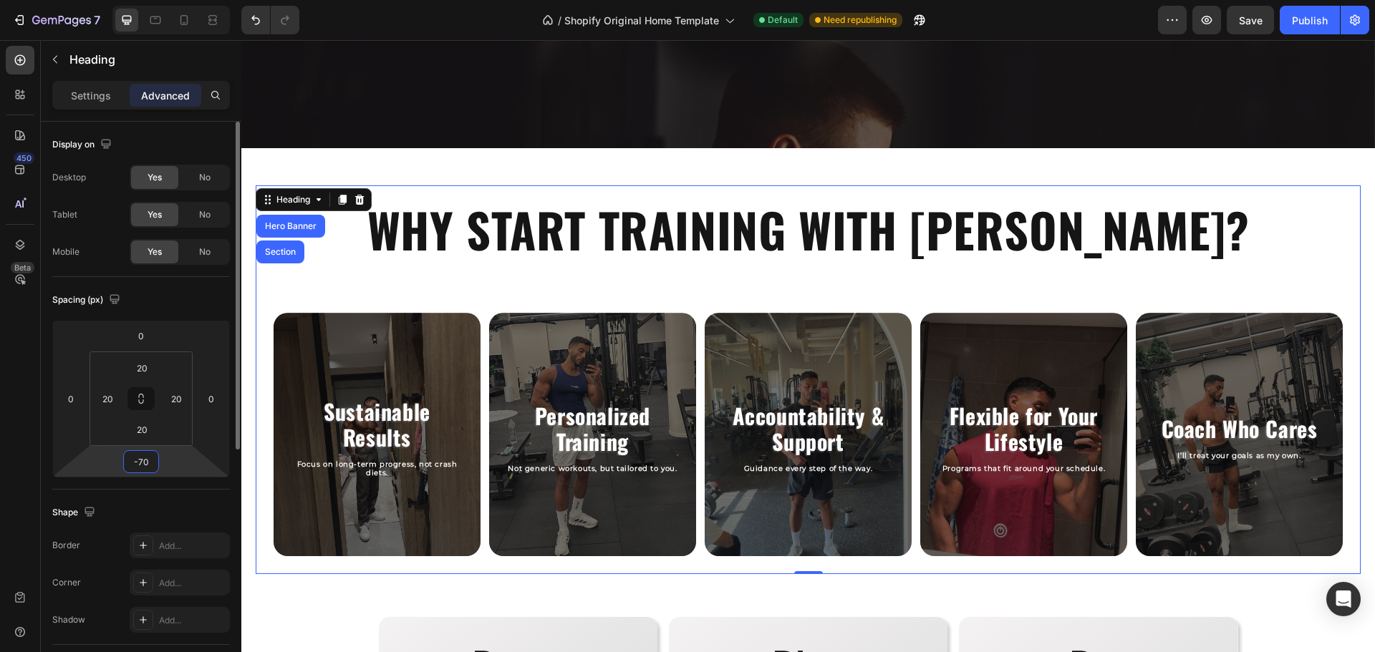
click at [206, 299] on div "Spacing (px)" at bounding box center [141, 300] width 178 height 23
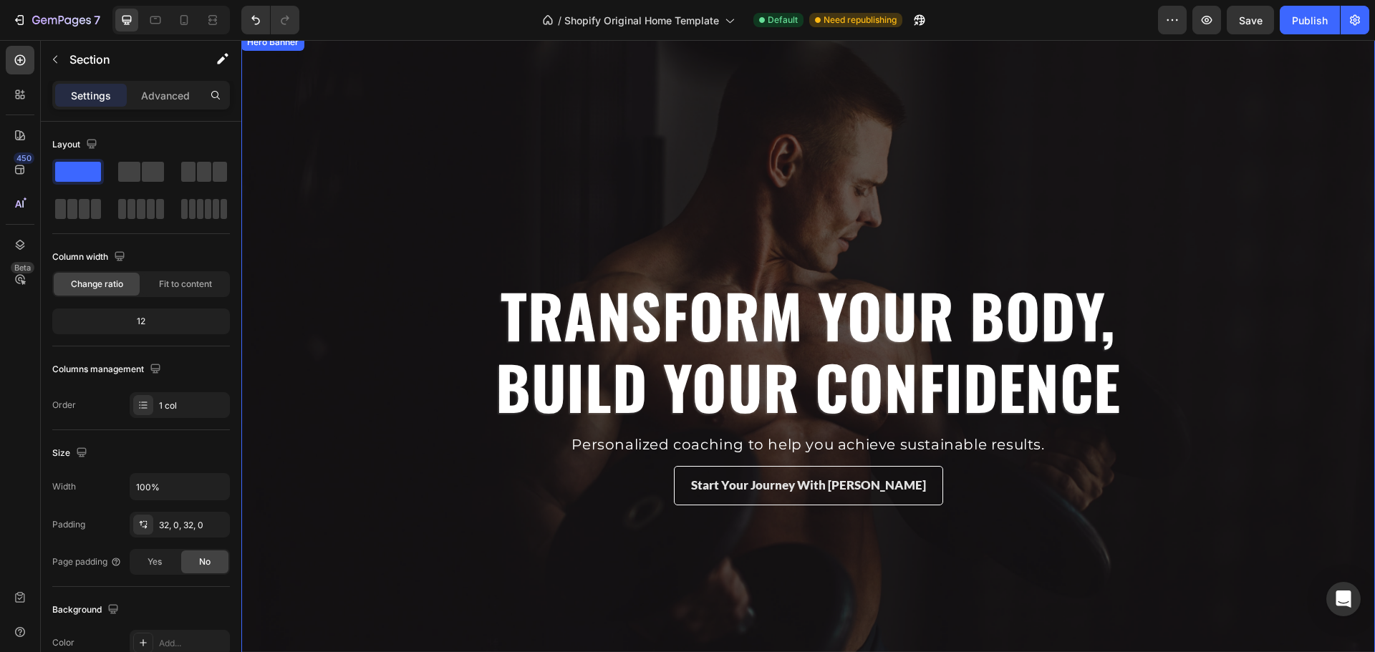
scroll to position [58, 0]
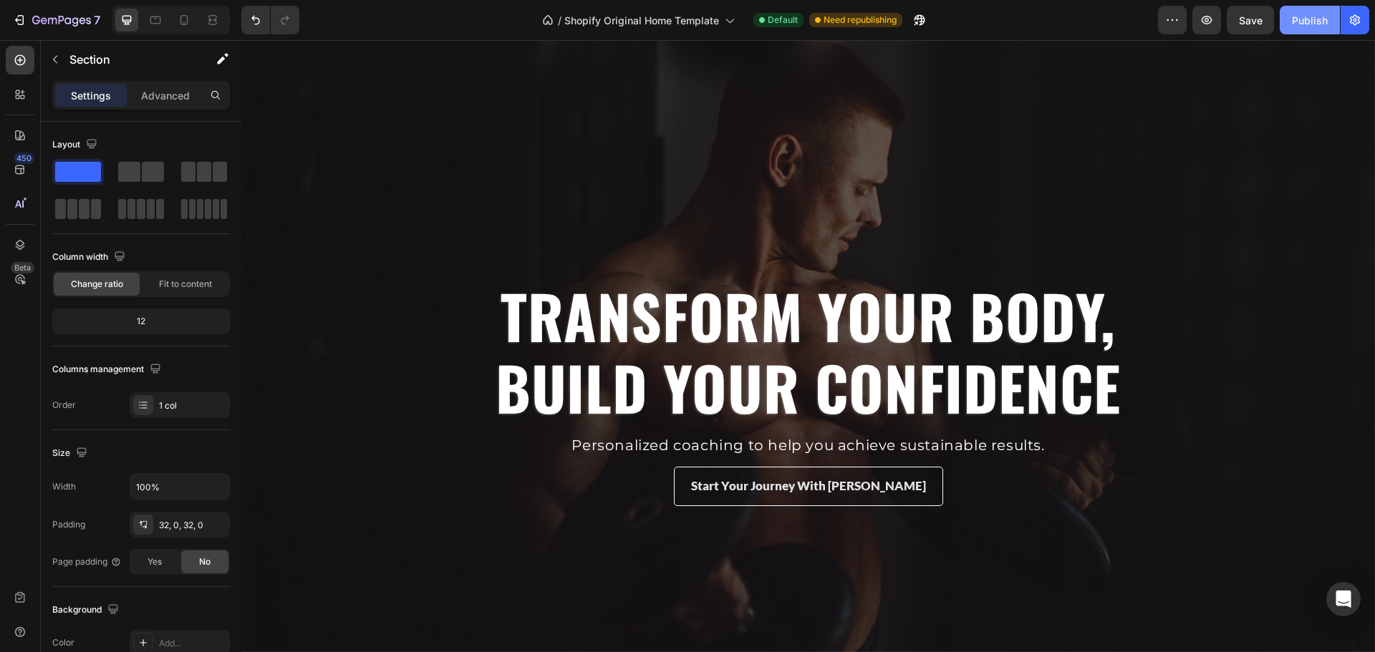
click at [1310, 21] on div "Publish" at bounding box center [1310, 20] width 36 height 15
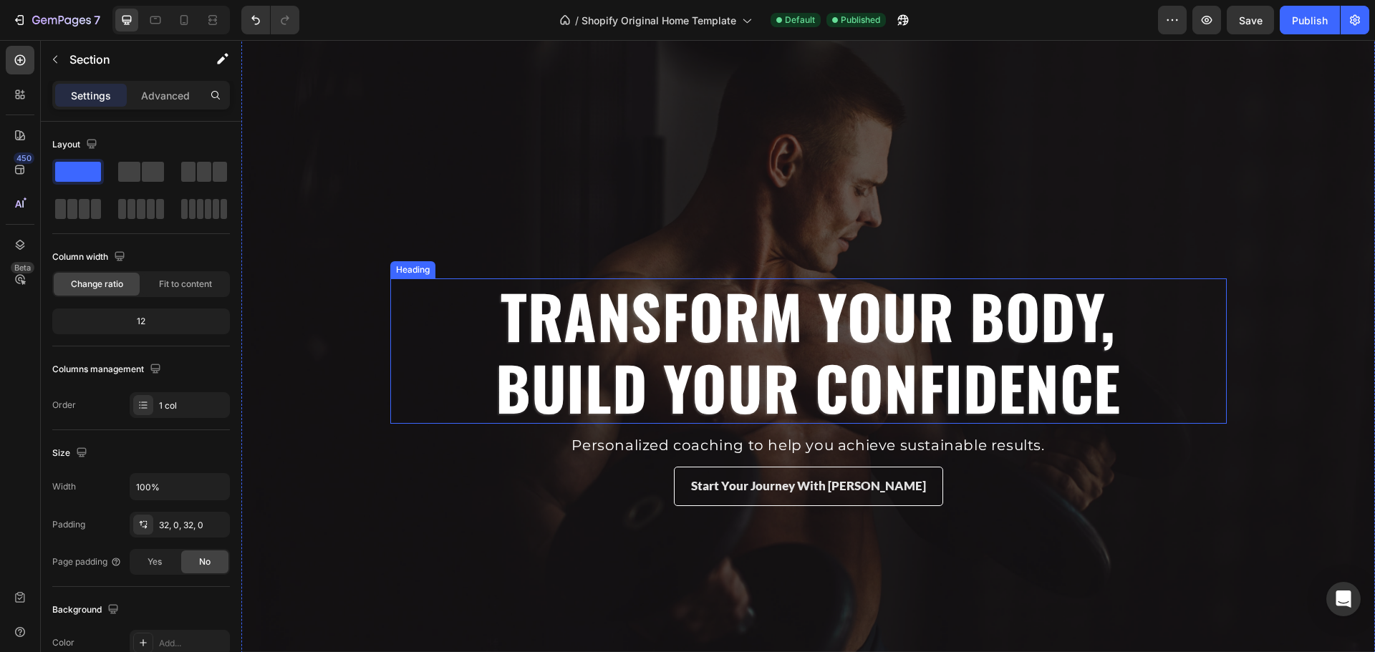
scroll to position [0, 0]
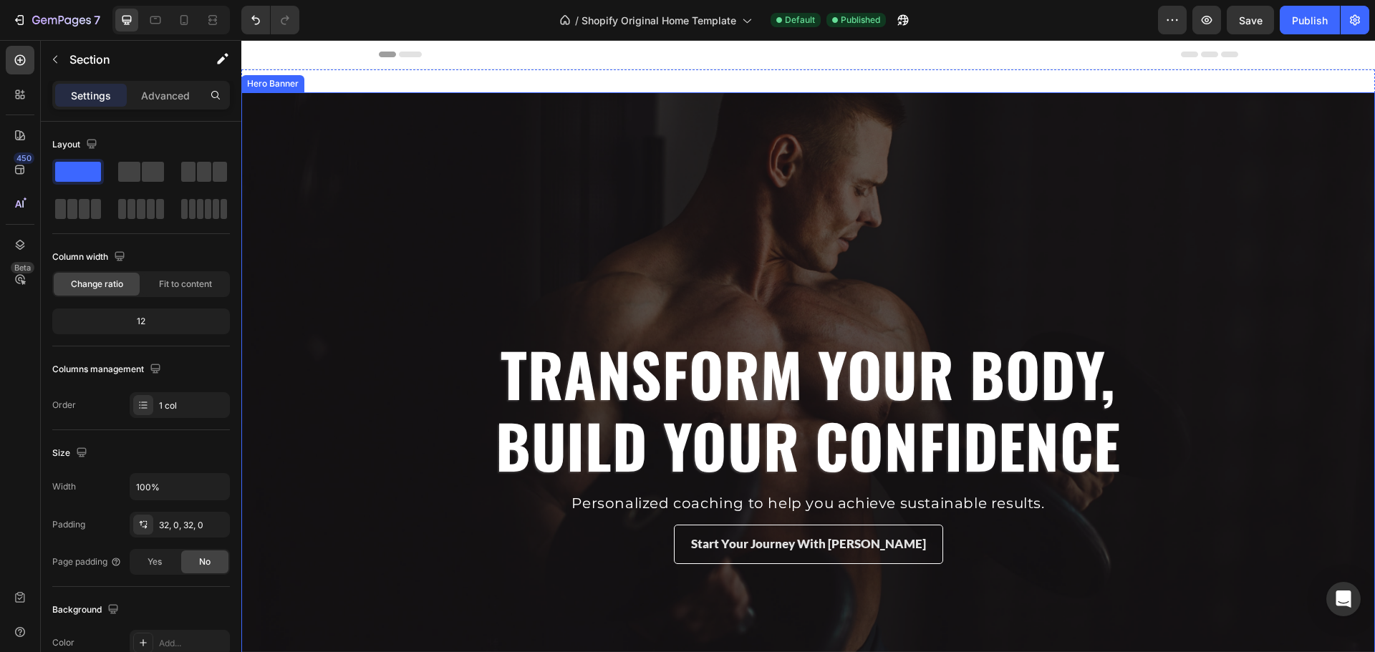
click at [697, 253] on div "Overlay" at bounding box center [807, 450] width 1133 height 716
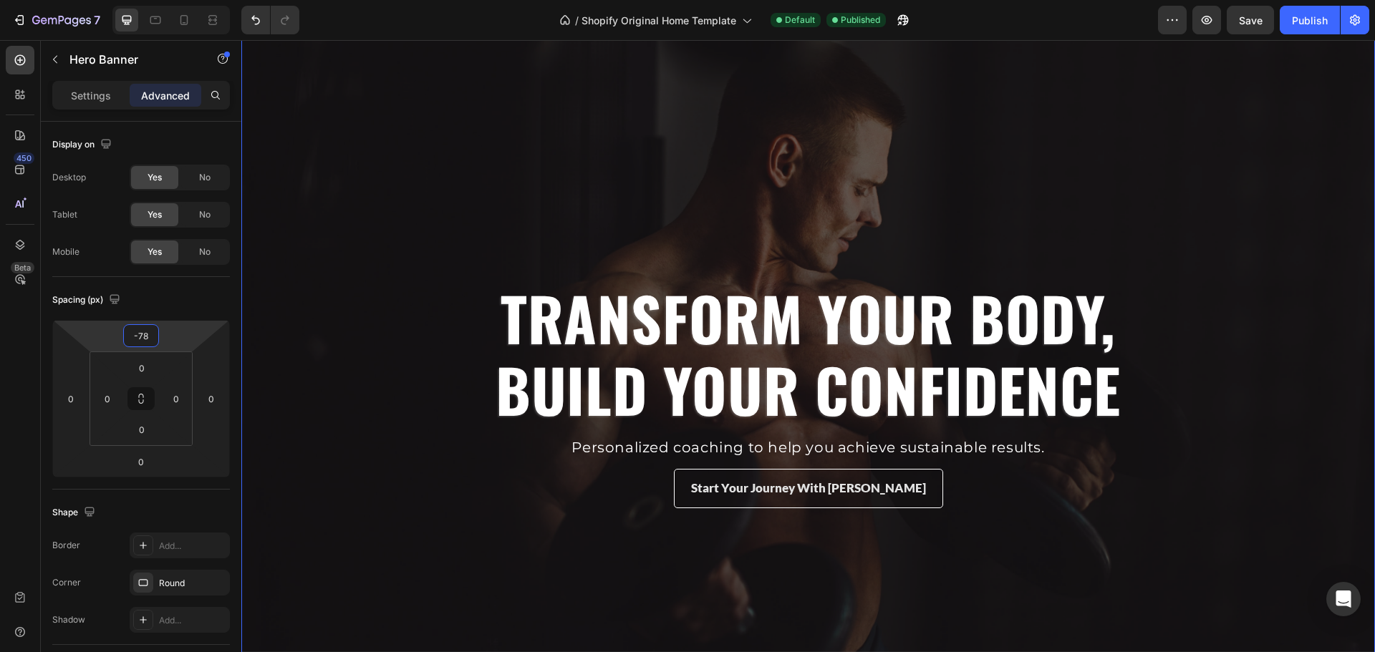
drag, startPoint x: 183, startPoint y: 336, endPoint x: 184, endPoint y: 364, distance: 28.0
click at [184, 0] on html "7 / Shopify Original Home Template Default Published Preview Save Publish 450 B…" at bounding box center [687, 0] width 1375 height 0
click at [139, 340] on input "-78" at bounding box center [141, 335] width 29 height 21
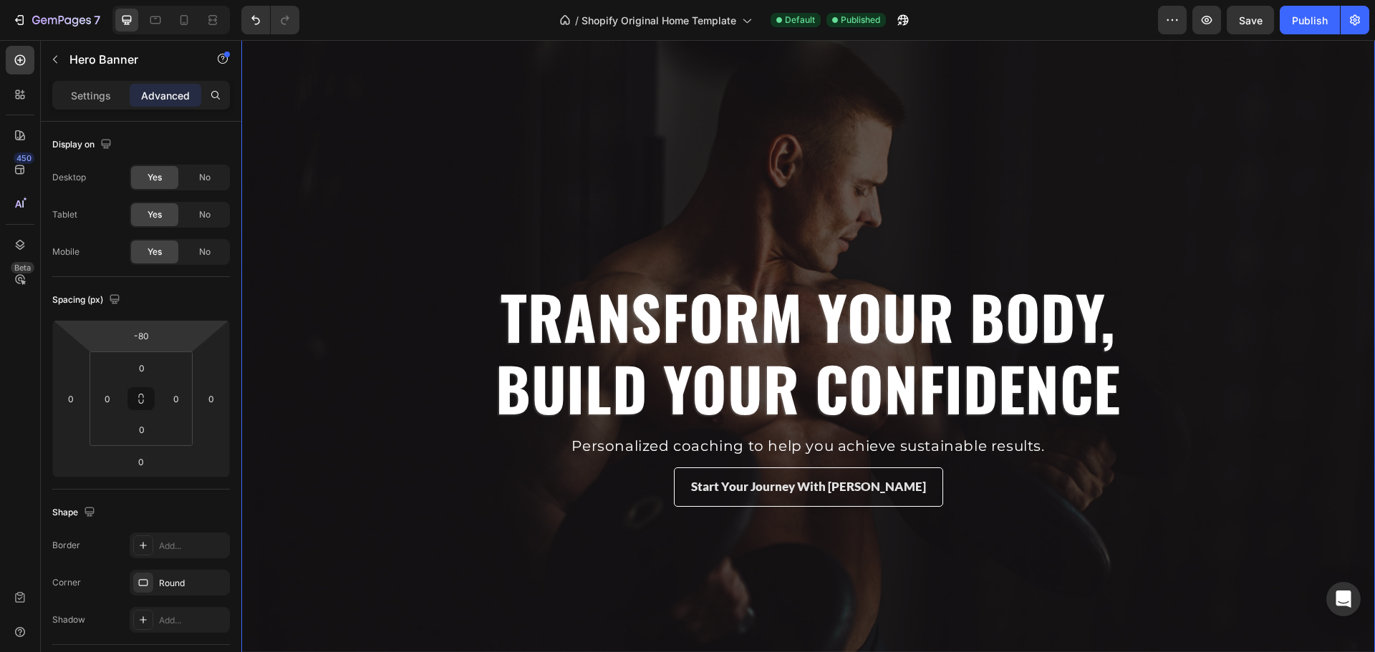
click at [596, 202] on div "Overlay" at bounding box center [807, 393] width 1133 height 716
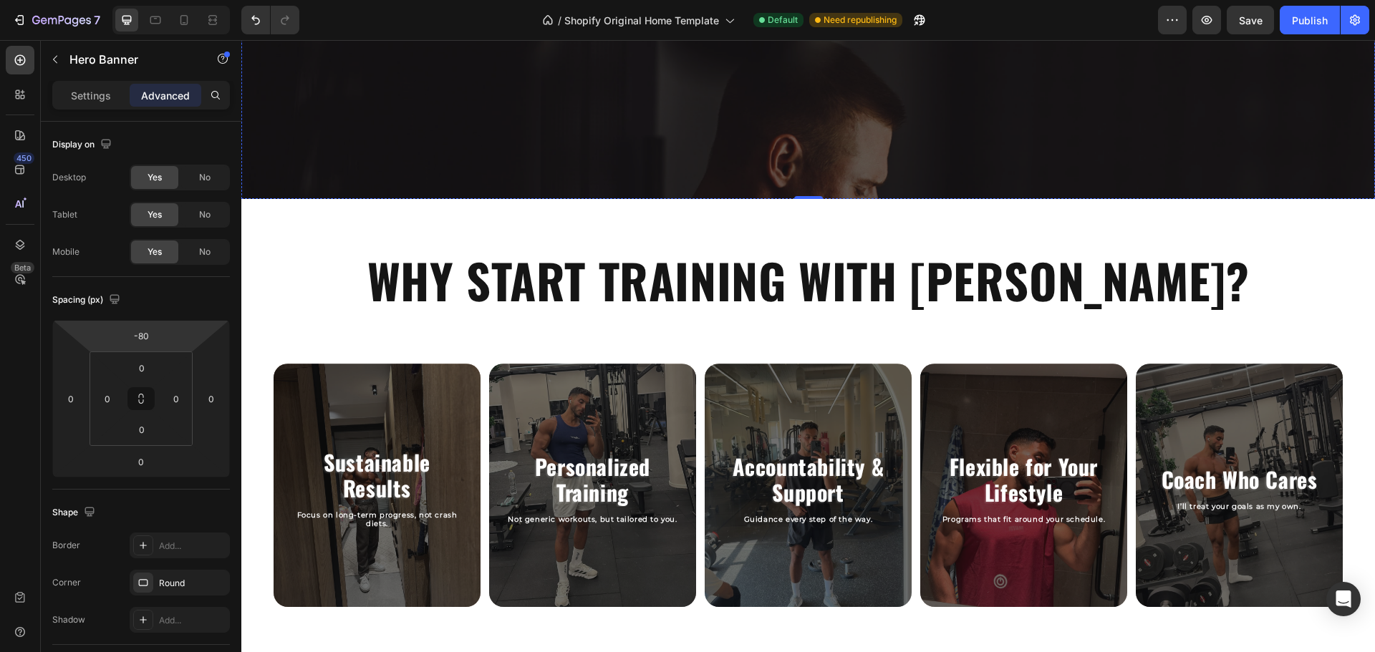
scroll to position [560, 0]
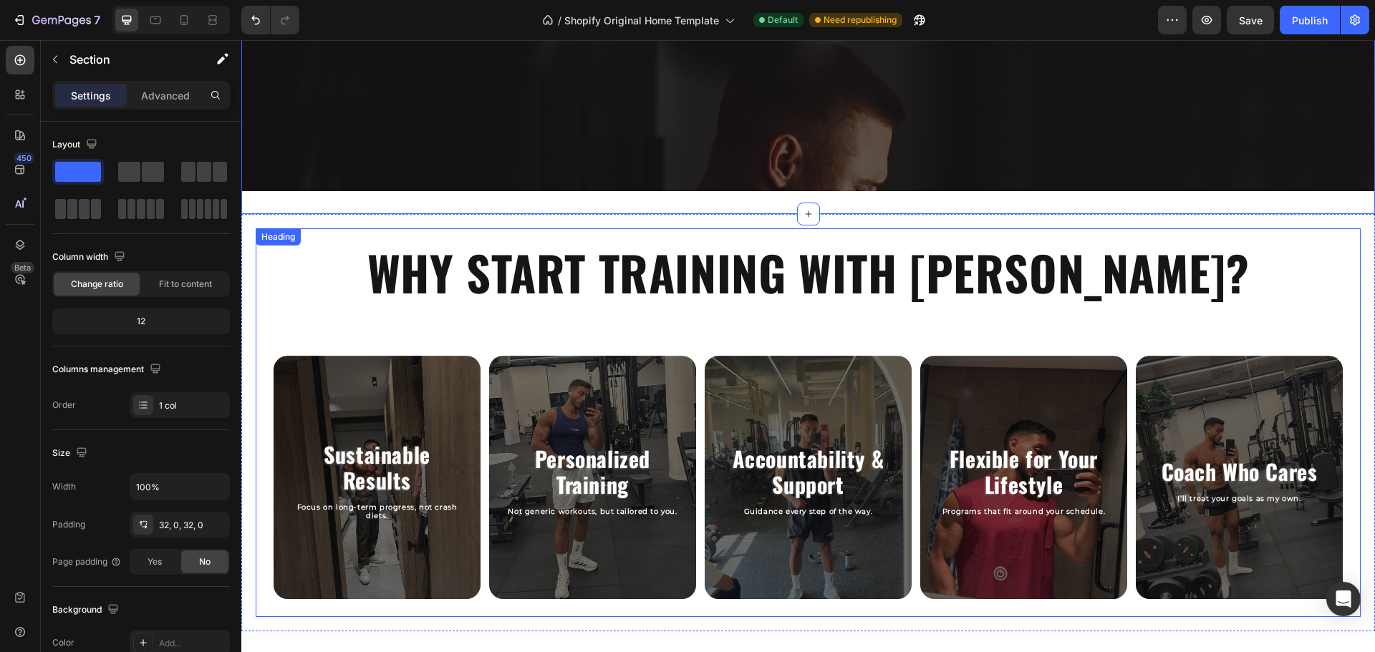
click at [278, 238] on div "Heading" at bounding box center [277, 237] width 39 height 13
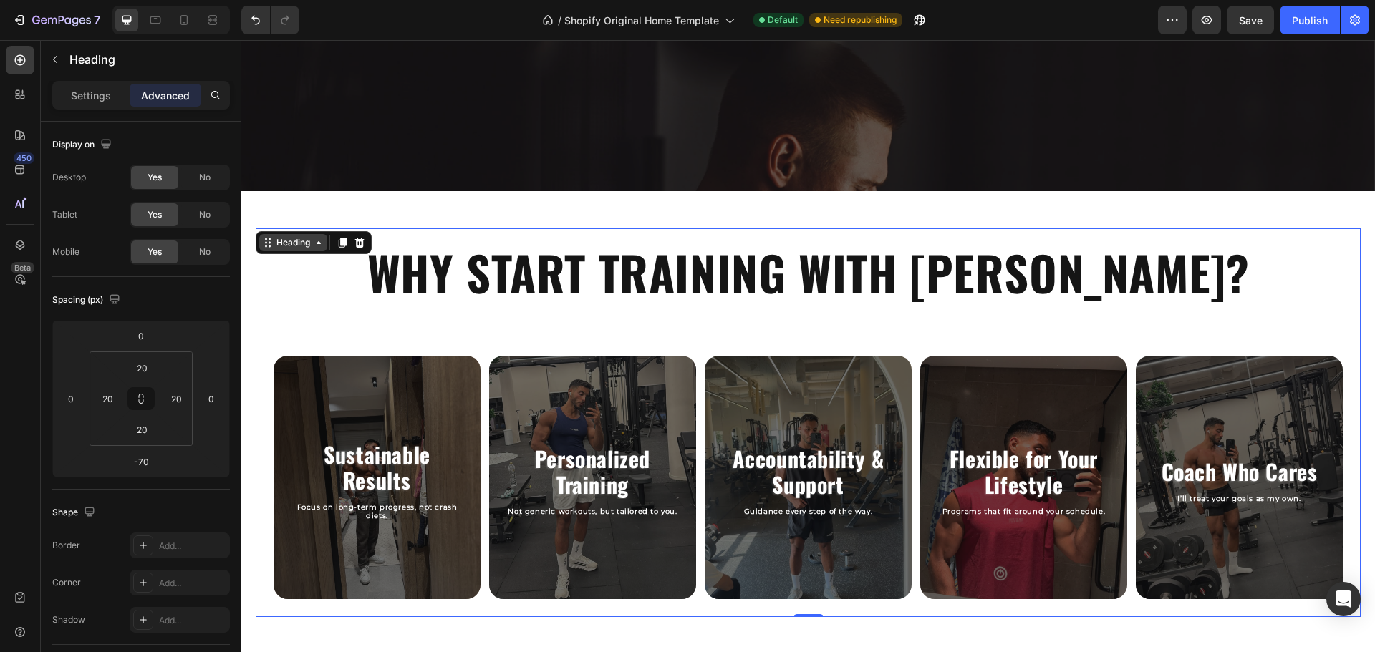
click at [291, 248] on div "Heading" at bounding box center [293, 242] width 39 height 13
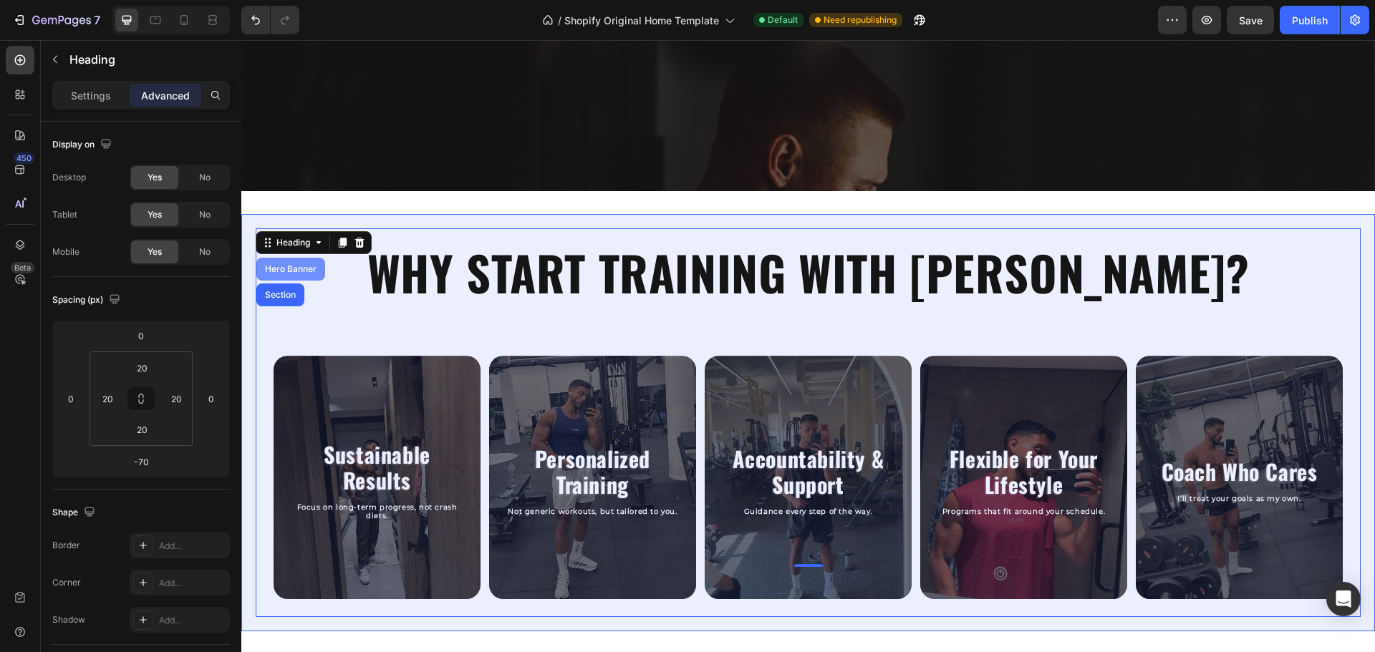
click at [292, 268] on div "Hero Banner" at bounding box center [290, 269] width 57 height 9
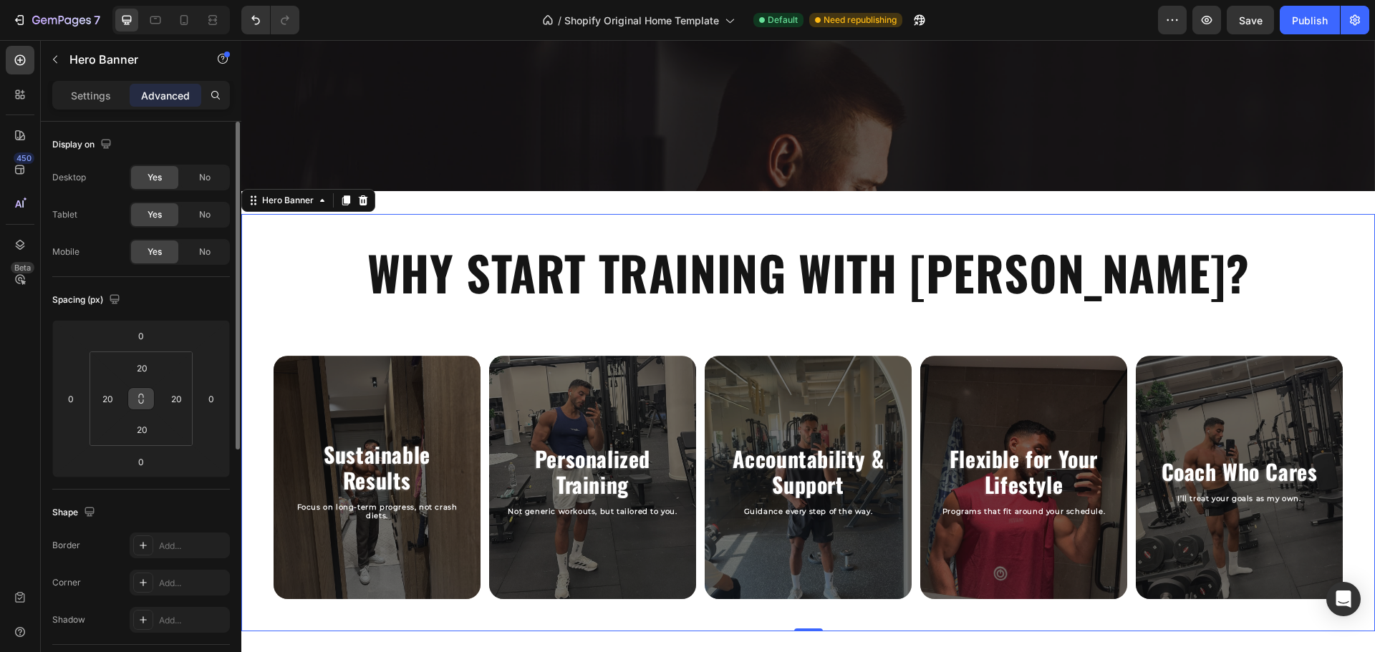
click at [146, 401] on icon at bounding box center [140, 398] width 11 height 11
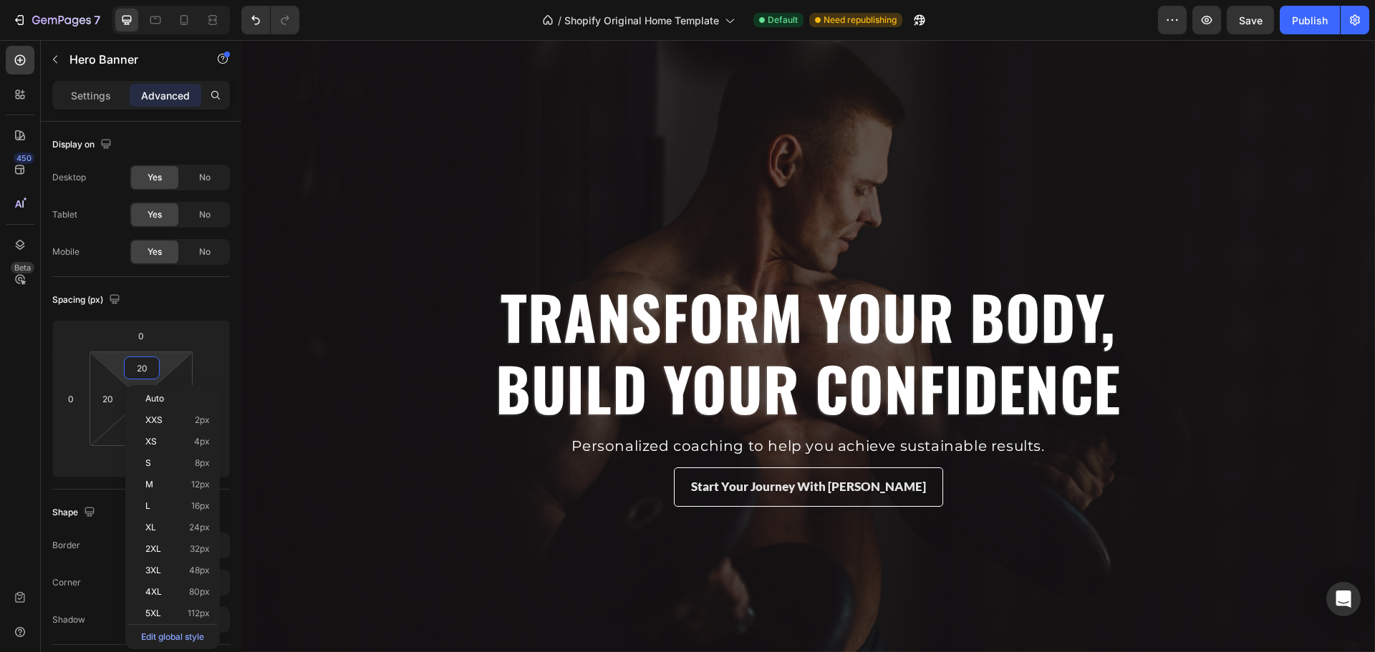
scroll to position [560, 0]
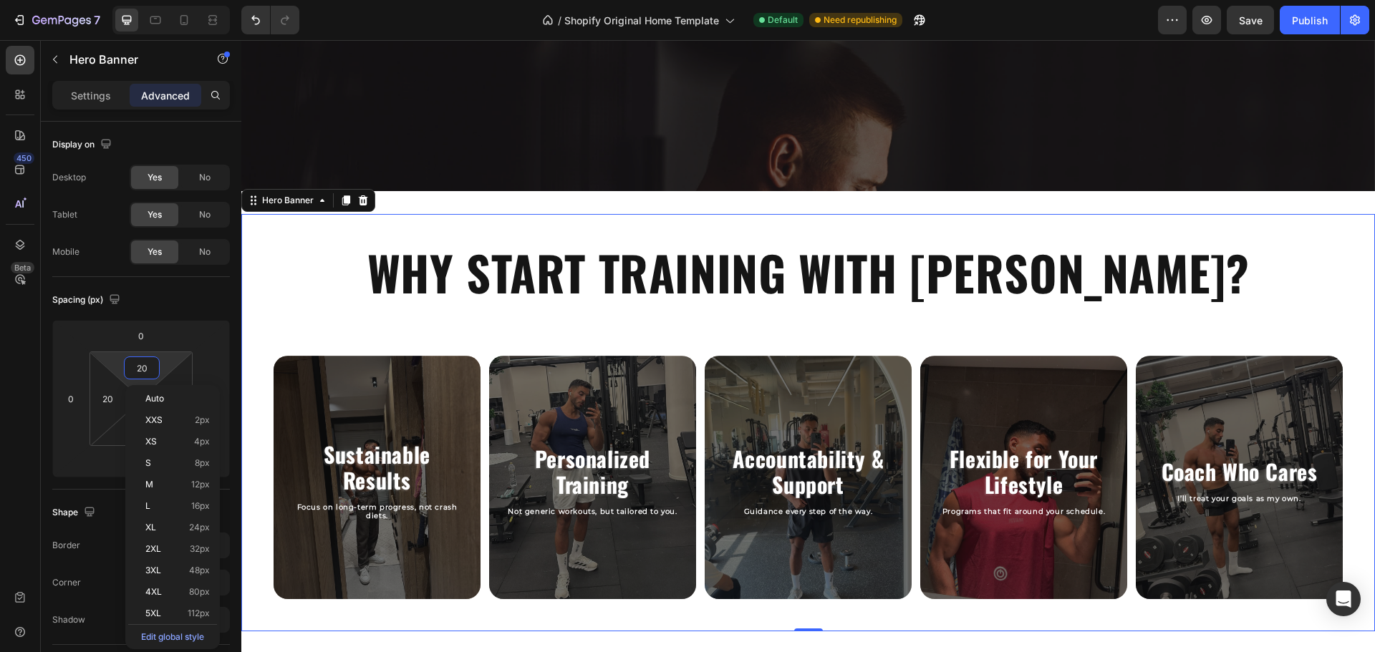
type input "5"
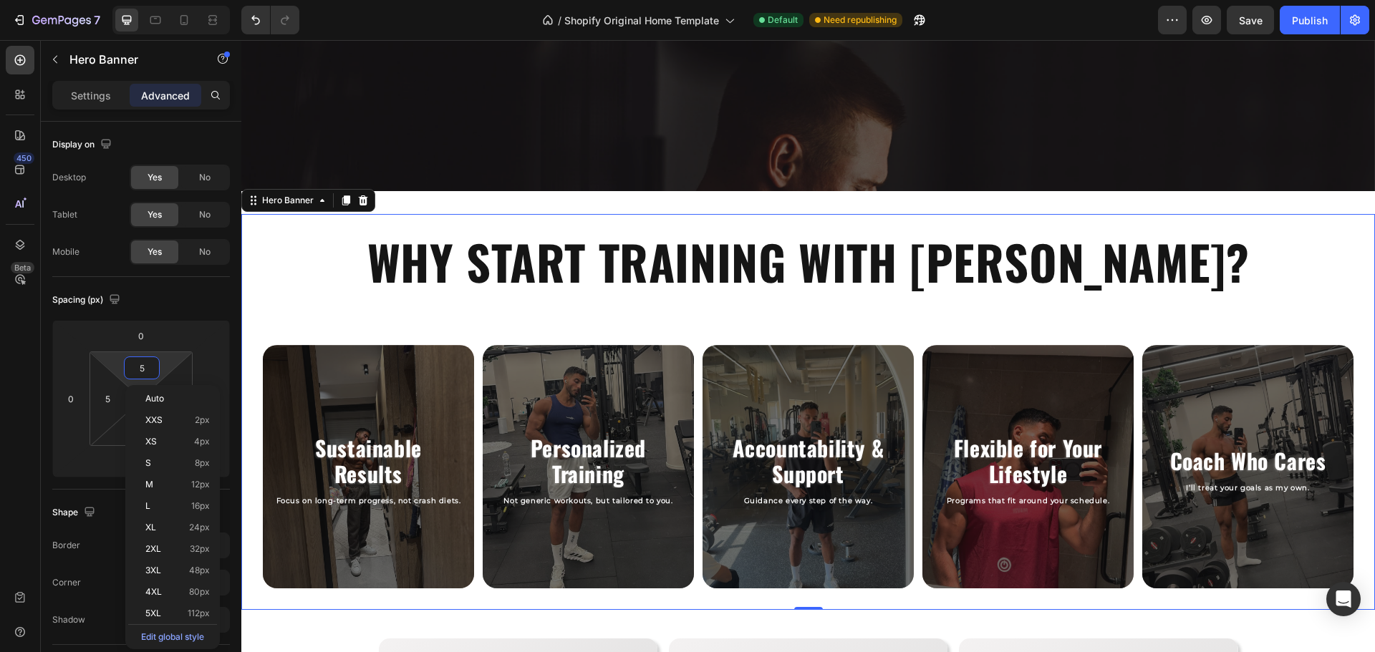
type input "50"
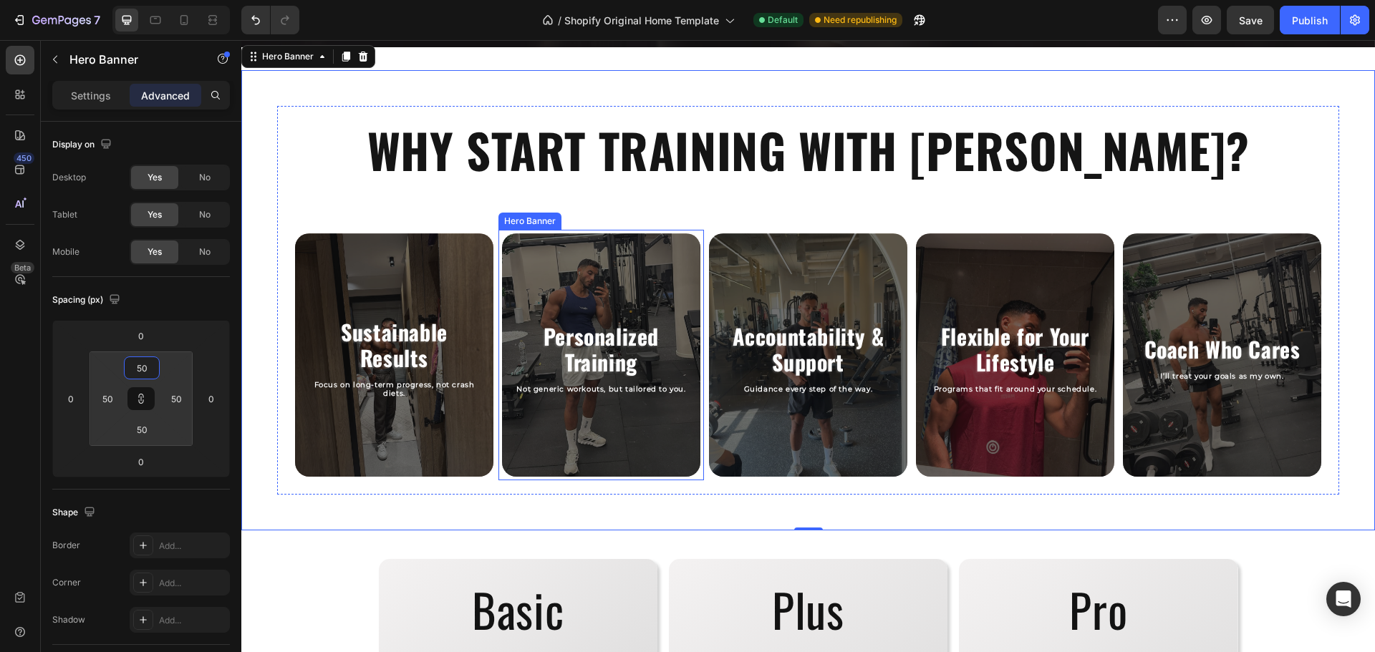
scroll to position [703, 0]
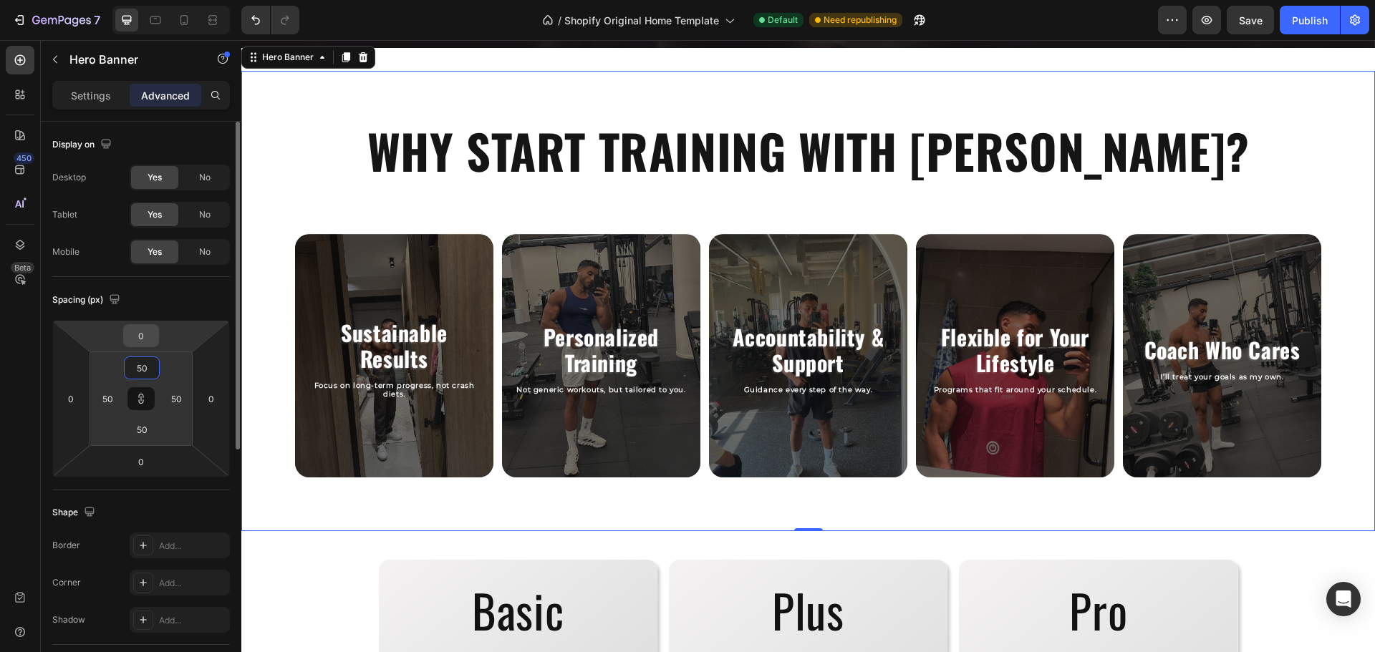
type input "50"
click at [140, 334] on input "0" at bounding box center [141, 335] width 29 height 21
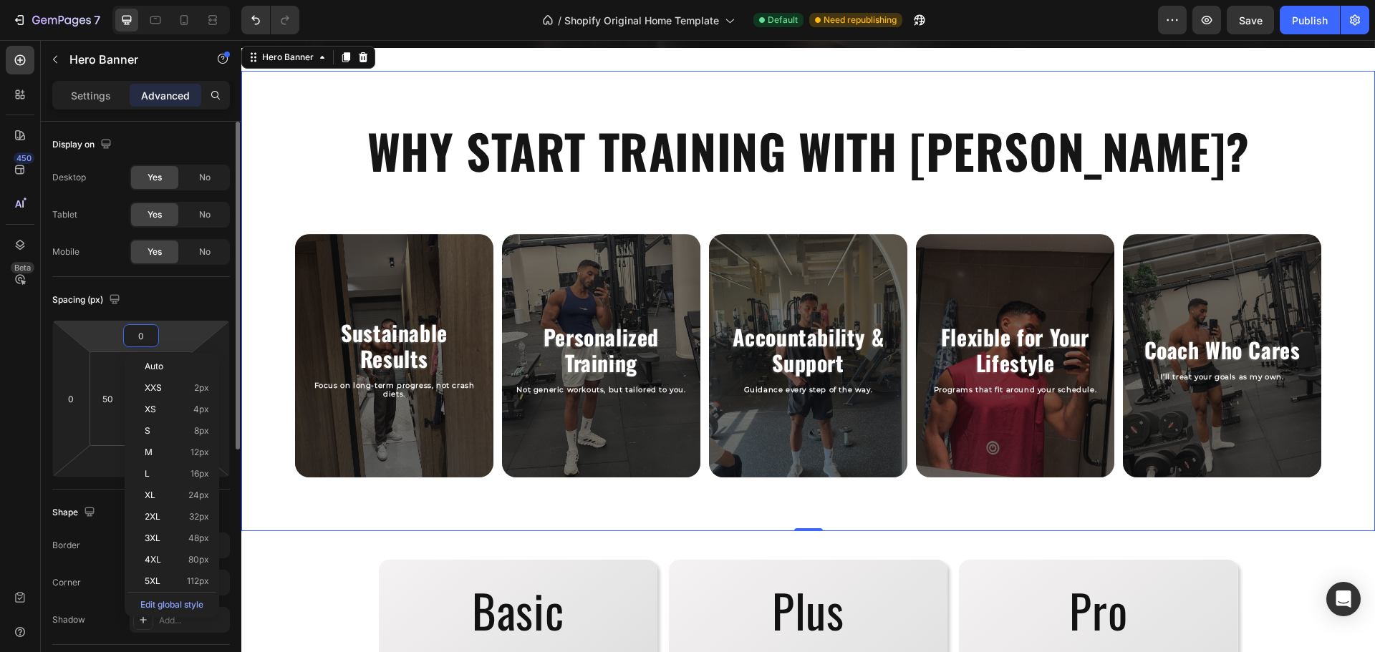
type input "1"
type input "10"
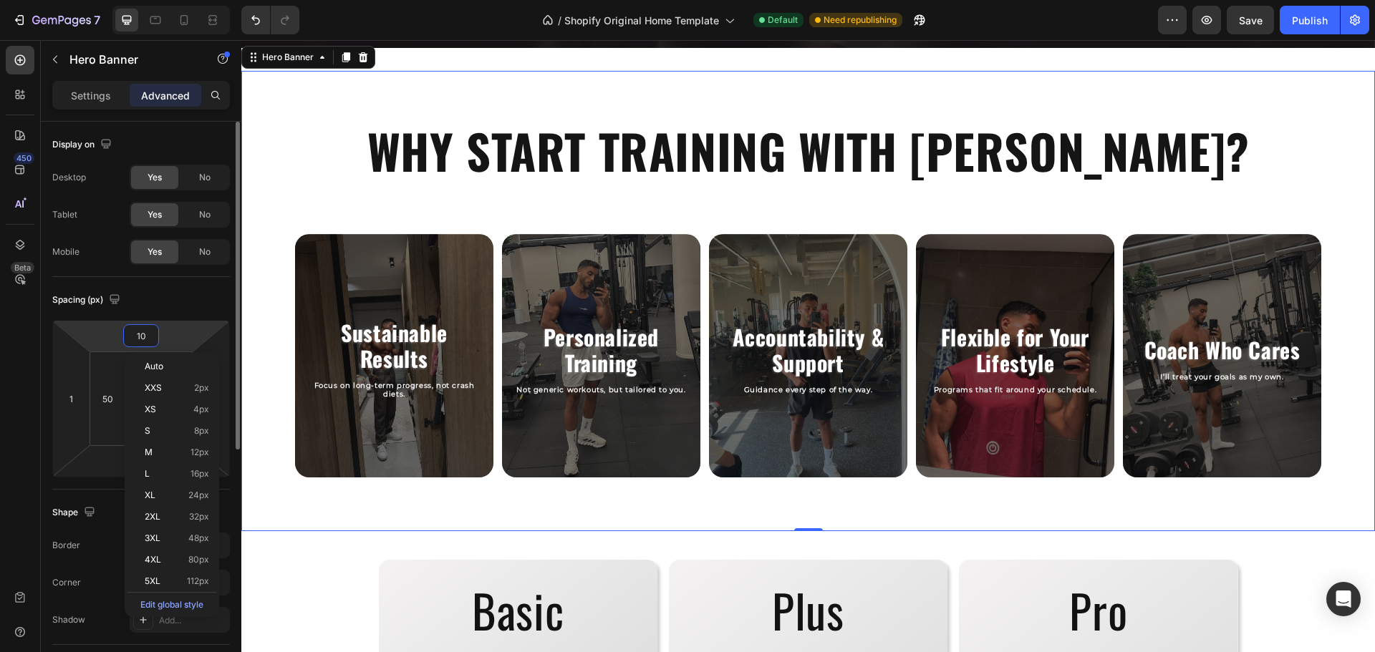
type input "10"
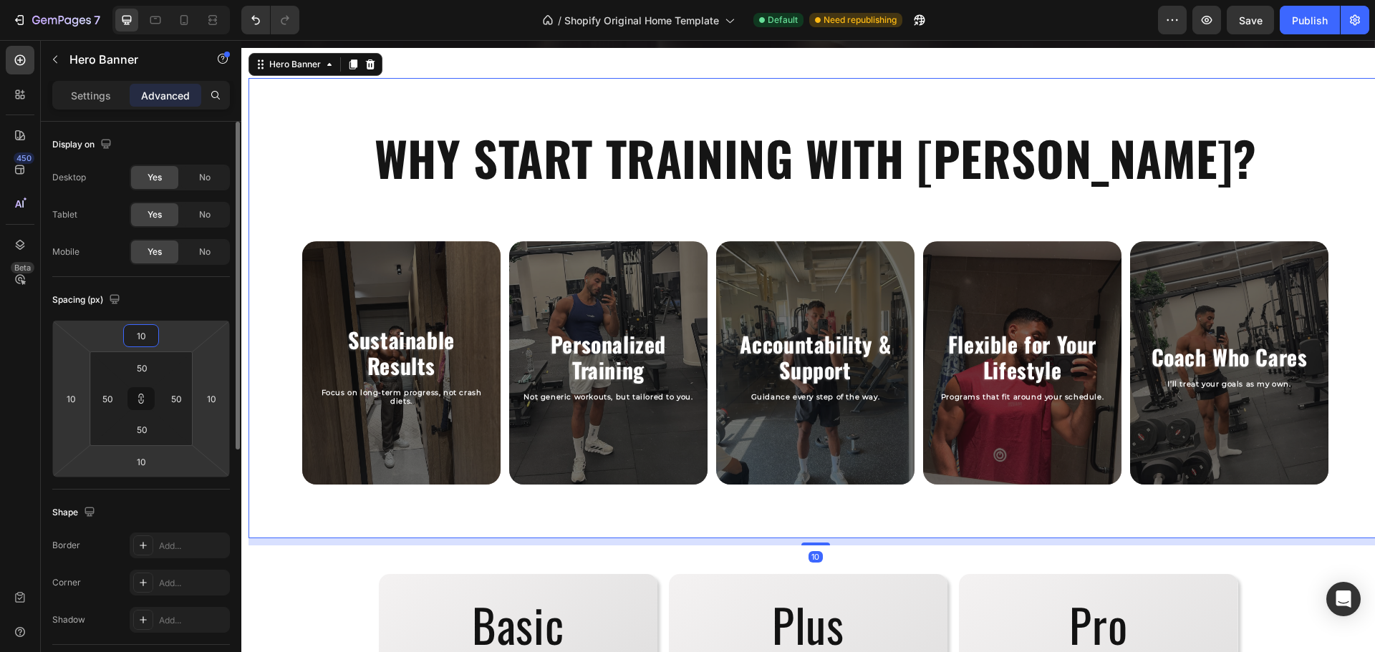
type input "1"
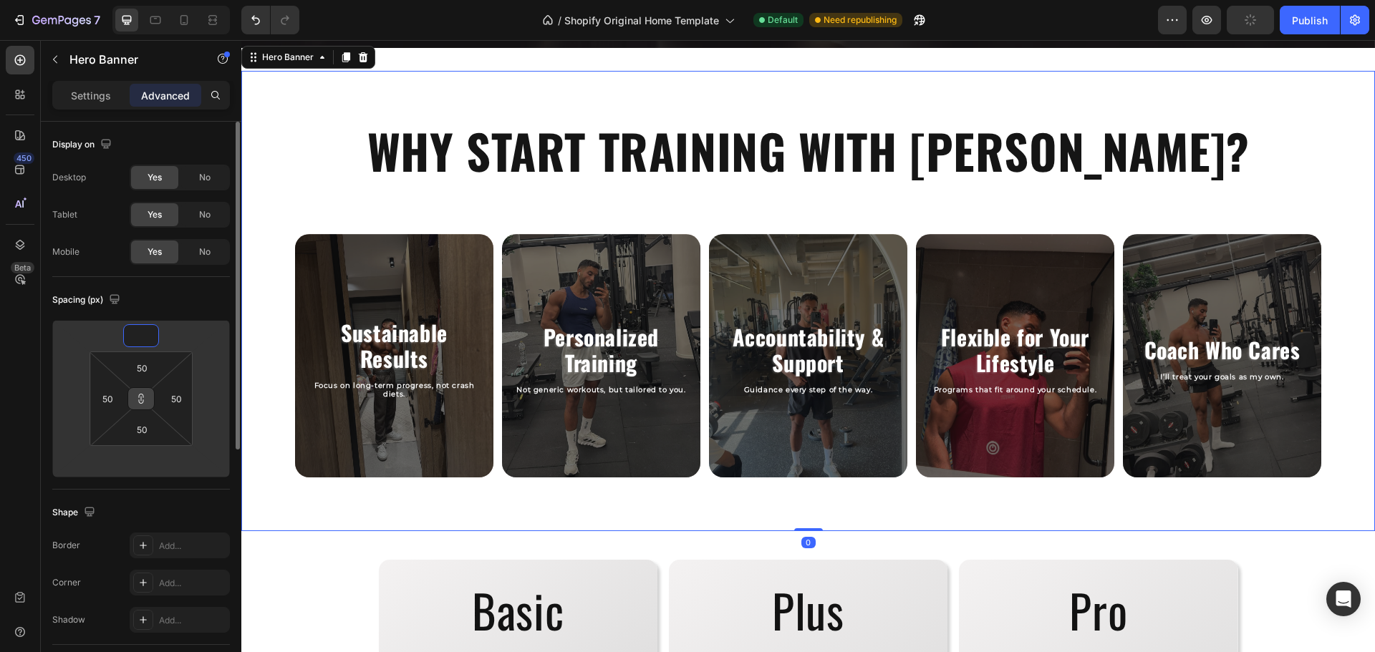
click at [142, 398] on icon at bounding box center [140, 398] width 11 height 11
type input "1"
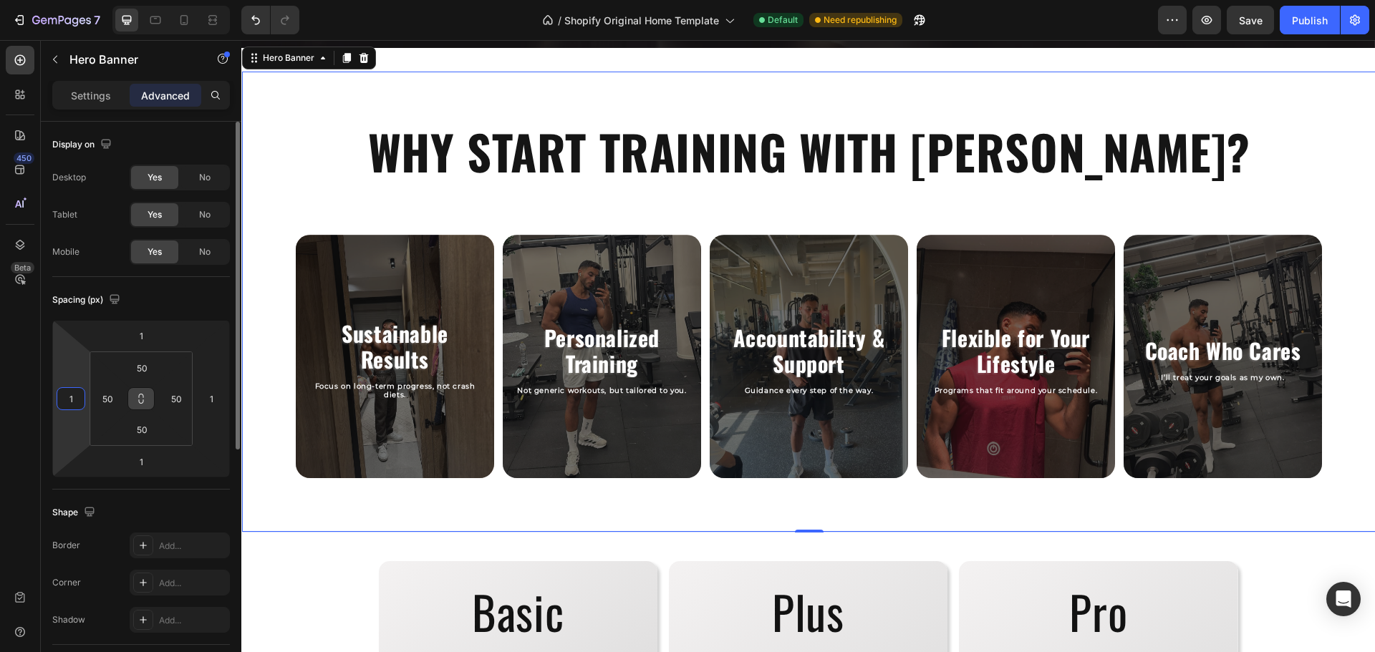
click at [79, 392] on input "1" at bounding box center [70, 398] width 21 height 21
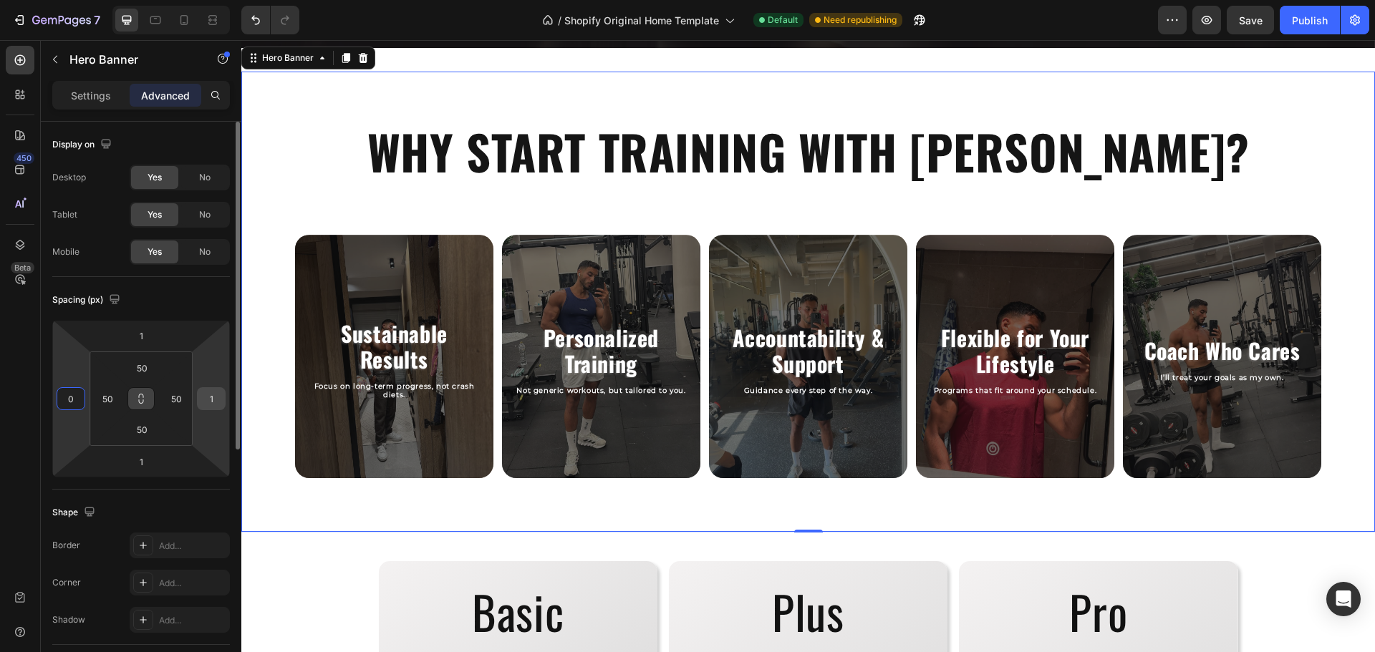
type input "0"
click at [210, 389] on input "1" at bounding box center [210, 398] width 21 height 21
type input "0"
click at [148, 335] on input "1" at bounding box center [141, 335] width 29 height 21
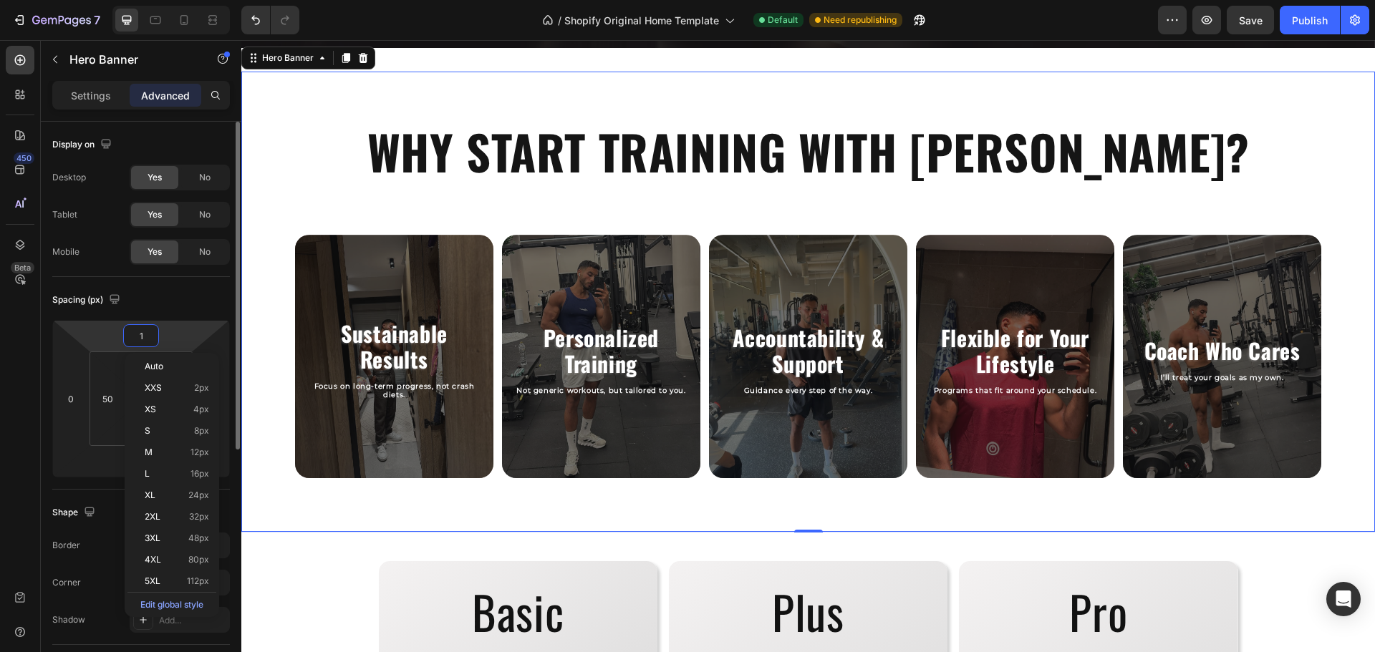
click at [148, 335] on input "1" at bounding box center [141, 335] width 29 height 21
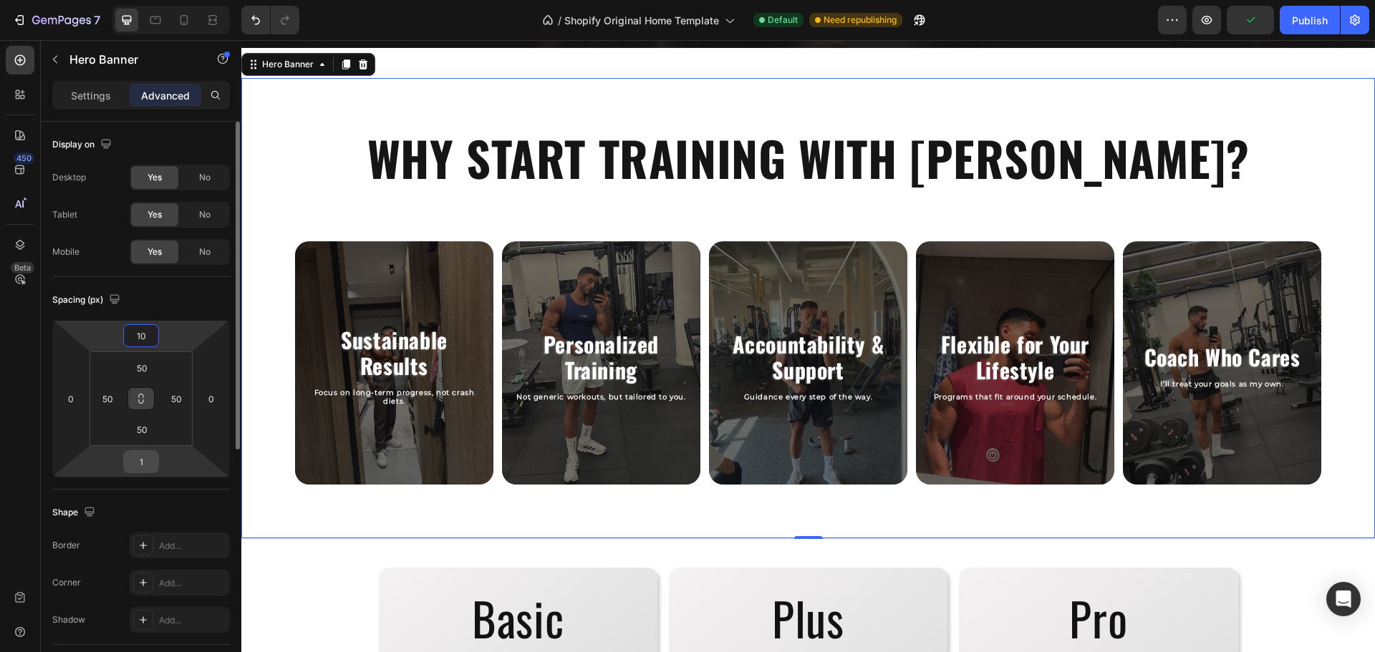
type input "10"
click at [143, 469] on input "1" at bounding box center [141, 461] width 29 height 21
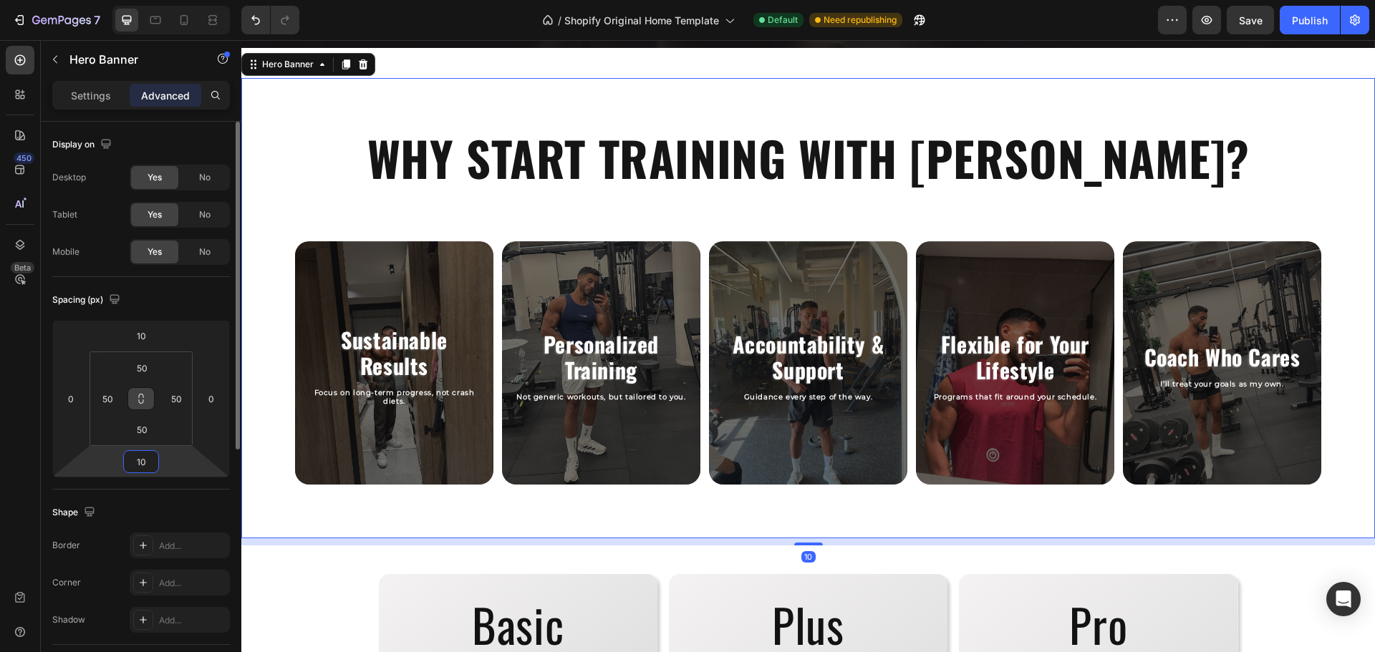
type input "1"
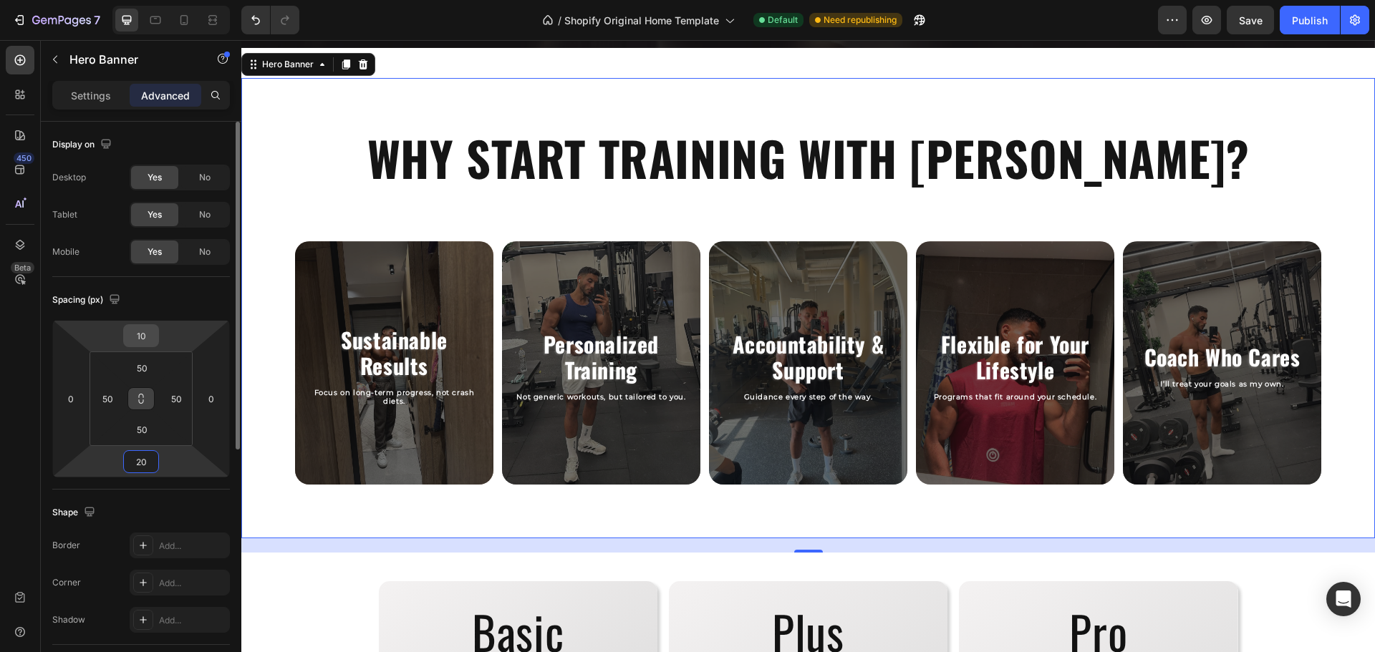
type input "20"
click at [137, 341] on input "10" at bounding box center [141, 335] width 29 height 21
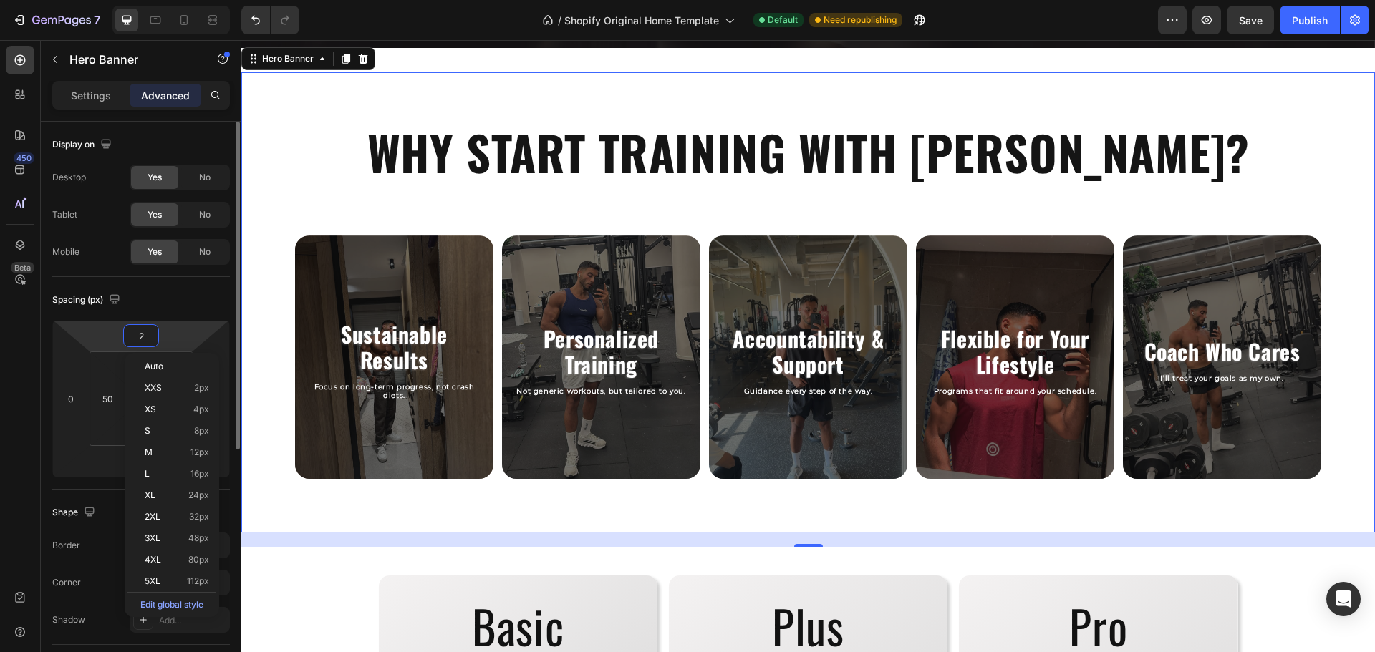
type input "20"
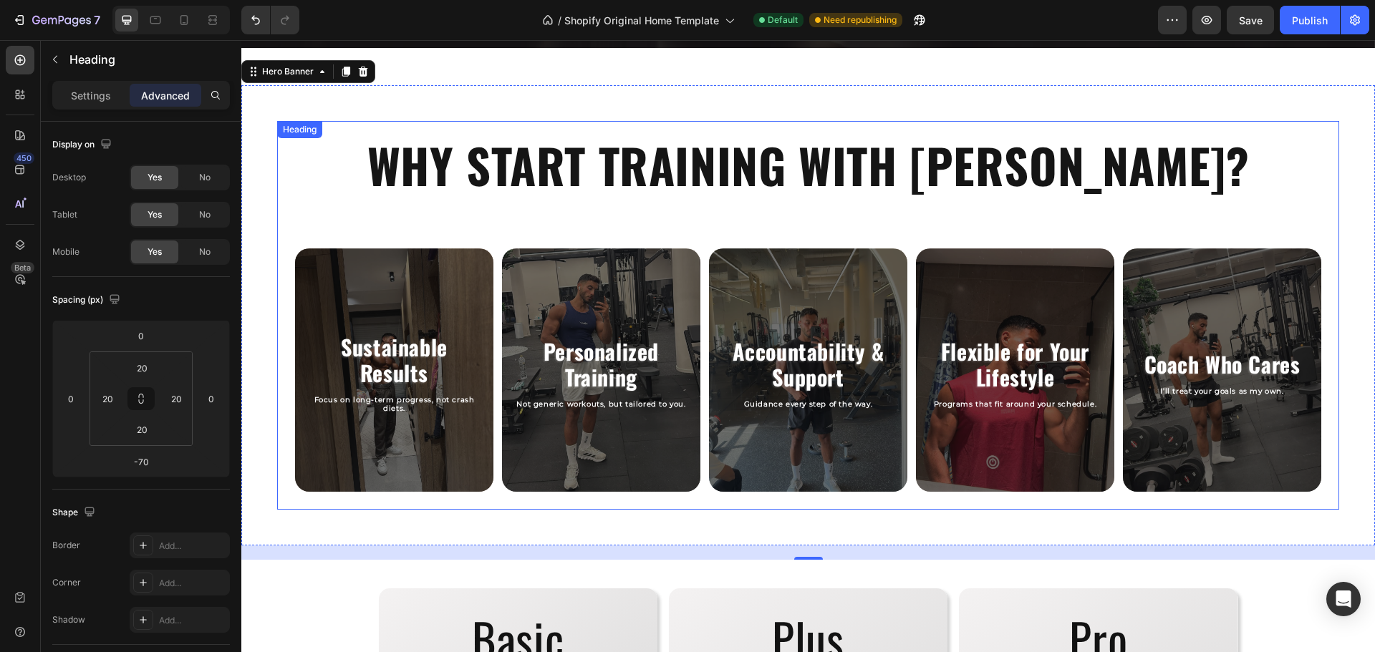
click at [326, 197] on div "WHY START TRAINING WITH RASLAN? Heading" at bounding box center [808, 165] width 1062 height 88
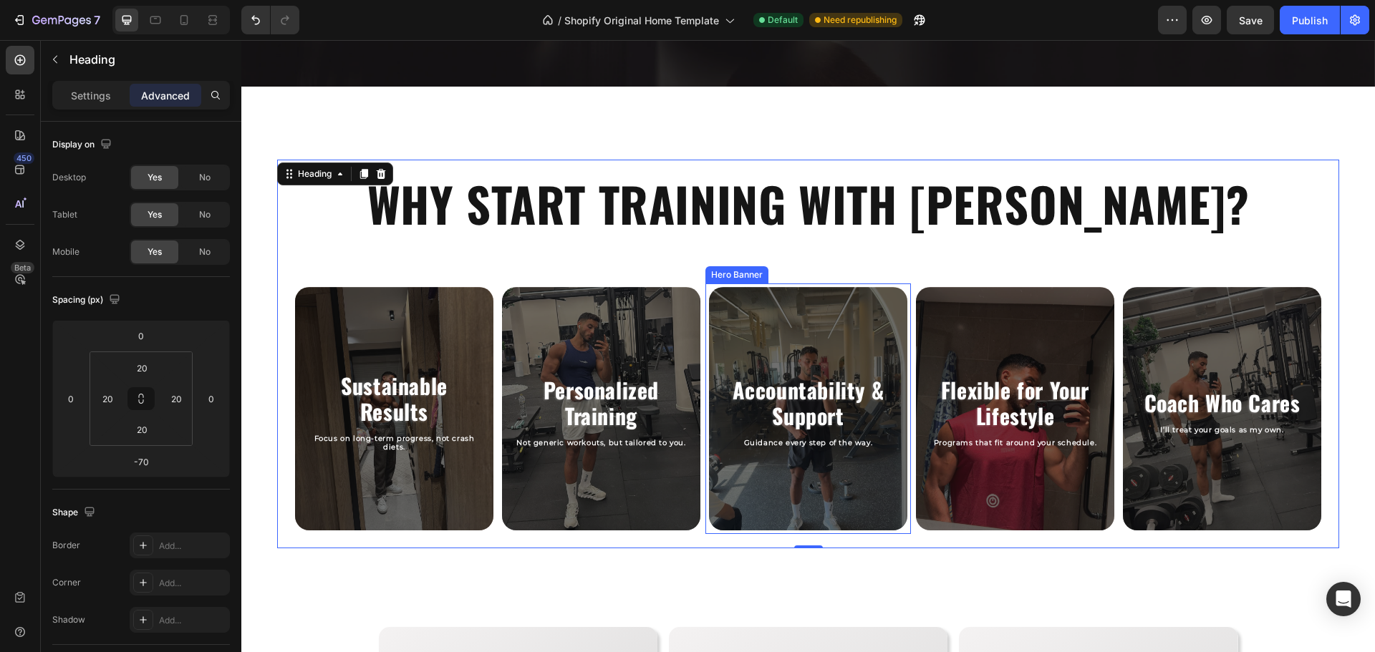
scroll to position [664, 0]
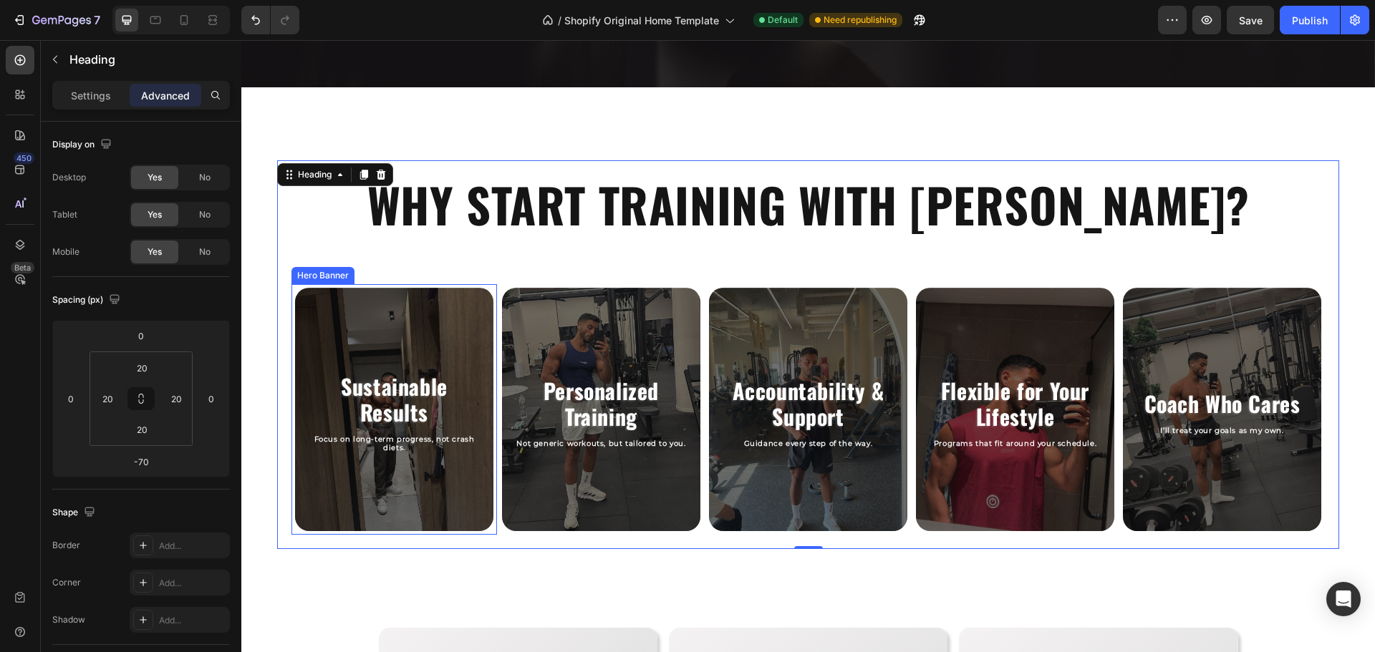
click at [430, 337] on div "Overlay" at bounding box center [394, 409] width 198 height 243
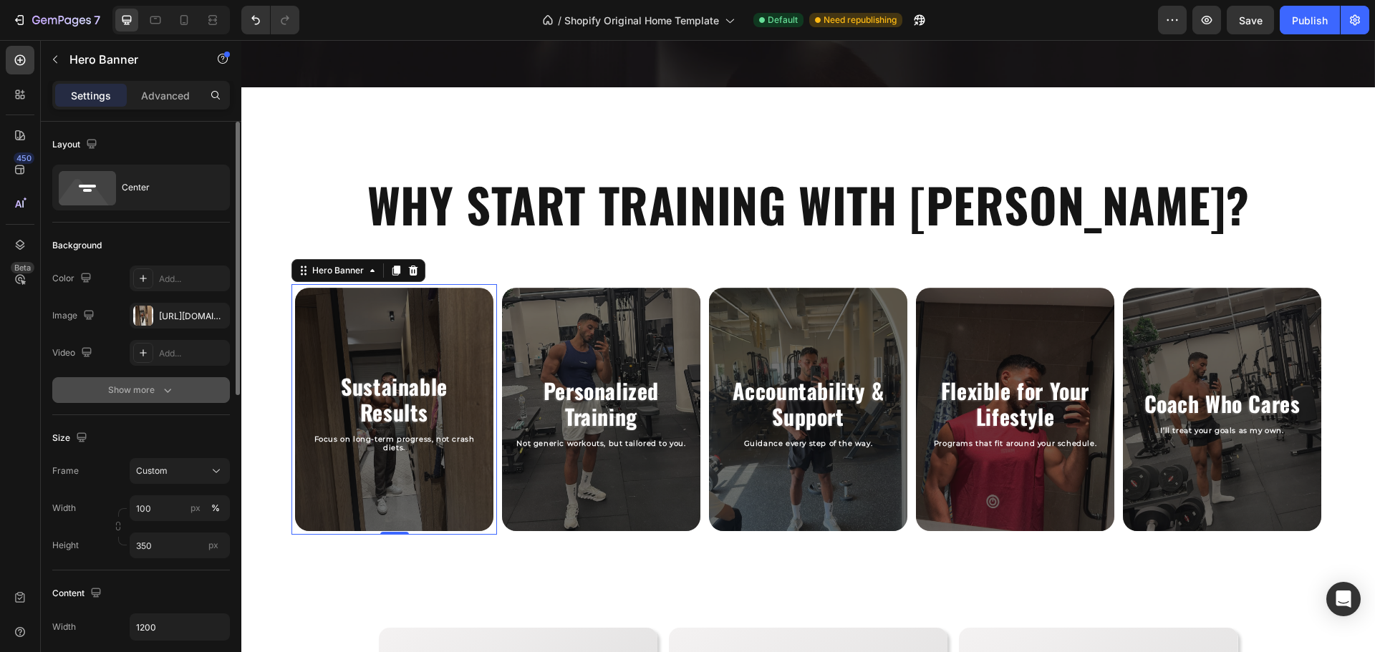
click at [154, 386] on div "Show more" at bounding box center [141, 390] width 67 height 14
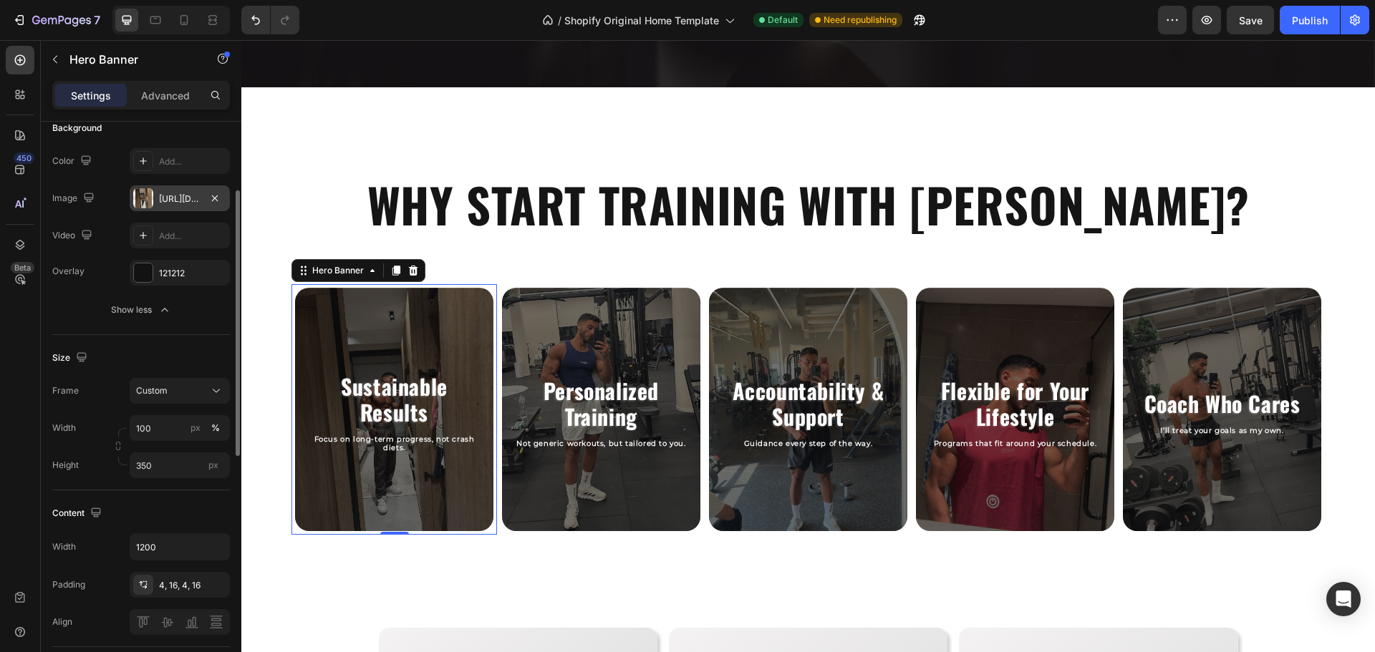
scroll to position [128, 0]
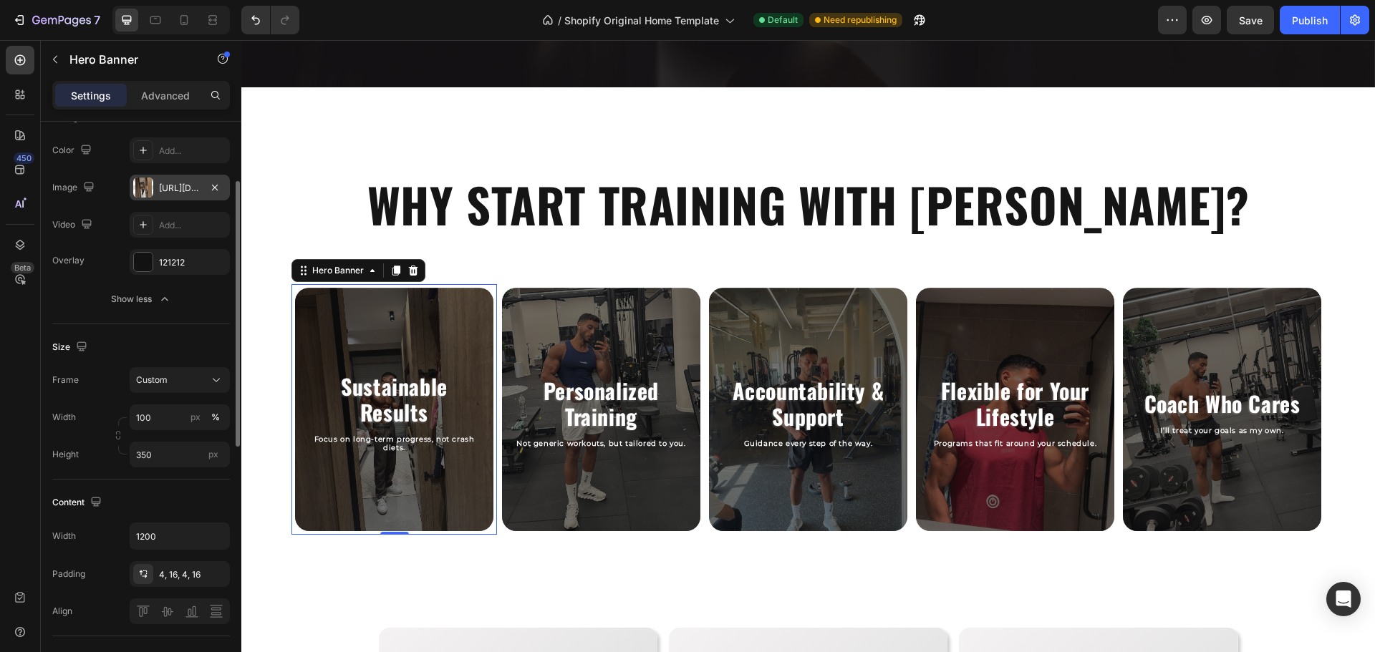
click at [177, 190] on div "https://cdn.shopify.com/s/files/1/0725/4438/7251/files/gempages_579314036349338…" at bounding box center [180, 188] width 42 height 13
click at [142, 341] on div "Size" at bounding box center [141, 347] width 178 height 23
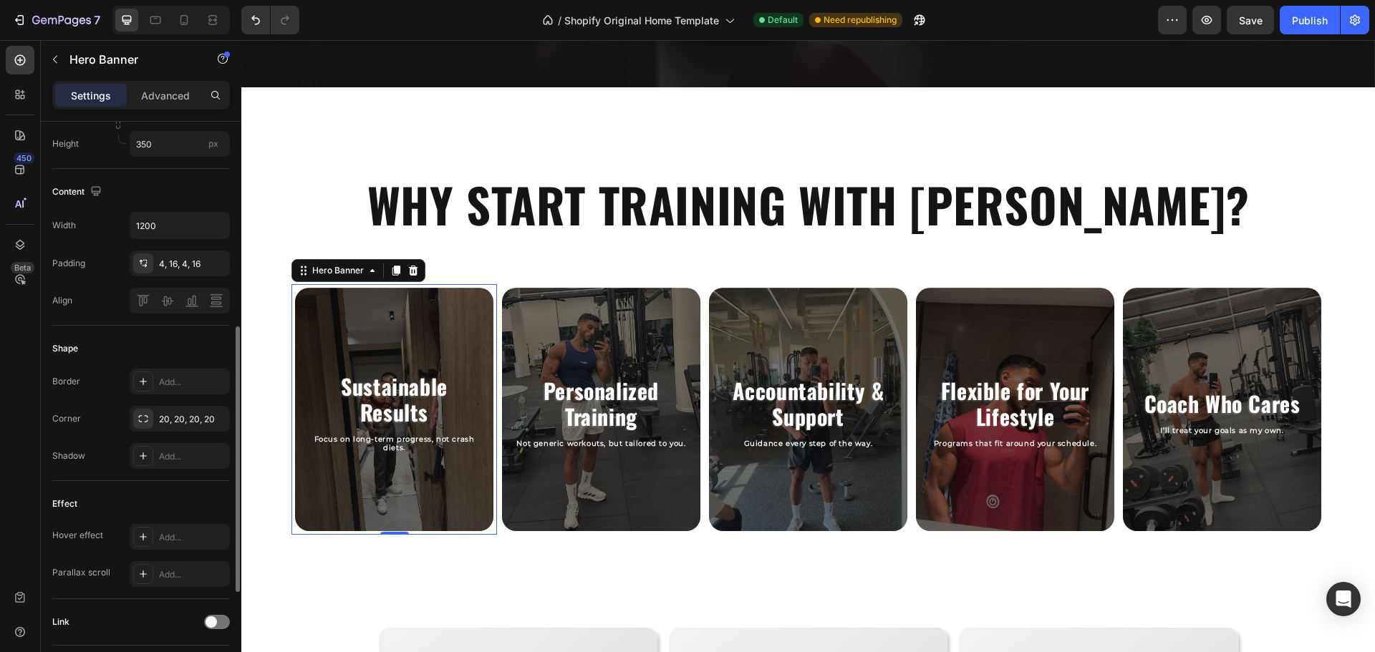
scroll to position [440, 0]
click at [178, 533] on div "Add..." at bounding box center [192, 537] width 67 height 13
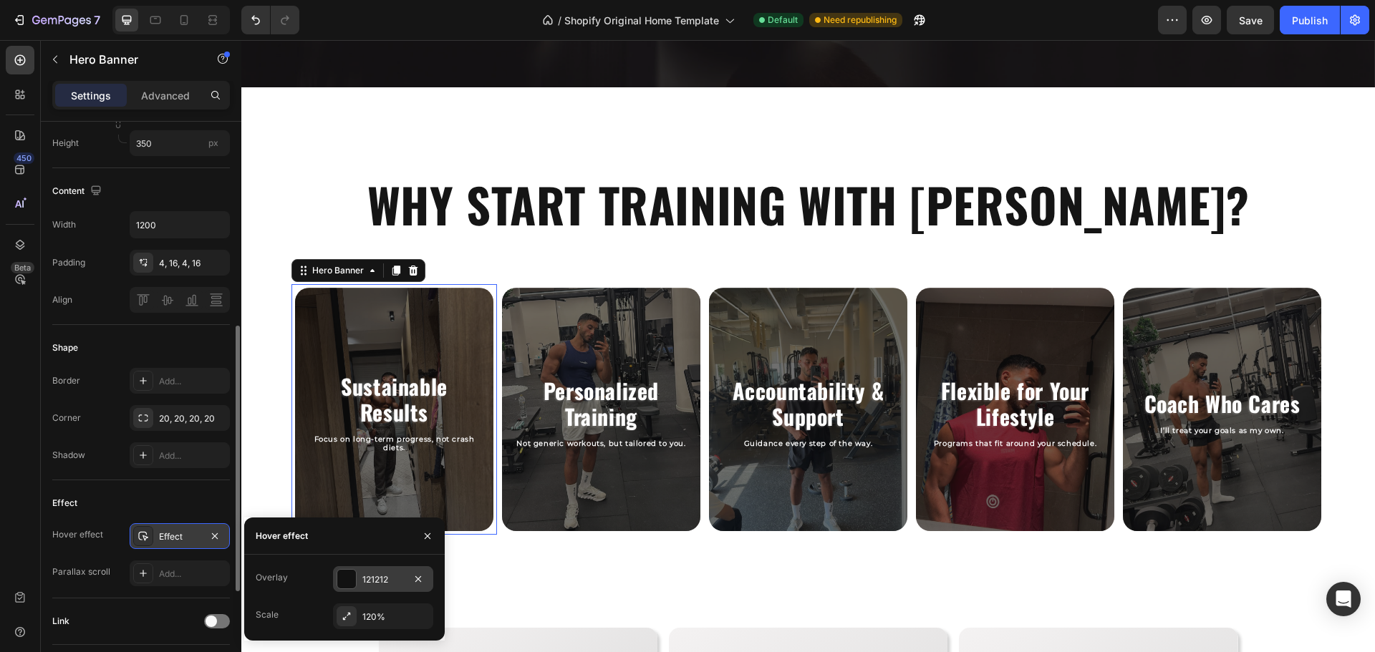
click at [371, 576] on div "121212" at bounding box center [383, 579] width 42 height 13
click at [348, 580] on input "60%" at bounding box center [355, 580] width 43 height 26
type input "7%"
type input "7"
type input "70%"
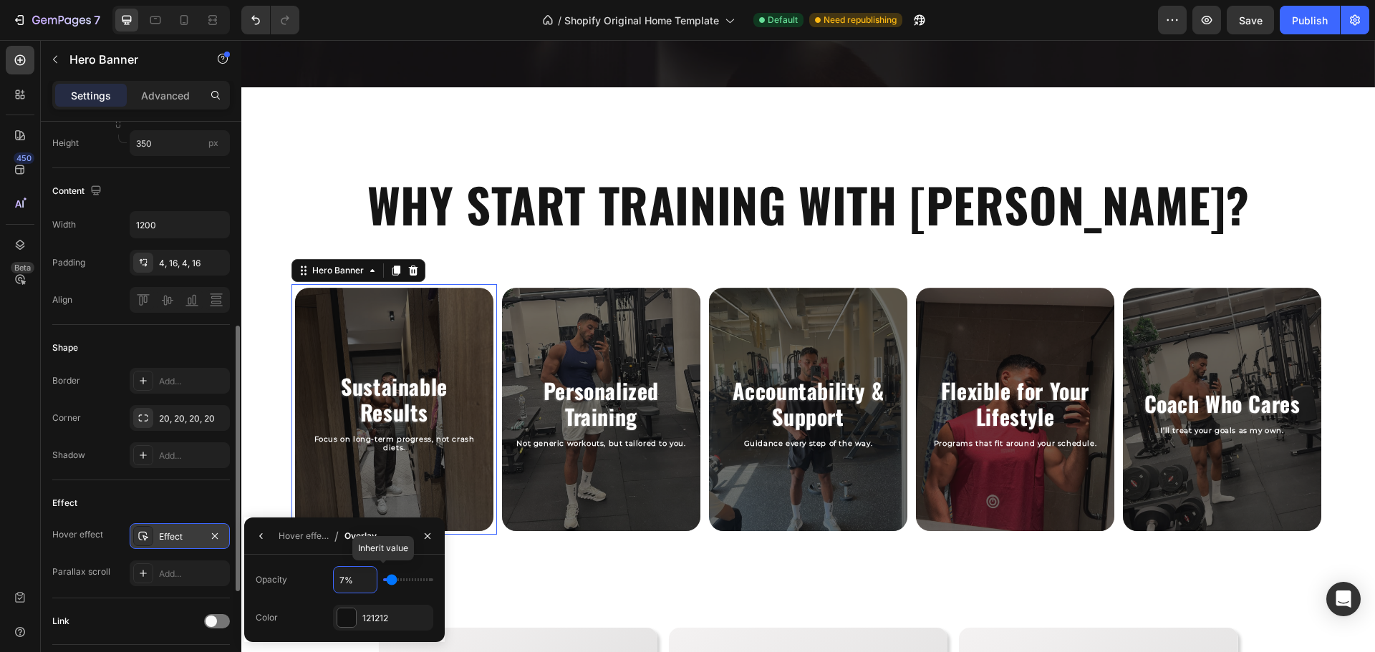
type input "70"
type input "70%"
click at [304, 599] on div "Opacity 70% Color 121212" at bounding box center [345, 598] width 178 height 64
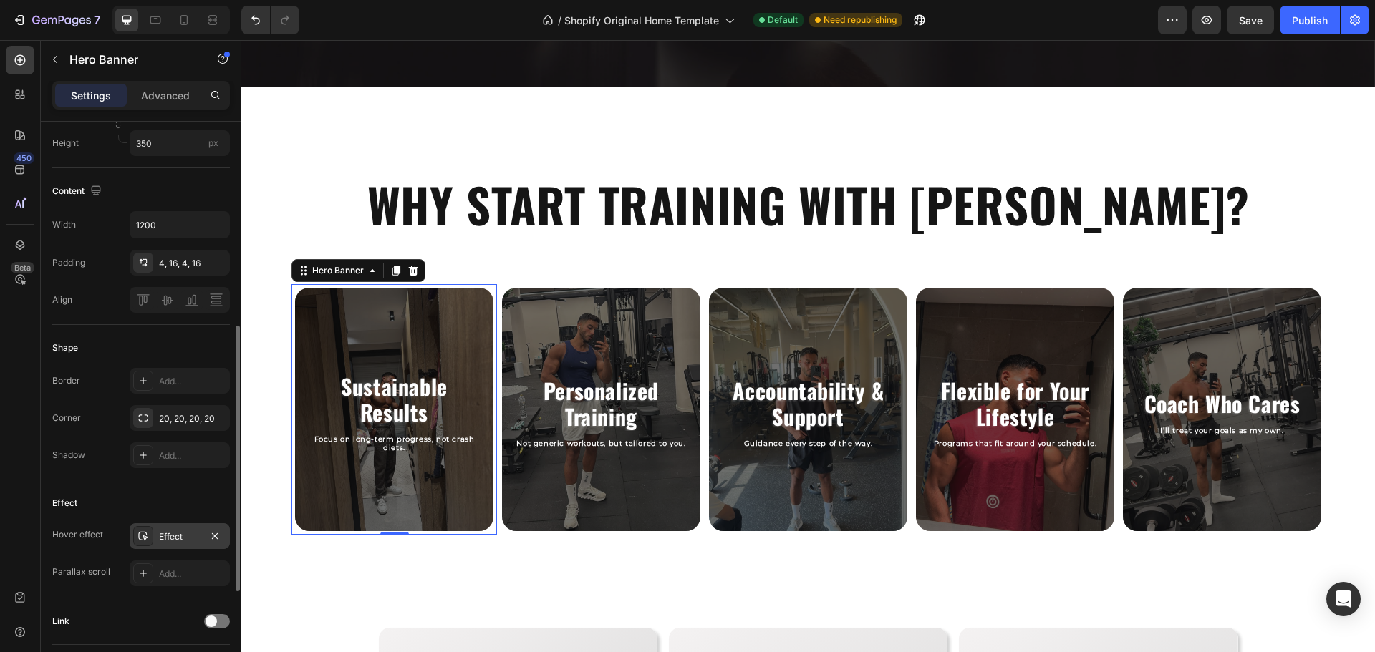
click at [196, 494] on div "Effect" at bounding box center [141, 503] width 178 height 23
click at [173, 568] on div "Add..." at bounding box center [192, 574] width 67 height 13
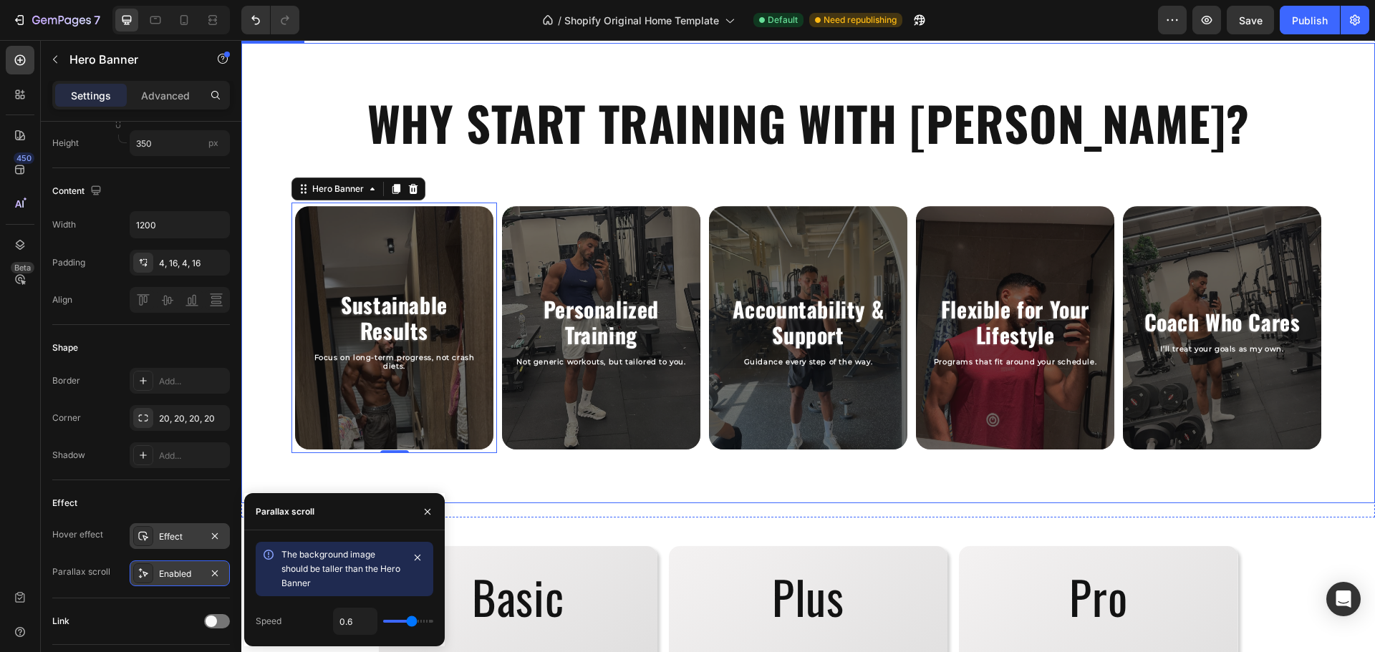
scroll to position [745, 0]
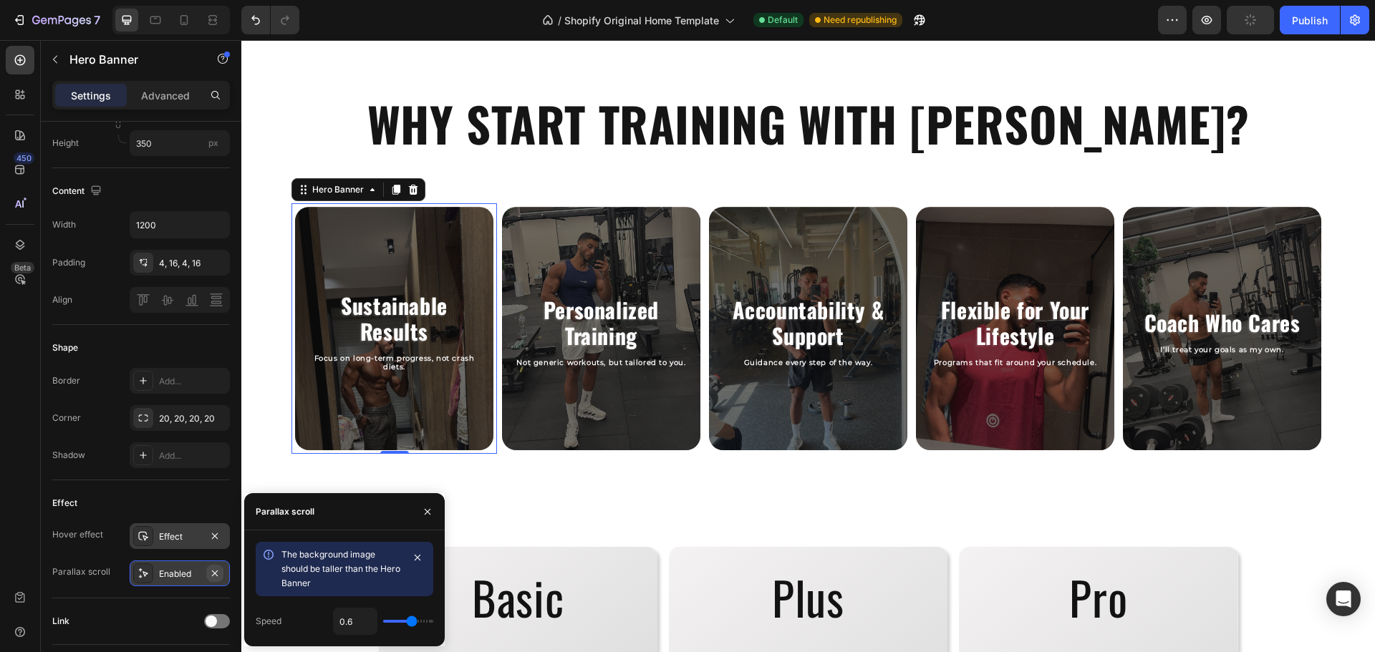
click at [218, 574] on icon "button" at bounding box center [214, 573] width 11 height 11
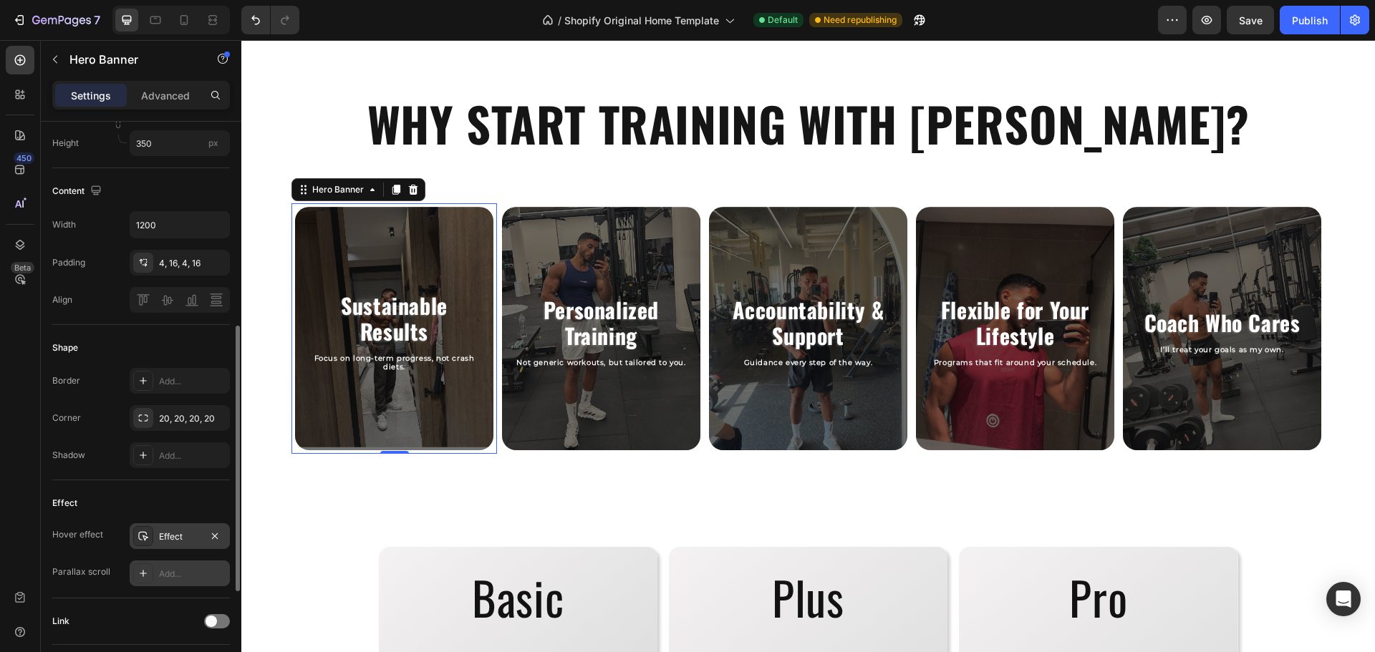
click at [191, 498] on div "Effect" at bounding box center [141, 503] width 178 height 23
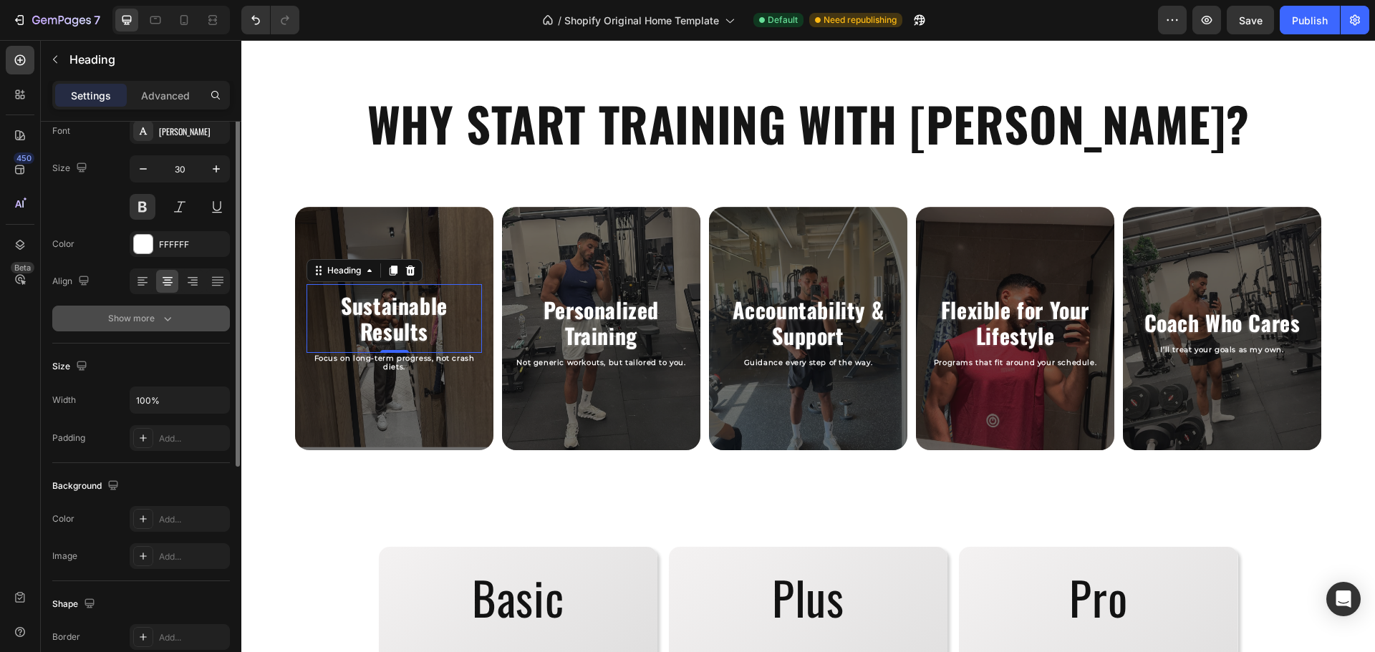
scroll to position [0, 0]
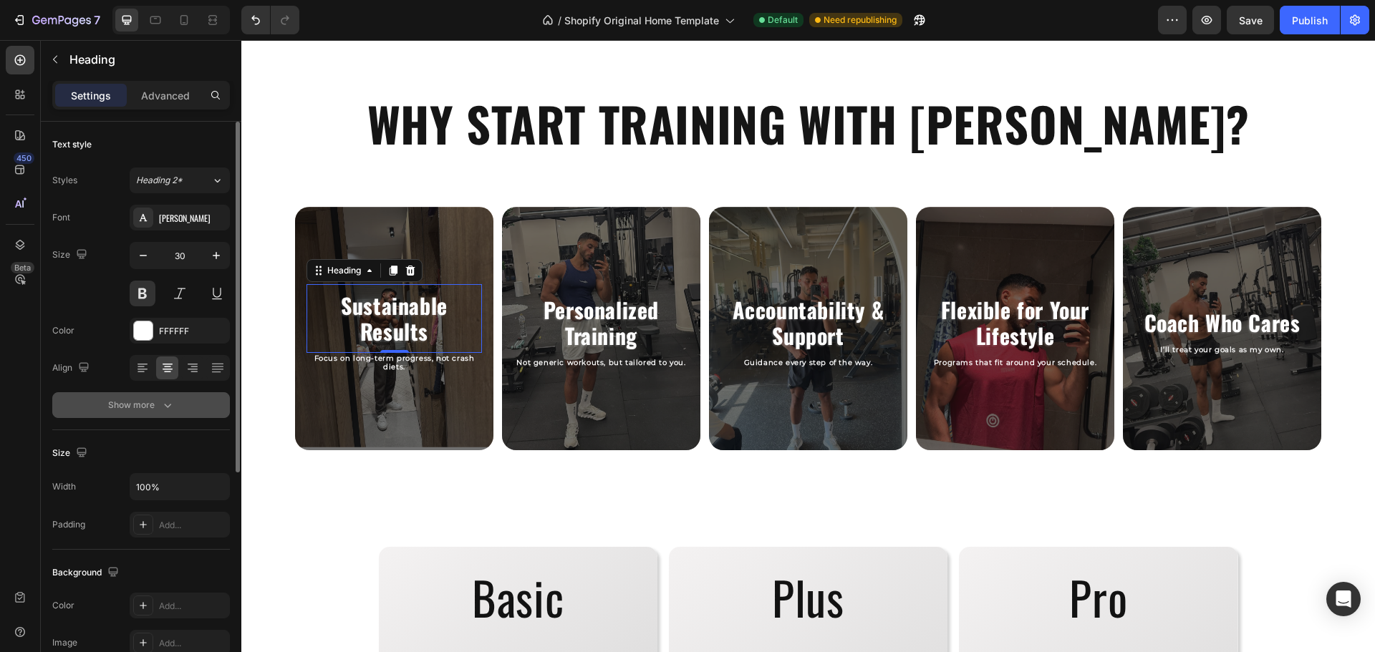
click at [125, 409] on div "Show more" at bounding box center [141, 405] width 67 height 14
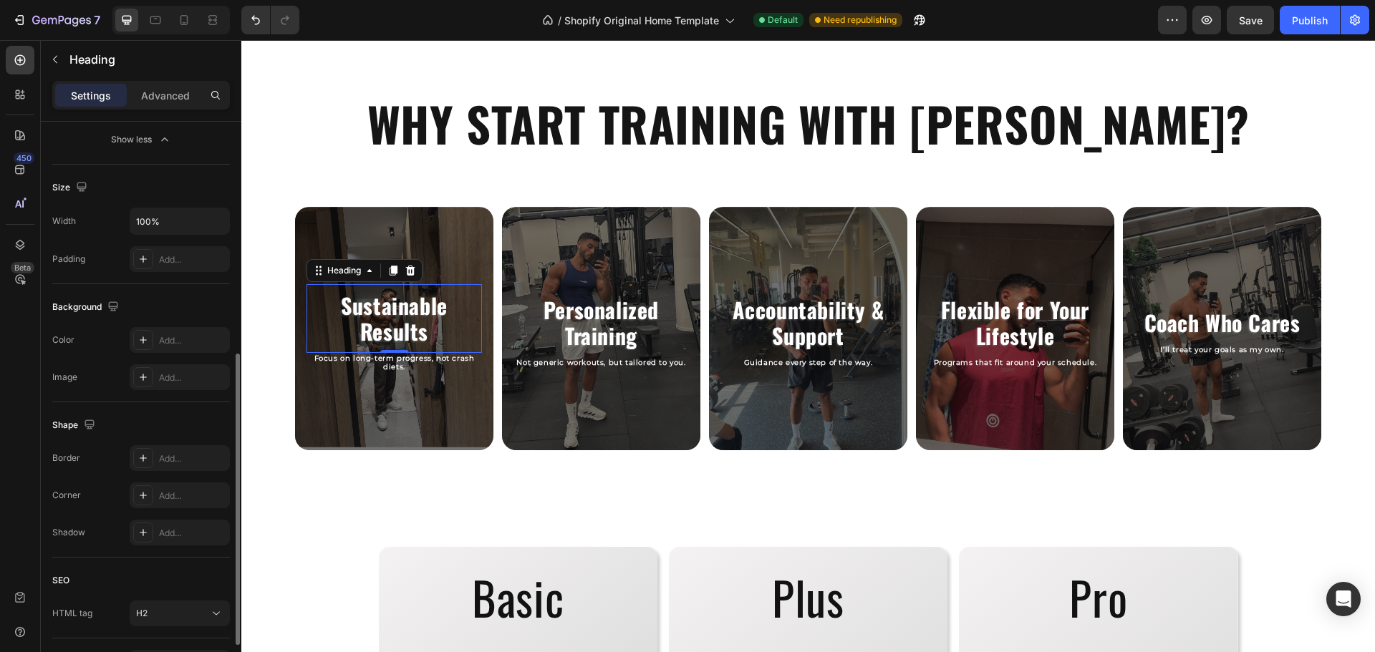
scroll to position [547, 0]
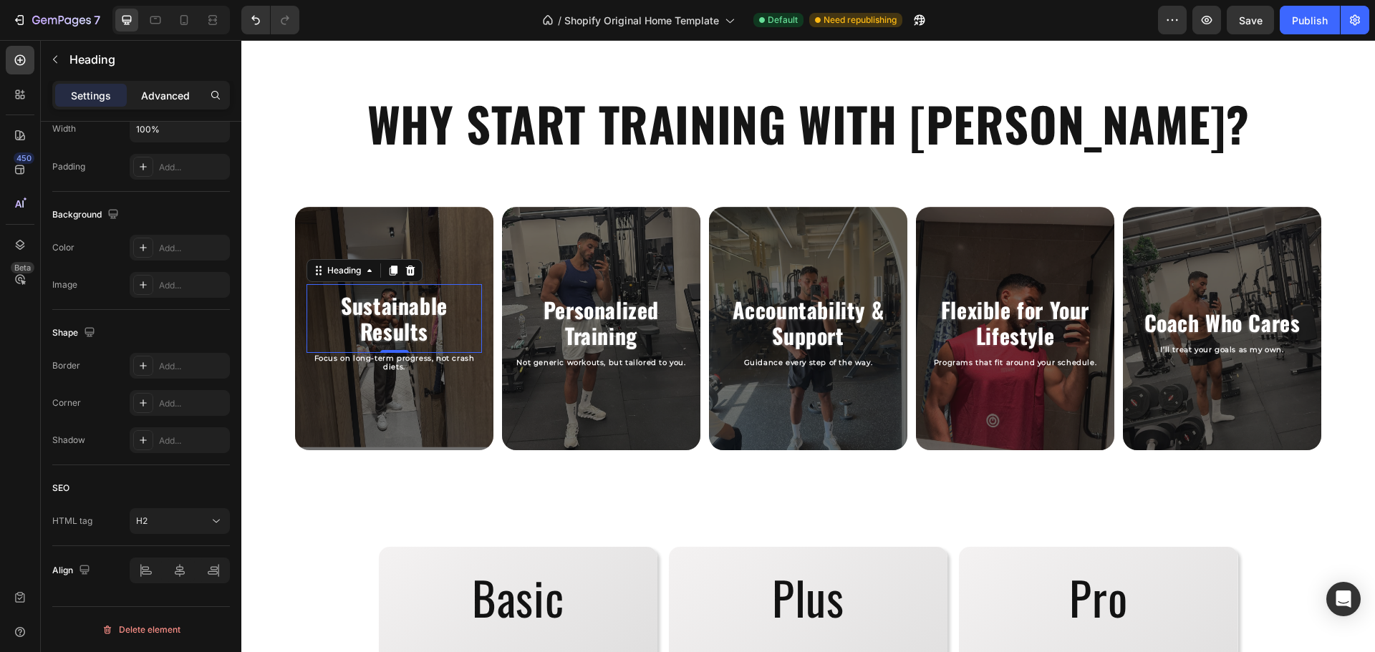
click at [180, 95] on p "Advanced" at bounding box center [165, 95] width 49 height 15
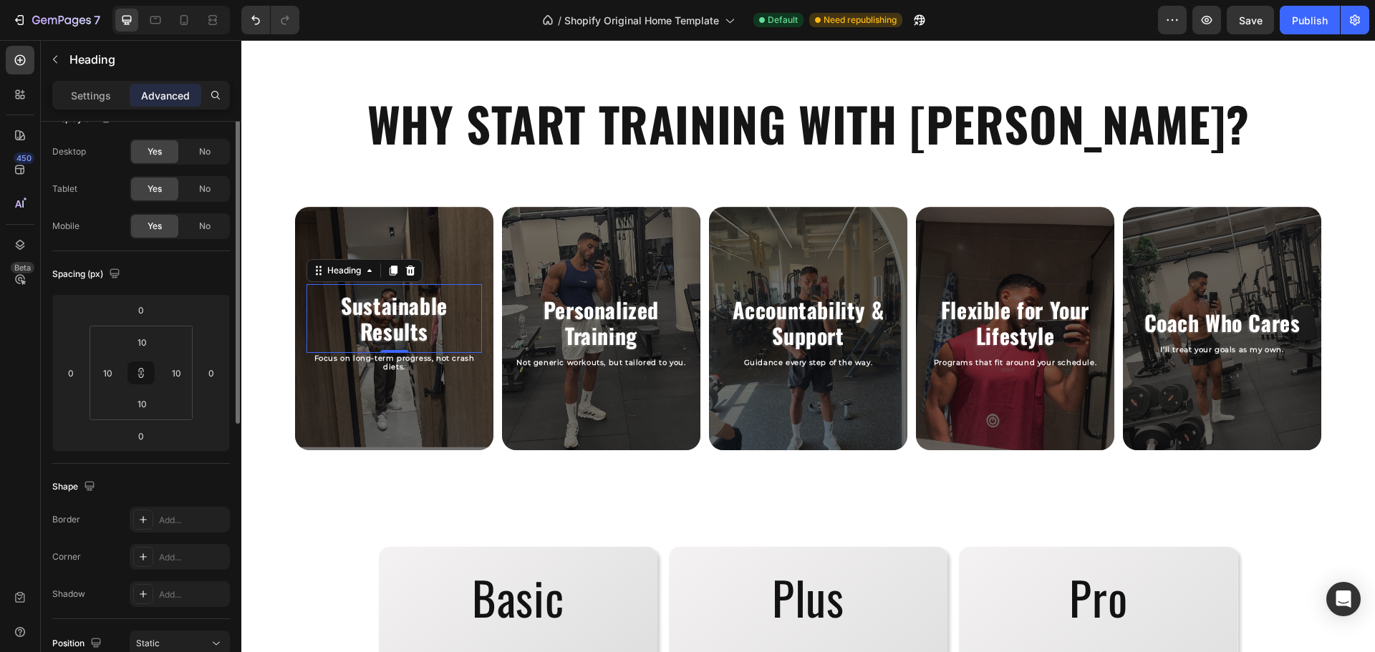
scroll to position [0, 0]
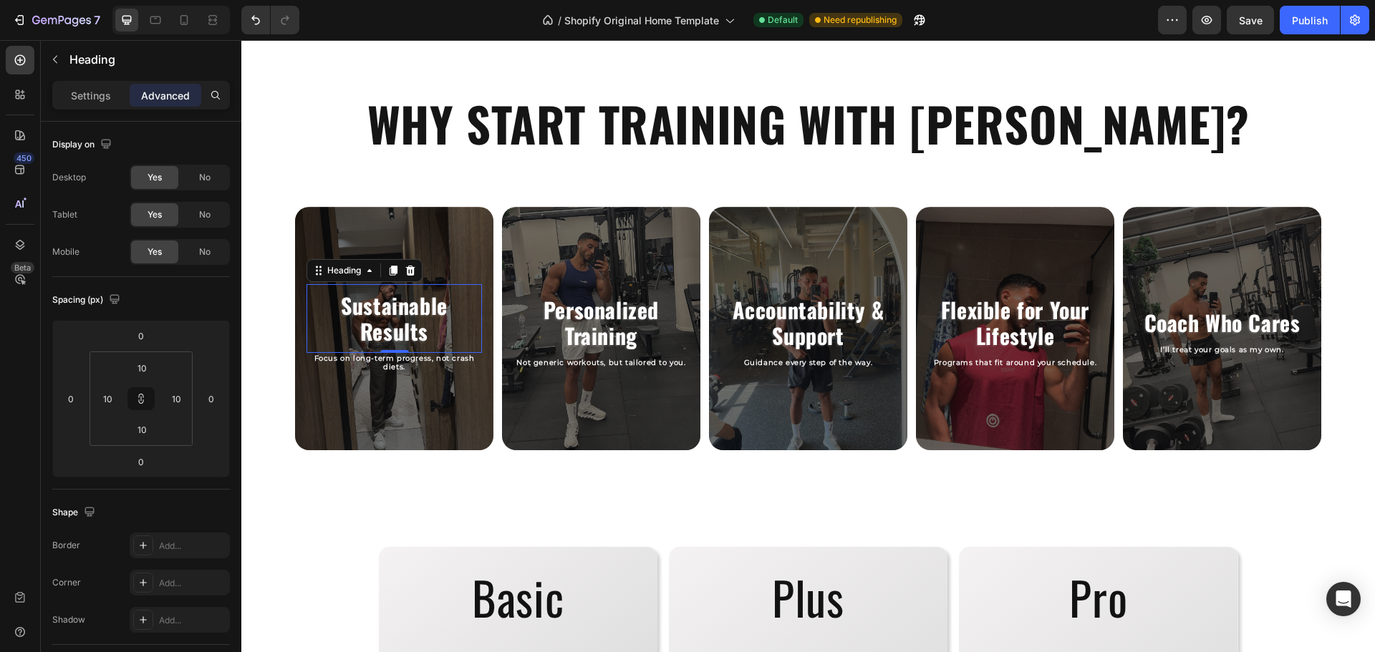
click at [410, 328] on h2 "Sustainable Results" at bounding box center [394, 318] width 161 height 54
click at [410, 328] on p "Sustainable Results" at bounding box center [394, 319] width 158 height 52
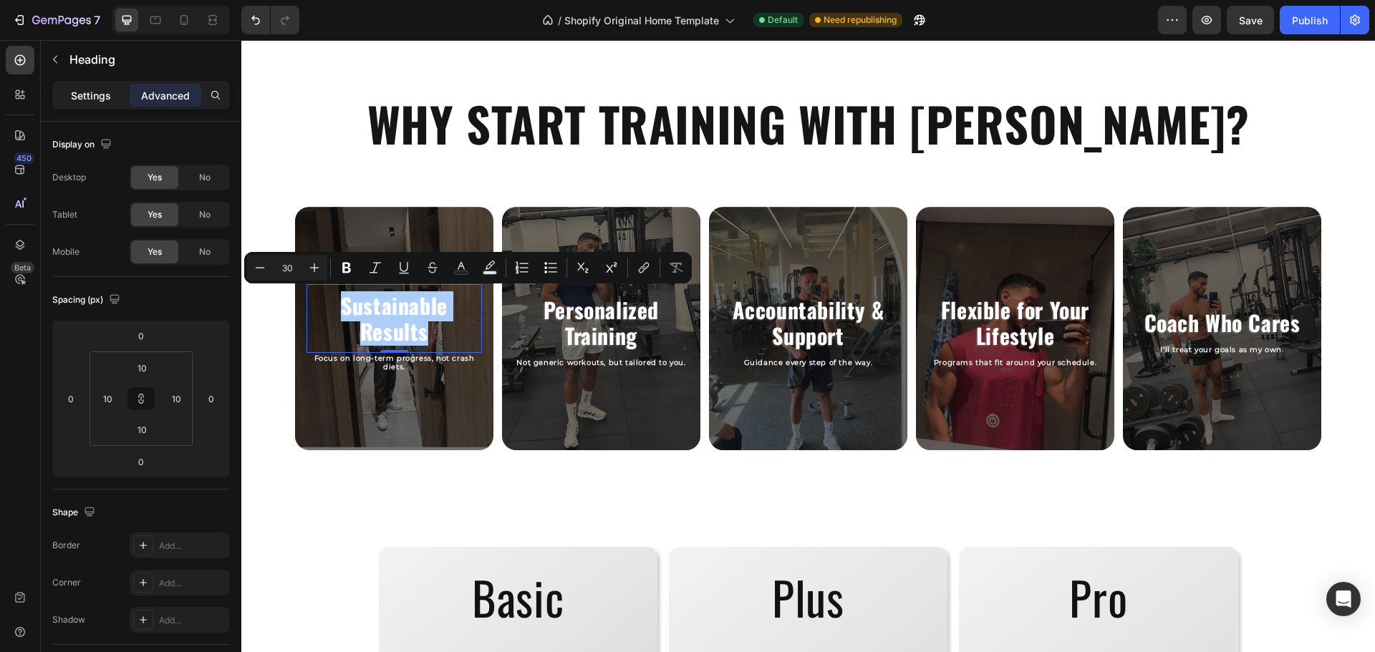
click at [101, 97] on p "Settings" at bounding box center [91, 95] width 40 height 15
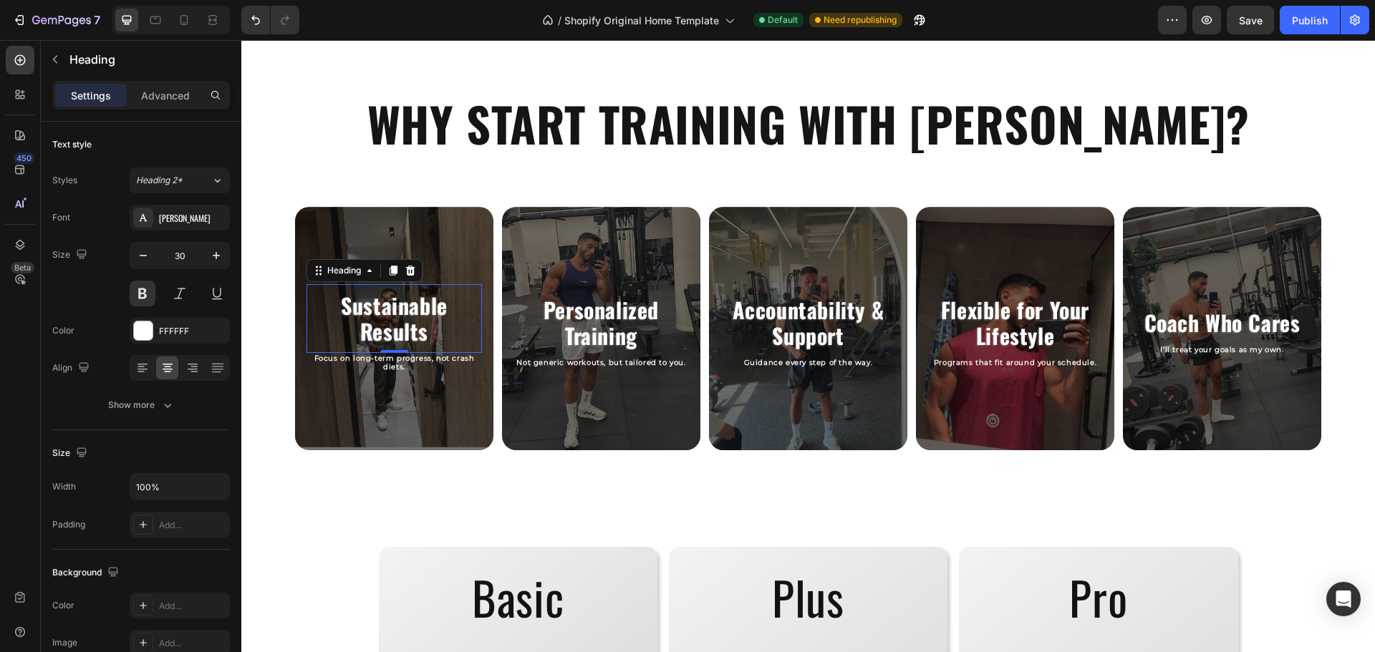
click at [135, 121] on div "Settings Advanced" at bounding box center [141, 101] width 200 height 41
click at [155, 405] on div "Show more" at bounding box center [141, 405] width 67 height 14
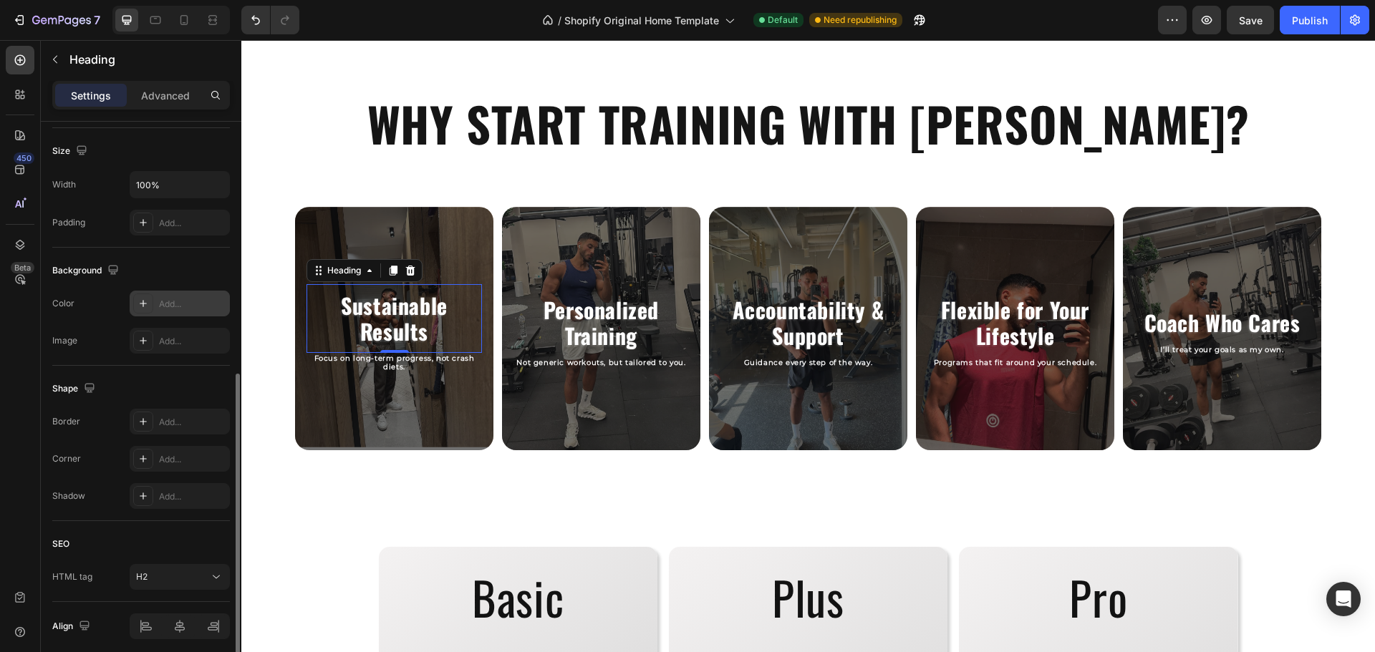
scroll to position [547, 0]
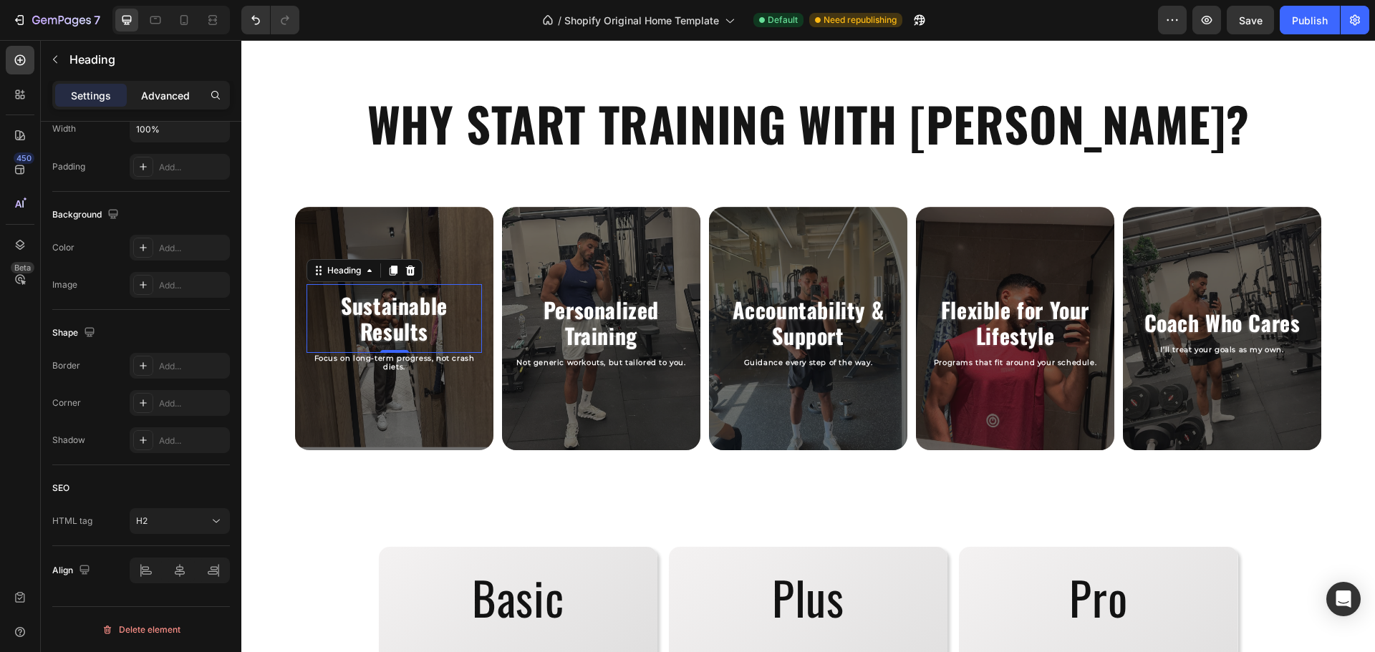
click at [175, 100] on p "Advanced" at bounding box center [165, 95] width 49 height 15
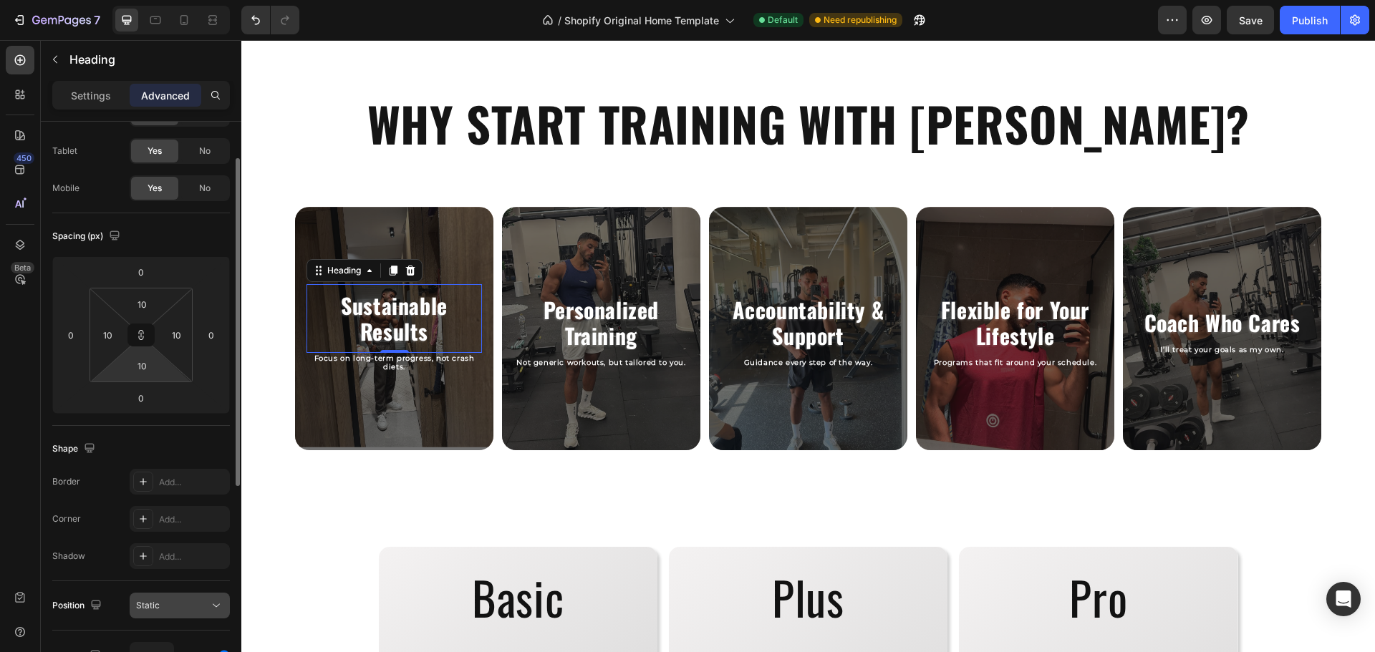
scroll to position [0, 0]
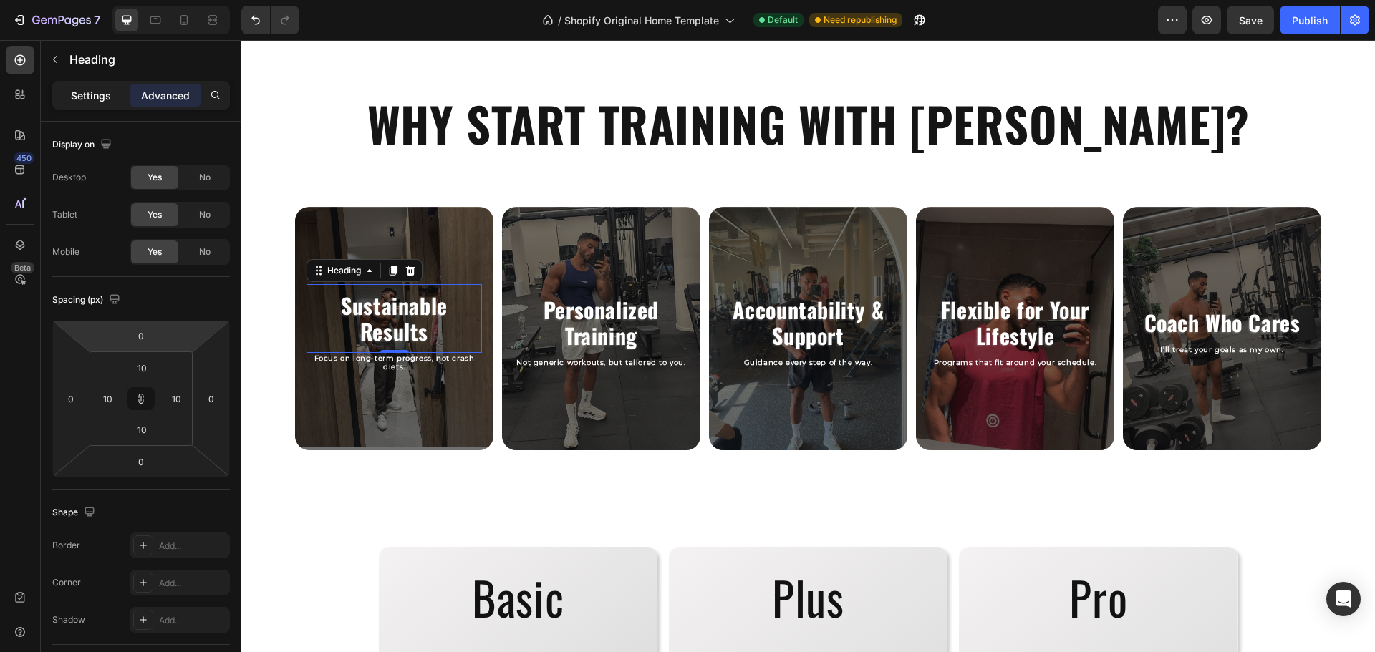
click at [106, 102] on p "Settings" at bounding box center [91, 95] width 40 height 15
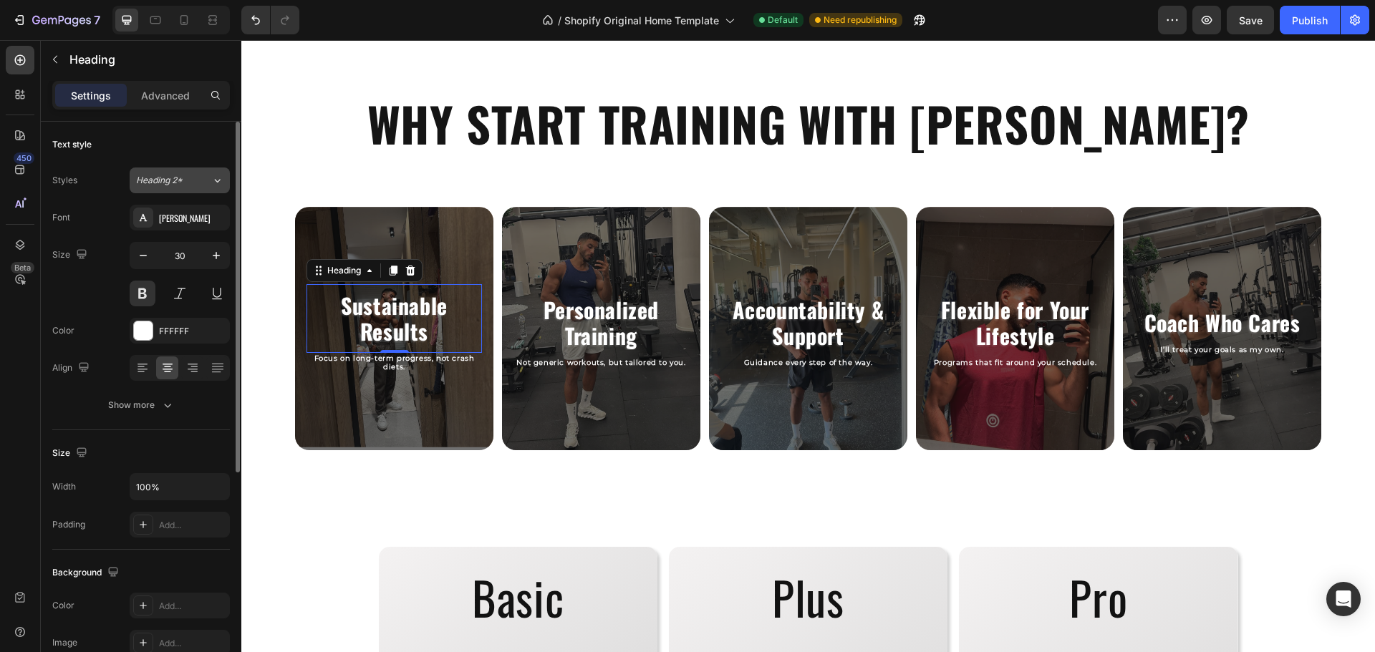
click at [185, 178] on div "Heading 2*" at bounding box center [165, 180] width 58 height 13
click at [187, 550] on div "Text style Styles Heading 2* Font Oswald Size 30 Color FFFFFF Align Show more" at bounding box center [141, 609] width 178 height 118
click at [159, 402] on div "Show more" at bounding box center [141, 405] width 67 height 14
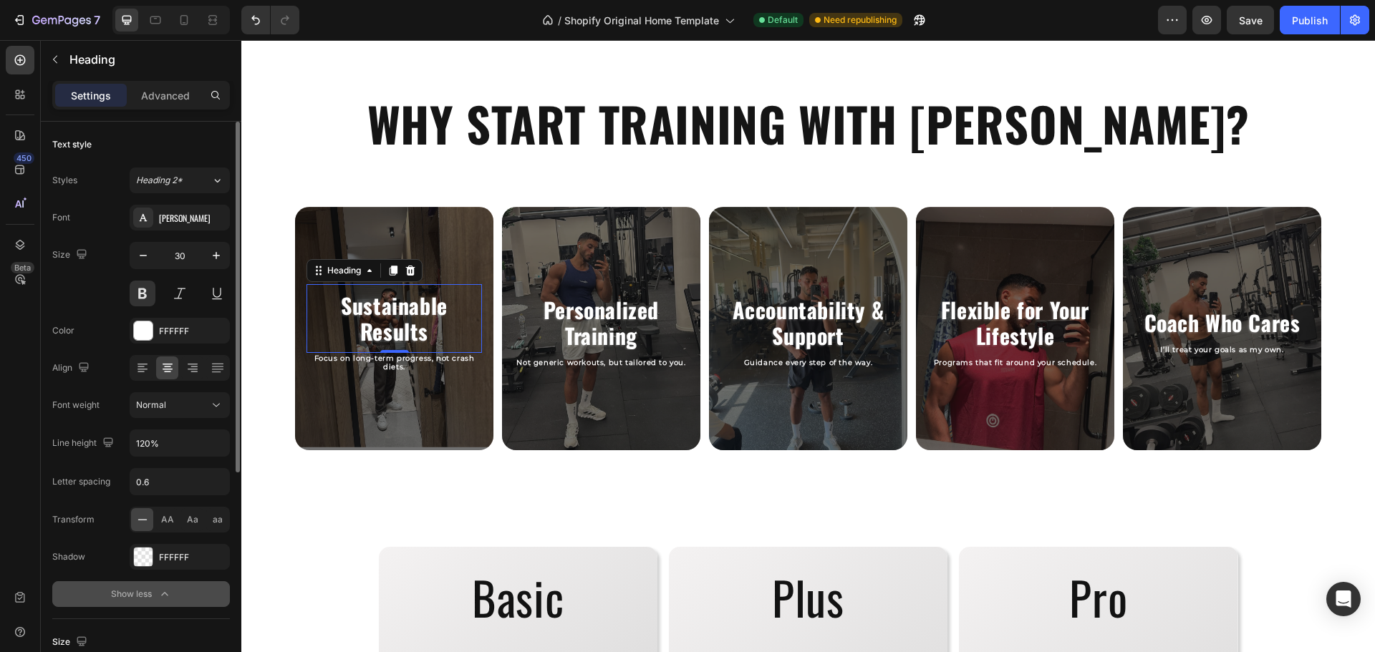
click at [159, 402] on span "Normal" at bounding box center [151, 405] width 30 height 11
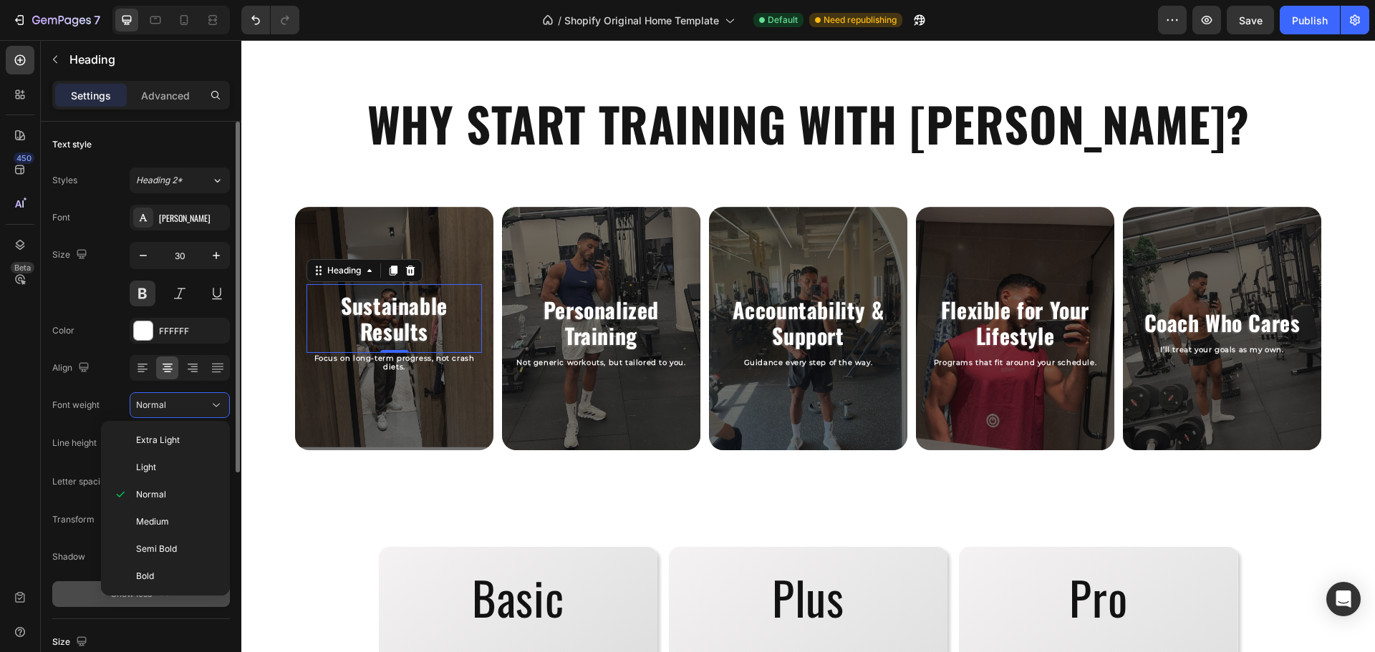
click at [159, 402] on span "Normal" at bounding box center [151, 405] width 30 height 11
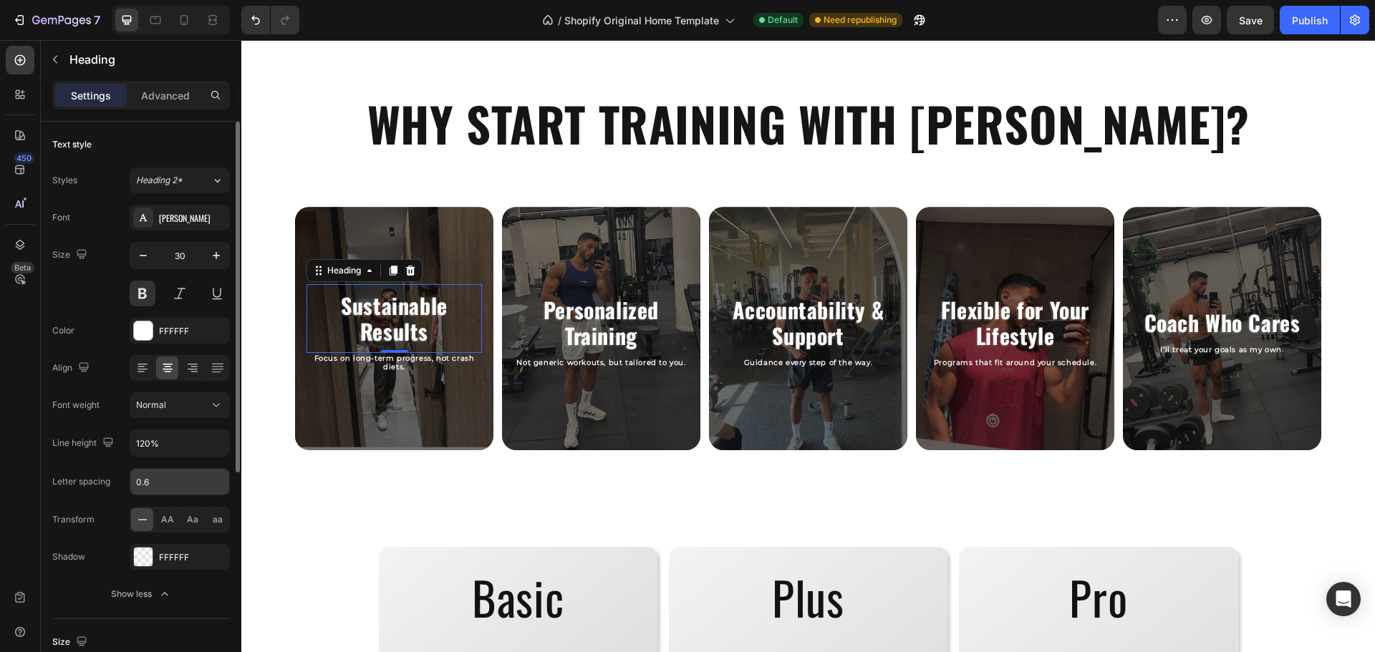
click at [185, 475] on input "0.6" at bounding box center [179, 482] width 99 height 26
click at [117, 463] on div "Font Oswald Size 30 Color FFFFFF Align Font weight Normal Line height 120% Lett…" at bounding box center [141, 406] width 178 height 402
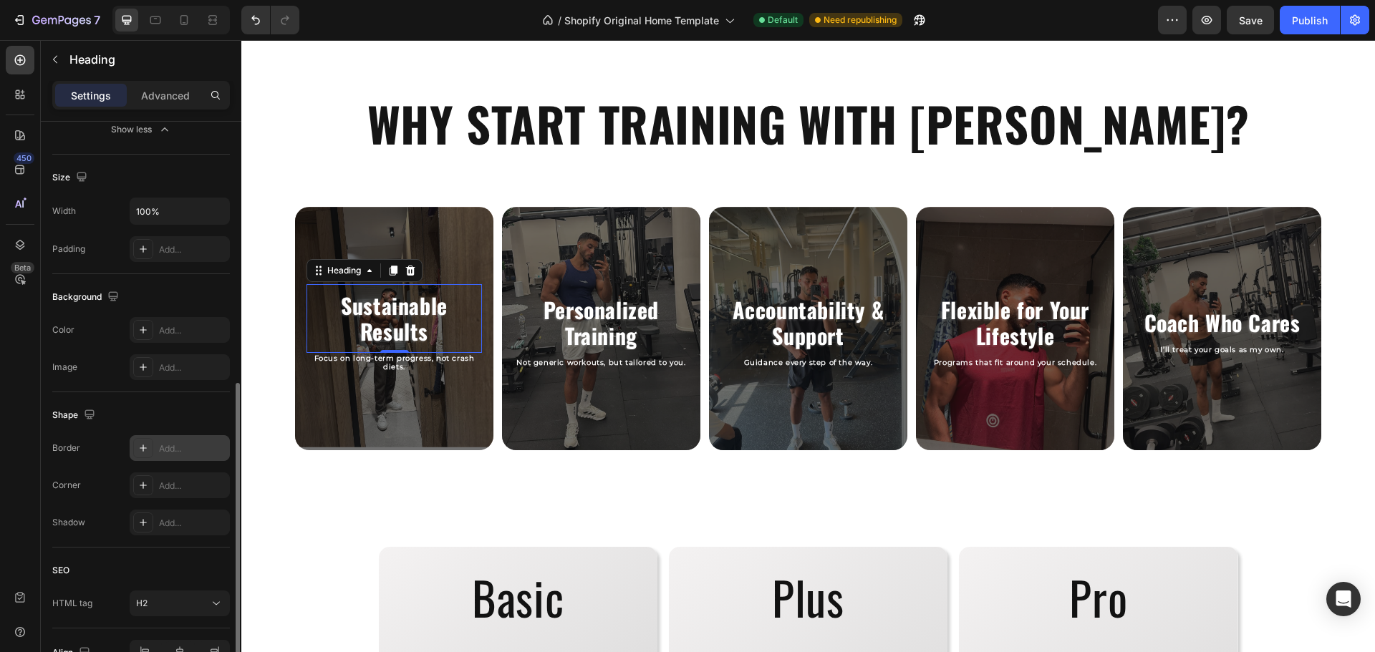
scroll to position [547, 0]
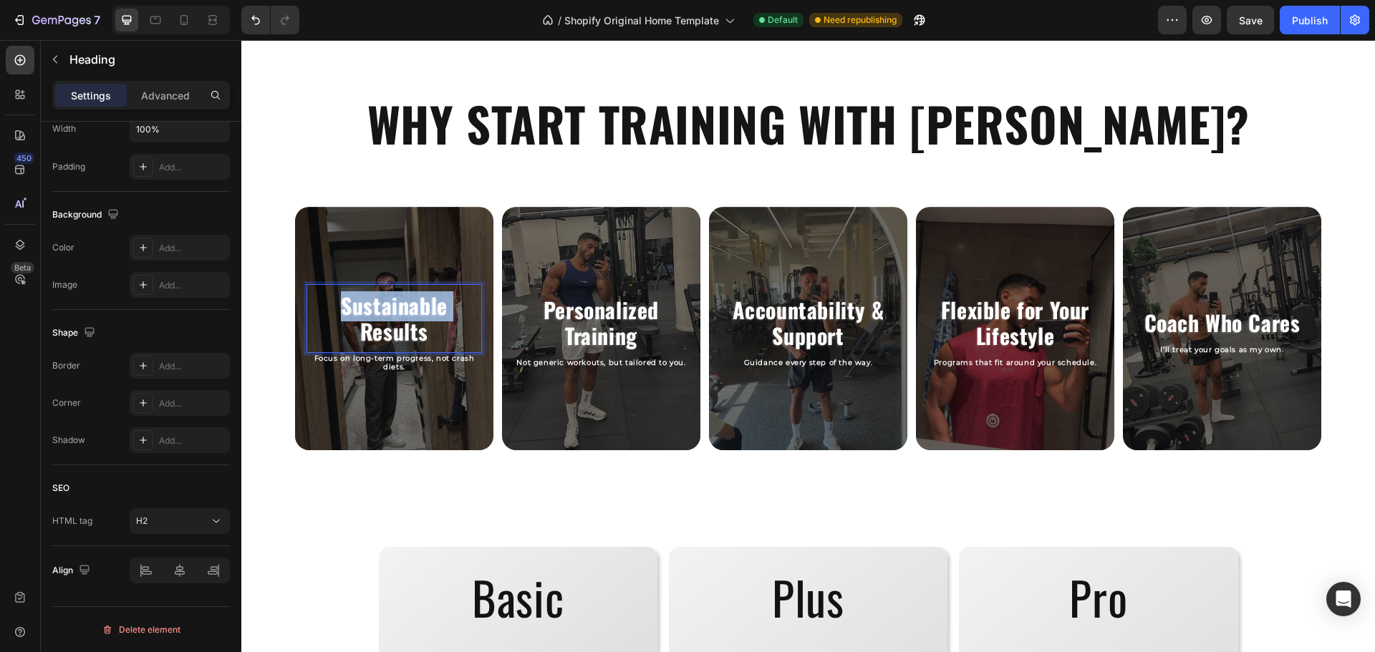
click at [400, 318] on p "Sustainable Results" at bounding box center [394, 319] width 158 height 52
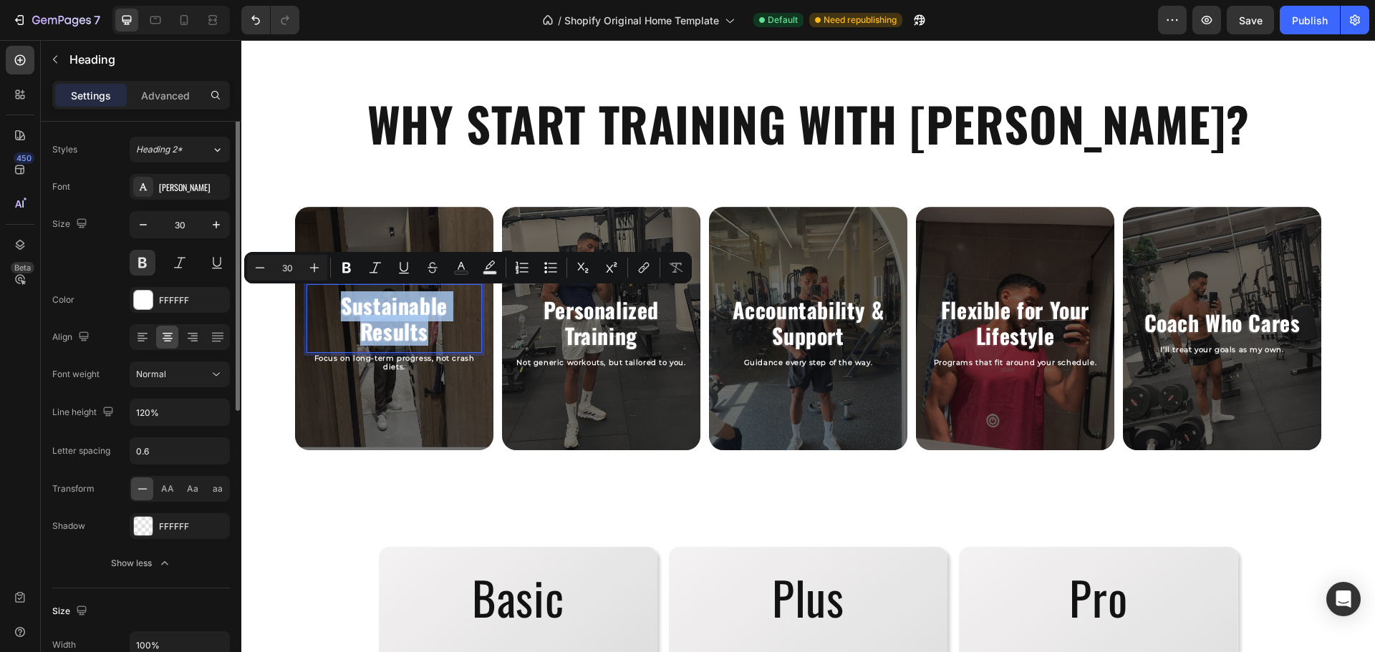
scroll to position [0, 0]
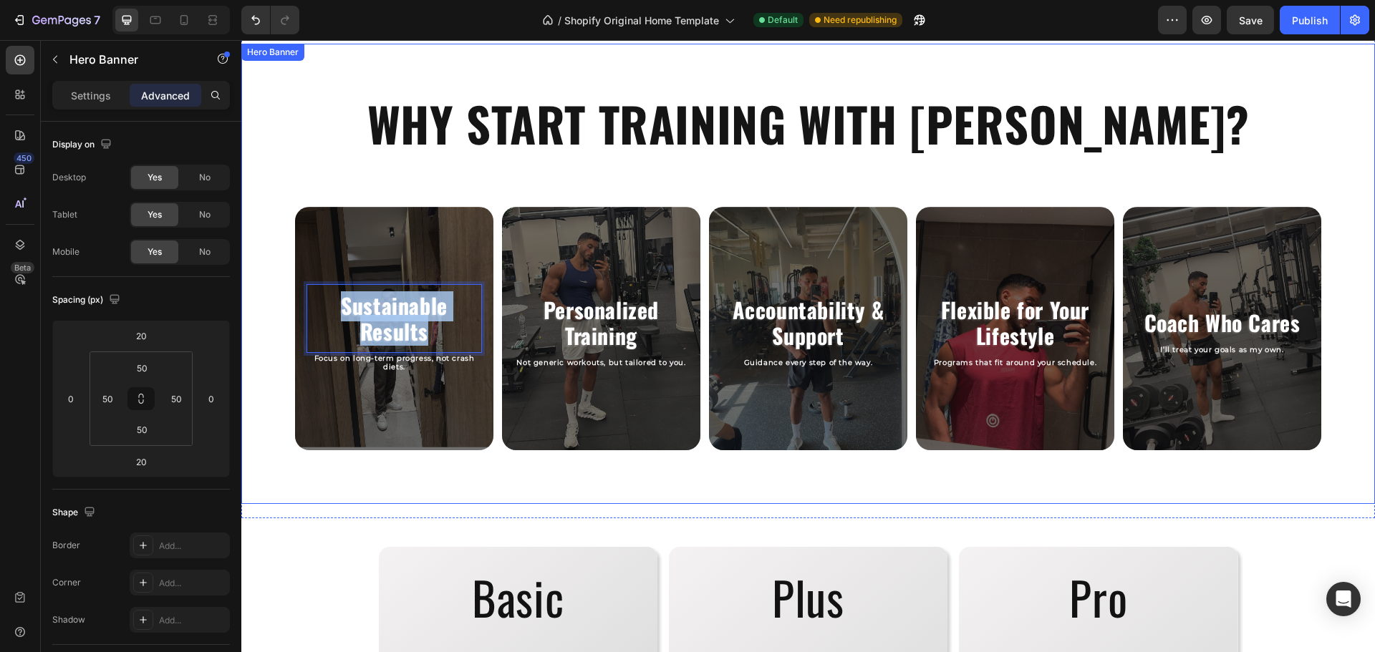
click at [379, 478] on div "WHY START TRAINING WITH RASLAN? Heading Sustainable Results Heading 0 Focus on …" at bounding box center [807, 274] width 1133 height 460
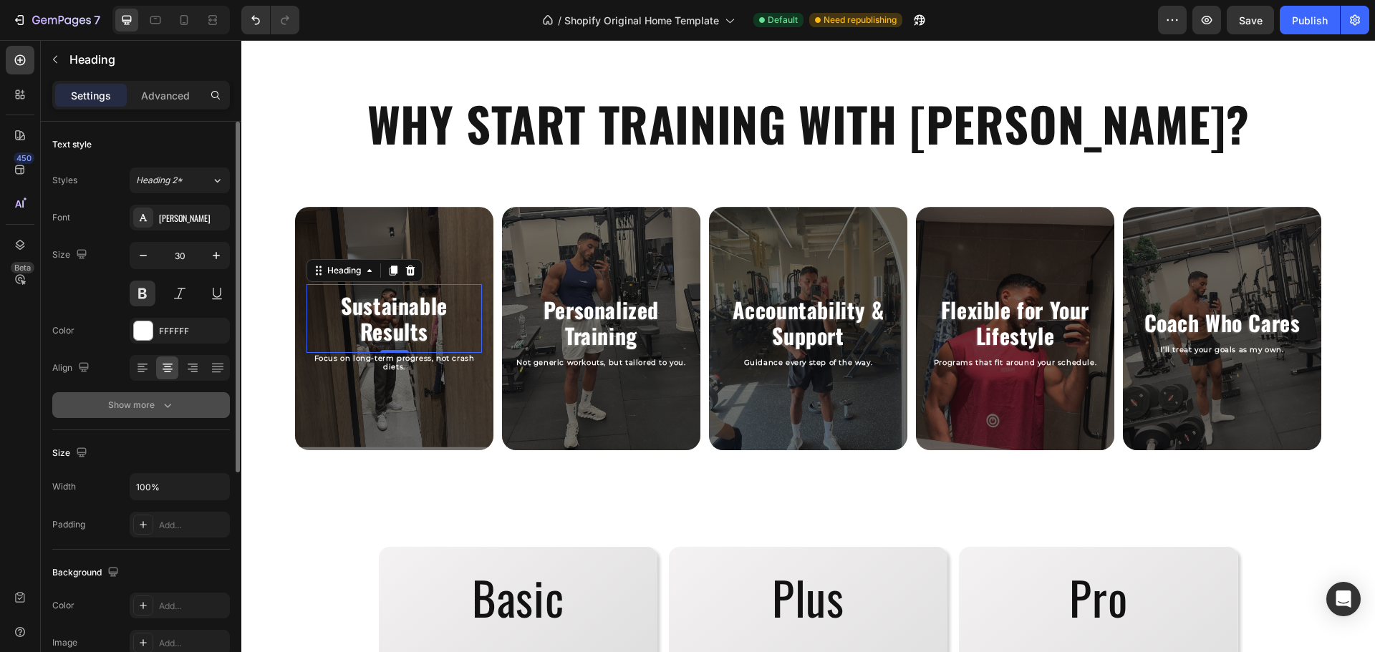
click at [138, 398] on div "Show more" at bounding box center [141, 405] width 67 height 14
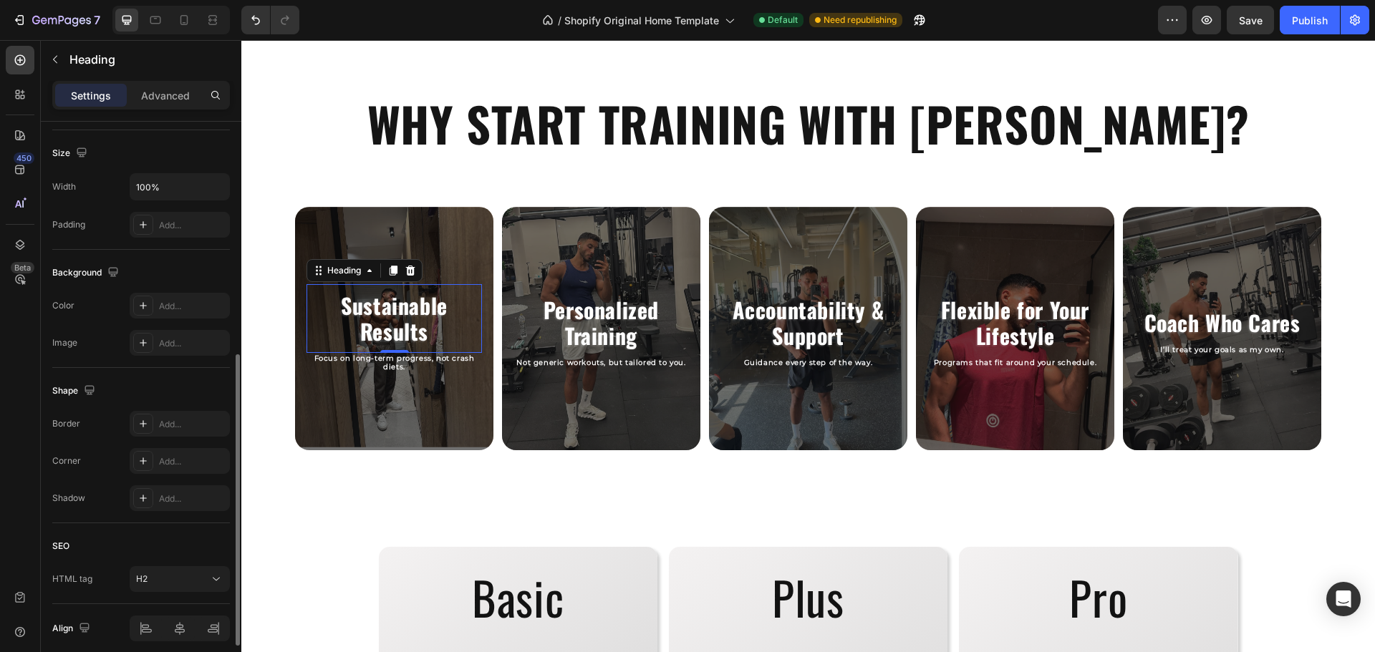
scroll to position [491, 0]
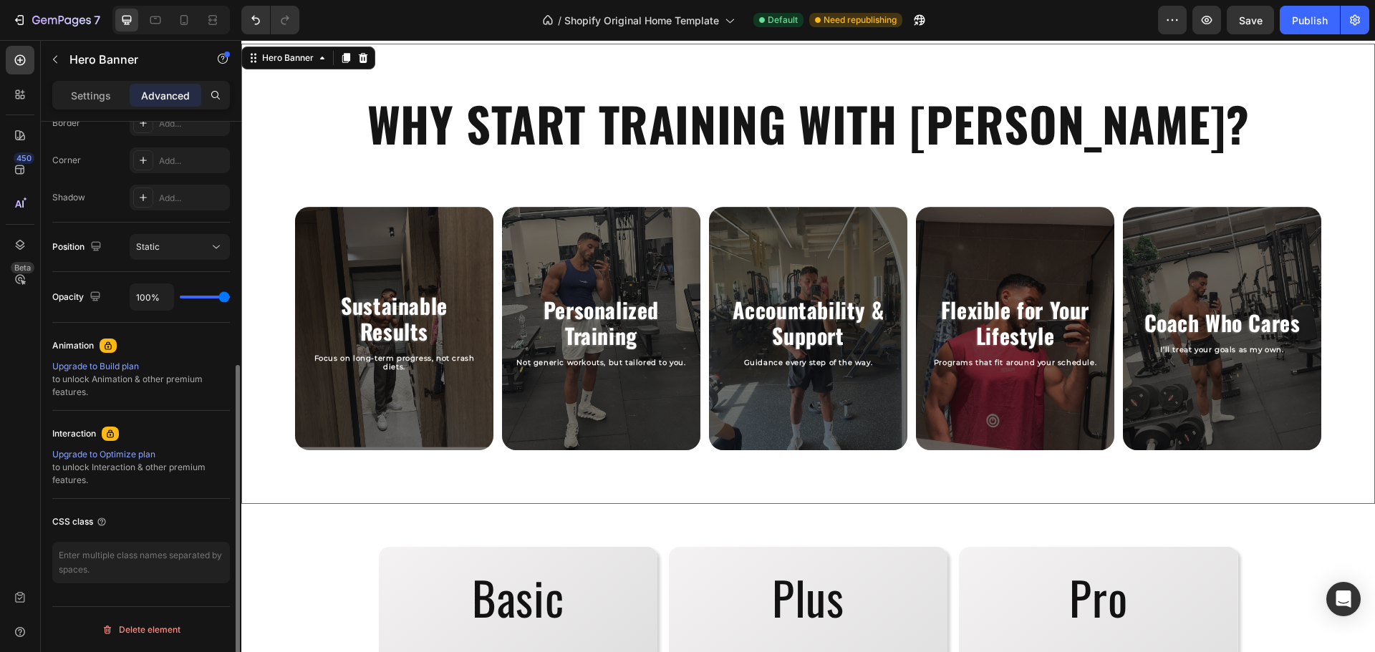
click at [304, 501] on div "WHY START TRAINING WITH RASLAN? Heading Sustainable Results Heading Focus on lo…" at bounding box center [807, 274] width 1133 height 460
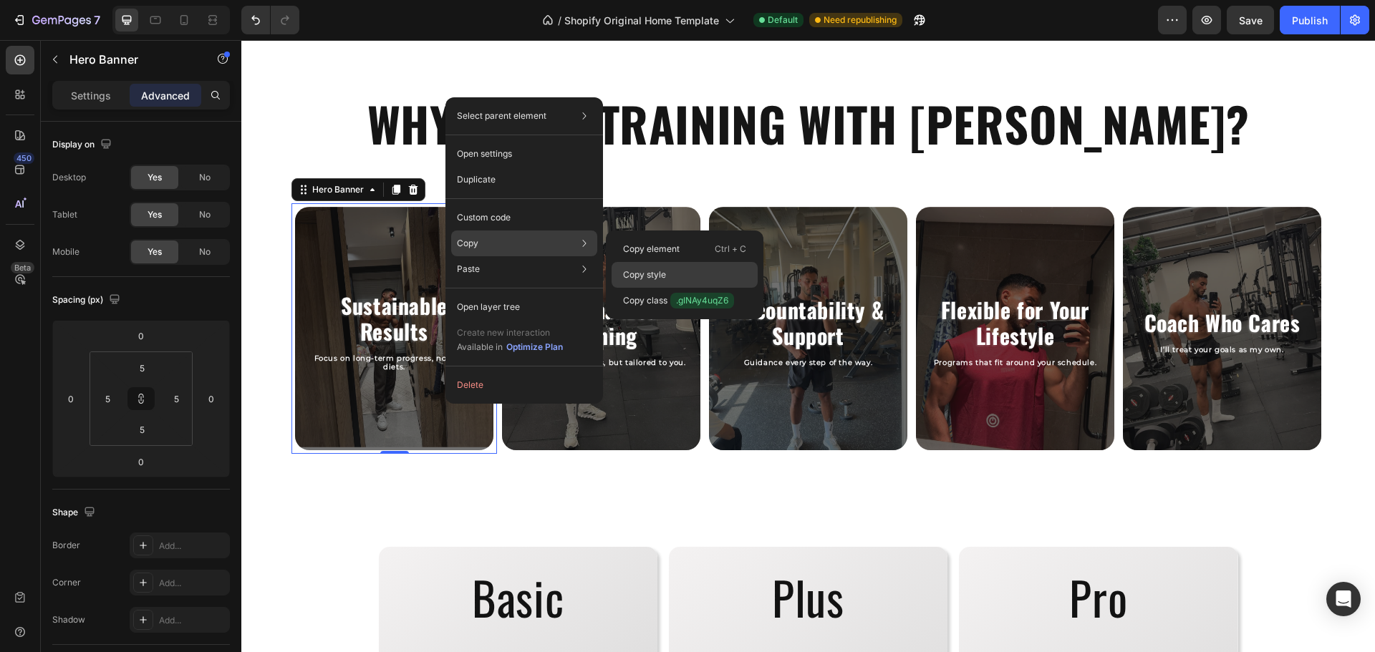
click at [639, 288] on div "Copy style" at bounding box center [684, 301] width 146 height 26
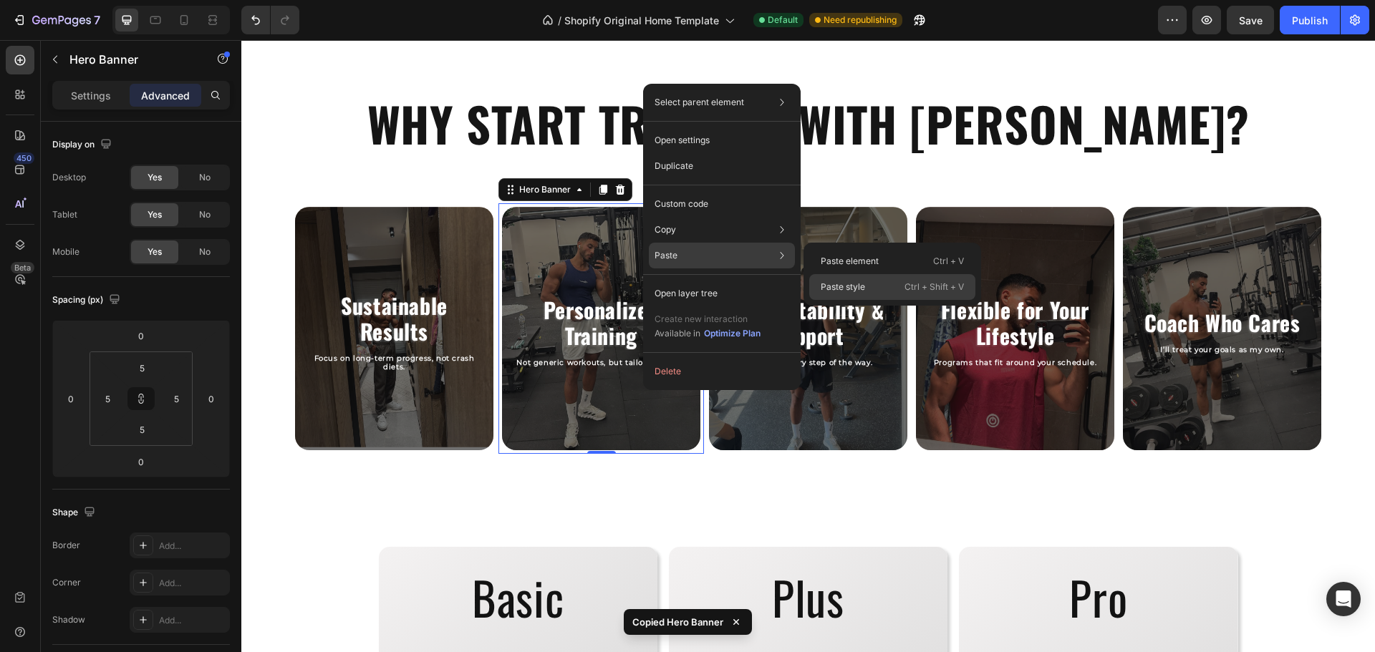
click at [830, 285] on p "Paste style" at bounding box center [843, 287] width 44 height 13
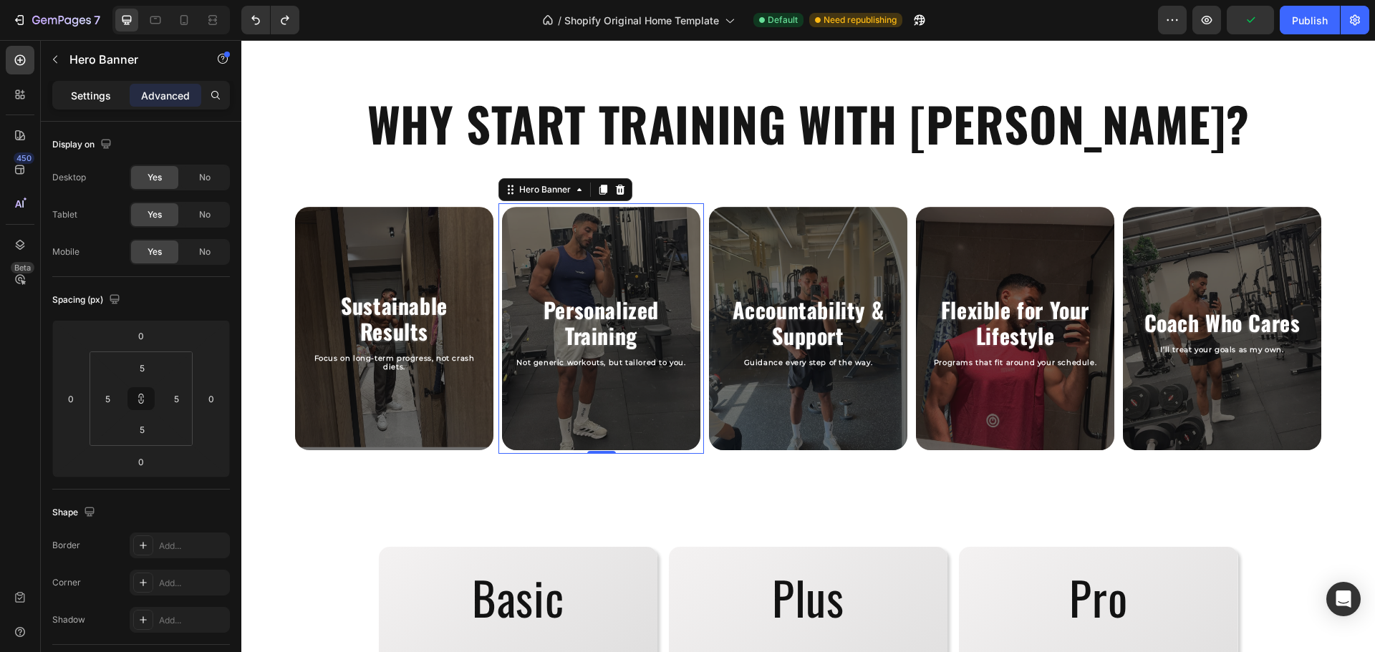
click at [81, 98] on p "Settings" at bounding box center [91, 95] width 40 height 15
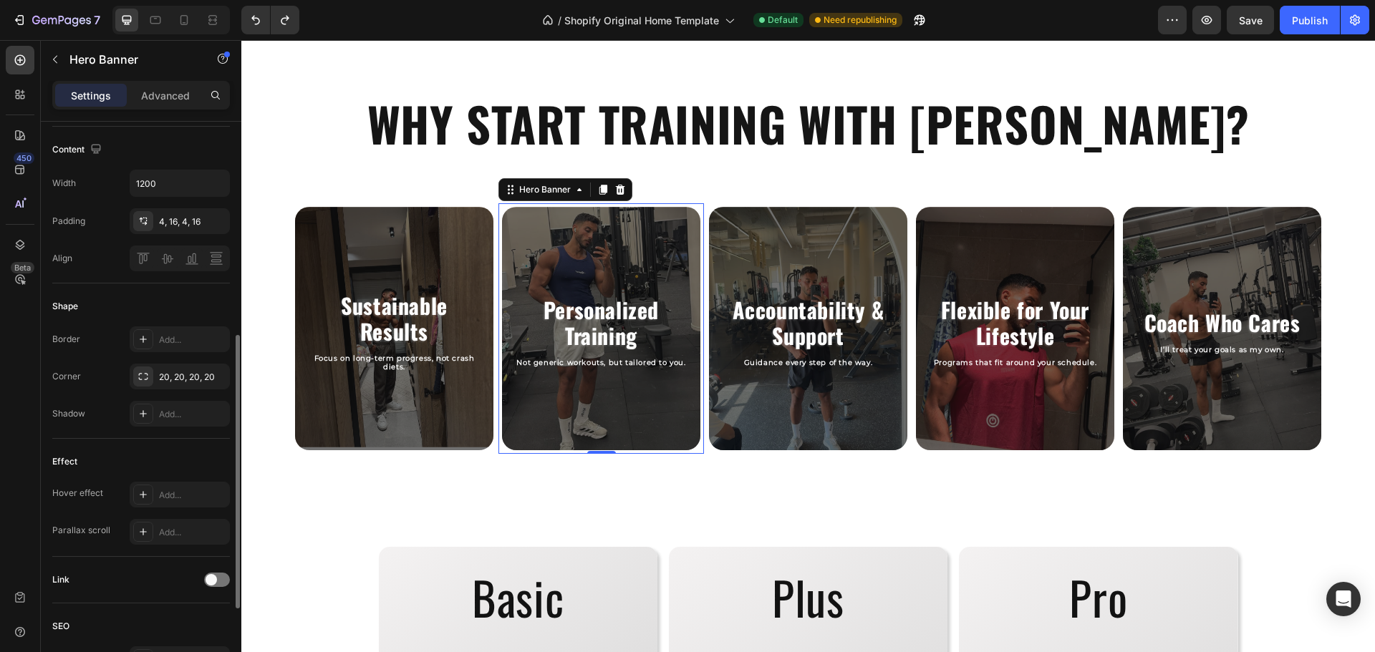
scroll to position [445, 0]
click at [172, 493] on div "Add..." at bounding box center [192, 494] width 67 height 13
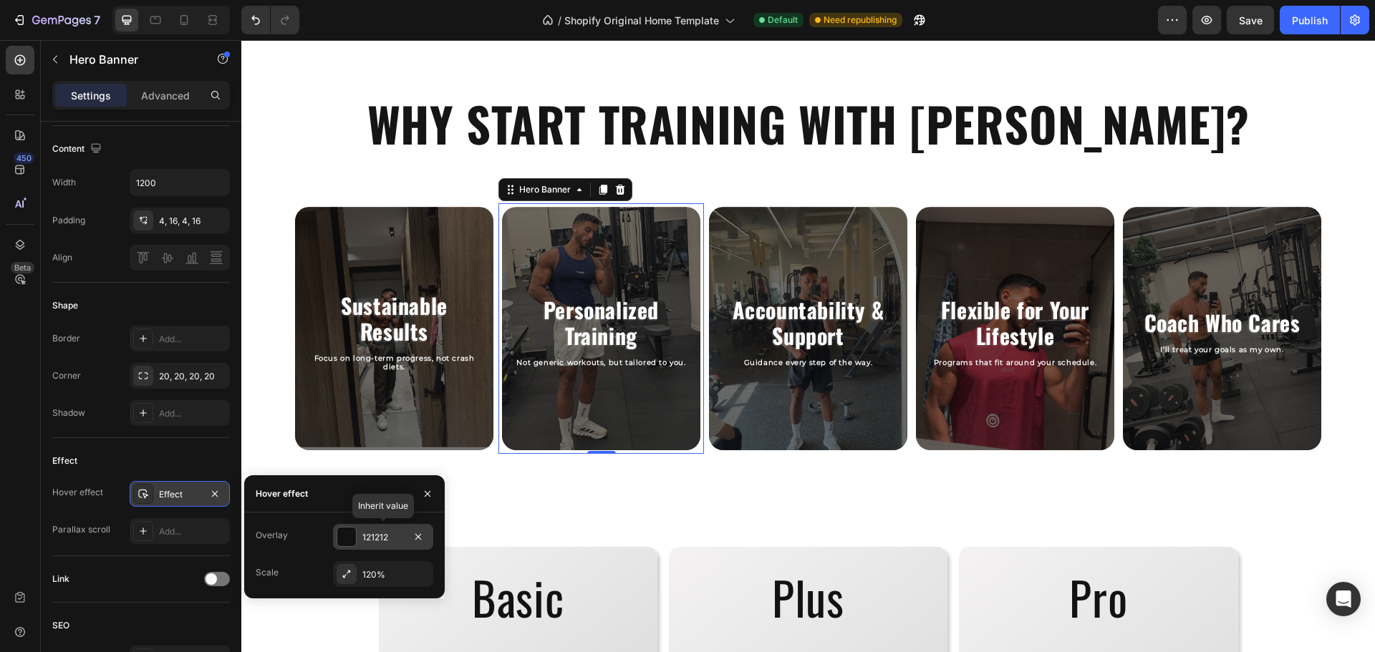
click at [376, 546] on div "121212" at bounding box center [383, 537] width 100 height 26
click at [347, 539] on input "60%" at bounding box center [355, 538] width 43 height 26
type input "7%"
type input "7"
type input "70%"
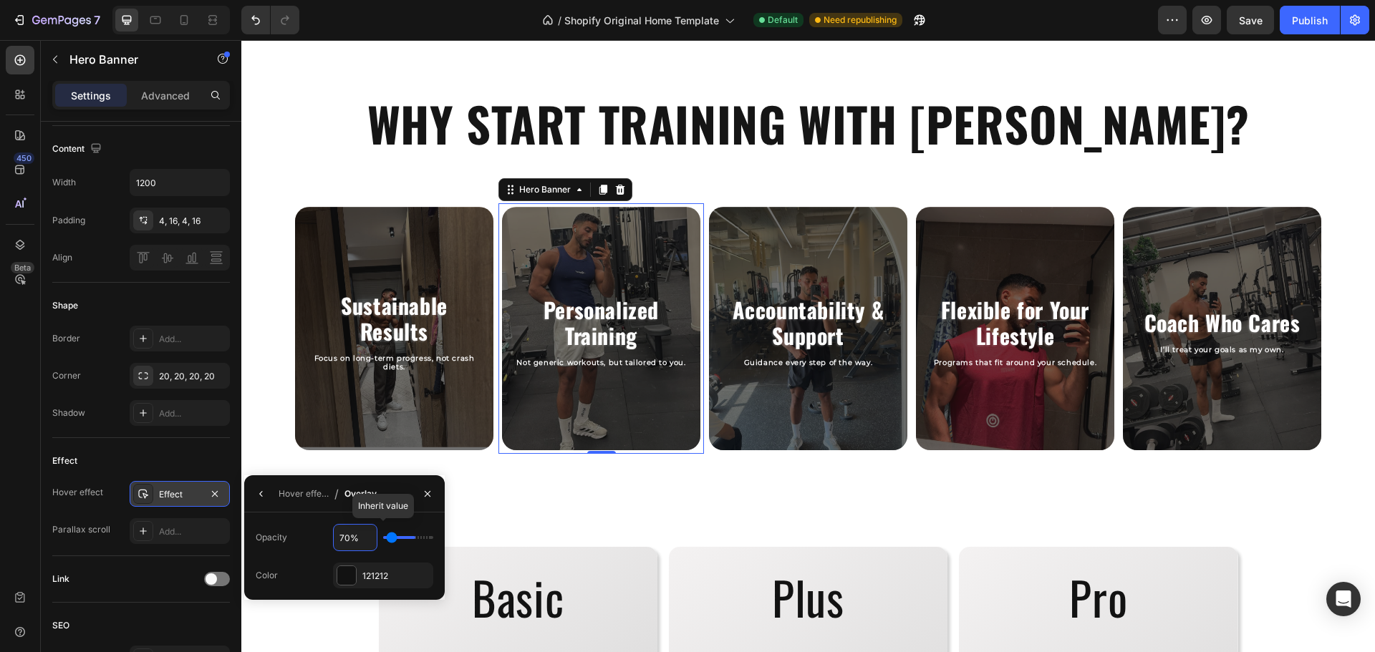
type input "70"
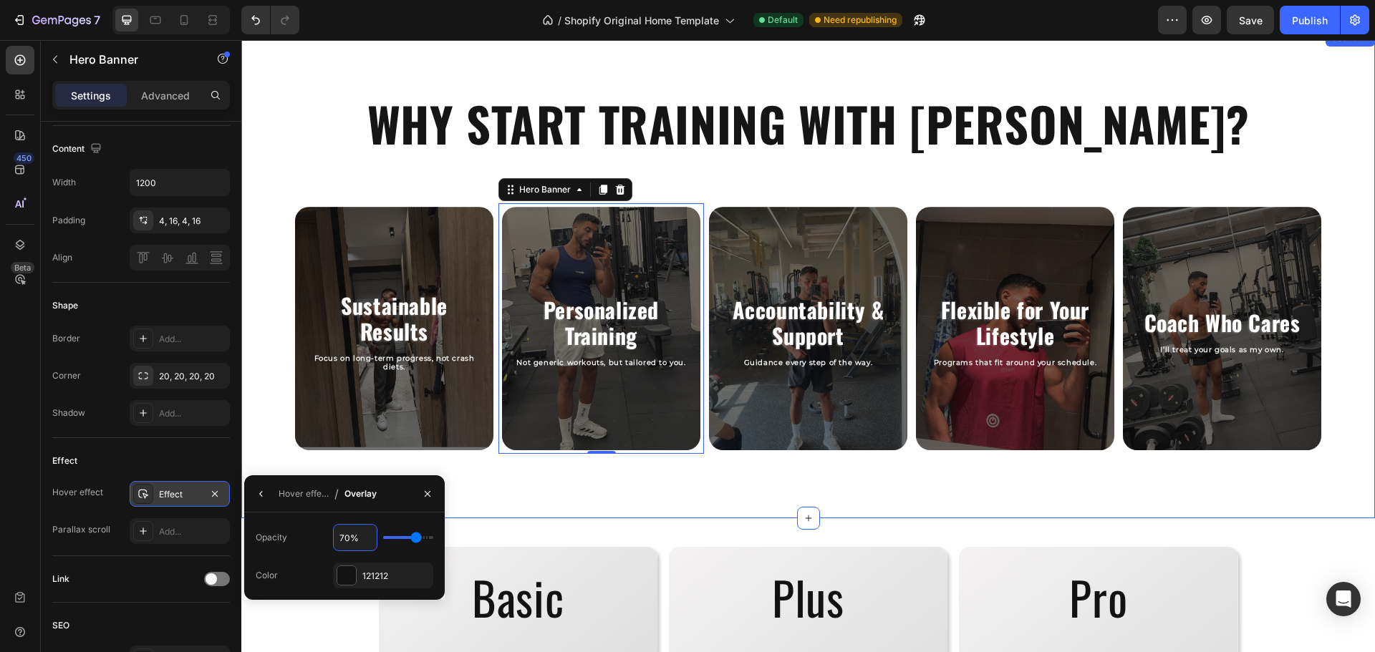
click at [491, 505] on div "WHY START TRAINING WITH RASLAN? Heading Sustainable Results Heading Focus on lo…" at bounding box center [807, 273] width 1133 height 489
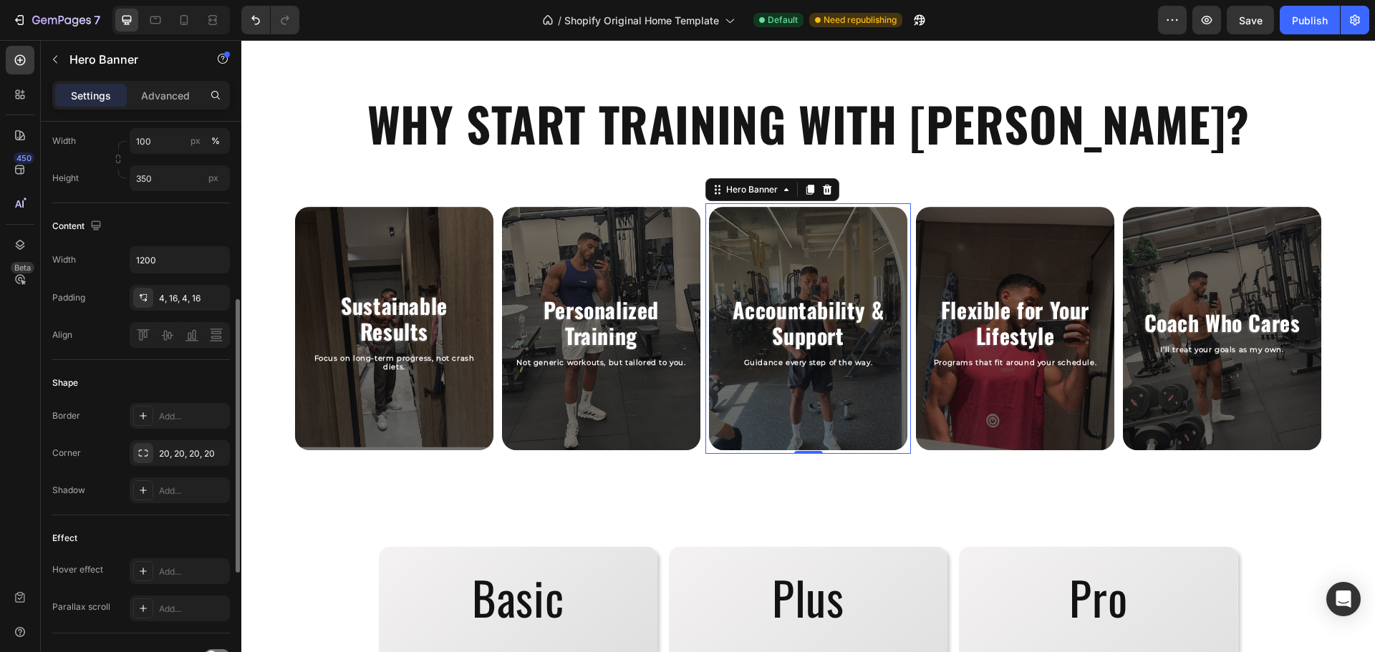
scroll to position [368, 0]
click at [173, 567] on div "Add..." at bounding box center [192, 571] width 67 height 13
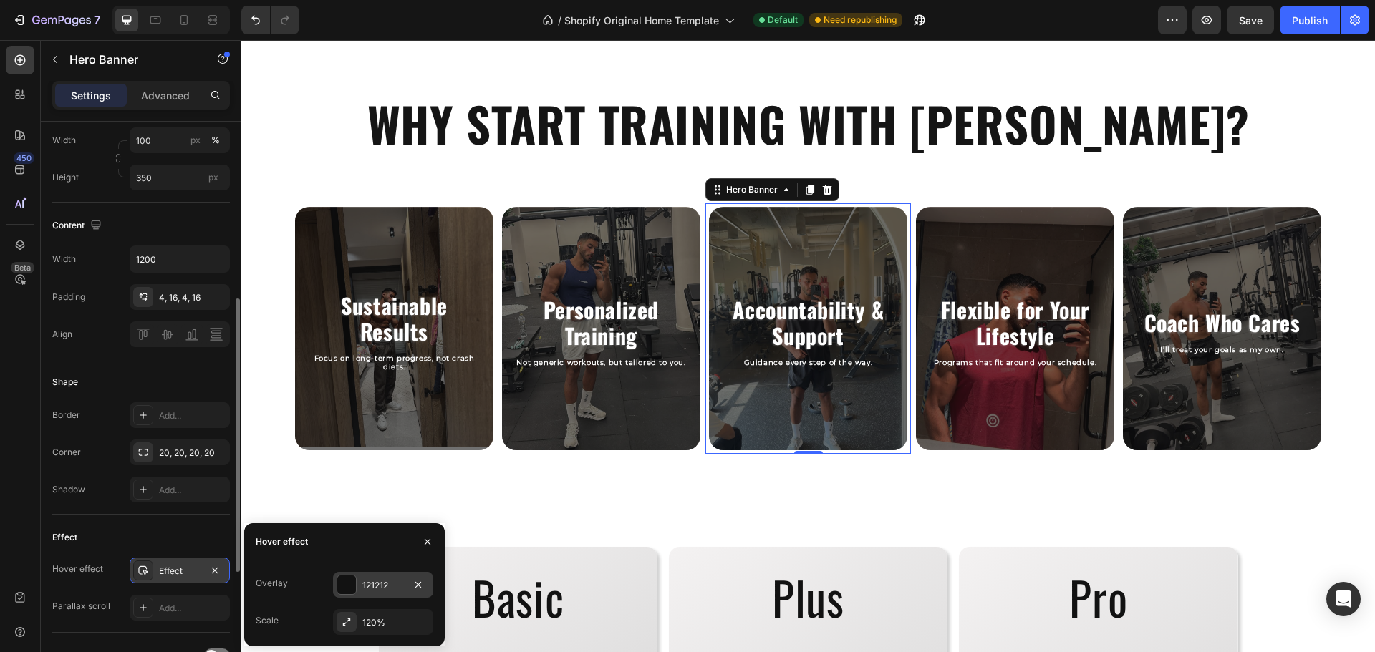
click at [375, 586] on div "121212" at bounding box center [383, 585] width 42 height 13
click at [351, 582] on input "60%" at bounding box center [355, 584] width 43 height 26
type input "7%"
type input "7"
type input "70%"
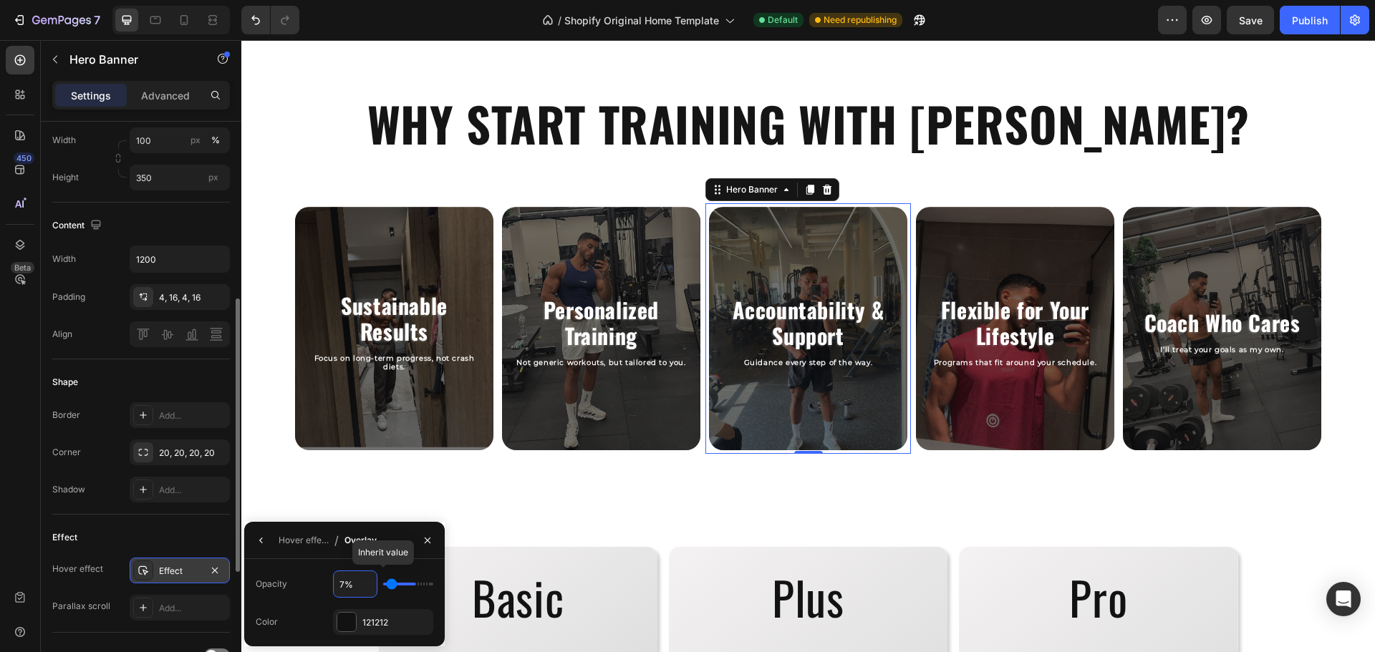
type input "70"
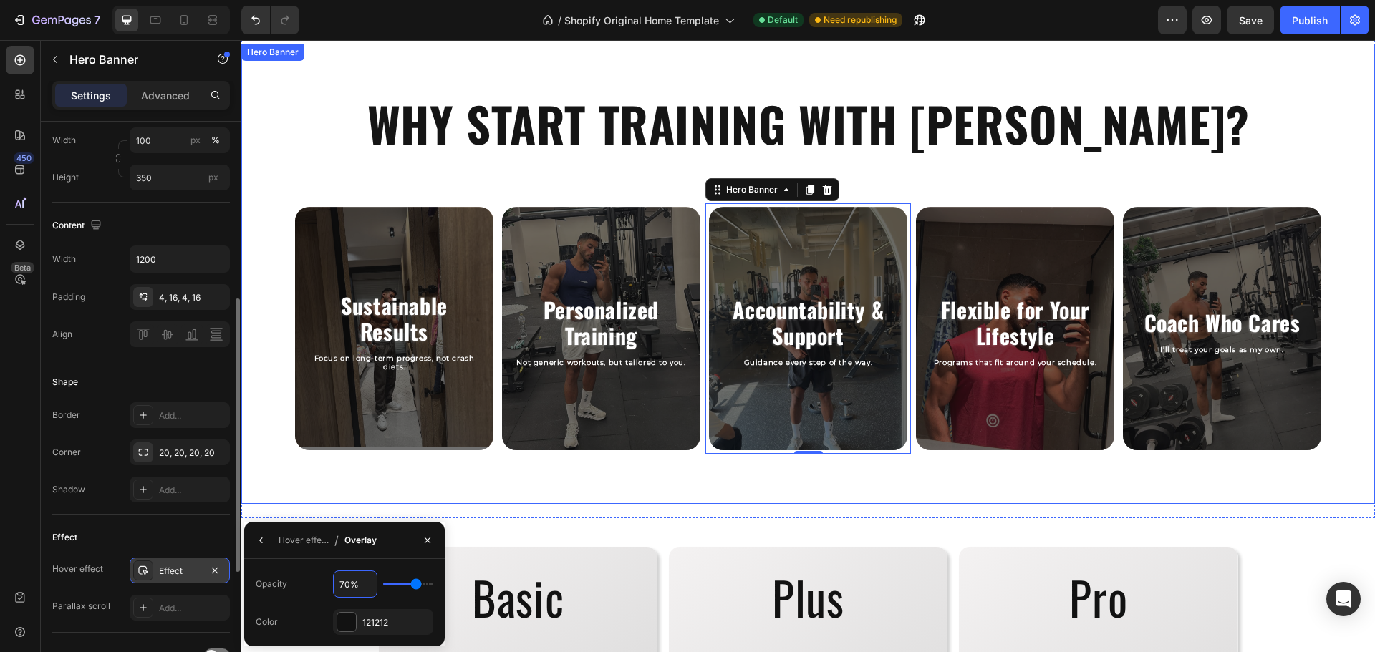
click at [337, 495] on div "WHY START TRAINING WITH RASLAN? Heading Sustainable Results Heading Focus on lo…" at bounding box center [807, 274] width 1133 height 460
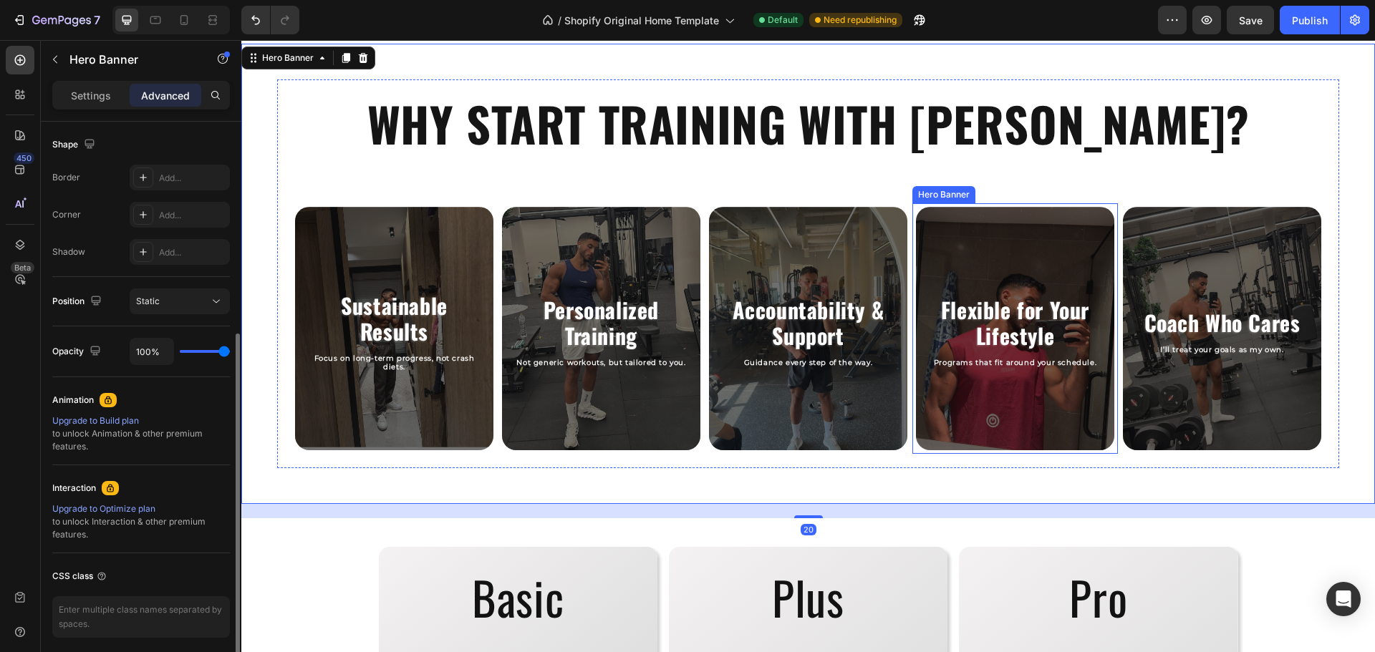
click at [978, 414] on div "Overlay" at bounding box center [1015, 328] width 198 height 243
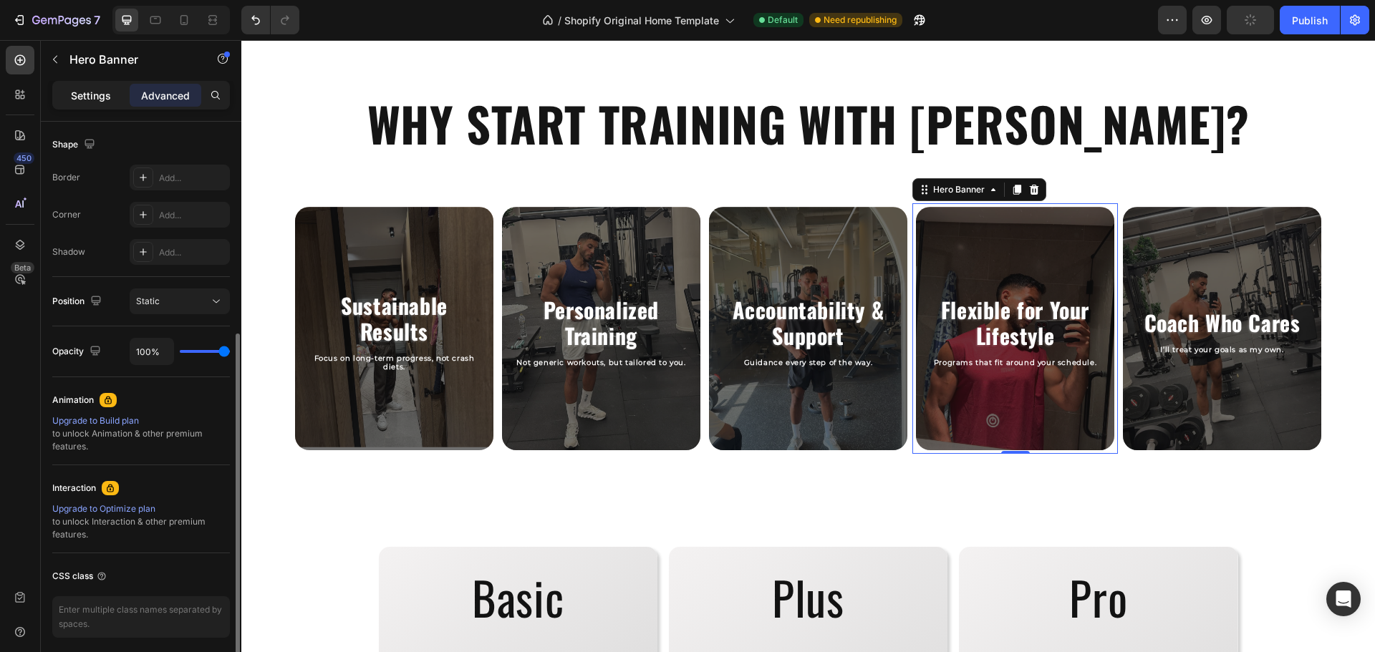
click at [67, 87] on div "Settings" at bounding box center [91, 95] width 72 height 23
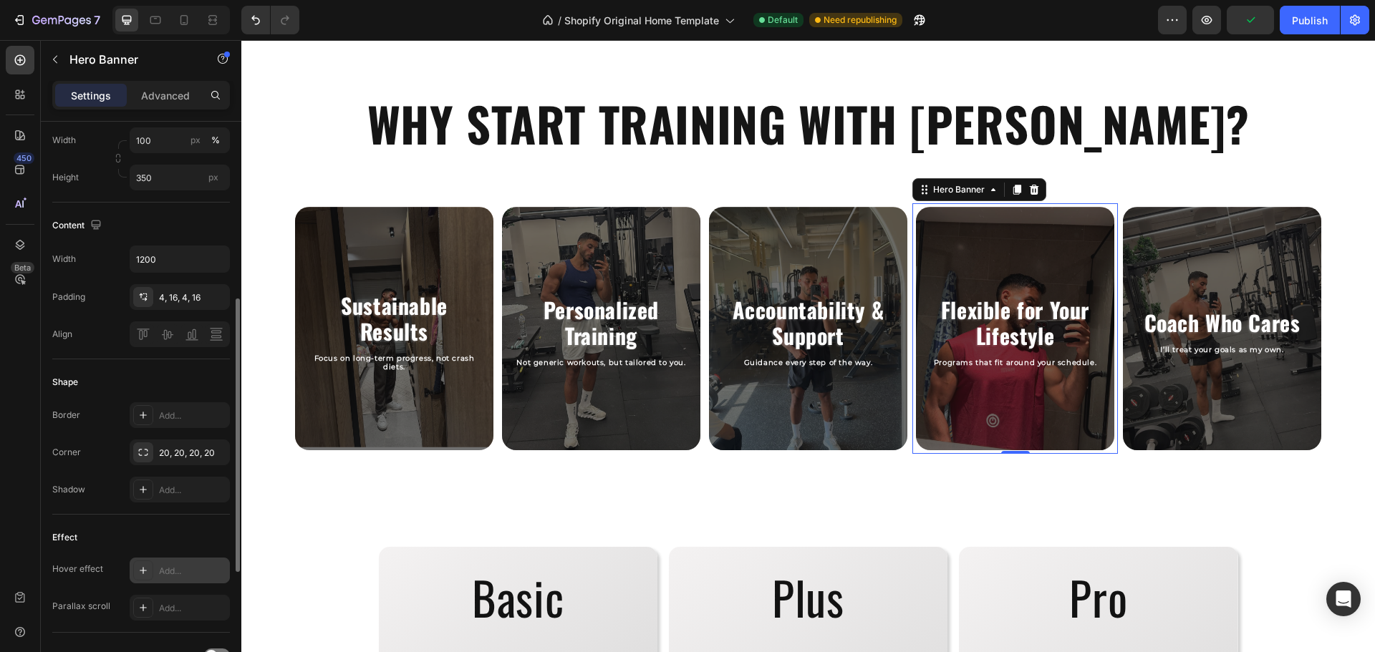
click at [169, 575] on div "Add..." at bounding box center [192, 571] width 67 height 13
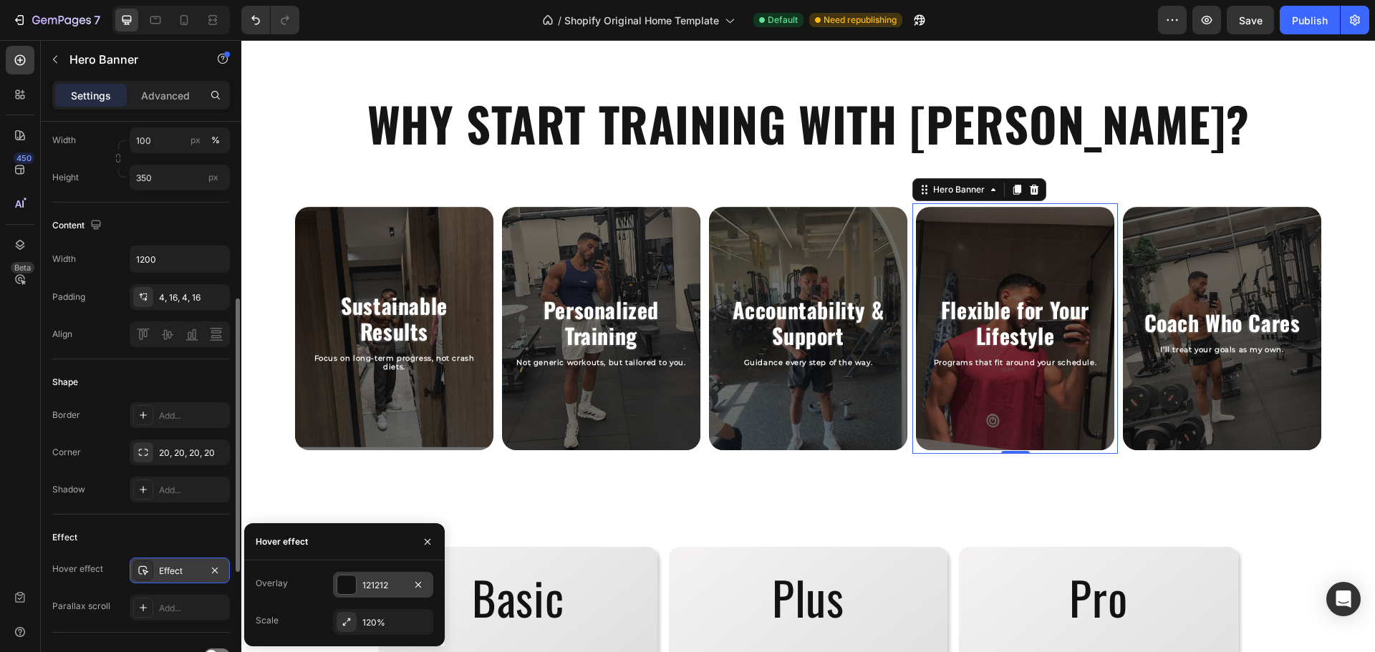
click at [358, 581] on div "121212" at bounding box center [383, 585] width 100 height 26
click at [345, 584] on input "60%" at bounding box center [355, 584] width 43 height 26
type input "7%"
type input "7"
type input "70%"
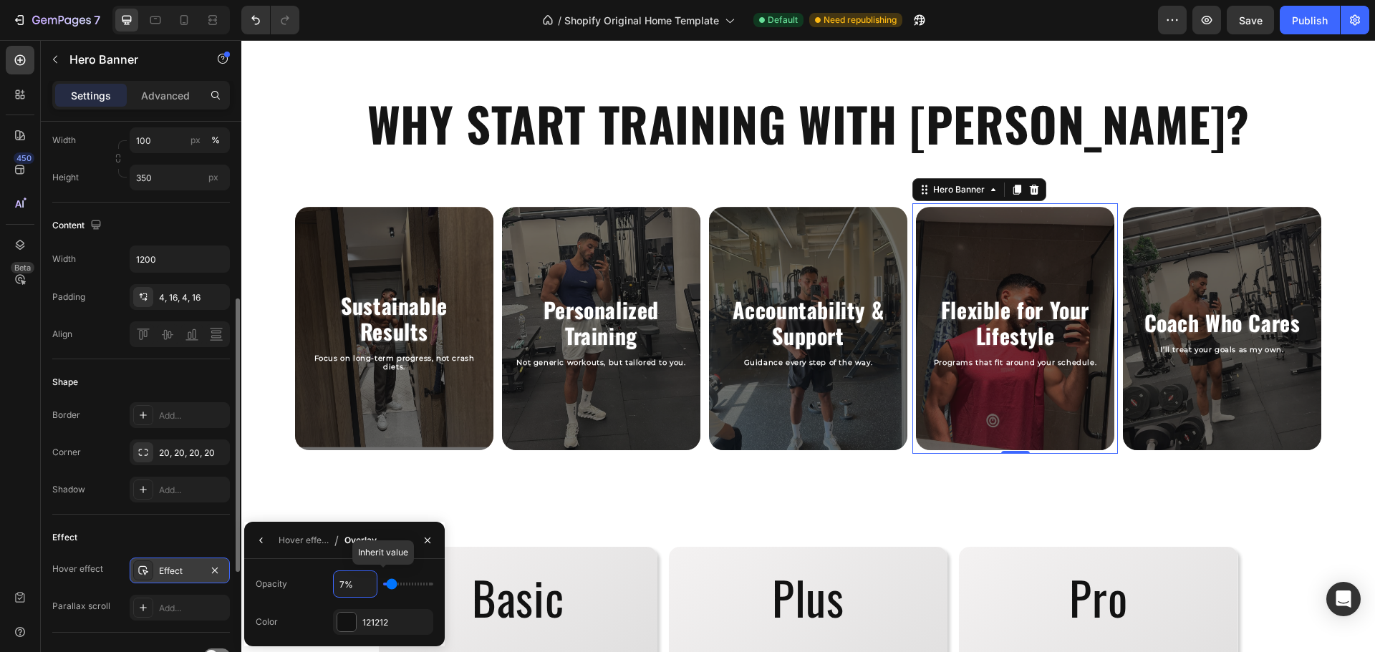
type input "70"
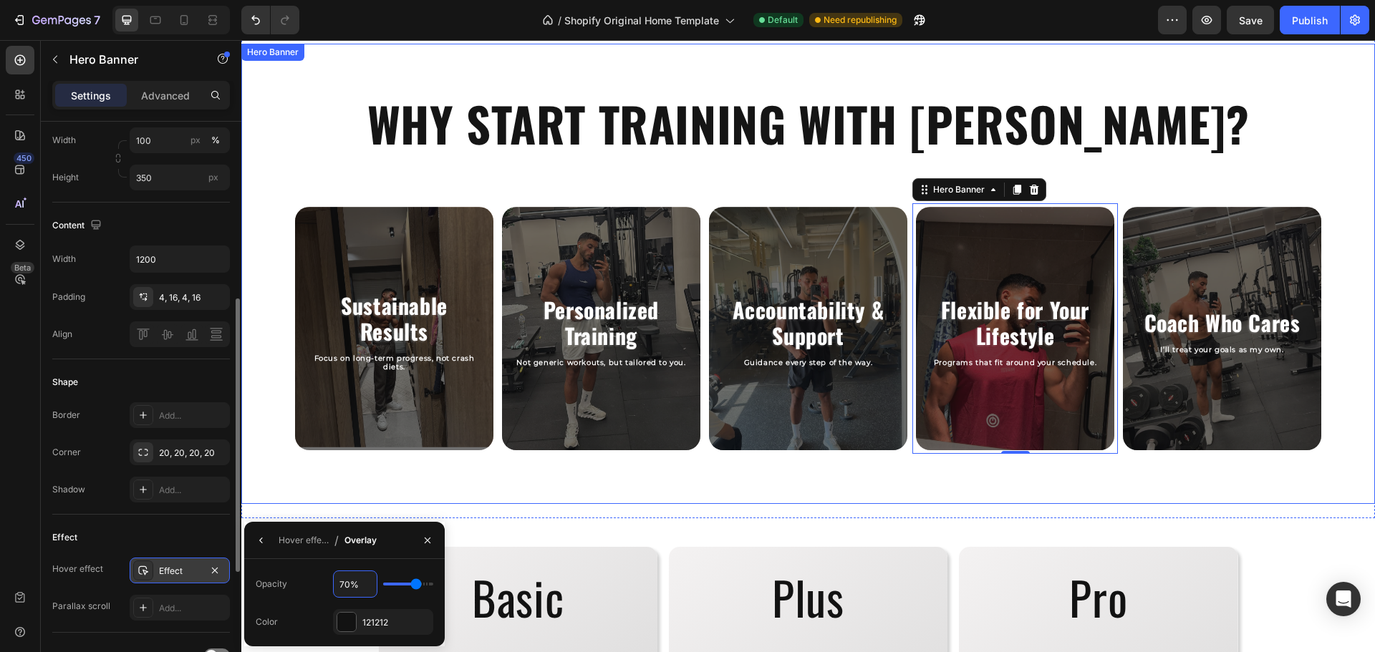
click at [360, 479] on div "WHY START TRAINING WITH RASLAN? Heading Sustainable Results Heading Focus on lo…" at bounding box center [807, 274] width 1133 height 460
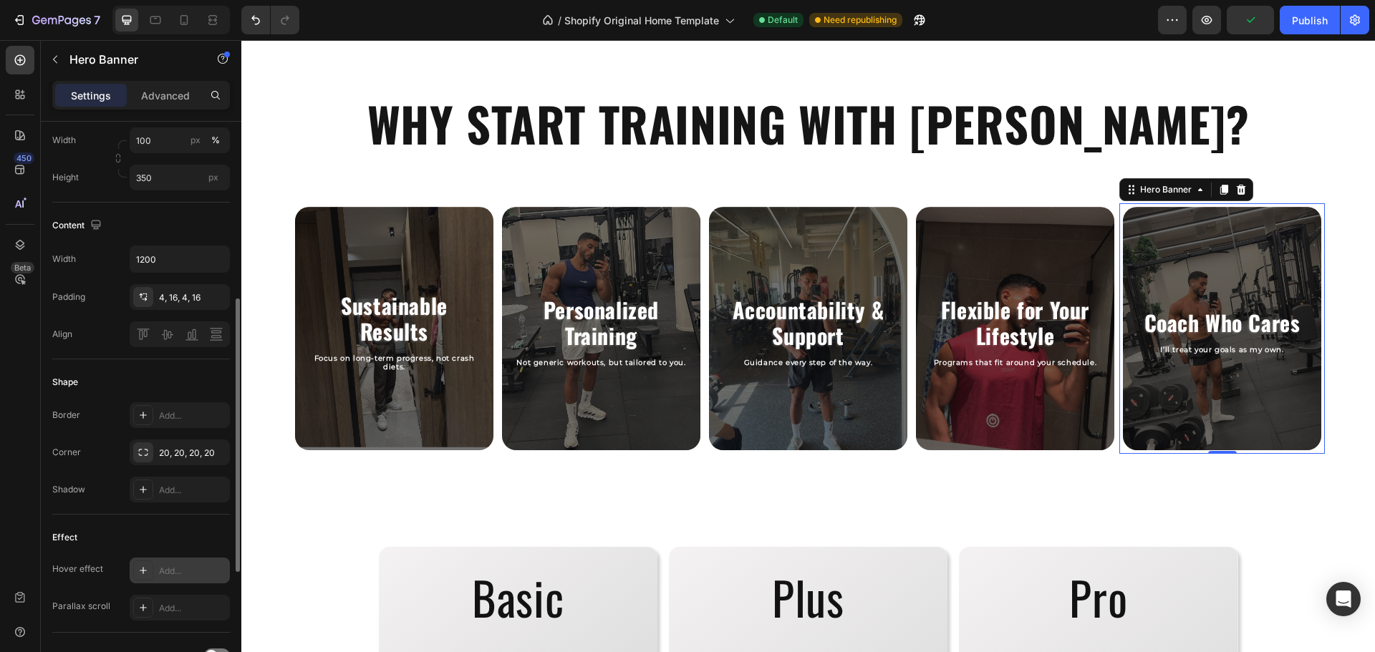
click at [175, 580] on div "Add..." at bounding box center [180, 571] width 100 height 26
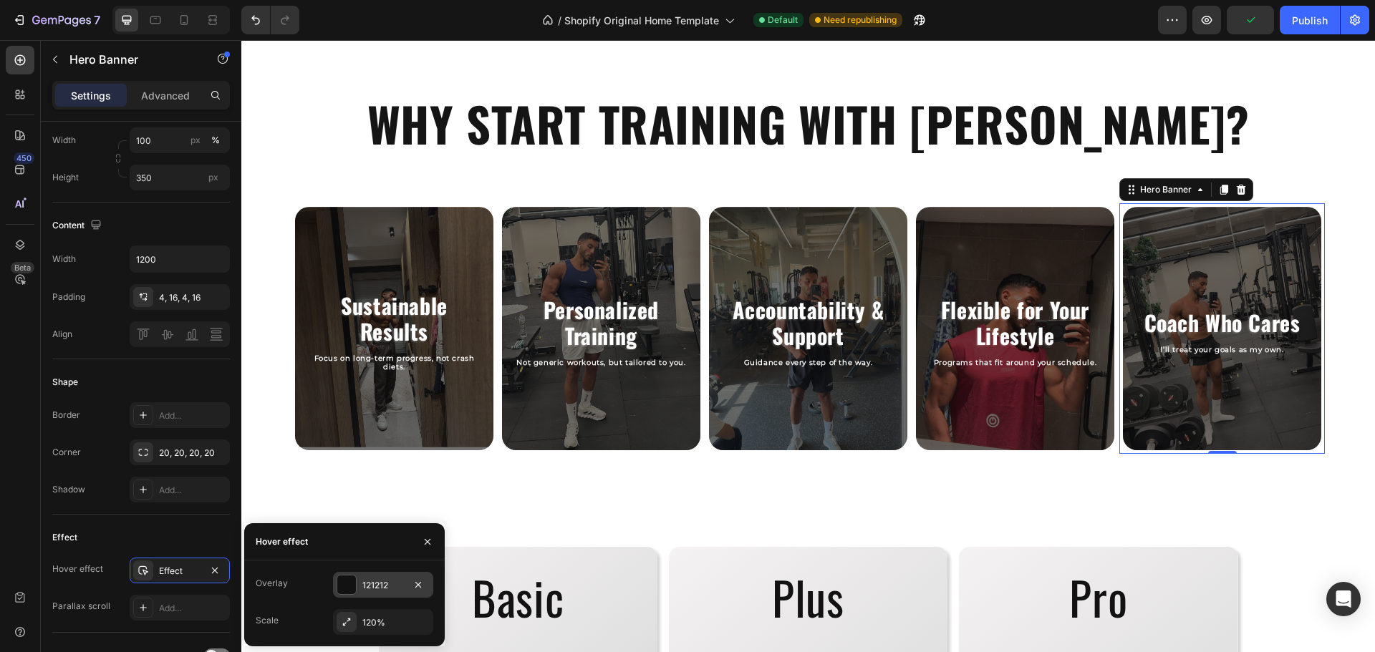
click at [374, 576] on div "121212" at bounding box center [383, 585] width 100 height 26
click at [339, 592] on input "60%" at bounding box center [355, 584] width 43 height 26
type input "7%"
type input "7"
type input "70%"
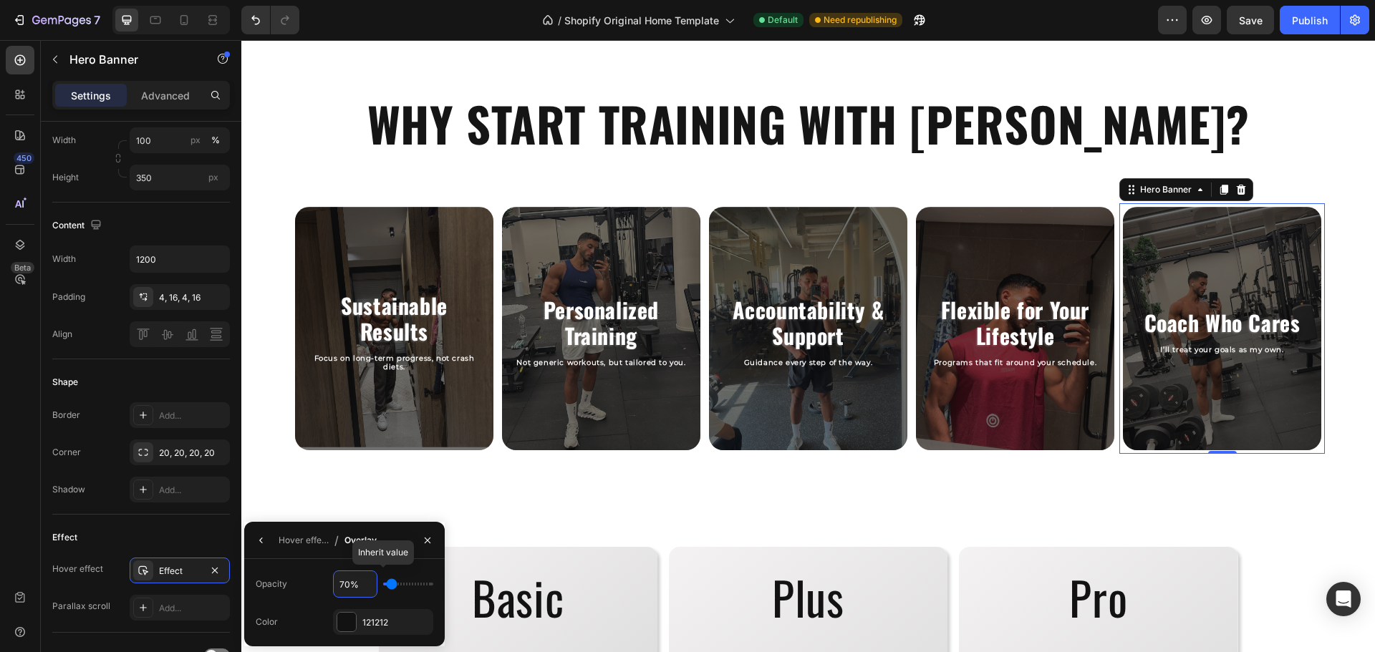
type input "70"
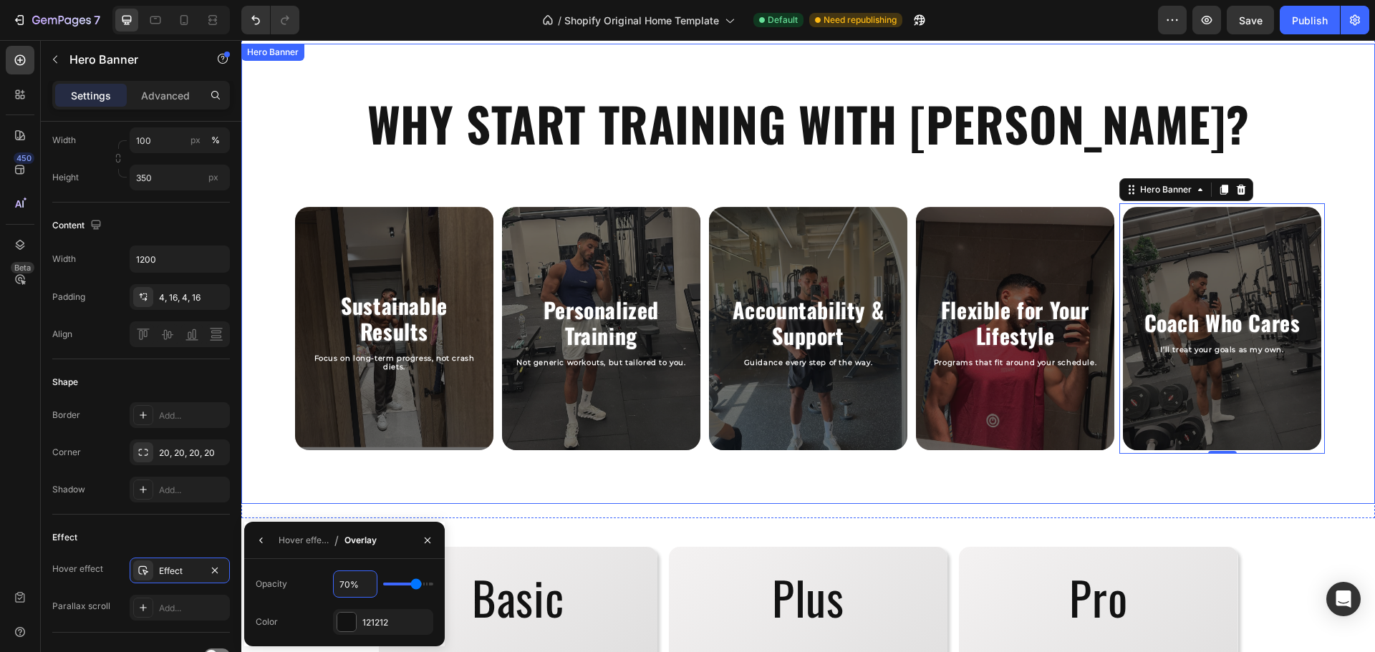
click at [333, 503] on div "WHY START TRAINING WITH RASLAN? Heading Sustainable Results Heading Focus on lo…" at bounding box center [807, 274] width 1133 height 460
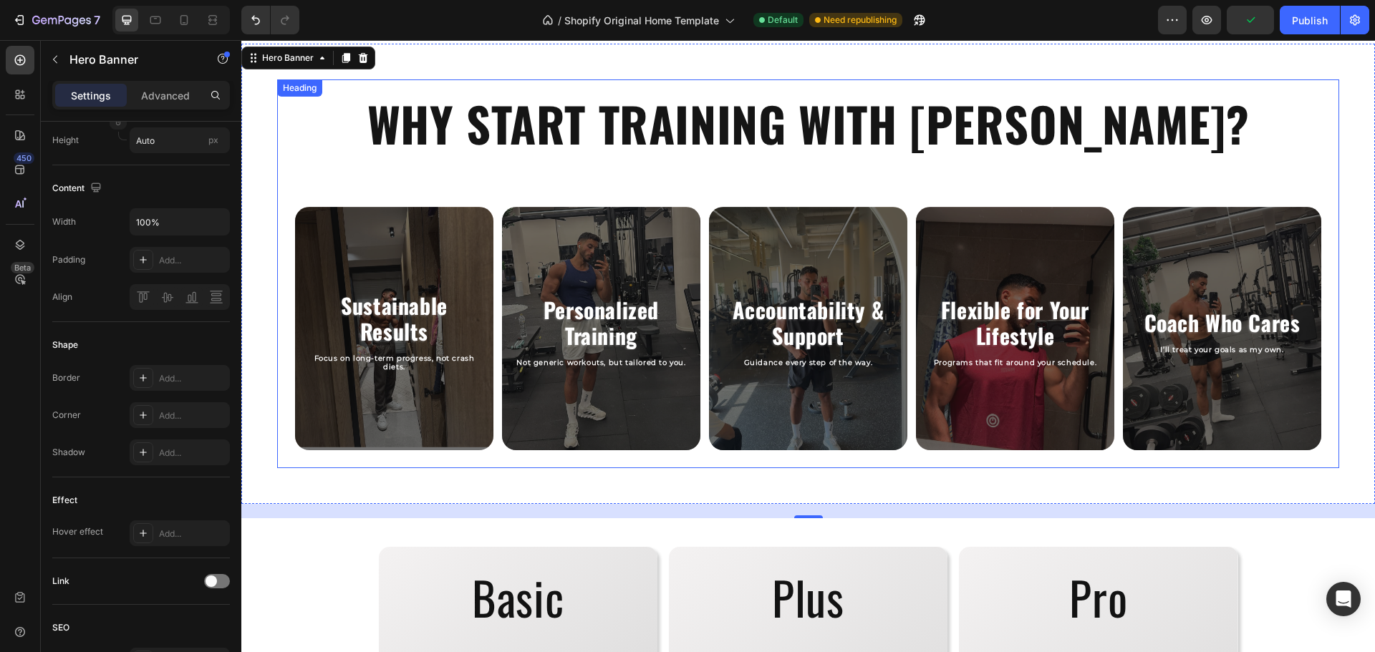
click at [637, 165] on div "WHY START TRAINING WITH RASLAN? Heading" at bounding box center [808, 123] width 1062 height 88
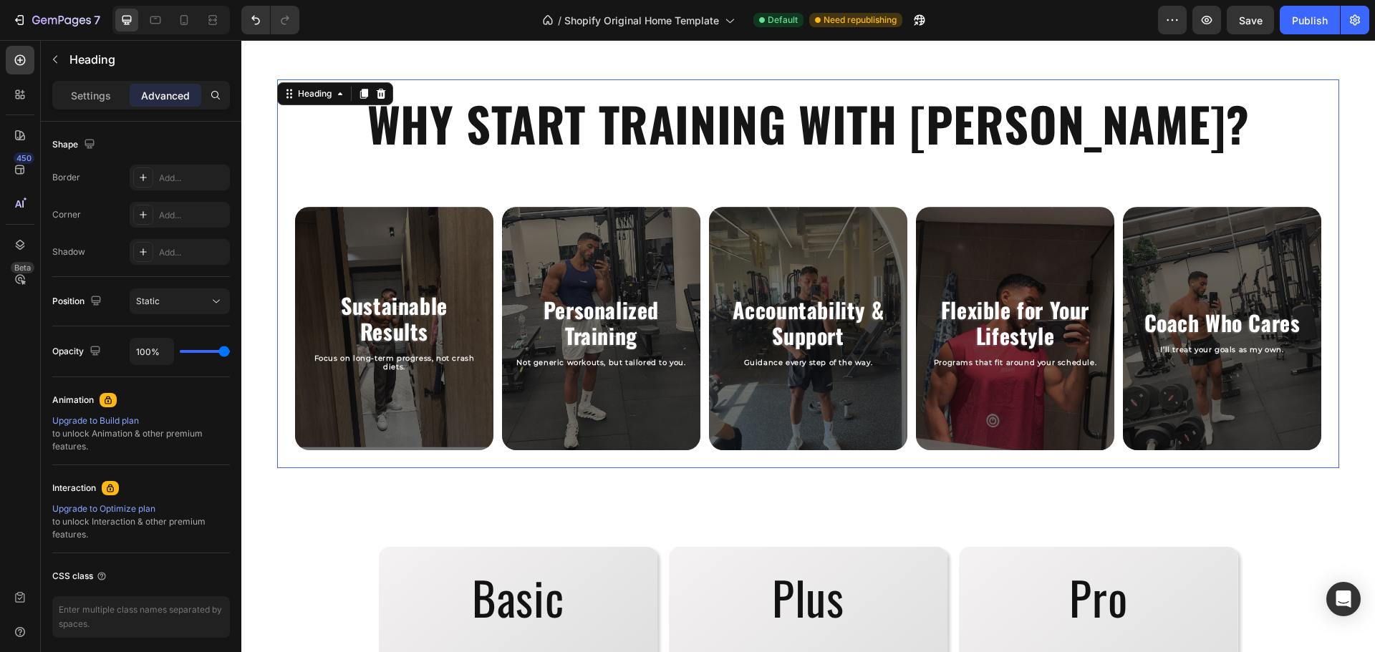
scroll to position [0, 0]
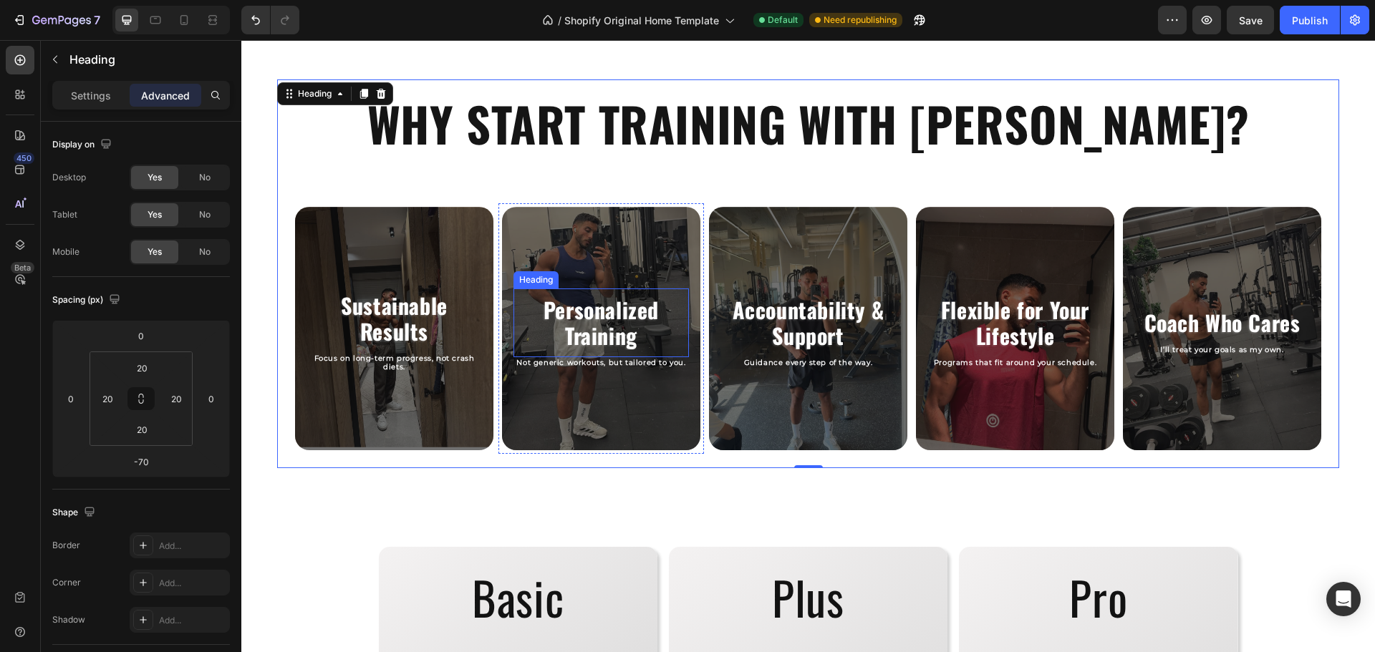
click at [591, 327] on h2 "Personalized Training" at bounding box center [601, 323] width 161 height 54
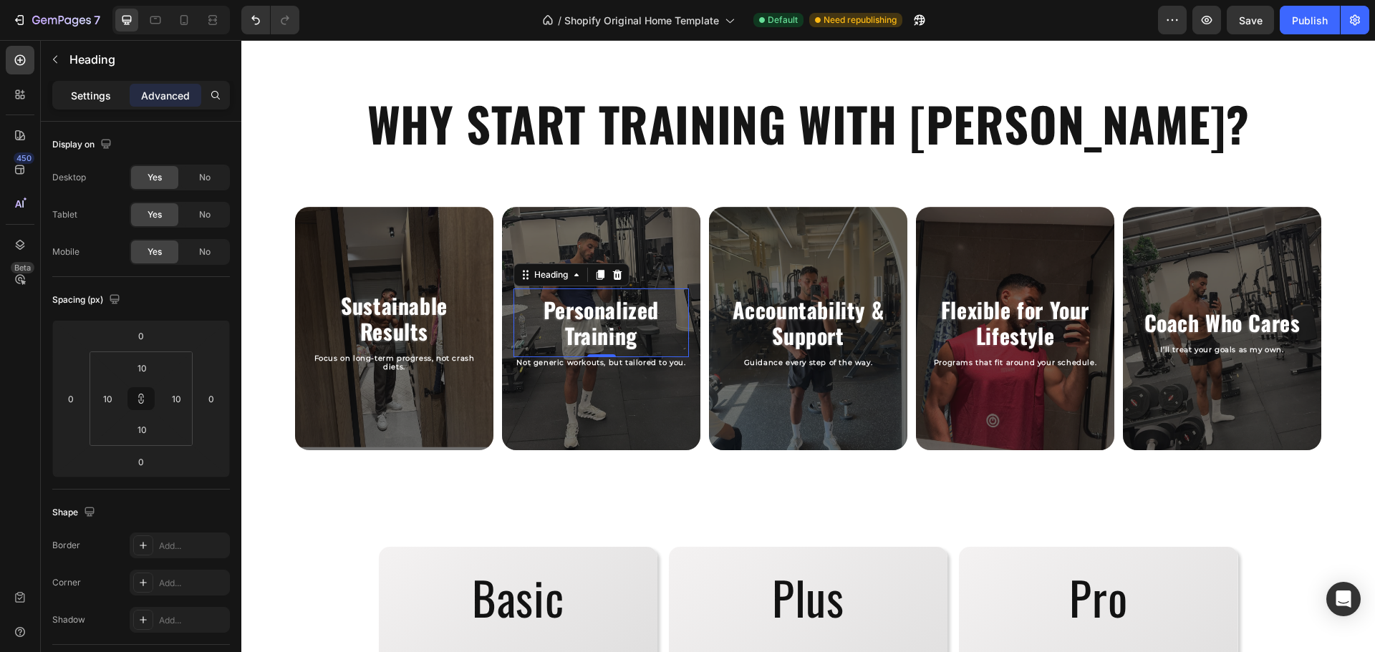
click at [91, 91] on p "Settings" at bounding box center [91, 95] width 40 height 15
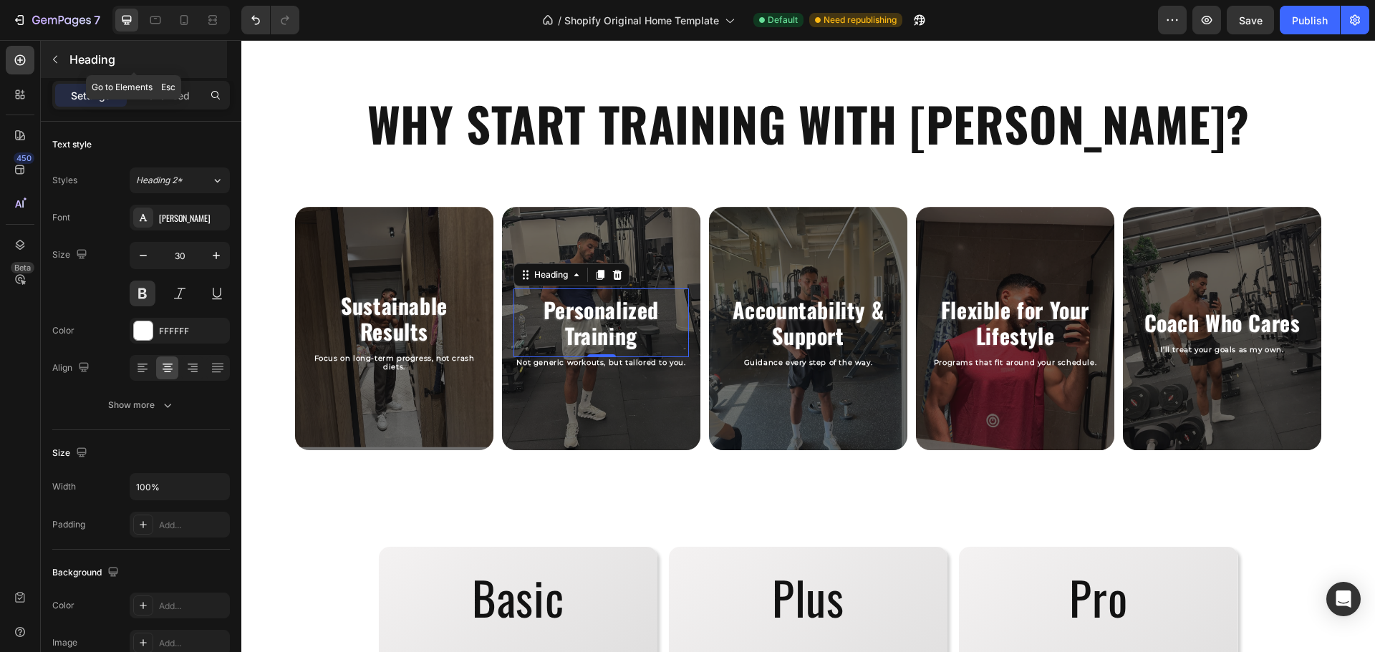
click at [52, 60] on icon "button" at bounding box center [54, 59] width 11 height 11
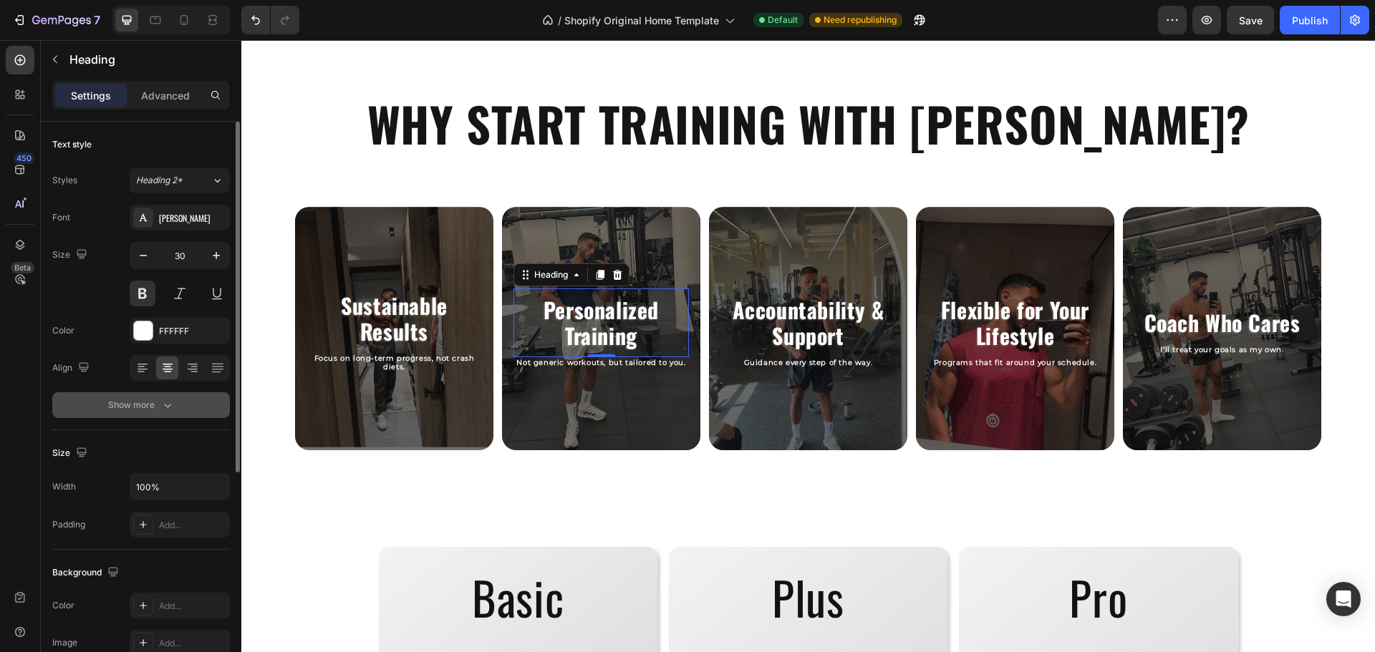
click at [154, 401] on div "Show more" at bounding box center [141, 405] width 67 height 14
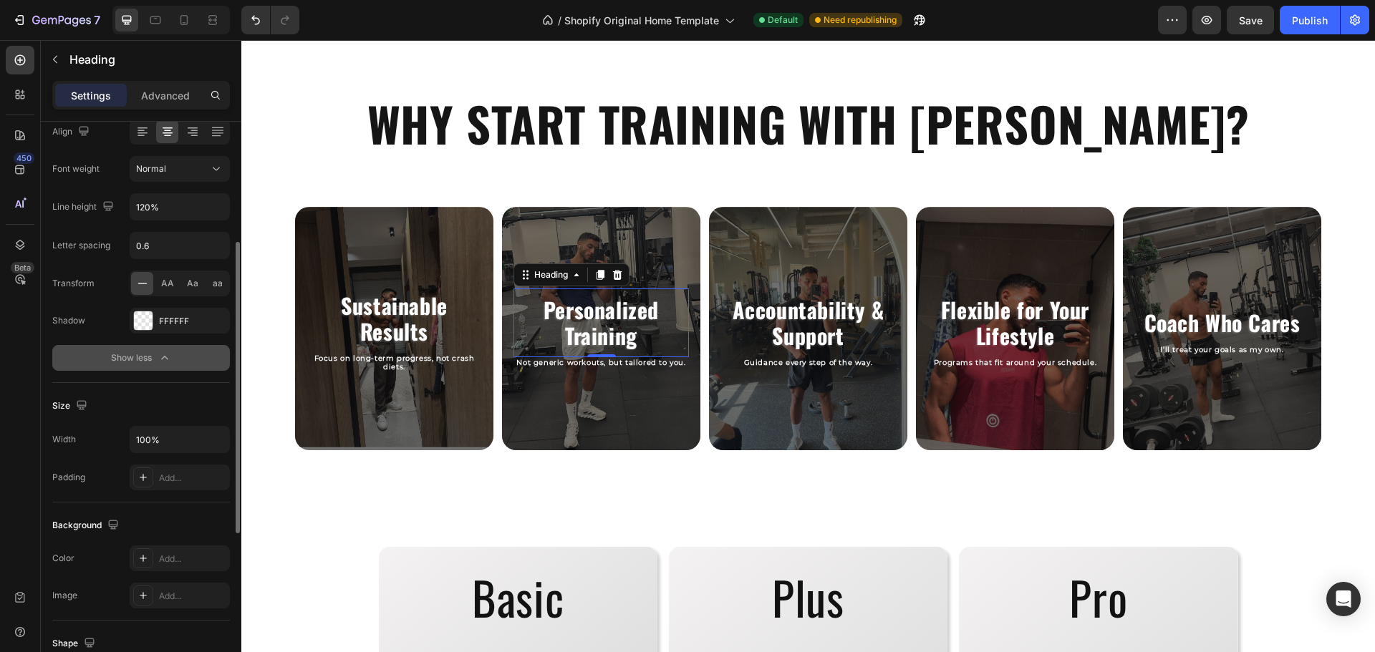
scroll to position [238, 0]
click at [169, 438] on input "100%" at bounding box center [179, 438] width 99 height 26
click at [207, 440] on button "button" at bounding box center [216, 438] width 26 height 26
click at [170, 408] on div "Size" at bounding box center [141, 404] width 178 height 23
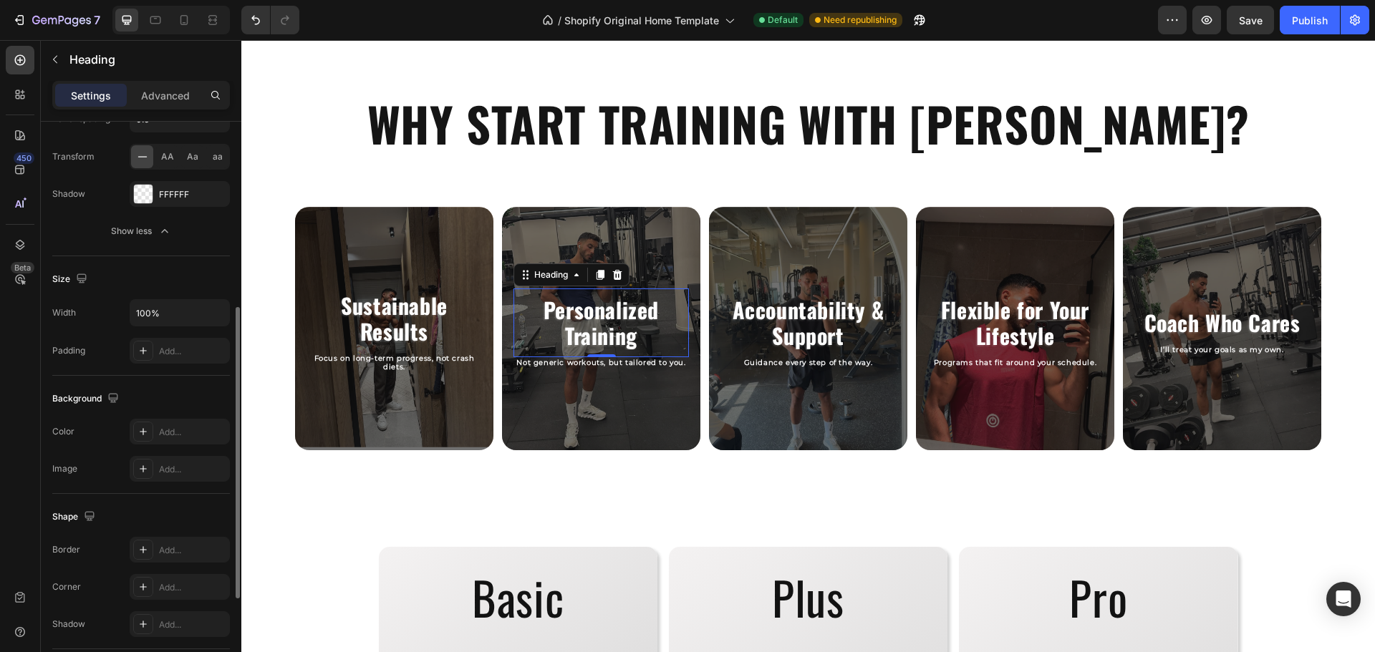
scroll to position [364, 0]
click at [173, 548] on div "Add..." at bounding box center [192, 549] width 67 height 13
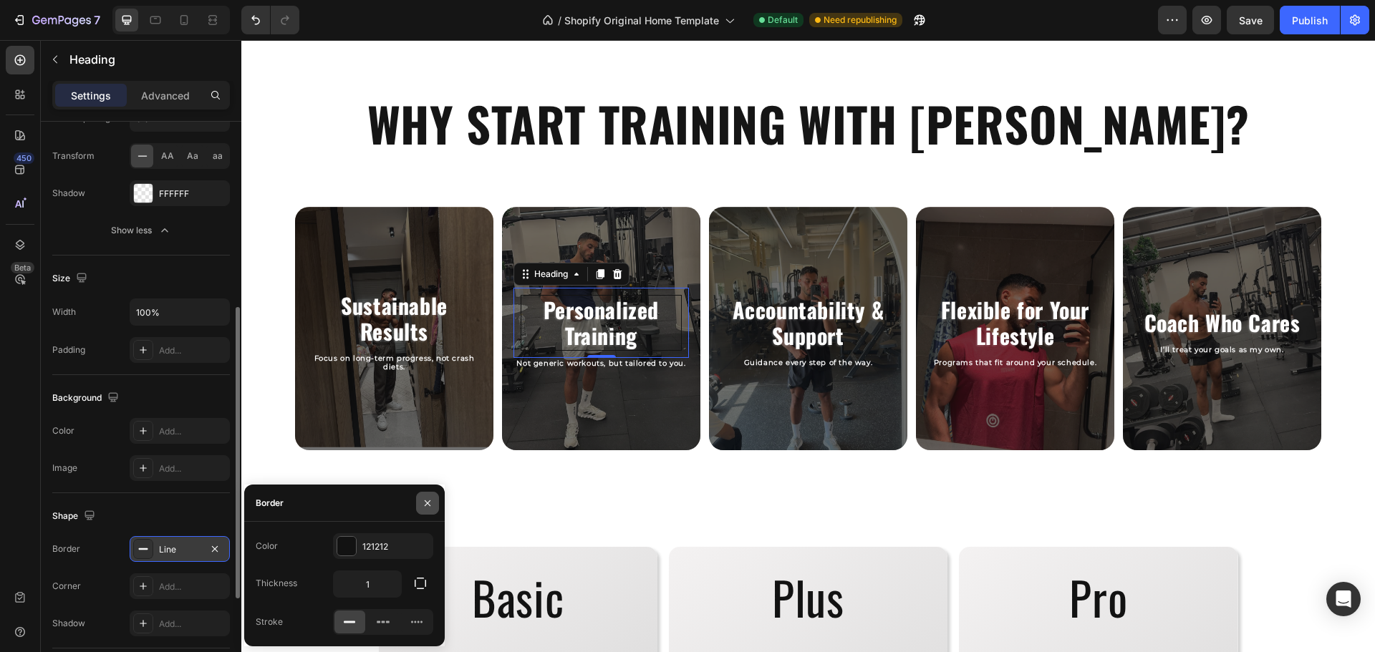
click at [425, 504] on icon "button" at bounding box center [427, 503] width 11 height 11
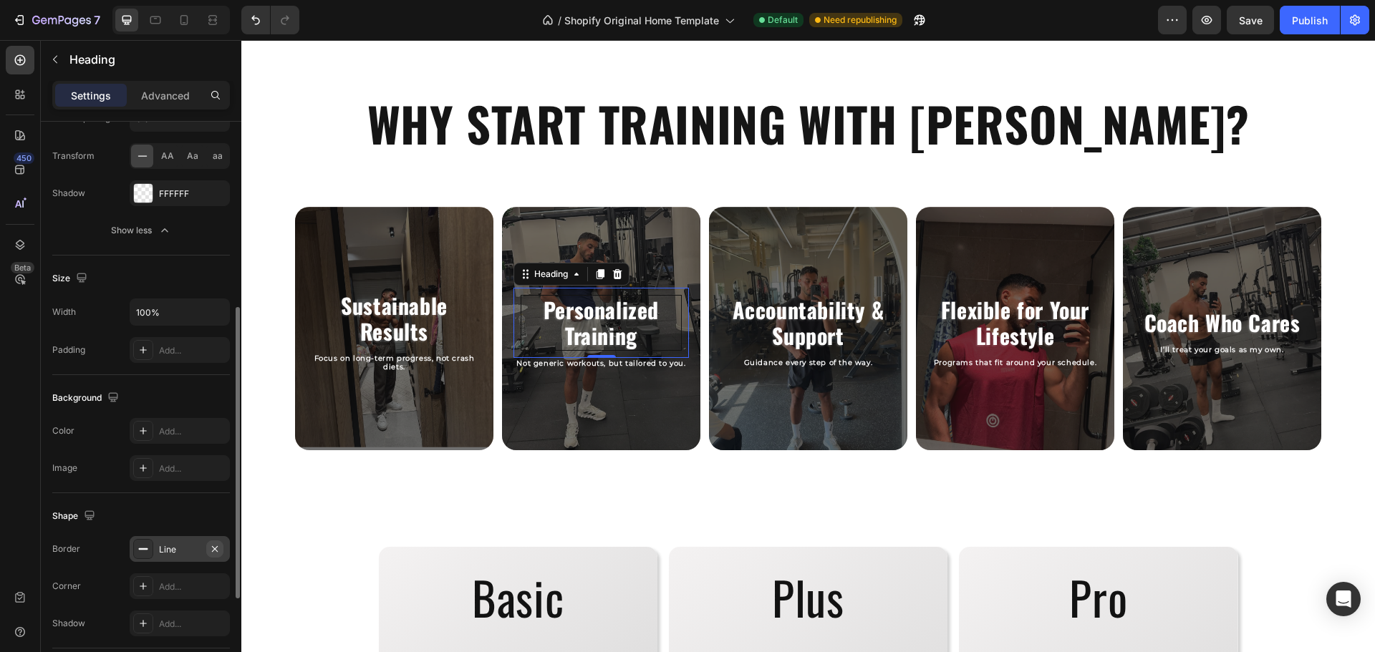
click at [218, 553] on icon "button" at bounding box center [214, 548] width 11 height 11
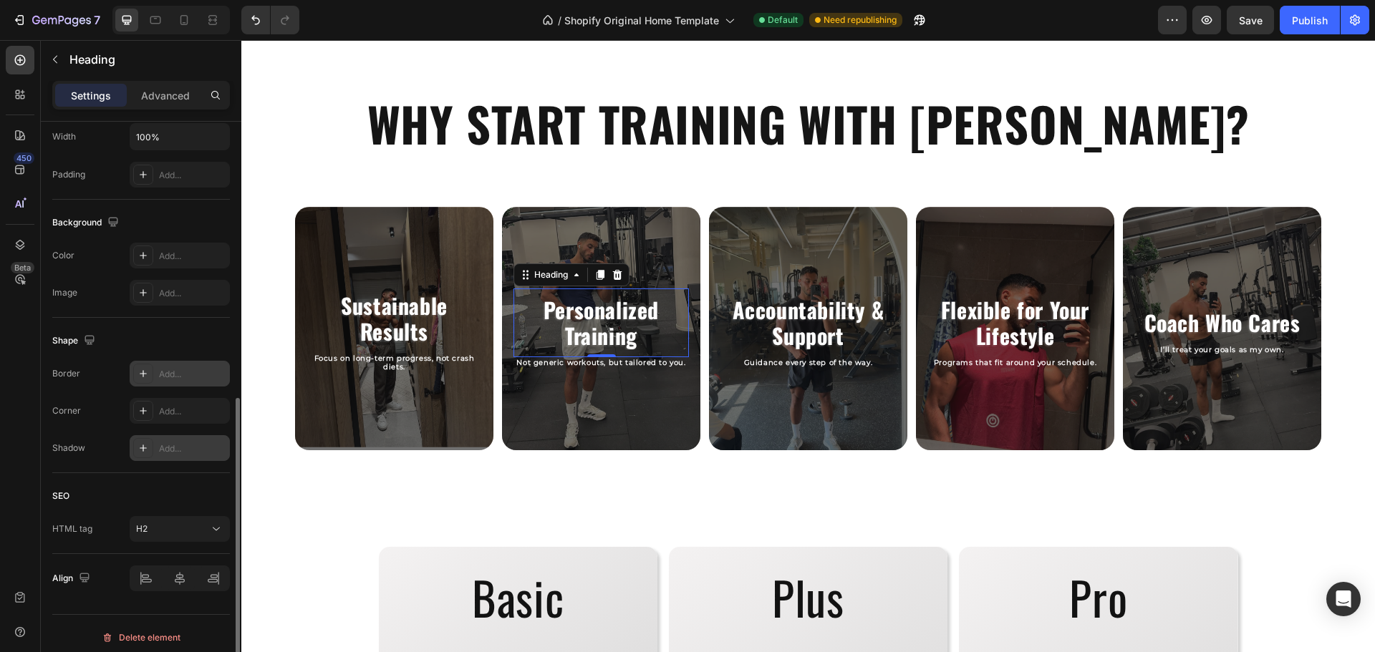
scroll to position [541, 0]
click at [173, 531] on div "H2" at bounding box center [172, 527] width 73 height 13
click at [113, 538] on div "HTML tag H2" at bounding box center [141, 527] width 178 height 26
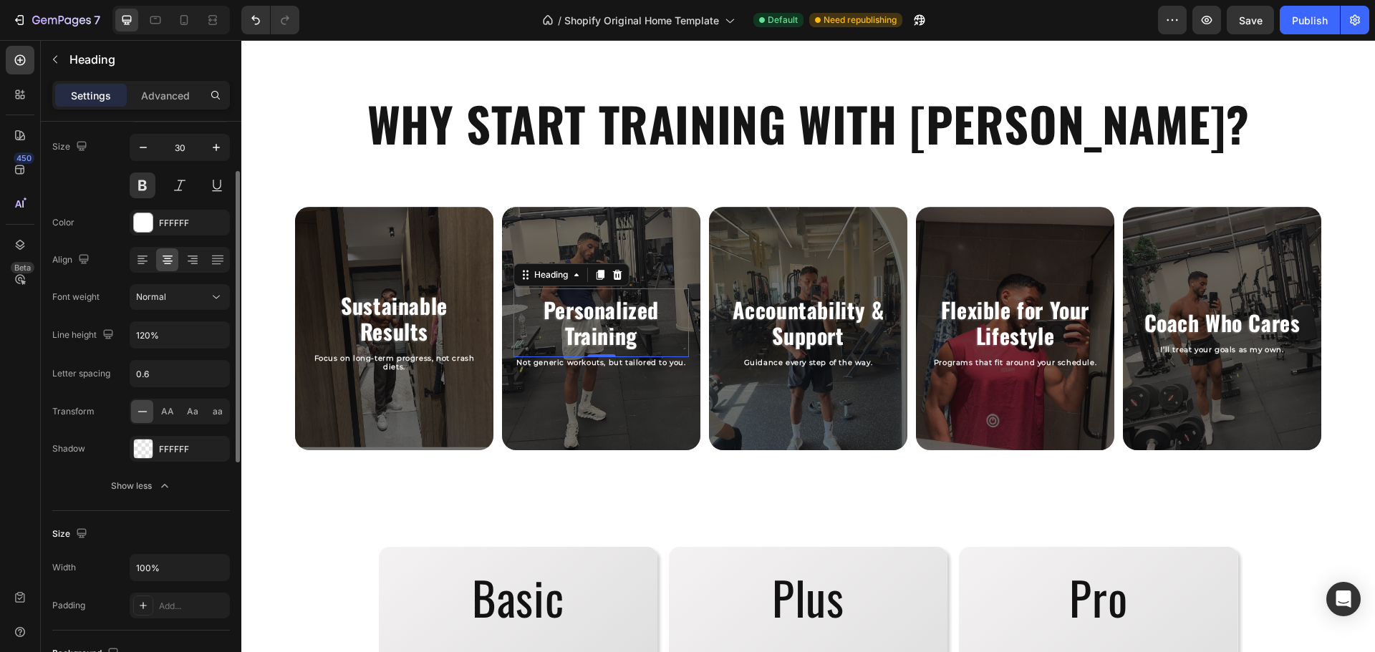
scroll to position [0, 0]
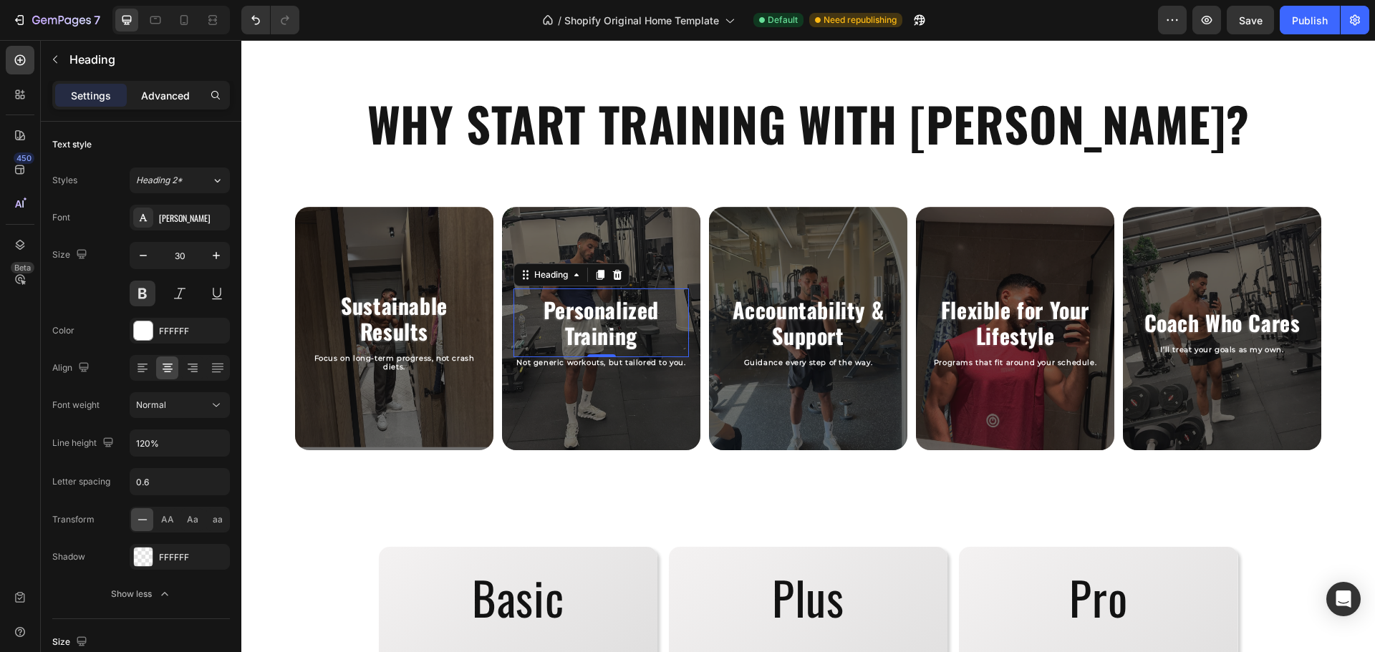
click at [160, 103] on div "Advanced" at bounding box center [166, 95] width 72 height 23
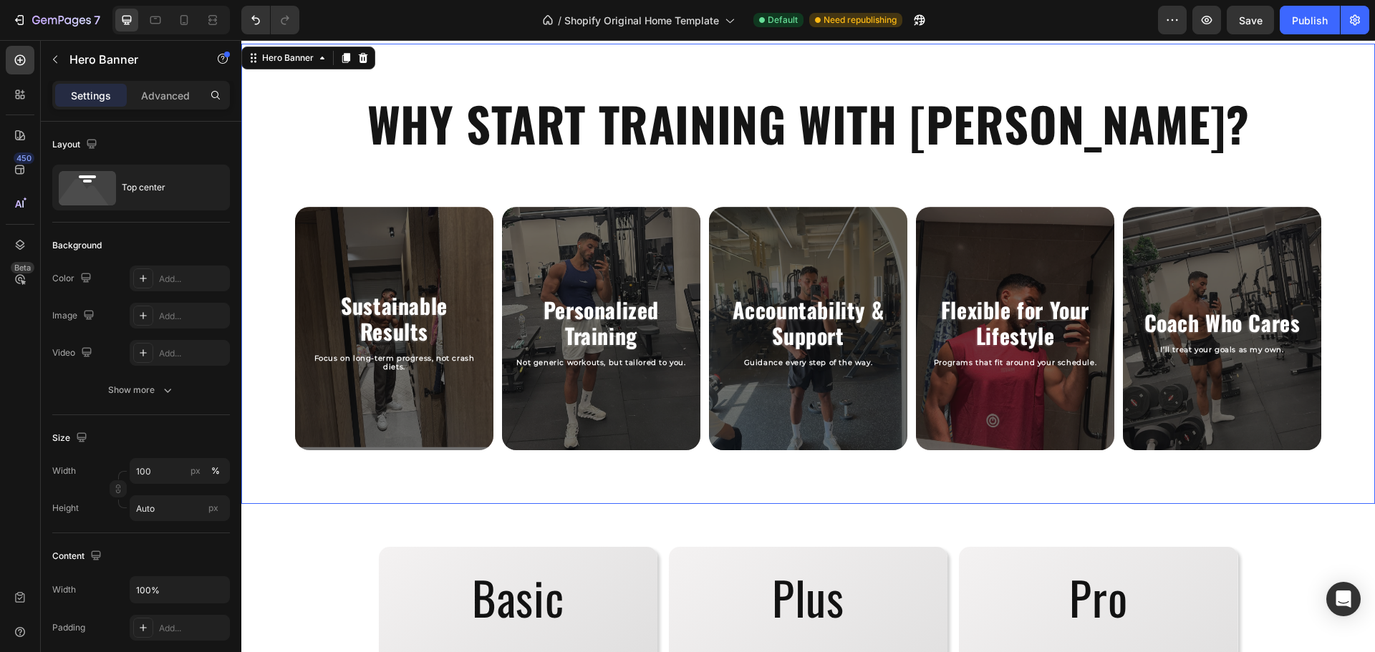
click at [1044, 489] on div "WHY START TRAINING WITH RASLAN? Heading Sustainable Results Heading Focus on lo…" at bounding box center [807, 274] width 1133 height 460
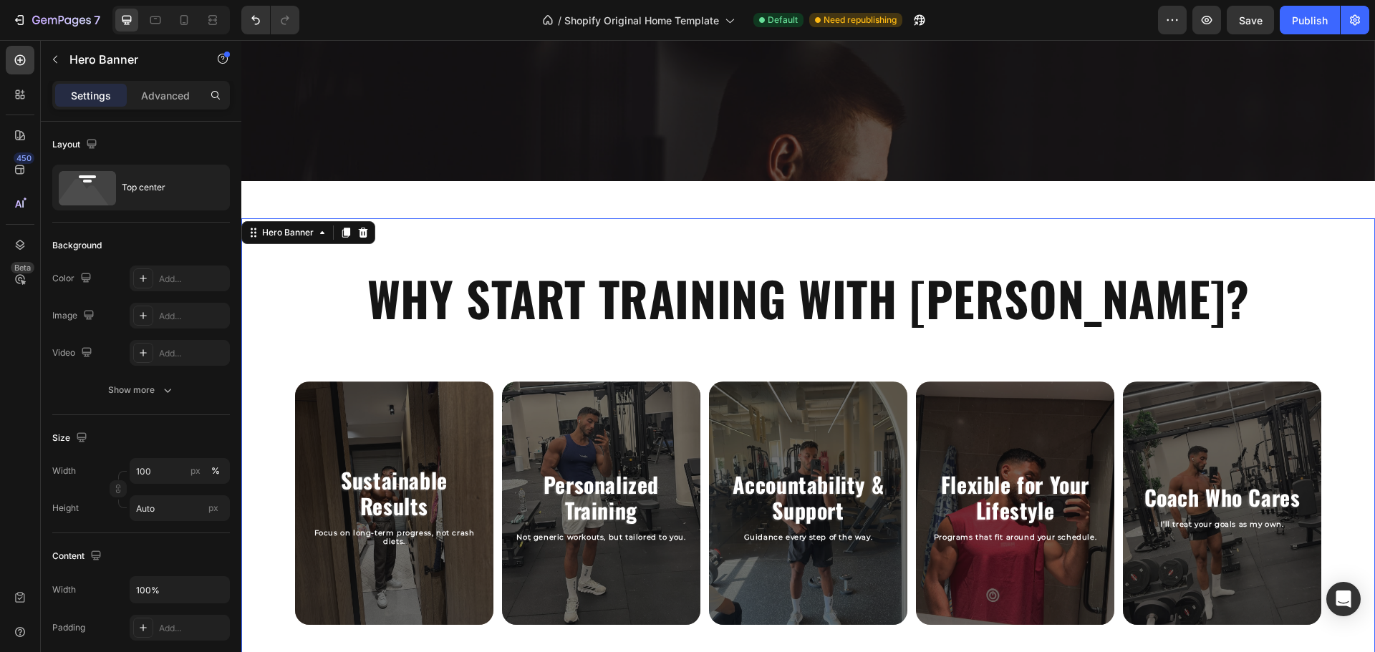
scroll to position [639, 0]
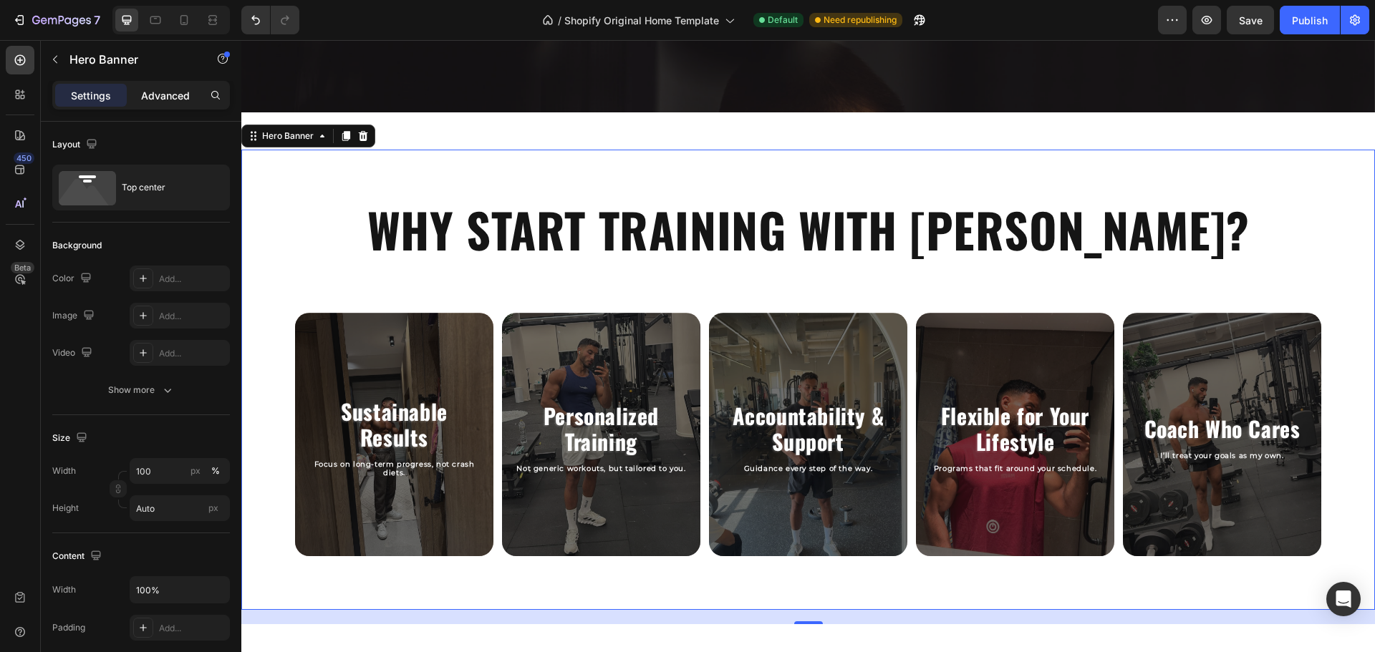
click at [177, 94] on p "Advanced" at bounding box center [165, 95] width 49 height 15
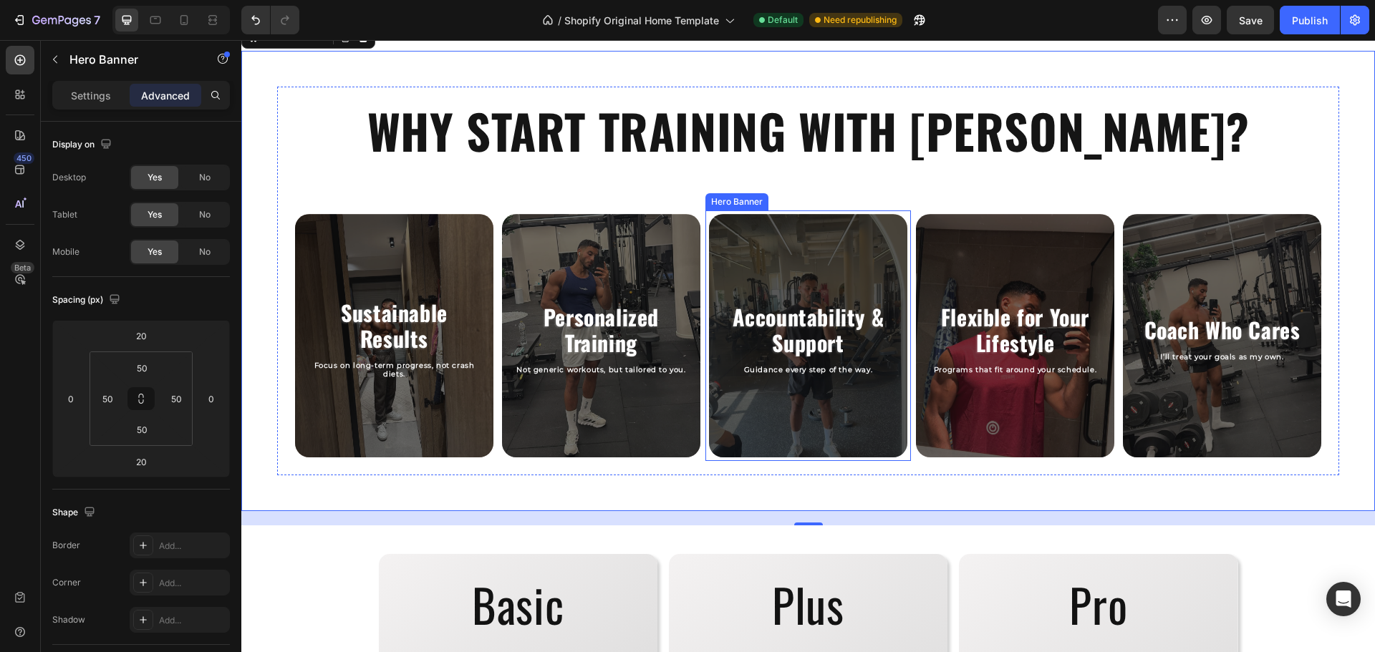
scroll to position [785, 0]
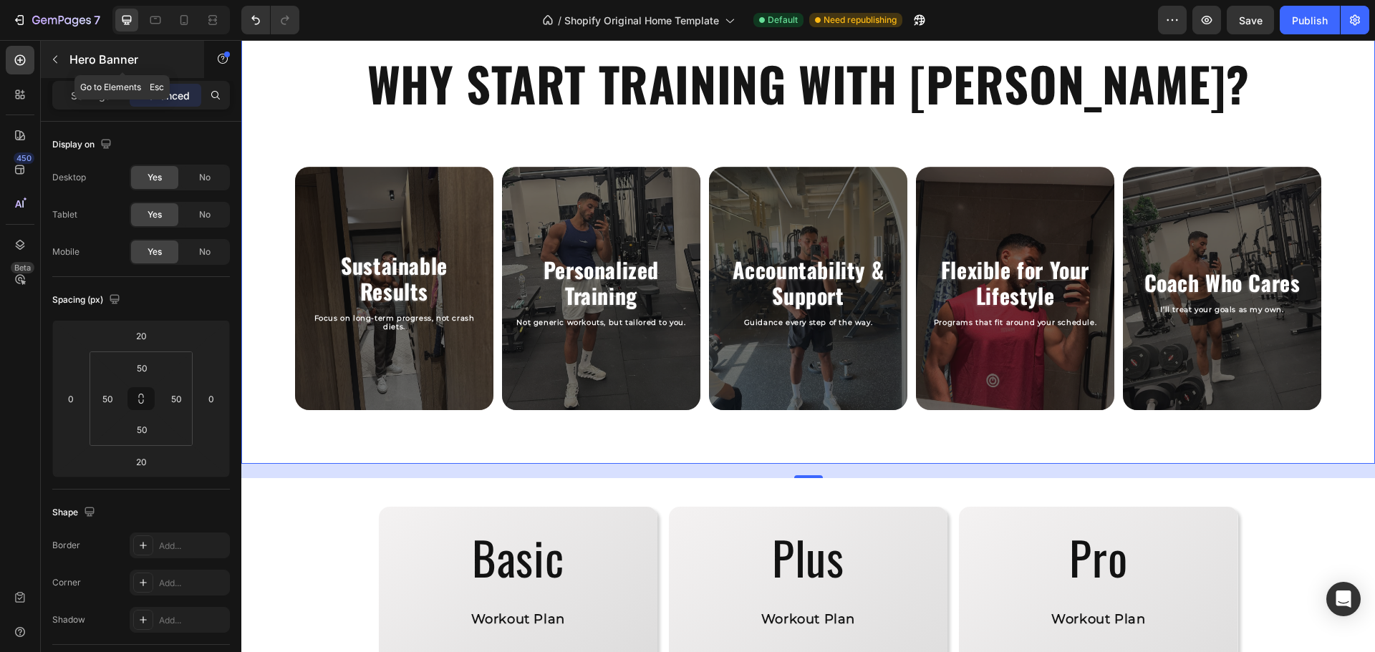
click at [52, 68] on button "button" at bounding box center [55, 59] width 23 height 23
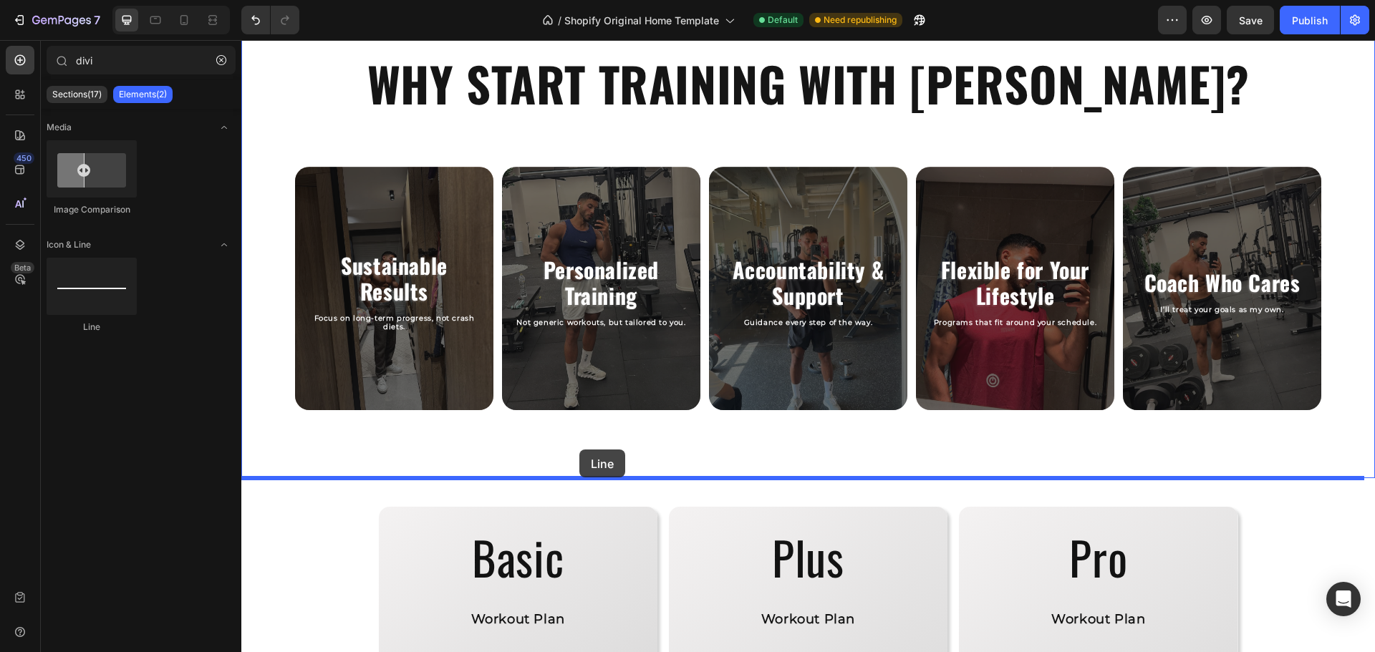
drag, startPoint x: 366, startPoint y: 335, endPoint x: 580, endPoint y: 450, distance: 242.8
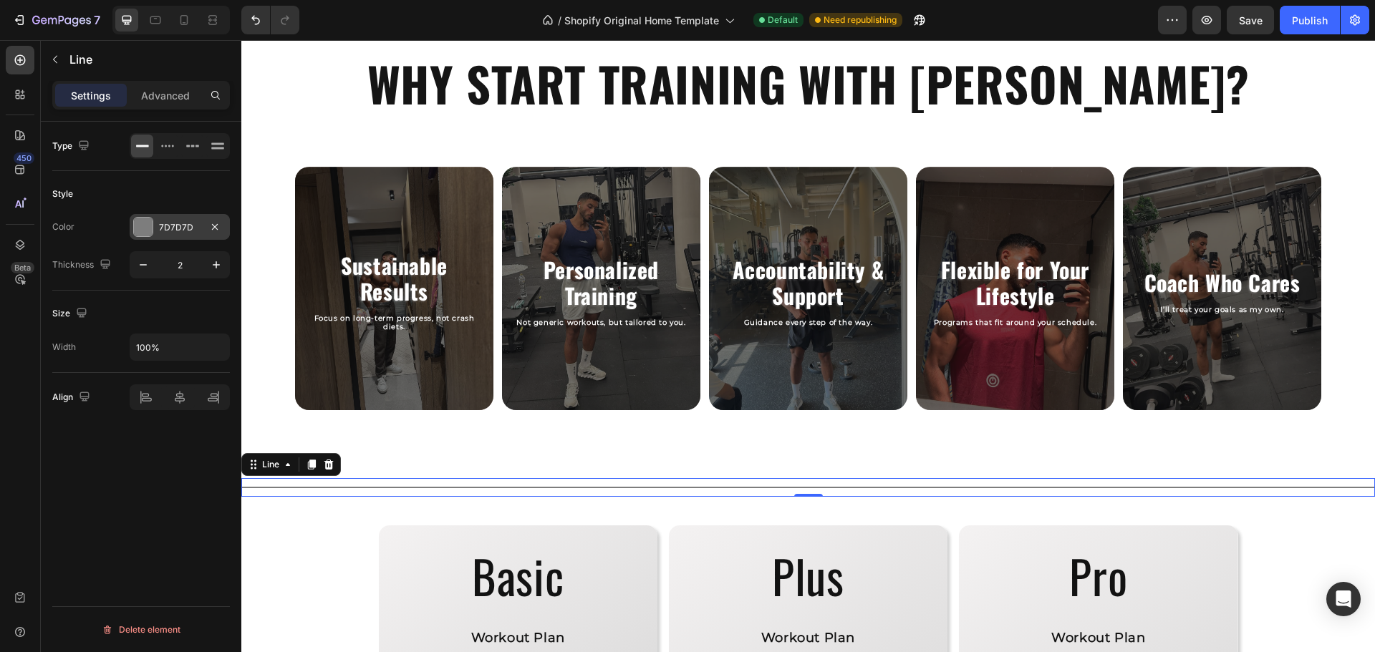
click at [170, 235] on div "7D7D7D" at bounding box center [180, 227] width 100 height 26
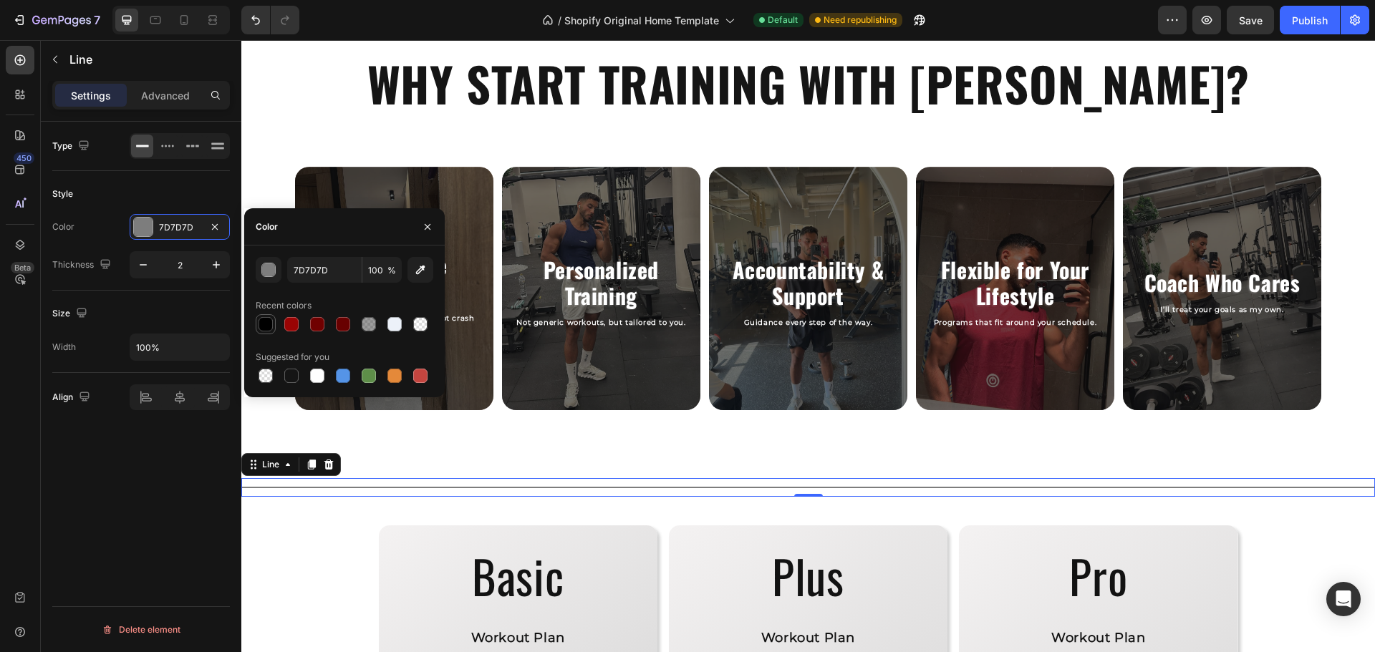
click at [261, 329] on div at bounding box center [265, 324] width 14 height 14
type input "000000"
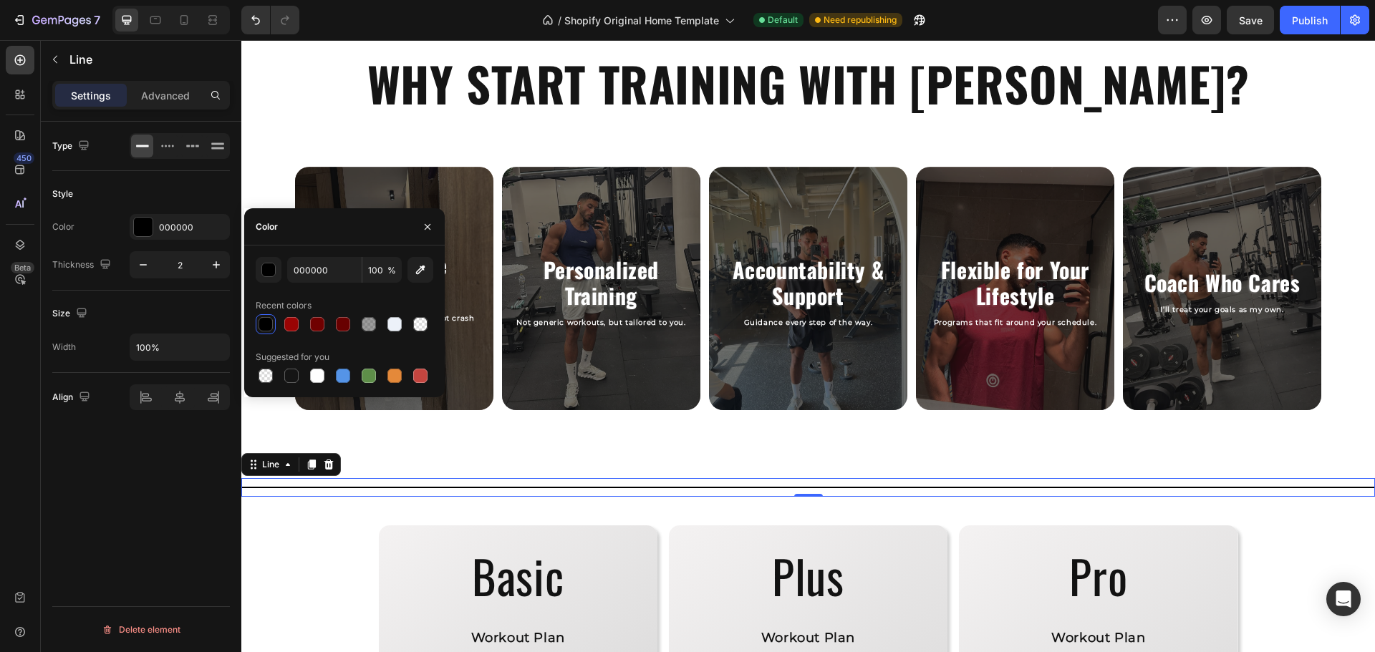
click at [166, 464] on div "Type Style Color 000000 Thickness 2 Size Width 100% Align Delete element" at bounding box center [141, 407] width 200 height 571
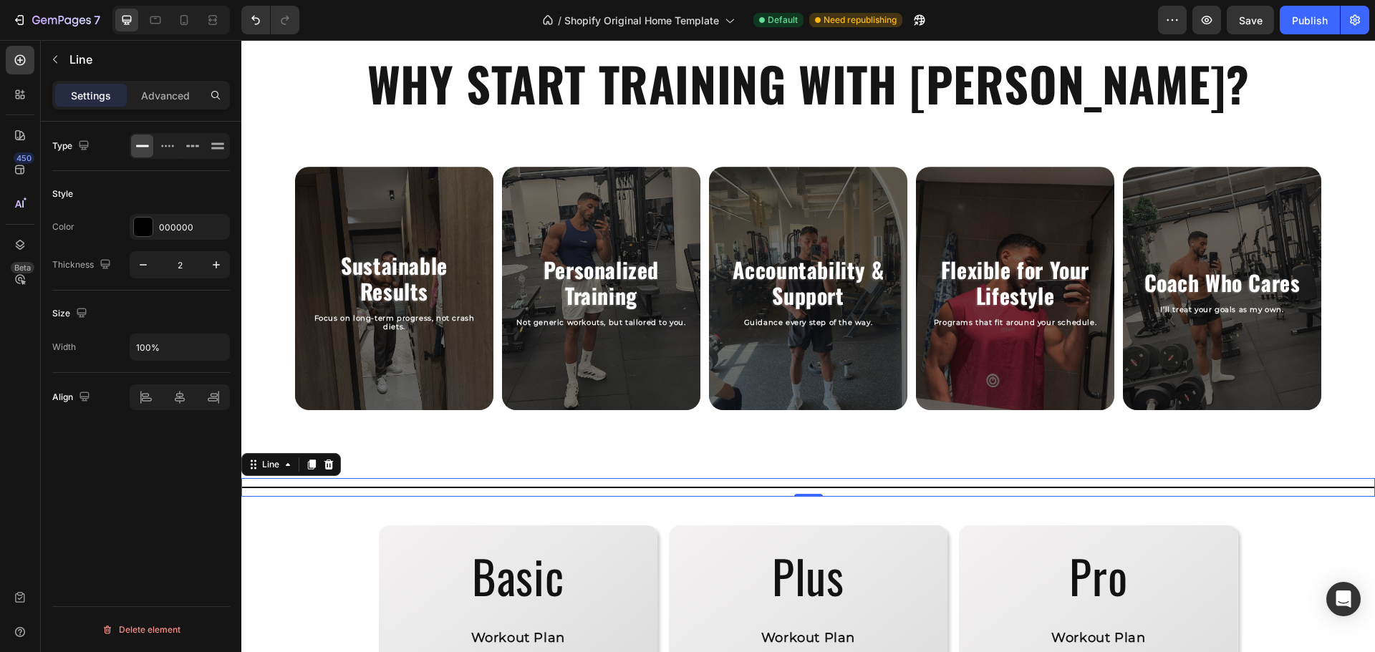
click at [183, 533] on div "Type Style Color 000000 Thickness 2 Size Width 100% Align Delete element" at bounding box center [141, 407] width 200 height 571
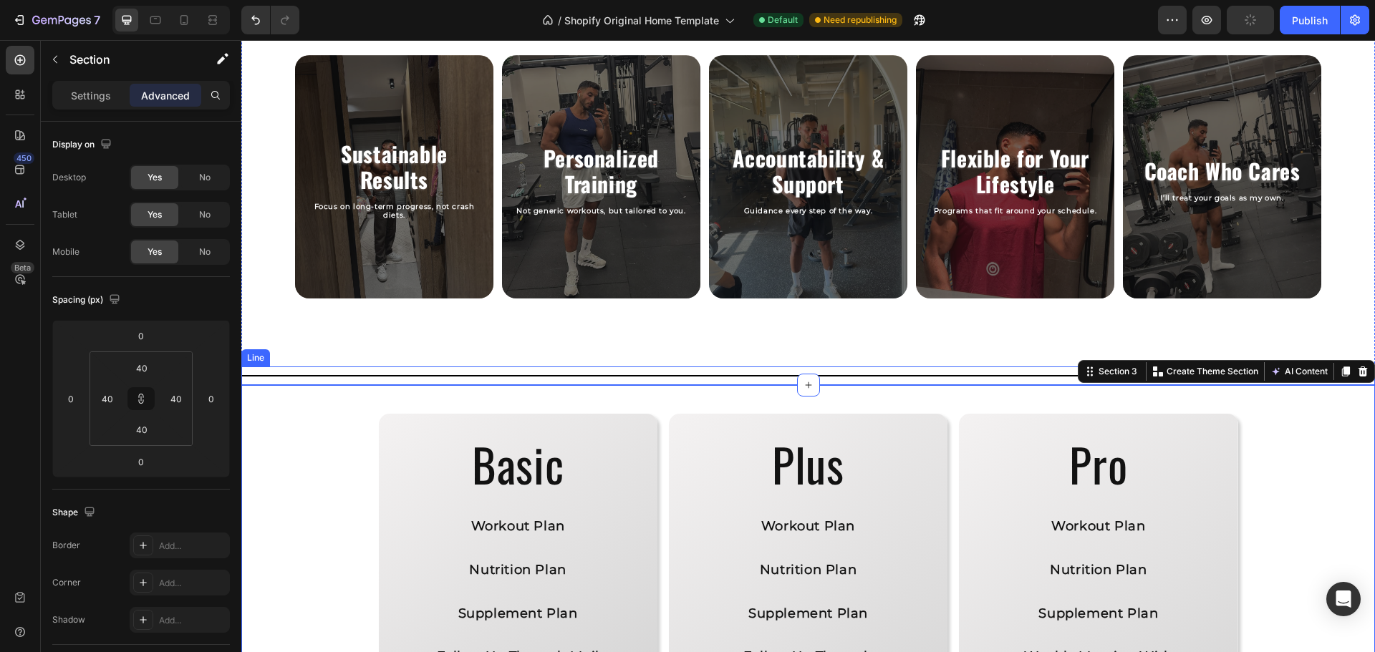
scroll to position [897, 0]
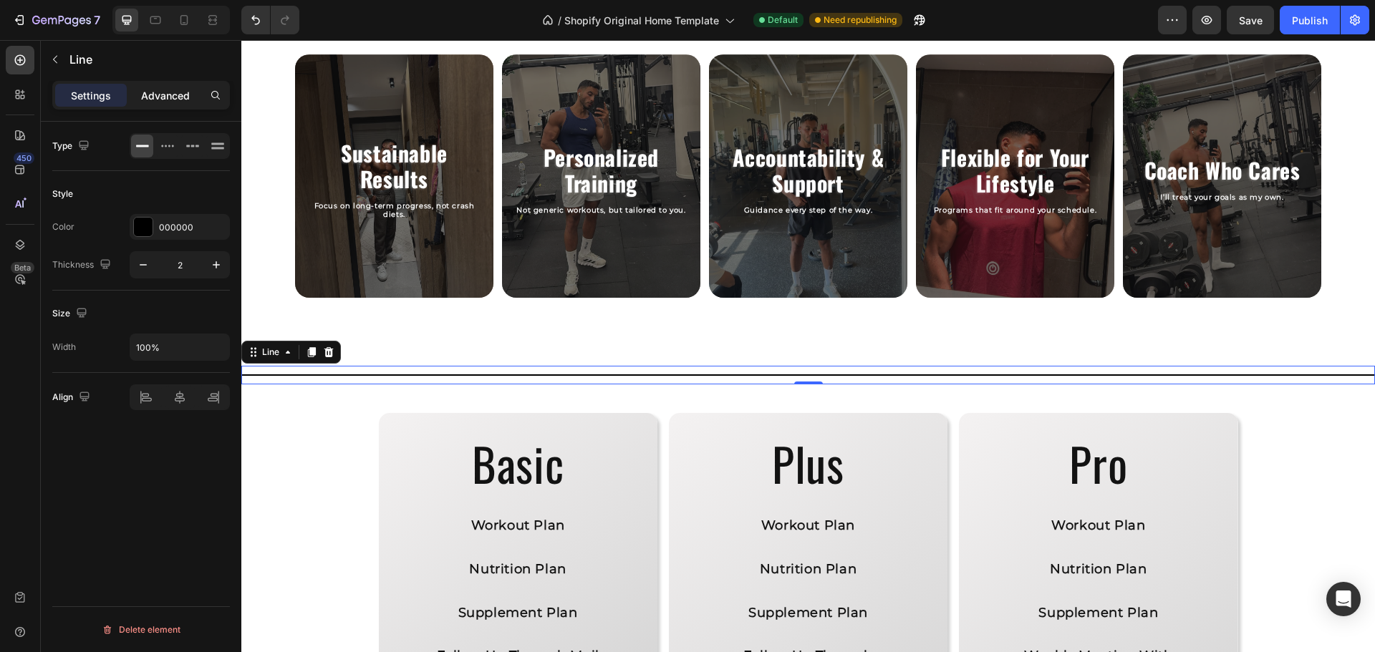
click at [174, 102] on p "Advanced" at bounding box center [165, 95] width 49 height 15
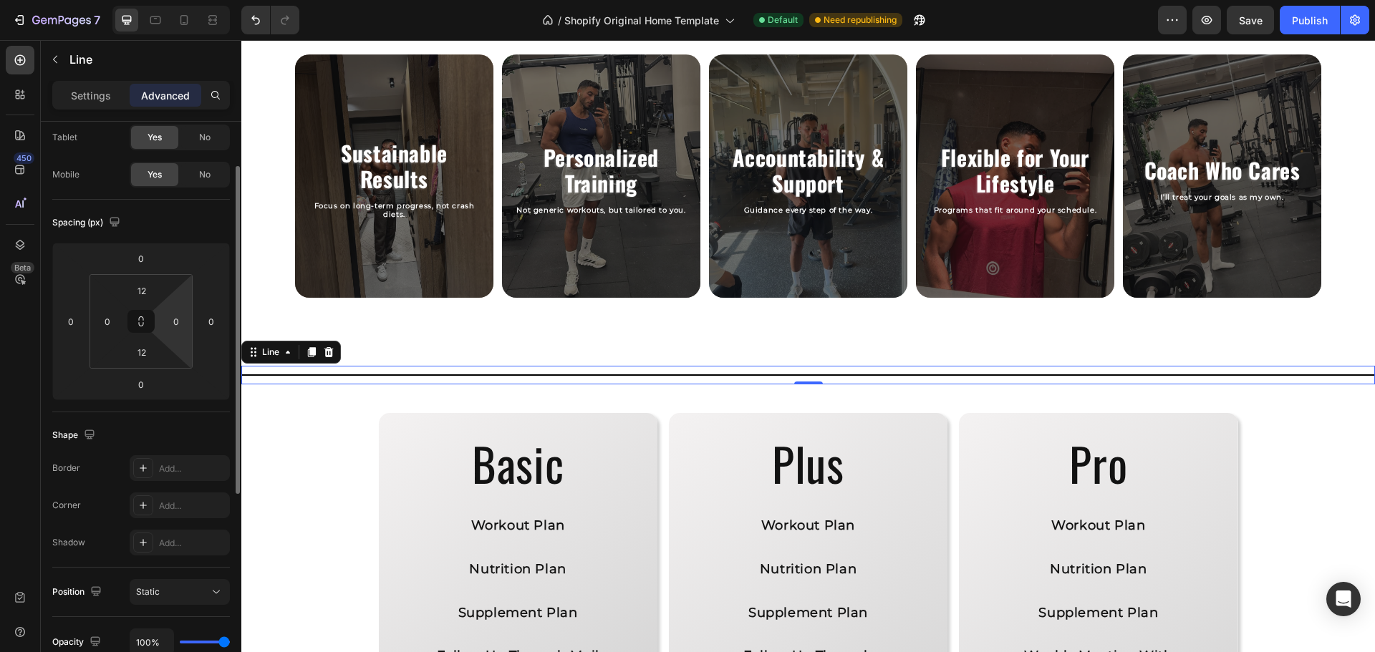
scroll to position [0, 0]
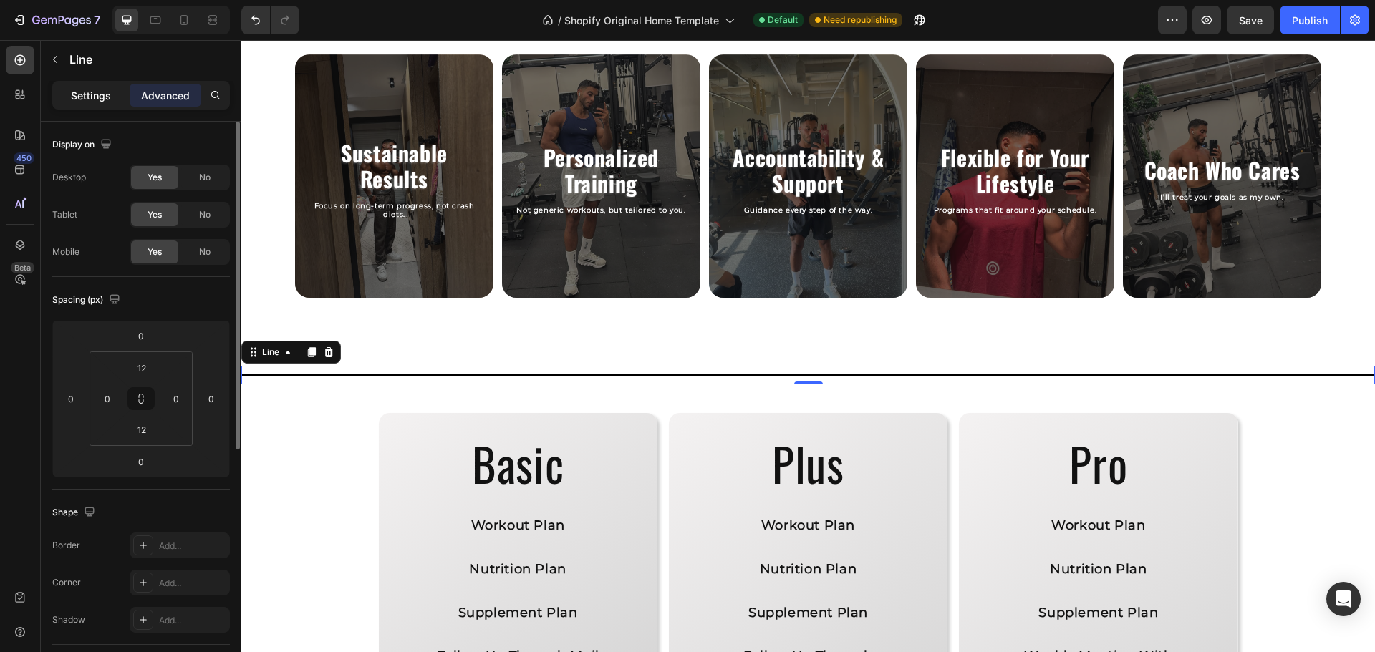
click at [95, 85] on div "Settings" at bounding box center [91, 95] width 72 height 23
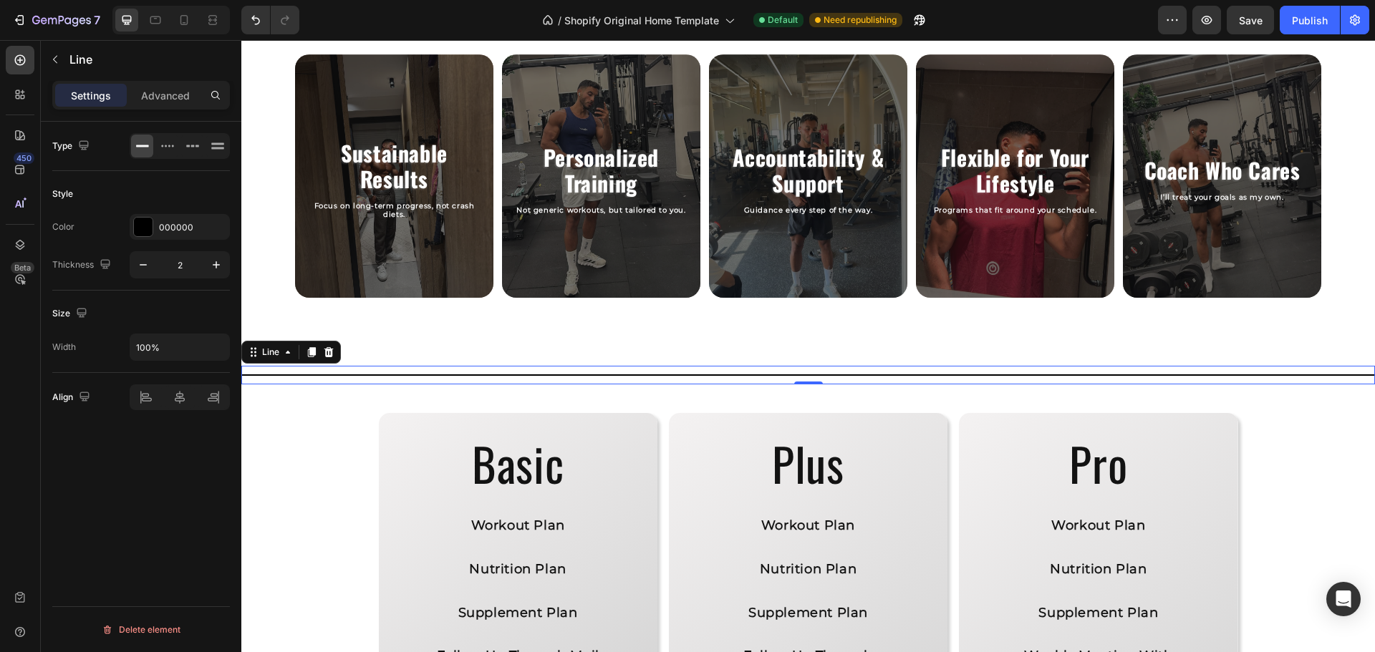
click at [175, 110] on div "Settings Advanced" at bounding box center [141, 101] width 200 height 41
click at [178, 94] on p "Advanced" at bounding box center [165, 95] width 49 height 15
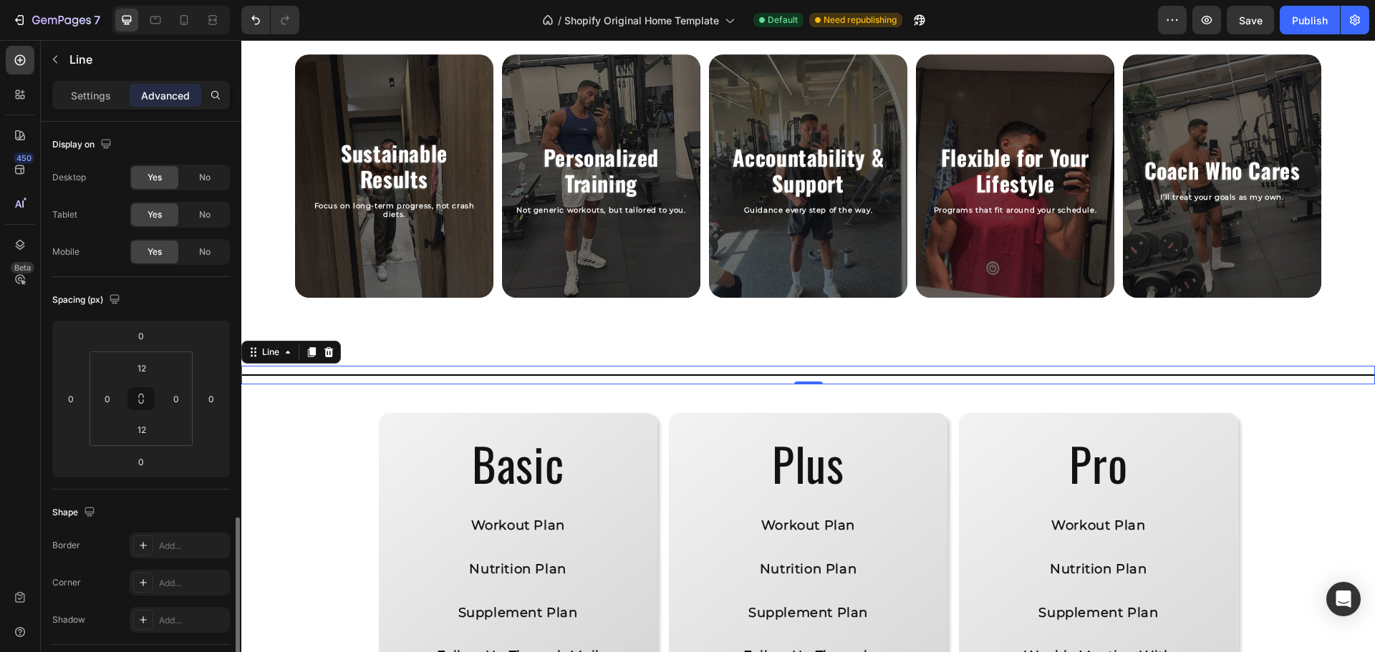
scroll to position [422, 0]
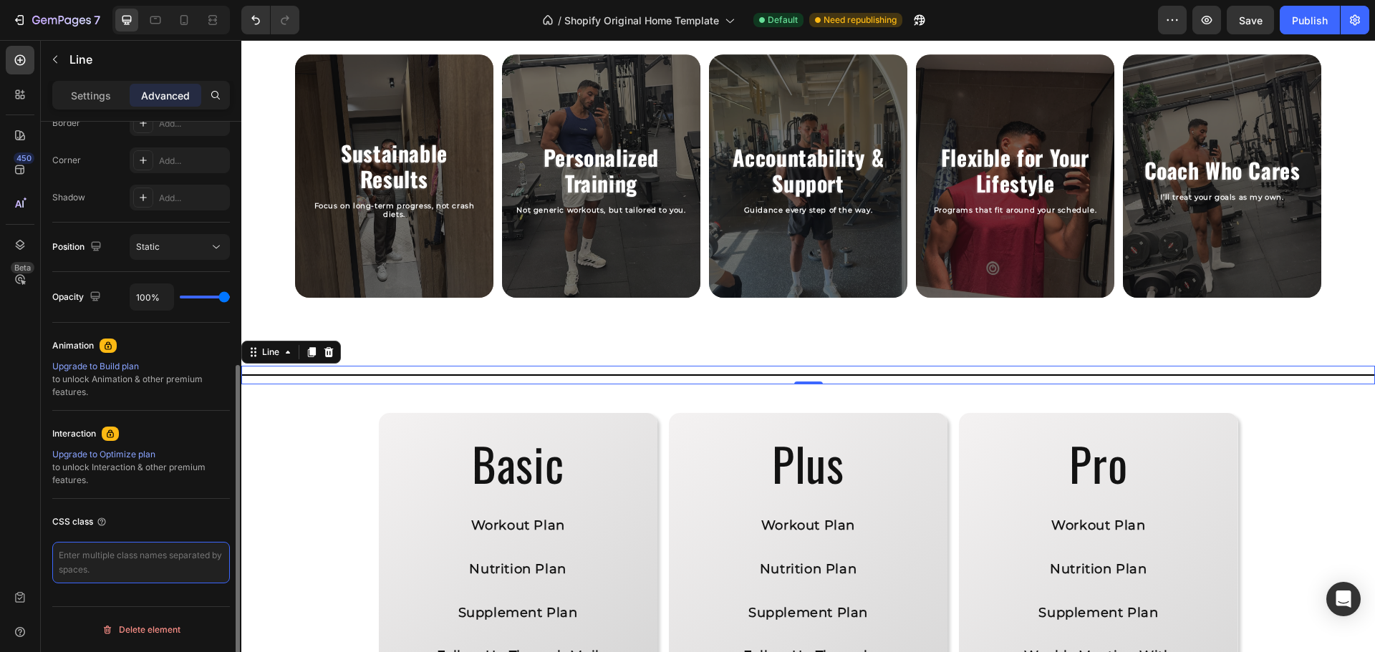
click at [131, 549] on textarea at bounding box center [141, 563] width 178 height 42
type textarea "width 50%"
click at [169, 513] on div "CSS class" at bounding box center [141, 521] width 178 height 23
click at [85, 563] on textarea "width 50%" at bounding box center [141, 563] width 178 height 42
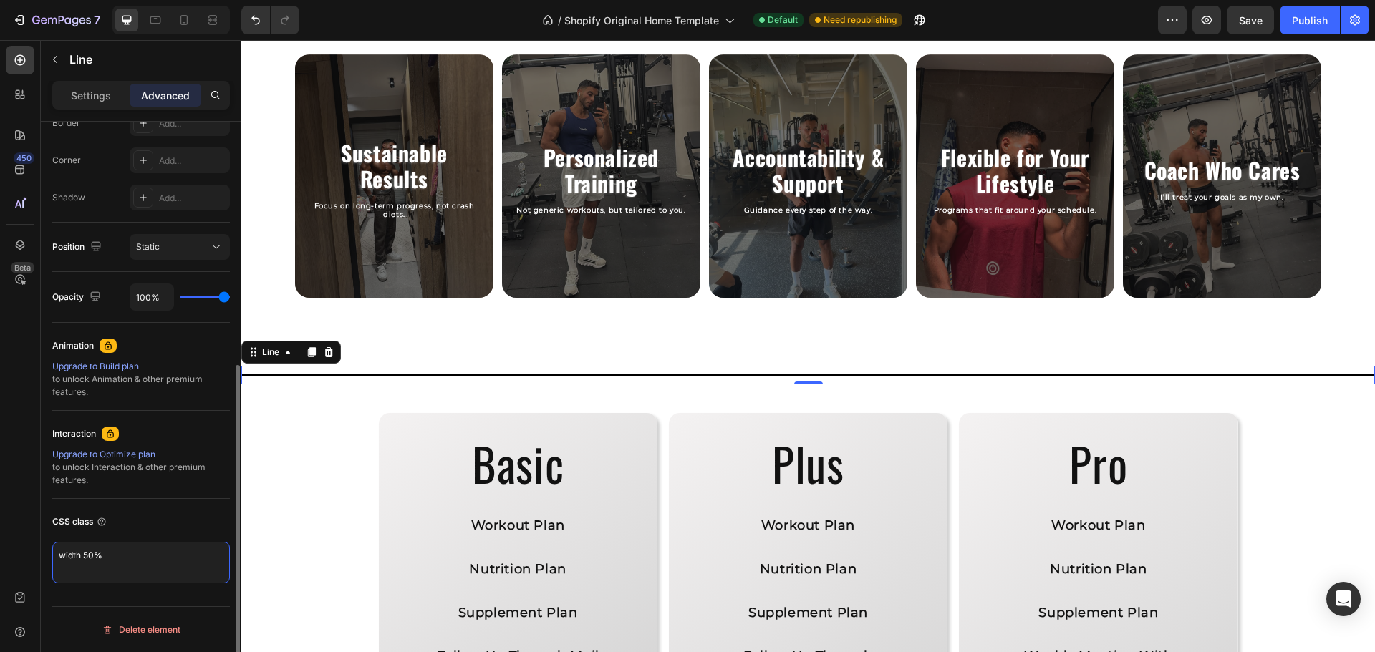
click at [85, 563] on textarea "width 50%" at bounding box center [141, 563] width 178 height 42
click at [158, 506] on div "CSS class" at bounding box center [141, 547] width 178 height 96
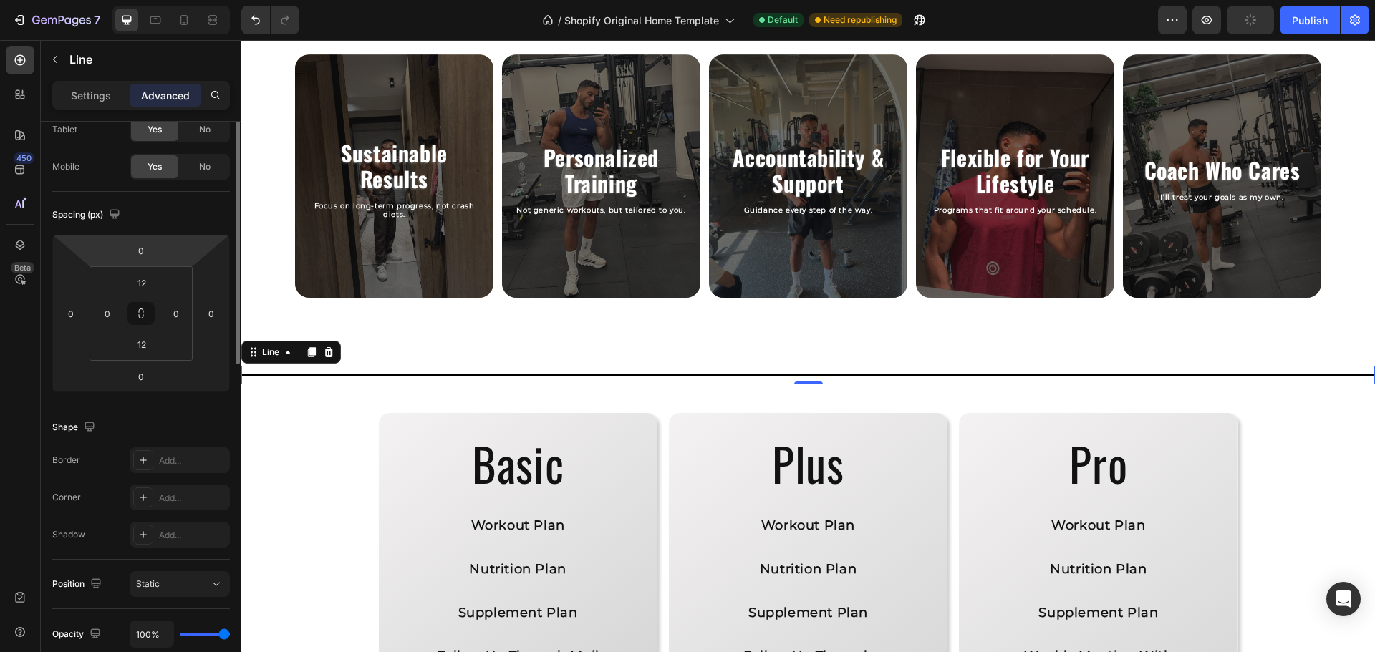
scroll to position [0, 0]
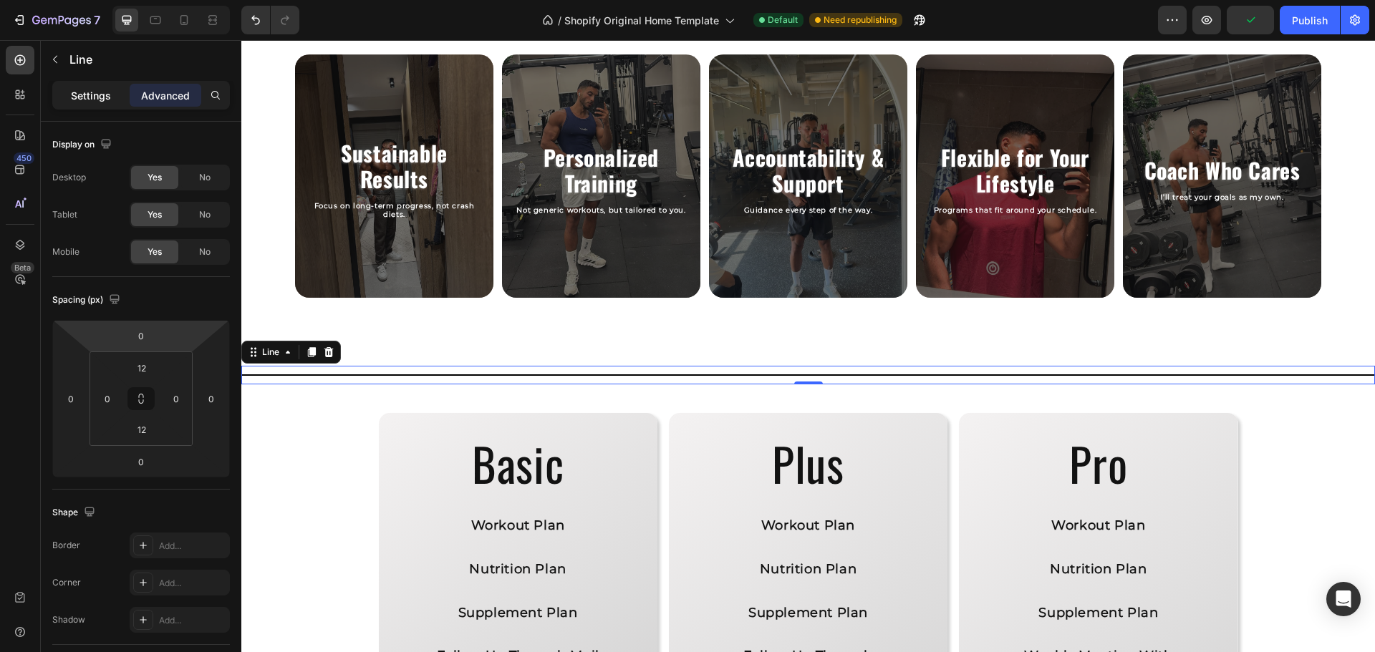
click at [102, 95] on p "Settings" at bounding box center [91, 95] width 40 height 15
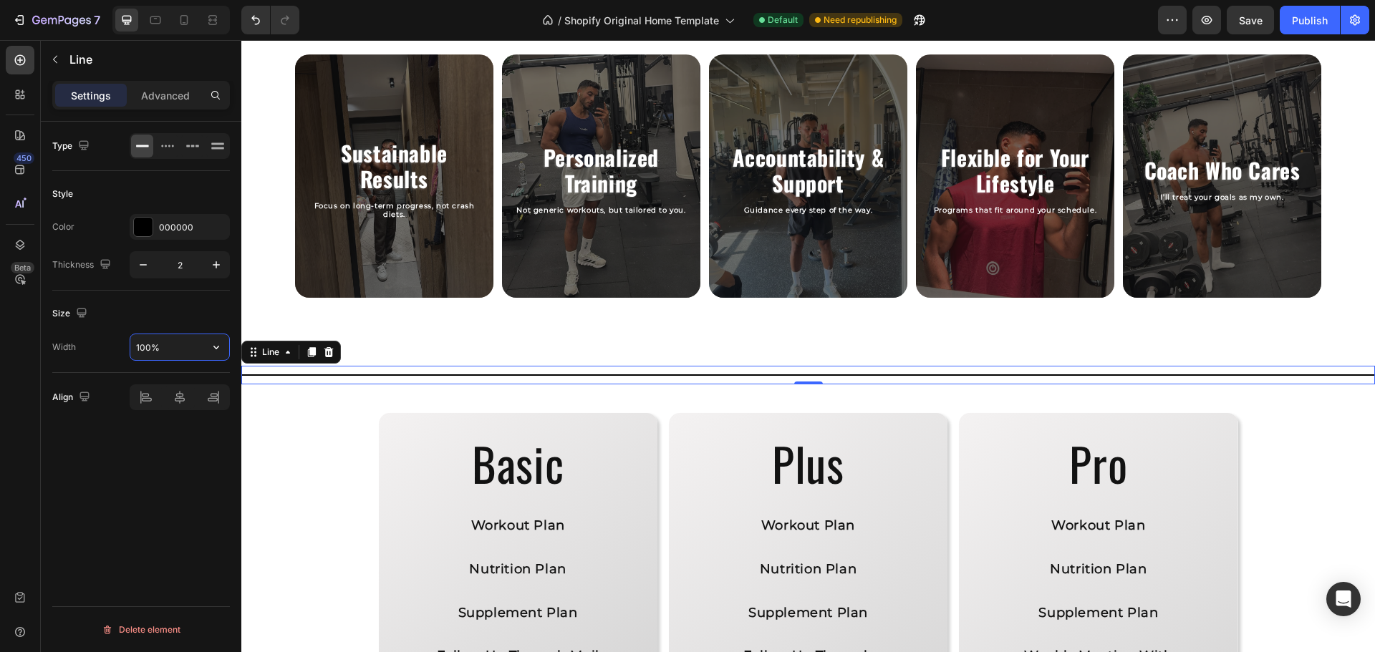
click at [198, 334] on input "100%" at bounding box center [179, 347] width 99 height 26
click at [220, 342] on icon "button" at bounding box center [216, 347] width 14 height 14
click at [150, 349] on input "100%" at bounding box center [179, 347] width 99 height 26
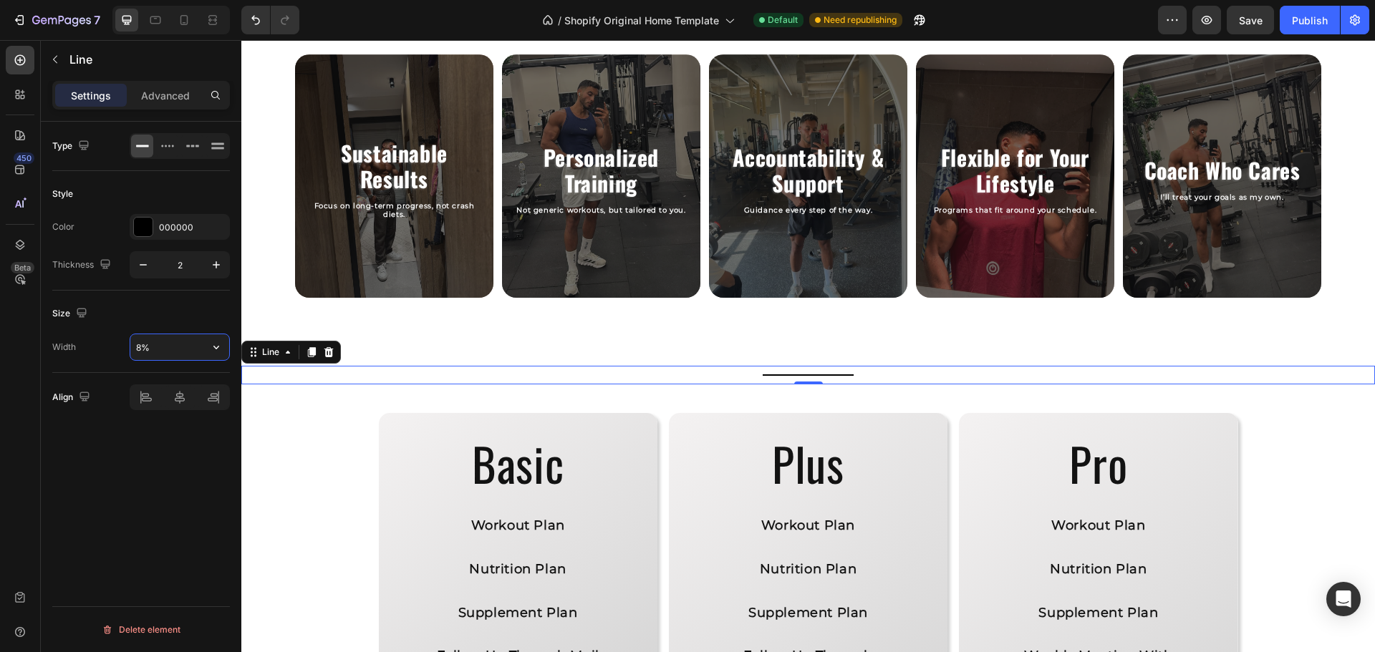
type input "80%"
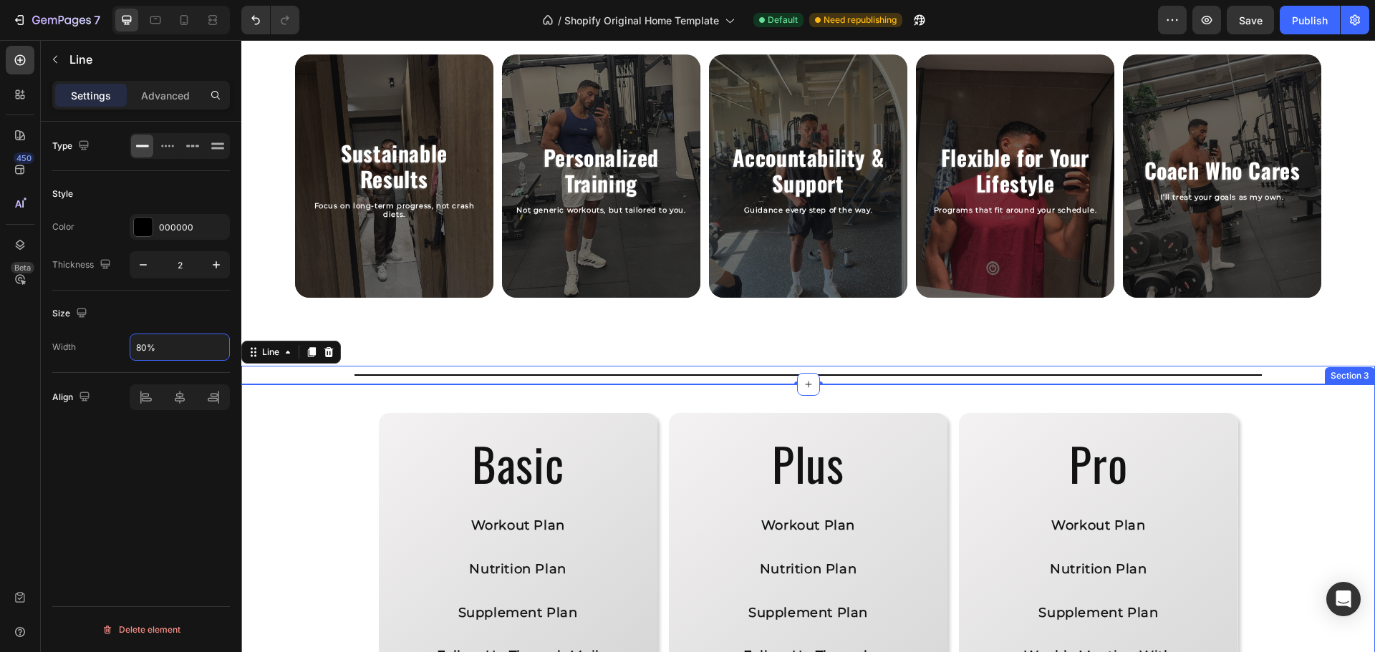
click at [267, 473] on div "Basic Heading Workout Plan Text Block Nutrition Plan Text Block Supplement Plan…" at bounding box center [807, 643] width 1133 height 518
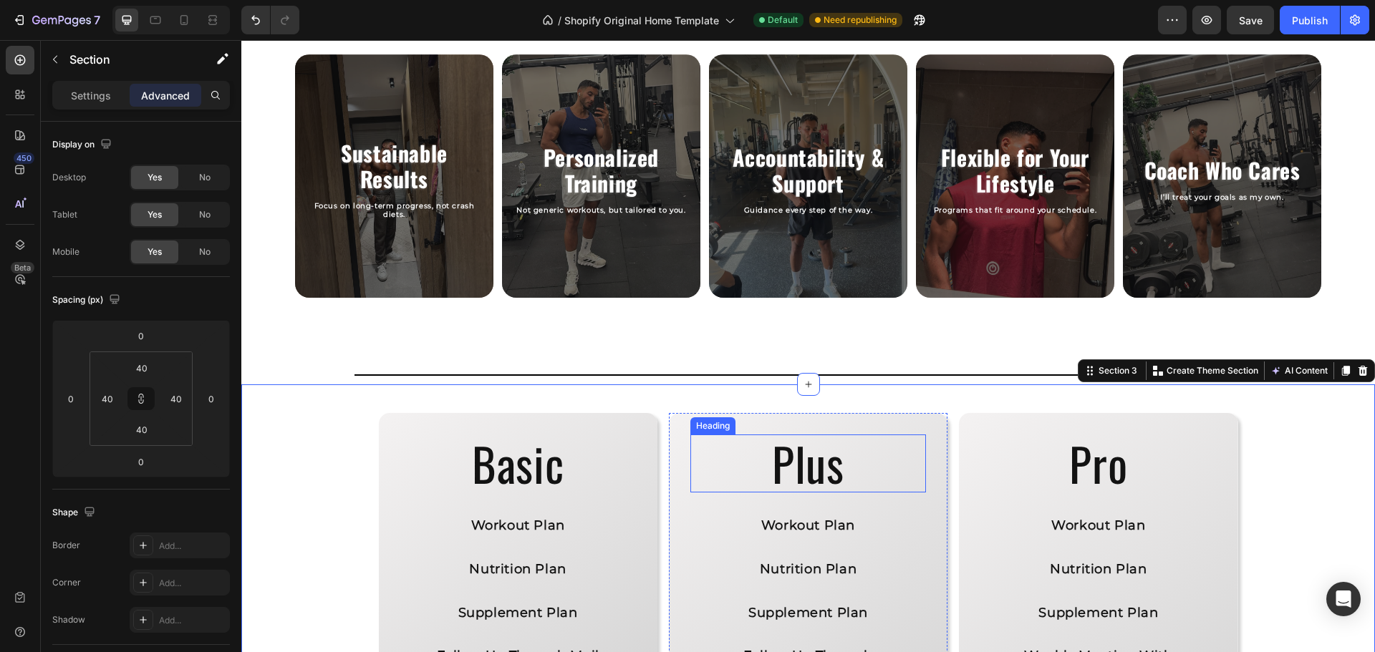
scroll to position [741, 0]
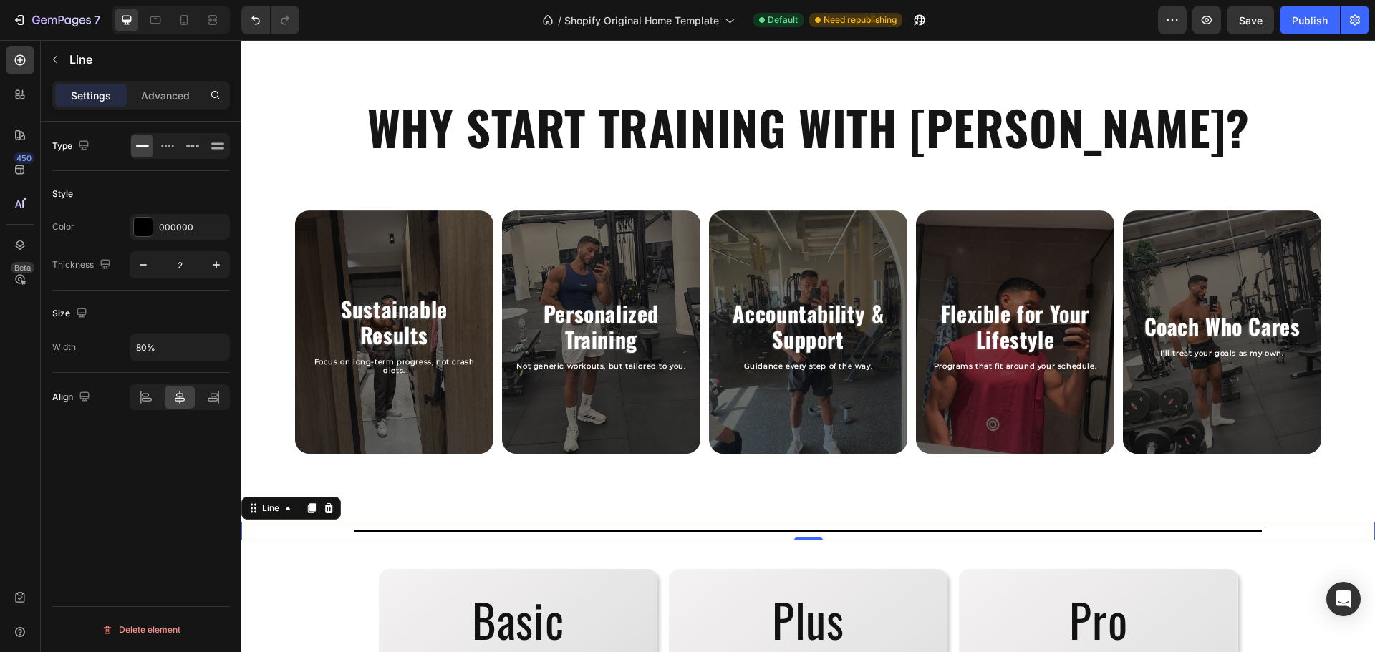
click at [158, 471] on div "Type Style Color 000000 Thickness 2 Size Width 80% Align Delete element" at bounding box center [141, 407] width 200 height 571
click at [181, 229] on div "000000" at bounding box center [180, 227] width 42 height 13
click at [178, 263] on input "2" at bounding box center [179, 265] width 47 height 26
click at [173, 311] on div "Size" at bounding box center [141, 313] width 178 height 23
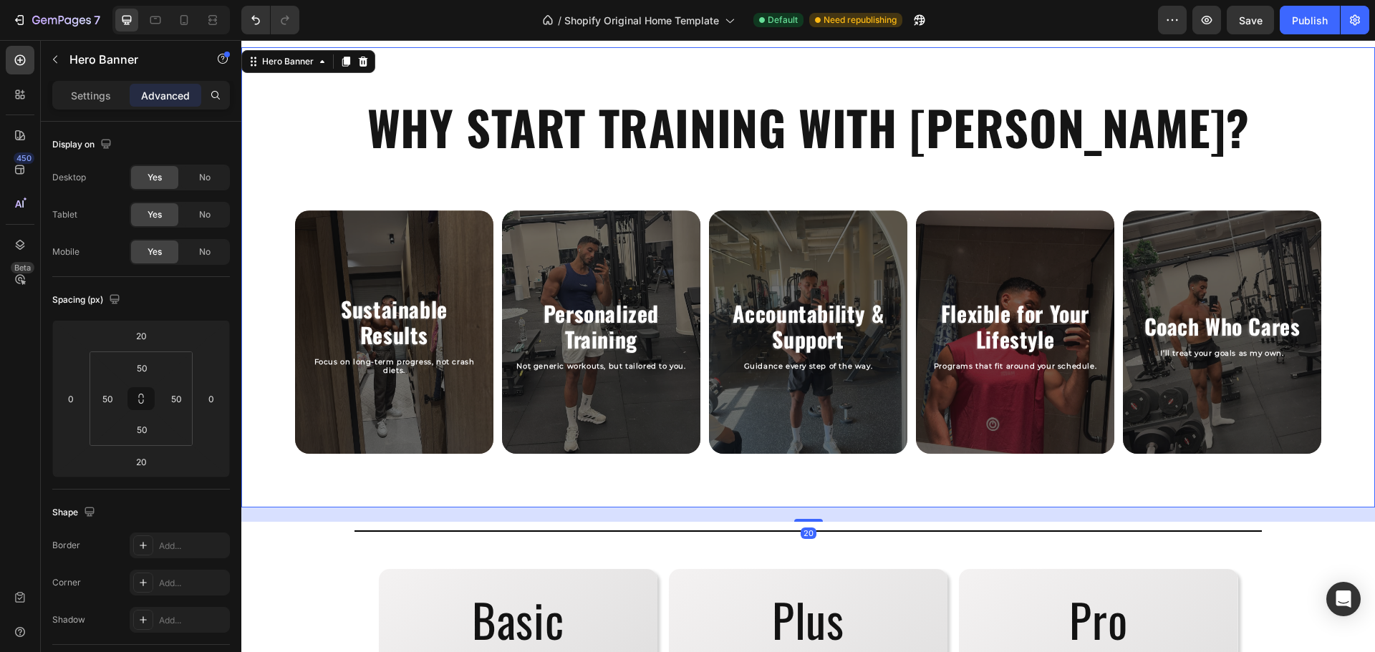
click at [727, 507] on div "WHY START TRAINING WITH RASLAN? Heading Sustainable Results Heading Focus on lo…" at bounding box center [807, 277] width 1133 height 460
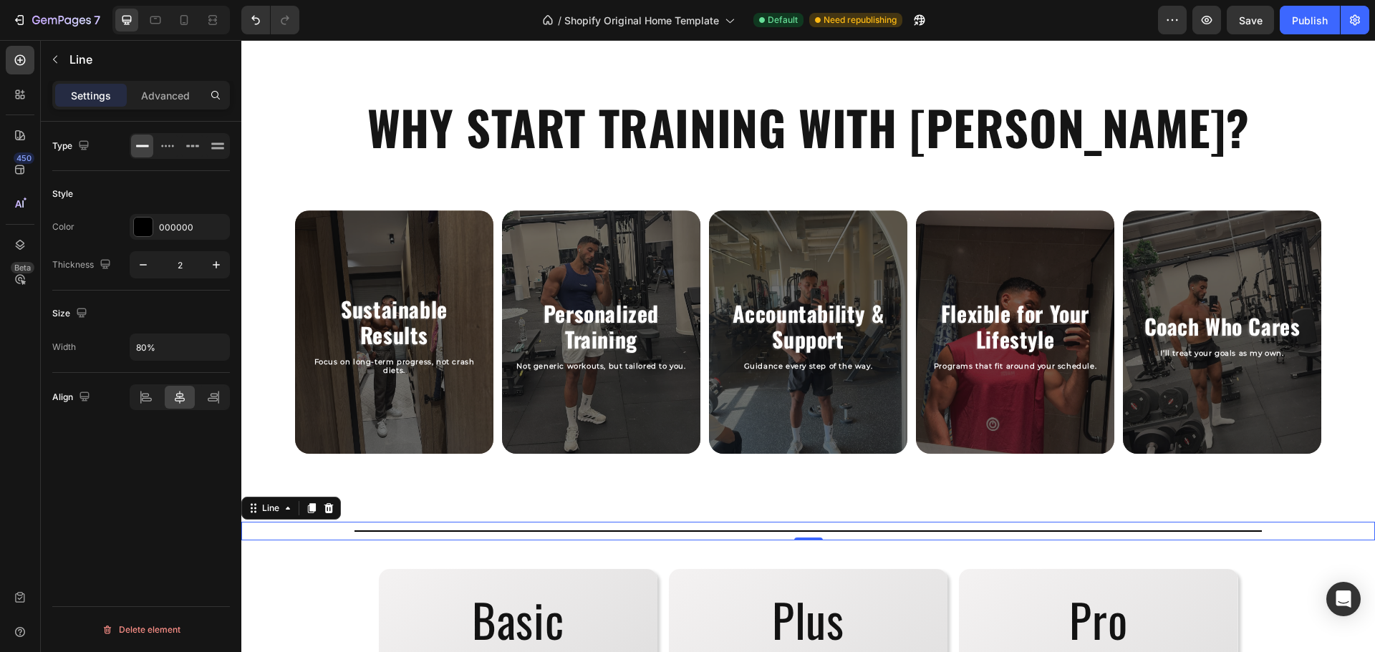
click at [169, 107] on div "Settings Advanced" at bounding box center [141, 95] width 178 height 29
click at [171, 105] on div "Advanced" at bounding box center [166, 95] width 72 height 23
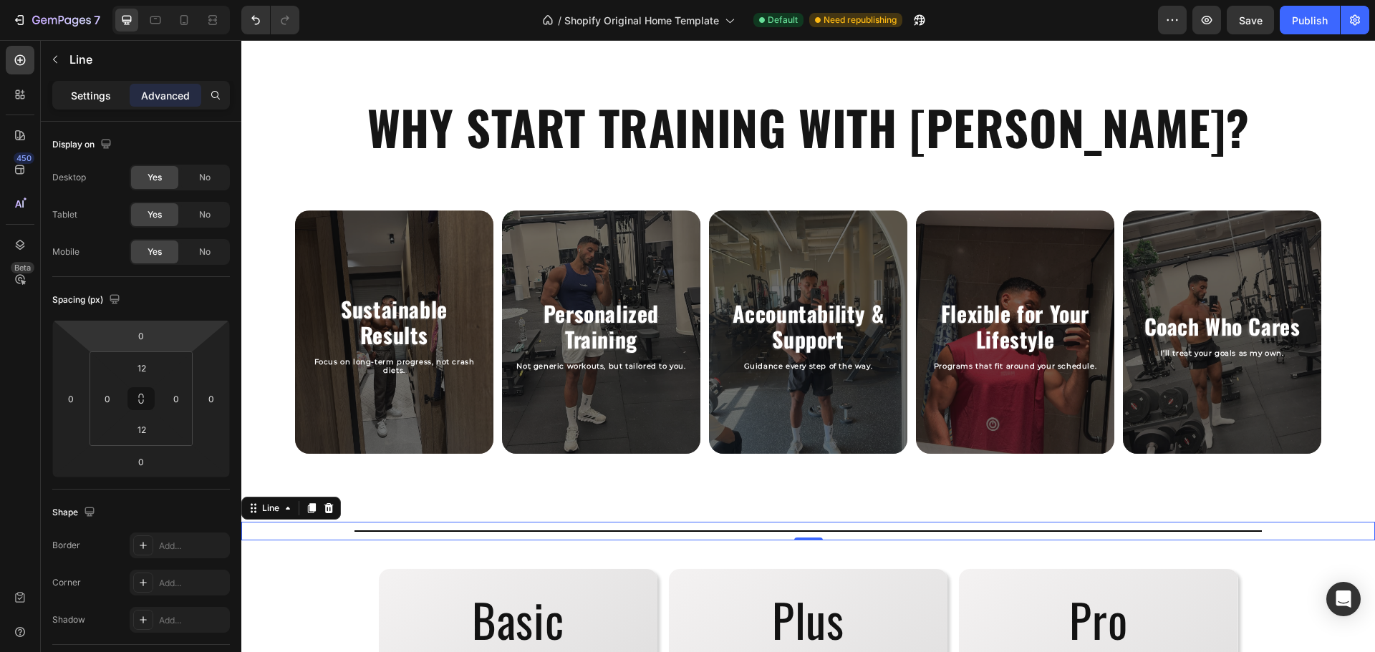
click at [107, 88] on p "Settings" at bounding box center [91, 95] width 40 height 15
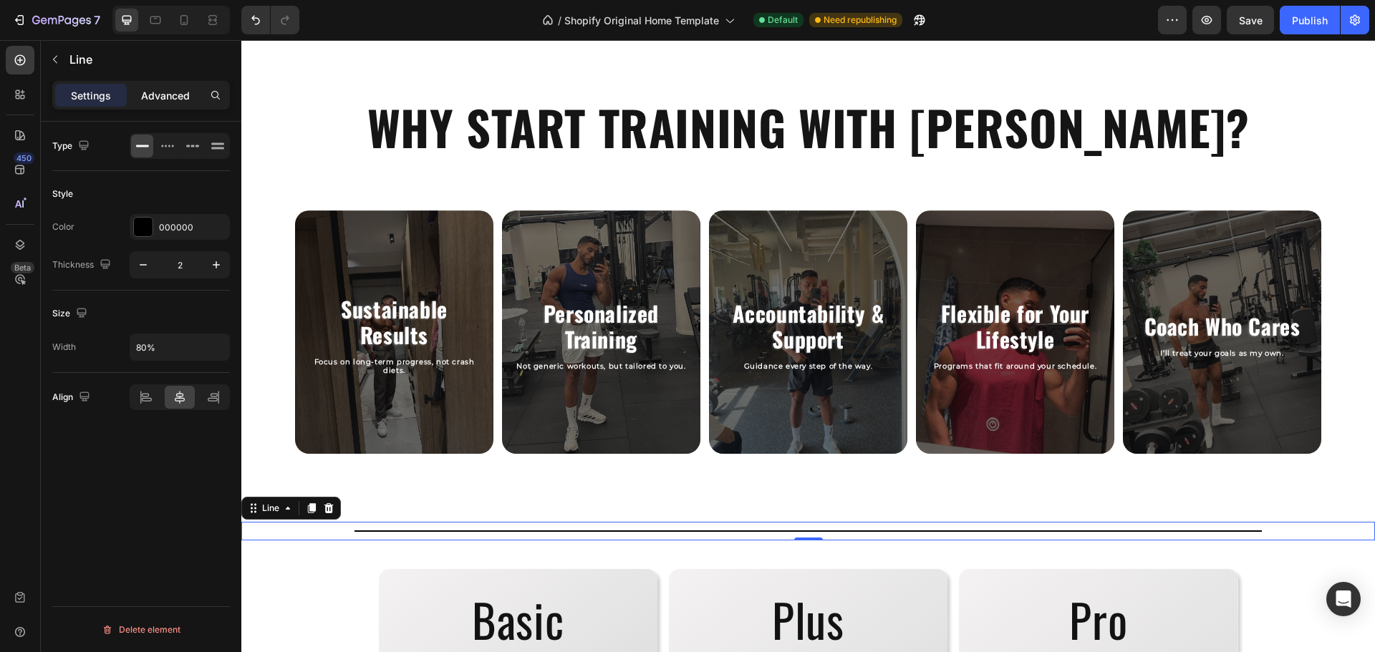
click at [155, 102] on p "Advanced" at bounding box center [165, 95] width 49 height 15
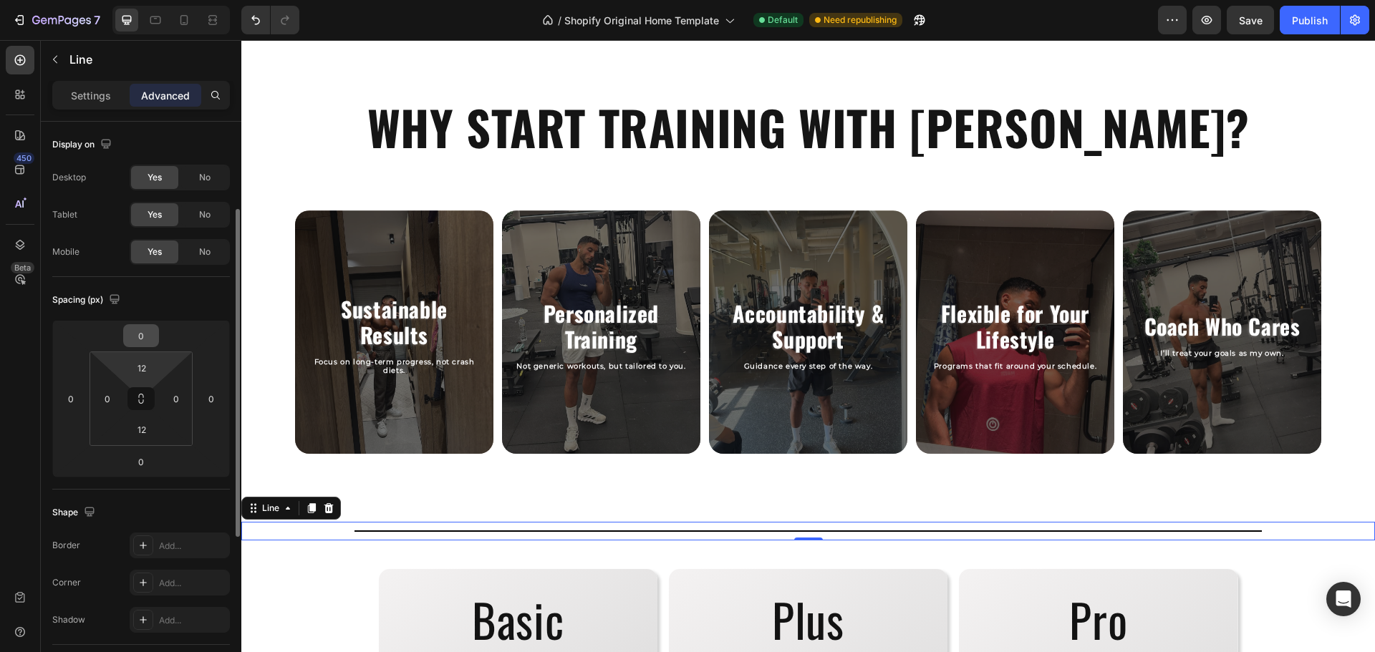
scroll to position [57, 0]
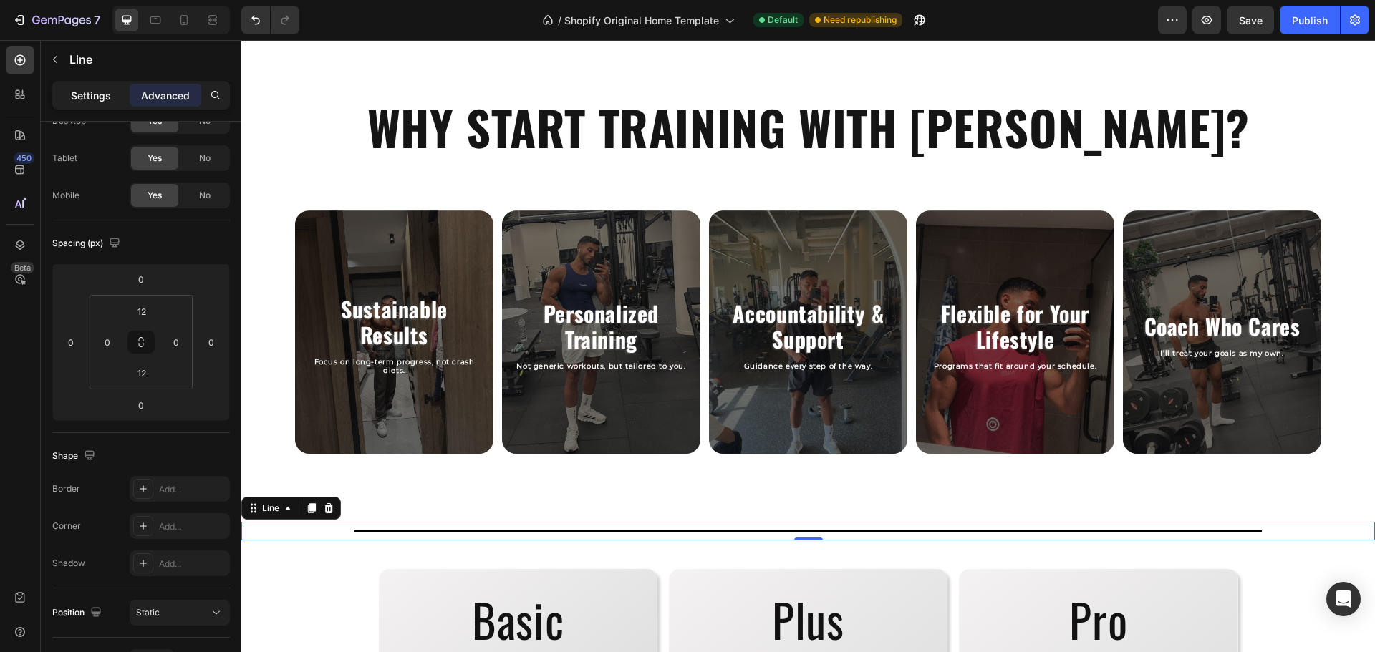
click at [102, 101] on p "Settings" at bounding box center [91, 95] width 40 height 15
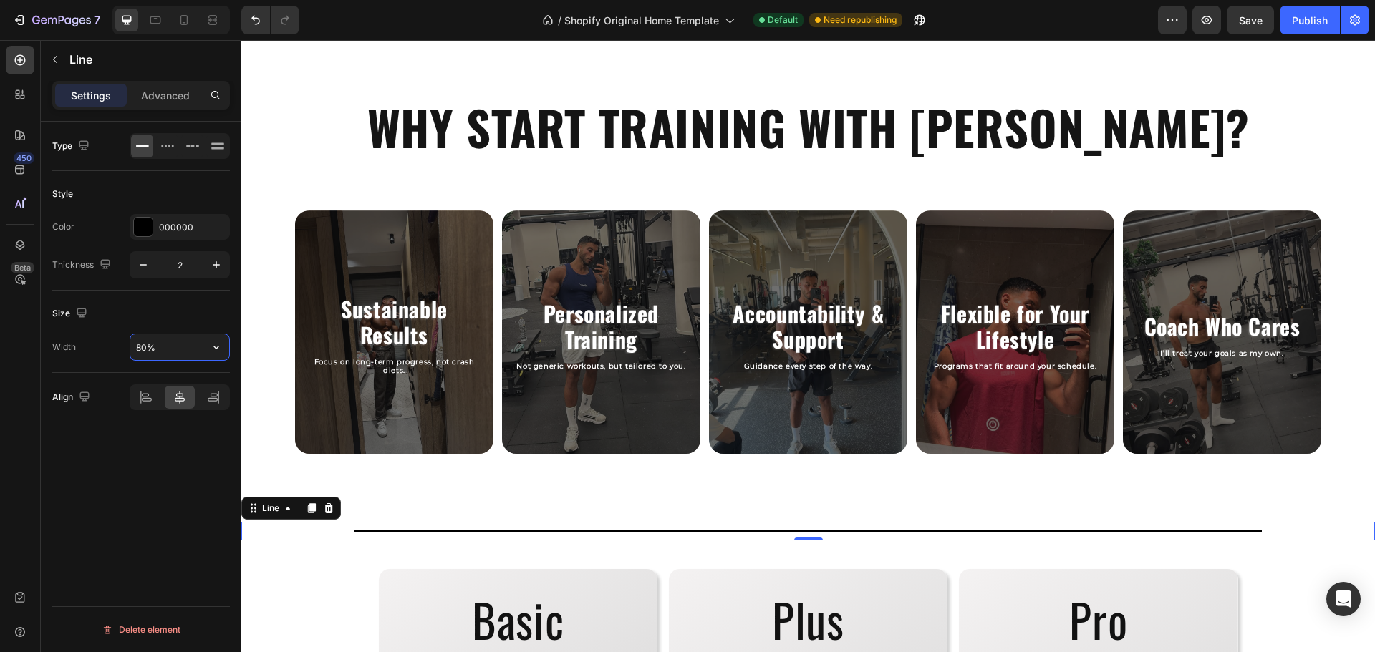
click at [145, 349] on input "80%" at bounding box center [179, 347] width 99 height 26
type input "85%"
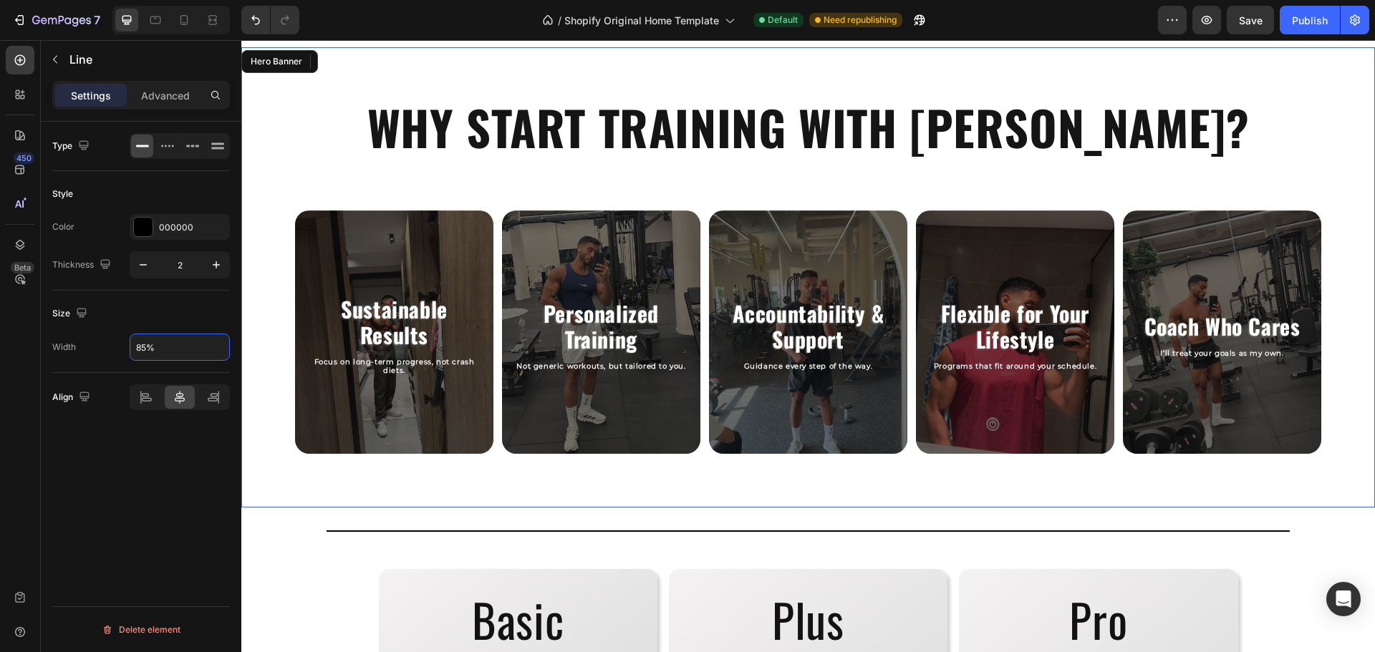
click at [392, 503] on div "WHY START TRAINING WITH RASLAN? Heading Sustainable Results Heading Focus on lo…" at bounding box center [807, 277] width 1133 height 460
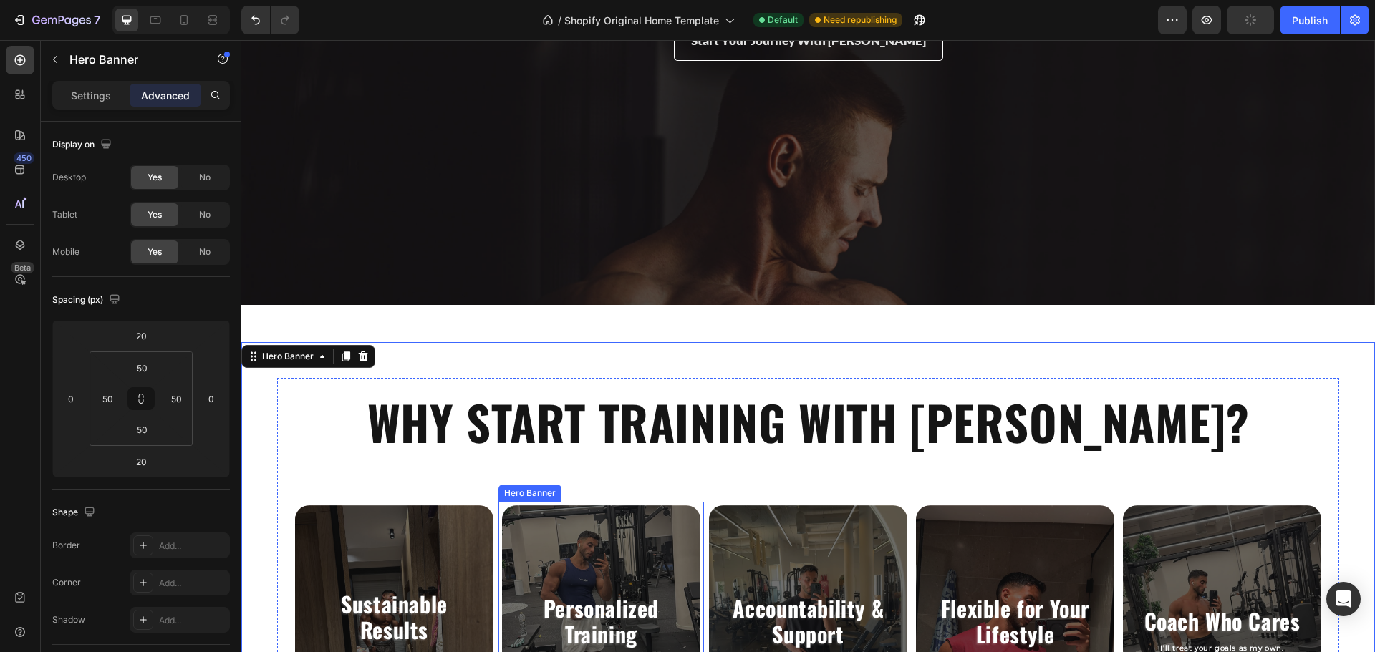
scroll to position [384, 0]
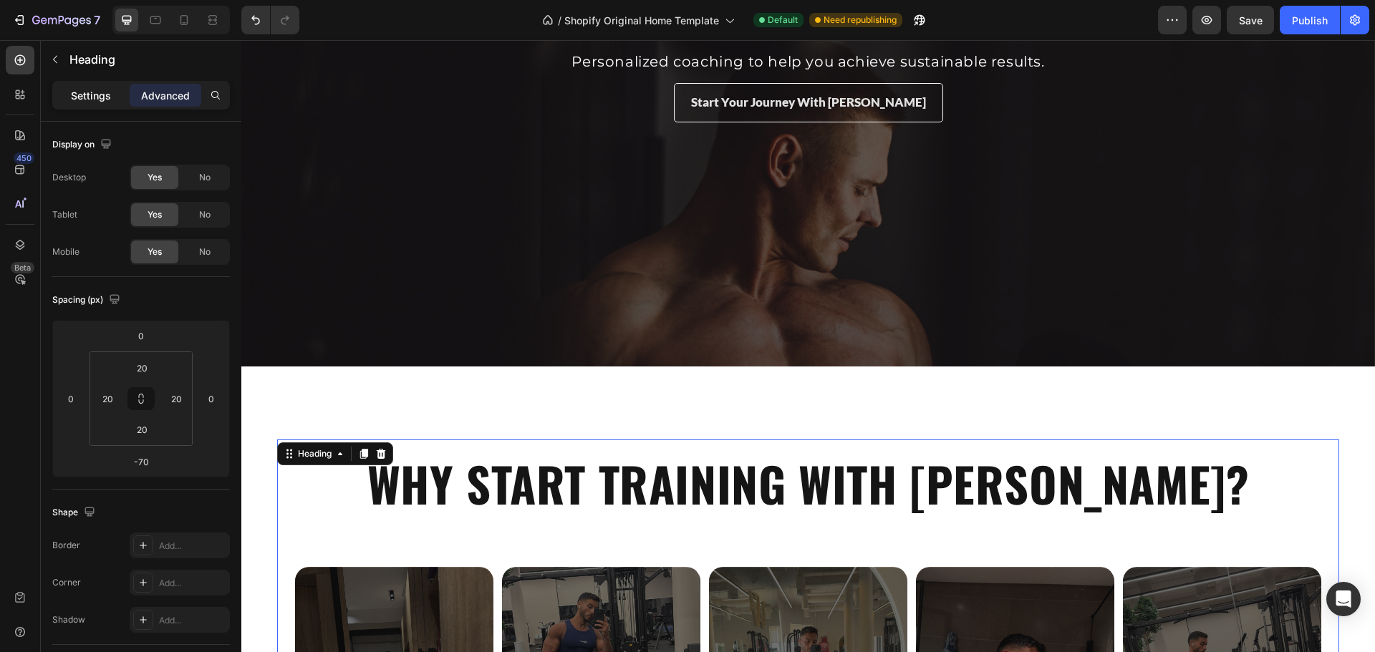
click at [103, 99] on p "Settings" at bounding box center [91, 95] width 40 height 15
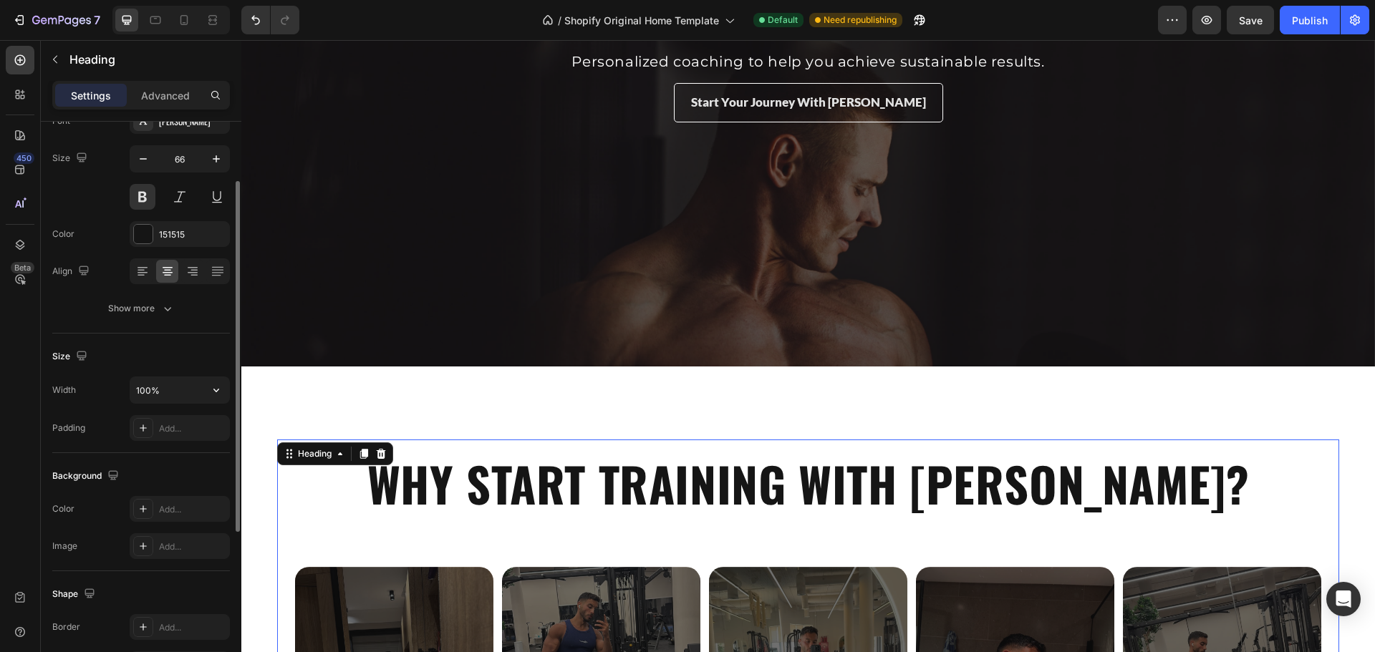
scroll to position [96, 0]
click at [178, 244] on div "151515" at bounding box center [180, 235] width 100 height 26
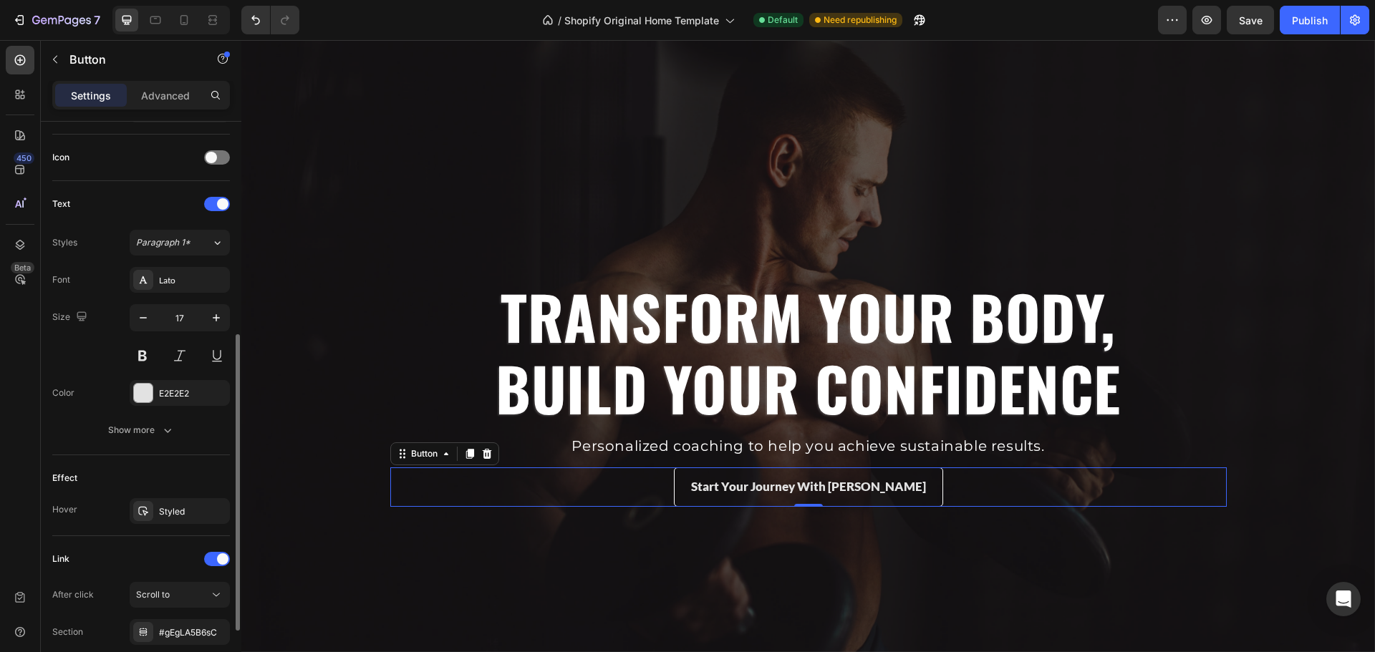
scroll to position [420, 0]
click at [179, 510] on div "Styled" at bounding box center [180, 510] width 42 height 13
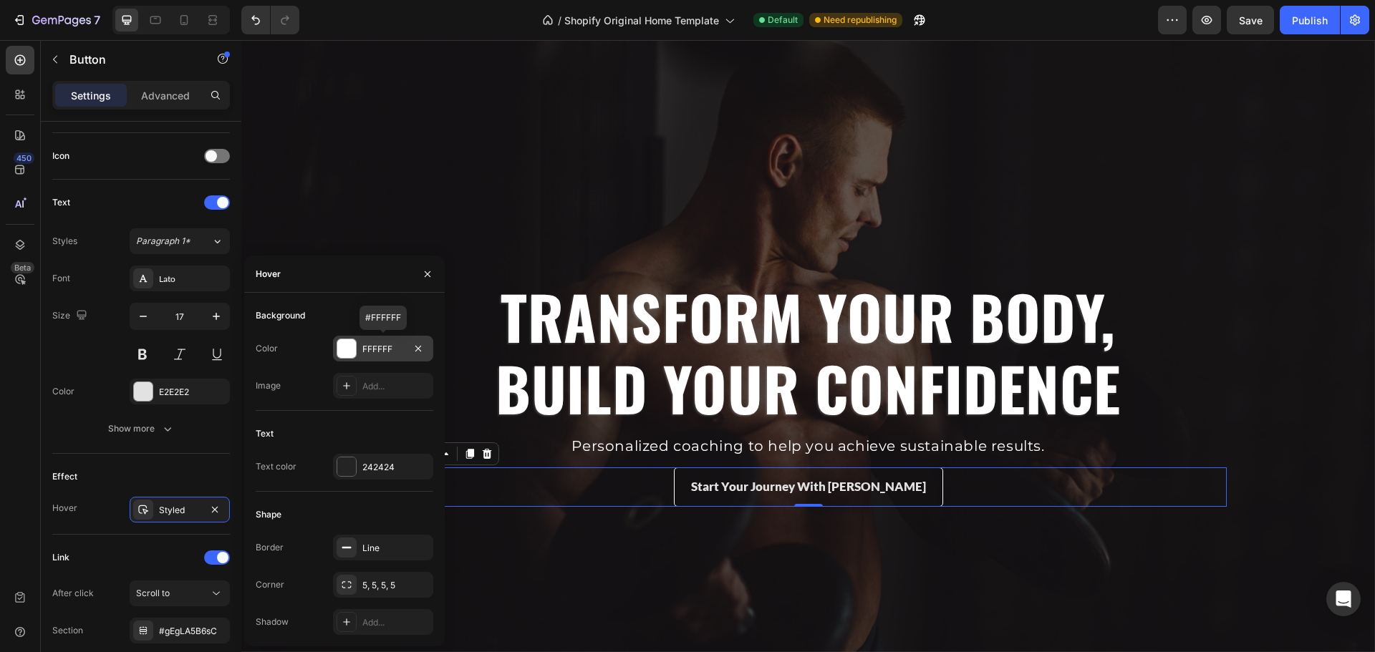
click at [371, 352] on div "FFFFFF" at bounding box center [383, 349] width 42 height 13
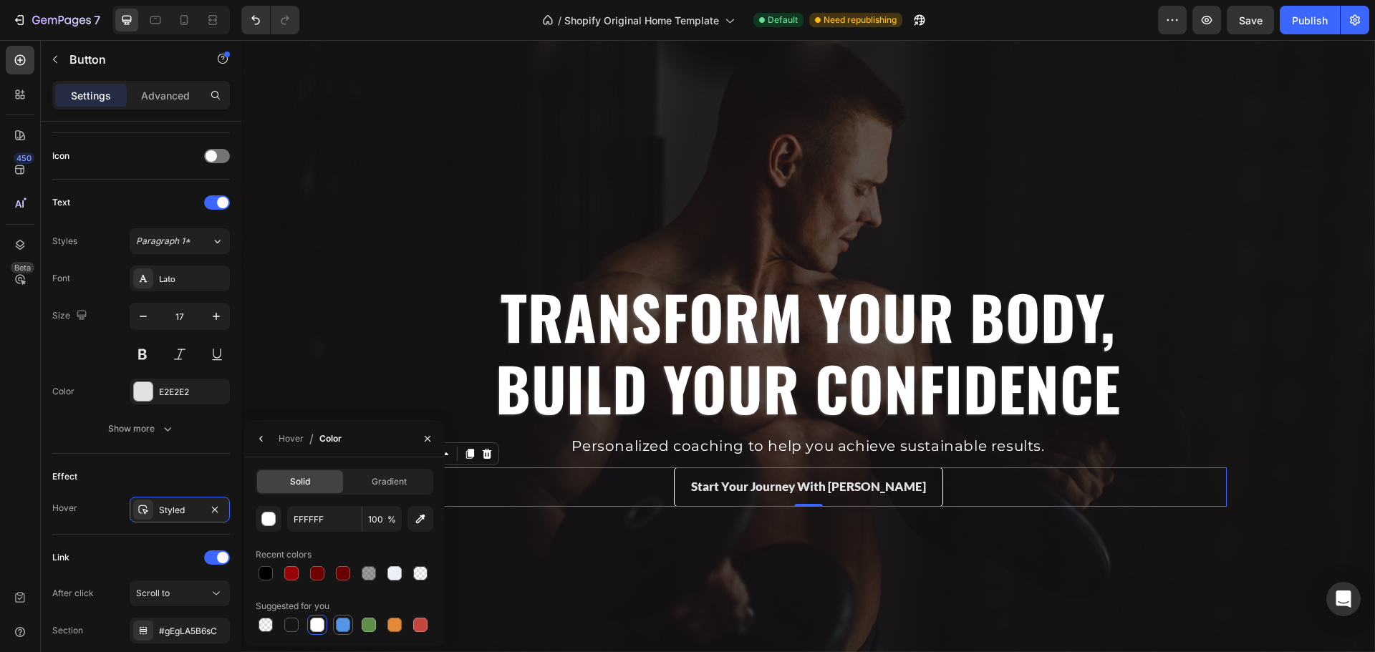
click at [347, 623] on div at bounding box center [343, 625] width 14 height 14
click at [291, 621] on div at bounding box center [291, 625] width 14 height 14
type input "151515"
click at [296, 442] on div "Hover" at bounding box center [291, 438] width 25 height 13
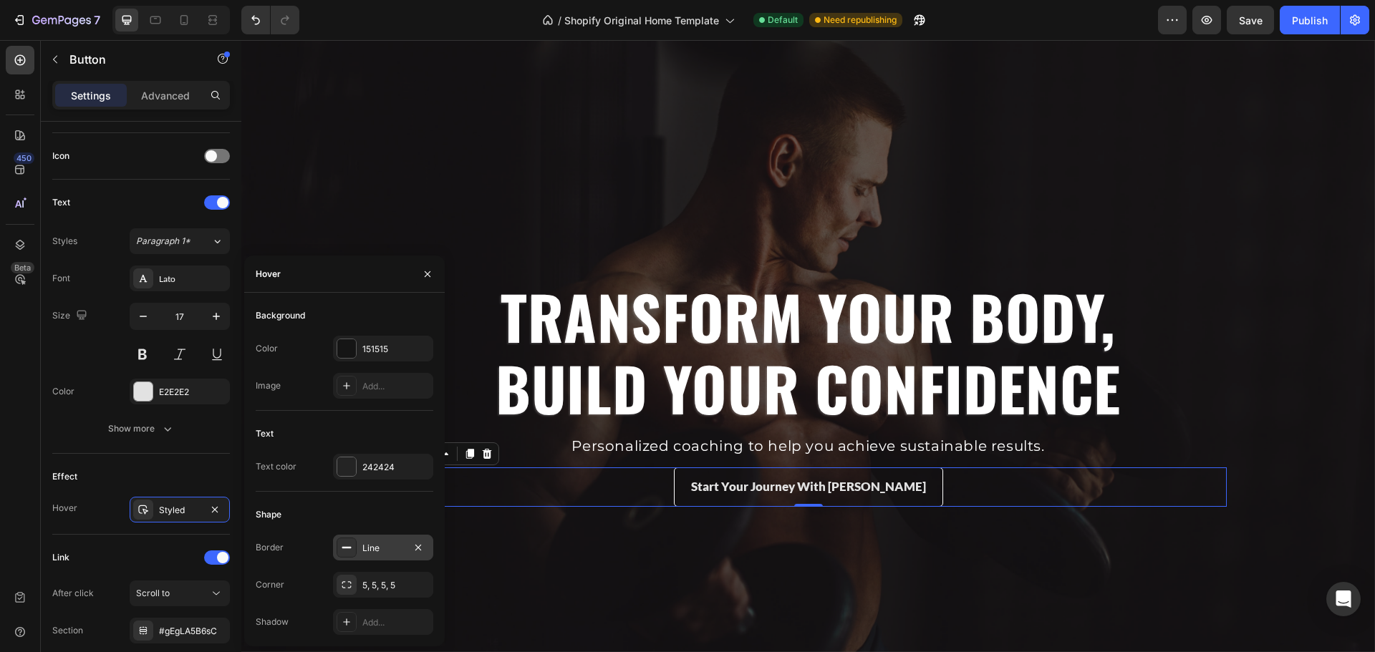
click at [367, 554] on div "Line" at bounding box center [383, 548] width 42 height 13
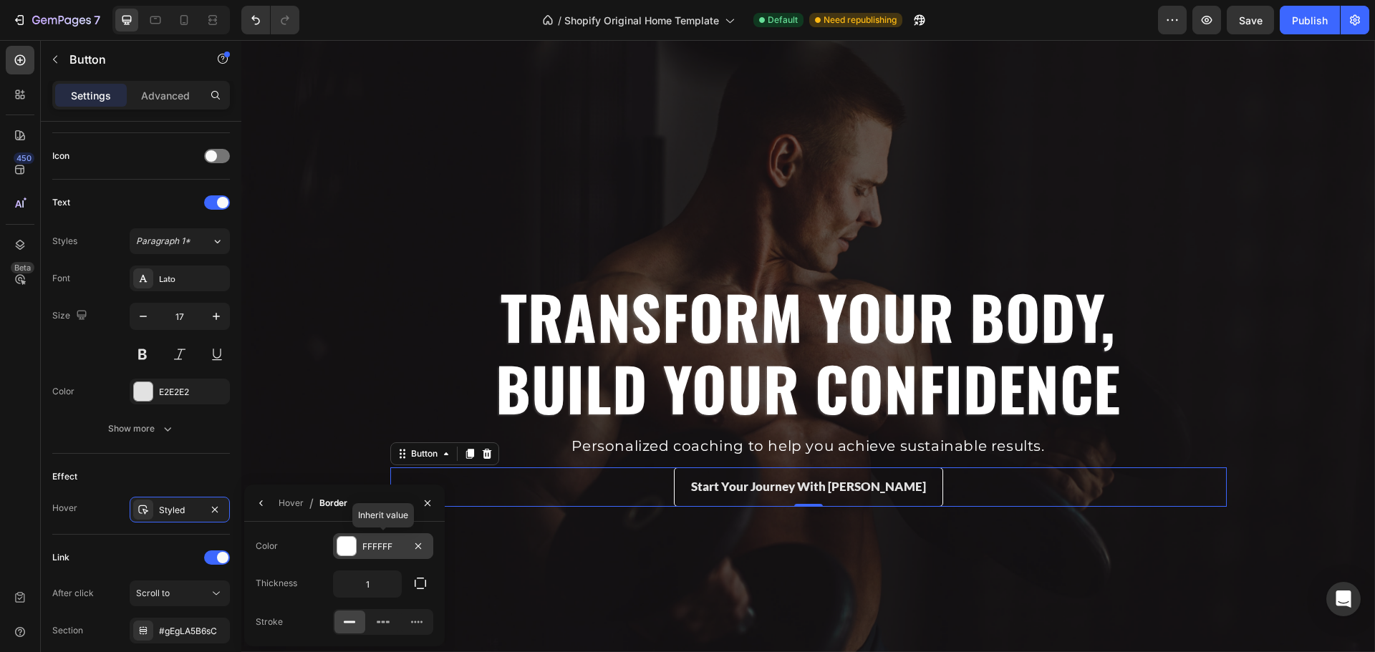
click at [363, 552] on div "FFFFFF" at bounding box center [383, 547] width 42 height 13
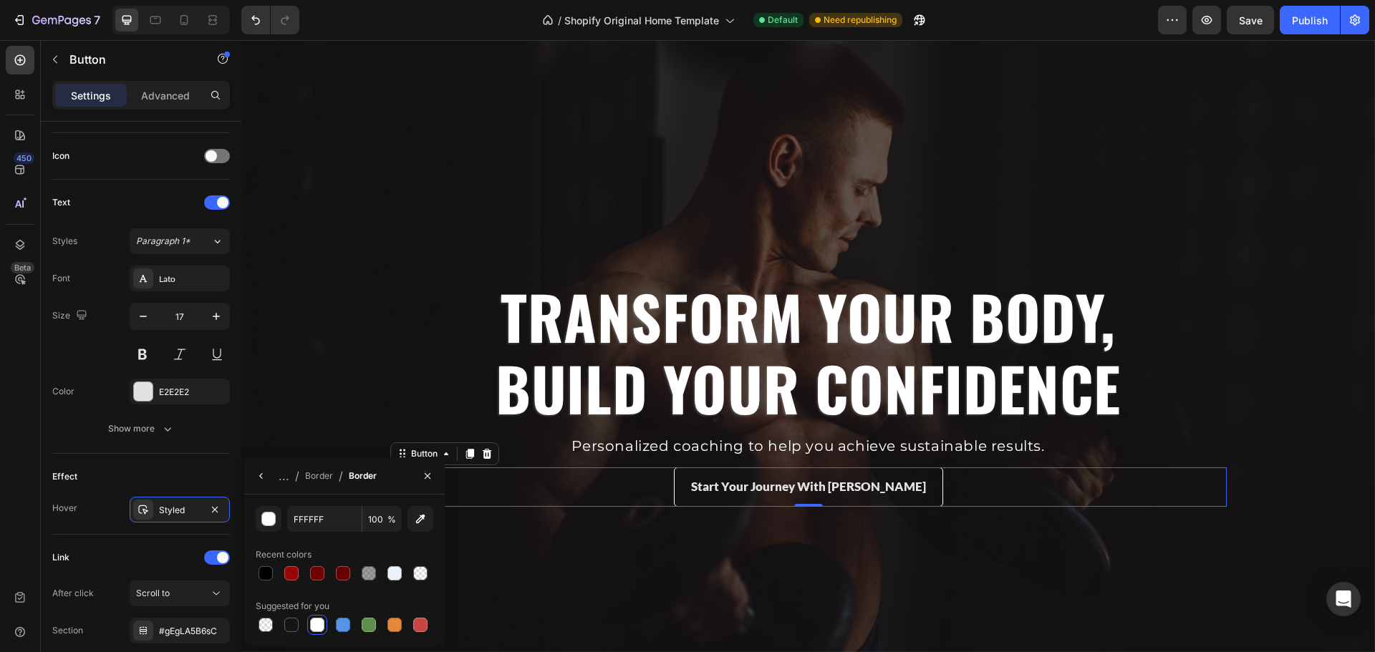
click at [318, 627] on div at bounding box center [317, 625] width 14 height 14
click at [323, 480] on div "Border" at bounding box center [319, 476] width 28 height 13
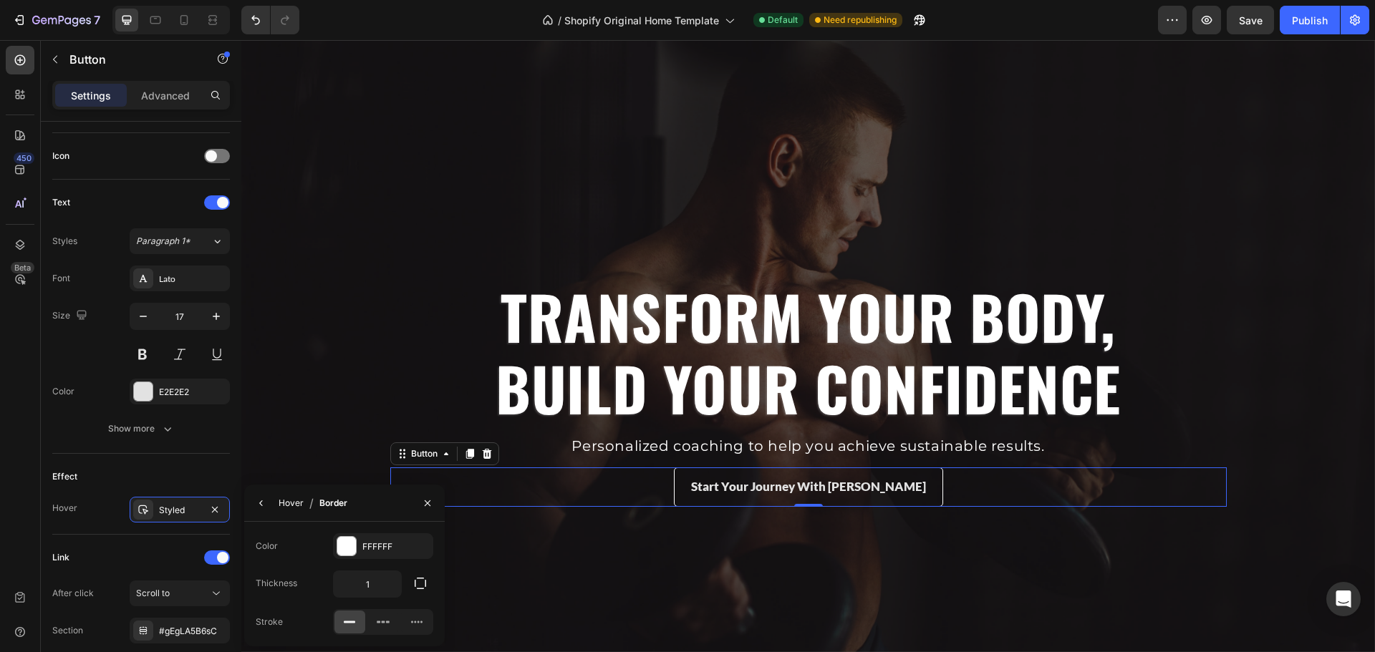
click at [0, 0] on div "Hover" at bounding box center [0, 0] width 0 height 0
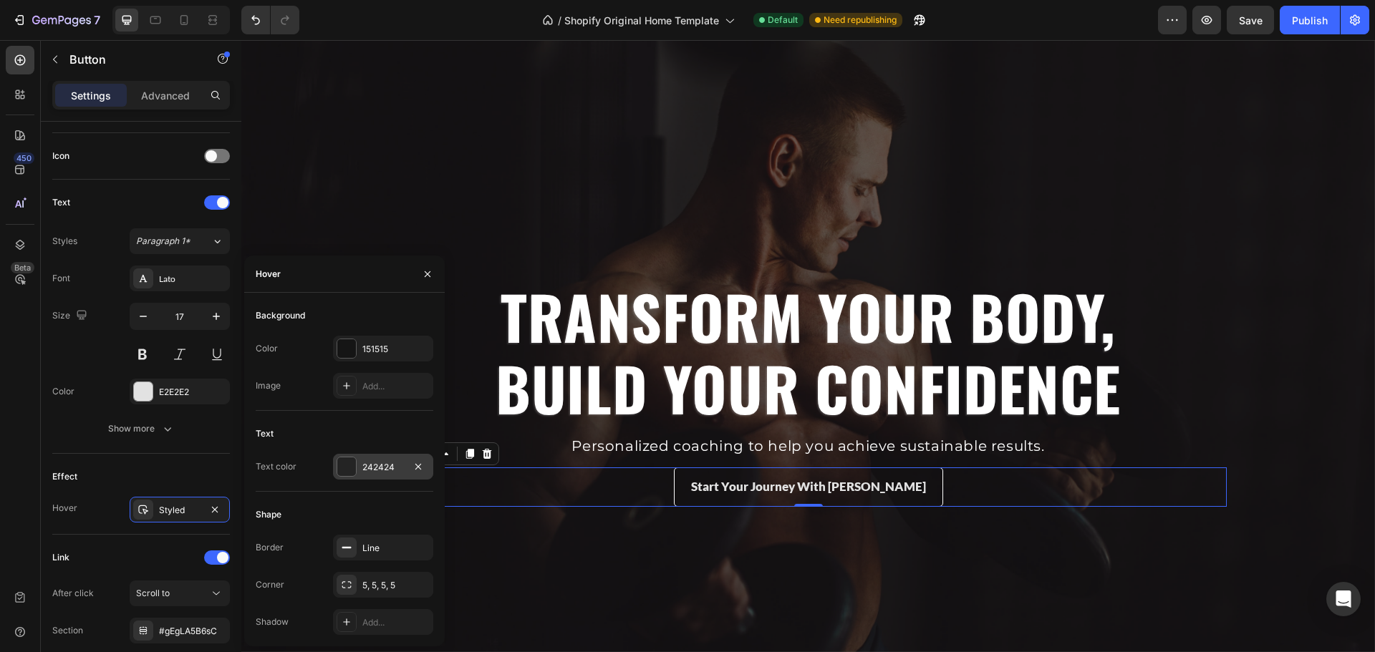
click at [374, 455] on div "242424" at bounding box center [383, 467] width 100 height 26
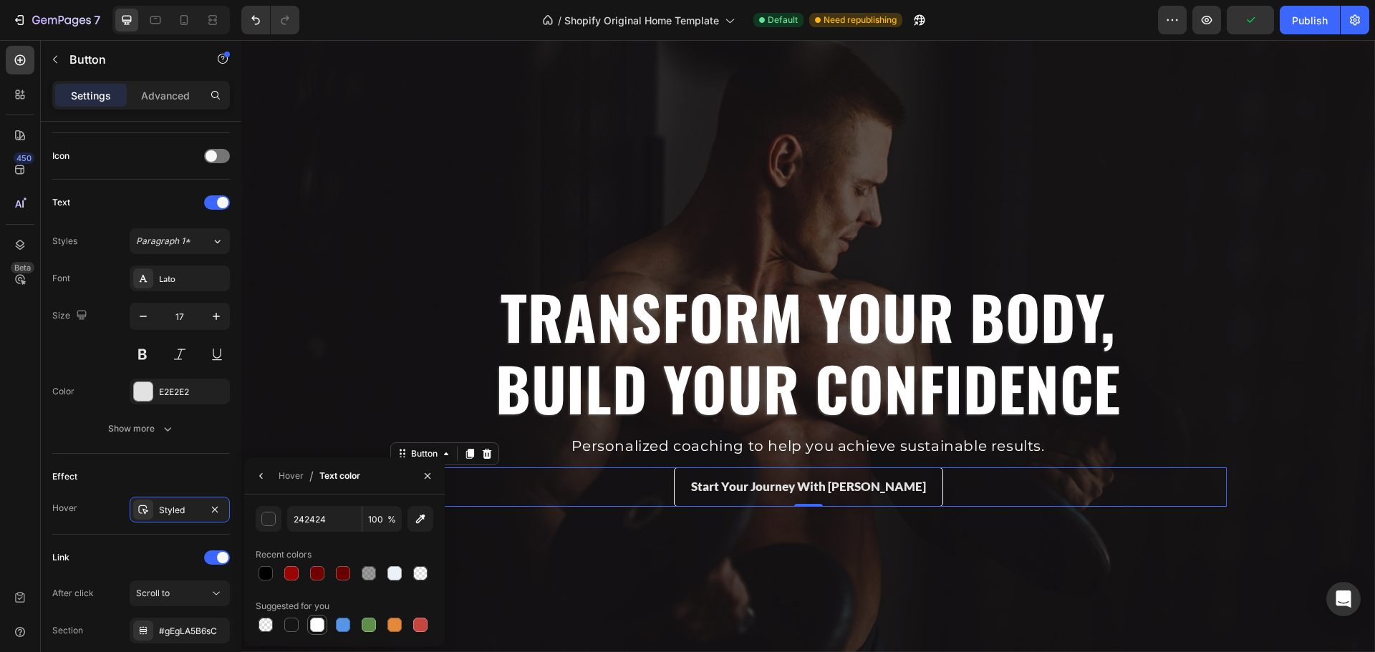
click at [317, 630] on div at bounding box center [317, 625] width 14 height 14
type input "FFFFFF"
click at [291, 476] on div "Hover" at bounding box center [291, 476] width 25 height 13
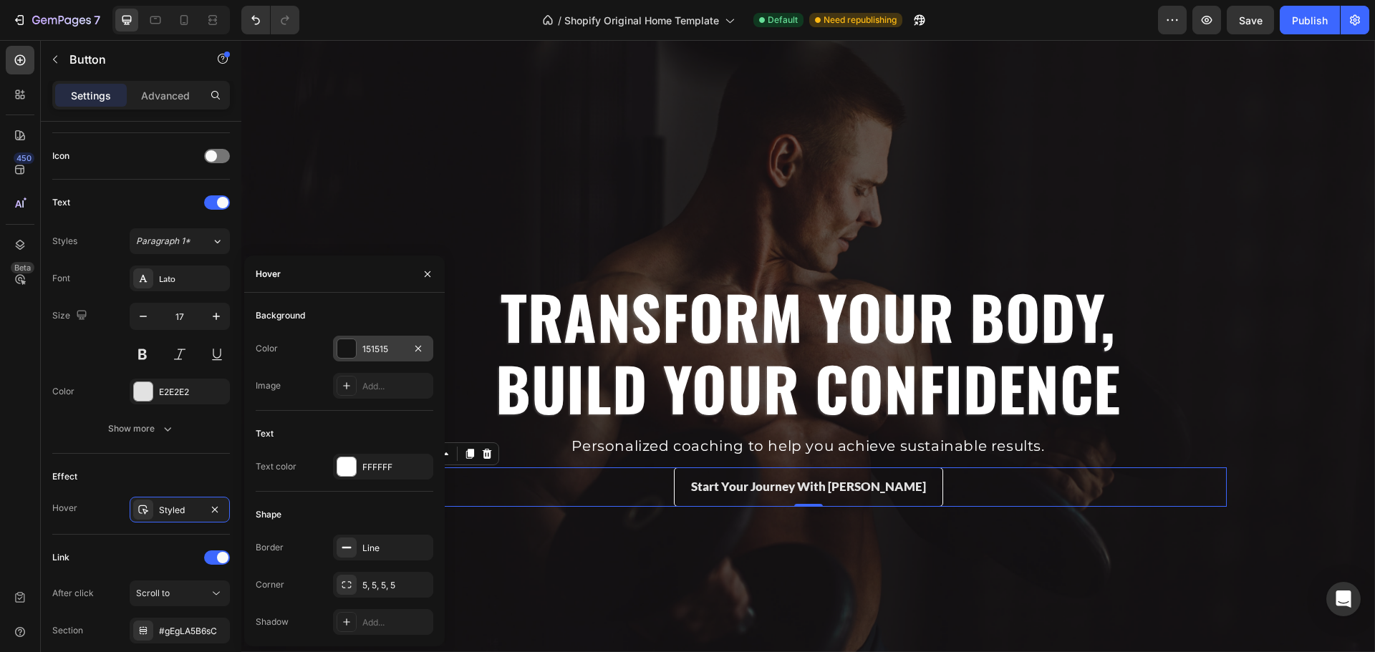
click at [382, 354] on div "151515" at bounding box center [383, 349] width 42 height 13
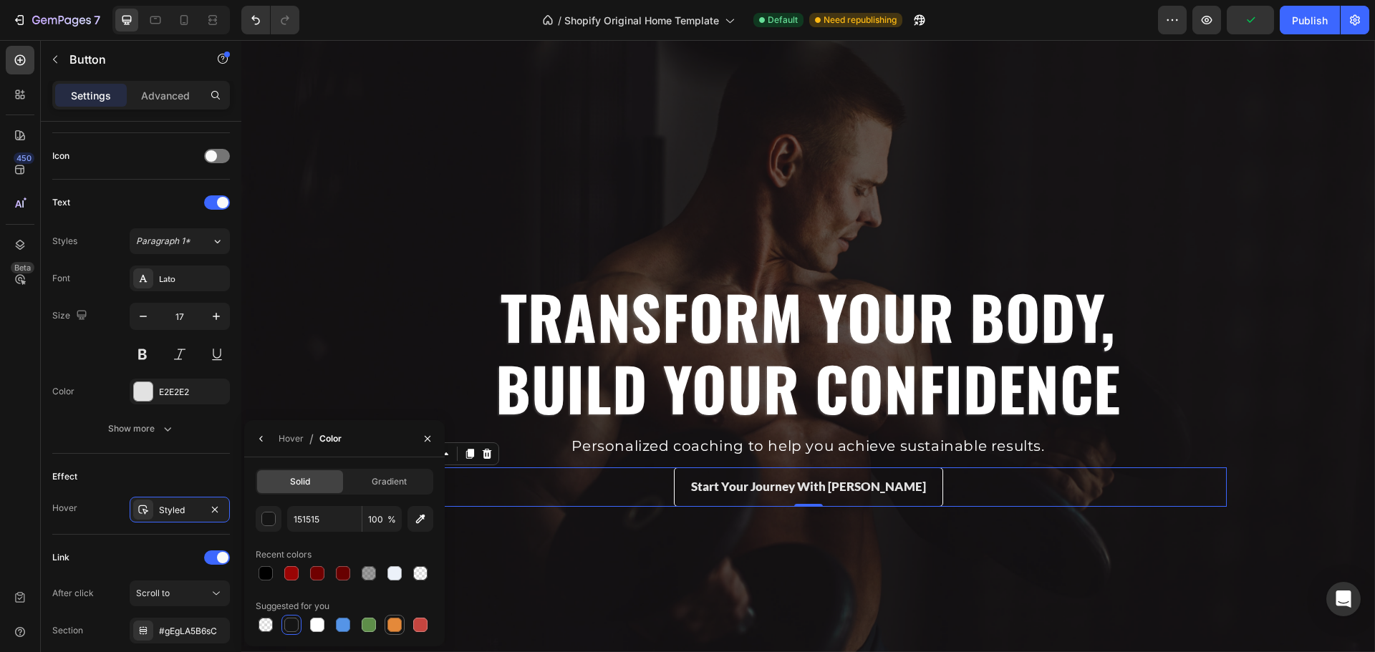
click at [389, 621] on div at bounding box center [394, 625] width 14 height 14
click at [345, 624] on div at bounding box center [343, 625] width 14 height 14
click at [347, 570] on div at bounding box center [343, 573] width 14 height 14
type input "680000"
click at [302, 444] on div "Hover" at bounding box center [291, 438] width 25 height 13
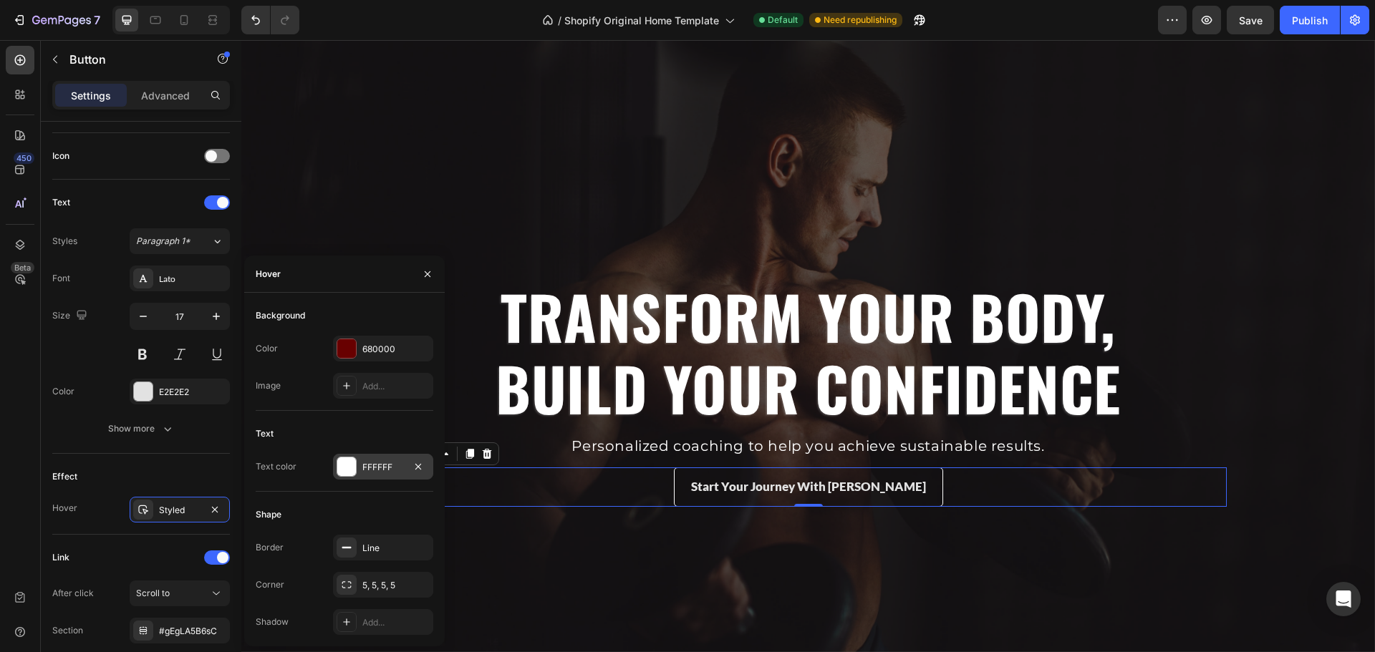
click at [365, 460] on div "FFFFFF" at bounding box center [383, 467] width 100 height 26
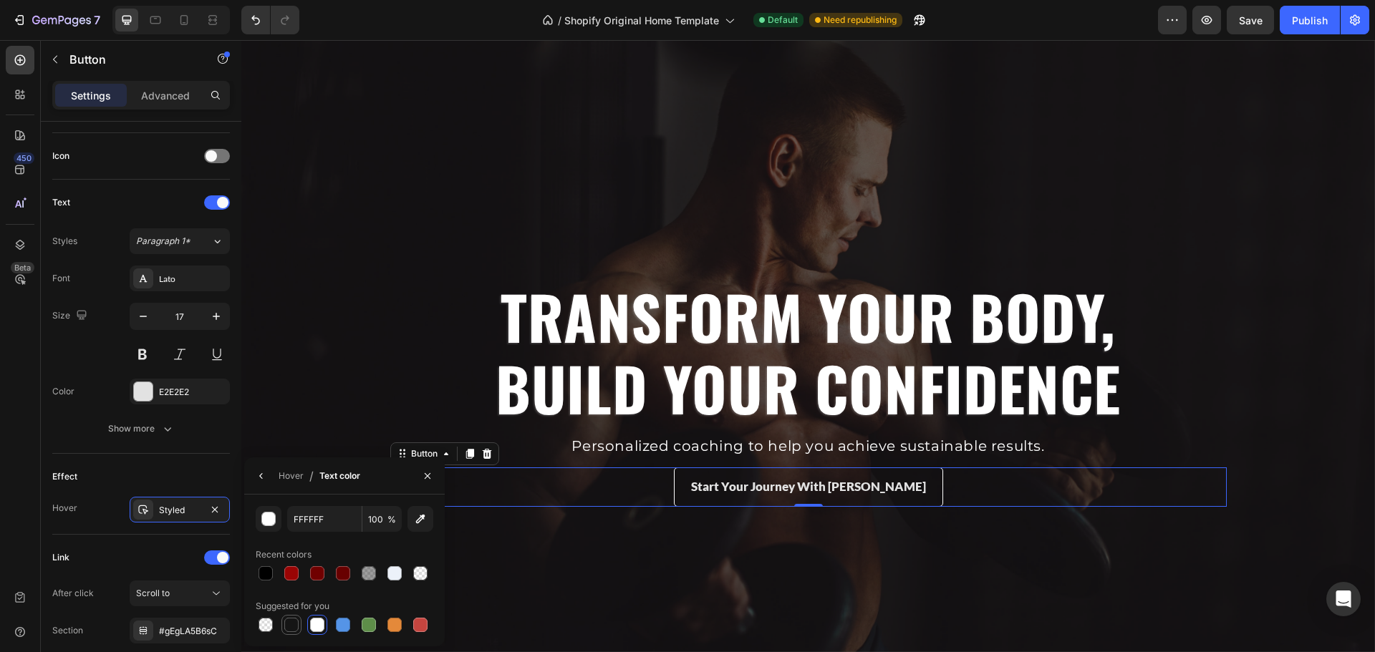
click at [290, 626] on div at bounding box center [291, 625] width 14 height 14
type input "151515"
click at [296, 470] on div "Hover" at bounding box center [291, 476] width 25 height 13
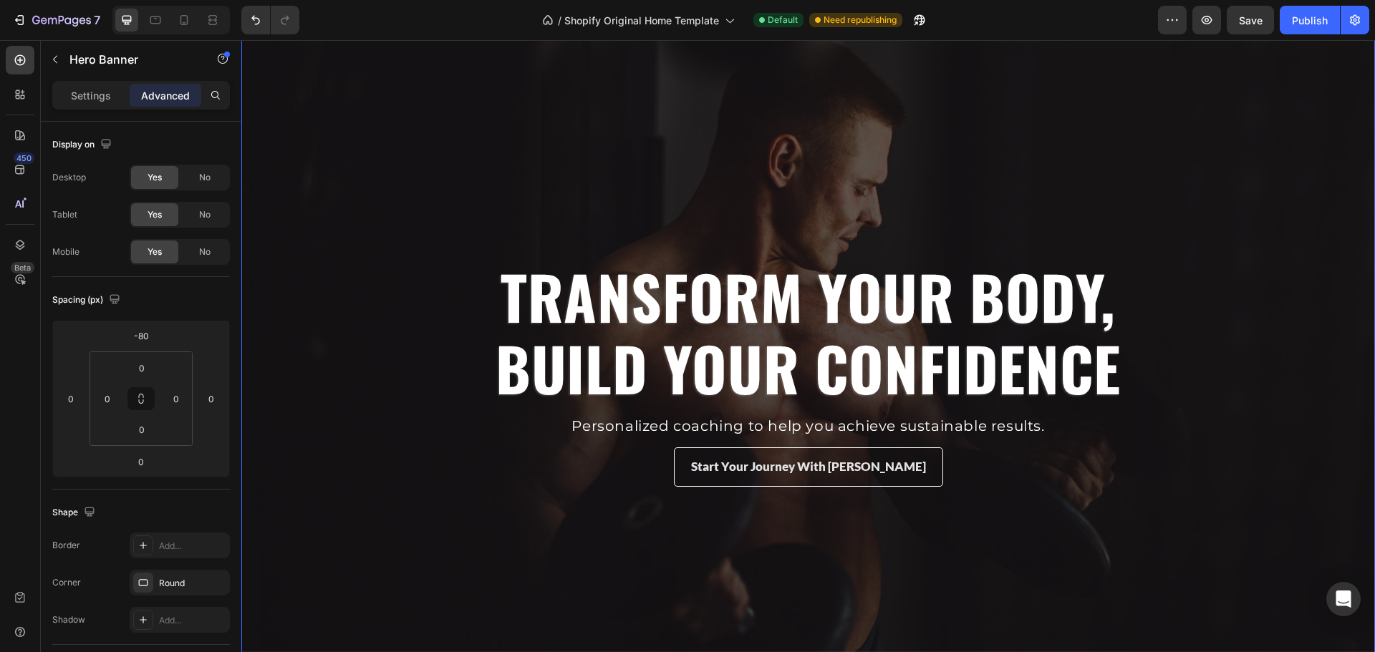
scroll to position [0, 0]
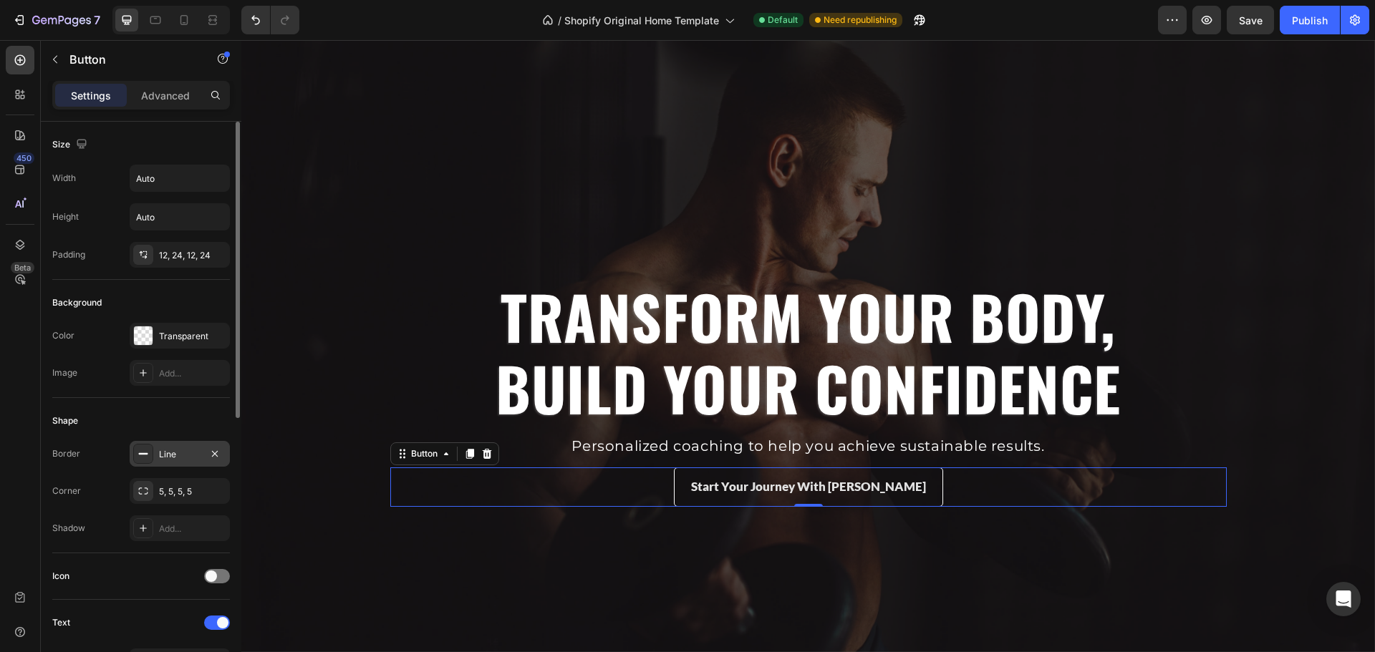
click at [178, 462] on div "Line" at bounding box center [180, 454] width 100 height 26
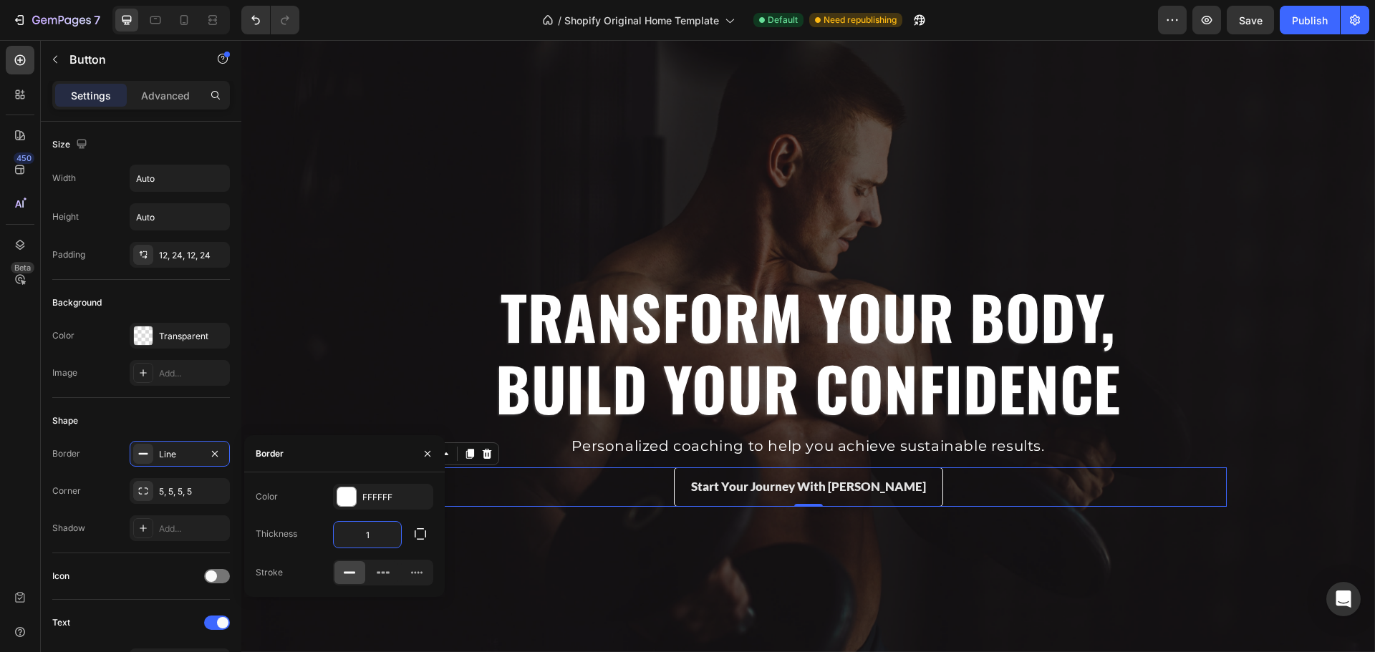
click at [377, 542] on input "1" at bounding box center [367, 535] width 67 height 26
type input "0.5"
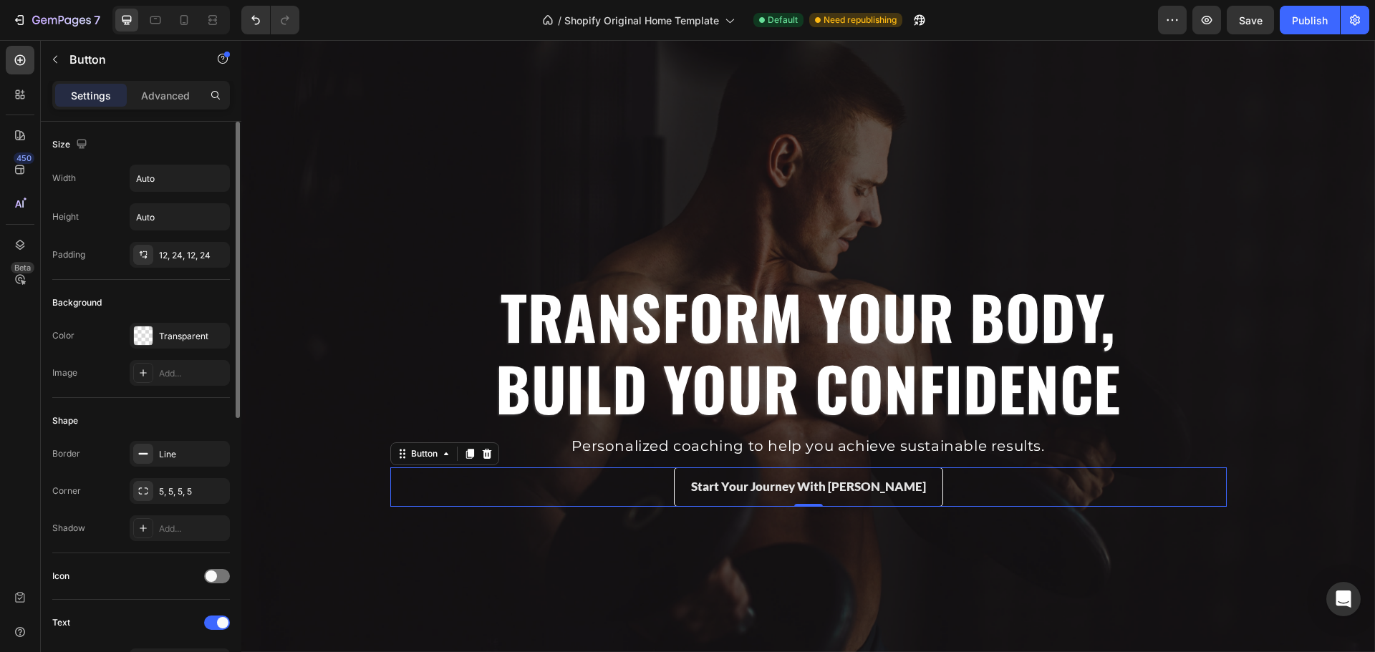
click at [201, 429] on div "Shape" at bounding box center [141, 421] width 178 height 23
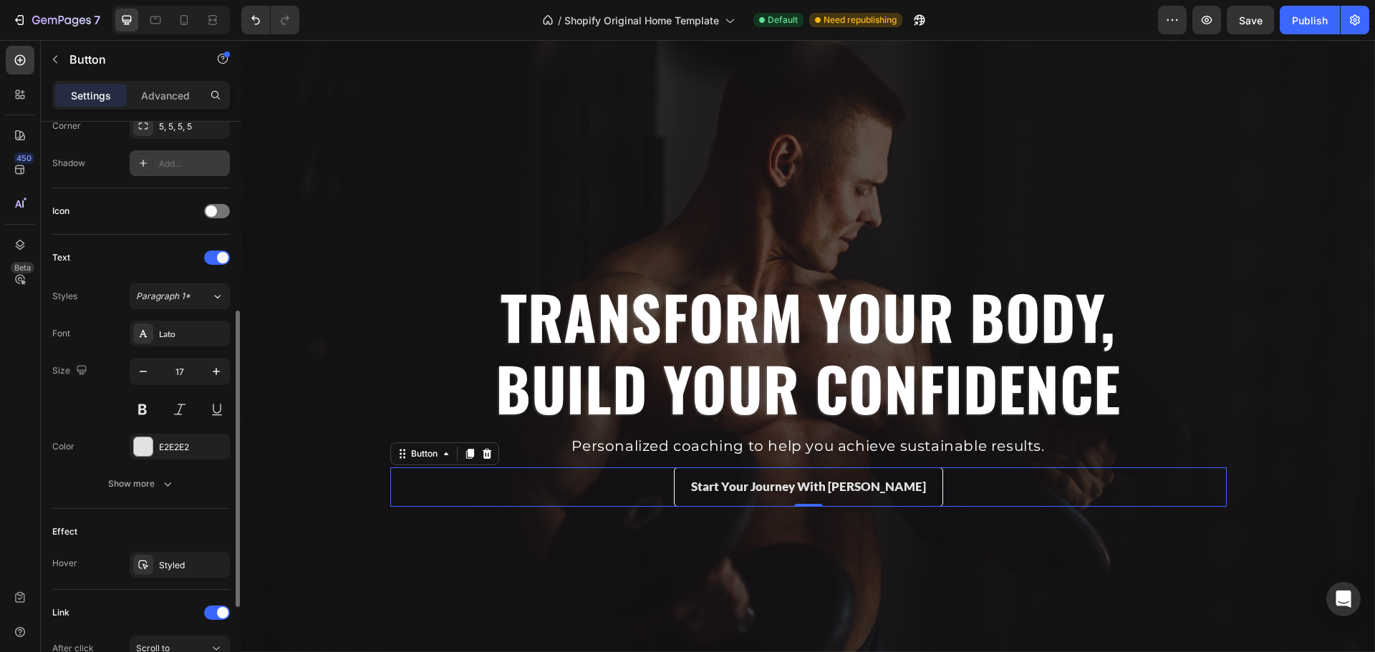
scroll to position [367, 0]
click at [180, 558] on div "Styled" at bounding box center [180, 564] width 42 height 13
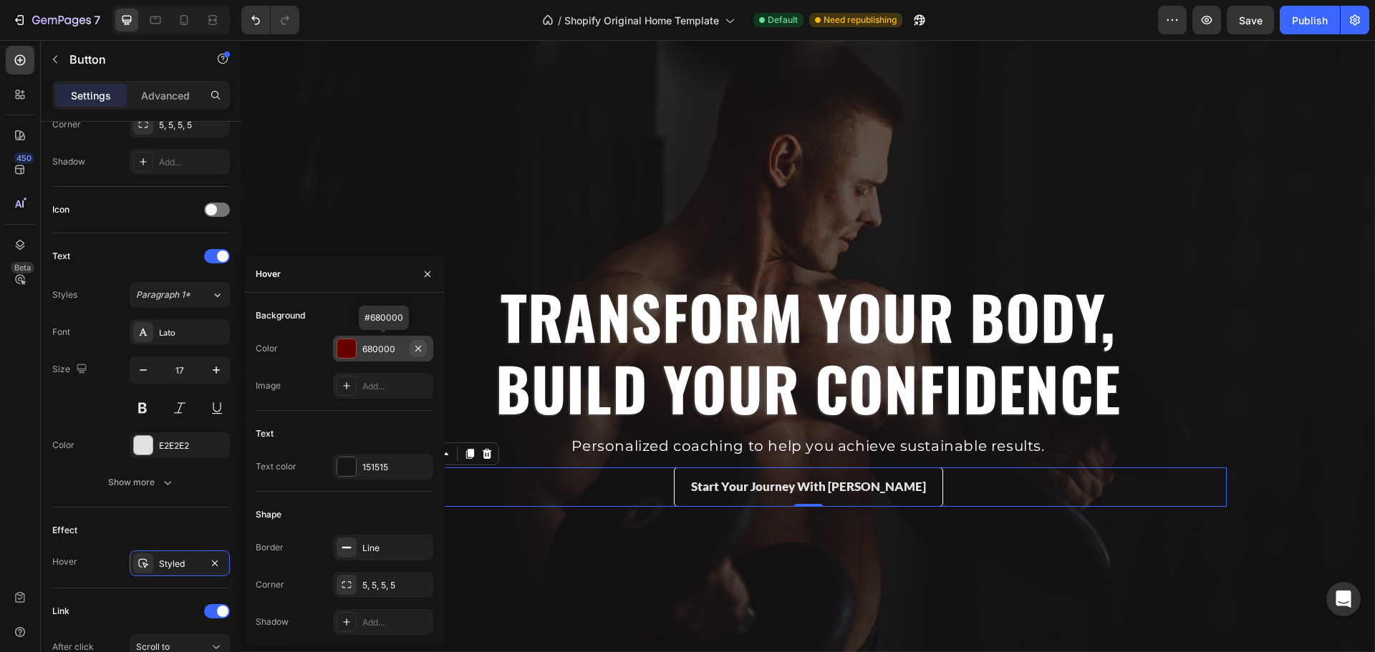
click at [415, 349] on icon "button" at bounding box center [417, 348] width 11 height 11
click at [417, 467] on icon "button" at bounding box center [417, 466] width 11 height 11
click at [370, 464] on div "Add..." at bounding box center [395, 467] width 67 height 13
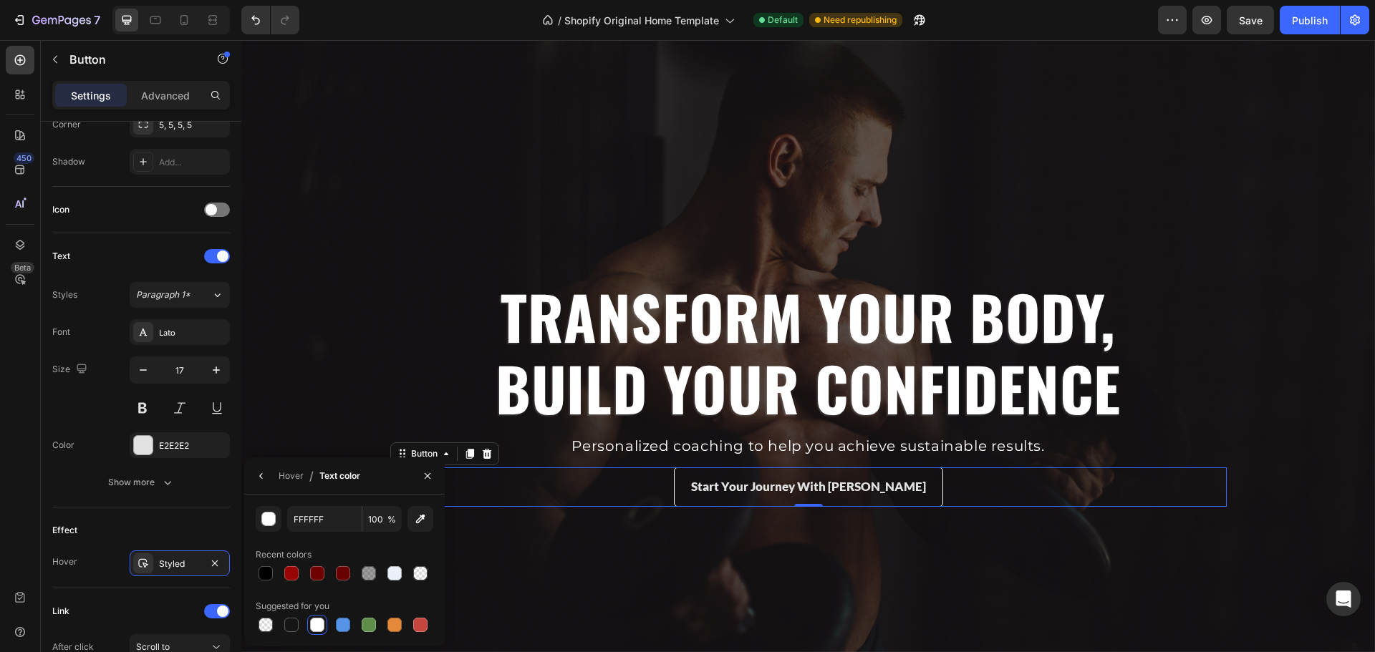
click at [317, 624] on div at bounding box center [317, 625] width 14 height 14
click at [296, 485] on div "Hover" at bounding box center [291, 476] width 25 height 23
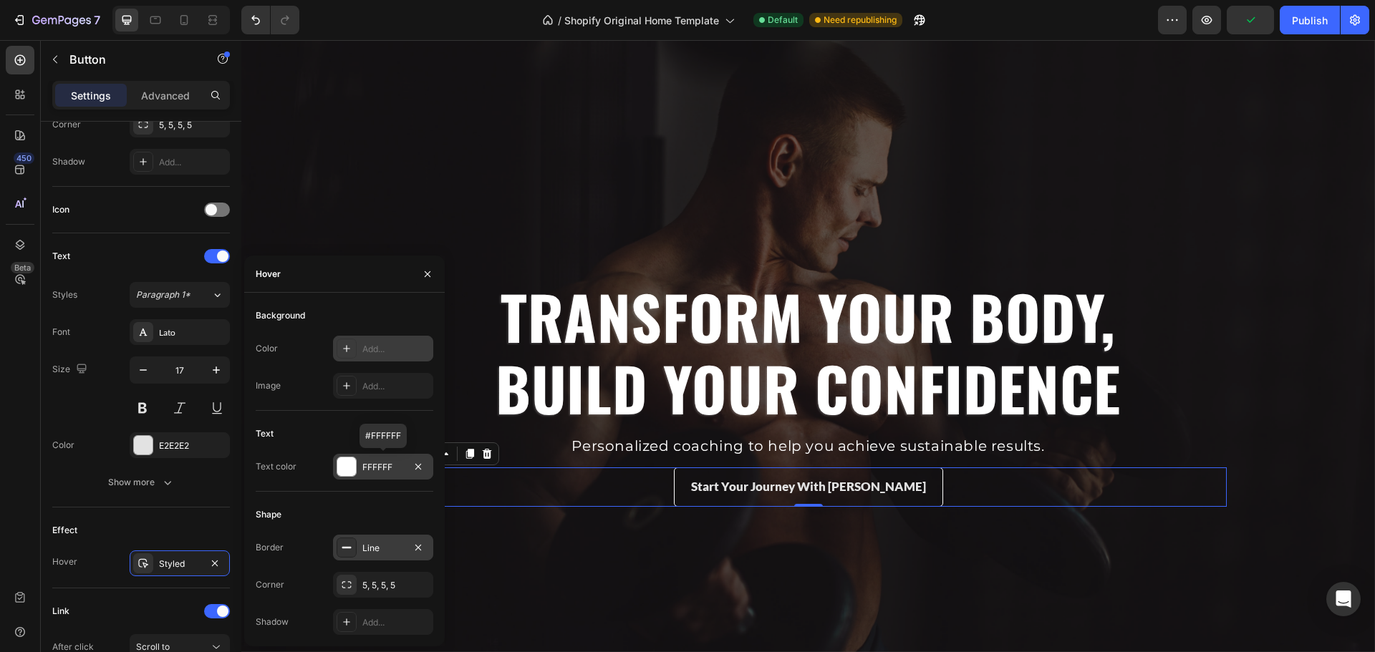
click at [368, 541] on div "Line" at bounding box center [383, 548] width 100 height 26
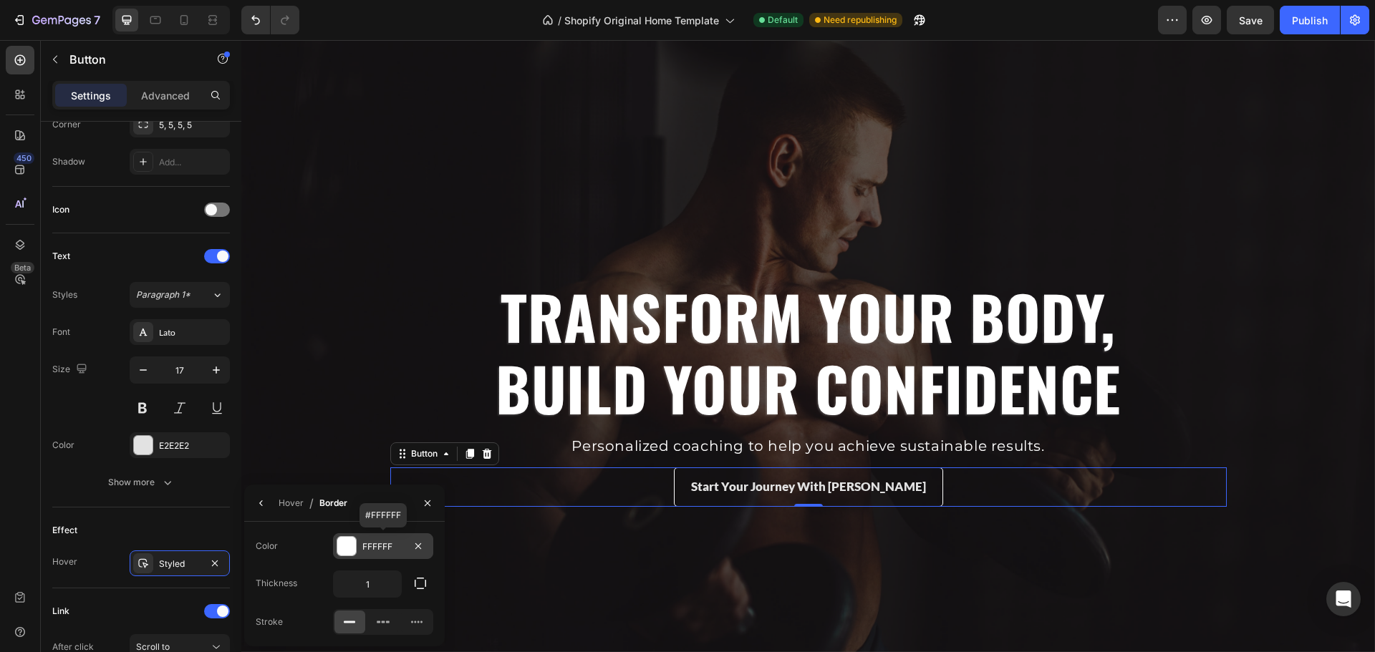
click at [379, 544] on div "FFFFFF" at bounding box center [383, 547] width 42 height 13
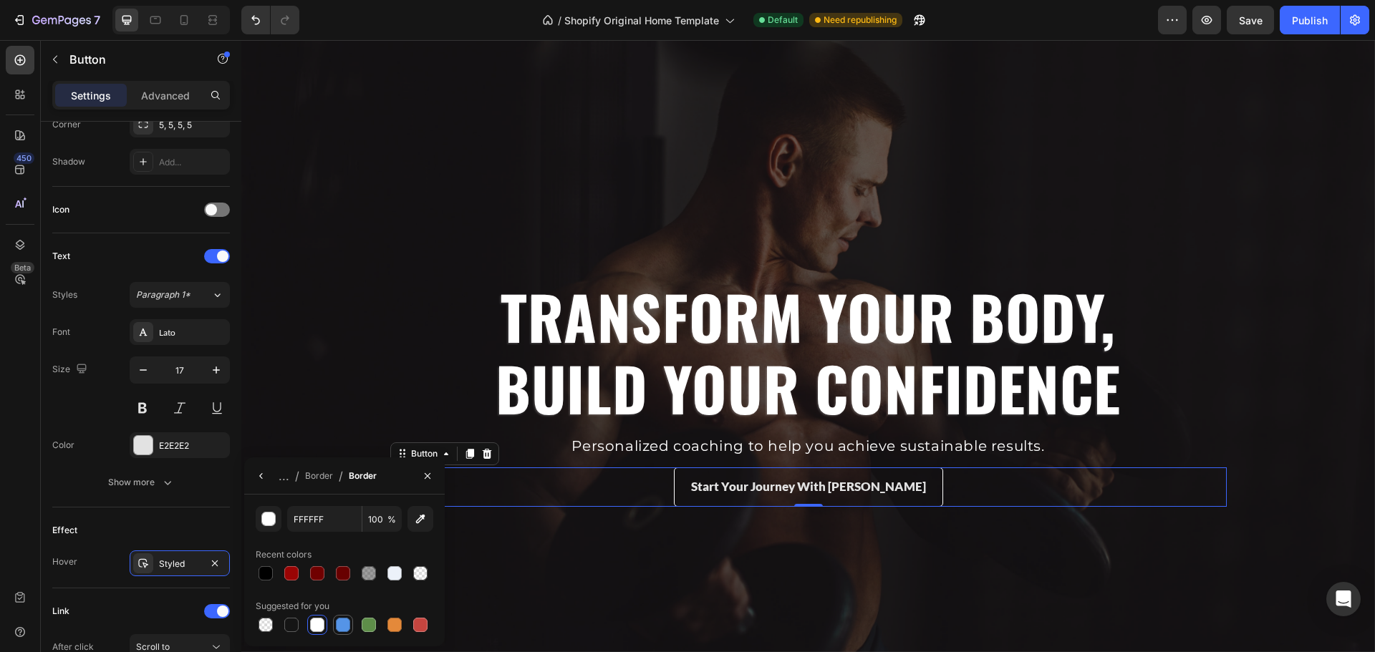
click at [347, 623] on div at bounding box center [343, 625] width 14 height 14
type input "5594E7"
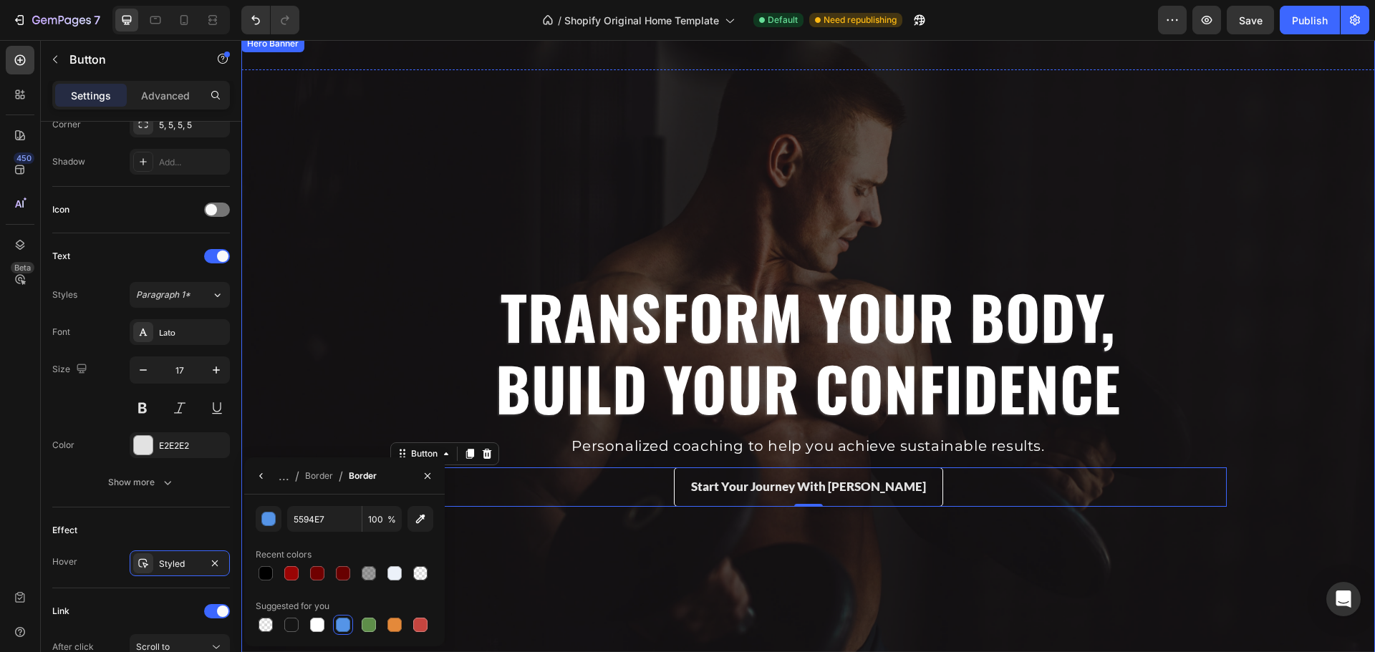
click at [846, 526] on div "Overlay" at bounding box center [807, 393] width 1133 height 716
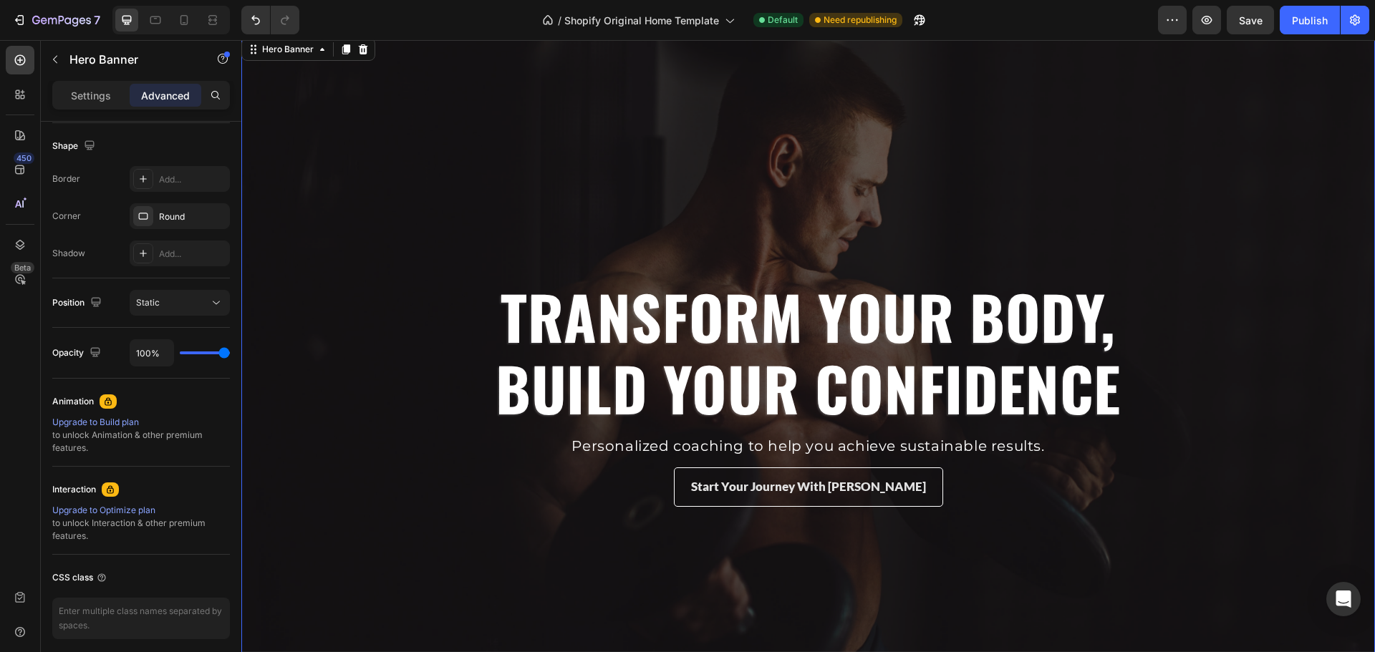
scroll to position [0, 0]
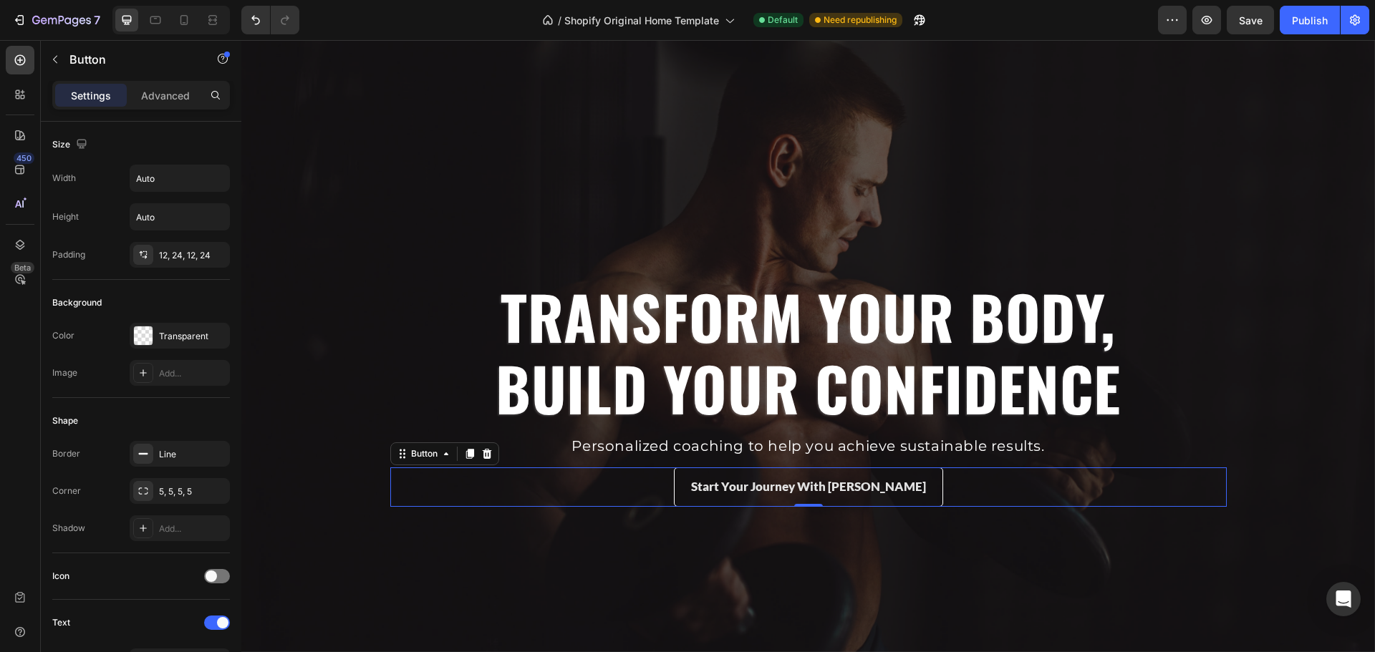
click at [671, 505] on div "Start Your Journey With Raslan Button 0" at bounding box center [808, 487] width 836 height 39
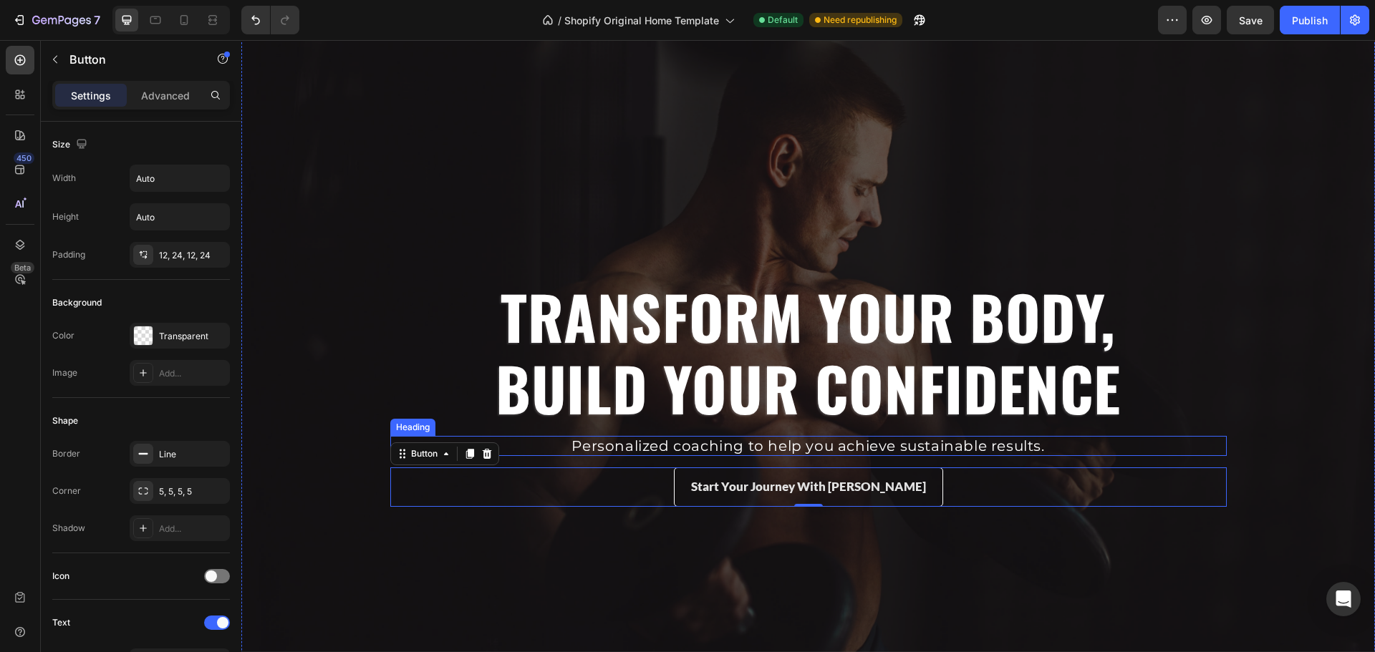
click at [707, 444] on h2 "Personalized coaching to help you achieve sustainable results." at bounding box center [808, 446] width 836 height 20
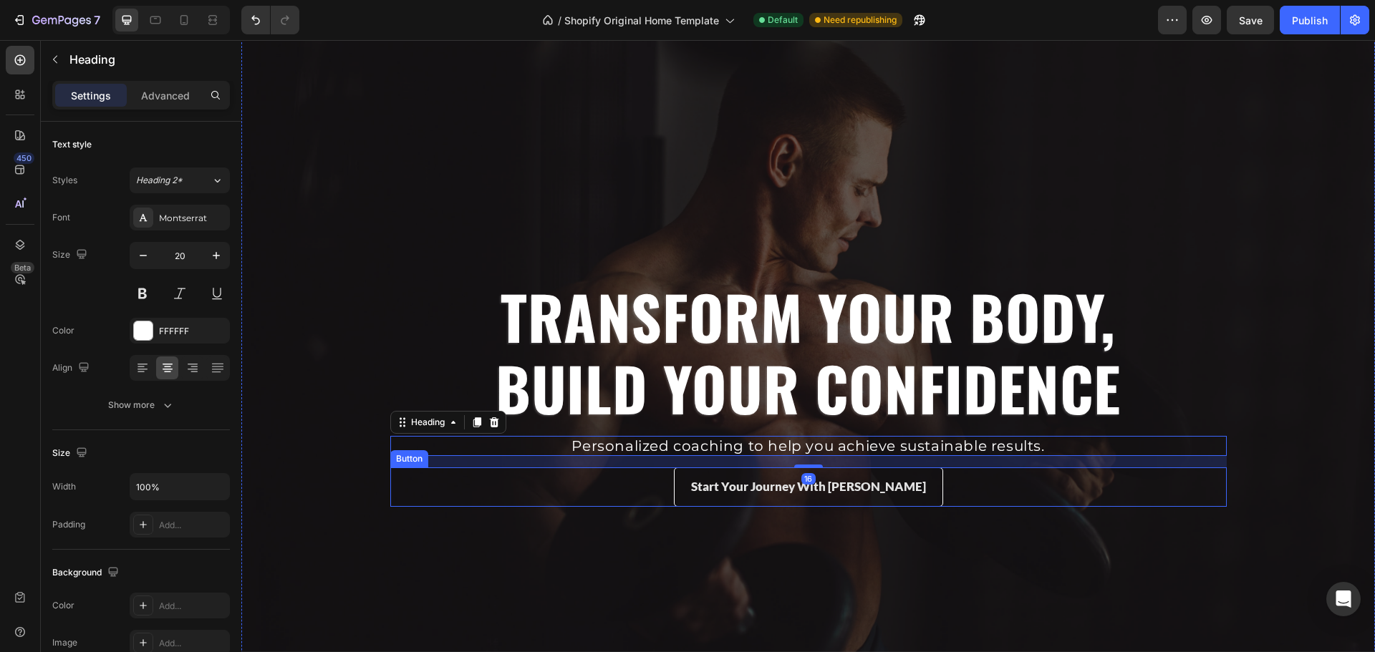
click at [687, 483] on div "Start Your Journey With Raslan Button" at bounding box center [808, 487] width 836 height 39
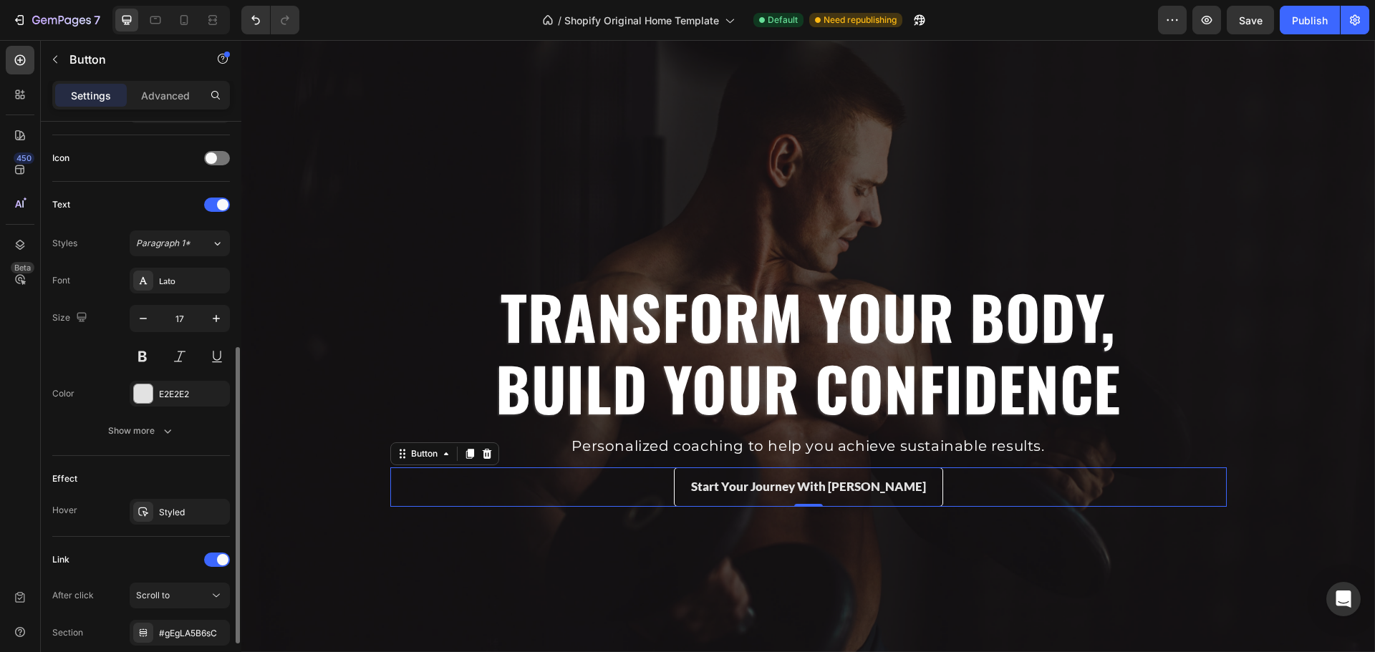
scroll to position [425, 0]
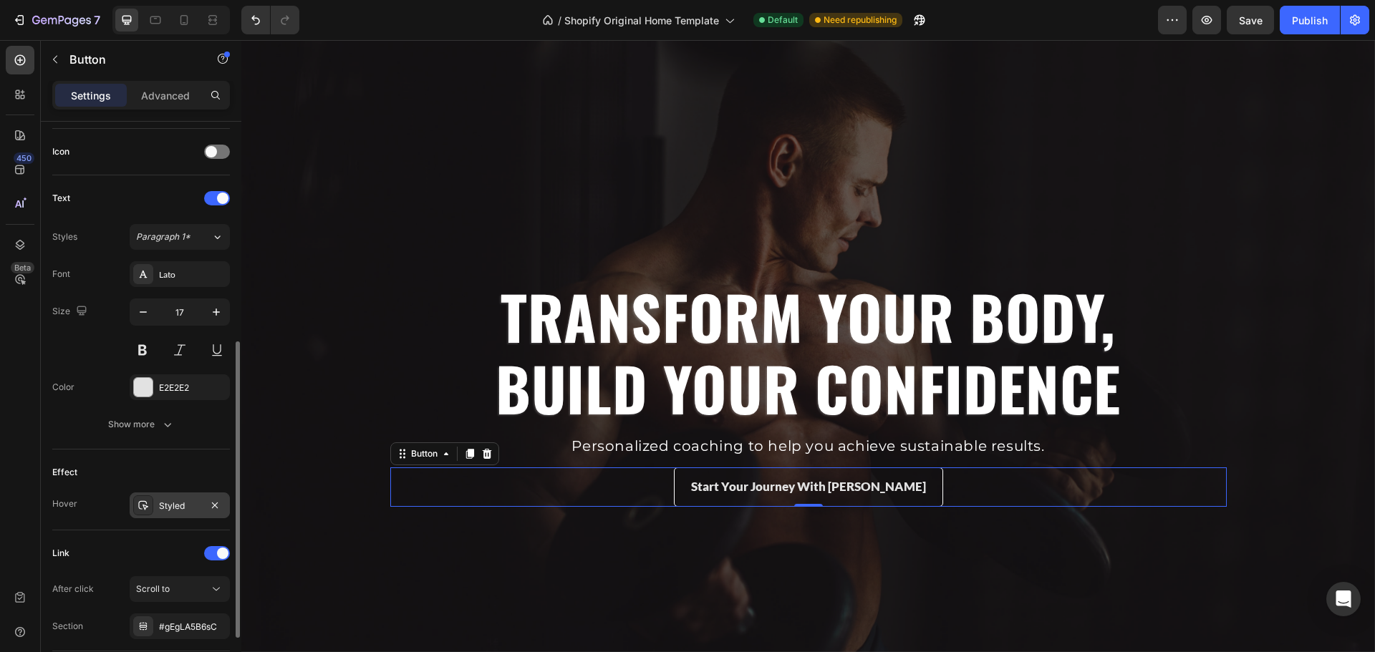
click at [177, 516] on div "Styled" at bounding box center [180, 506] width 100 height 26
click at [200, 460] on div "Effect Hover Styled" at bounding box center [141, 490] width 178 height 81
click at [178, 497] on div "Styled" at bounding box center [180, 506] width 100 height 26
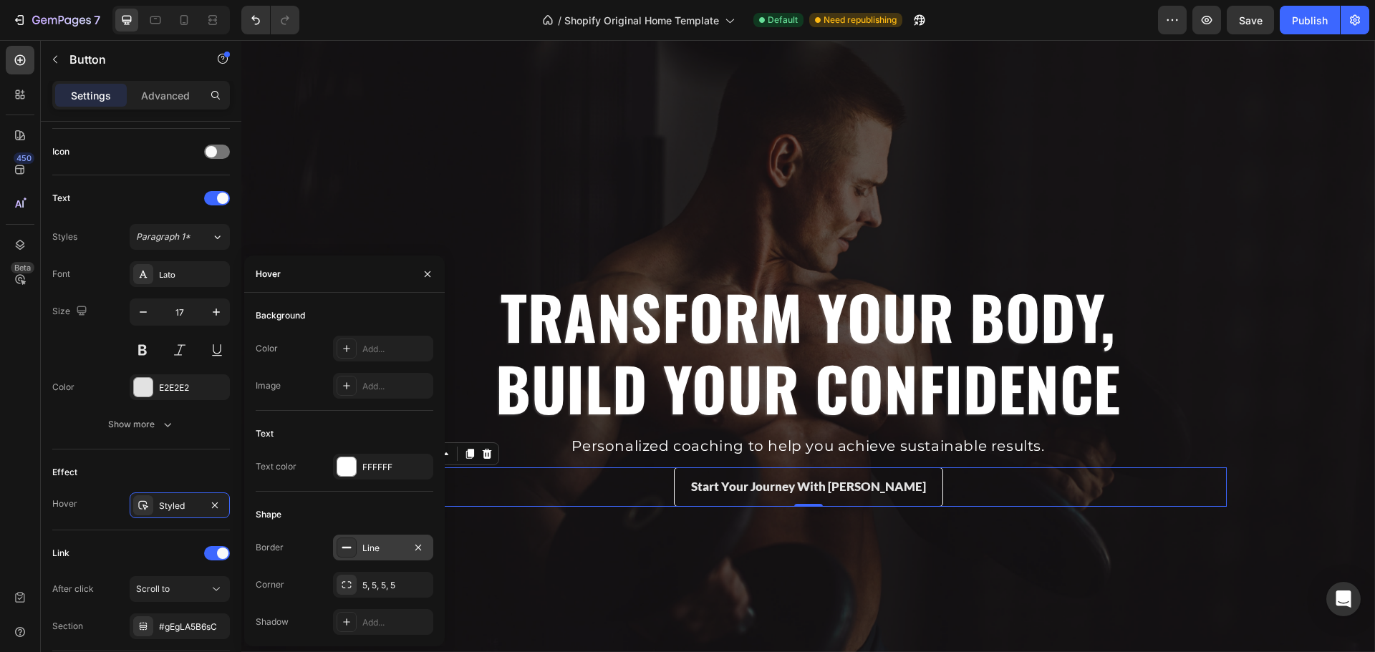
click at [378, 538] on div "Line" at bounding box center [383, 548] width 100 height 26
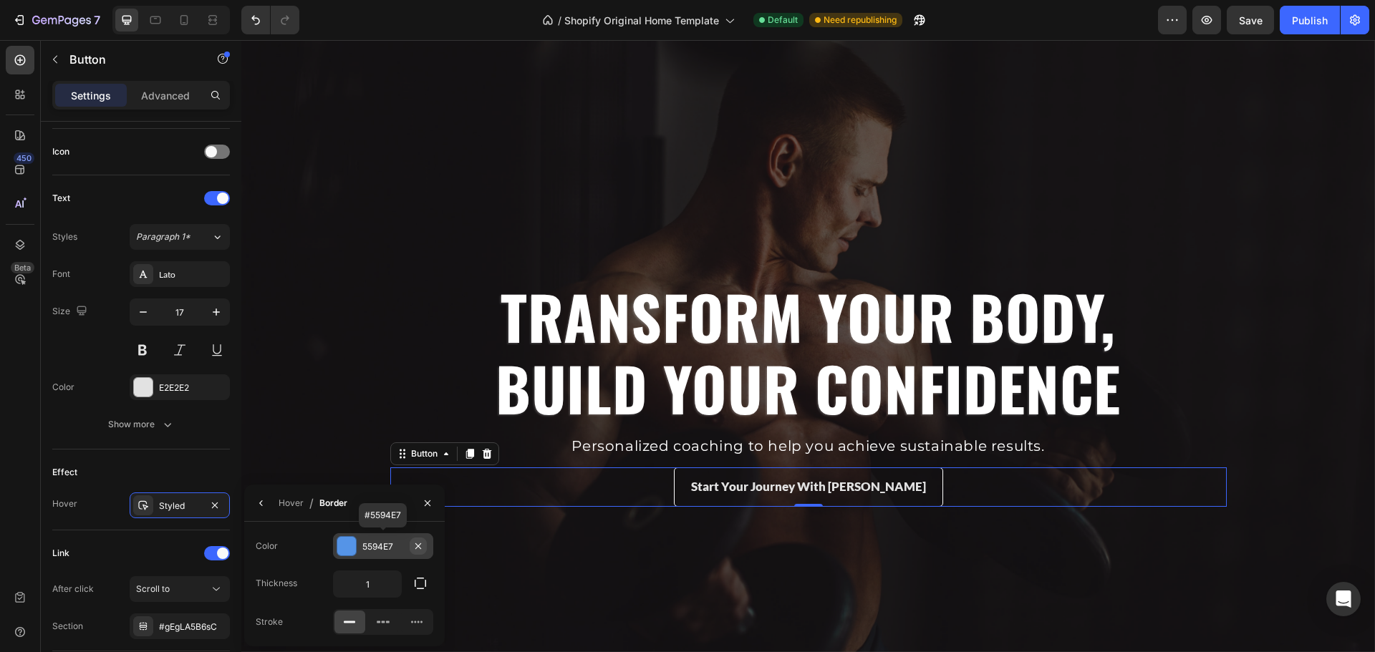
click at [421, 546] on icon "button" at bounding box center [417, 546] width 11 height 11
click at [378, 548] on div "Add..." at bounding box center [395, 547] width 67 height 13
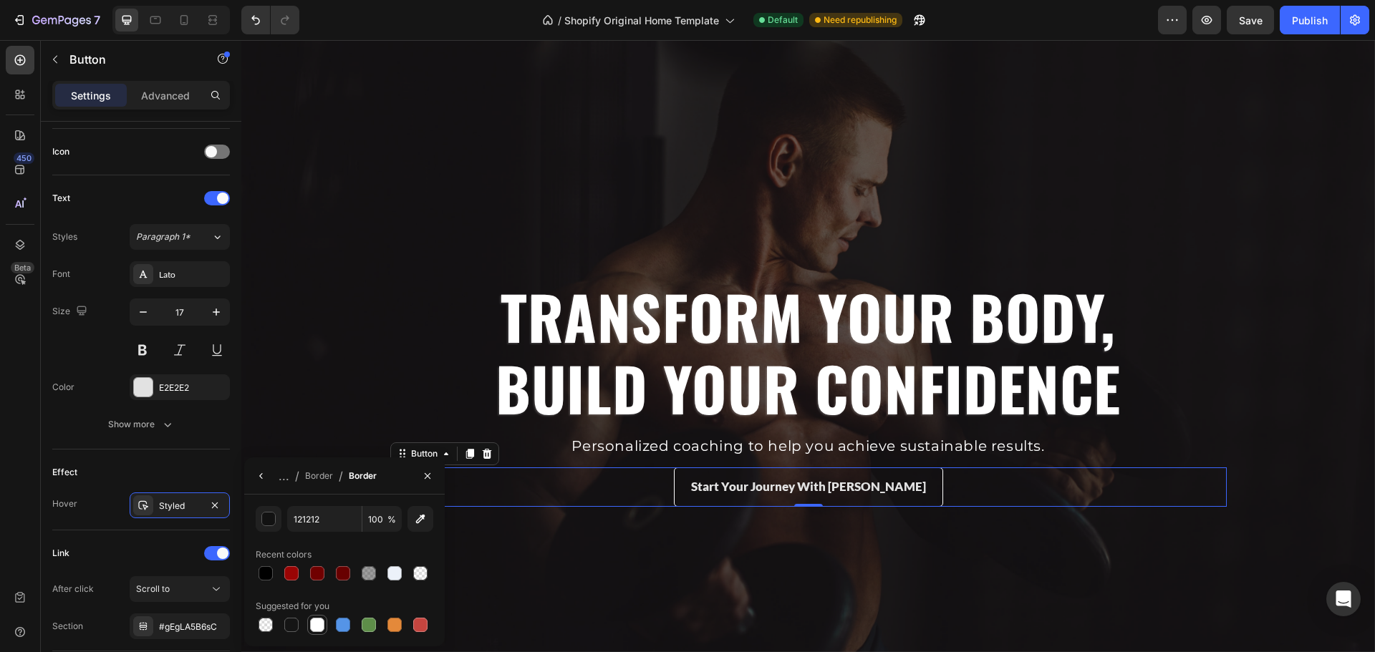
click at [311, 626] on div at bounding box center [317, 625] width 14 height 14
type input "FFFFFF"
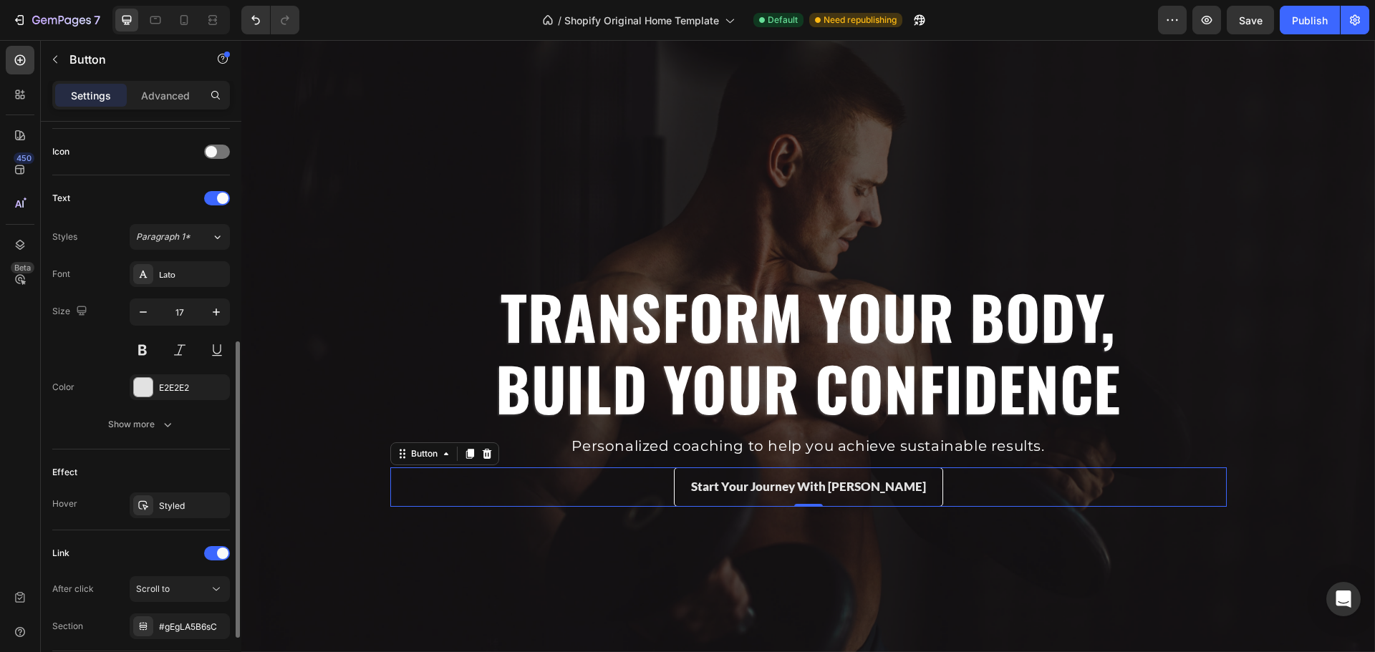
click at [187, 478] on div "Effect" at bounding box center [141, 472] width 178 height 23
click at [163, 500] on div "Styled" at bounding box center [180, 506] width 42 height 13
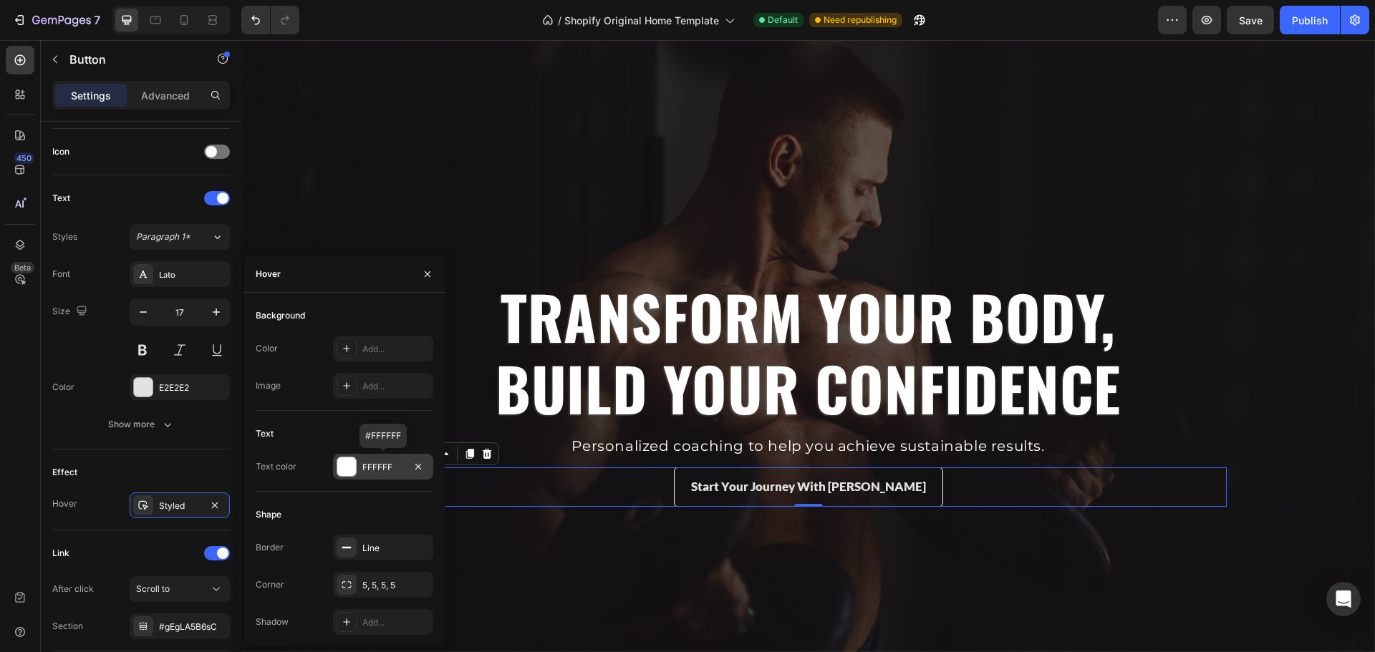
click at [405, 471] on div "FFFFFF" at bounding box center [383, 467] width 100 height 26
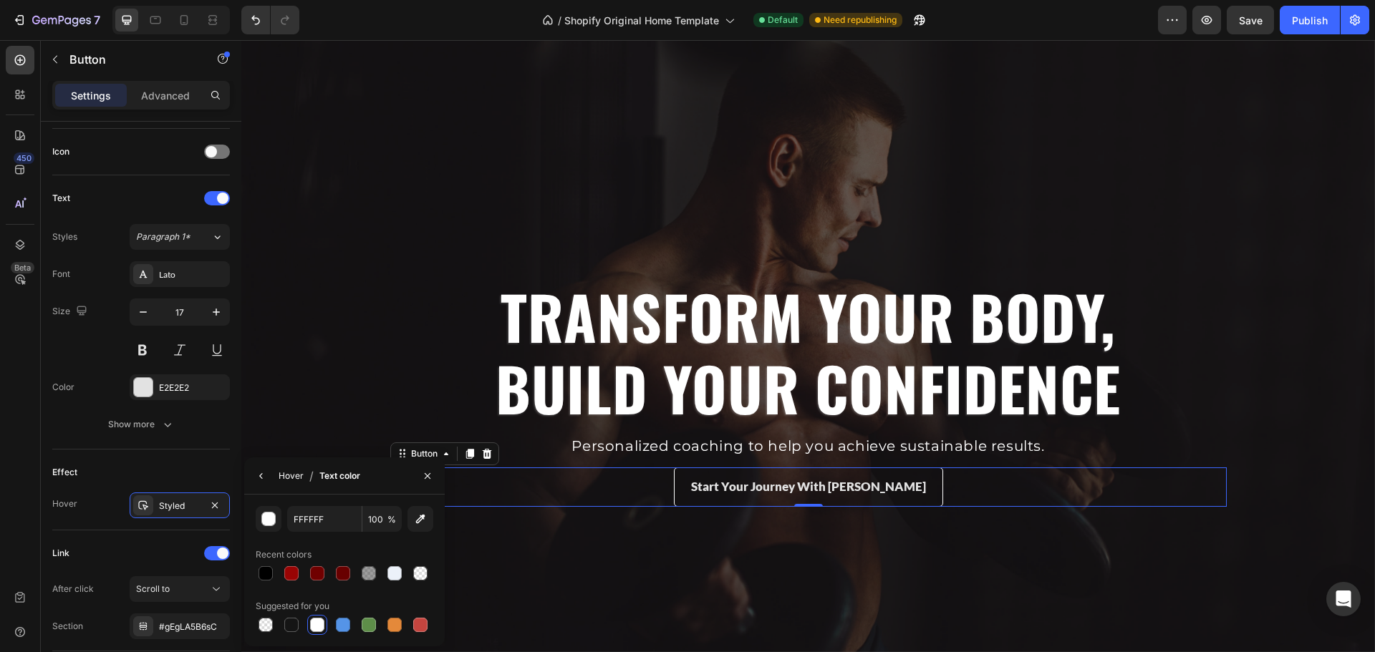
click at [0, 0] on div "Hover" at bounding box center [0, 0] width 0 height 0
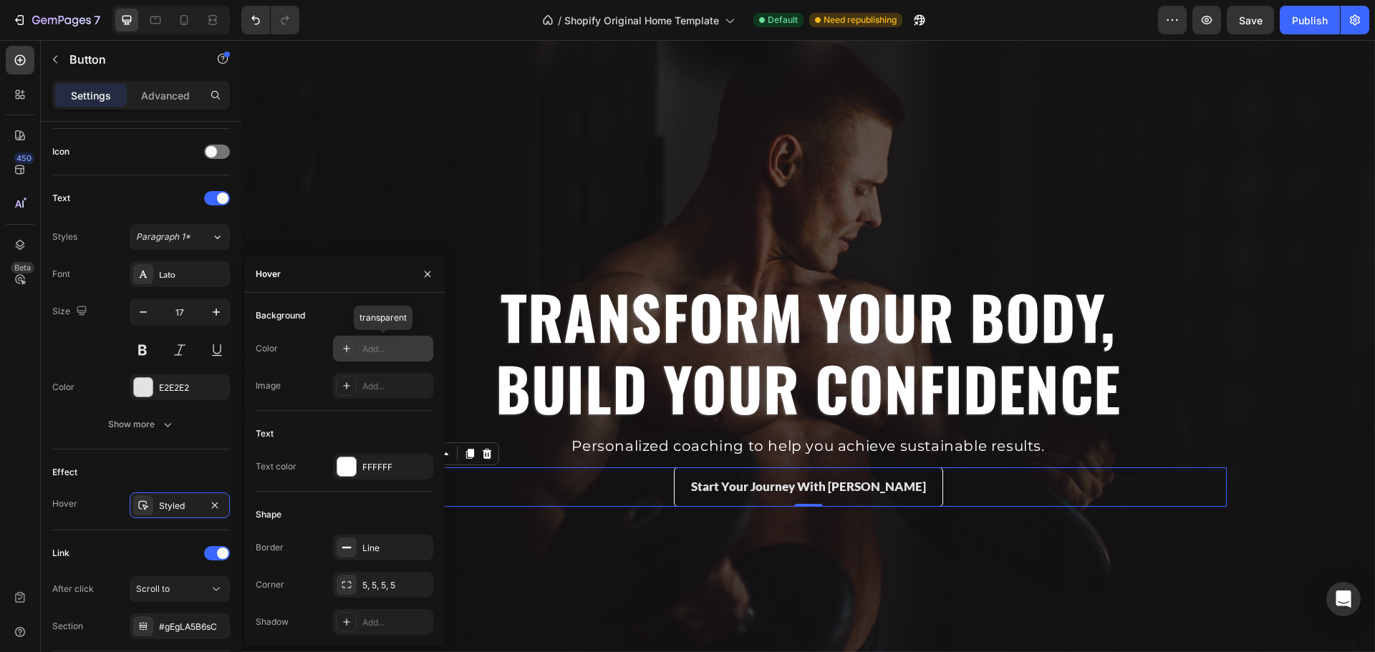
click at [389, 358] on div "Add..." at bounding box center [383, 349] width 100 height 26
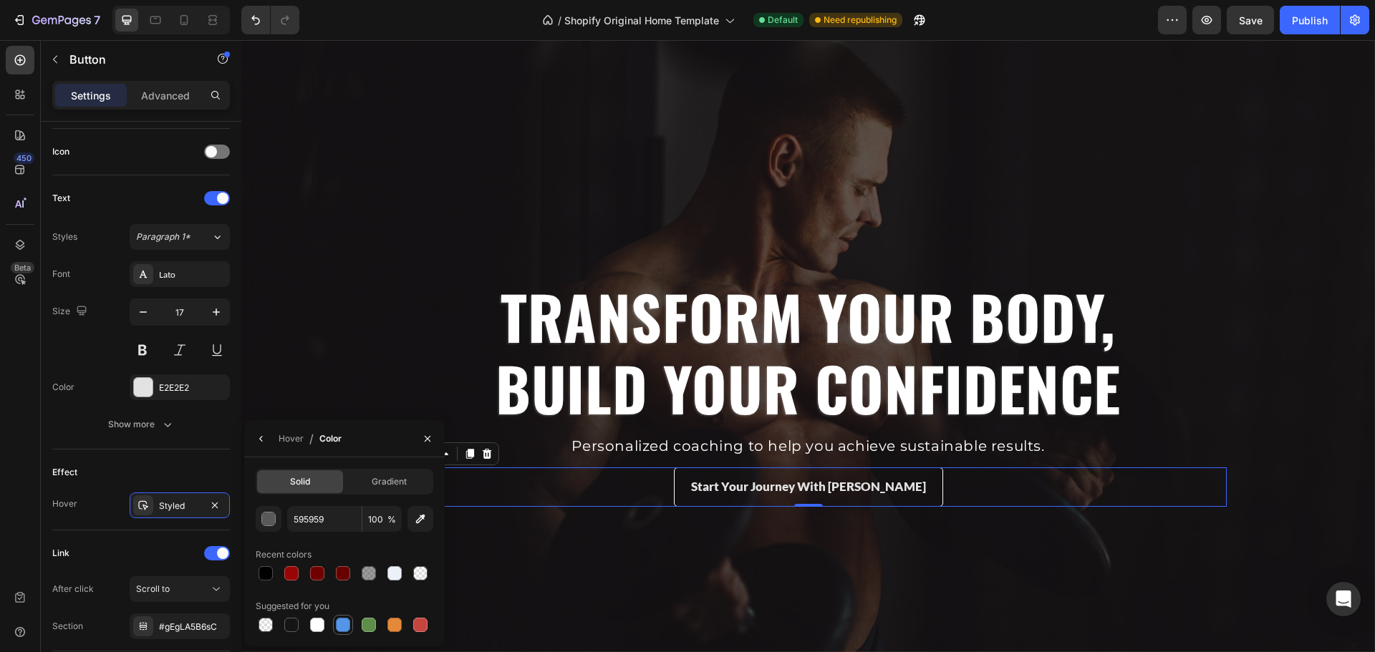
click at [337, 624] on div at bounding box center [343, 625] width 14 height 14
type input "5594E7"
click at [301, 440] on div "Hover" at bounding box center [291, 438] width 25 height 13
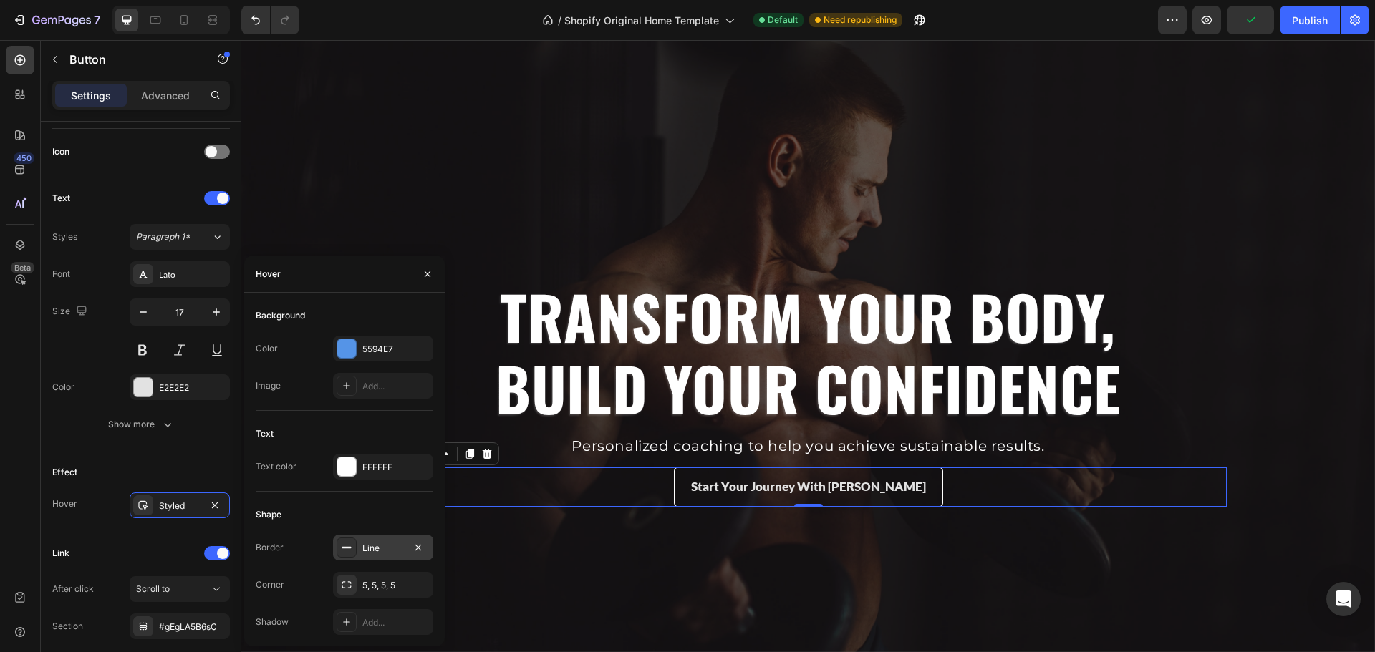
click at [379, 548] on div "Line" at bounding box center [383, 548] width 42 height 13
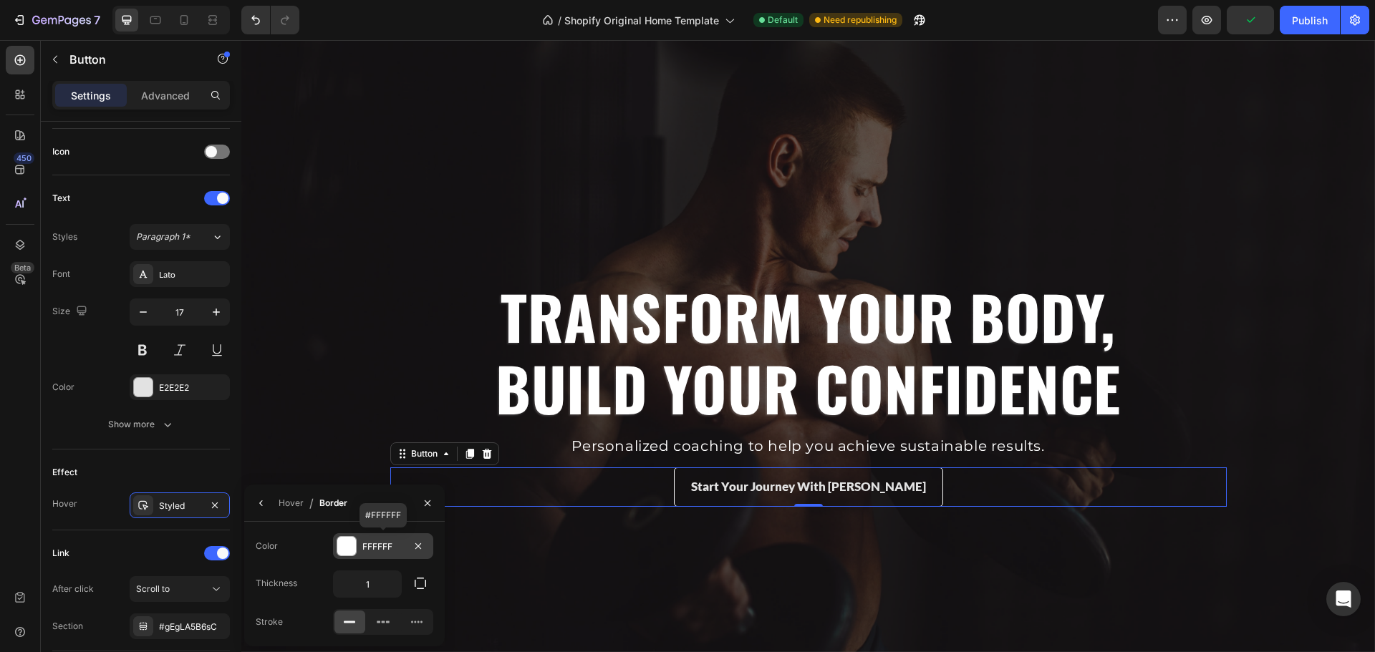
click at [388, 546] on div "FFFFFF" at bounding box center [383, 547] width 42 height 13
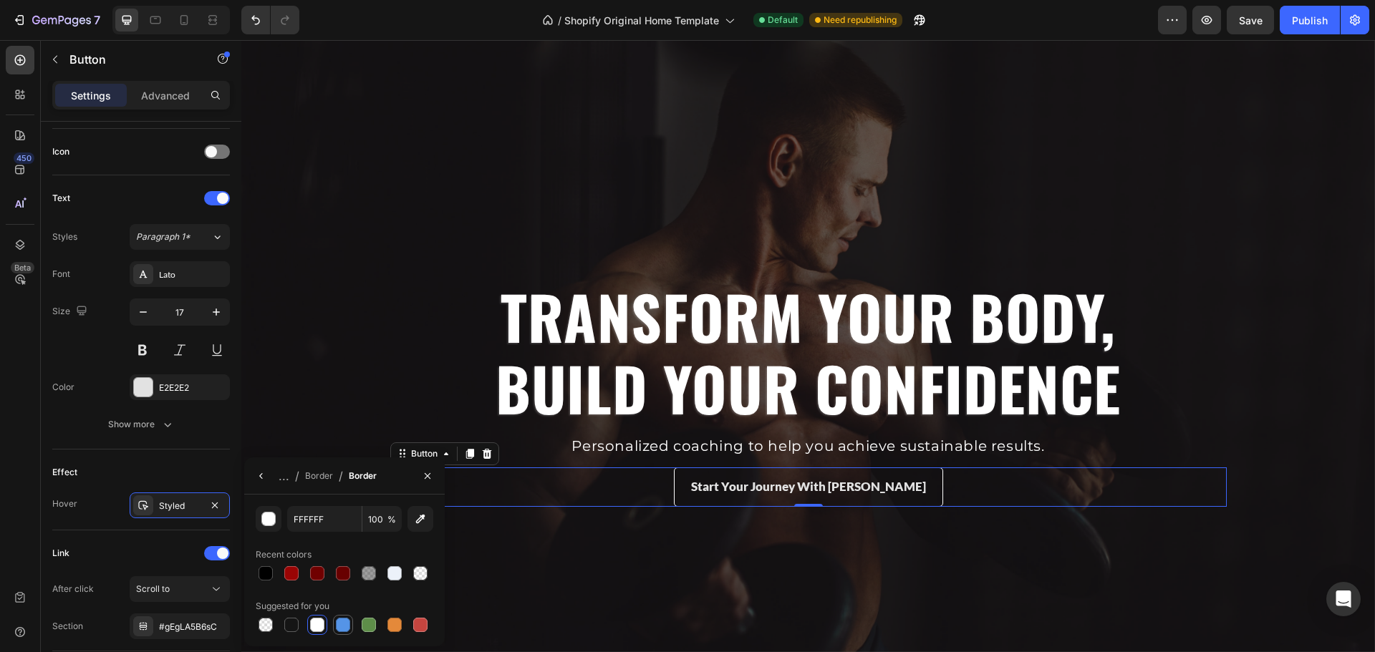
click at [342, 626] on div at bounding box center [343, 625] width 14 height 14
type input "5594E7"
click at [315, 480] on div "Border" at bounding box center [319, 476] width 28 height 13
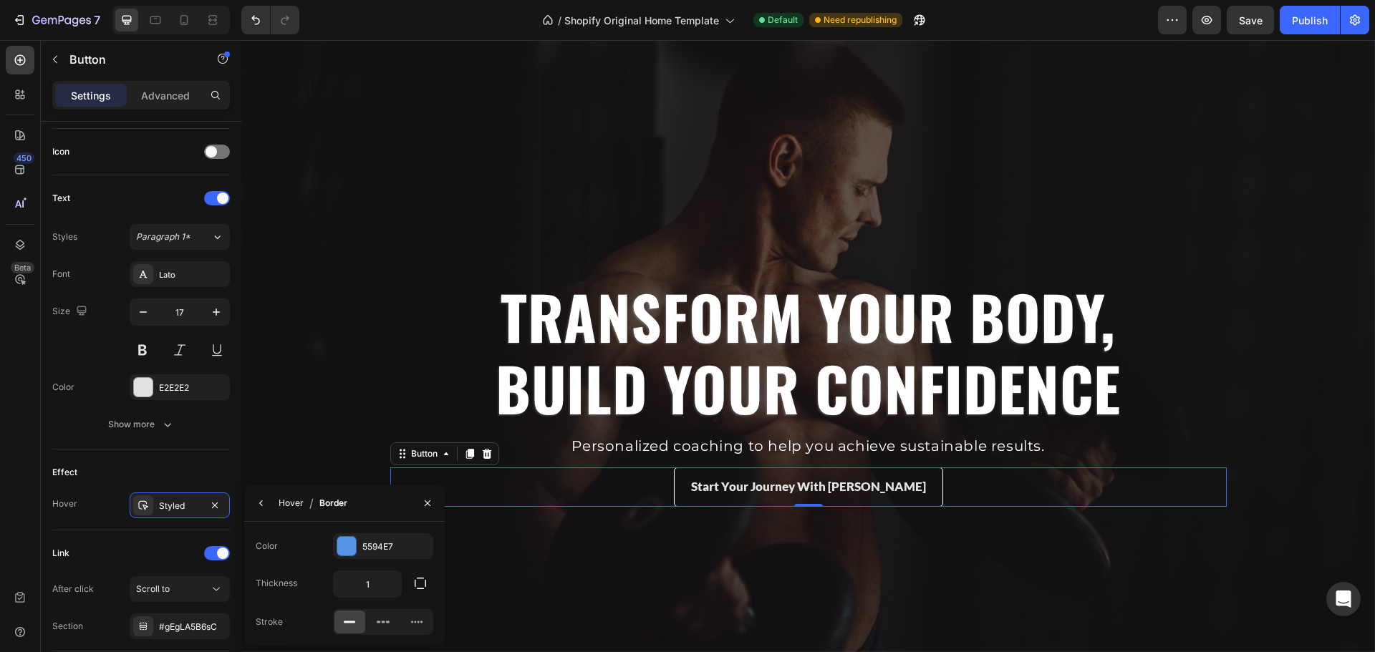
click at [291, 505] on div "Hover" at bounding box center [291, 503] width 25 height 13
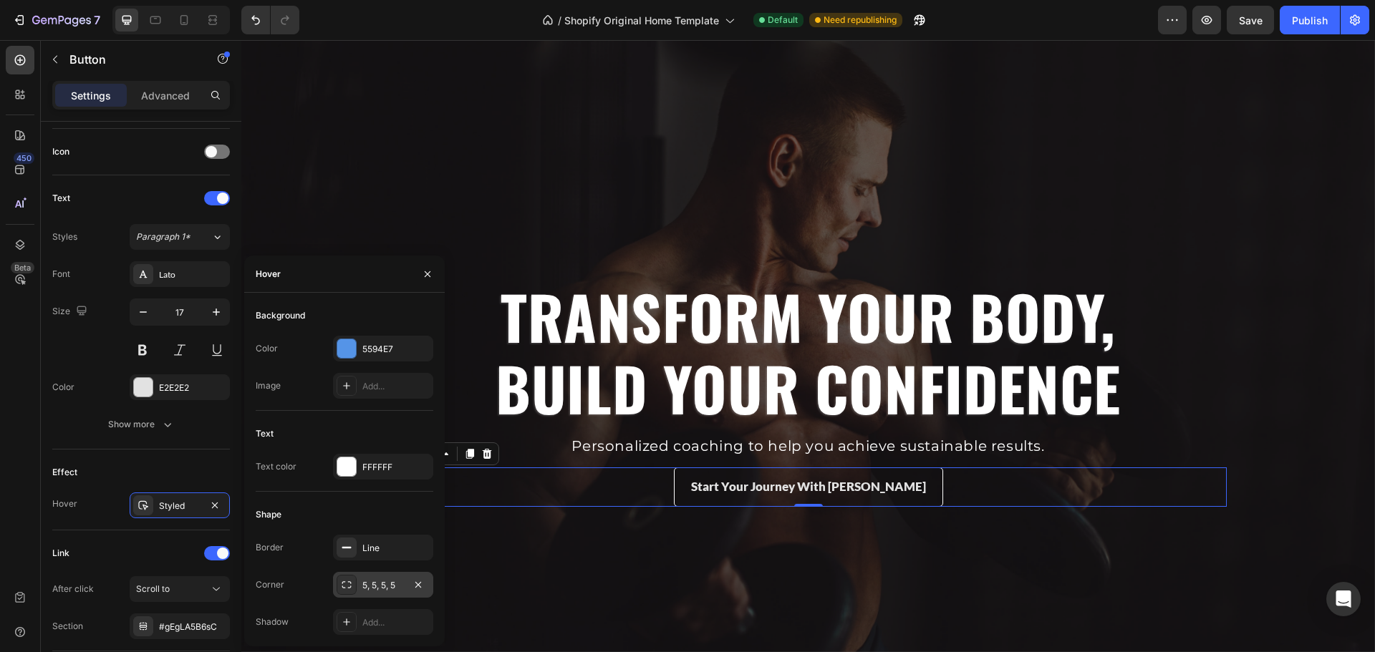
click at [372, 584] on div "5, 5, 5, 5" at bounding box center [383, 585] width 42 height 13
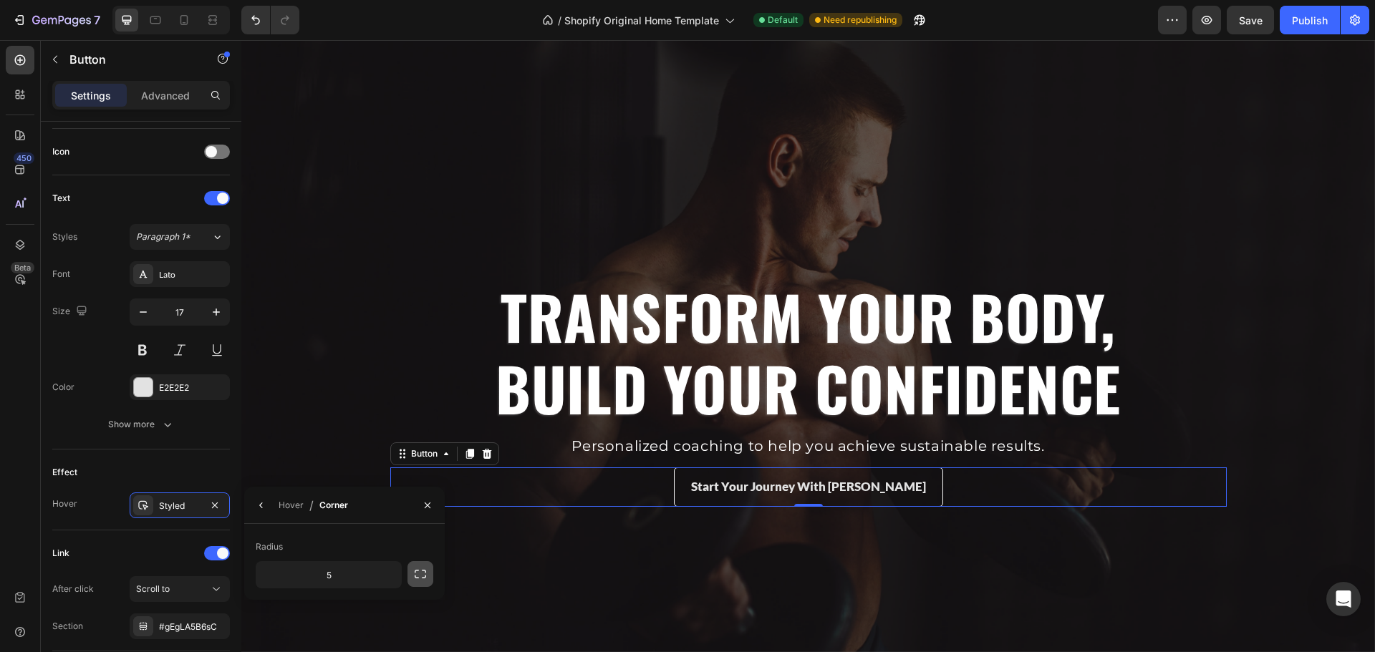
click at [421, 576] on icon "button" at bounding box center [420, 574] width 14 height 14
click at [423, 579] on icon "button" at bounding box center [420, 574] width 14 height 14
click at [349, 573] on input "5" at bounding box center [328, 575] width 145 height 26
type input "10"
click at [175, 538] on div "Link After click Scroll to Section #gEgLA5B6sC" at bounding box center [141, 591] width 178 height 121
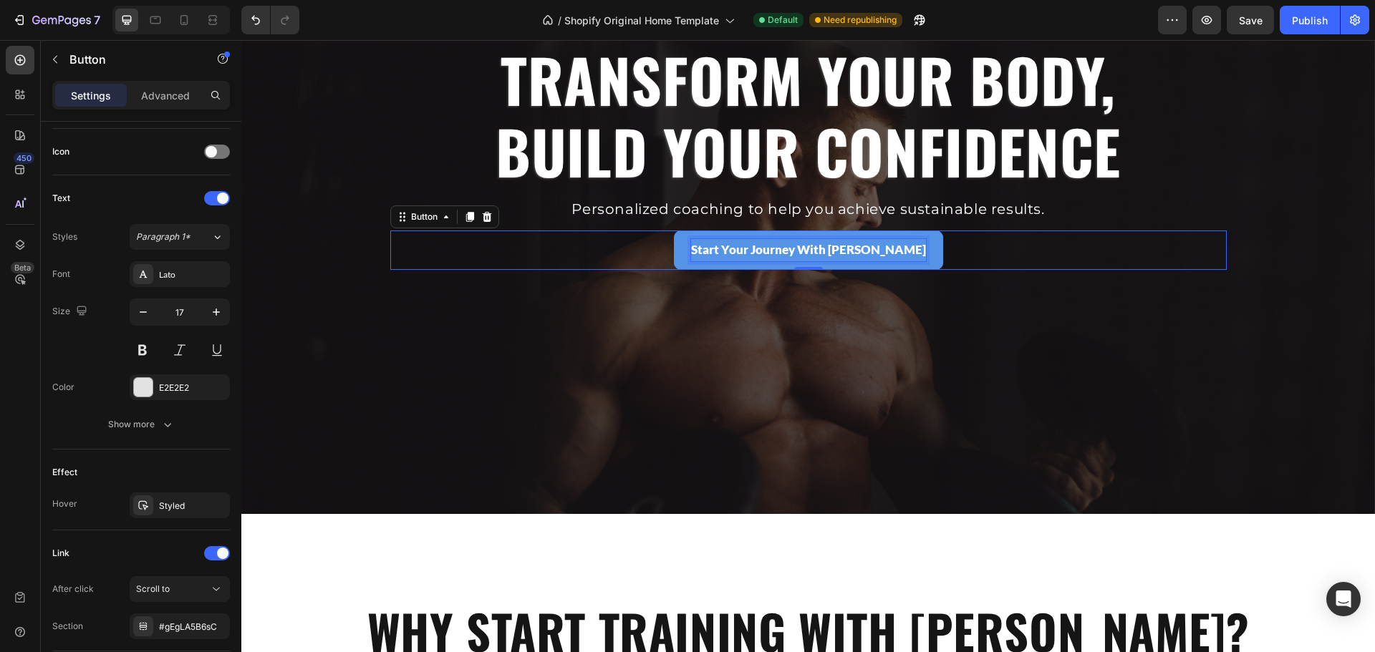
scroll to position [218, 0]
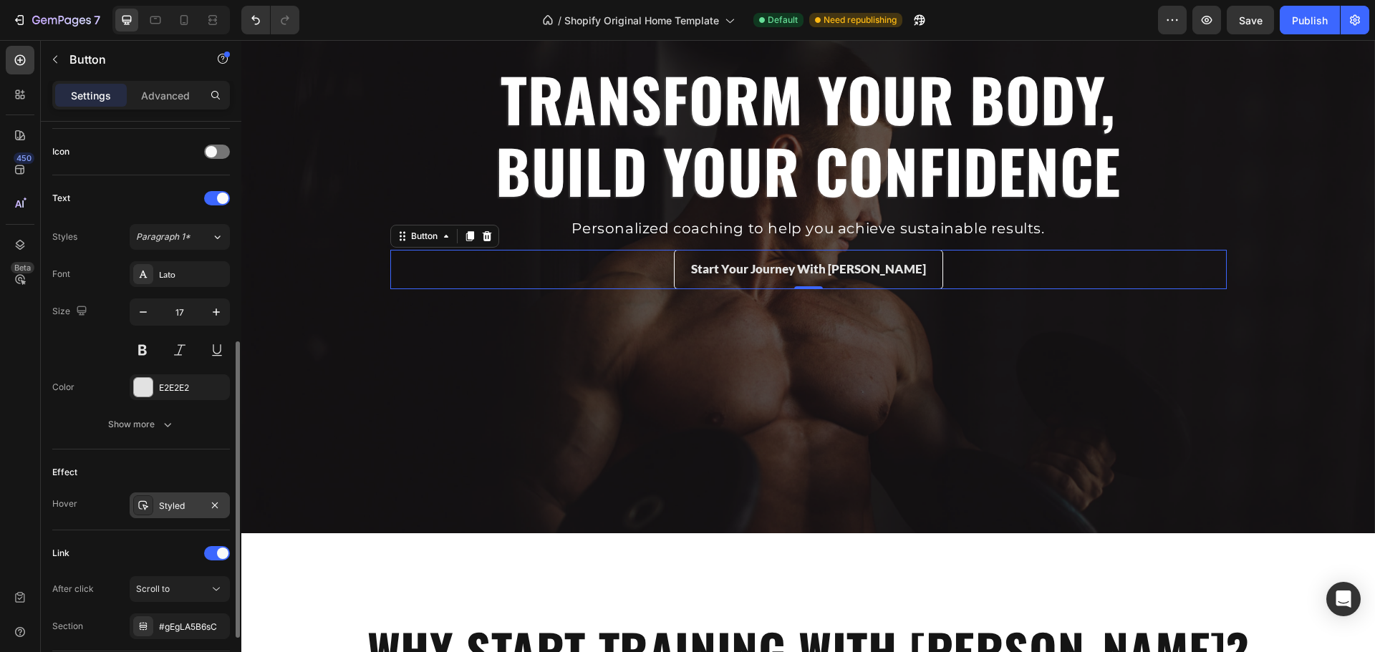
click at [165, 503] on div "Styled" at bounding box center [180, 506] width 42 height 13
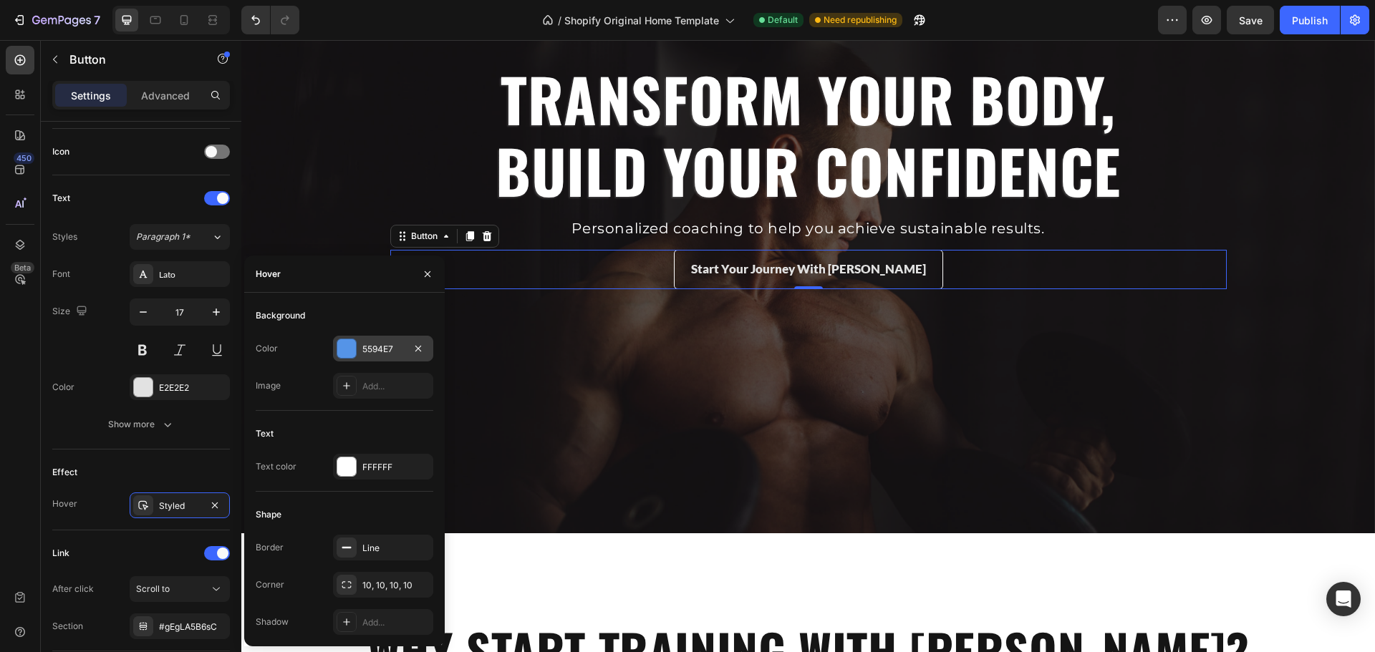
click at [385, 359] on div "5594E7" at bounding box center [383, 349] width 100 height 26
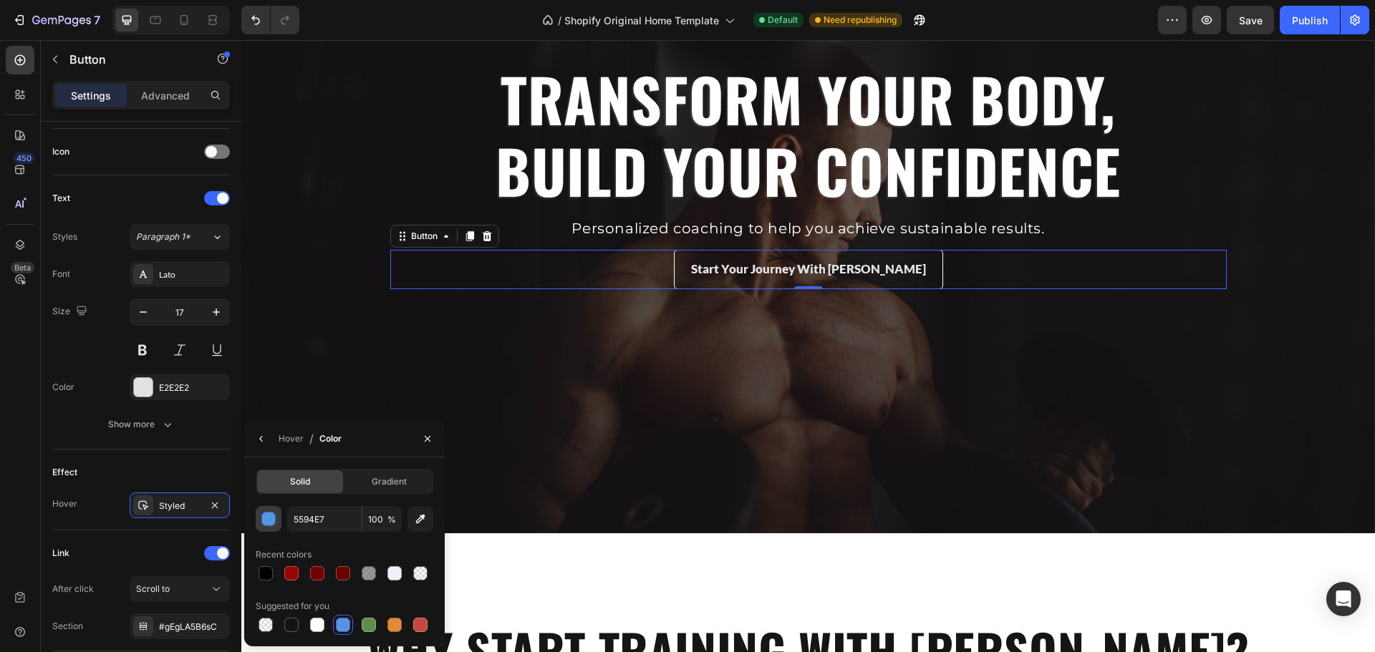
click at [271, 526] on button "button" at bounding box center [269, 519] width 26 height 26
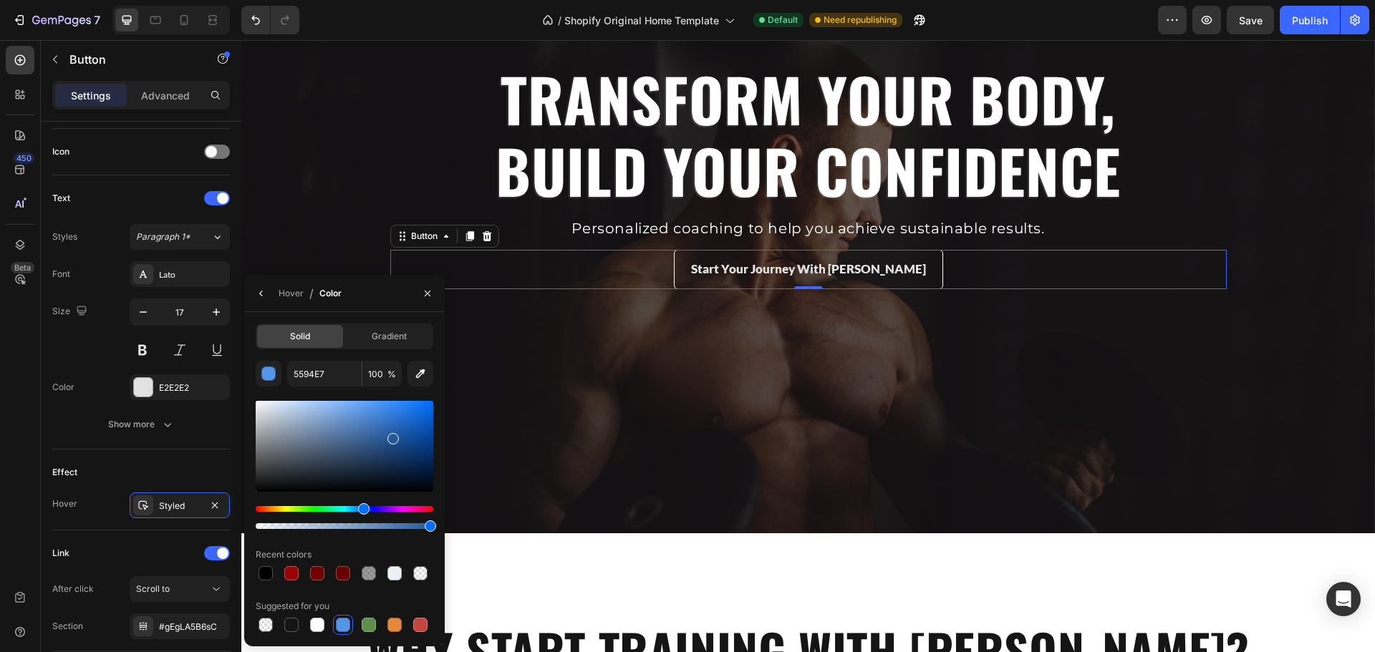
drag, startPoint x: 373, startPoint y: 412, endPoint x: 393, endPoint y: 437, distance: 31.5
click at [393, 437] on div at bounding box center [392, 438] width 11 height 11
type input "235699"
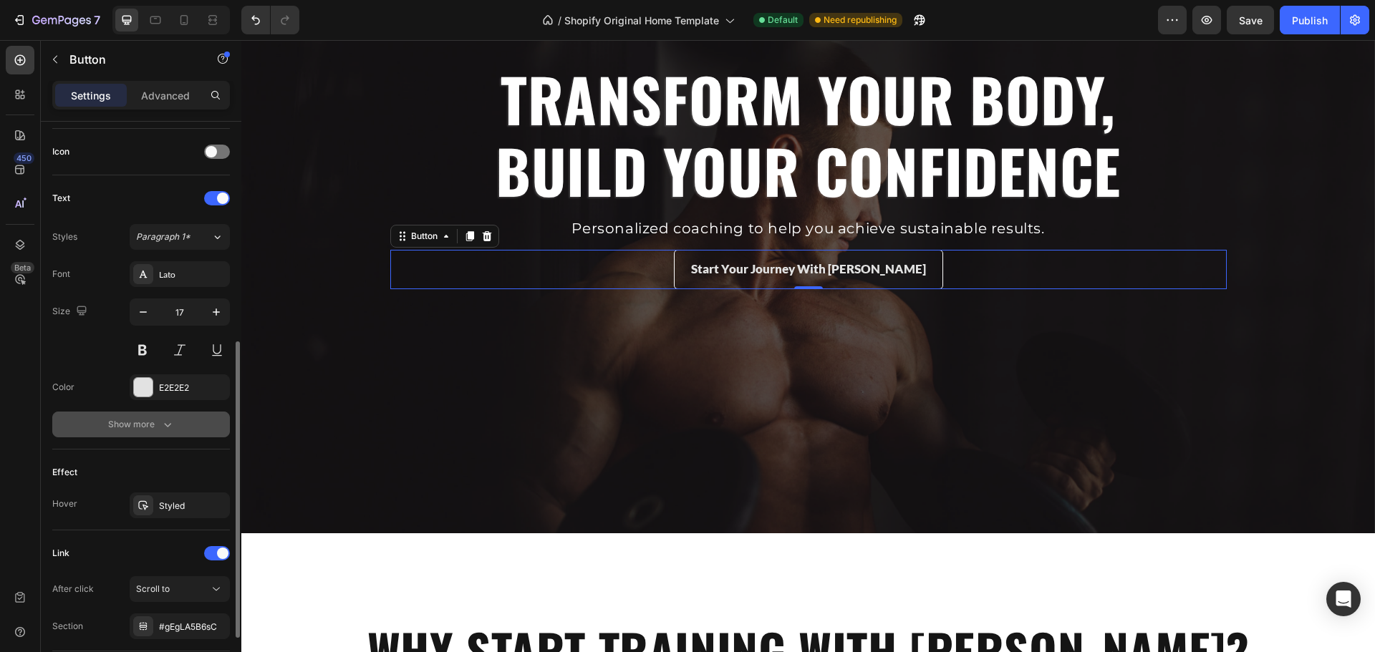
click at [181, 433] on button "Show more" at bounding box center [141, 425] width 178 height 26
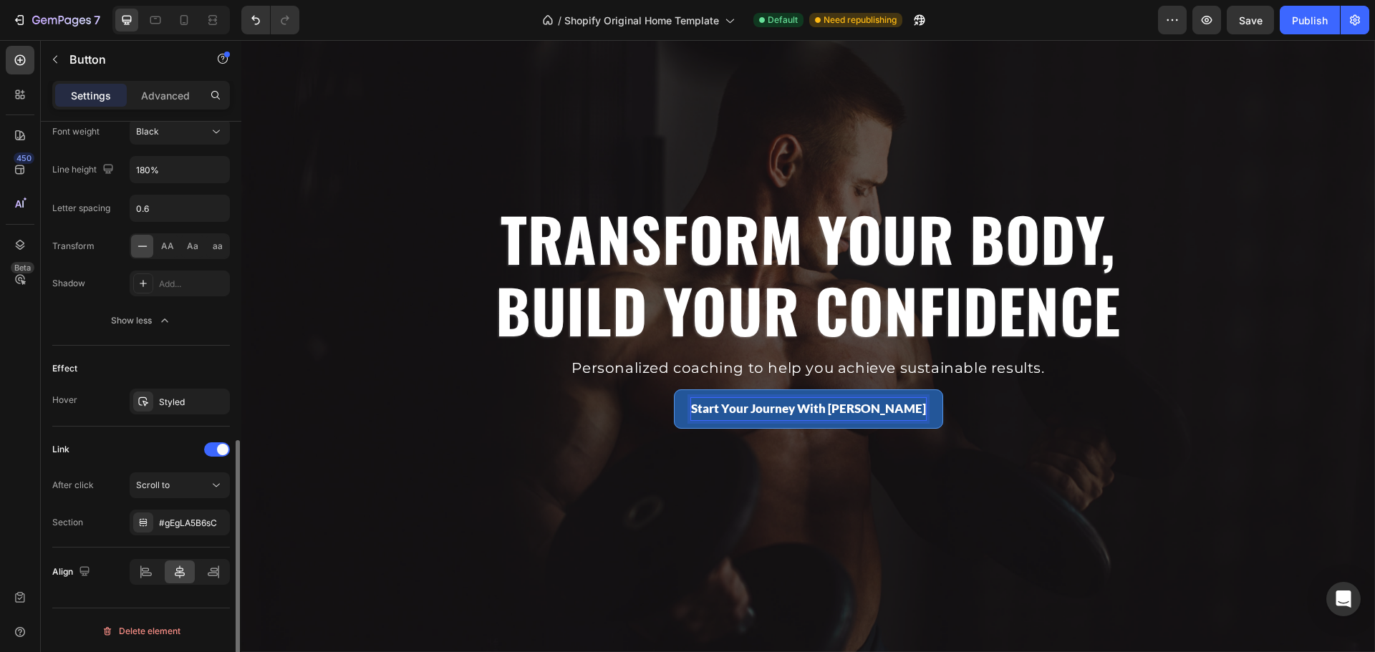
scroll to position [718, 0]
click at [192, 519] on div "#gEgLA5B6sC" at bounding box center [180, 522] width 42 height 13
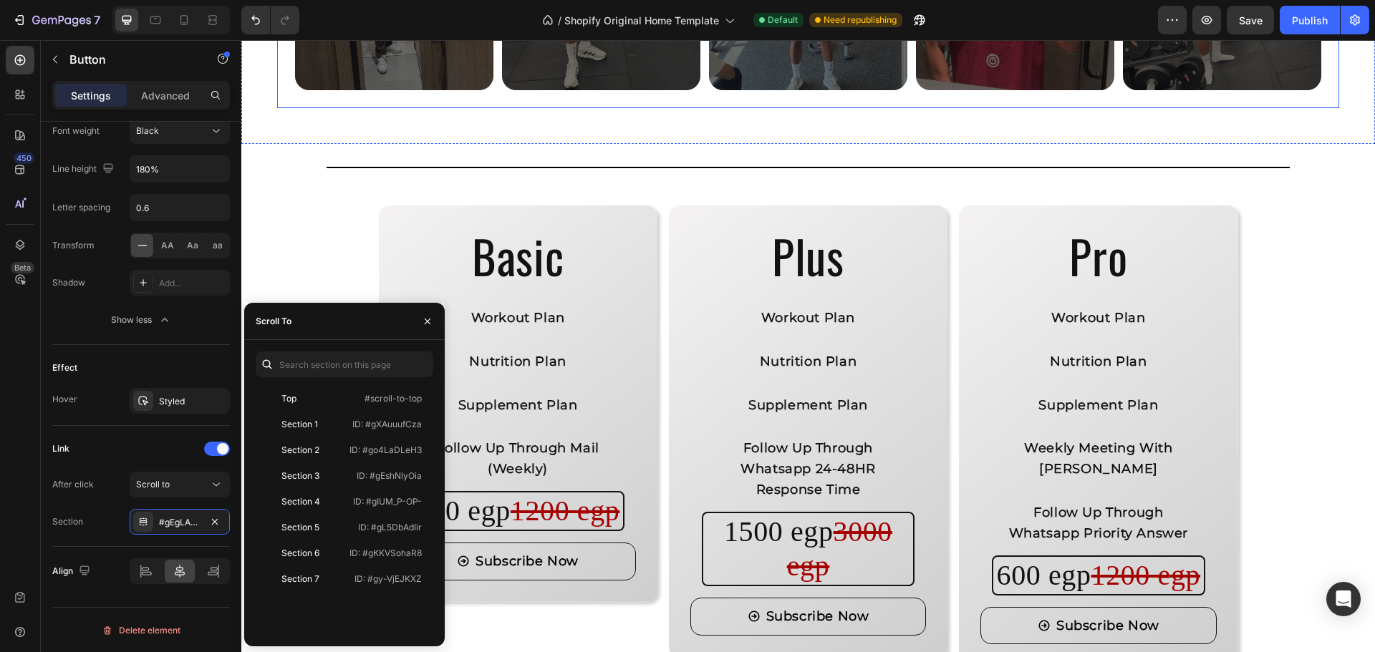
scroll to position [1107, 0]
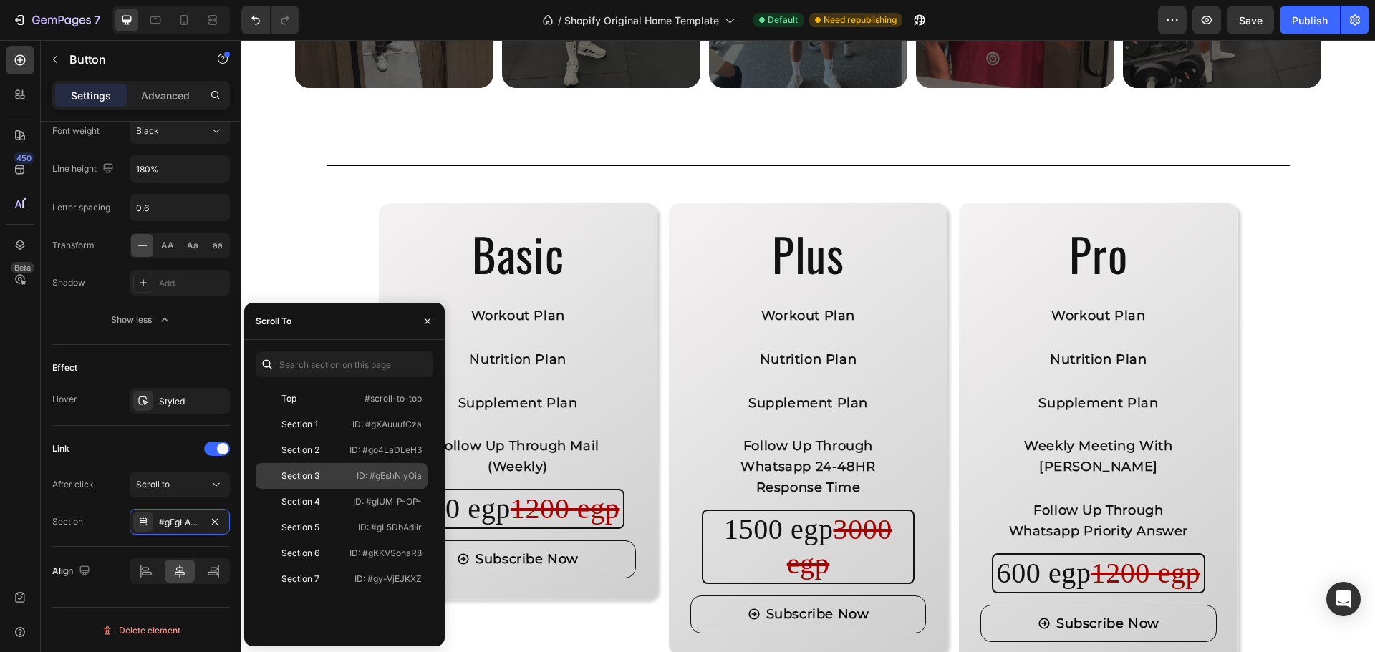
click at [317, 489] on div "Section 3 ID: #gEshNlyOia" at bounding box center [342, 502] width 172 height 26
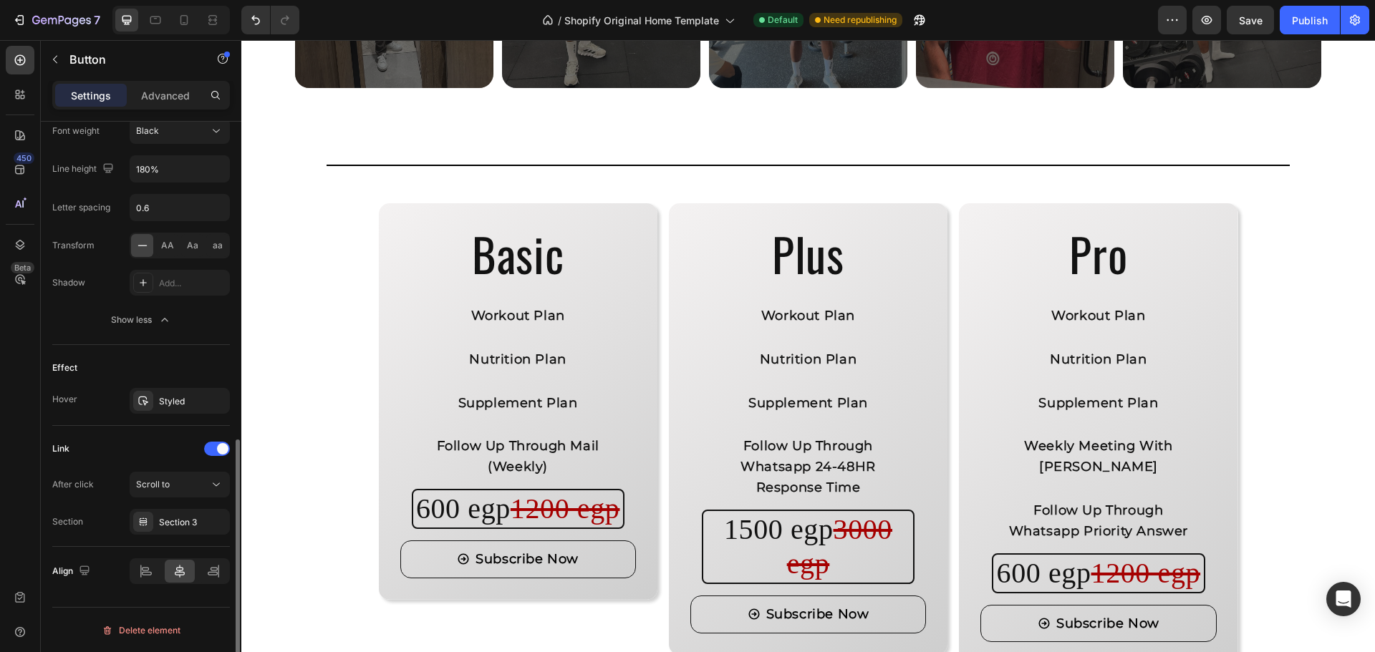
click at [155, 457] on div "Link" at bounding box center [141, 448] width 178 height 23
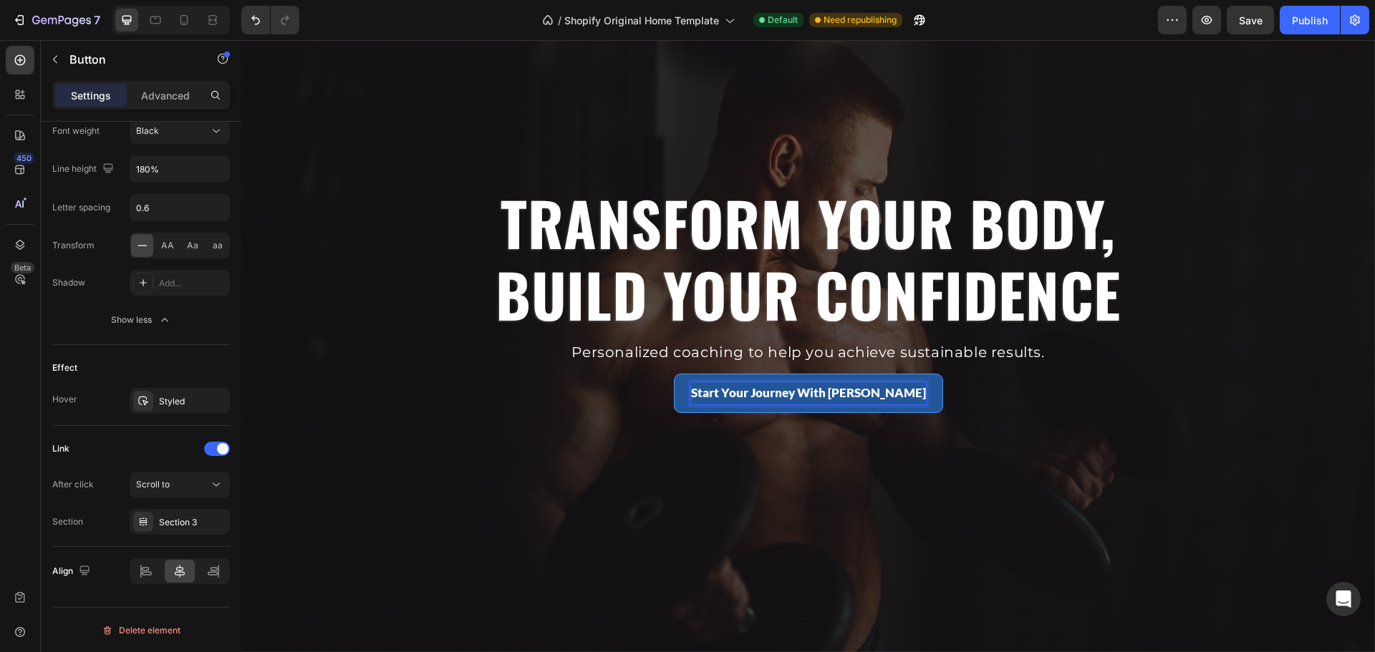
click at [784, 387] on div "TRANSFORM YOUR BODY, BUILD YOUR CONFIDENCE Heading Personalized coaching to hel…" at bounding box center [808, 299] width 836 height 228
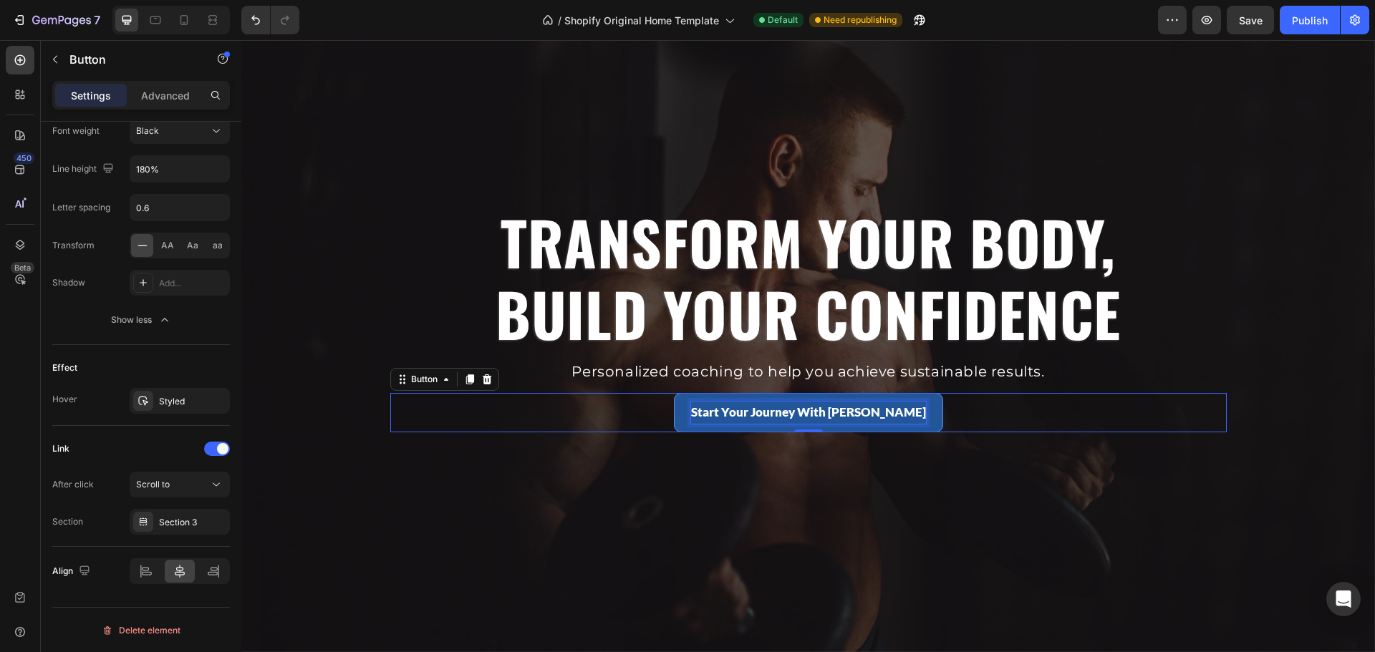
click at [781, 411] on p "Start Your Journey With Raslan" at bounding box center [808, 413] width 235 height 22
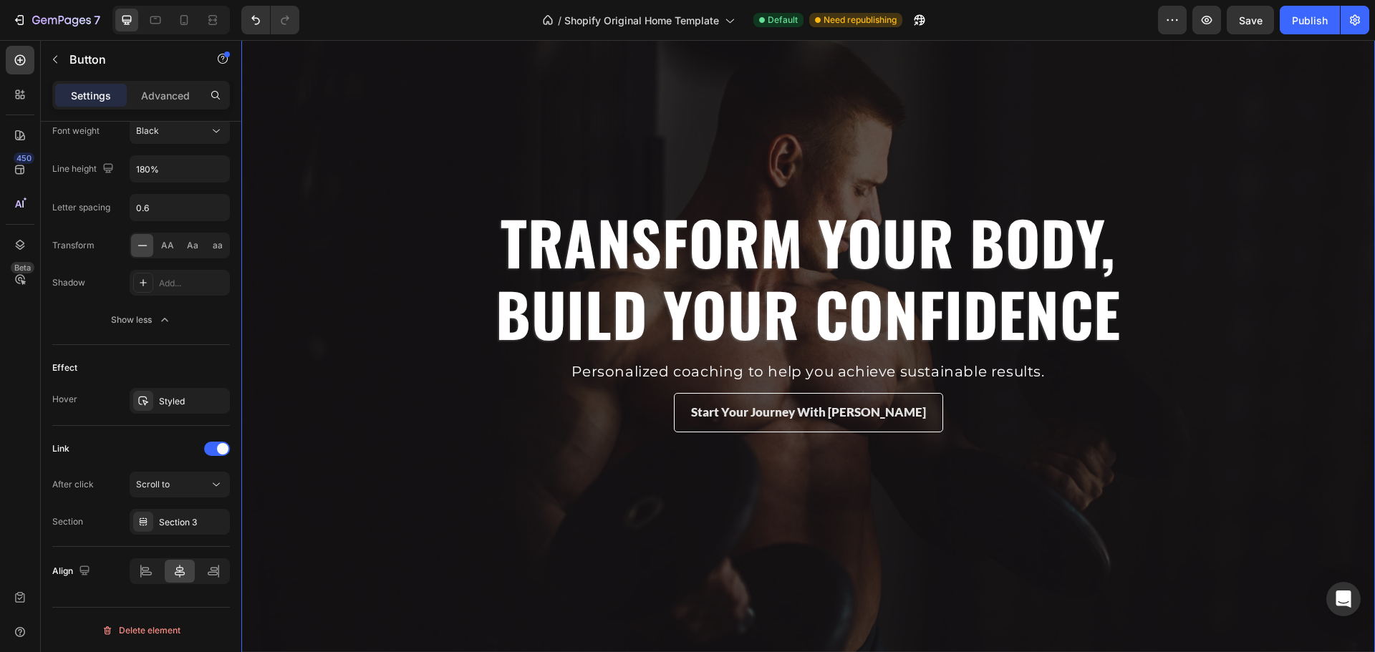
click at [794, 475] on div "Overlay" at bounding box center [807, 319] width 1133 height 716
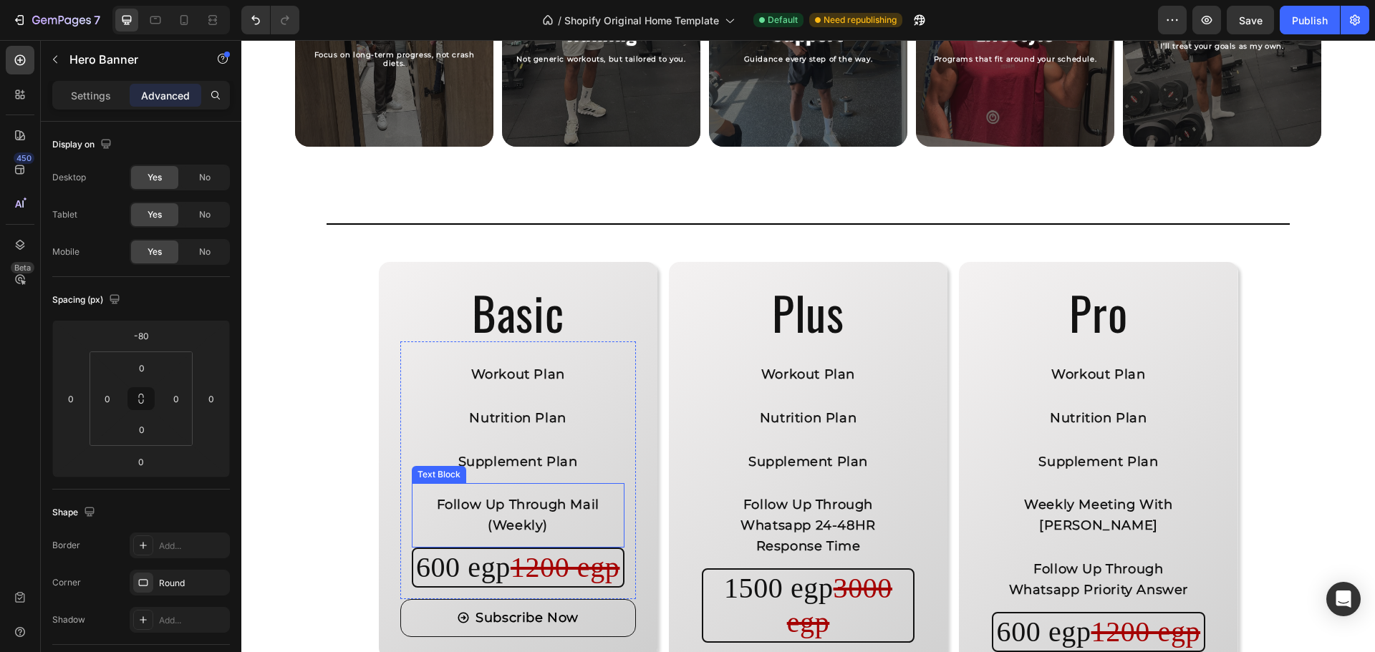
scroll to position [998, 0]
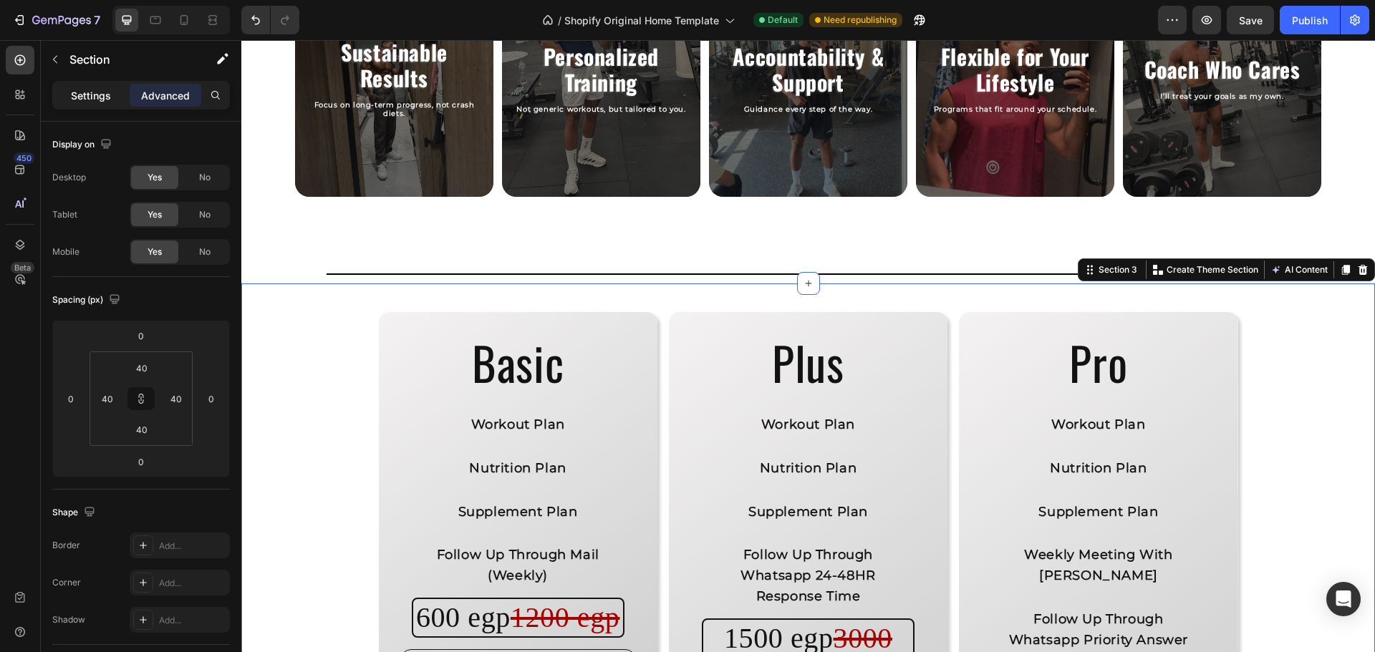
click at [104, 102] on p "Settings" at bounding box center [91, 95] width 40 height 15
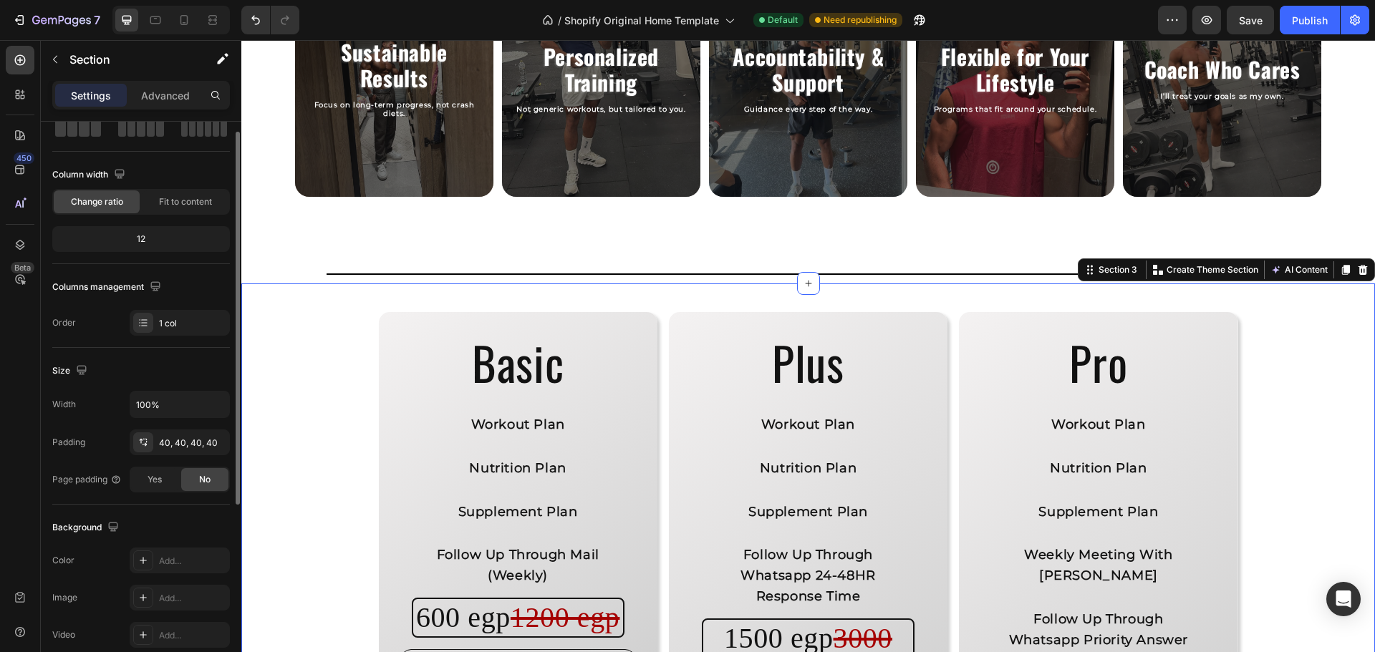
scroll to position [44, 0]
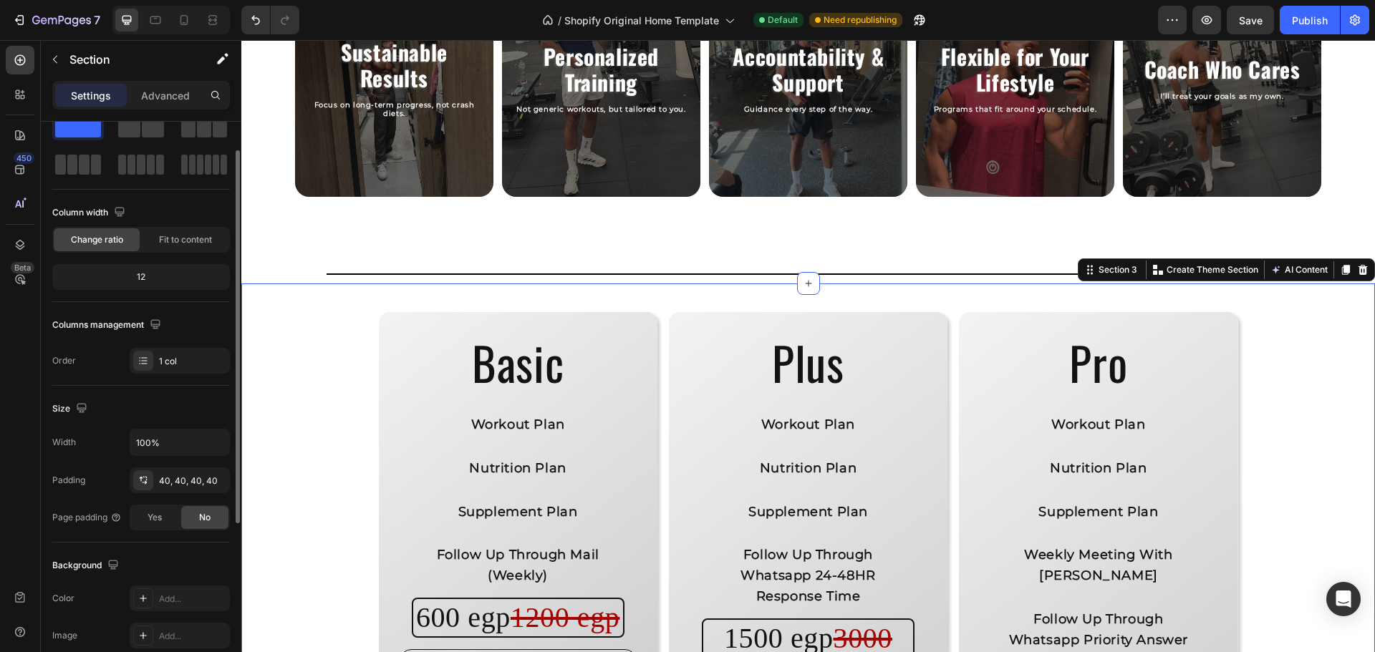
click at [172, 82] on div "Settings Advanced" at bounding box center [141, 95] width 178 height 29
click at [171, 89] on p "Advanced" at bounding box center [165, 95] width 49 height 15
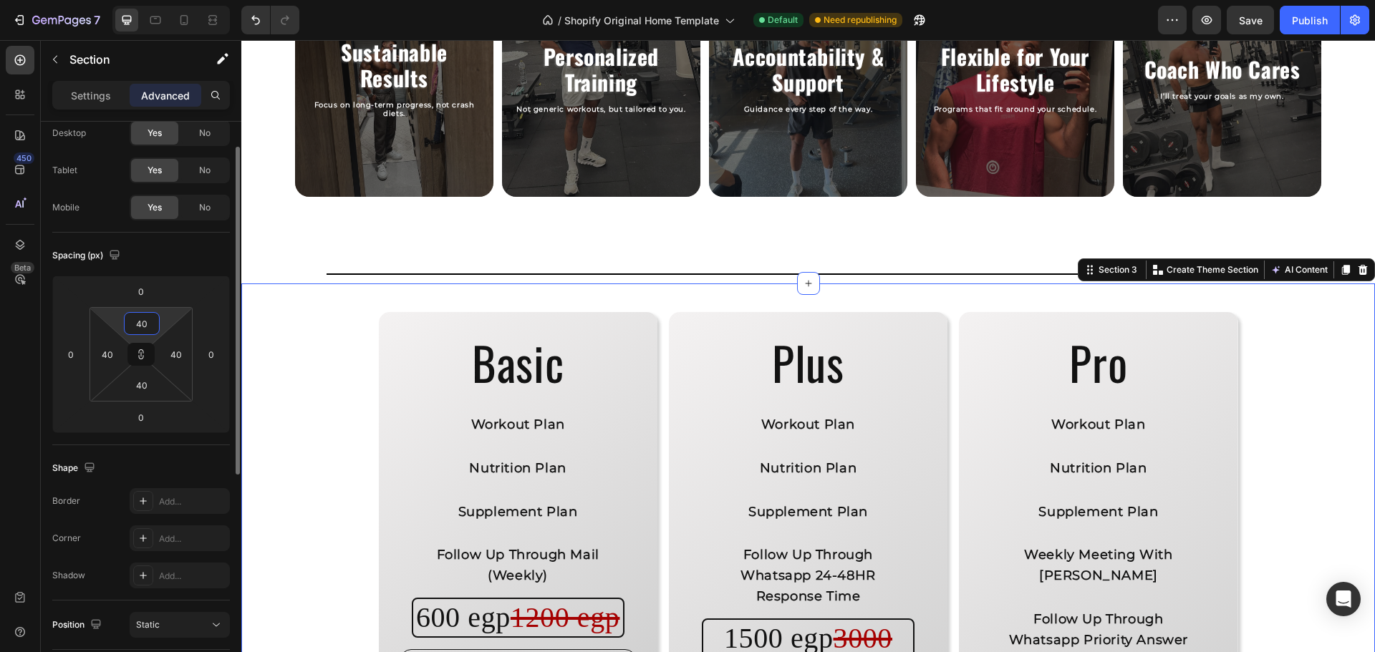
click at [144, 323] on input "40" at bounding box center [141, 323] width 29 height 21
type input "7"
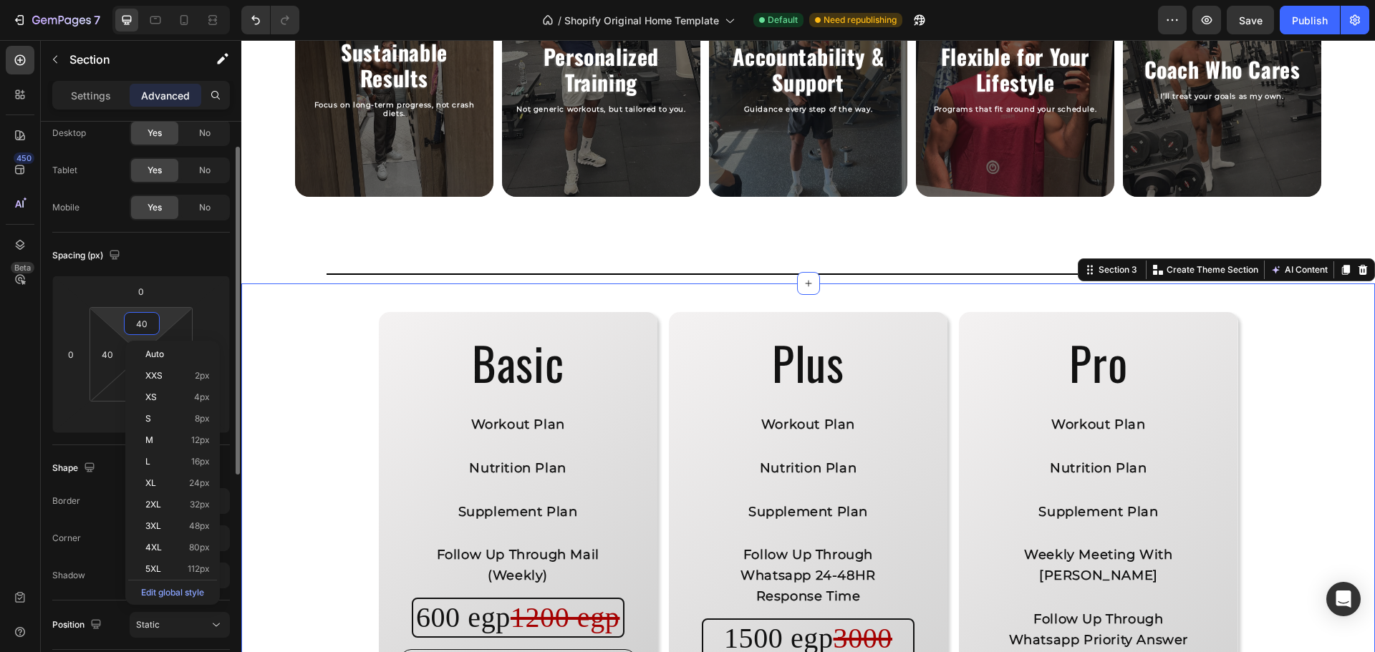
type input "7"
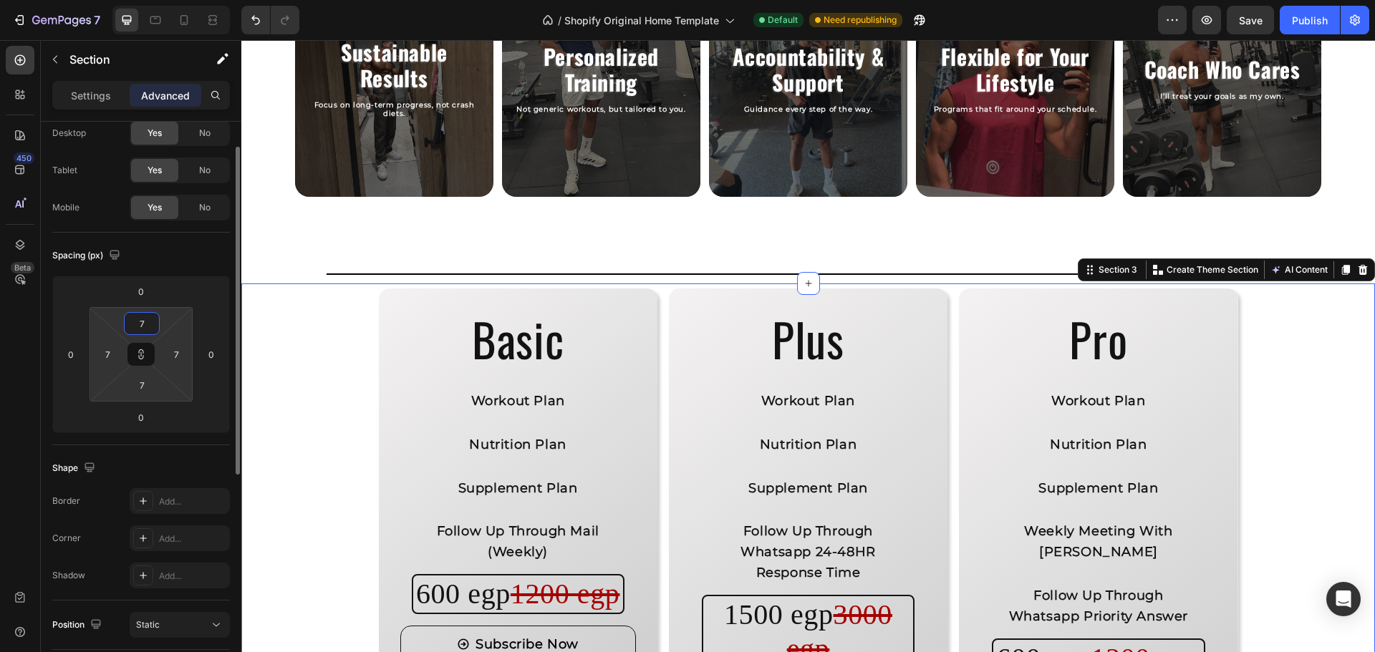
type input "70"
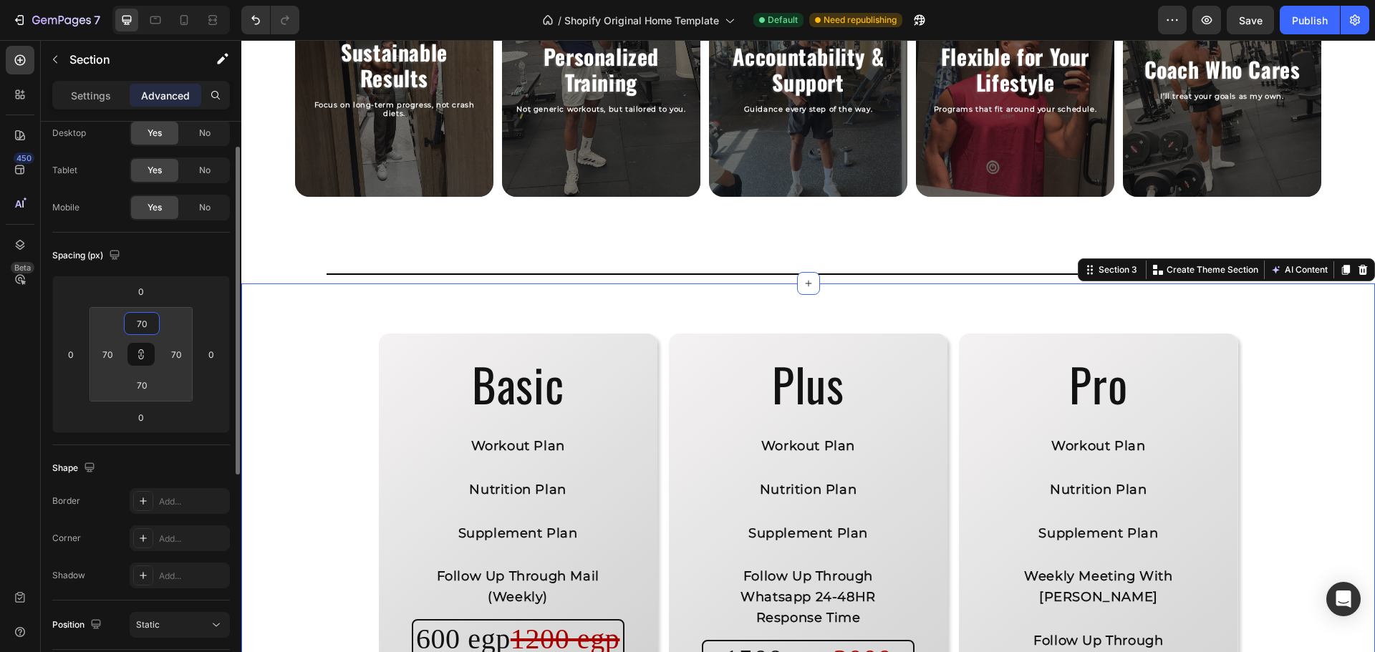
type input "70"
click at [0, 0] on div "Spacing (px) 0 0 0 0 70 70 70 70" at bounding box center [0, 0] width 0 height 0
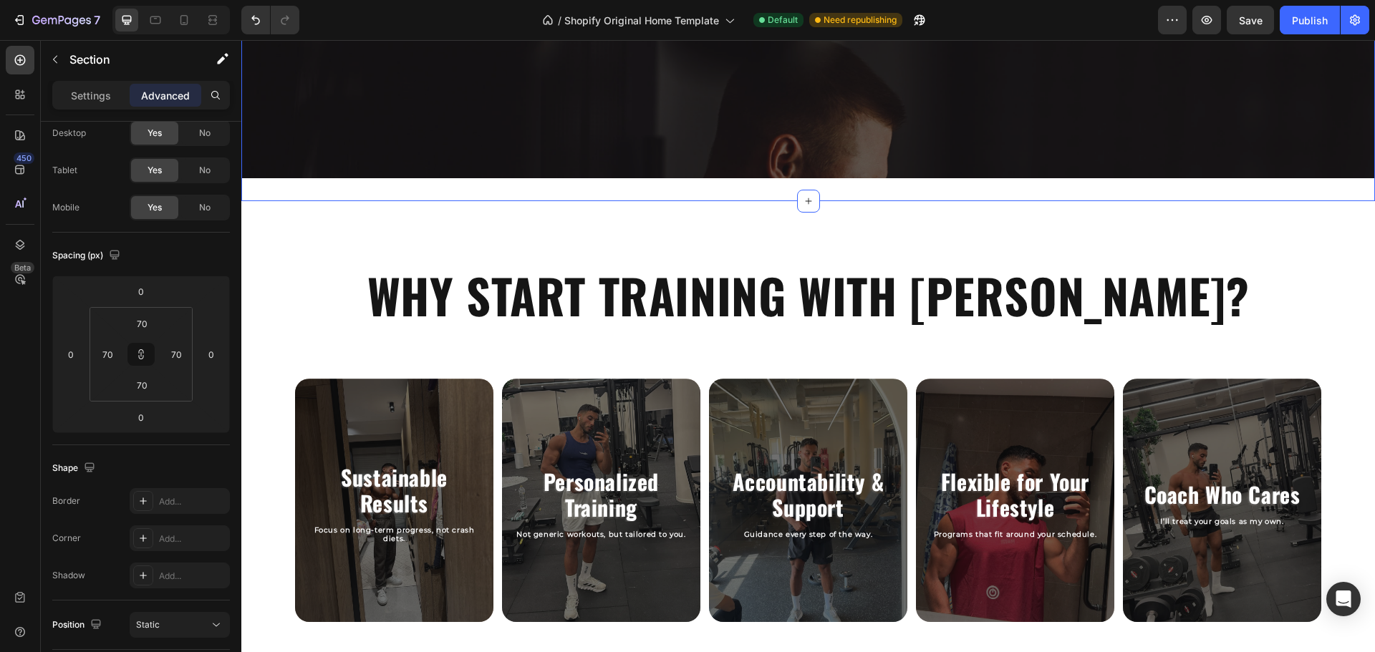
scroll to position [716, 0]
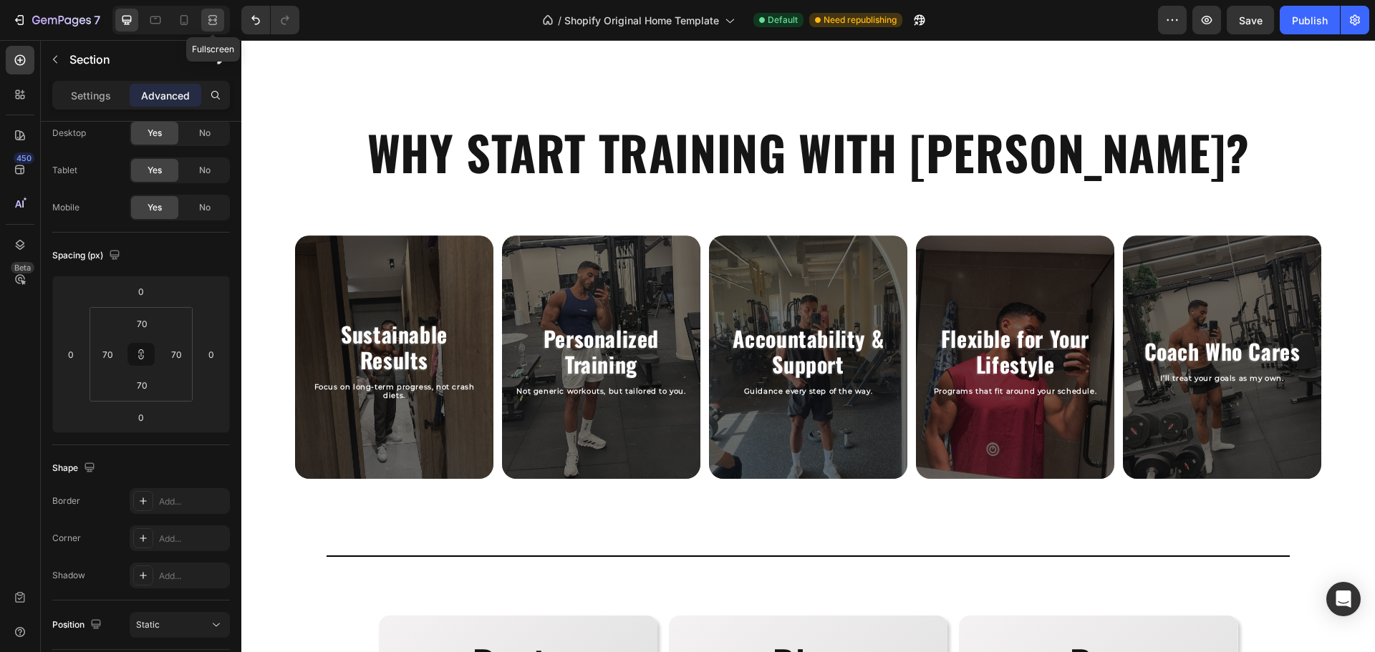
click at [219, 20] on icon at bounding box center [212, 20] width 14 height 14
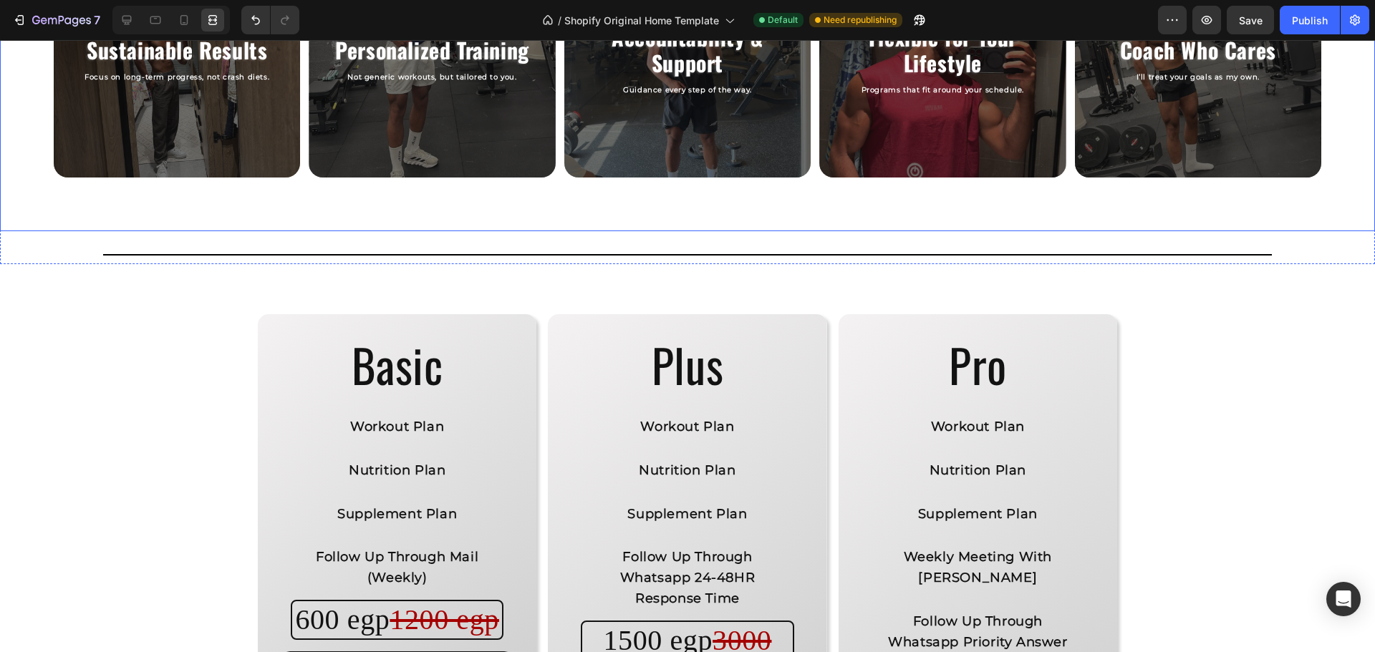
scroll to position [1074, 0]
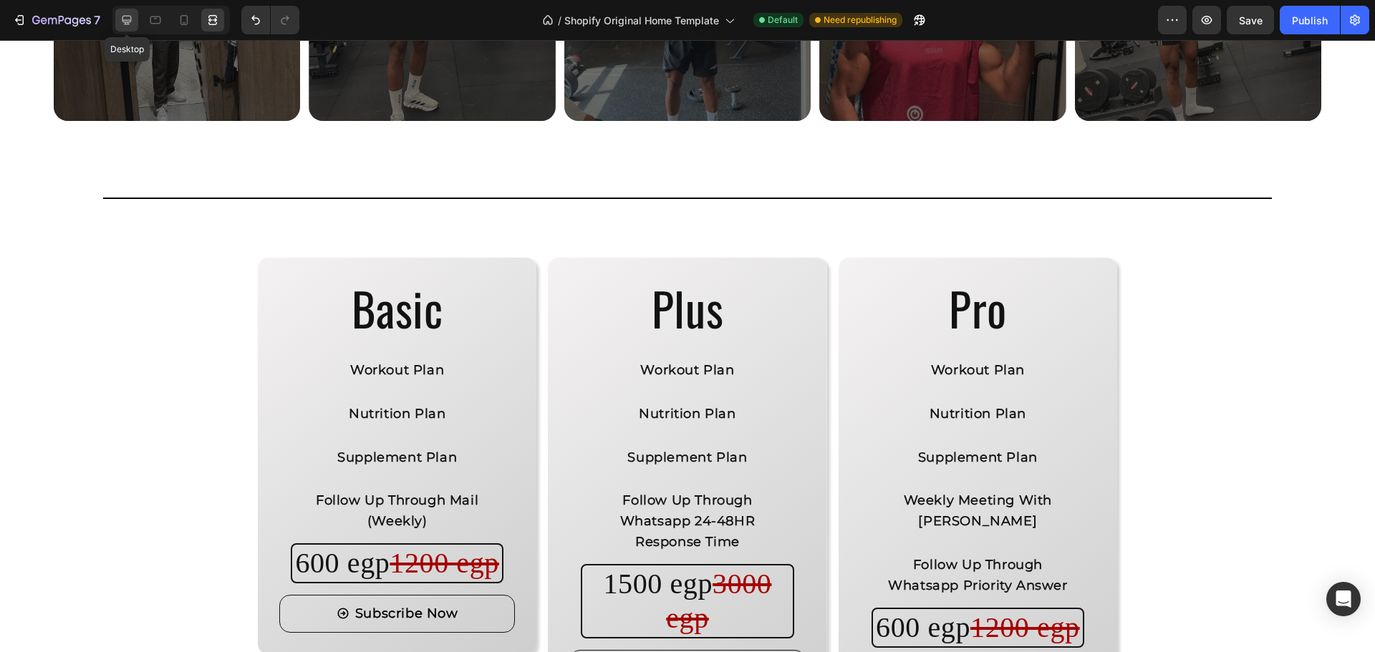
click at [127, 20] on icon at bounding box center [126, 20] width 9 height 9
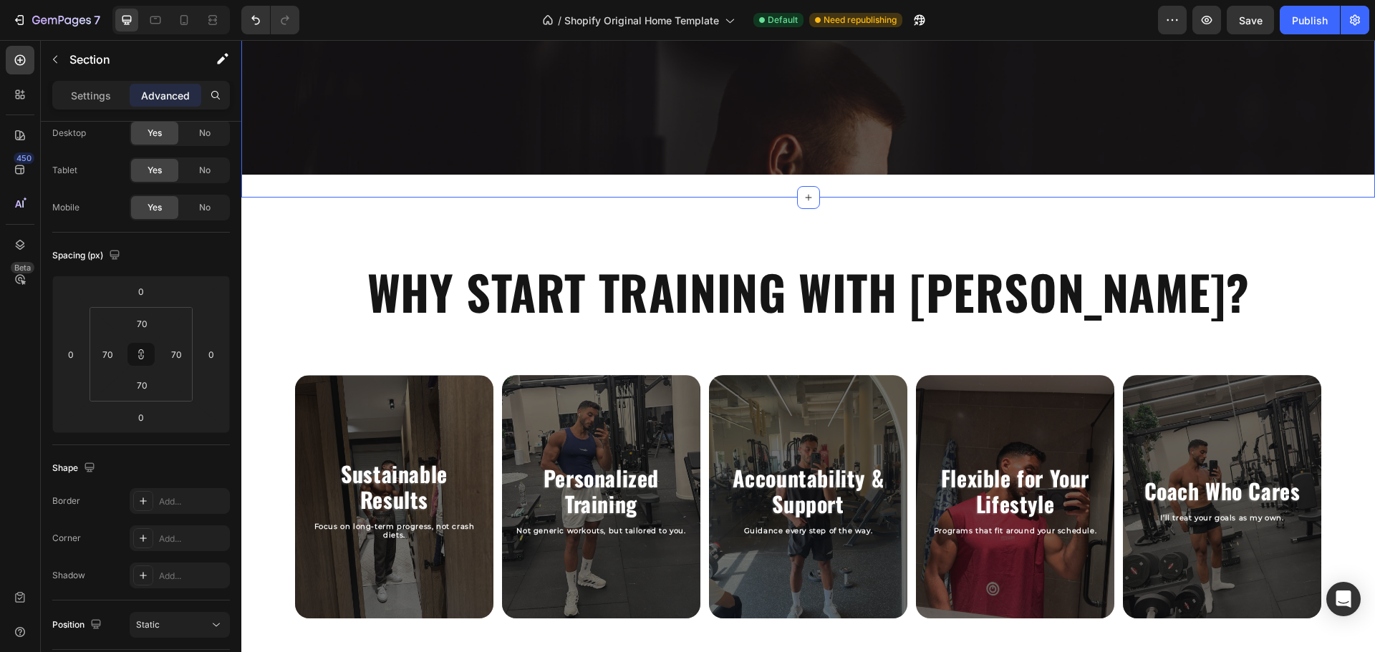
scroll to position [573, 0]
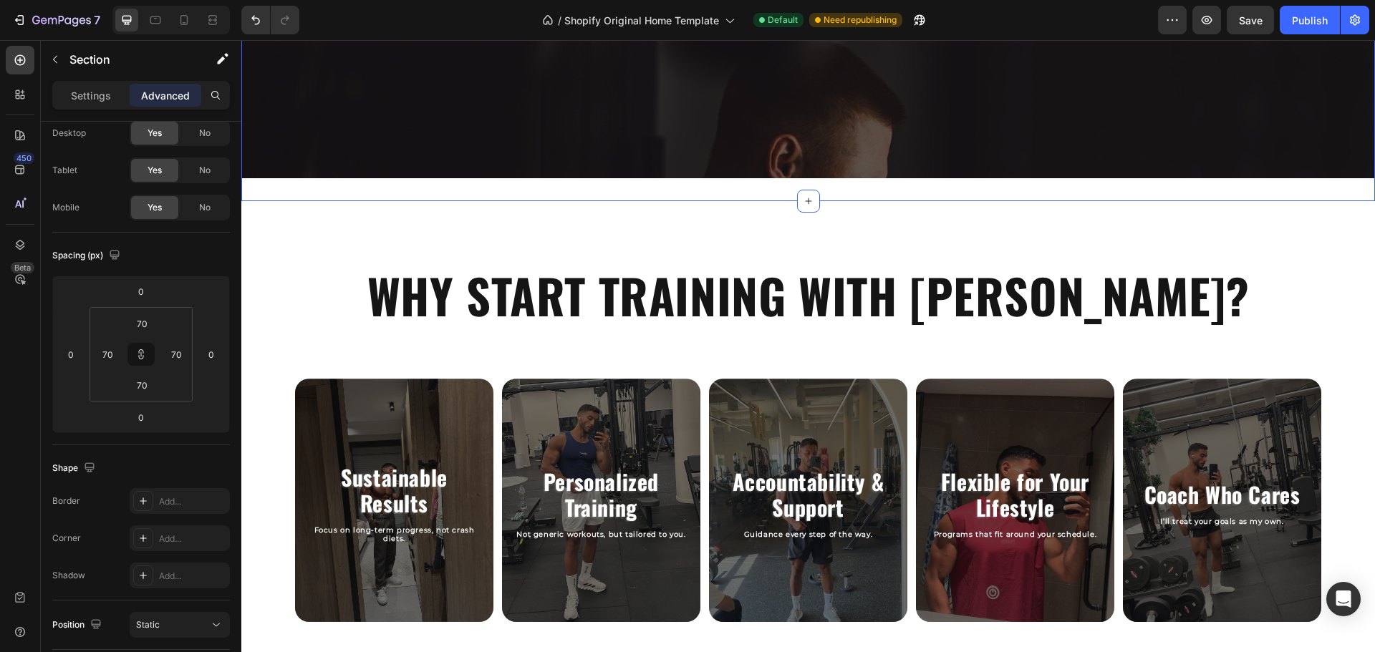
click at [296, 261] on div "Heading" at bounding box center [299, 259] width 39 height 13
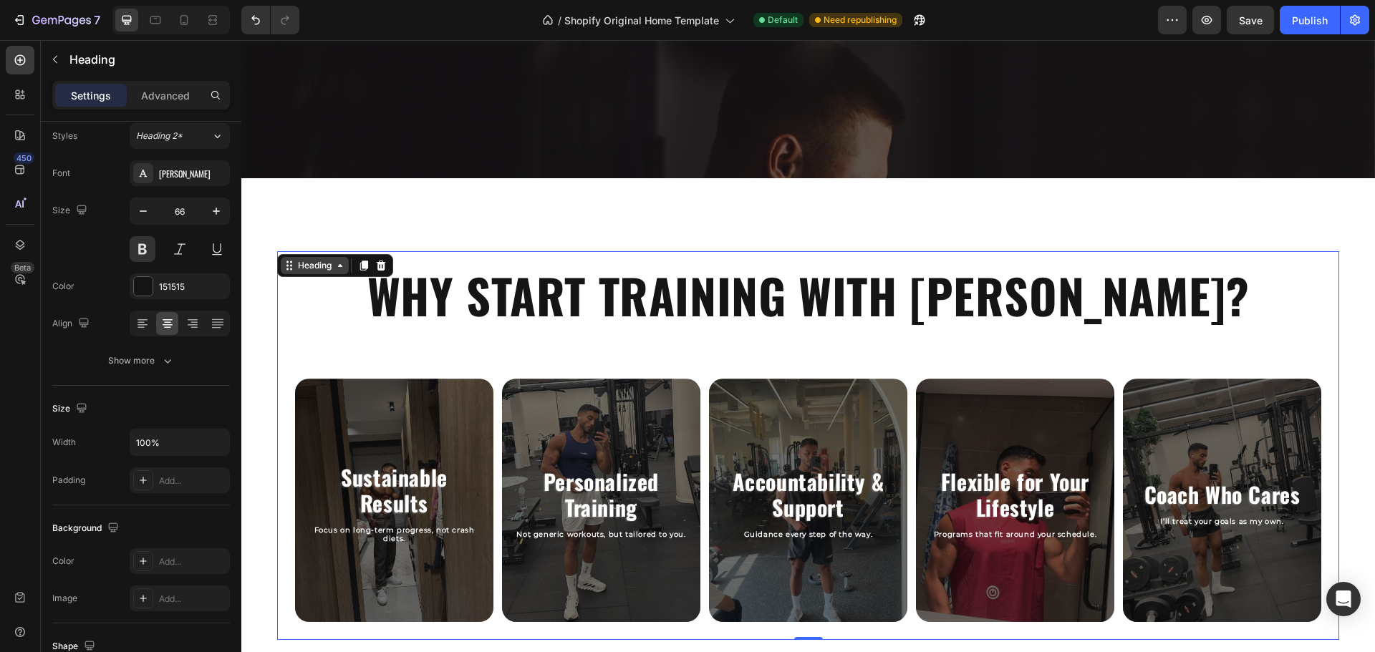
scroll to position [0, 0]
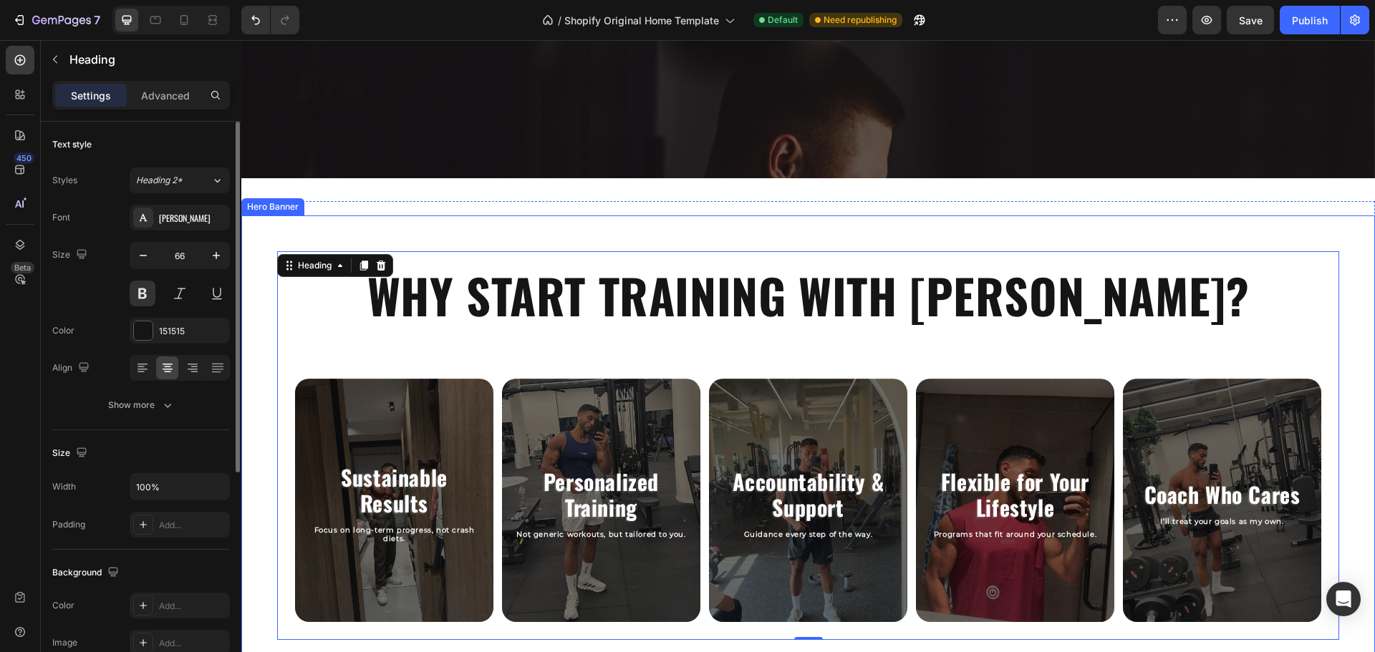
click at [283, 233] on div "WHY START TRAINING WITH RASLAN? Heading -70 Sustainable Results Heading Focus o…" at bounding box center [807, 446] width 1133 height 460
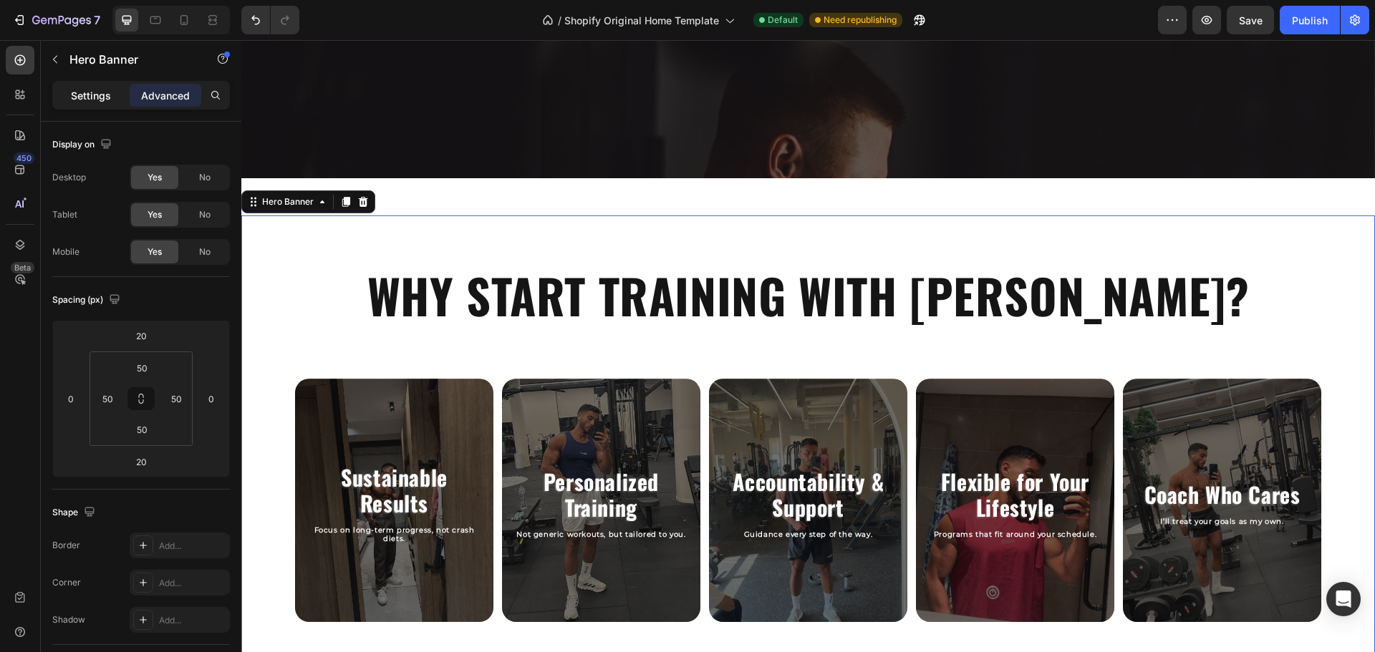
click at [91, 102] on p "Settings" at bounding box center [91, 95] width 40 height 15
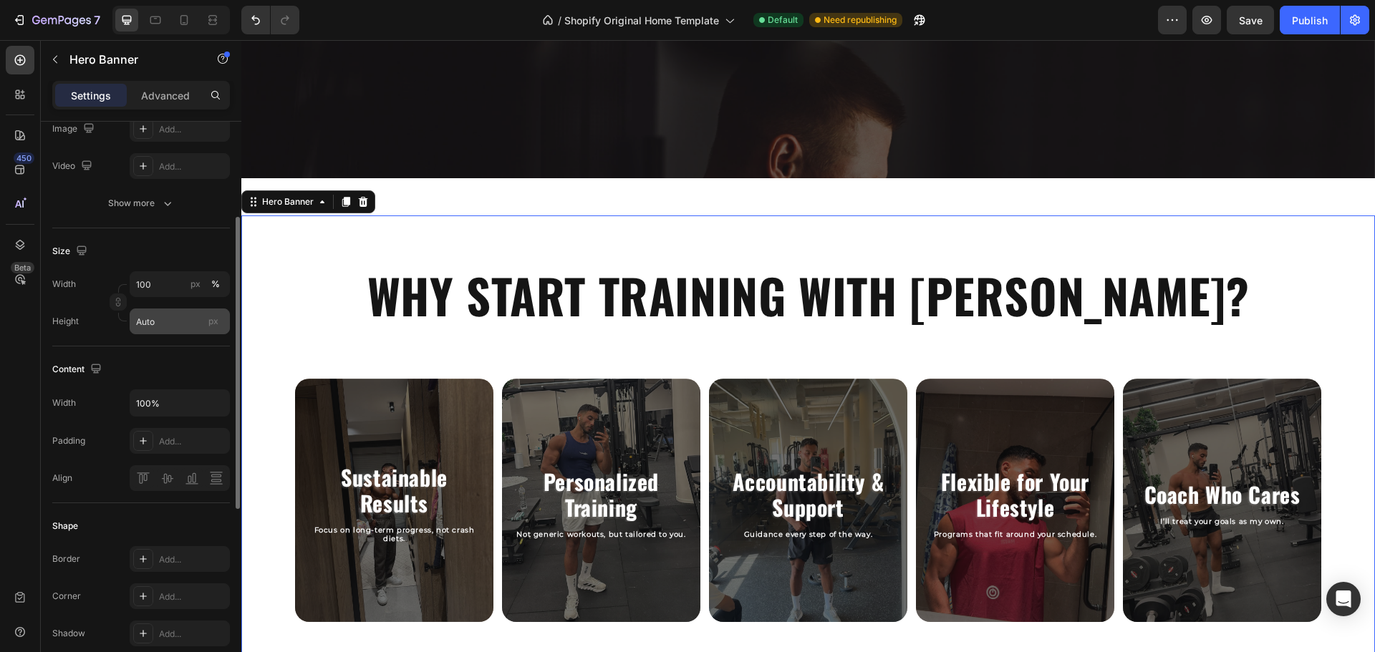
scroll to position [115, 0]
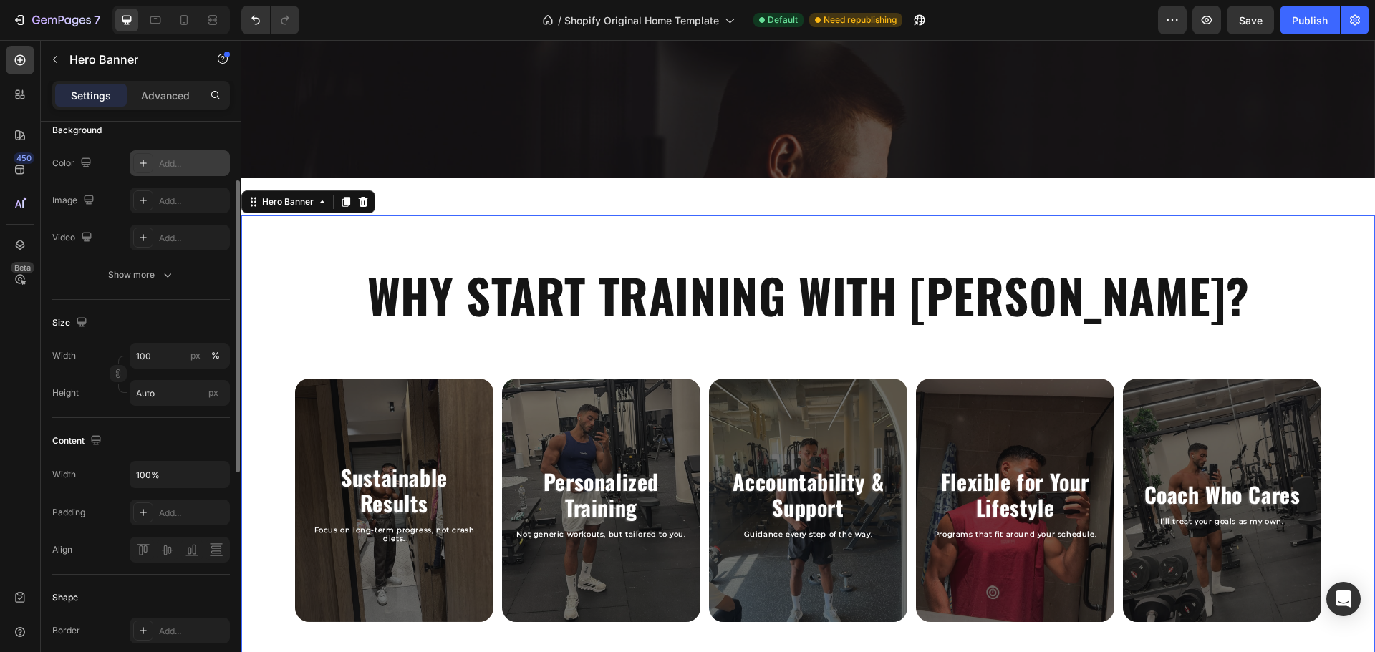
click at [171, 168] on div "Add..." at bounding box center [192, 164] width 67 height 13
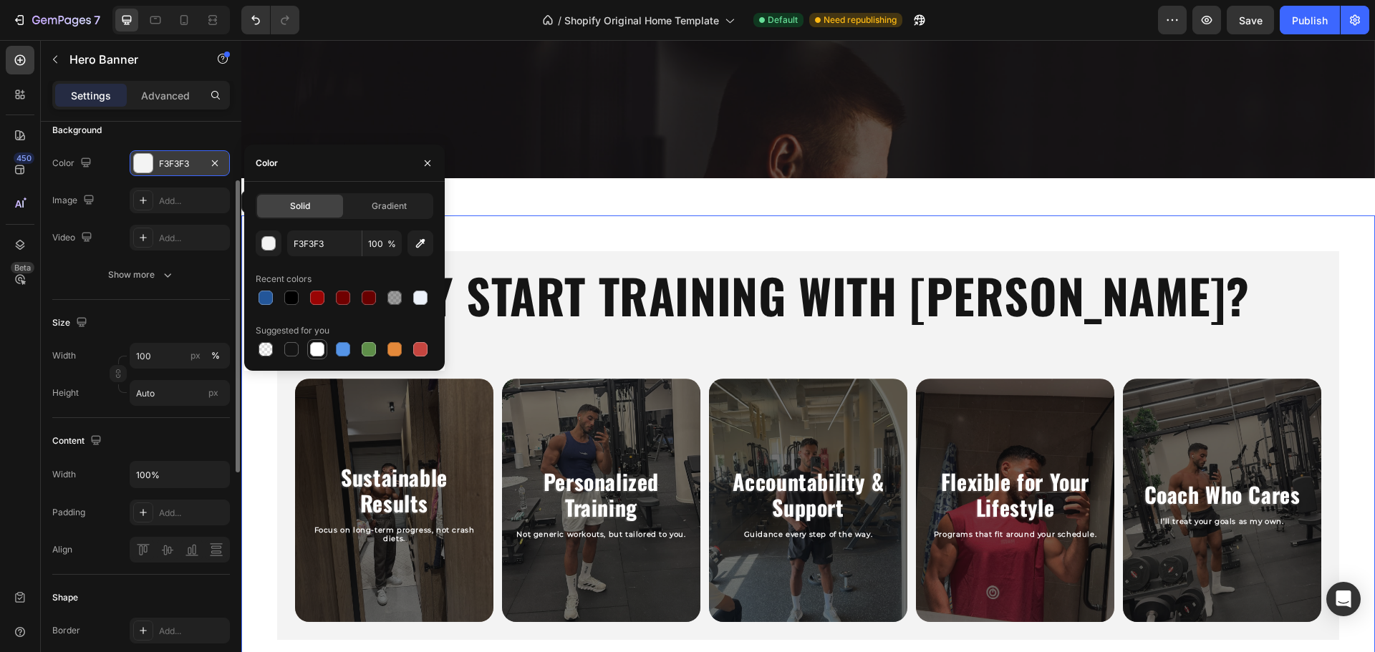
click at [314, 350] on div at bounding box center [317, 349] width 14 height 14
type input "FFFFFF"
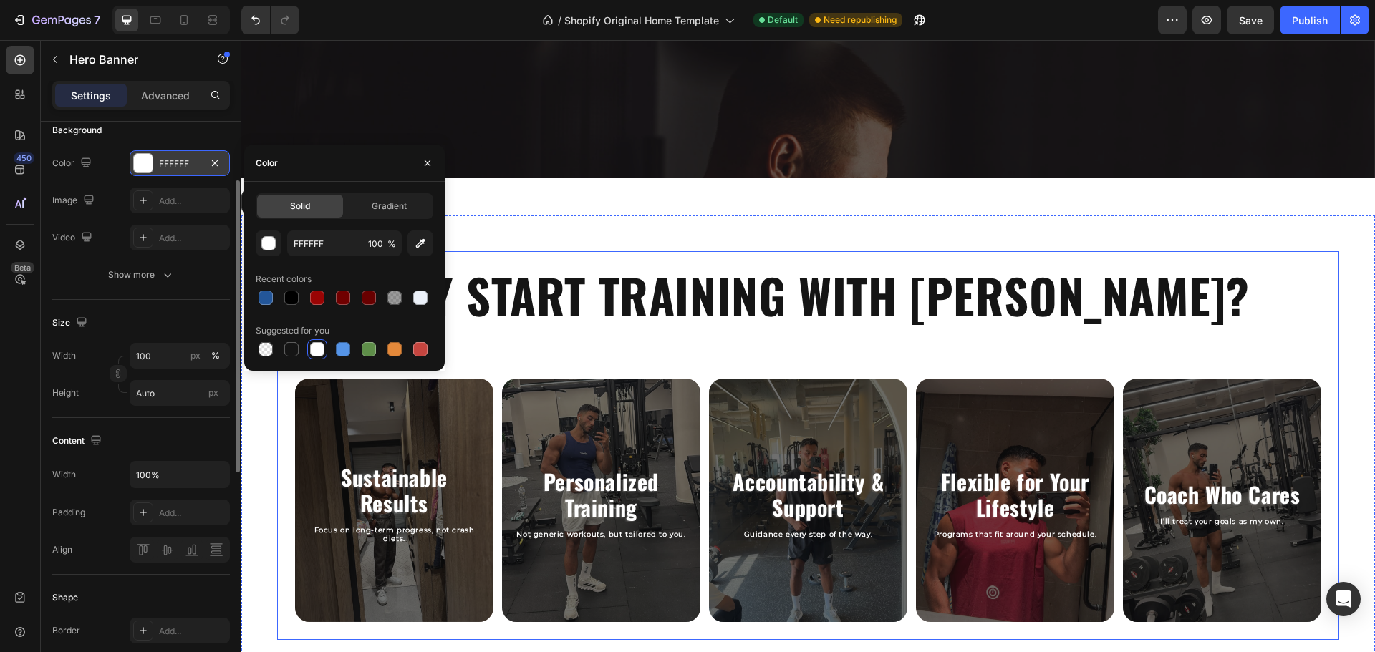
click at [1246, 301] on h2 "WHY START TRAINING WITH [PERSON_NAME]?" at bounding box center [807, 295] width 1033 height 59
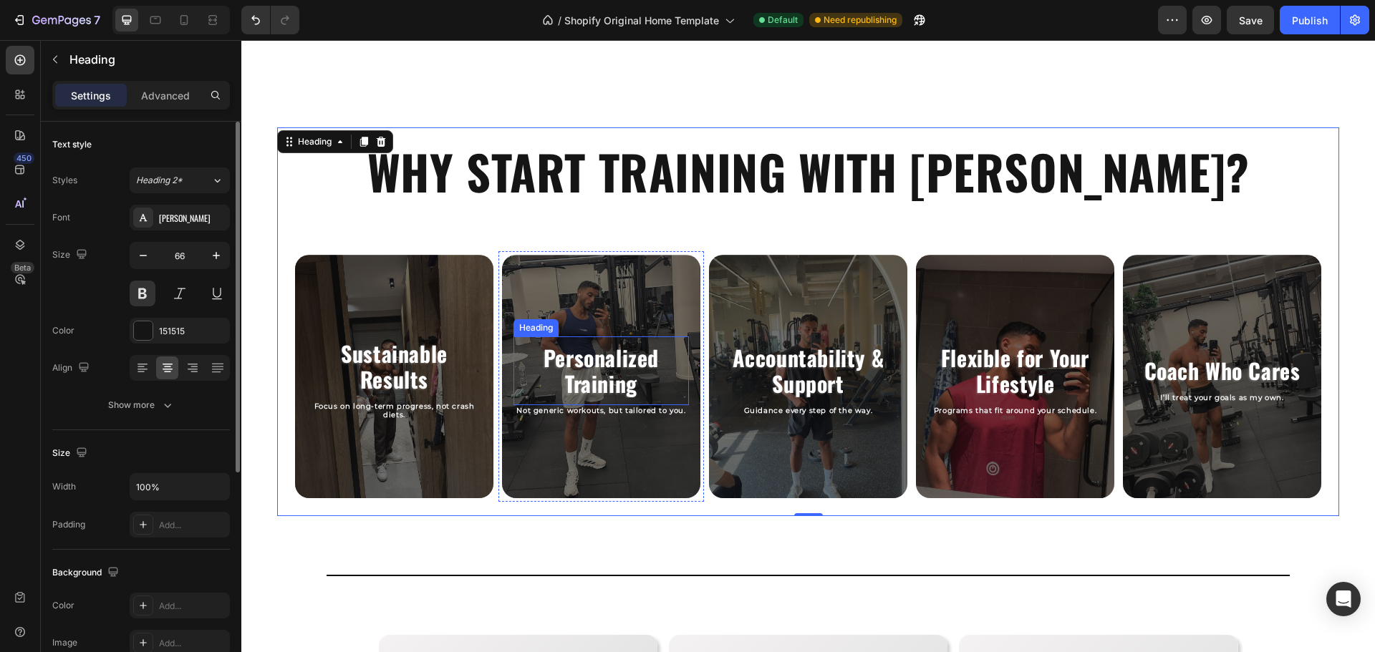
scroll to position [788, 0]
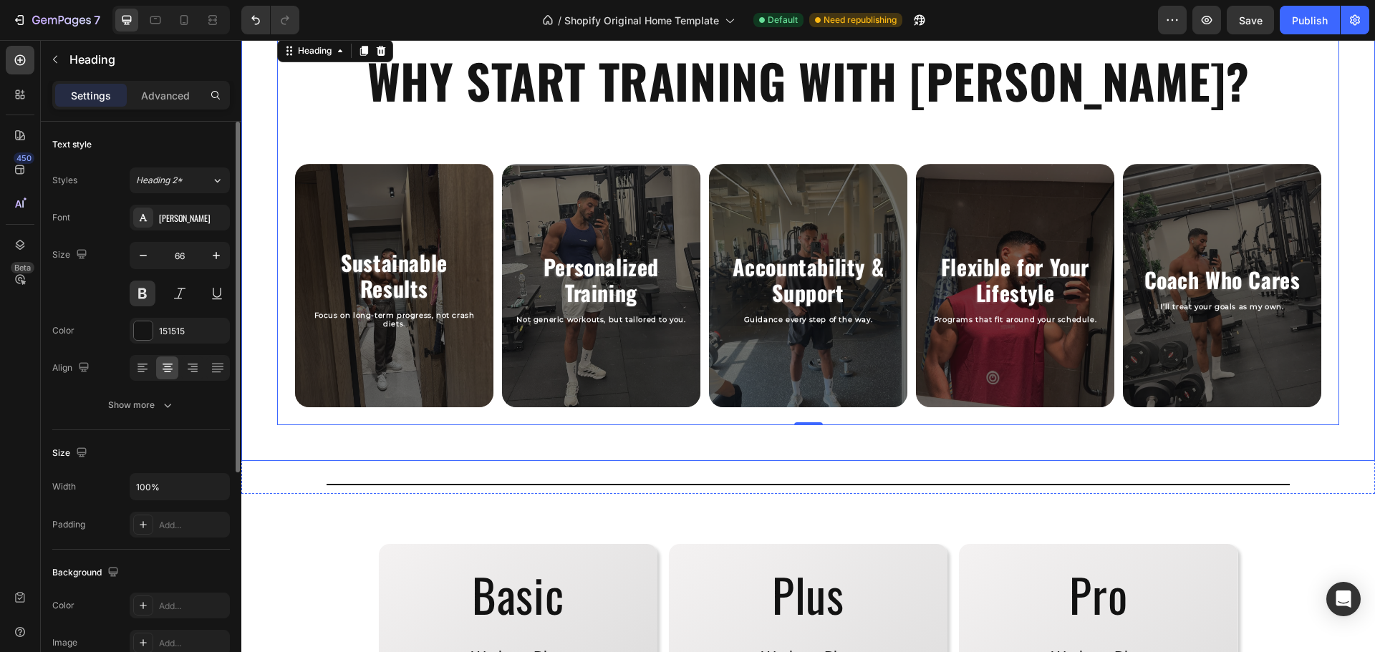
click at [452, 455] on div "WHY START TRAINING WITH RASLAN? Heading -70 Sustainable Results Heading Focus o…" at bounding box center [807, 231] width 1133 height 460
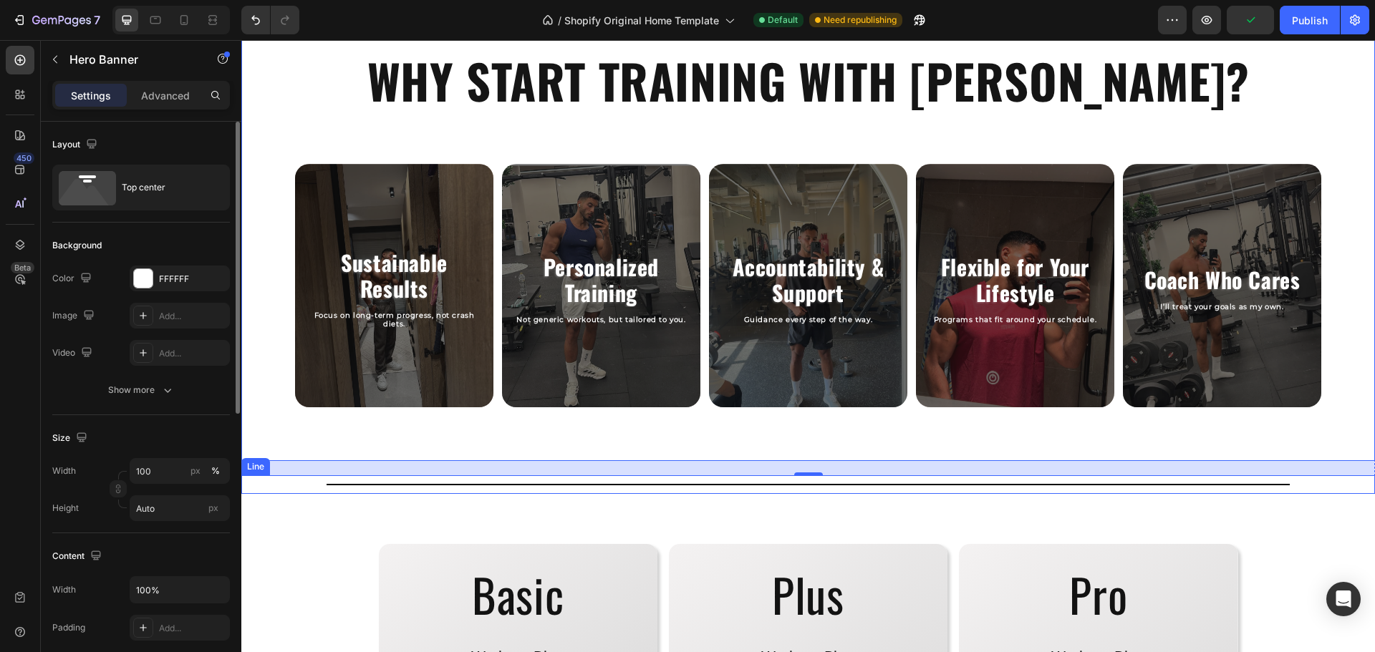
click at [326, 484] on div at bounding box center [808, 484] width 964 height 1
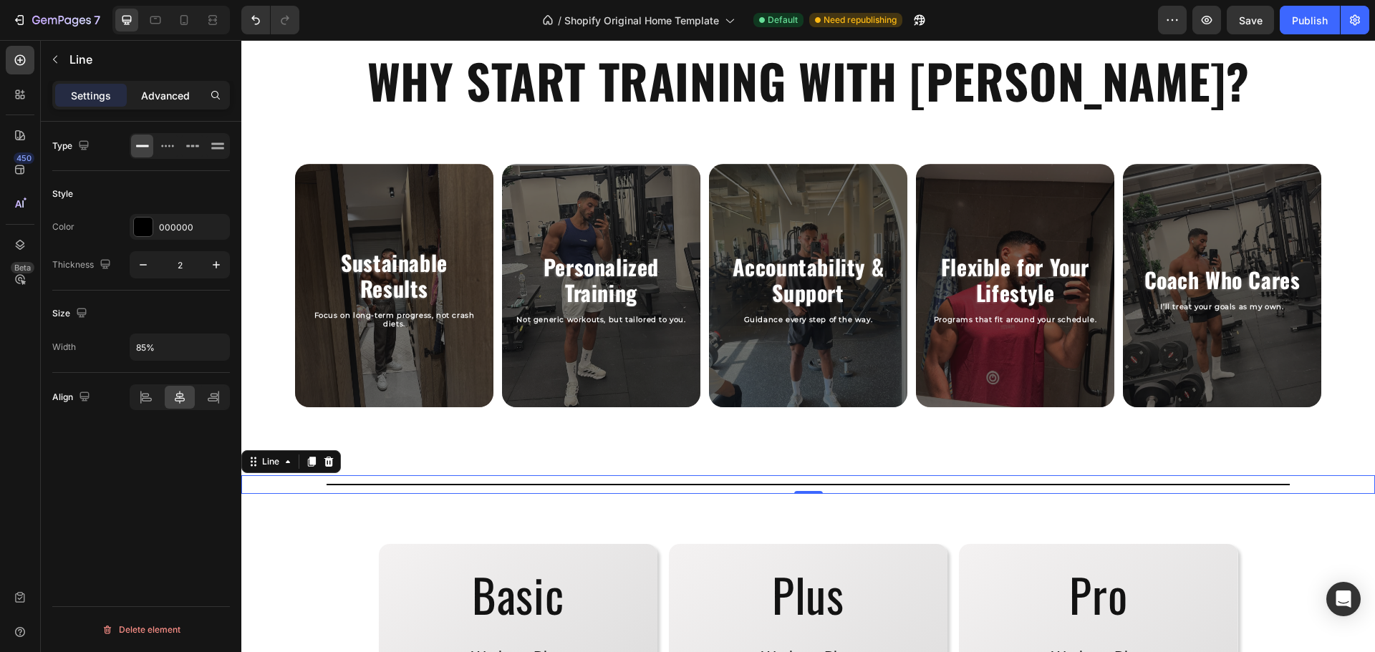
click at [145, 97] on p "Advanced" at bounding box center [165, 95] width 49 height 15
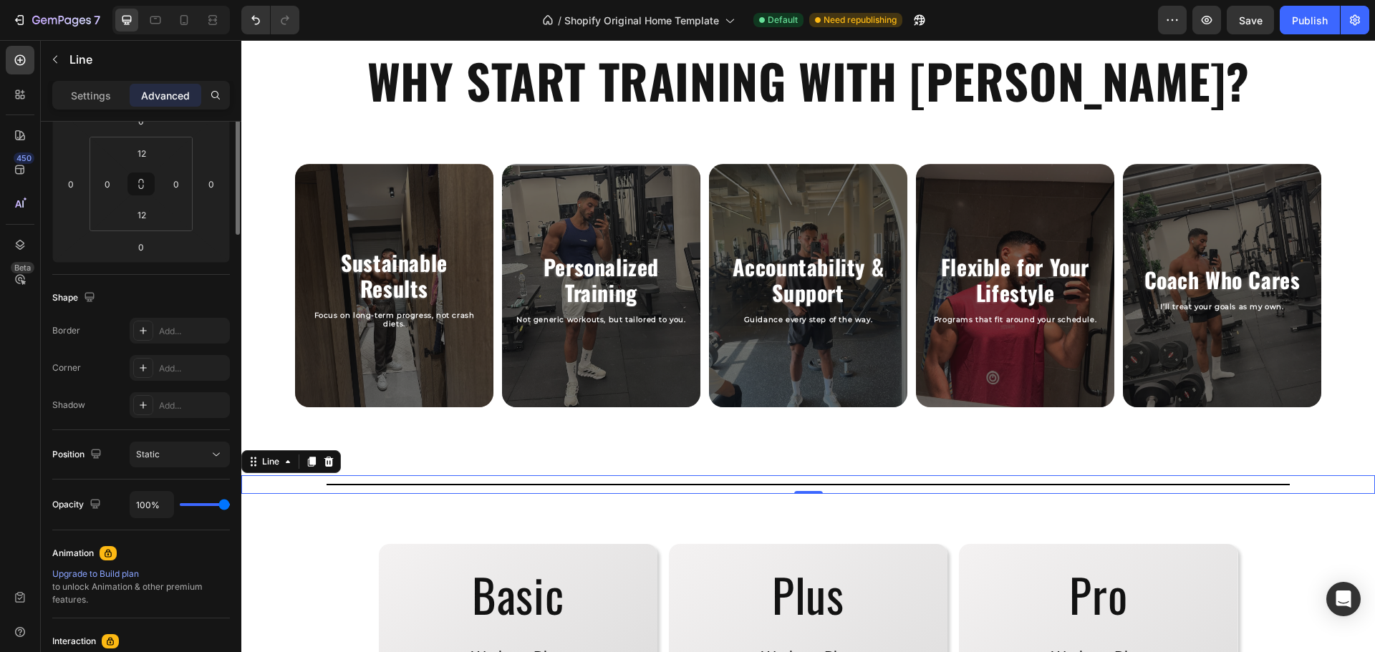
scroll to position [0, 0]
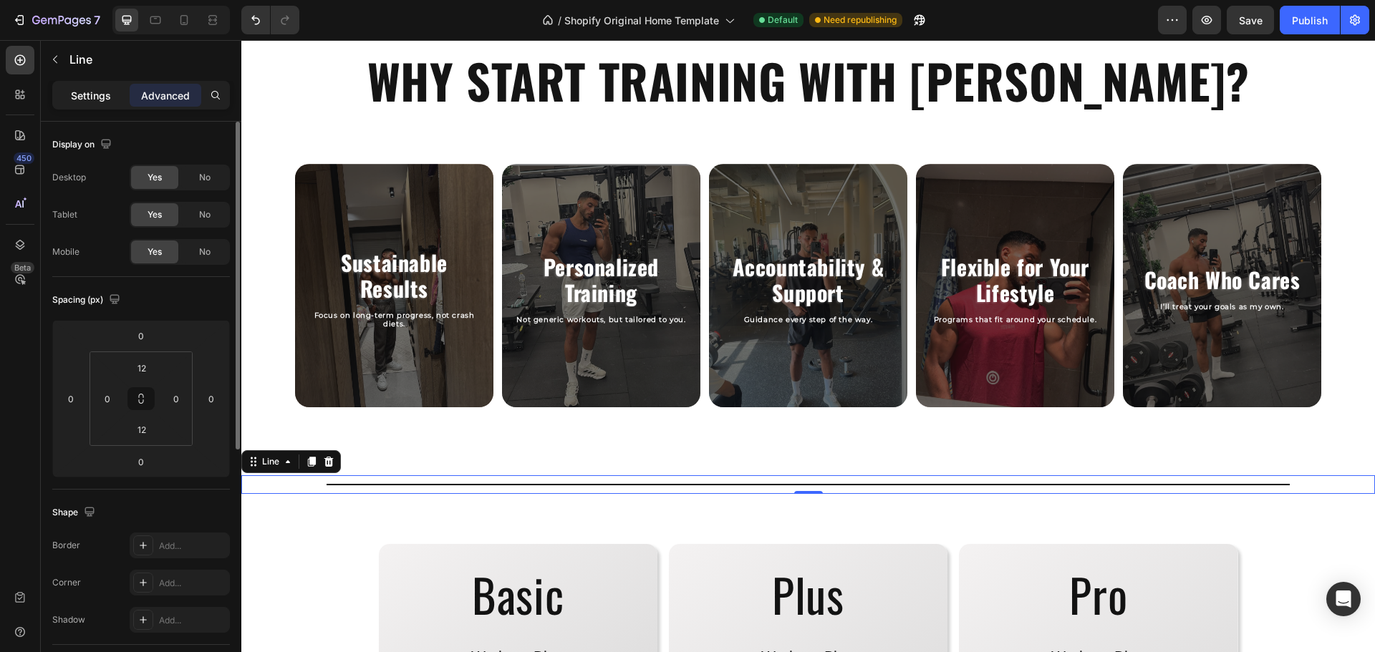
click at [82, 100] on p "Settings" at bounding box center [91, 95] width 40 height 15
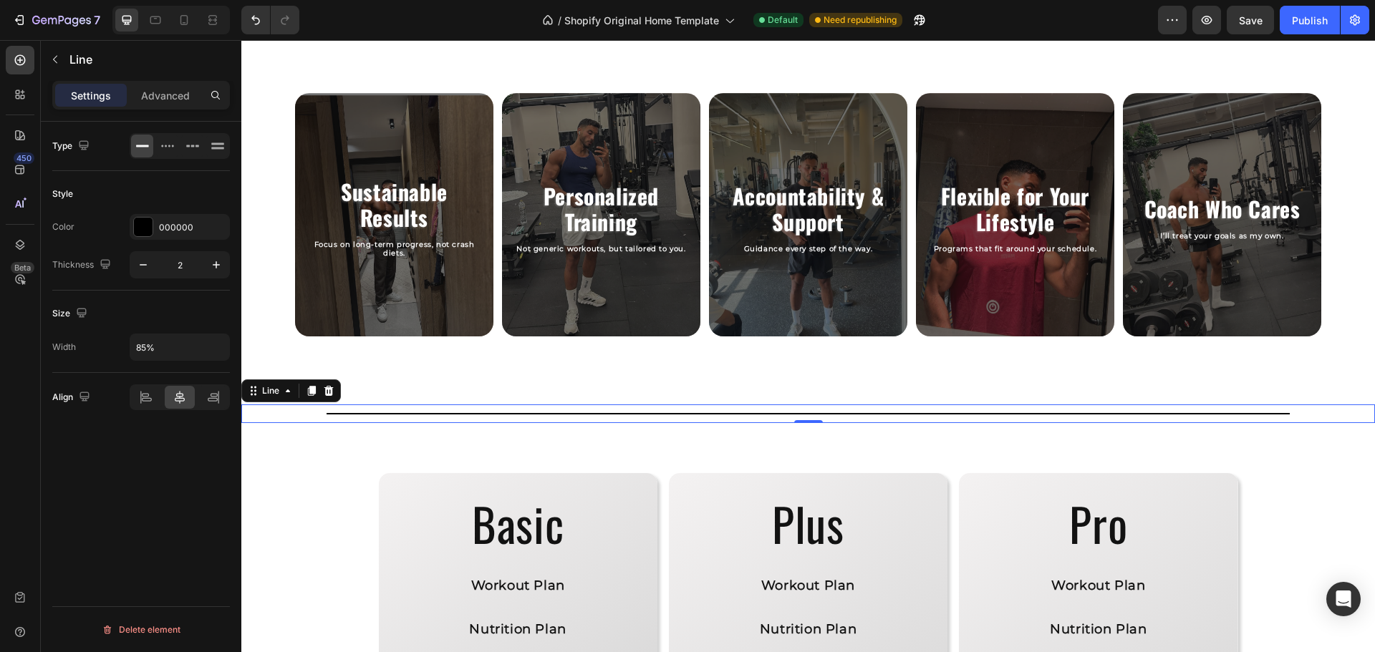
scroll to position [859, 0]
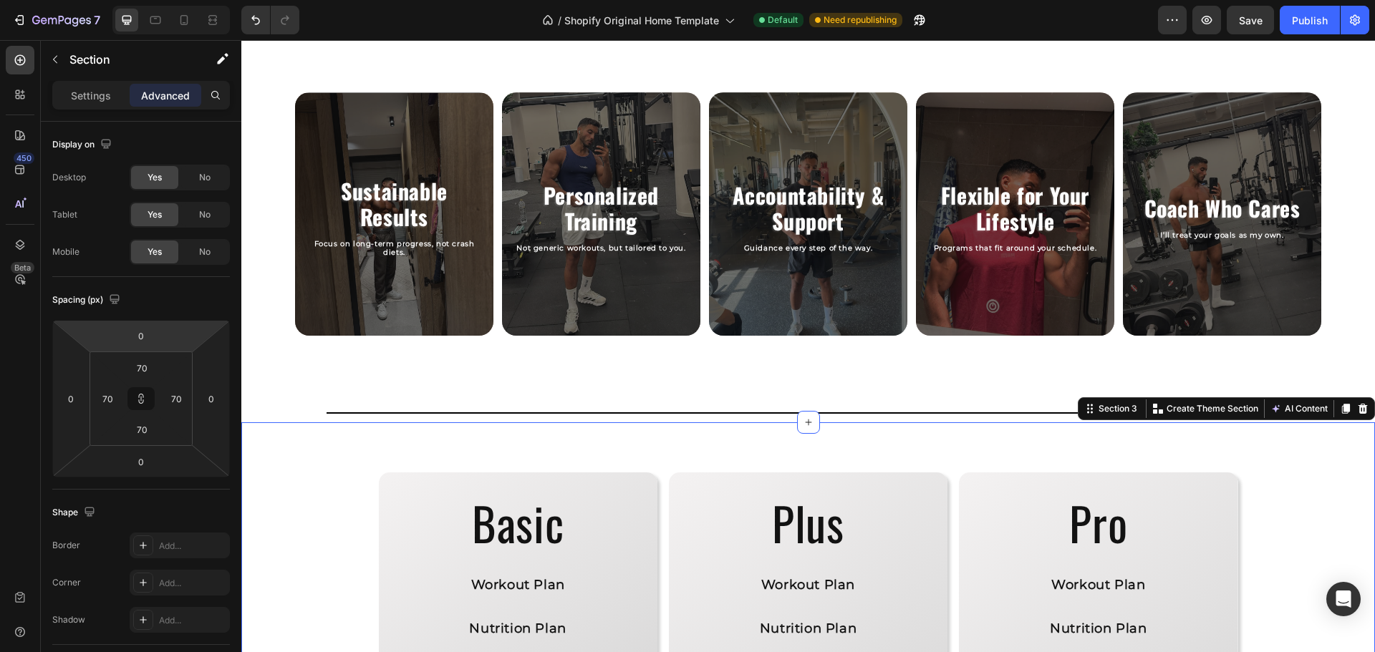
click at [85, 115] on div "Settings Advanced" at bounding box center [141, 101] width 200 height 41
click at [85, 103] on div "Settings" at bounding box center [91, 95] width 72 height 23
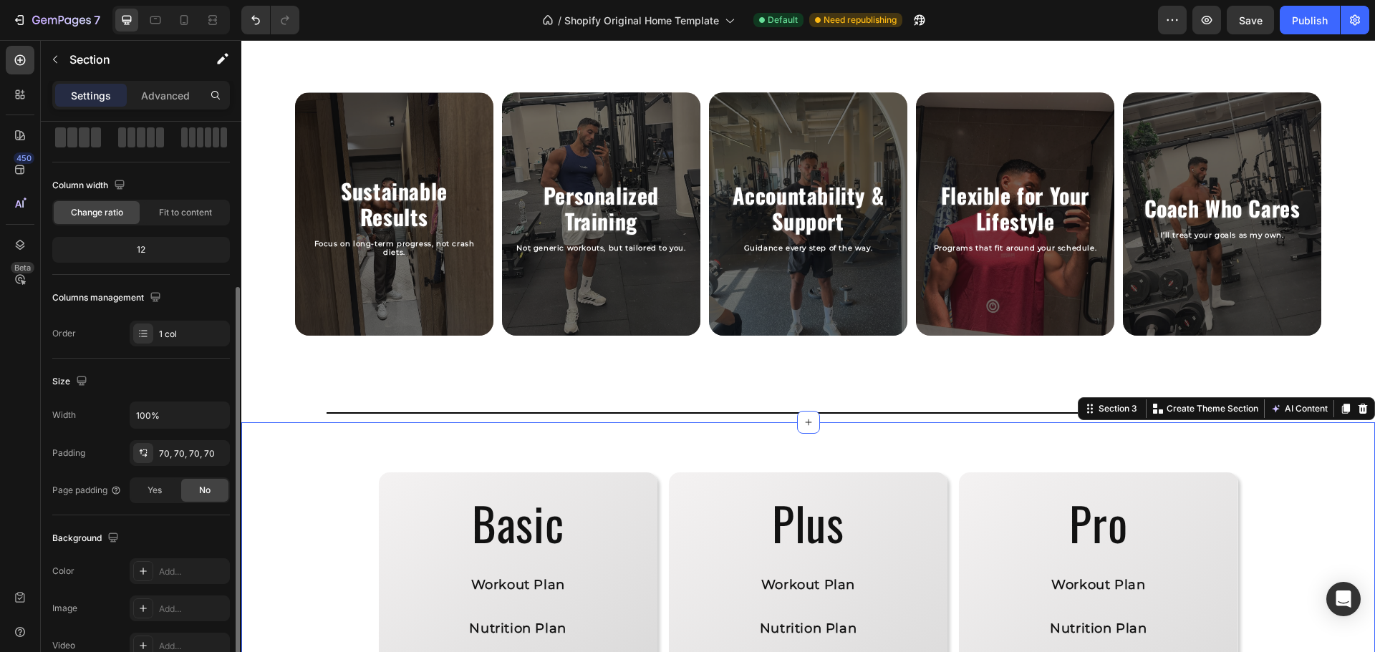
scroll to position [143, 0]
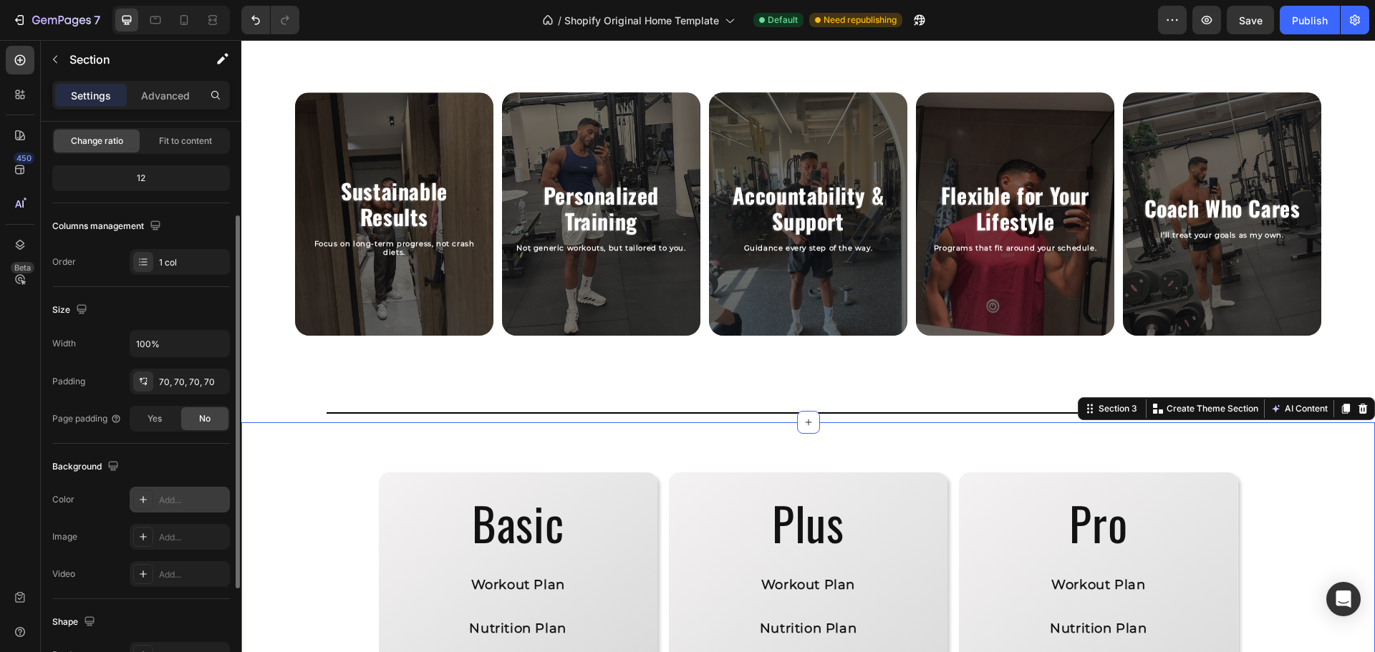
click at [177, 502] on div "Add..." at bounding box center [192, 500] width 67 height 13
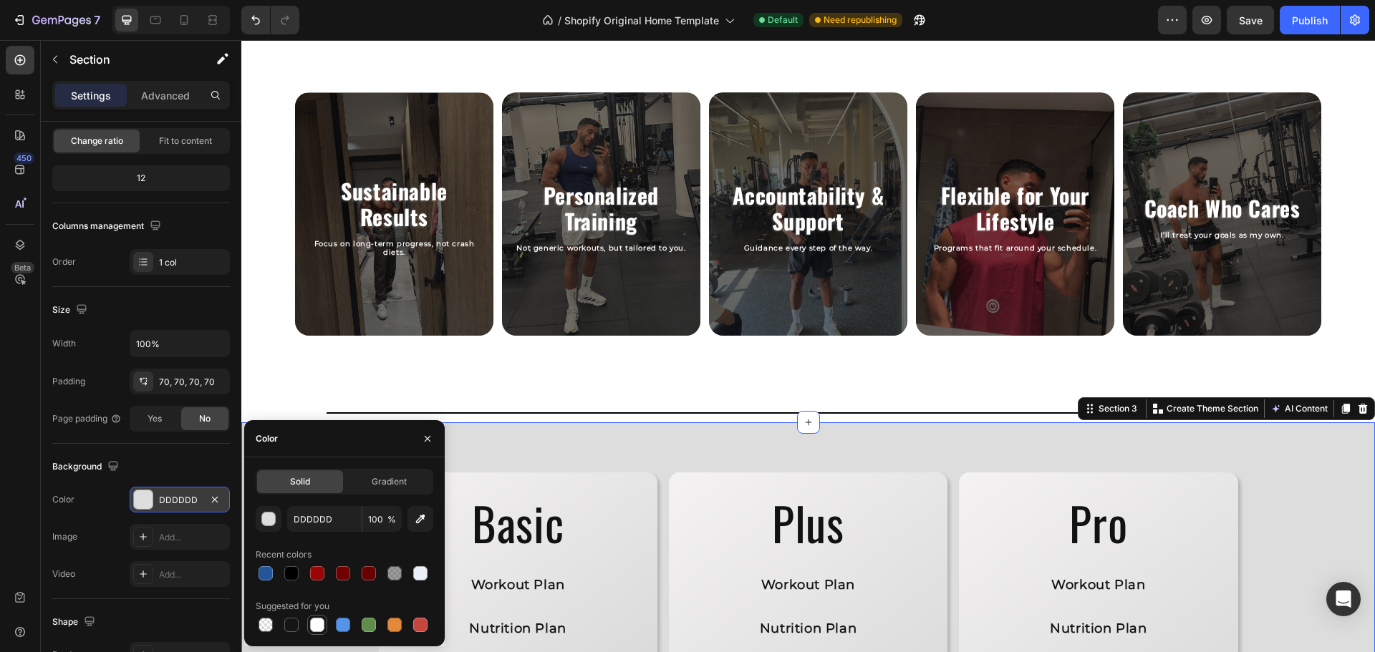
click at [316, 624] on div at bounding box center [317, 625] width 14 height 14
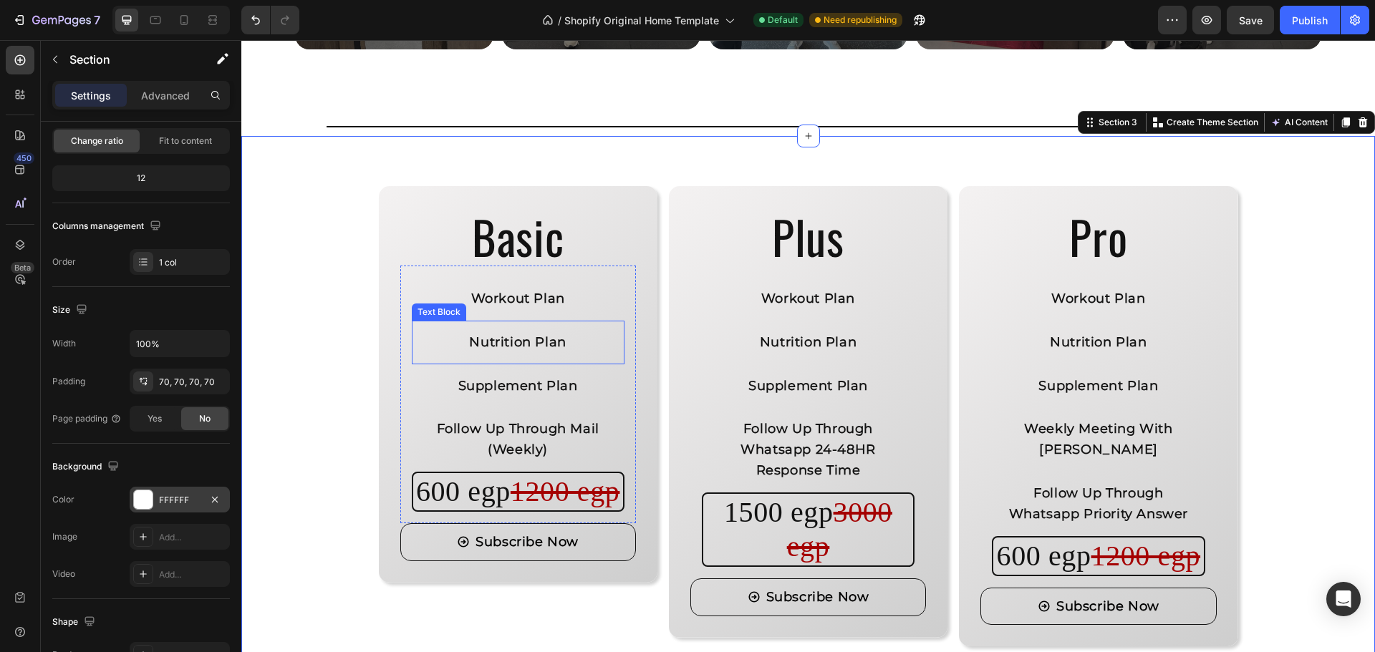
scroll to position [1002, 0]
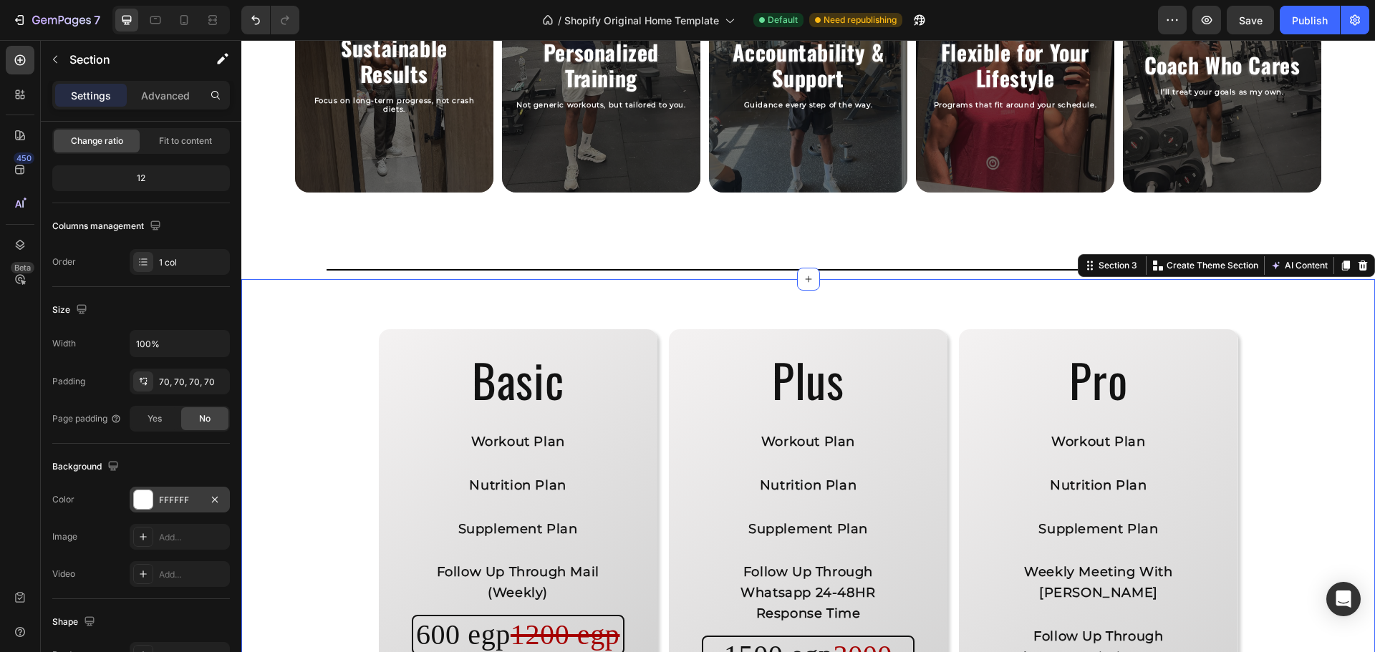
click at [160, 492] on div "FFFFFF" at bounding box center [180, 500] width 100 height 26
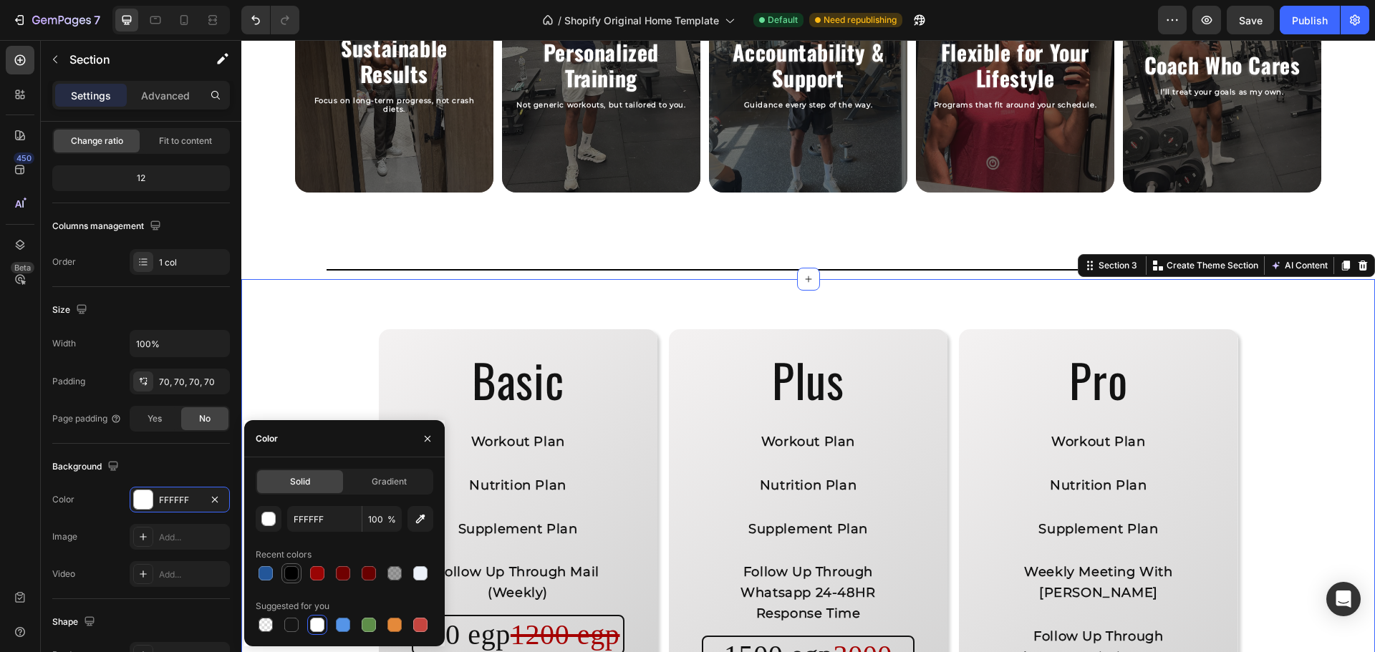
click at [294, 576] on div at bounding box center [291, 573] width 14 height 14
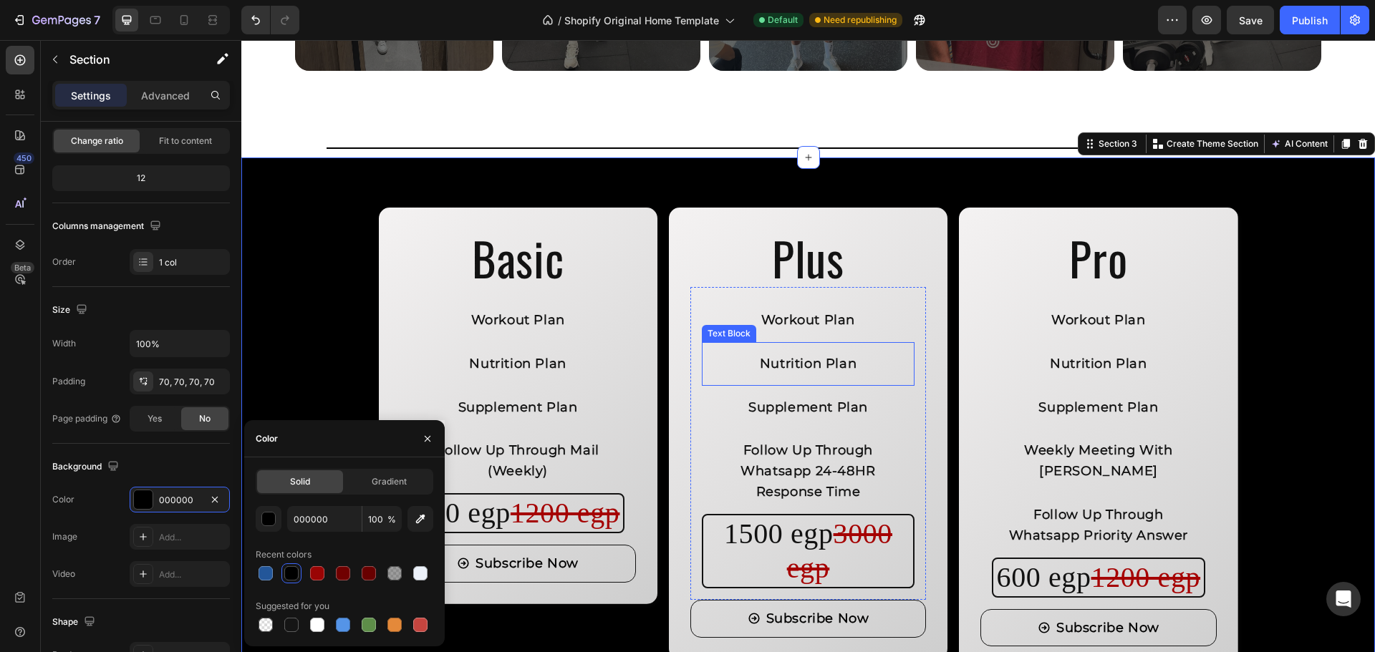
scroll to position [1146, 0]
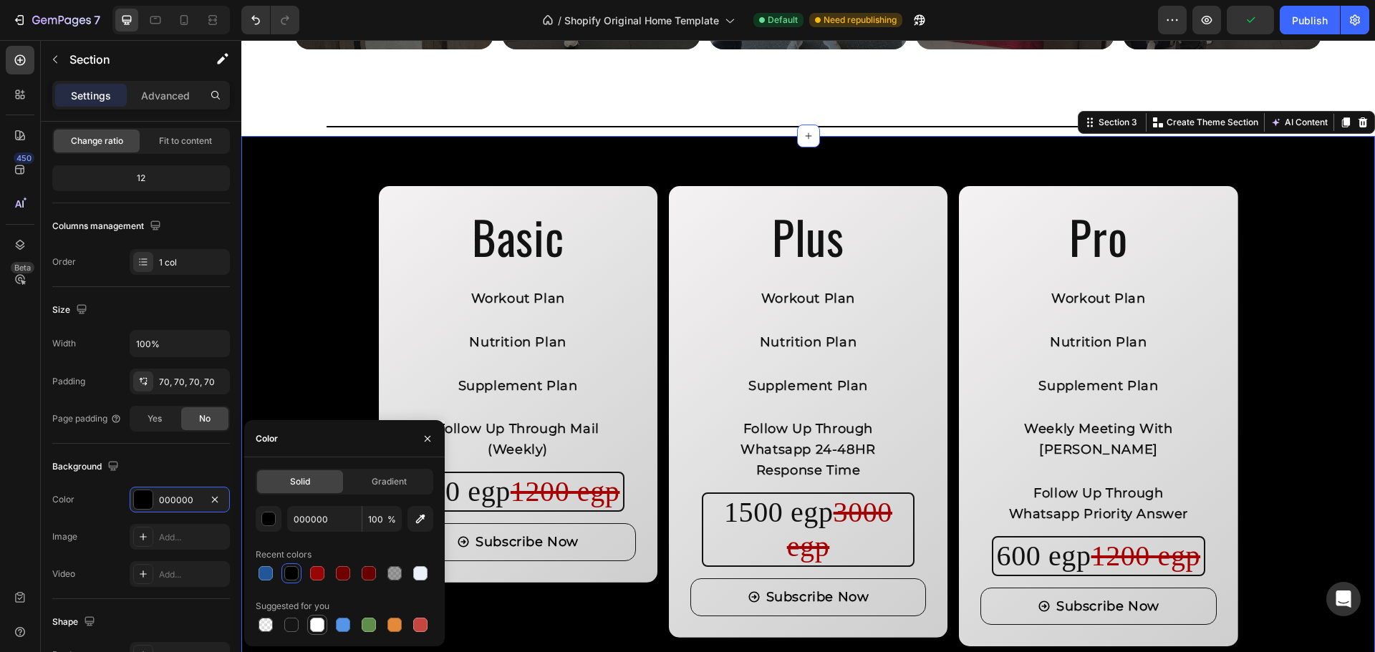
click at [319, 624] on div at bounding box center [317, 625] width 14 height 14
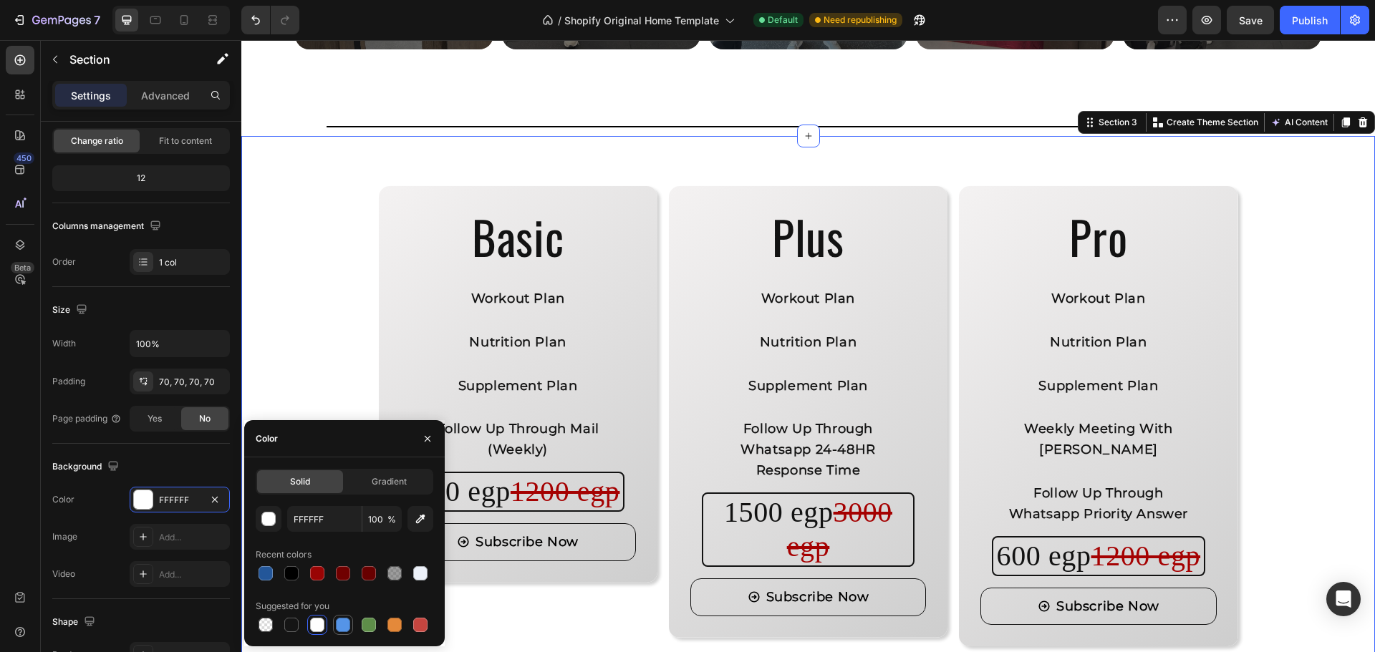
click at [338, 629] on div at bounding box center [343, 625] width 14 height 14
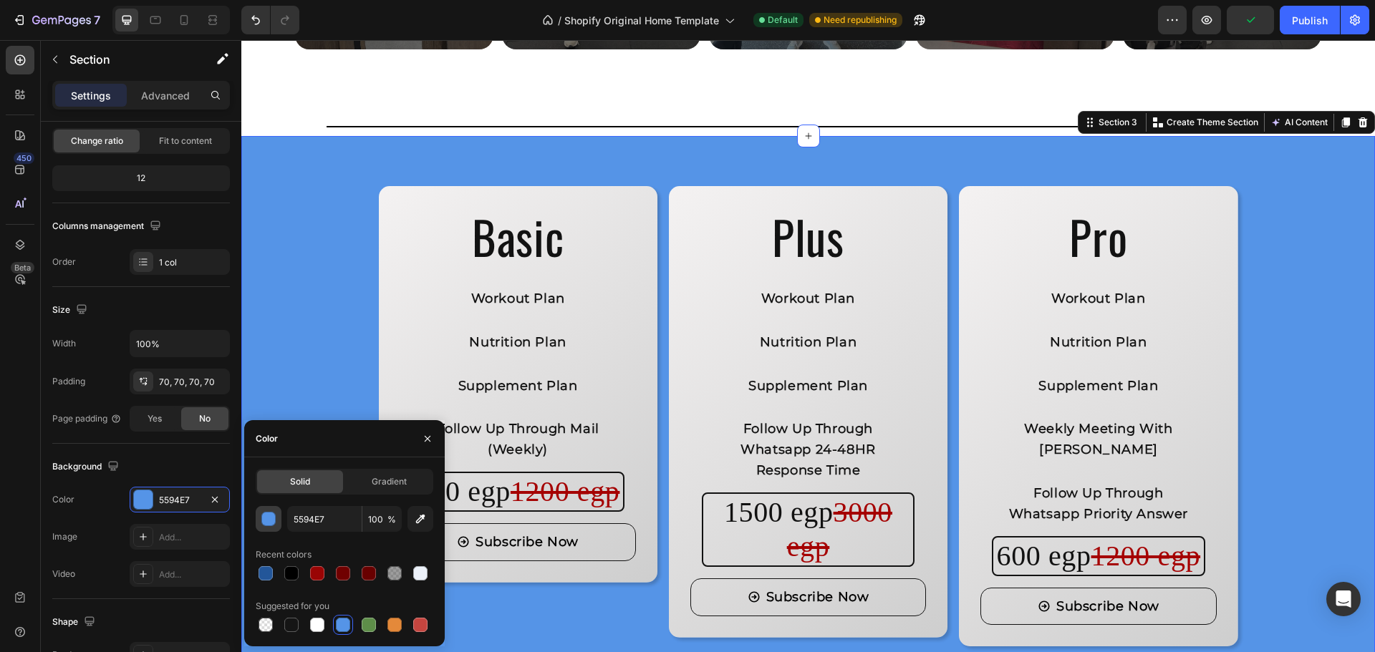
click at [267, 523] on div "button" at bounding box center [269, 520] width 14 height 14
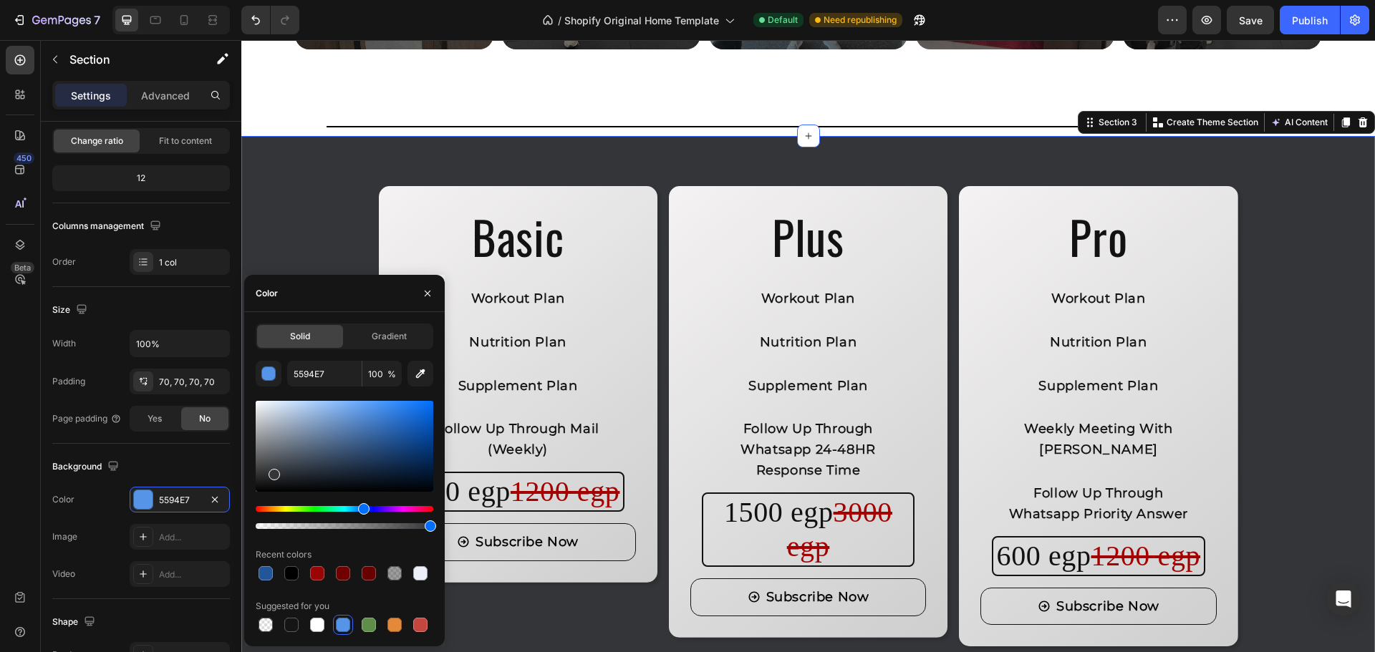
drag, startPoint x: 306, startPoint y: 452, endPoint x: 273, endPoint y: 472, distance: 38.6
click at [273, 472] on div at bounding box center [345, 446] width 178 height 91
click at [210, 467] on div "Background" at bounding box center [141, 466] width 178 height 23
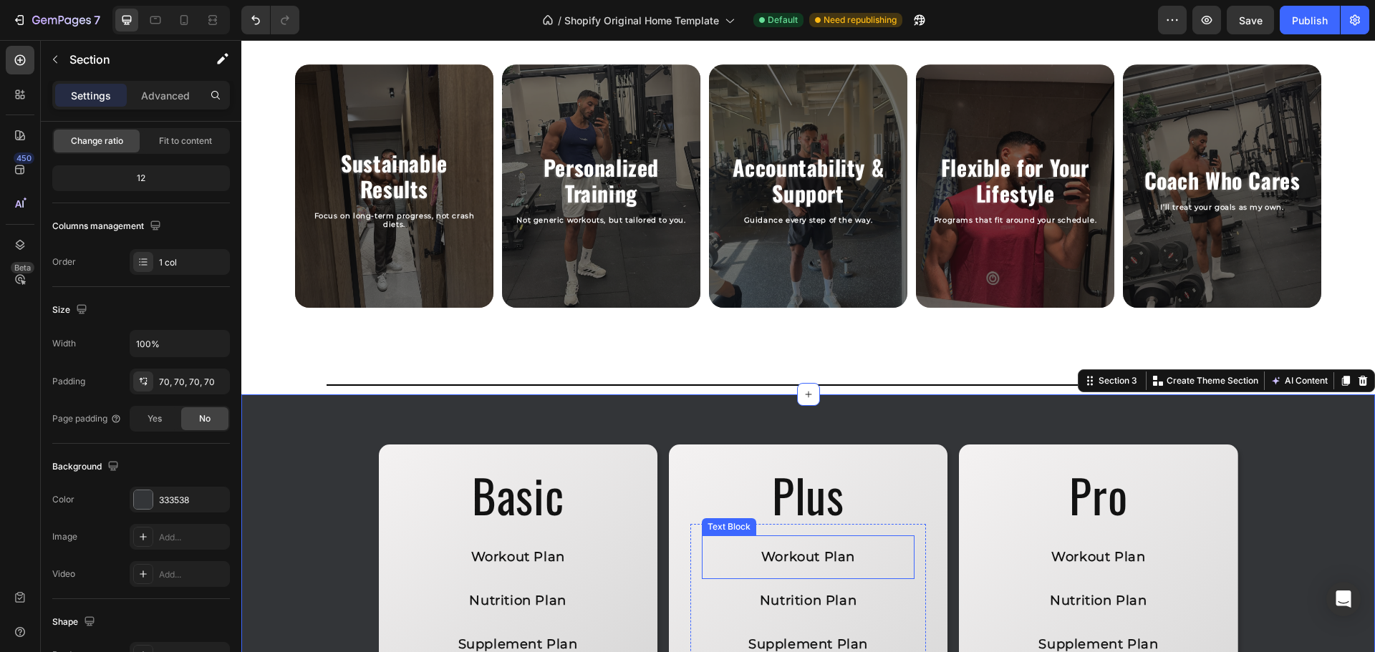
scroll to position [859, 0]
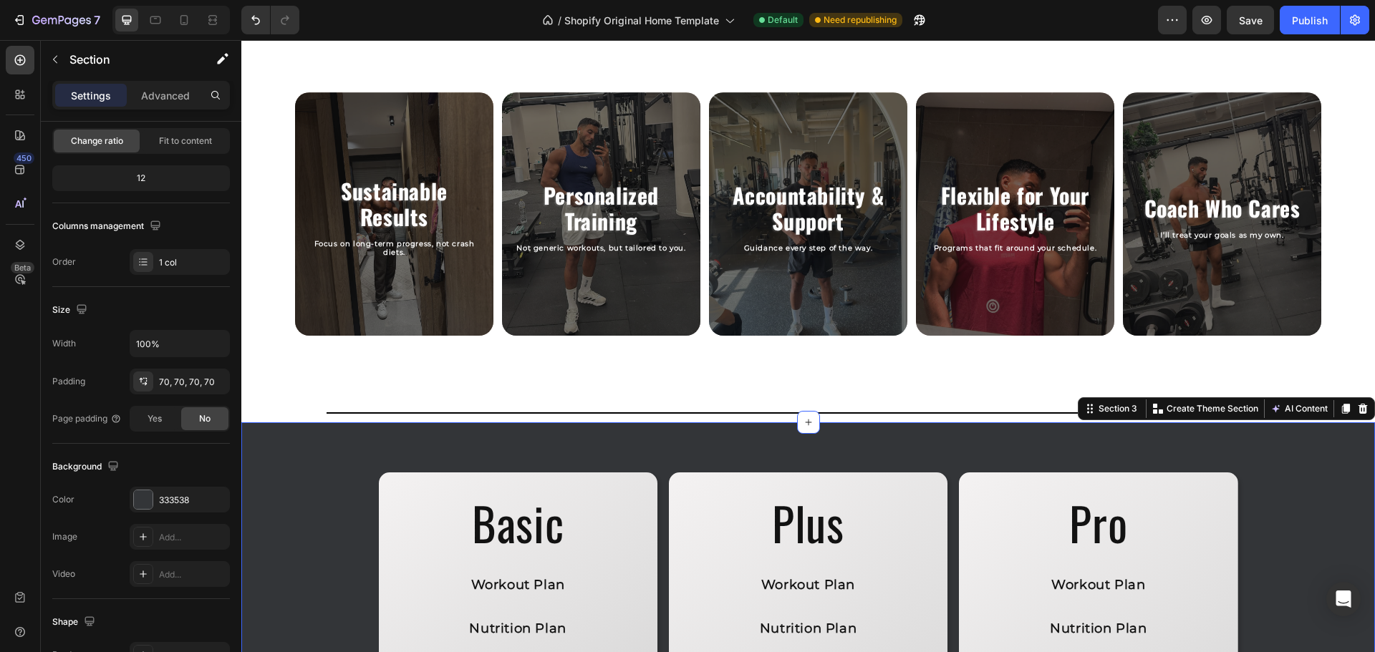
click at [210, 502] on icon "button" at bounding box center [214, 499] width 11 height 11
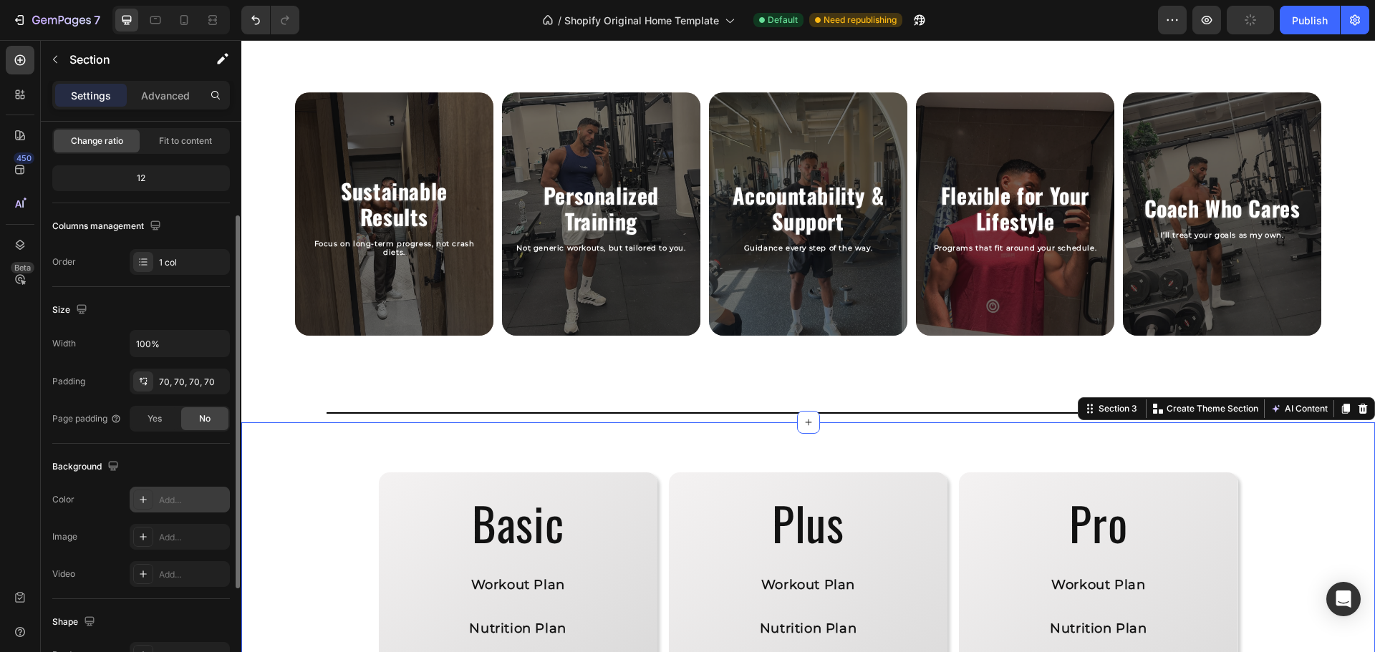
click at [179, 498] on div "Add..." at bounding box center [192, 500] width 67 height 13
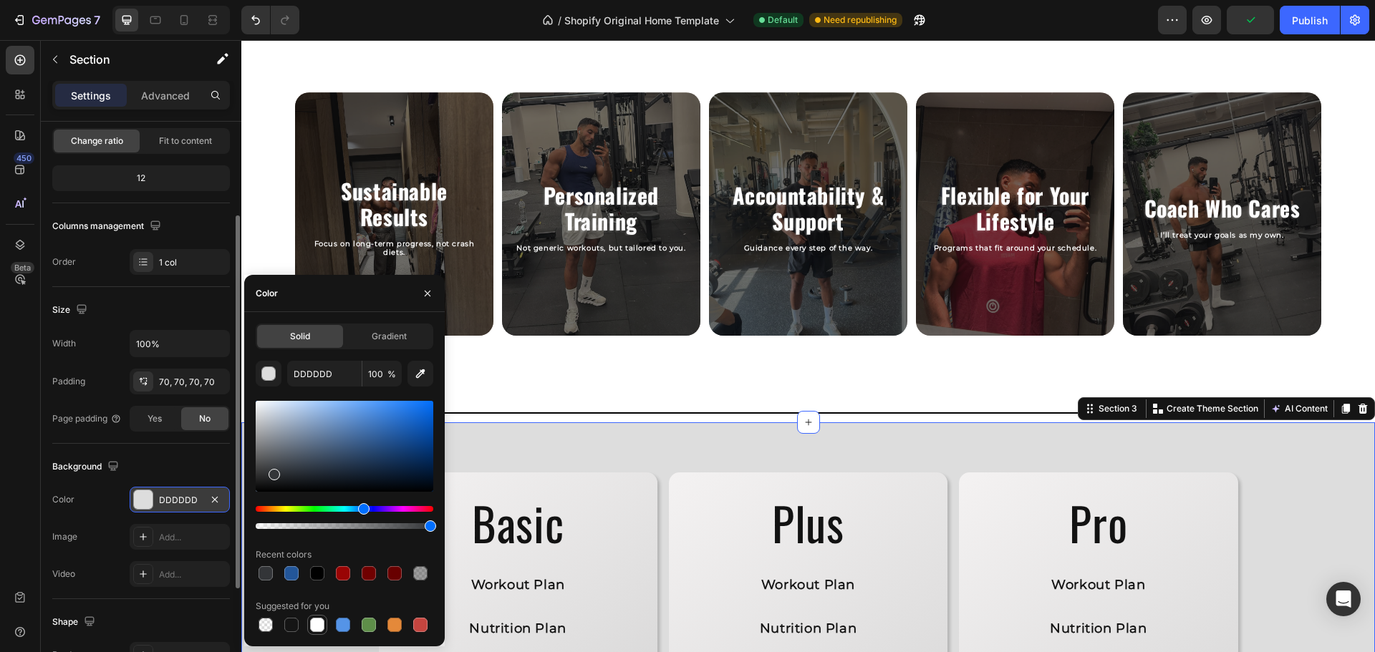
click at [315, 621] on div at bounding box center [317, 625] width 14 height 14
type input "FFFFFF"
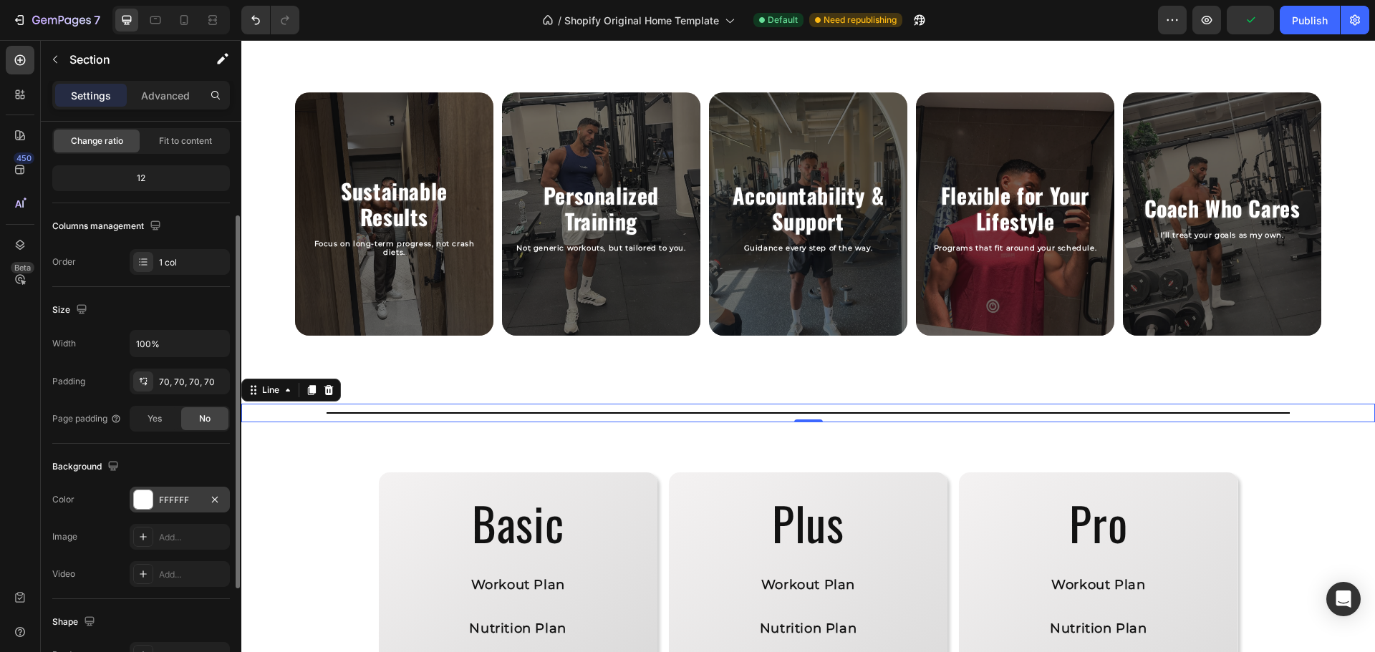
click at [677, 410] on div "Title Line 0" at bounding box center [807, 413] width 1133 height 19
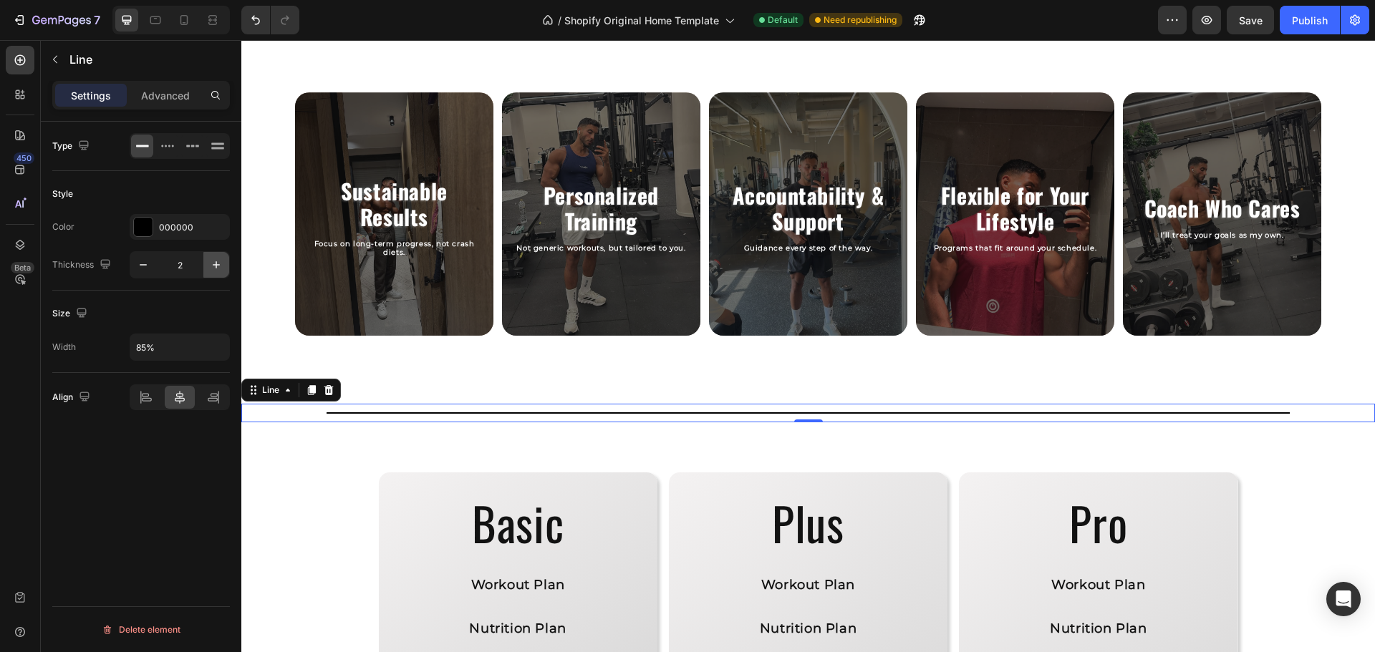
click at [208, 271] on button "button" at bounding box center [216, 265] width 26 height 26
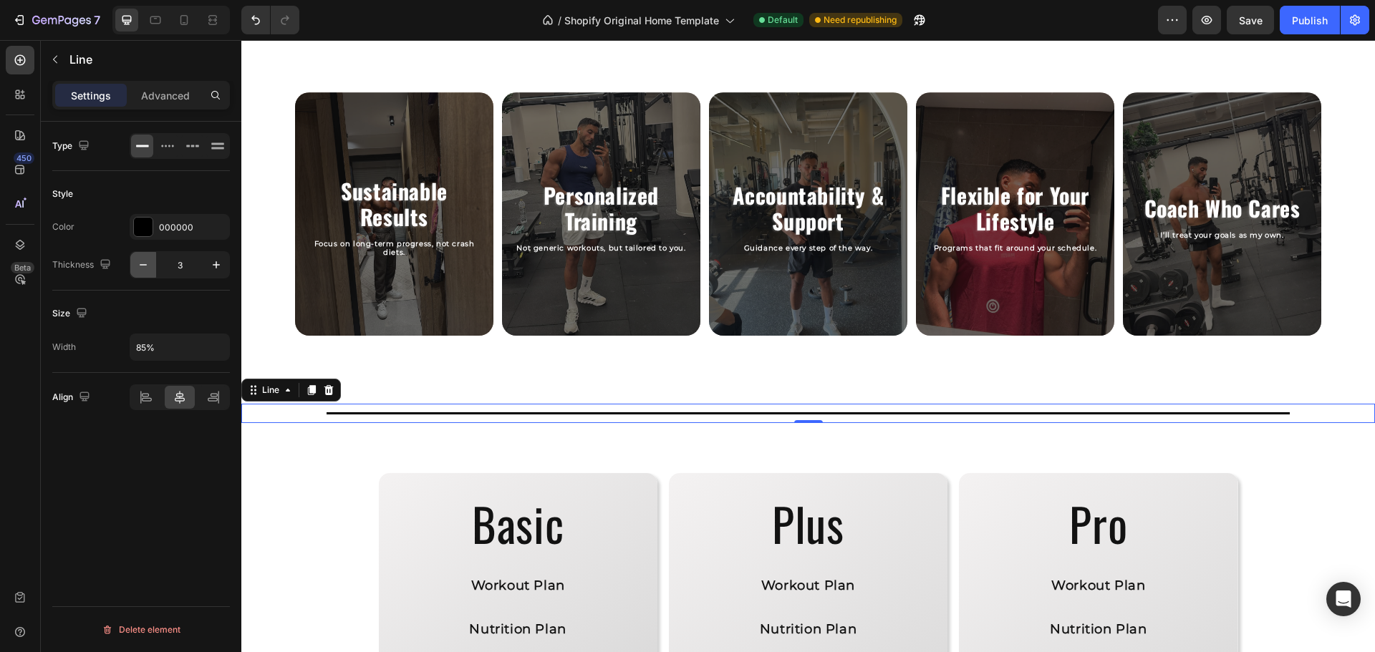
click at [148, 272] on button "button" at bounding box center [143, 265] width 26 height 26
type input "2"
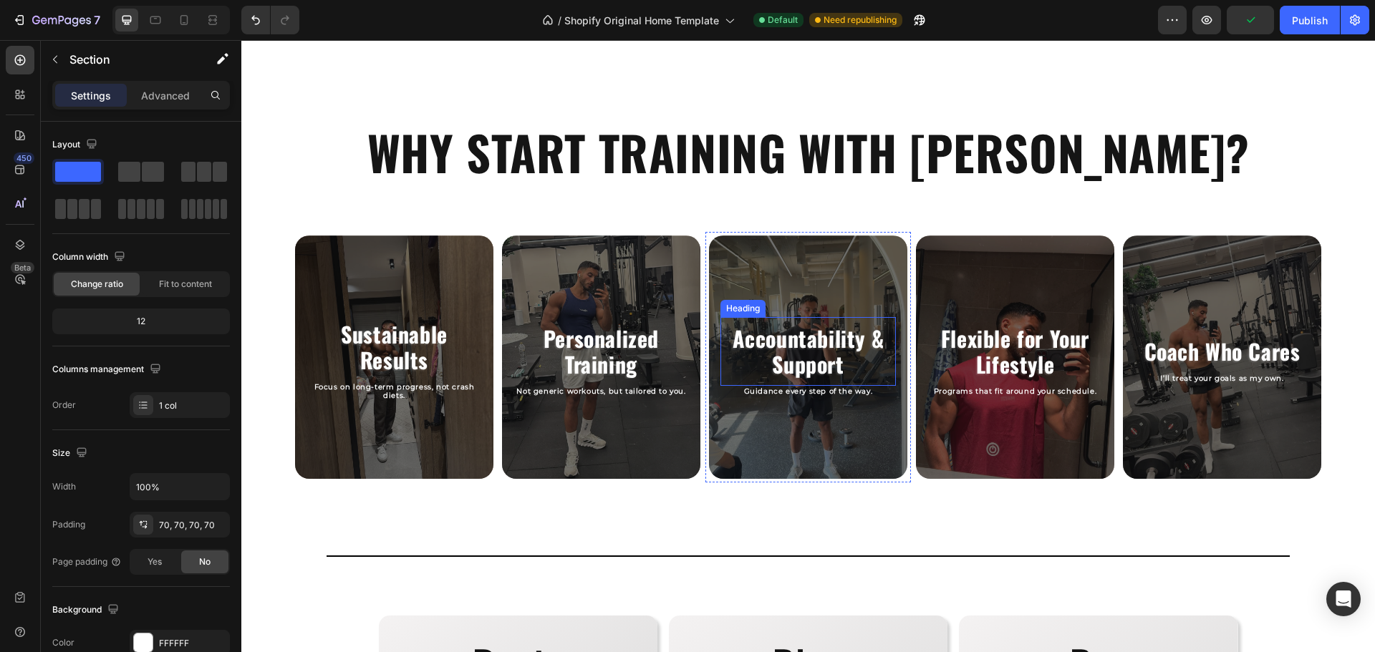
scroll to position [931, 0]
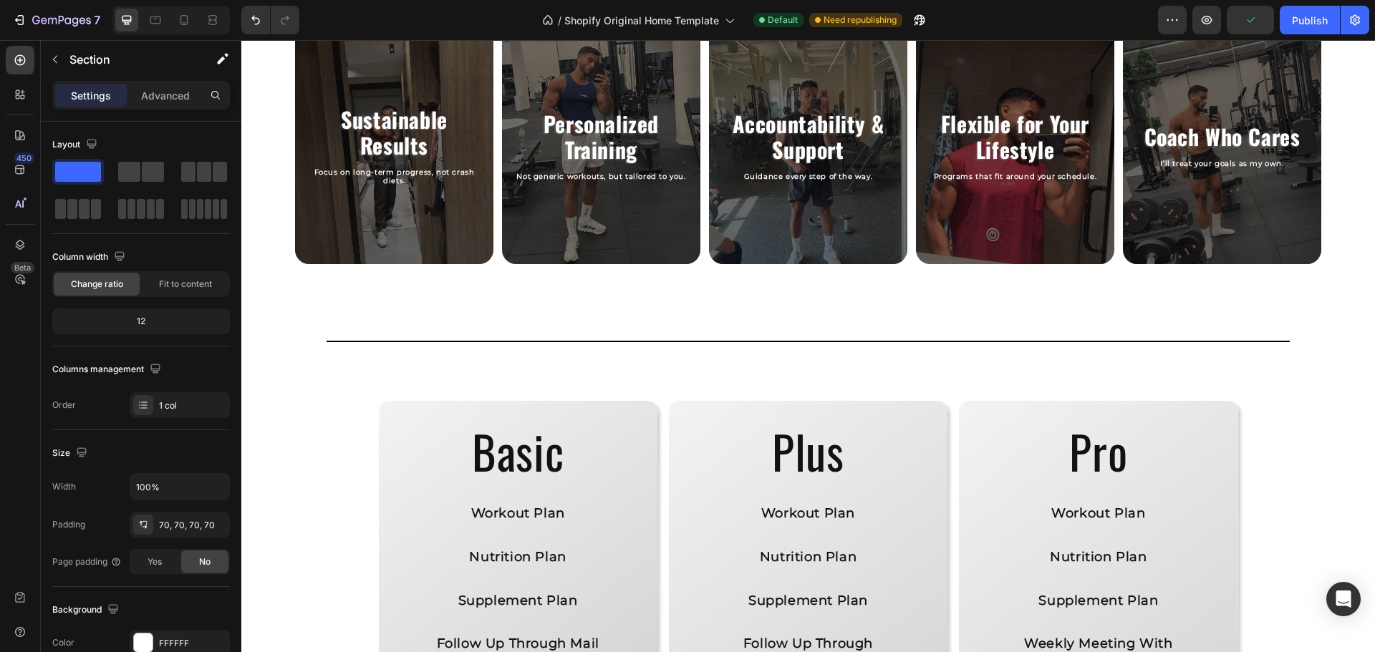
click at [789, 373] on div "Basic Heading Workout Plan Text Block Nutrition Plan Text Block Supplement Plan…" at bounding box center [807, 631] width 1133 height 561
click at [19, 66] on icon at bounding box center [20, 60] width 14 height 14
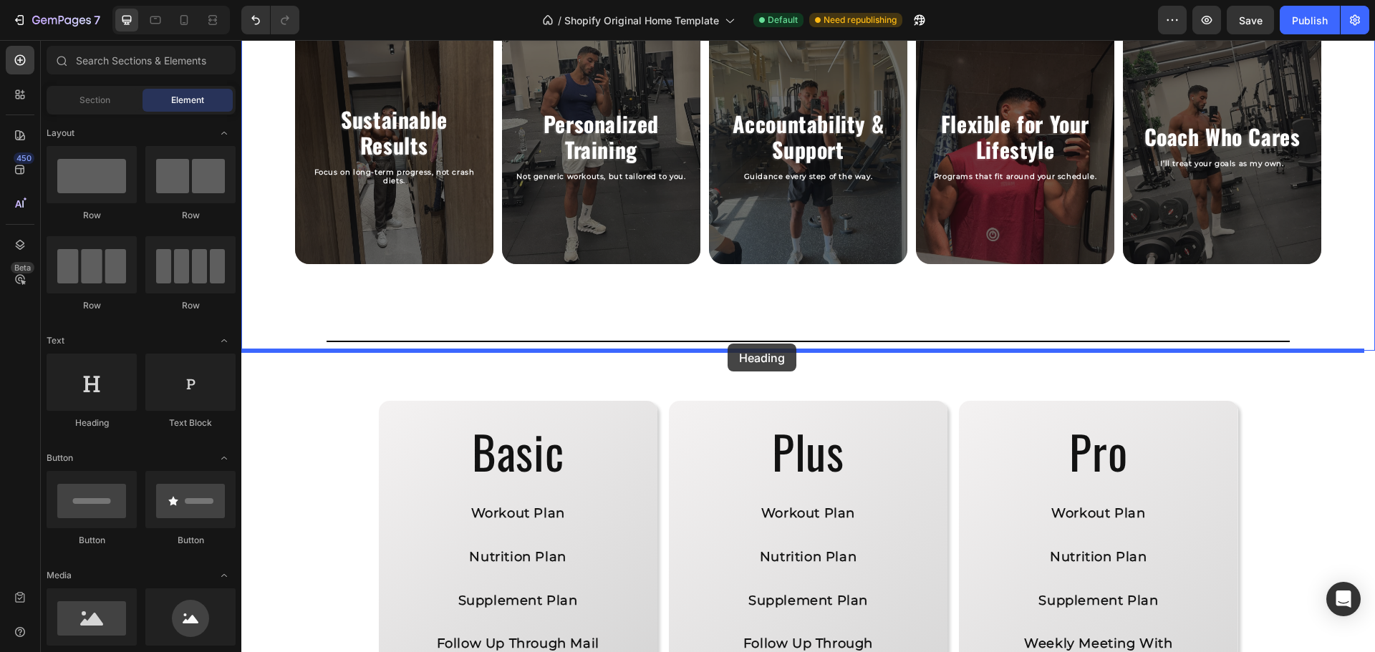
drag, startPoint x: 338, startPoint y: 430, endPoint x: 727, endPoint y: 344, distance: 399.0
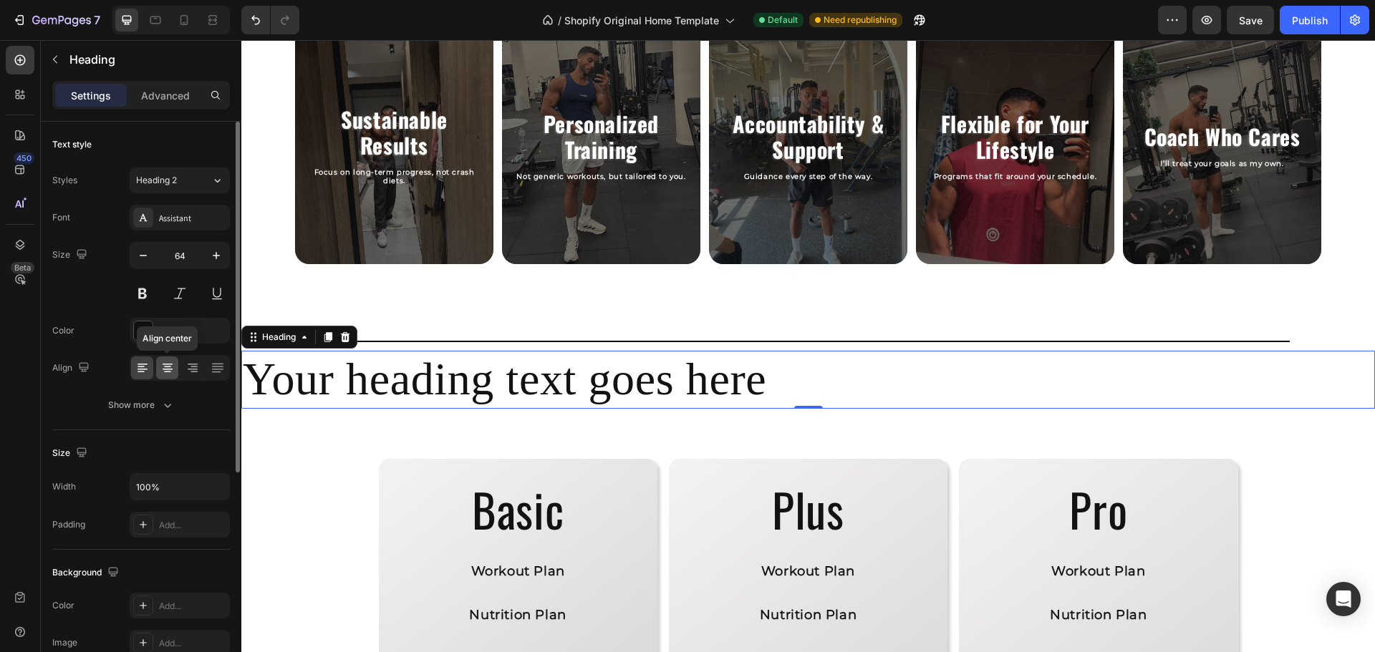
click at [168, 360] on div at bounding box center [167, 368] width 22 height 23
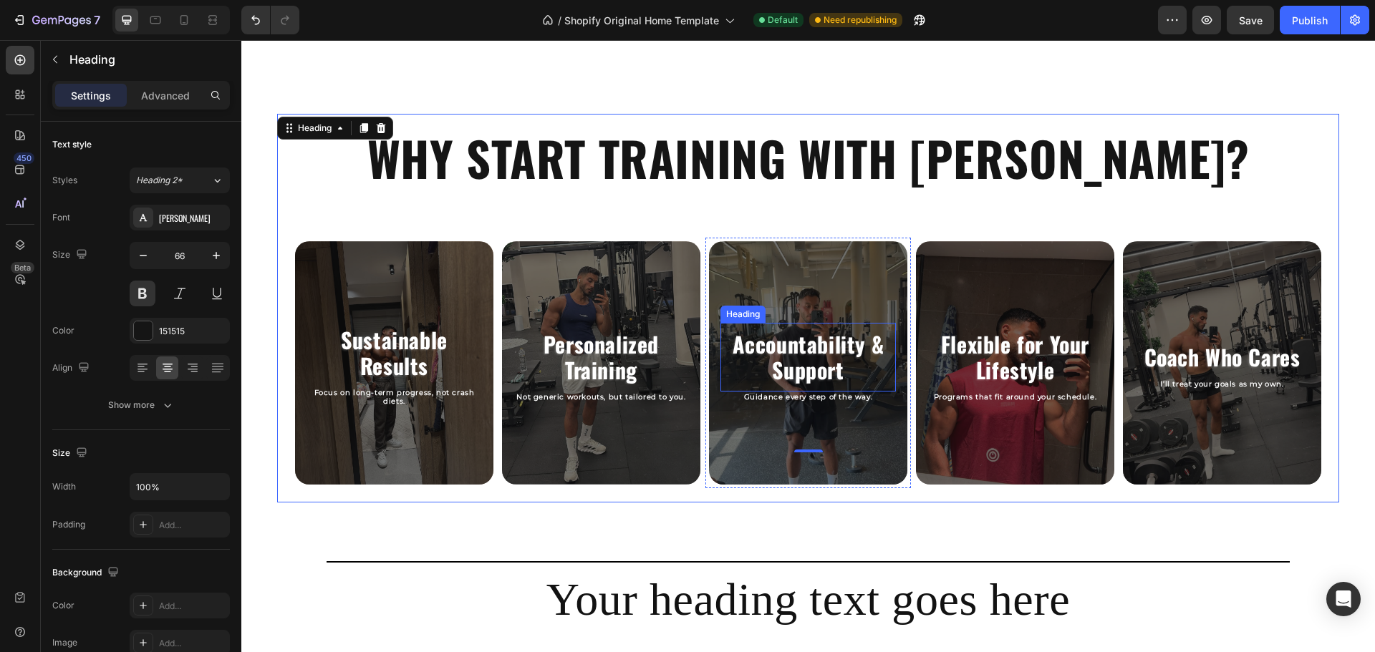
scroll to position [838, 0]
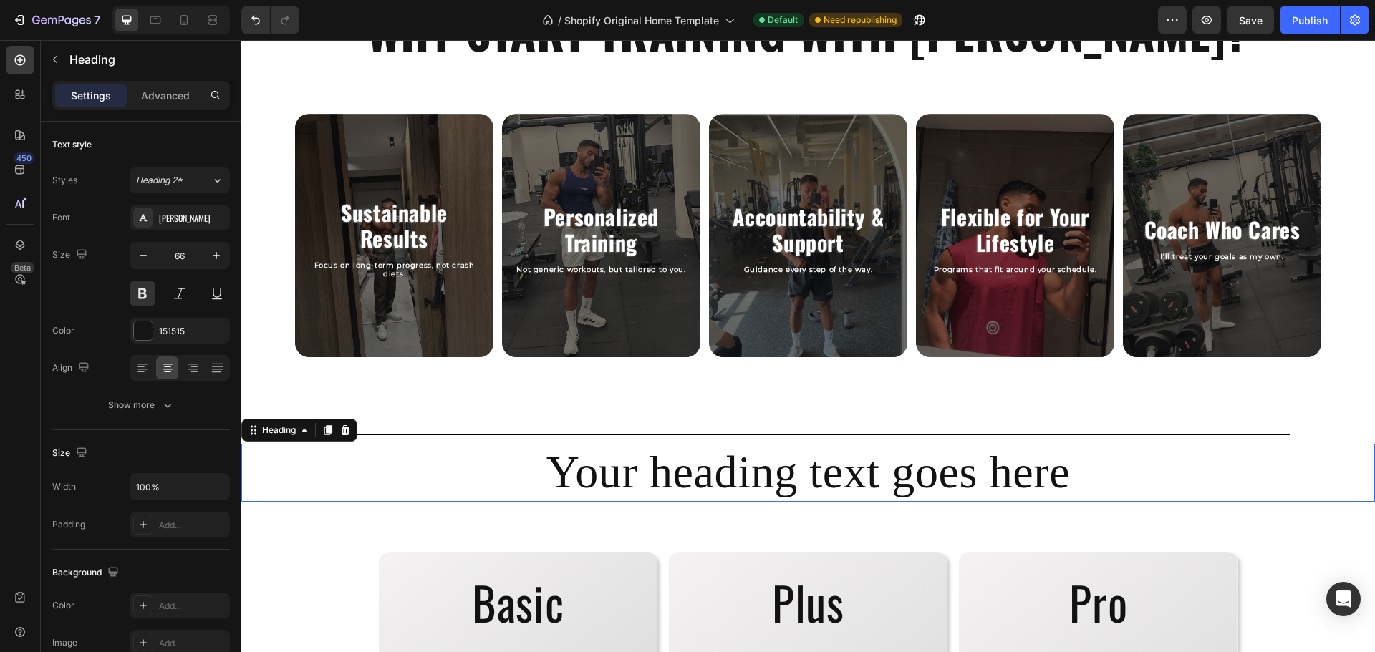
click at [745, 475] on h2 "Your heading text goes here" at bounding box center [807, 473] width 1133 height 58
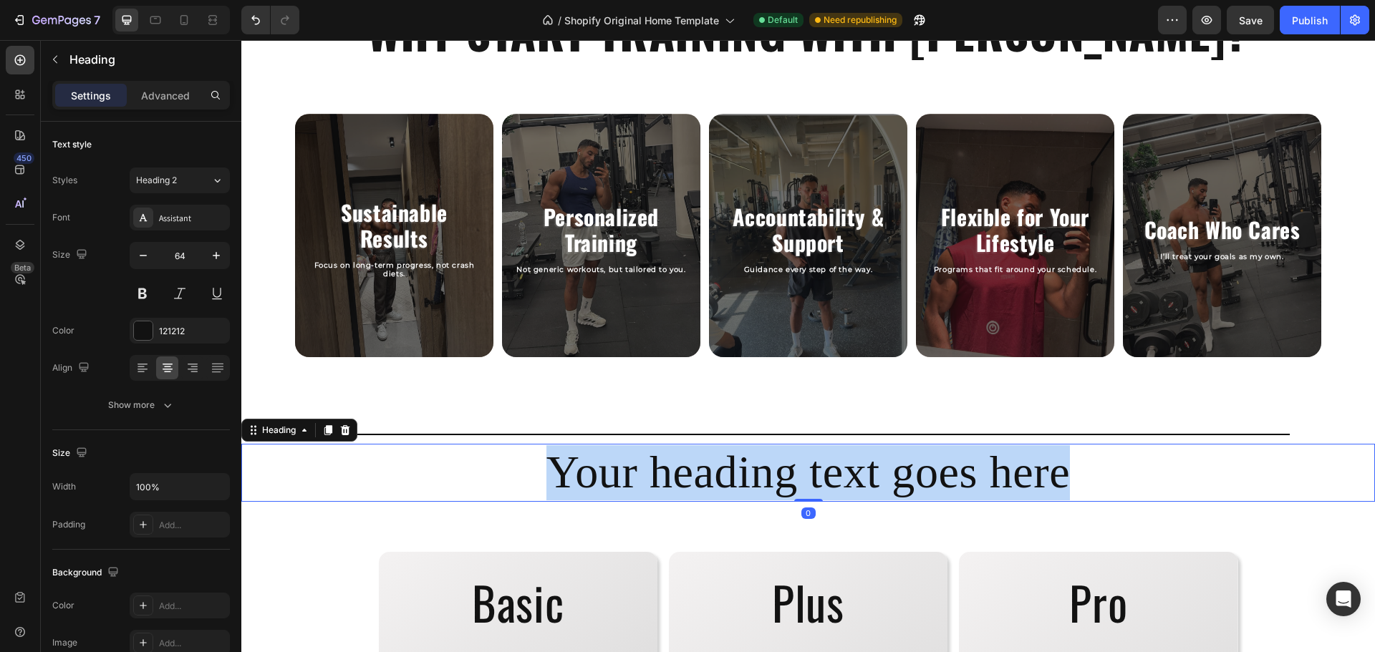
click at [745, 475] on p "Your heading text goes here" at bounding box center [808, 472] width 1131 height 55
click at [744, 462] on p "Your heading text goes here" at bounding box center [808, 472] width 1131 height 55
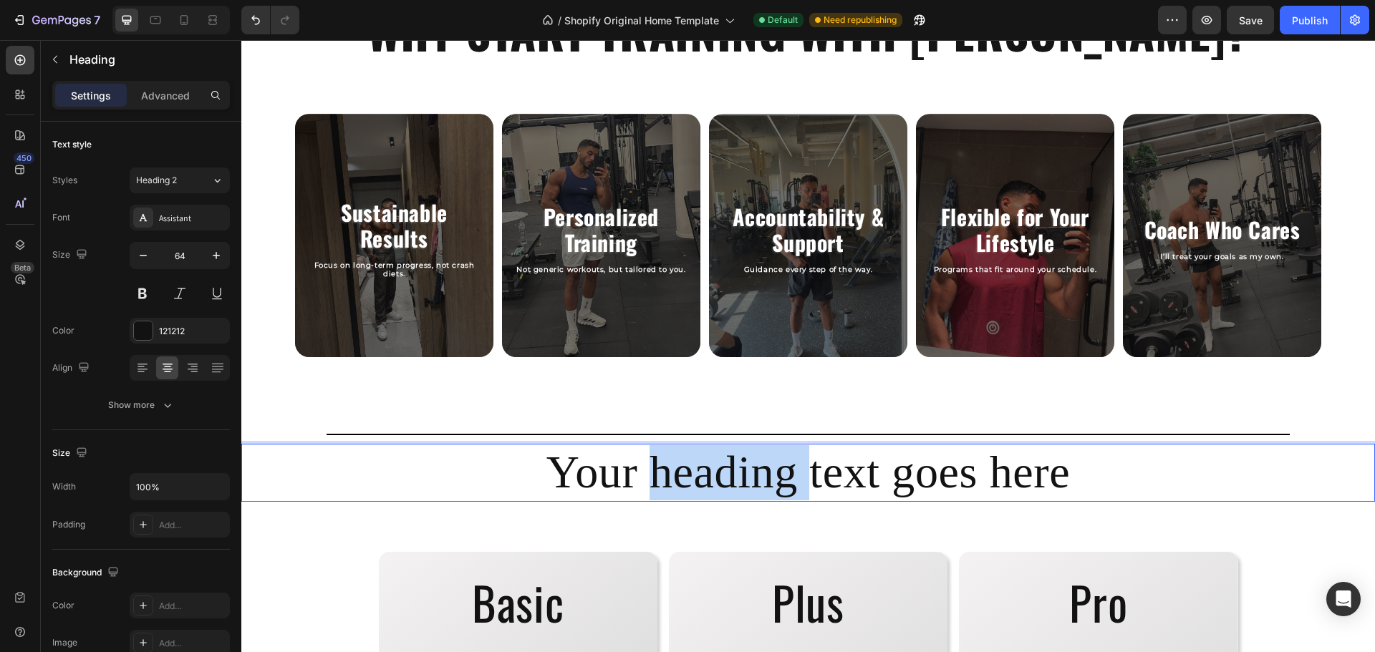
click at [744, 462] on p "Your heading text goes here" at bounding box center [808, 472] width 1131 height 55
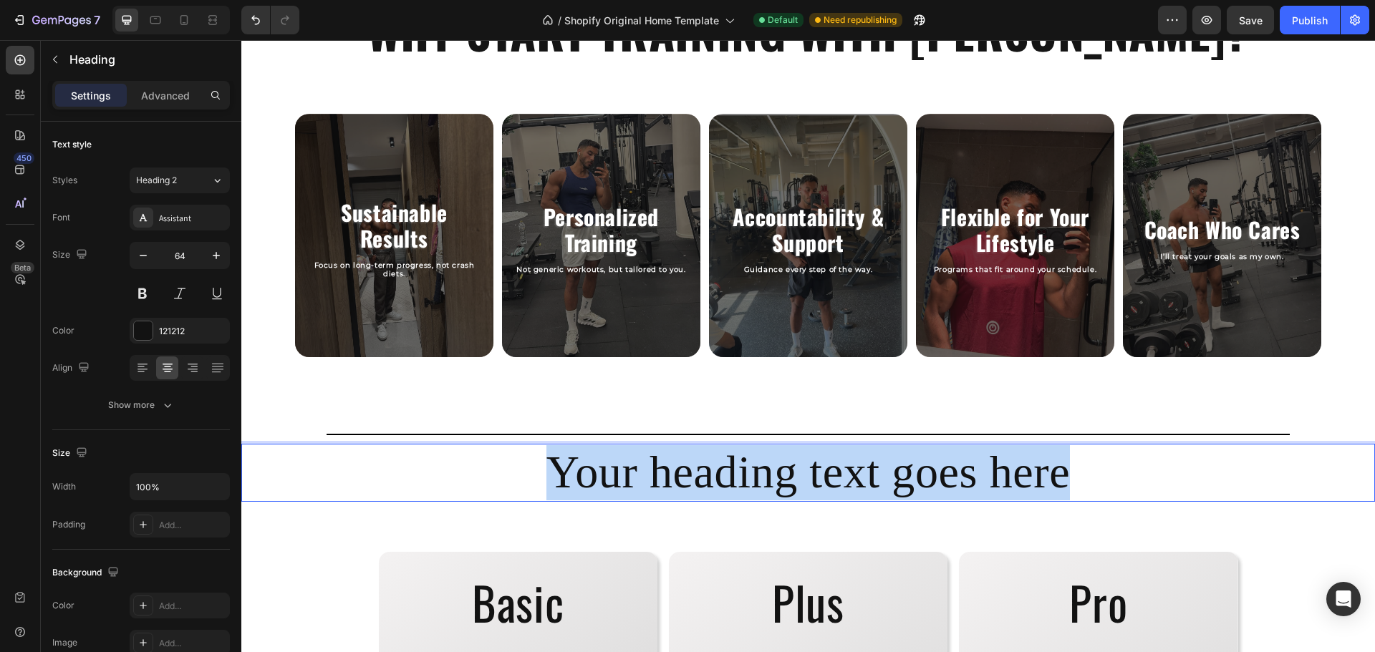
click at [744, 462] on p "Your heading text goes here" at bounding box center [808, 472] width 1131 height 55
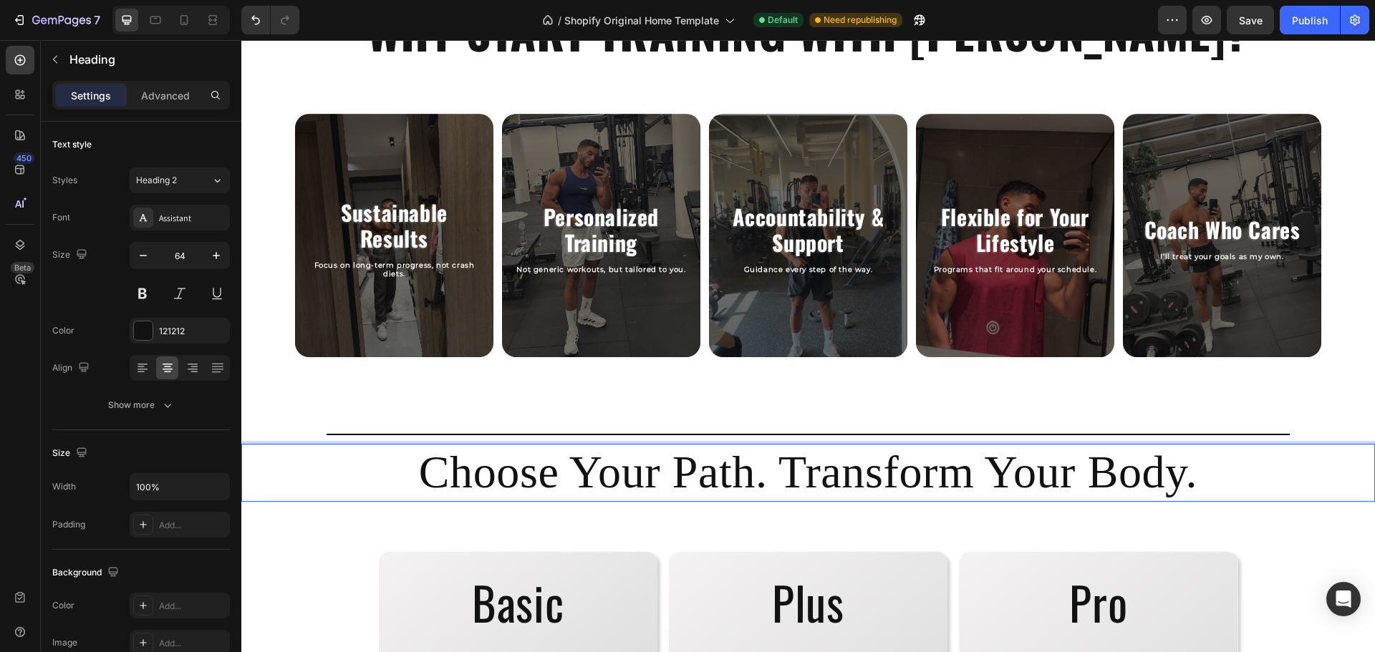
click at [784, 490] on p "Choose Your Path. Transform Your Body." at bounding box center [808, 472] width 1131 height 55
click at [785, 495] on p "Choose Your Path. Transform Your Body." at bounding box center [808, 472] width 1131 height 55
click at [205, 226] on div "Assistant" at bounding box center [180, 218] width 100 height 26
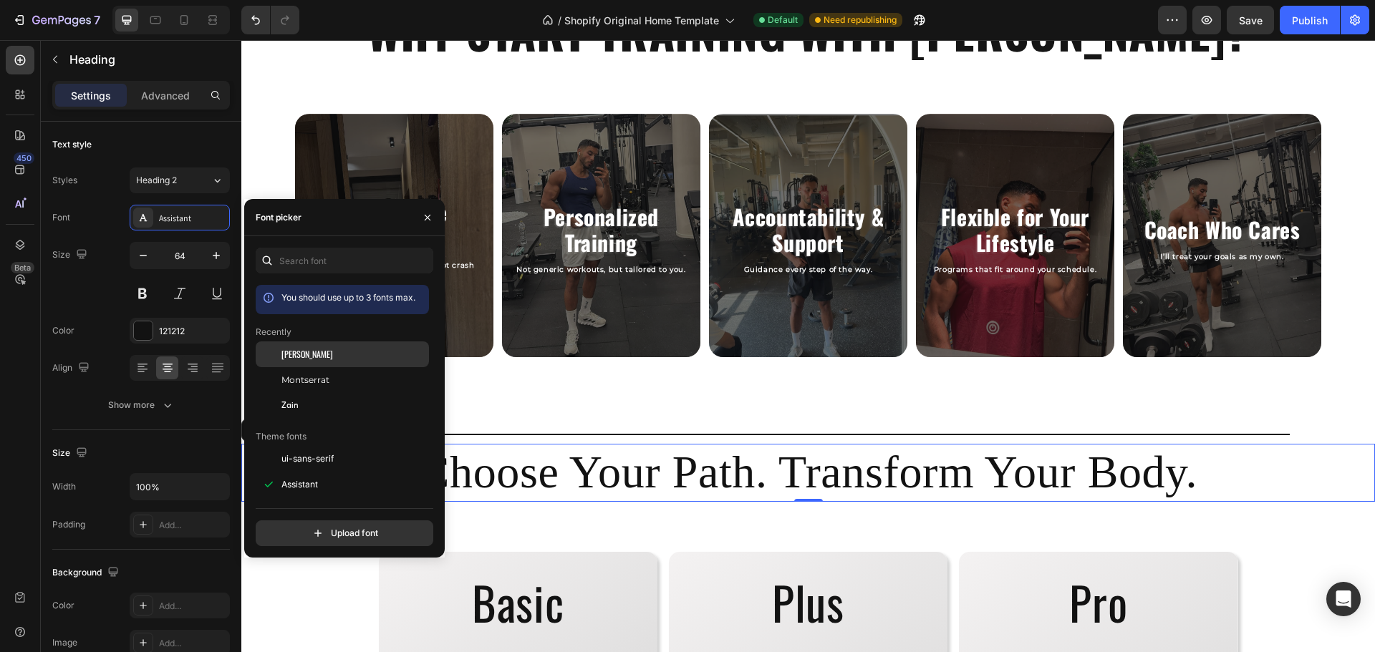
click at [309, 446] on div "[PERSON_NAME]" at bounding box center [342, 459] width 173 height 26
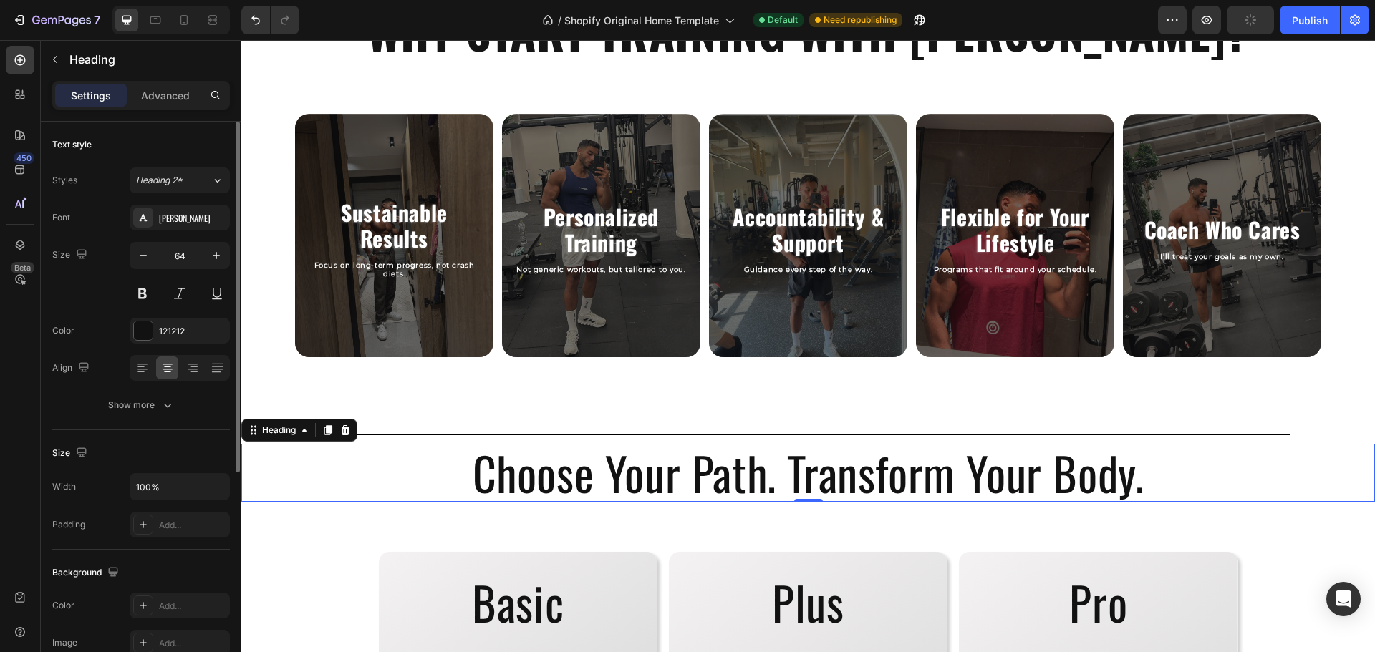
click at [120, 277] on div "Size 64" at bounding box center [141, 274] width 178 height 64
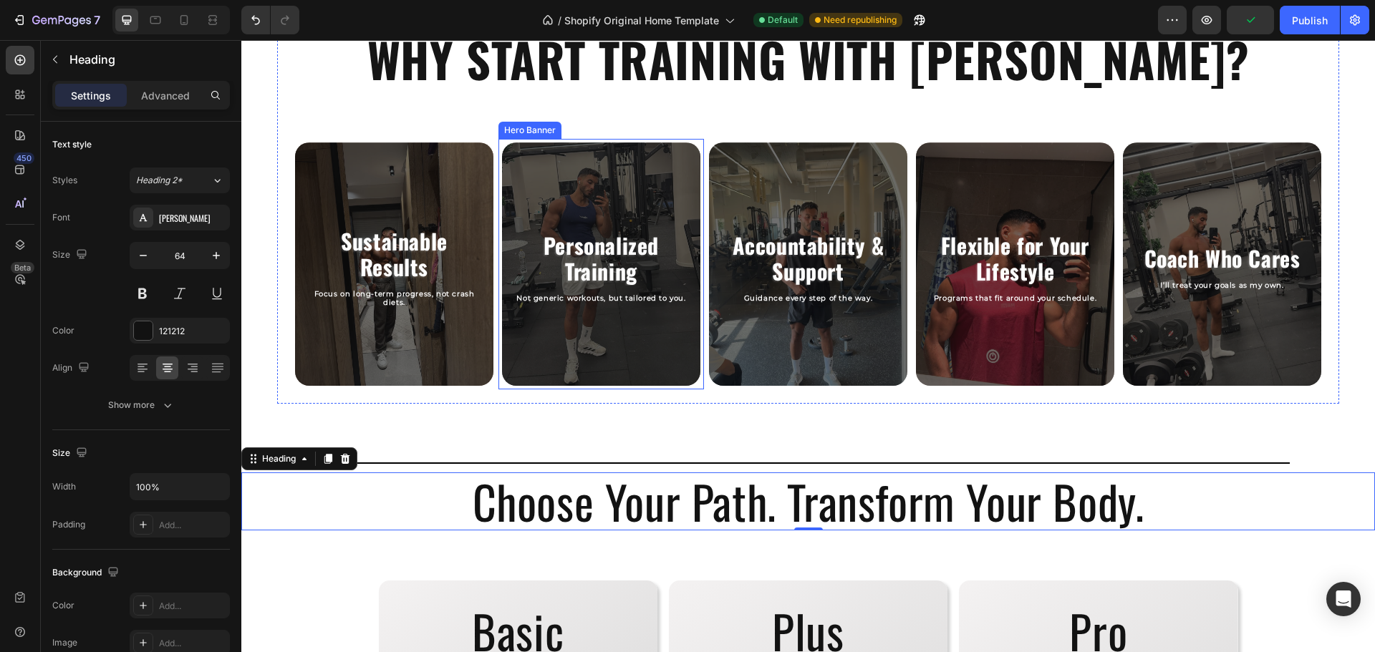
scroll to position [810, 0]
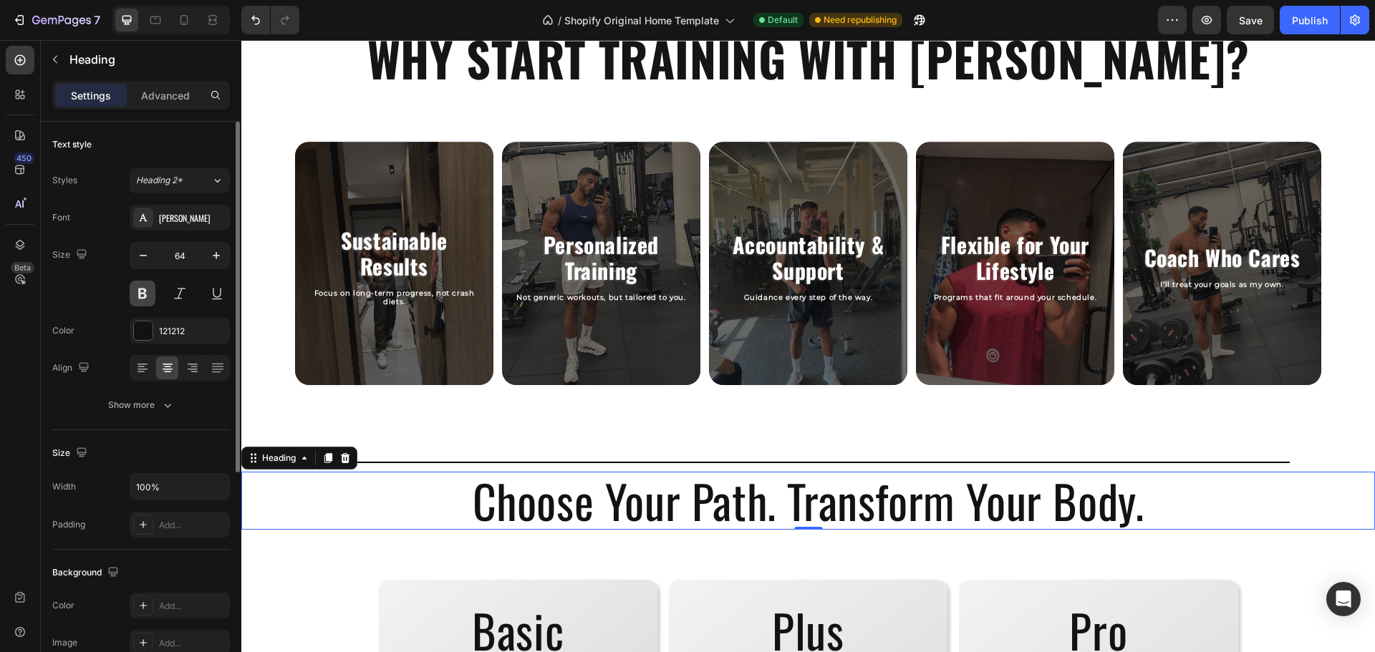
click at [146, 301] on button at bounding box center [143, 294] width 26 height 26
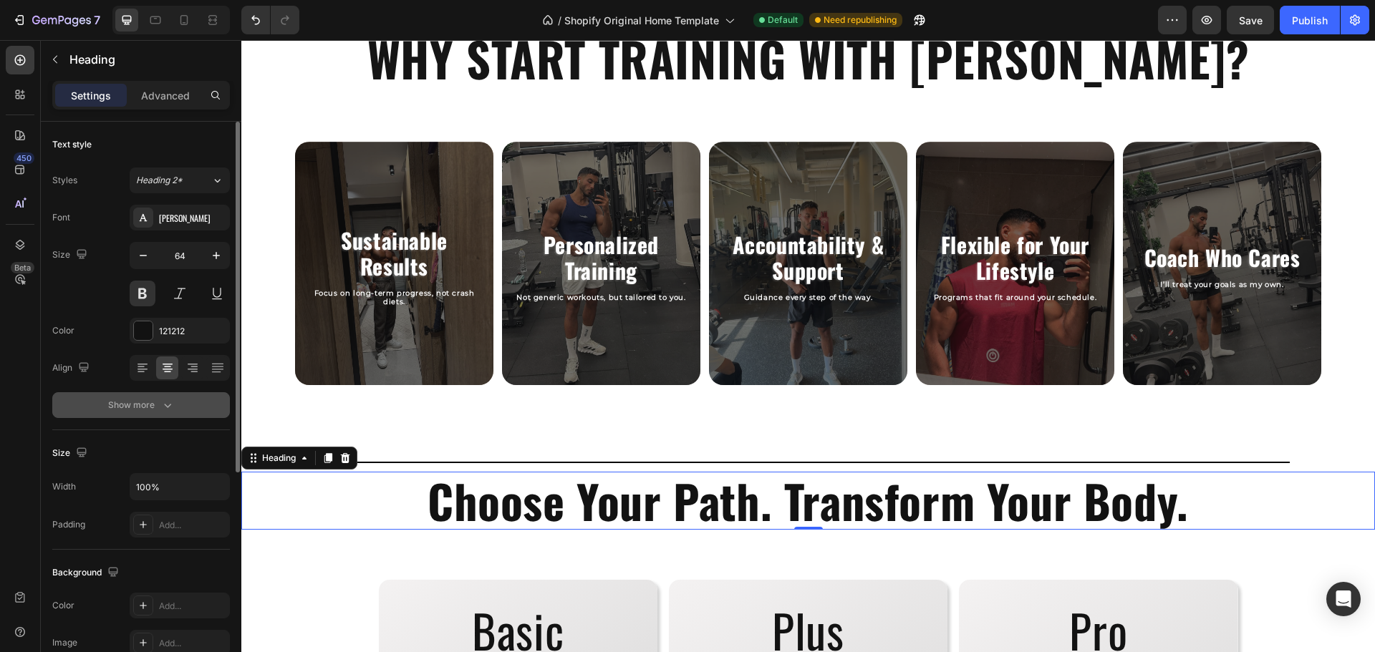
click at [145, 406] on div "Show more" at bounding box center [141, 405] width 67 height 14
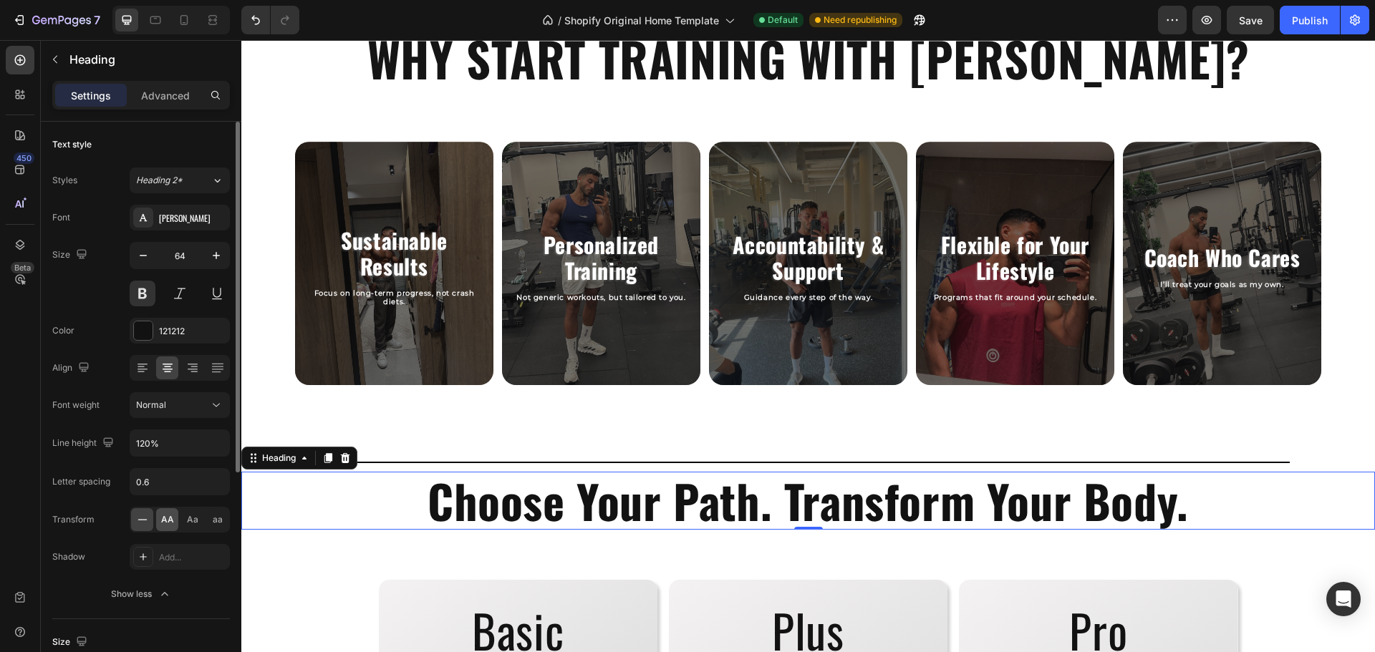
click at [170, 524] on span "AA" at bounding box center [167, 519] width 13 height 13
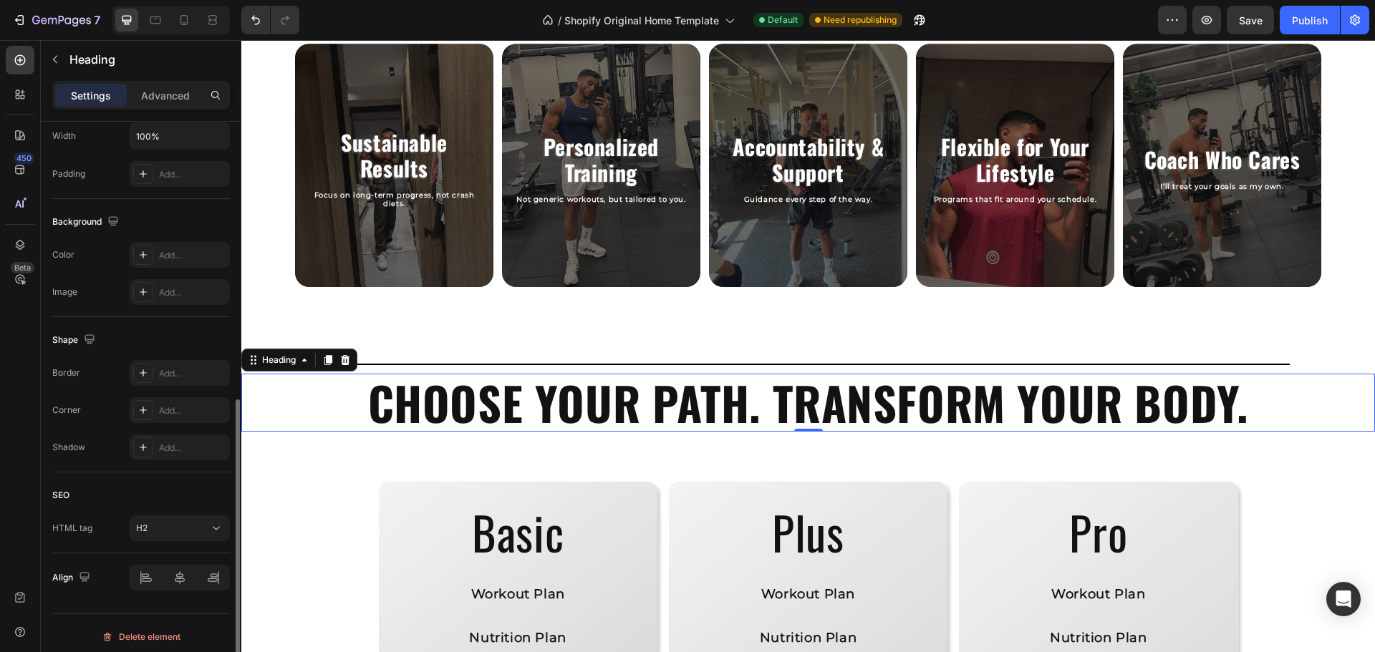
scroll to position [542, 0]
click at [170, 84] on div "Advanced" at bounding box center [166, 95] width 72 height 23
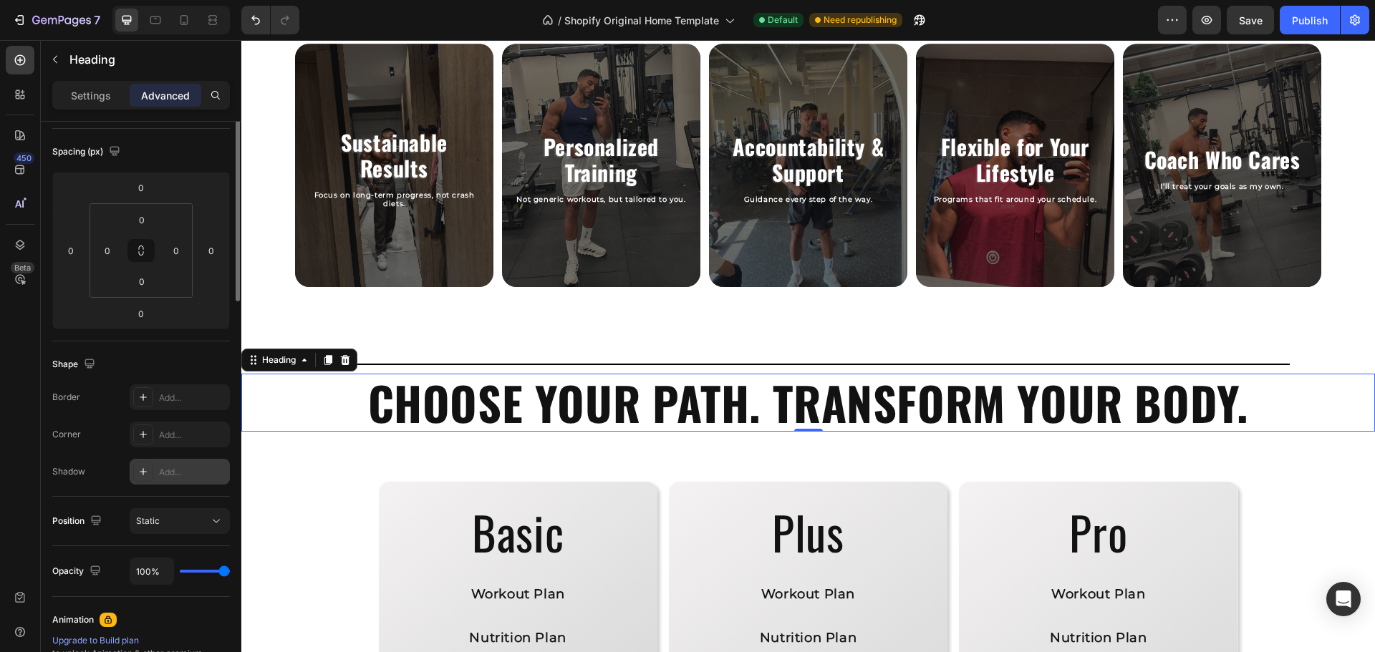
scroll to position [0, 0]
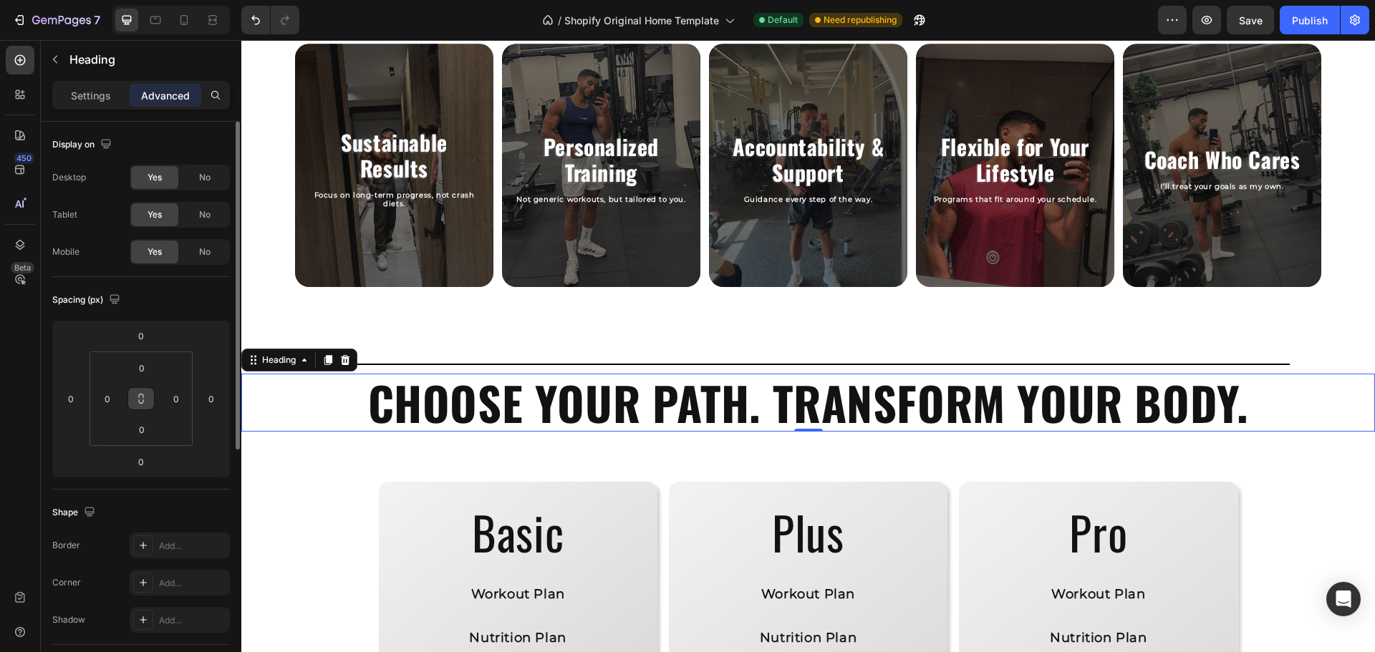
click at [141, 405] on button at bounding box center [140, 398] width 27 height 23
click at [142, 365] on input "0" at bounding box center [141, 367] width 29 height 21
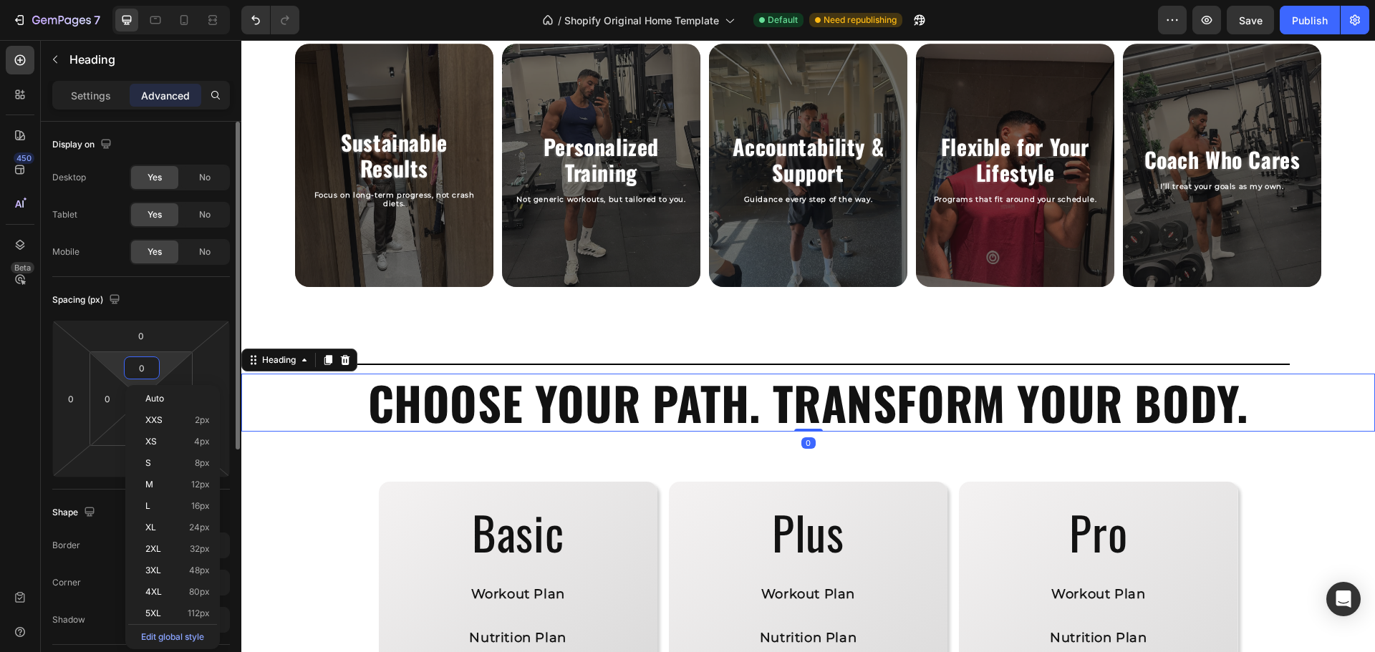
type input "2"
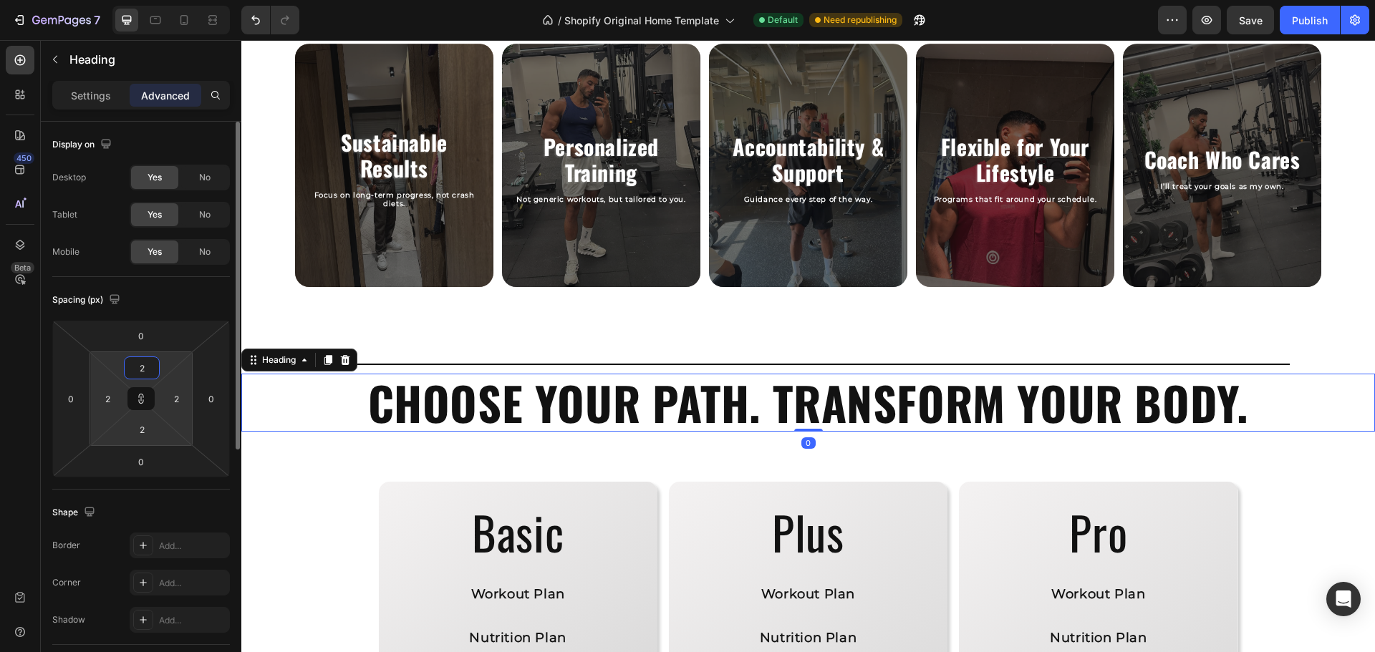
type input "20"
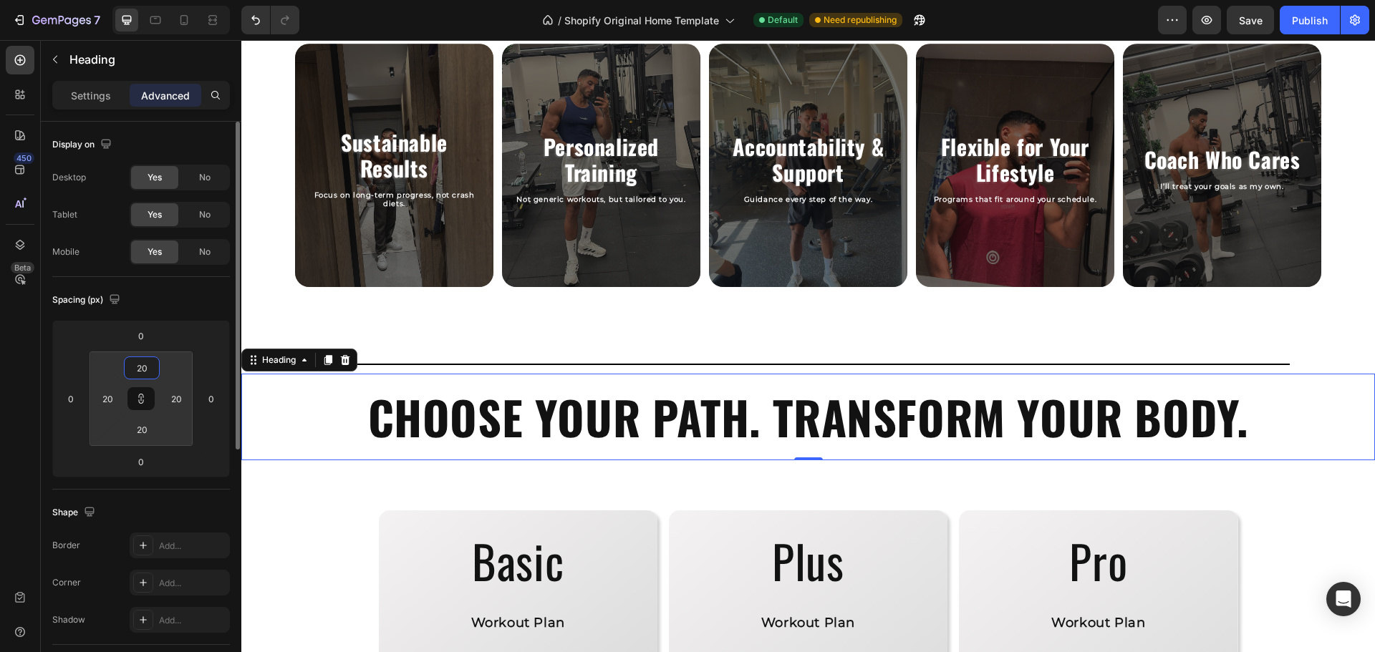
type input "20"
click at [147, 297] on div "Spacing (px)" at bounding box center [141, 300] width 178 height 23
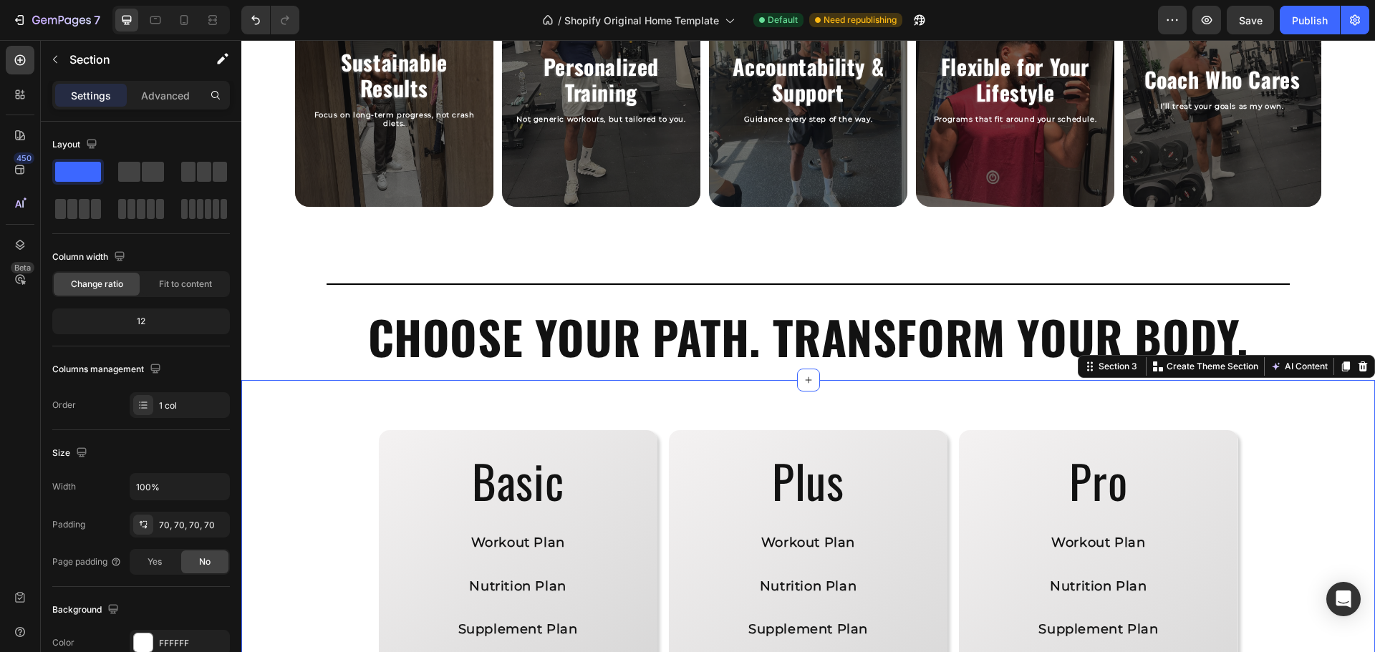
scroll to position [989, 0]
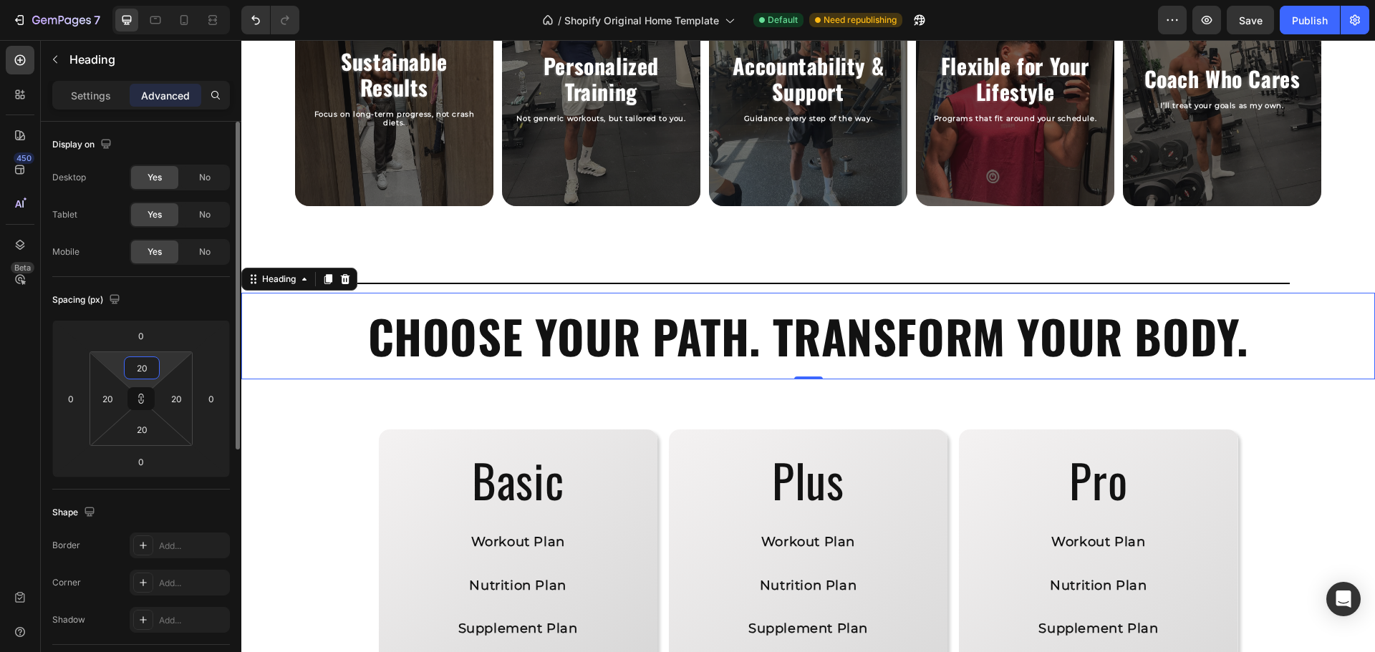
click at [150, 366] on input "20" at bounding box center [141, 367] width 29 height 21
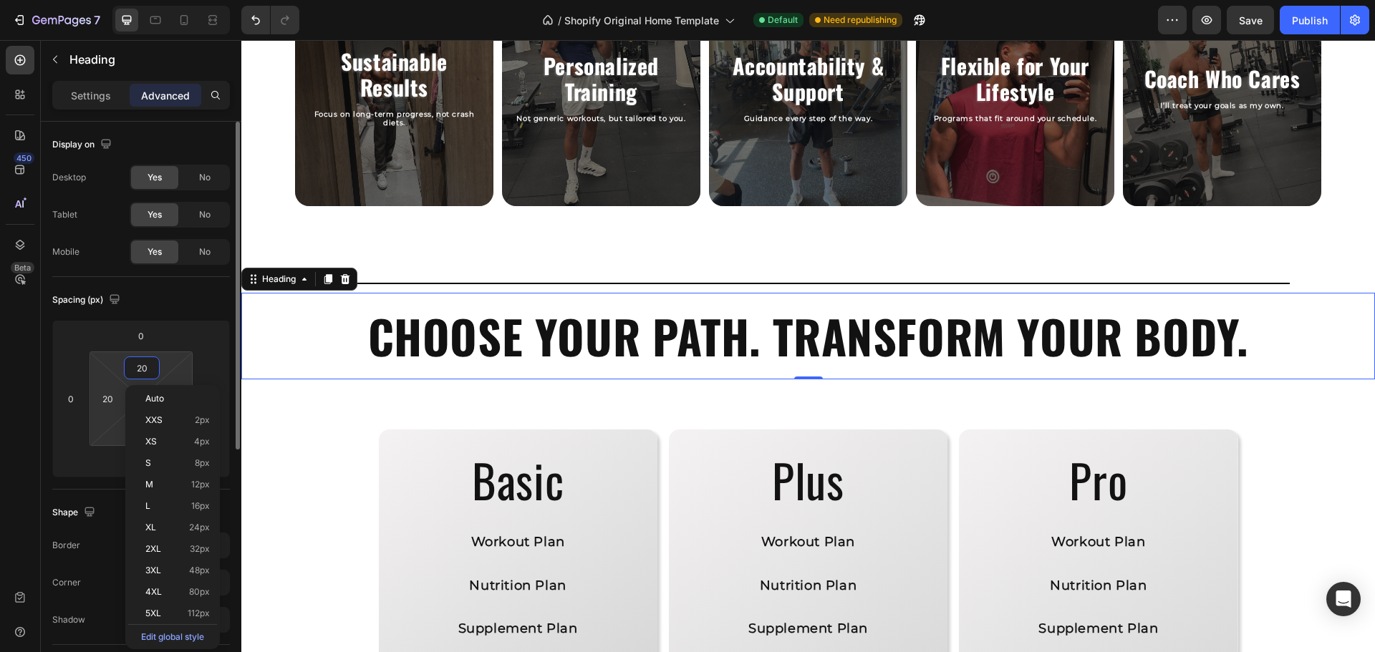
type input "4"
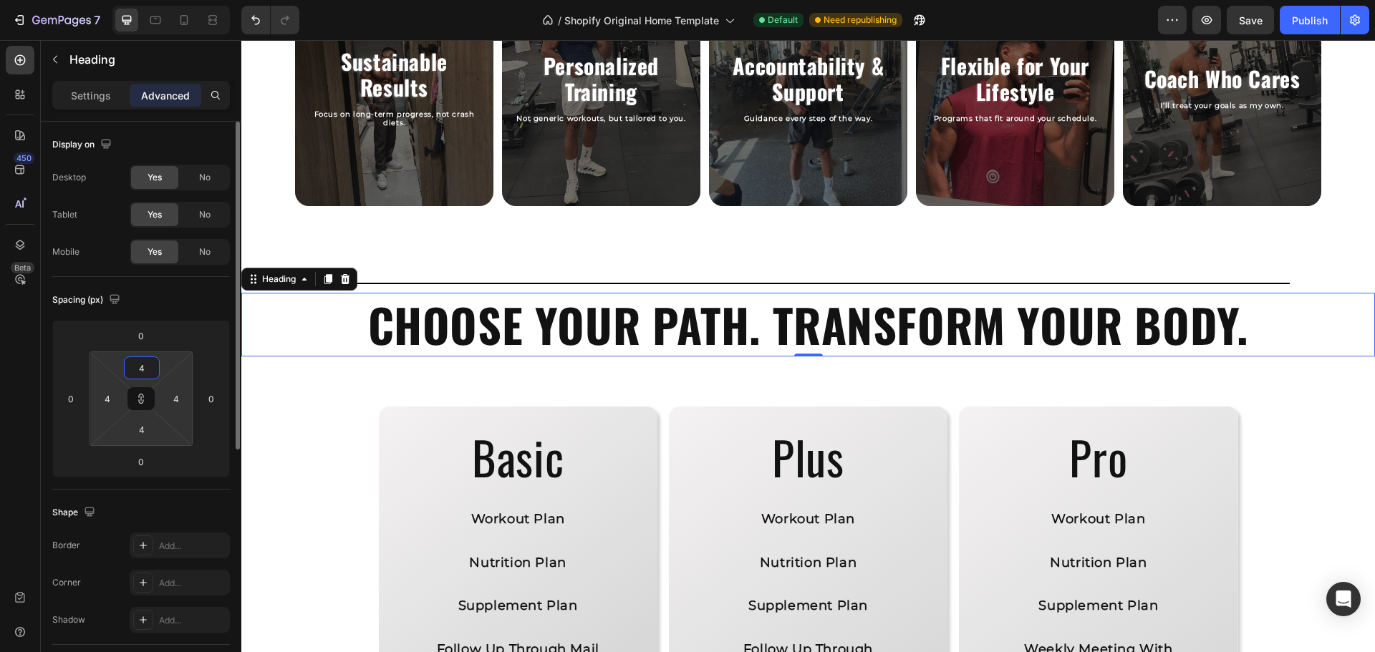
type input "40"
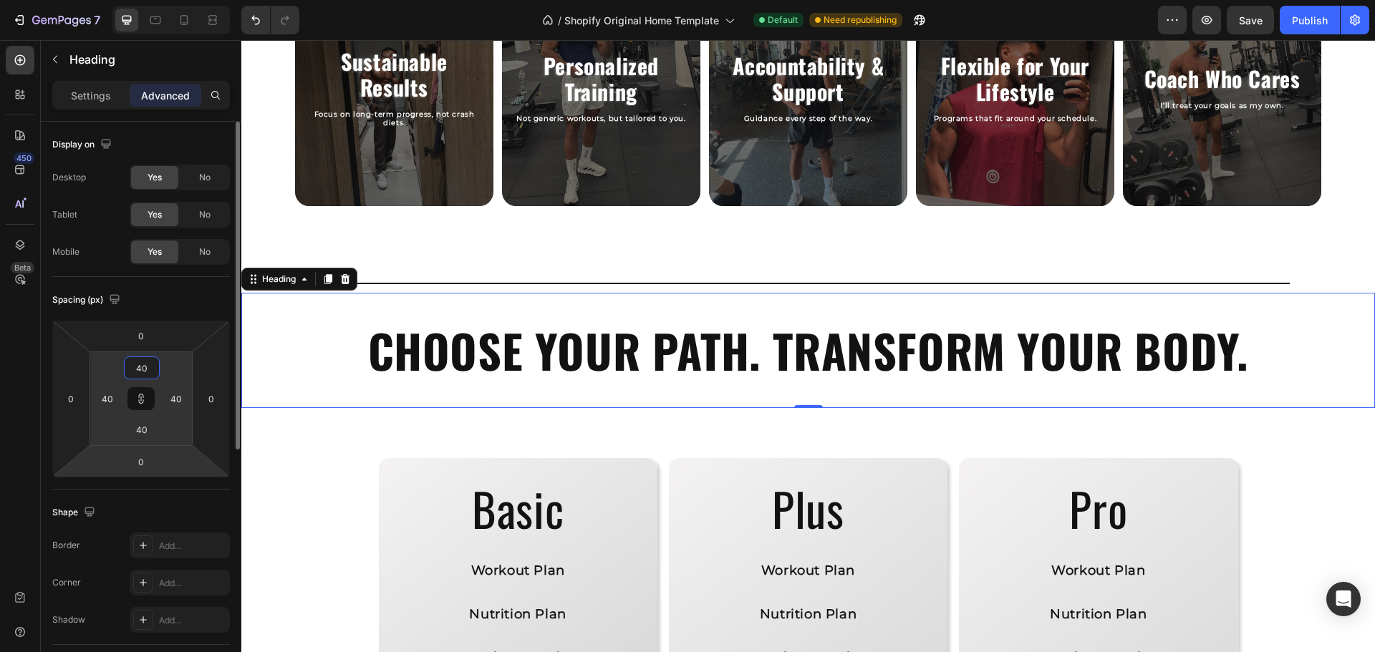
type input "40"
type input "-44"
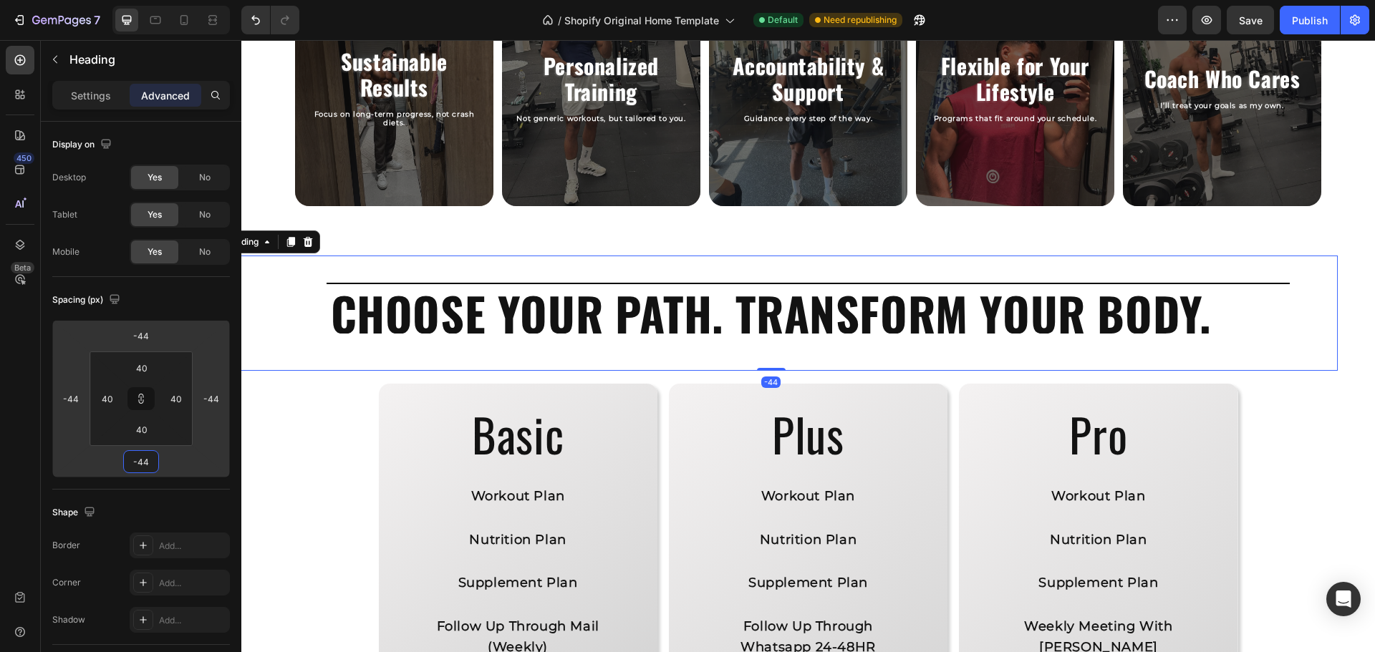
type input "-52"
type input "-54"
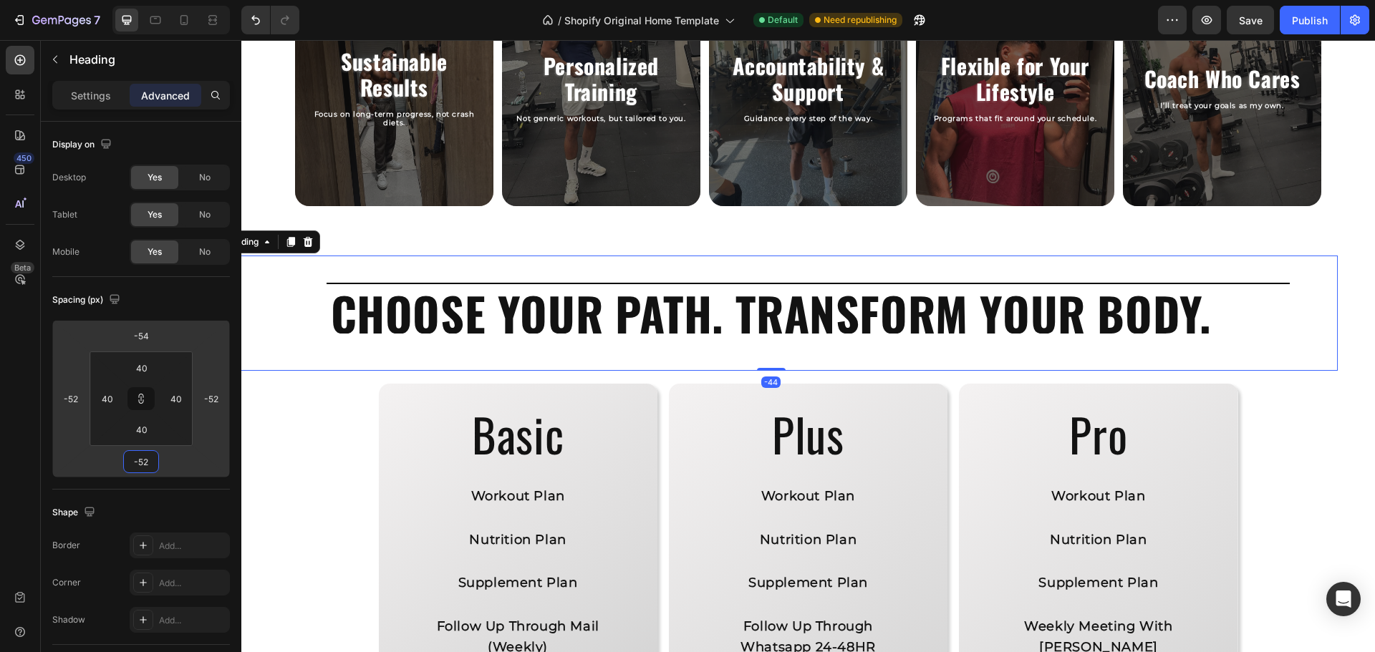
type input "-54"
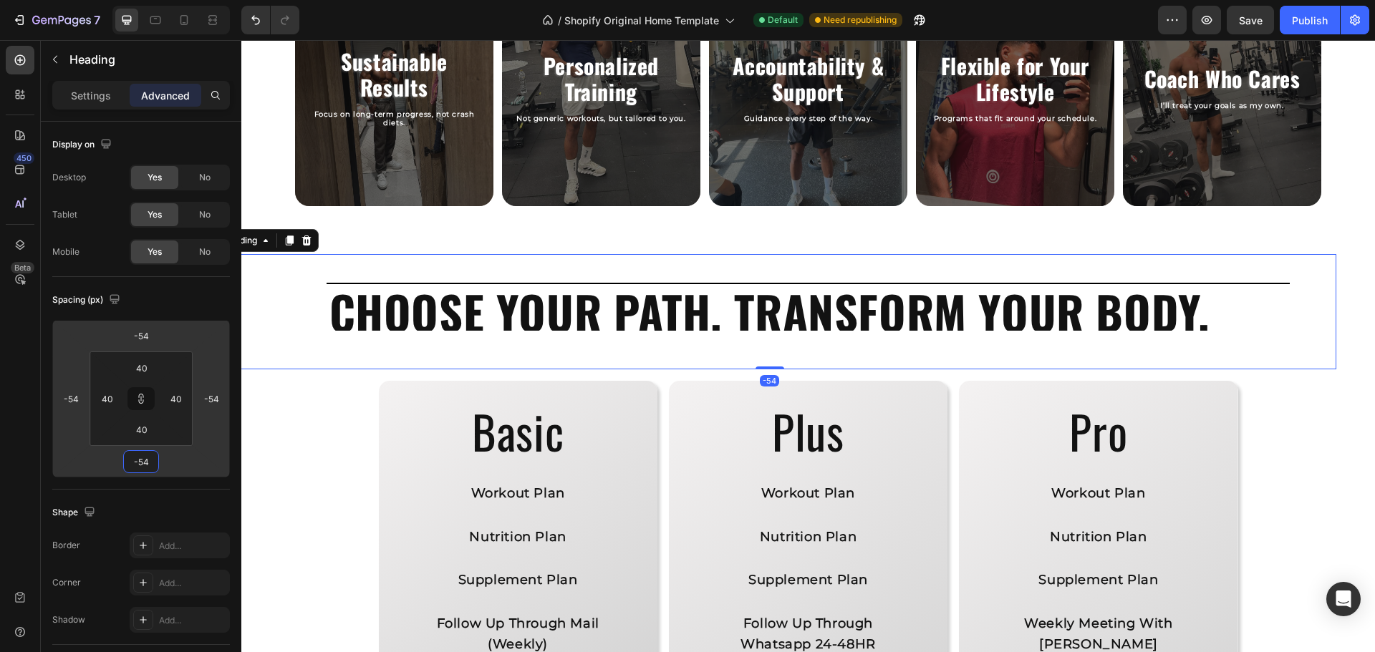
type input "-36"
type input "-28"
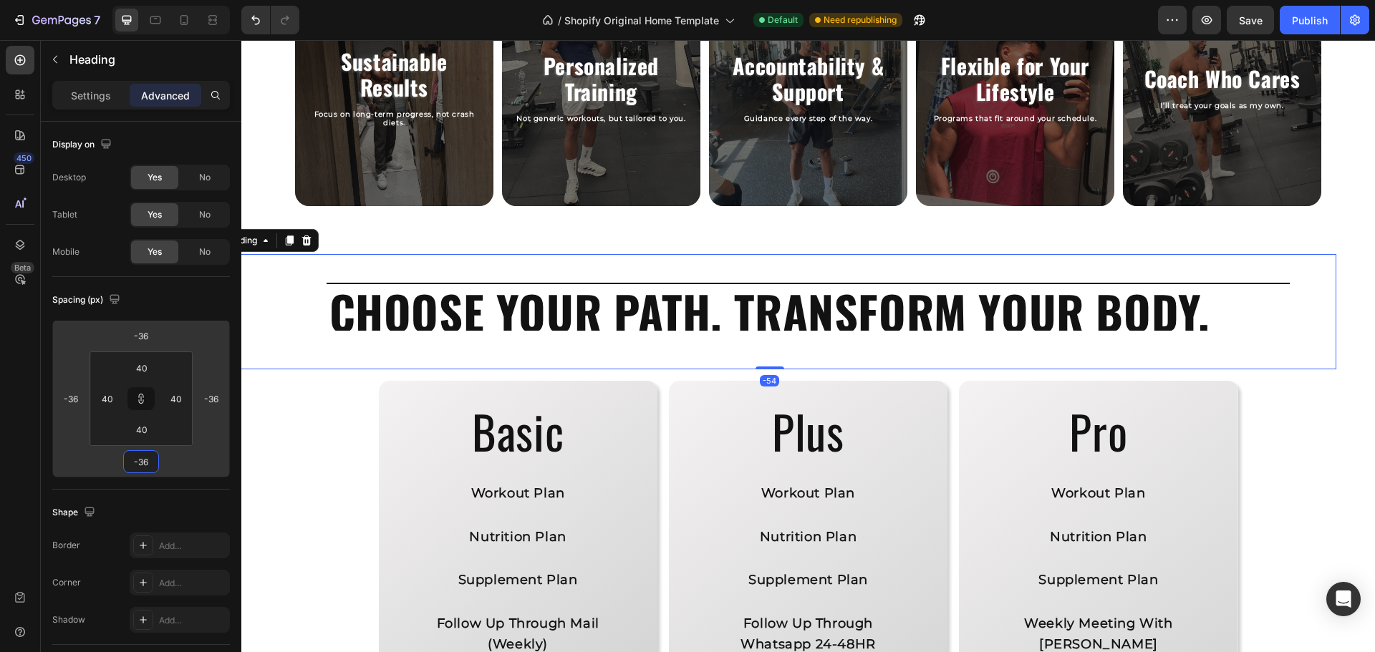
type input "-28"
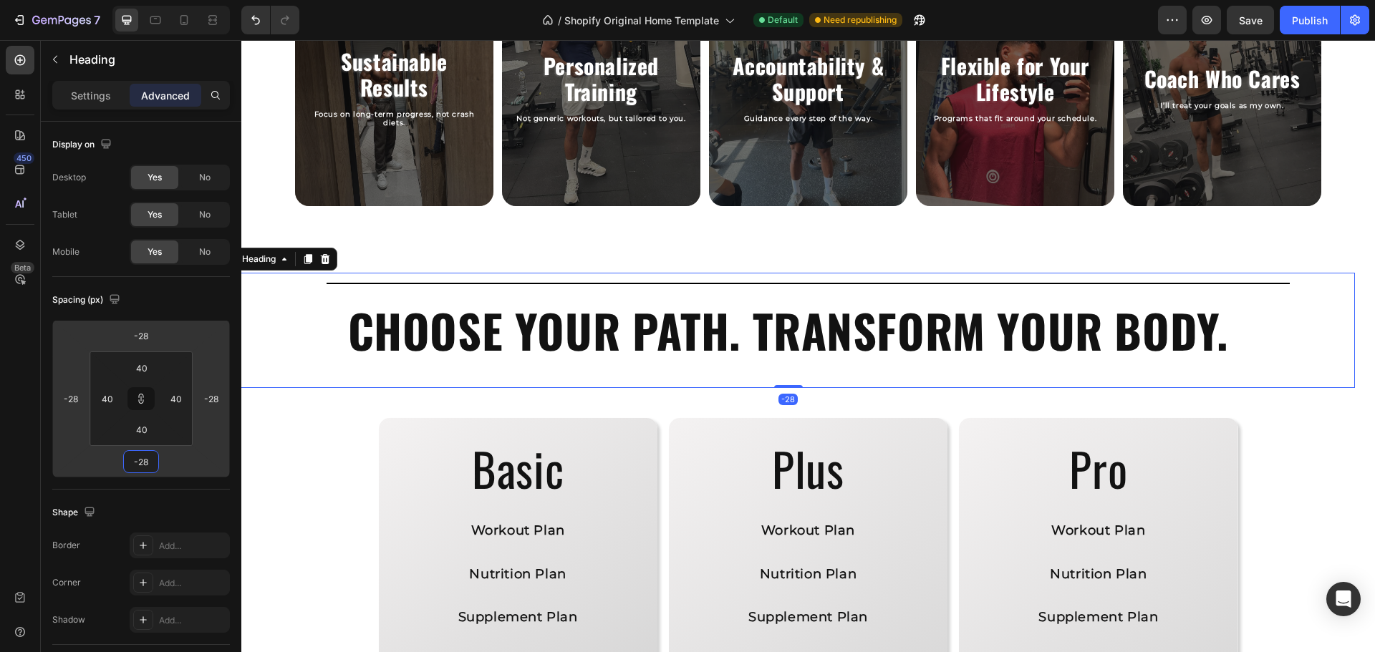
type input "-26"
type input "-24"
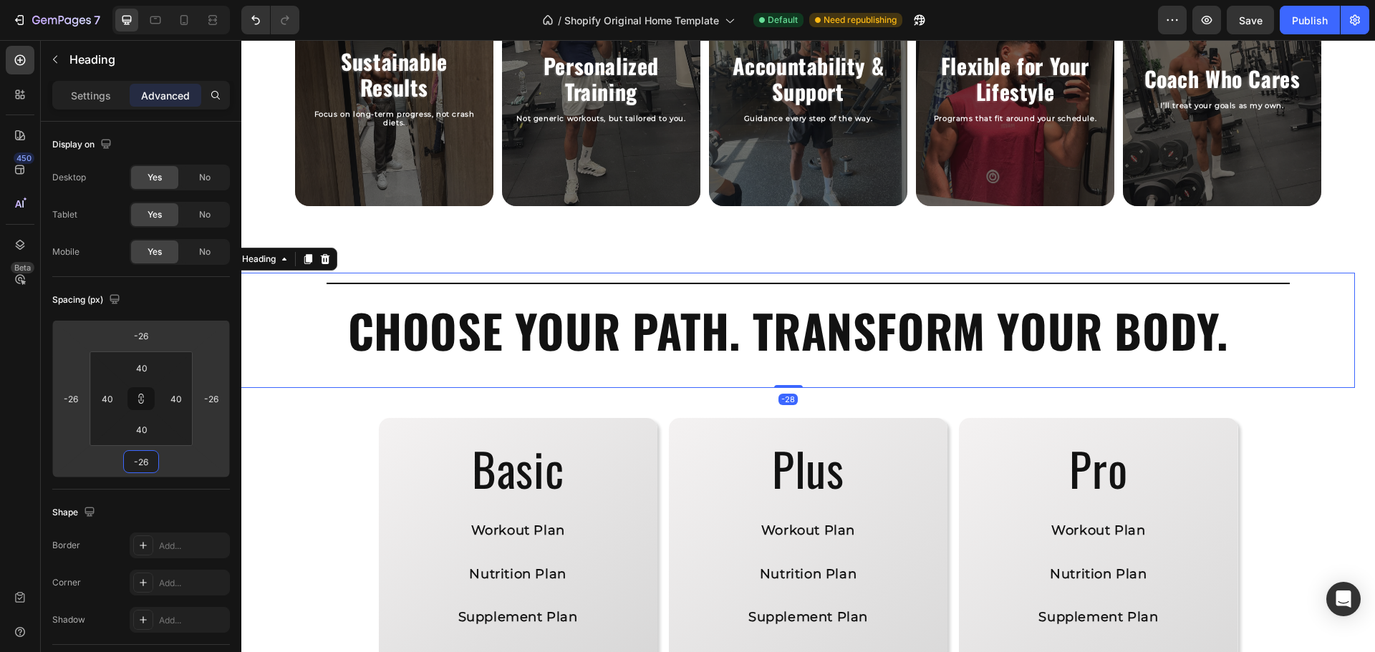
type input "-24"
type input "-22"
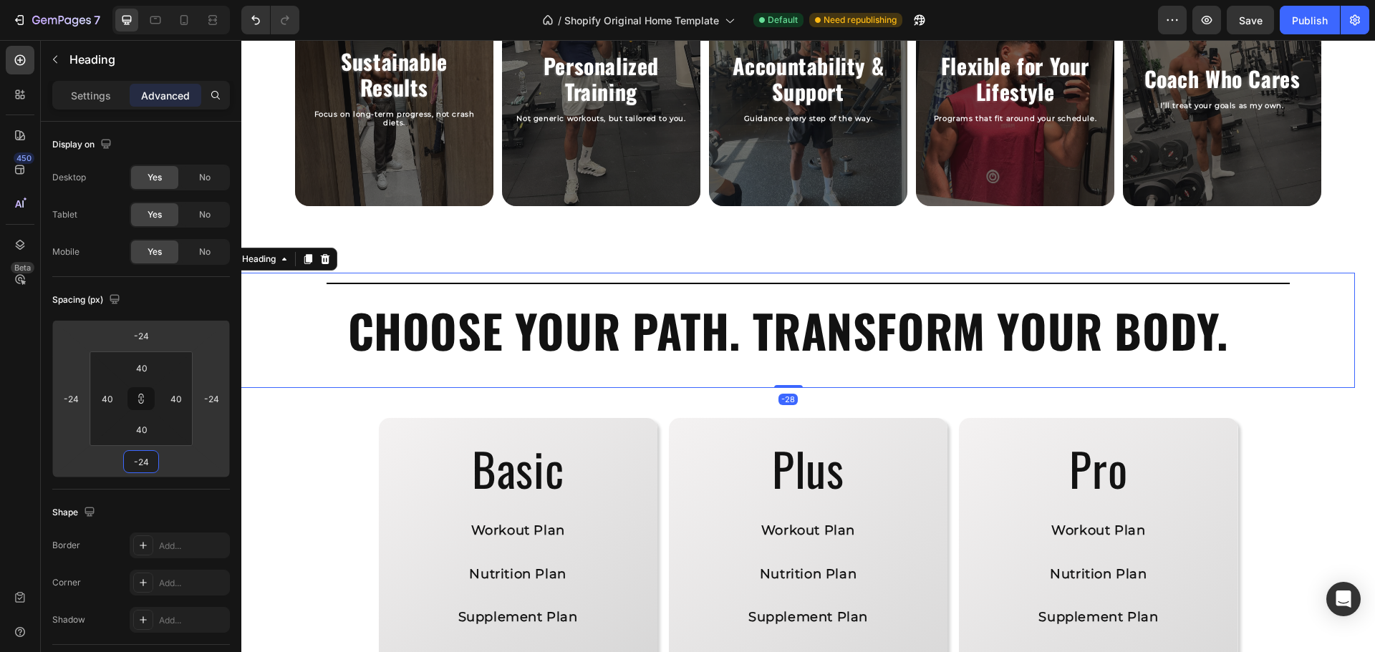
type input "-22"
type input "-20"
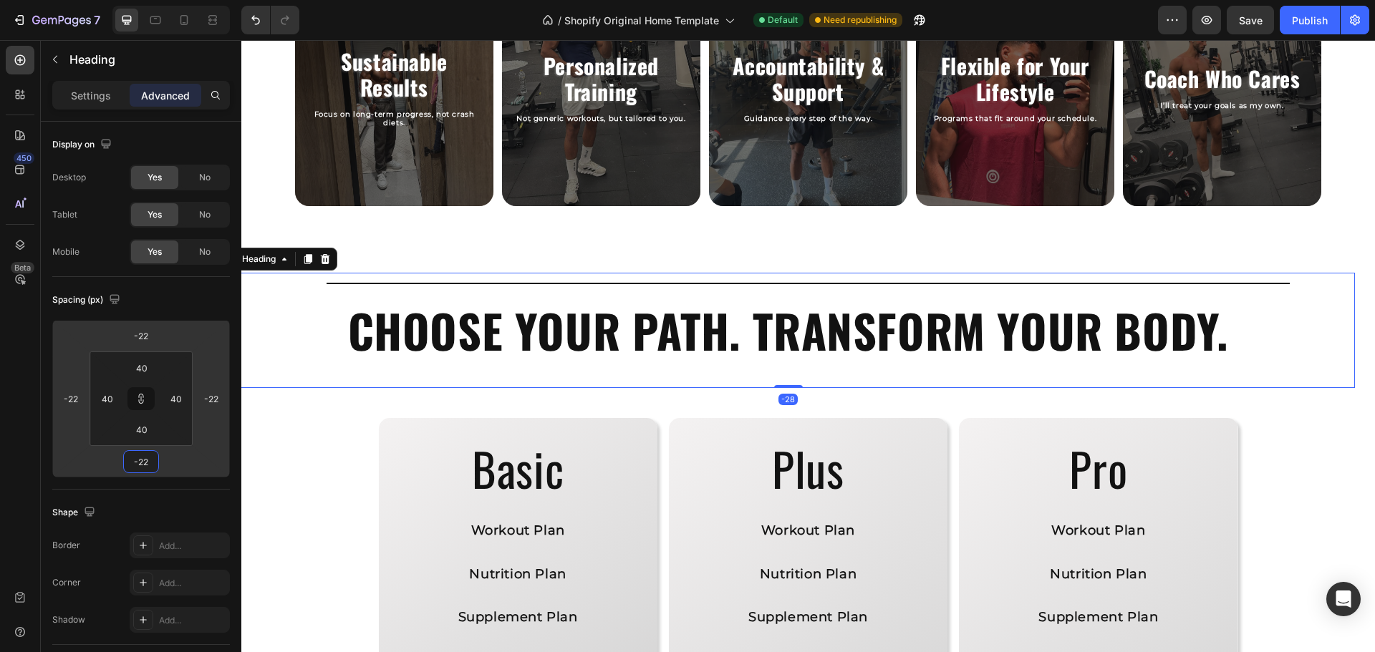
type input "-20"
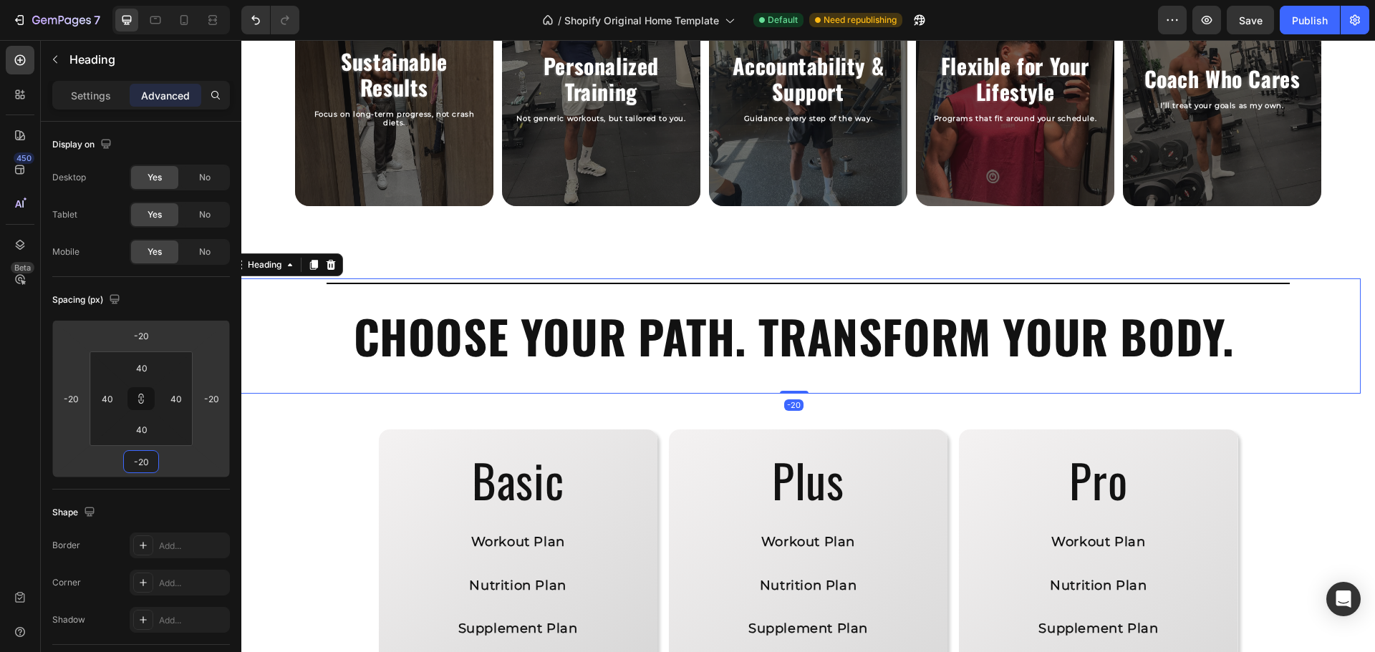
type input "-22"
type input "-26"
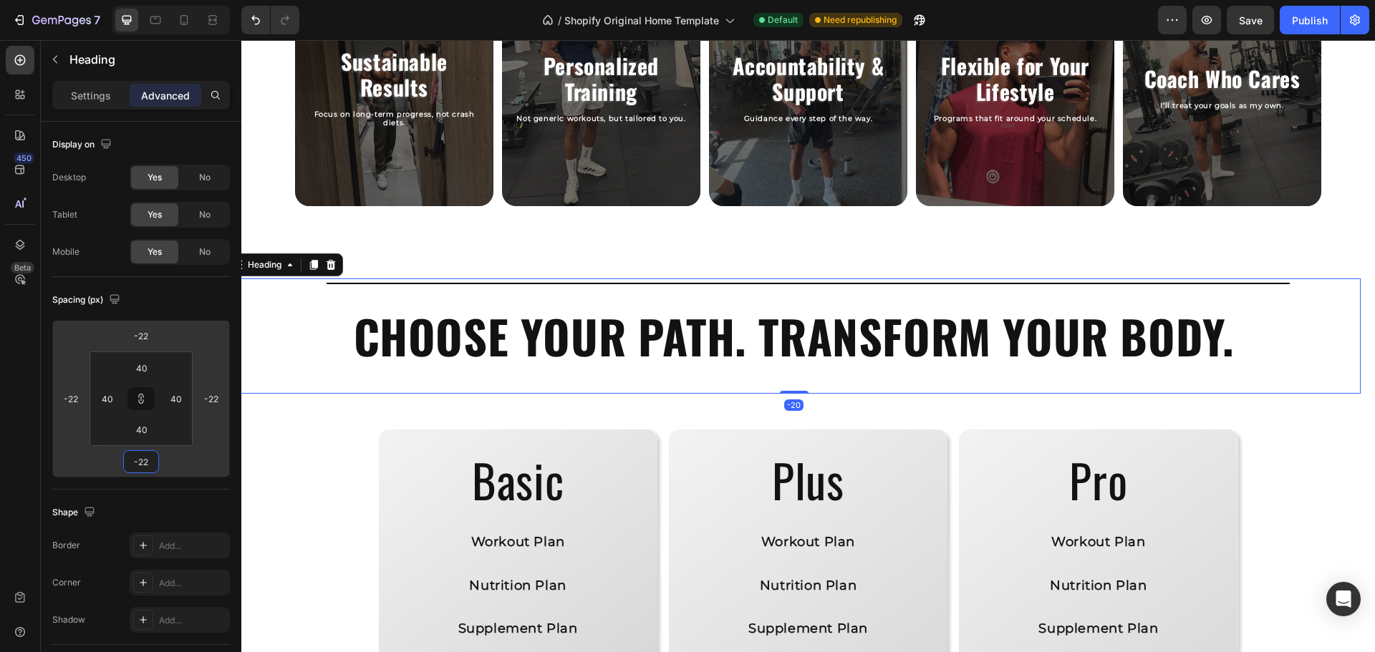
type input "-26"
type input "-30"
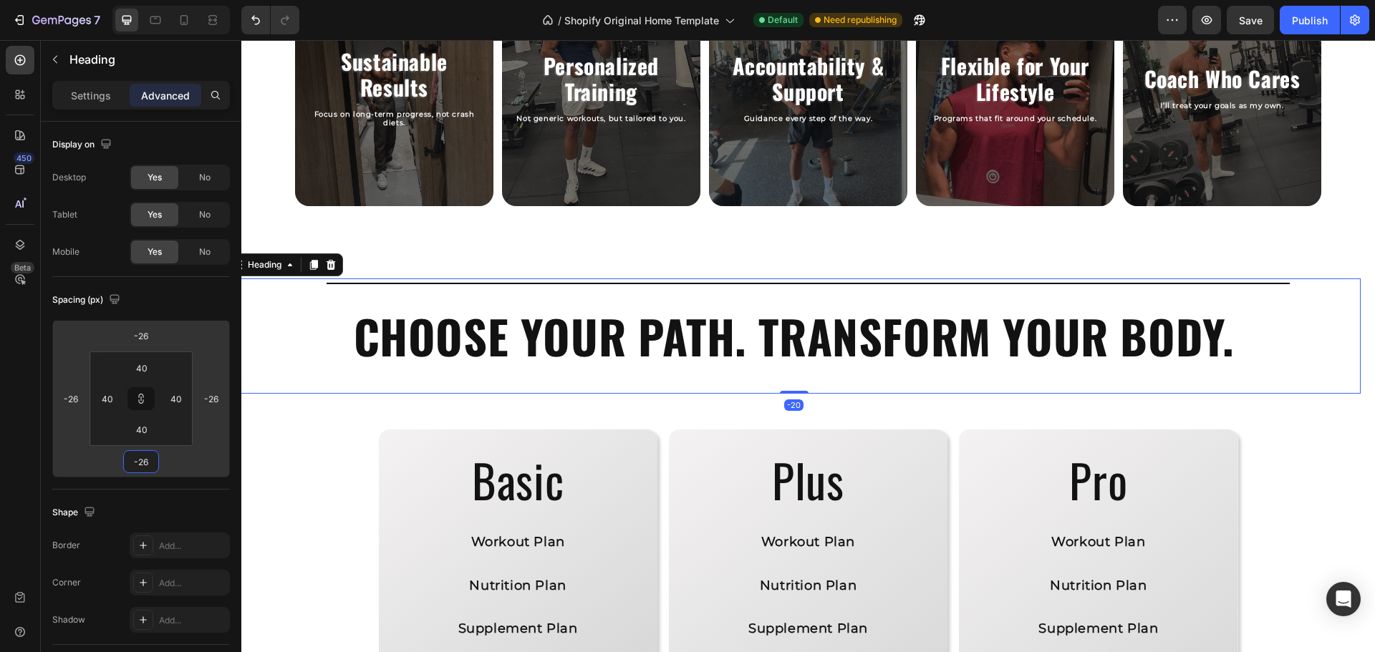
type input "-30"
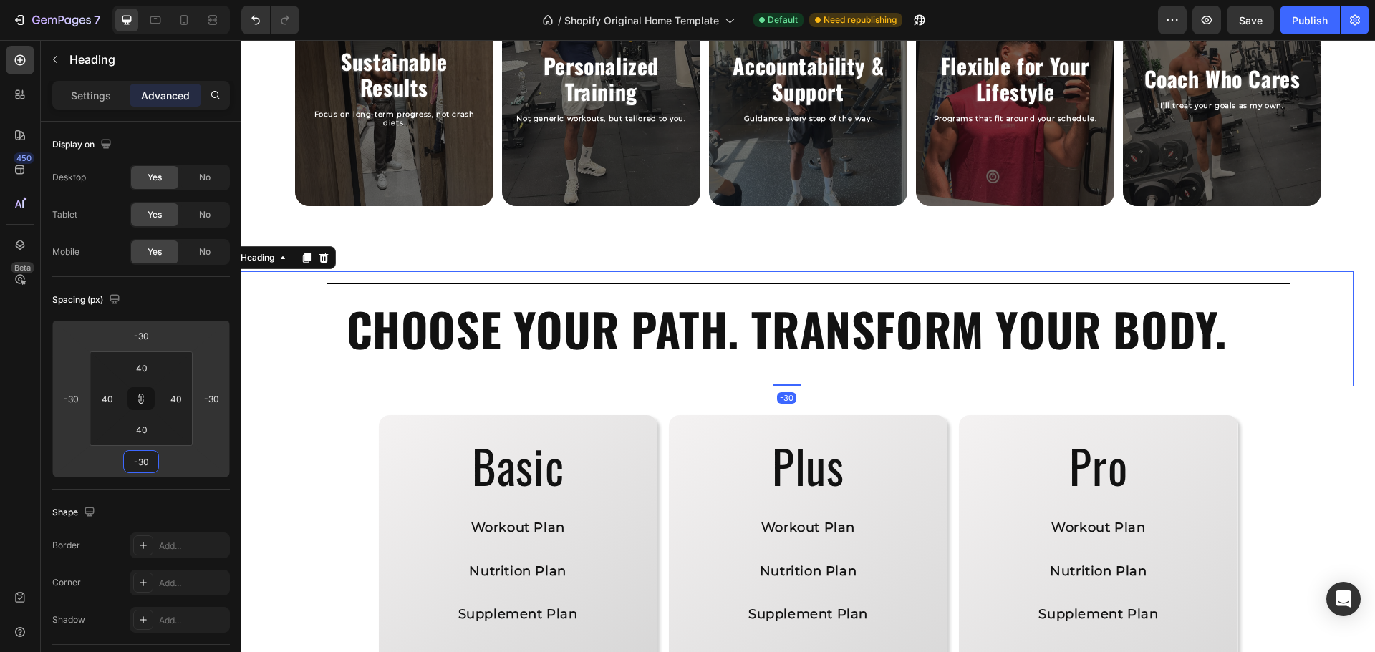
type input "-32"
type input "-38"
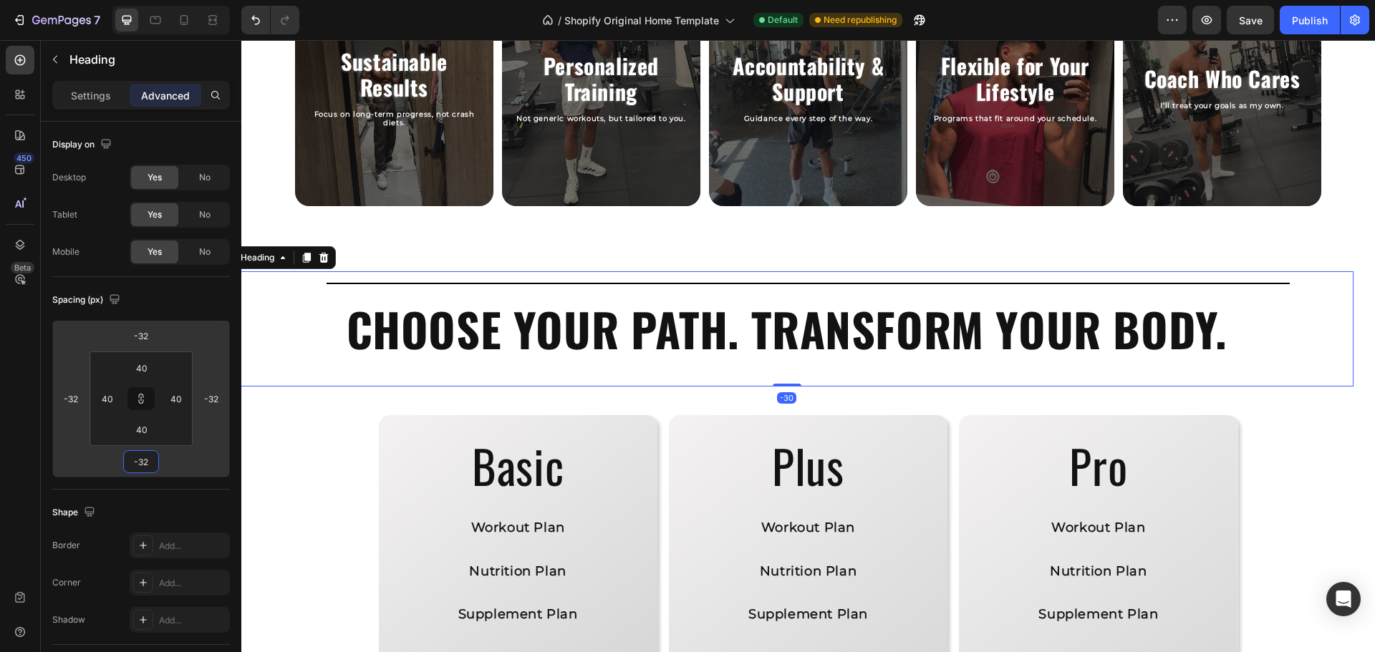
type input "-38"
type input "-40"
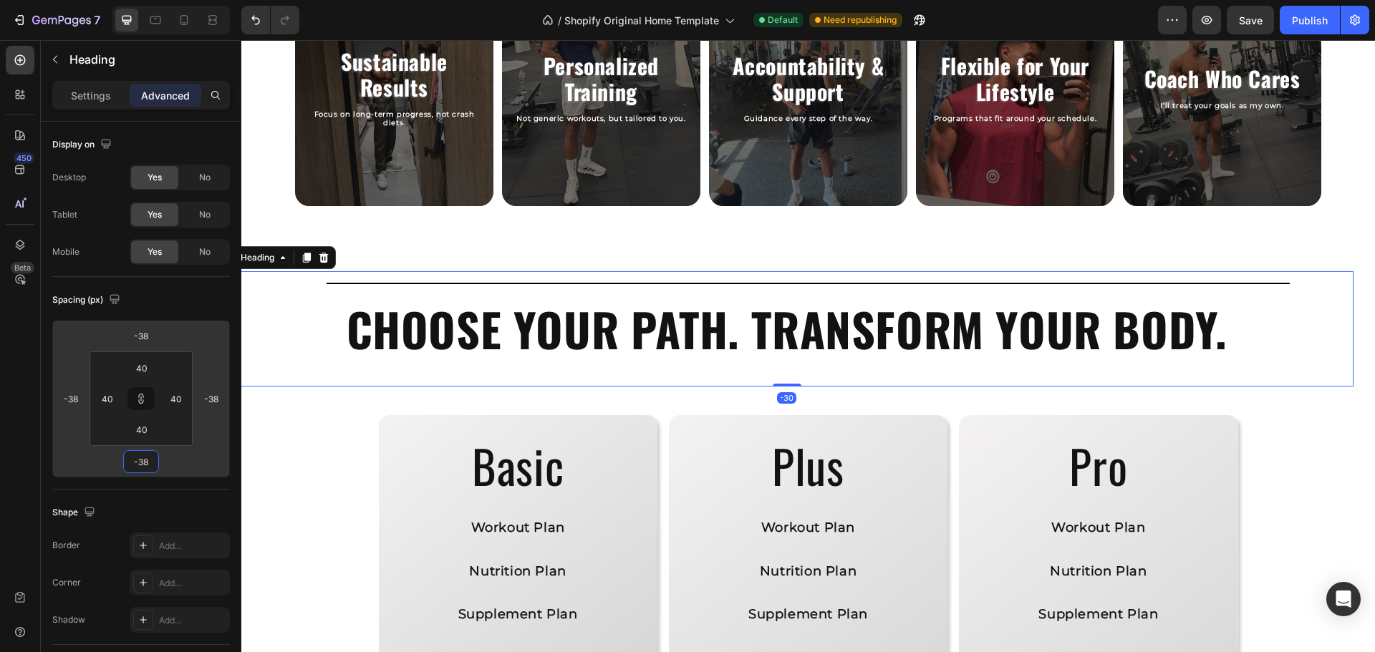
type input "-40"
type input "-44"
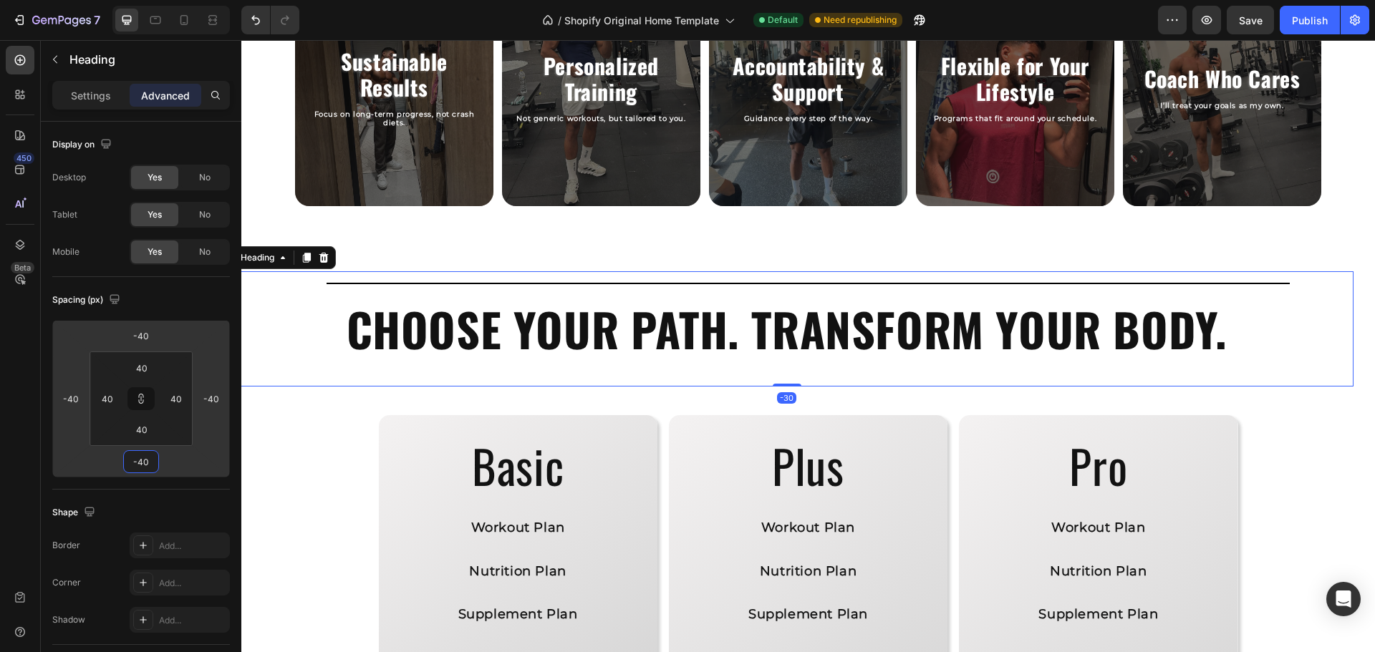
type input "-44"
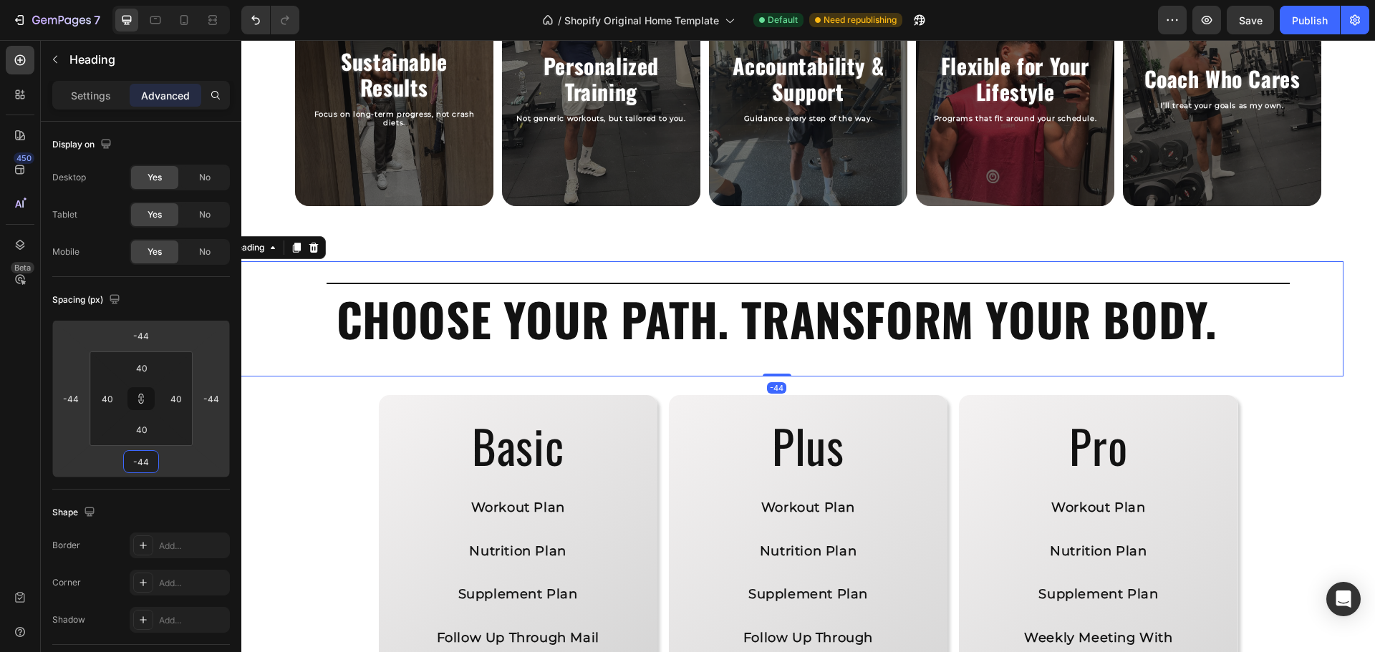
type input "-46"
type input "-48"
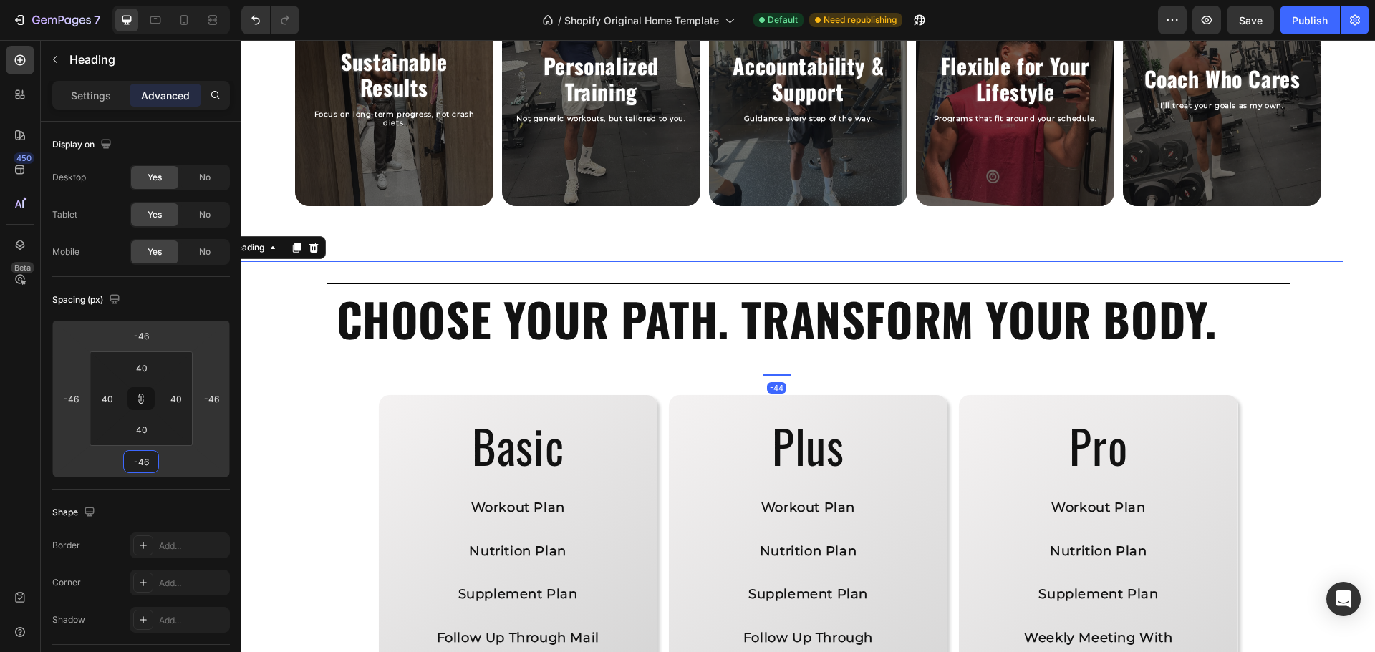
type input "-48"
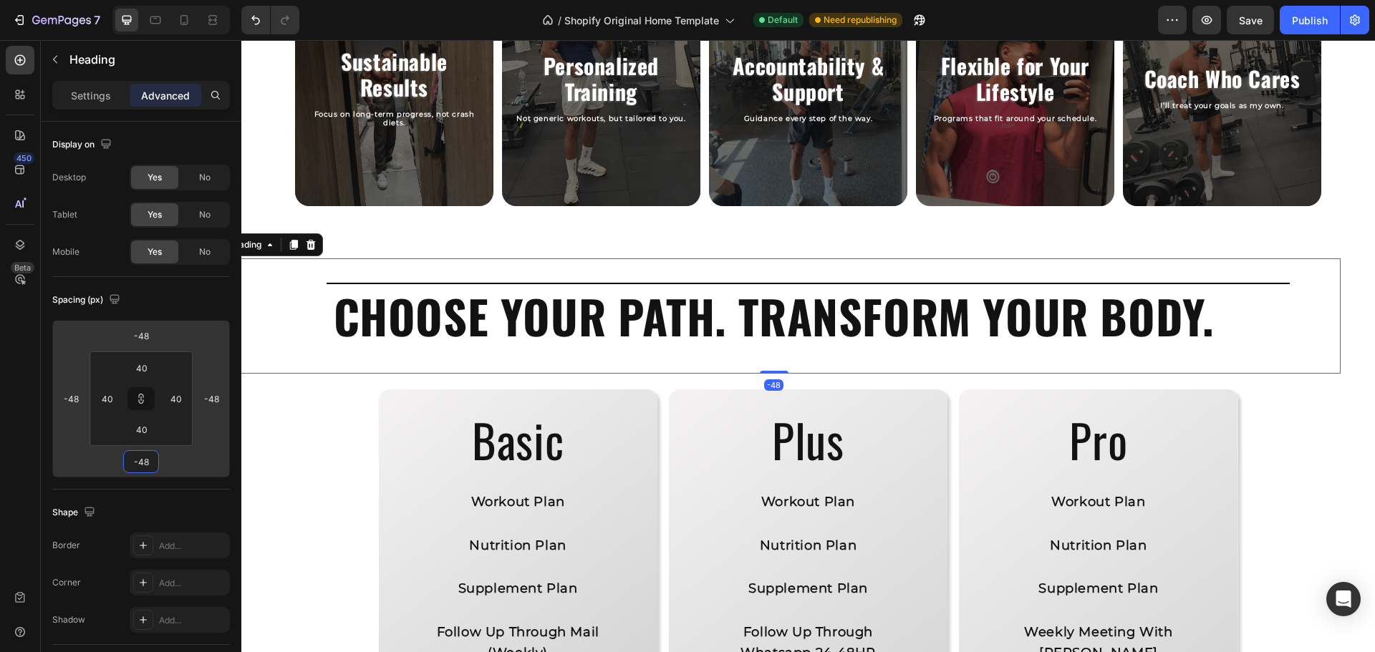
drag, startPoint x: 168, startPoint y: 463, endPoint x: 171, endPoint y: 480, distance: 17.6
click at [171, 0] on html "7 / Shopify Original Home Template Default Need republishing Preview Save Publi…" at bounding box center [687, 0] width 1375 height 0
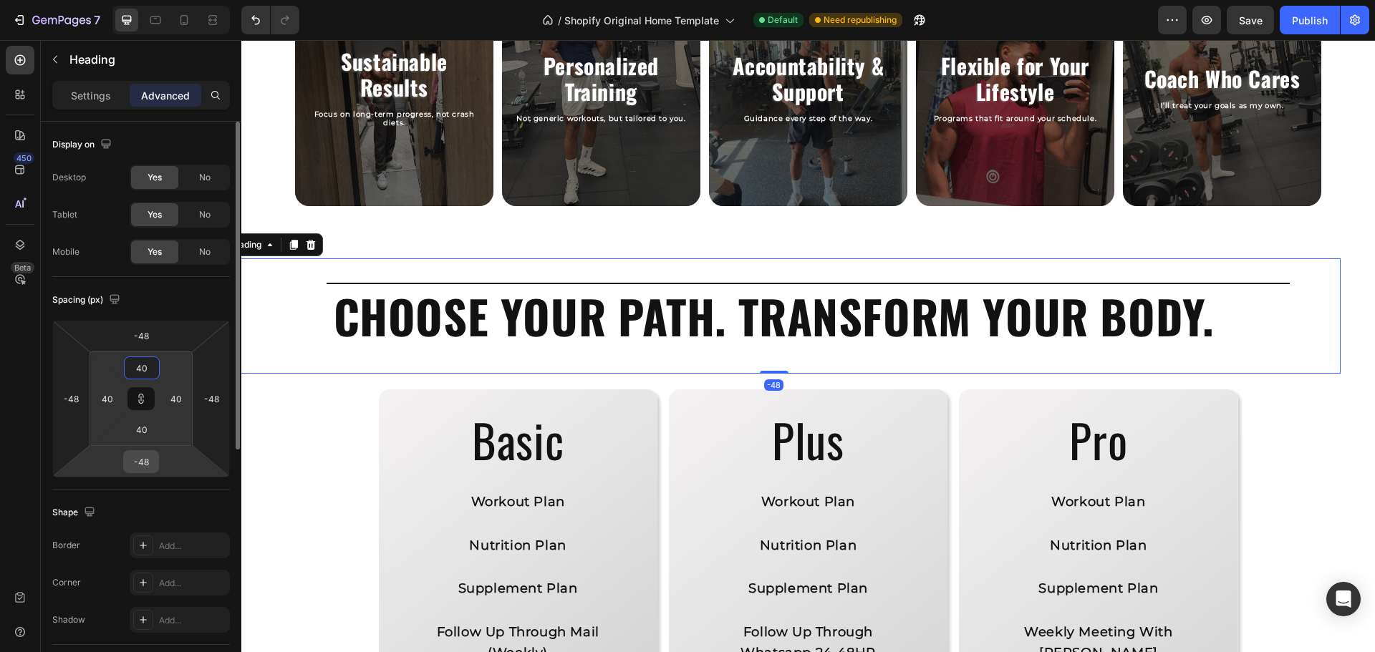
click at [147, 458] on input "-48" at bounding box center [141, 461] width 29 height 21
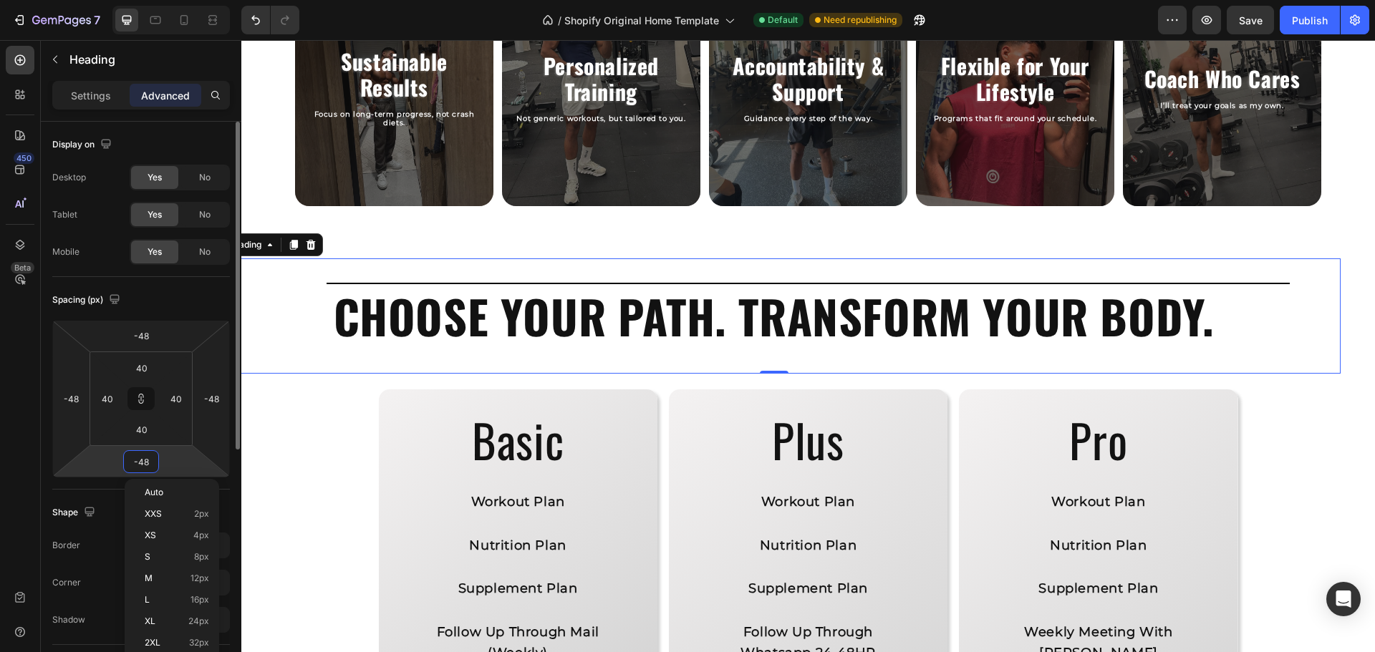
type input "0"
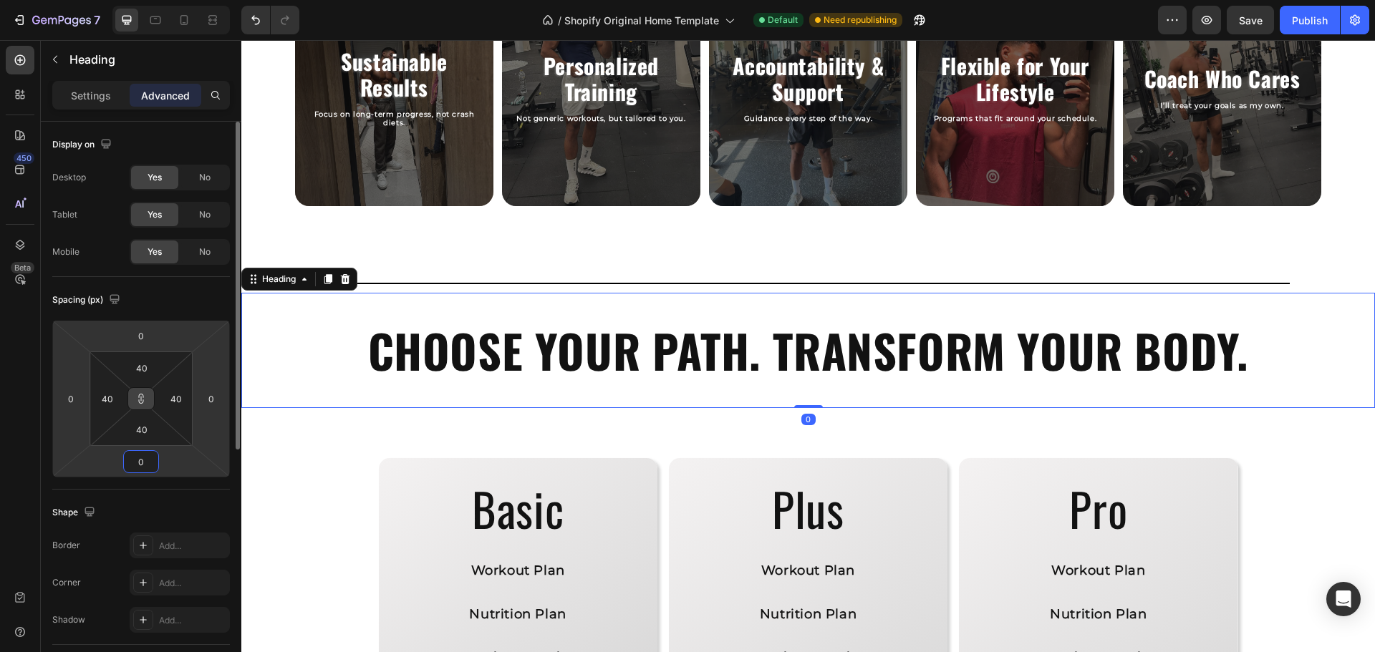
type input "0"
click at [145, 395] on icon at bounding box center [140, 398] width 11 height 11
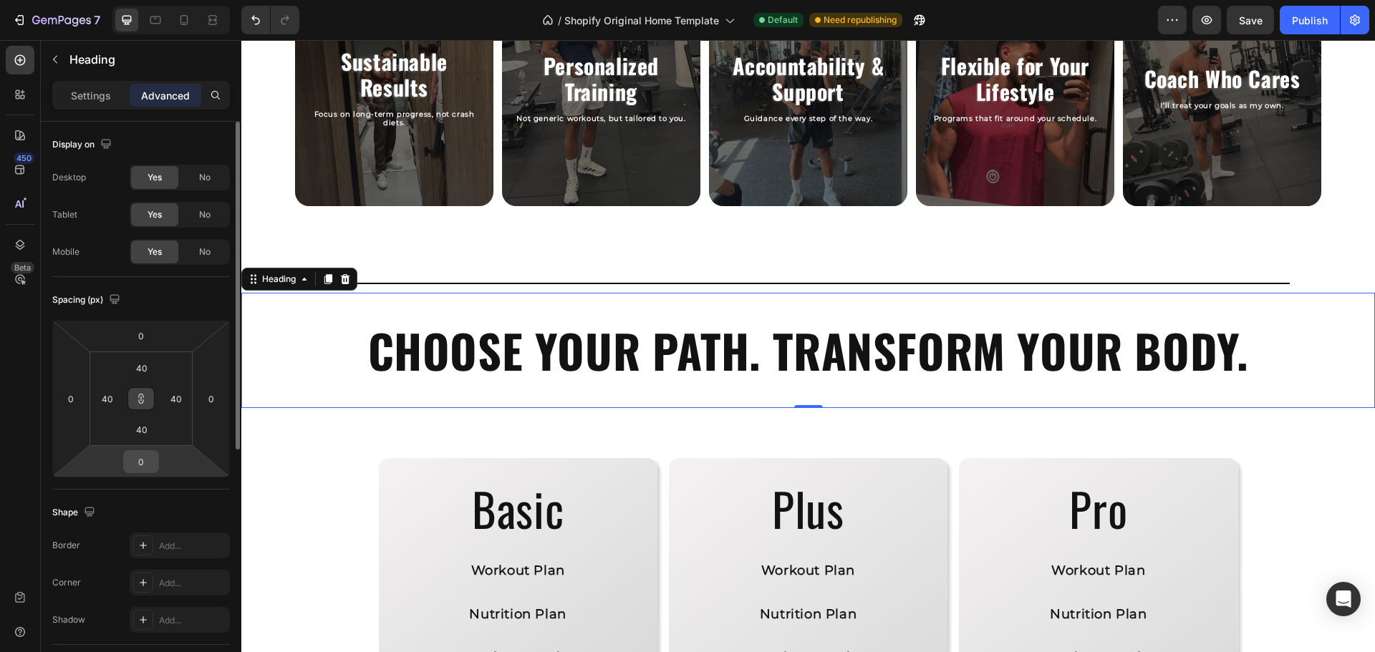
click at [145, 463] on input "0" at bounding box center [141, 461] width 29 height 21
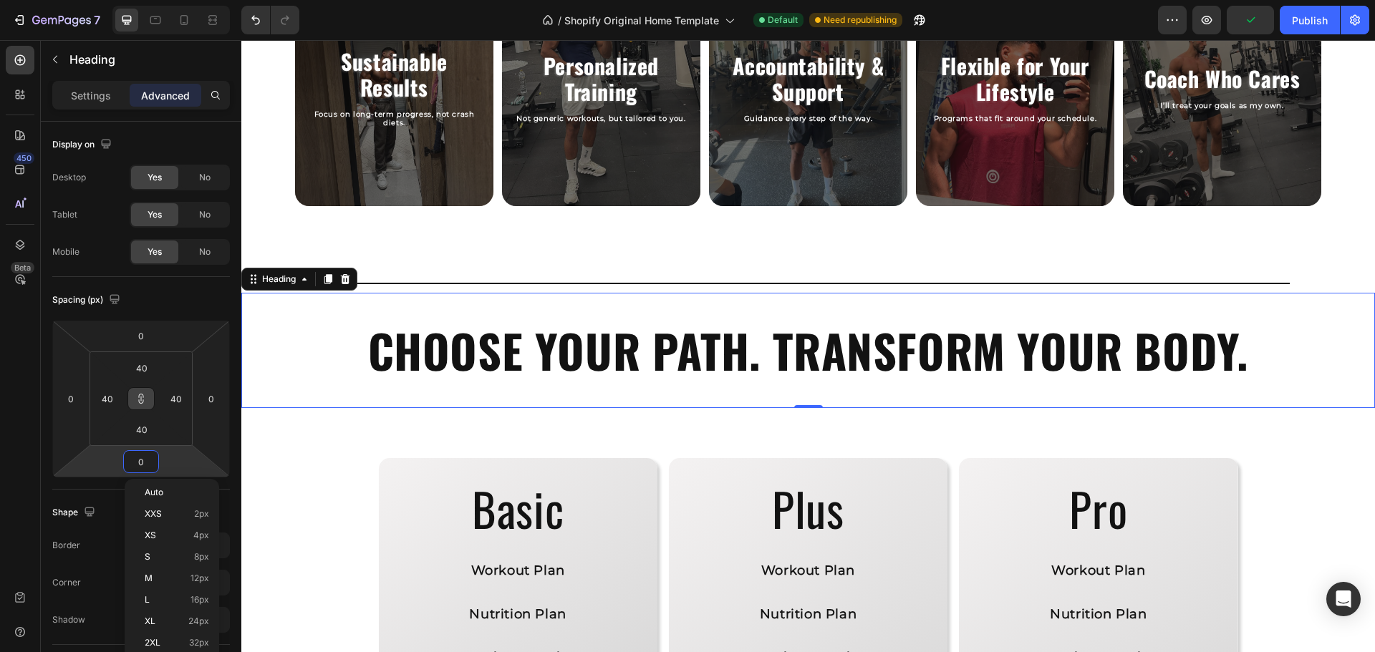
type input "24"
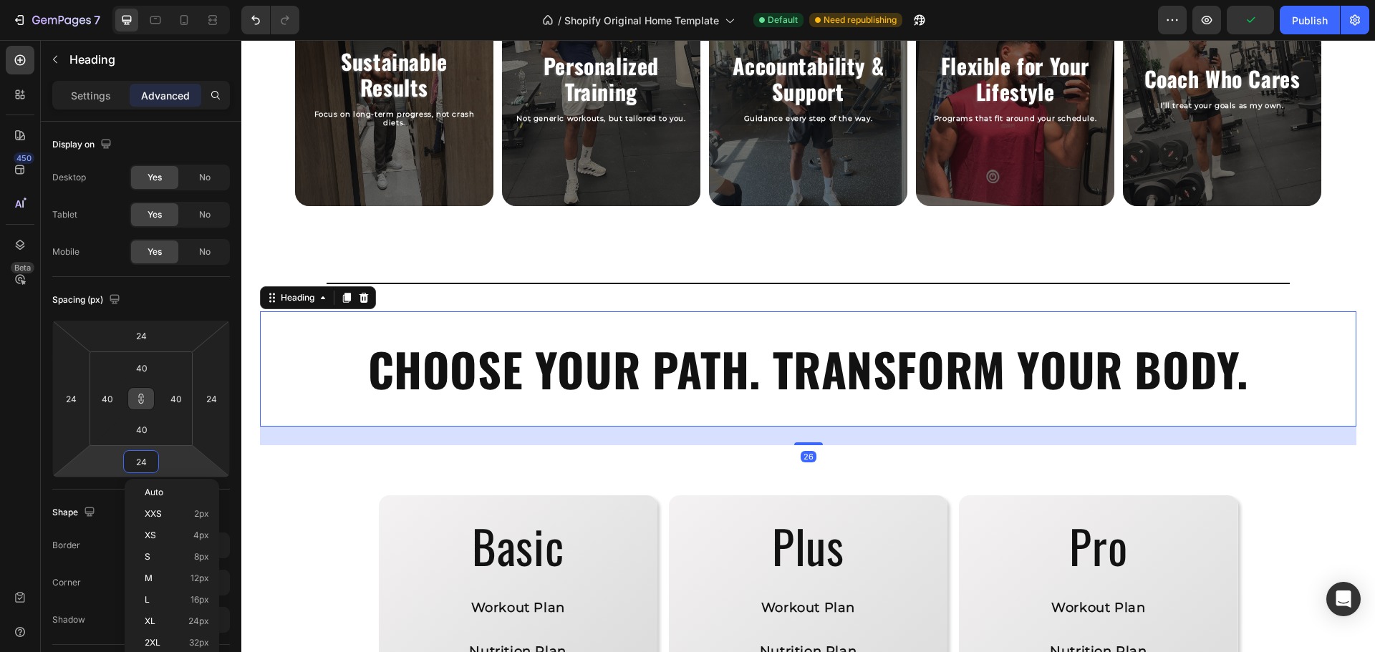
type input "26"
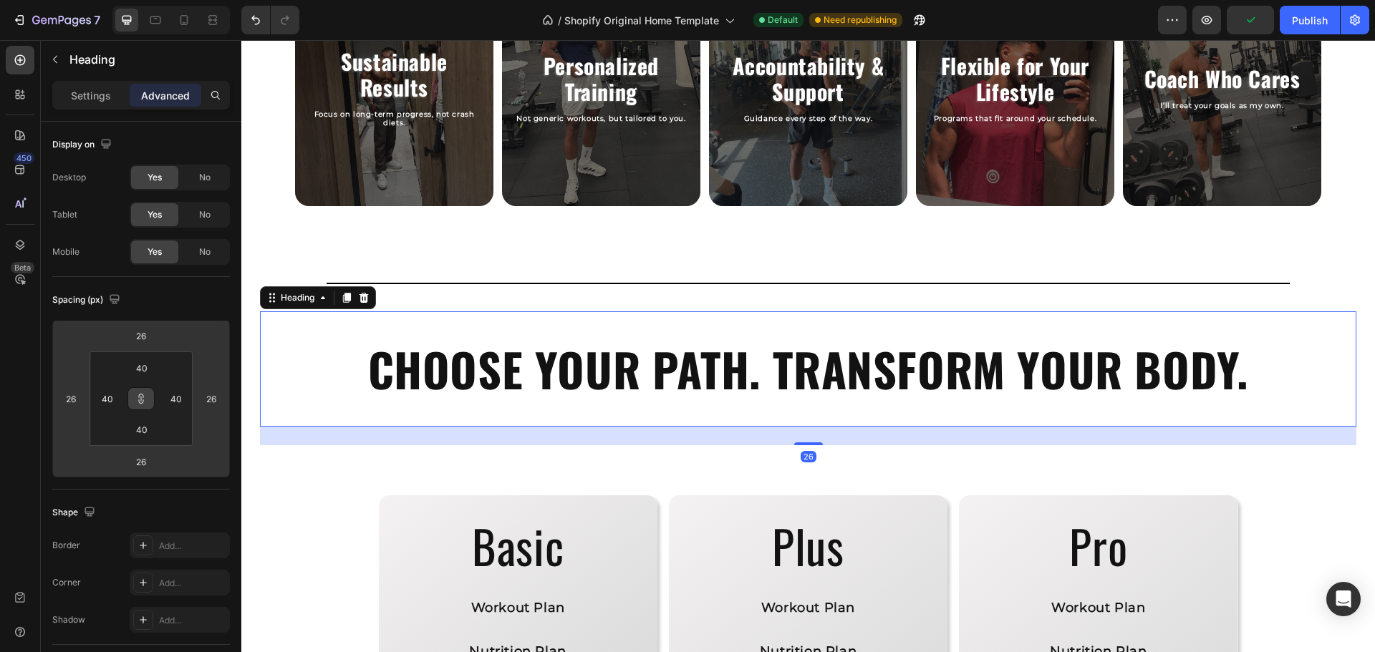
type input "30"
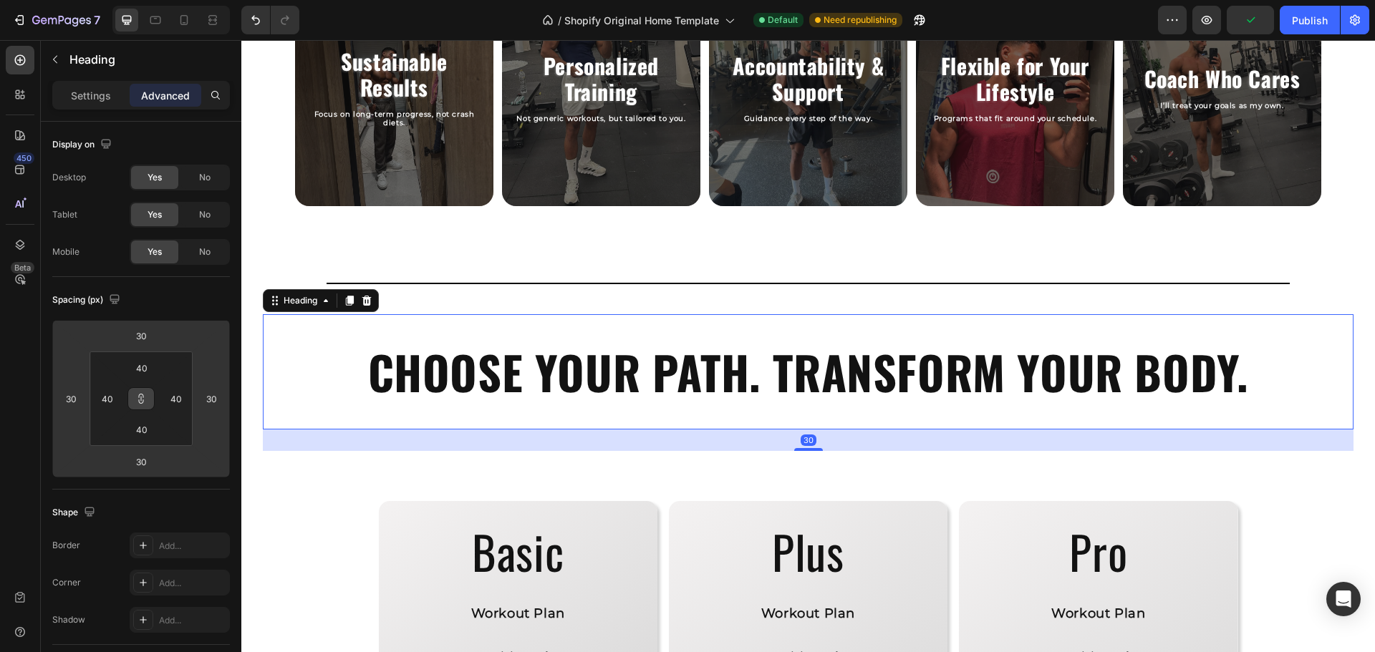
type input "28"
type input "18"
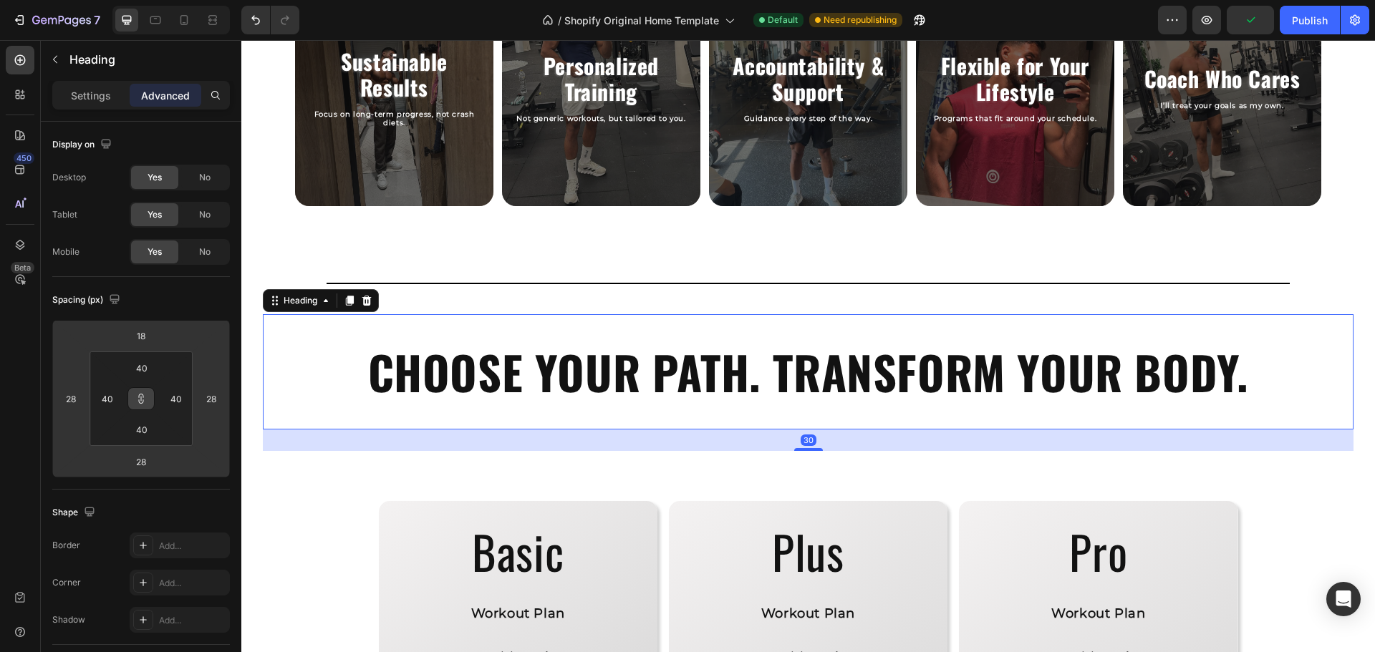
type input "18"
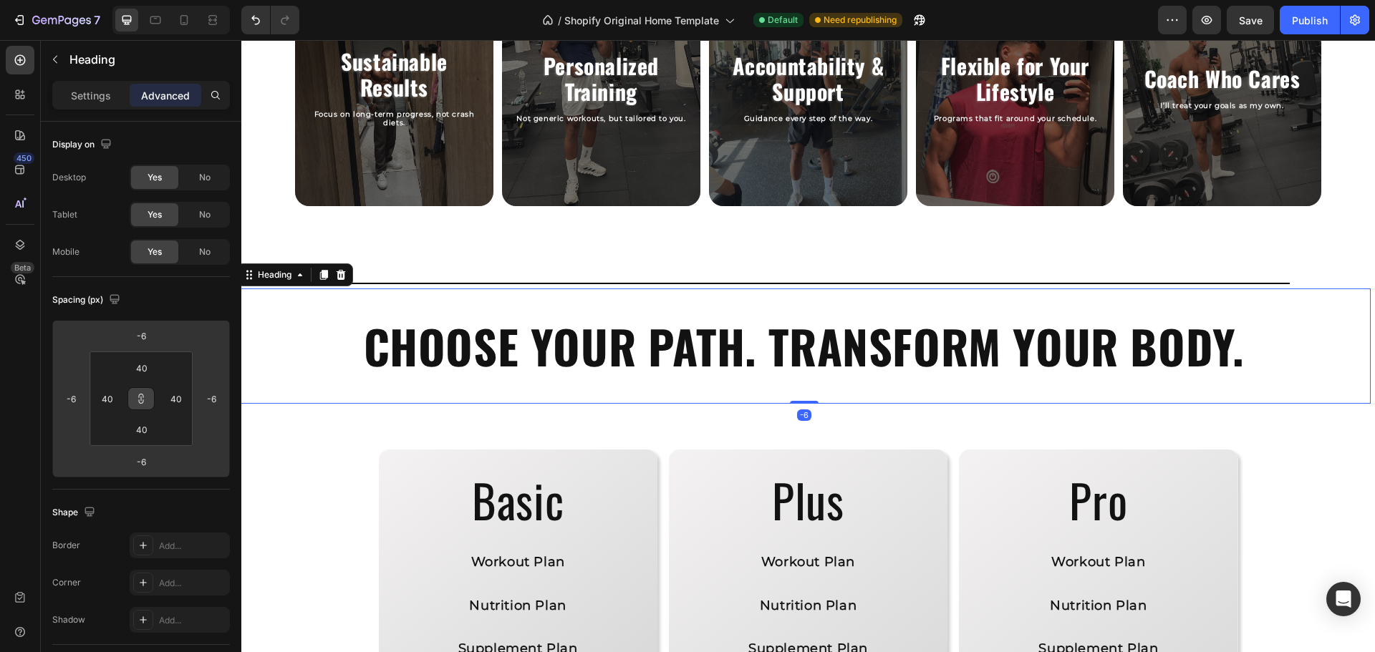
click at [173, 0] on html "7 / Shopify Original Home Template Default Need republishing Preview Save Publi…" at bounding box center [687, 0] width 1375 height 0
click at [139, 462] on input "-6" at bounding box center [141, 461] width 29 height 21
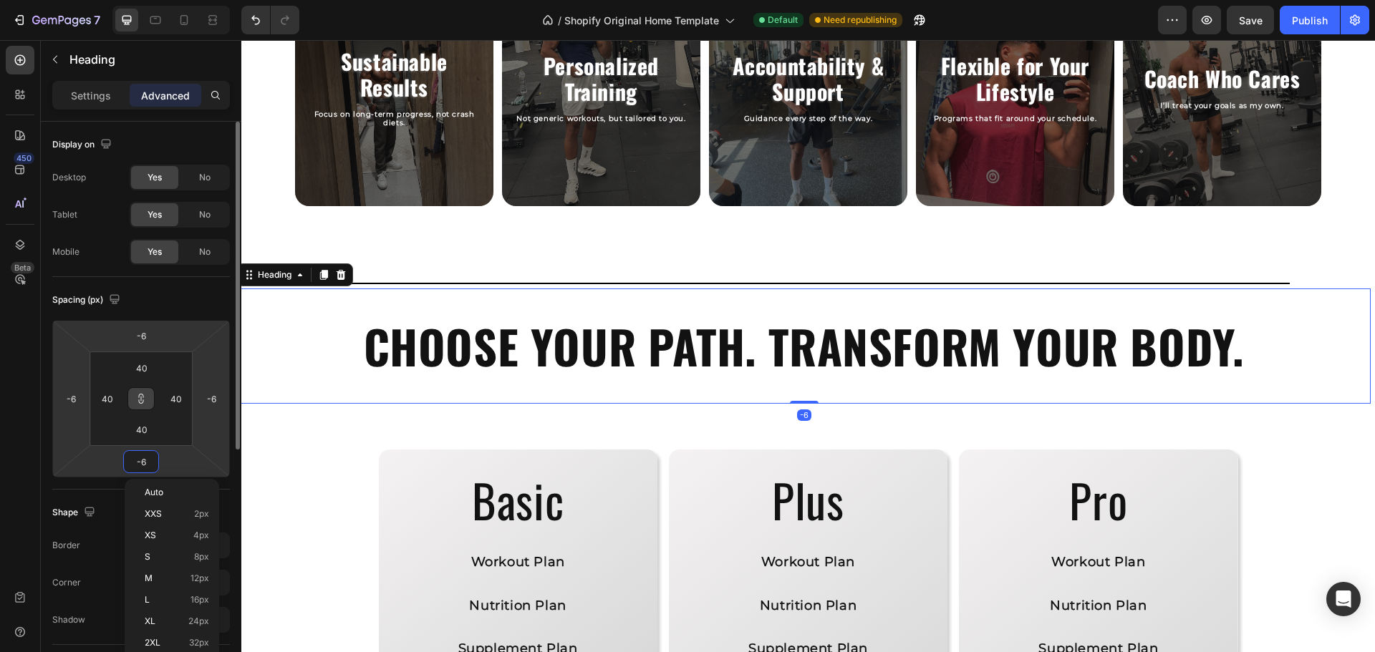
click at [139, 462] on input "-6" at bounding box center [141, 461] width 29 height 21
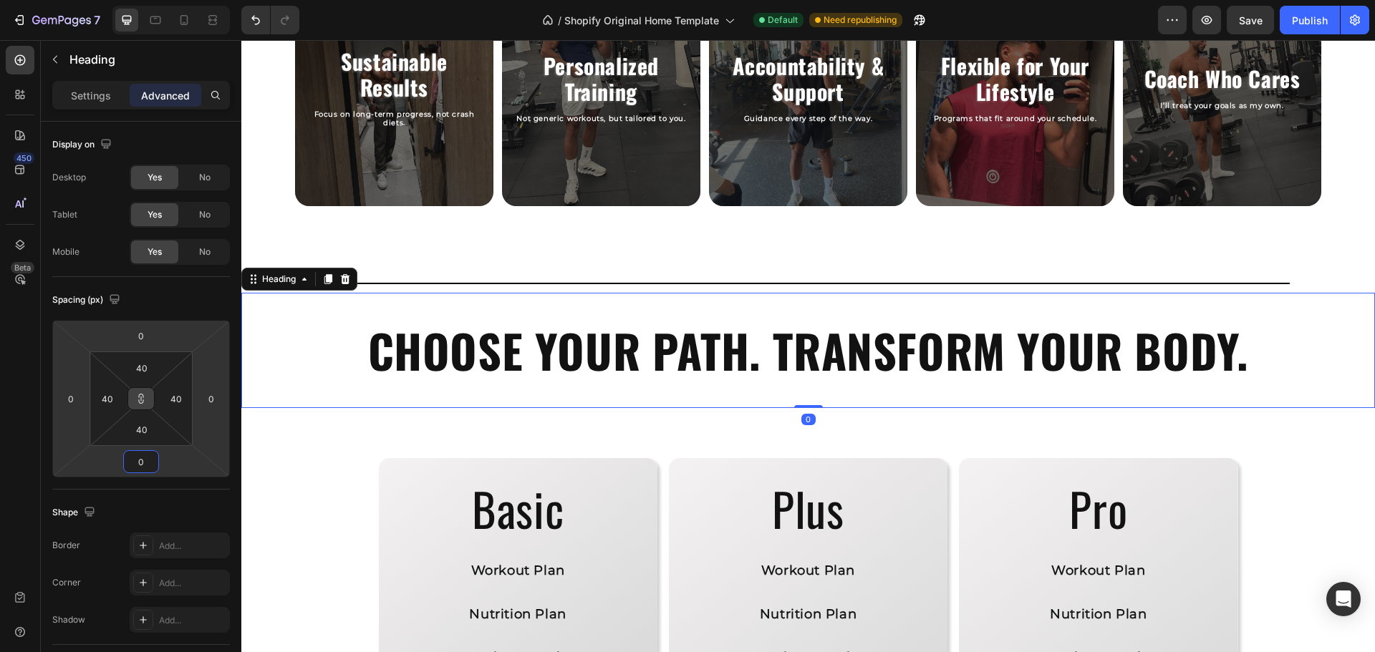
click at [142, 402] on icon at bounding box center [141, 399] width 1 height 5
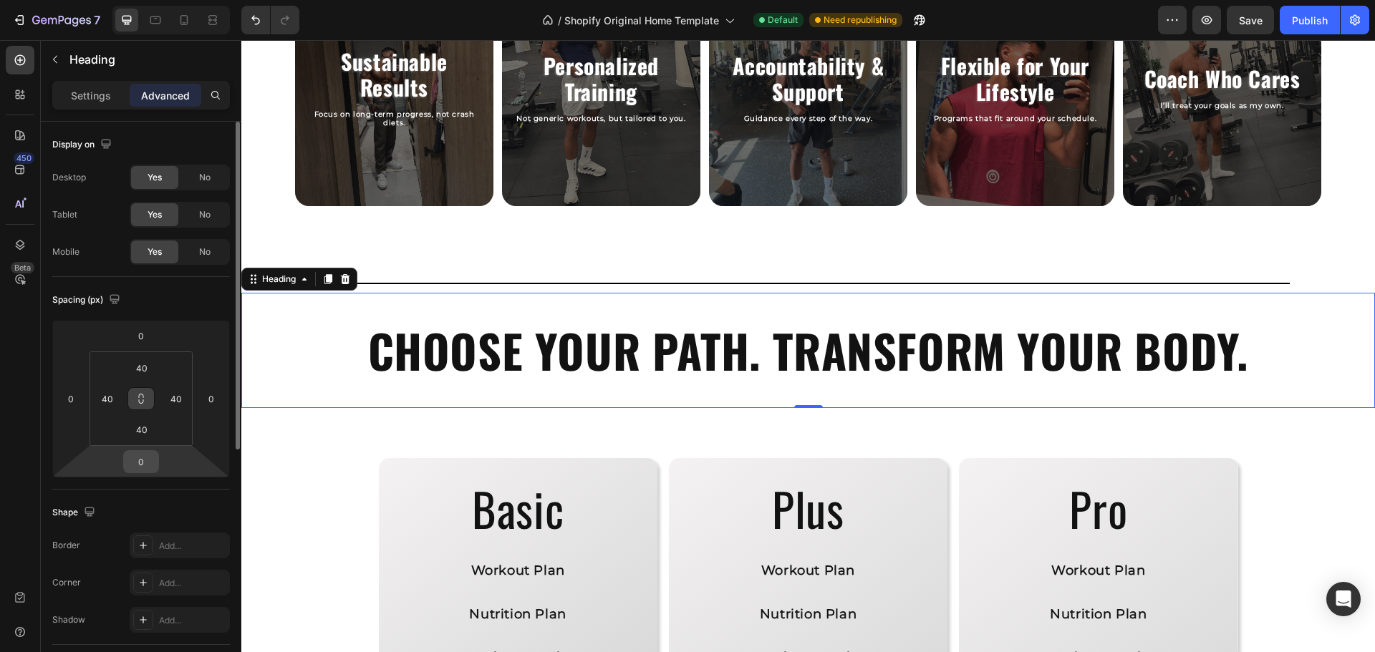
click at [145, 461] on input "0" at bounding box center [141, 461] width 29 height 21
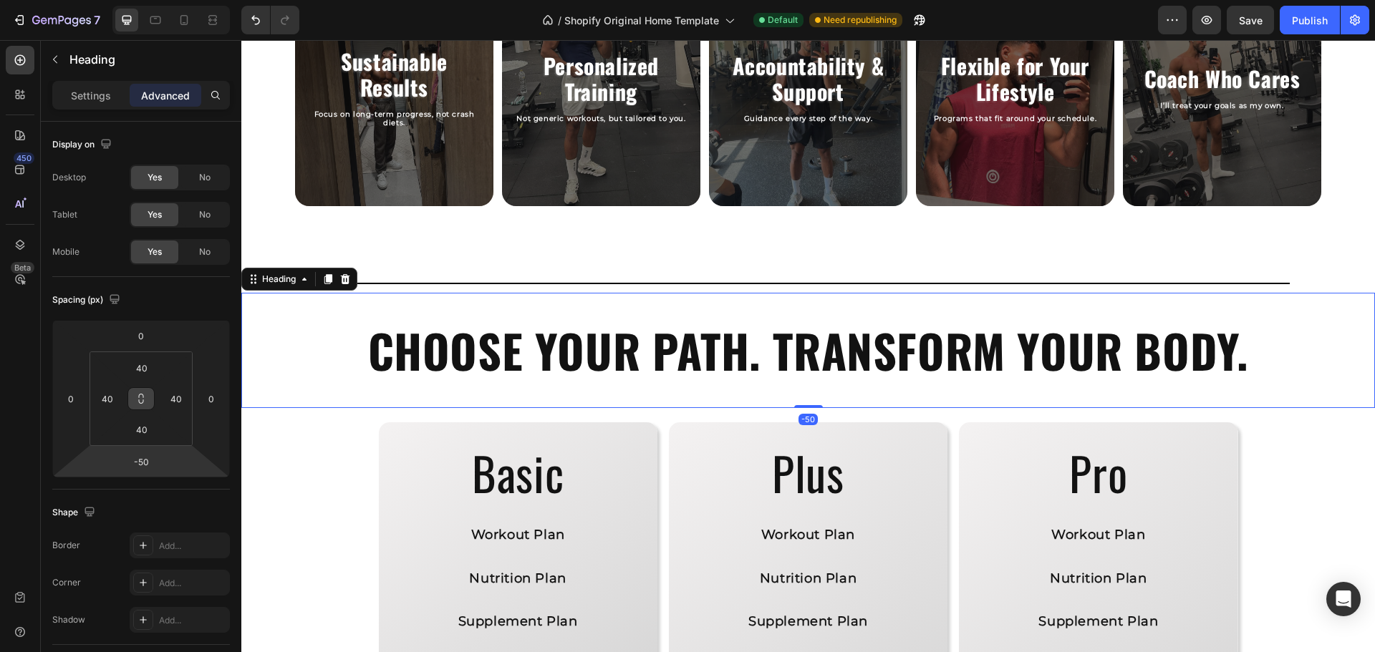
drag, startPoint x: 173, startPoint y: 462, endPoint x: 177, endPoint y: 480, distance: 18.4
click at [177, 0] on html "7 / Shopify Original Home Template Default Need republishing Preview Save Publi…" at bounding box center [687, 0] width 1375 height 0
click at [0, 0] on div "Spacing (px) 0 0 -50 0 40 40 40 40" at bounding box center [0, 0] width 0 height 0
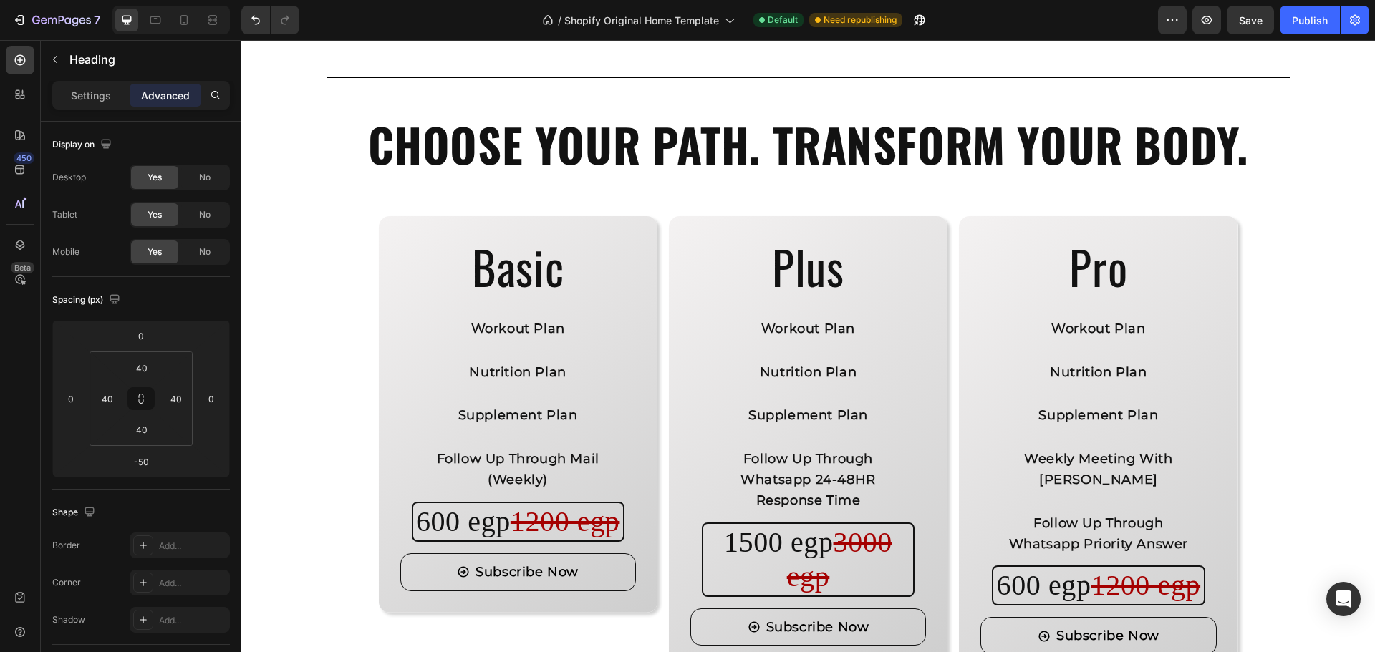
scroll to position [1197, 0]
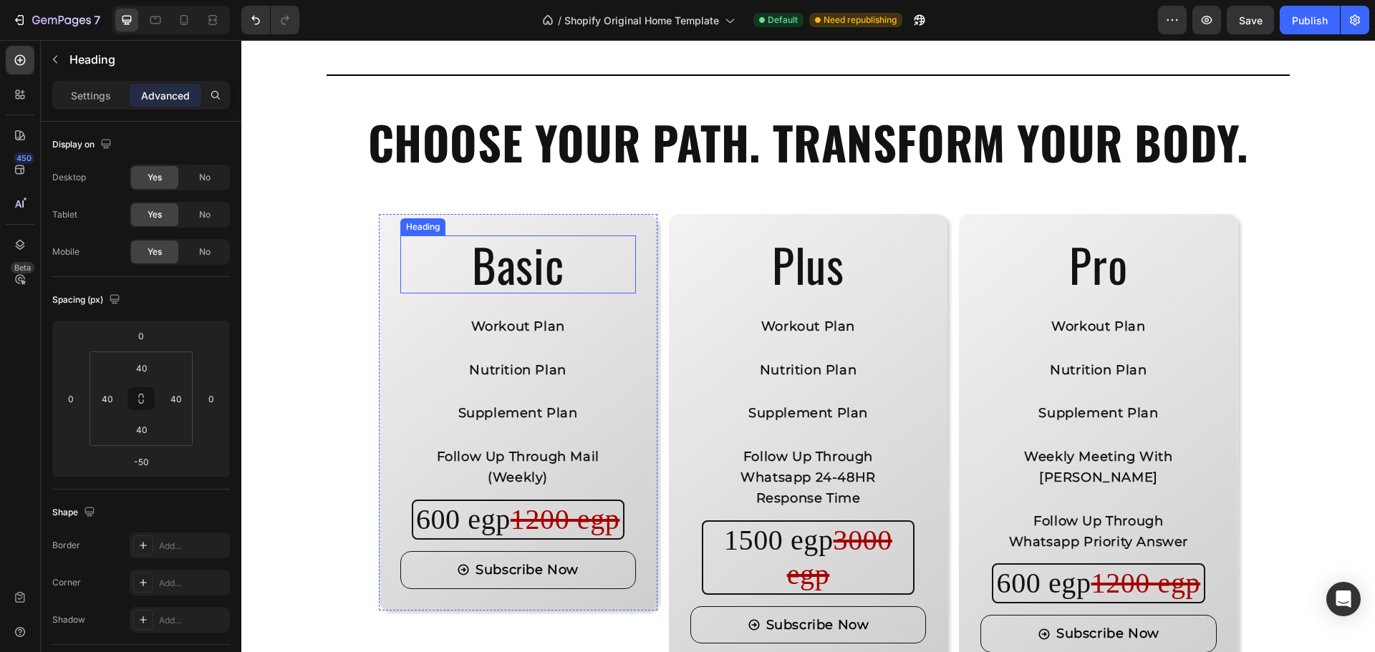
click at [540, 270] on h2 "Basic" at bounding box center [518, 265] width 236 height 58
click at [96, 95] on p "Settings" at bounding box center [91, 95] width 40 height 15
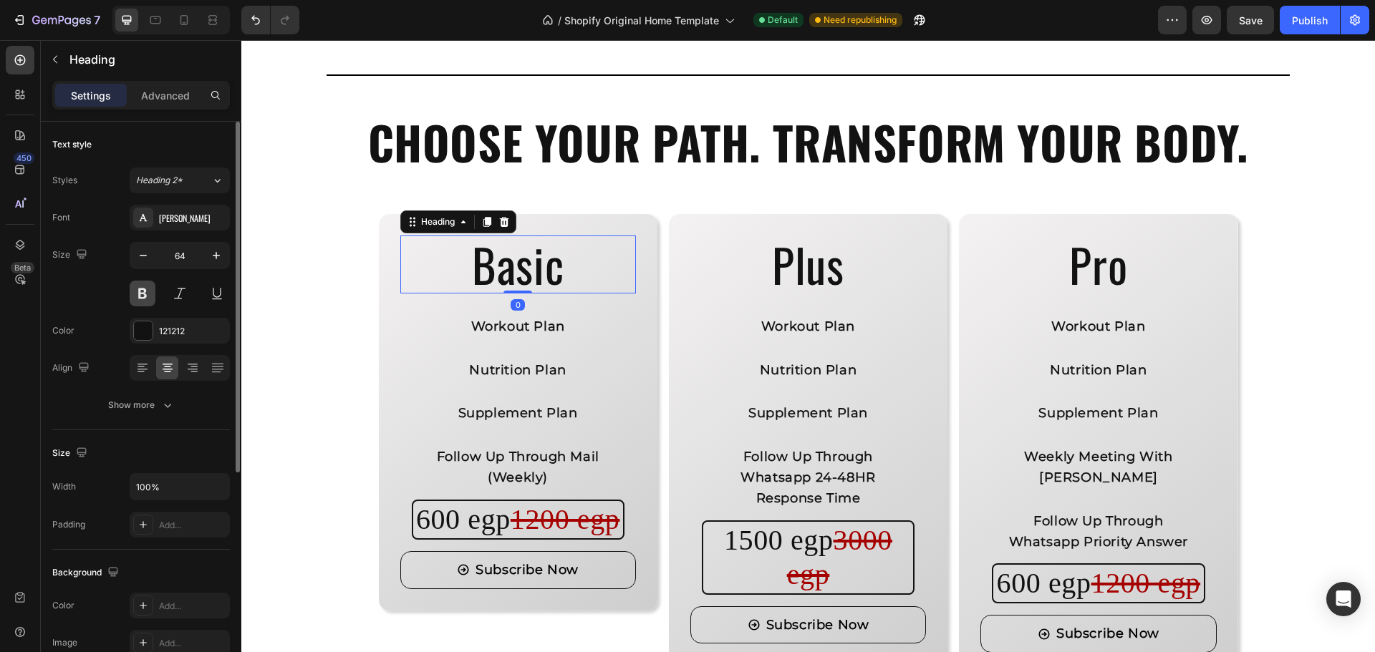
click at [145, 296] on button at bounding box center [143, 294] width 26 height 26
click at [178, 216] on div "[PERSON_NAME]" at bounding box center [192, 218] width 67 height 13
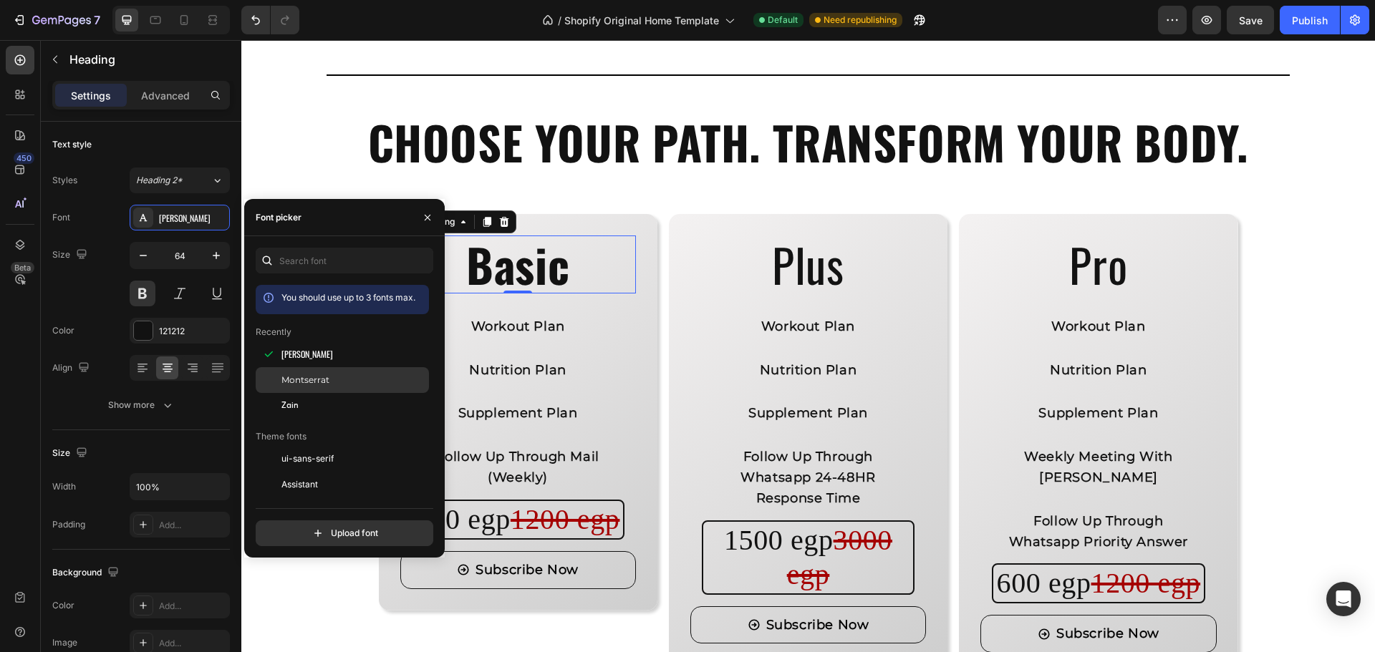
click at [294, 378] on span "Montserrat" at bounding box center [305, 380] width 48 height 13
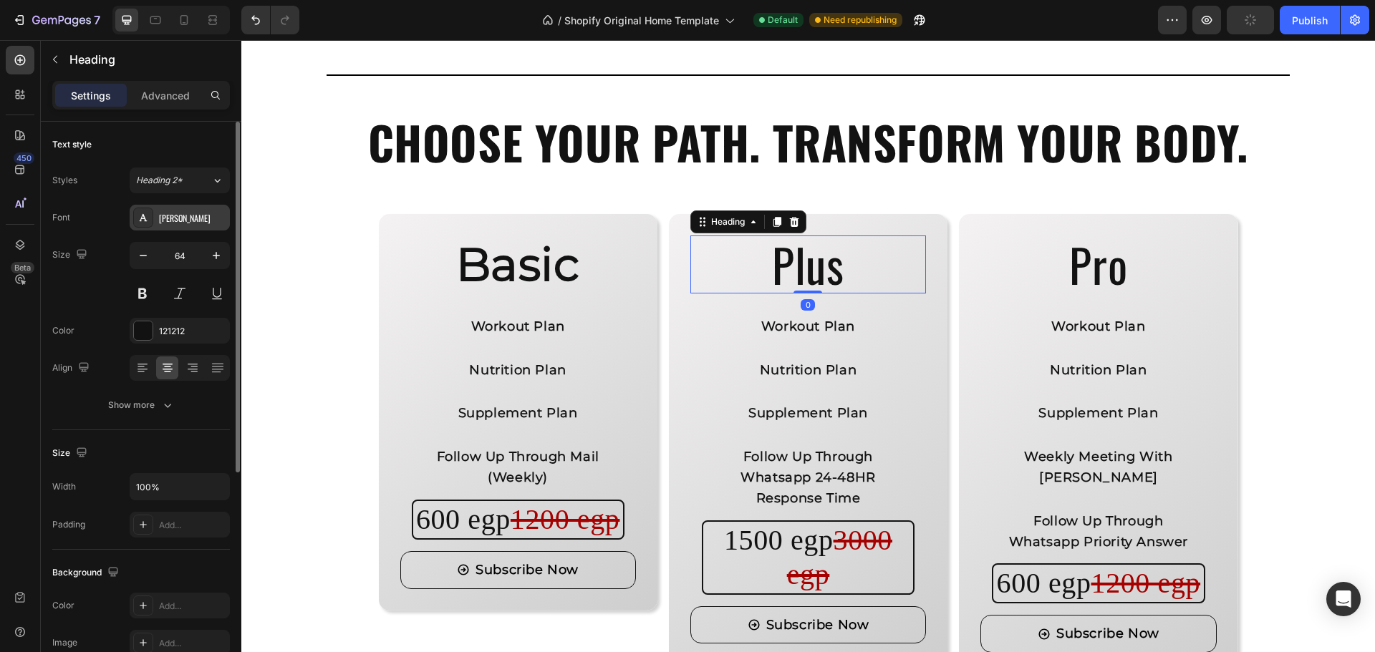
click at [188, 224] on div "[PERSON_NAME]" at bounding box center [192, 218] width 67 height 13
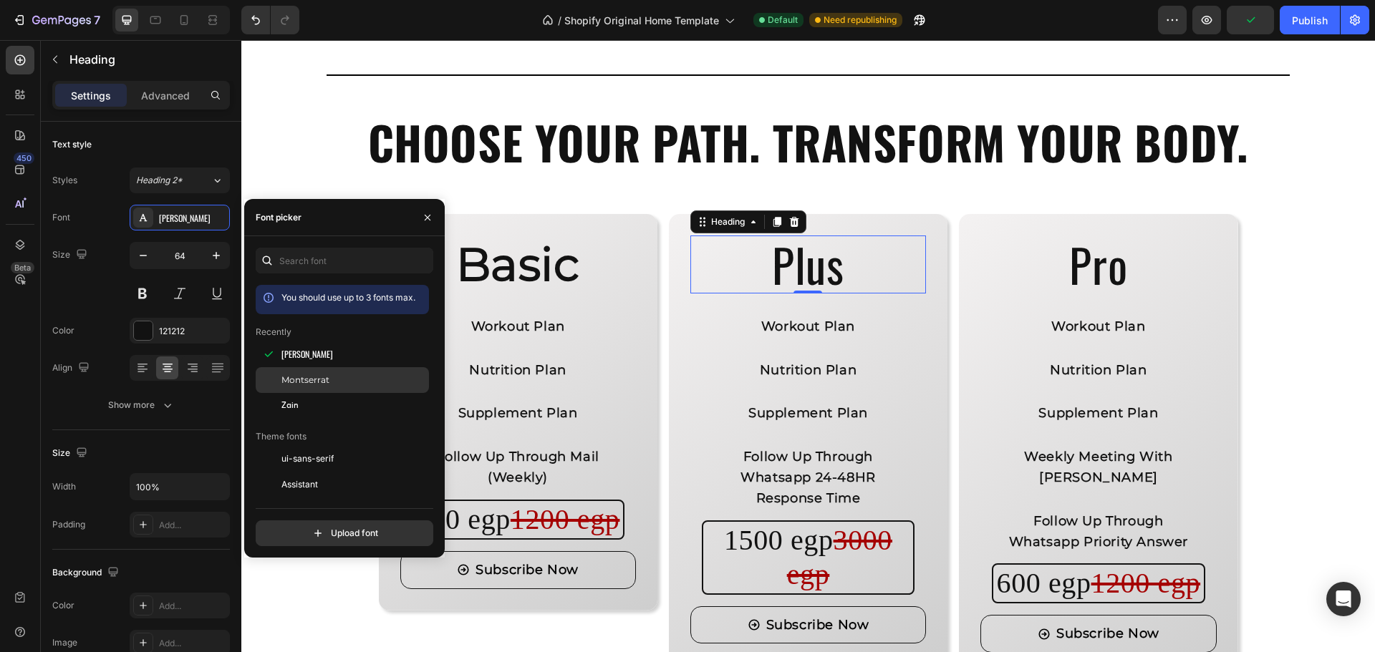
click at [300, 381] on span "Montserrat" at bounding box center [305, 380] width 48 height 13
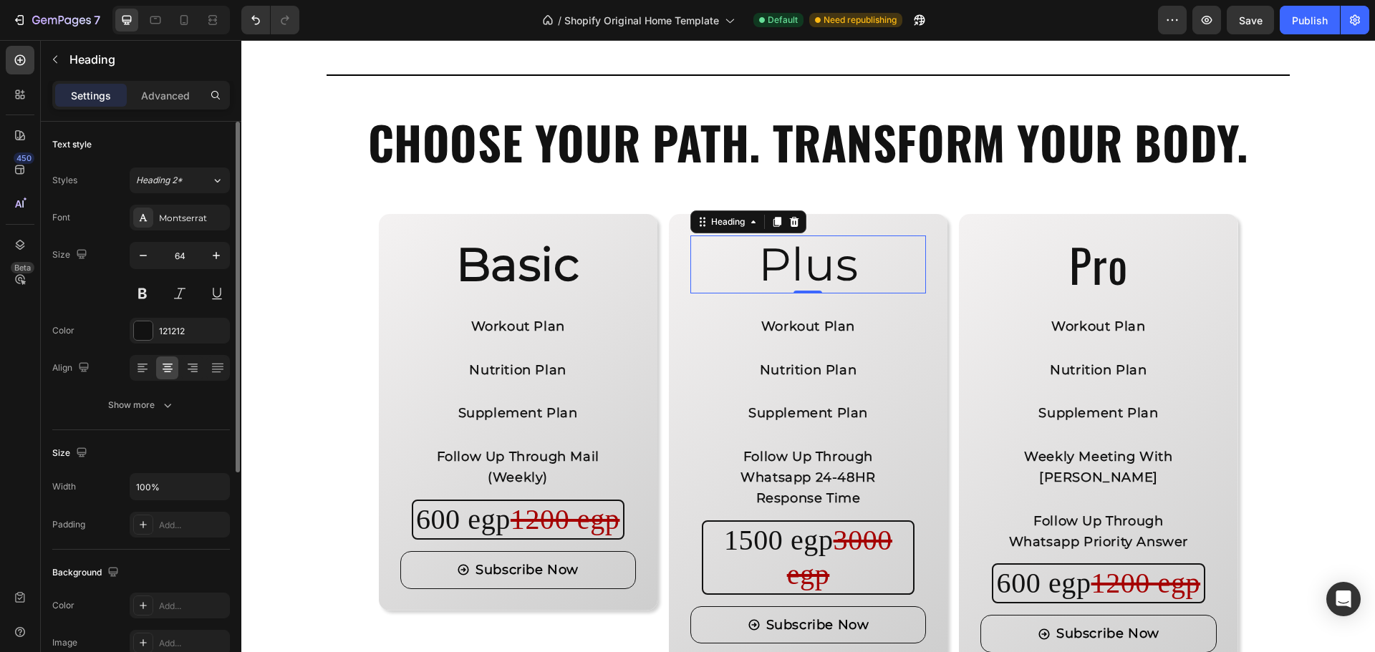
click at [106, 302] on div "Size 64" at bounding box center [141, 274] width 178 height 64
click at [140, 293] on button at bounding box center [143, 294] width 26 height 26
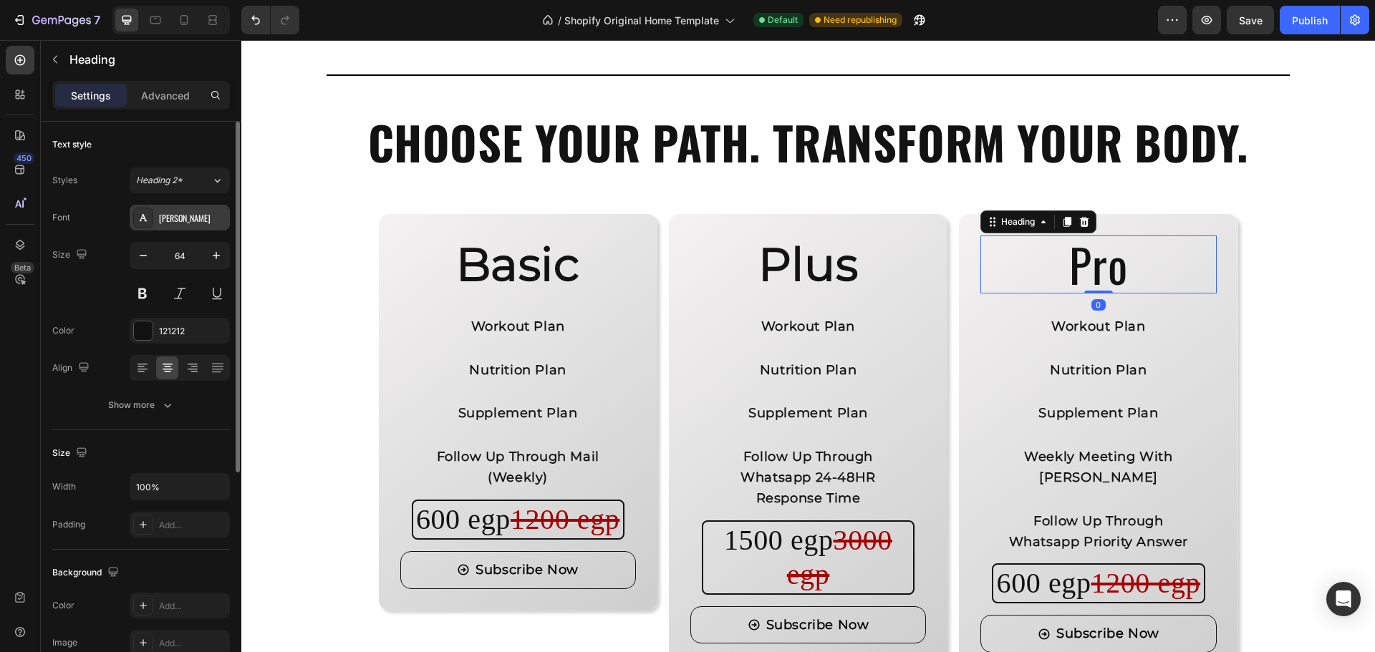
click at [180, 217] on div "[PERSON_NAME]" at bounding box center [192, 218] width 67 height 13
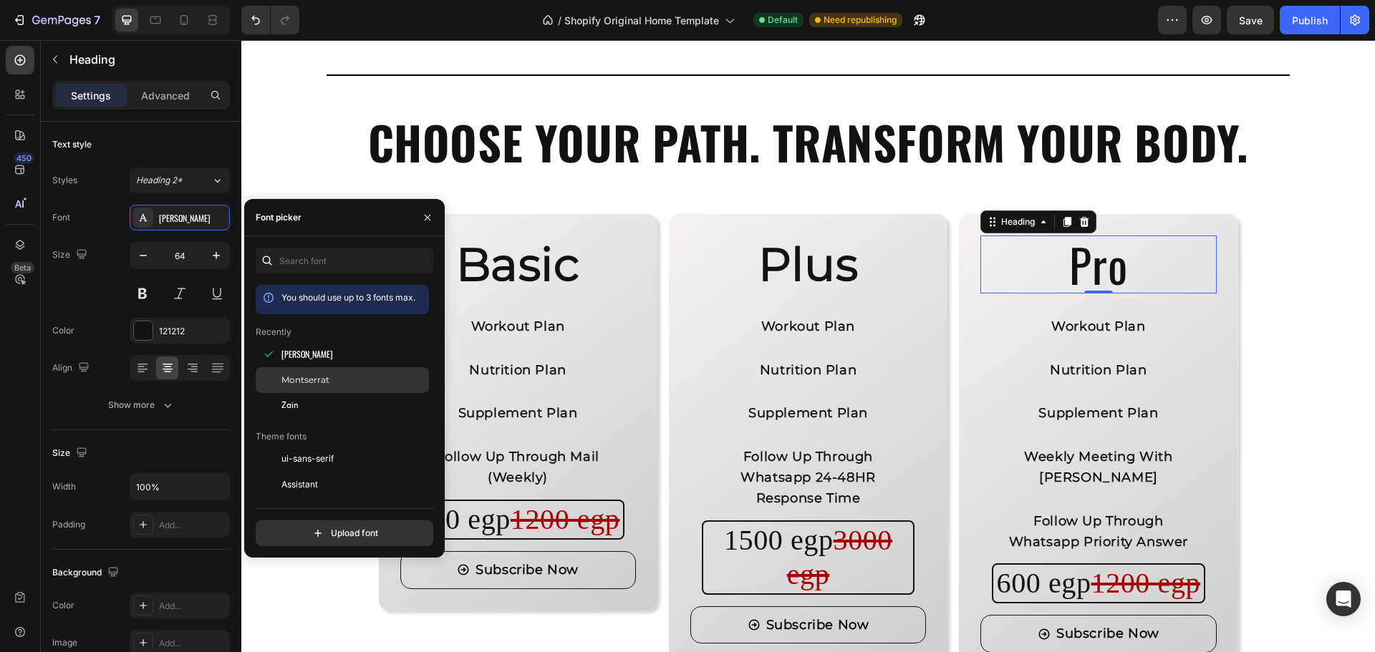
click at [327, 529] on div "Montserrat" at bounding box center [342, 542] width 173 height 26
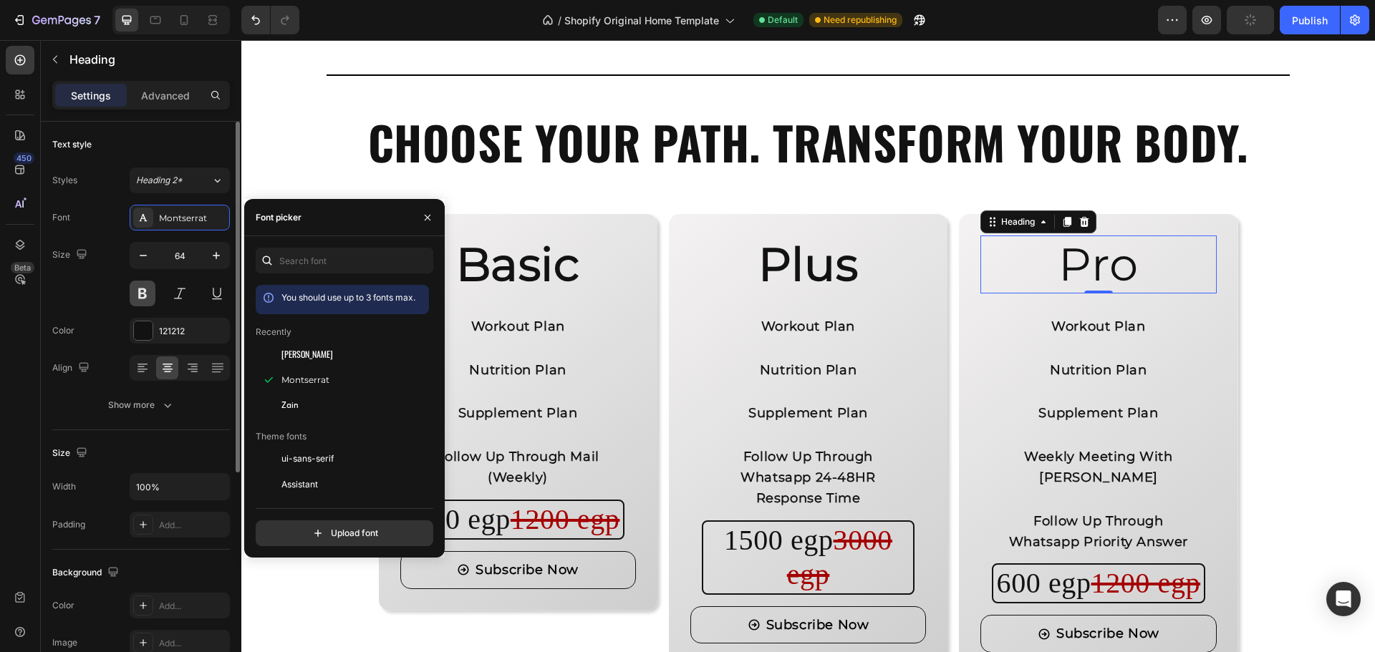
click at [132, 294] on button at bounding box center [143, 294] width 26 height 26
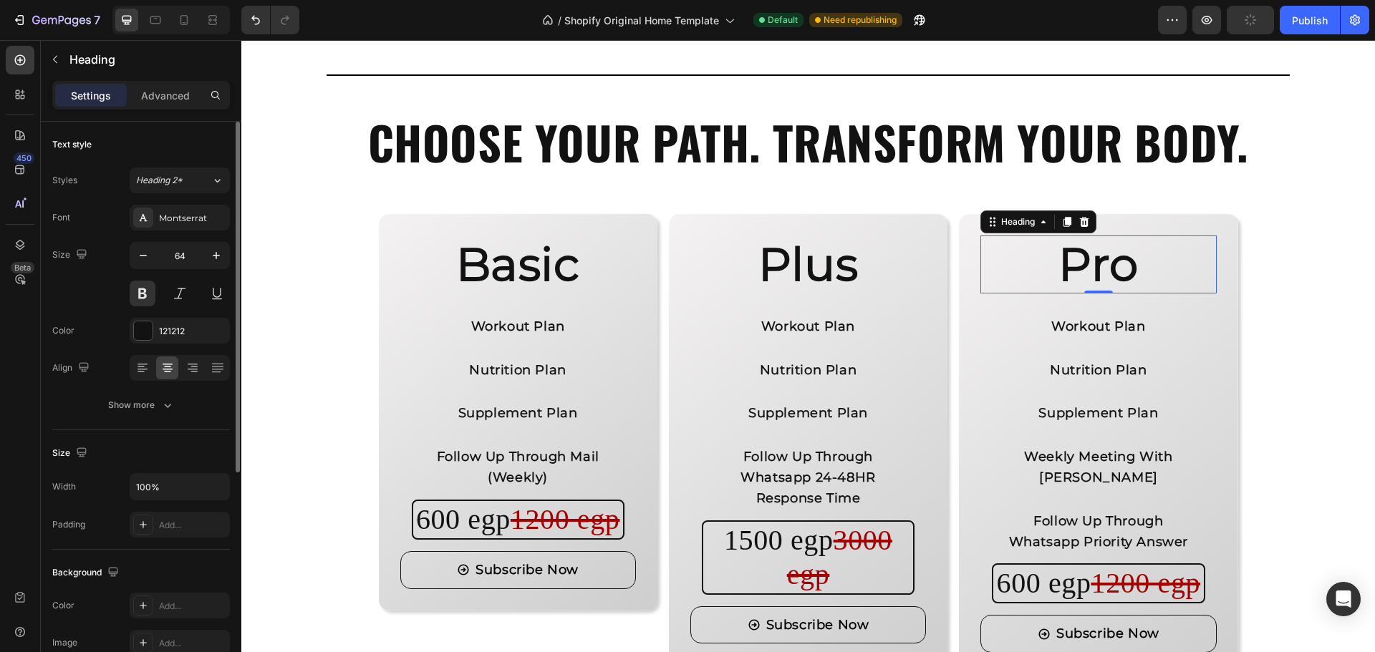
click at [89, 299] on div "Size 64" at bounding box center [141, 274] width 178 height 64
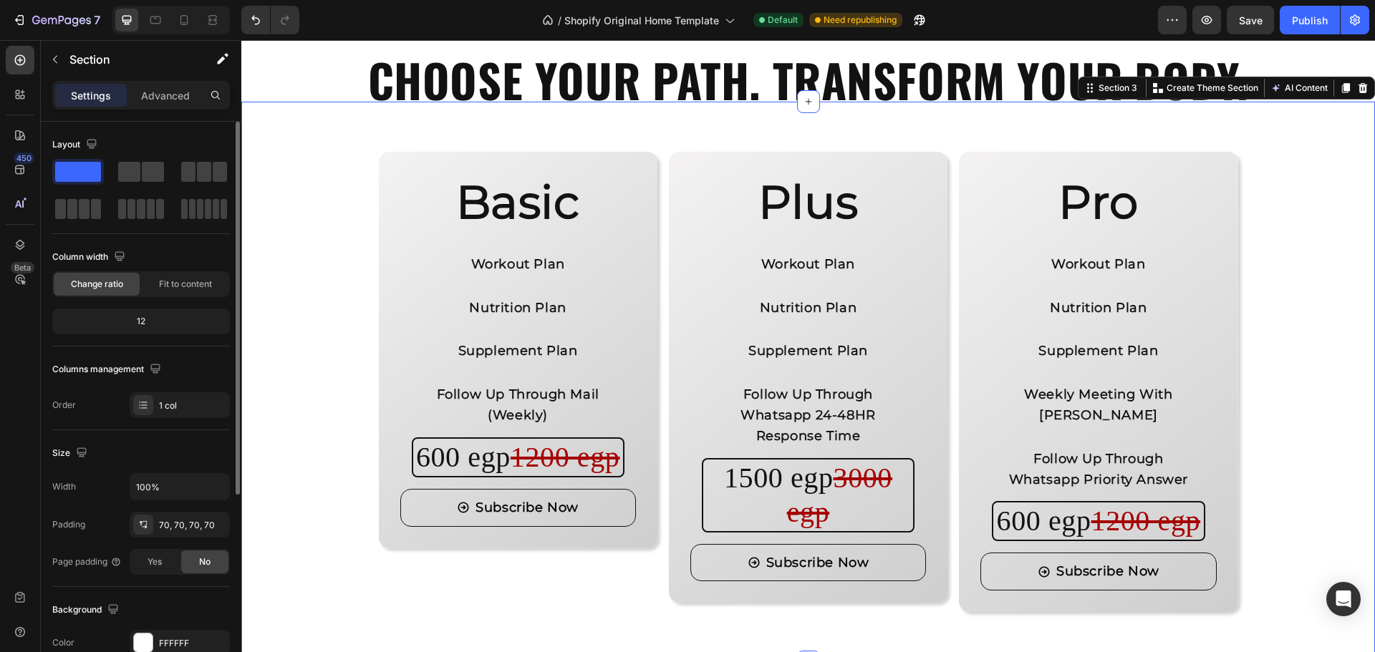
scroll to position [1259, 0]
click at [578, 478] on h2 "600 egp 1200 egp" at bounding box center [518, 458] width 213 height 40
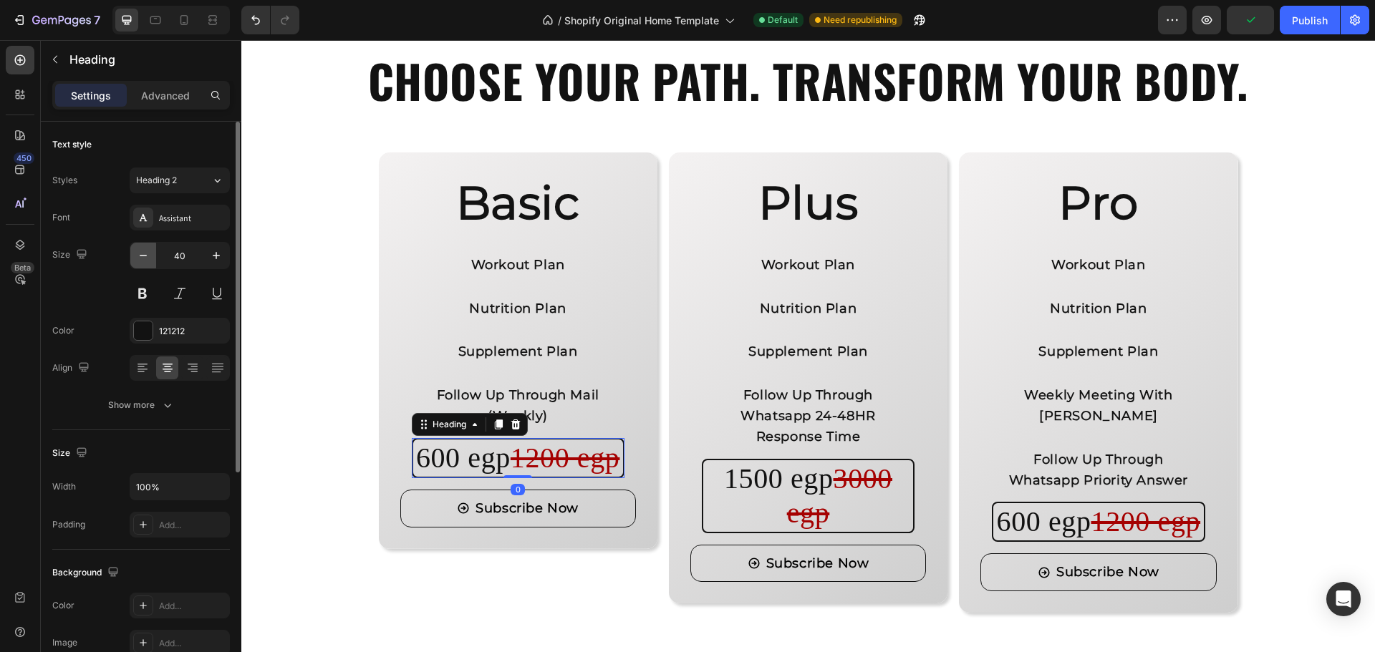
click at [142, 258] on icon "button" at bounding box center [143, 255] width 14 height 14
click at [169, 257] on input "39" at bounding box center [179, 256] width 47 height 26
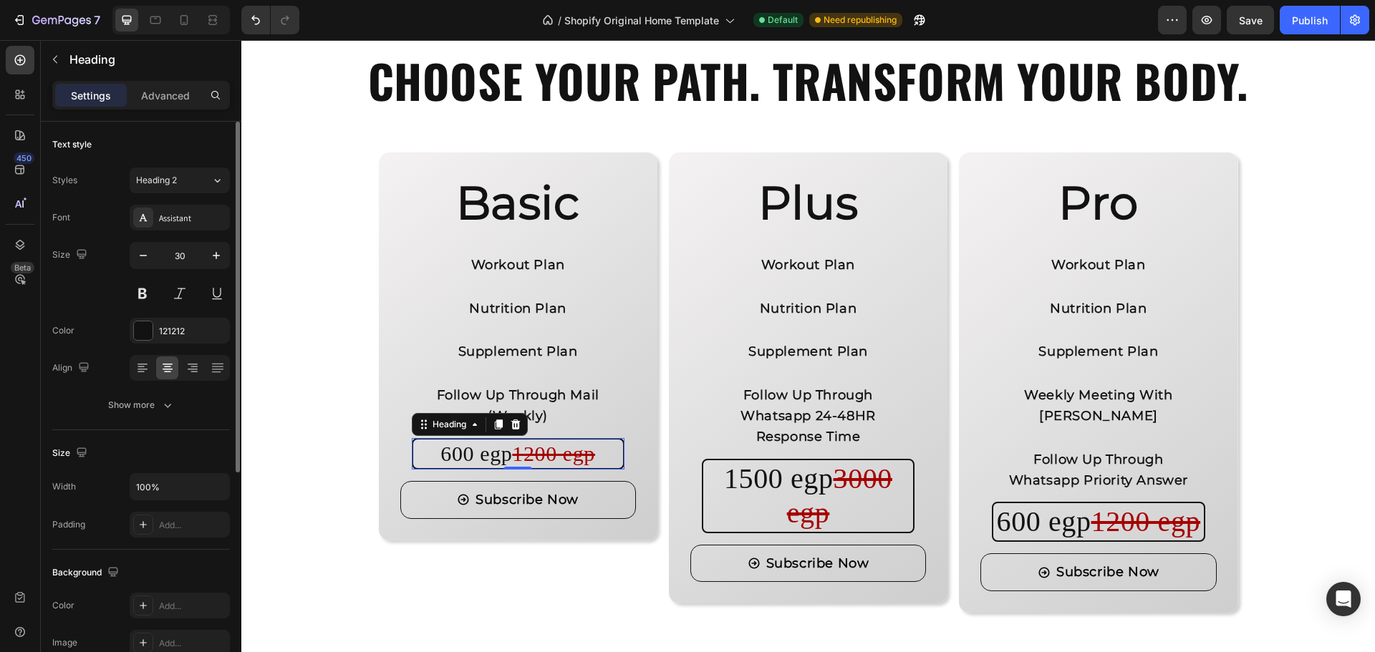
click at [114, 313] on div "Font Assistant Size 30 Color 121212 Align Show more" at bounding box center [141, 311] width 178 height 213
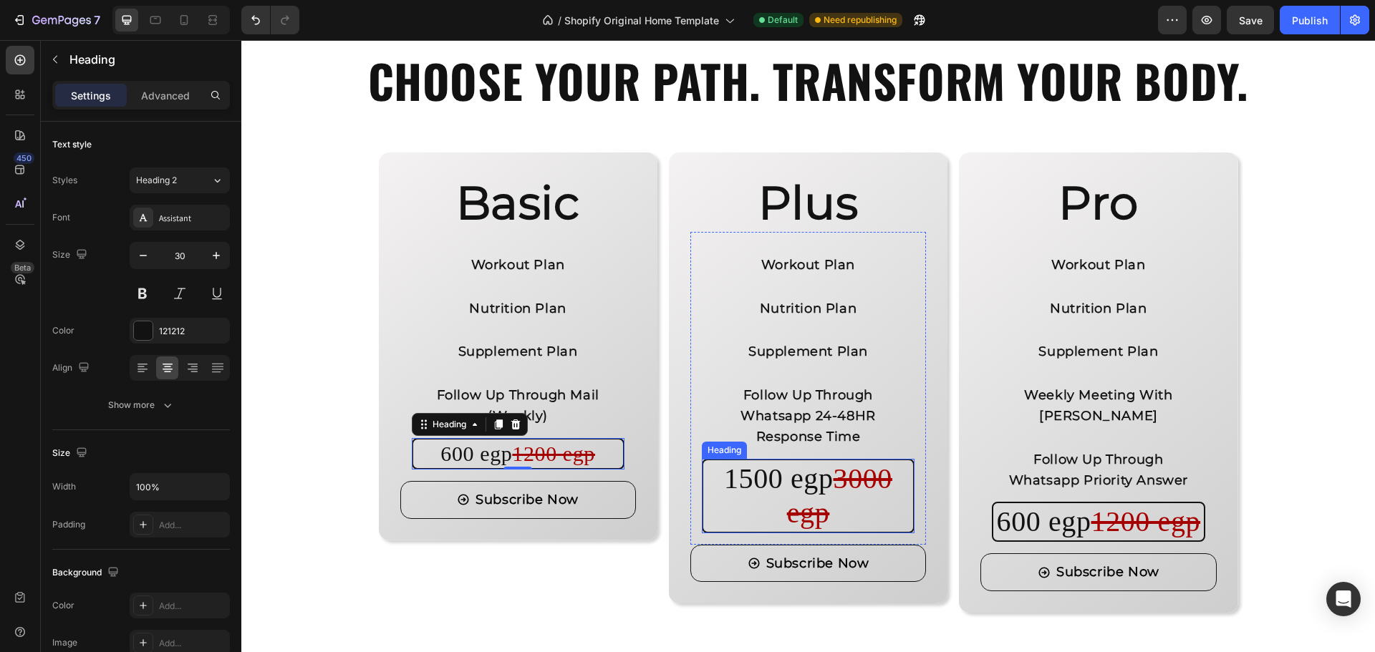
click at [902, 524] on h2 "1500 egp 3000 egp" at bounding box center [808, 496] width 213 height 74
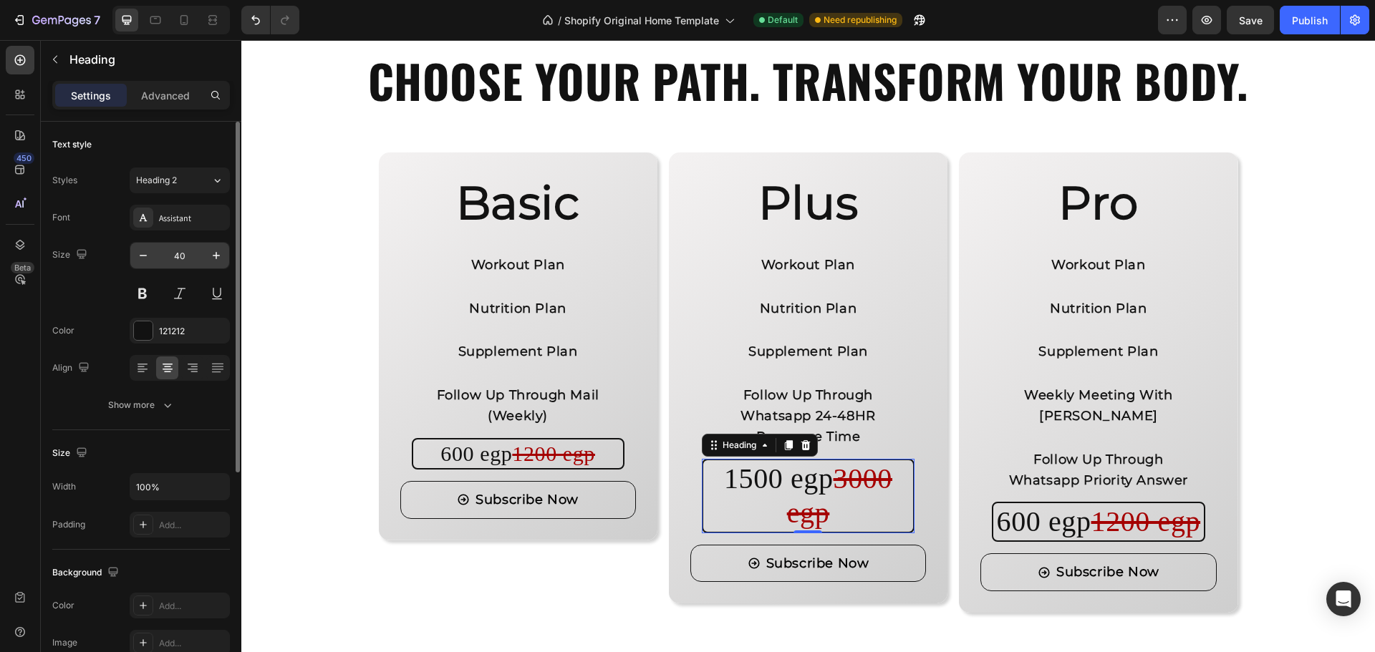
click at [175, 261] on input "40" at bounding box center [179, 256] width 47 height 26
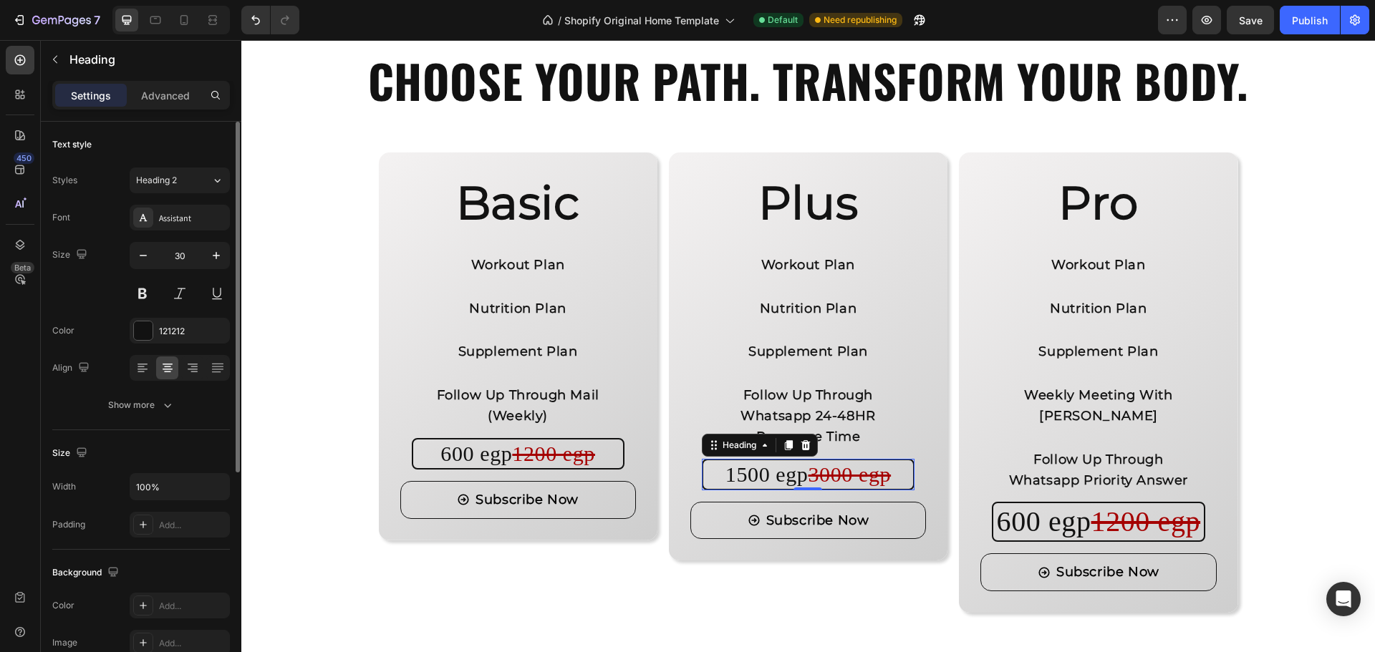
click at [101, 298] on div "Size 30" at bounding box center [141, 274] width 178 height 64
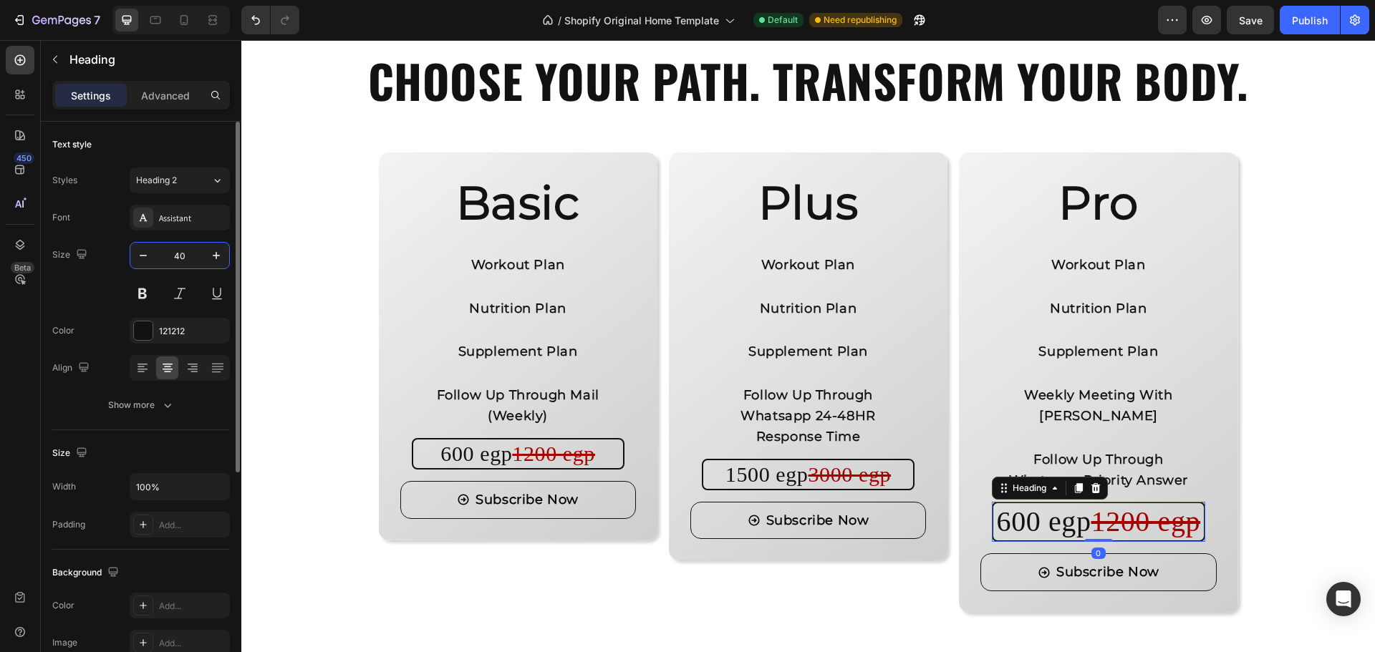
click at [188, 251] on input "40" at bounding box center [179, 256] width 47 height 26
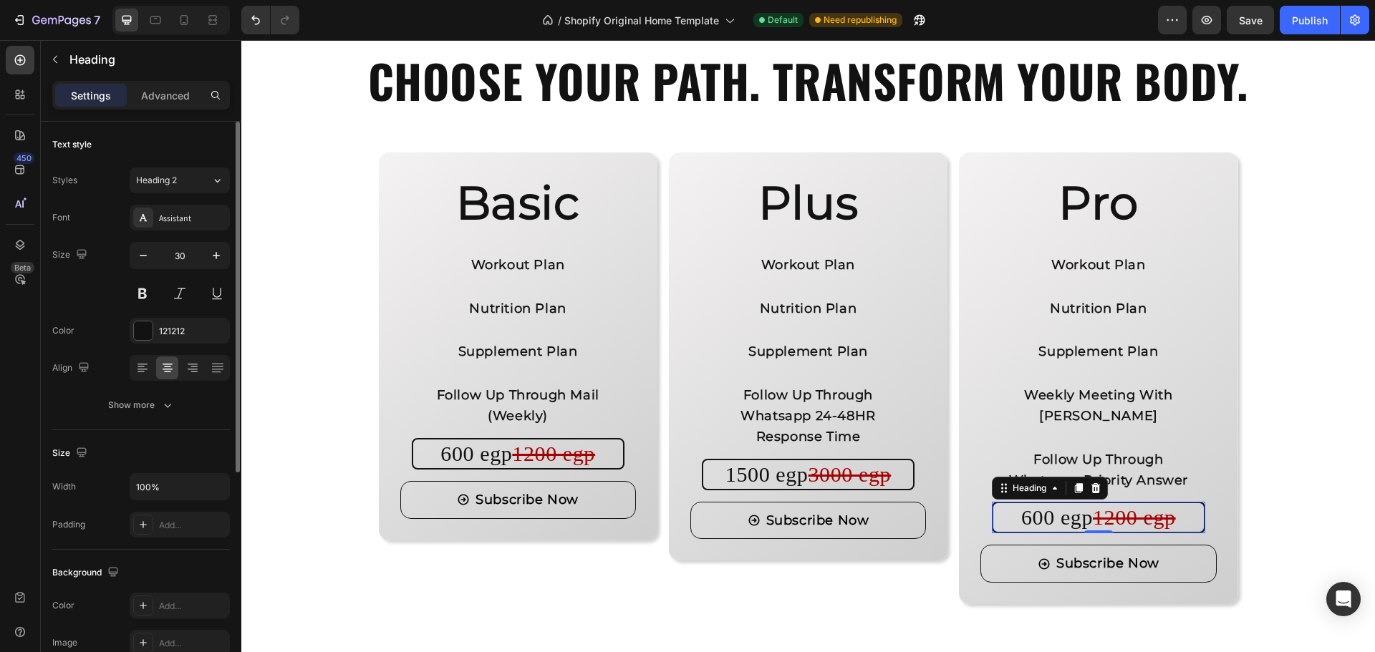
click at [106, 276] on div "Size 30" at bounding box center [141, 274] width 178 height 64
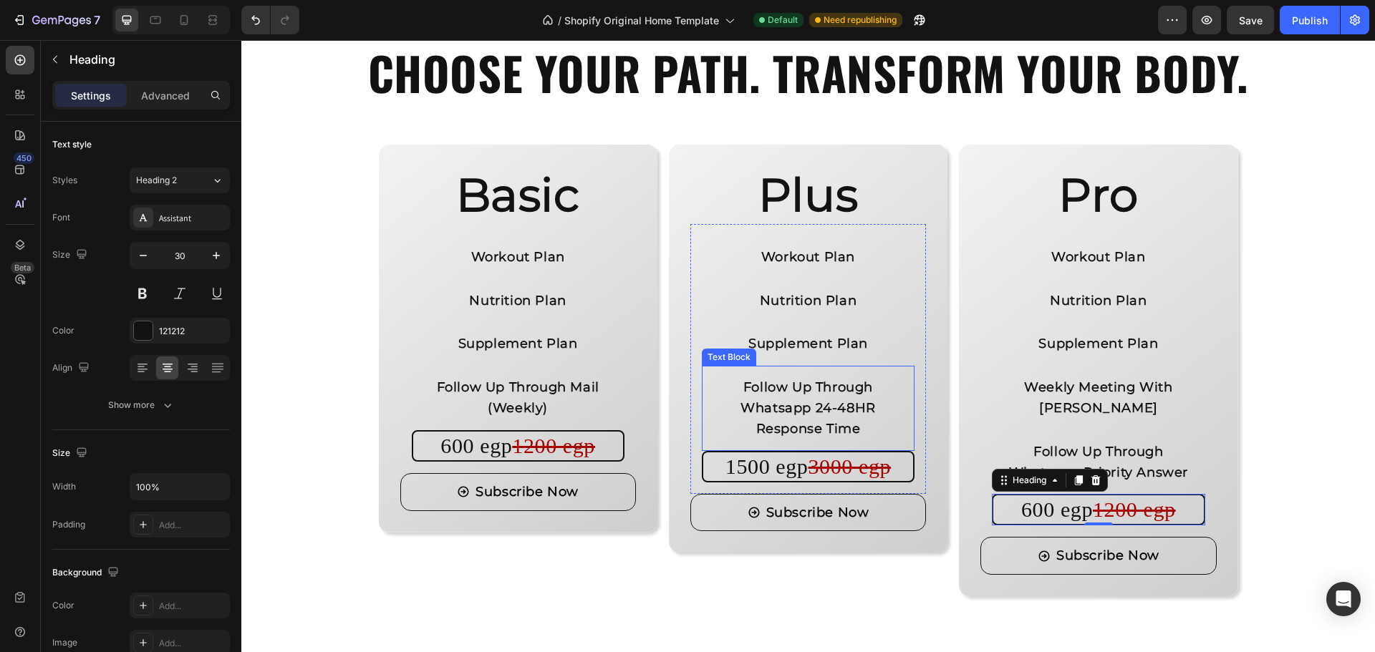
scroll to position [1280, 0]
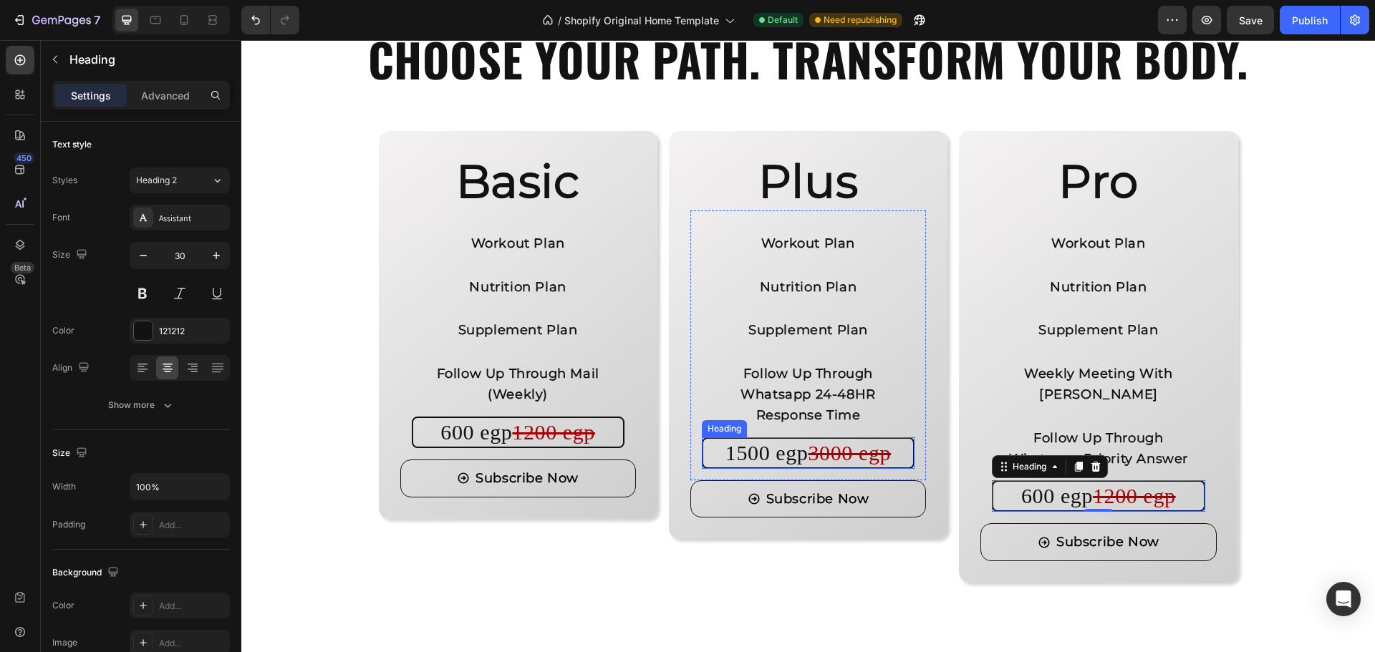
click at [745, 452] on h2 "1500 egp 3000 egp" at bounding box center [808, 453] width 213 height 32
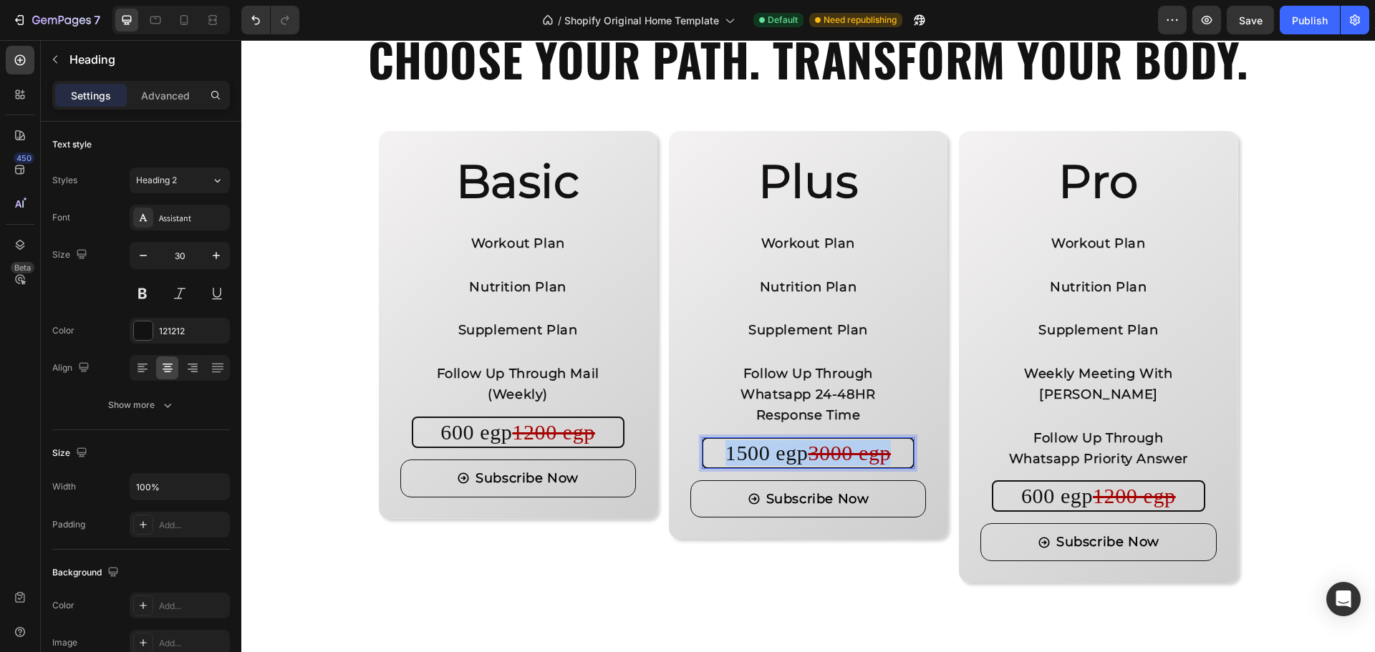
click at [745, 452] on p "1500 egp 3000 egp" at bounding box center [808, 453] width 207 height 26
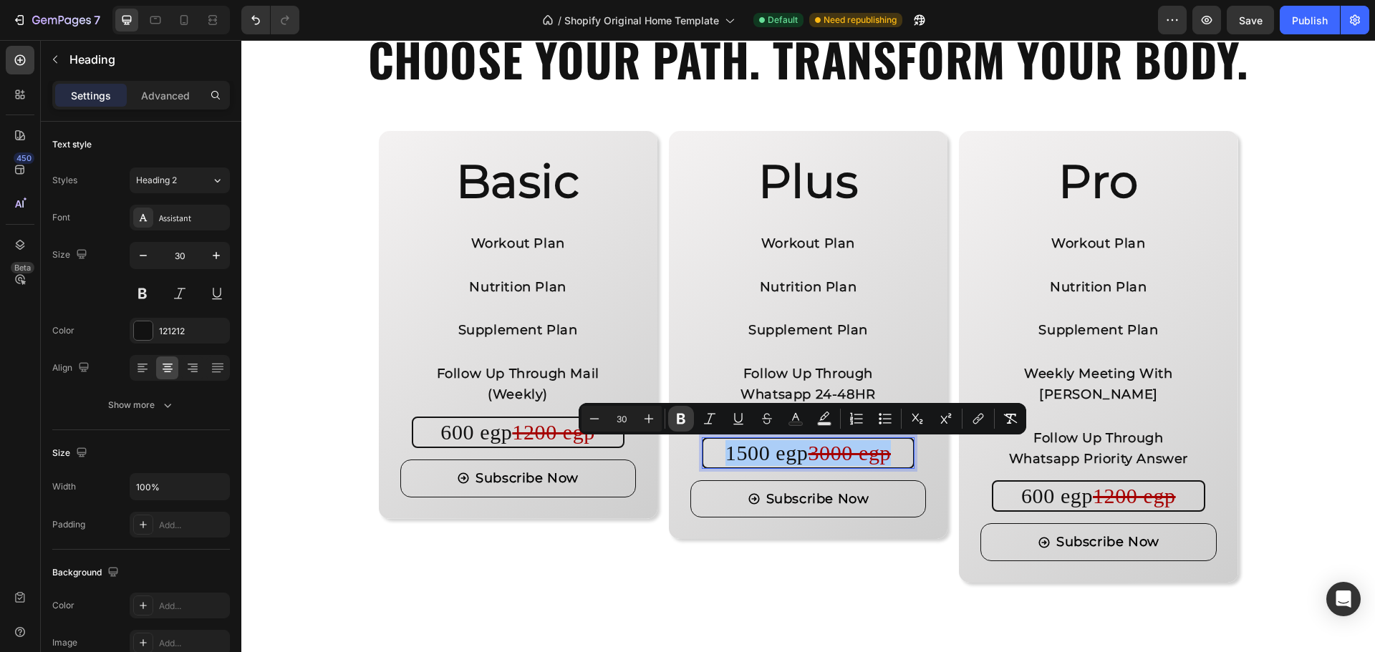
click at [684, 423] on icon "Editor contextual toolbar" at bounding box center [681, 419] width 9 height 11
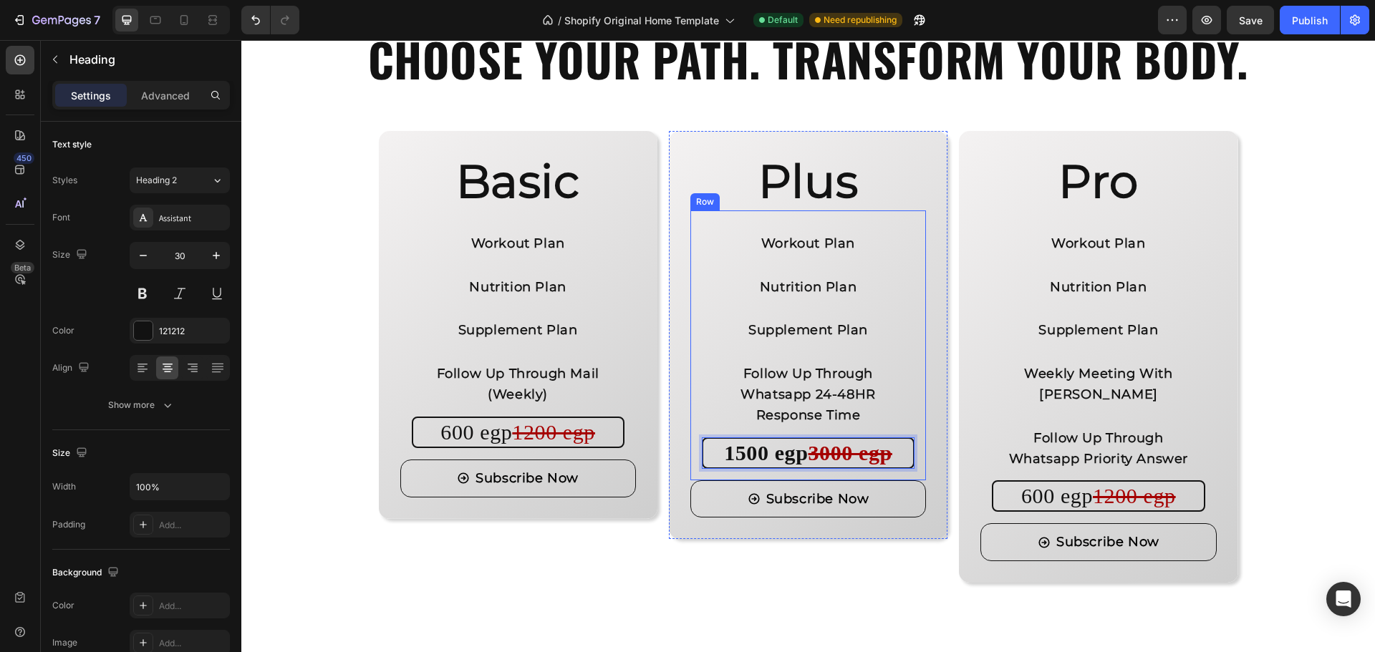
click at [912, 445] on div "Workout Plan Text Block Nutrition Plan Text Block Supplement Plan Text Block Fo…" at bounding box center [808, 345] width 236 height 270
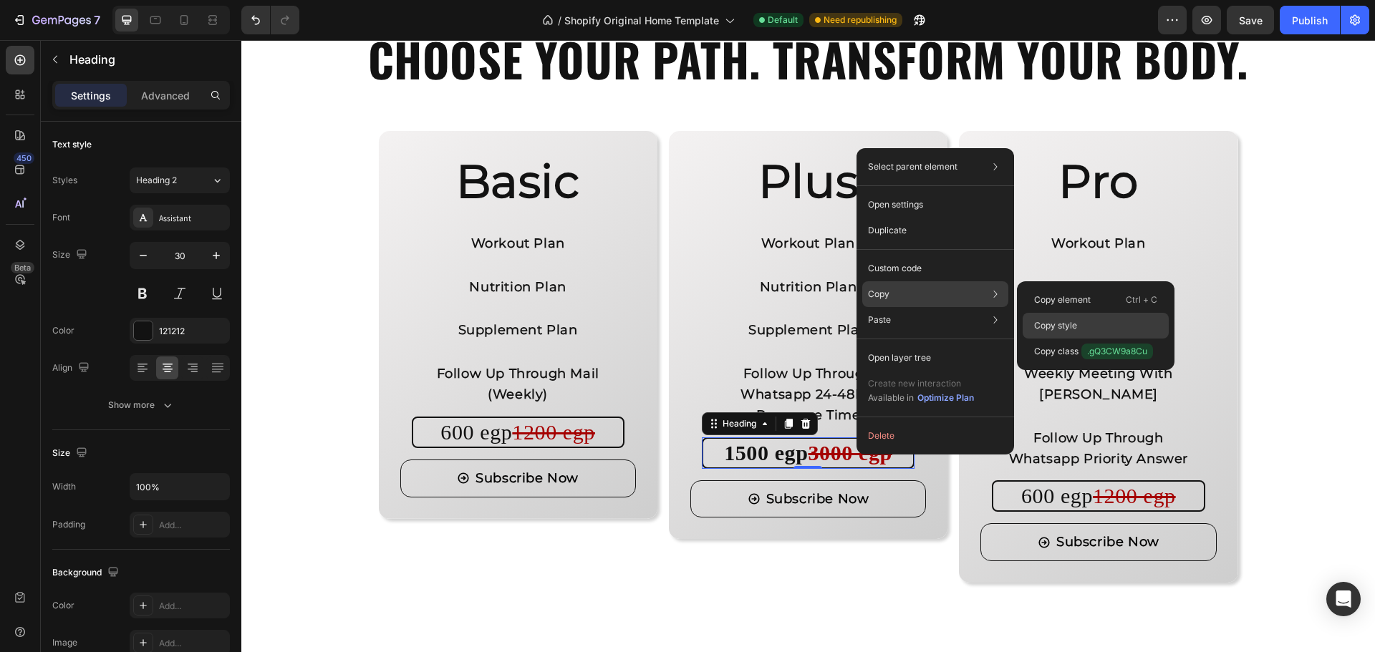
click at [1035, 339] on div "Copy style" at bounding box center [1095, 352] width 146 height 26
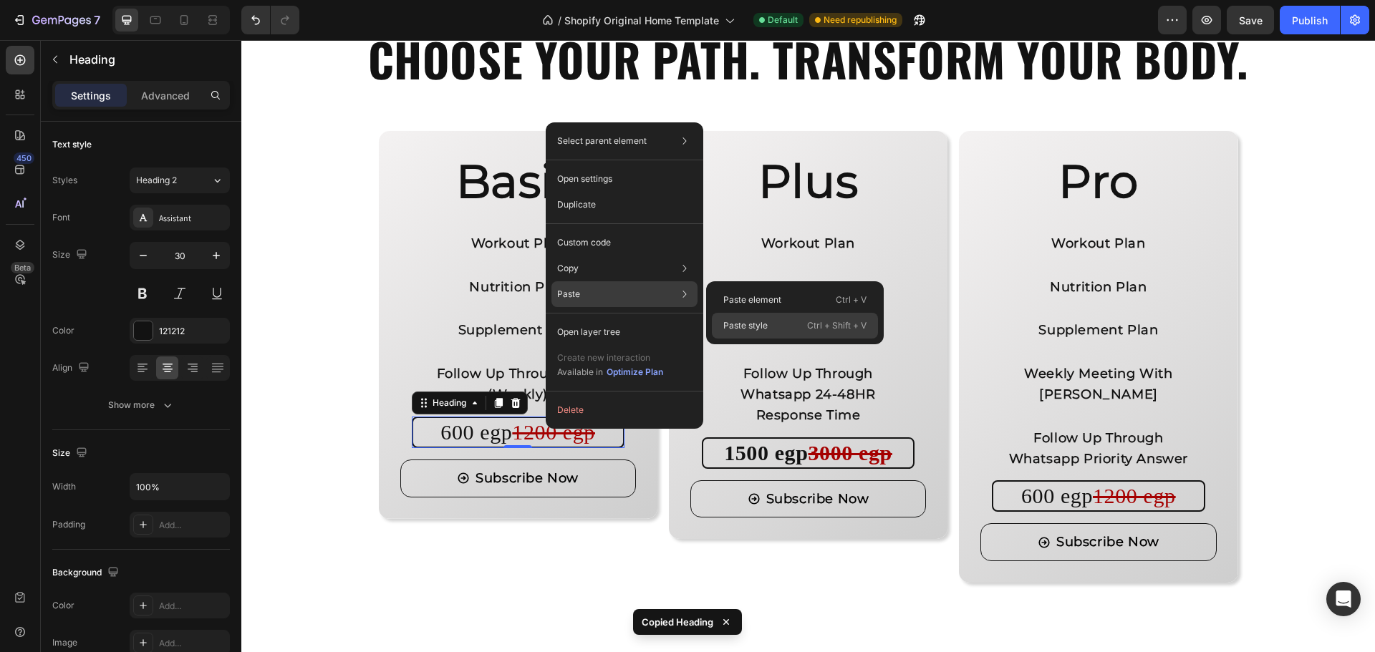
click at [733, 329] on p "Paste style" at bounding box center [745, 325] width 44 height 13
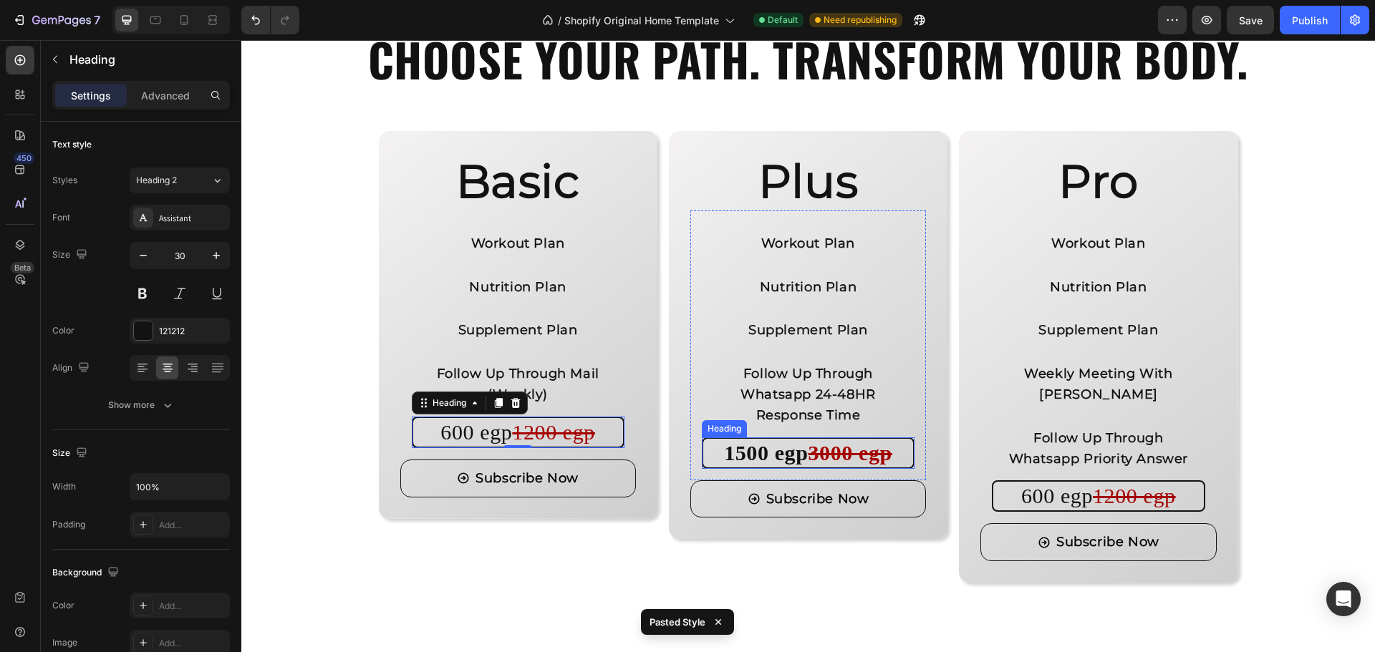
click at [784, 455] on strong "1500 egp" at bounding box center [766, 453] width 84 height 24
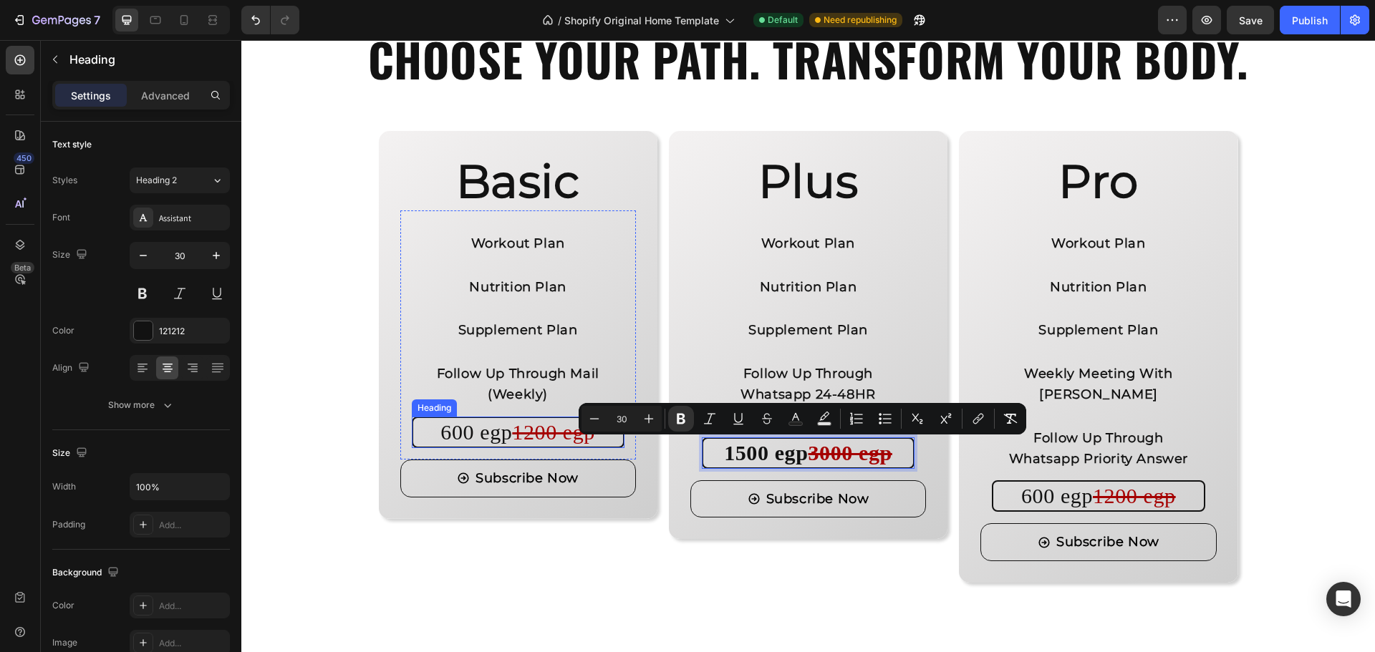
click at [525, 435] on s "1200 egp" at bounding box center [553, 432] width 83 height 24
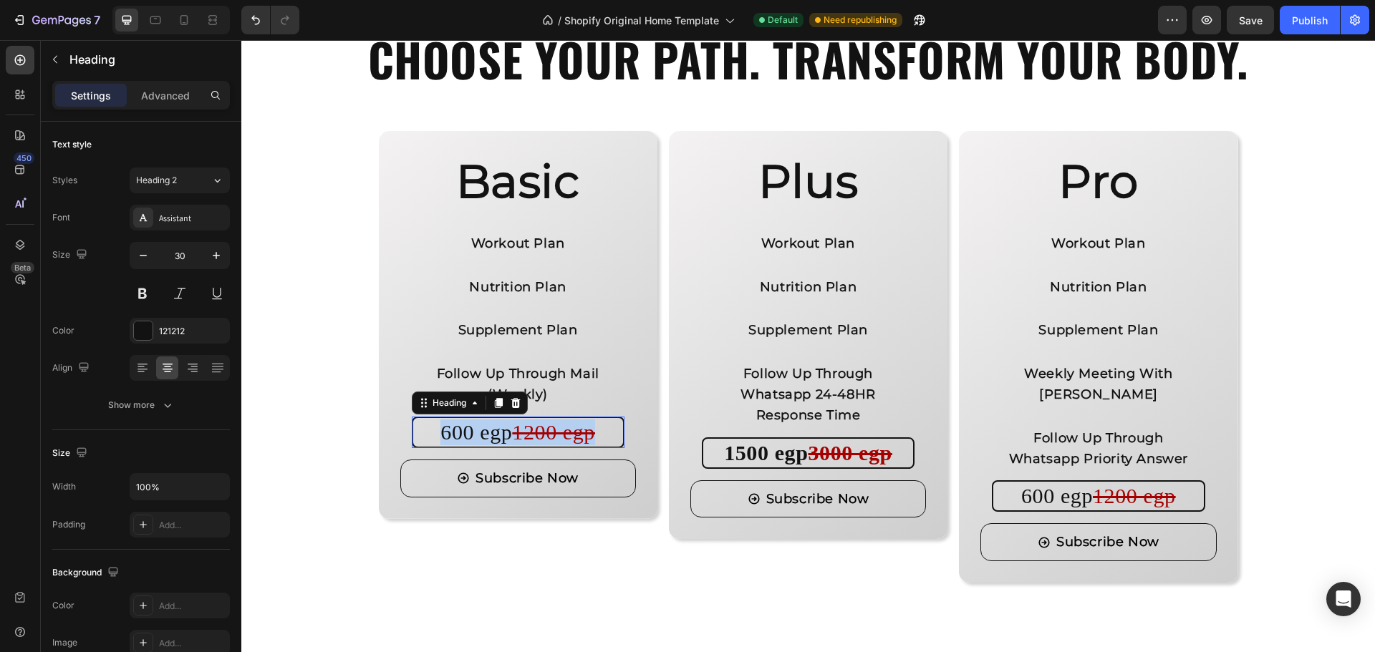
click at [525, 435] on s "1200 egp" at bounding box center [553, 432] width 83 height 24
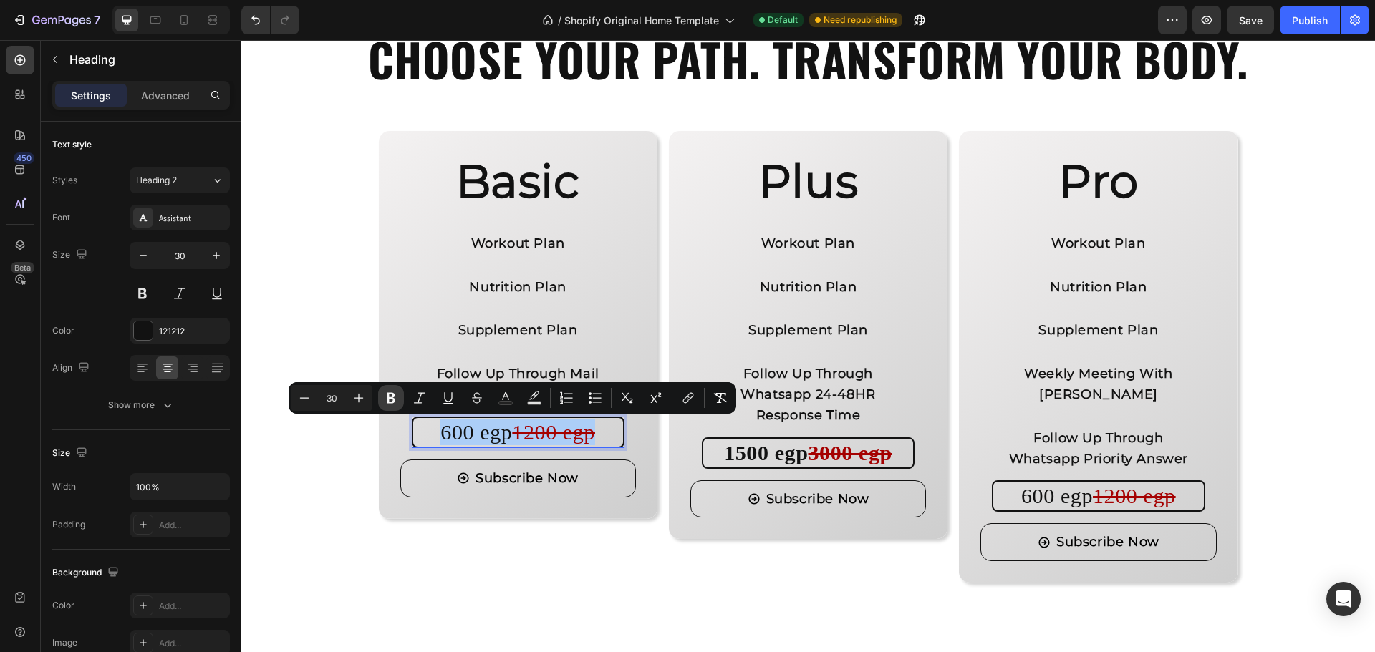
click at [392, 395] on icon "Editor contextual toolbar" at bounding box center [391, 398] width 14 height 14
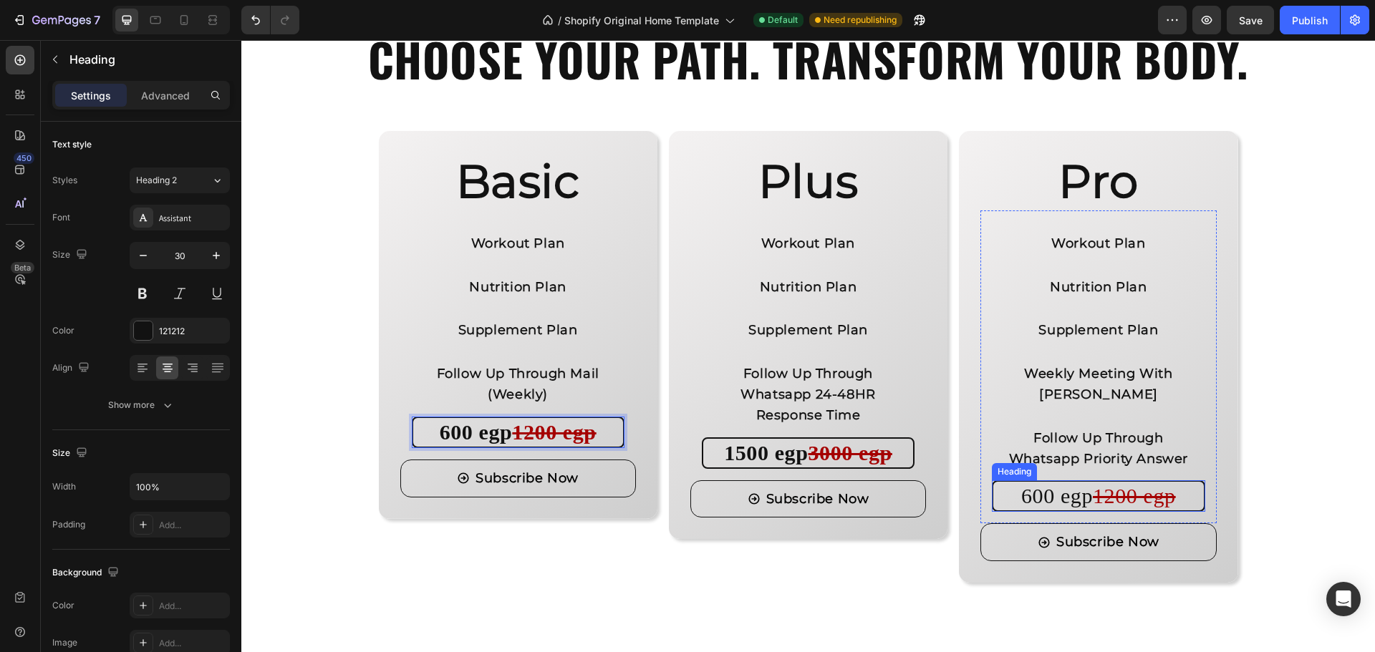
click at [1110, 495] on s "1200 egp" at bounding box center [1134, 496] width 83 height 24
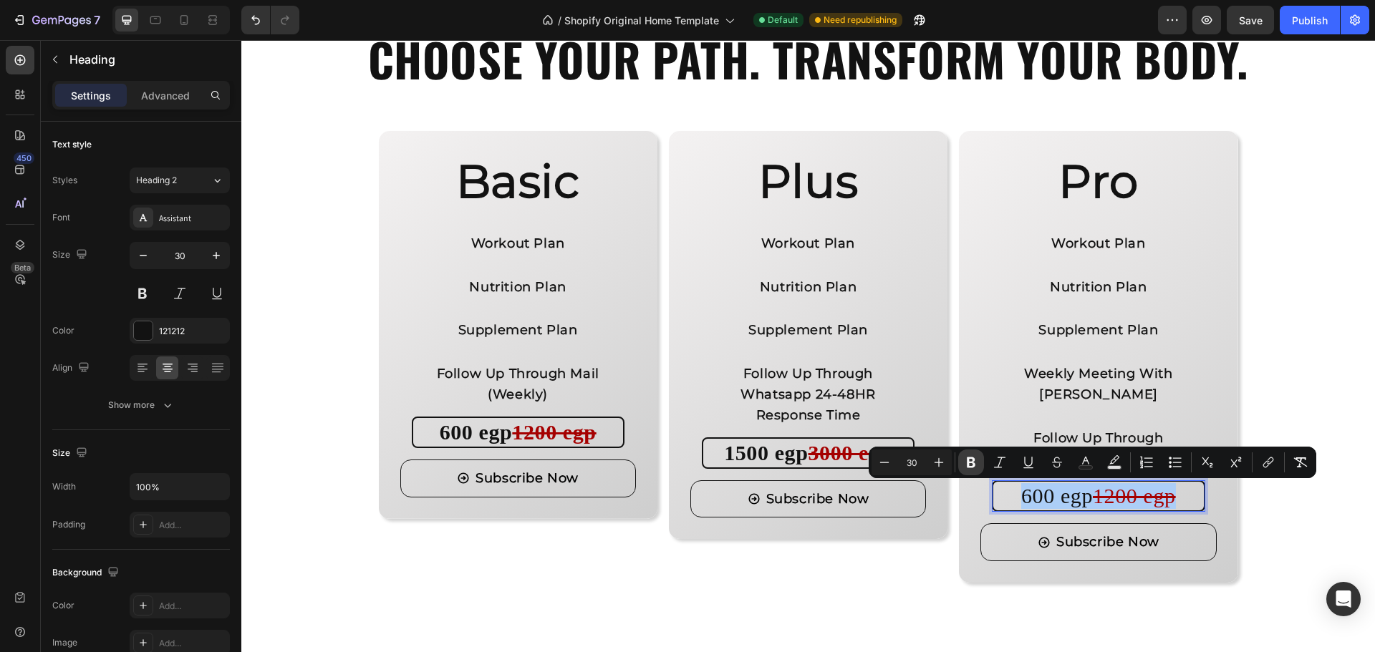
click at [970, 461] on icon "Editor contextual toolbar" at bounding box center [971, 462] width 14 height 14
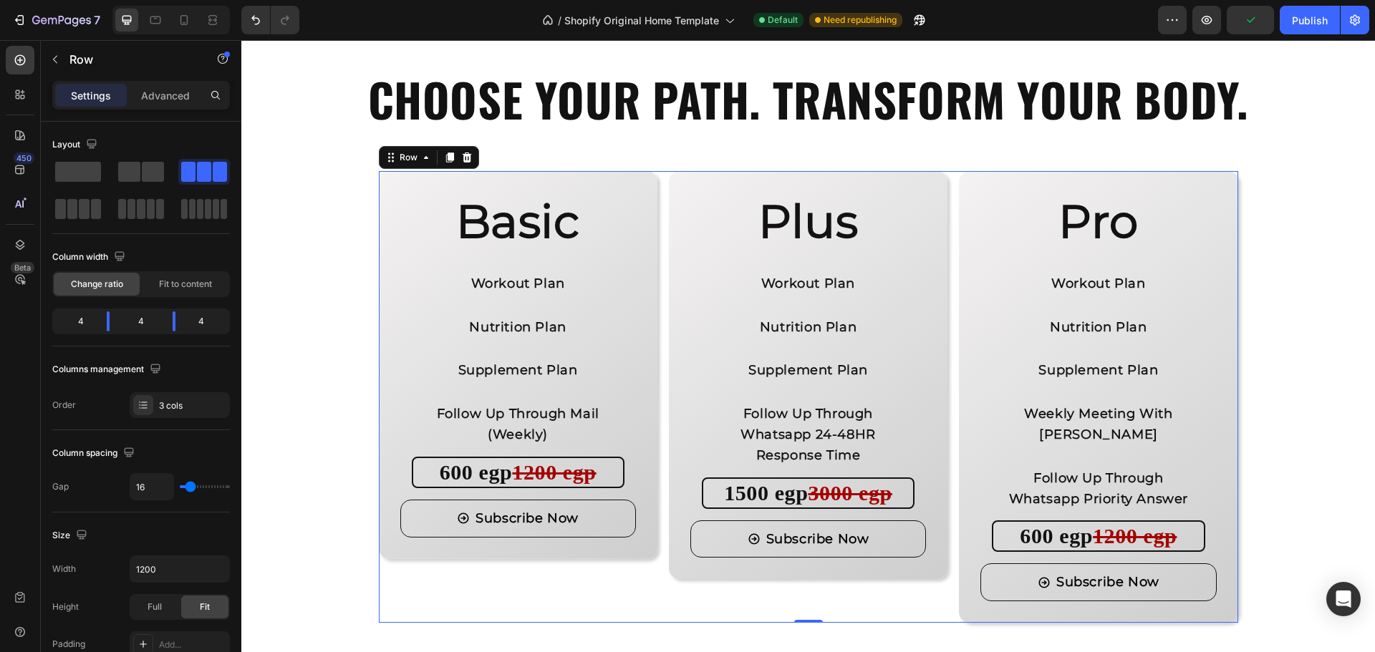
scroll to position [1247, 0]
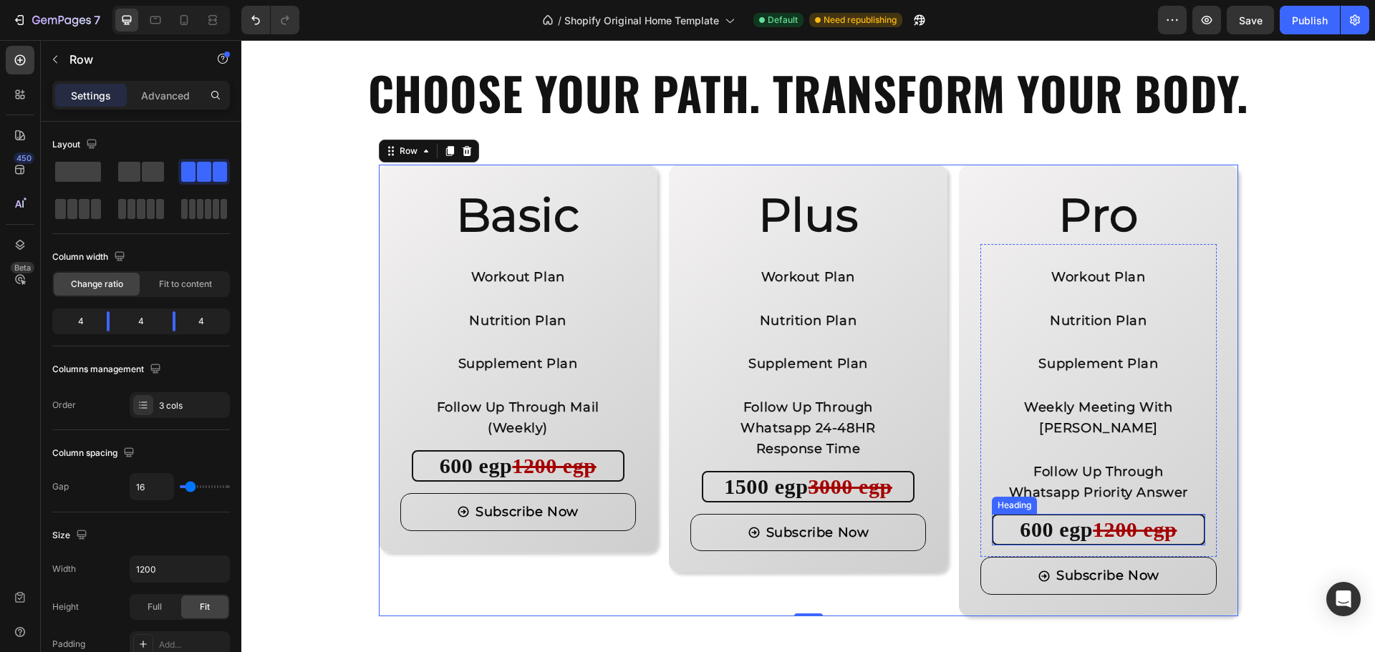
click at [1020, 527] on strong "600 egp" at bounding box center [1056, 530] width 73 height 24
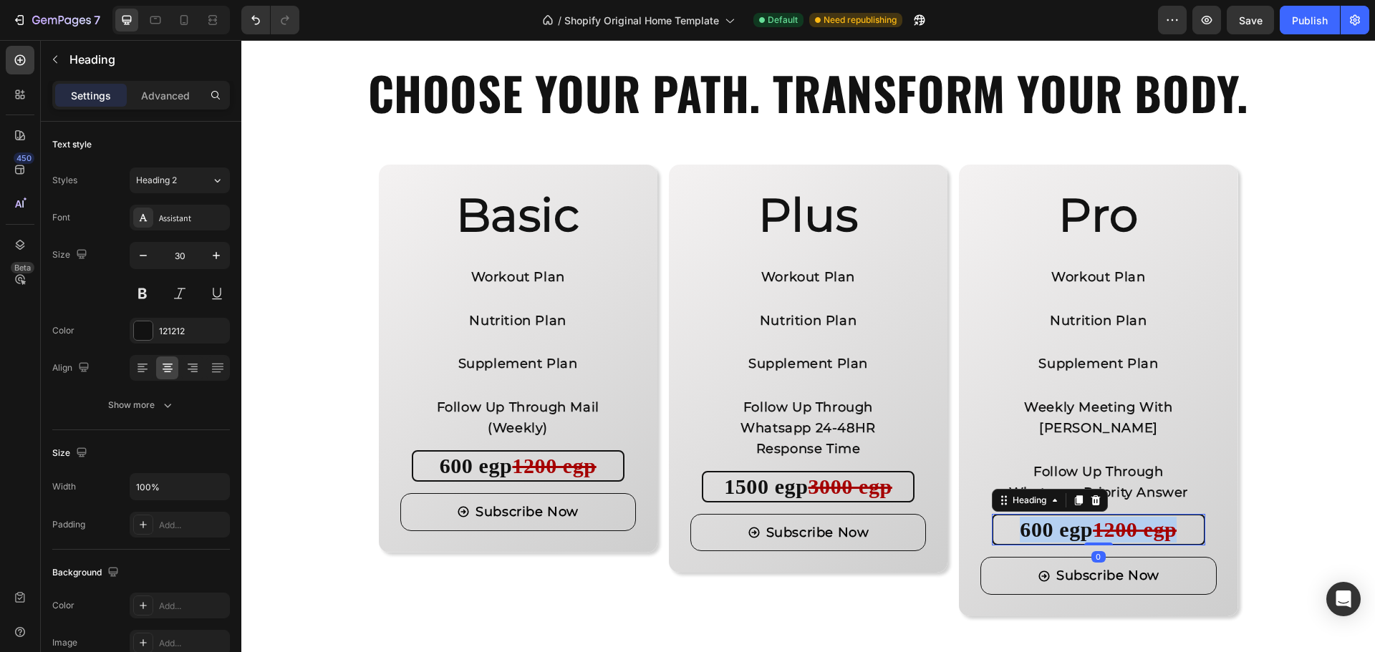
click at [1020, 527] on strong "600 egp" at bounding box center [1056, 530] width 73 height 24
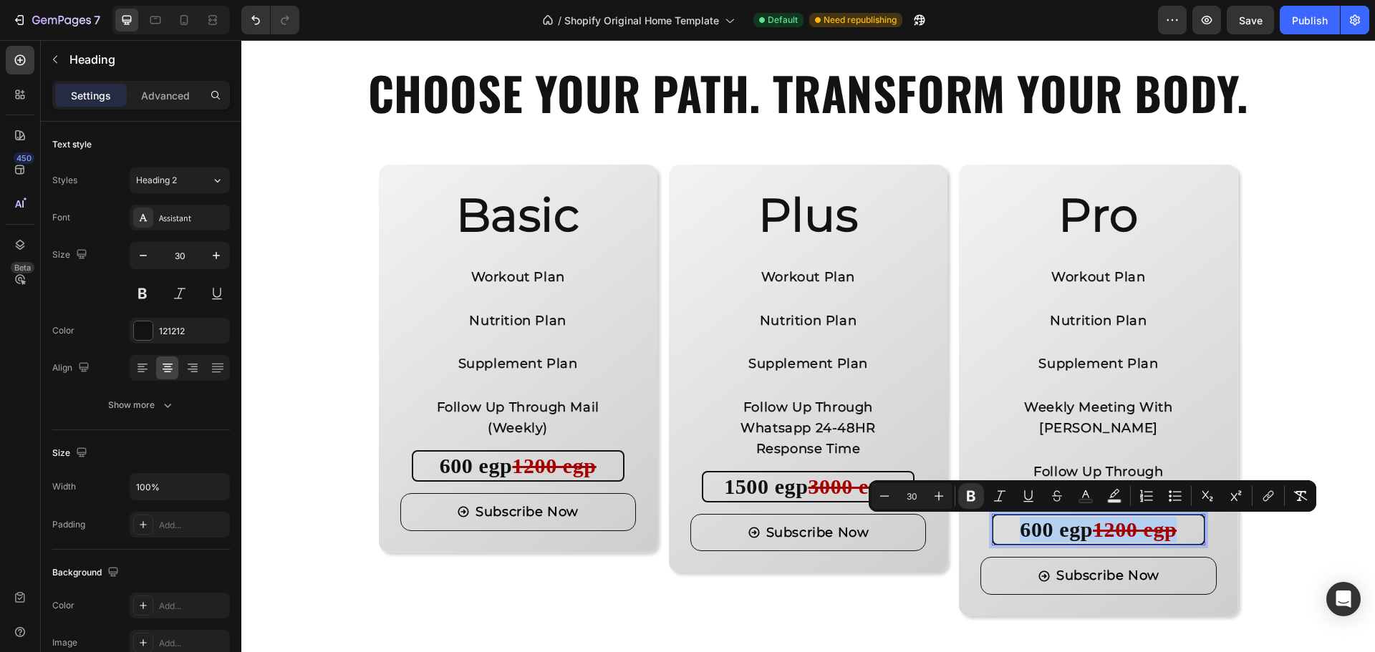
click at [1020, 527] on strong "600 egp" at bounding box center [1056, 530] width 73 height 24
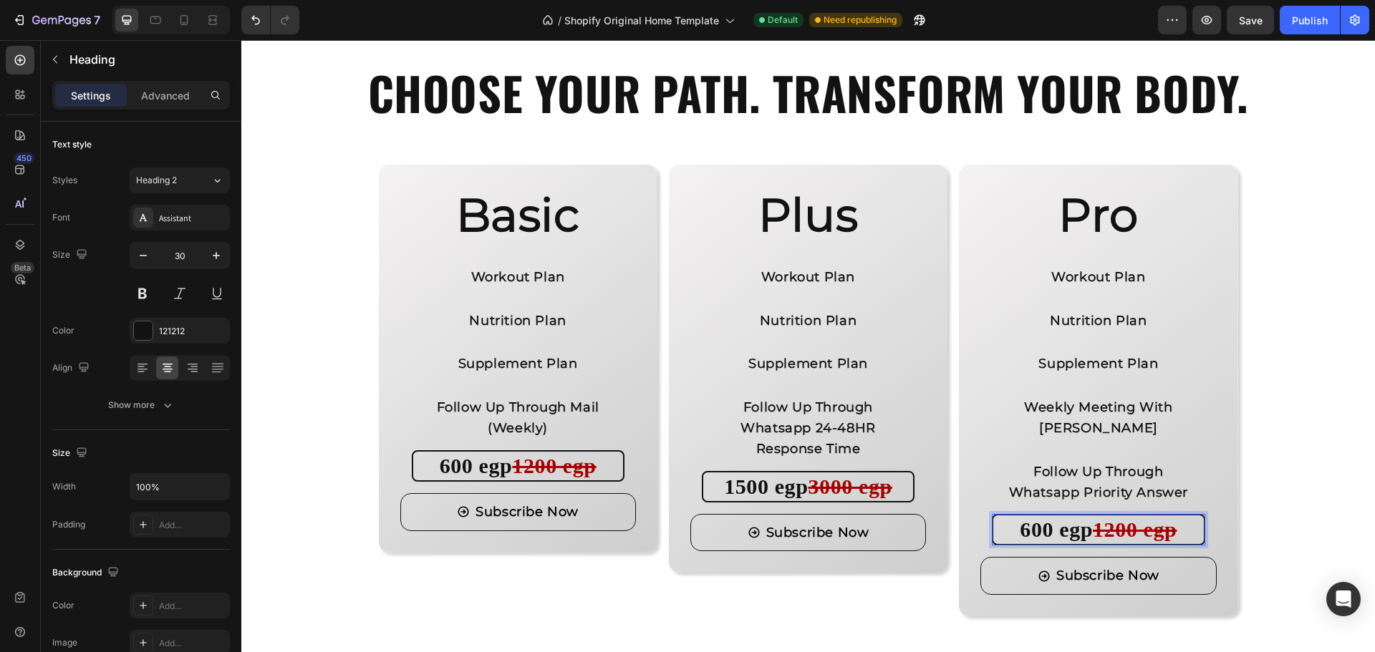
click at [1044, 531] on strong "600 egp" at bounding box center [1056, 530] width 73 height 24
click at [1094, 529] on strong "5000 egp" at bounding box center [1057, 530] width 84 height 24
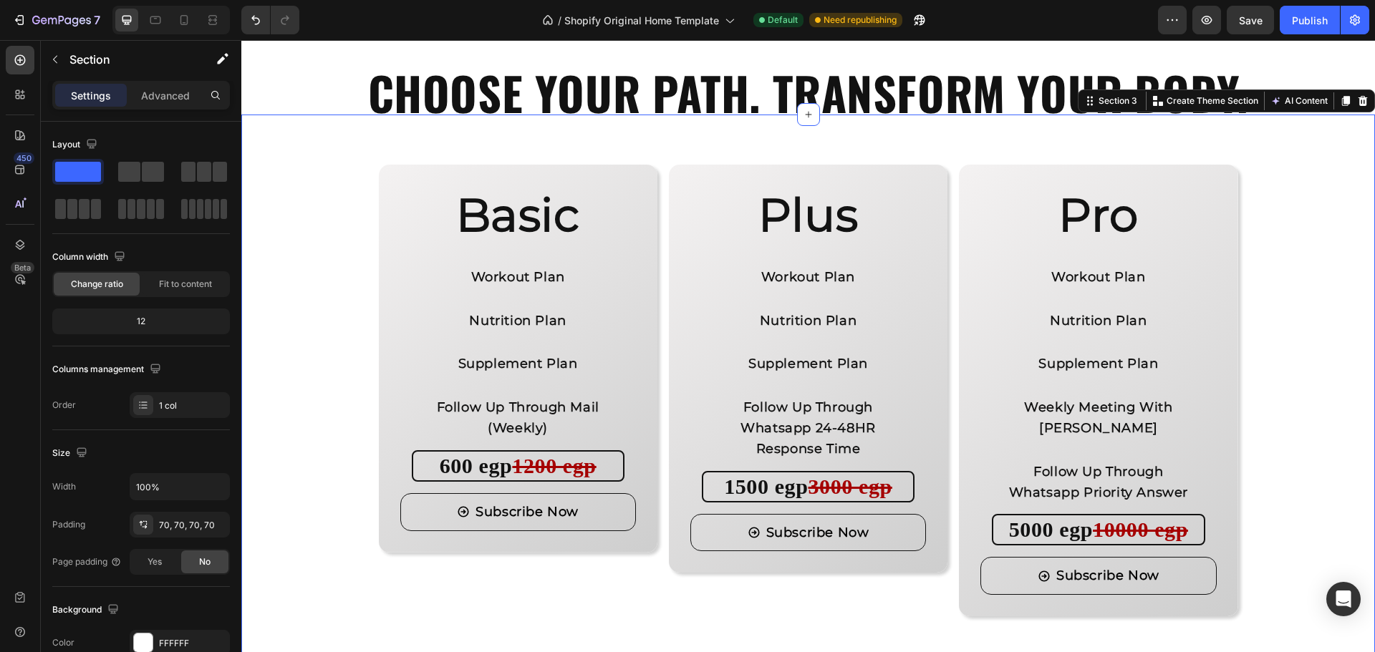
click at [1289, 489] on div "Basic Heading Workout Plan Text Block Nutrition Plan Text Block Supplement Plan…" at bounding box center [807, 391] width 1033 height 452
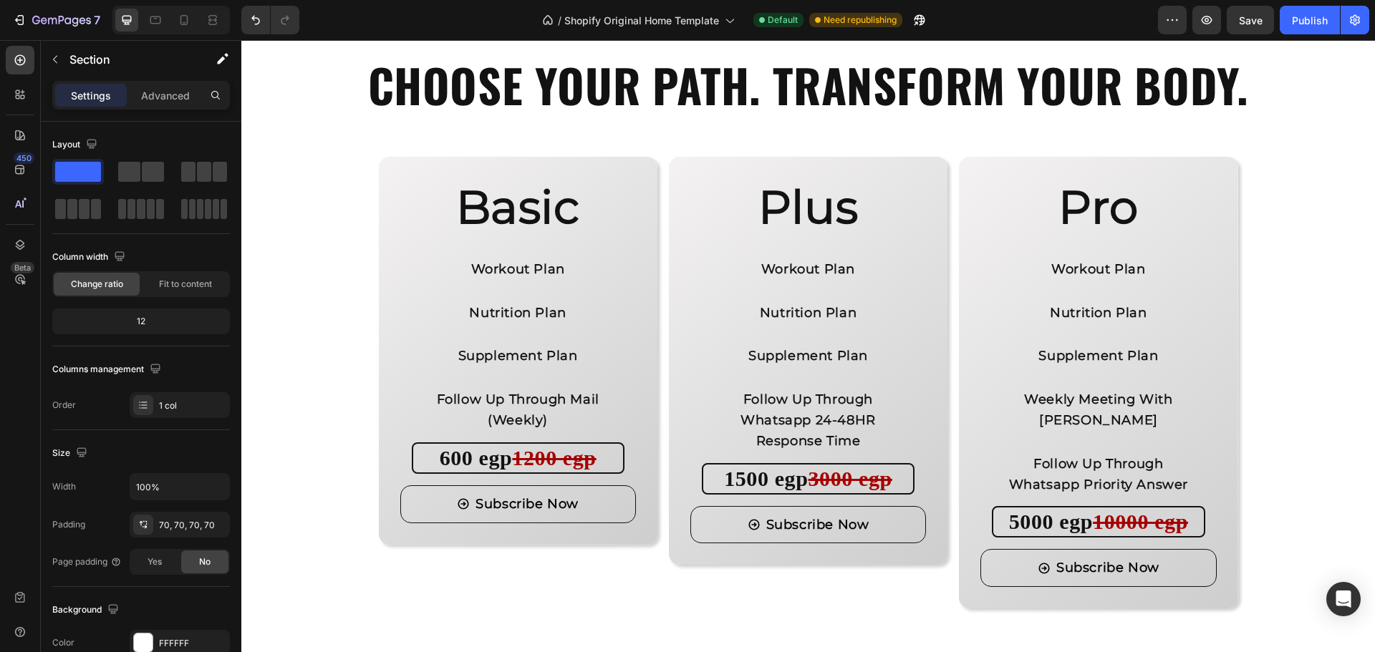
scroll to position [1287, 0]
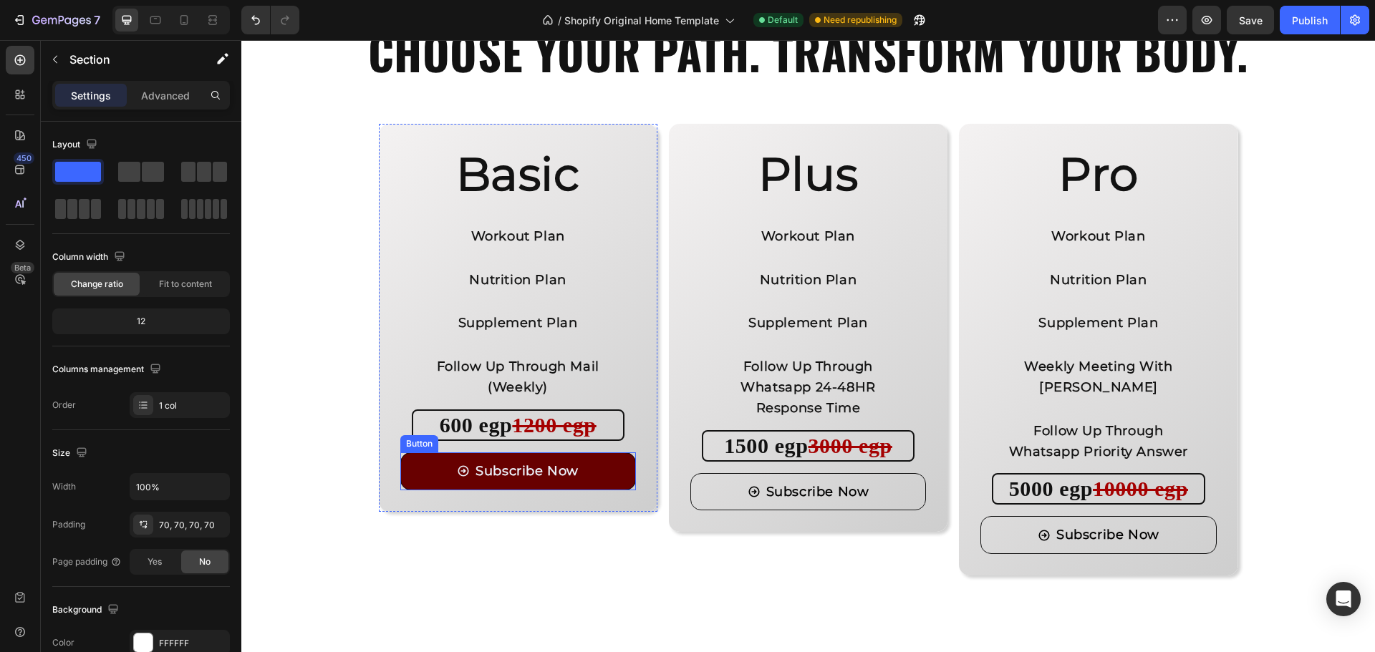
click at [606, 473] on button "Subscribe Now" at bounding box center [518, 471] width 236 height 38
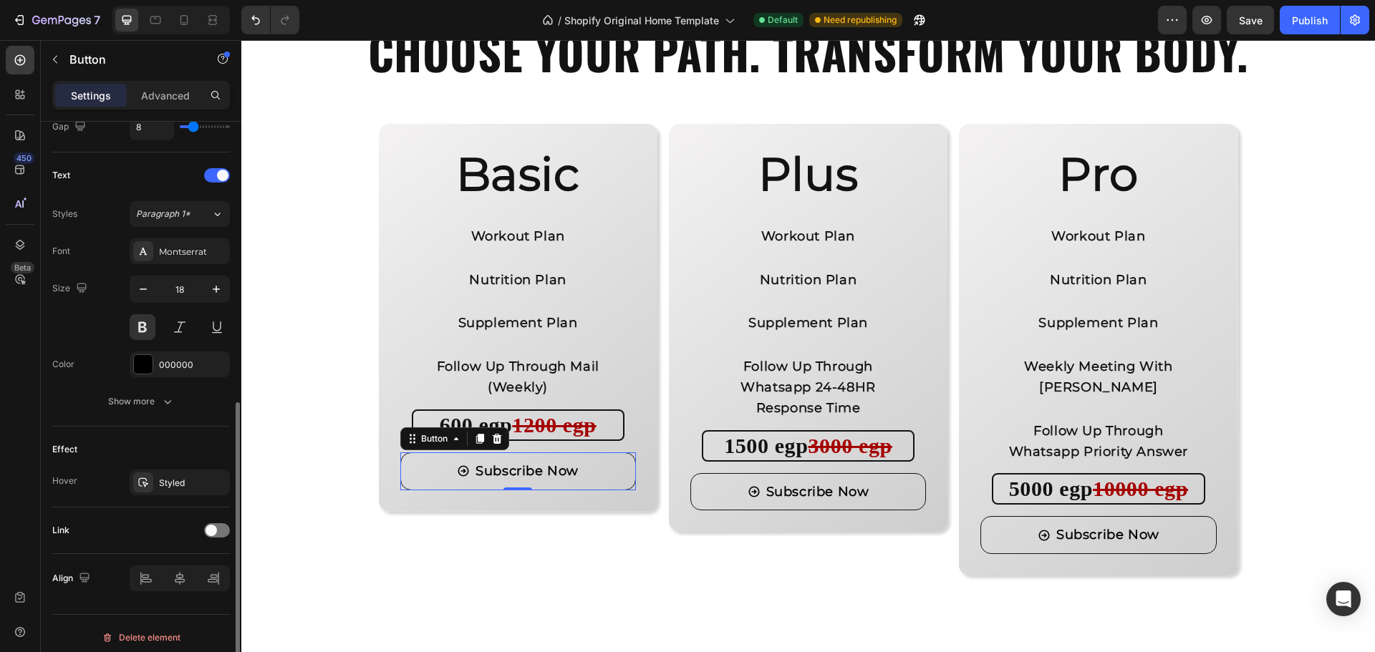
scroll to position [565, 0]
click at [168, 481] on div "Styled" at bounding box center [180, 479] width 42 height 13
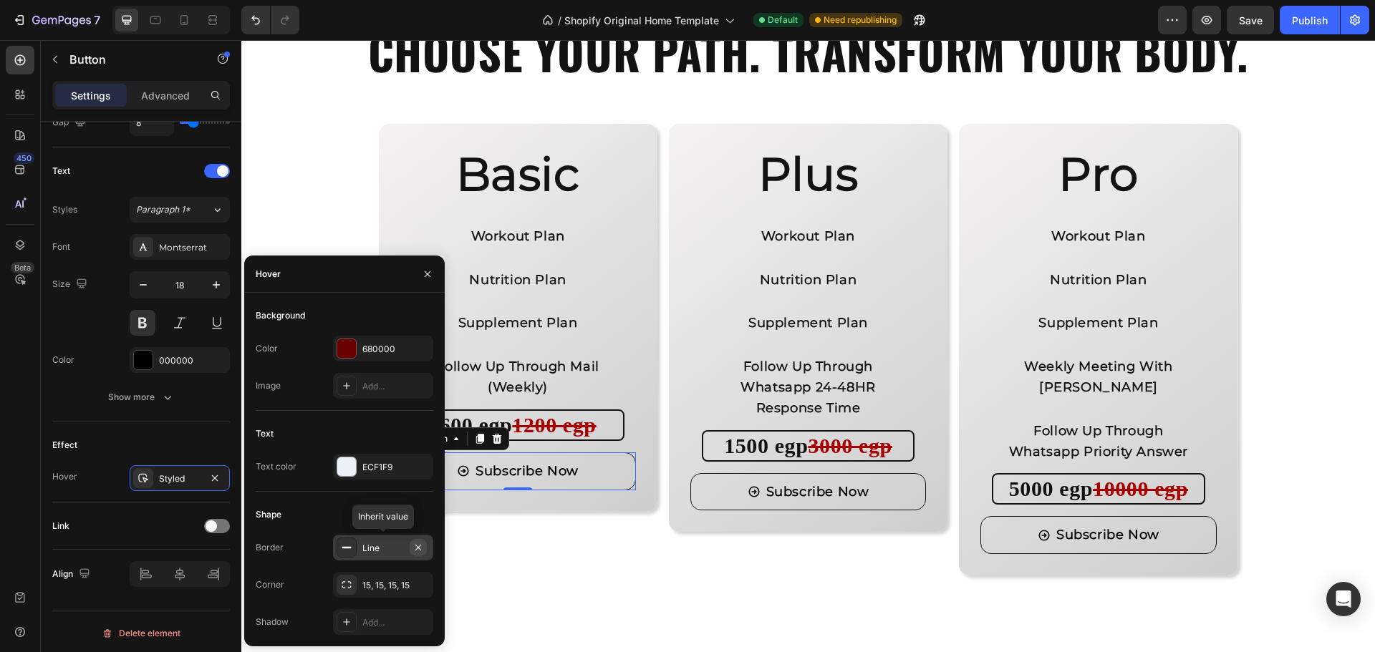
click at [417, 551] on icon "button" at bounding box center [417, 547] width 11 height 11
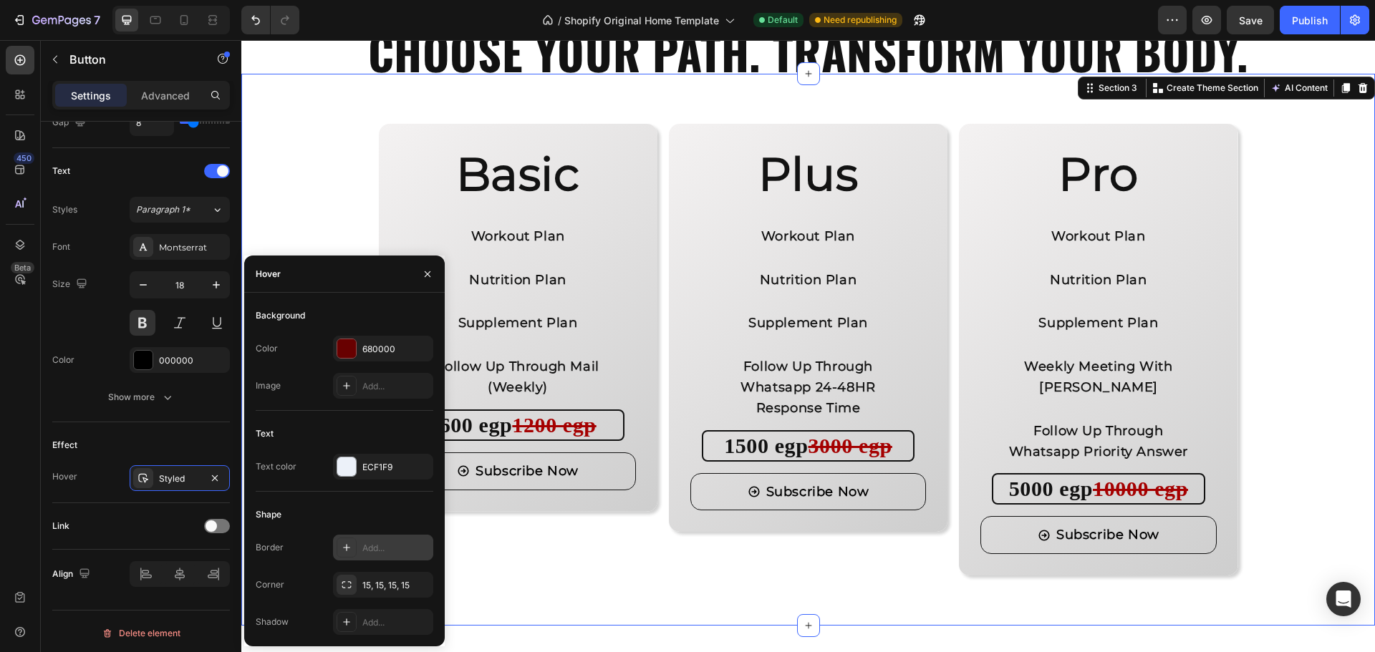
scroll to position [0, 0]
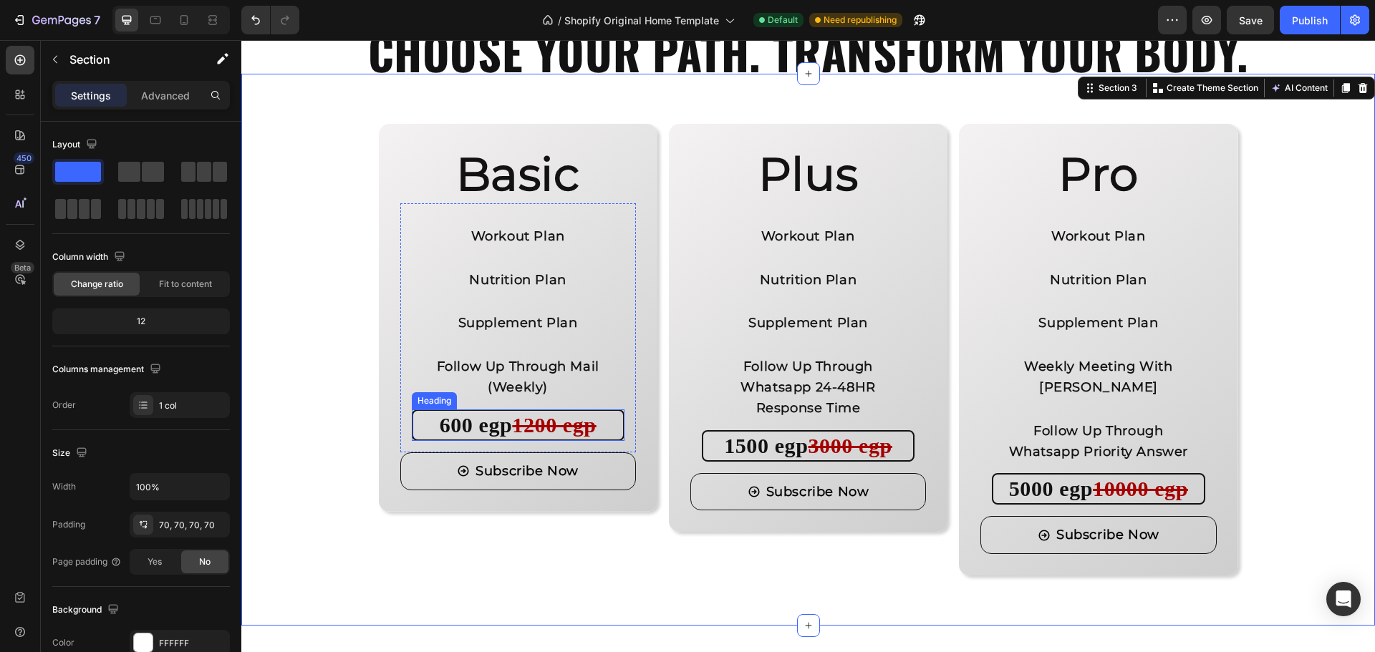
click at [424, 430] on h2 "600 egp 1200 egp" at bounding box center [518, 426] width 213 height 32
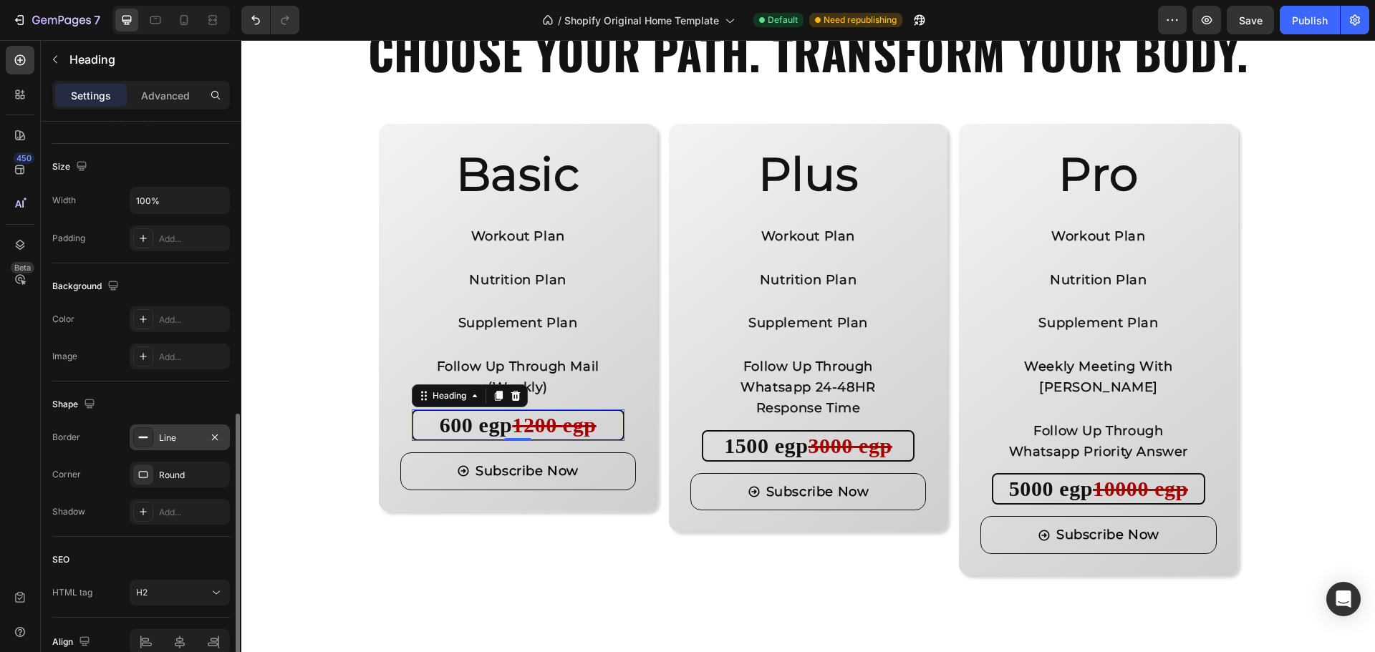
scroll to position [358, 0]
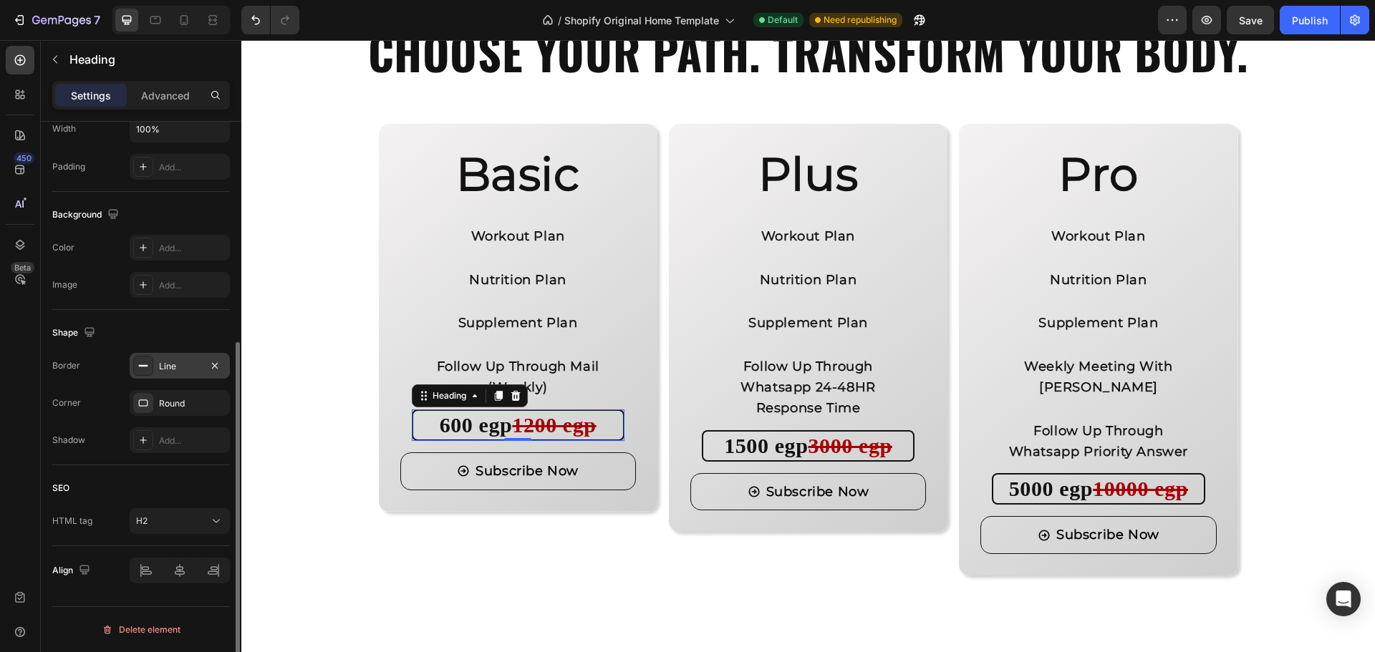
click at [167, 370] on div "Line" at bounding box center [180, 366] width 42 height 13
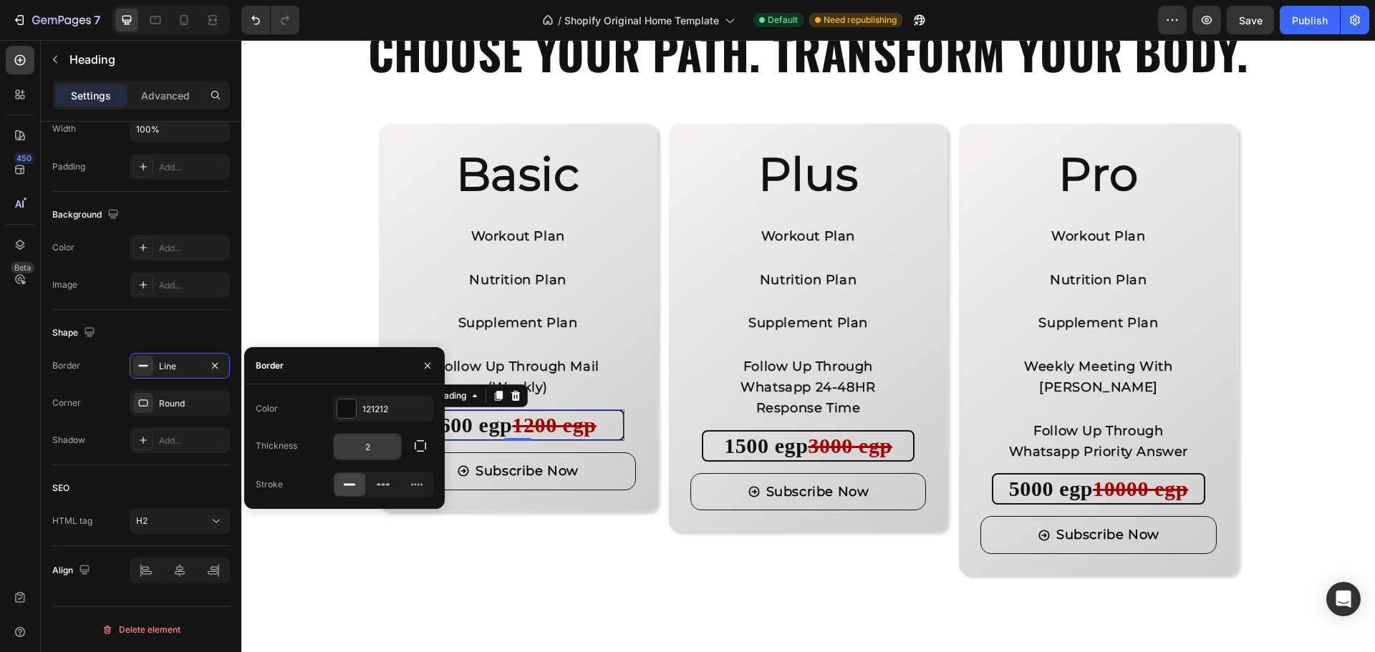
click at [363, 444] on input "2" at bounding box center [367, 447] width 67 height 26
click at [315, 445] on div "Thickness 1" at bounding box center [345, 446] width 178 height 27
click at [433, 561] on div "Basic Heading Workout Plan Text Block Nutrition Plan Text Block Supplement Plan…" at bounding box center [518, 350] width 279 height 452
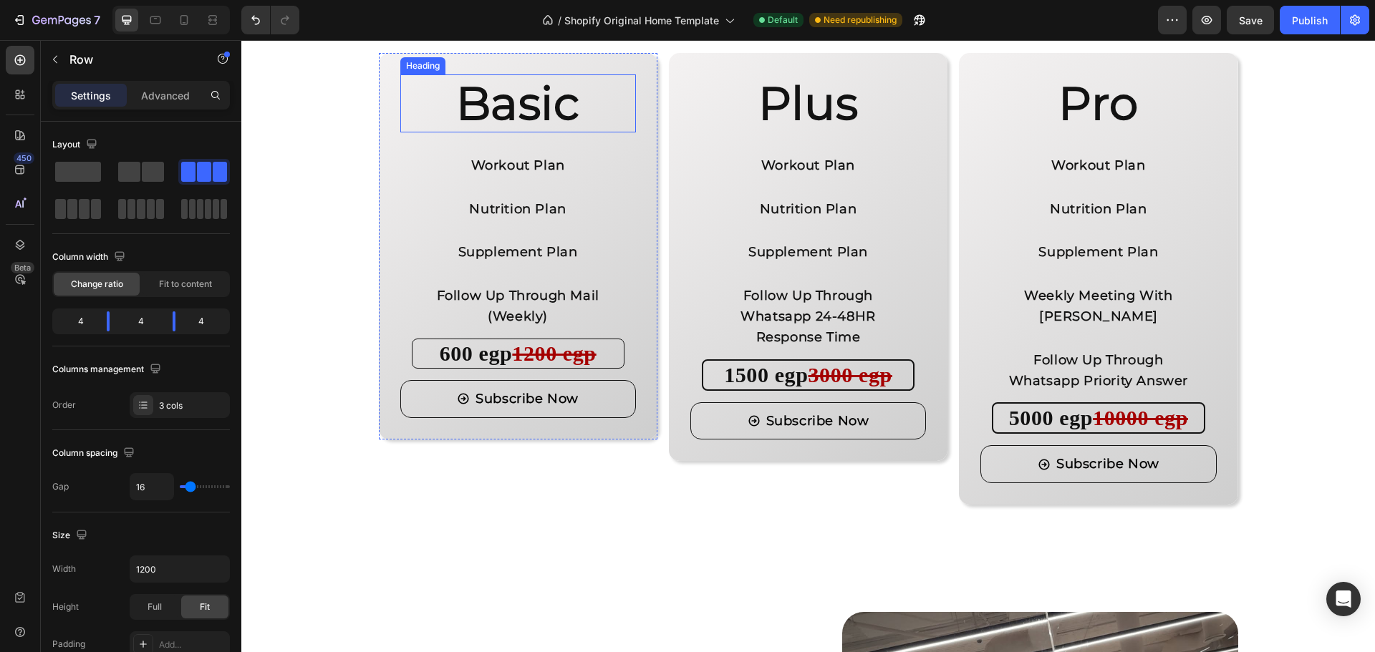
scroll to position [1359, 0]
click at [440, 361] on strong "600 egp" at bounding box center [476, 353] width 73 height 24
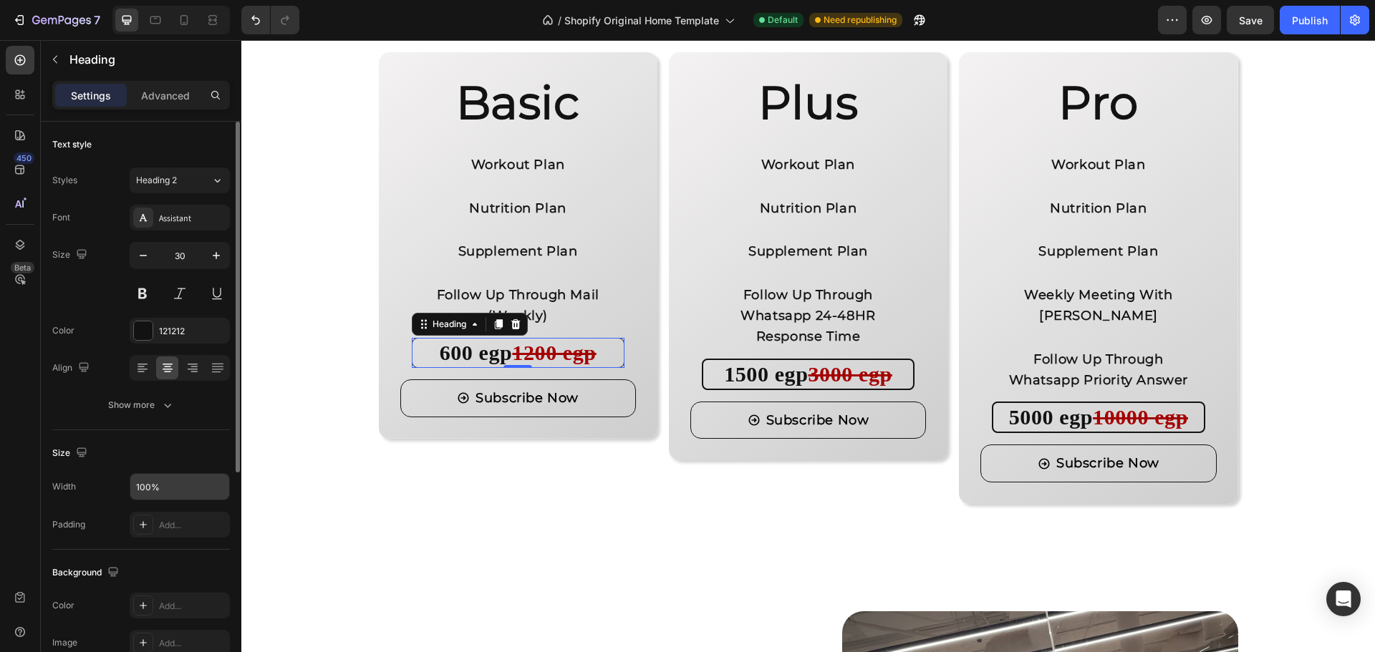
scroll to position [143, 0]
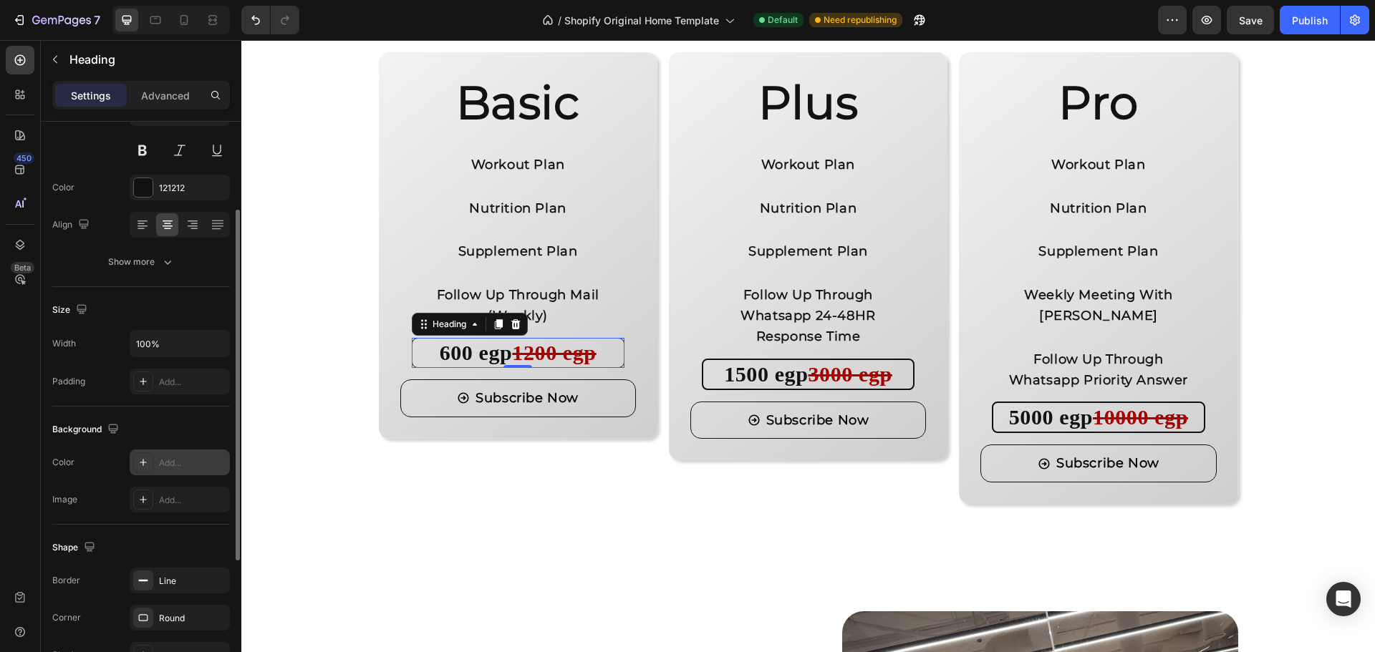
click at [185, 467] on div "Add..." at bounding box center [192, 463] width 67 height 13
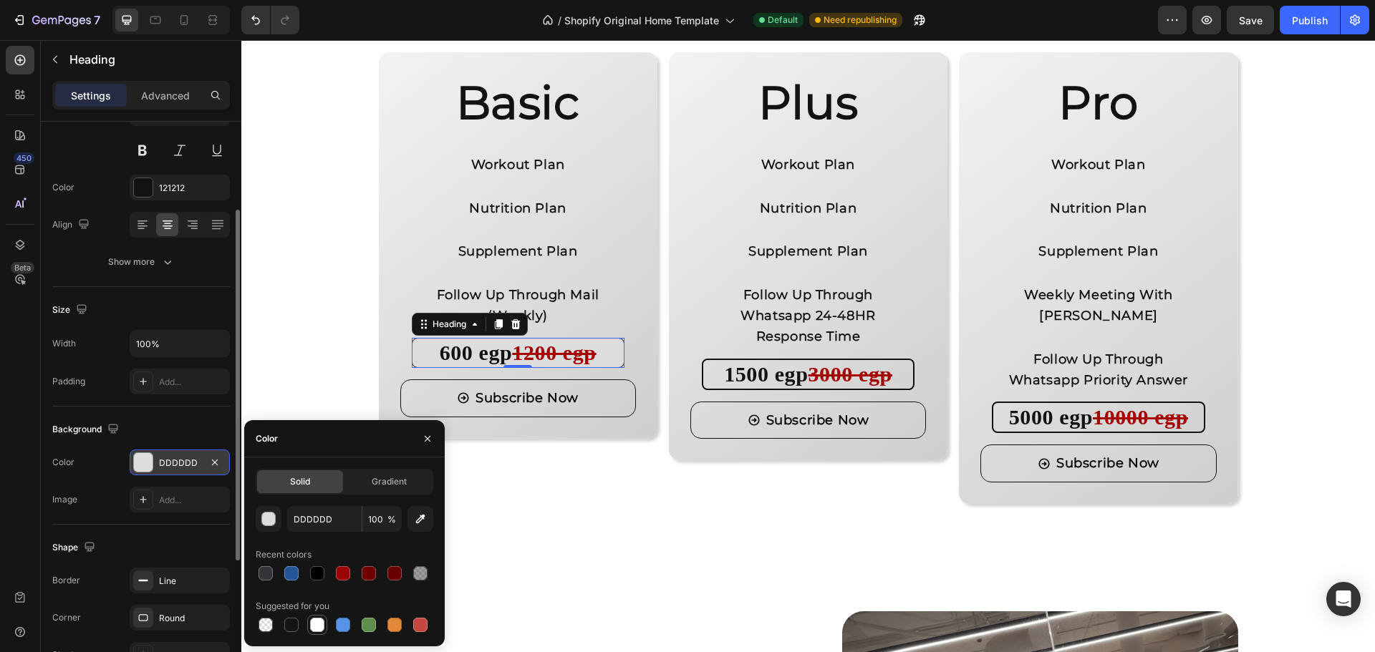
click at [314, 621] on div at bounding box center [317, 625] width 14 height 14
click at [316, 579] on div at bounding box center [317, 573] width 14 height 14
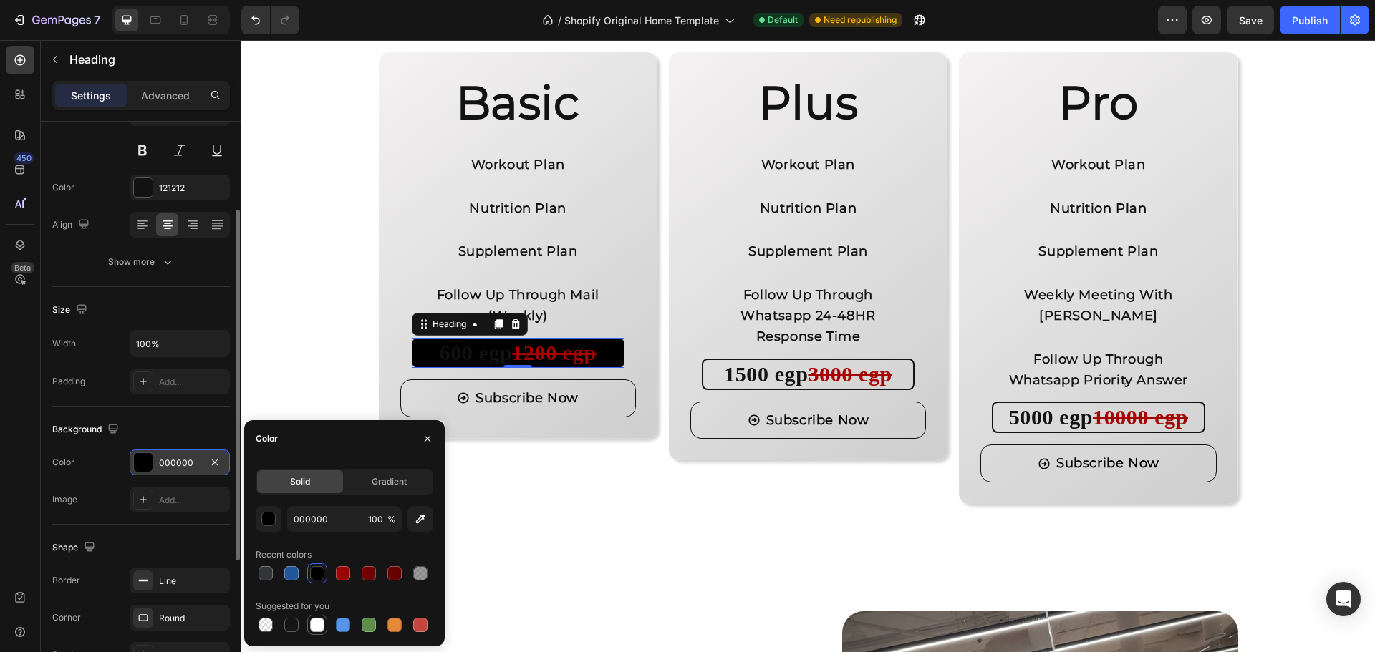
click at [316, 621] on div at bounding box center [317, 625] width 14 height 14
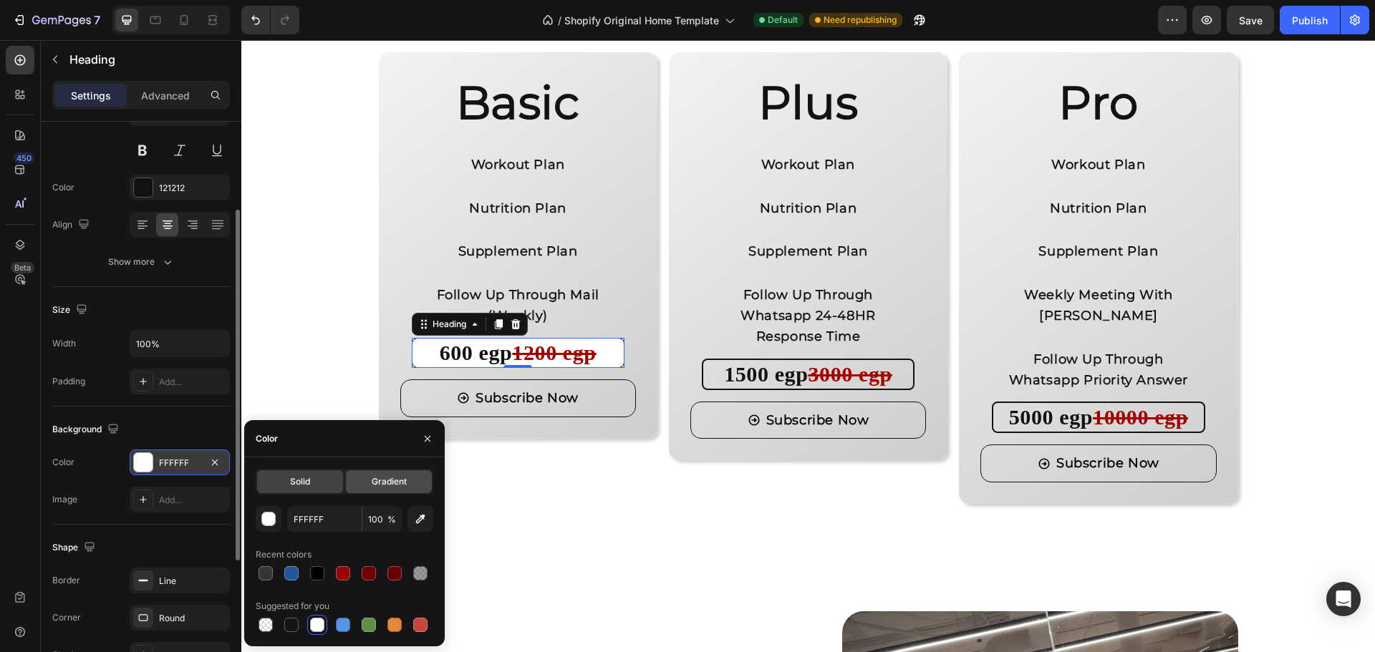
click at [381, 489] on div "Gradient" at bounding box center [389, 481] width 86 height 23
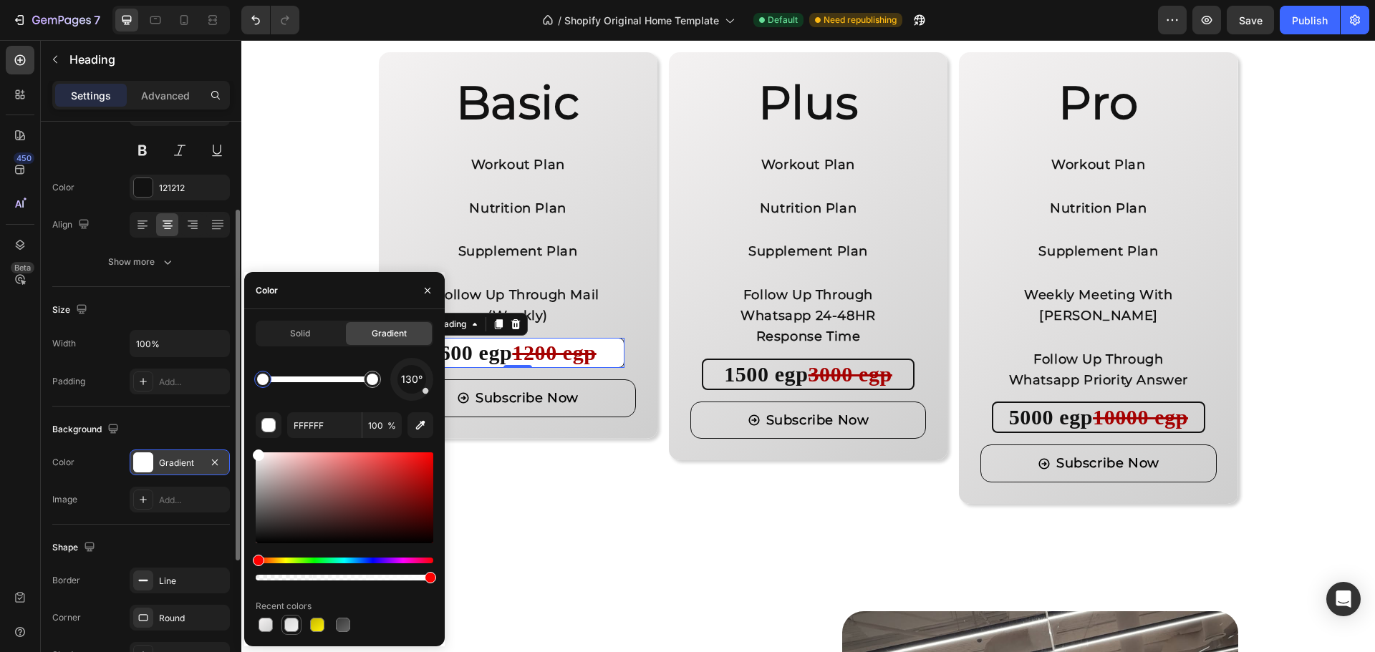
click at [289, 624] on div at bounding box center [291, 625] width 14 height 14
click at [311, 627] on div at bounding box center [317, 625] width 14 height 14
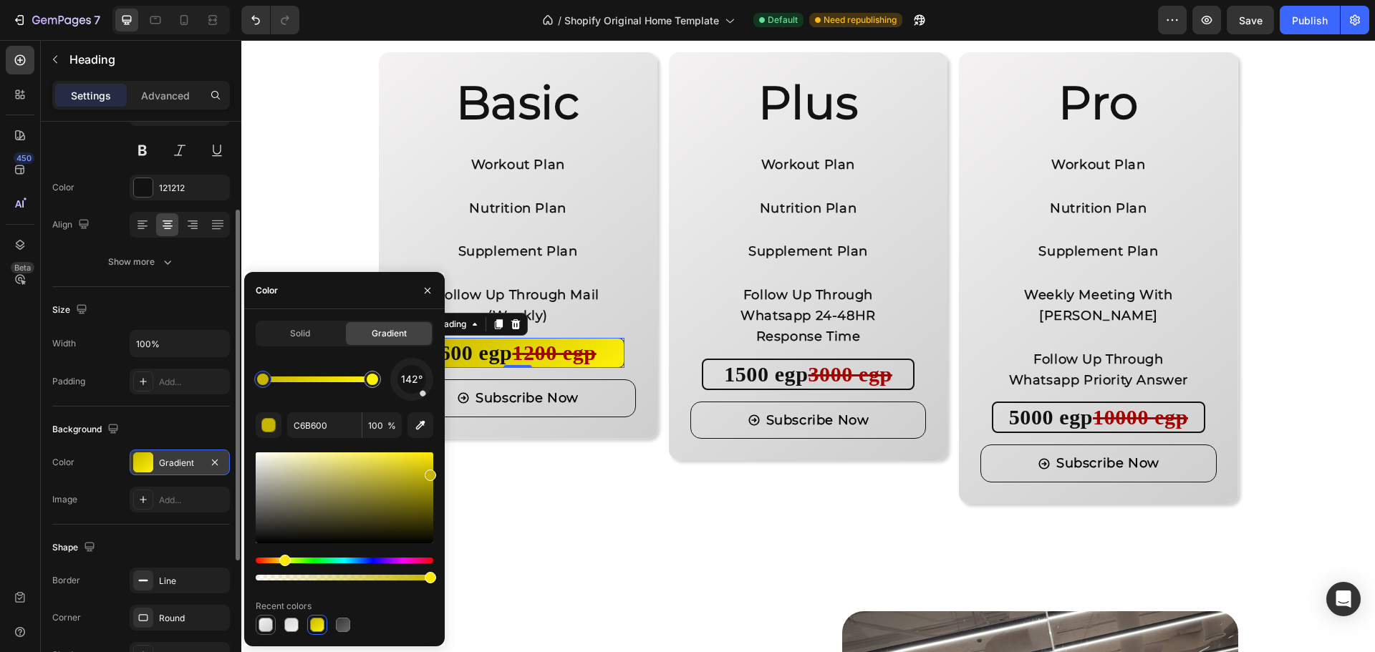
click at [265, 625] on div at bounding box center [265, 625] width 14 height 14
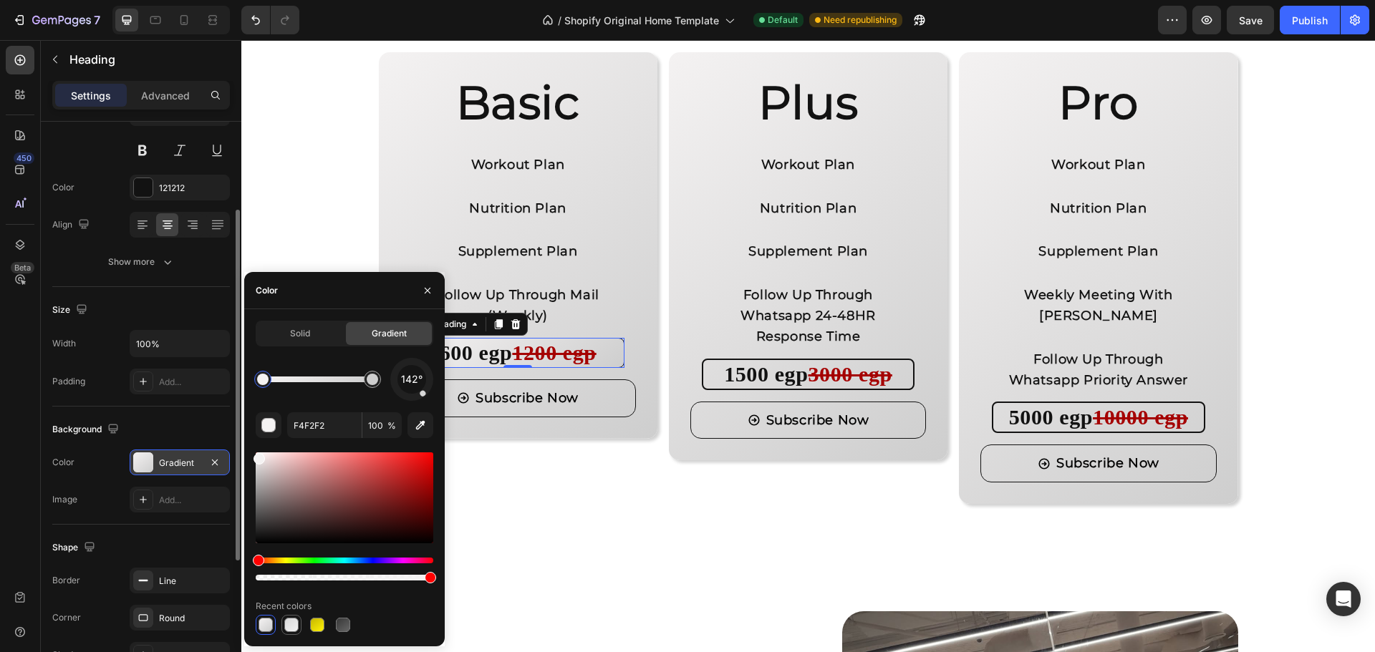
click at [291, 629] on div at bounding box center [291, 625] width 14 height 14
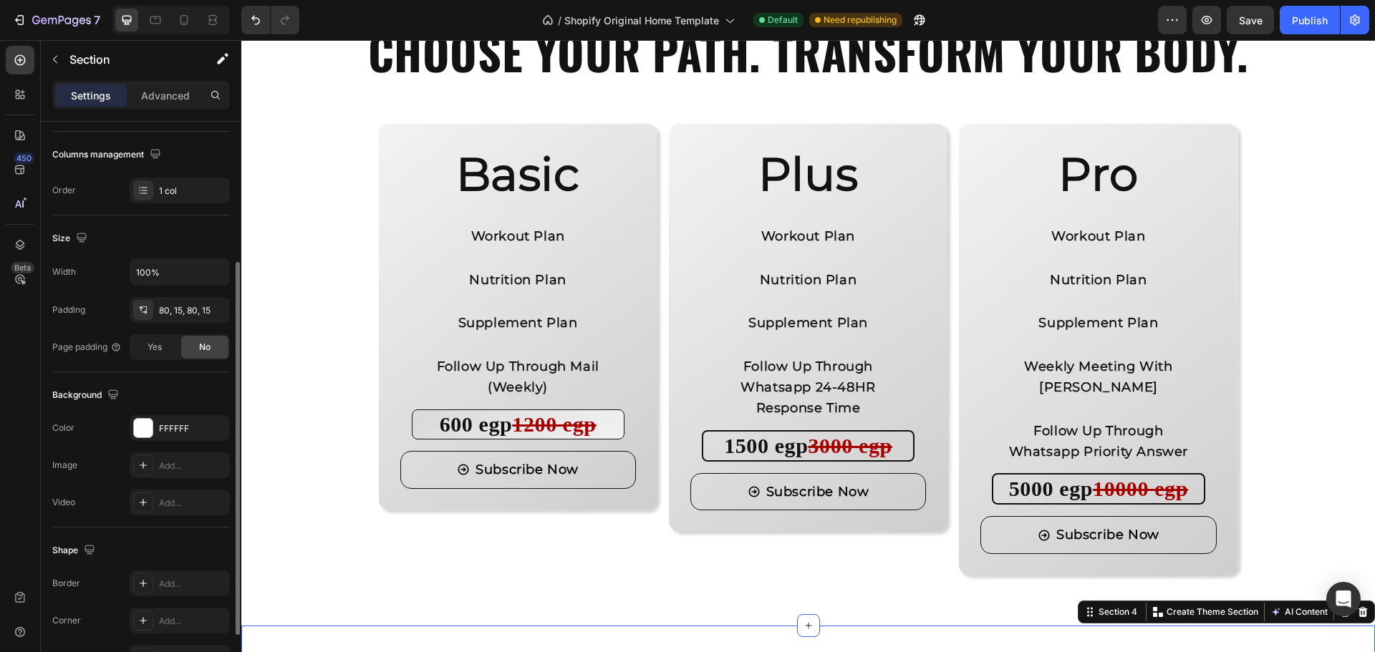
scroll to position [286, 0]
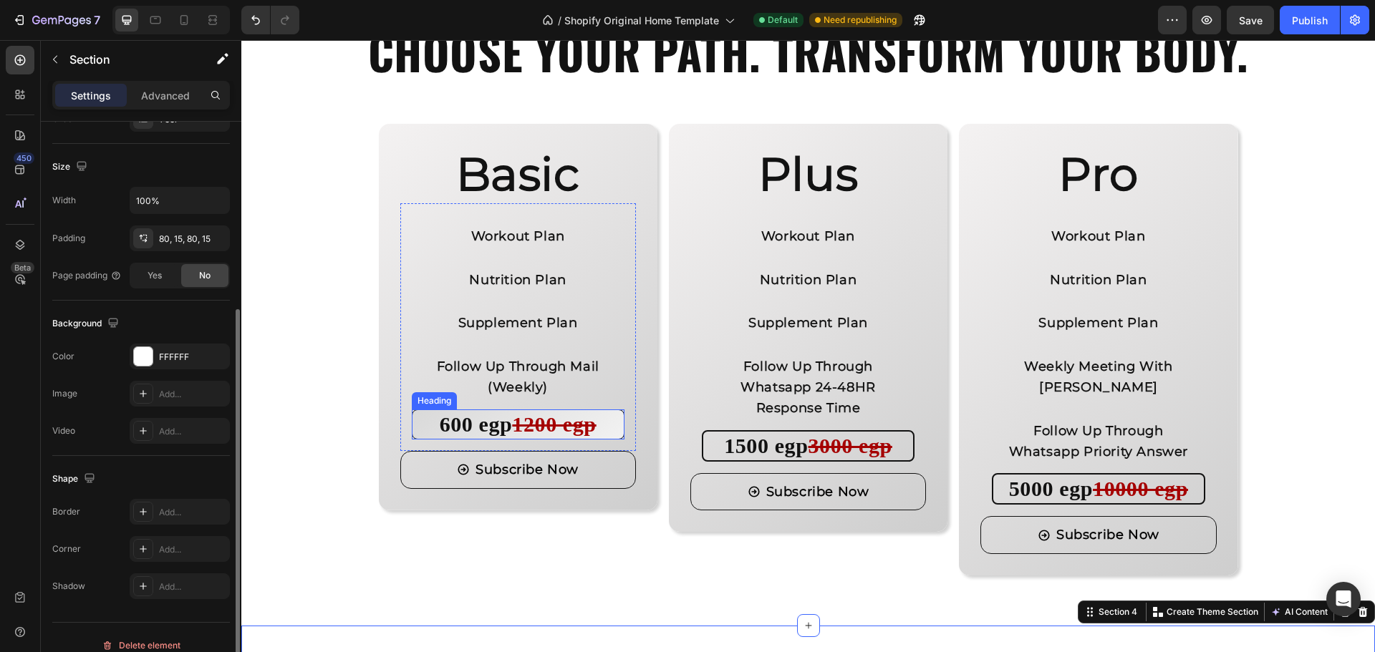
click at [448, 425] on strong "600 egp" at bounding box center [476, 424] width 73 height 24
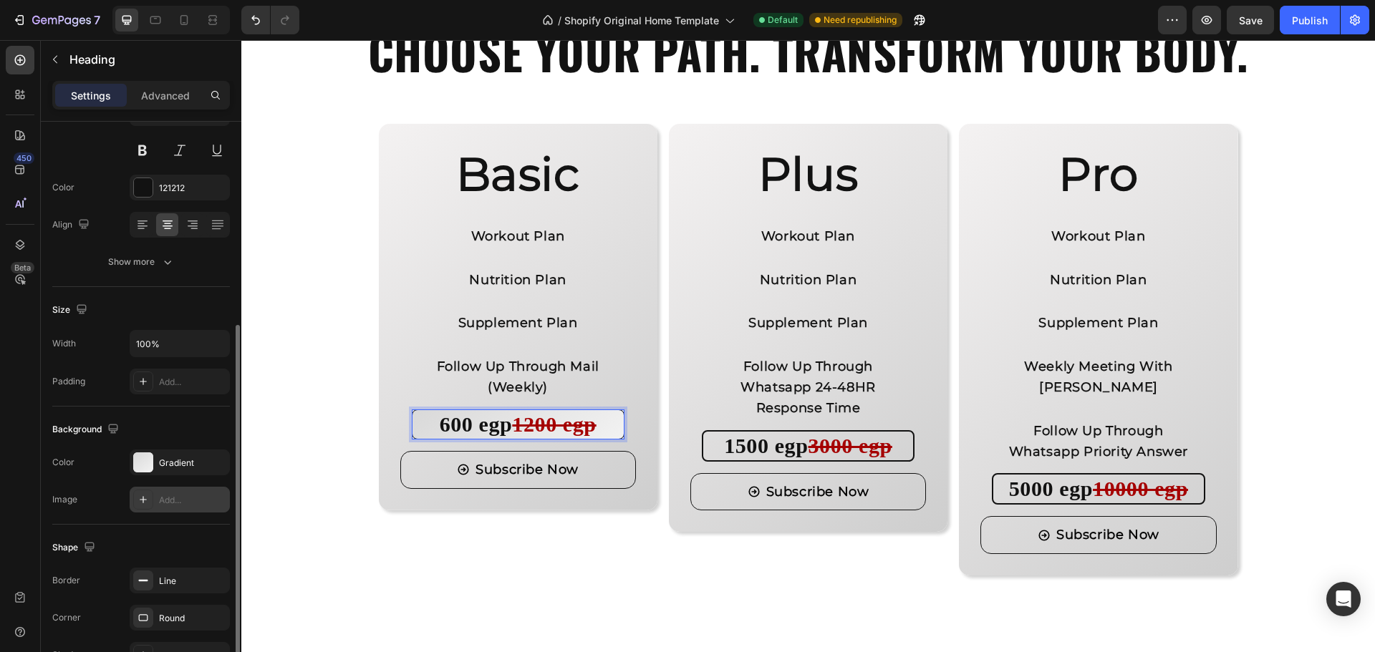
scroll to position [215, 0]
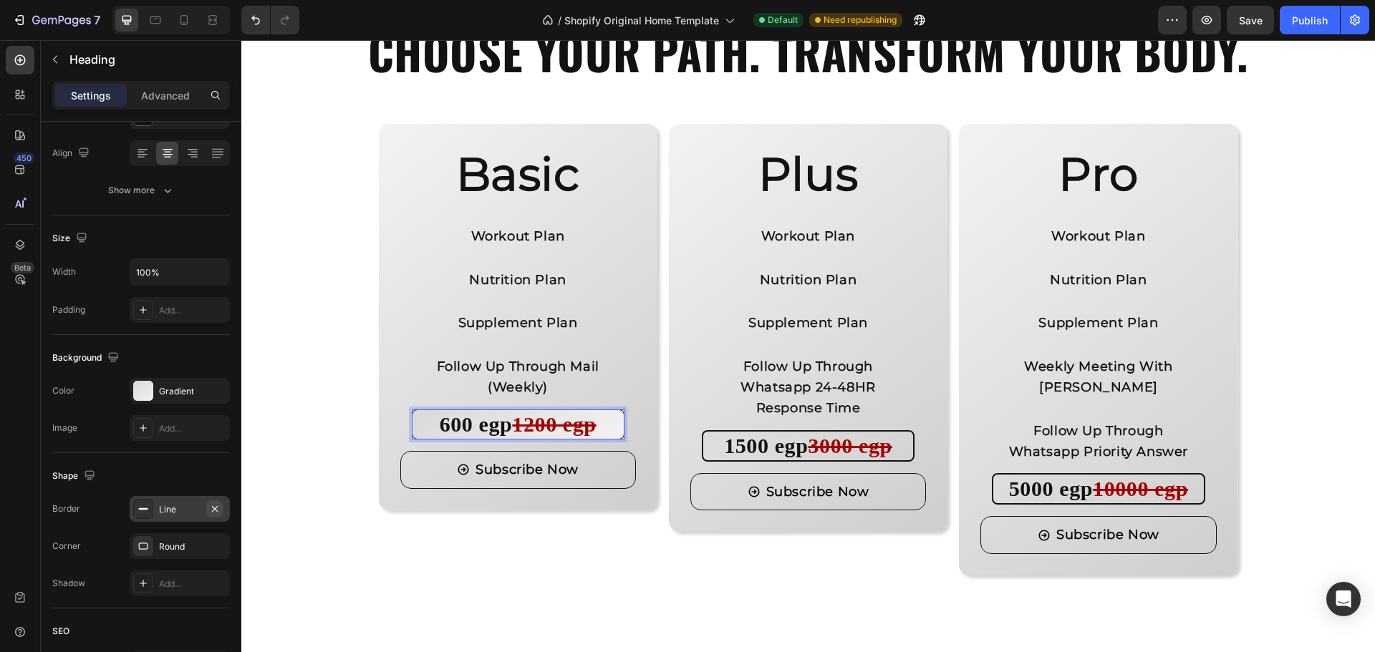
click at [217, 510] on icon "button" at bounding box center [215, 508] width 6 height 6
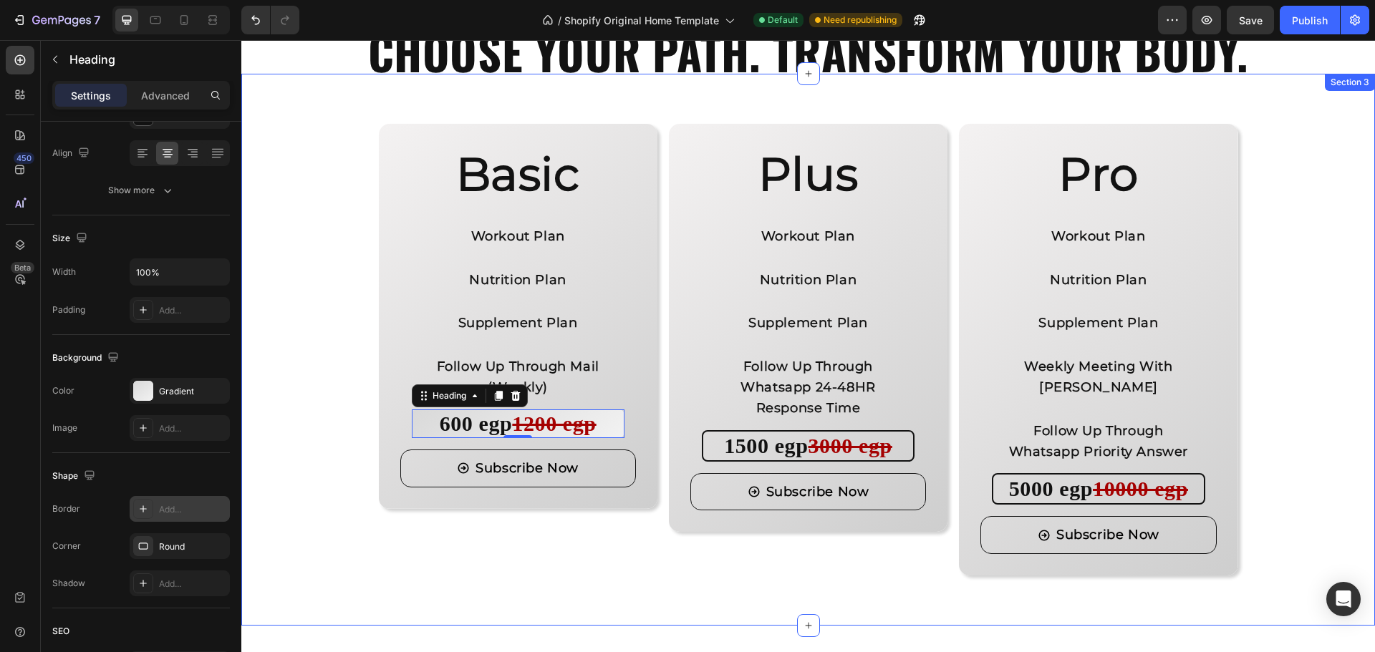
click at [314, 551] on div "Basic Heading Workout Plan Text Block Nutrition Plan Text Block Supplement Plan…" at bounding box center [807, 350] width 1033 height 452
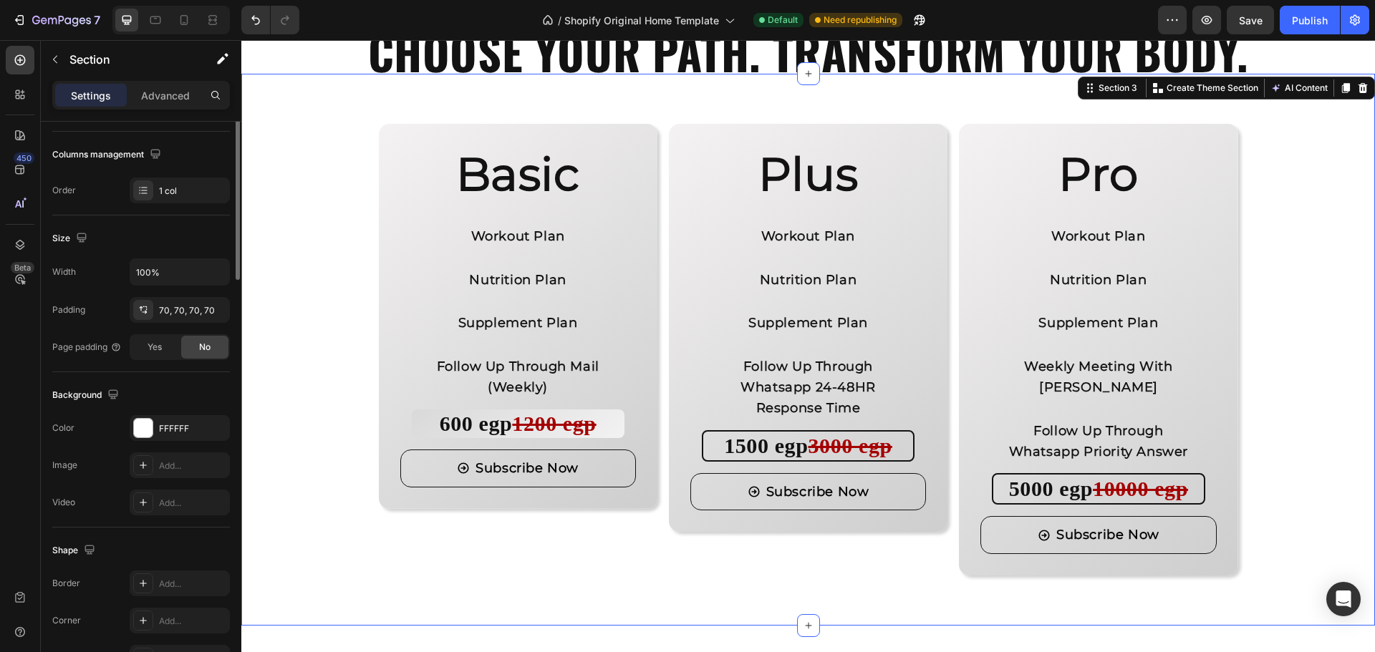
scroll to position [0, 0]
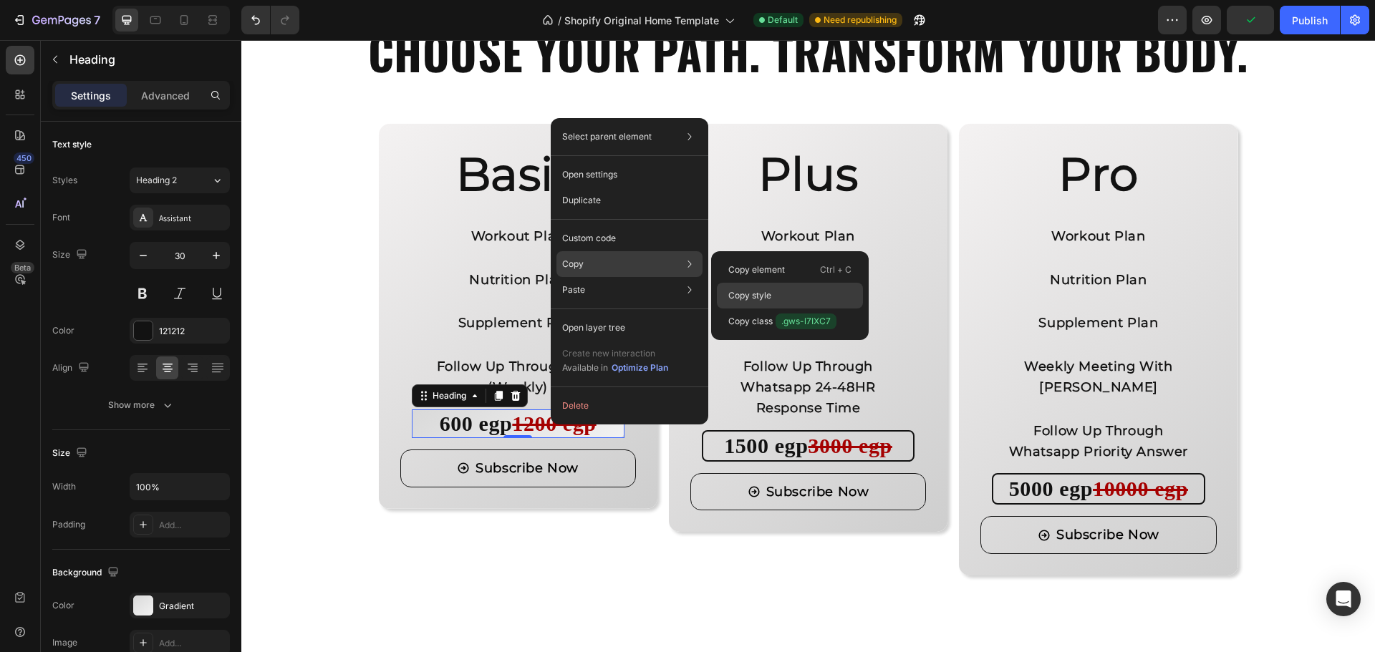
click at [745, 292] on p "Copy style" at bounding box center [749, 295] width 43 height 13
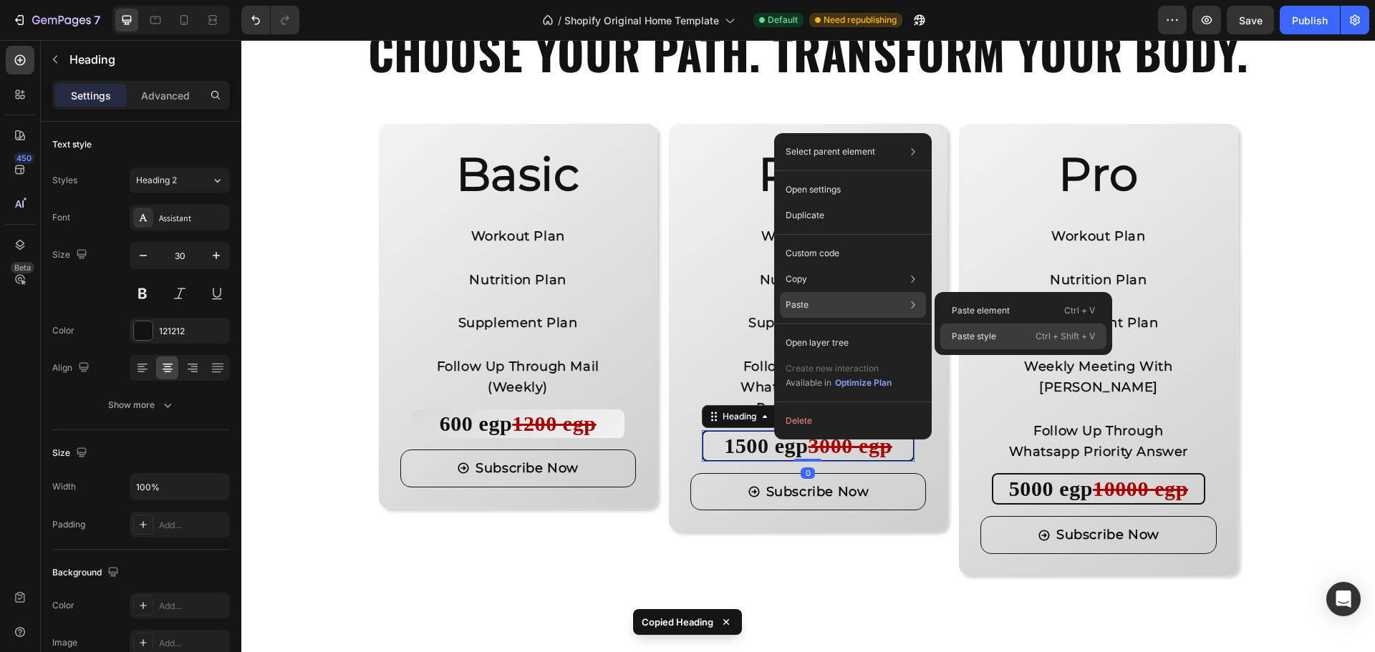
click at [965, 334] on p "Paste style" at bounding box center [974, 336] width 44 height 13
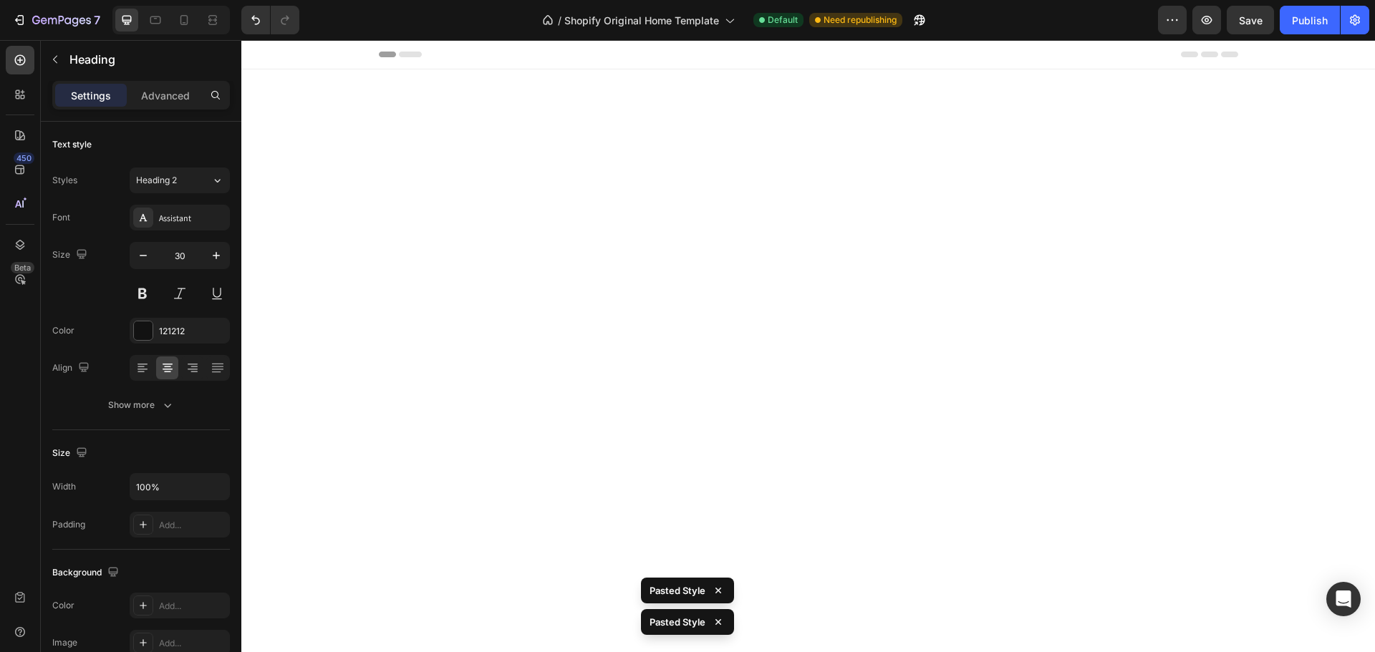
scroll to position [1287, 0]
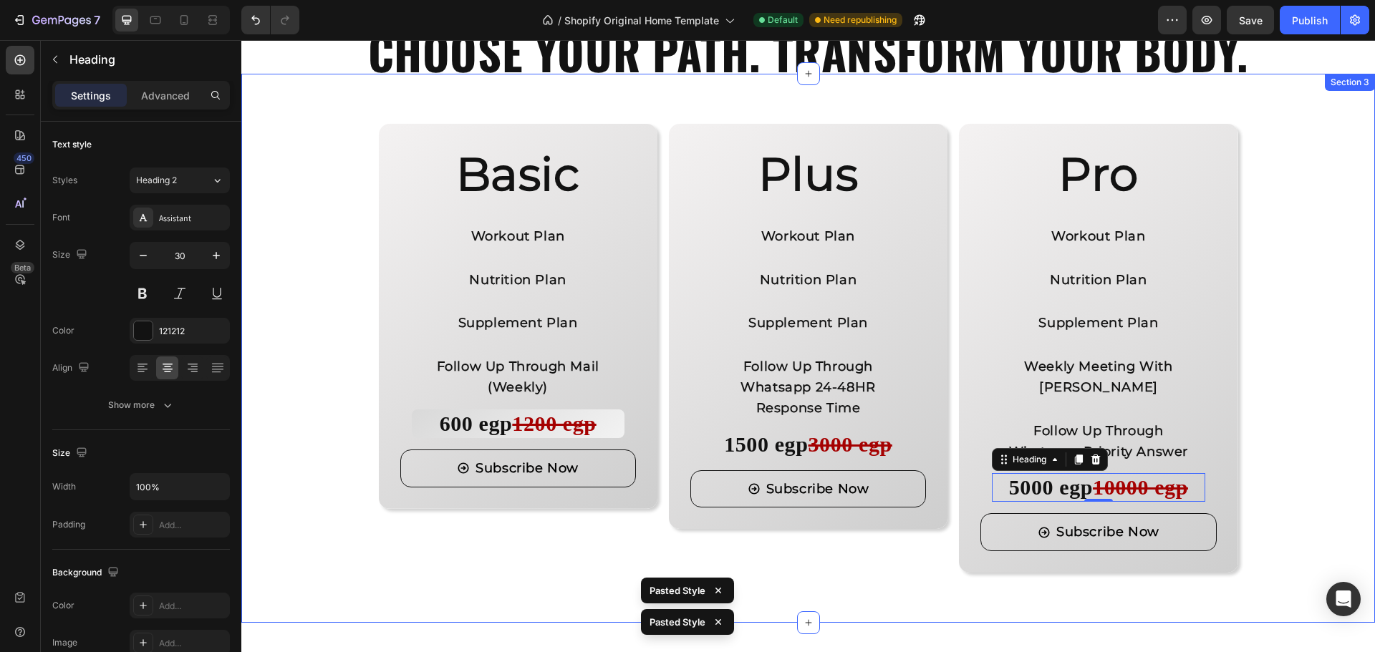
click at [805, 579] on div "Basic Heading Workout Plan Text Block Nutrition Plan Text Block Supplement Plan…" at bounding box center [807, 348] width 1133 height 549
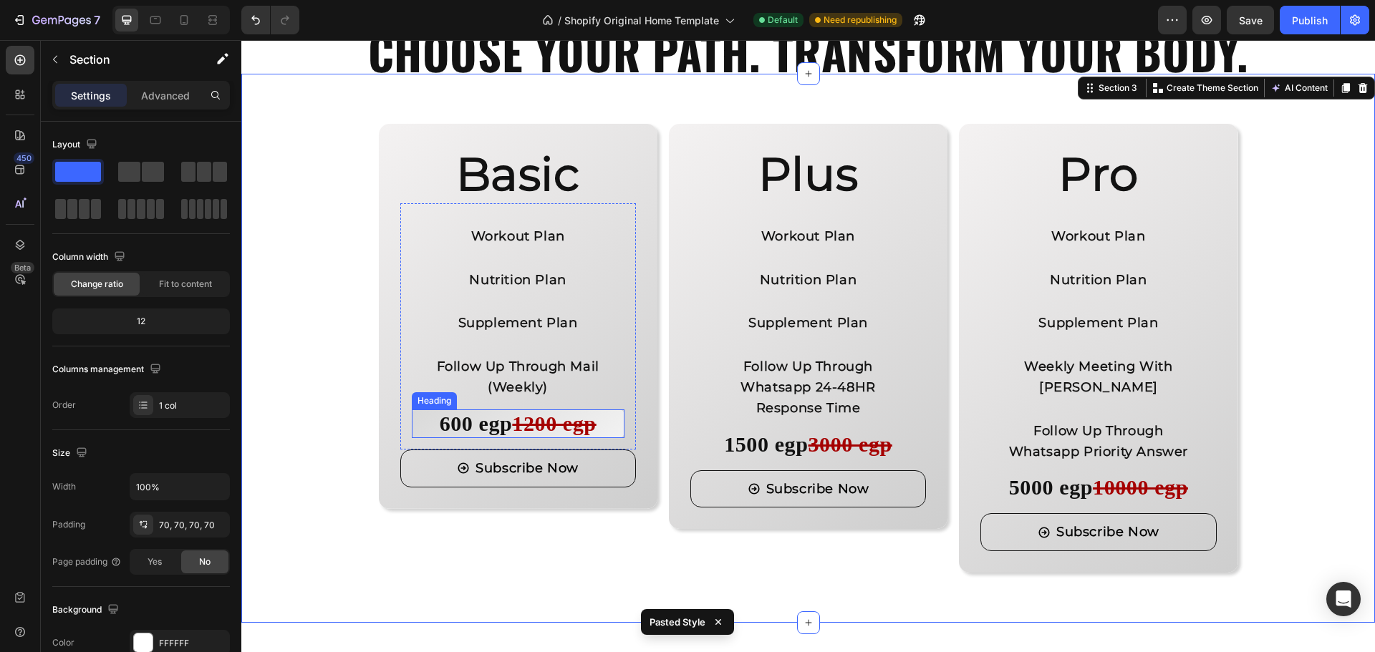
click at [527, 422] on strong "1200 egp" at bounding box center [554, 424] width 84 height 24
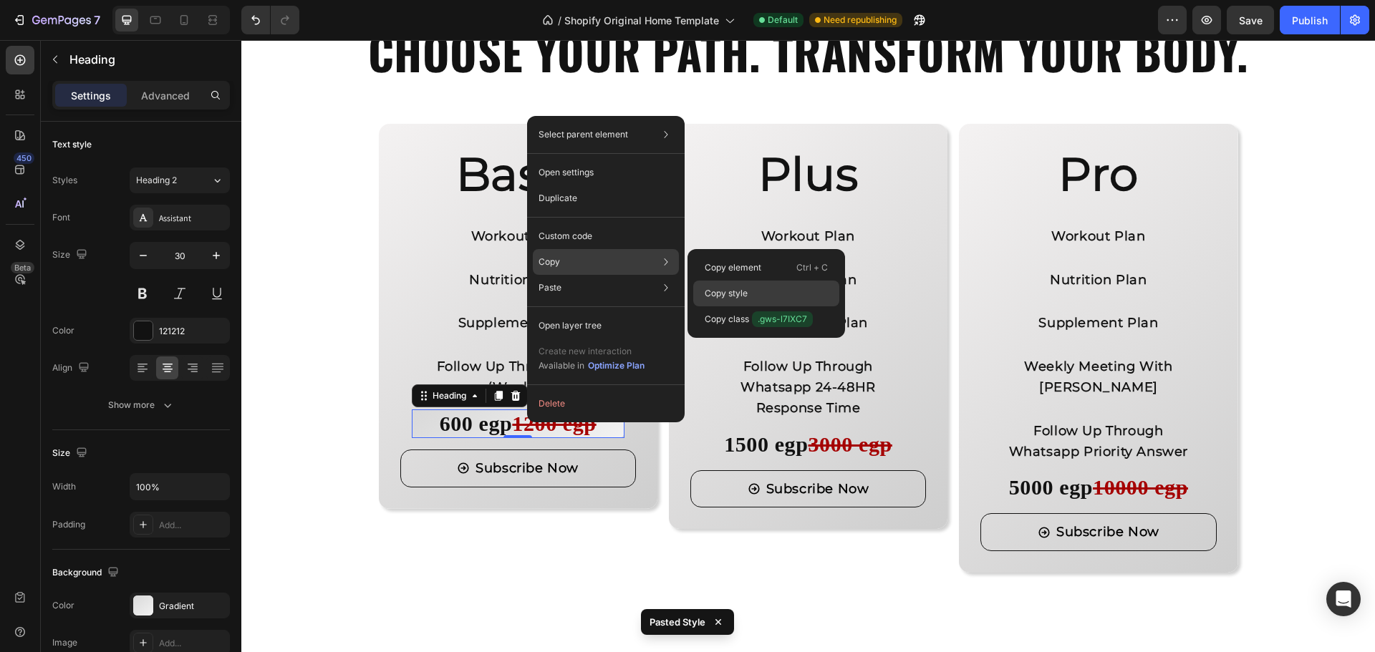
click at [712, 293] on p "Copy style" at bounding box center [726, 293] width 43 height 13
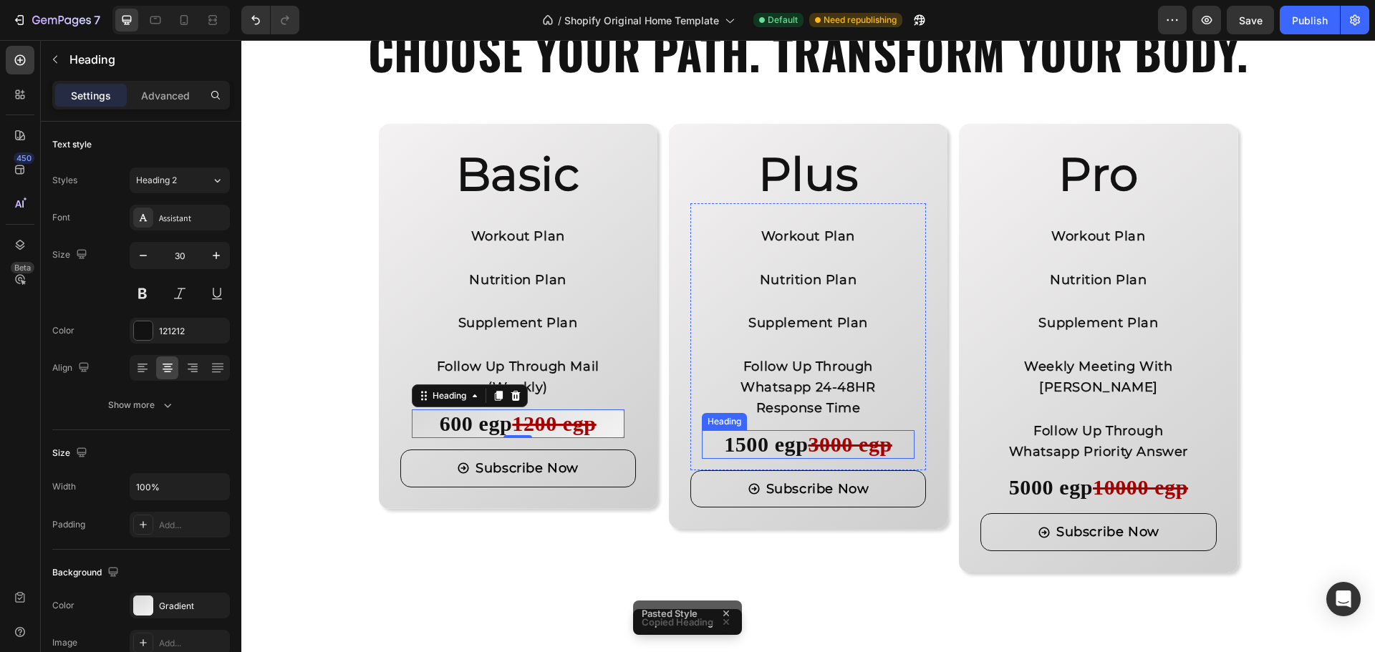
click at [798, 445] on strong "1500 egp" at bounding box center [766, 444] width 84 height 24
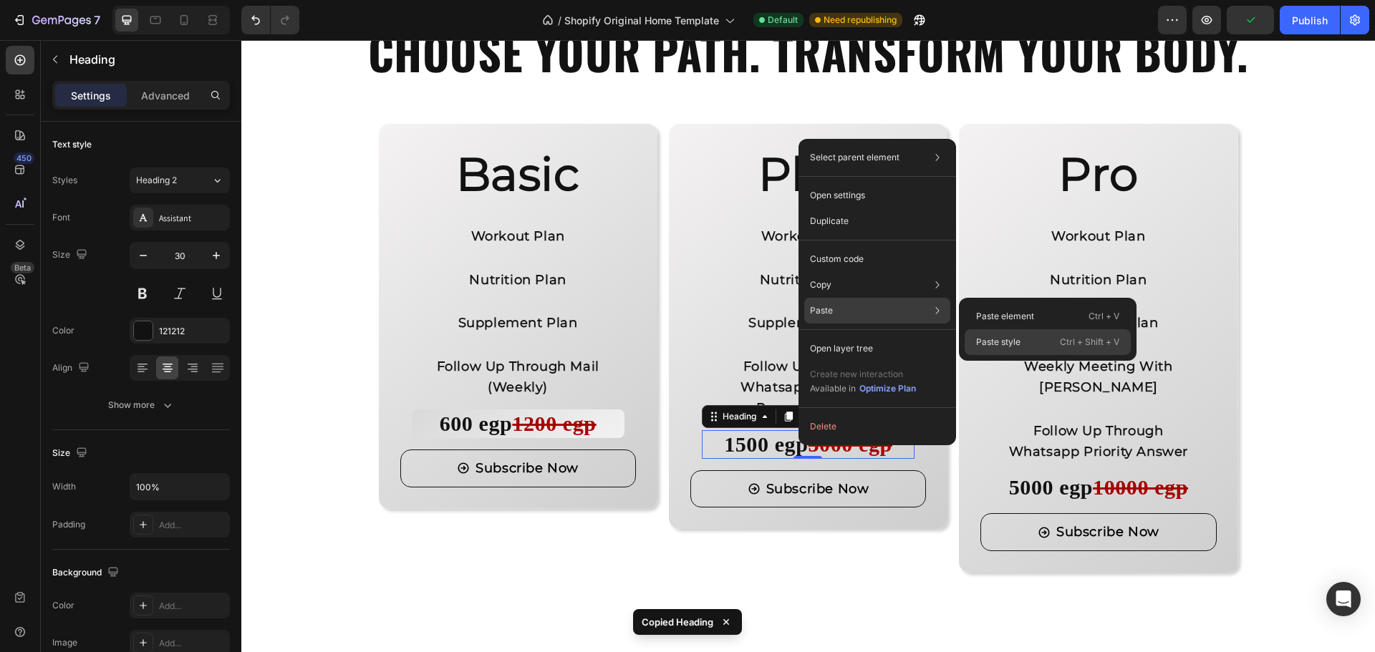
click at [989, 344] on p "Paste style" at bounding box center [998, 342] width 44 height 13
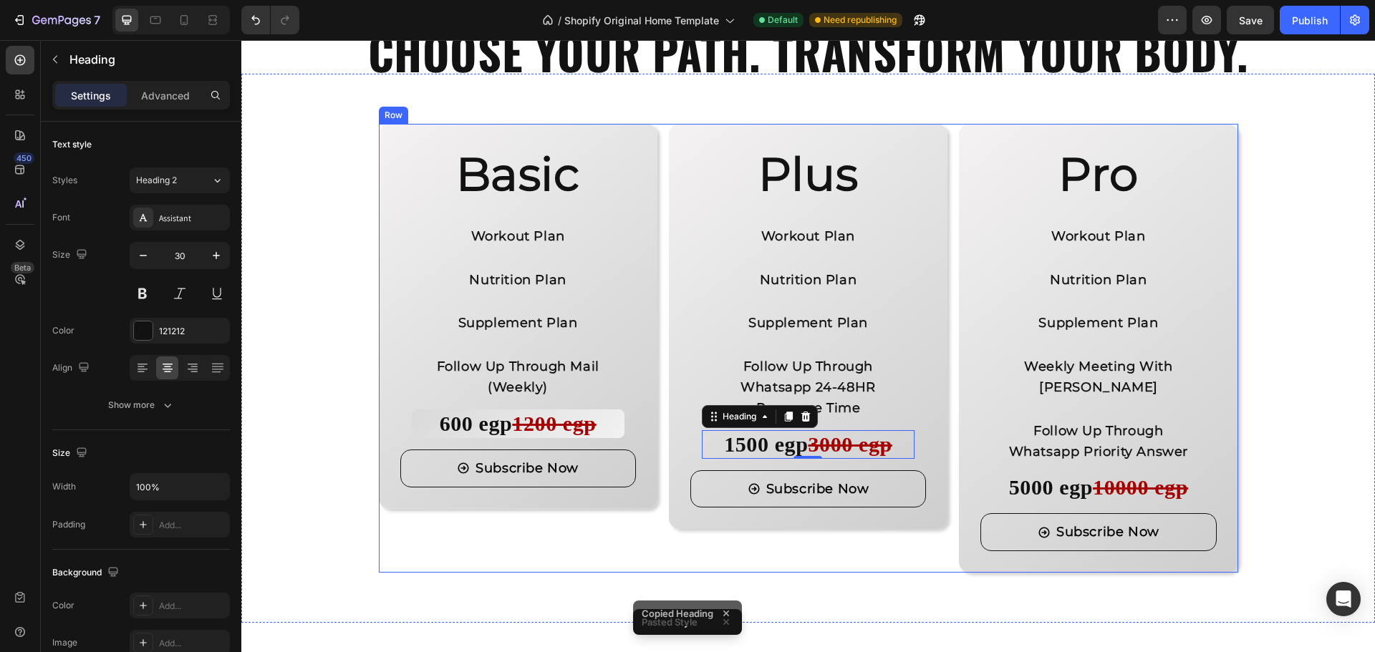
click at [828, 572] on div "Plus Heading Workout Plan Text Block Nutrition Plan Text Block Supplement Plan …" at bounding box center [808, 348] width 279 height 449
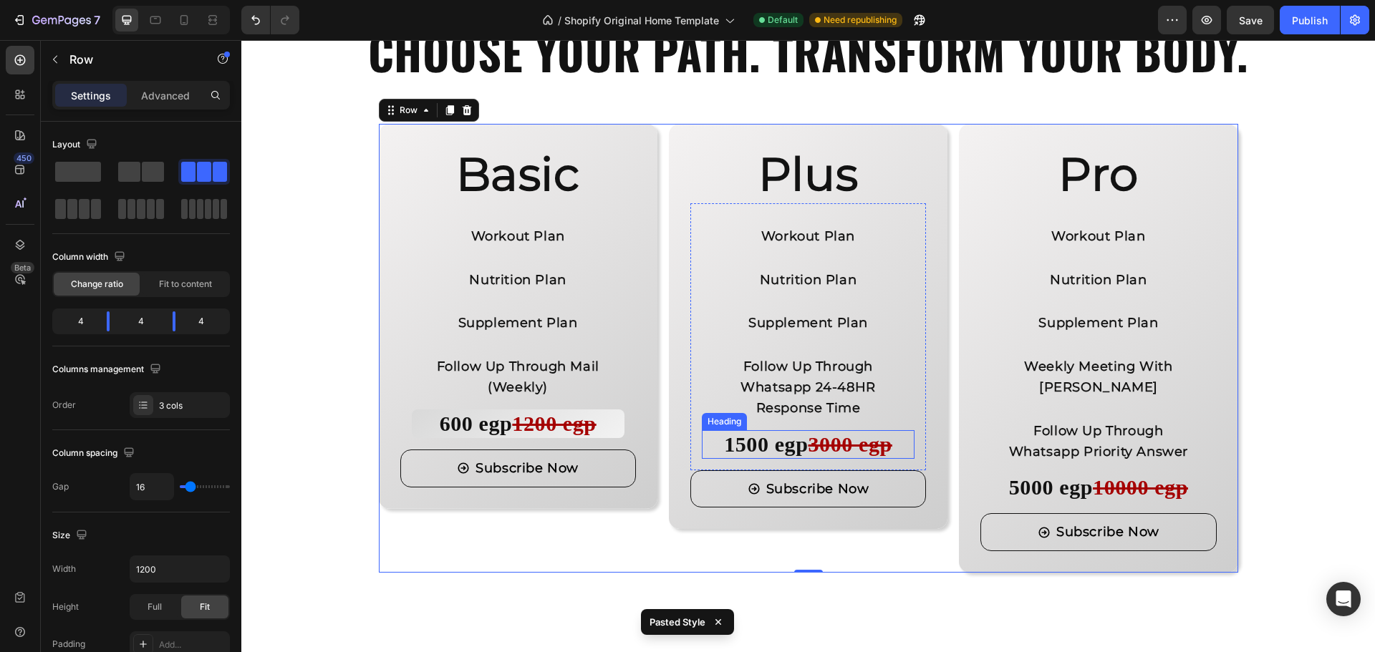
click at [757, 440] on strong "1500 egp" at bounding box center [766, 444] width 84 height 24
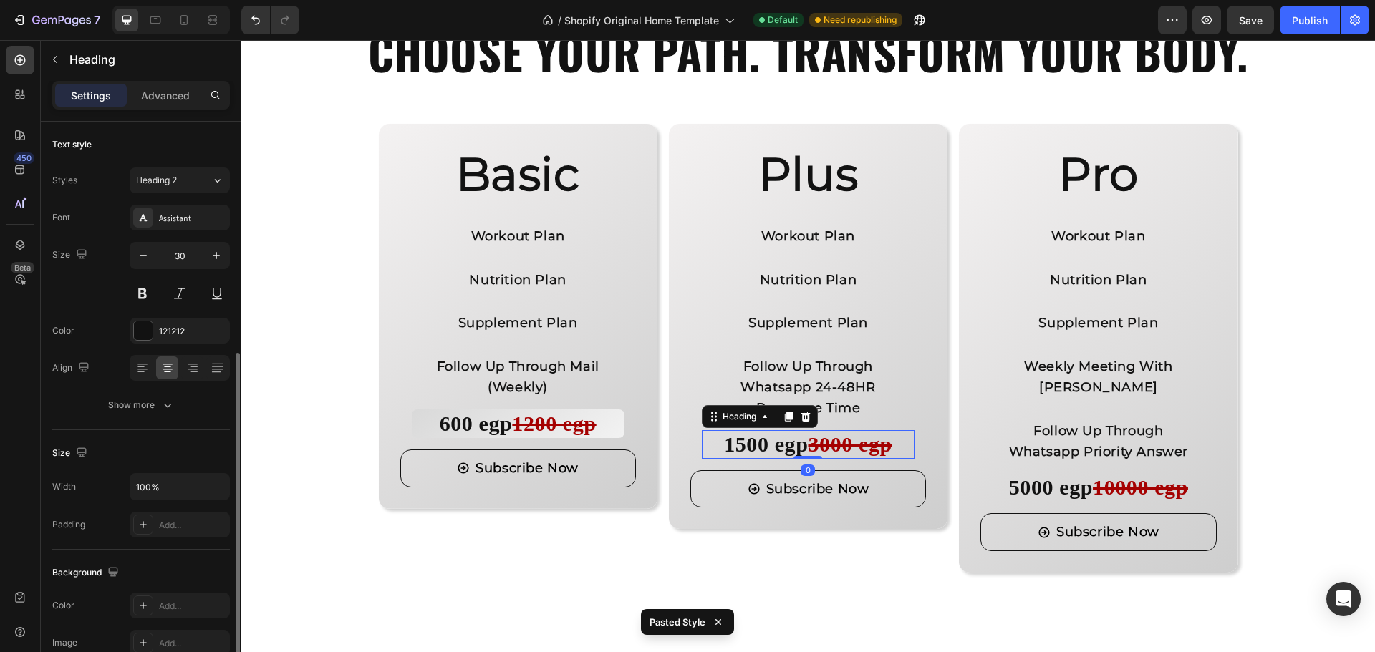
scroll to position [143, 0]
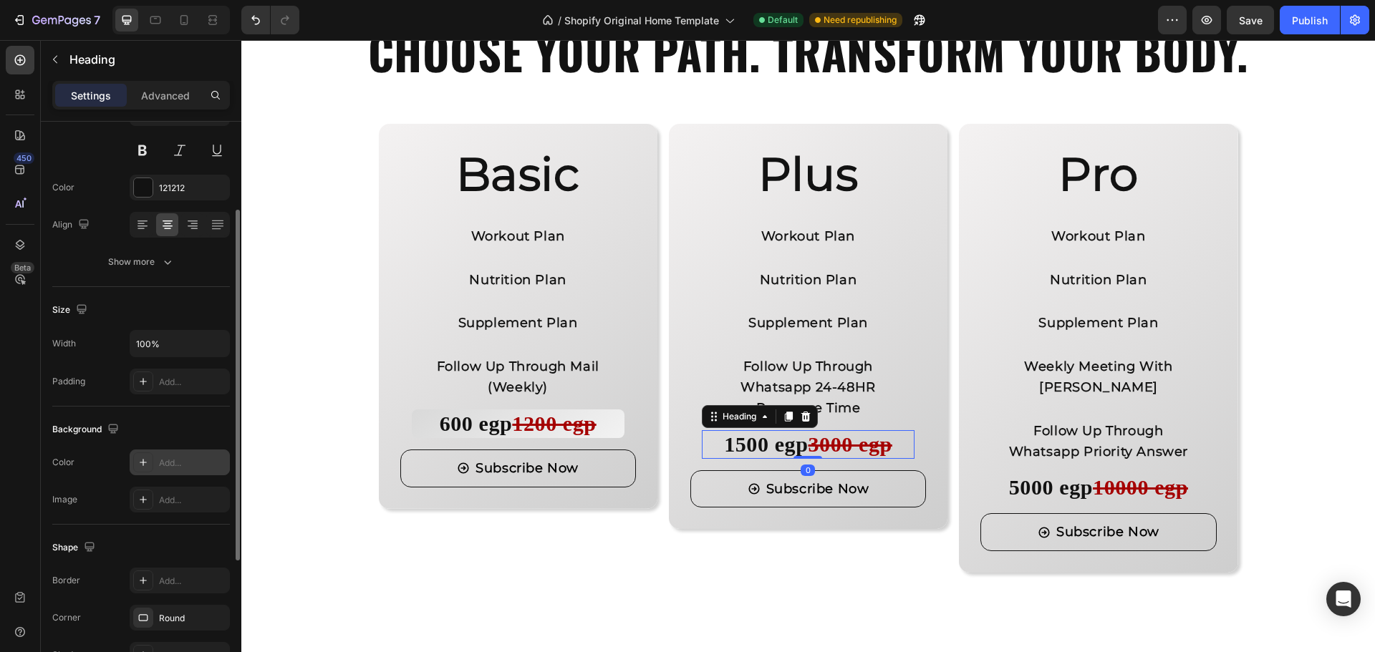
click at [180, 465] on div "Add..." at bounding box center [192, 463] width 67 height 13
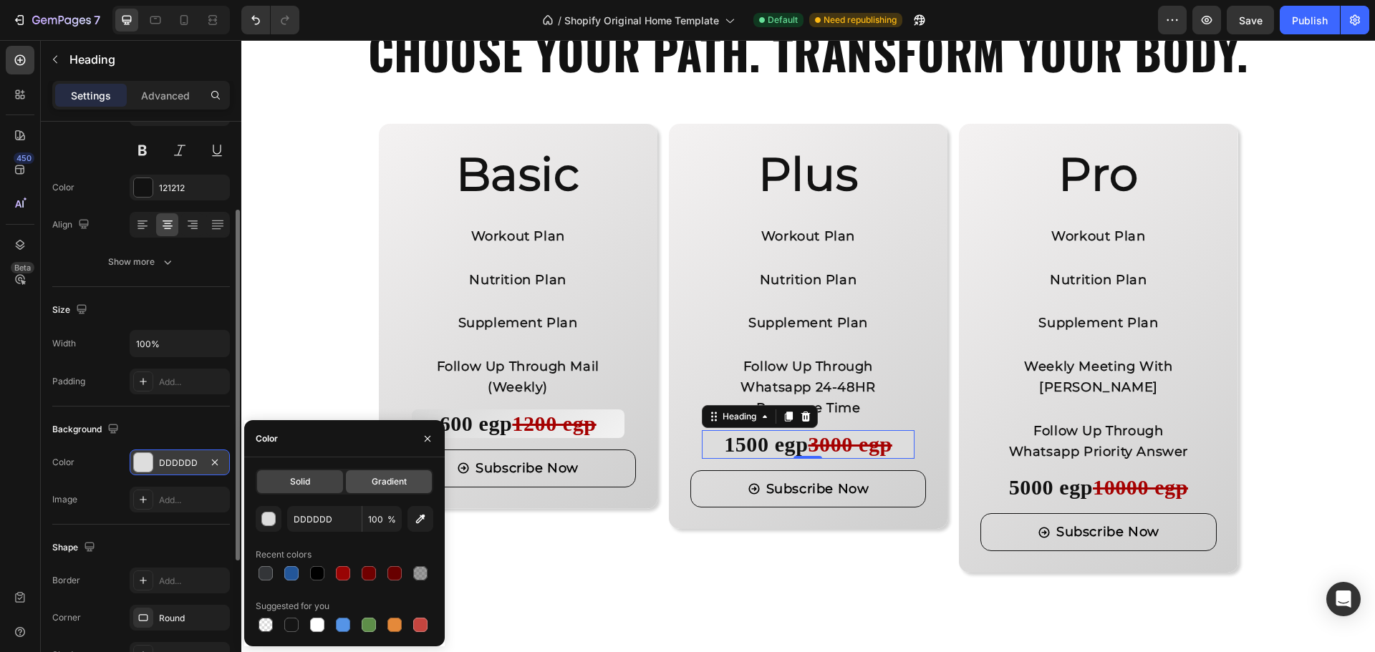
click at [369, 492] on div "Gradient" at bounding box center [389, 481] width 86 height 23
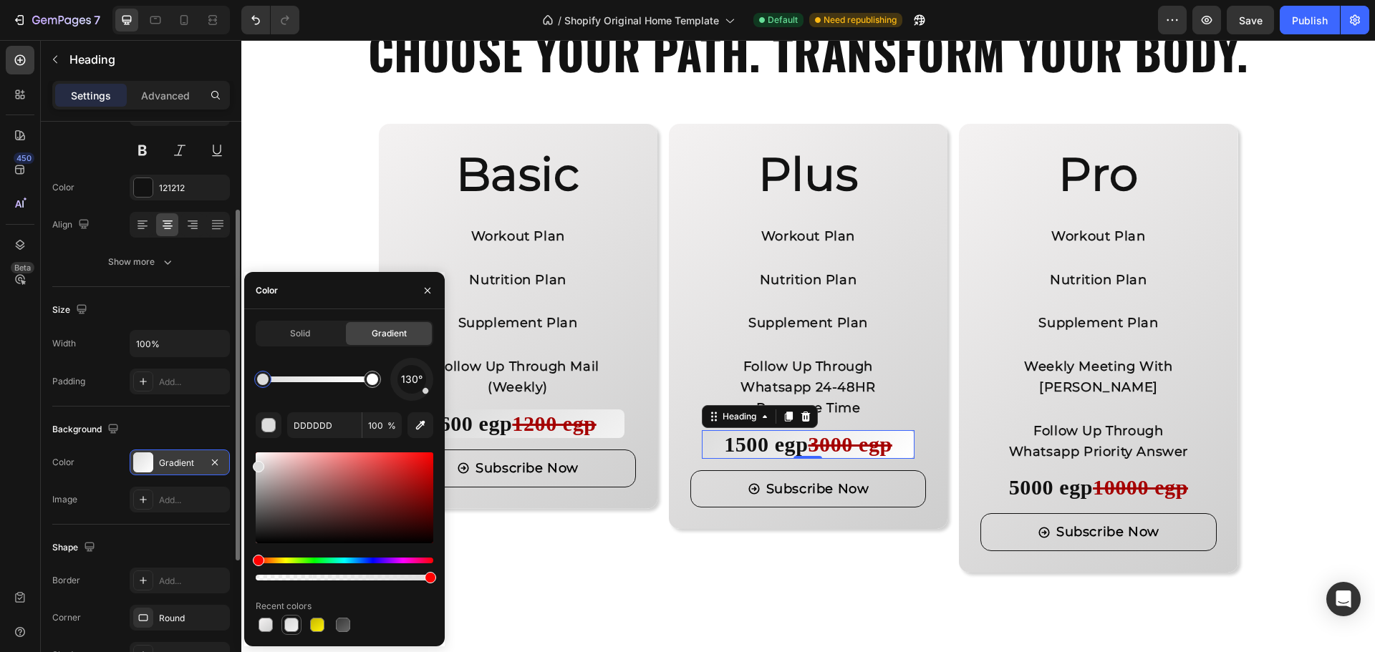
click at [286, 624] on div at bounding box center [291, 625] width 14 height 14
click at [287, 624] on div at bounding box center [291, 625] width 14 height 14
type input "D9D9D9"
click at [584, 586] on div "Basic Heading Workout Plan Text Block Nutrition Plan Text Block Supplement Plan…" at bounding box center [807, 348] width 1133 height 549
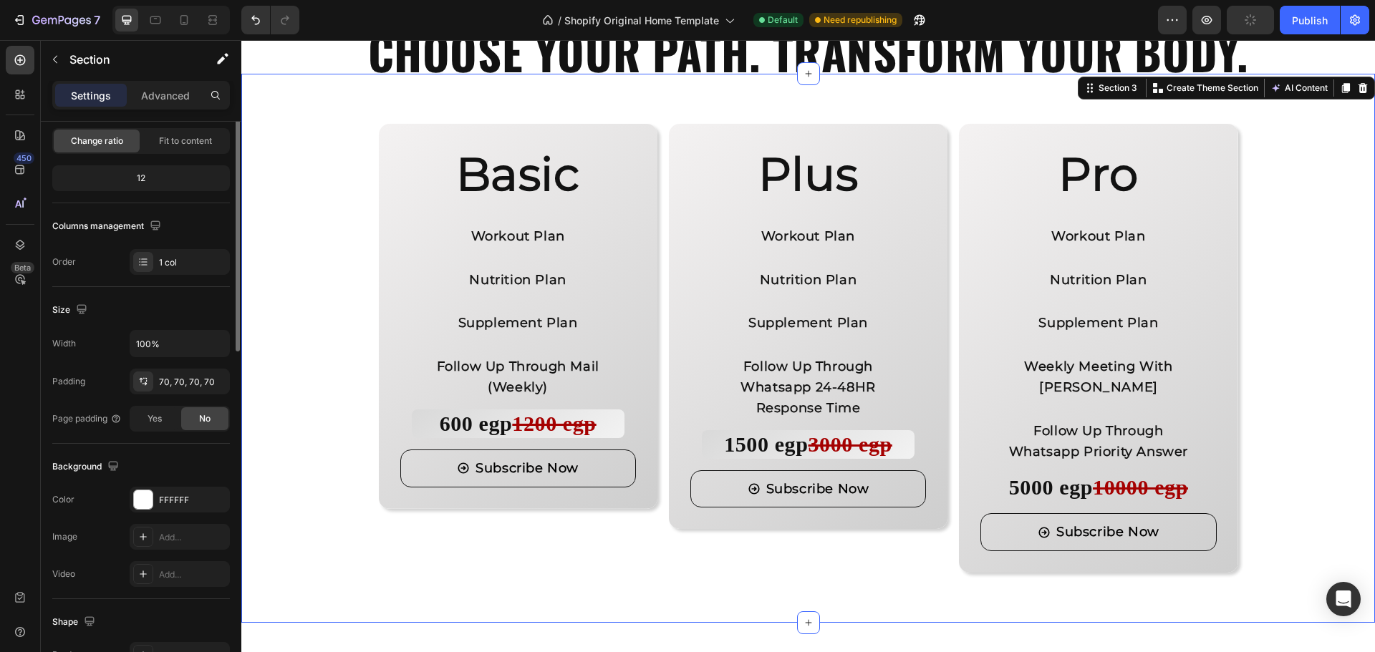
scroll to position [0, 0]
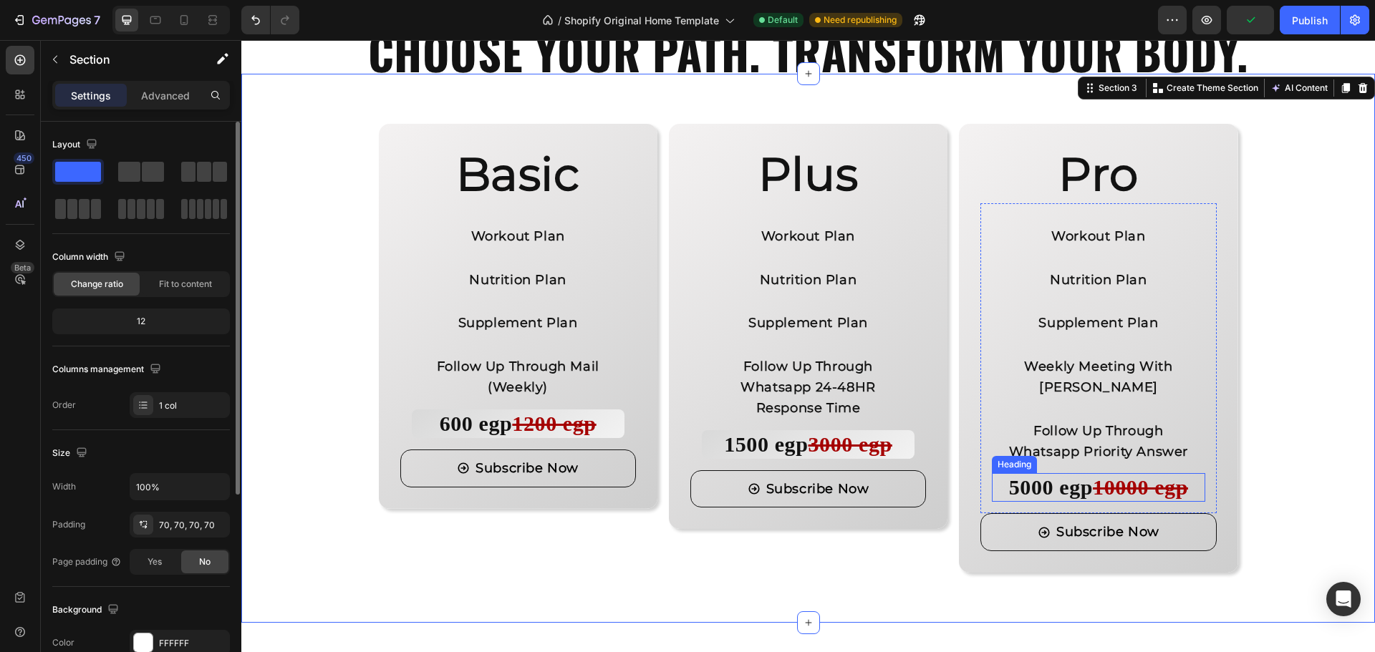
click at [1107, 487] on strong "10000 egp" at bounding box center [1140, 487] width 95 height 24
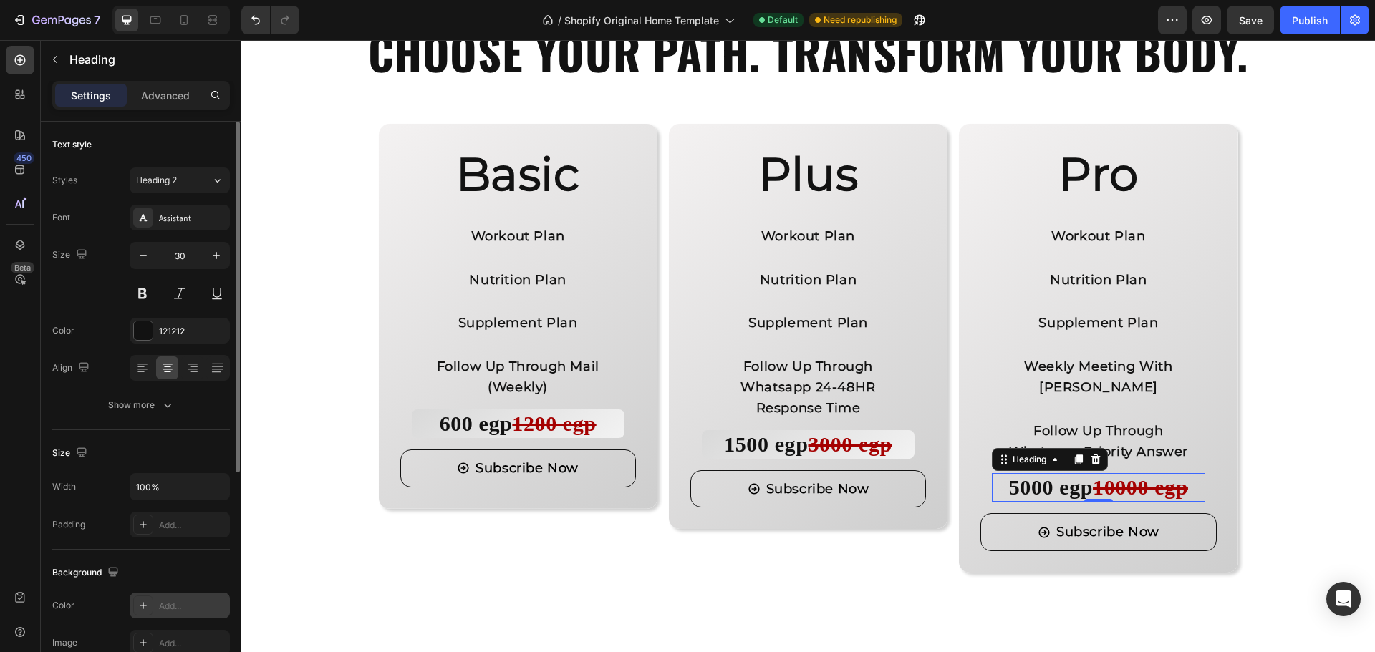
click at [174, 600] on div "Add..." at bounding box center [192, 606] width 67 height 13
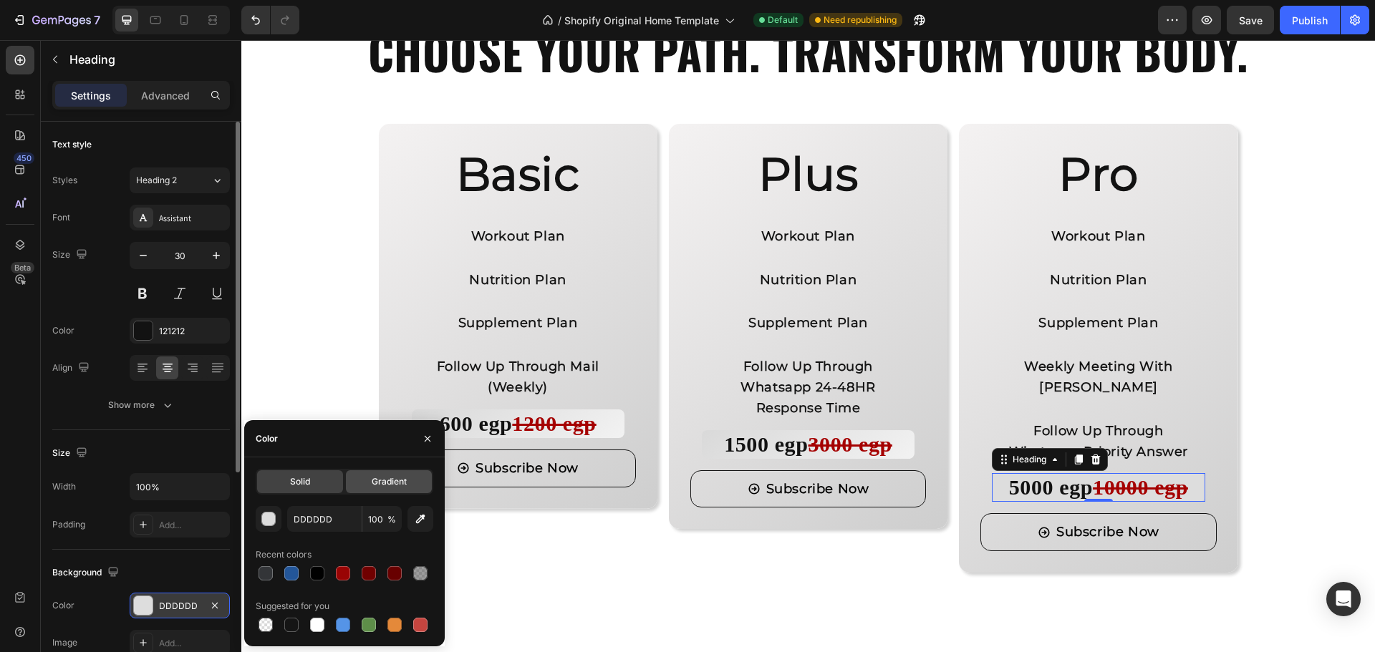
click at [361, 489] on div "Gradient" at bounding box center [389, 481] width 86 height 23
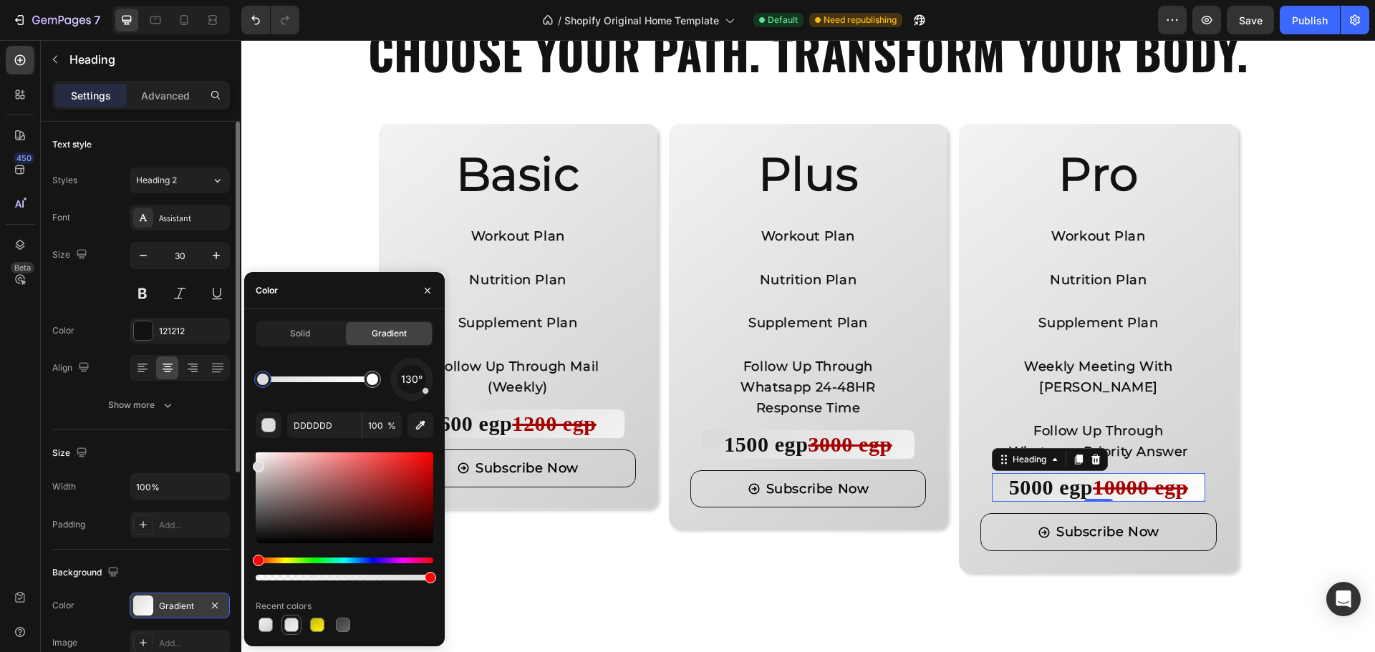
click at [287, 629] on div at bounding box center [291, 625] width 14 height 14
type input "D9D9D9"
click at [629, 604] on div "Basic Heading Workout Plan Text Block Nutrition Plan Text Block Supplement Plan…" at bounding box center [807, 348] width 1133 height 549
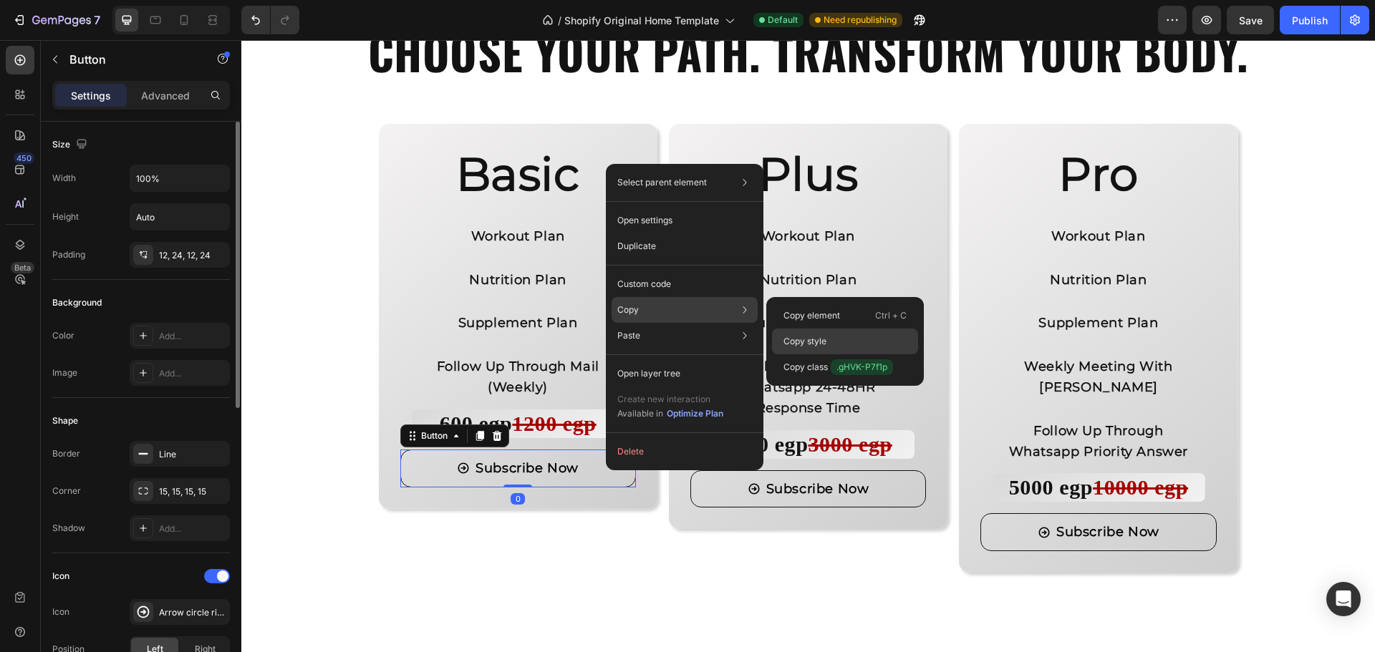
click at [783, 338] on p "Copy style" at bounding box center [804, 341] width 43 height 13
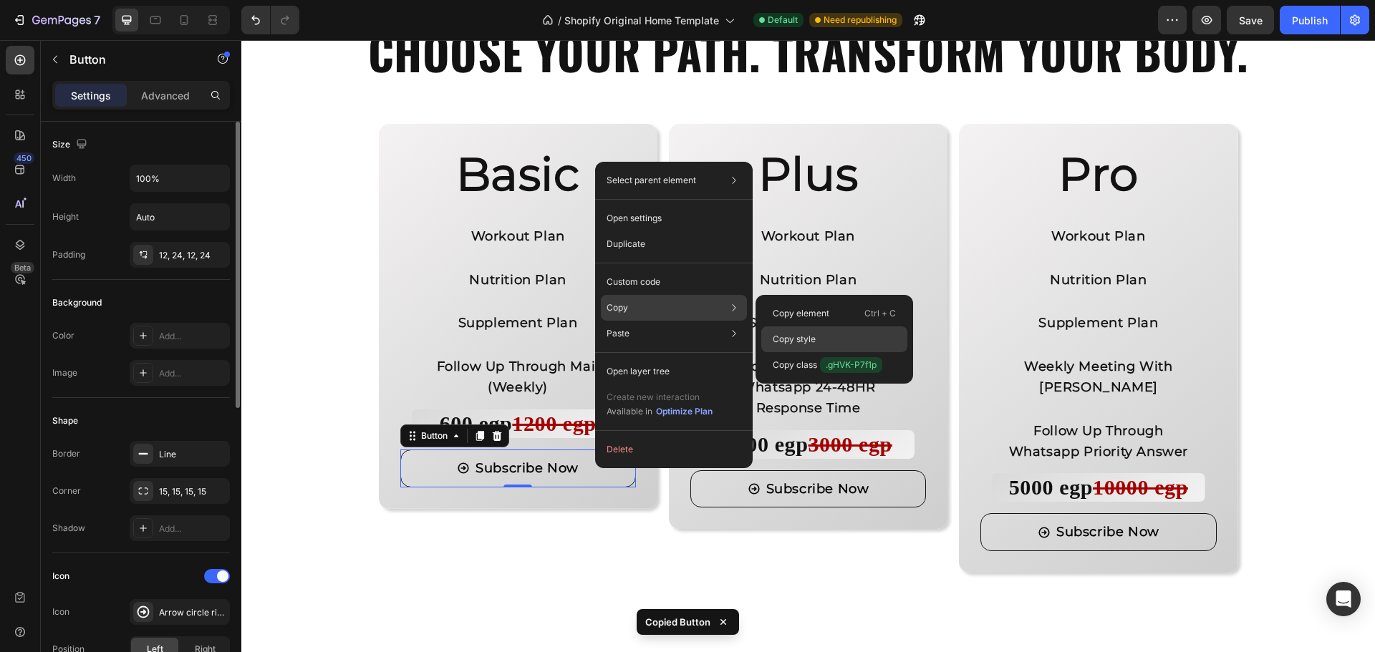
click at [773, 334] on p "Copy style" at bounding box center [794, 339] width 43 height 13
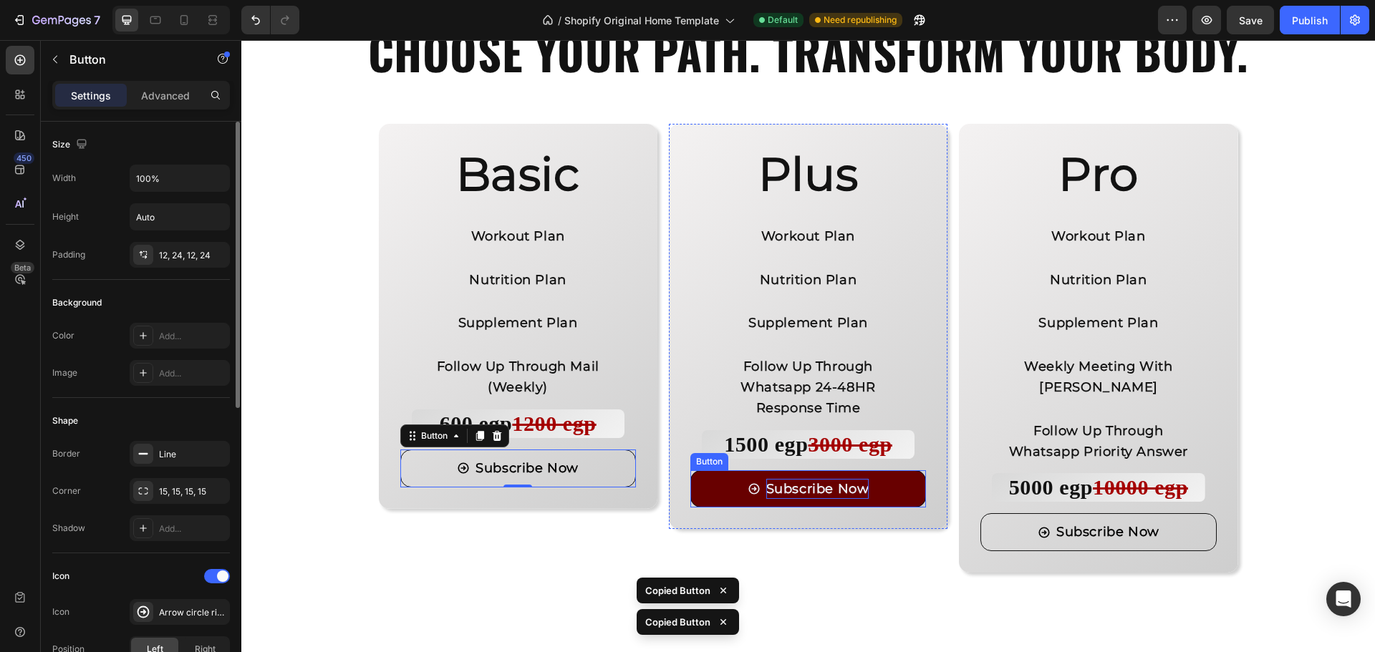
click at [836, 488] on p "Subscribe Now" at bounding box center [817, 489] width 103 height 21
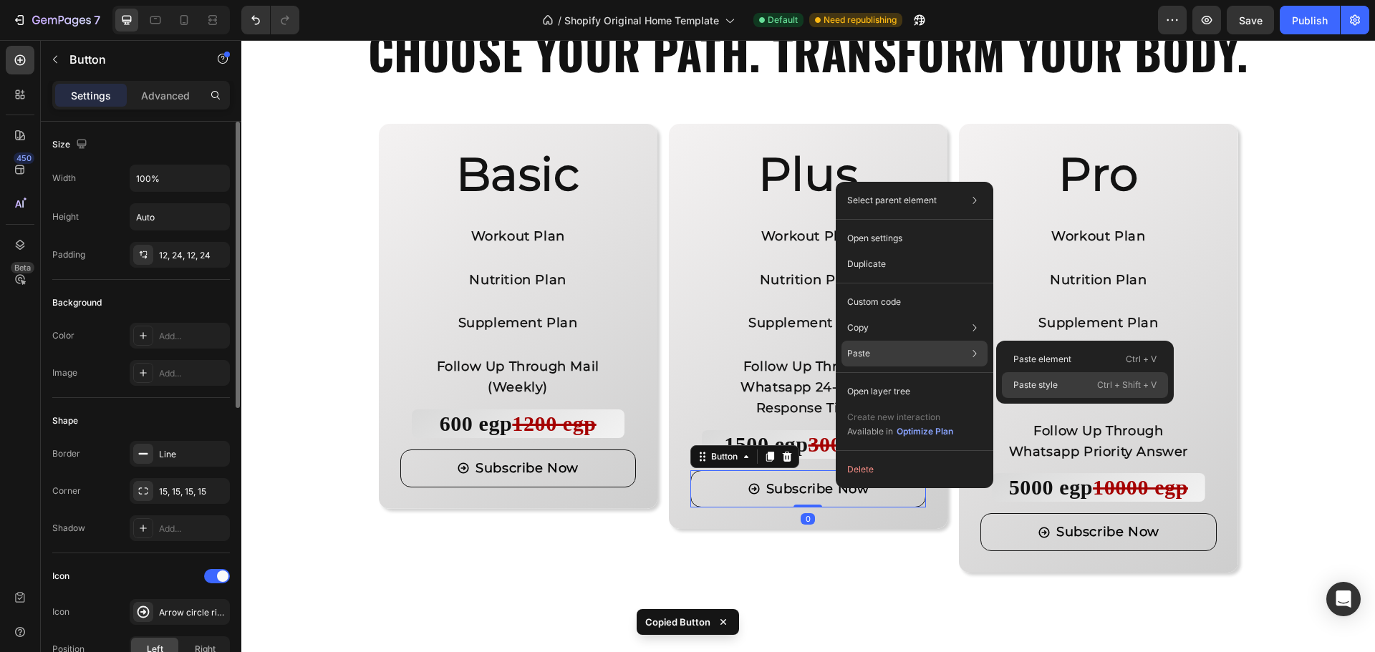
click at [1025, 384] on p "Paste style" at bounding box center [1035, 385] width 44 height 13
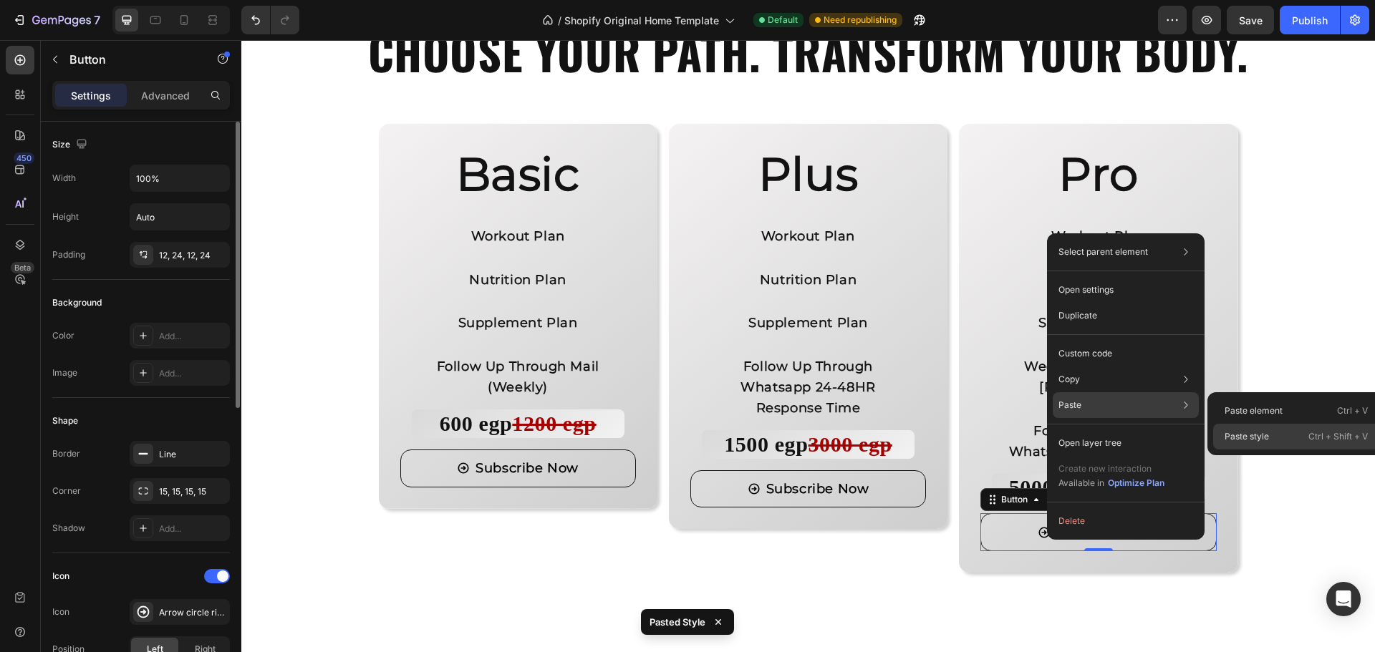
click at [1244, 431] on p "Paste style" at bounding box center [1246, 436] width 44 height 13
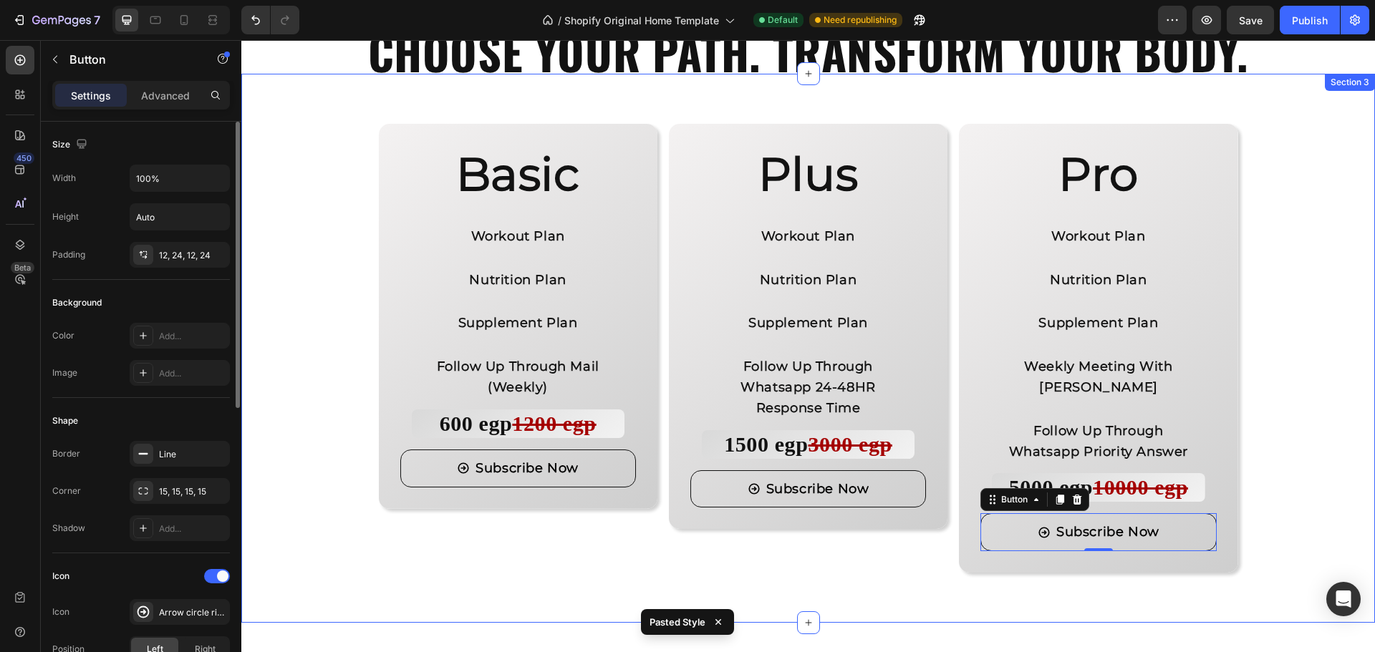
click at [1295, 437] on div "Basic Heading Workout Plan Text Block Nutrition Plan Text Block Supplement Plan…" at bounding box center [807, 348] width 1033 height 449
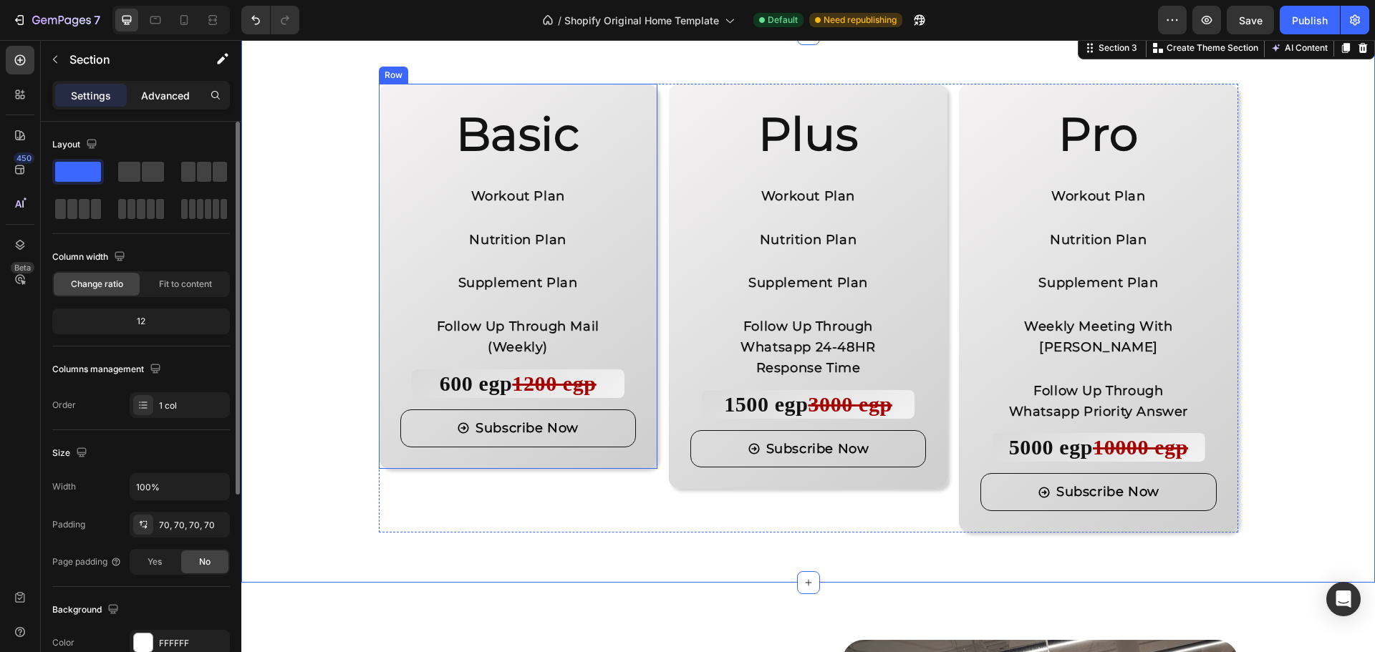
scroll to position [1431, 0]
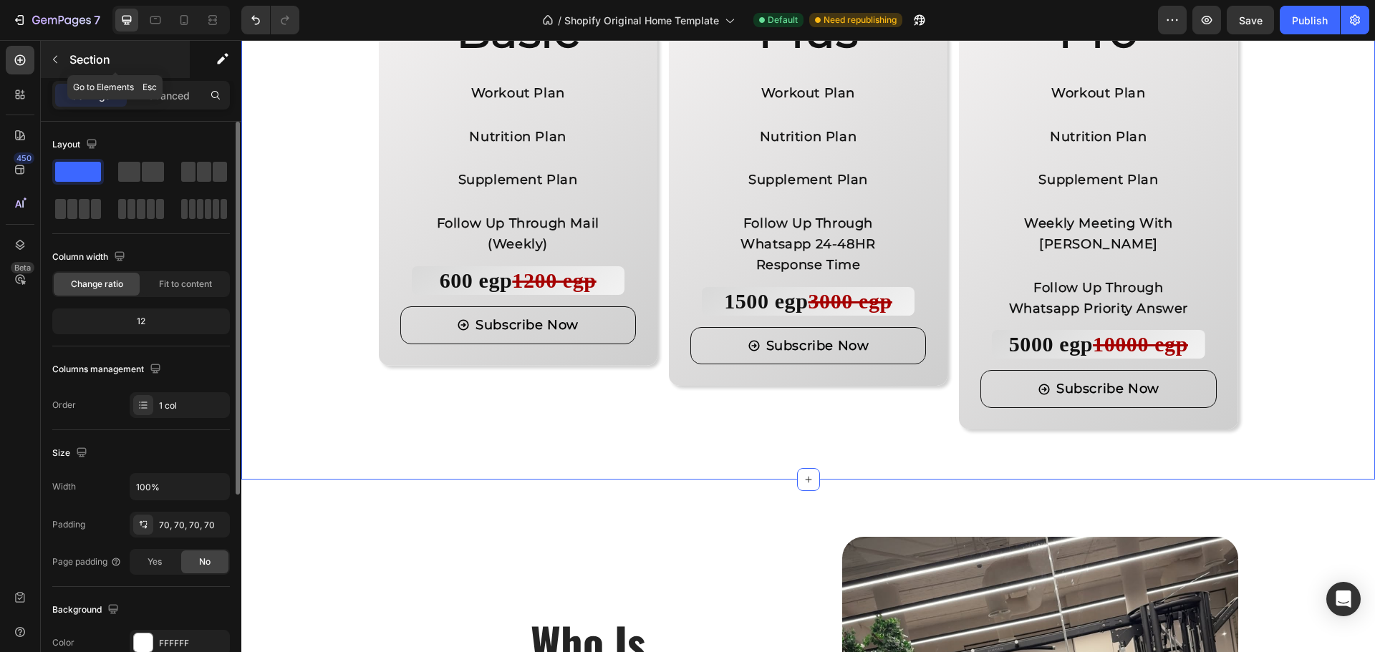
click at [53, 62] on icon "button" at bounding box center [54, 59] width 11 height 11
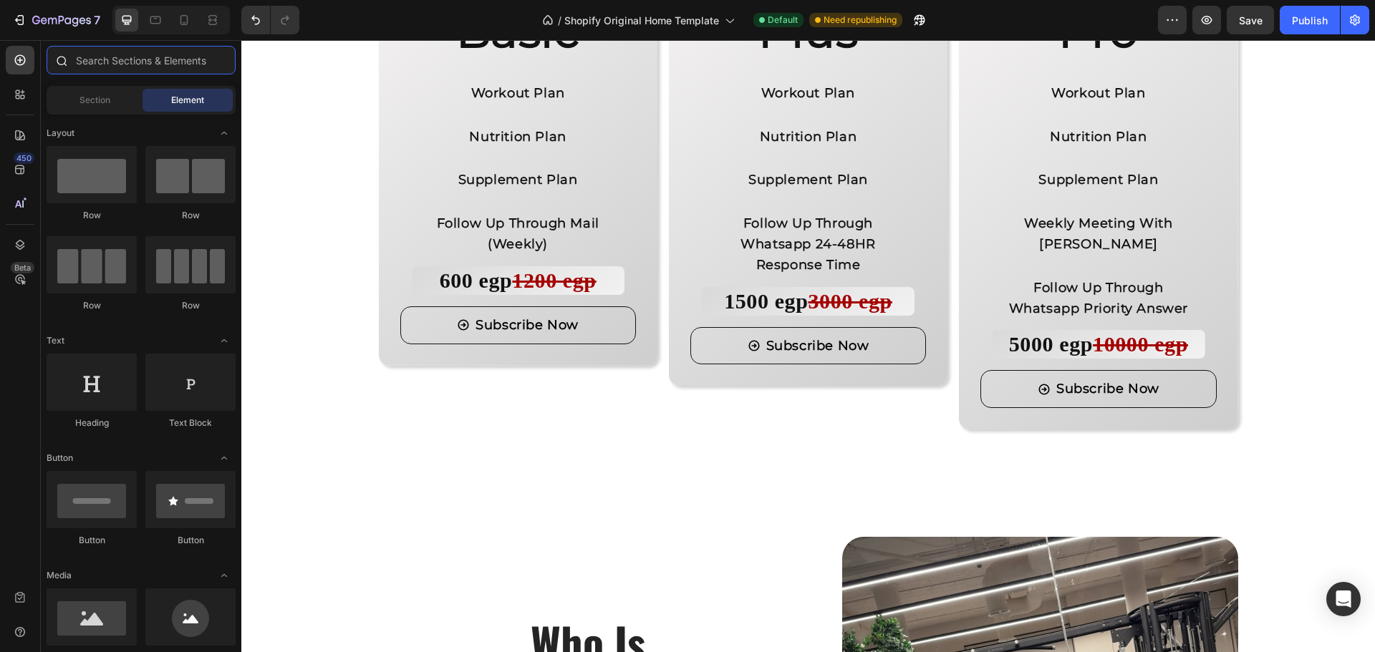
click at [99, 64] on input "text" at bounding box center [141, 60] width 189 height 29
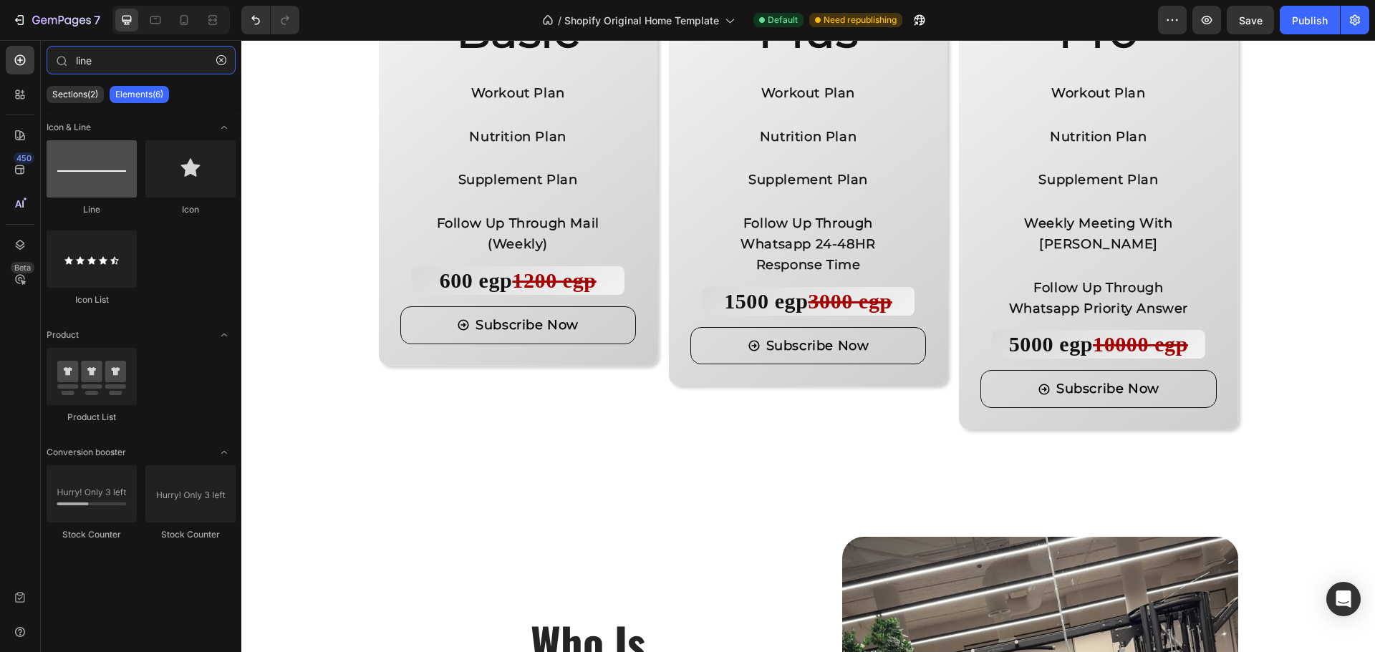
type input "line"
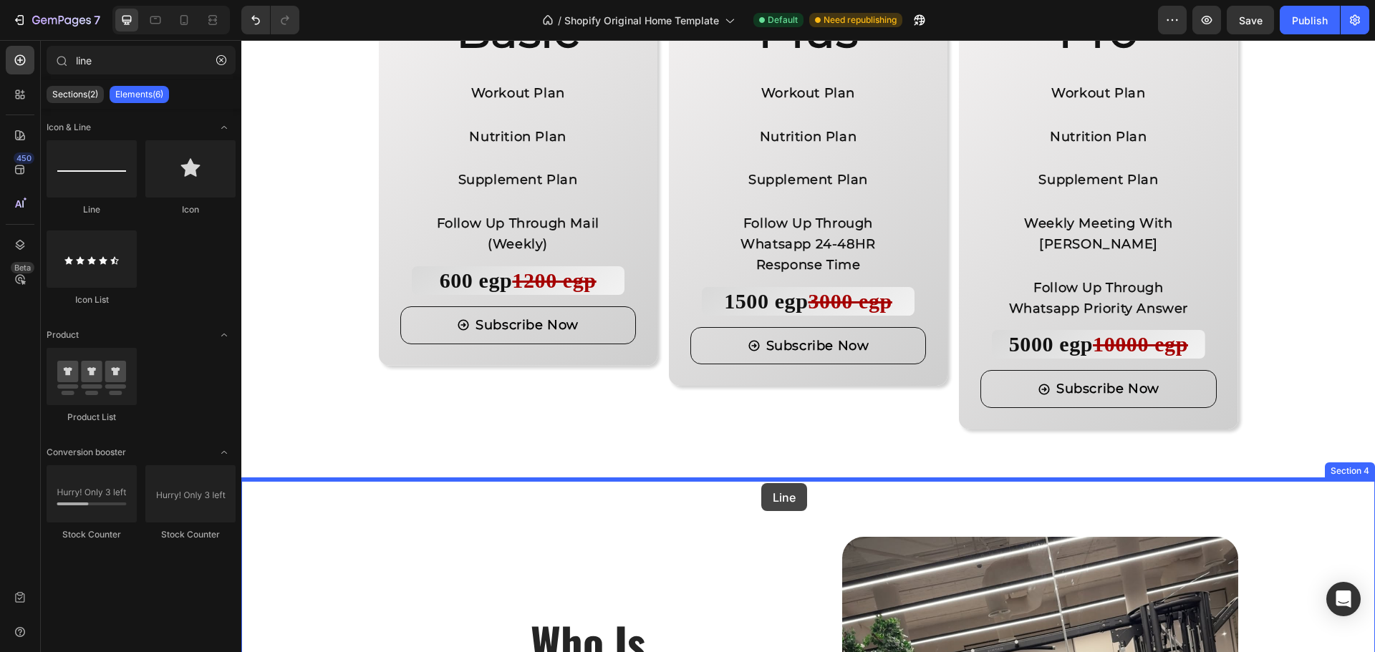
drag, startPoint x: 334, startPoint y: 210, endPoint x: 761, endPoint y: 483, distance: 507.5
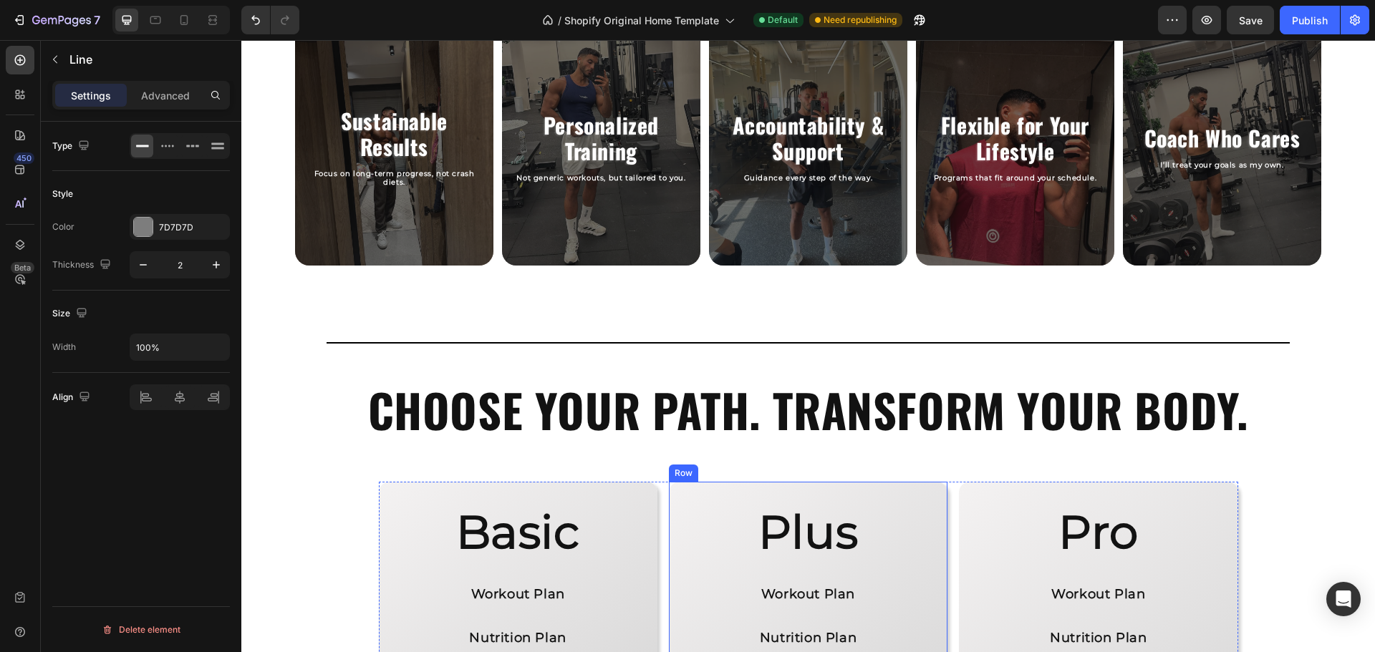
scroll to position [858, 0]
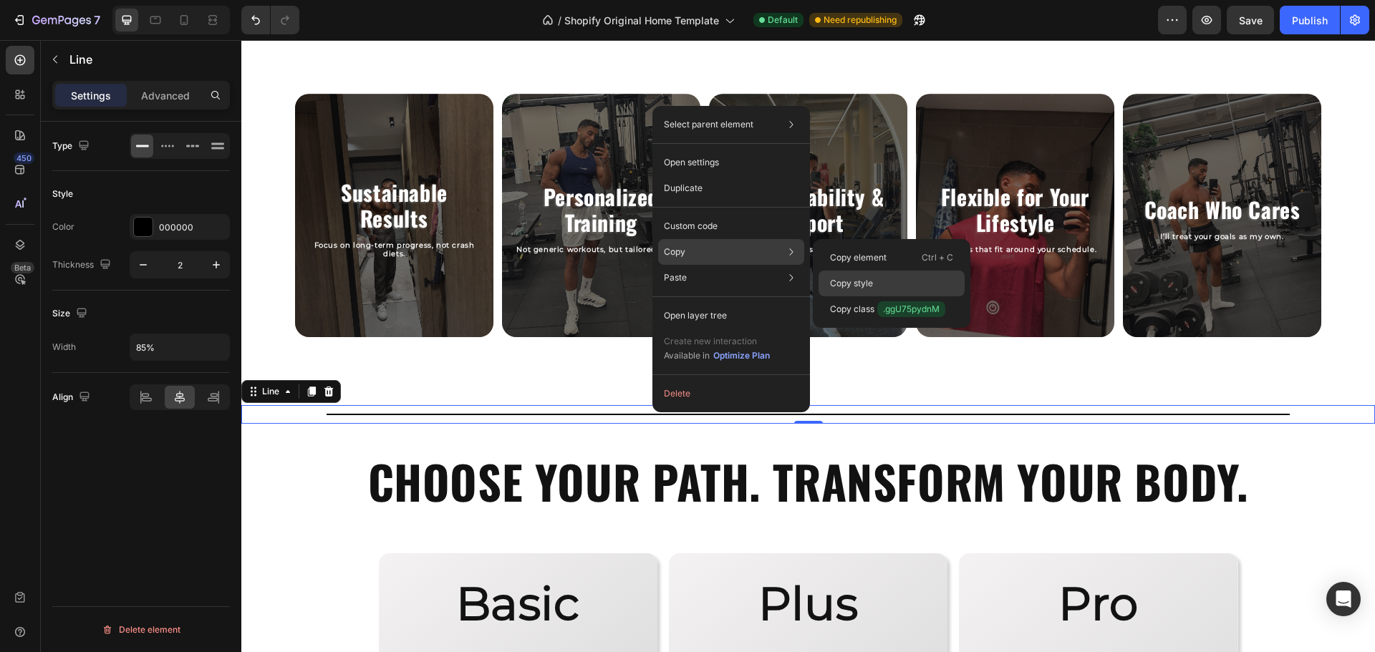
click at [862, 282] on p "Copy style" at bounding box center [851, 283] width 43 height 13
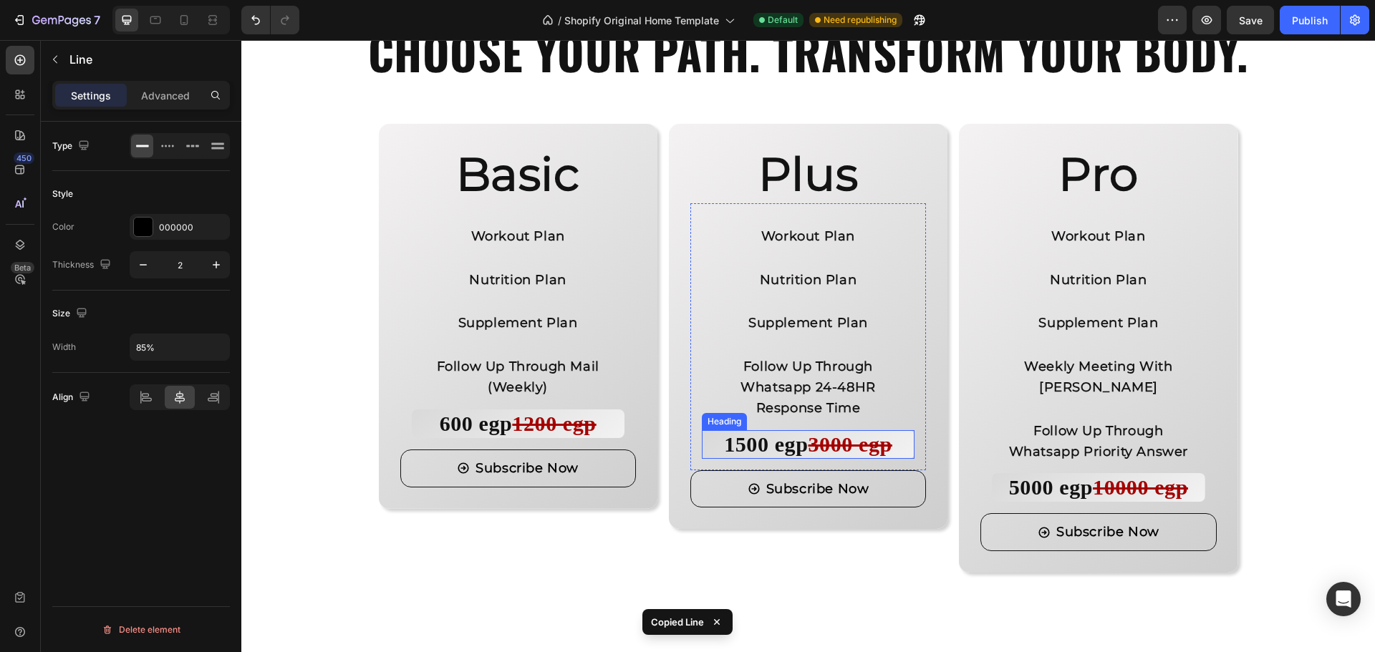
scroll to position [1574, 0]
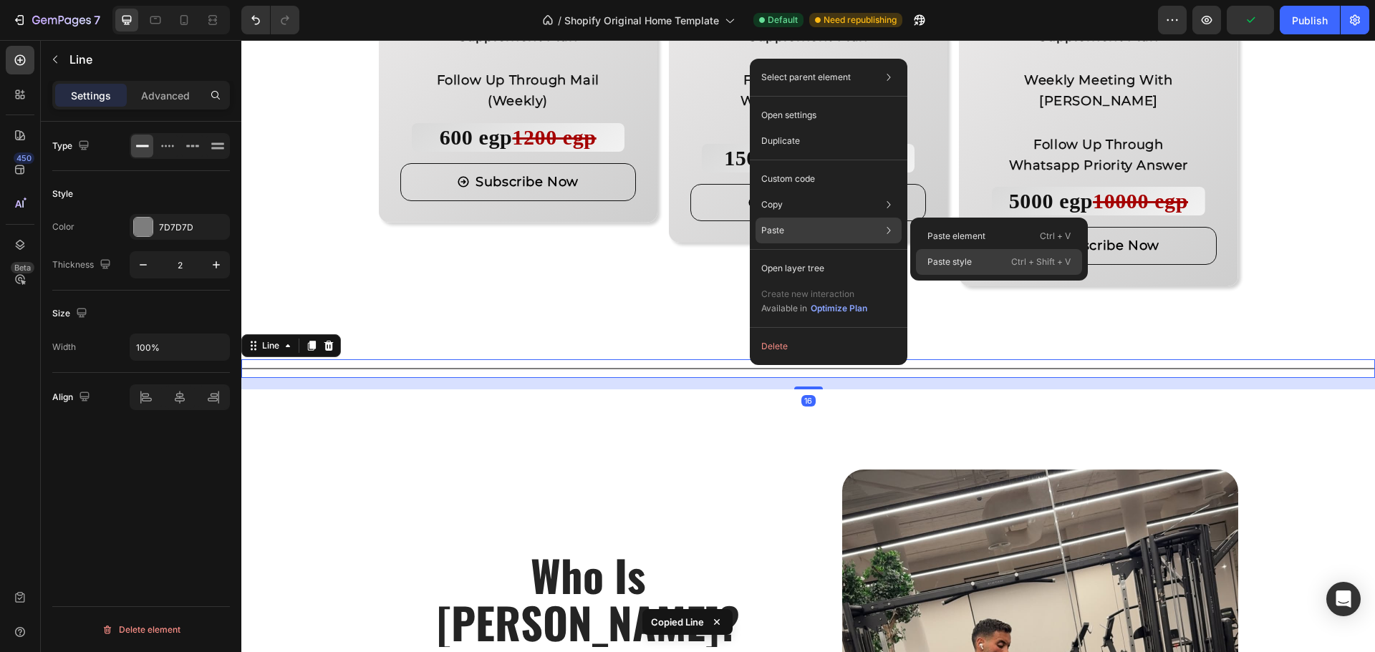
click at [949, 258] on p "Paste style" at bounding box center [949, 262] width 44 height 13
type input "85%"
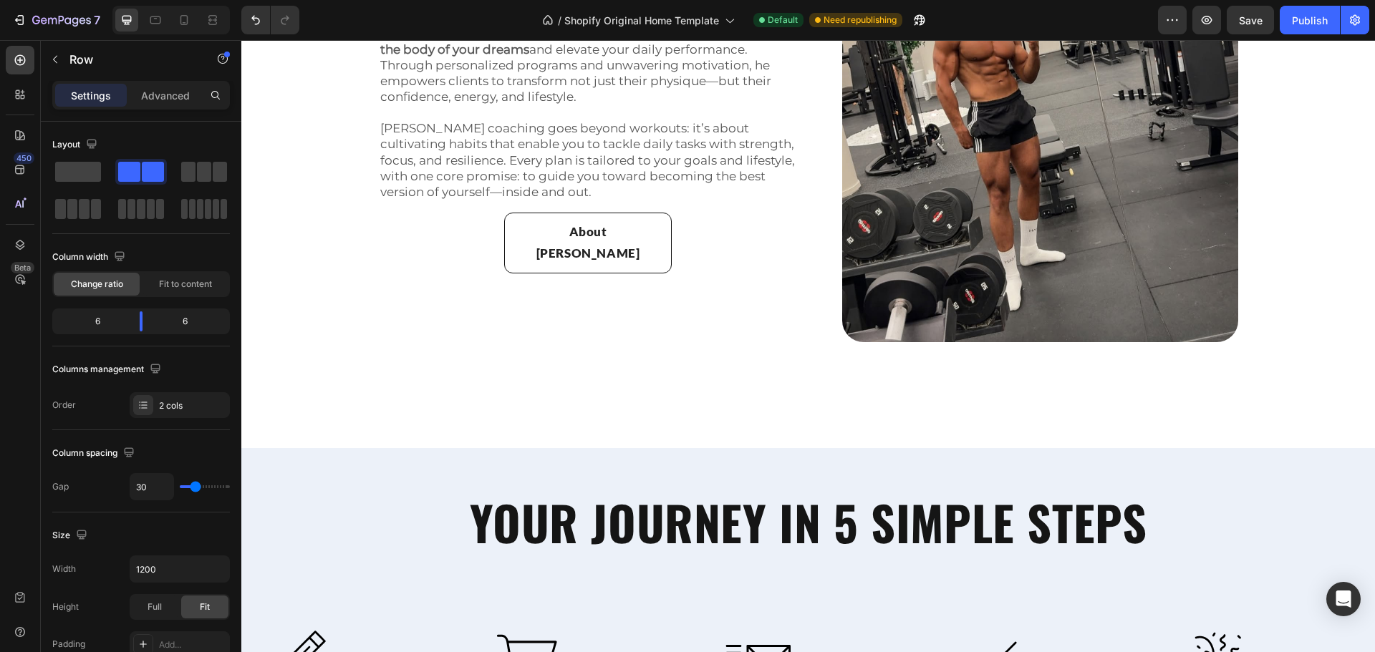
scroll to position [2361, 0]
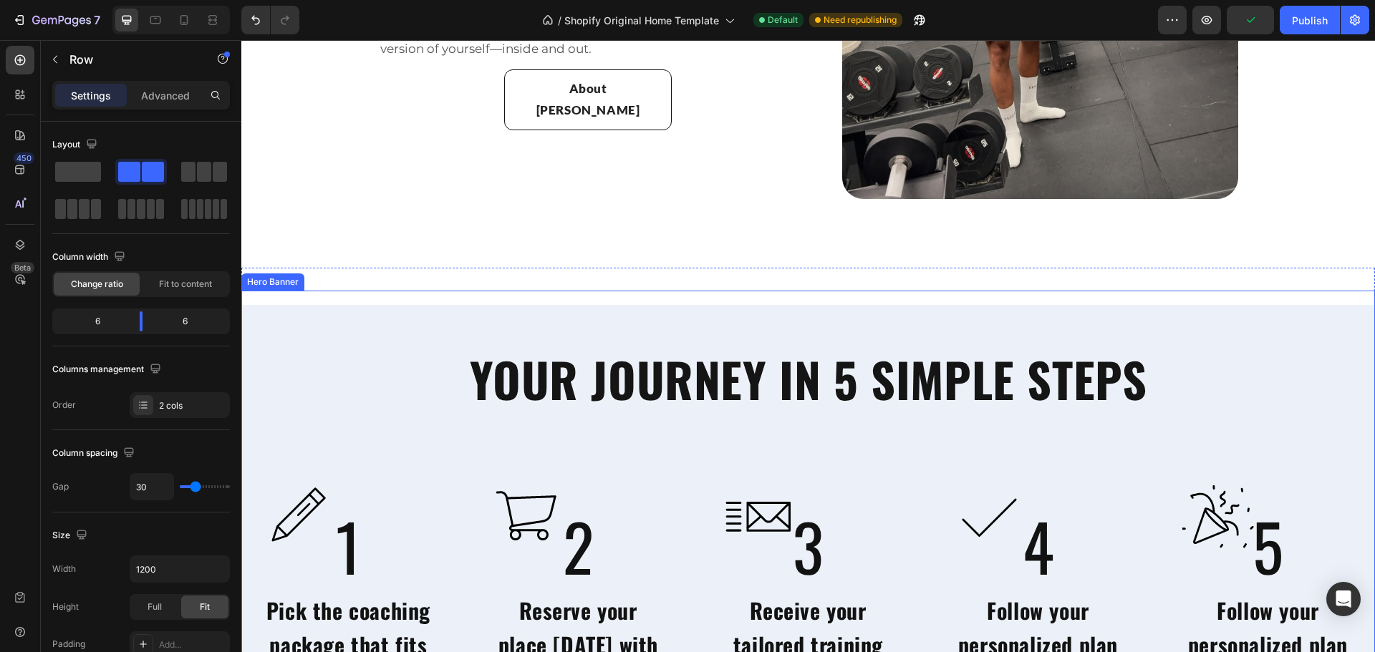
click at [370, 335] on div "YOUR JOURNEY IN 5 SIMPLE STEPS Heading Image 1 Heading Pick the coaching packag…" at bounding box center [807, 526] width 1133 height 443
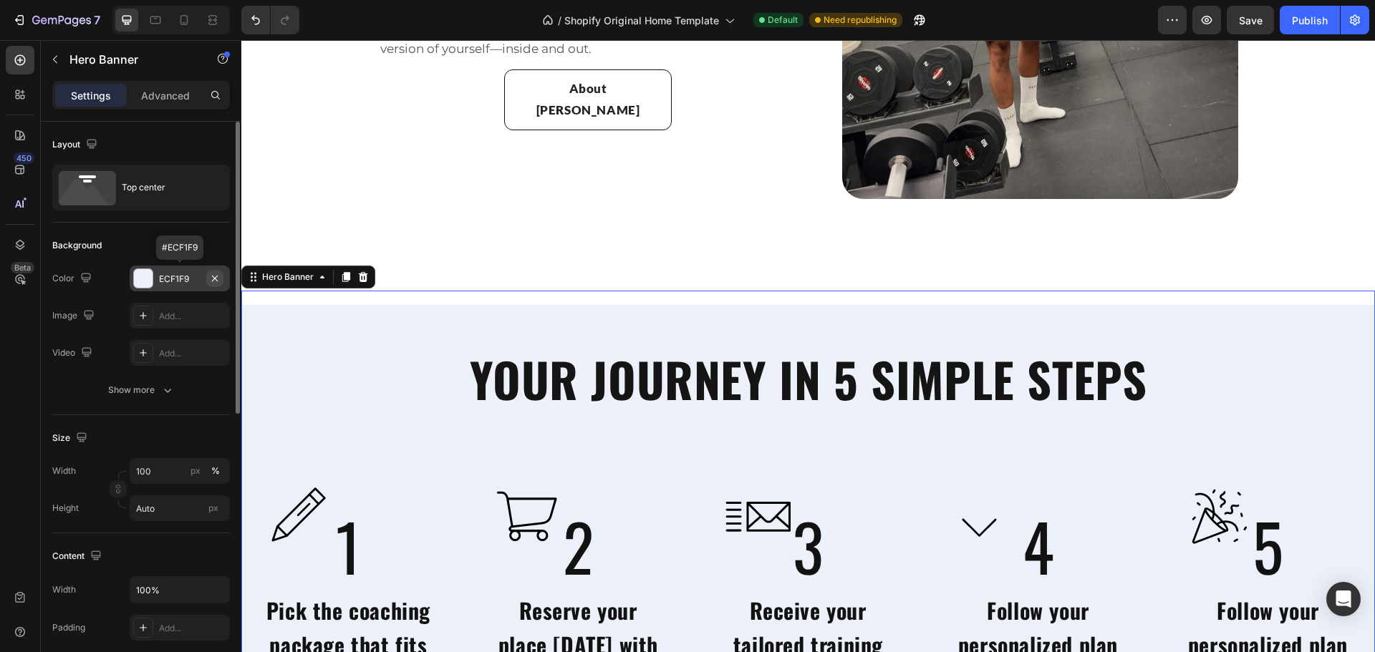
click at [210, 278] on icon "button" at bounding box center [214, 278] width 11 height 11
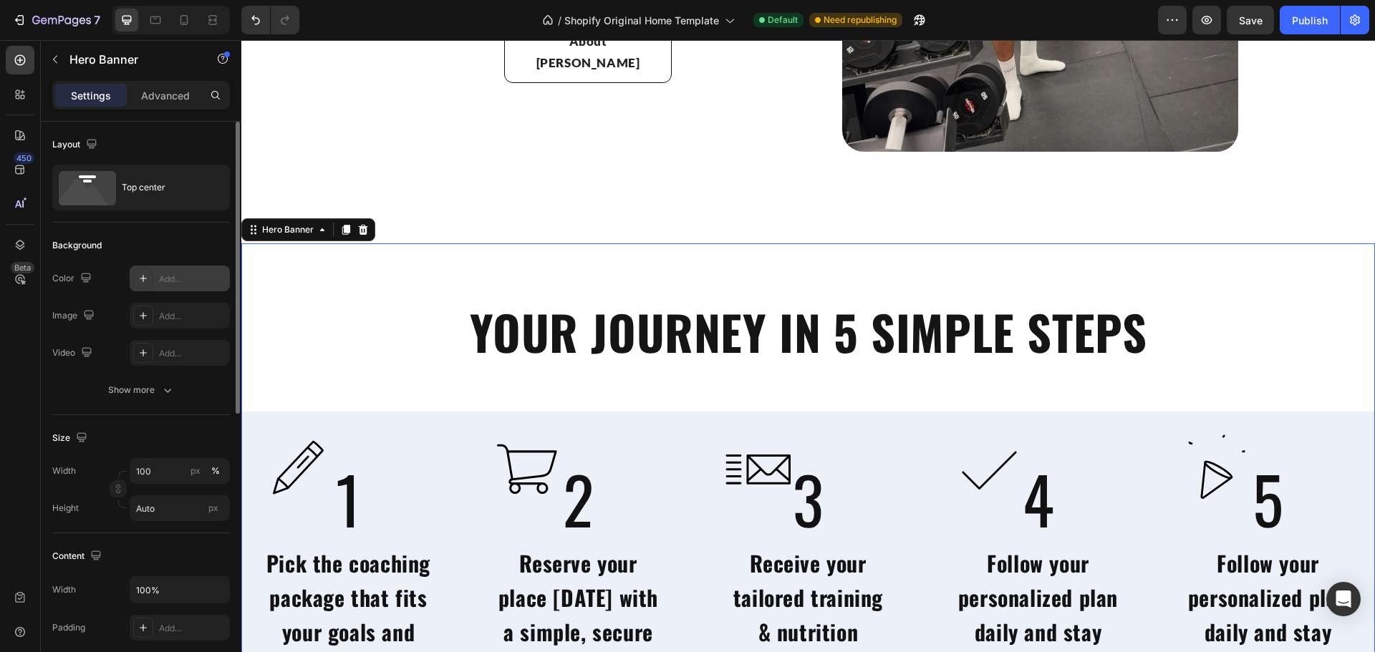
scroll to position [2433, 0]
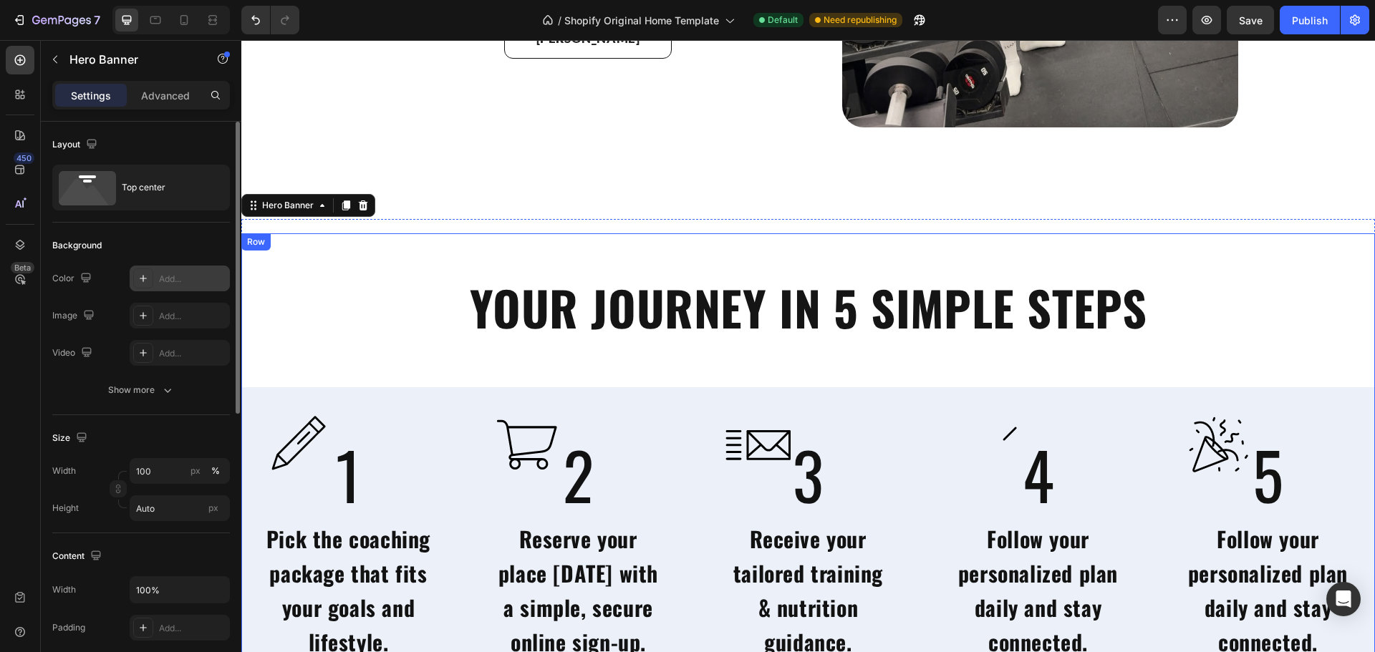
click at [452, 417] on div "Image 1 Heading Pick the coaching package that fits your goals and lifestyle. H…" at bounding box center [807, 531] width 1133 height 289
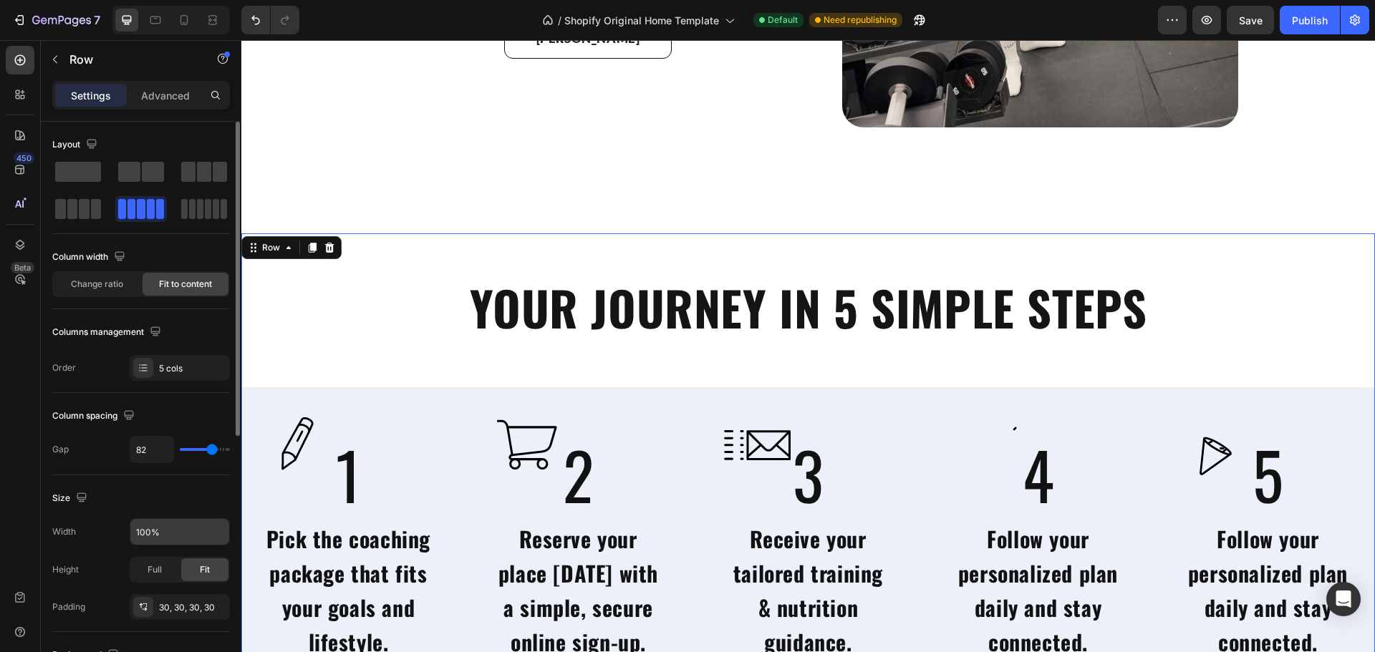
scroll to position [143, 0]
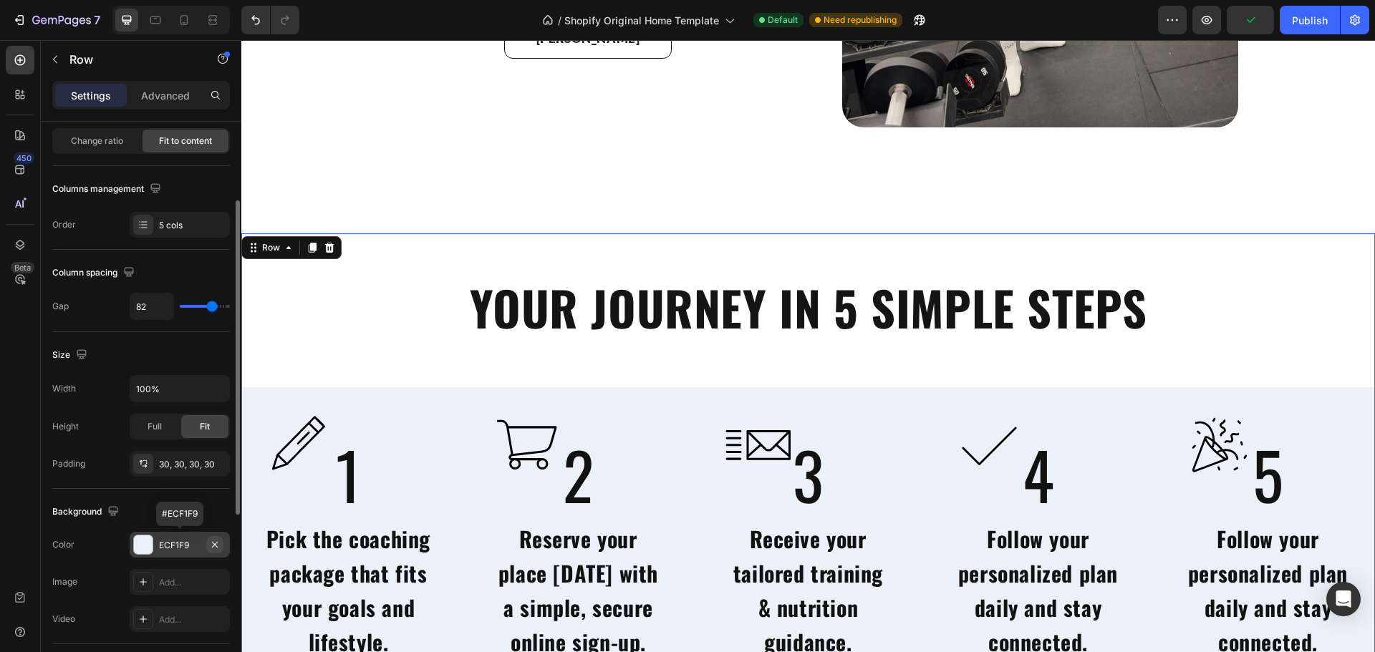
click at [216, 546] on icon "button" at bounding box center [214, 544] width 11 height 11
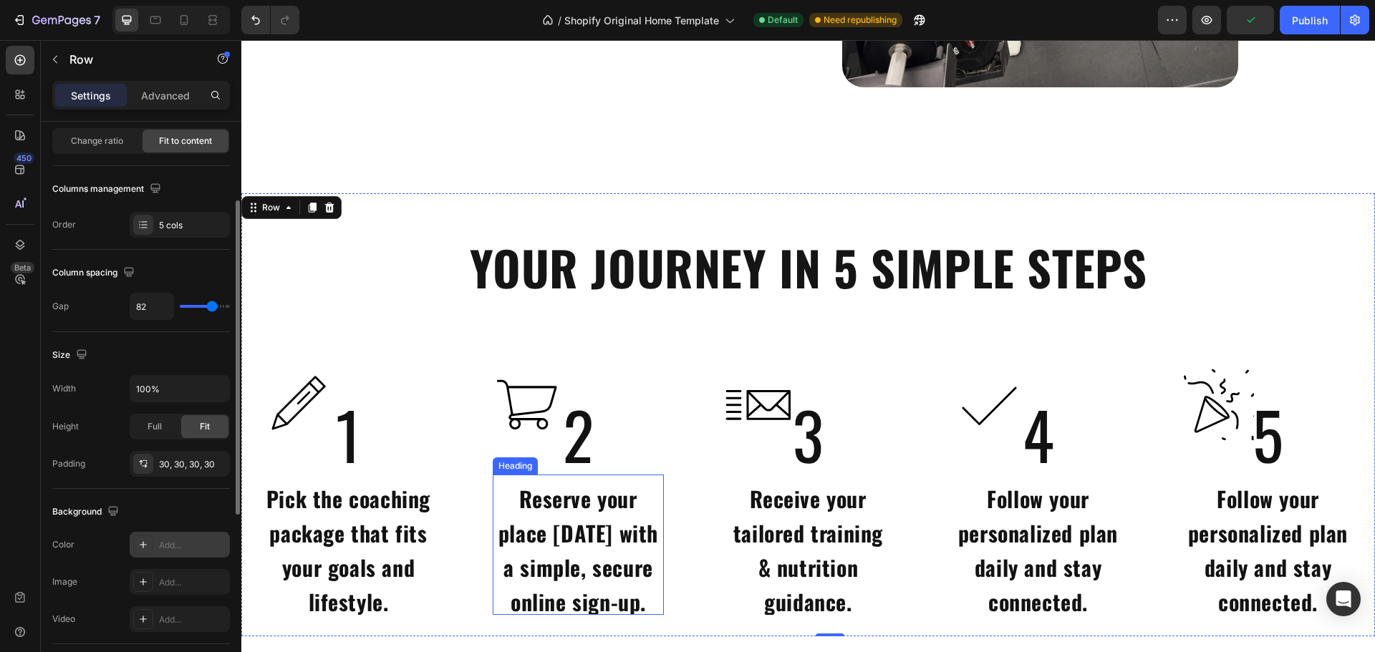
scroll to position [2504, 0]
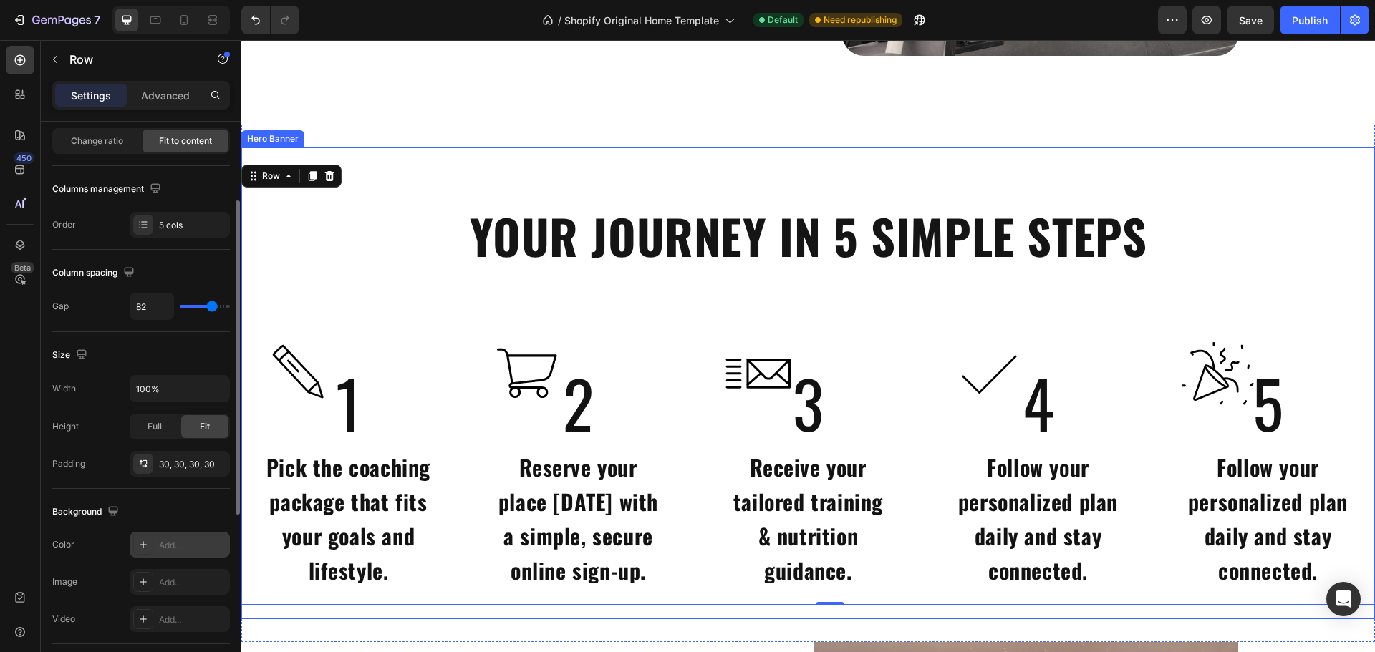
click at [379, 304] on div "YOUR JOURNEY IN 5 SIMPLE STEPS Heading Image 1 Heading Pick the coaching packag…" at bounding box center [807, 383] width 1133 height 443
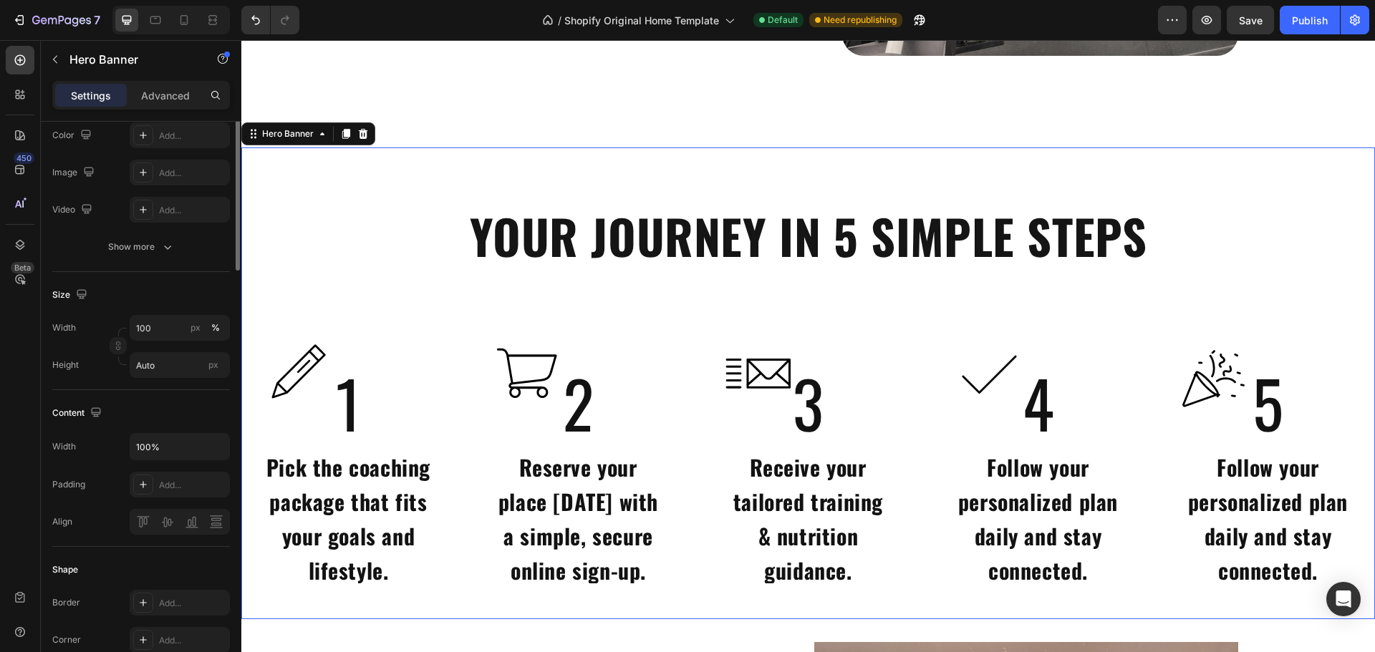
scroll to position [0, 0]
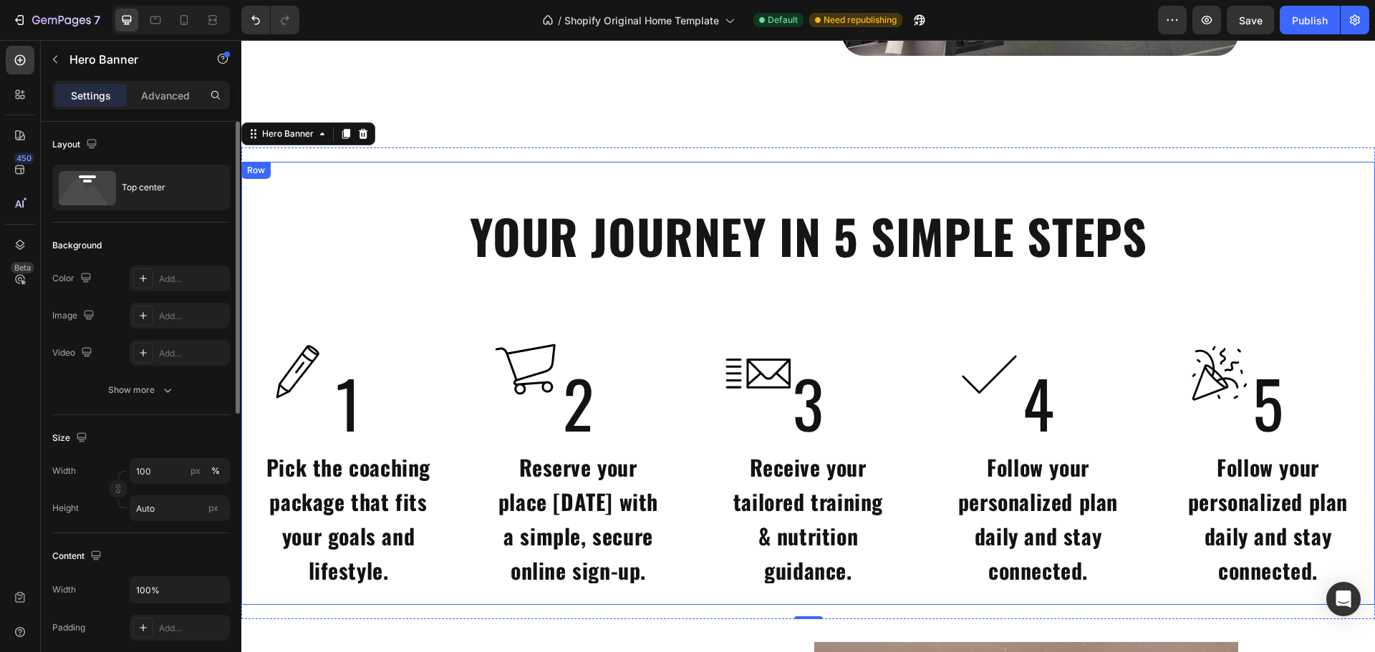
click at [317, 328] on div "Image 1 Heading Pick the coaching package that fits your goals and lifestyle. H…" at bounding box center [807, 460] width 1133 height 289
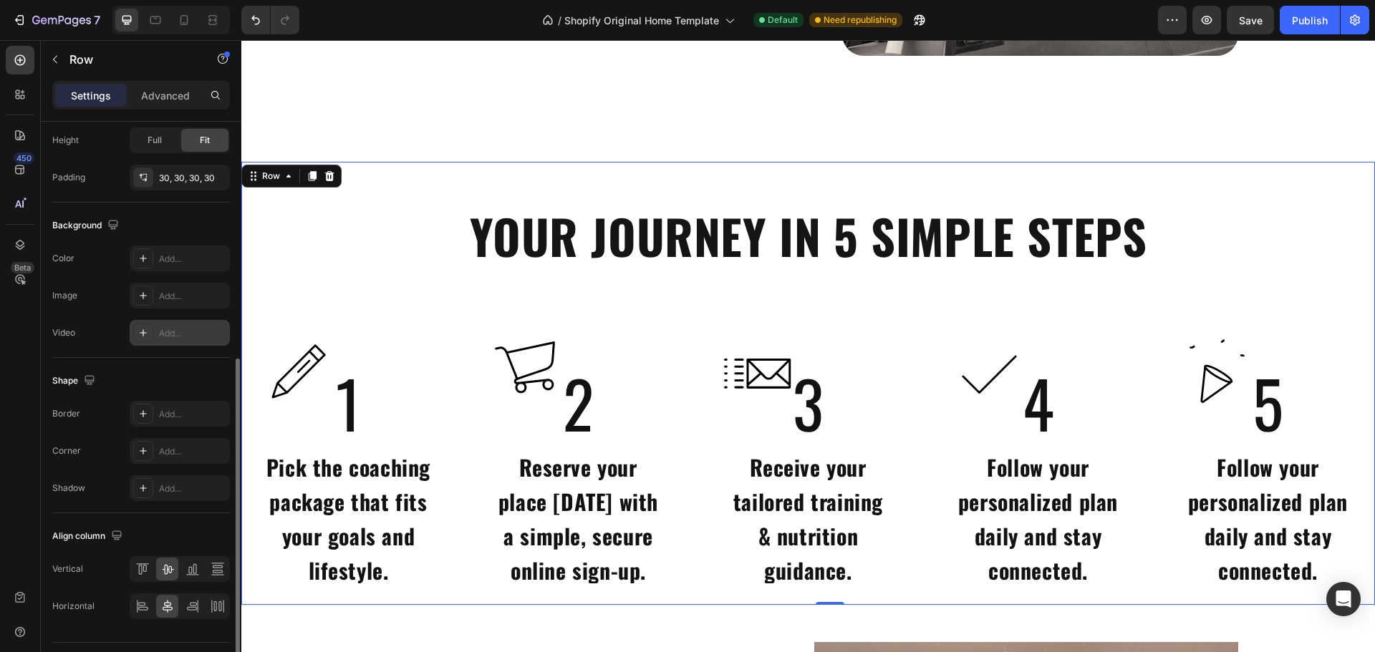
scroll to position [358, 0]
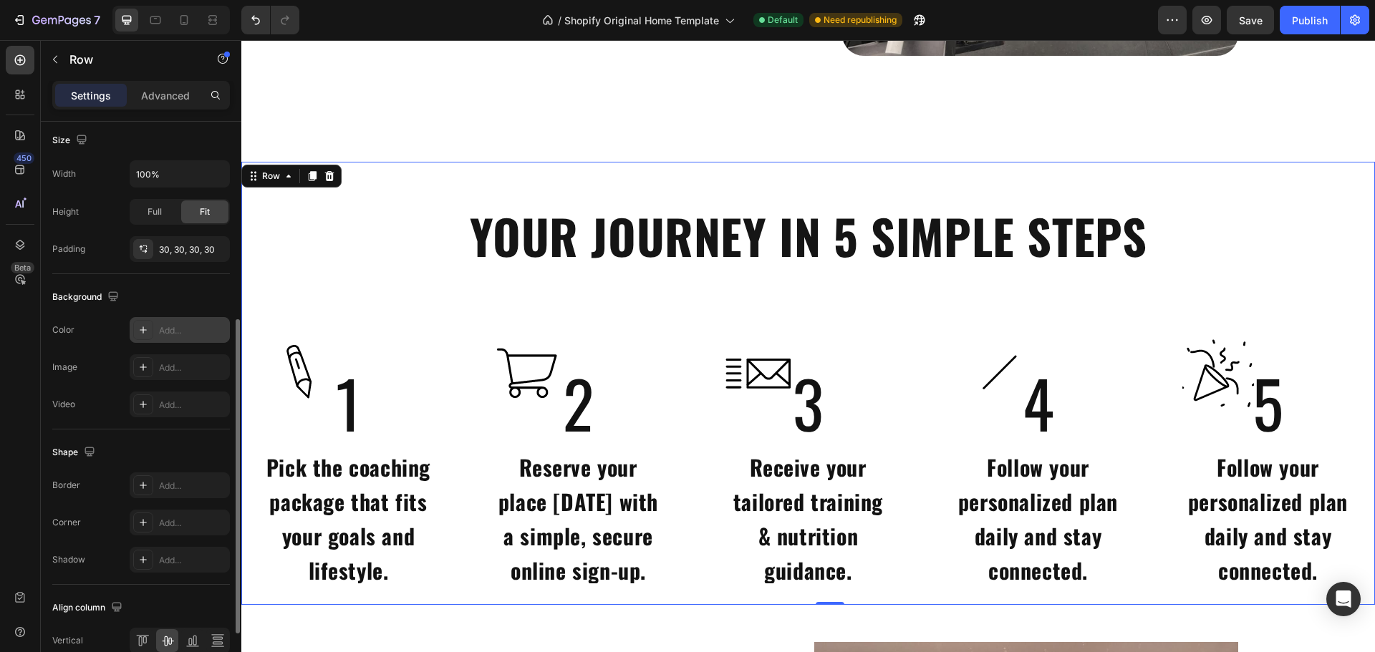
click at [165, 328] on div "Add..." at bounding box center [192, 330] width 67 height 13
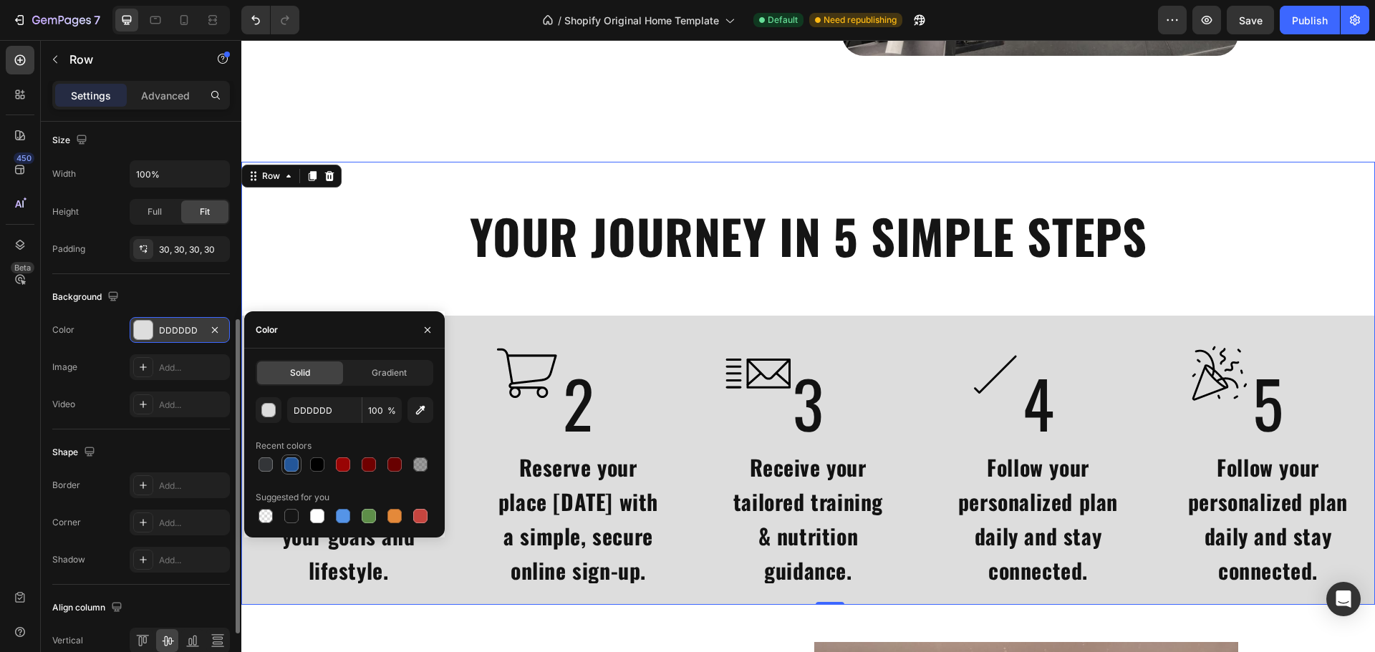
click at [299, 465] on div at bounding box center [291, 465] width 20 height 20
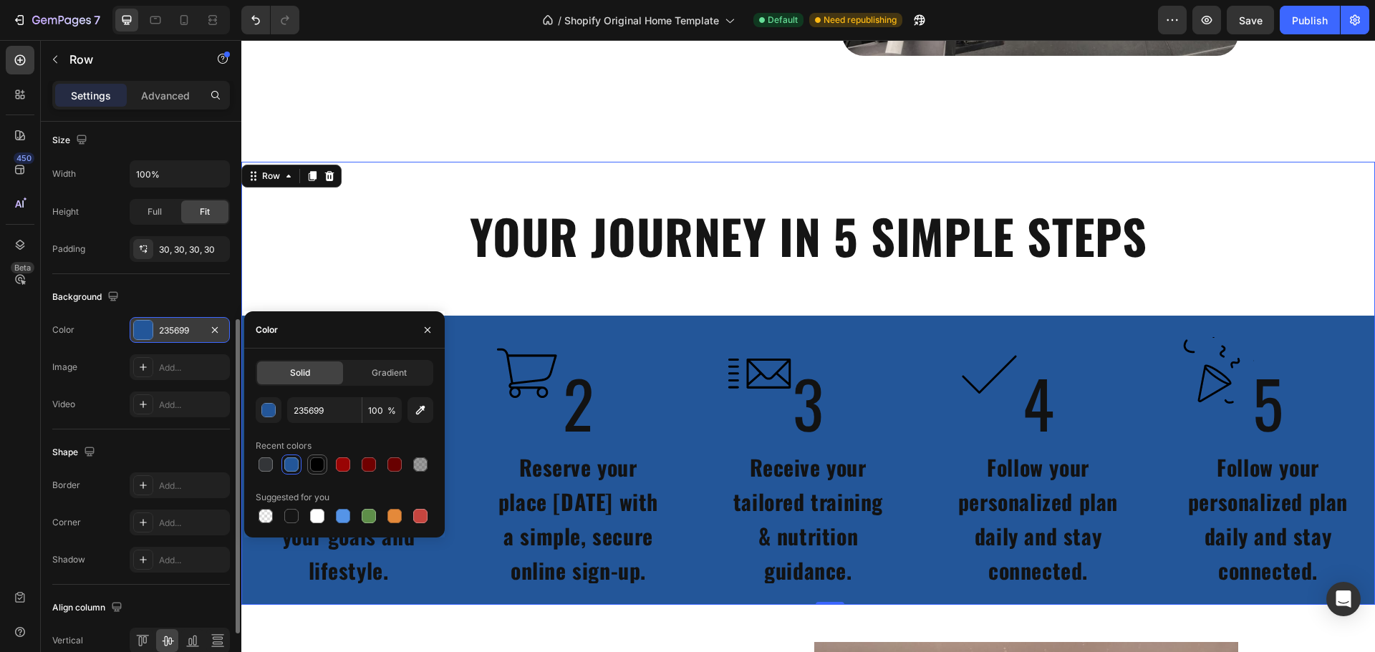
click at [322, 468] on div at bounding box center [317, 465] width 14 height 14
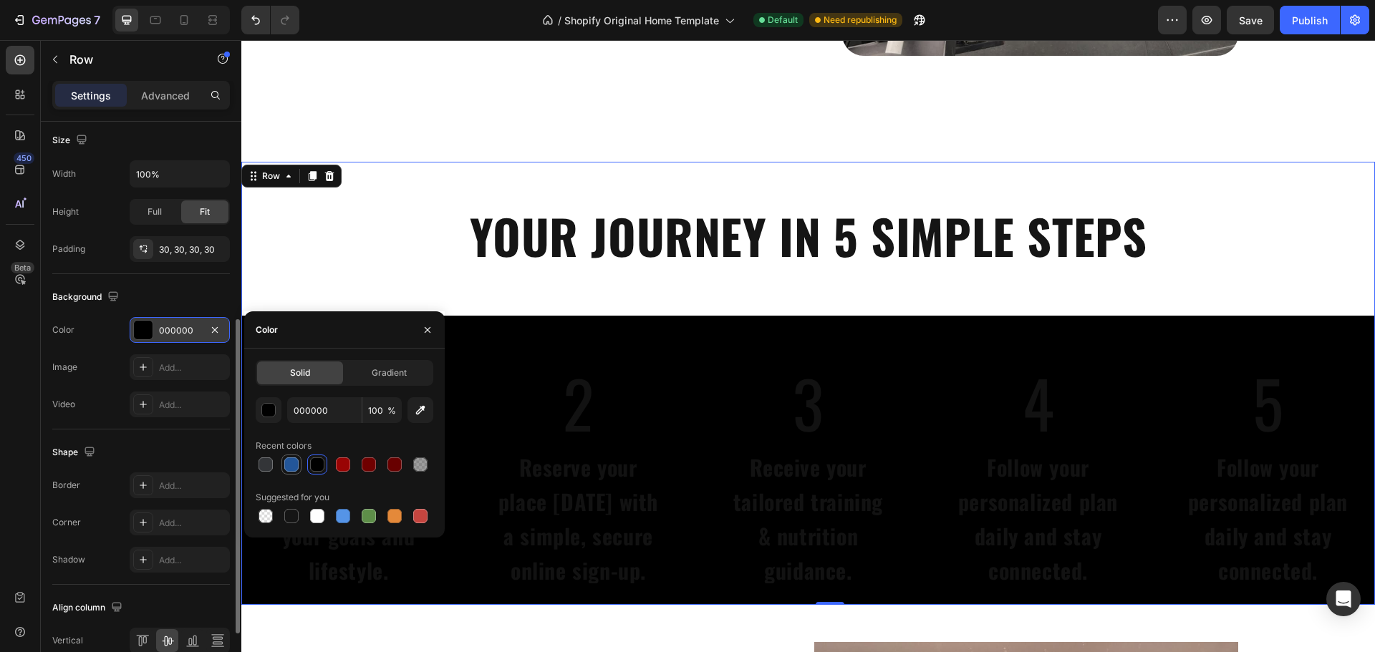
click at [291, 468] on div at bounding box center [291, 465] width 14 height 14
type input "235699"
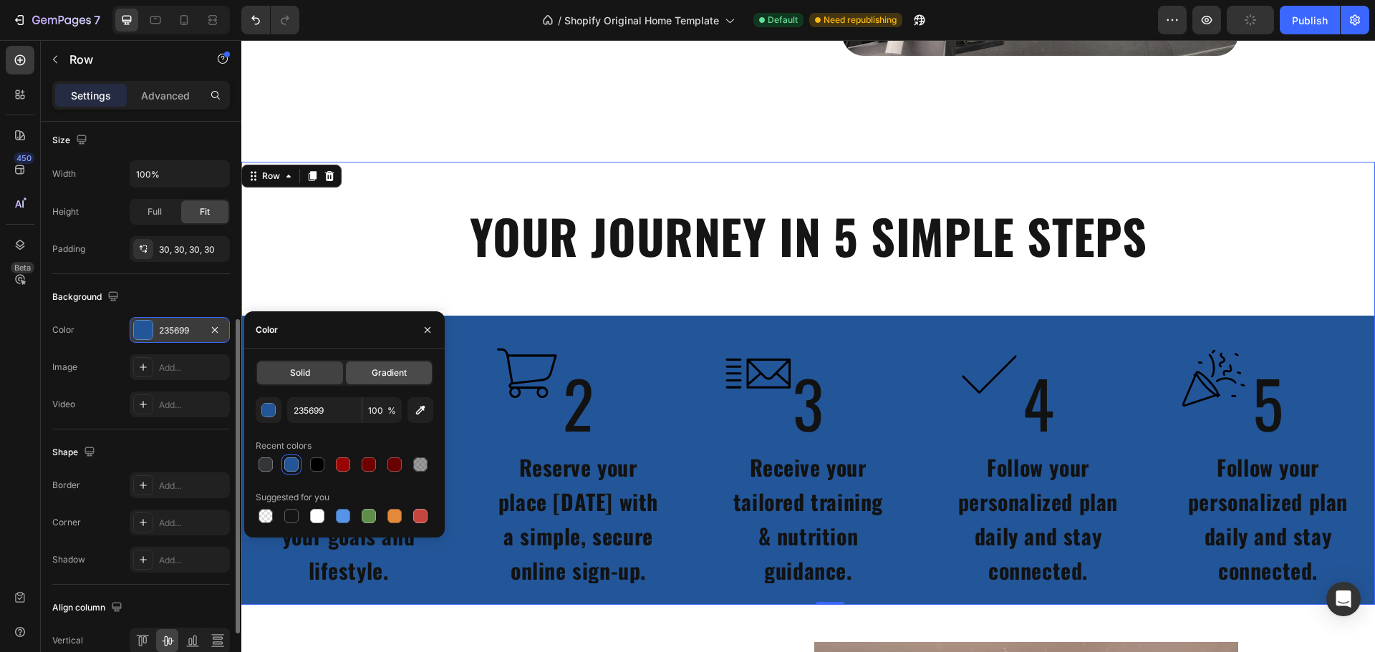
click at [392, 382] on div "Gradient" at bounding box center [389, 373] width 86 height 23
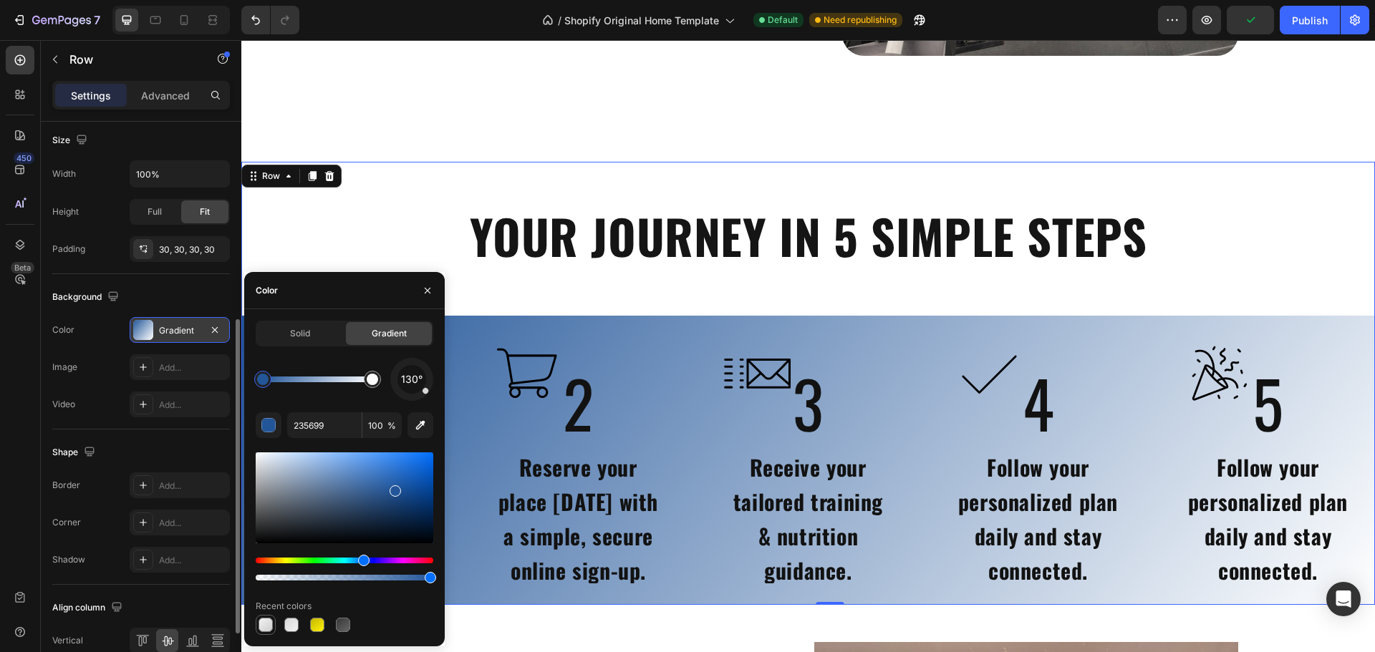
click at [266, 624] on div at bounding box center [265, 625] width 14 height 14
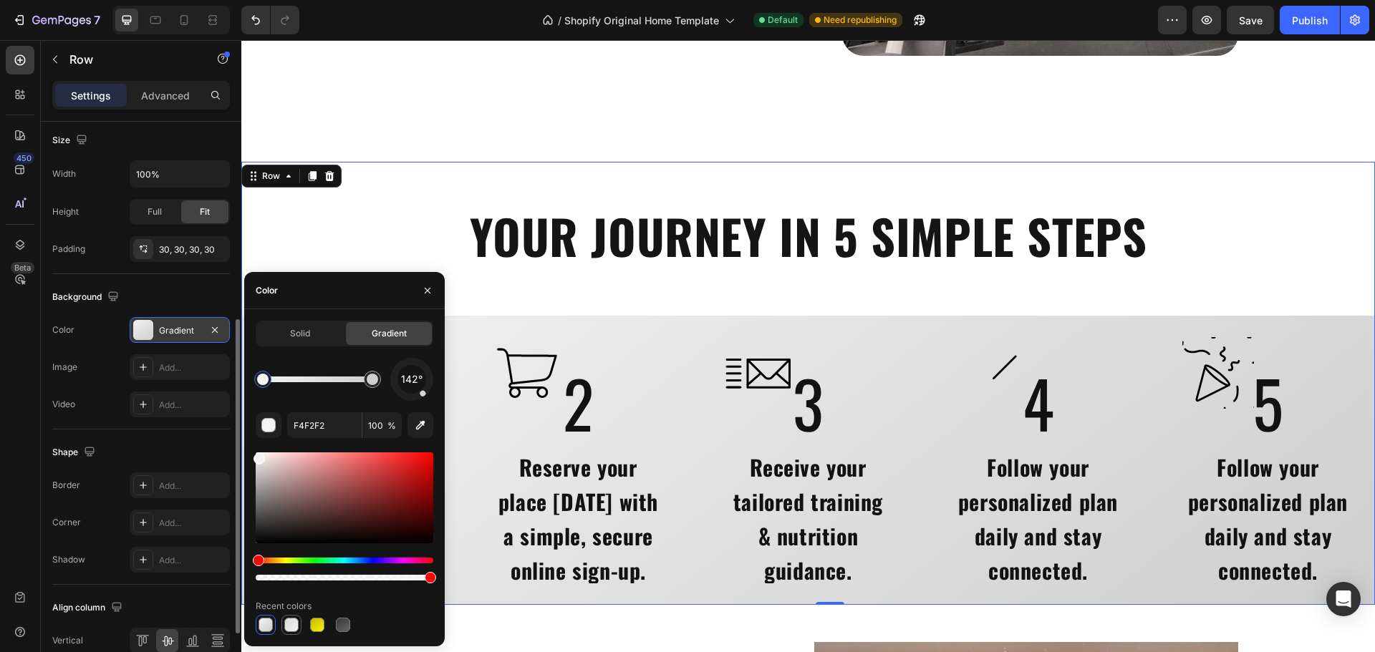
click at [288, 628] on div at bounding box center [291, 625] width 14 height 14
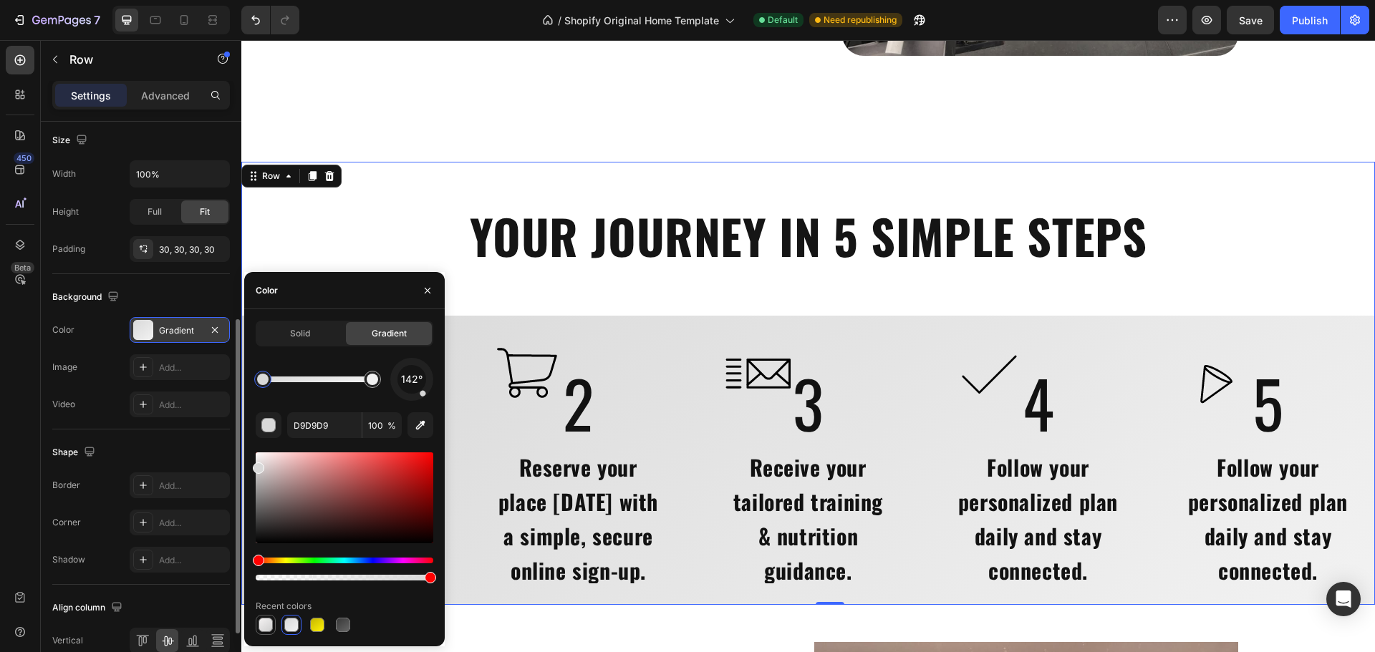
click at [268, 626] on div at bounding box center [265, 625] width 14 height 14
type input "F4F2F2"
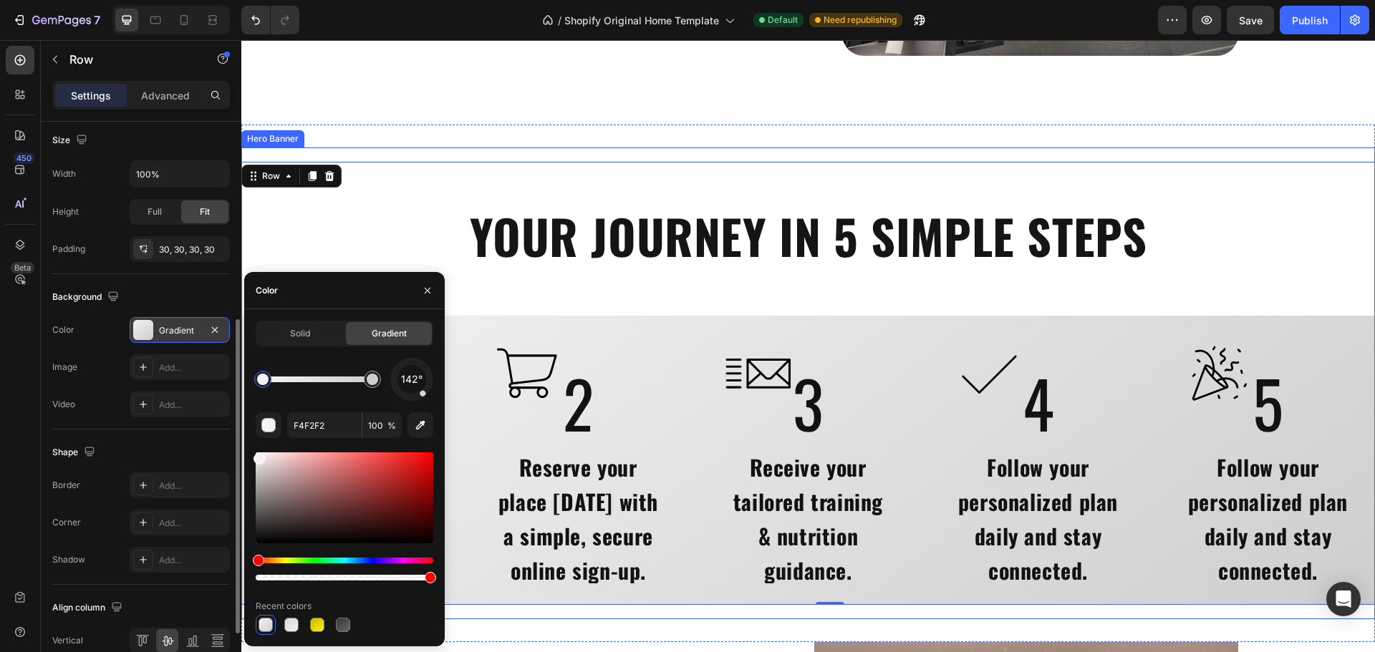
click at [561, 284] on div "YOUR JOURNEY IN 5 SIMPLE STEPS Heading Image 1 Heading Pick the coaching packag…" at bounding box center [807, 383] width 1133 height 443
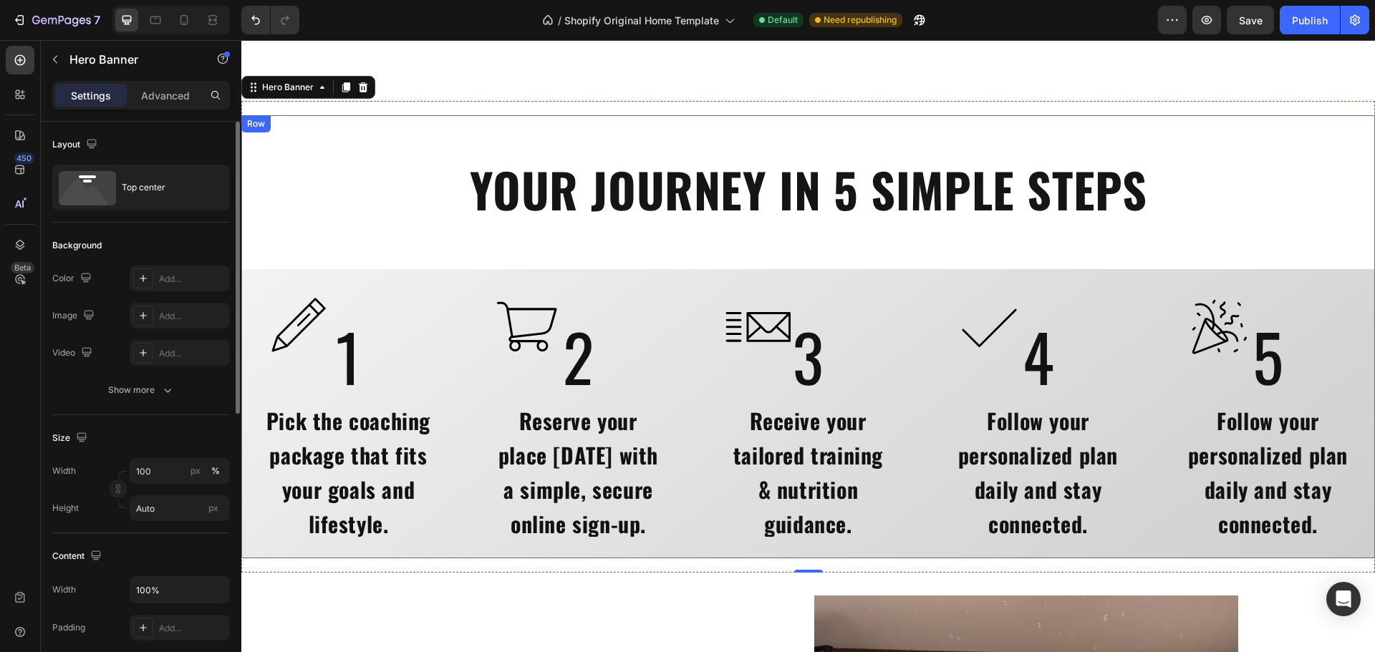
scroll to position [2576, 0]
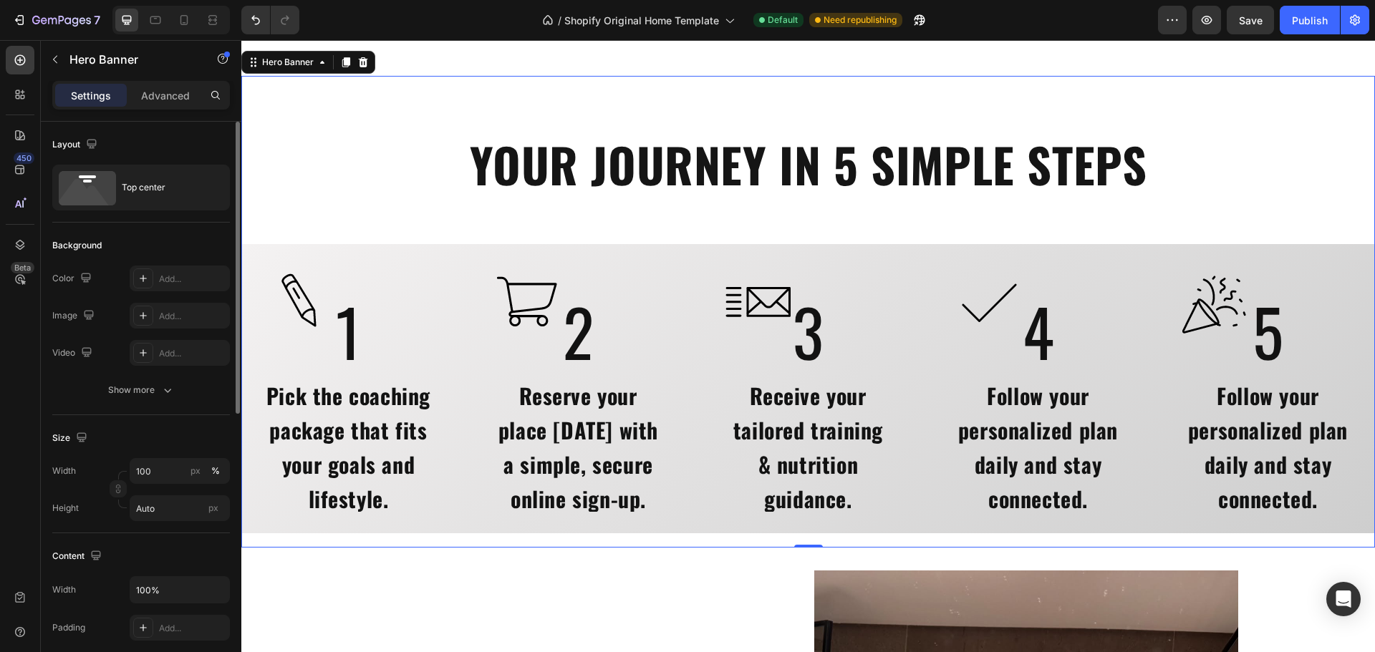
click at [434, 213] on div "YOUR JOURNEY IN 5 SIMPLE STEPS Heading Image 1 Heading Pick the coaching packag…" at bounding box center [807, 311] width 1133 height 443
click at [344, 125] on div "YOUR JOURNEY IN 5 SIMPLE STEPS Heading Image 1 Heading Pick the coaching packag…" at bounding box center [807, 311] width 1133 height 443
click at [354, 151] on h2 "YOUR JOURNEY IN 5 SIMPLE STEPS" at bounding box center [807, 164] width 1133 height 59
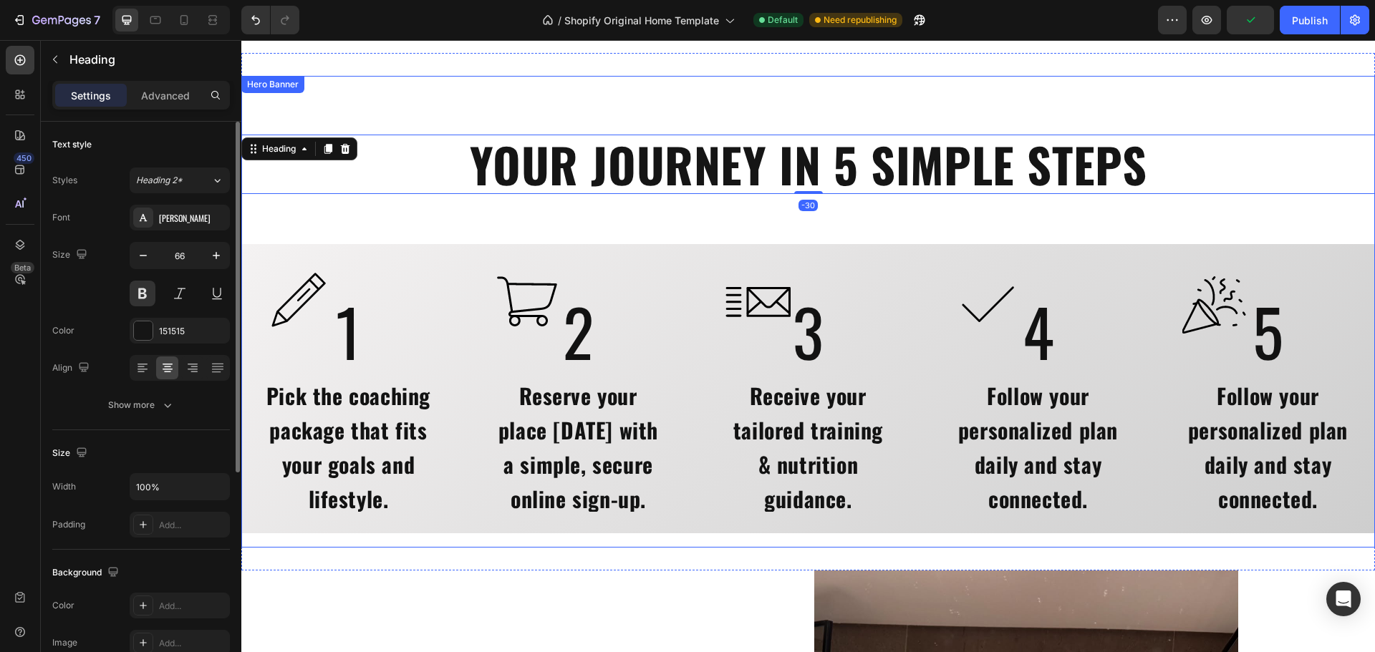
click at [367, 115] on div "YOUR JOURNEY IN 5 SIMPLE STEPS Heading -30 Image 1 Heading Pick the coaching pa…" at bounding box center [807, 311] width 1133 height 443
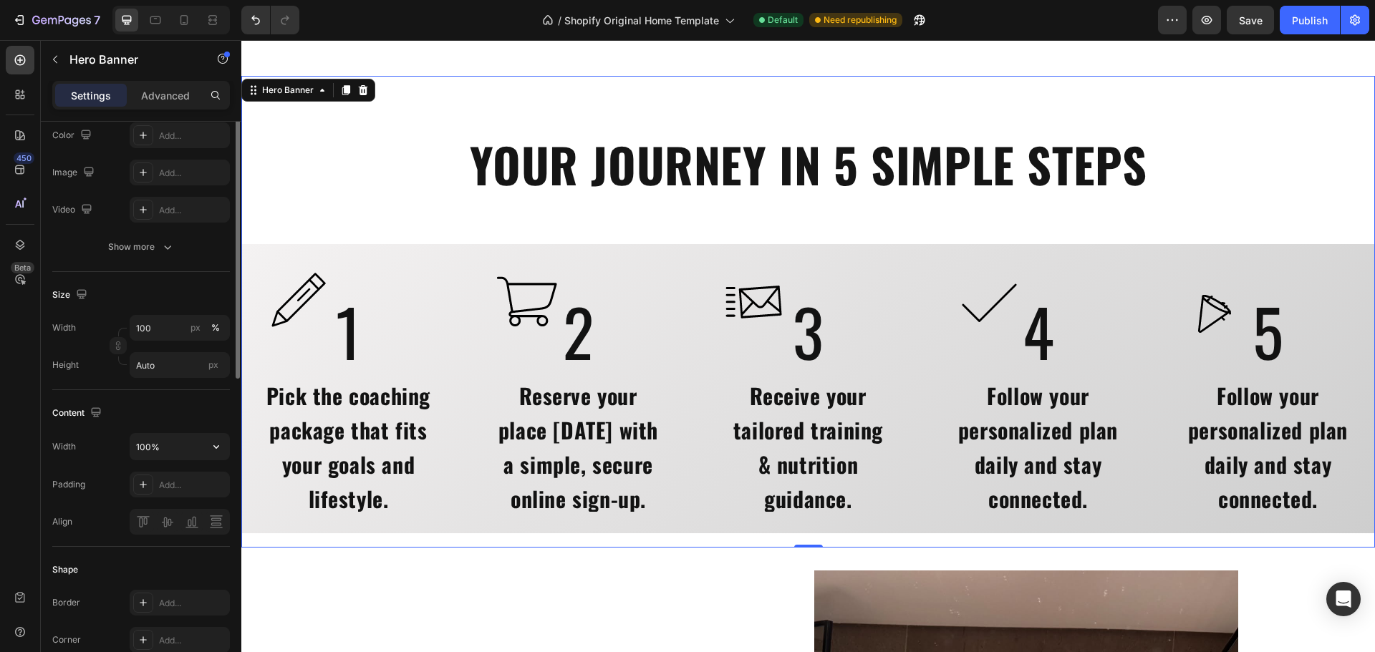
scroll to position [72, 0]
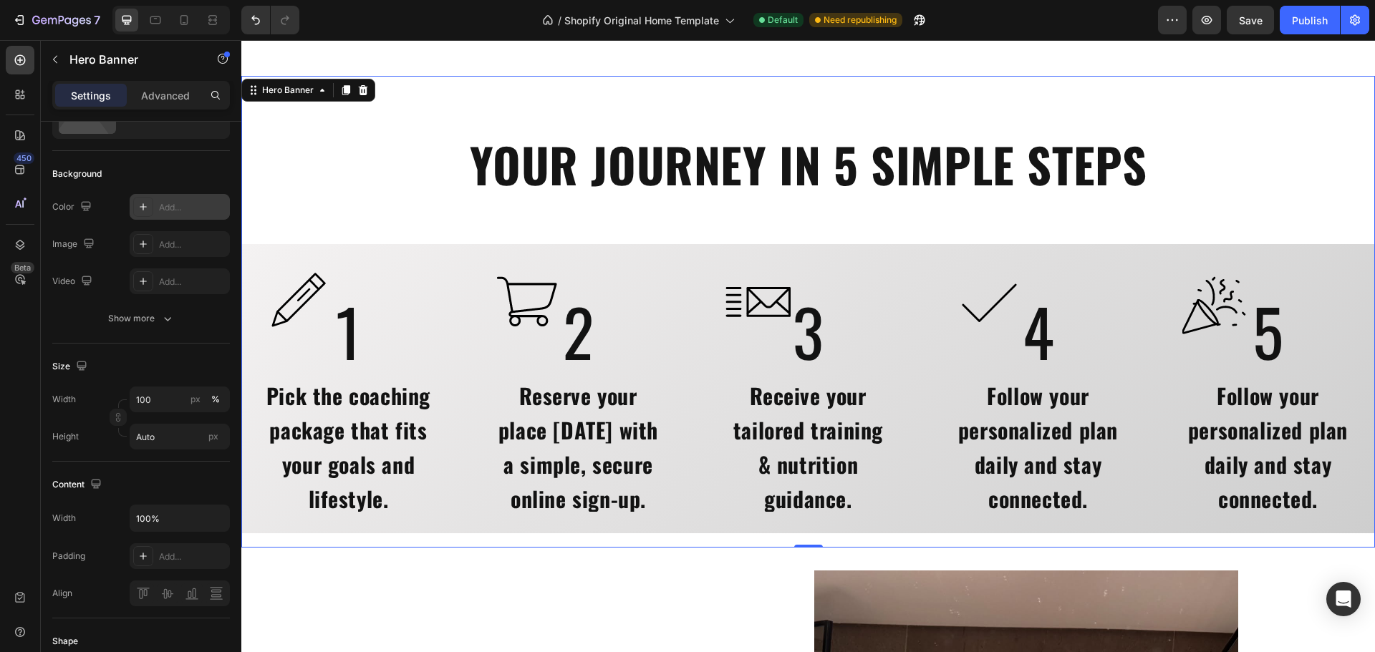
click at [166, 214] on div "Add..." at bounding box center [180, 207] width 100 height 26
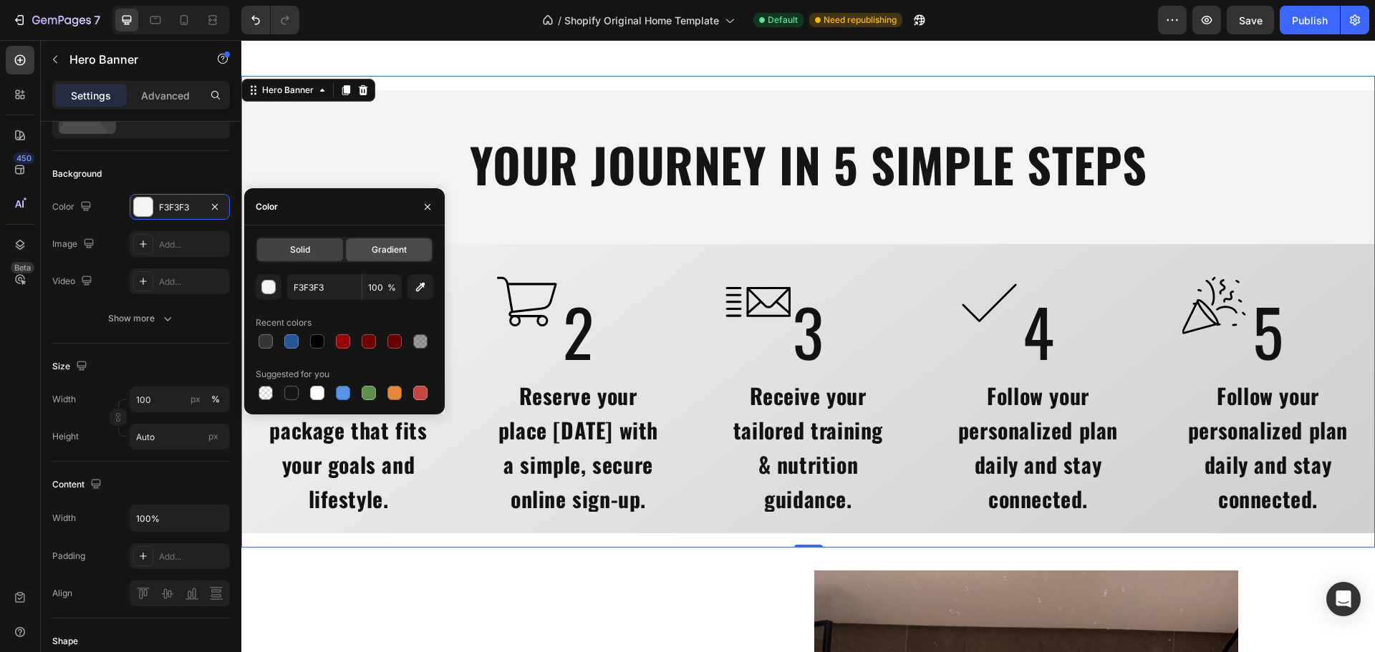
click at [388, 256] on div "Gradient" at bounding box center [389, 249] width 86 height 23
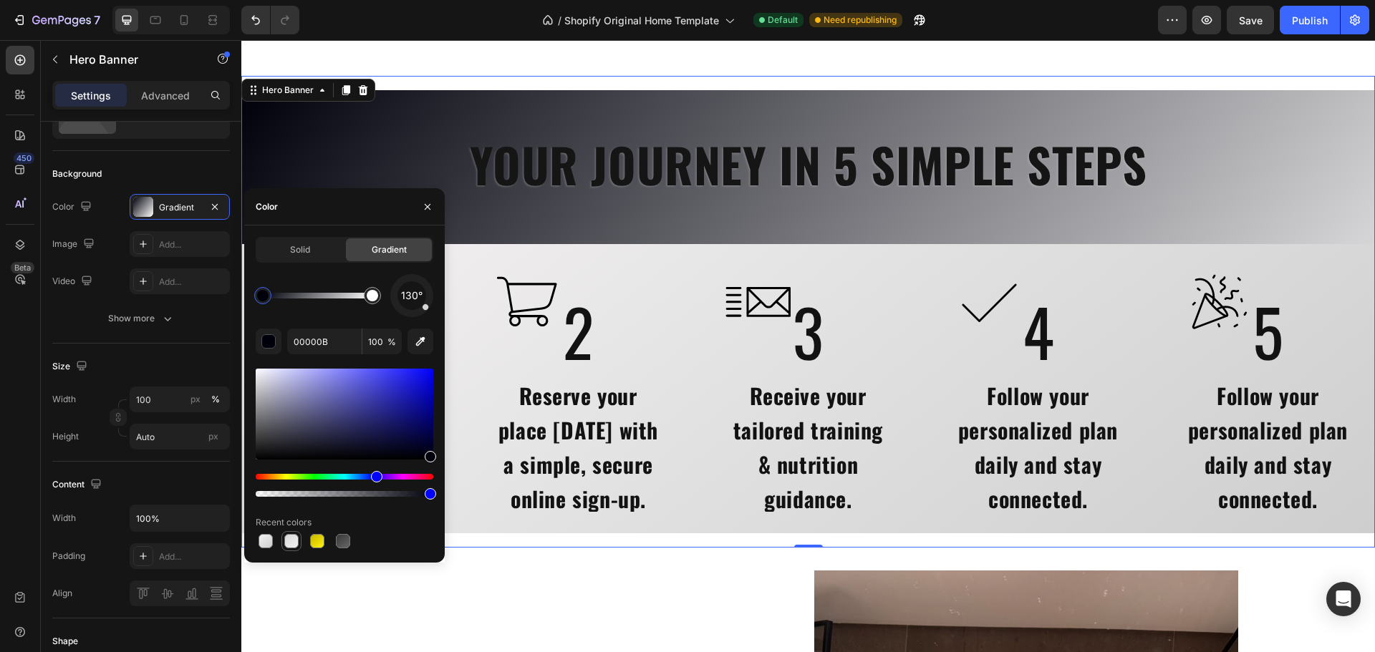
click at [296, 543] on div at bounding box center [291, 541] width 14 height 14
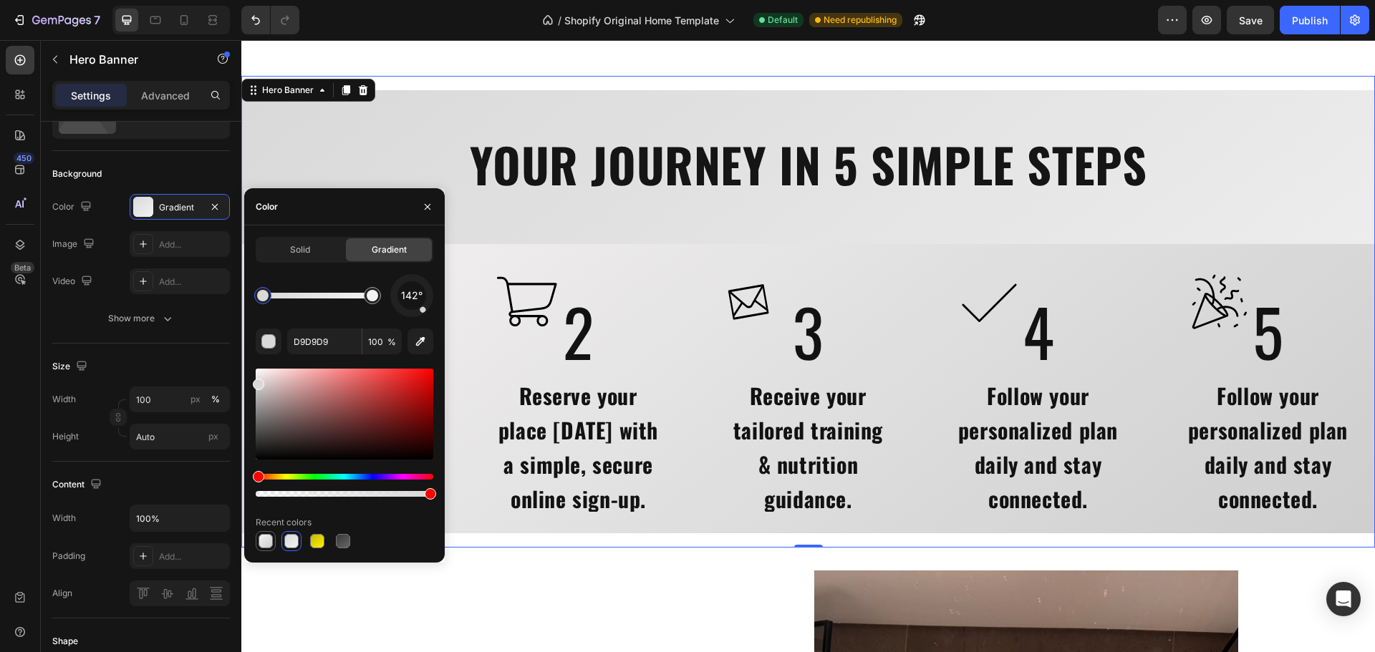
click at [266, 546] on div at bounding box center [265, 541] width 14 height 14
type input "F4F2F2"
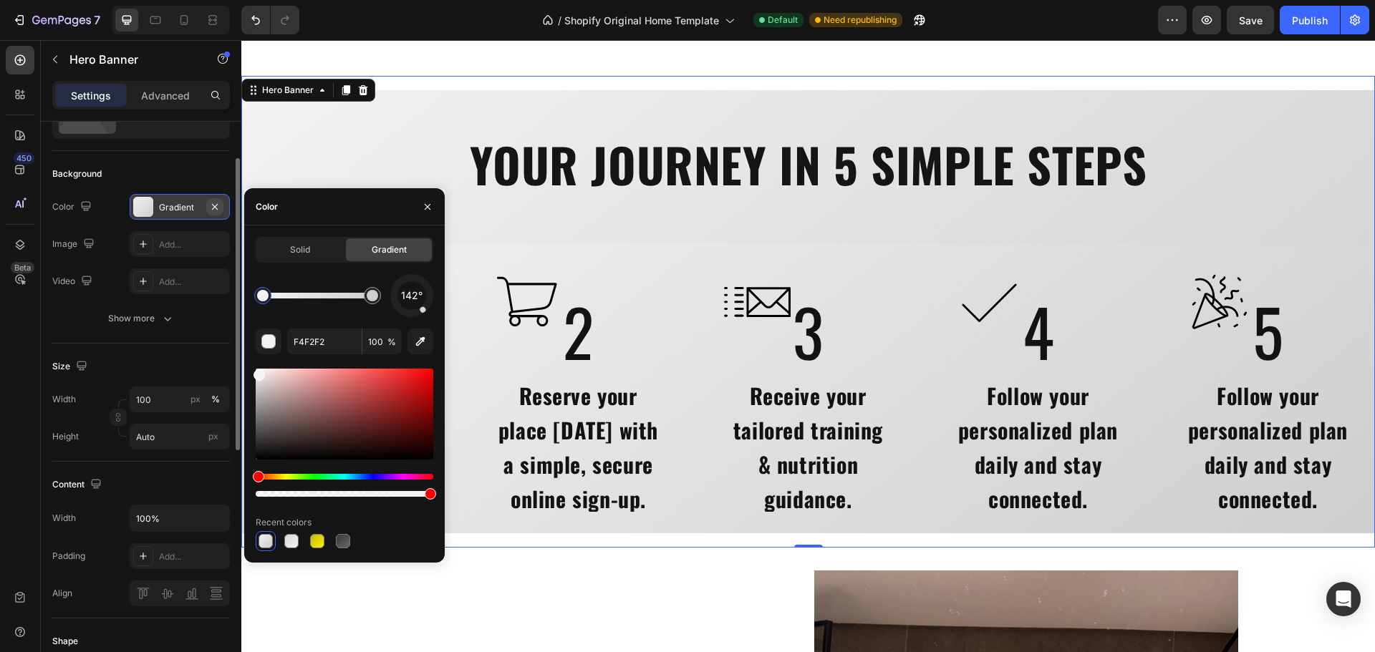
click at [214, 205] on icon "button" at bounding box center [215, 206] width 6 height 6
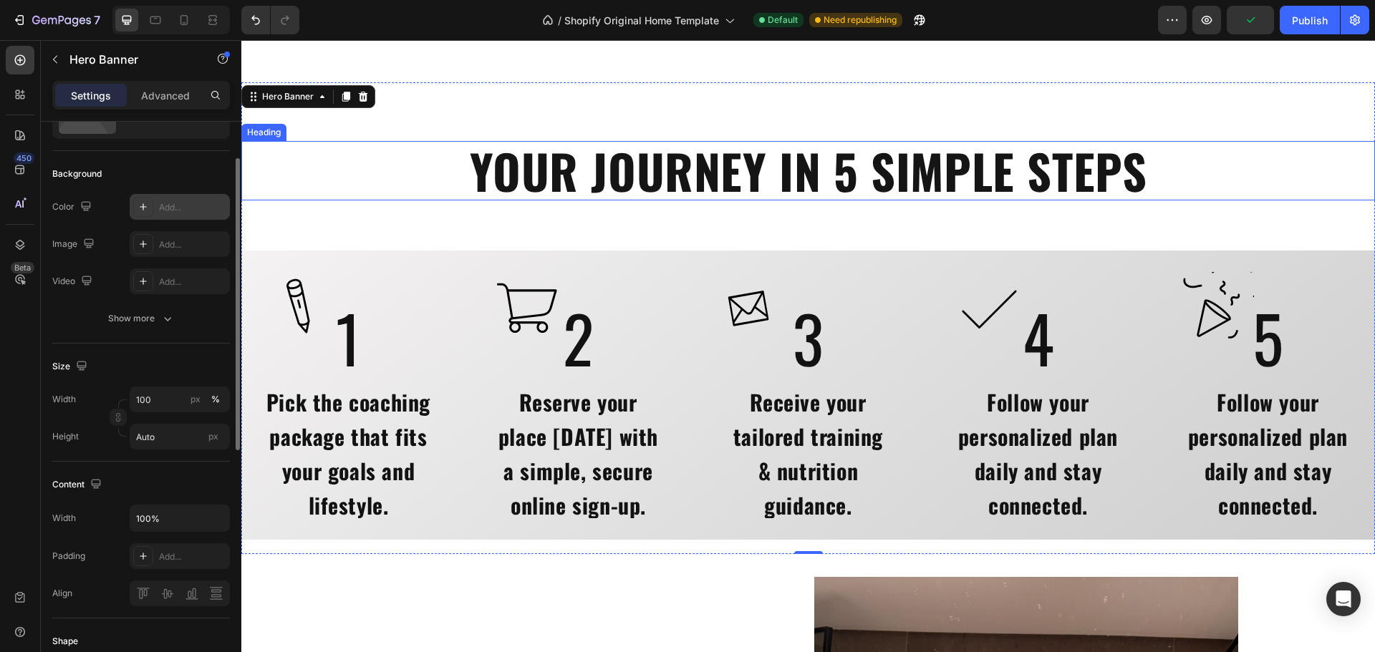
scroll to position [2576, 0]
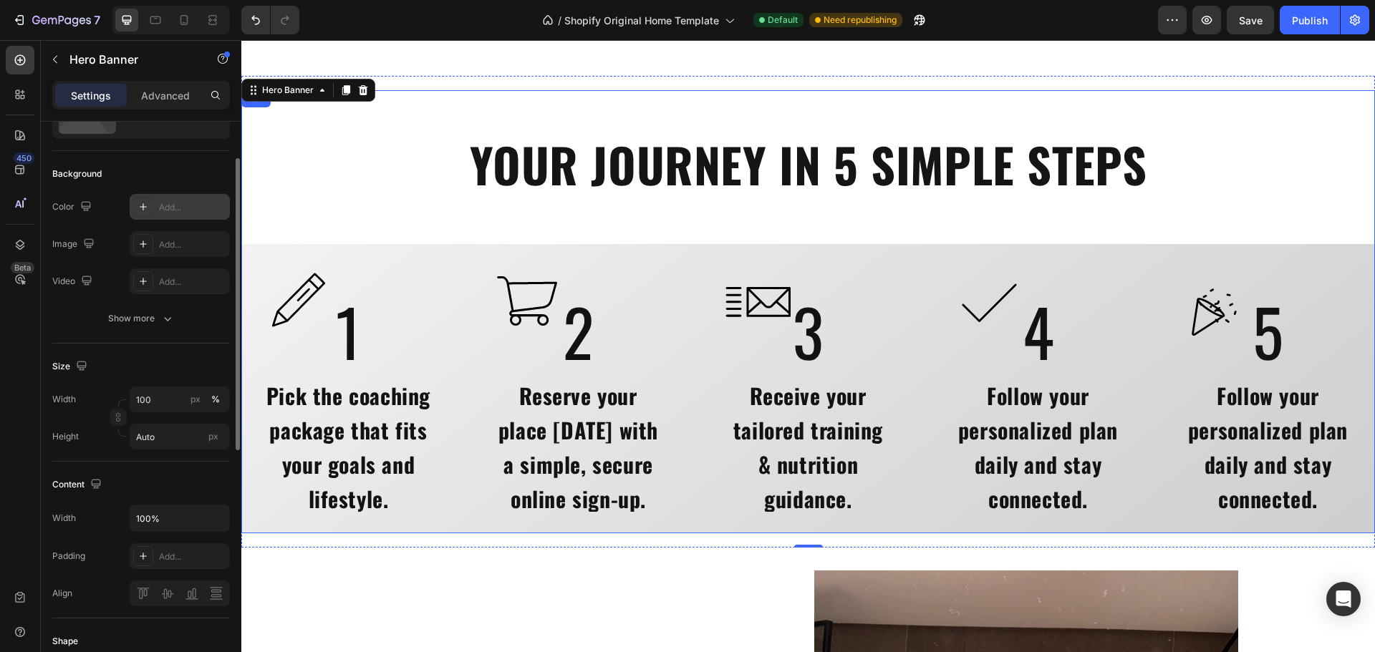
click at [486, 263] on div "Image 1 Heading Pick the coaching package that fits your goals and lifestyle. H…" at bounding box center [807, 388] width 1133 height 289
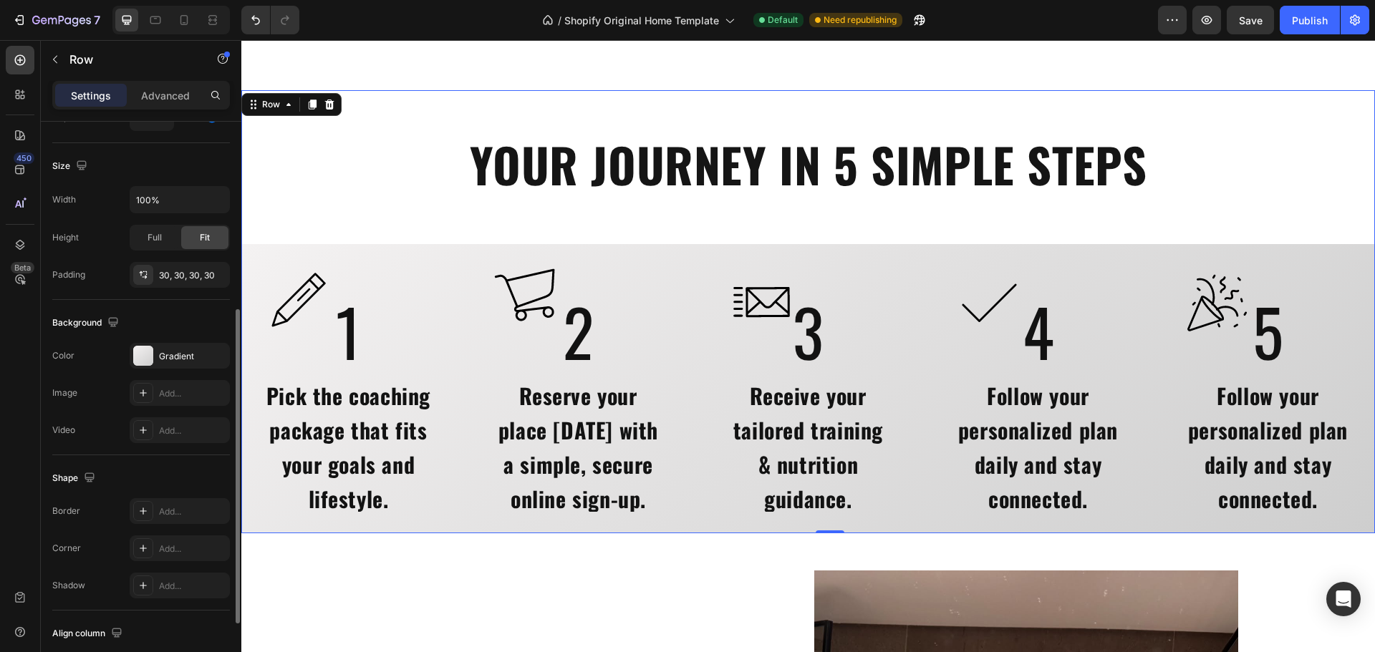
scroll to position [335, 0]
click at [178, 545] on div "Add..." at bounding box center [192, 546] width 67 height 13
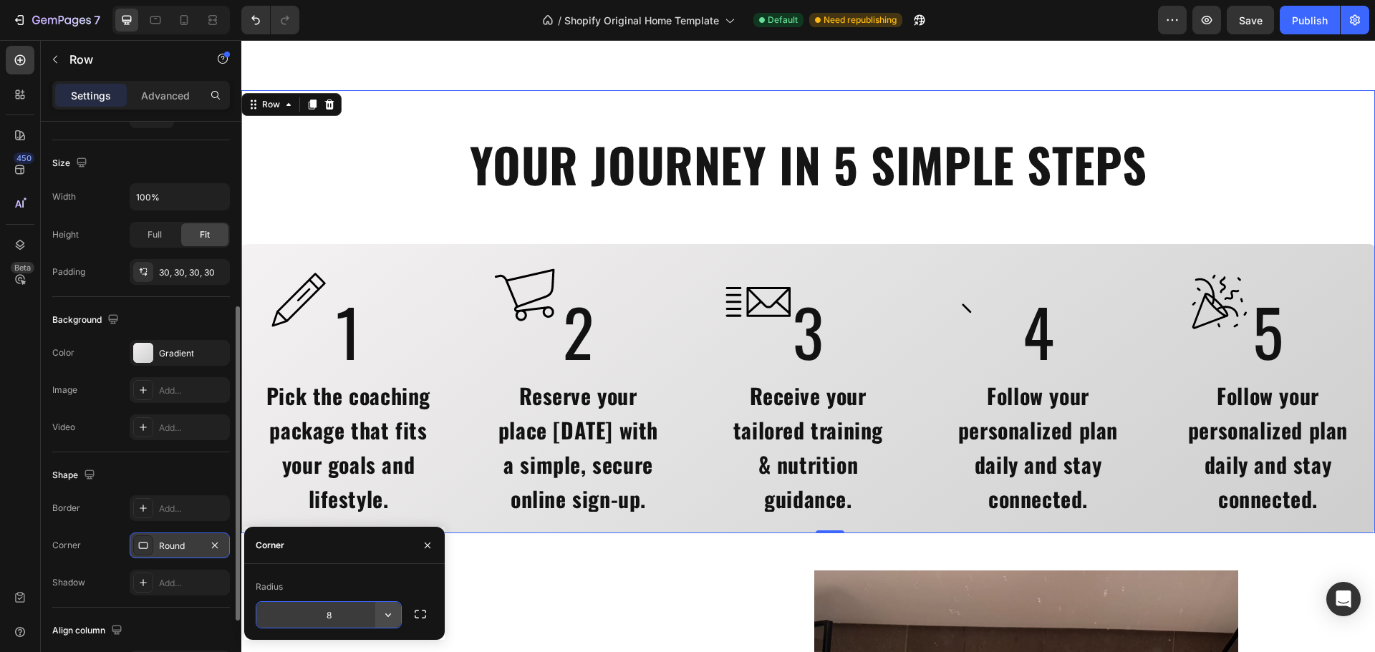
click at [382, 607] on button "button" at bounding box center [388, 615] width 26 height 26
click at [348, 611] on input "8" at bounding box center [328, 615] width 145 height 26
type input "20"
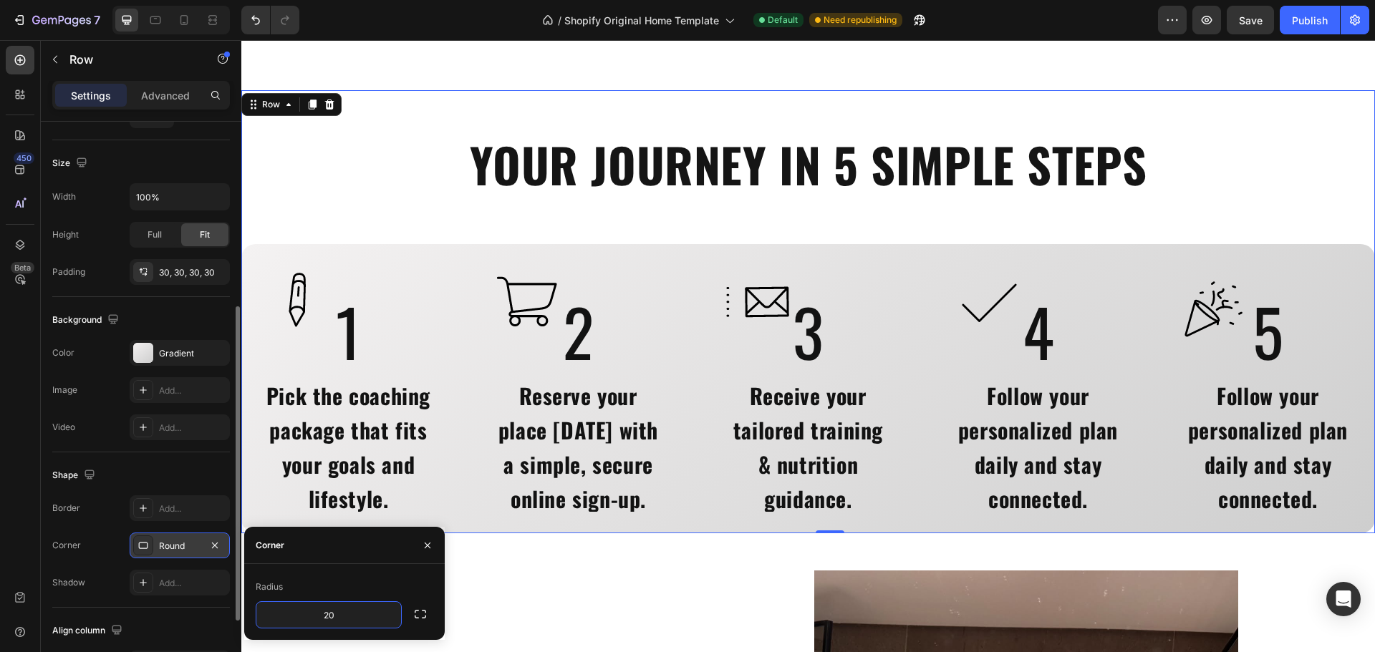
click at [171, 466] on div "Shape" at bounding box center [141, 475] width 178 height 23
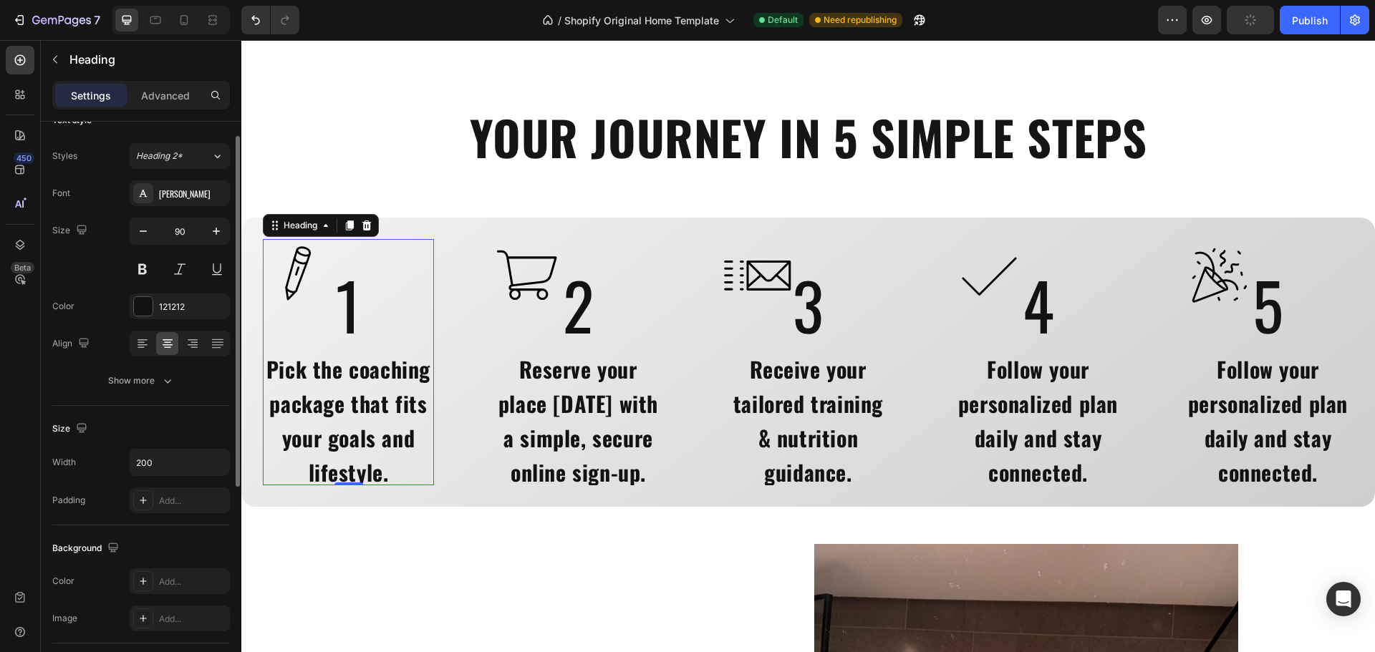
scroll to position [0, 0]
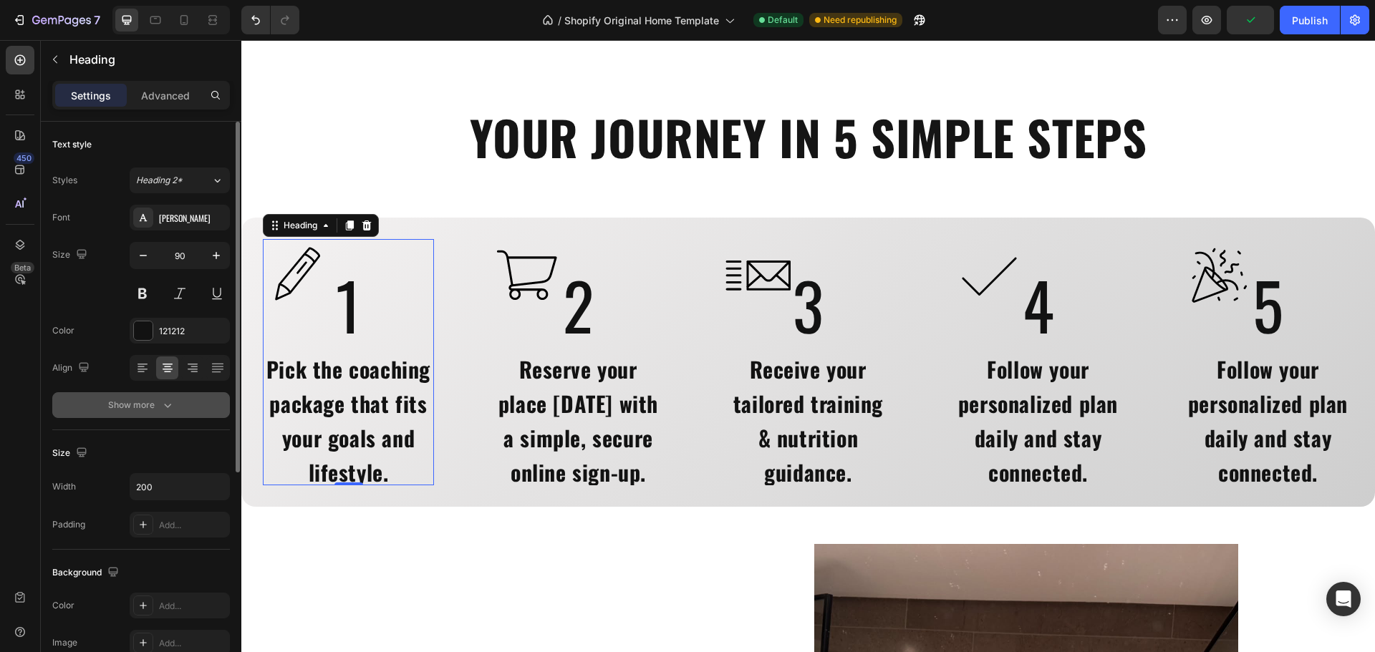
click at [165, 396] on button "Show more" at bounding box center [141, 405] width 178 height 26
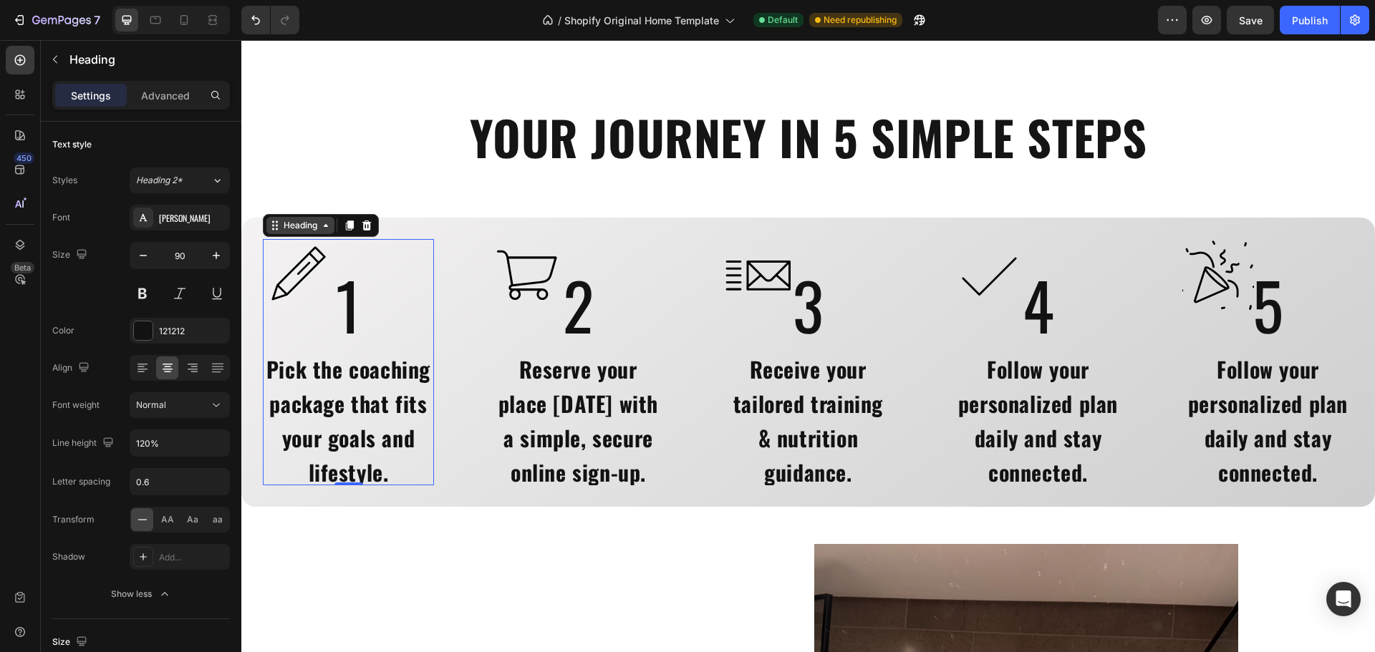
click at [314, 230] on div "Heading" at bounding box center [300, 225] width 39 height 13
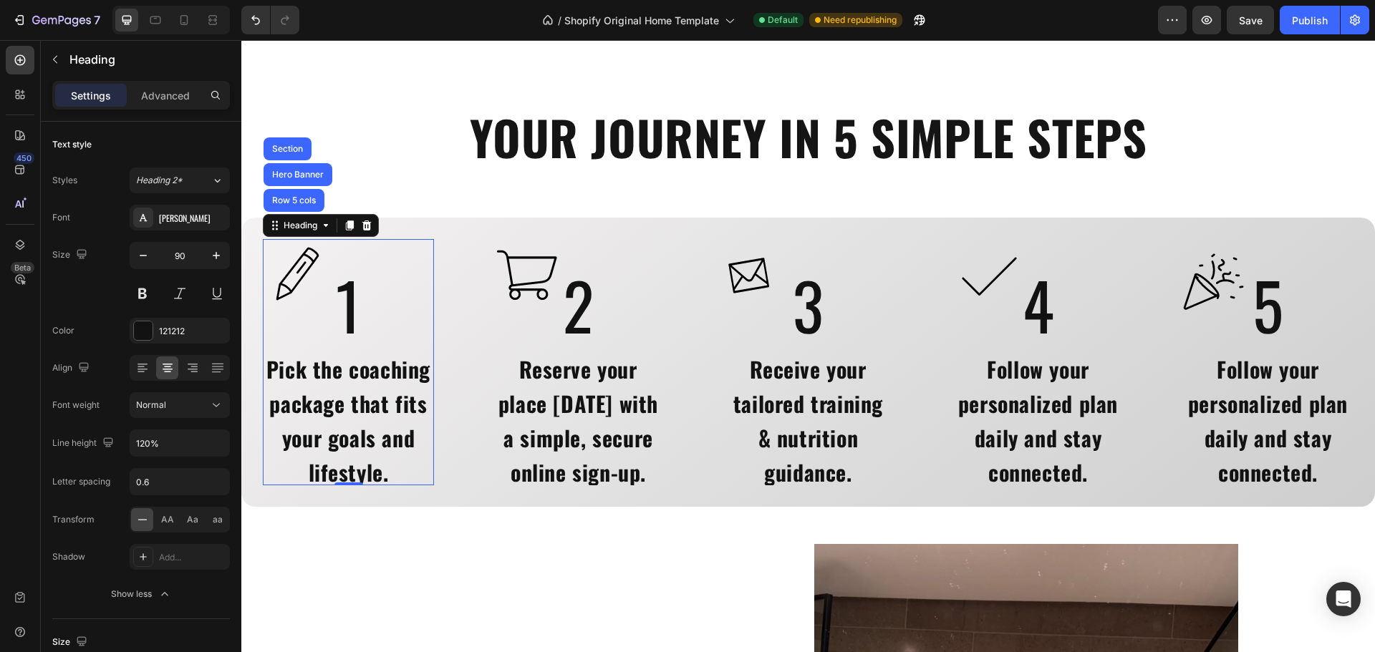
click at [352, 319] on h2 "1" at bounding box center [348, 305] width 143 height 80
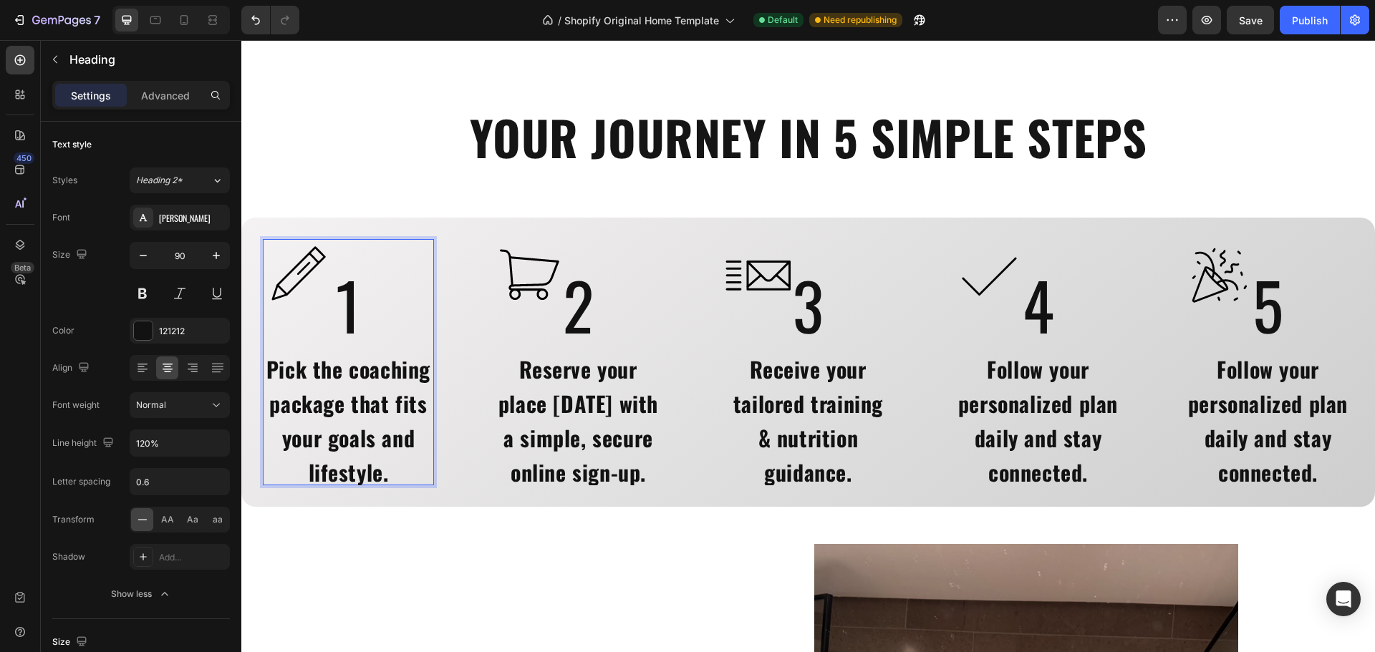
click at [352, 319] on p "1" at bounding box center [349, 304] width 140 height 77
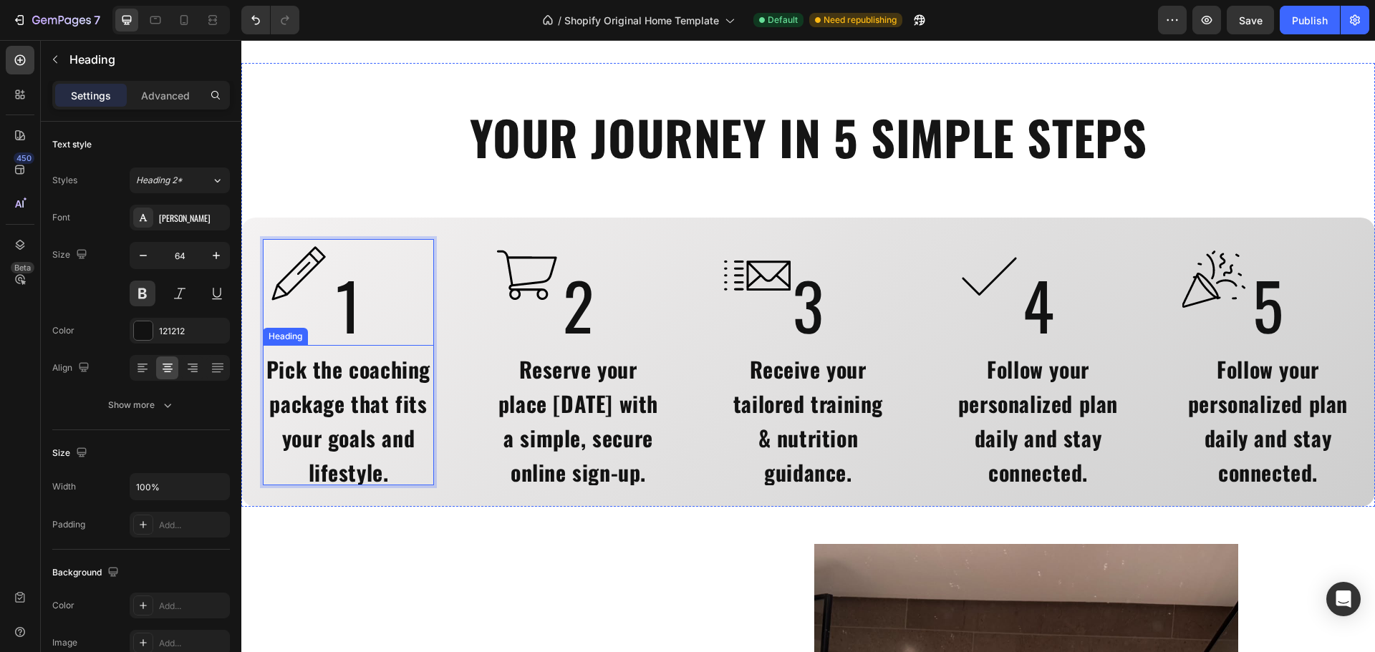
click at [371, 368] on span "Pick the coaching package that fits your goals and lifestyle." at bounding box center [348, 420] width 164 height 135
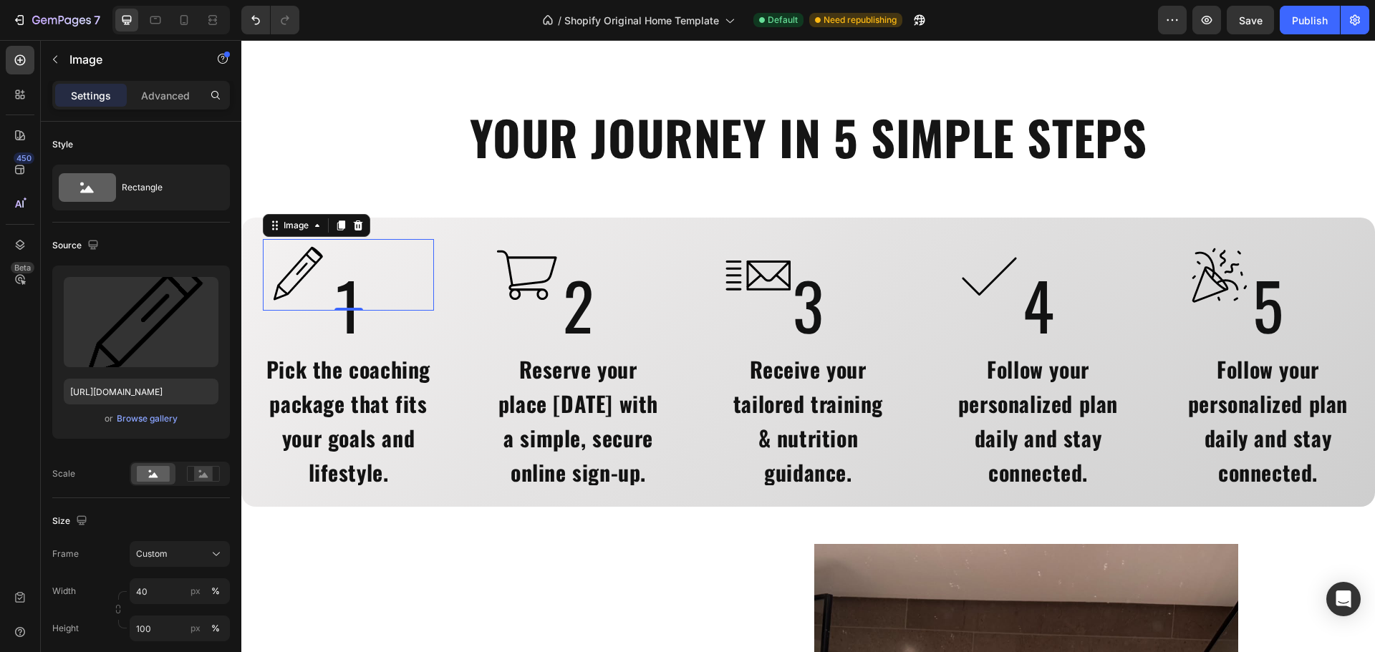
click at [345, 319] on div "0" at bounding box center [349, 321] width 14 height 11
click at [304, 223] on div "Image" at bounding box center [296, 225] width 31 height 13
click at [357, 335] on p "1" at bounding box center [349, 304] width 140 height 77
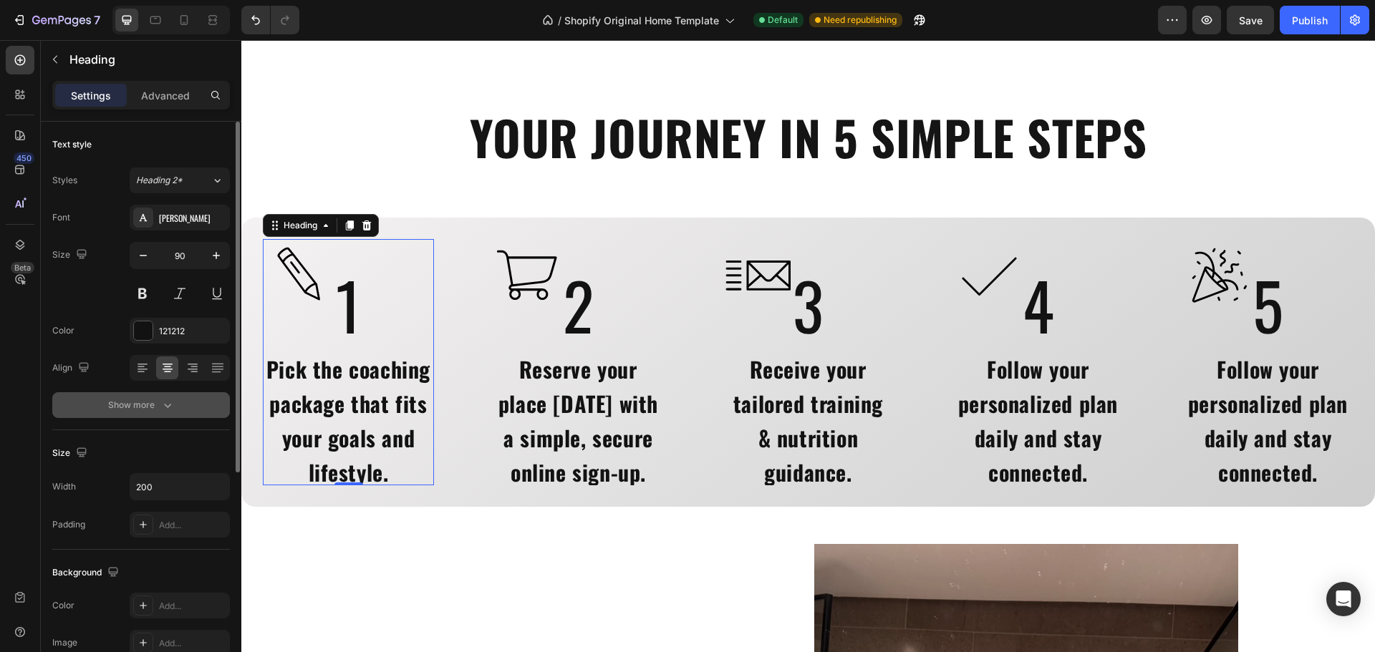
click at [140, 405] on div "Show more" at bounding box center [141, 405] width 67 height 14
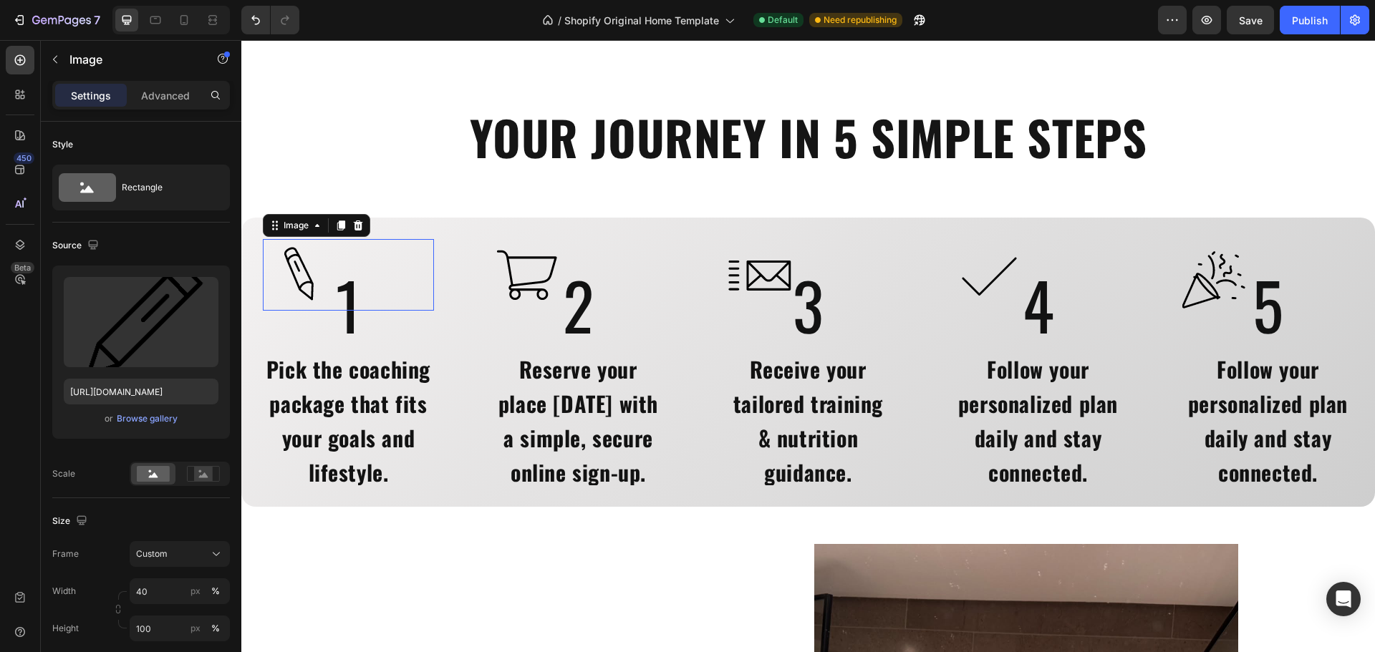
click at [294, 265] on img at bounding box center [297, 275] width 69 height 72
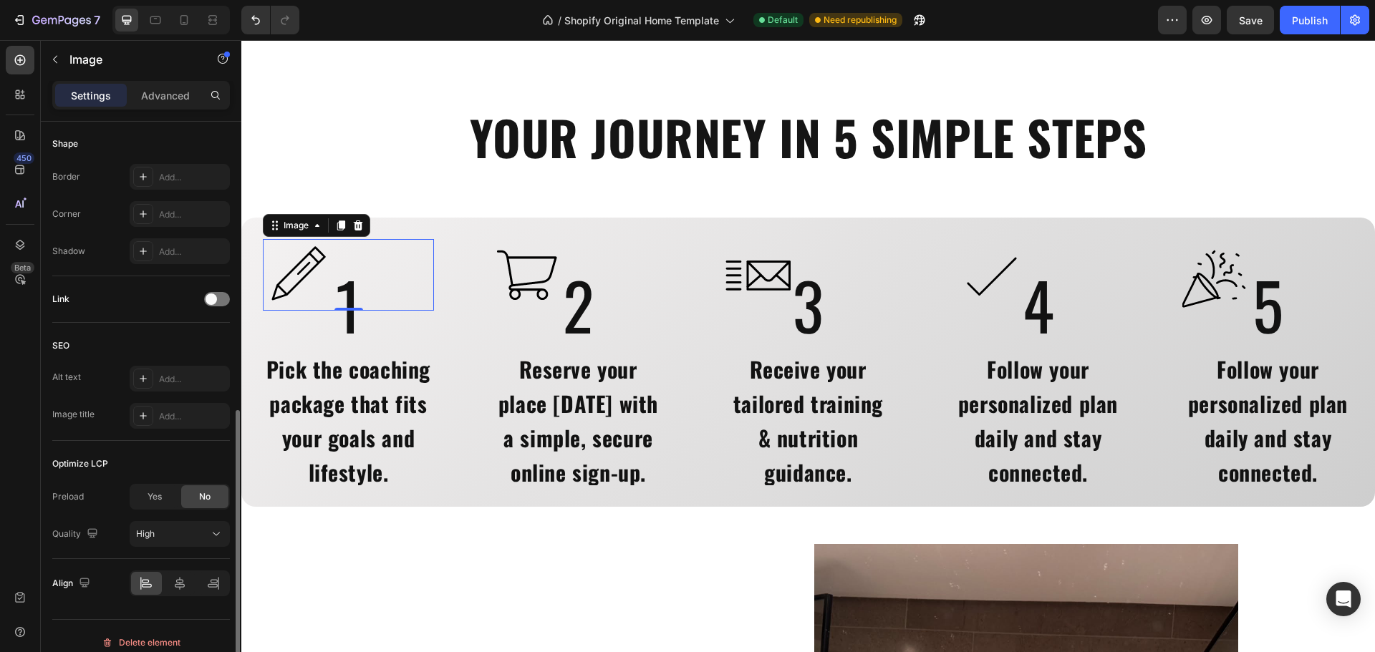
scroll to position [546, 0]
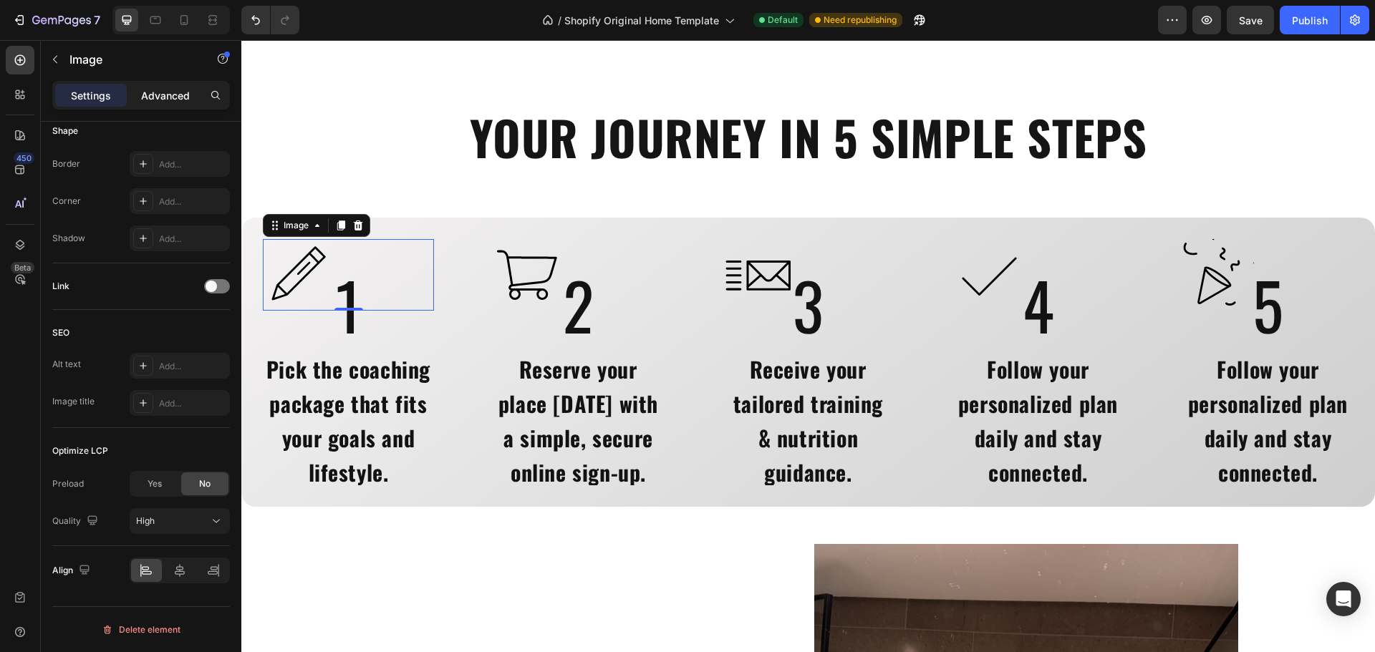
click at [163, 85] on div "Advanced" at bounding box center [166, 95] width 72 height 23
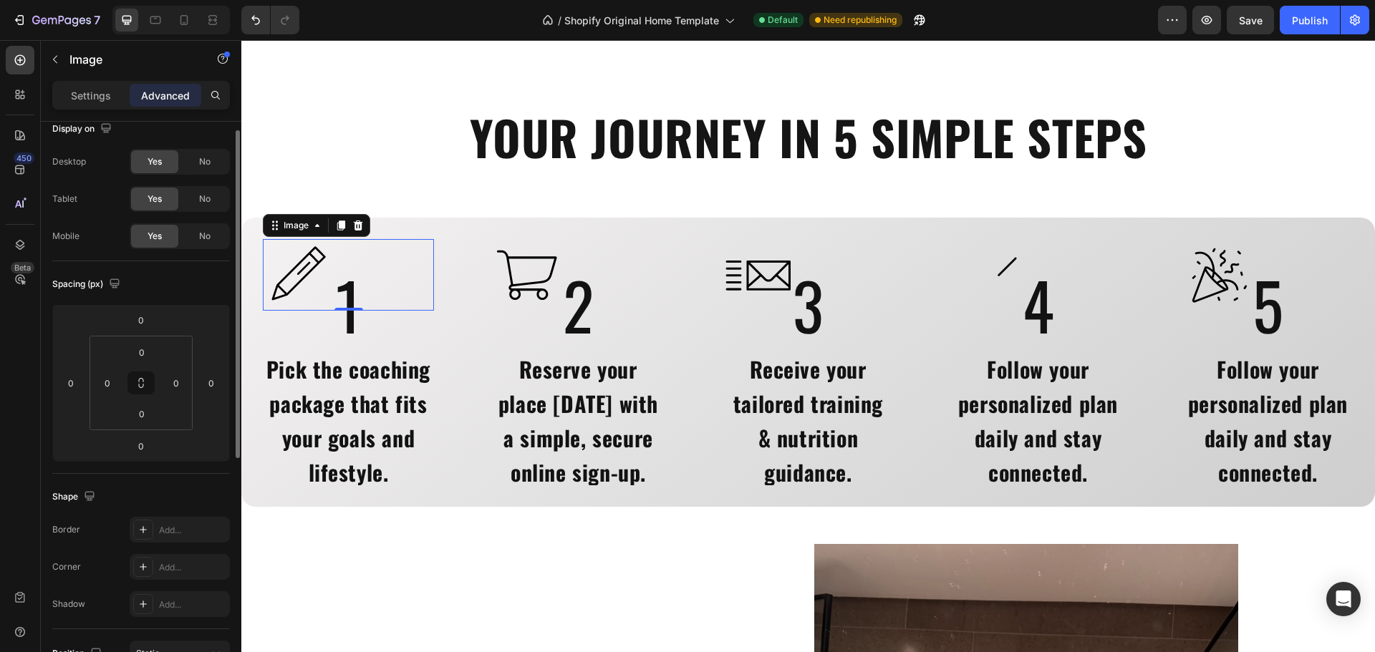
scroll to position [0, 0]
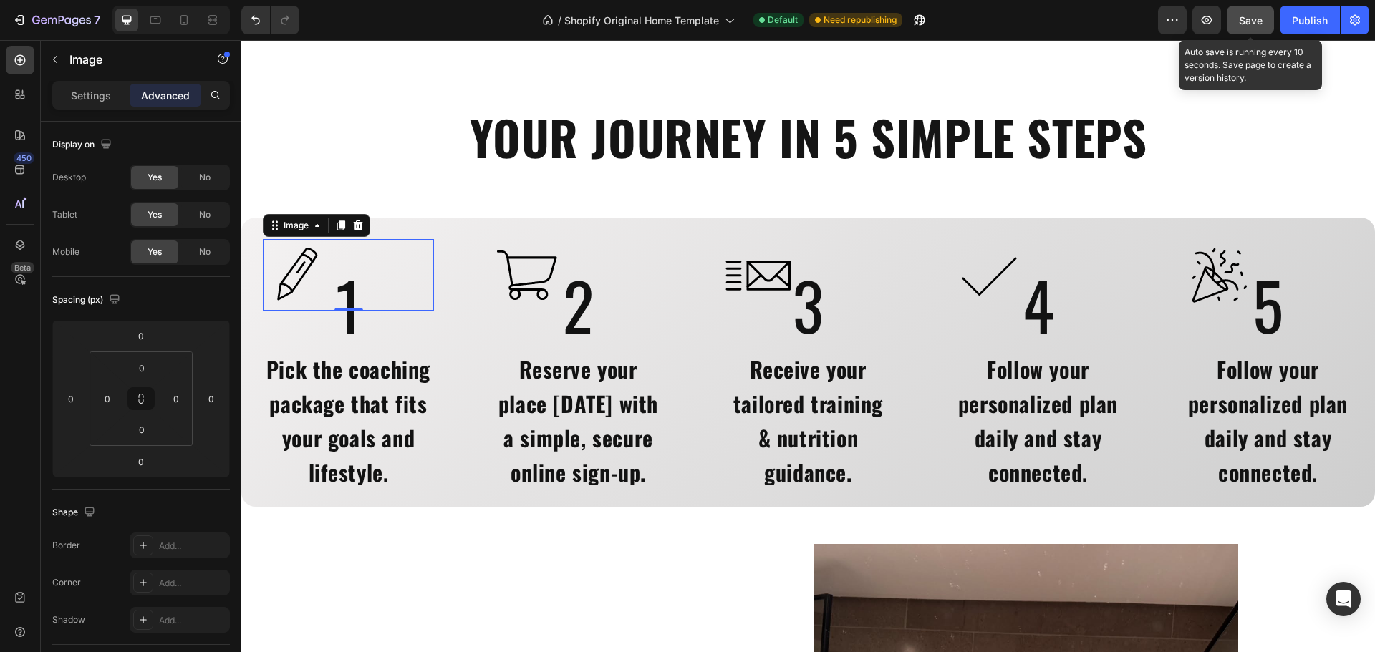
click at [1237, 20] on button "Save" at bounding box center [1249, 20] width 47 height 29
